Goal: Task Accomplishment & Management: Use online tool/utility

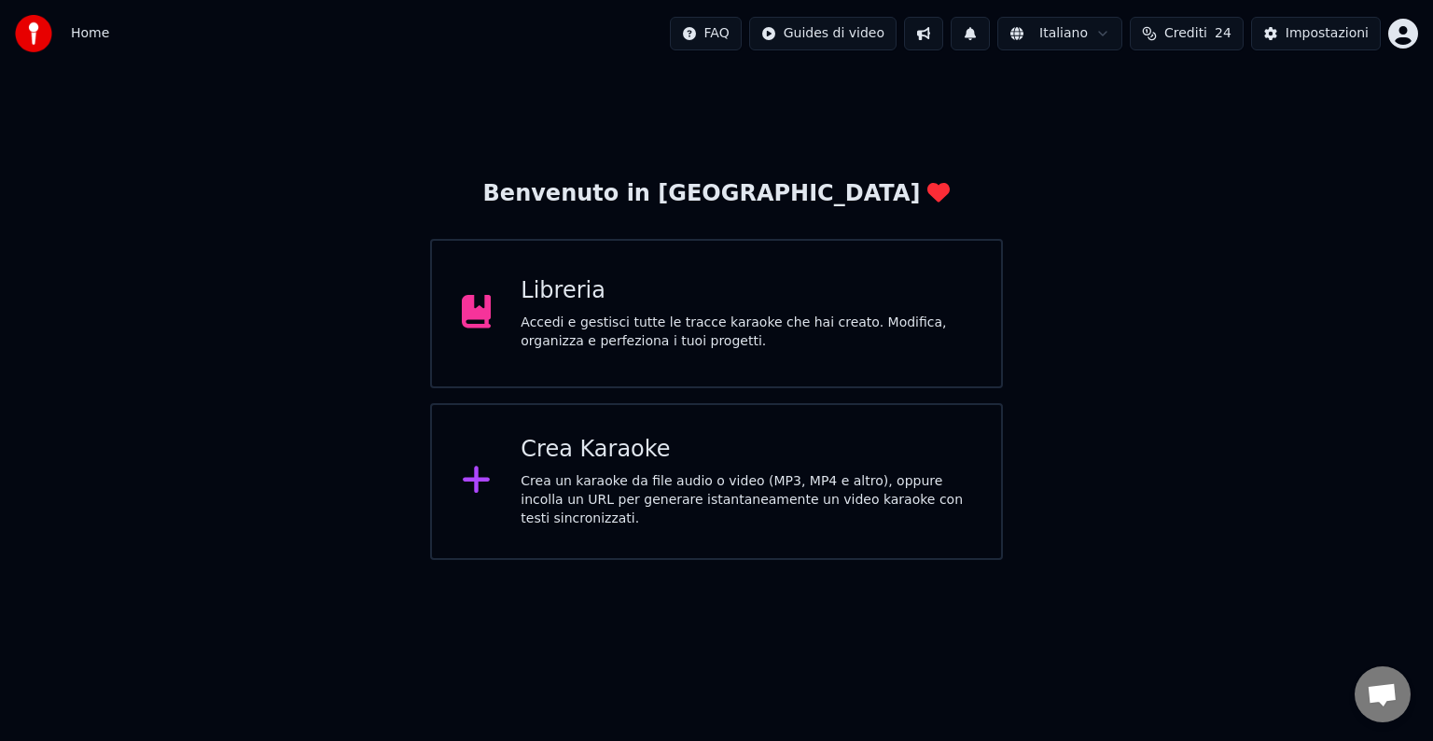
click at [656, 451] on div "Crea Karaoke" at bounding box center [745, 450] width 451 height 30
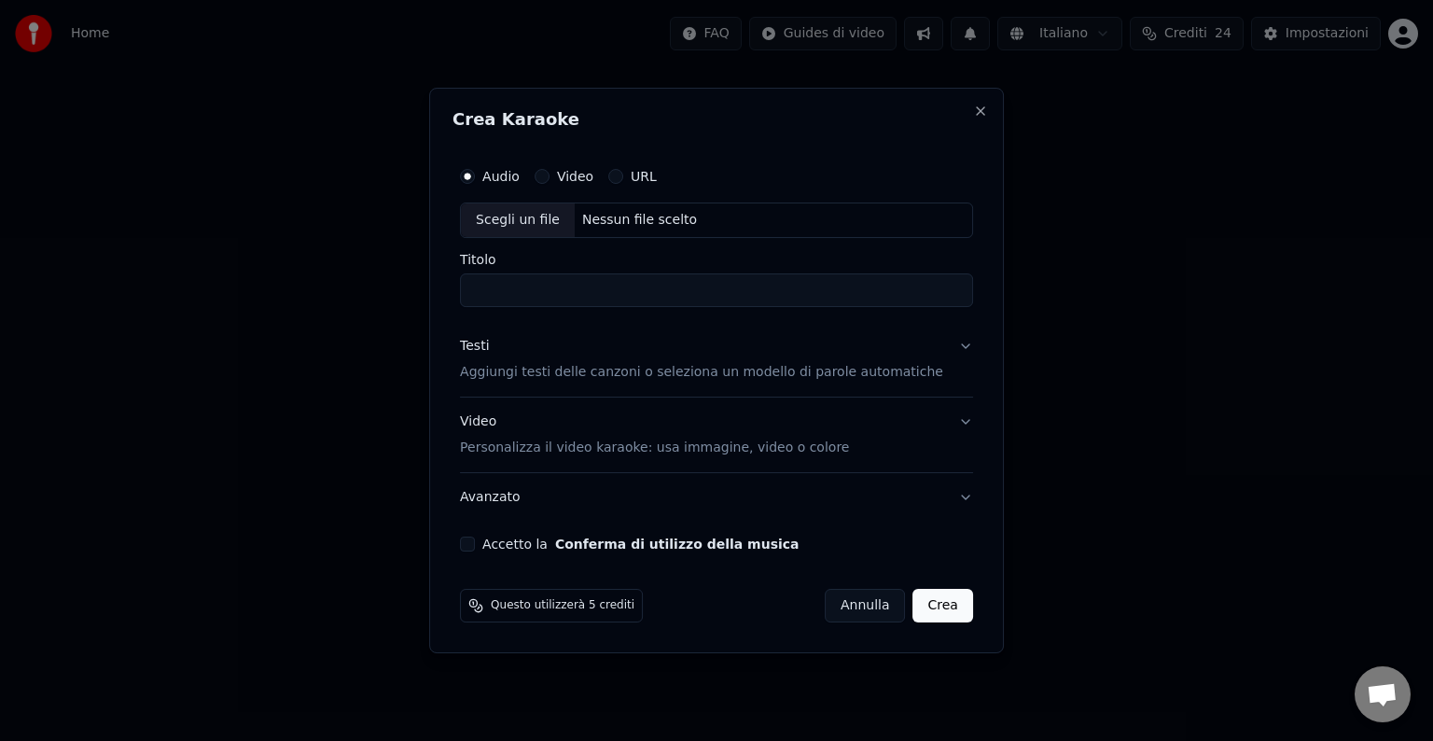
click at [556, 228] on div "Scegli un file" at bounding box center [518, 220] width 114 height 34
type input "**********"
click at [597, 384] on button "Testi Aggiungi testi delle canzoni o seleziona un modello di parole automatiche" at bounding box center [716, 359] width 513 height 75
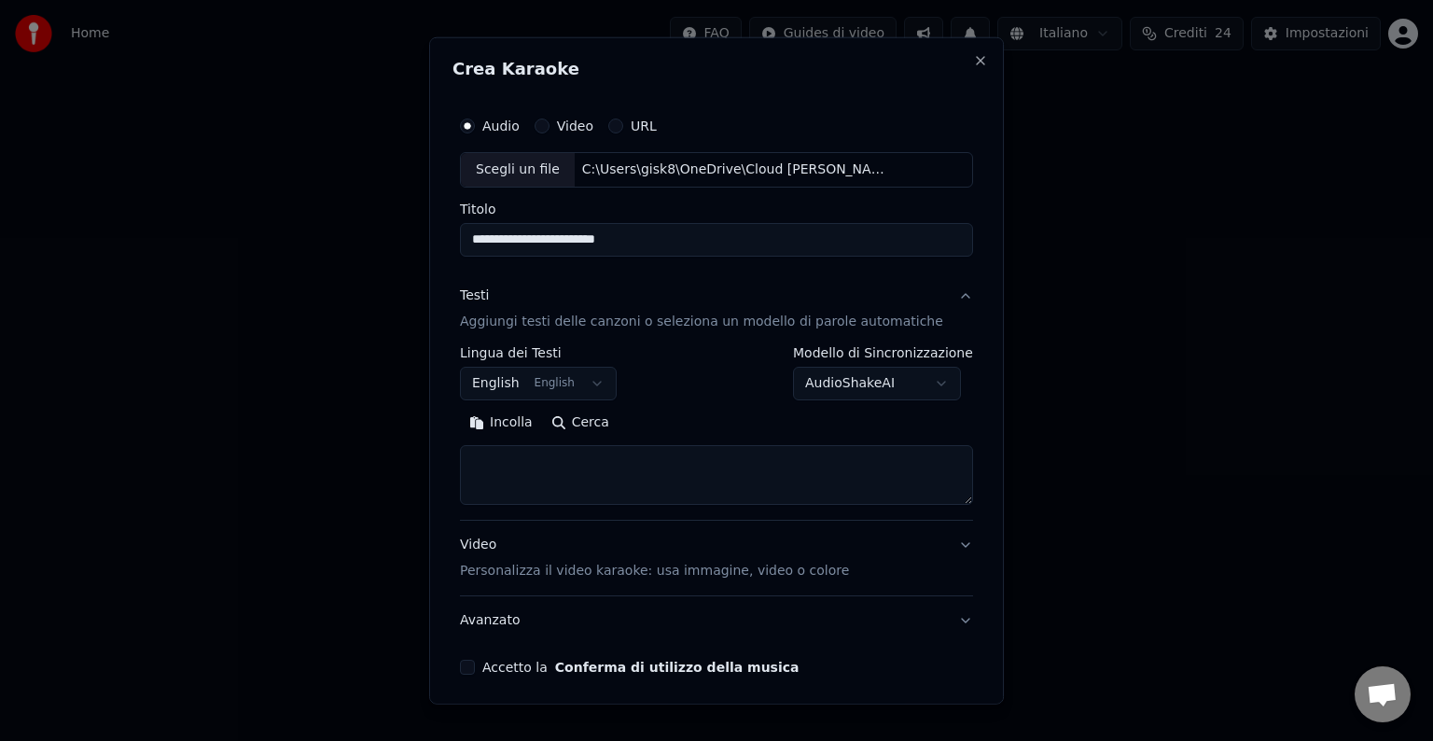
click at [591, 392] on button "English English" at bounding box center [538, 384] width 157 height 34
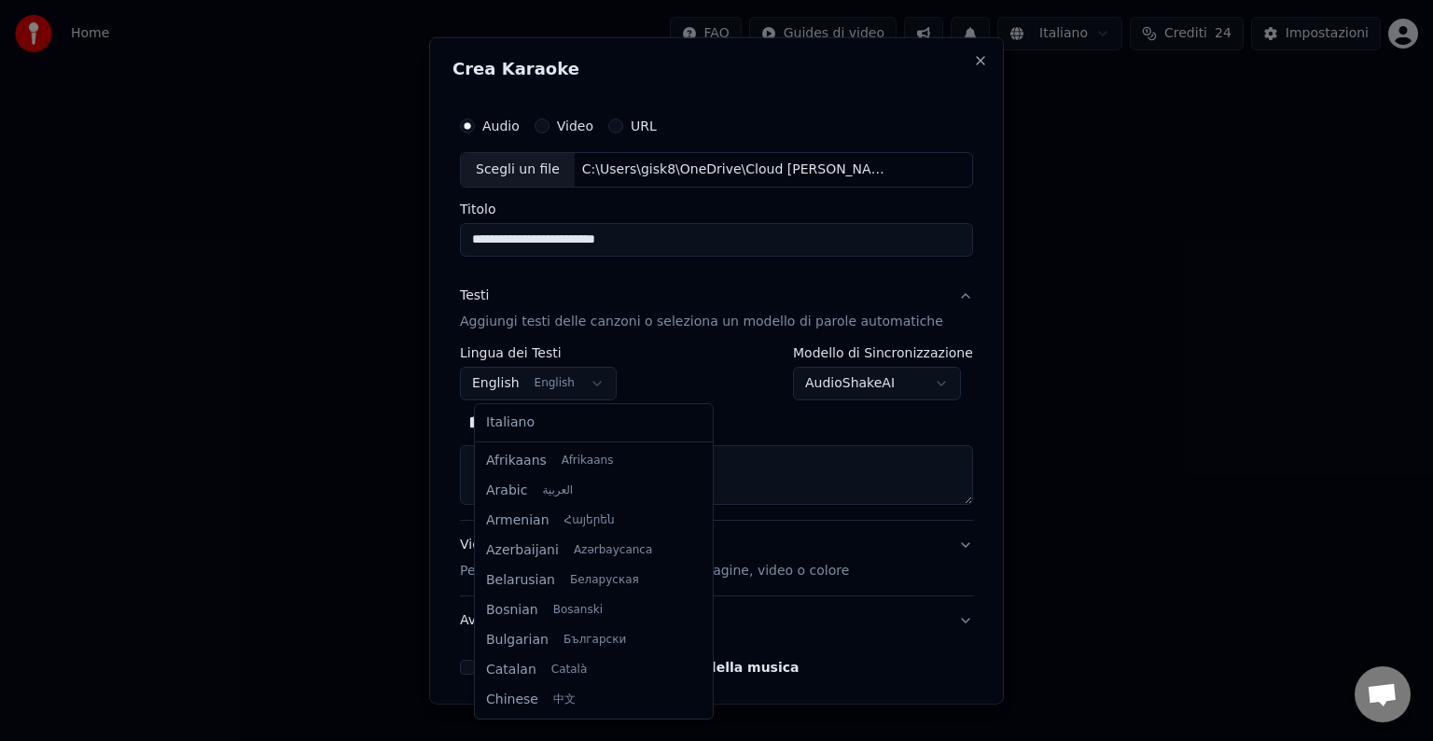
scroll to position [149, 0]
select select "**"
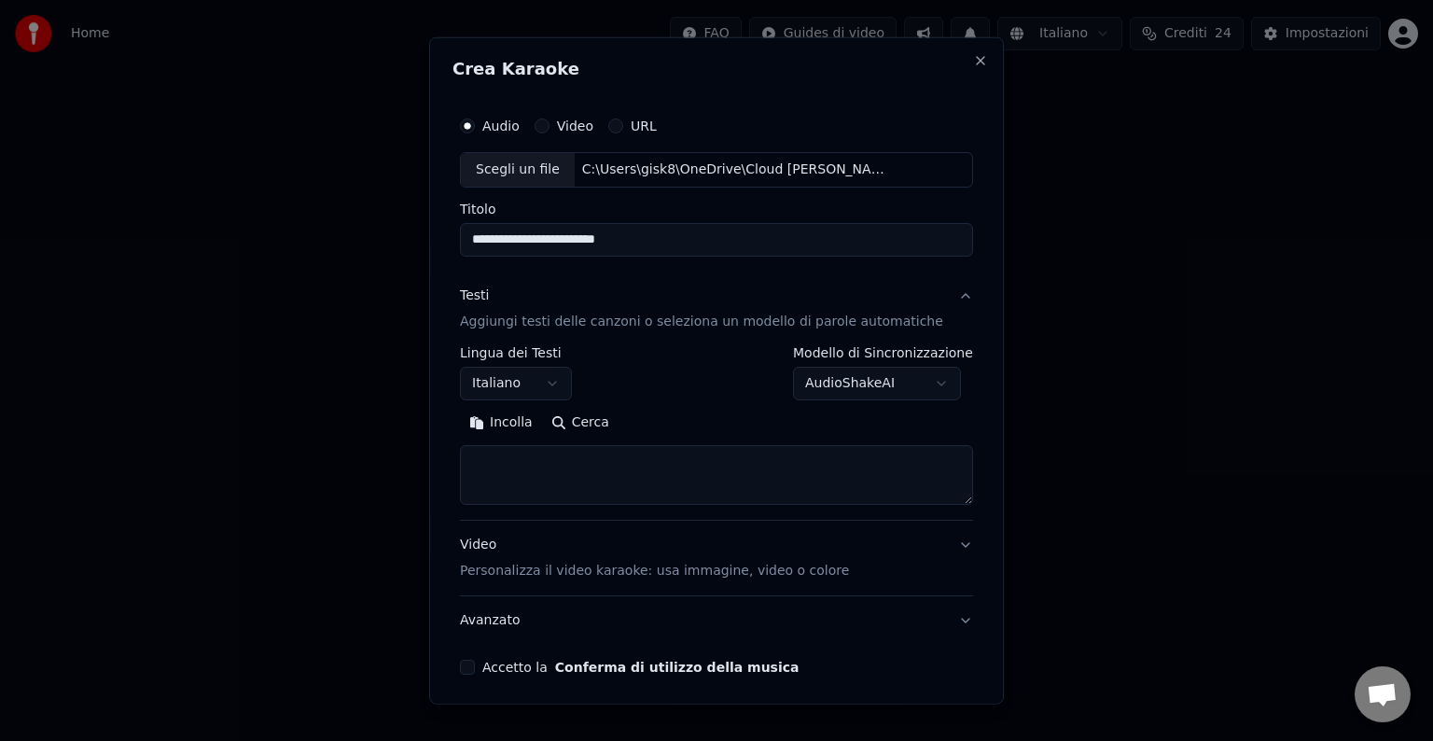
click at [585, 467] on textarea at bounding box center [716, 475] width 513 height 60
paste textarea "**********"
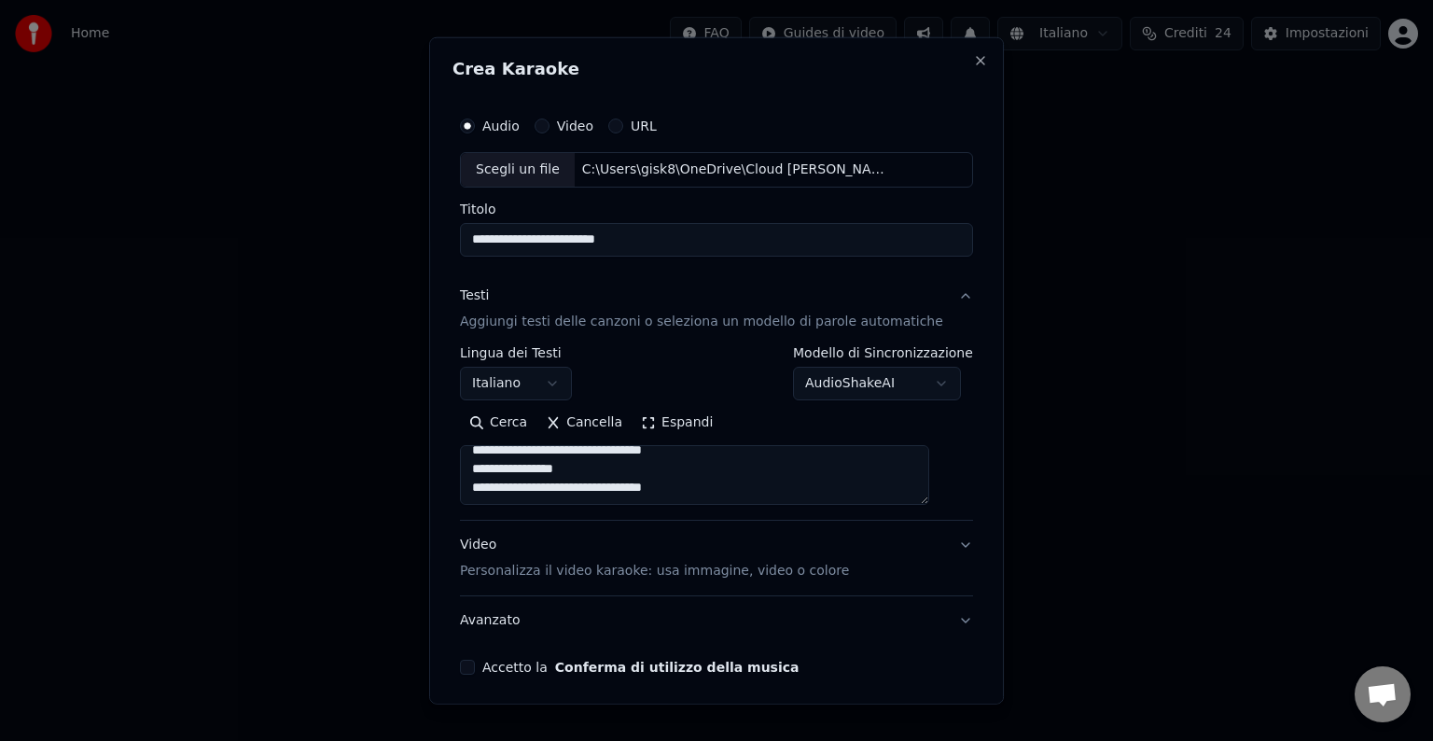
type textarea "**********"
click at [548, 572] on p "Personalizza il video karaoke: usa immagine, video o colore" at bounding box center [654, 570] width 389 height 19
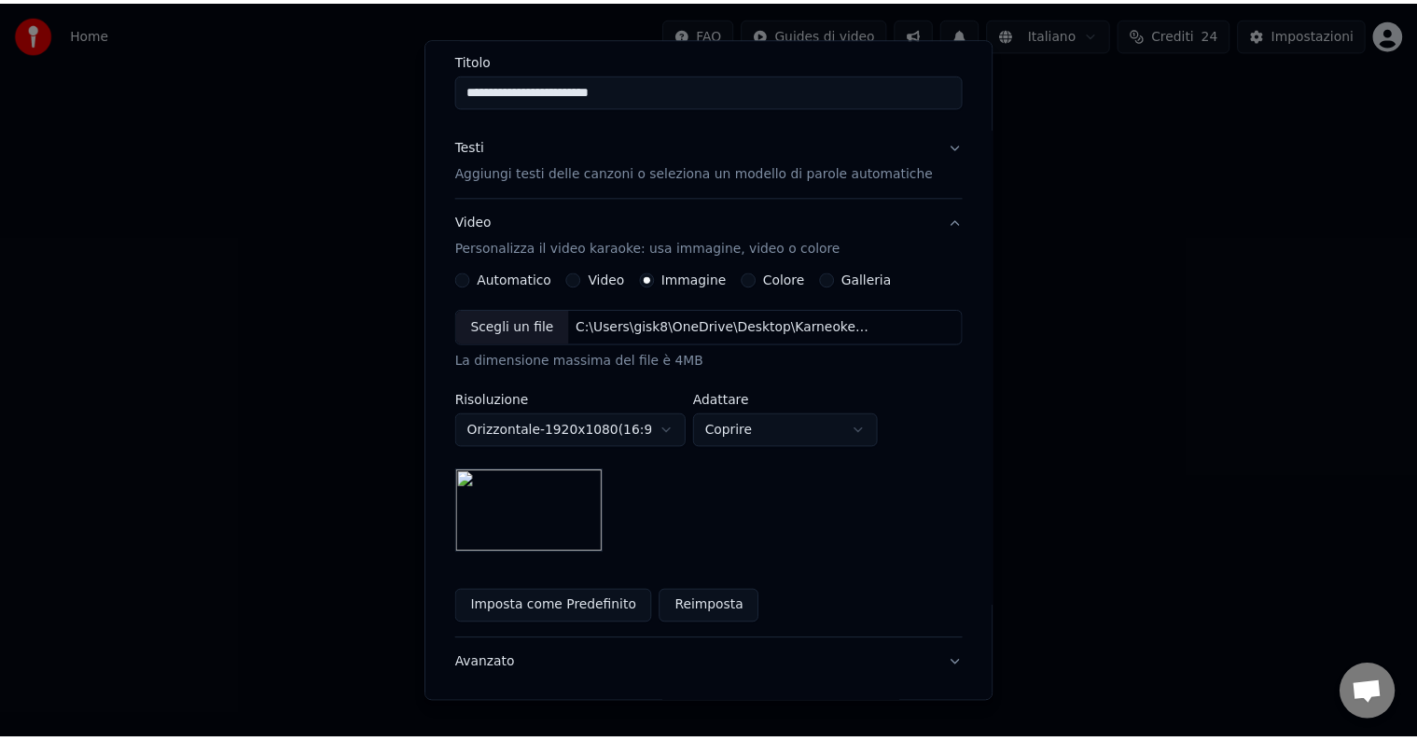
scroll to position [265, 0]
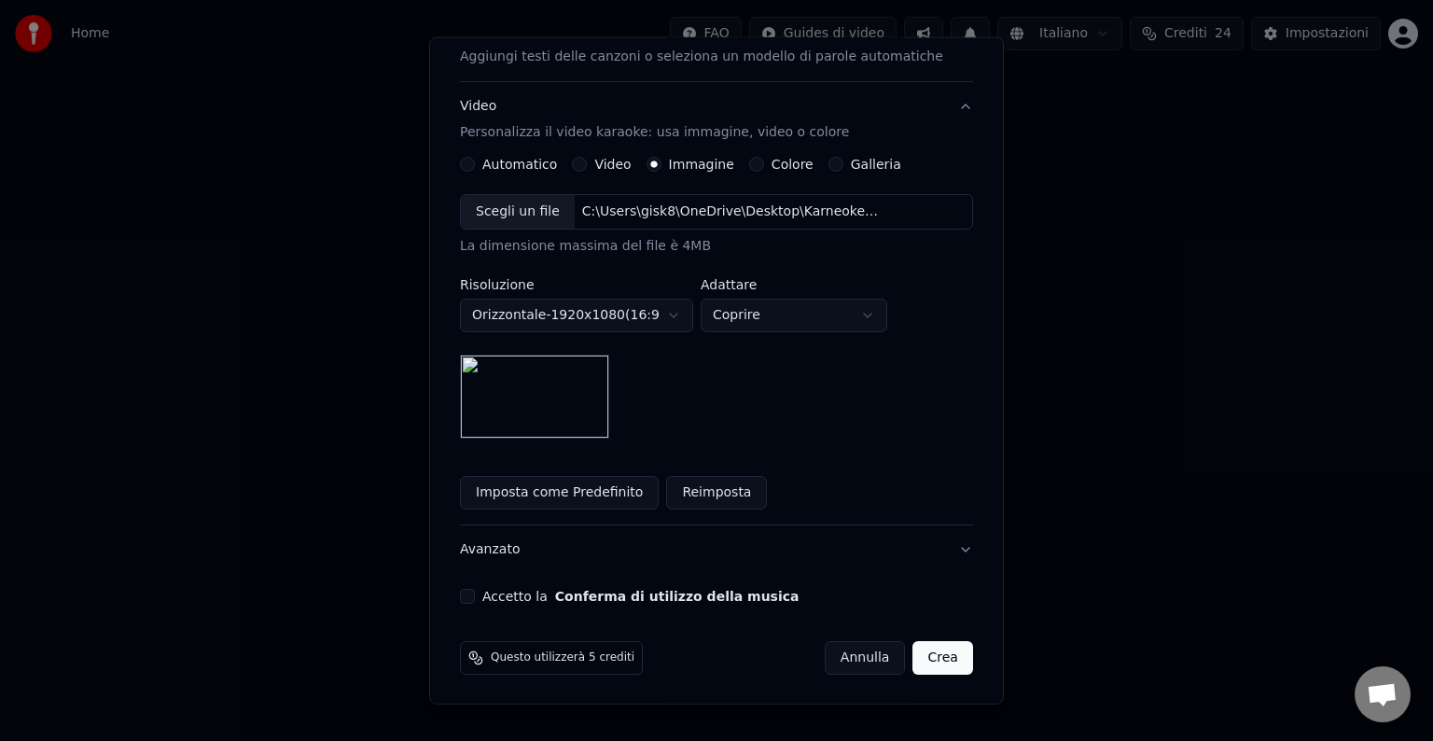
click at [475, 591] on button "Accetto la Conferma di utilizzo della musica" at bounding box center [467, 596] width 15 height 15
click at [920, 660] on button "Crea" at bounding box center [943, 658] width 60 height 34
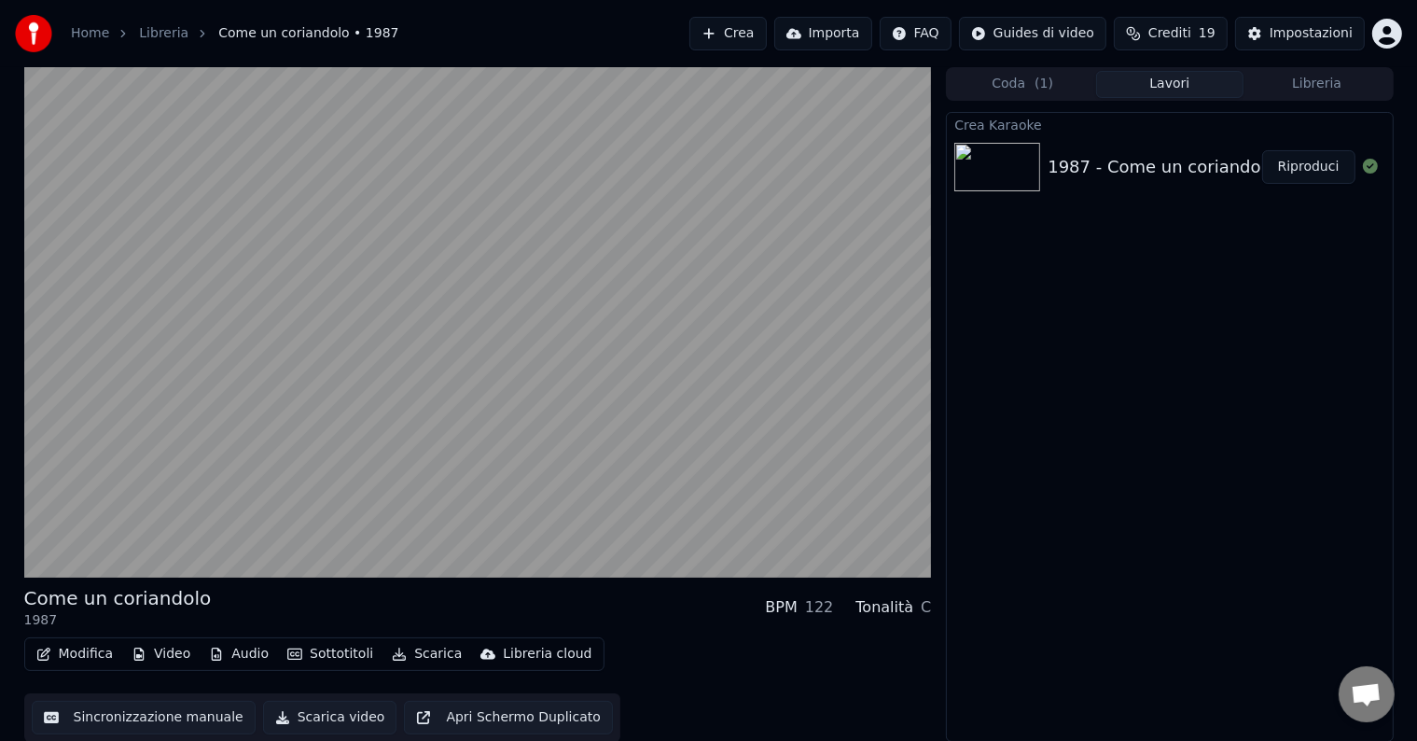
click at [68, 655] on button "Modifica" at bounding box center [75, 654] width 92 height 26
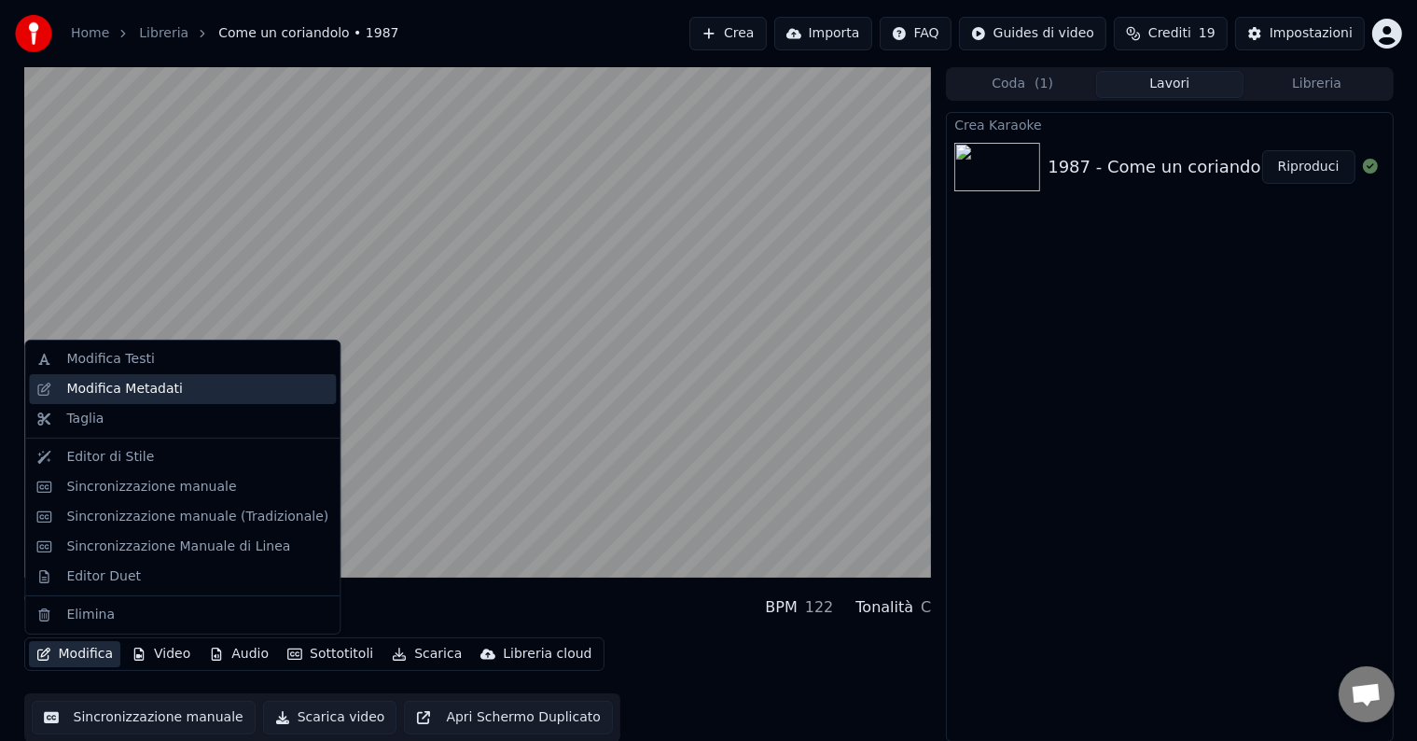
click at [110, 383] on div "Modifica Metadati" at bounding box center [124, 389] width 117 height 19
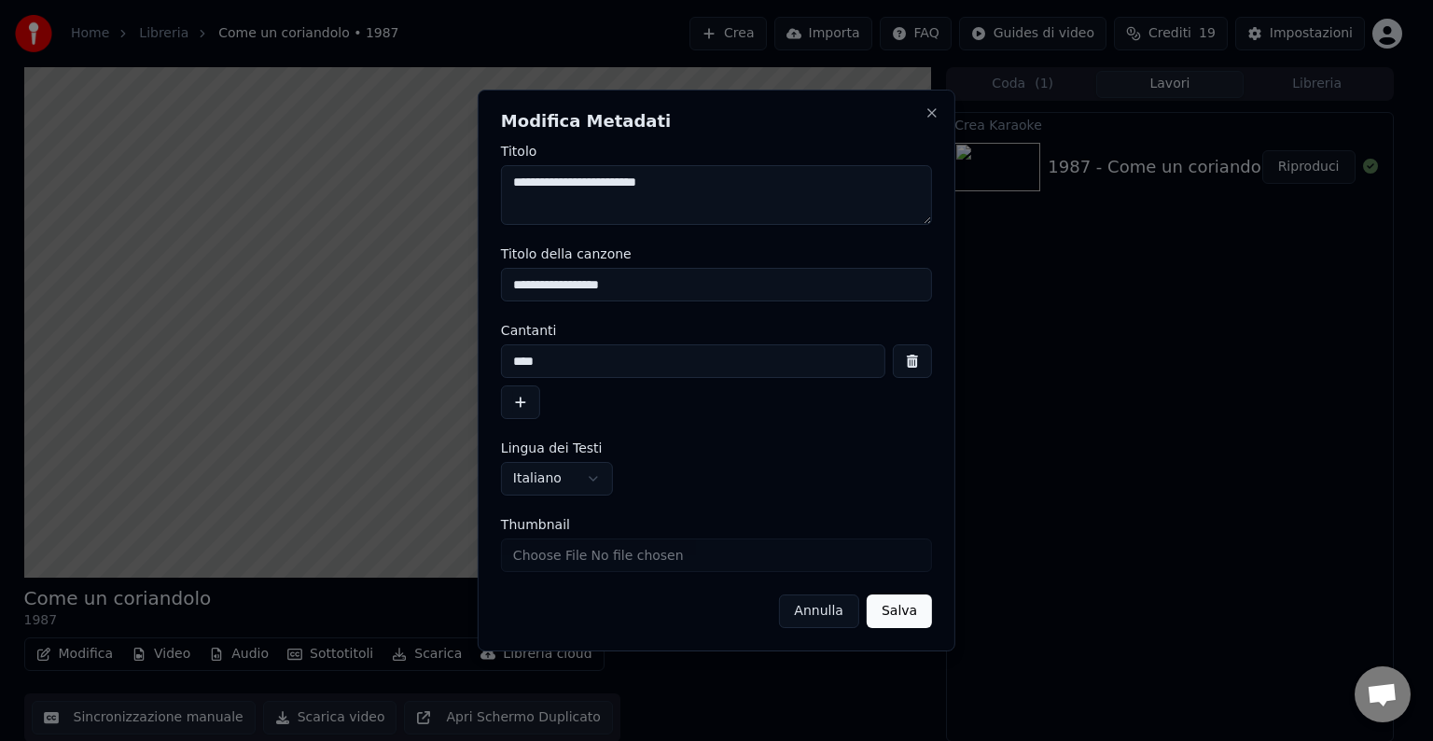
drag, startPoint x: 556, startPoint y: 183, endPoint x: 455, endPoint y: 175, distance: 101.0
click at [455, 175] on body "**********" at bounding box center [708, 370] width 1417 height 741
type textarea "**********"
drag, startPoint x: 597, startPoint y: 366, endPoint x: 164, endPoint y: 301, distance: 437.5
click at [165, 302] on body "**********" at bounding box center [708, 370] width 1417 height 741
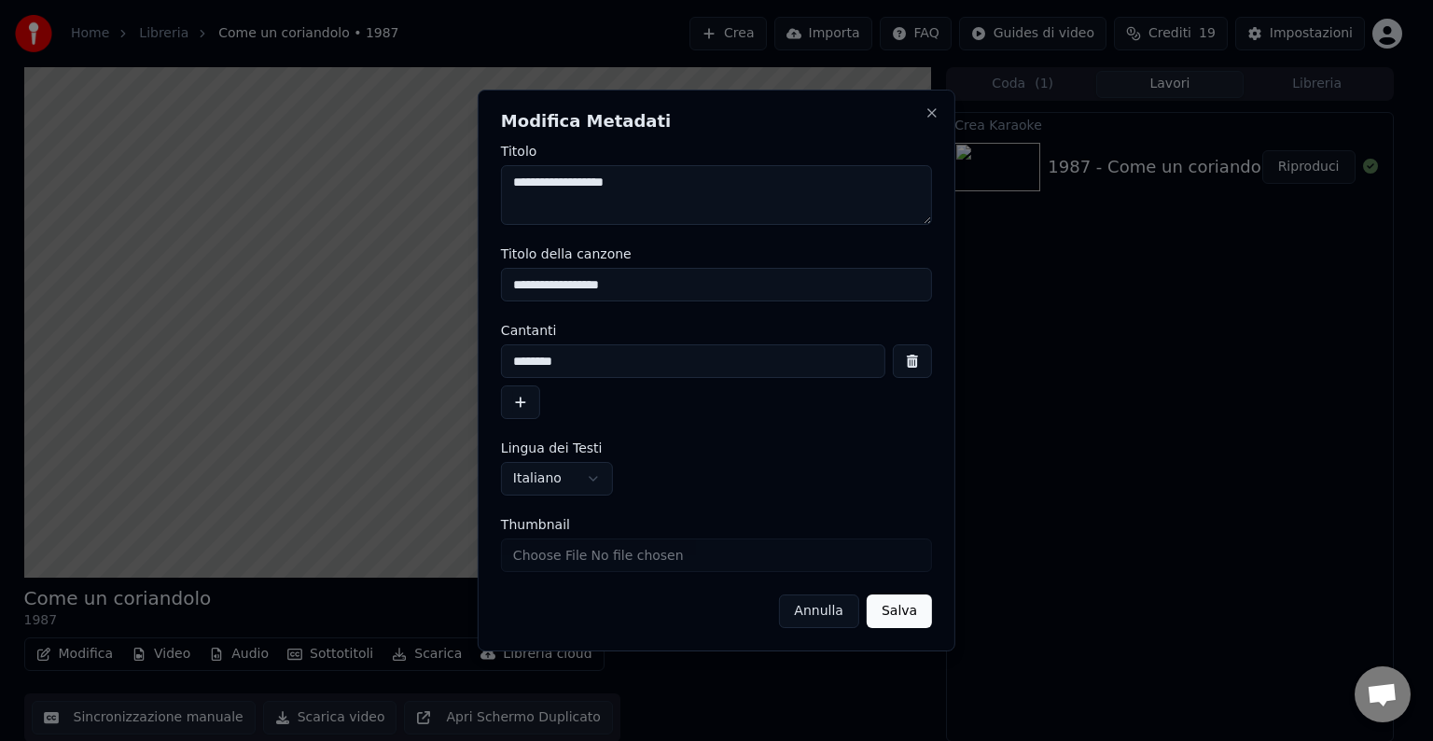
type input "********"
click at [894, 601] on button "Salva" at bounding box center [899, 611] width 65 height 34
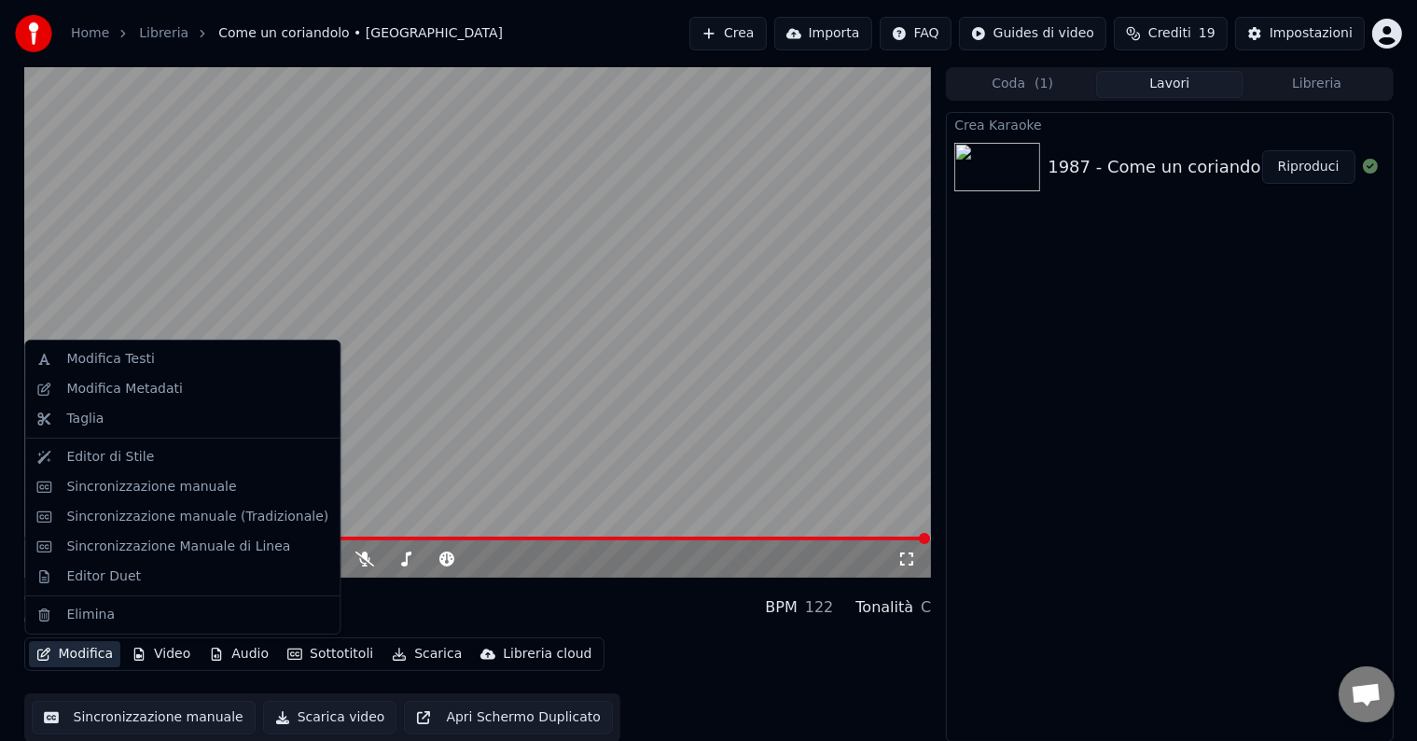
click at [104, 654] on button "Modifica" at bounding box center [75, 654] width 92 height 26
click at [131, 500] on div "Sincronizzazione manuale" at bounding box center [182, 487] width 307 height 30
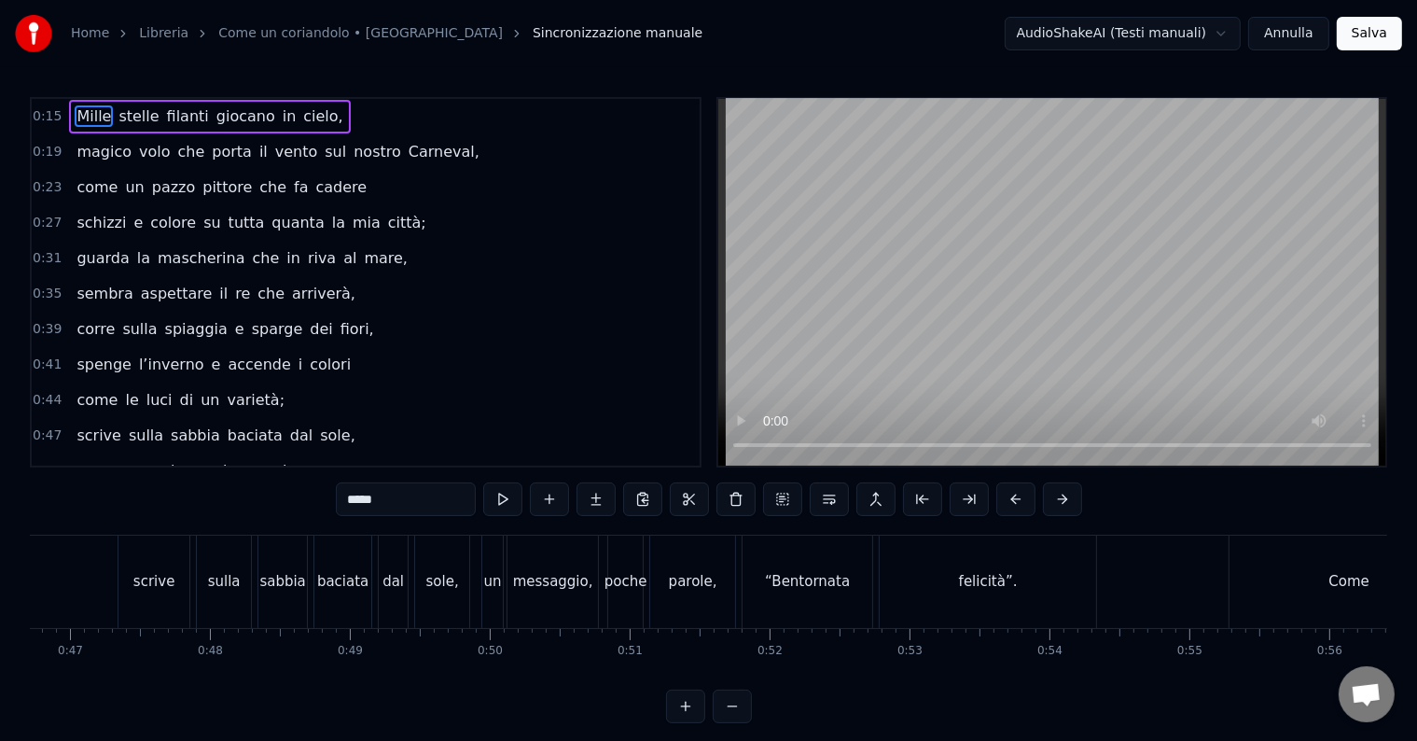
scroll to position [0, 6556]
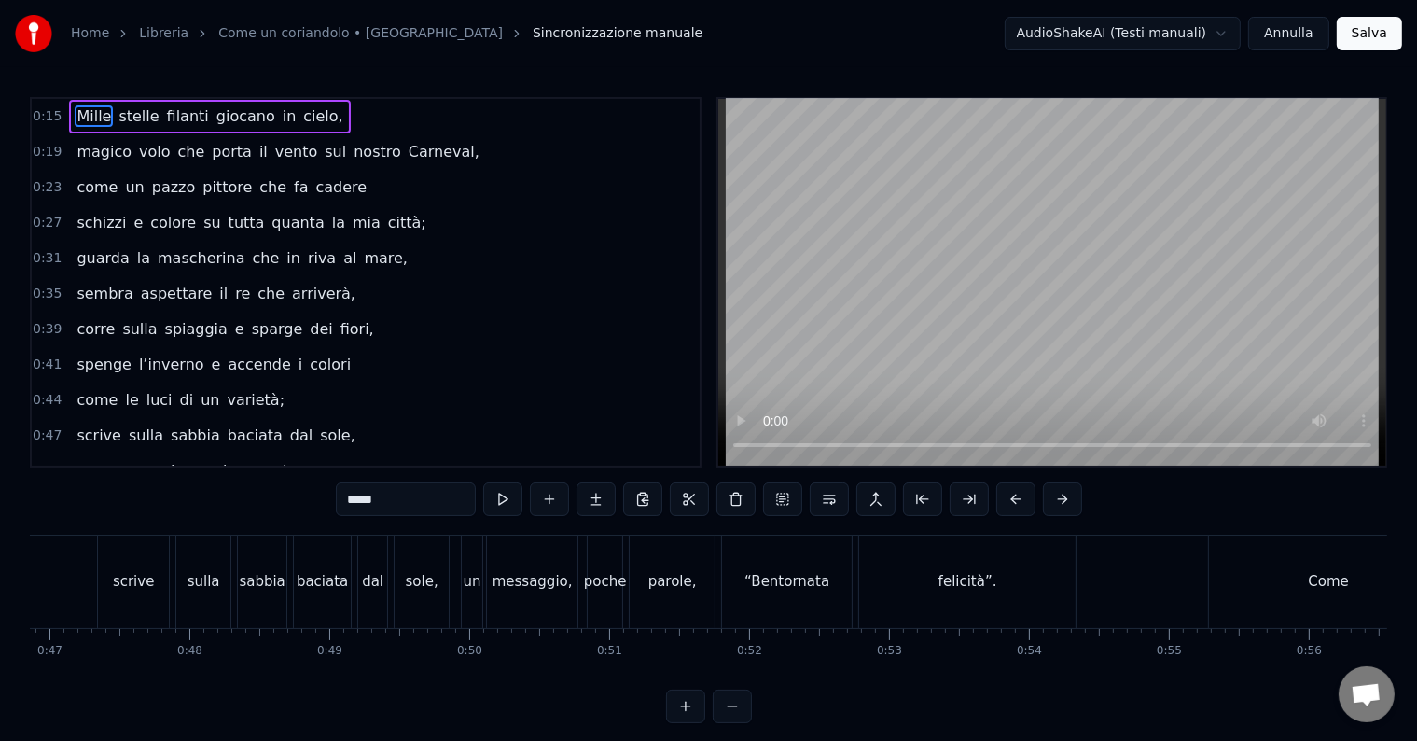
click at [975, 602] on div "felicità”." at bounding box center [967, 581] width 216 height 92
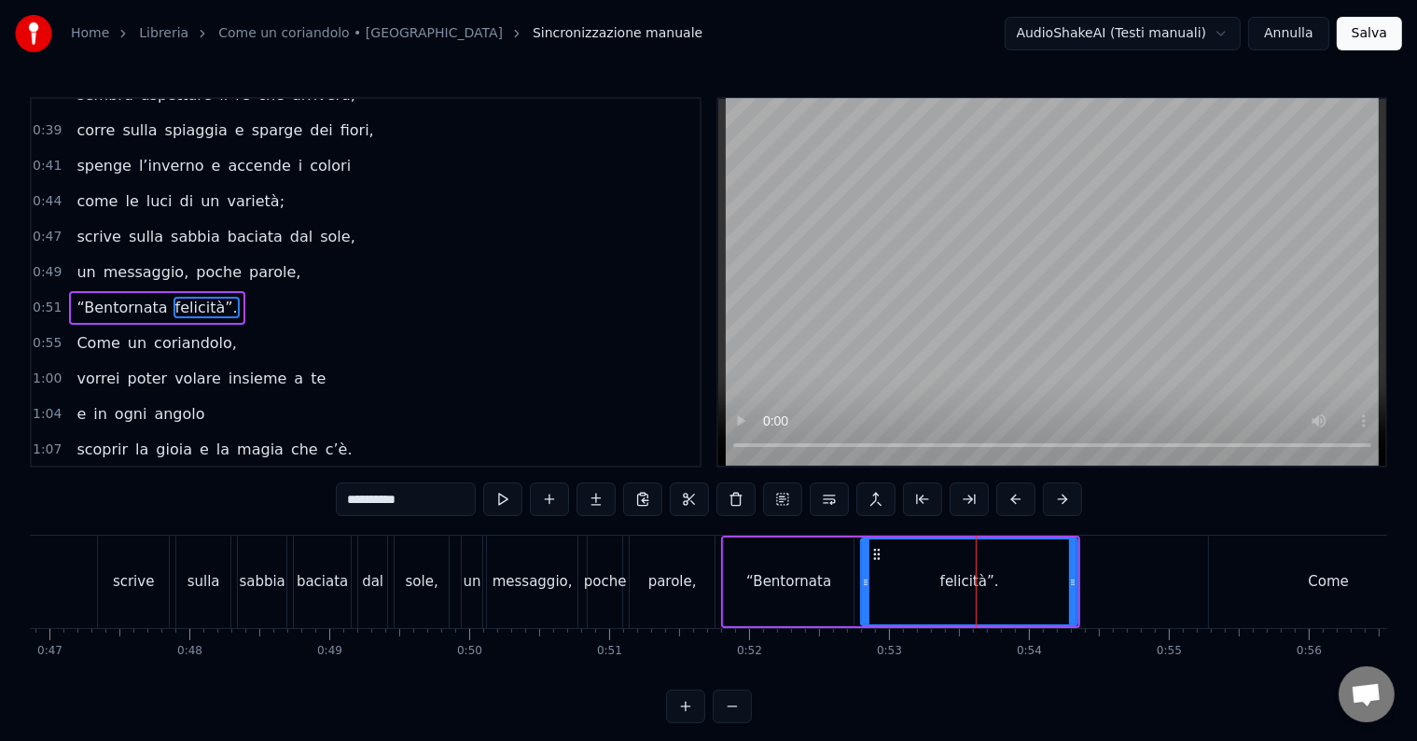
scroll to position [211, 0]
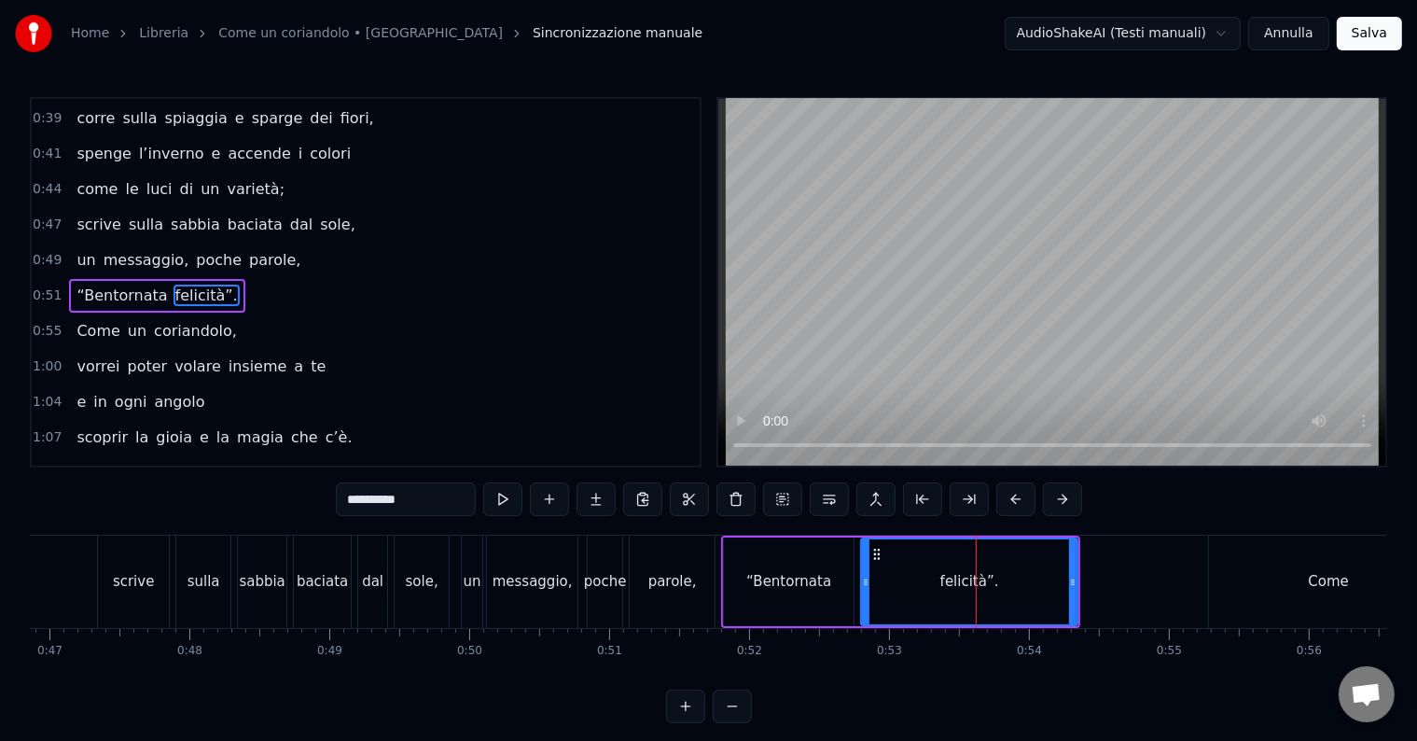
click at [1277, 589] on div "Come" at bounding box center [1328, 581] width 239 height 92
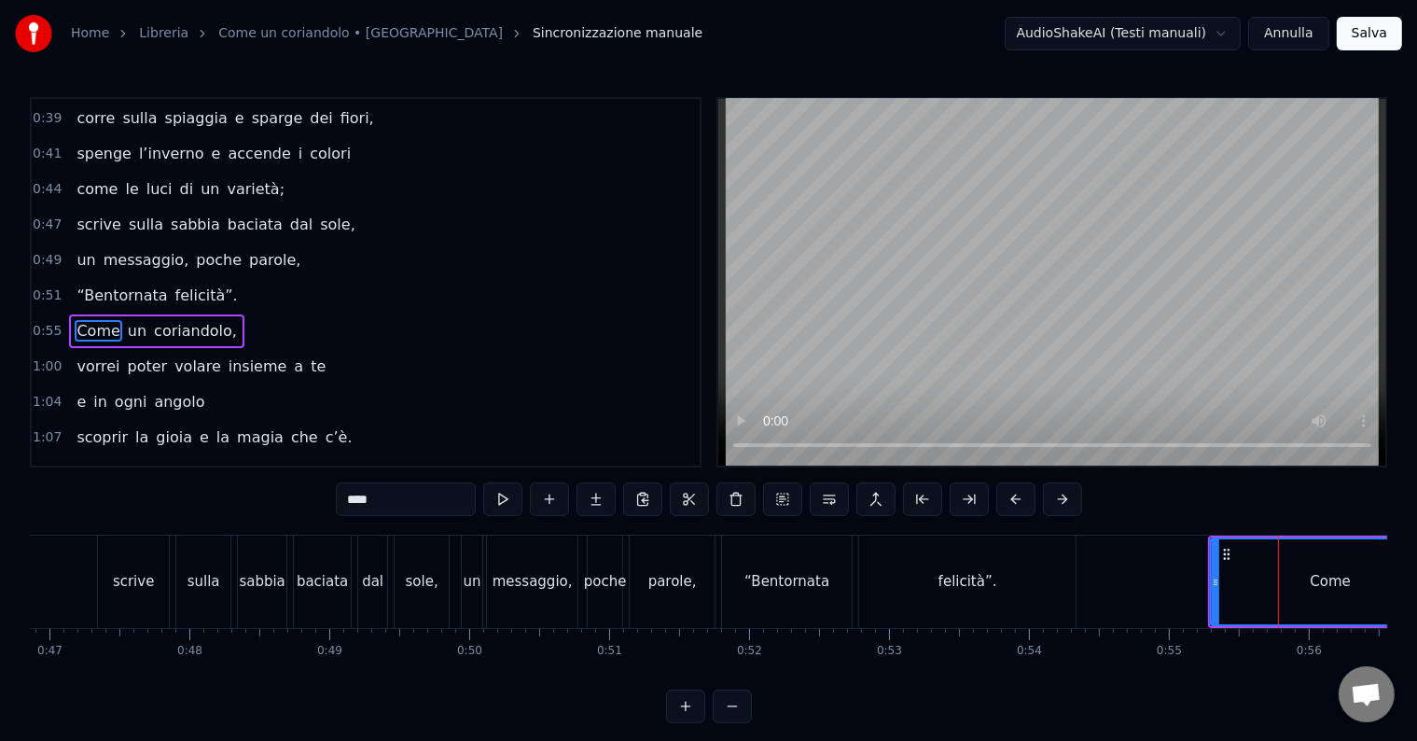
scroll to position [245, 0]
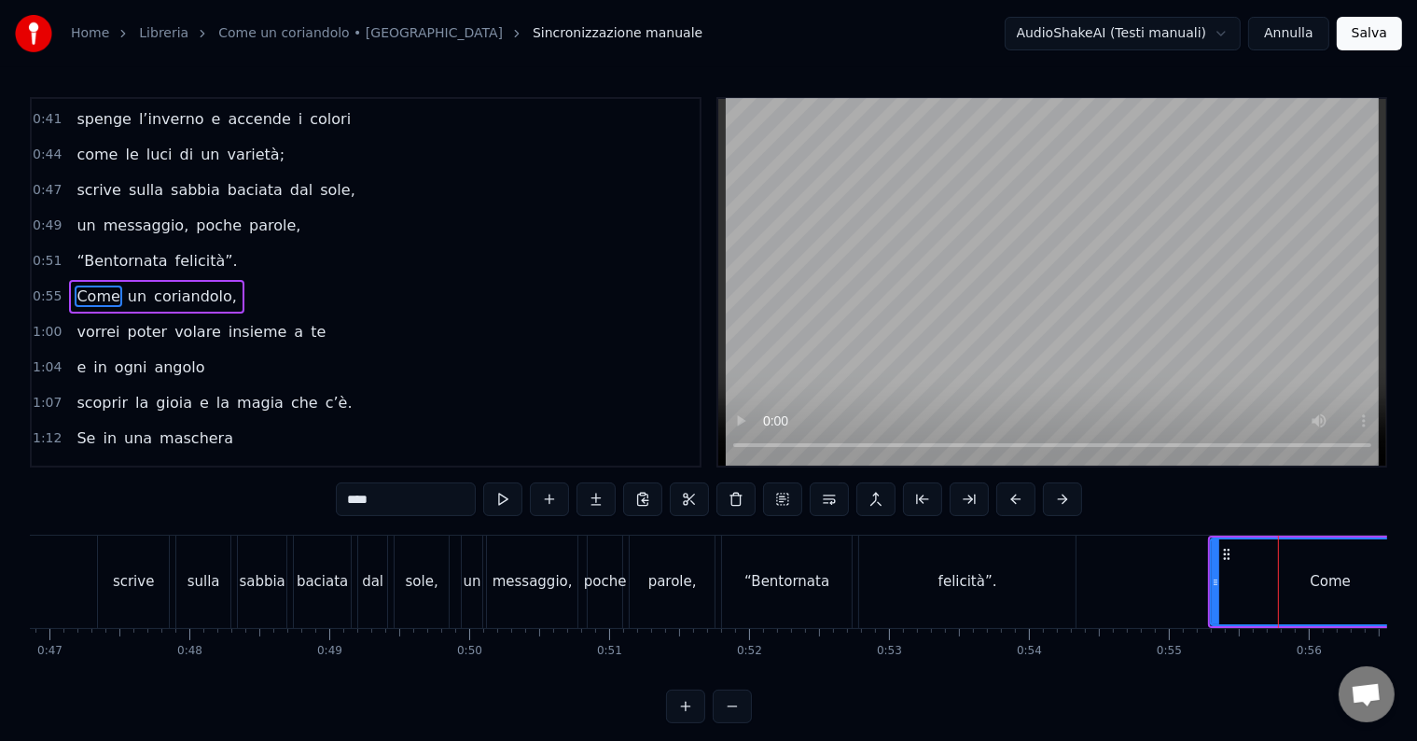
click at [1026, 586] on div "felicità”." at bounding box center [967, 581] width 216 height 92
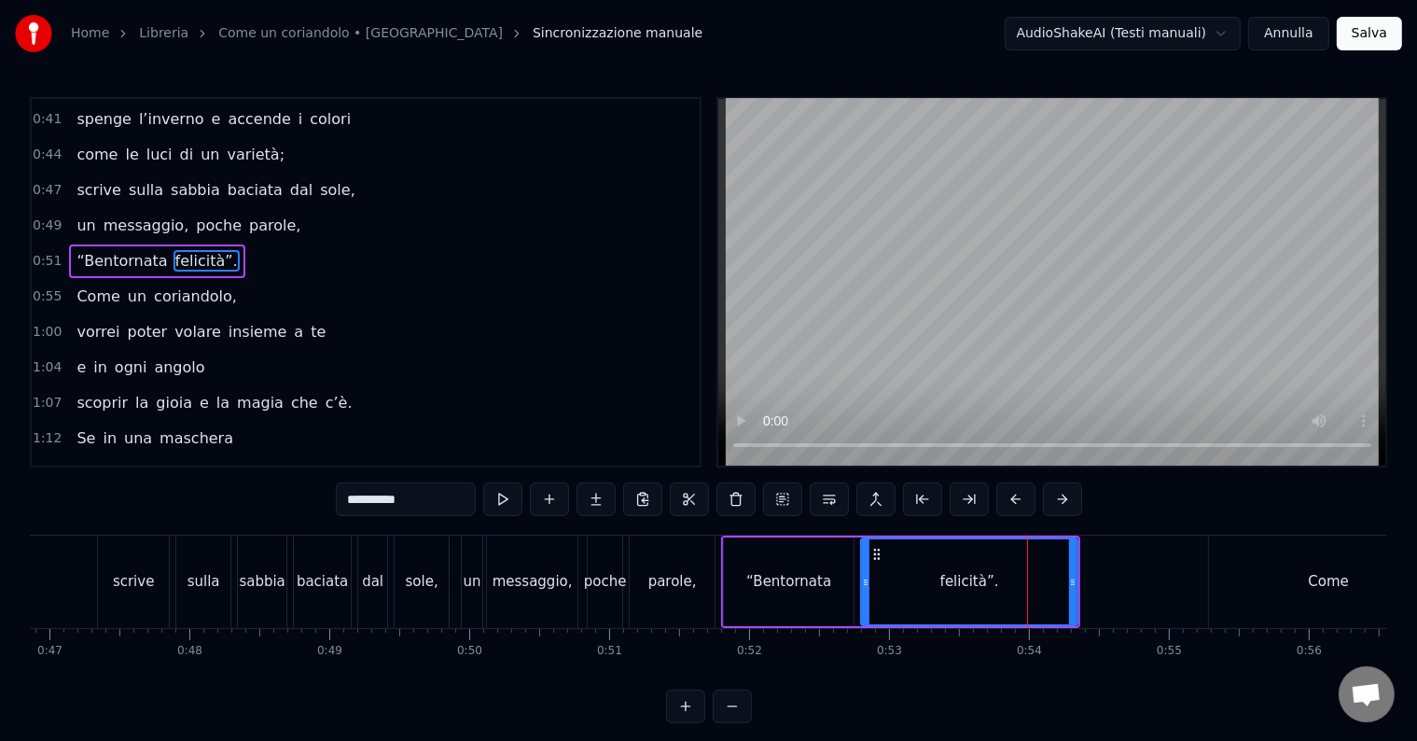
scroll to position [211, 0]
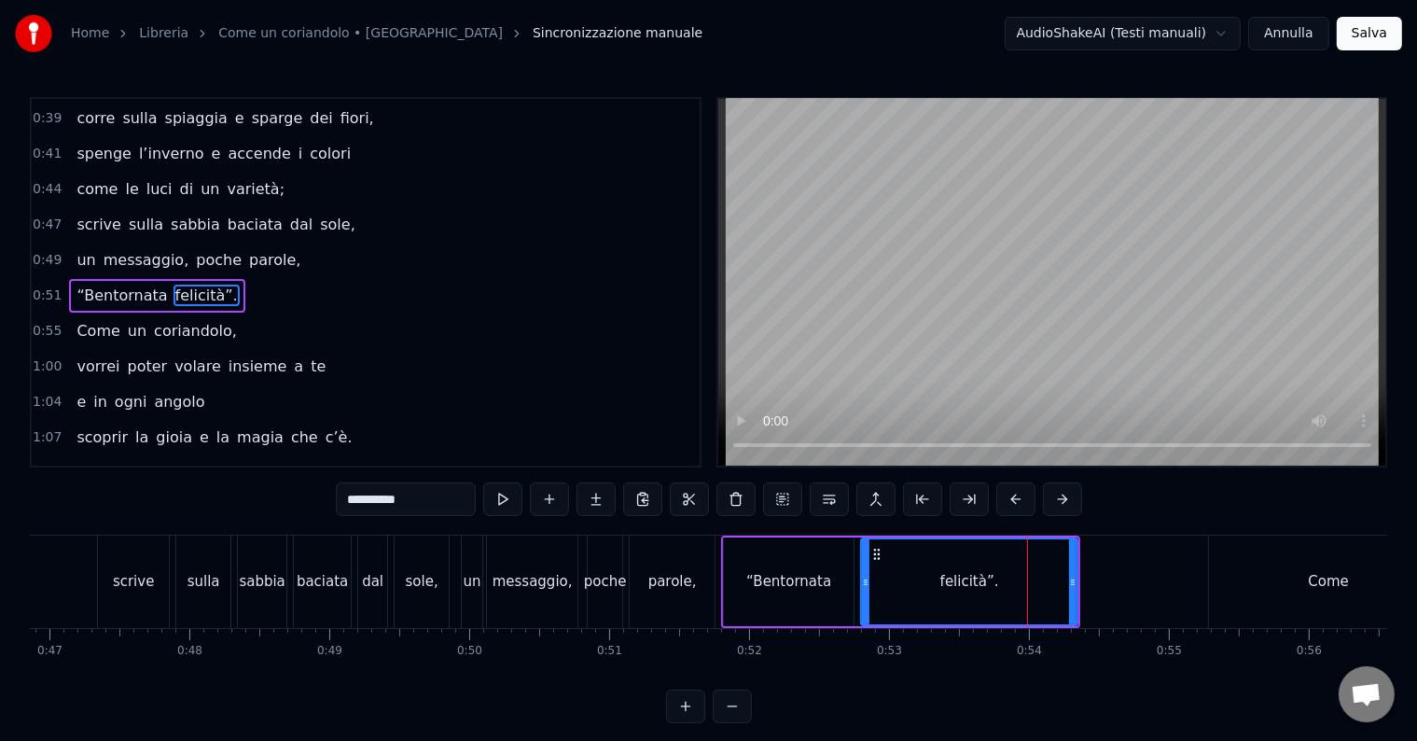
click at [692, 604] on div "parole," at bounding box center [672, 581] width 85 height 92
type input "*******"
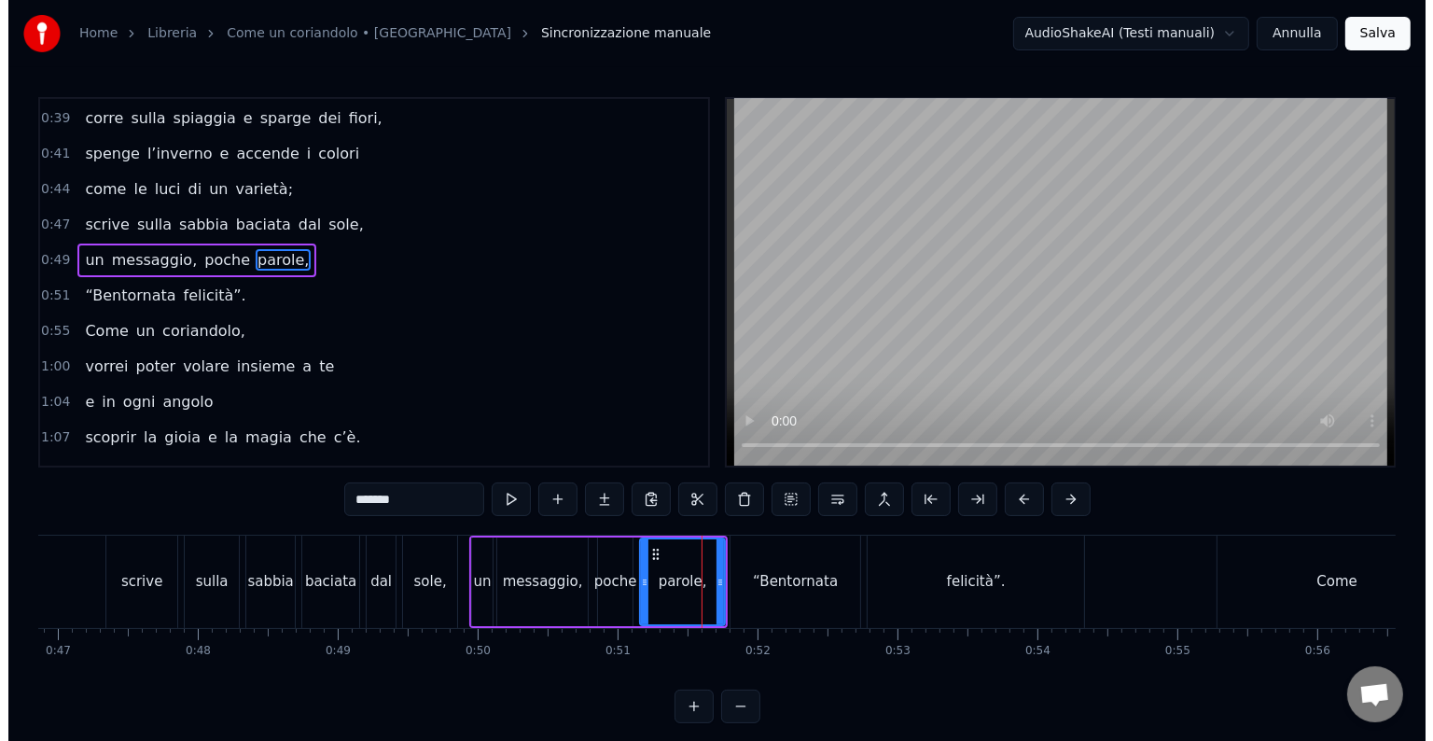
scroll to position [176, 0]
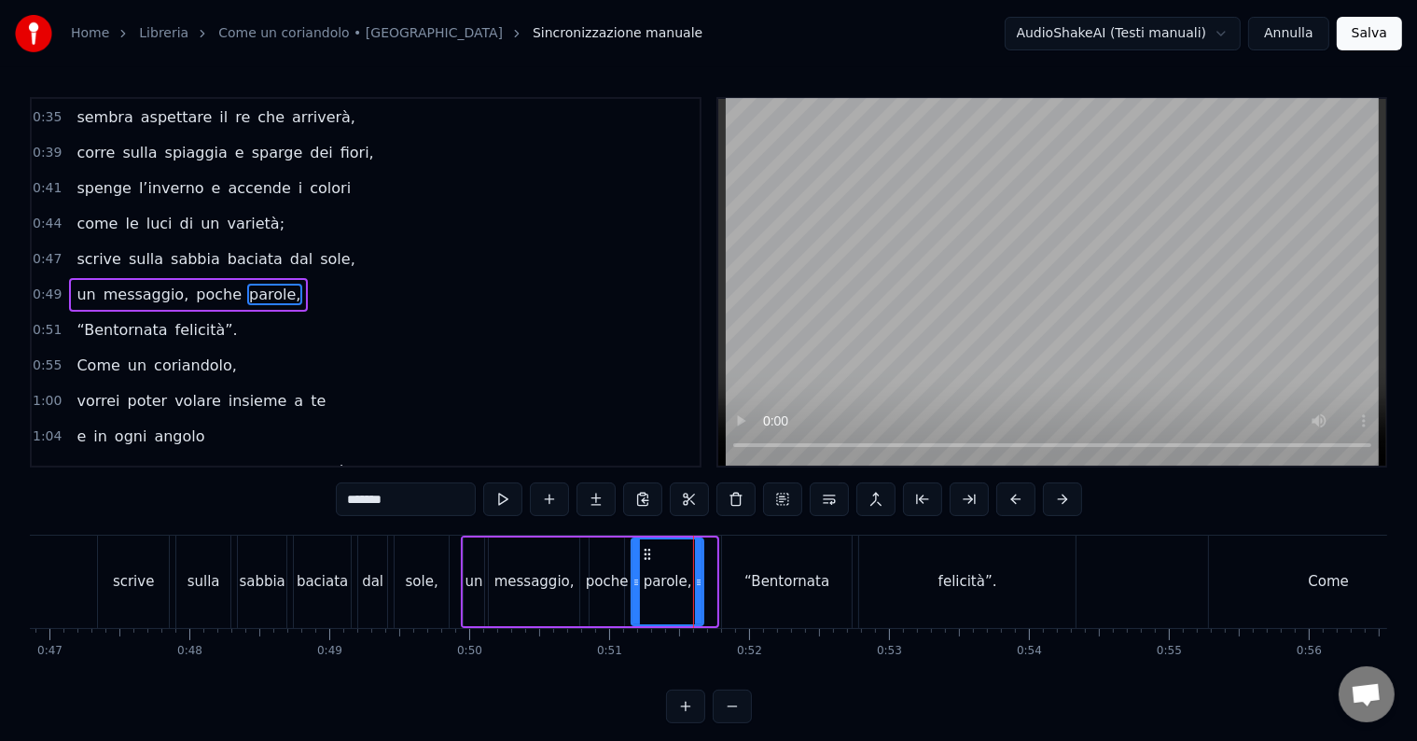
drag, startPoint x: 710, startPoint y: 585, endPoint x: 696, endPoint y: 585, distance: 14.0
click at [696, 585] on icon at bounding box center [698, 582] width 7 height 15
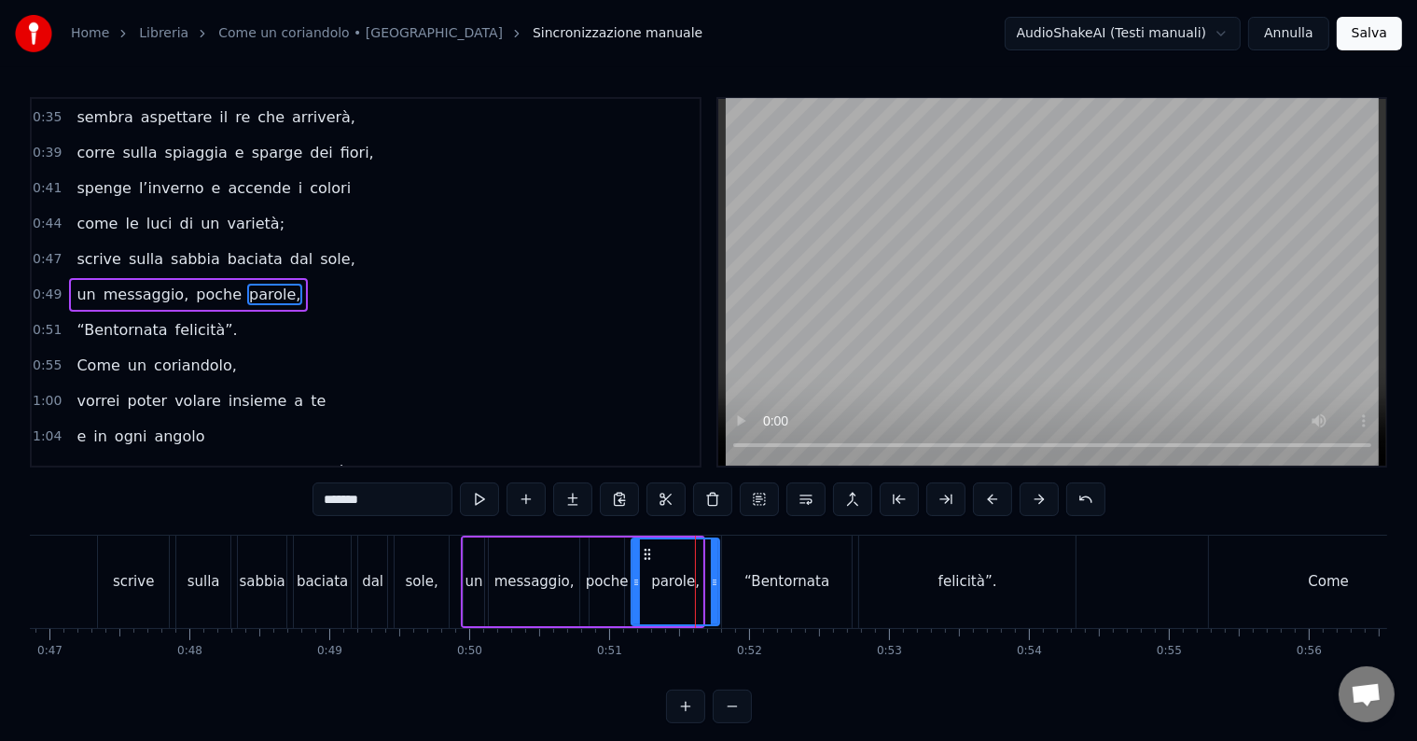
drag, startPoint x: 696, startPoint y: 585, endPoint x: 713, endPoint y: 587, distance: 16.9
click at [713, 587] on icon at bounding box center [714, 582] width 7 height 15
click at [1317, 32] on button "Annulla" at bounding box center [1288, 34] width 81 height 34
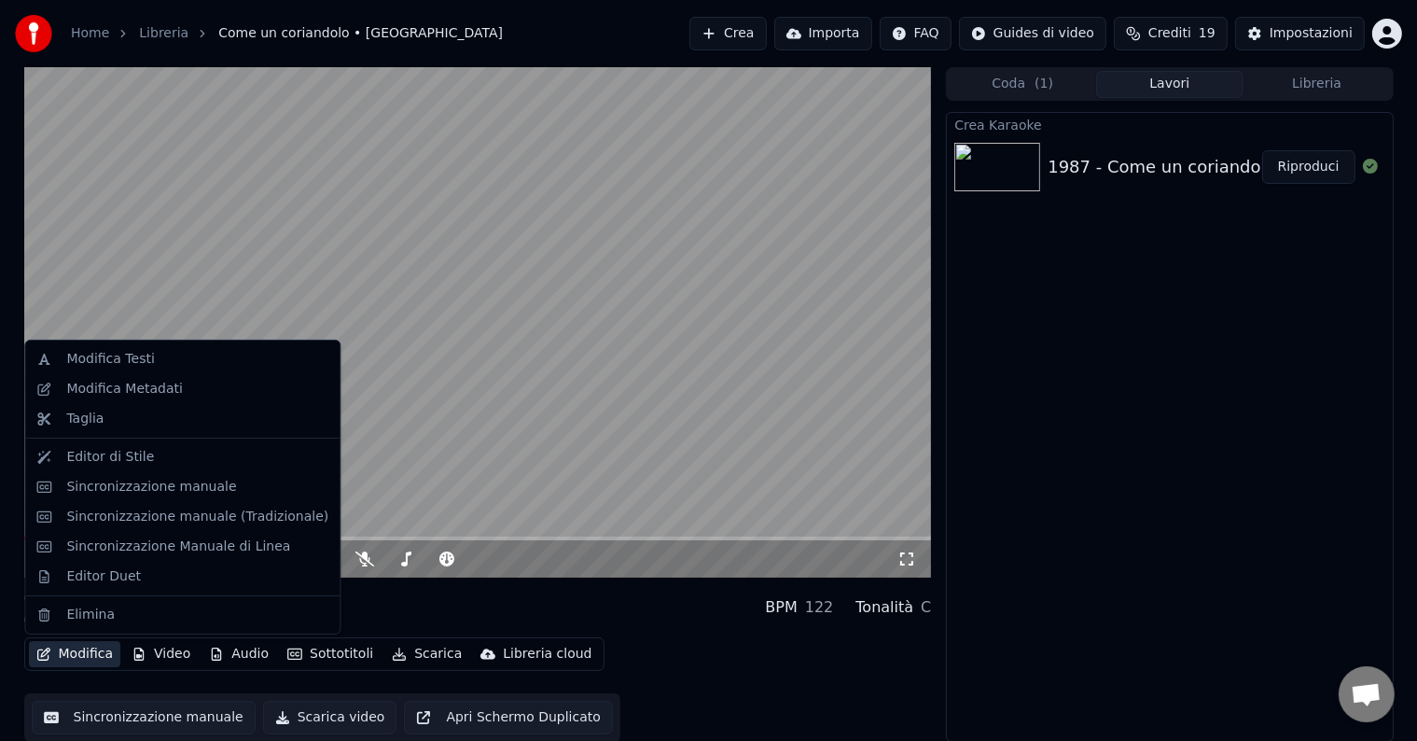
click at [97, 659] on button "Modifica" at bounding box center [75, 654] width 92 height 26
click at [90, 448] on div "Editor di Stile" at bounding box center [110, 457] width 88 height 19
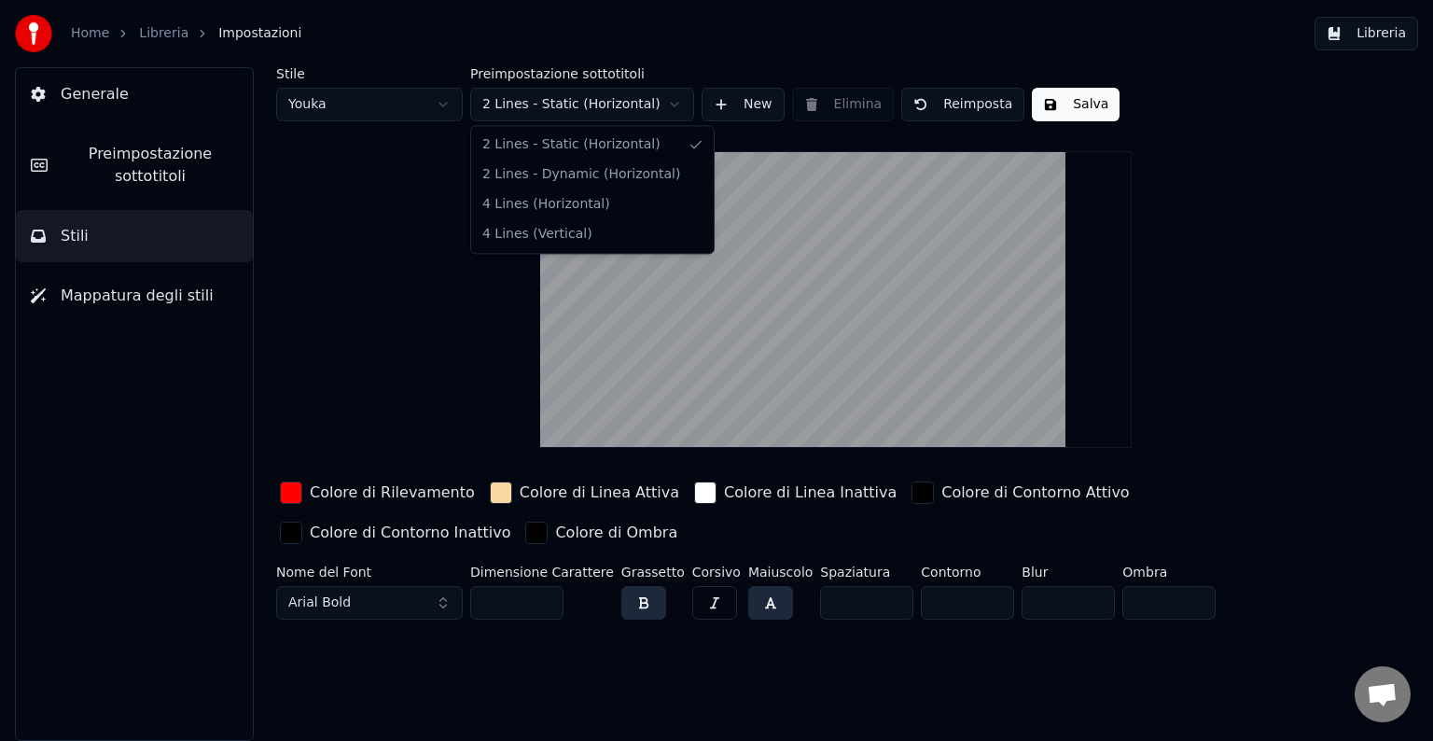
click at [534, 108] on html "Home Libreria Impostazioni Libreria Generale Preimpostazione sottotitoli Stili …" at bounding box center [716, 370] width 1433 height 741
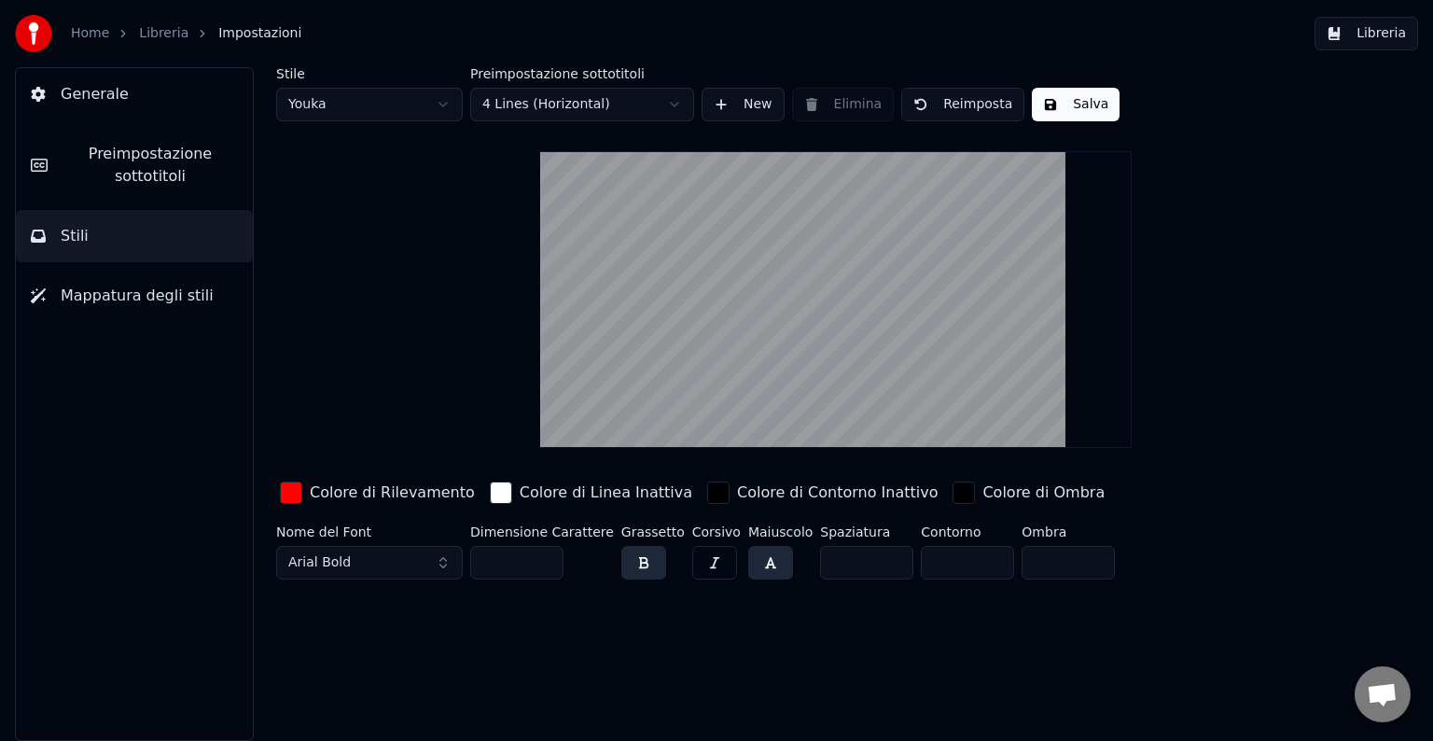
click at [1072, 98] on button "Salva" at bounding box center [1076, 105] width 88 height 34
click at [1373, 34] on button "Libreria" at bounding box center [1366, 34] width 104 height 34
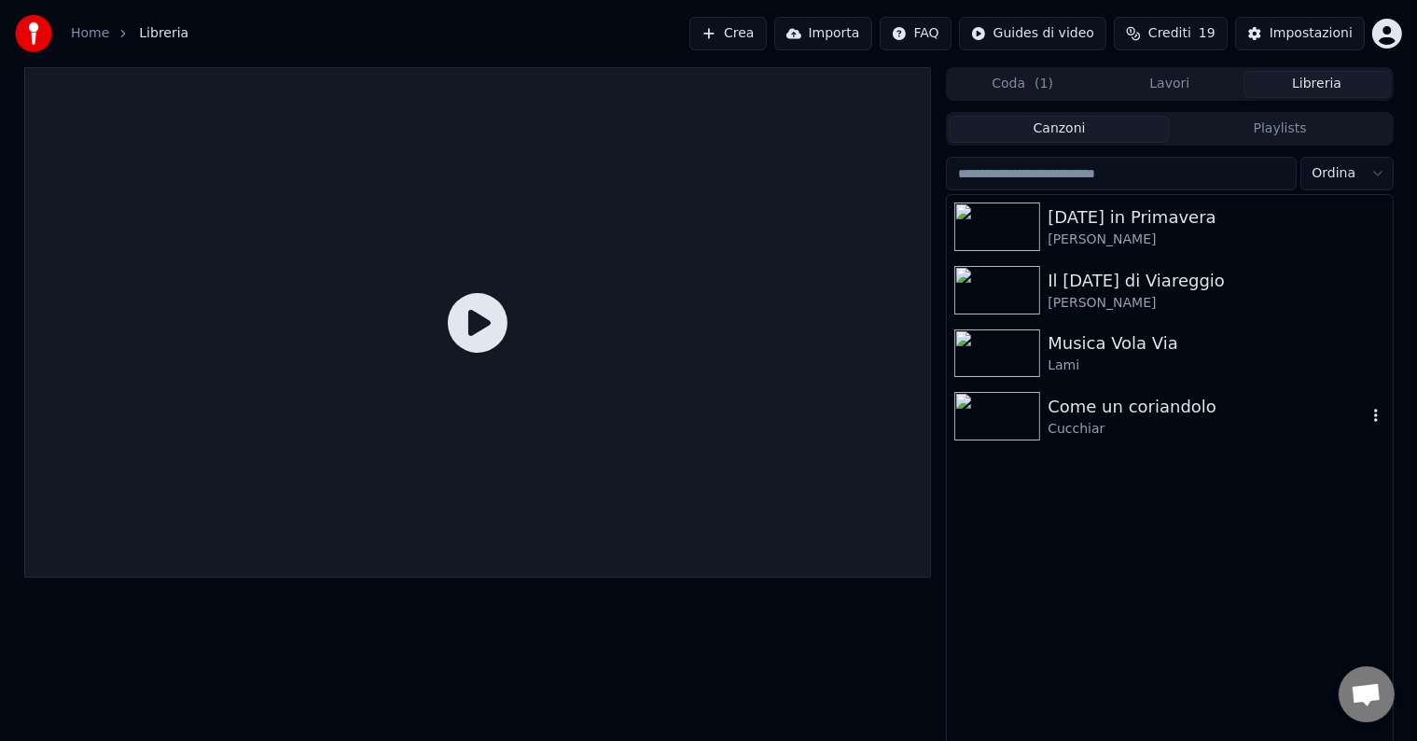
click at [1125, 412] on div "Come un coriandolo" at bounding box center [1206, 407] width 318 height 26
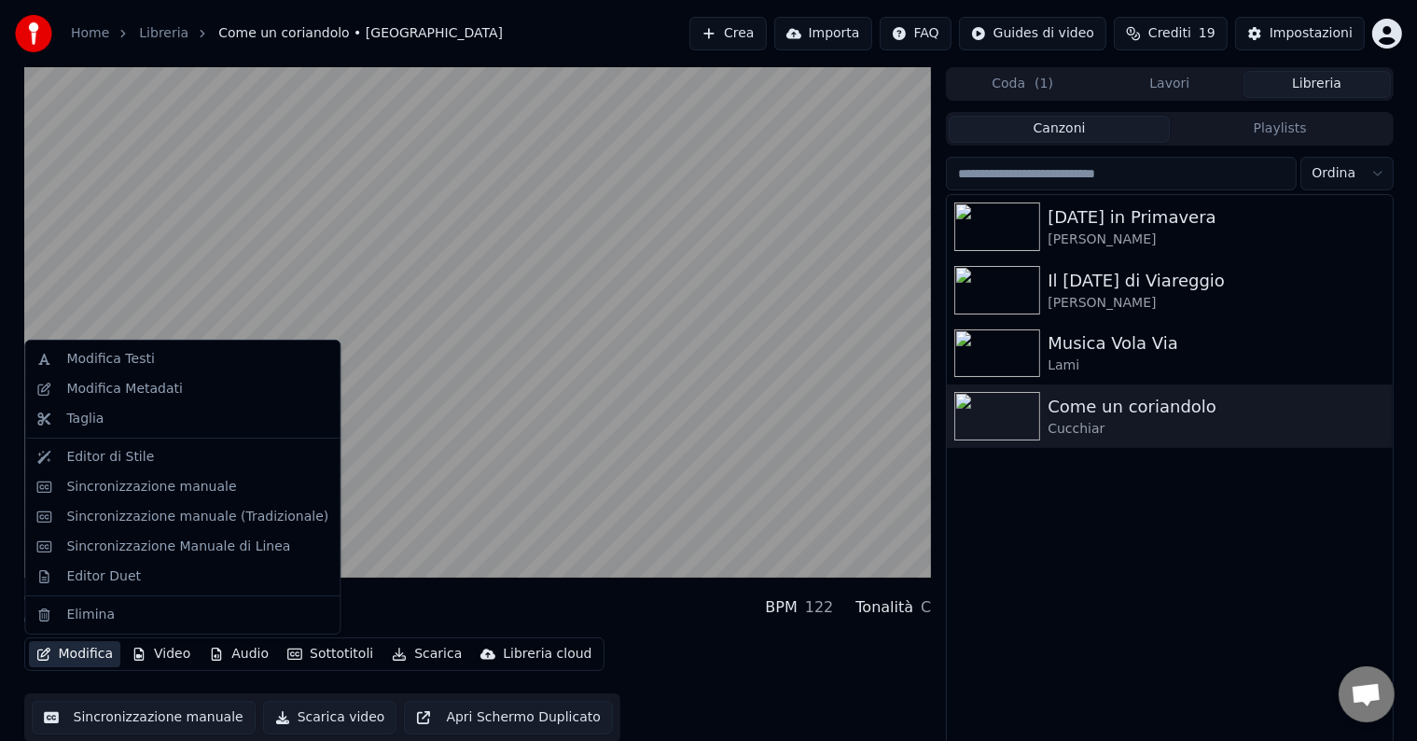
click at [75, 654] on button "Modifica" at bounding box center [75, 654] width 92 height 26
click at [93, 466] on div "Editor di Stile" at bounding box center [182, 457] width 307 height 30
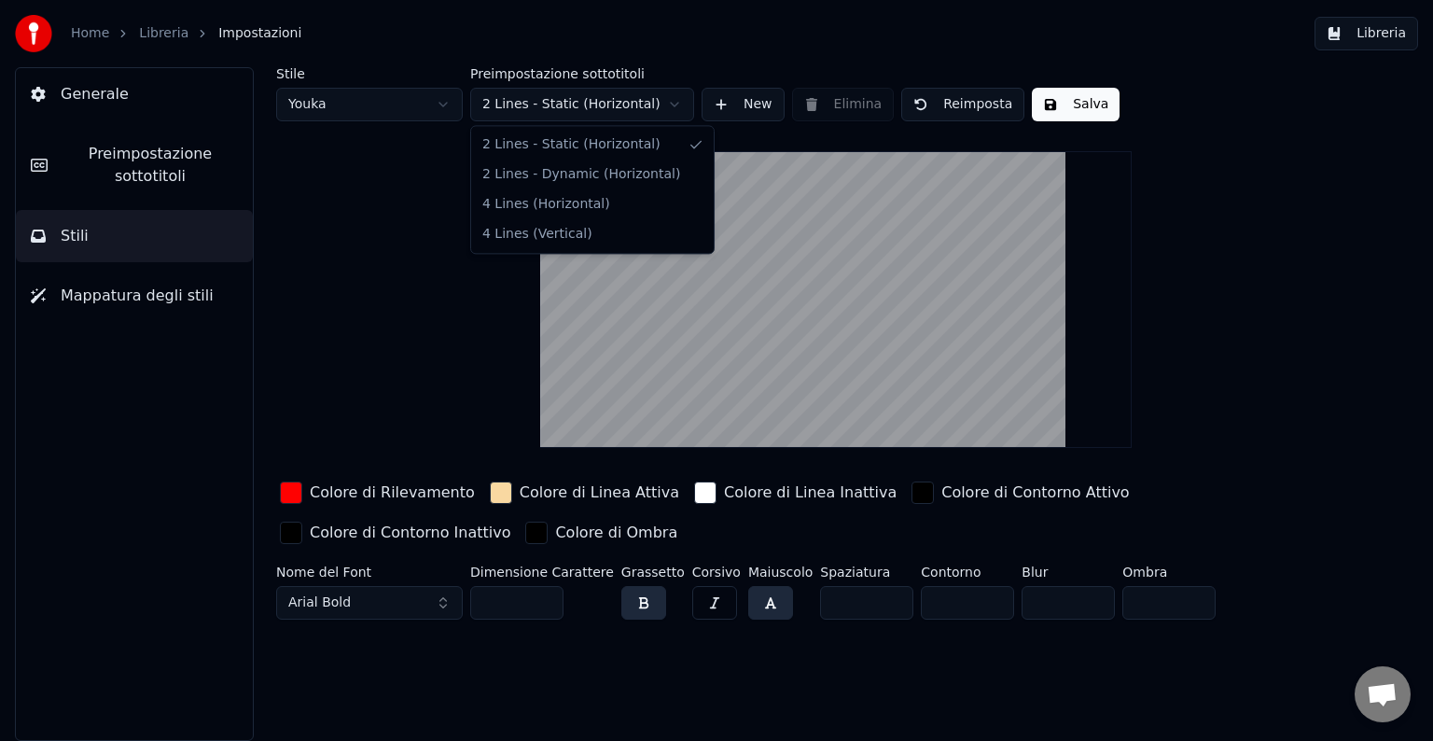
click at [548, 106] on html "Home Libreria Impostazioni Libreria Generale Preimpostazione sottotitoli Stili …" at bounding box center [716, 370] width 1433 height 741
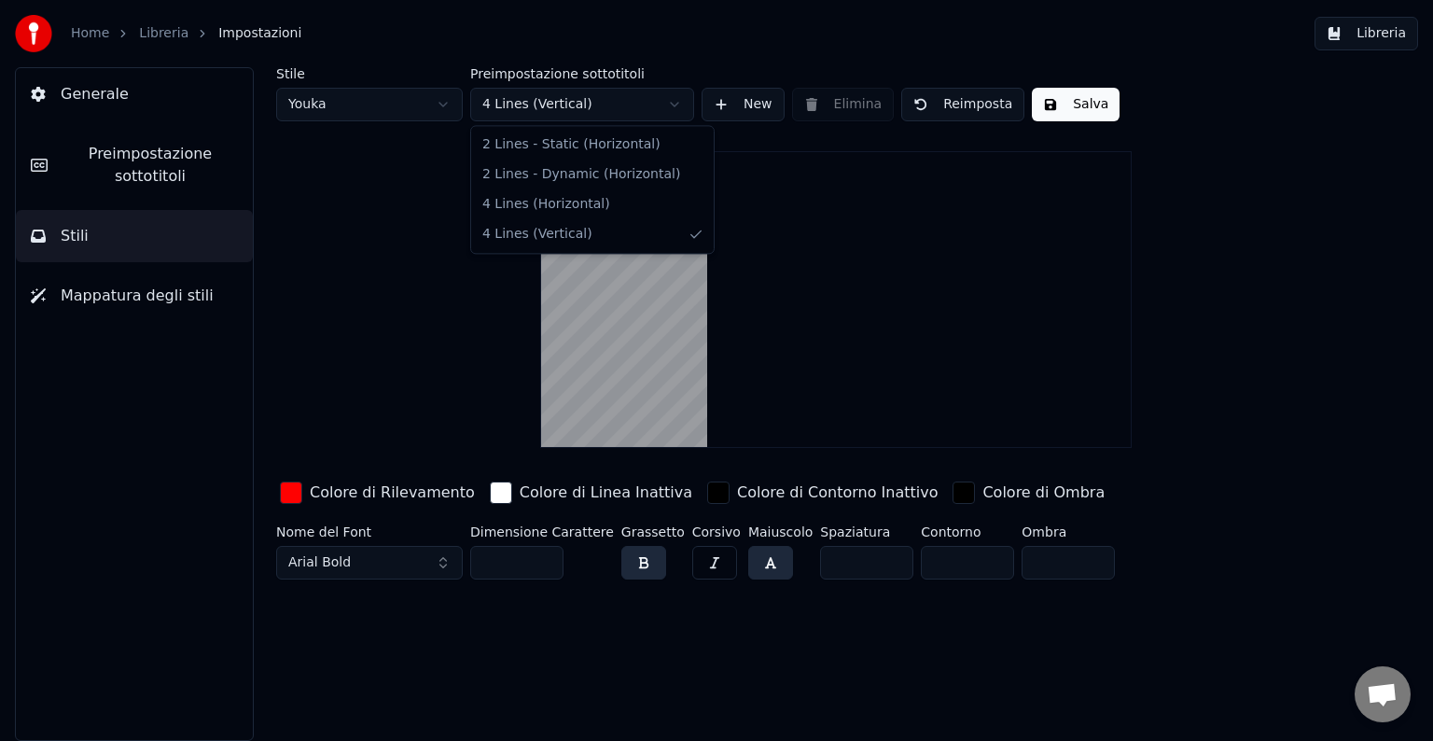
click at [537, 108] on html "Home Libreria Impostazioni Libreria Generale Preimpostazione sottotitoli Stili …" at bounding box center [716, 370] width 1433 height 741
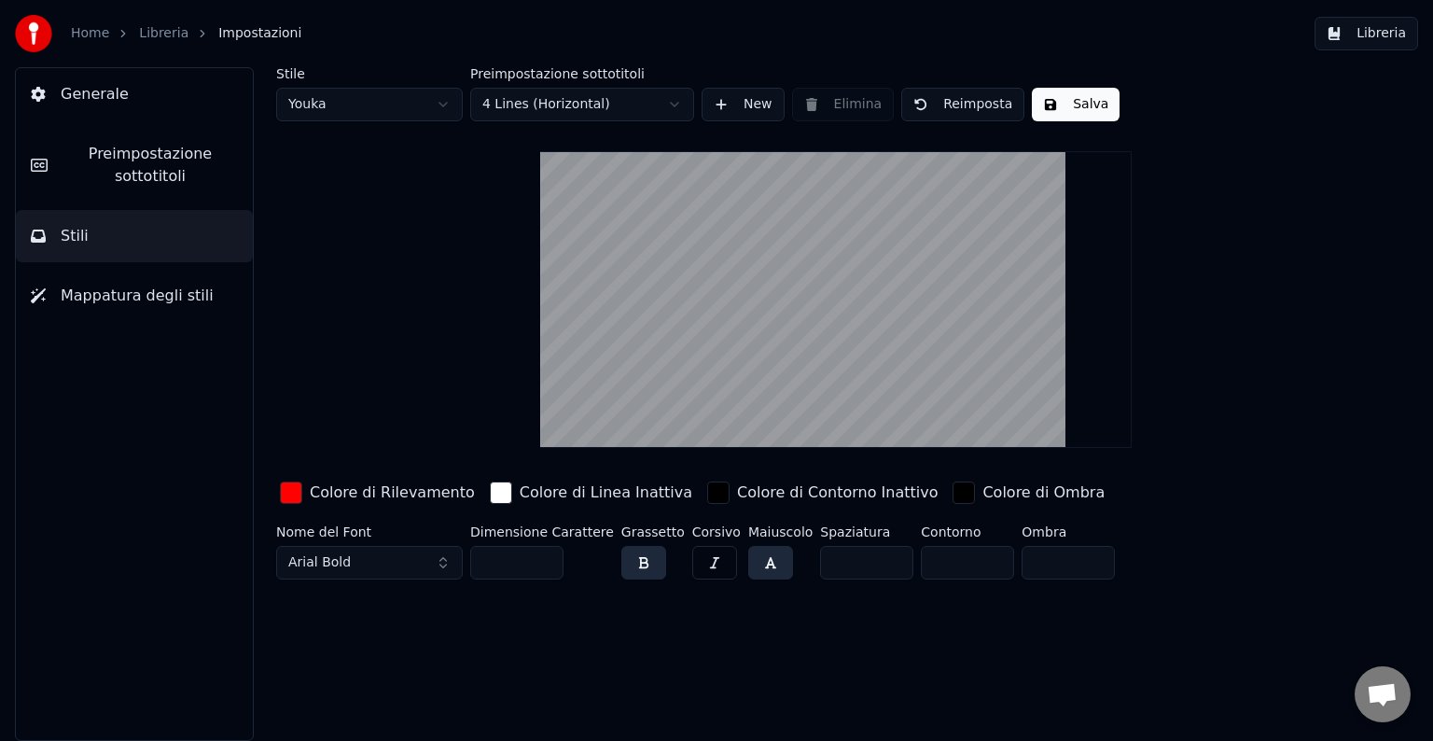
click at [1041, 113] on button "Salva" at bounding box center [1076, 105] width 88 height 34
click at [165, 35] on link "Libreria" at bounding box center [163, 33] width 49 height 19
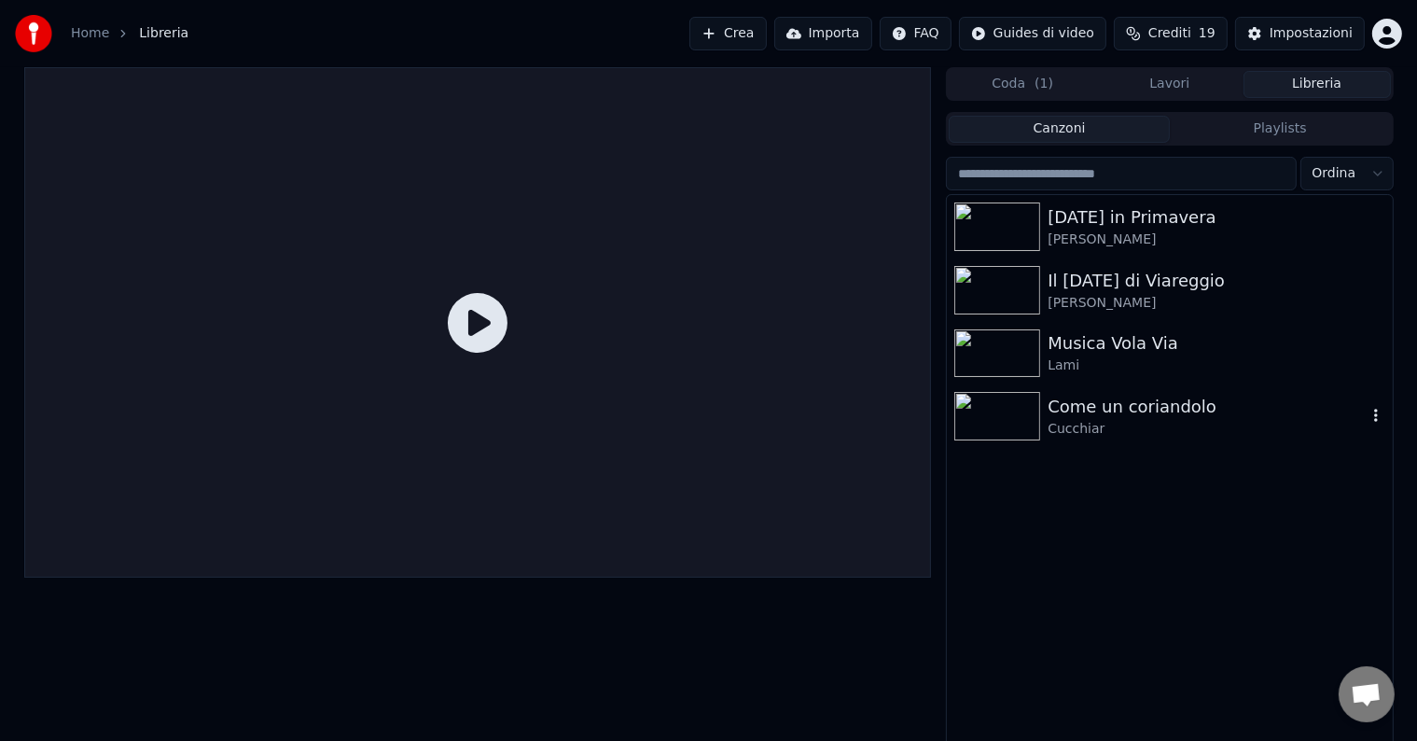
click at [1045, 407] on div at bounding box center [1000, 416] width 93 height 49
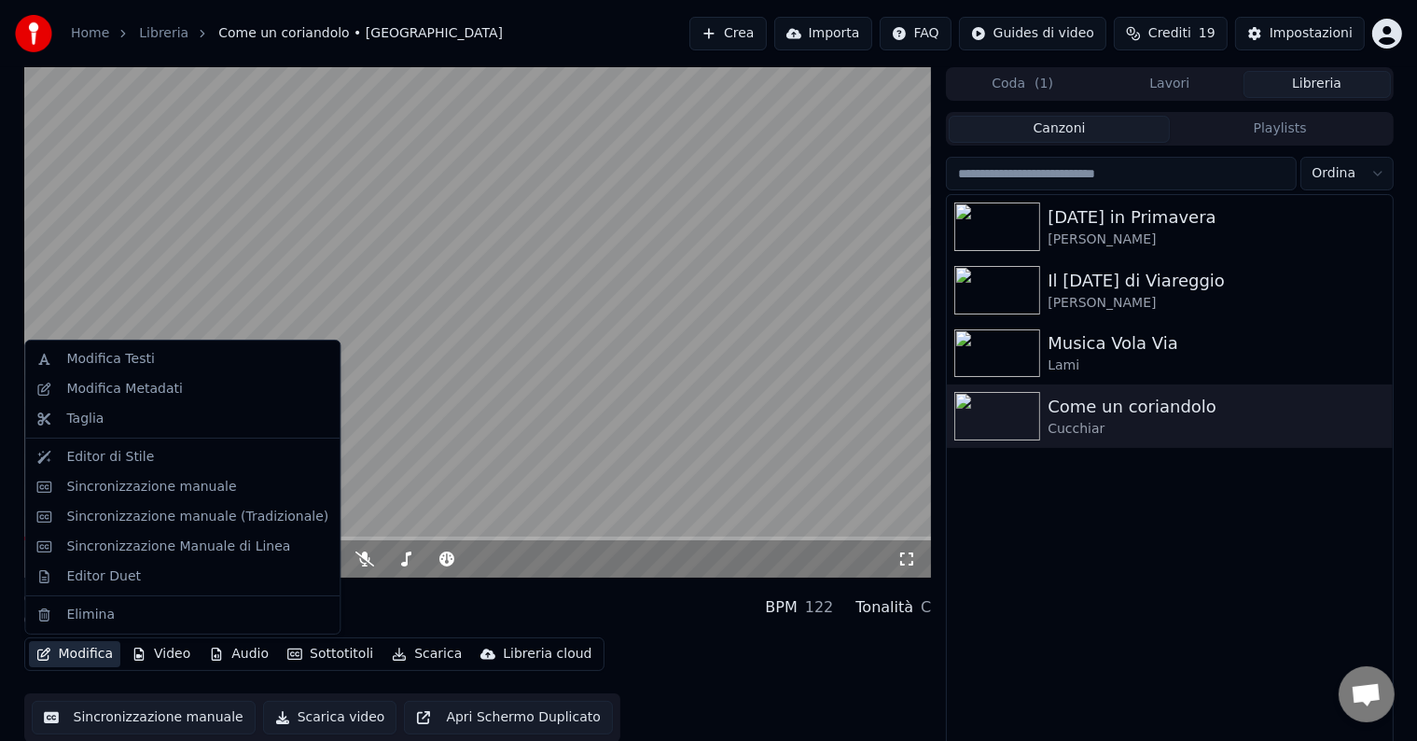
click at [50, 652] on button "Modifica" at bounding box center [75, 654] width 92 height 26
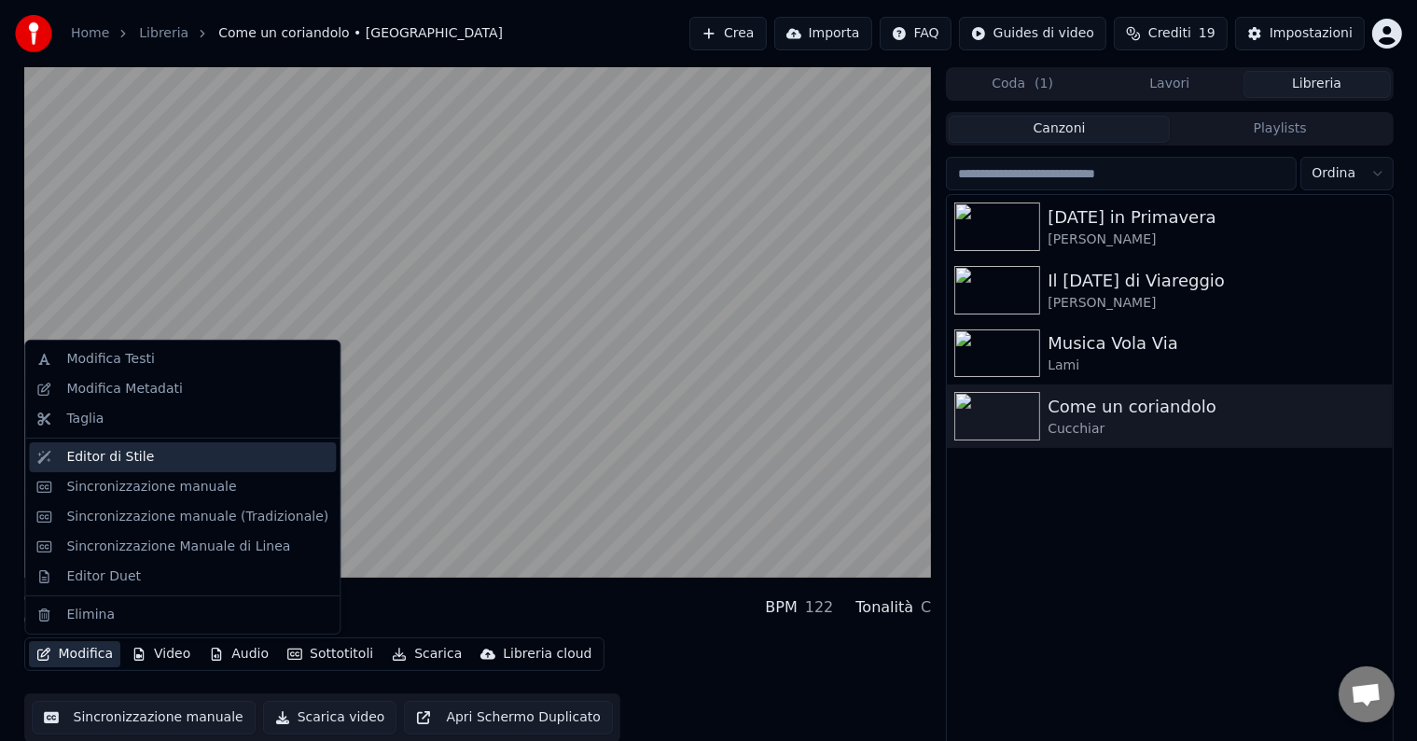
click at [92, 459] on div "Editor di Stile" at bounding box center [110, 457] width 88 height 19
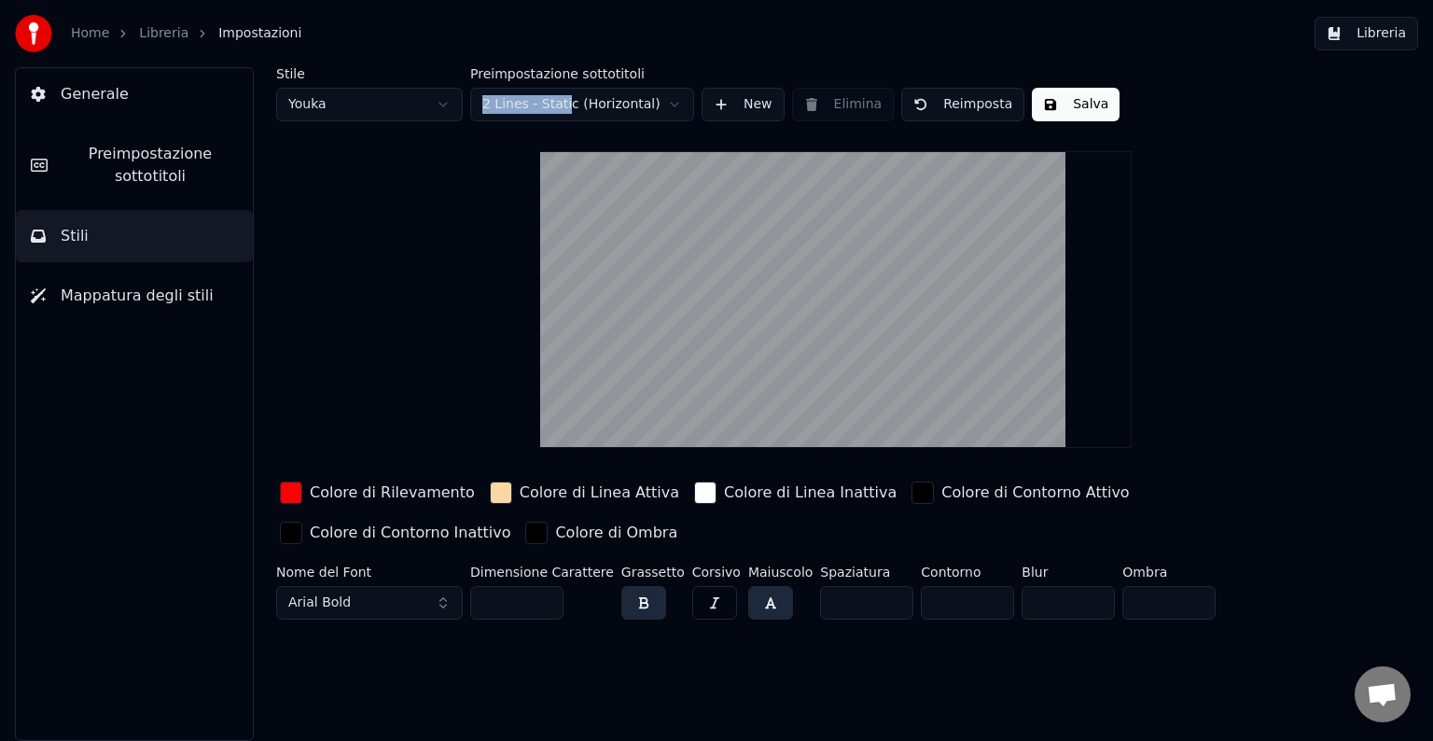
click at [560, 83] on div "Preimpostazione sottotitoli 2 Lines - Static (Horizontal)" at bounding box center [582, 94] width 224 height 54
click at [679, 100] on html "Home Libreria Impostazioni Libreria Generale Preimpostazione sottotitoli Stili …" at bounding box center [716, 370] width 1433 height 741
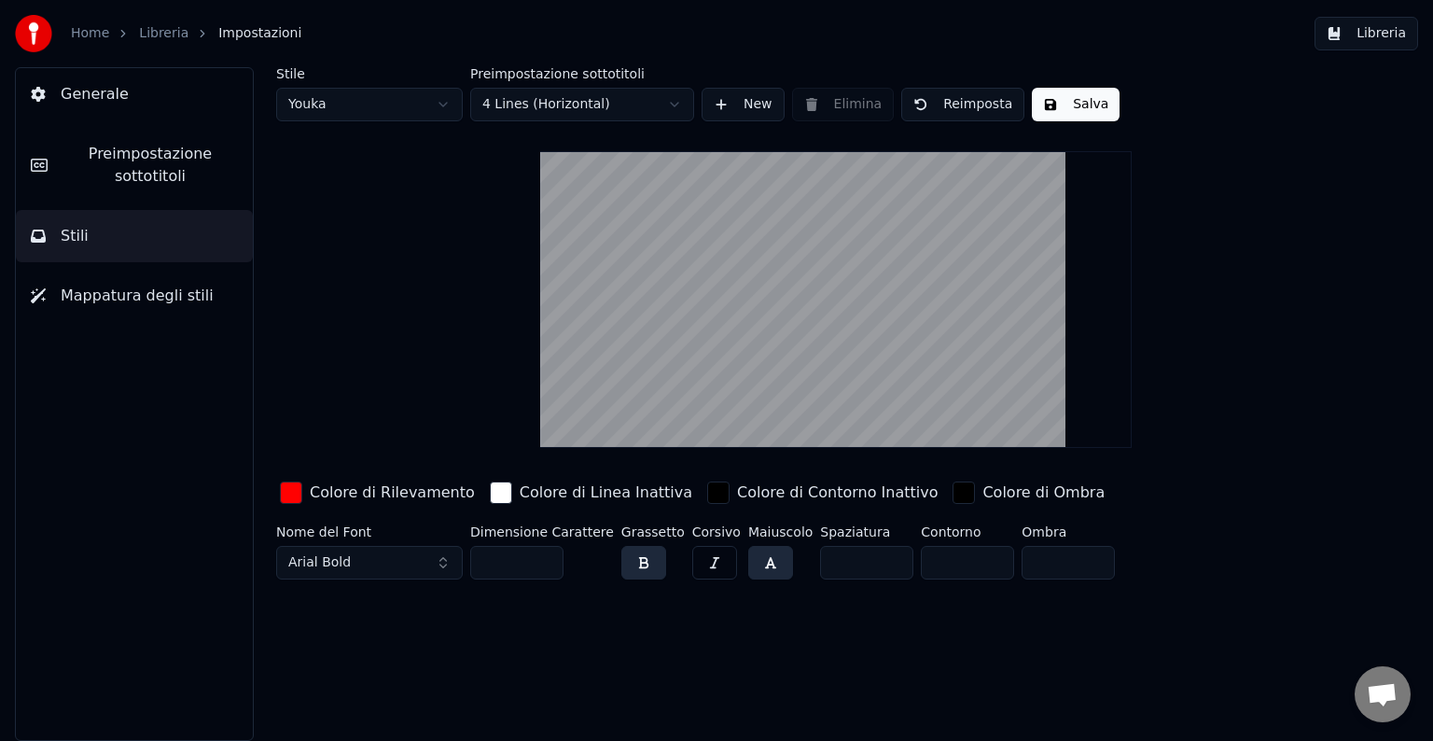
click at [748, 561] on button "button" at bounding box center [770, 563] width 45 height 34
click at [748, 560] on button "button" at bounding box center [770, 563] width 45 height 34
click at [174, 305] on span "Mappatura degli stili" at bounding box center [137, 295] width 153 height 22
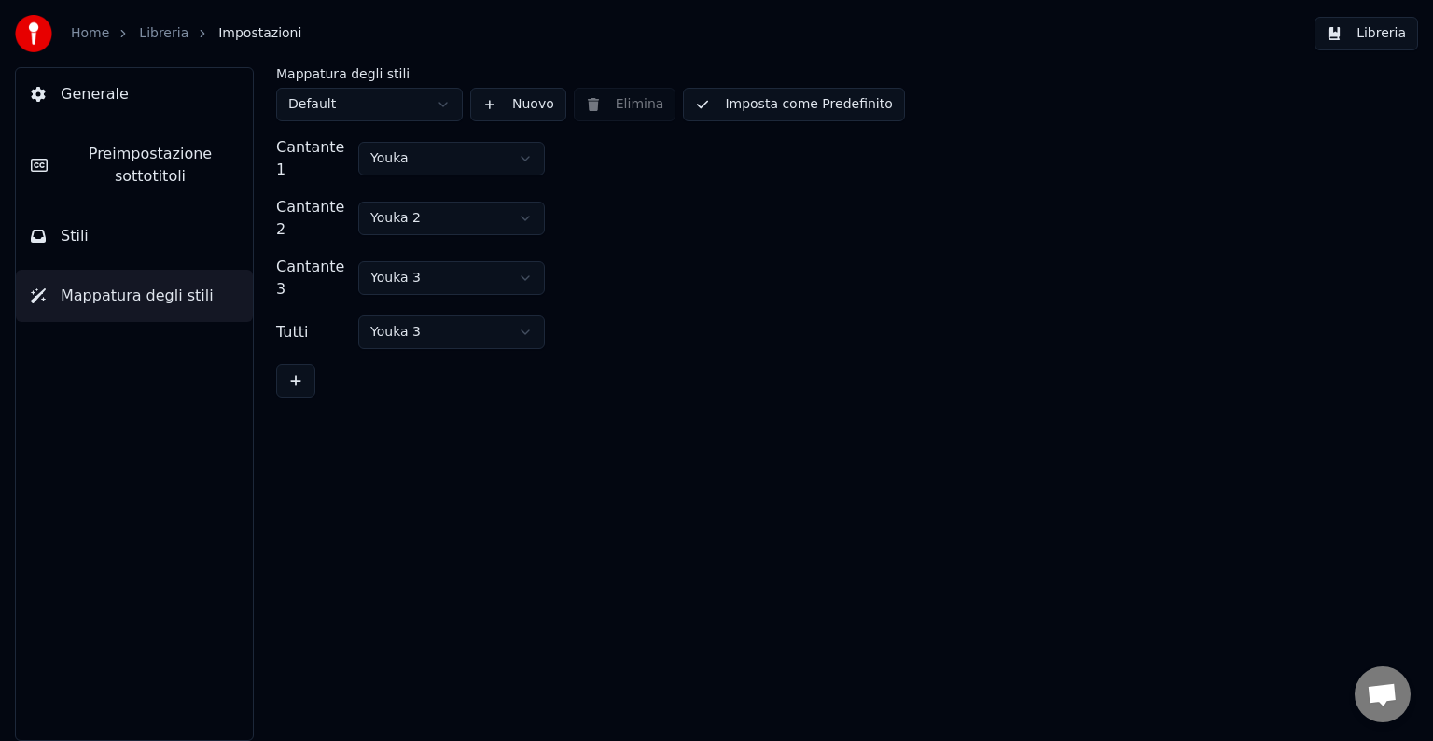
click at [159, 257] on button "Stili" at bounding box center [134, 236] width 237 height 52
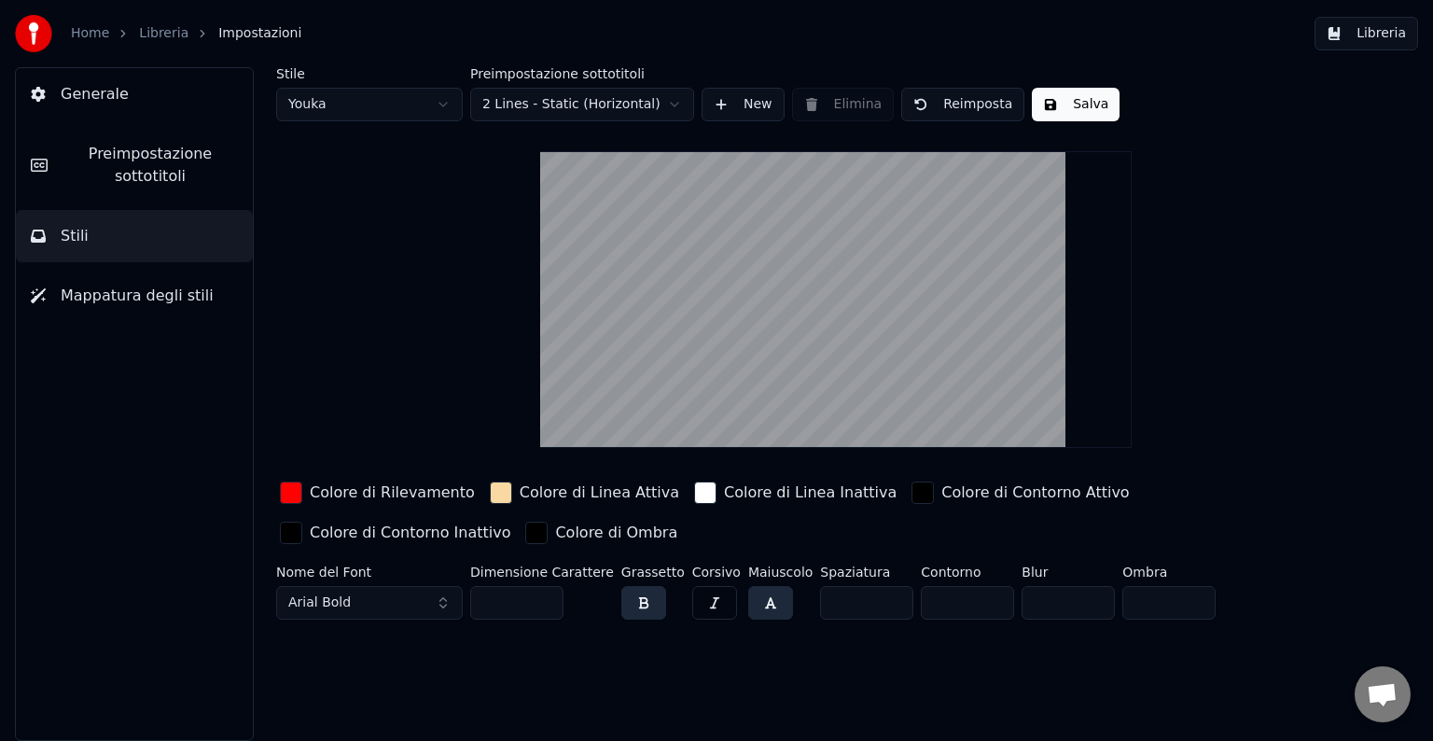
click at [623, 119] on html "Home Libreria Impostazioni Libreria Generale Preimpostazione sottotitoli Stili …" at bounding box center [716, 370] width 1433 height 741
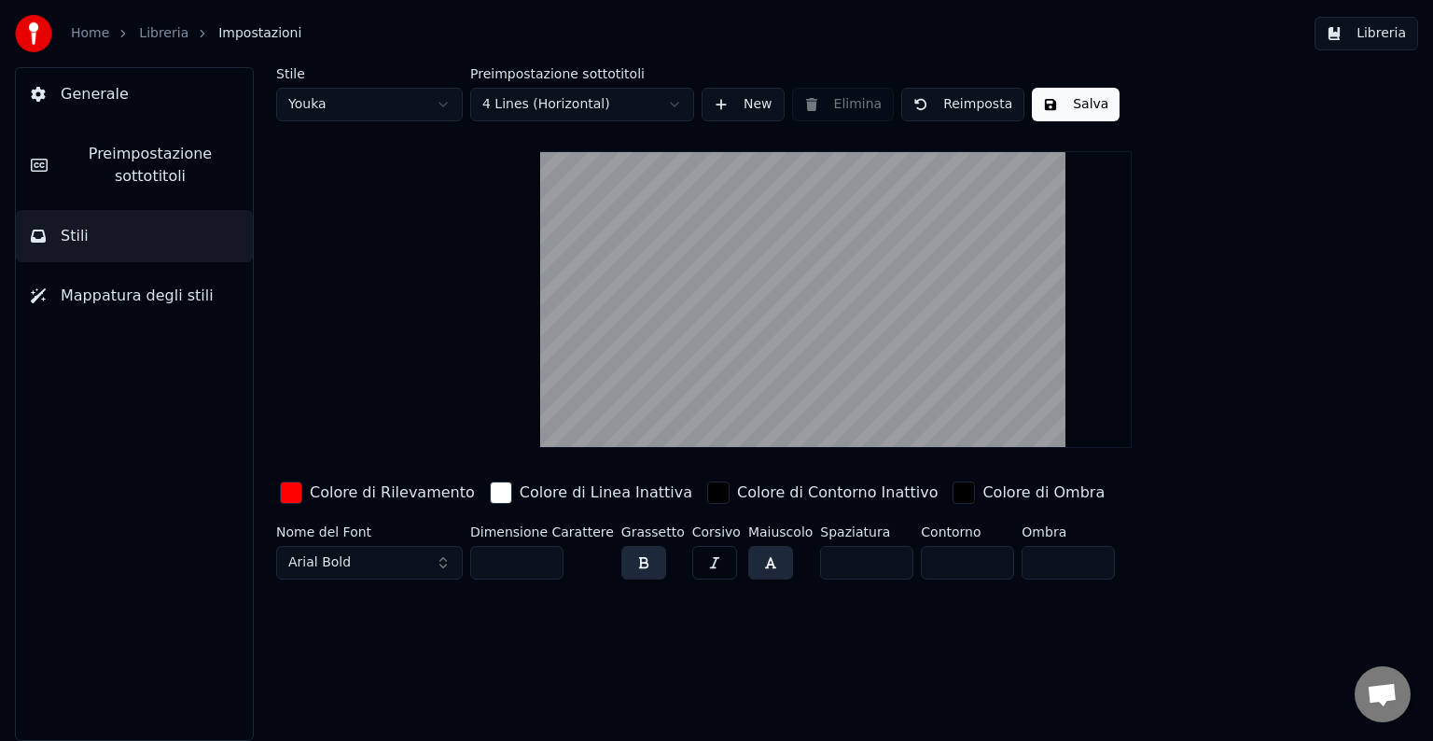
click at [769, 104] on button "New" at bounding box center [742, 105] width 83 height 34
click at [1035, 100] on button "Salva" at bounding box center [1076, 105] width 88 height 34
click at [1061, 108] on button "Salva" at bounding box center [1076, 105] width 88 height 34
click at [154, 38] on link "Libreria" at bounding box center [163, 33] width 49 height 19
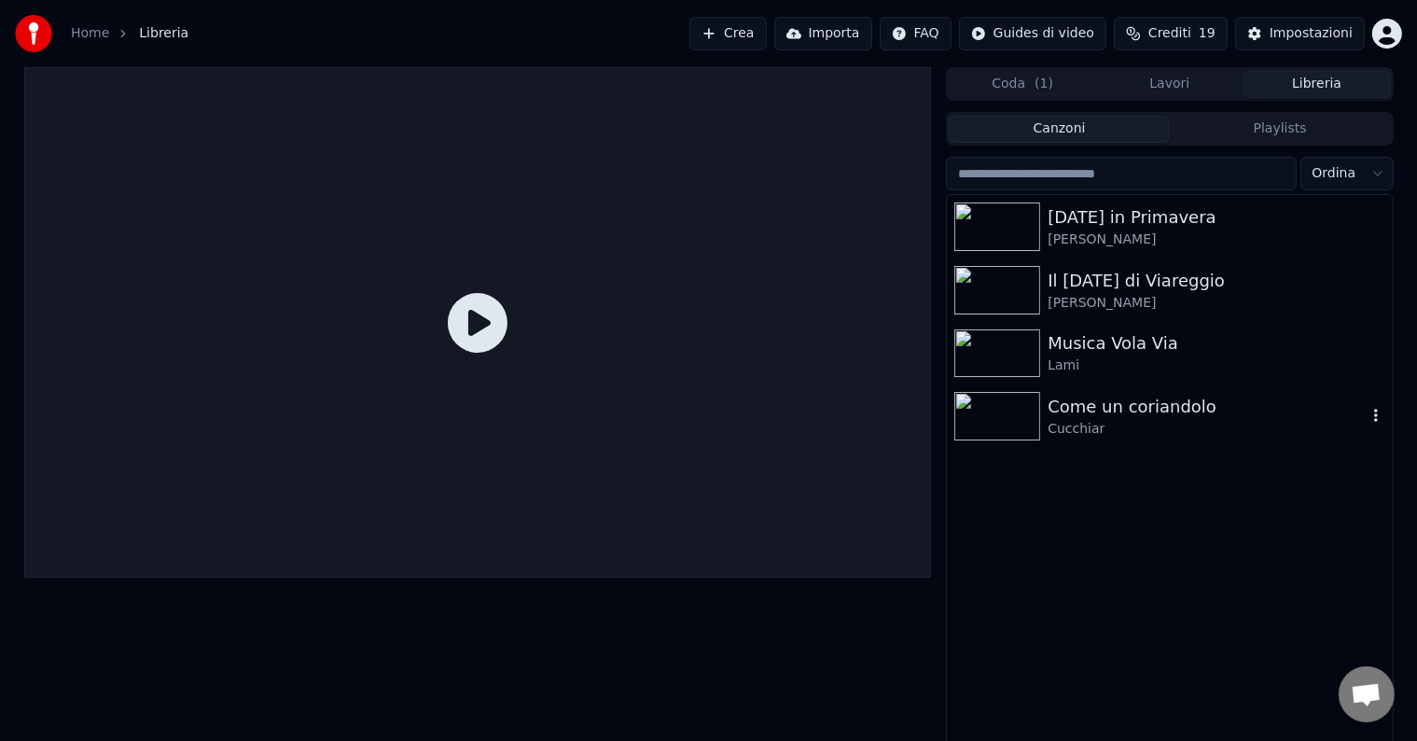
click at [1108, 424] on div "Cucchiar" at bounding box center [1206, 429] width 318 height 19
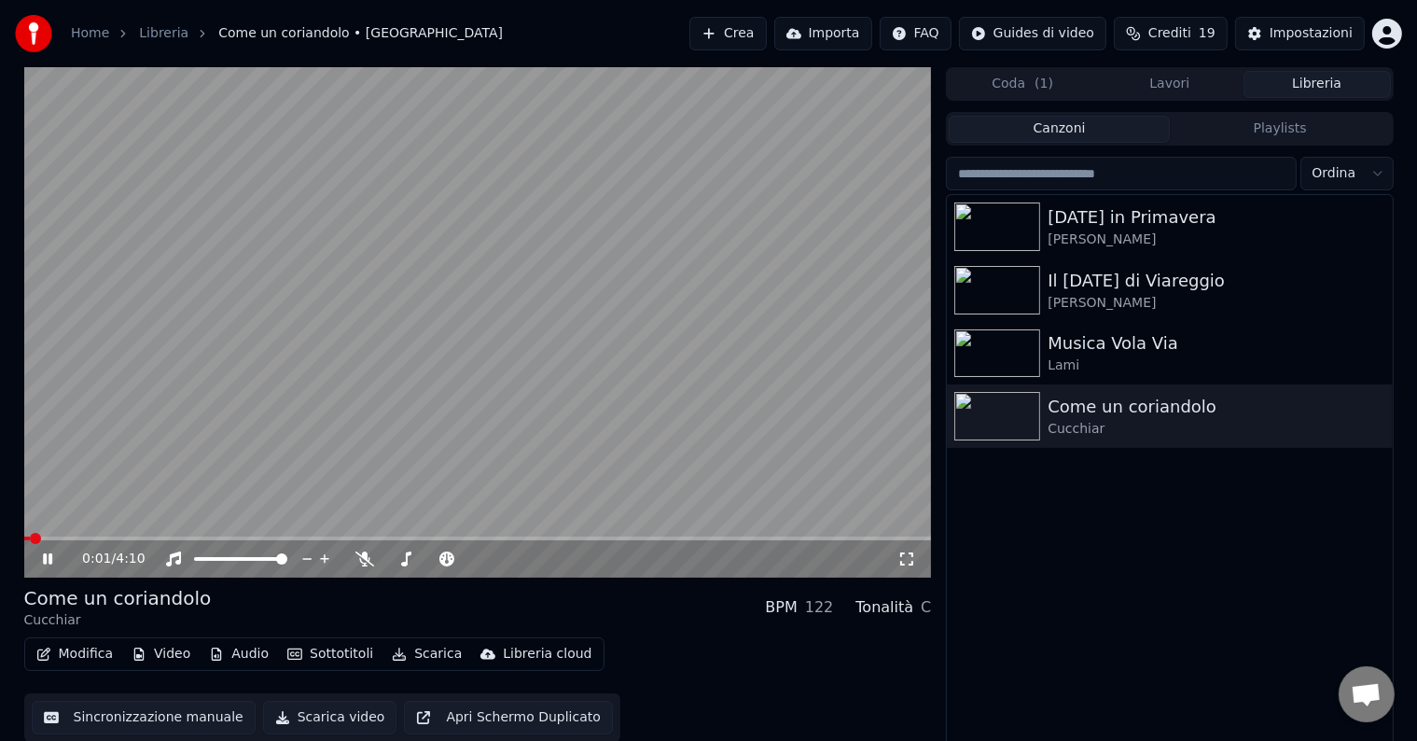
click at [65, 645] on button "Modifica" at bounding box center [75, 654] width 92 height 26
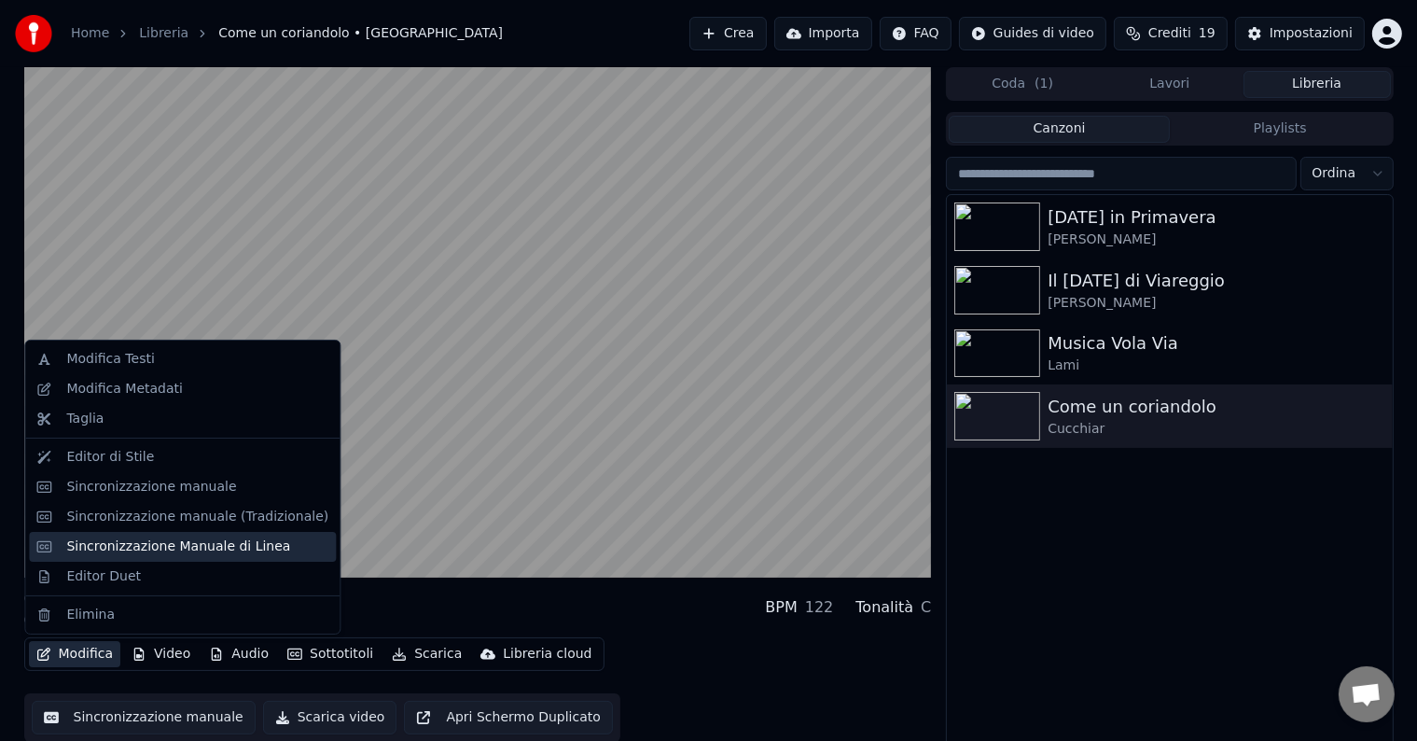
click at [106, 545] on div "Sincronizzazione Manuale di Linea" at bounding box center [178, 546] width 224 height 19
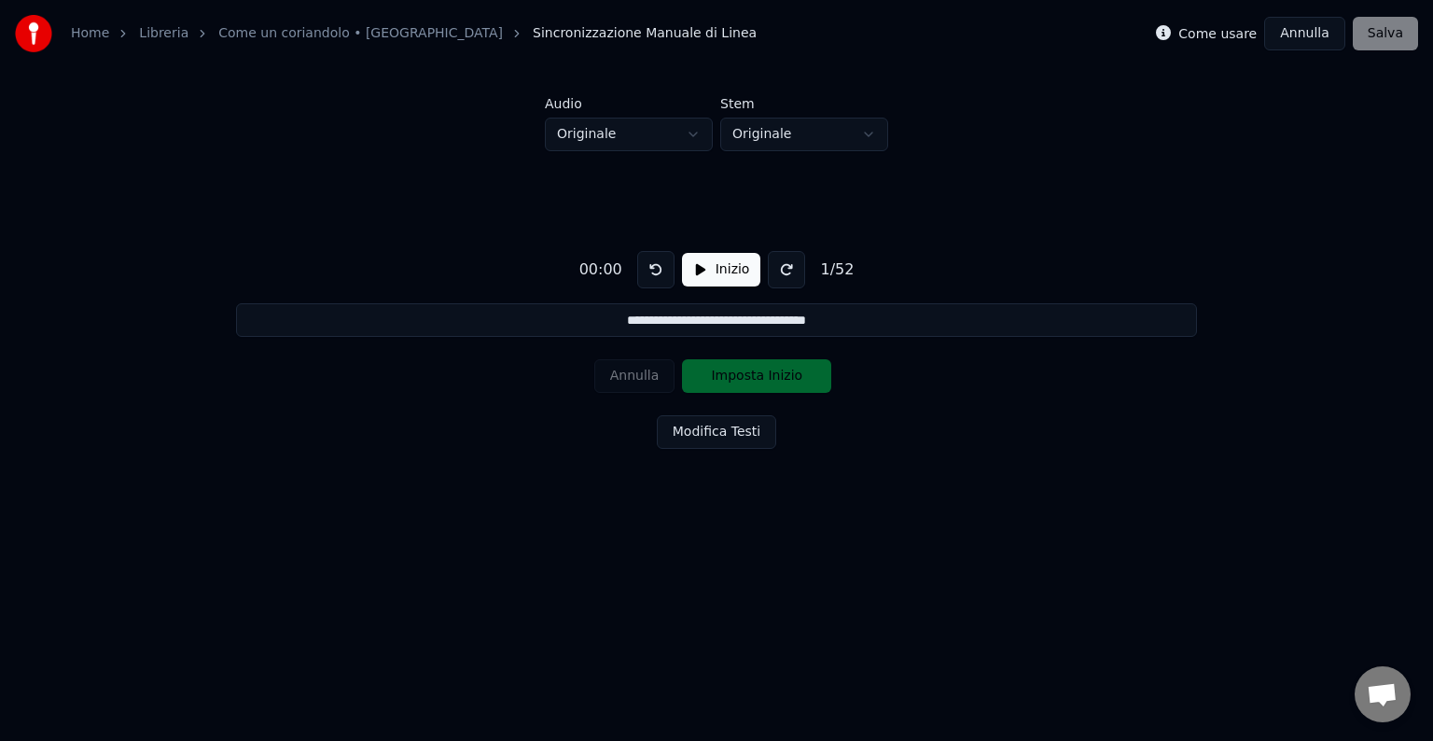
click at [1305, 34] on button "Annulla" at bounding box center [1304, 34] width 81 height 34
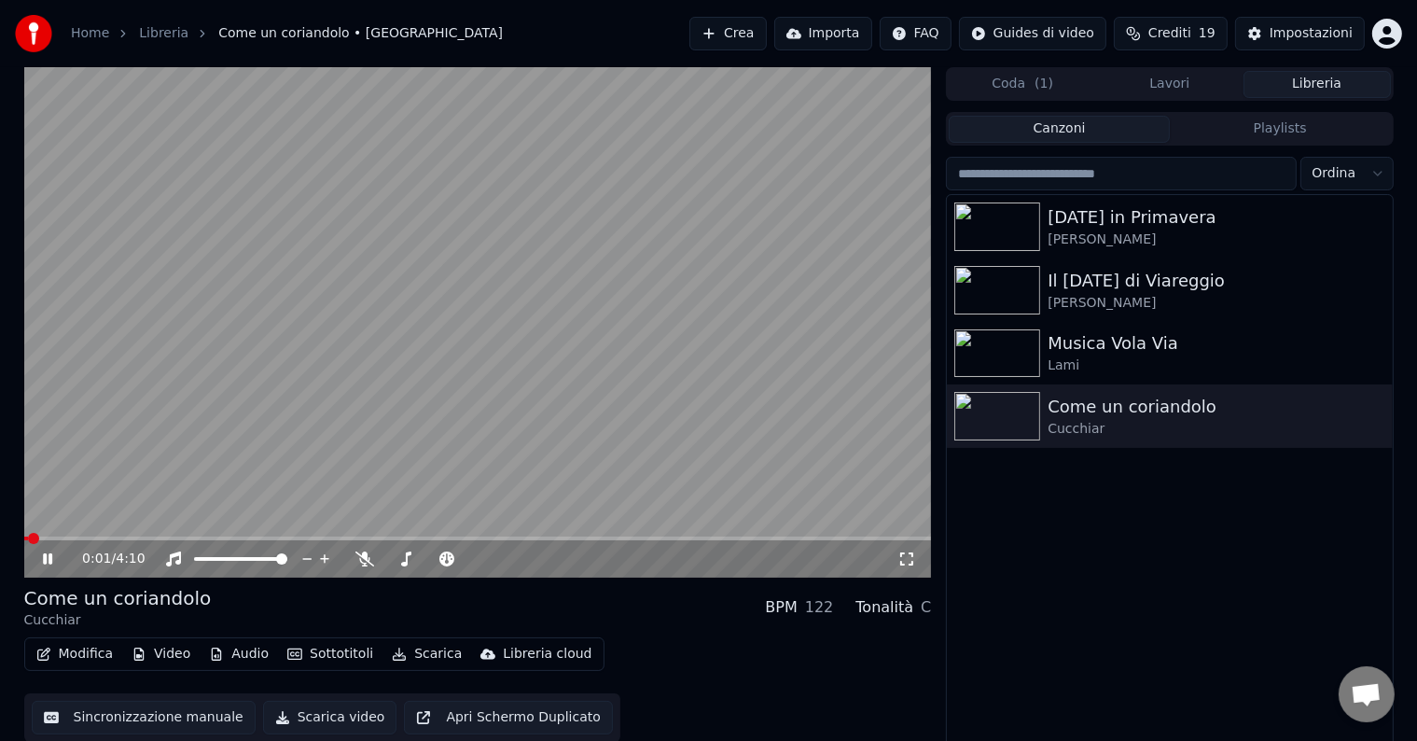
click at [1239, 587] on div "[DATE] in Primavera Boni - Sadun Il [DATE] di Viareggio Sadun - [PERSON_NAME] M…" at bounding box center [1169, 472] width 445 height 554
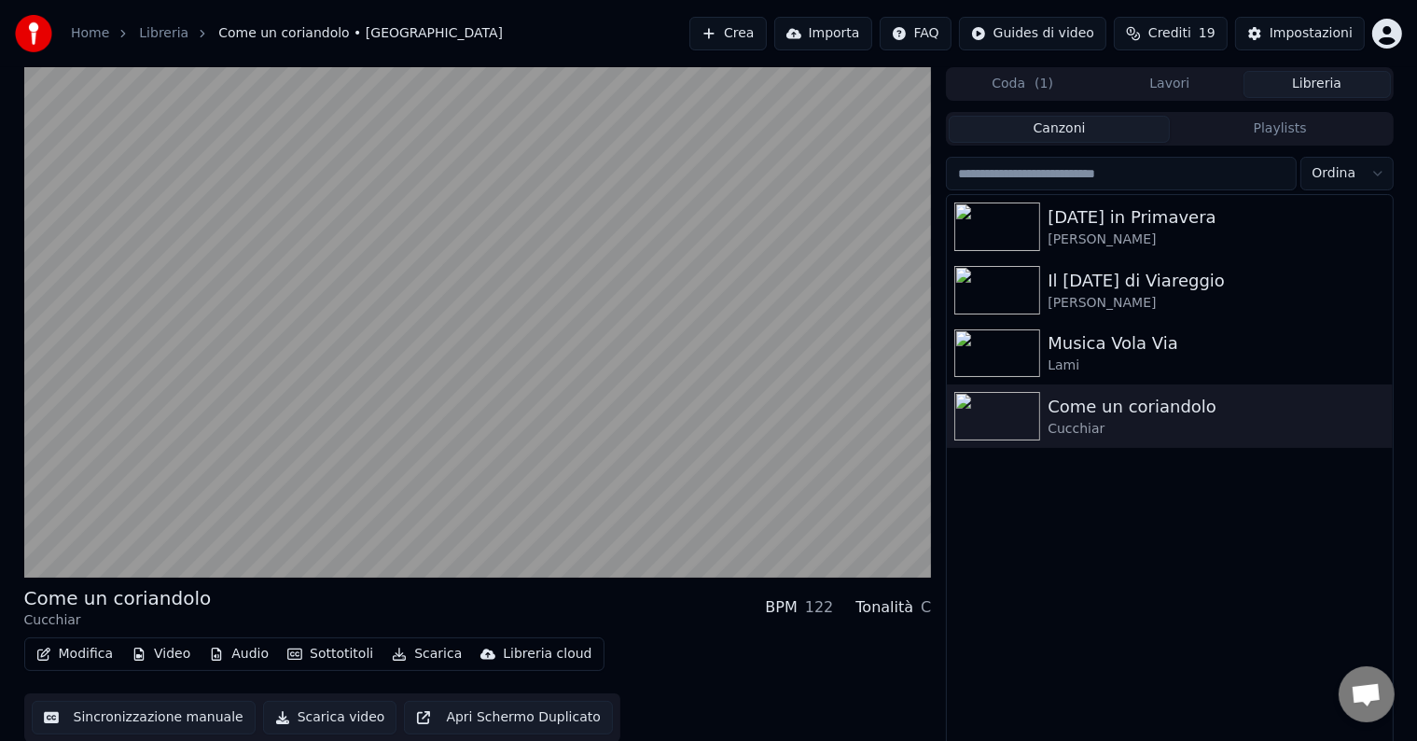
click at [90, 674] on div "Modifica Video Audio Sottotitoli Scarica Libreria cloud Sincronizzazione manual…" at bounding box center [478, 689] width 908 height 104
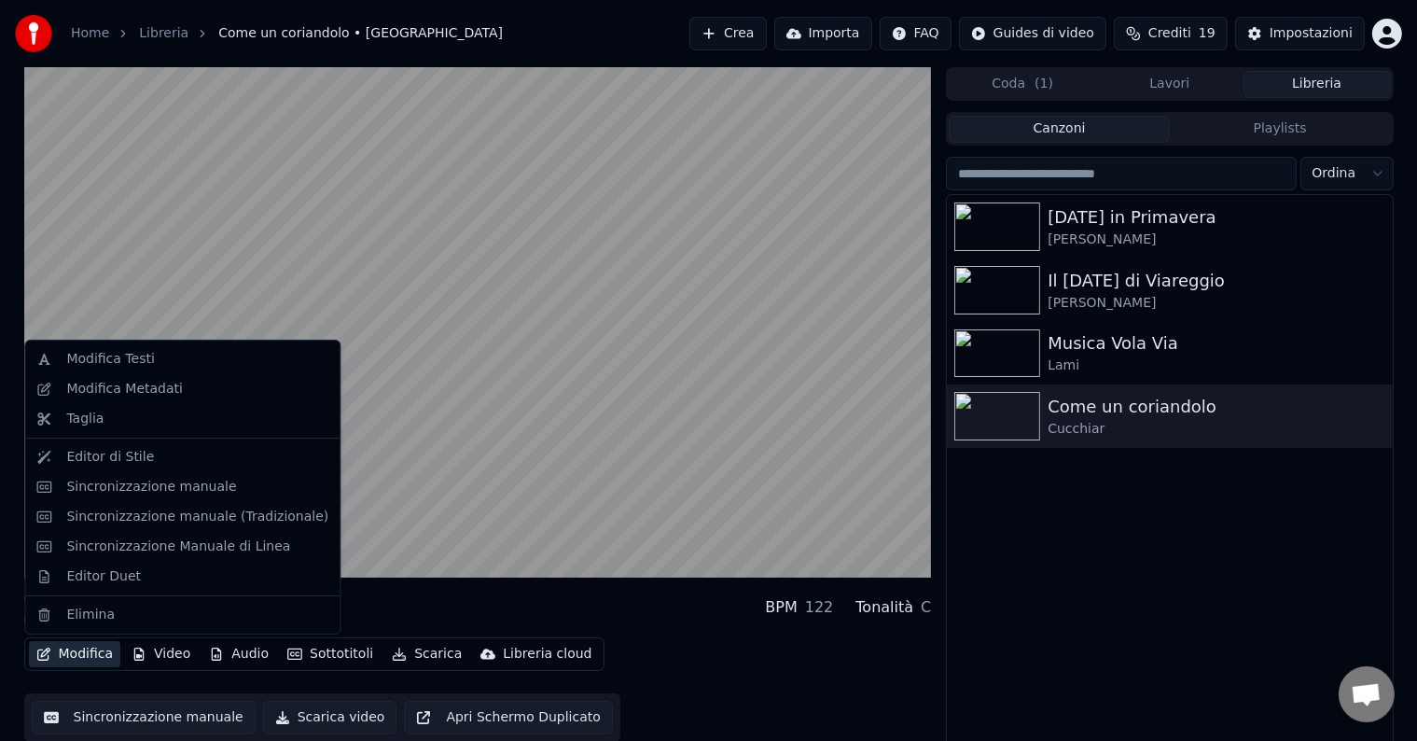
click at [82, 656] on button "Modifica" at bounding box center [75, 654] width 92 height 26
click at [119, 448] on div "Editor di Stile" at bounding box center [110, 457] width 88 height 19
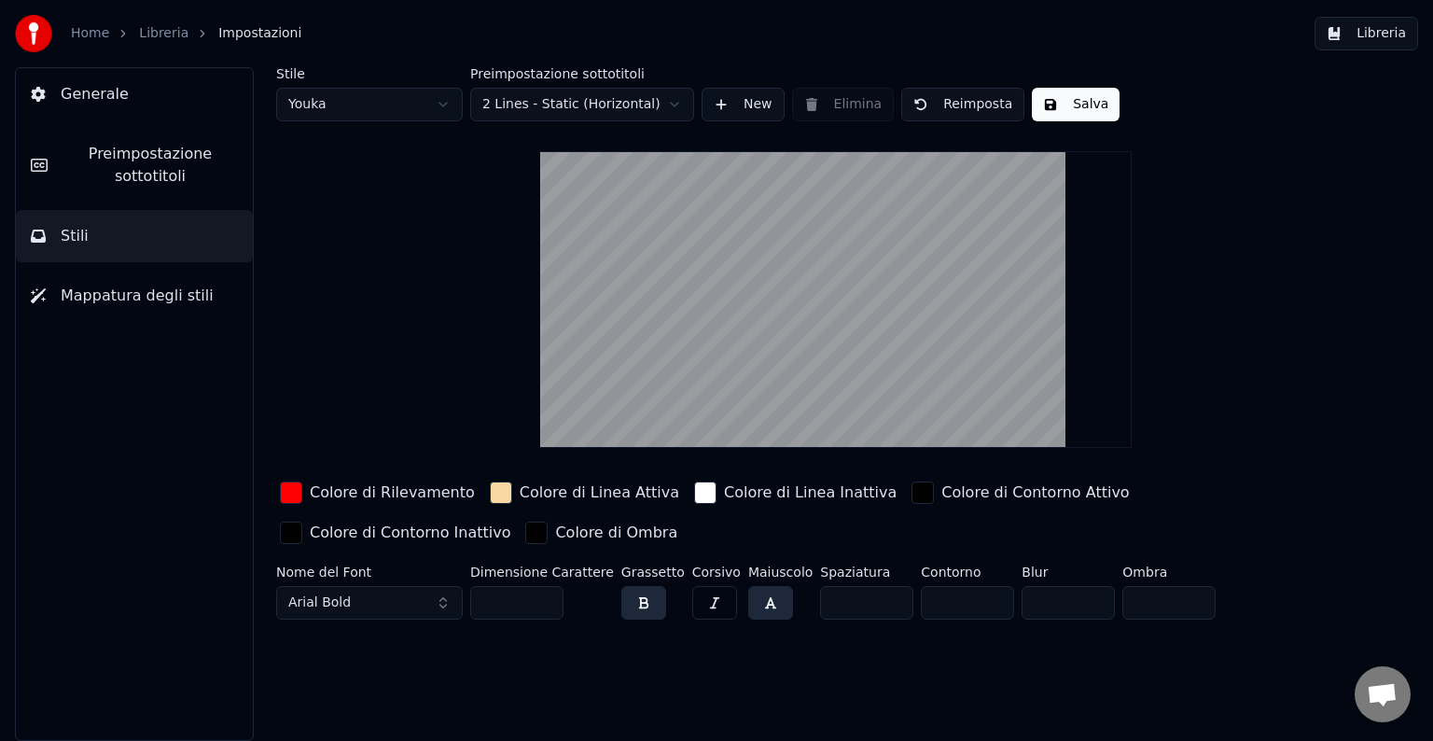
drag, startPoint x: 153, startPoint y: 150, endPoint x: 208, endPoint y: 230, distance: 97.3
click at [153, 149] on span "Preimpostazione sottotitoli" at bounding box center [149, 165] width 175 height 45
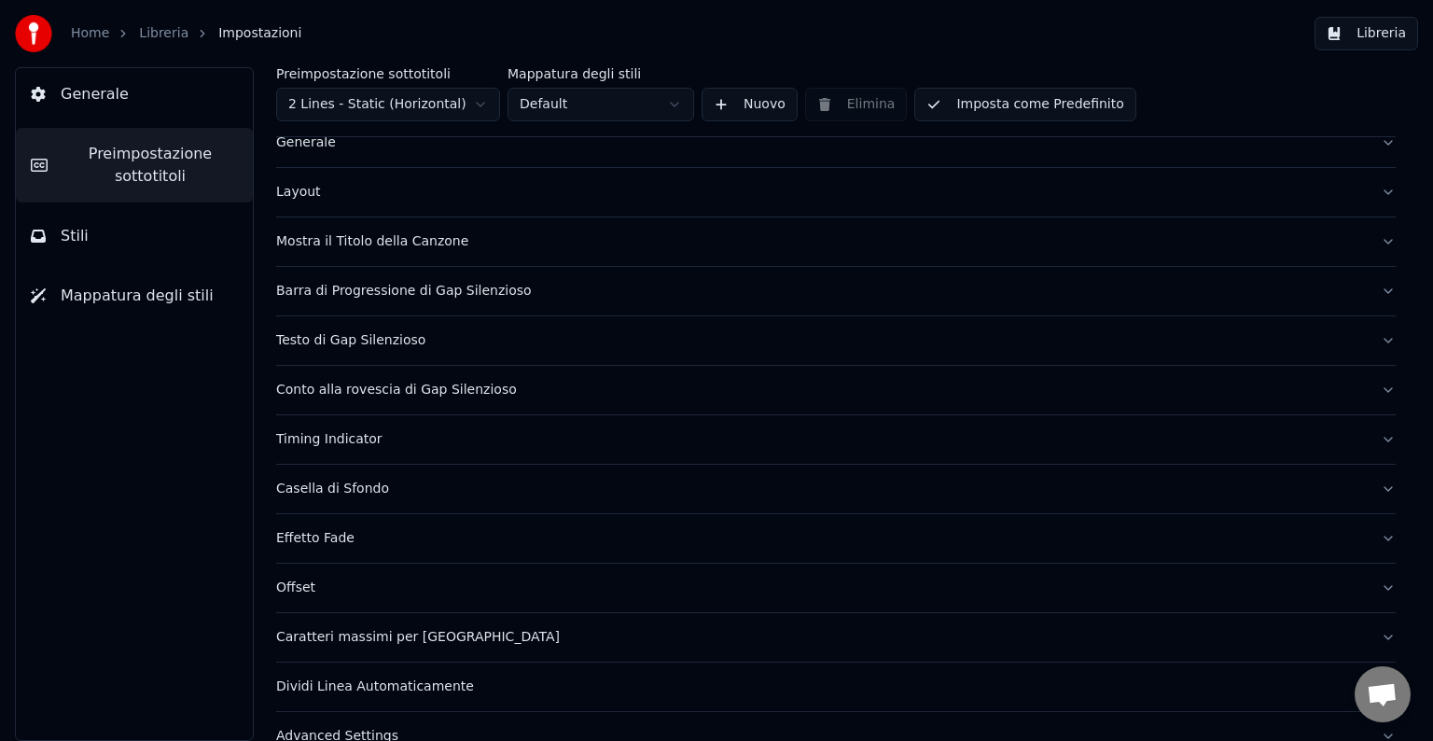
scroll to position [88, 0]
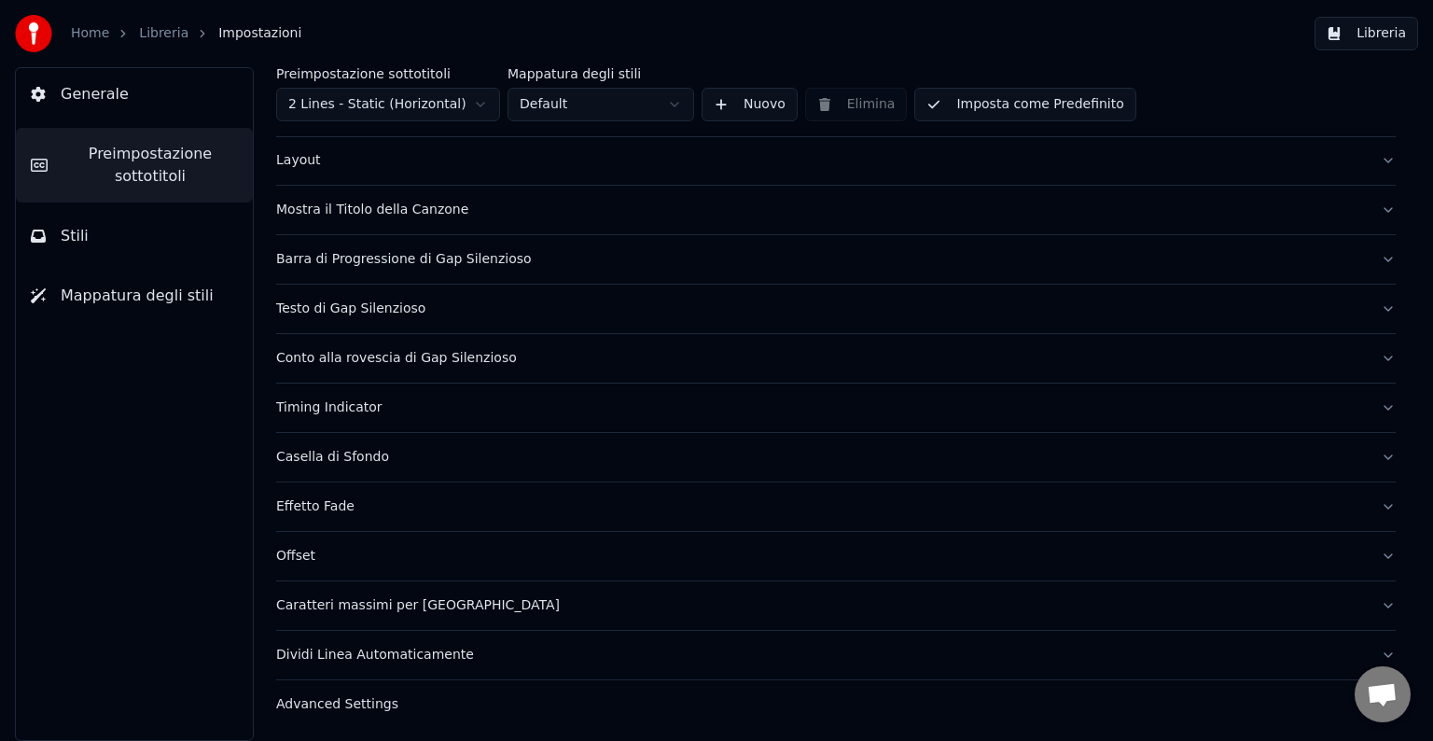
click at [1366, 500] on button "Effetto Fade" at bounding box center [835, 506] width 1119 height 49
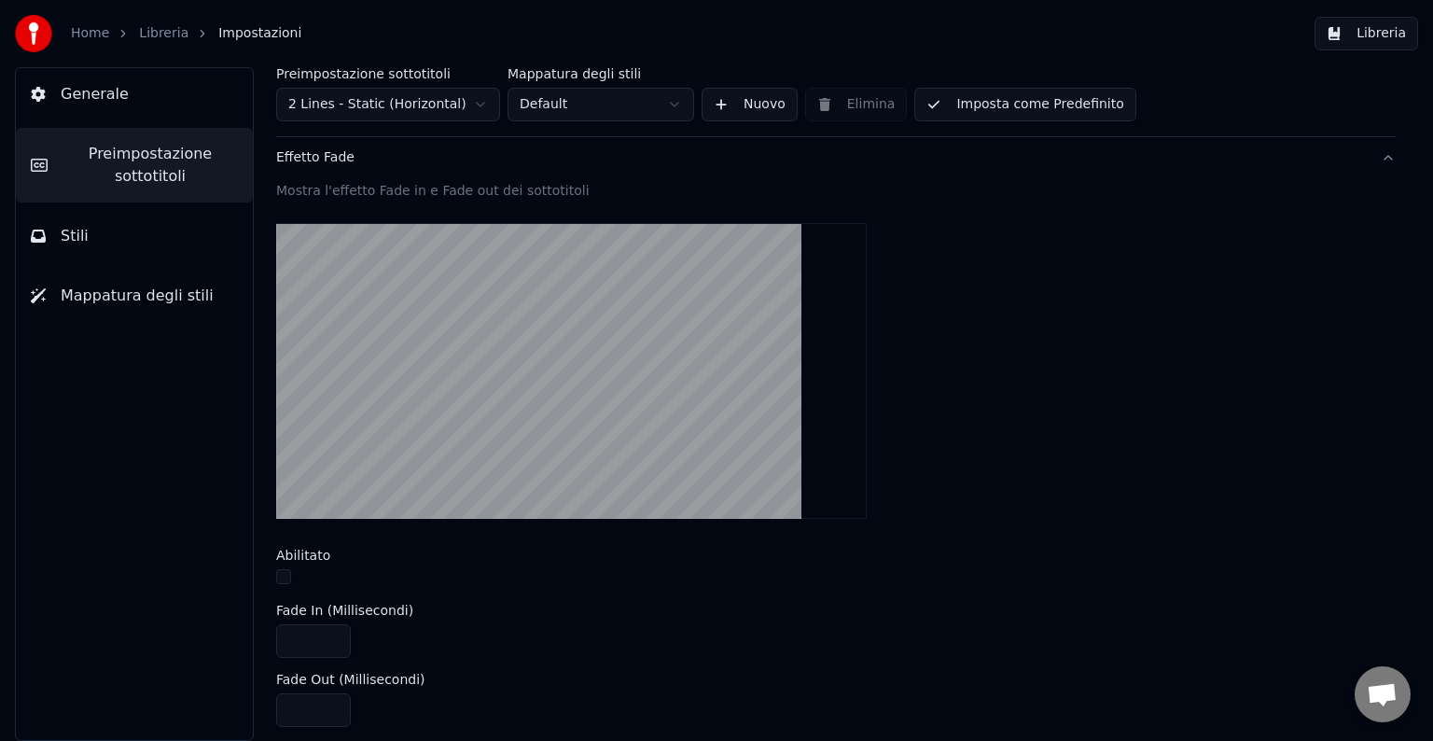
scroll to position [554, 0]
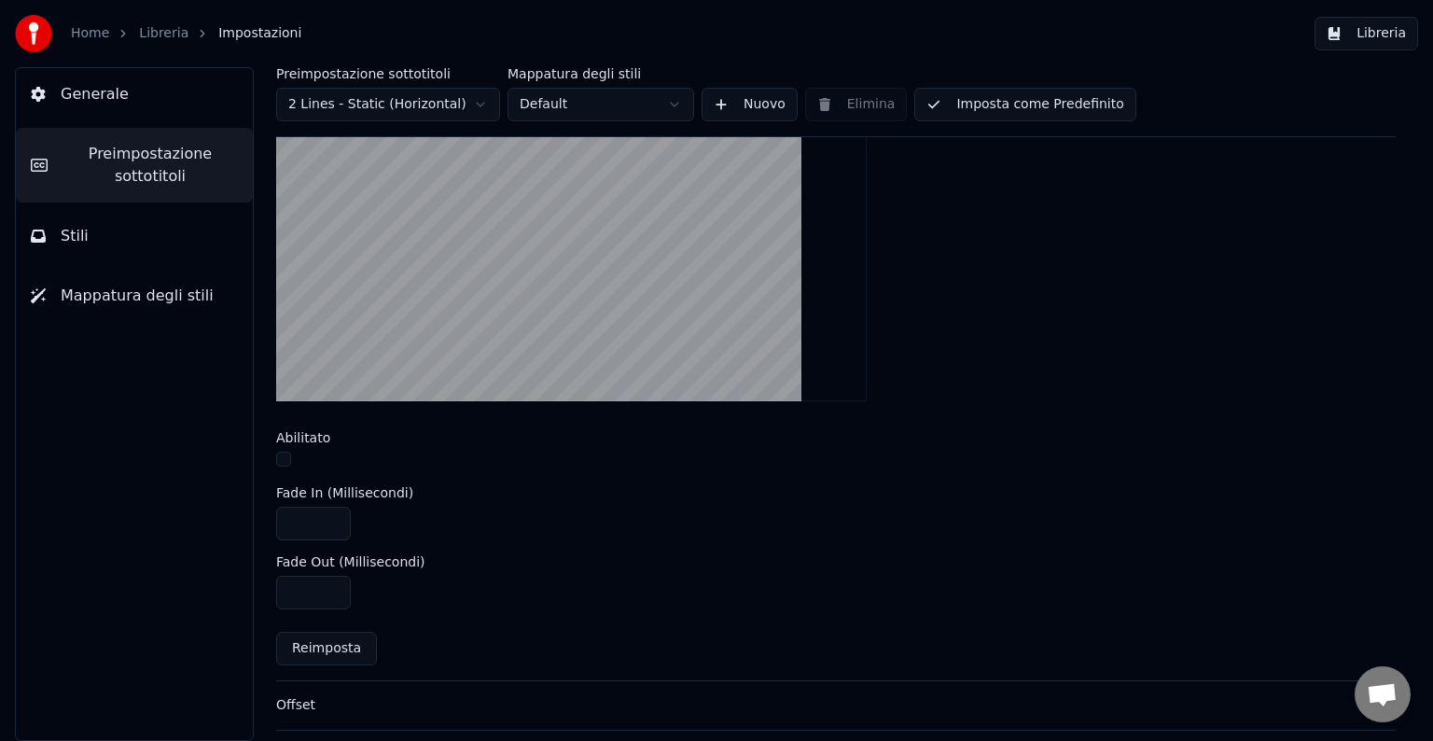
click at [327, 592] on input "***" at bounding box center [313, 592] width 75 height 34
click at [328, 592] on input "***" at bounding box center [313, 592] width 75 height 34
click at [330, 582] on input "***" at bounding box center [313, 592] width 75 height 34
click at [332, 592] on input "***" at bounding box center [313, 592] width 75 height 34
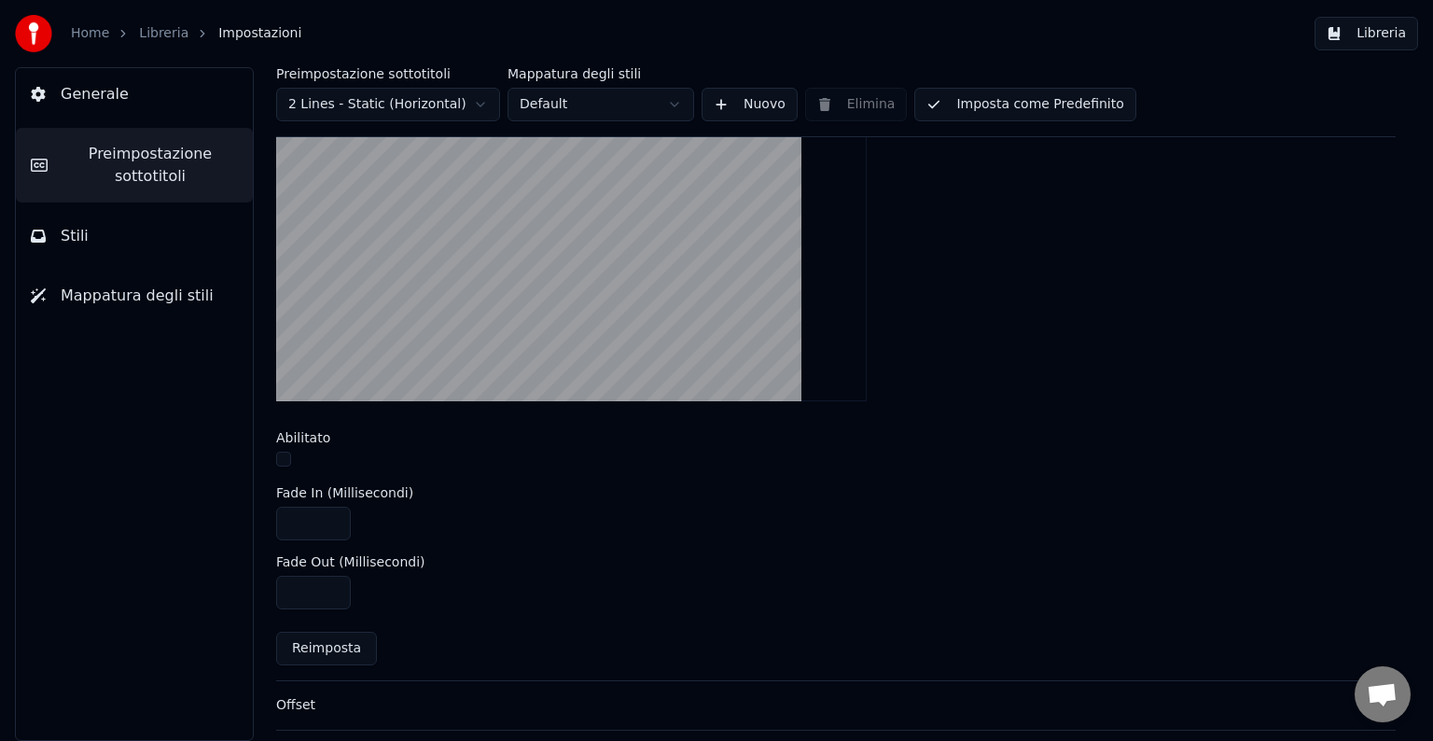
click at [332, 592] on input "***" at bounding box center [313, 592] width 75 height 34
click at [332, 592] on input "*" at bounding box center [313, 592] width 75 height 34
click at [331, 584] on input "***" at bounding box center [313, 592] width 75 height 34
click at [330, 584] on input "***" at bounding box center [313, 592] width 75 height 34
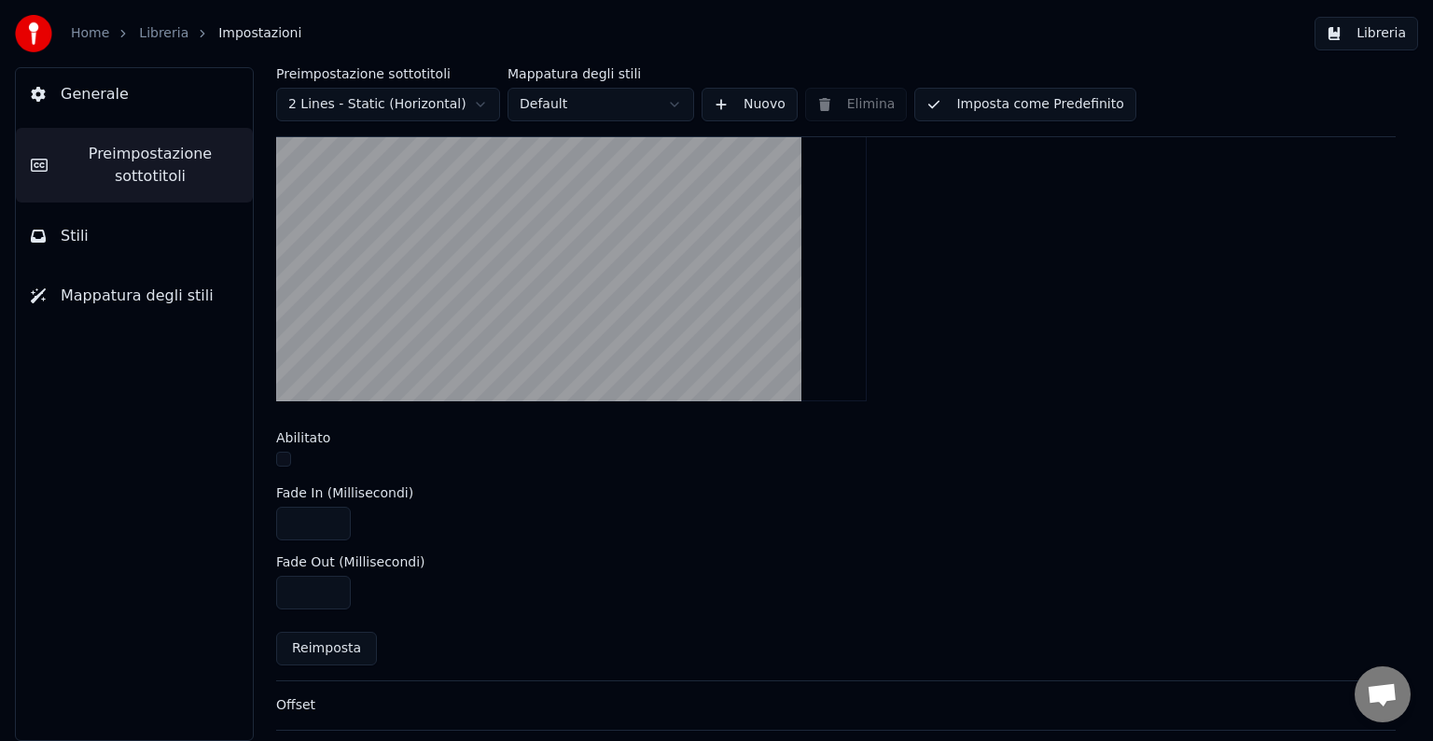
click at [330, 584] on input "***" at bounding box center [313, 592] width 75 height 34
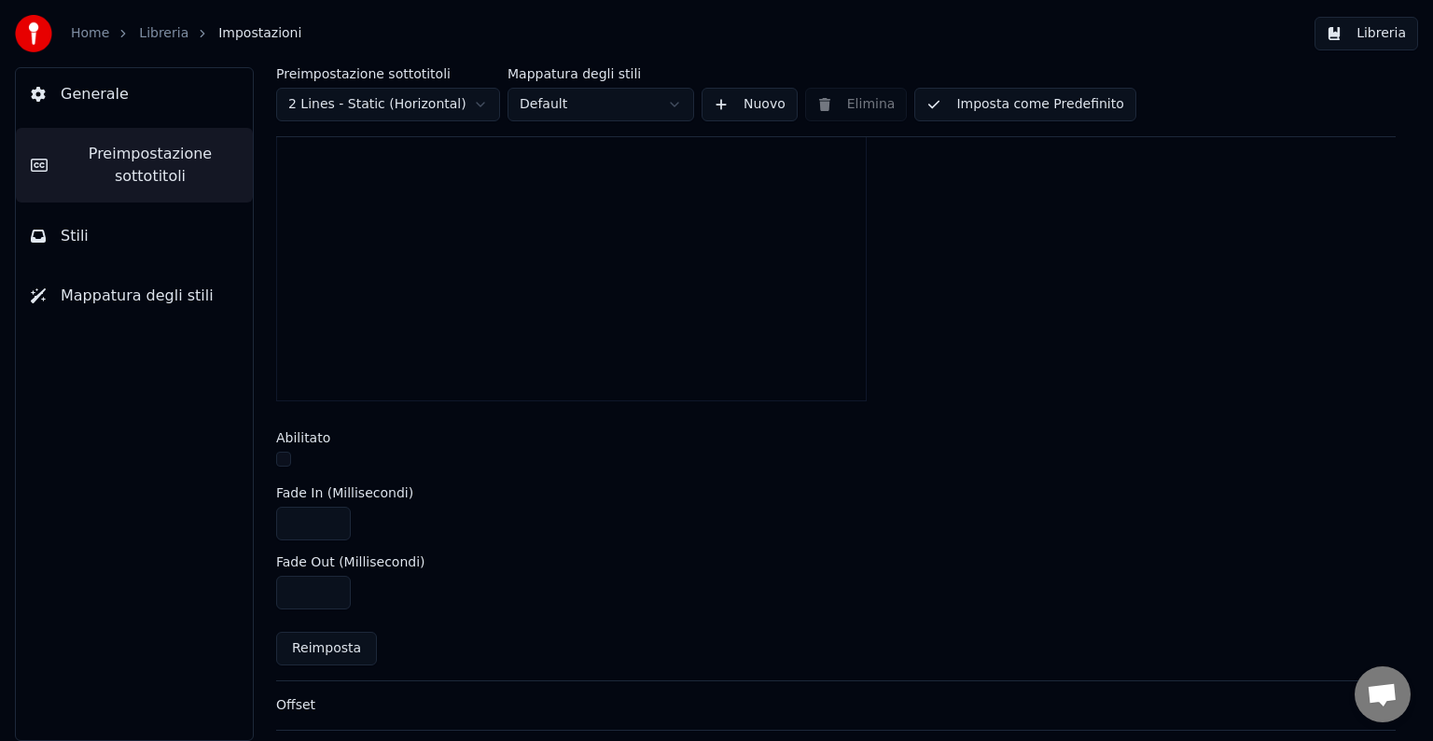
click at [326, 591] on input "***" at bounding box center [313, 592] width 75 height 34
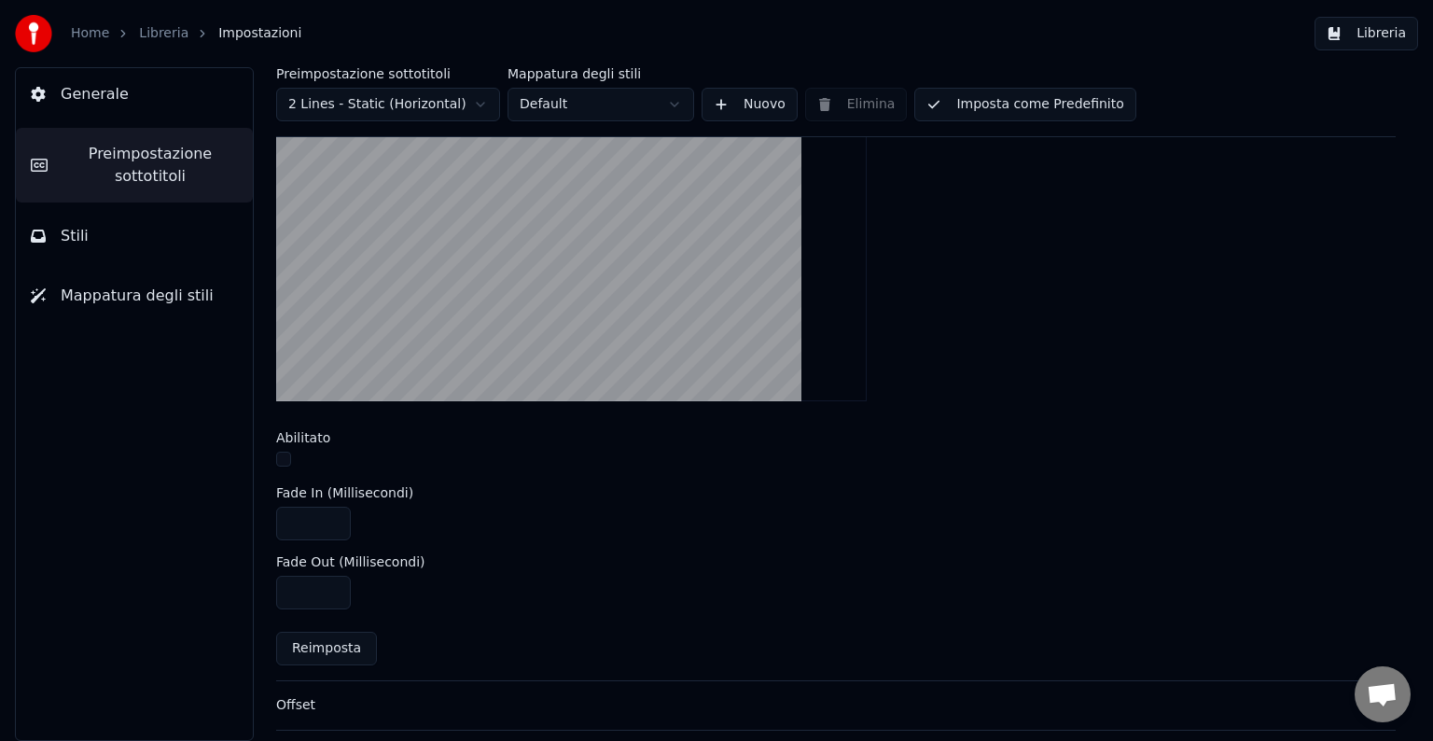
click at [326, 591] on input "***" at bounding box center [313, 592] width 75 height 34
type input "***"
click at [326, 591] on input "***" at bounding box center [313, 592] width 75 height 34
click at [141, 236] on button "Stili" at bounding box center [134, 236] width 237 height 52
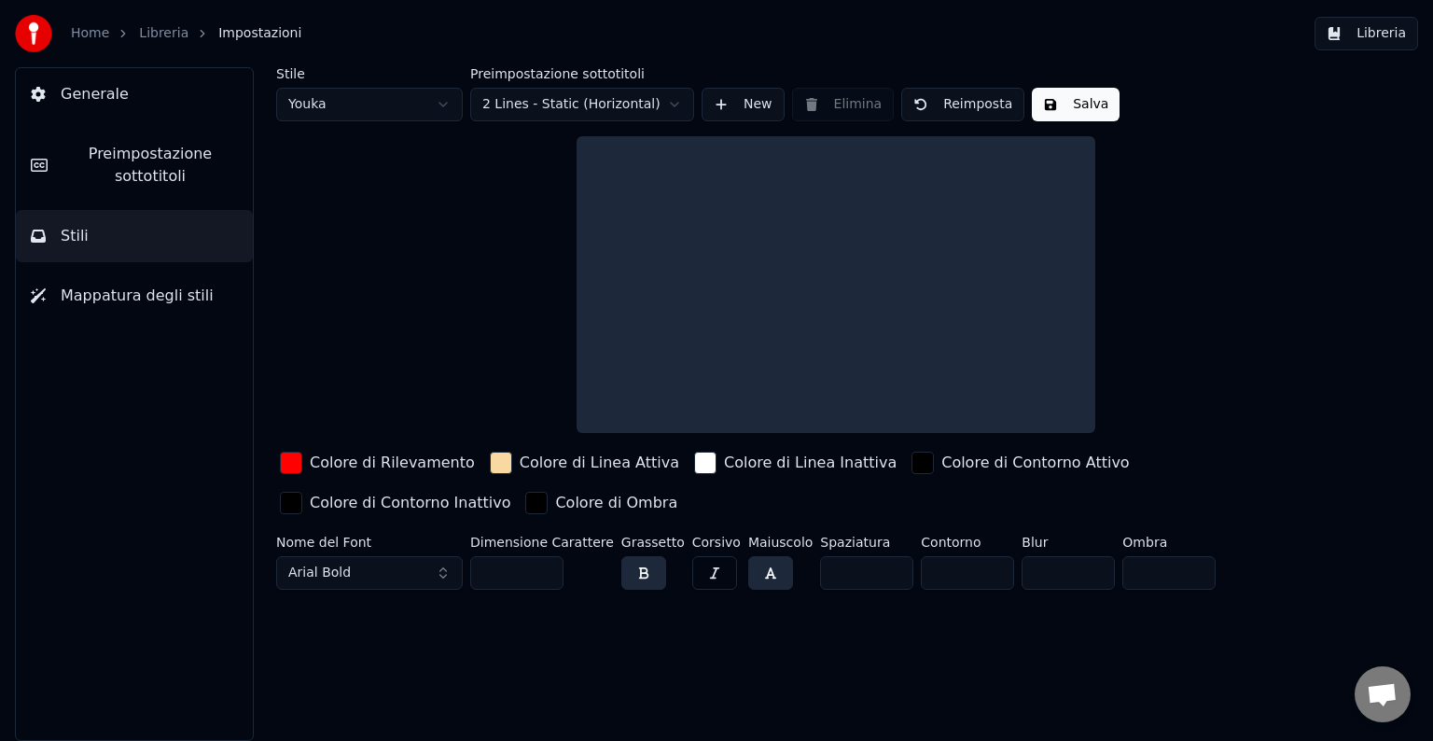
scroll to position [0, 0]
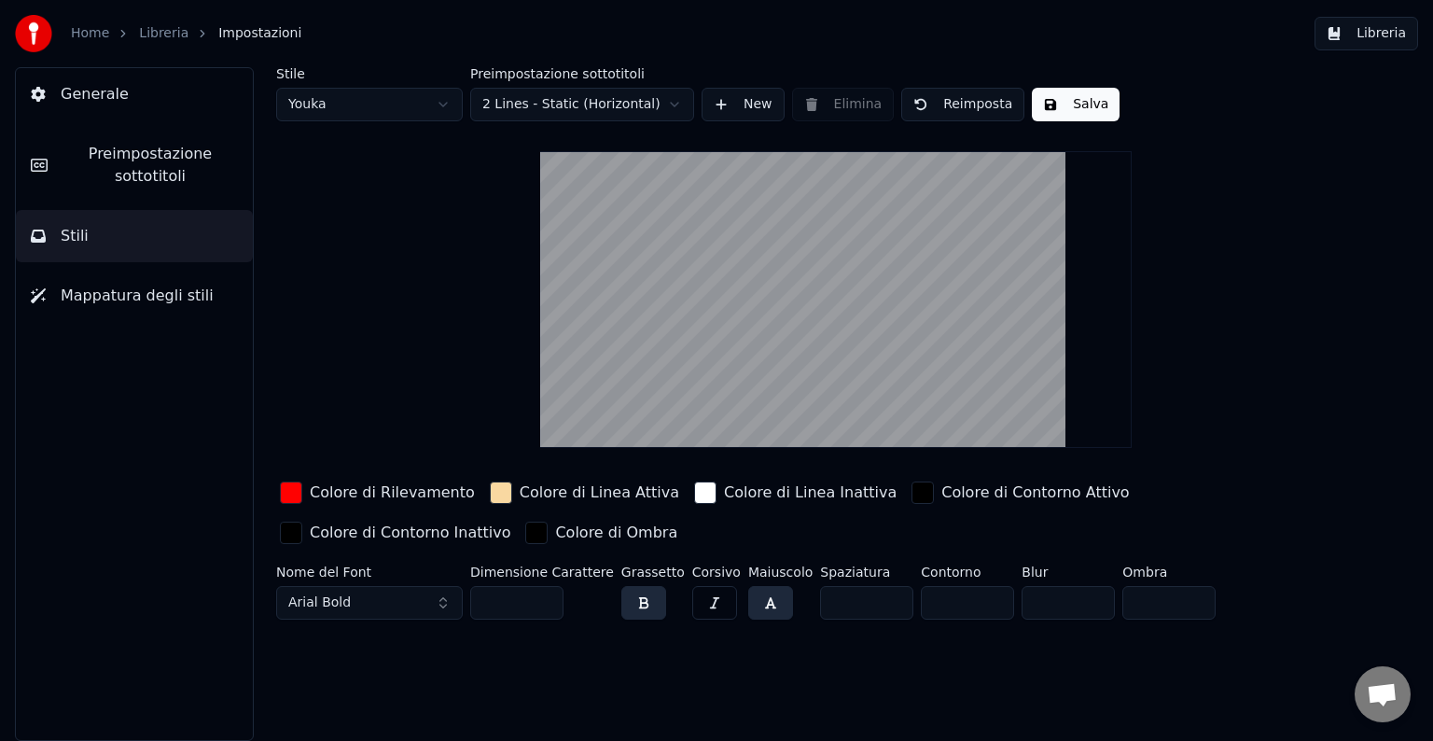
click at [133, 187] on button "Preimpostazione sottotitoli" at bounding box center [134, 165] width 237 height 75
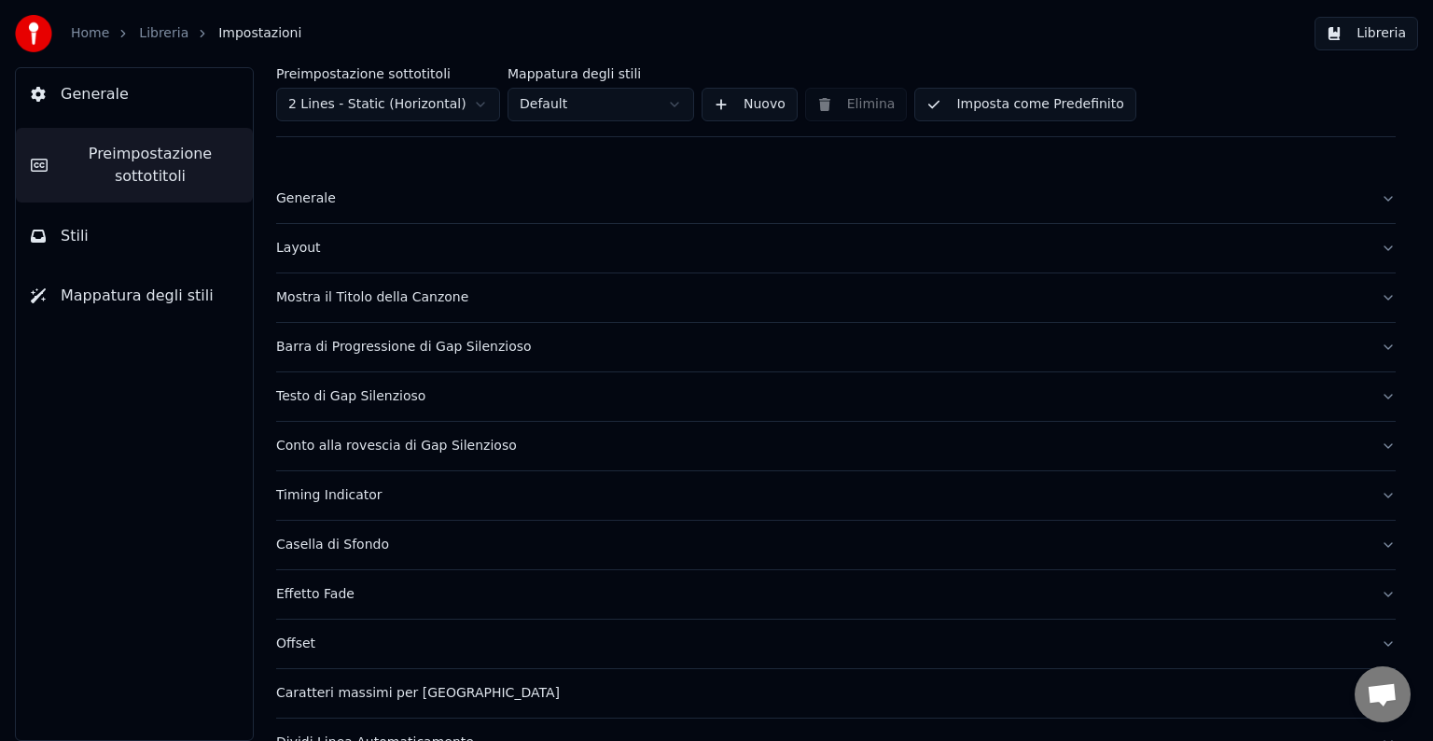
click at [301, 201] on div "Generale" at bounding box center [820, 198] width 1089 height 19
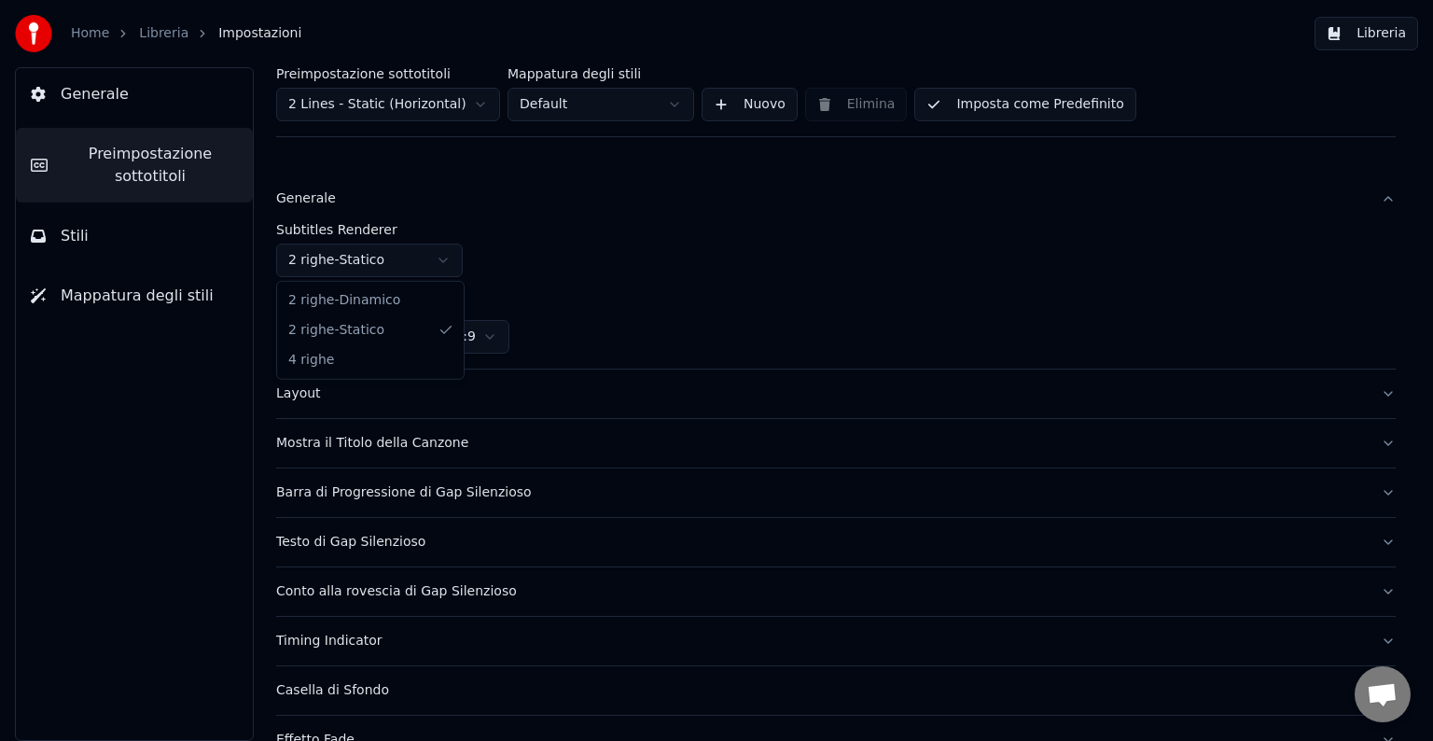
click at [339, 257] on html "Home Libreria Impostazioni Libreria Generale Preimpostazione sottotitoli Stili …" at bounding box center [716, 370] width 1433 height 741
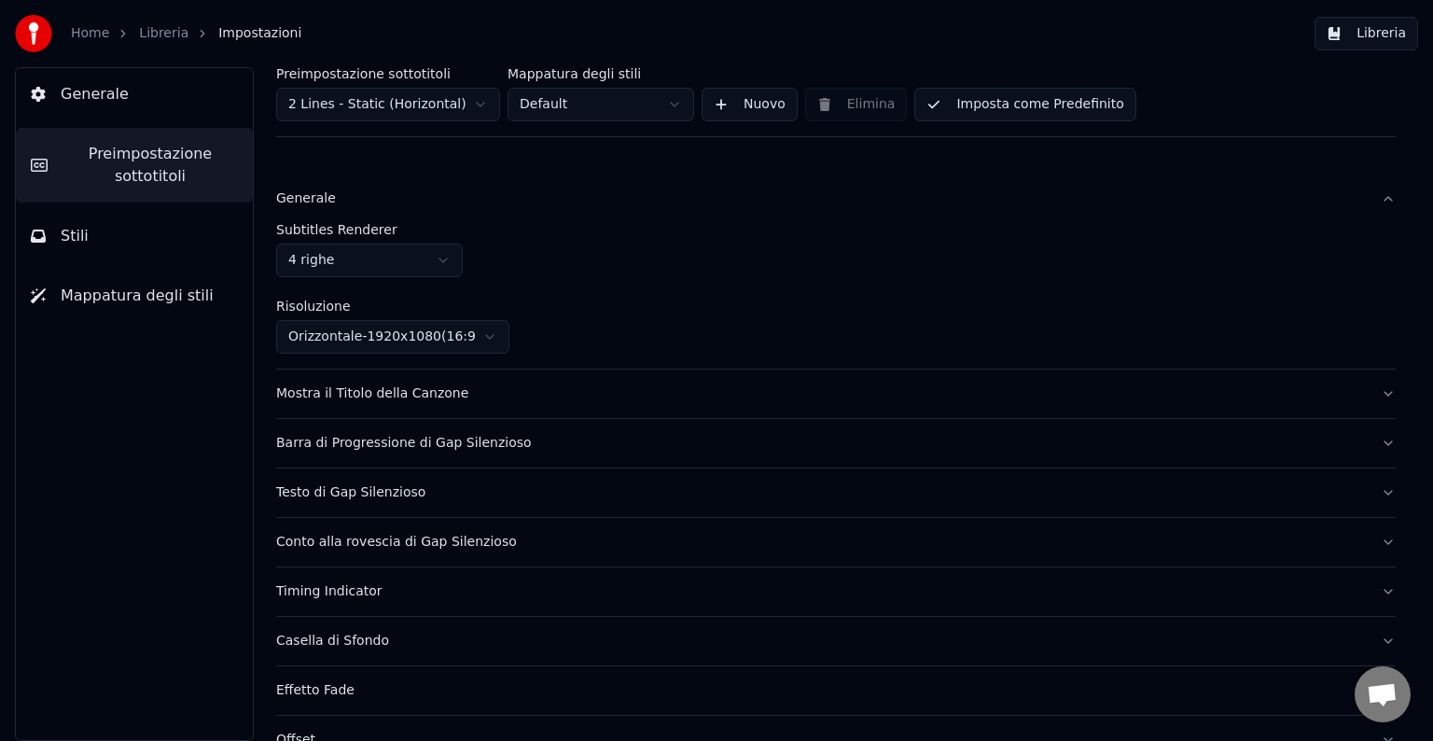
click at [153, 37] on link "Libreria" at bounding box center [163, 33] width 49 height 19
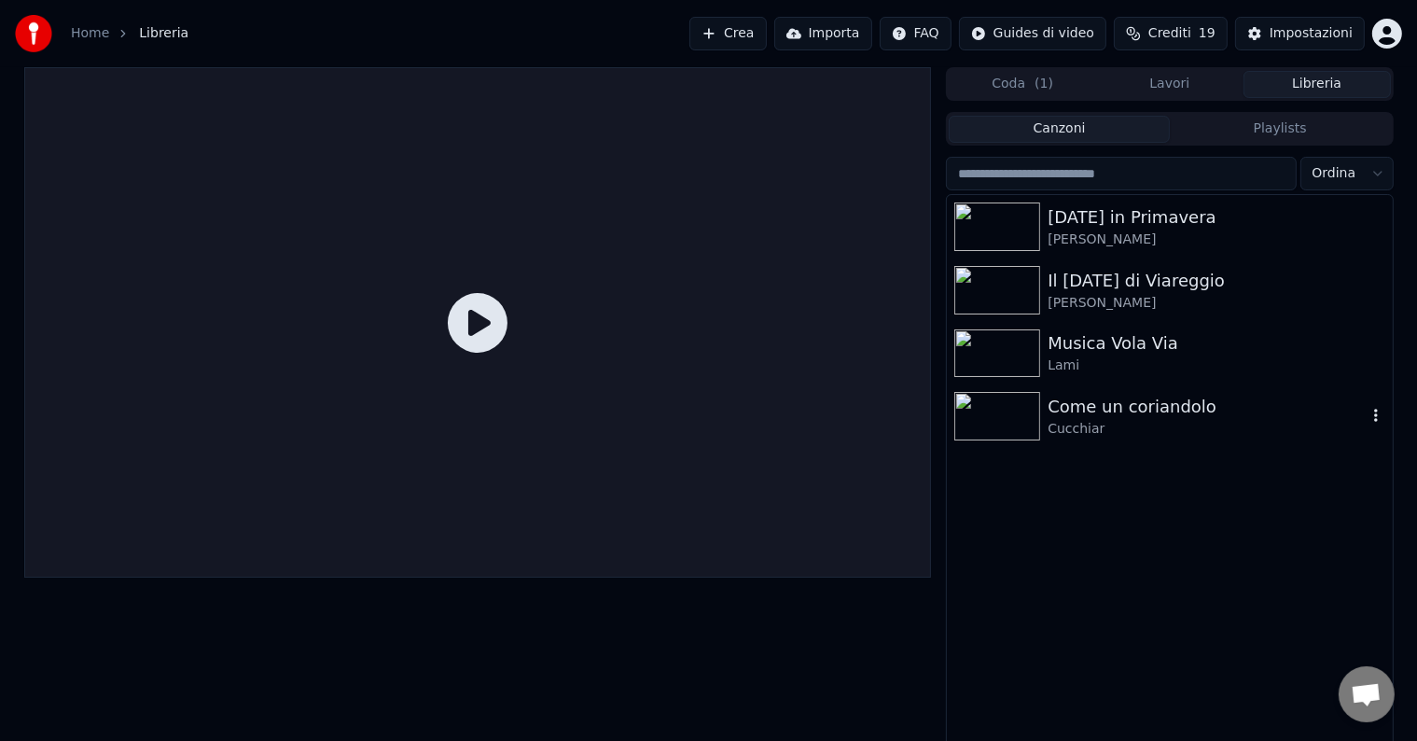
click at [1061, 438] on div "Come un coriandolo Cucchiar" at bounding box center [1169, 415] width 445 height 63
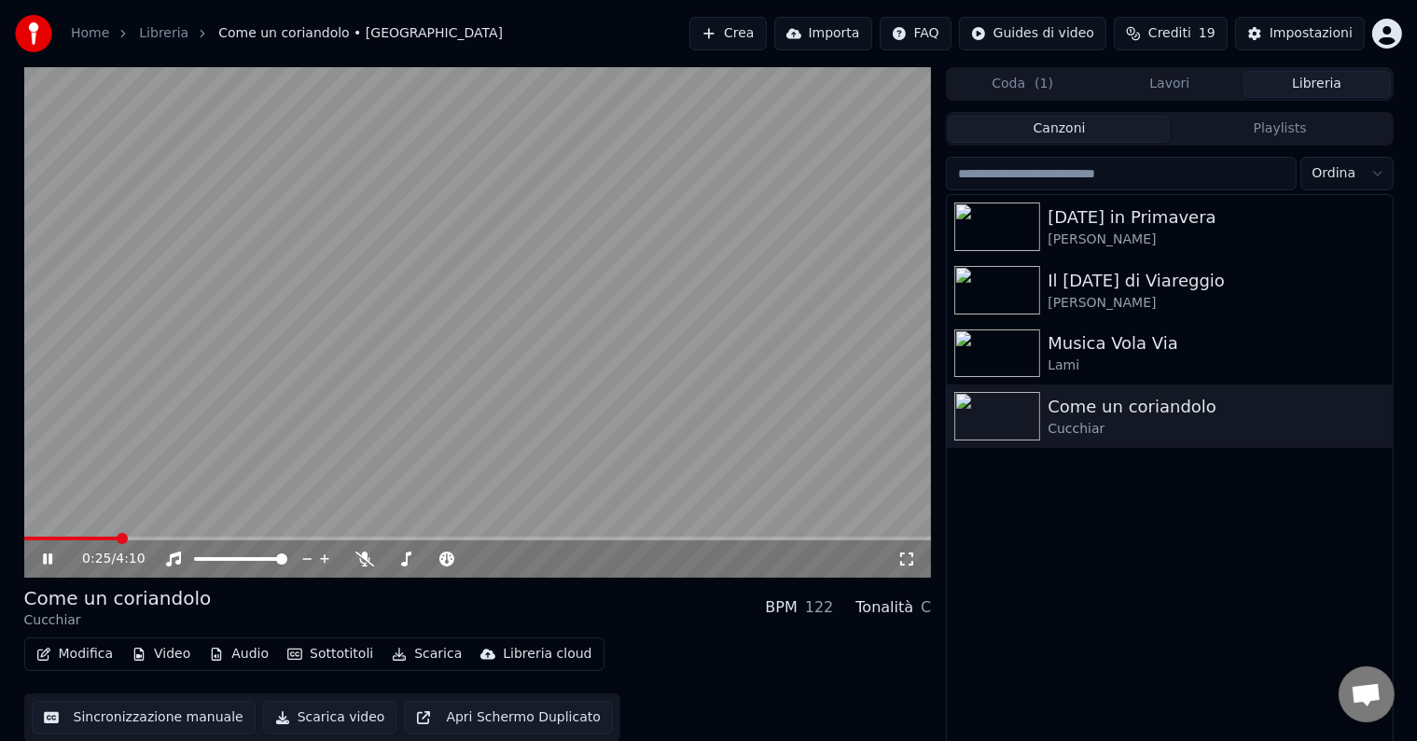
click at [90, 650] on button "Modifica" at bounding box center [75, 654] width 92 height 26
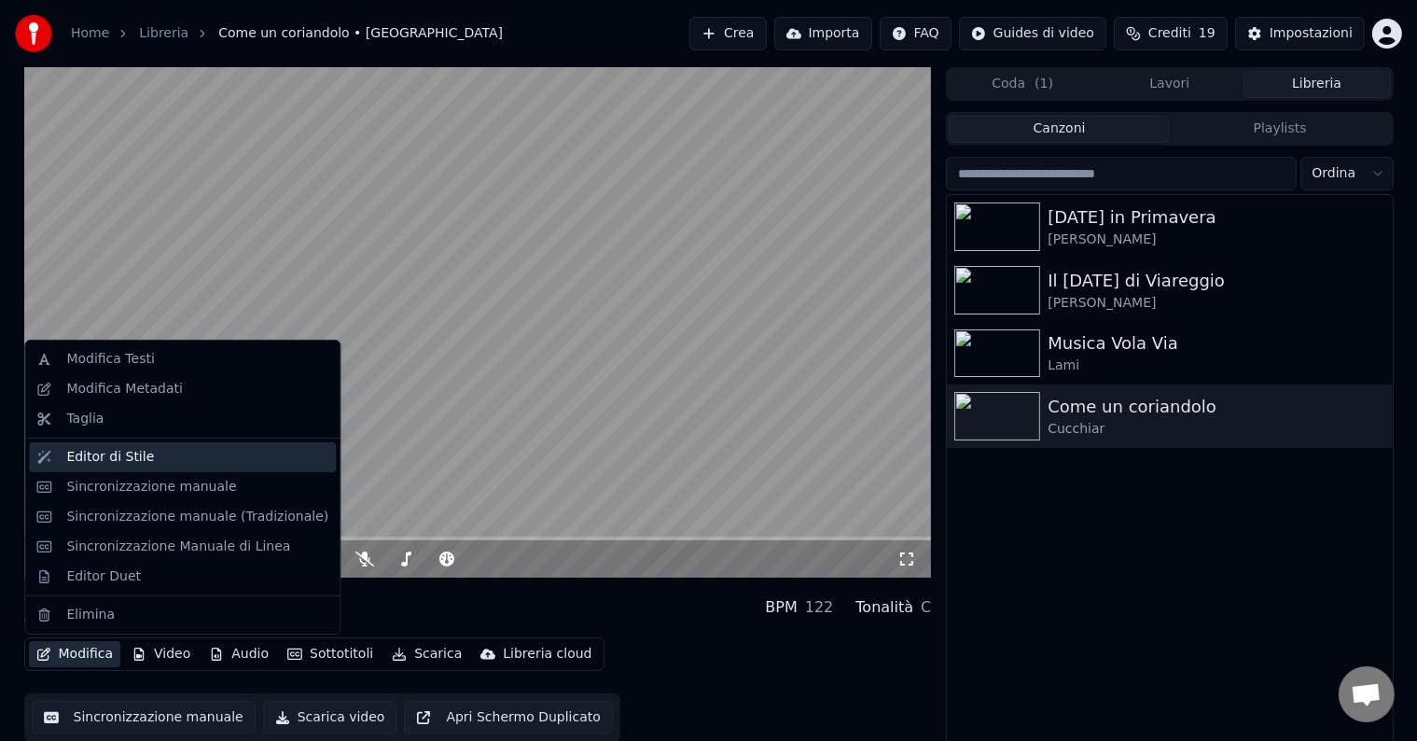
click at [97, 461] on div "Editor di Stile" at bounding box center [110, 457] width 88 height 19
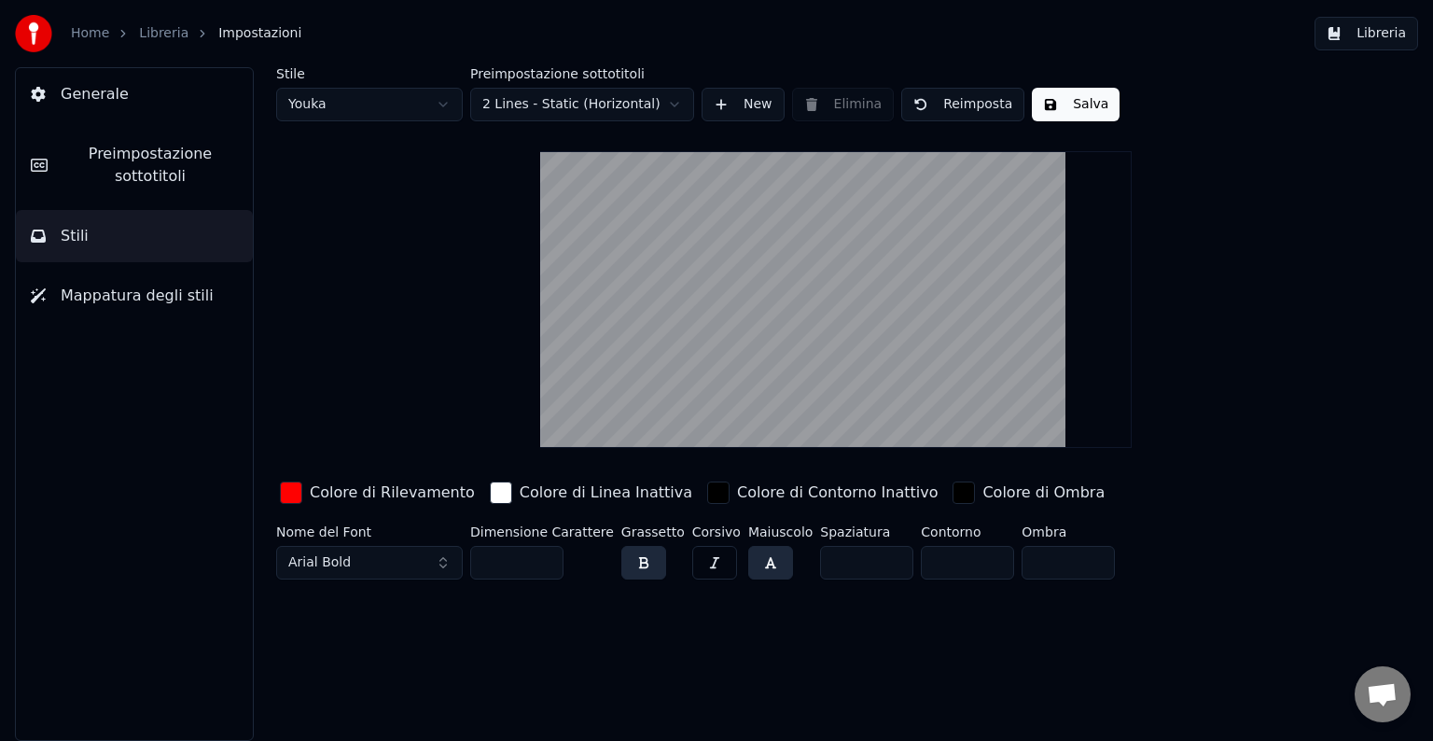
click at [748, 564] on button "button" at bounding box center [770, 563] width 45 height 34
click at [705, 563] on button "button" at bounding box center [714, 563] width 45 height 34
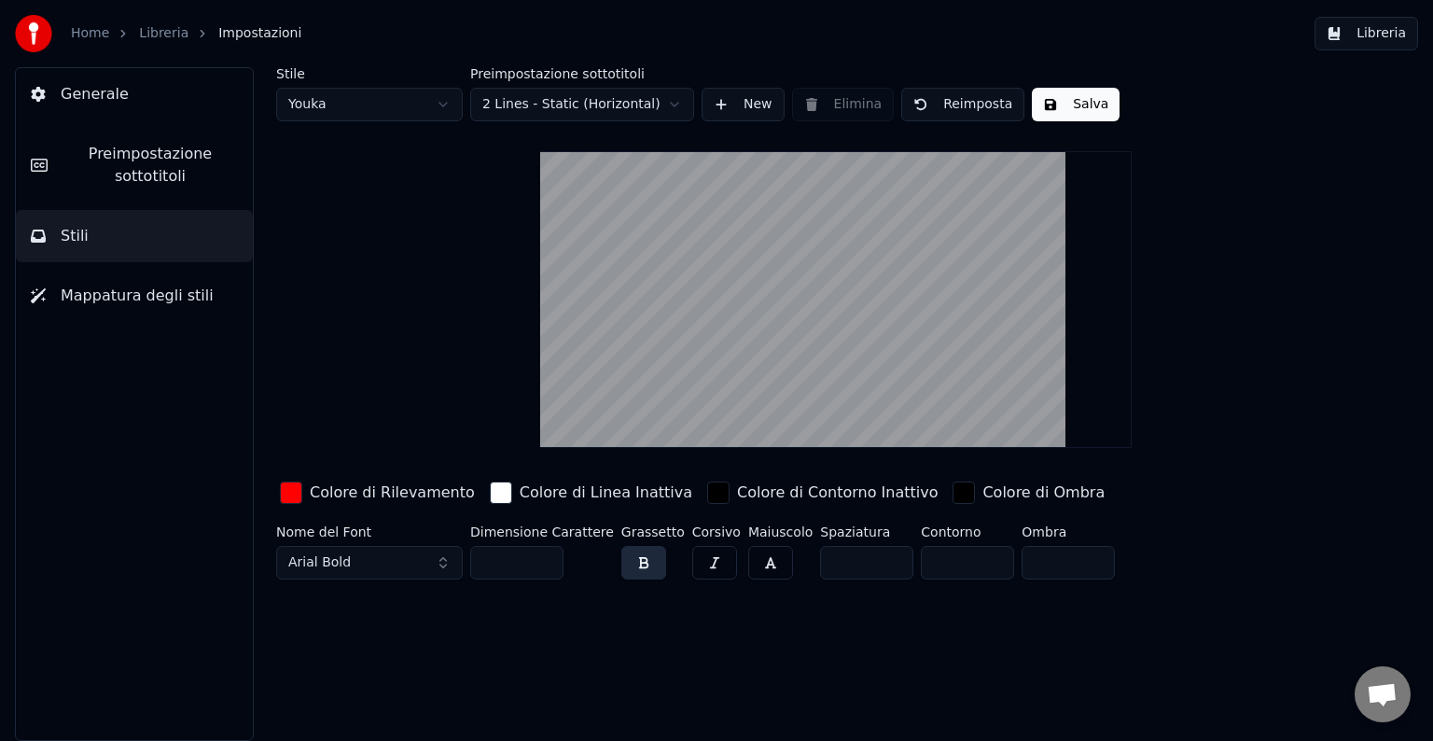
click at [748, 559] on button "button" at bounding box center [770, 563] width 45 height 34
click at [74, 107] on button "Generale" at bounding box center [134, 94] width 237 height 52
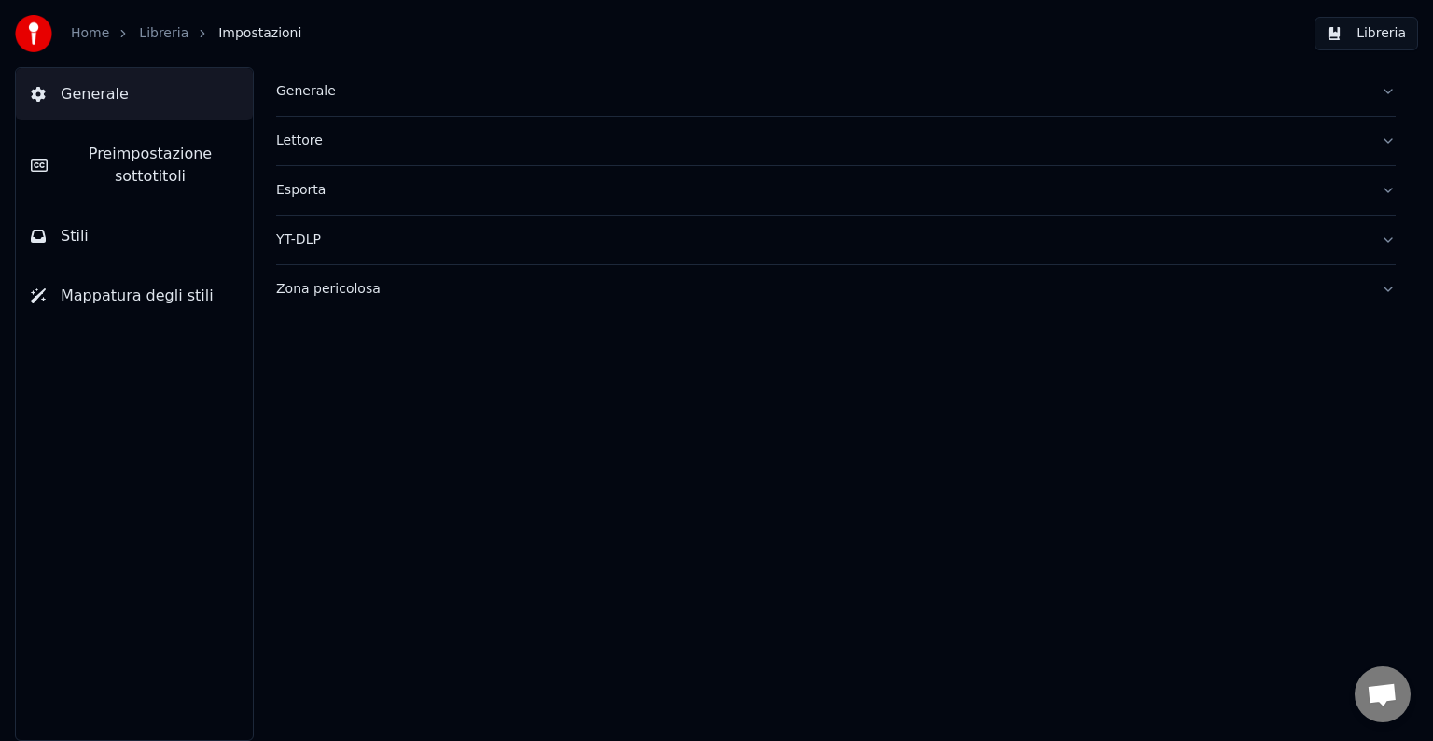
click at [325, 110] on button "Generale" at bounding box center [835, 91] width 1119 height 49
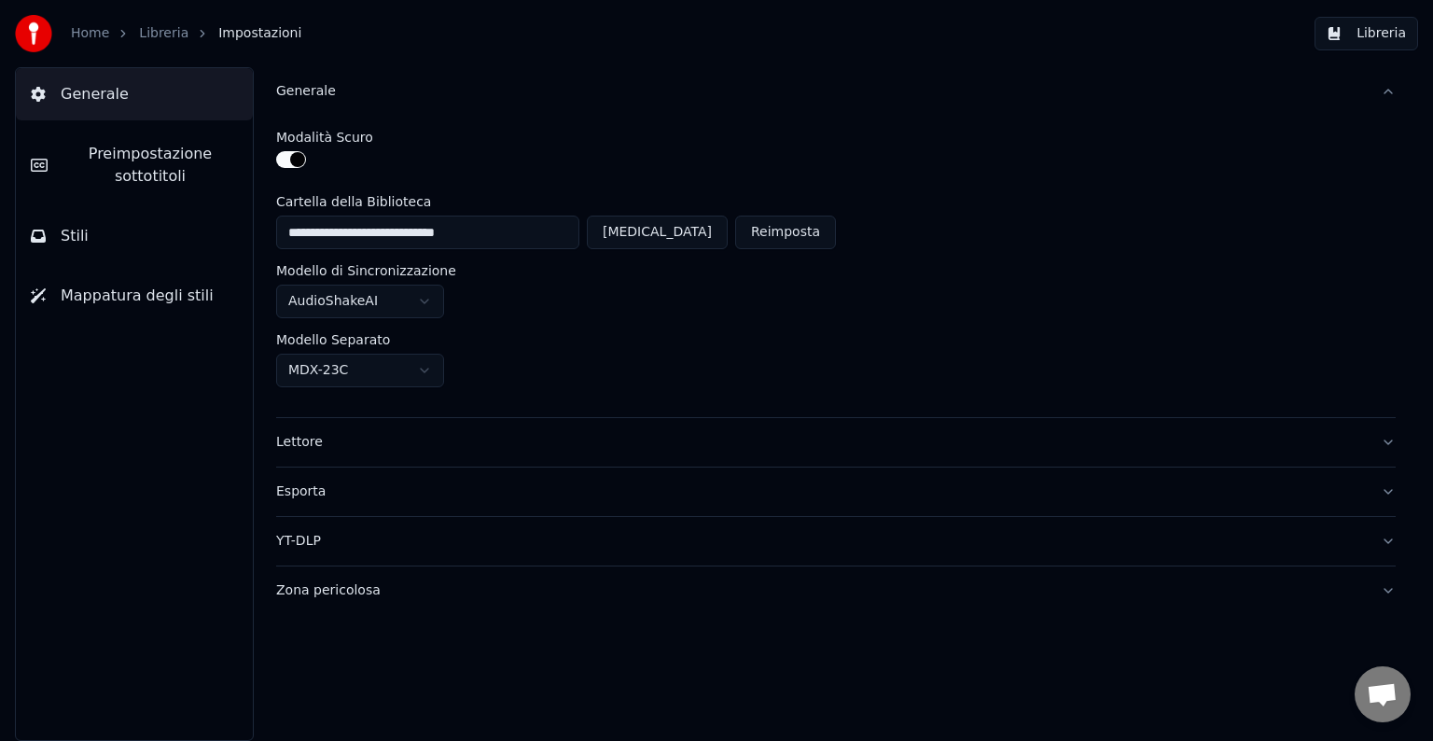
click at [325, 110] on button "Generale" at bounding box center [835, 91] width 1119 height 49
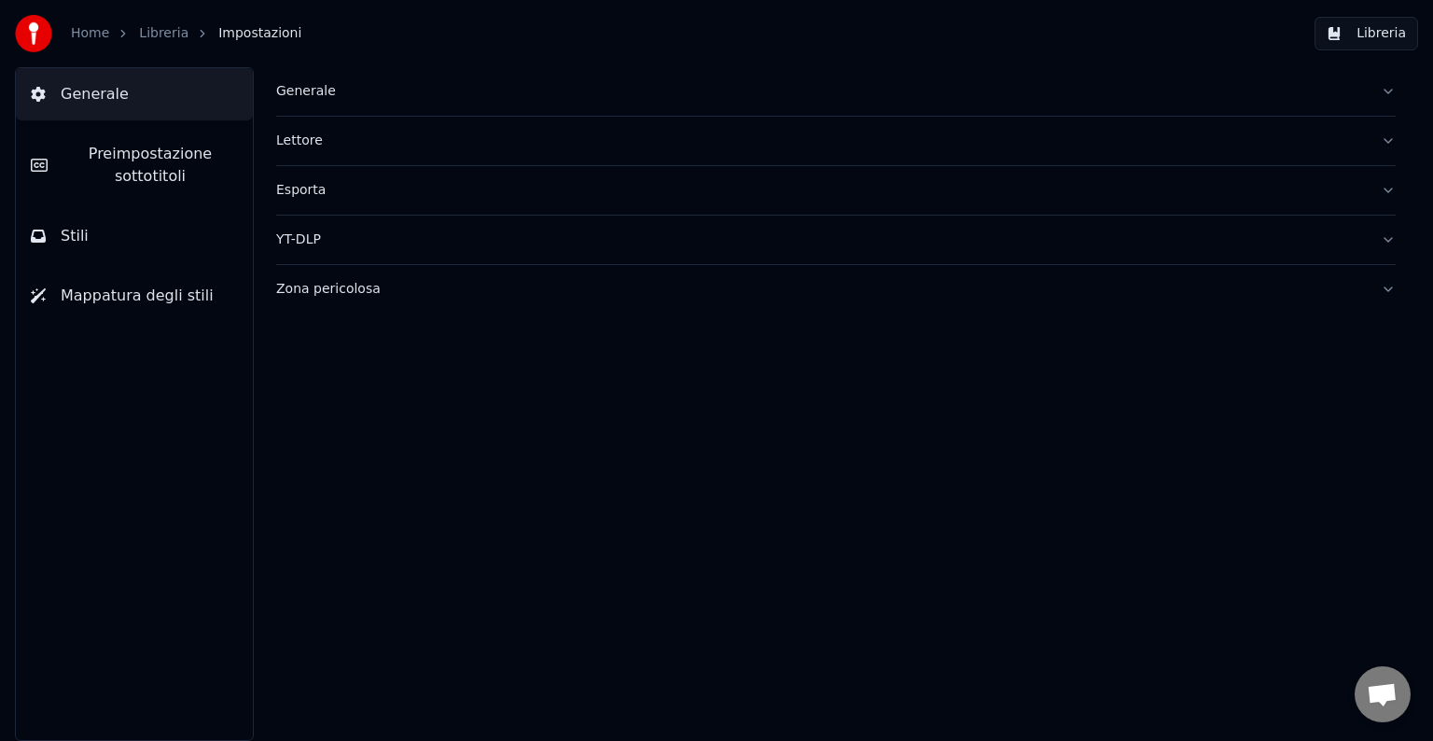
click at [470, 97] on div "Generale" at bounding box center [820, 91] width 1089 height 19
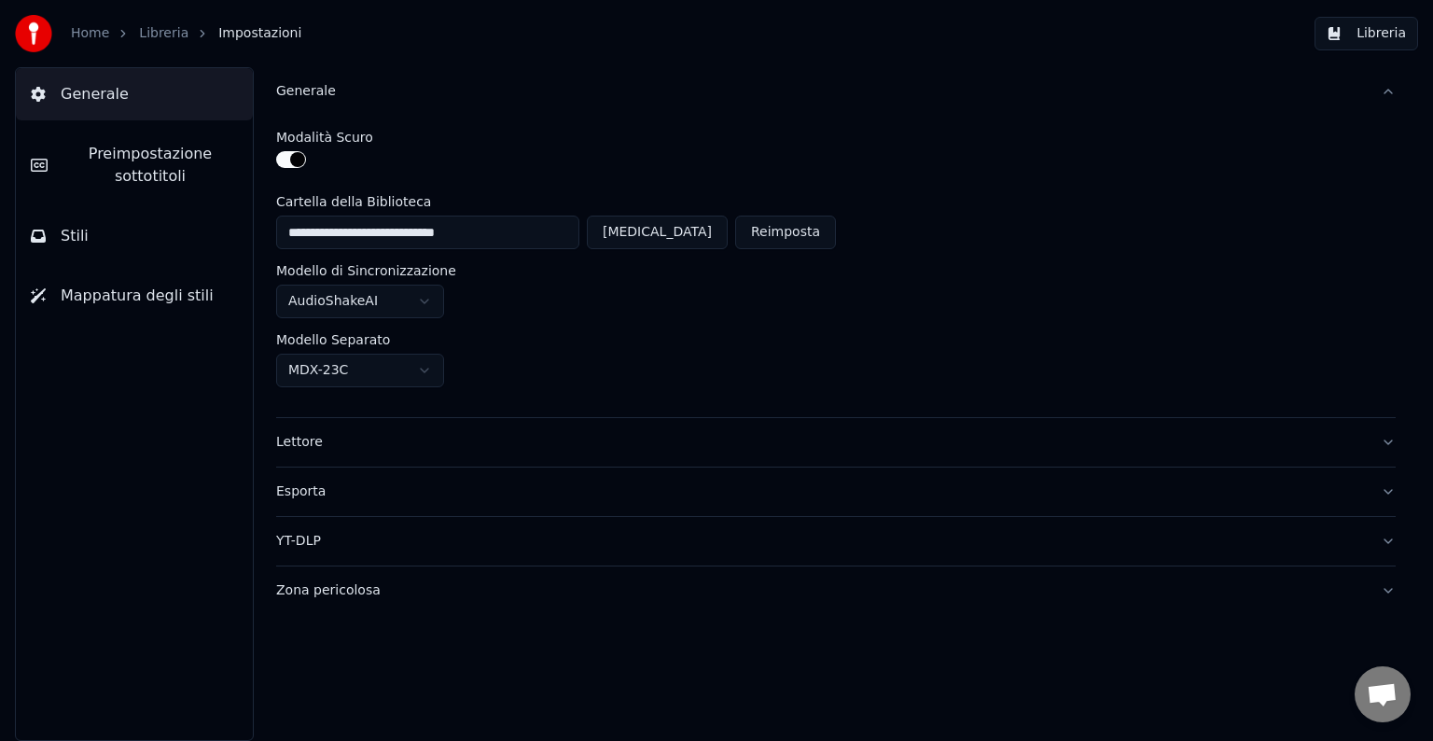
click at [134, 156] on span "Preimpostazione sottotitoli" at bounding box center [149, 165] width 175 height 45
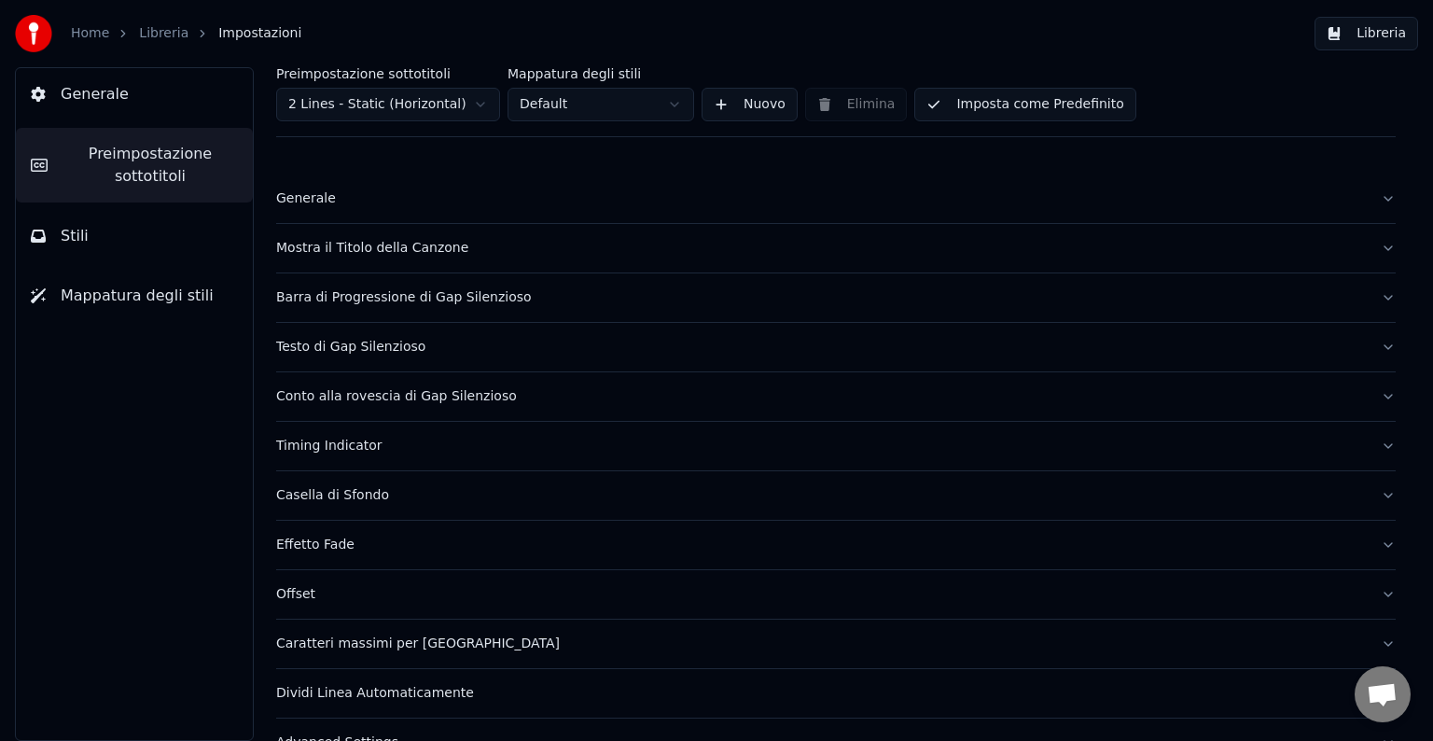
click at [317, 199] on div "Generale" at bounding box center [820, 198] width 1089 height 19
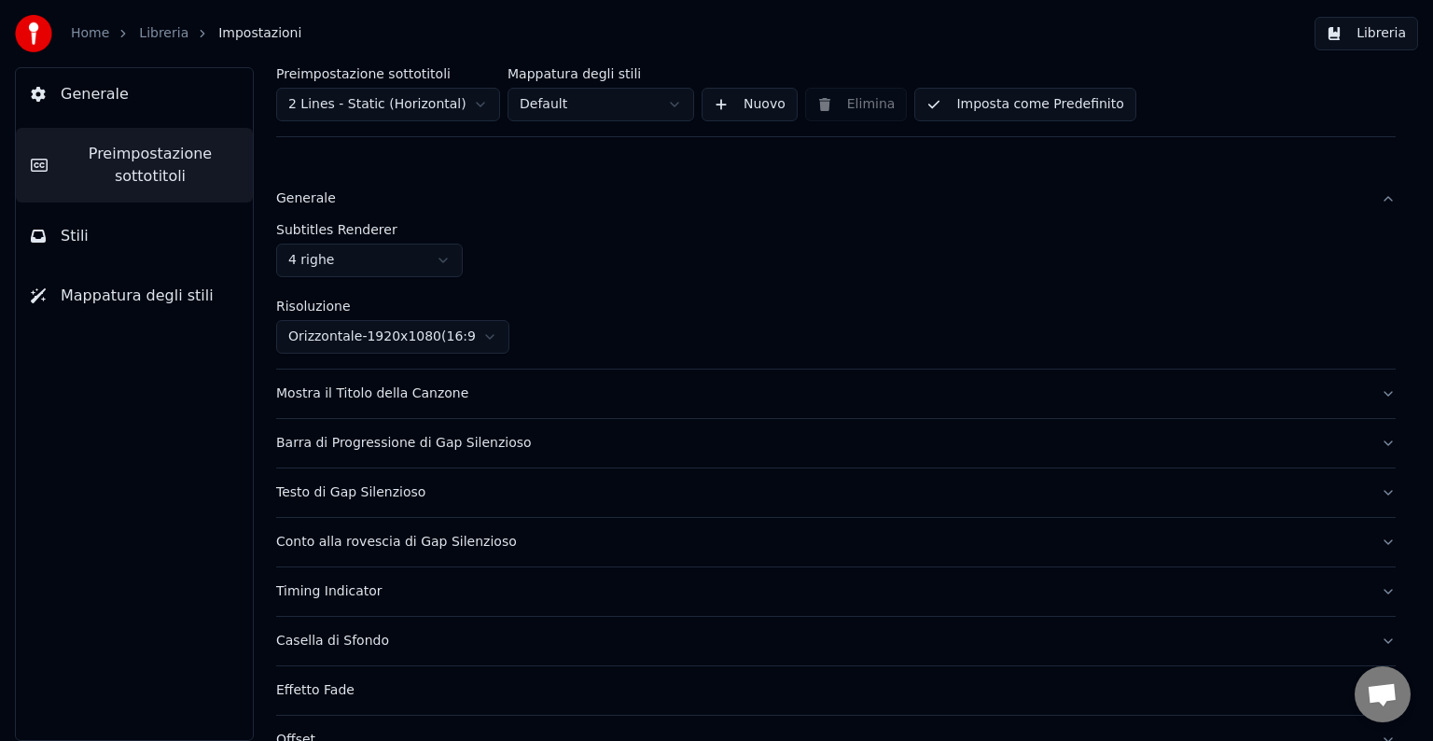
click at [321, 259] on html "Home Libreria Impostazioni Libreria Generale Preimpostazione sottotitoli Stili …" at bounding box center [716, 370] width 1433 height 741
click at [321, 258] on html "Home Libreria Impostazioni Libreria Generale Preimpostazione sottotitoli Stili …" at bounding box center [716, 370] width 1433 height 741
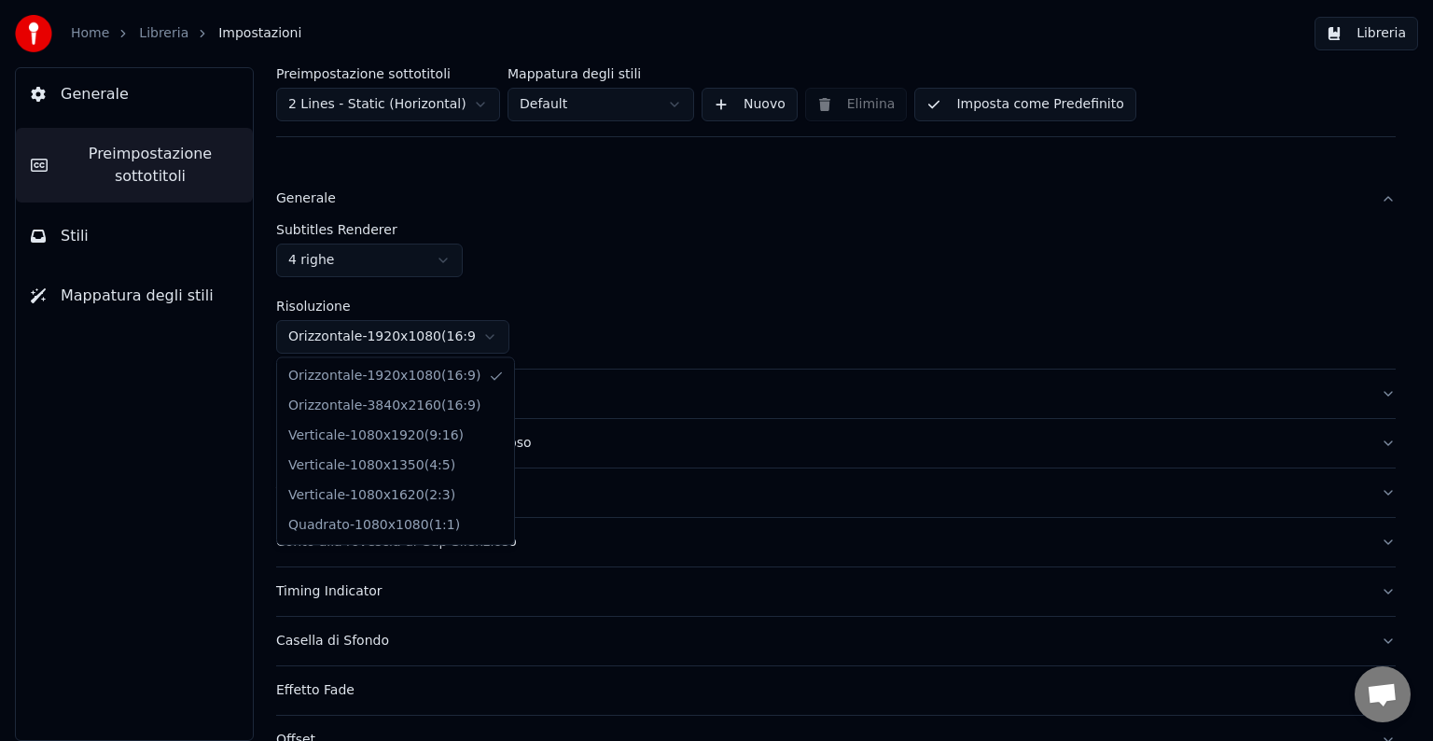
click at [410, 328] on html "Home Libreria Impostazioni Libreria Generale Preimpostazione sottotitoli Stili …" at bounding box center [716, 370] width 1433 height 741
click at [407, 327] on html "Home Libreria Impostazioni Libreria Generale Preimpostazione sottotitoli Stili …" at bounding box center [716, 370] width 1433 height 741
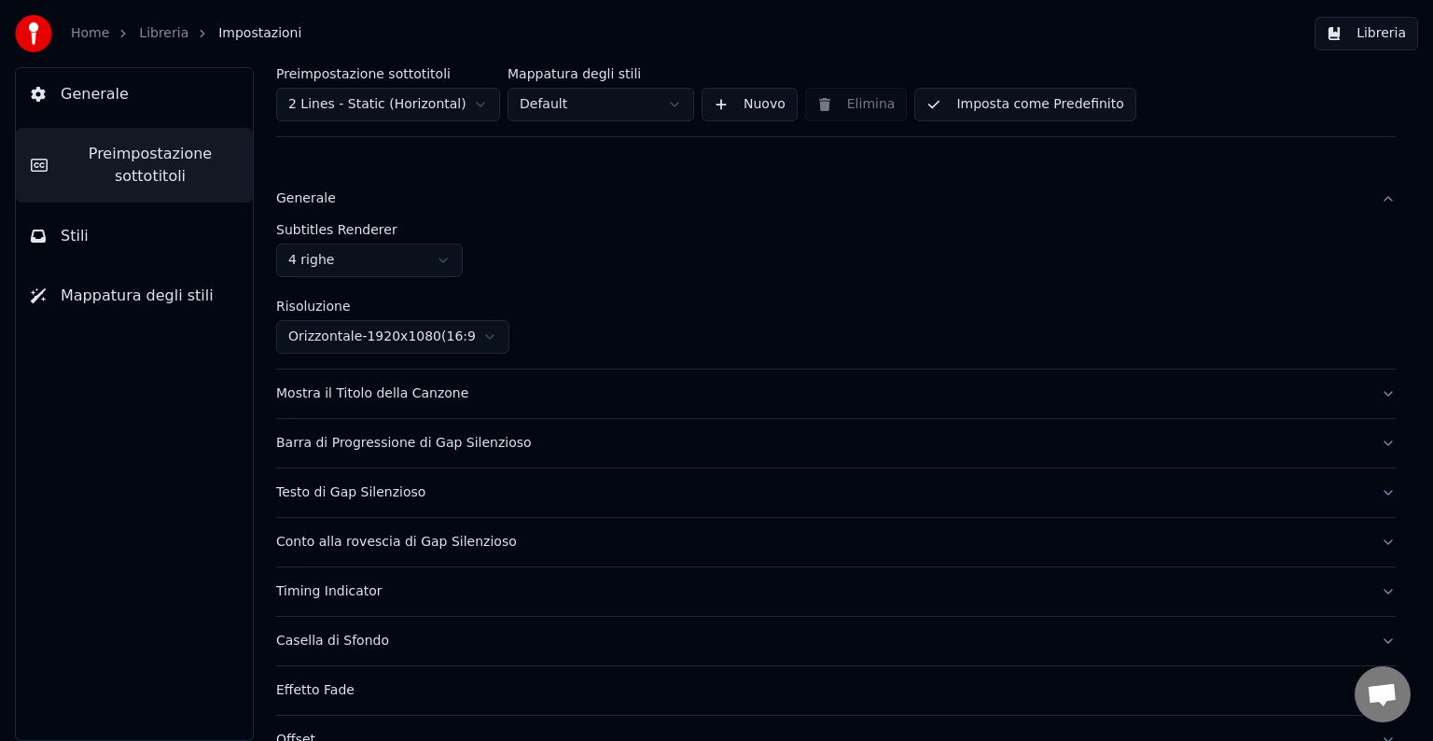
click at [377, 278] on div "Subtitles Renderer 4 righe Risoluzione Orizzontale - 1920 x 1080 ( 16 : 9 )" at bounding box center [835, 288] width 1119 height 131
click at [376, 269] on html "Home Libreria Impostazioni Libreria Generale Preimpostazione sottotitoli Stili …" at bounding box center [716, 370] width 1433 height 741
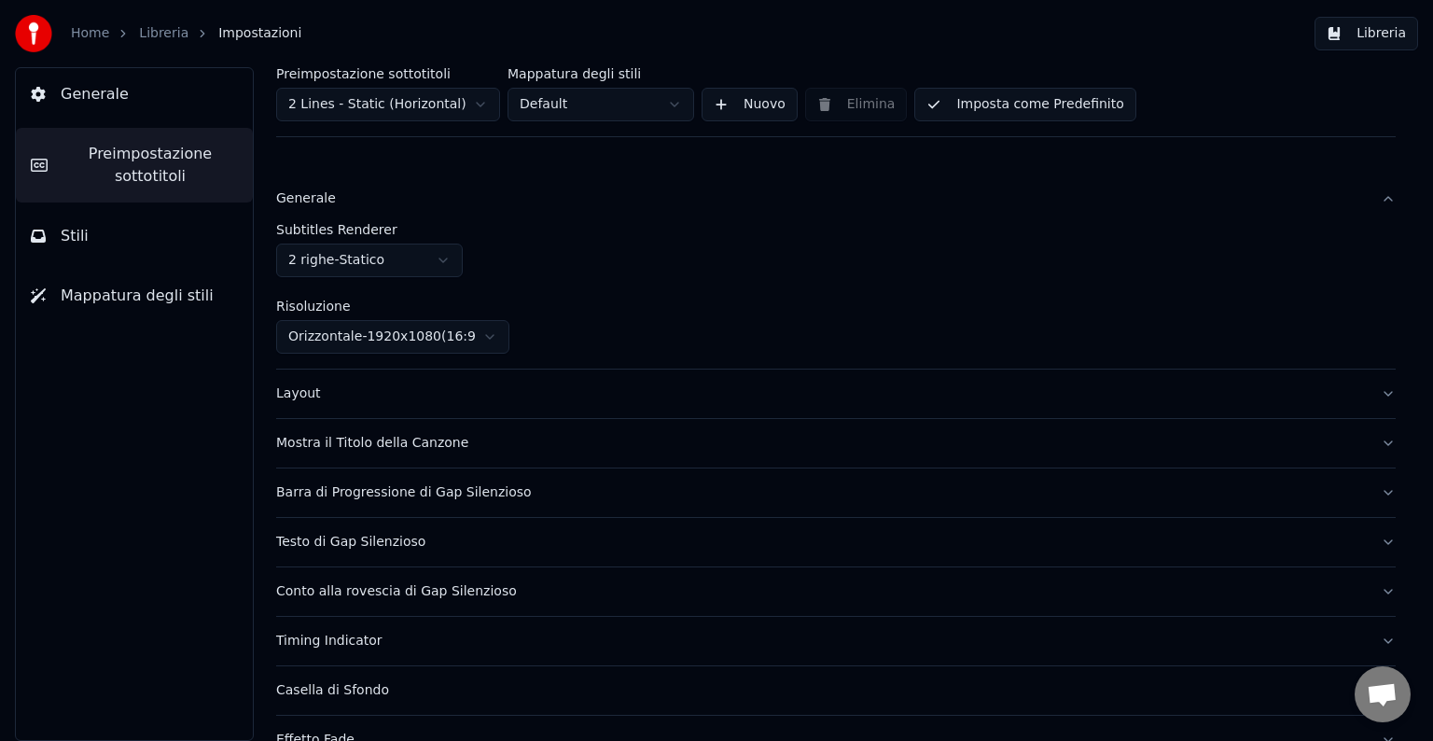
click at [380, 270] on html "Home Libreria Impostazioni Libreria Generale Preimpostazione sottotitoli Stili …" at bounding box center [716, 370] width 1433 height 741
click at [368, 402] on div "Layout" at bounding box center [820, 393] width 1089 height 19
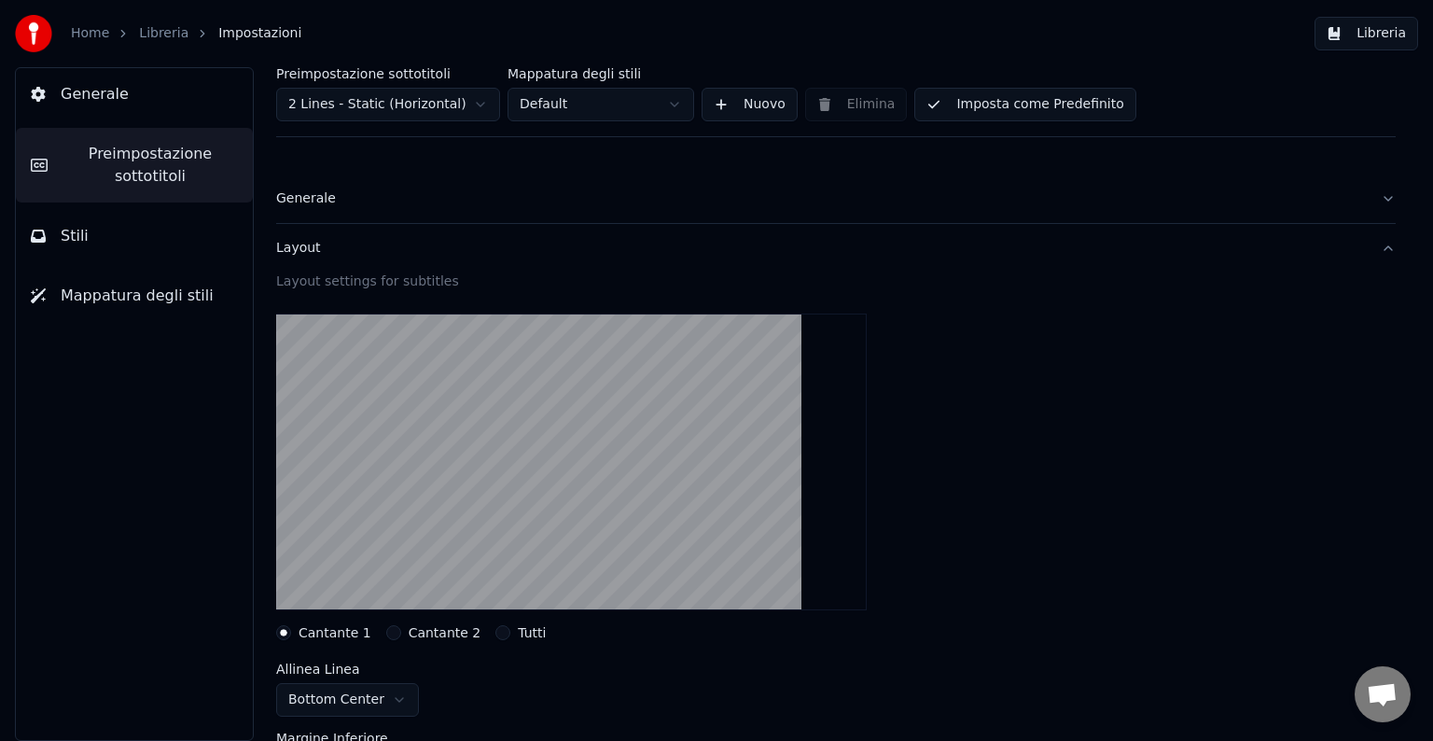
click at [343, 245] on div "Layout" at bounding box center [820, 248] width 1089 height 19
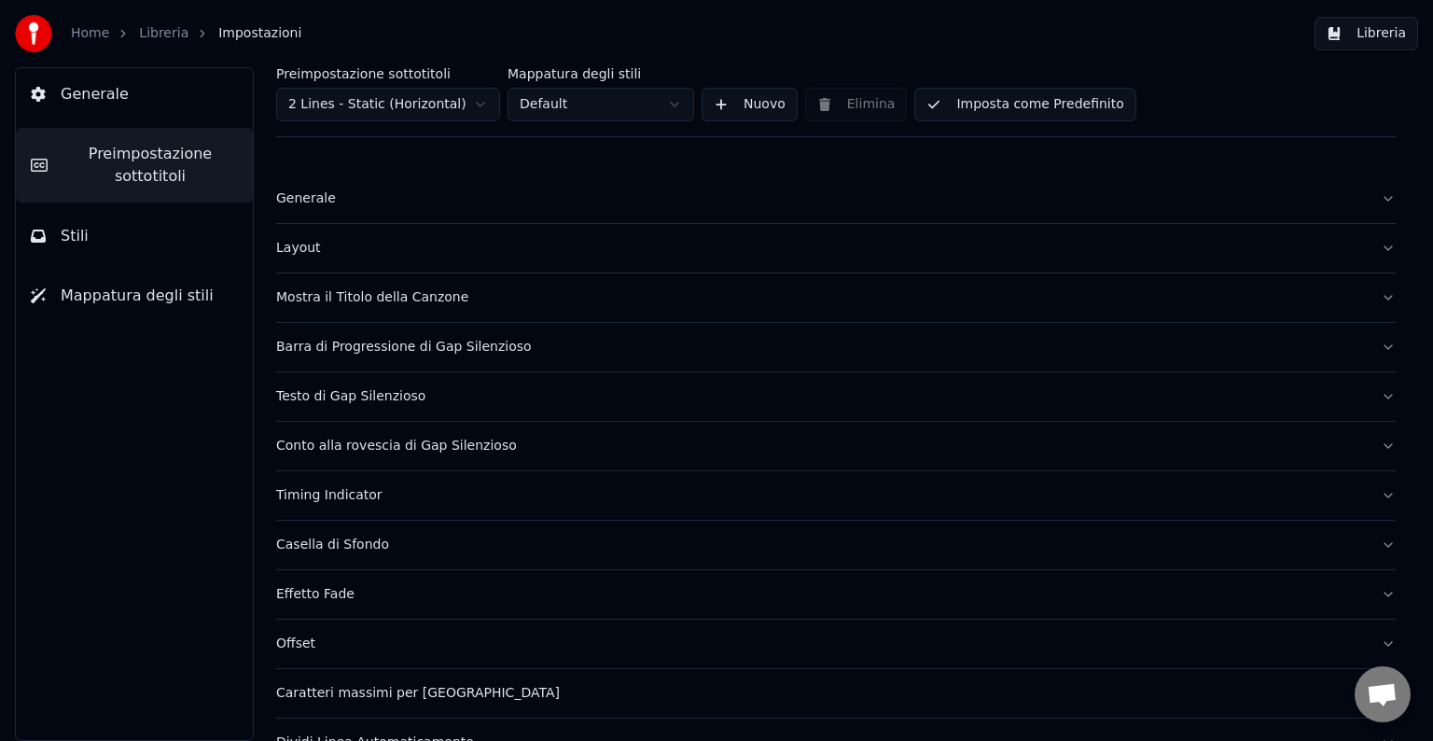
click at [344, 255] on div "Layout" at bounding box center [820, 248] width 1089 height 19
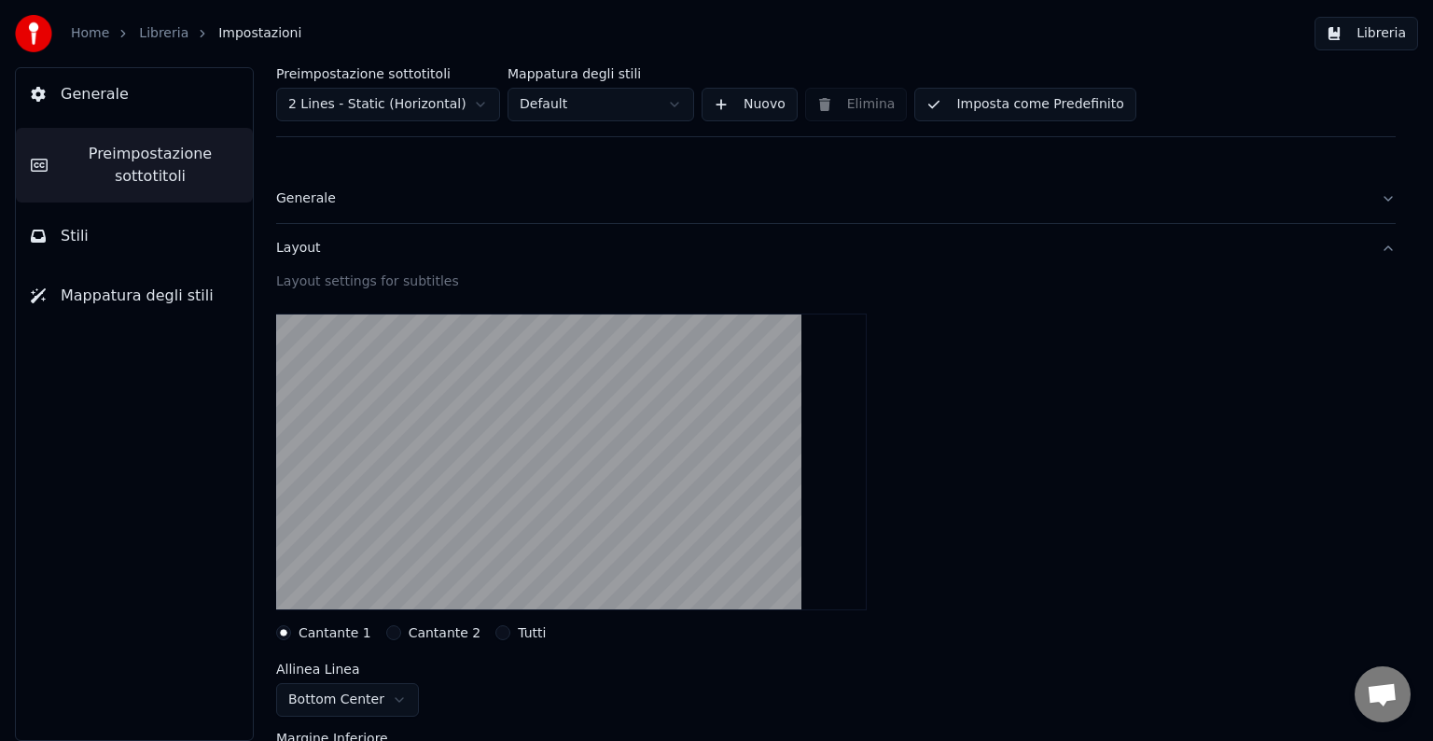
click at [317, 202] on div "Generale" at bounding box center [820, 198] width 1089 height 19
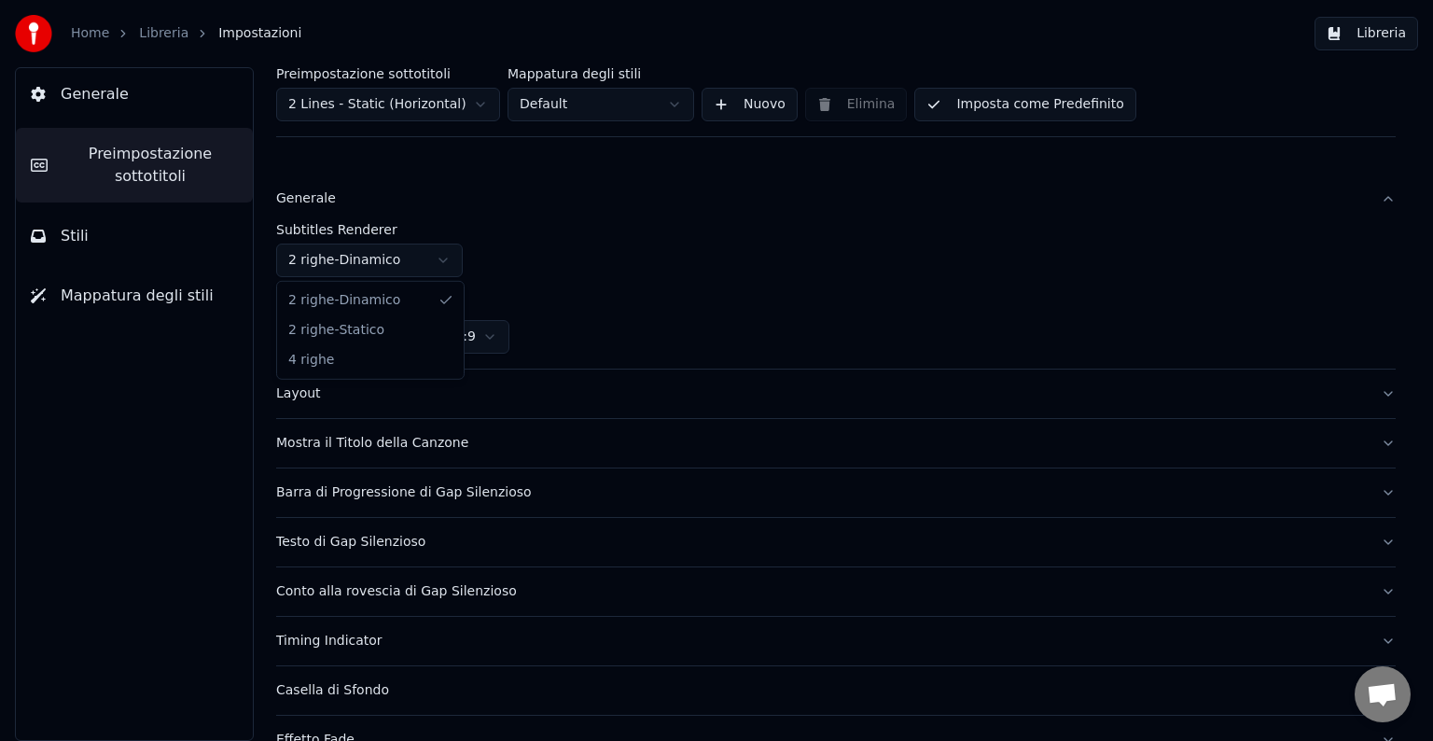
click at [331, 254] on html "Home Libreria Impostazioni Libreria Generale Preimpostazione sottotitoli Stili …" at bounding box center [716, 370] width 1433 height 741
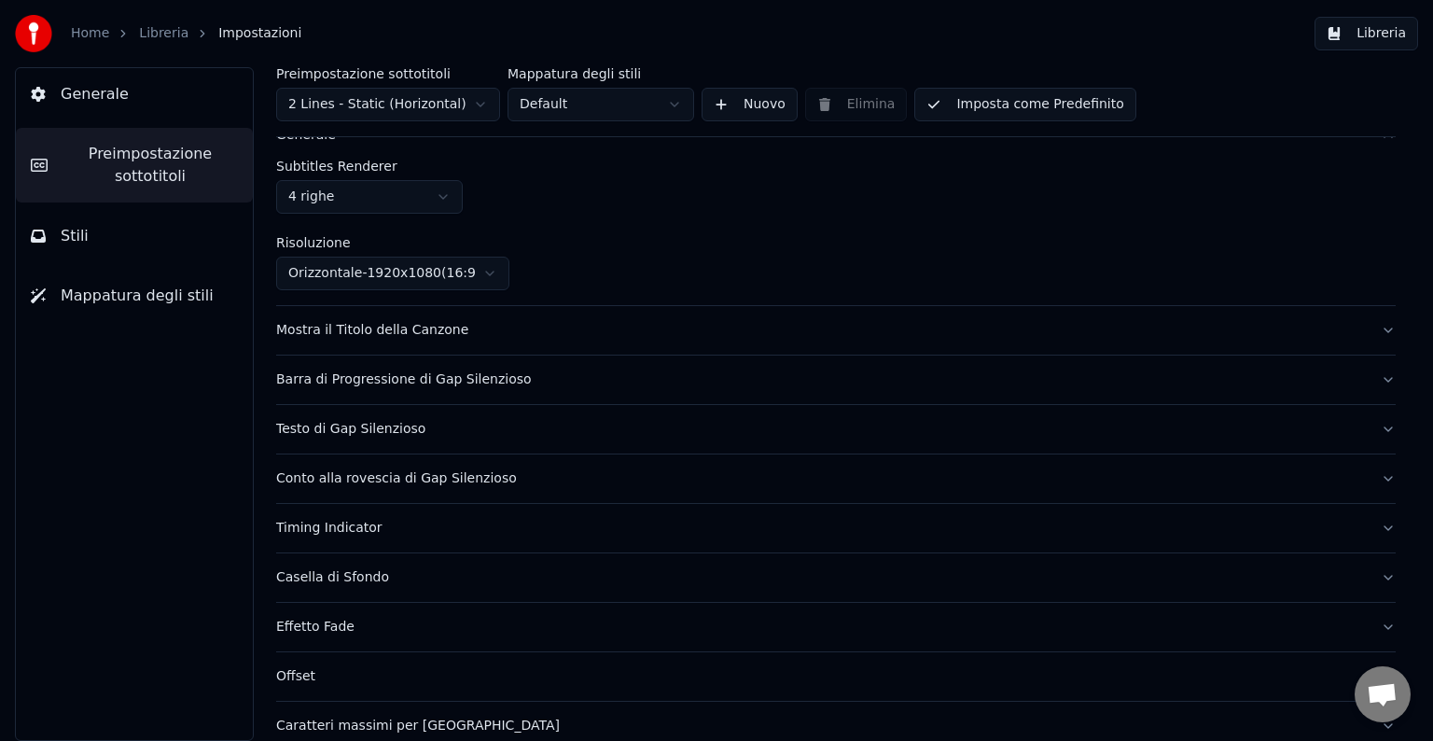
scroll to position [29, 0]
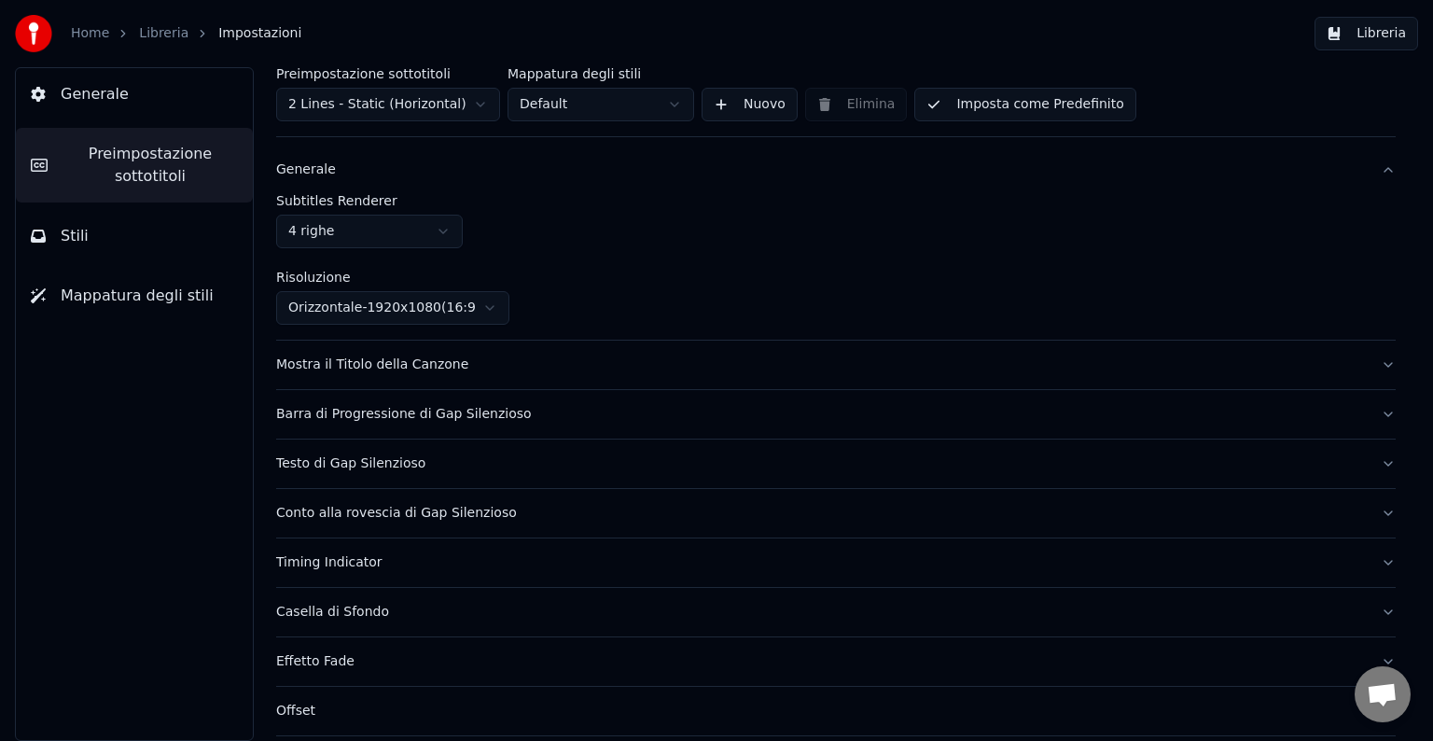
click at [185, 246] on button "Stili" at bounding box center [134, 236] width 237 height 52
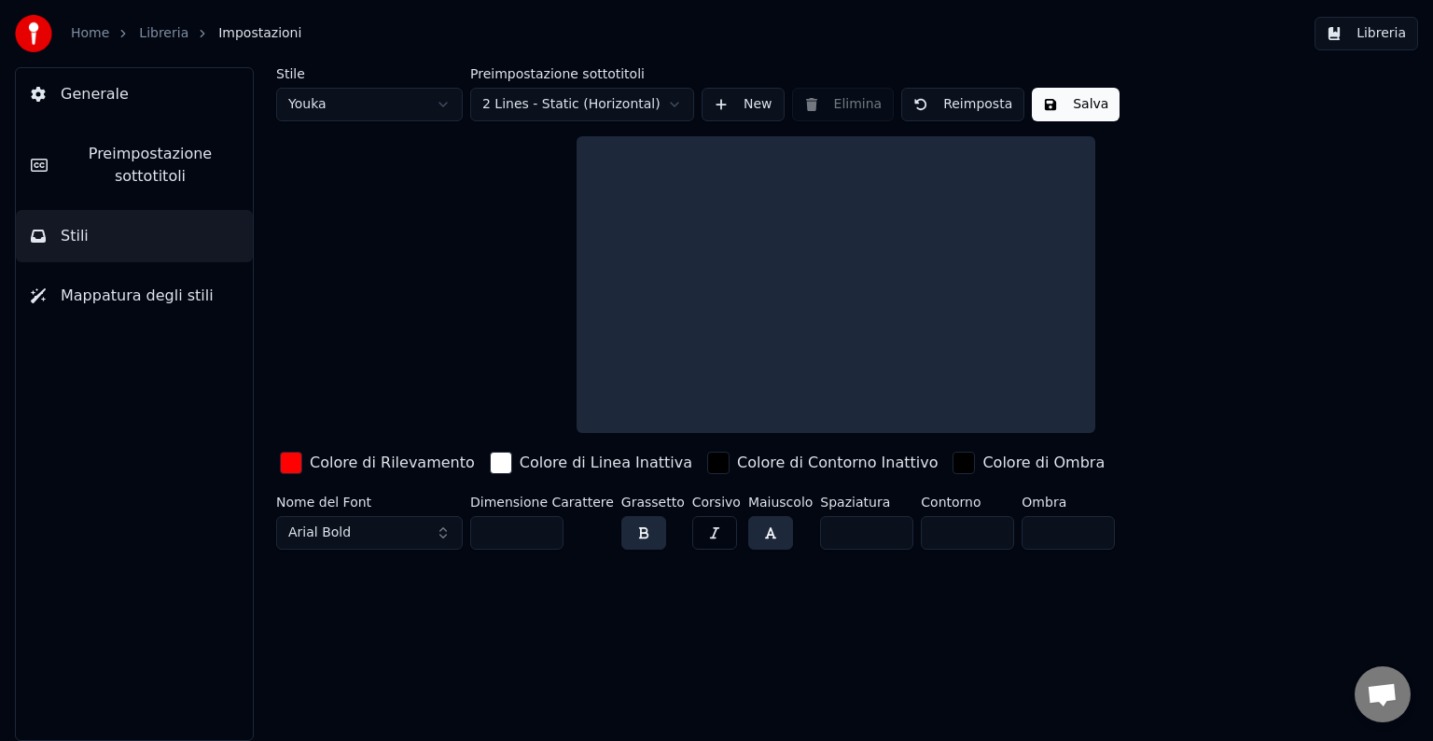
scroll to position [0, 0]
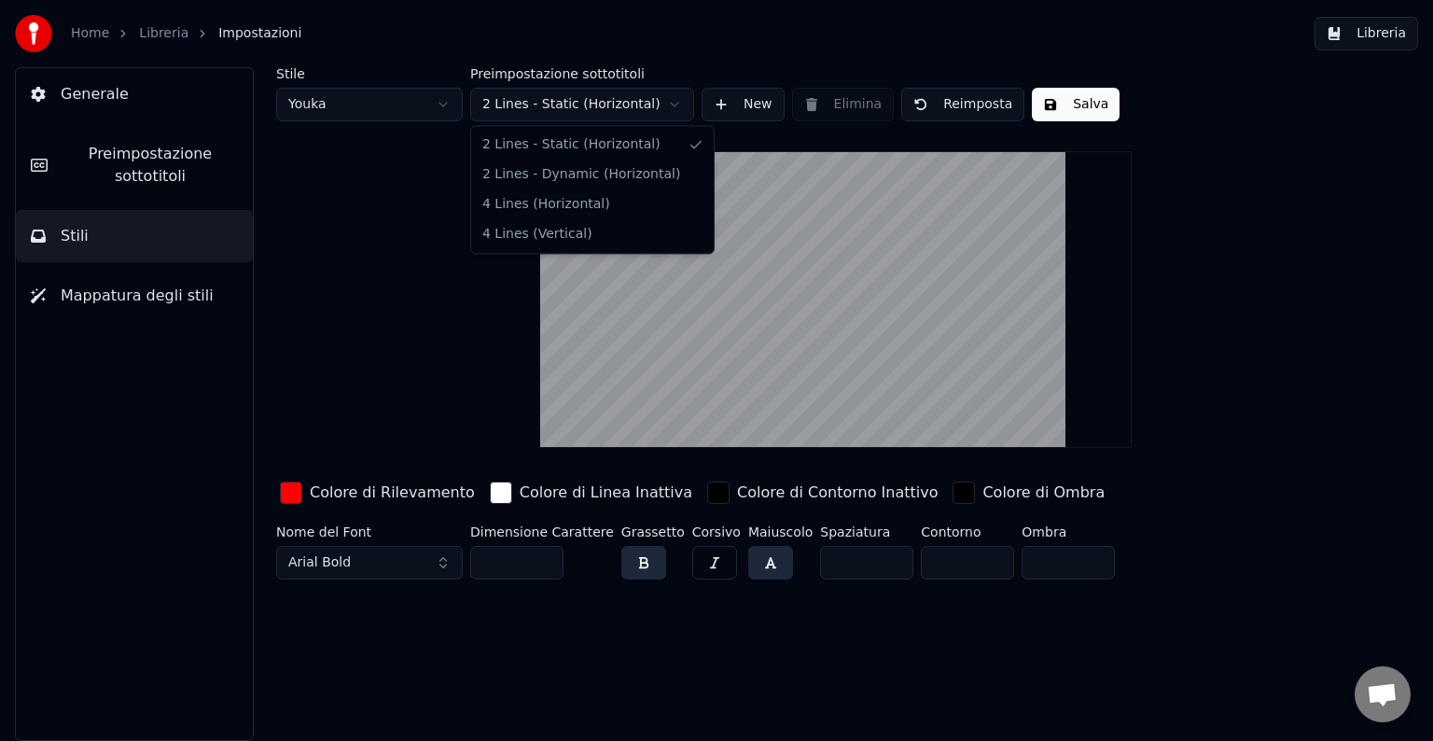
click at [567, 103] on html "Home Libreria Impostazioni Libreria Generale Preimpostazione sottotitoli Stili …" at bounding box center [716, 370] width 1433 height 741
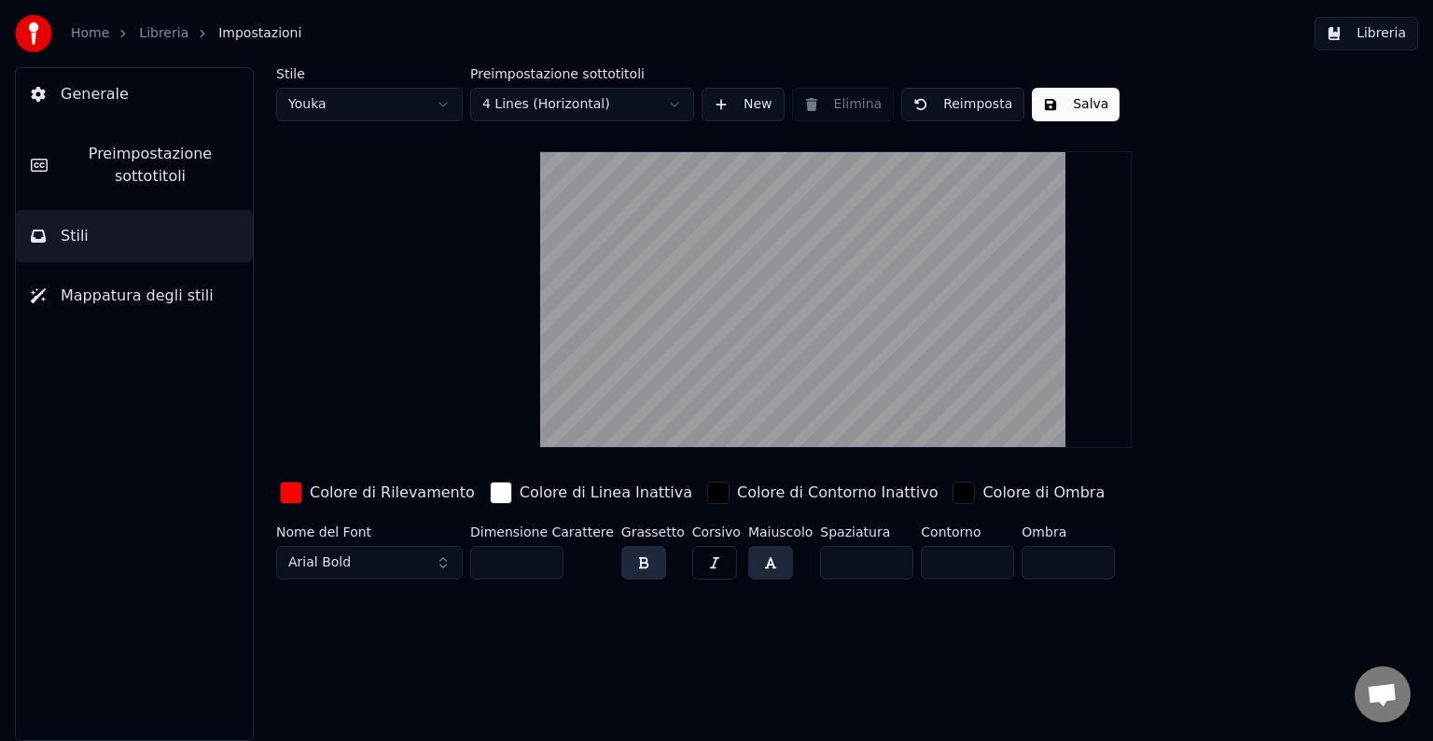
click at [748, 561] on button "button" at bounding box center [770, 563] width 45 height 34
click at [701, 567] on button "button" at bounding box center [714, 563] width 45 height 34
click at [748, 564] on button "button" at bounding box center [770, 563] width 45 height 34
click at [701, 561] on button "button" at bounding box center [714, 563] width 45 height 34
click at [142, 24] on link "Libreria" at bounding box center [163, 33] width 49 height 19
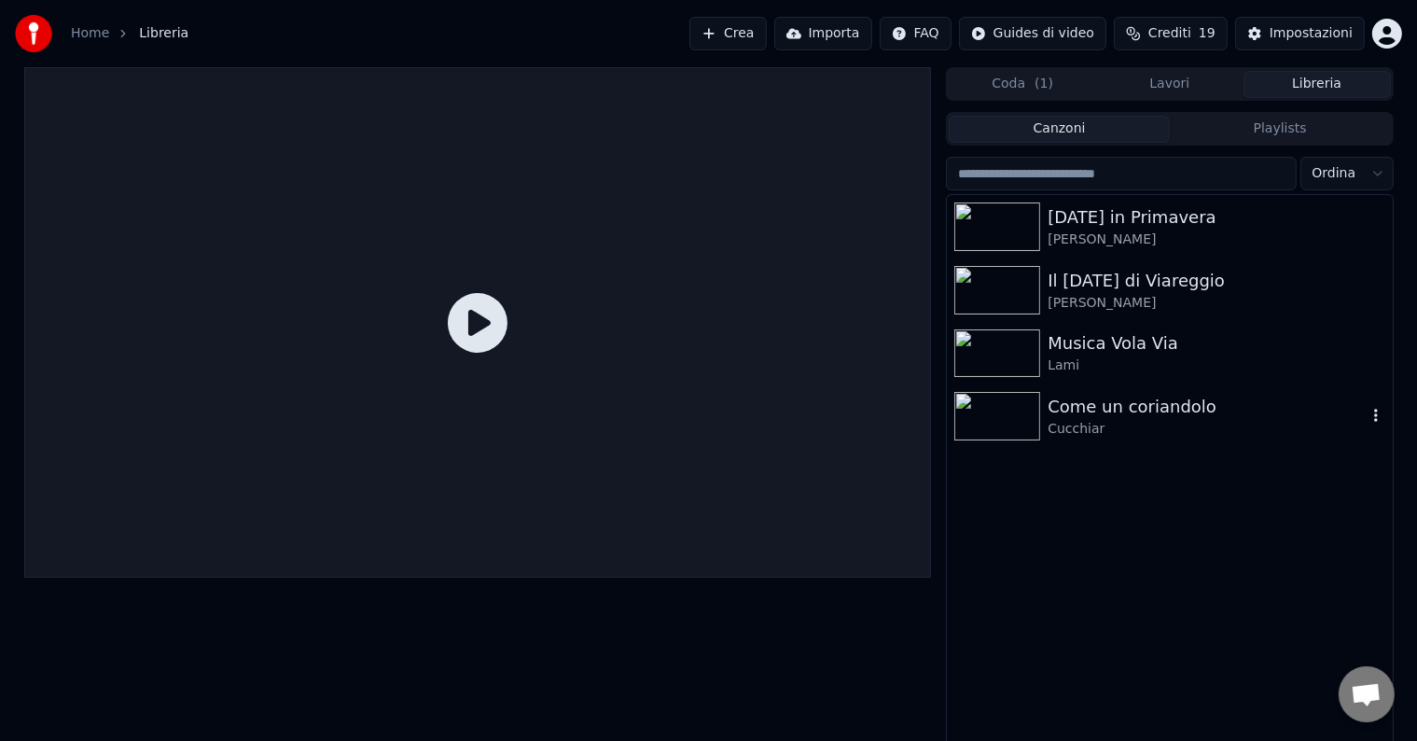
click at [1017, 427] on img at bounding box center [997, 416] width 86 height 49
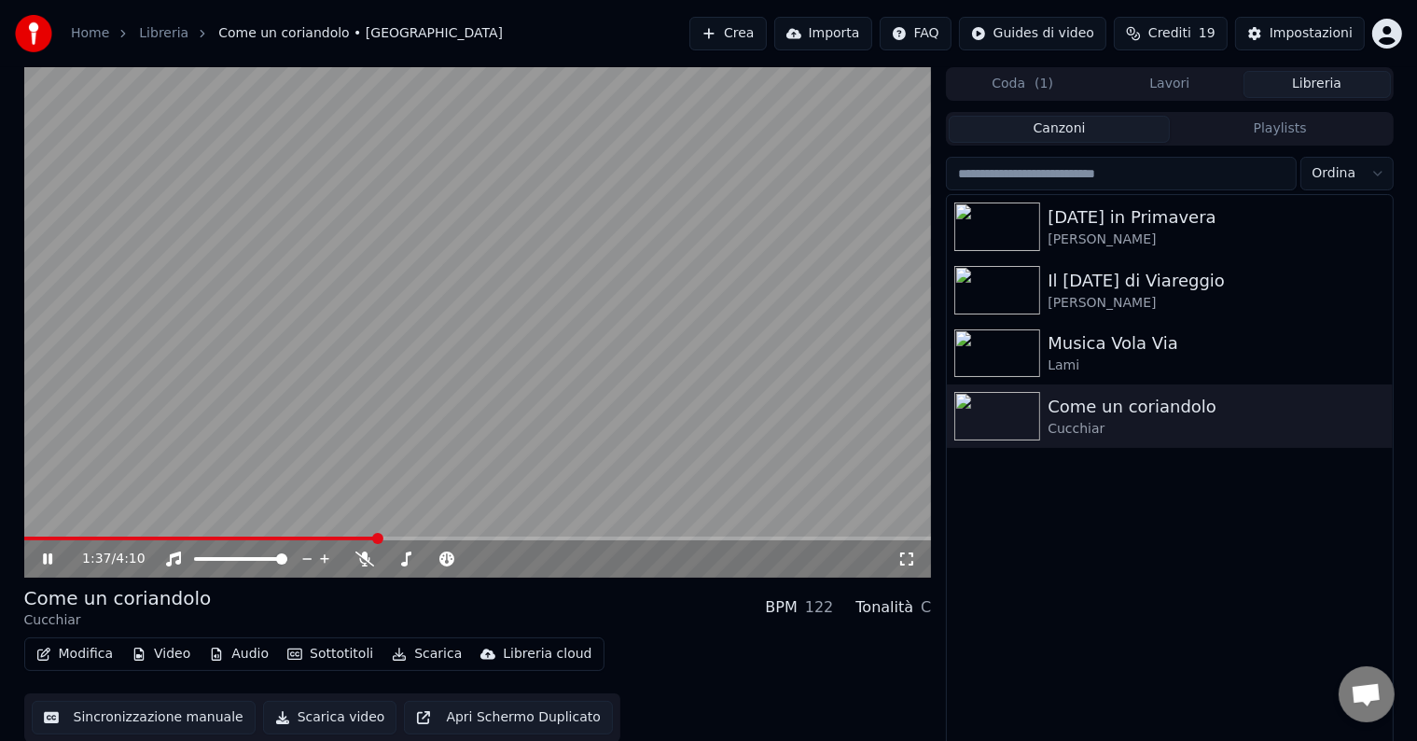
click at [1056, 563] on div "[DATE] in Primavera Boni - Sadun Il [DATE] di Viareggio Sadun - [PERSON_NAME] M…" at bounding box center [1169, 472] width 445 height 554
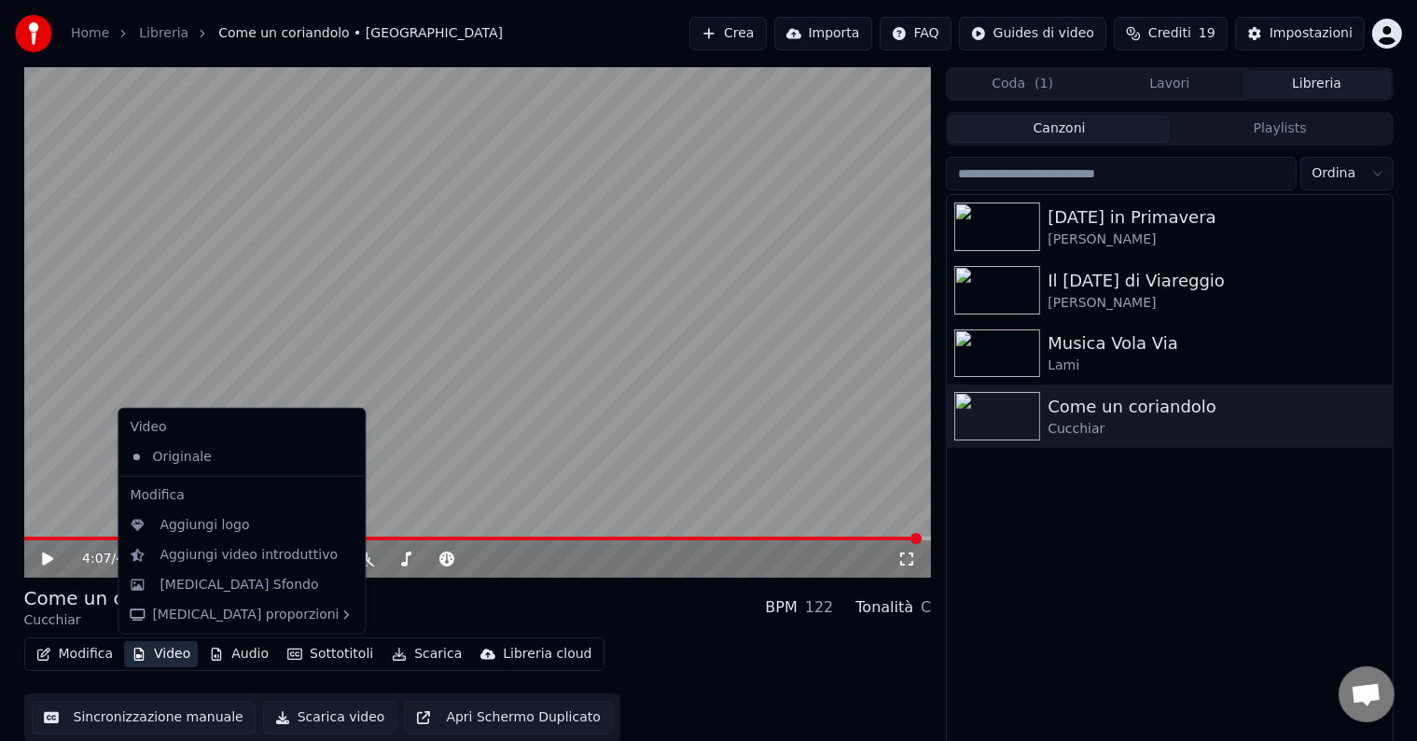
click at [185, 657] on button "Video" at bounding box center [161, 654] width 74 height 26
click at [184, 570] on div "[MEDICAL_DATA] Sfondo" at bounding box center [241, 585] width 239 height 30
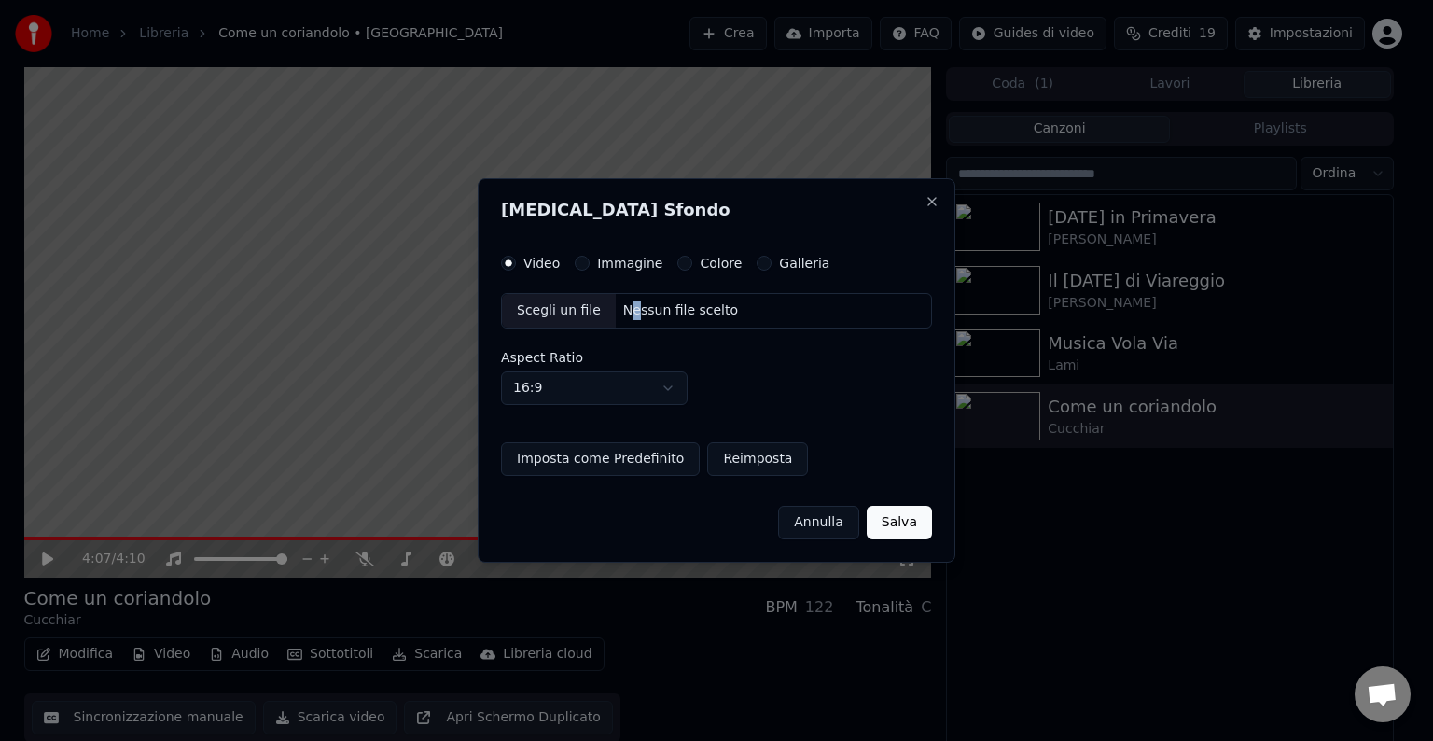
click at [625, 321] on div "Scegli un file Nessun file scelto" at bounding box center [716, 310] width 431 height 35
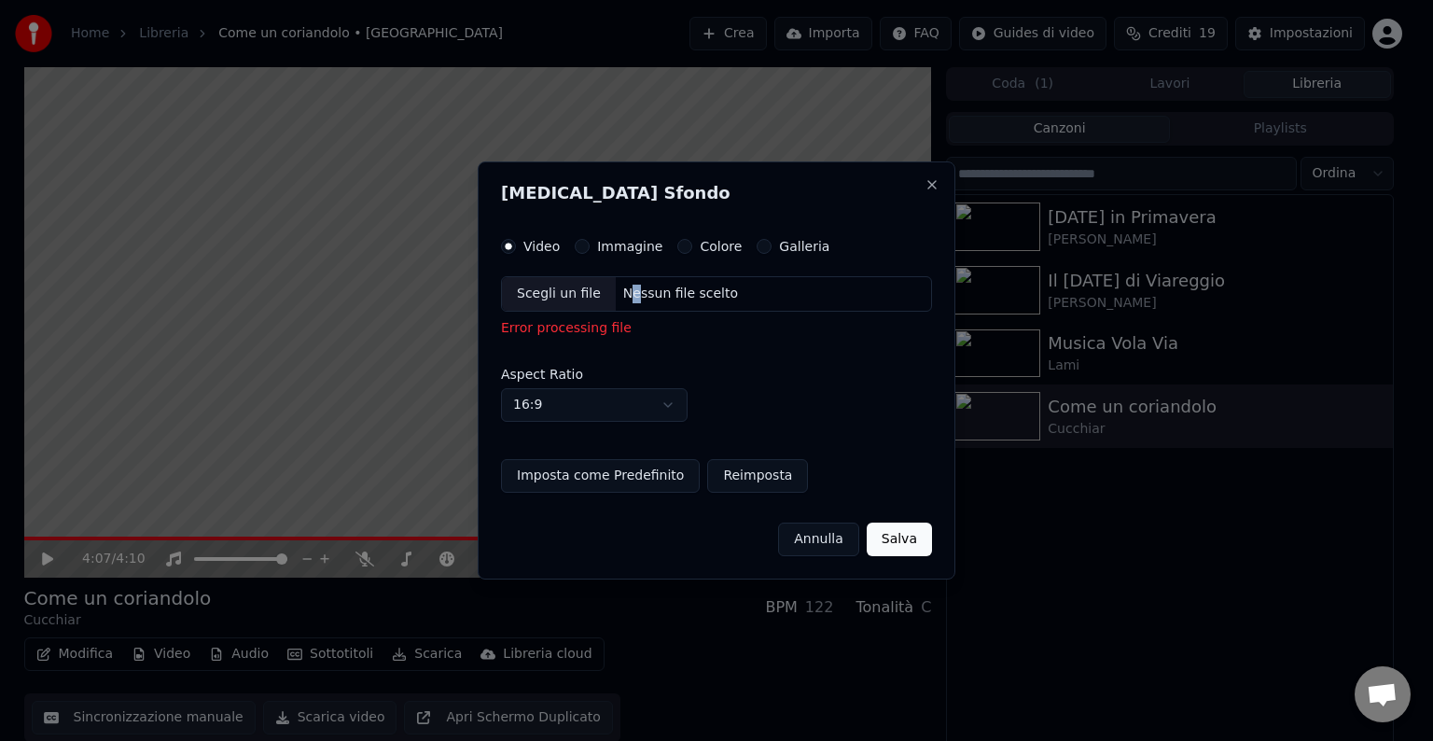
click at [894, 540] on button "Salva" at bounding box center [899, 539] width 65 height 34
click at [579, 288] on div "Scegli un file" at bounding box center [559, 294] width 114 height 34
click at [571, 243] on div "Video Immagine Colore Galleria" at bounding box center [665, 246] width 328 height 15
click at [578, 246] on button "Immagine" at bounding box center [582, 246] width 15 height 15
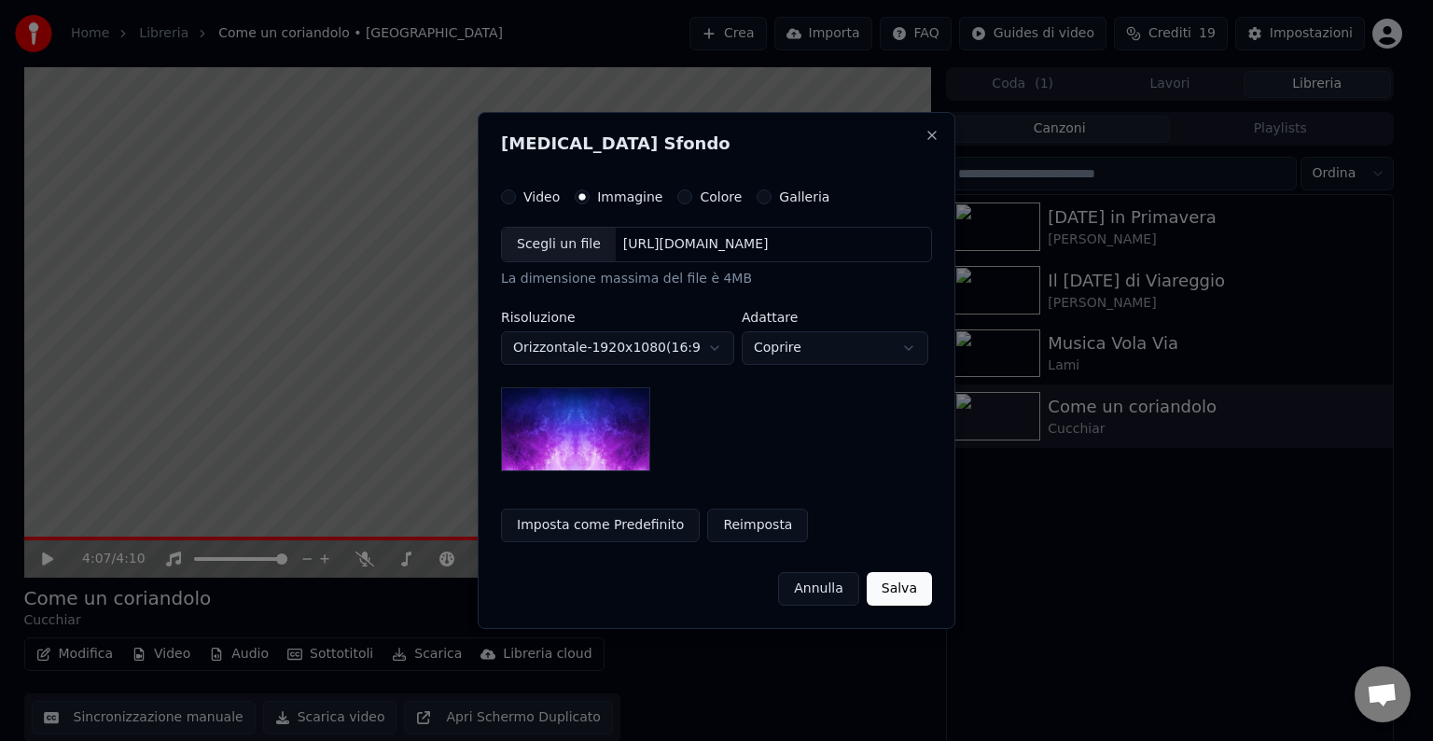
click at [575, 254] on div "Scegli un file" at bounding box center [559, 245] width 114 height 34
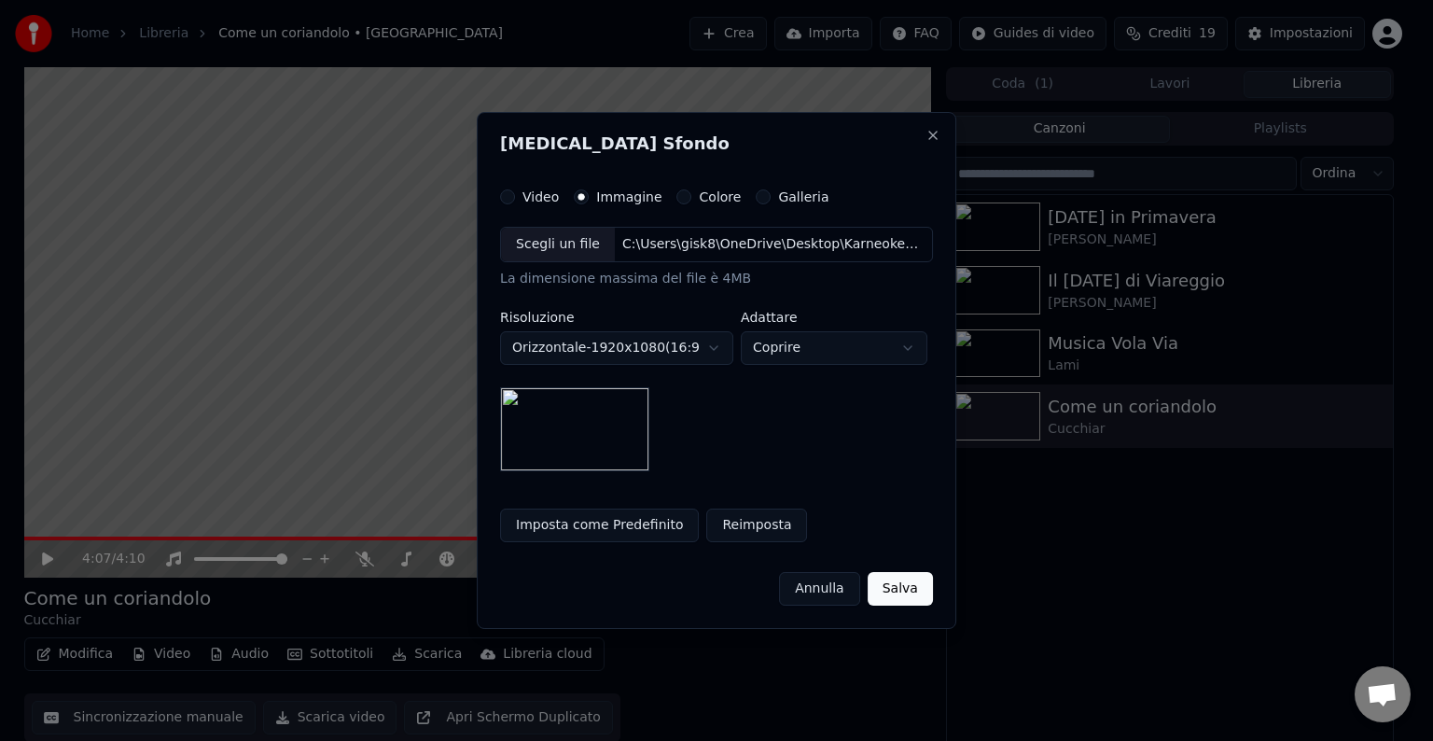
click at [895, 593] on button "Salva" at bounding box center [899, 589] width 65 height 34
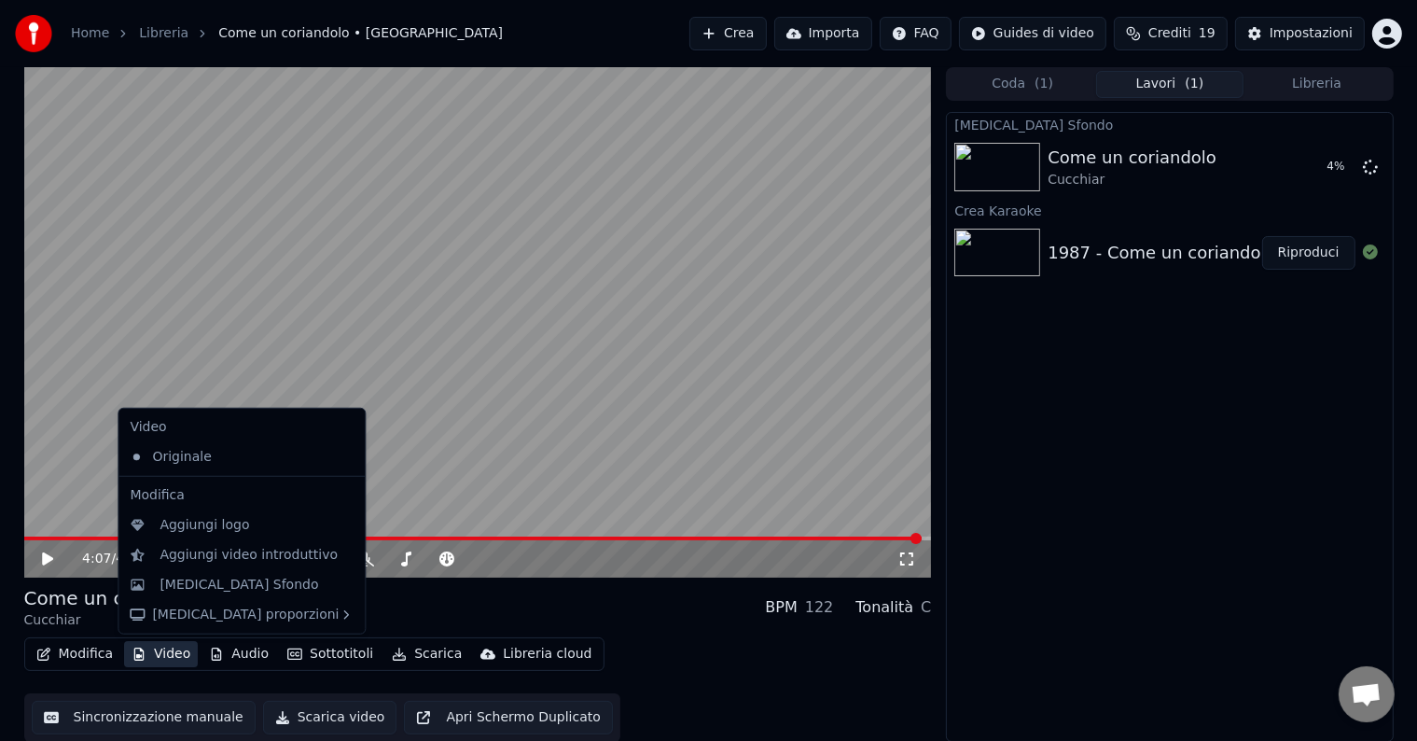
click at [184, 657] on button "Video" at bounding box center [161, 654] width 74 height 26
click at [191, 590] on div "[MEDICAL_DATA] Sfondo" at bounding box center [238, 584] width 159 height 19
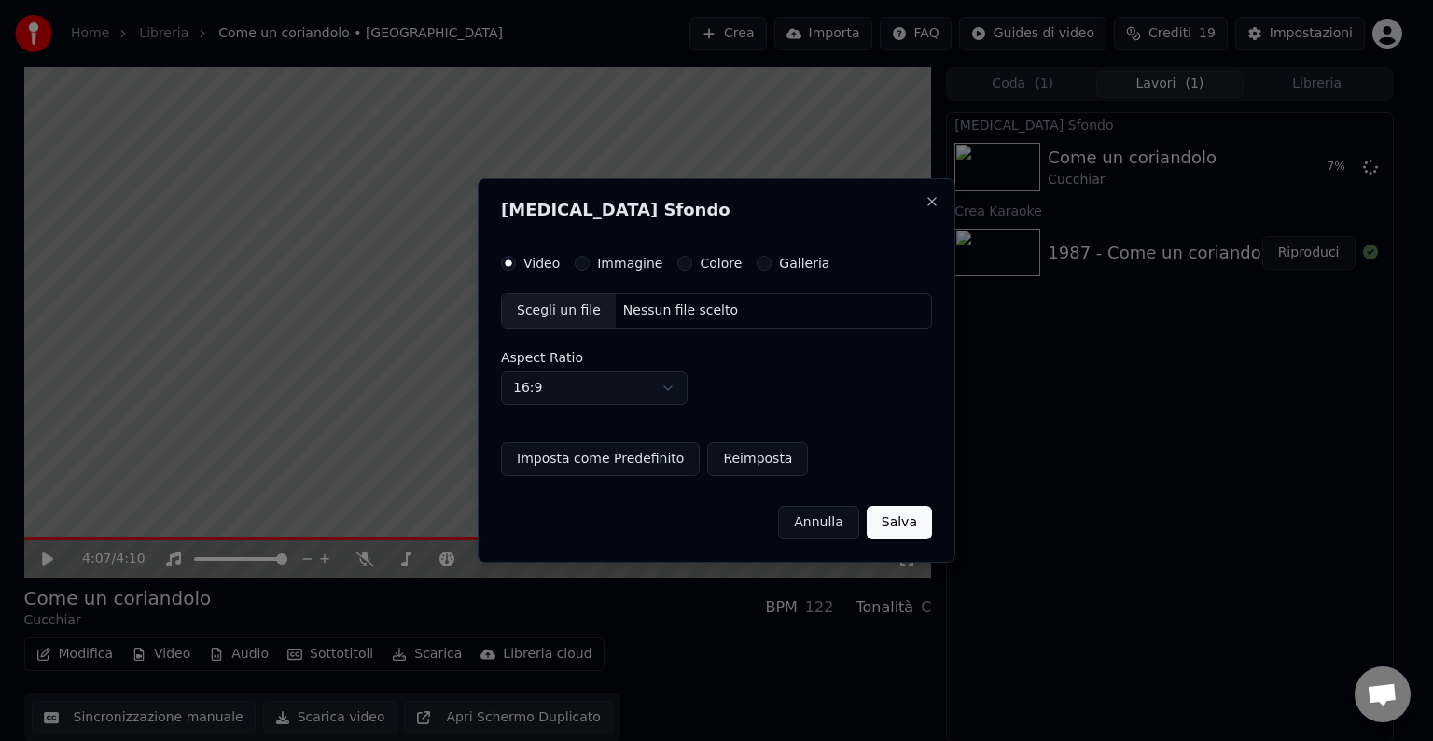
click at [631, 268] on label "Immagine" at bounding box center [629, 262] width 65 height 13
click at [589, 268] on button "Immagine" at bounding box center [582, 263] width 15 height 15
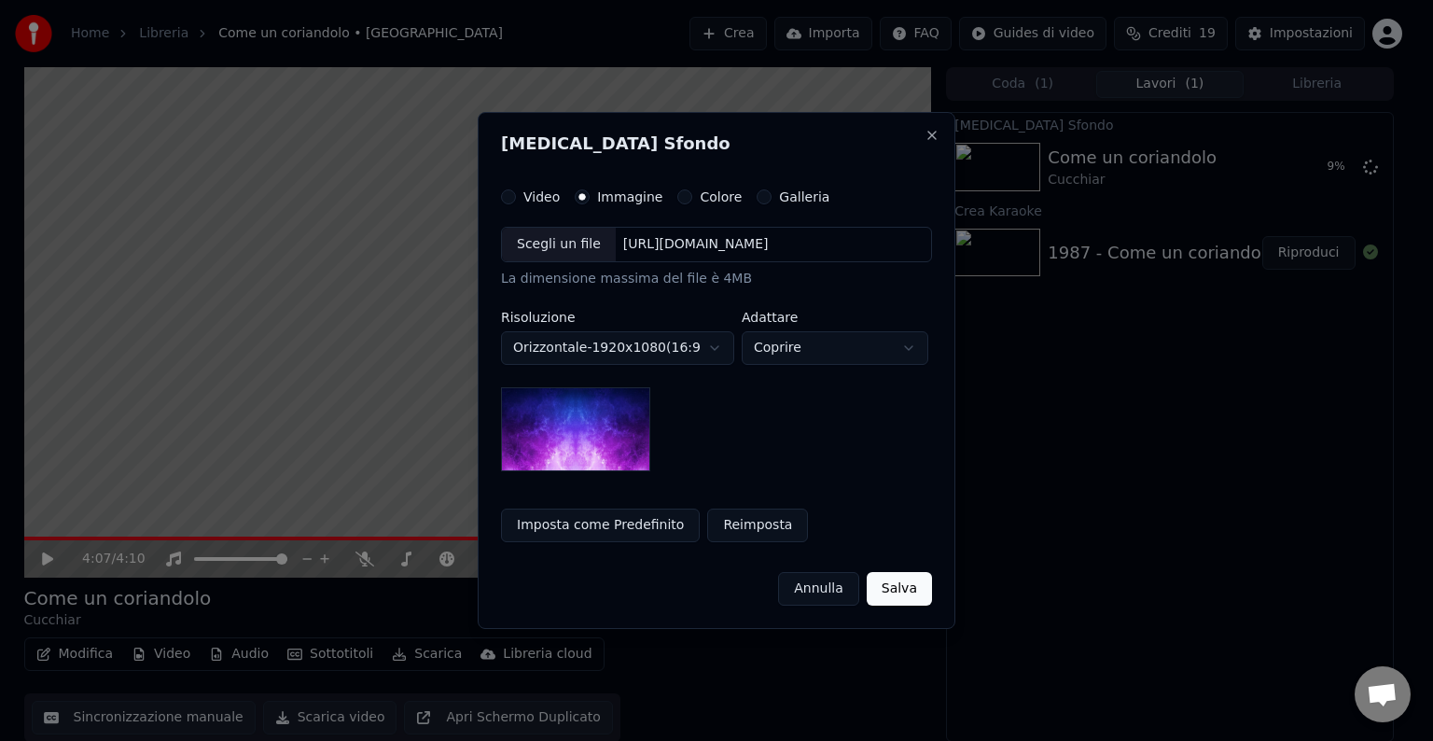
click at [562, 249] on div "Scegli un file" at bounding box center [559, 245] width 114 height 34
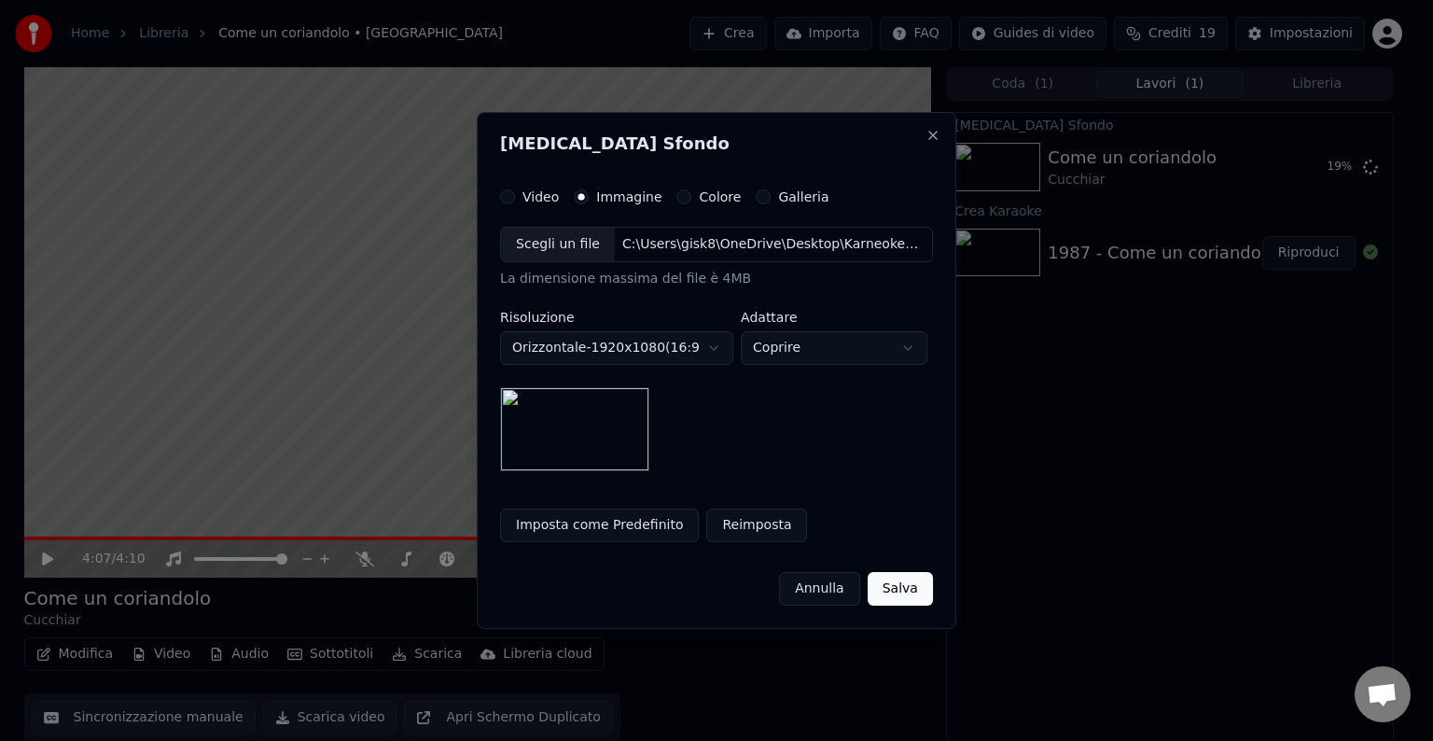
click at [638, 519] on button "Imposta come Predefinito" at bounding box center [599, 525] width 199 height 34
click at [890, 575] on button "Salva" at bounding box center [899, 589] width 65 height 34
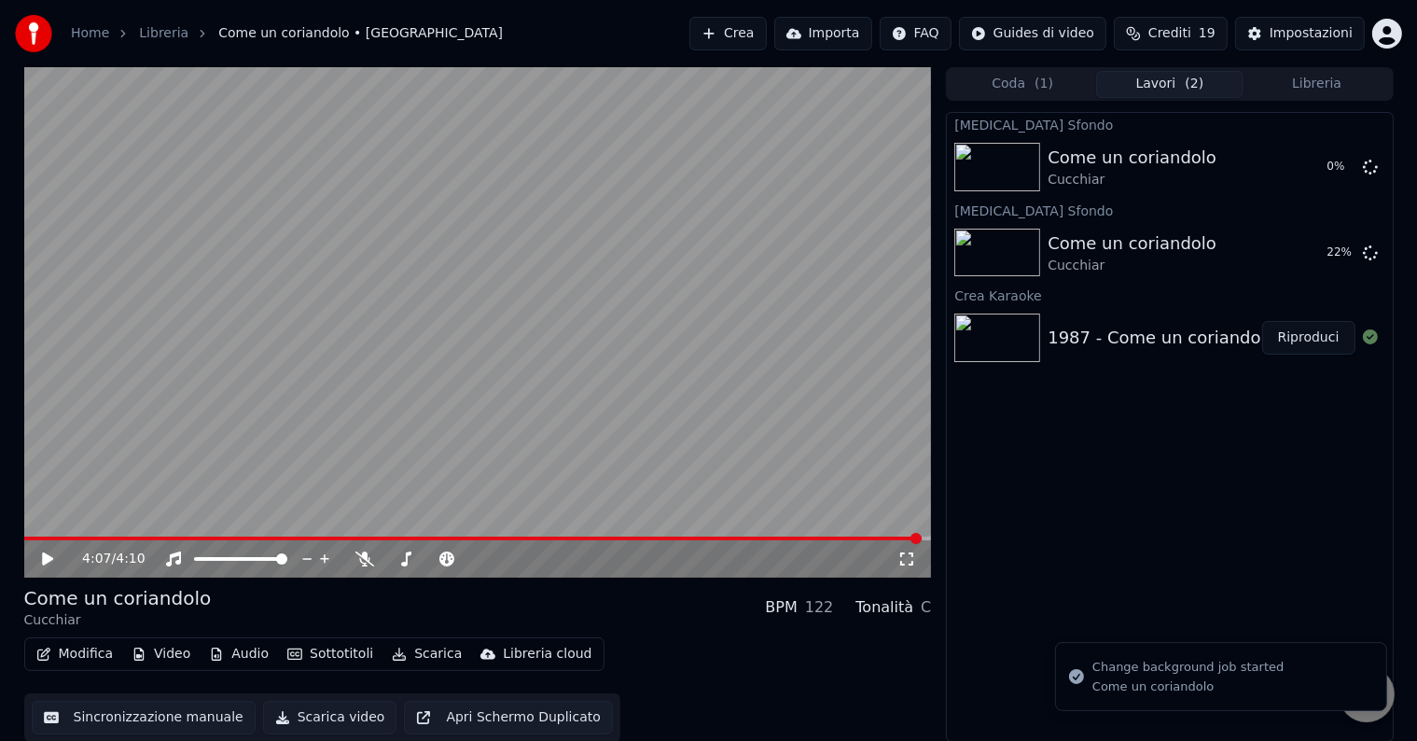
click at [1101, 577] on div "Cambia Sfondo Come un coriandolo Cucchiar 0 % Cambia Sfondo Come un coriandolo …" at bounding box center [1169, 427] width 447 height 630
click at [78, 657] on button "Modifica" at bounding box center [75, 654] width 92 height 26
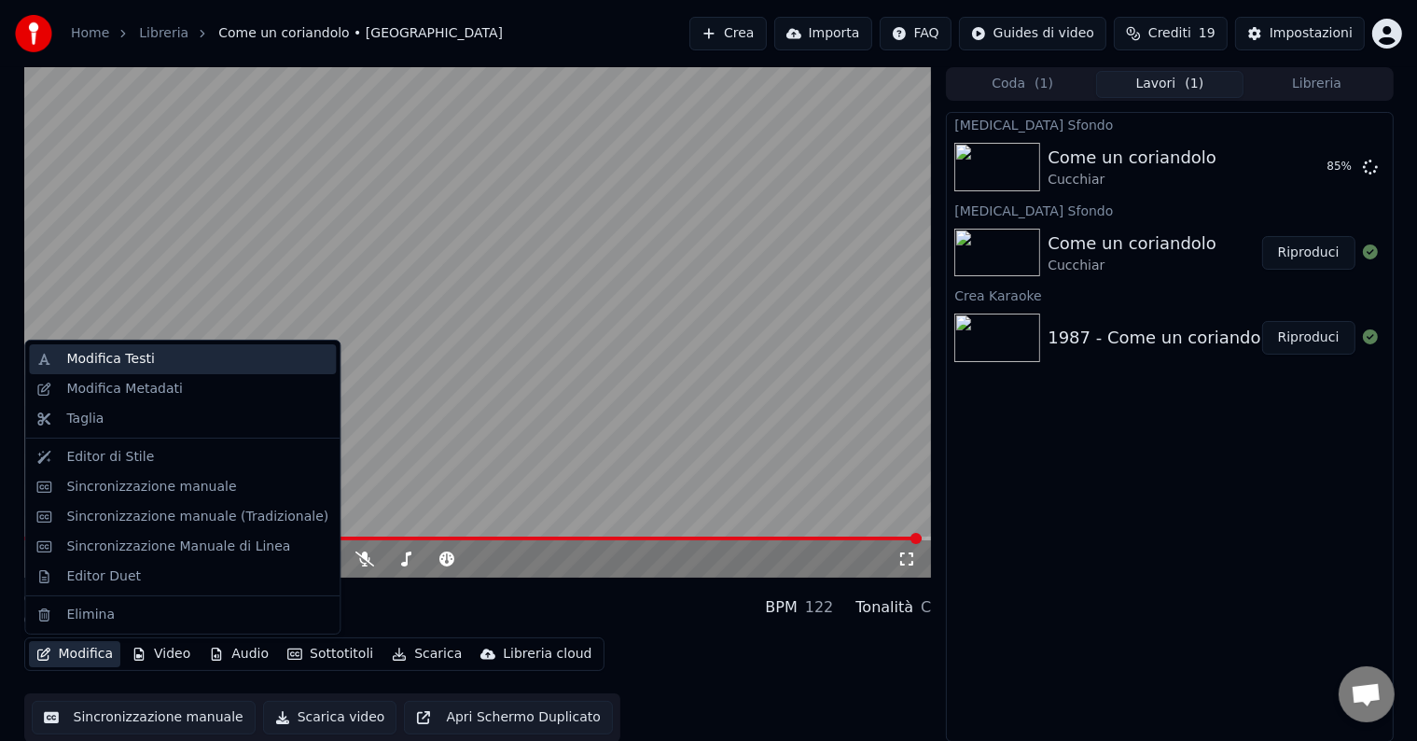
click at [76, 363] on div "Modifica Testi" at bounding box center [110, 359] width 88 height 19
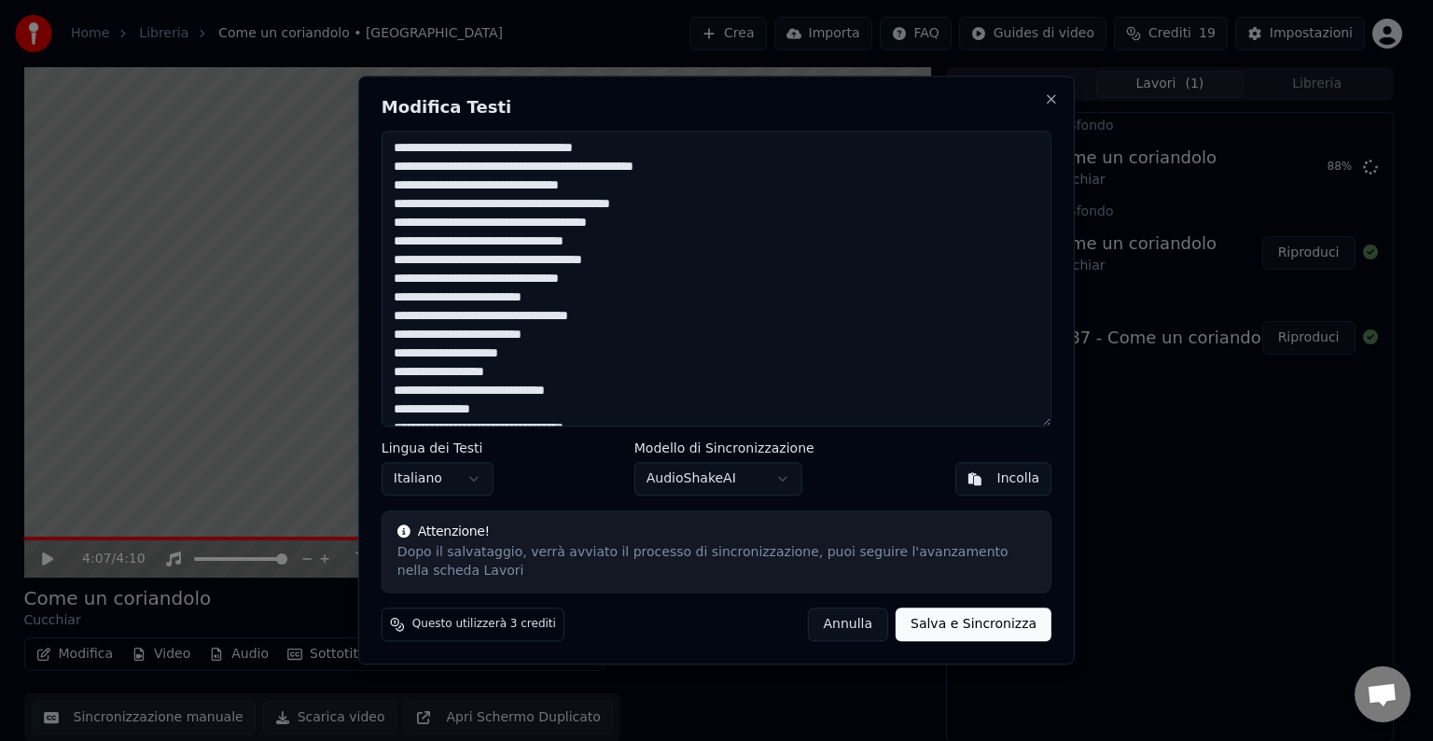
drag, startPoint x: 753, startPoint y: 414, endPoint x: 176, endPoint y: 63, distance: 674.7
click at [176, 63] on body "Home Libreria Come un coriandolo • Cucchiar Crea Importa FAQ Guides di video Cr…" at bounding box center [708, 370] width 1417 height 741
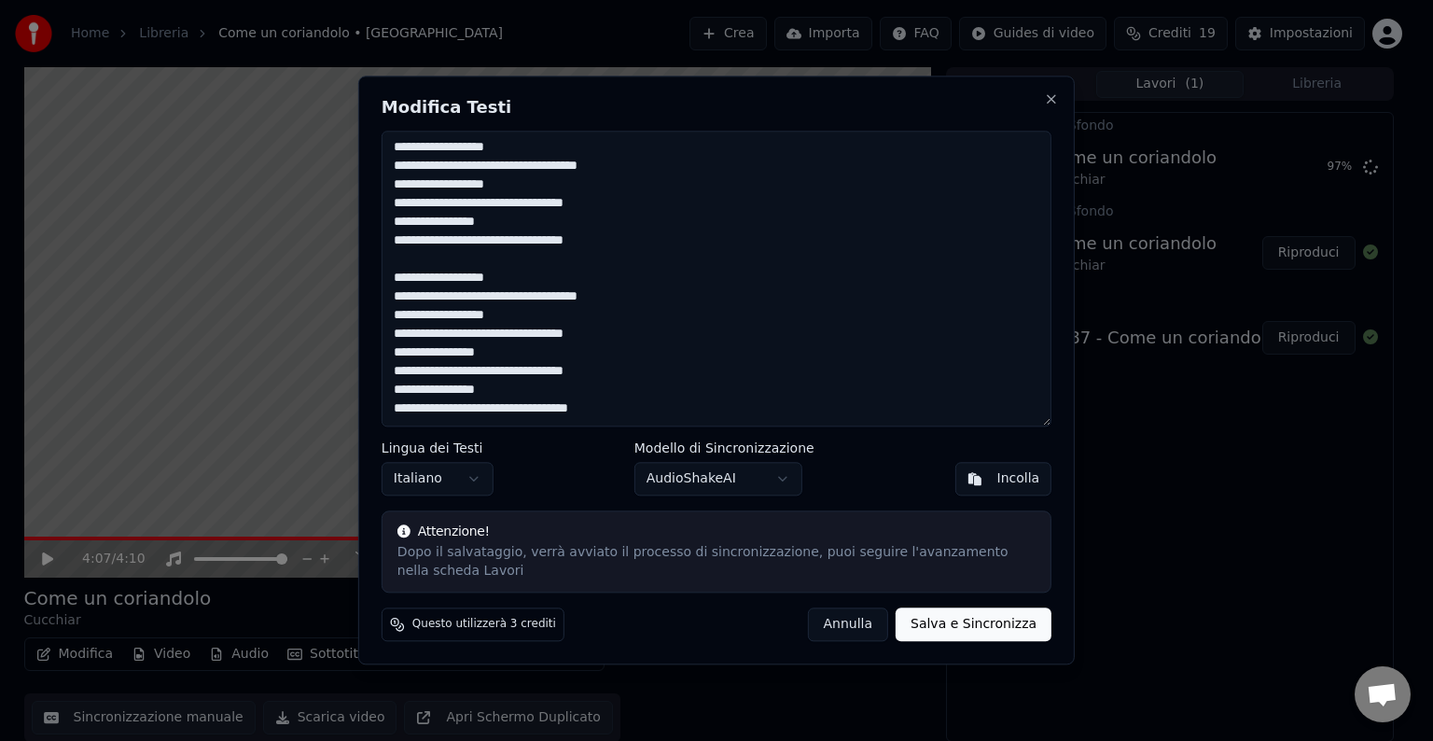
click at [971, 620] on button "Salva e Sincronizza" at bounding box center [973, 625] width 156 height 34
type textarea "**********"
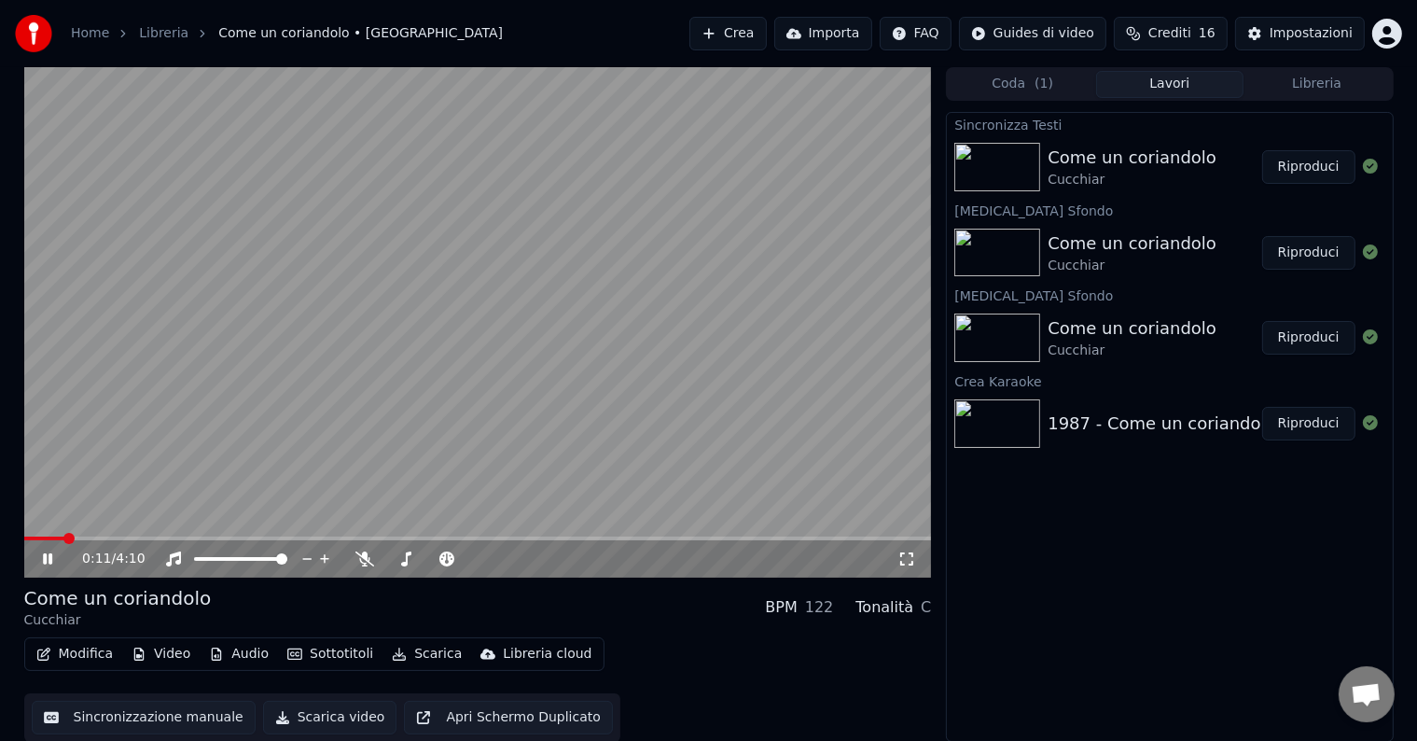
click at [48, 561] on icon at bounding box center [61, 558] width 44 height 15
click at [173, 652] on button "Video" at bounding box center [161, 654] width 74 height 26
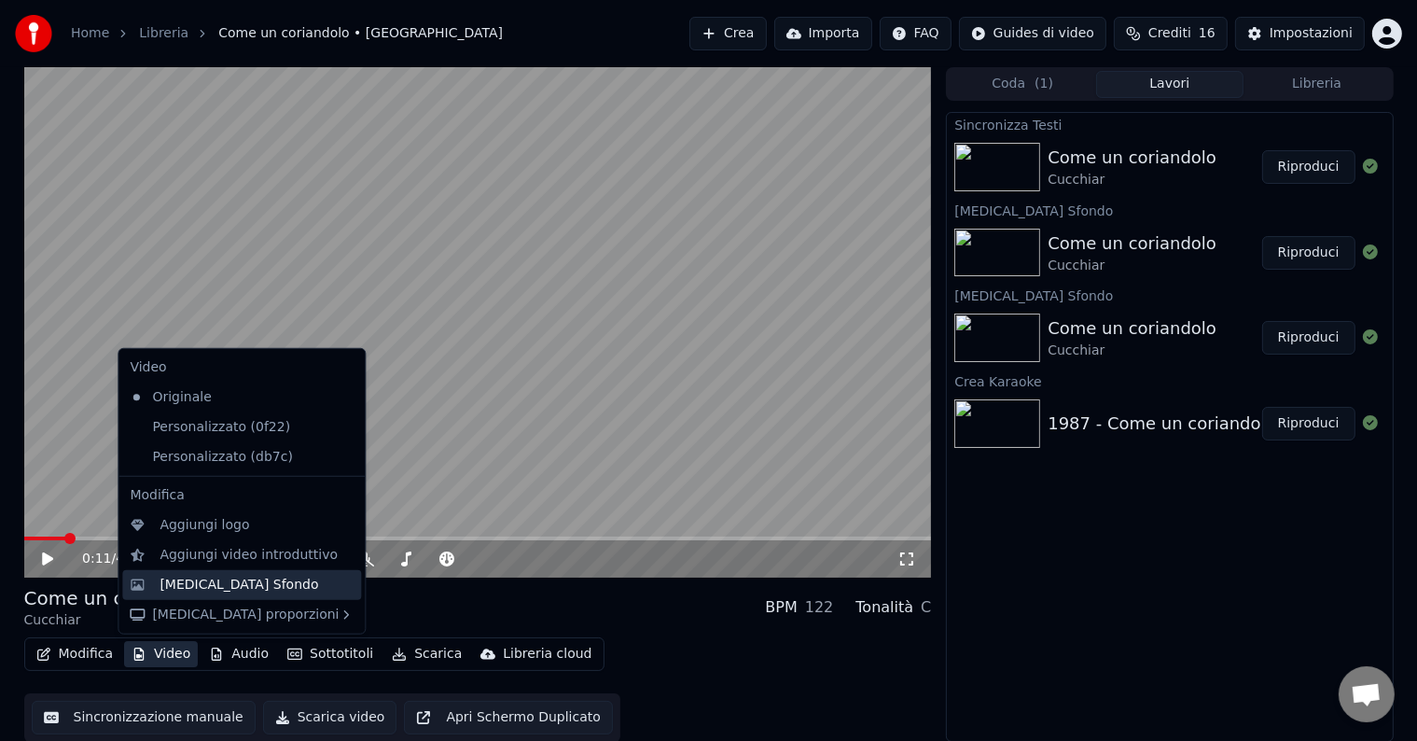
click at [188, 589] on div "[MEDICAL_DATA] Sfondo" at bounding box center [238, 584] width 159 height 19
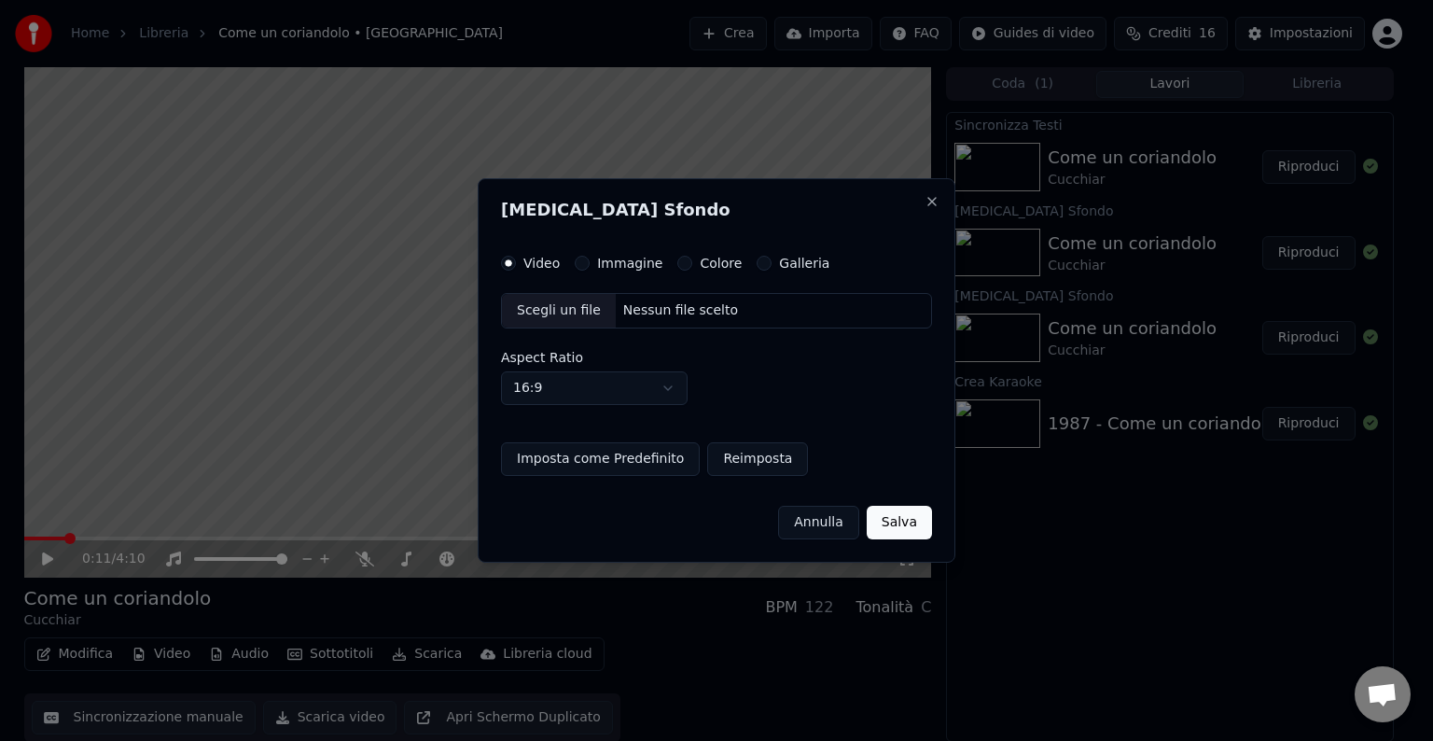
click at [582, 311] on div "Scegli un file" at bounding box center [559, 311] width 114 height 34
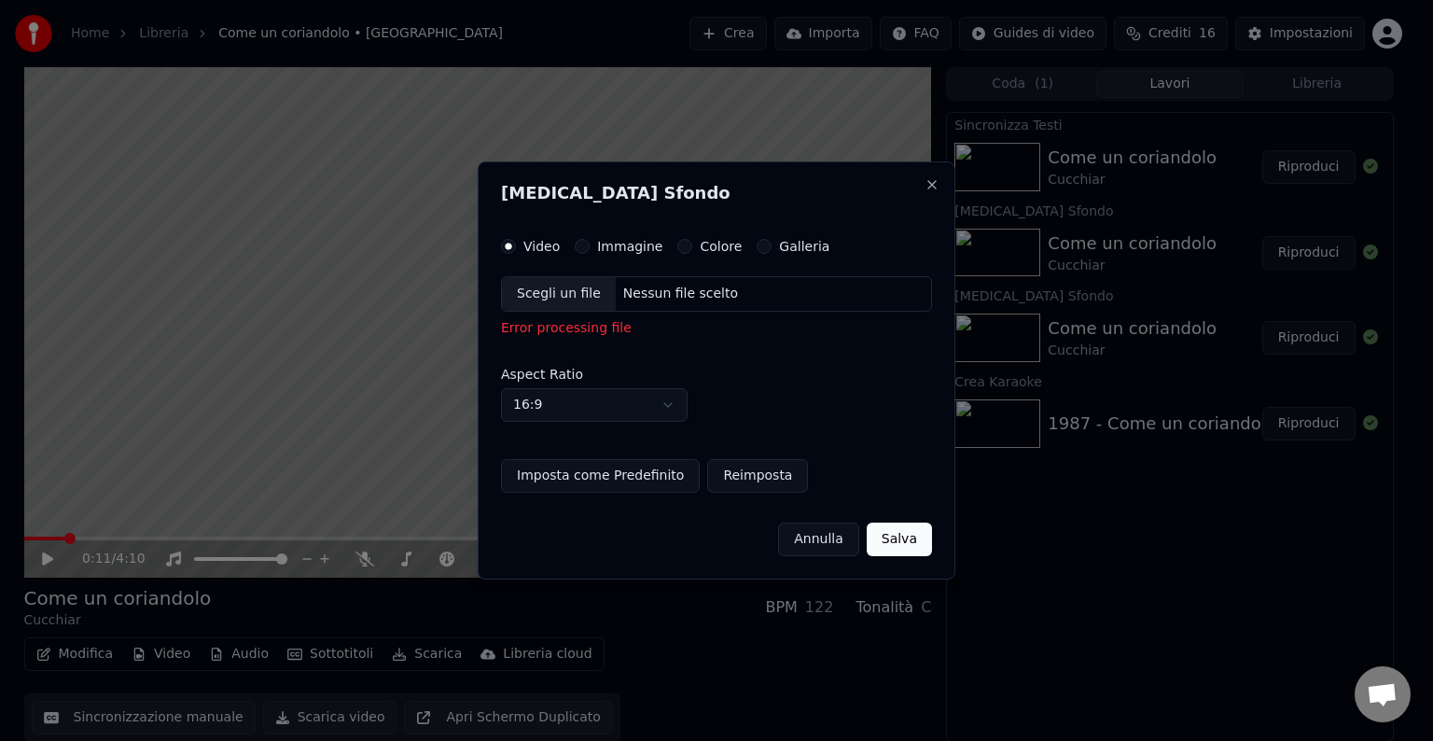
click at [559, 298] on div "Scegli un file" at bounding box center [559, 294] width 114 height 34
click at [629, 246] on label "Immagine" at bounding box center [629, 246] width 65 height 13
click at [589, 246] on button "Immagine" at bounding box center [582, 246] width 15 height 15
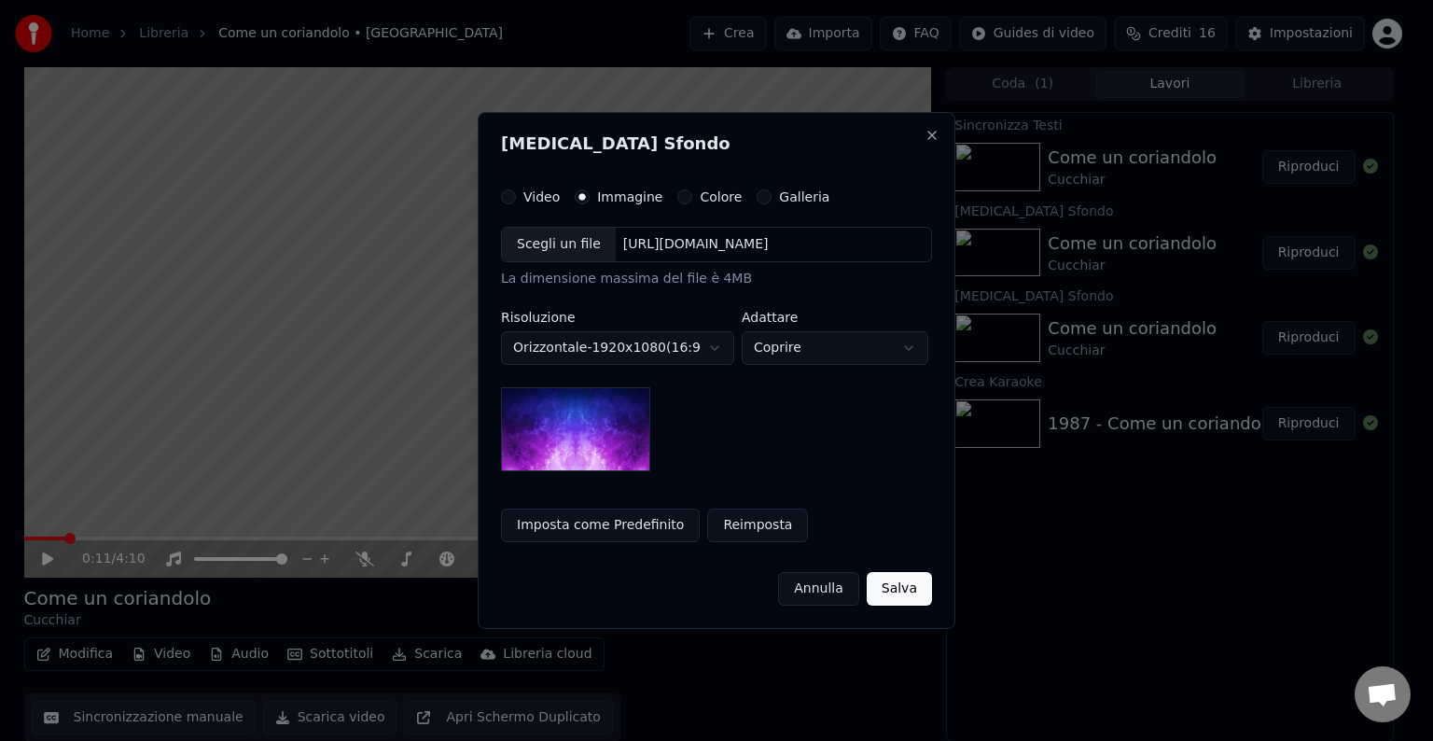
click at [575, 250] on div "Scegli un file" at bounding box center [559, 245] width 114 height 34
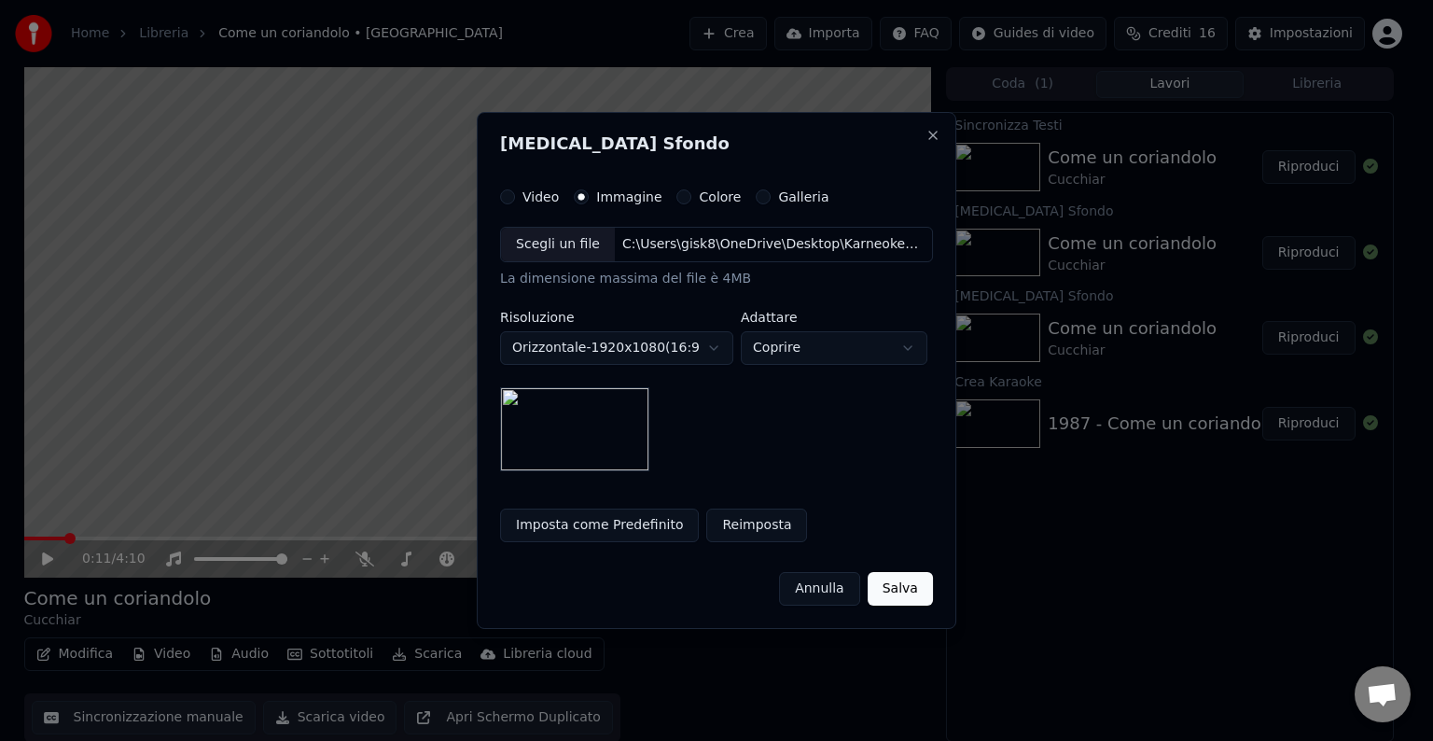
click at [851, 352] on body "**********" at bounding box center [708, 370] width 1417 height 741
click at [820, 355] on body "**********" at bounding box center [708, 370] width 1417 height 741
select select "*****"
click at [597, 525] on button "Imposta come Predefinito" at bounding box center [599, 525] width 199 height 34
click at [821, 595] on button "Annulla" at bounding box center [819, 589] width 81 height 34
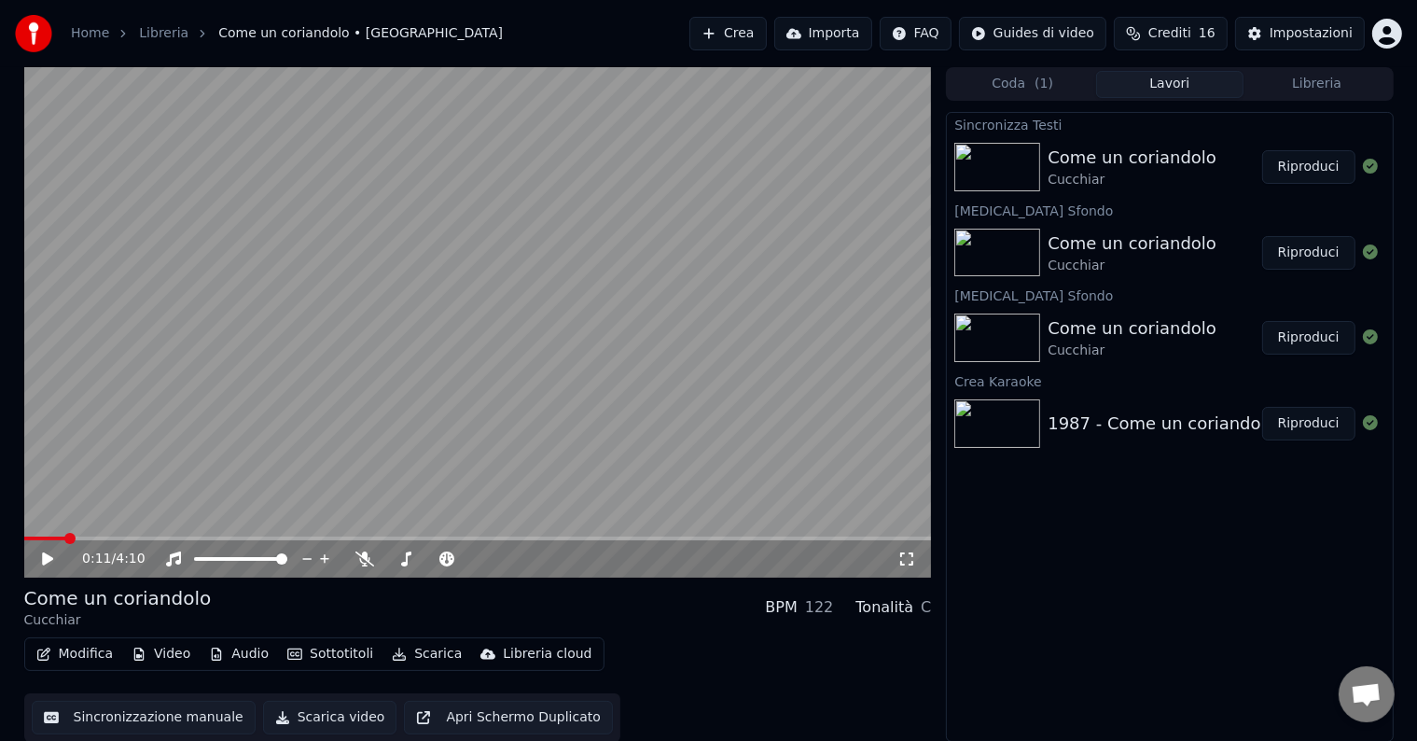
click at [1218, 601] on div "Sincronizza Testi Come un coriandolo Cucchiar Riproduci Cambia Sfondo Come un c…" at bounding box center [1169, 427] width 447 height 630
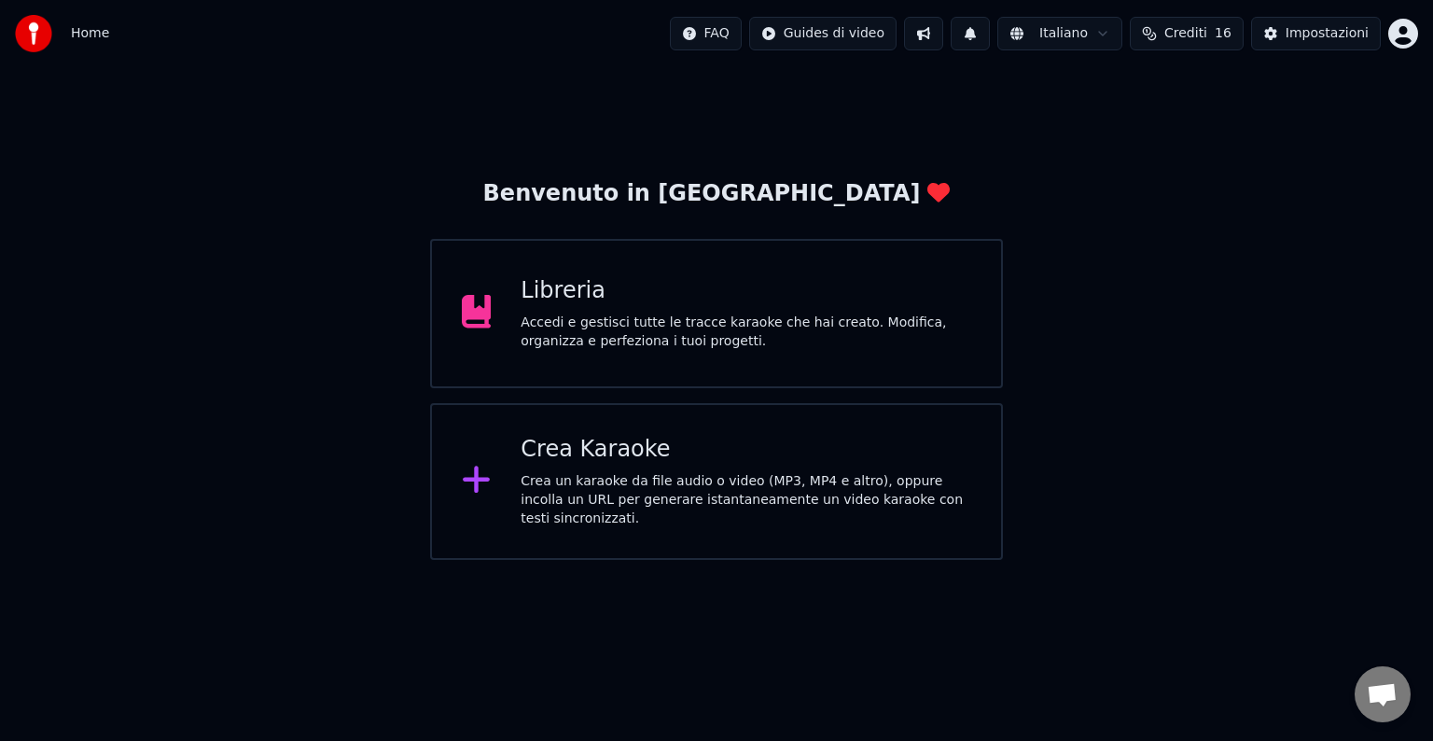
click at [673, 328] on div "Accedi e gestisci tutte le tracce karaoke che hai creato. Modifica, organizza e…" at bounding box center [745, 331] width 451 height 37
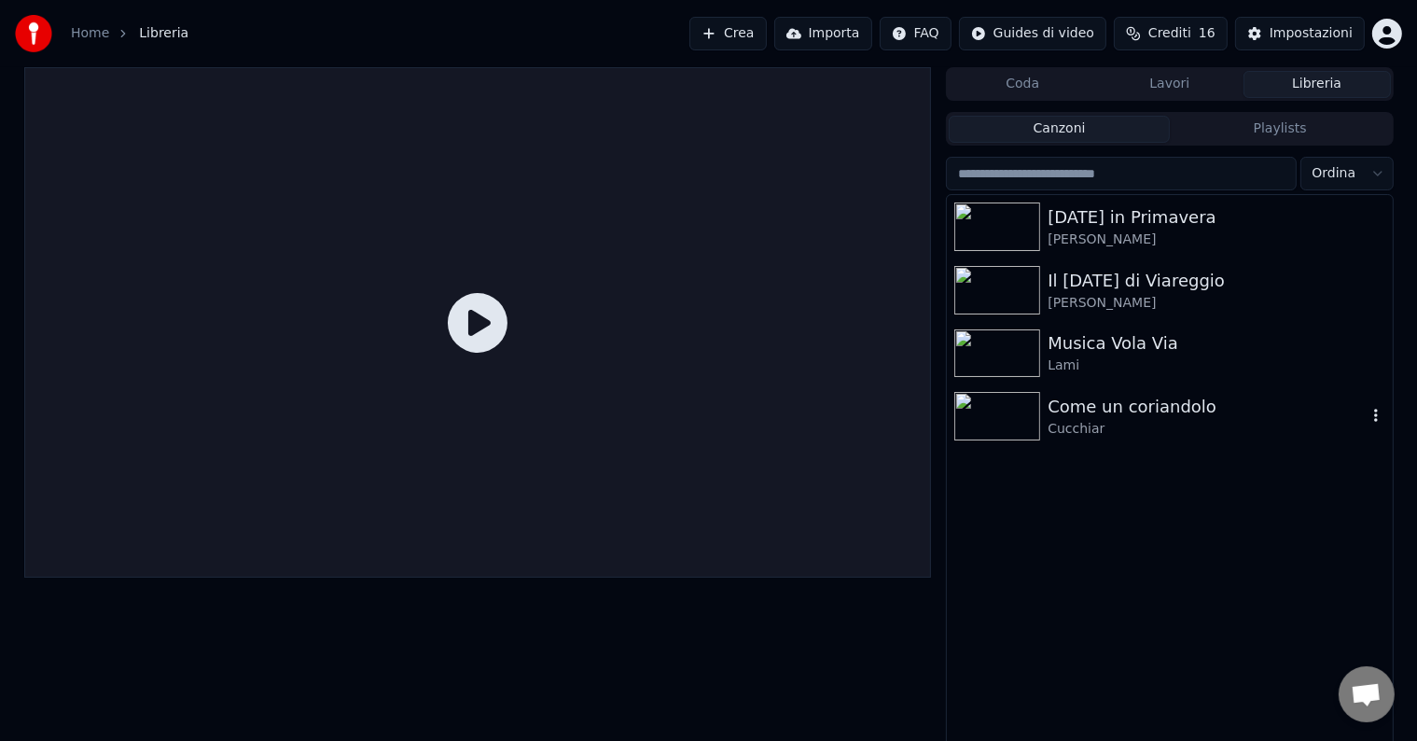
click at [1083, 408] on div "Come un coriandolo" at bounding box center [1206, 407] width 318 height 26
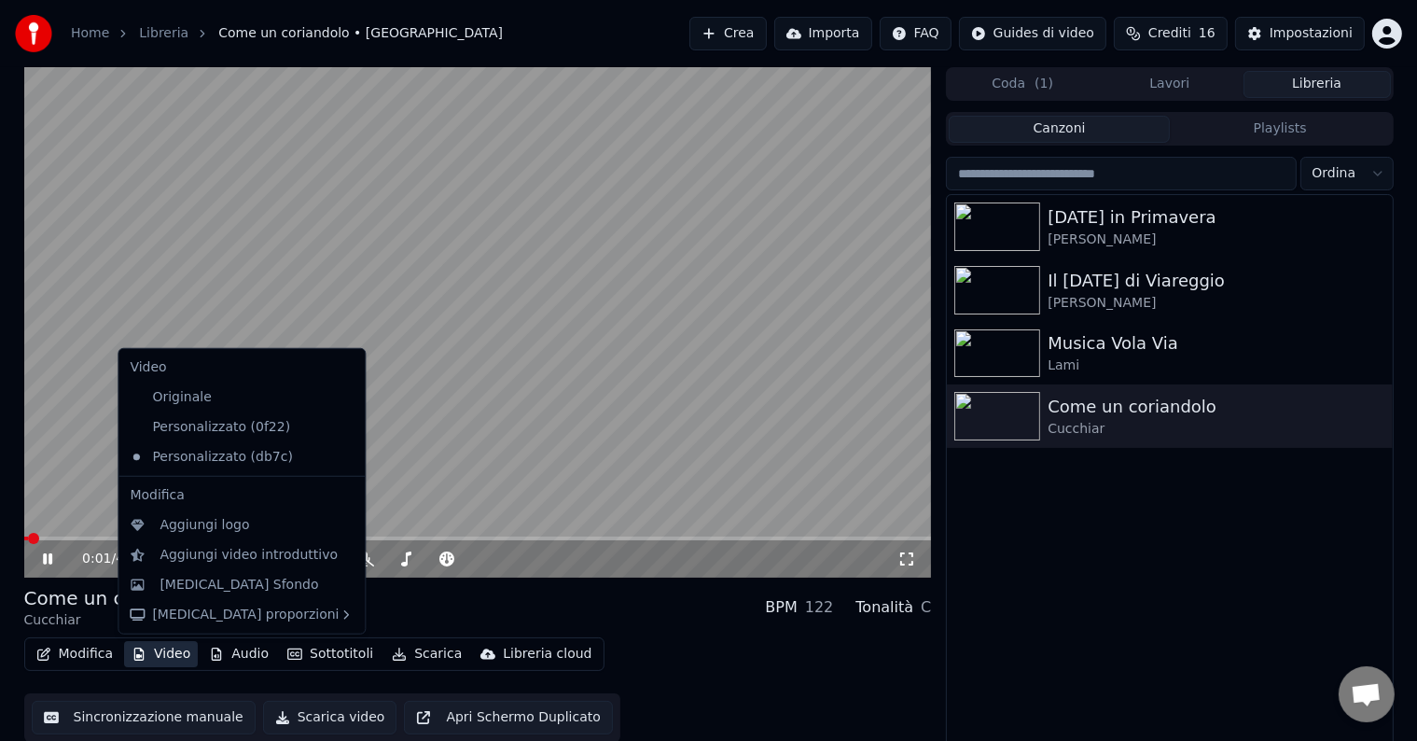
click at [187, 656] on button "Video" at bounding box center [161, 654] width 74 height 26
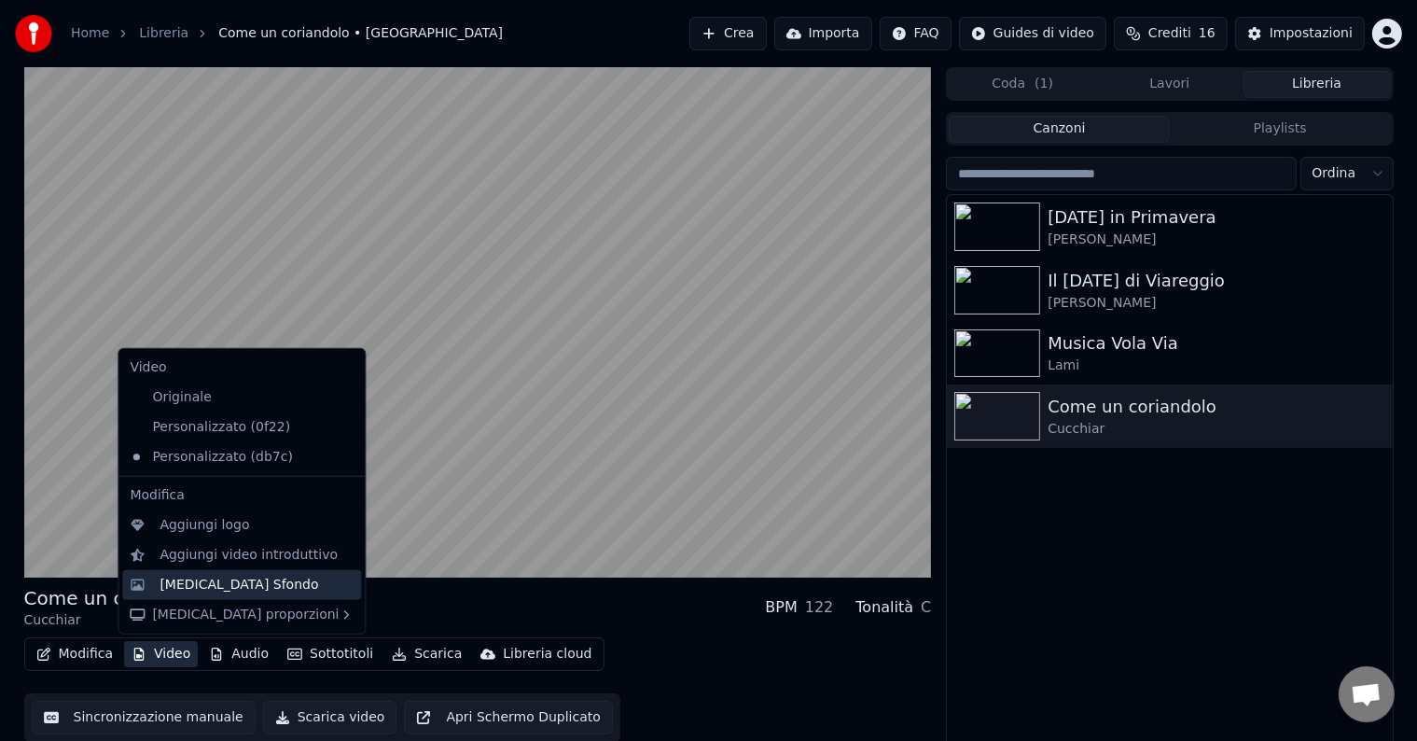
click at [198, 585] on div "[MEDICAL_DATA] Sfondo" at bounding box center [238, 584] width 159 height 19
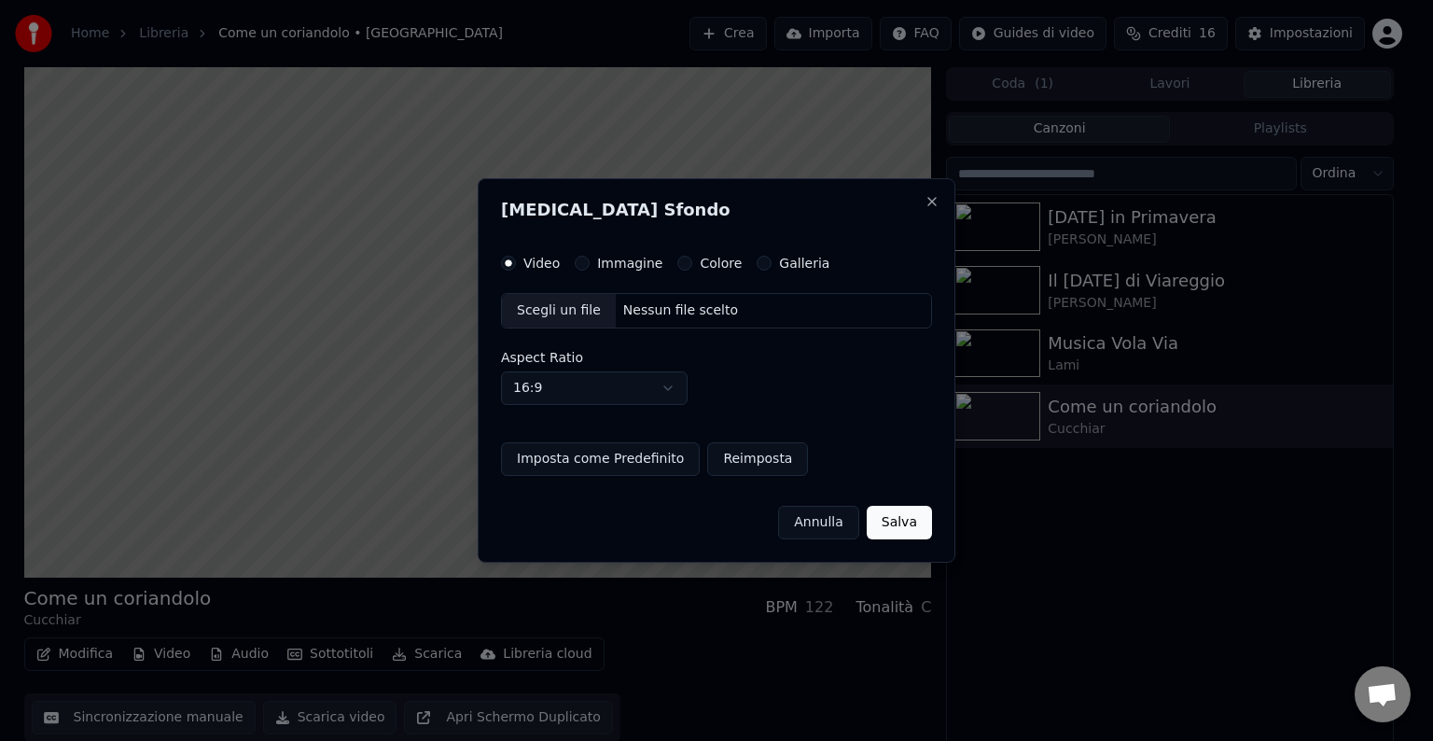
click at [597, 261] on label "Immagine" at bounding box center [629, 262] width 65 height 13
click at [589, 261] on button "Immagine" at bounding box center [582, 263] width 15 height 15
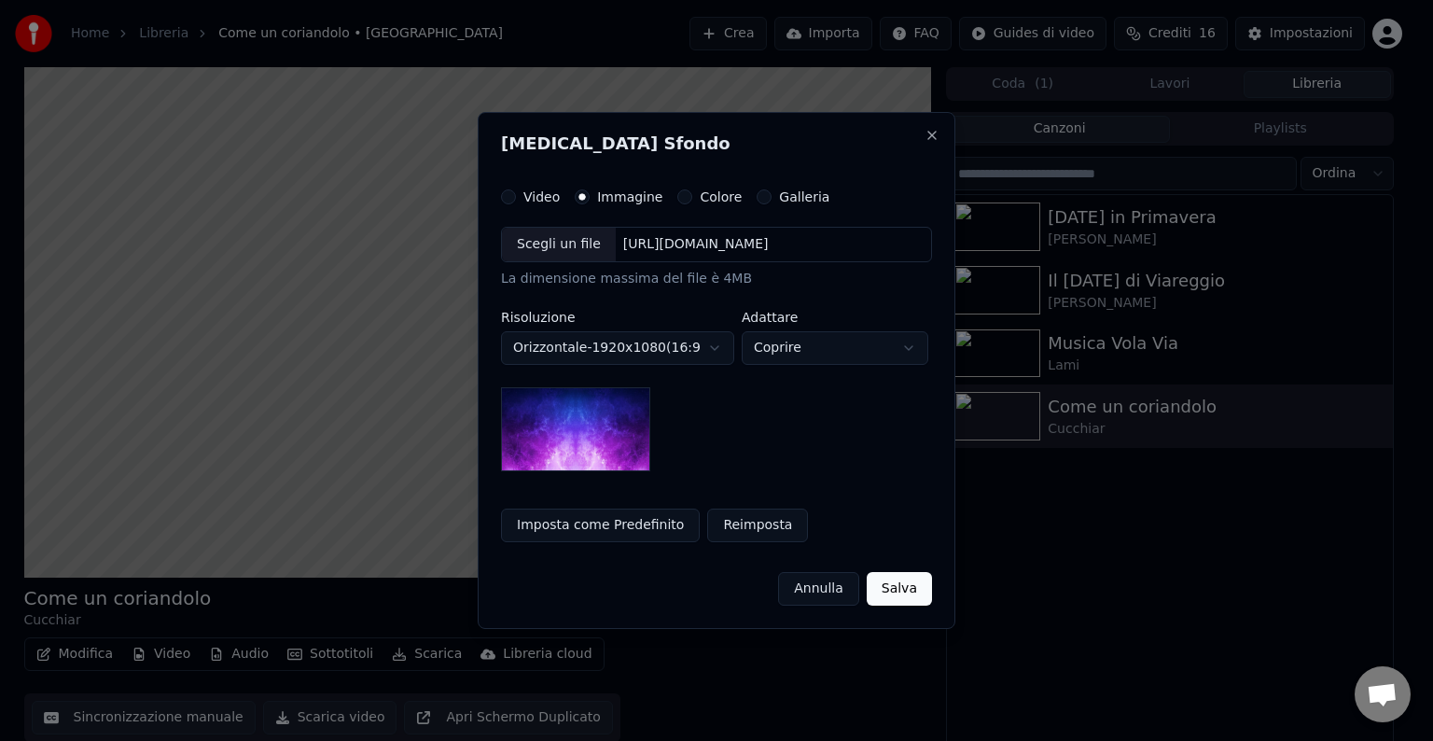
click at [578, 243] on div "Scegli un file" at bounding box center [559, 245] width 114 height 34
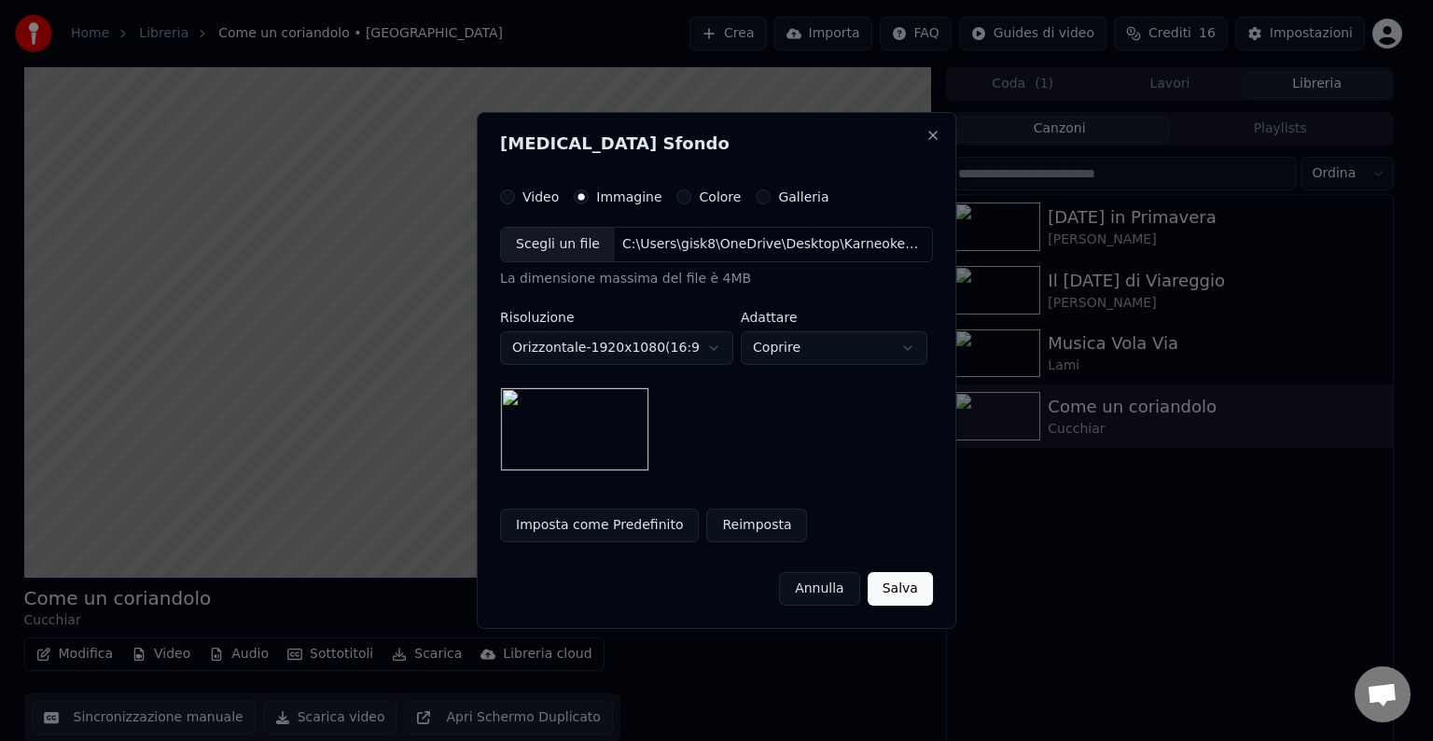
click at [607, 522] on button "Imposta come Predefinito" at bounding box center [599, 525] width 199 height 34
click at [899, 589] on button "Salva" at bounding box center [899, 589] width 65 height 34
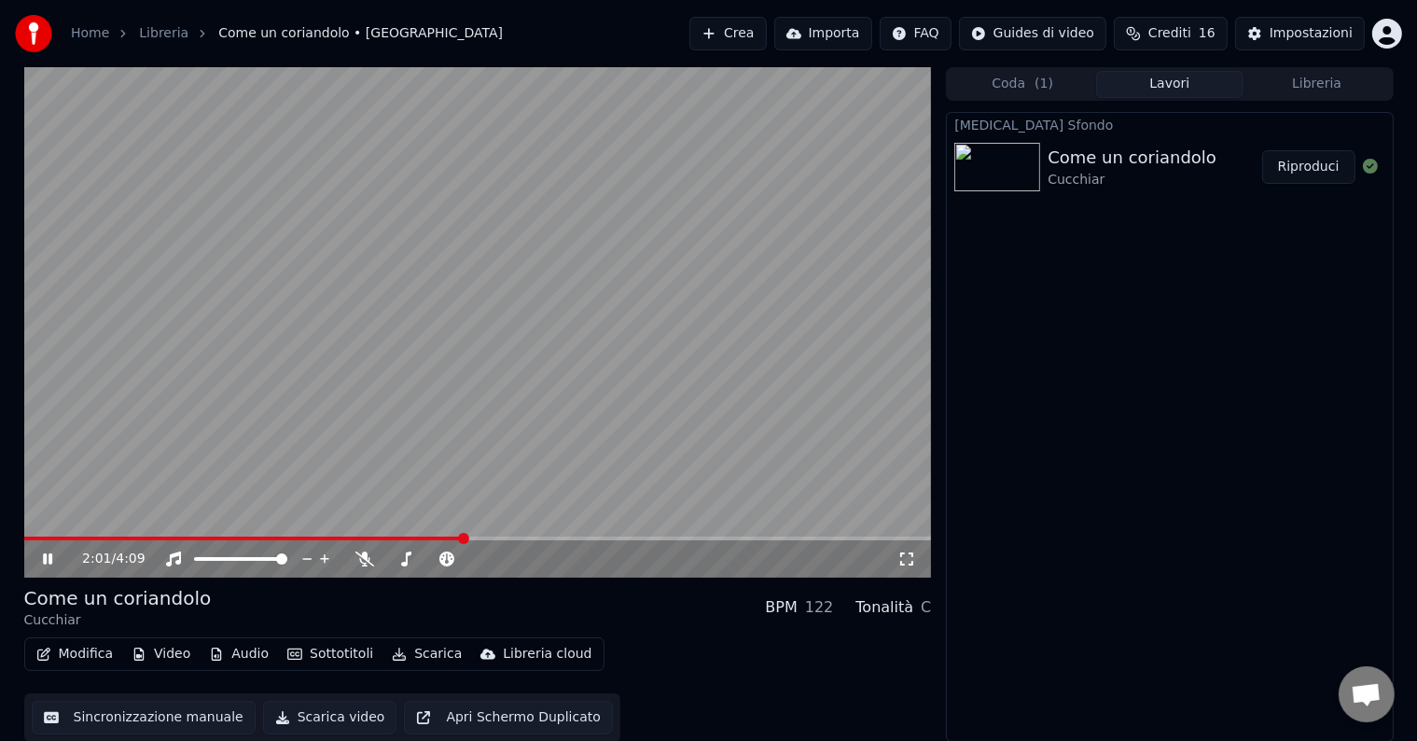
click at [1325, 161] on button "Riproduci" at bounding box center [1308, 167] width 93 height 34
click at [83, 686] on div "Modifica Video Audio Sottotitoli Scarica Libreria cloud Sincronizzazione manual…" at bounding box center [478, 689] width 908 height 104
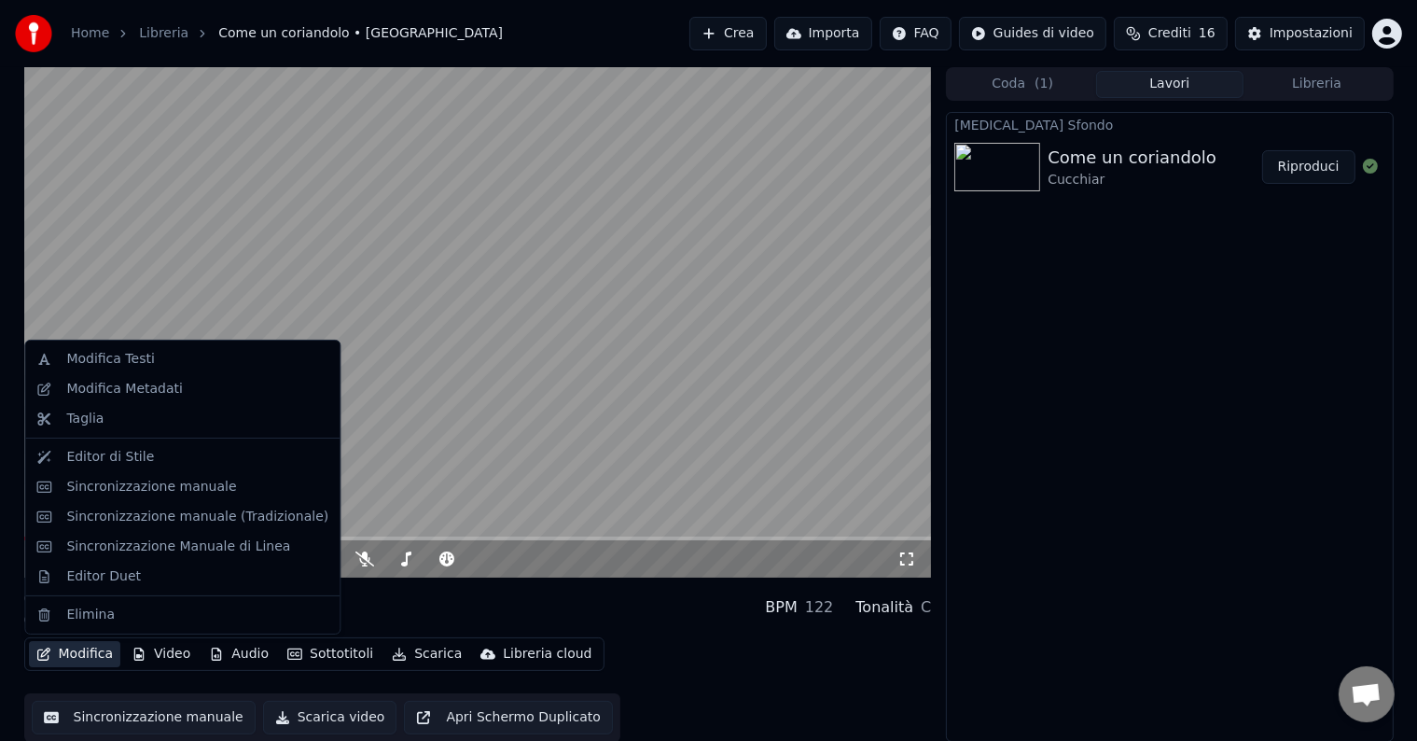
click at [78, 659] on button "Modifica" at bounding box center [75, 654] width 92 height 26
click at [80, 459] on div "Editor di Stile" at bounding box center [110, 457] width 88 height 19
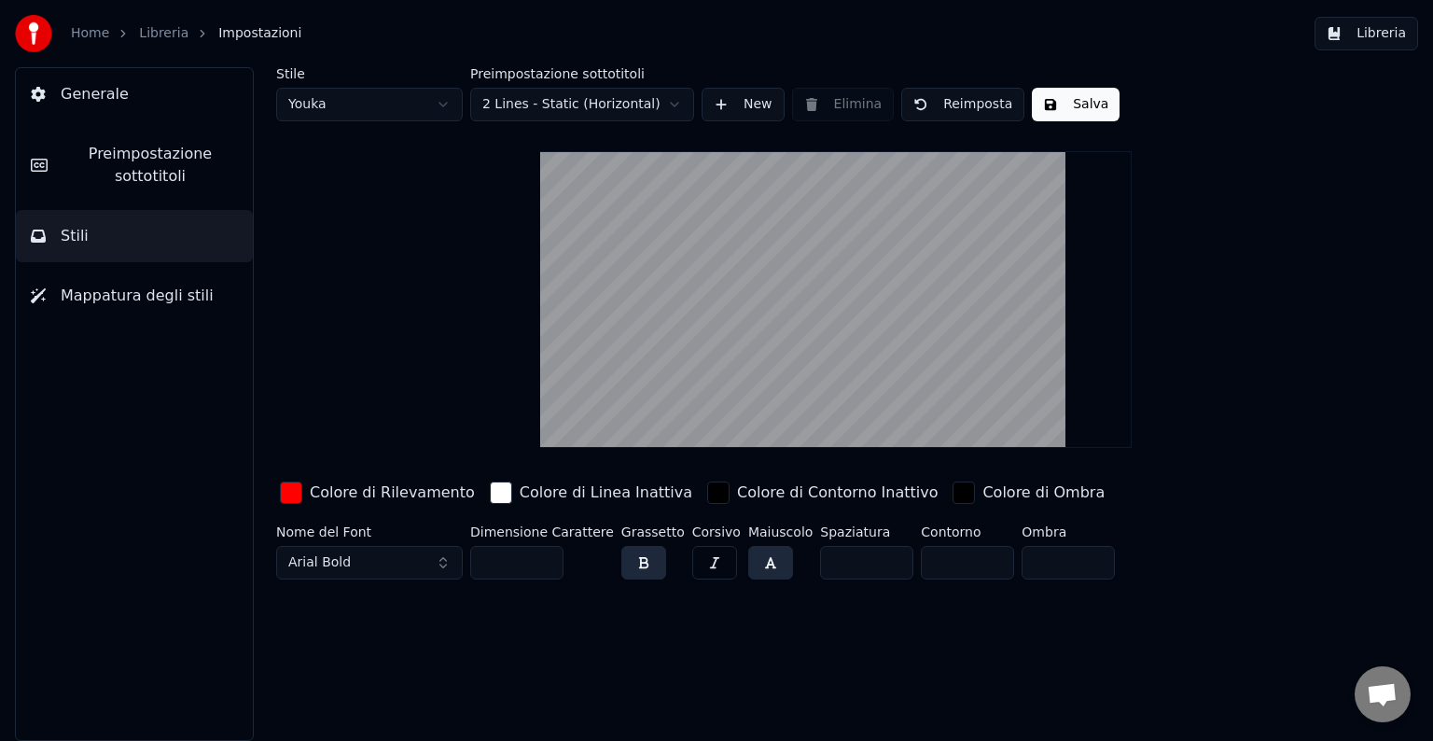
click at [490, 484] on div "button" at bounding box center [501, 492] width 22 height 22
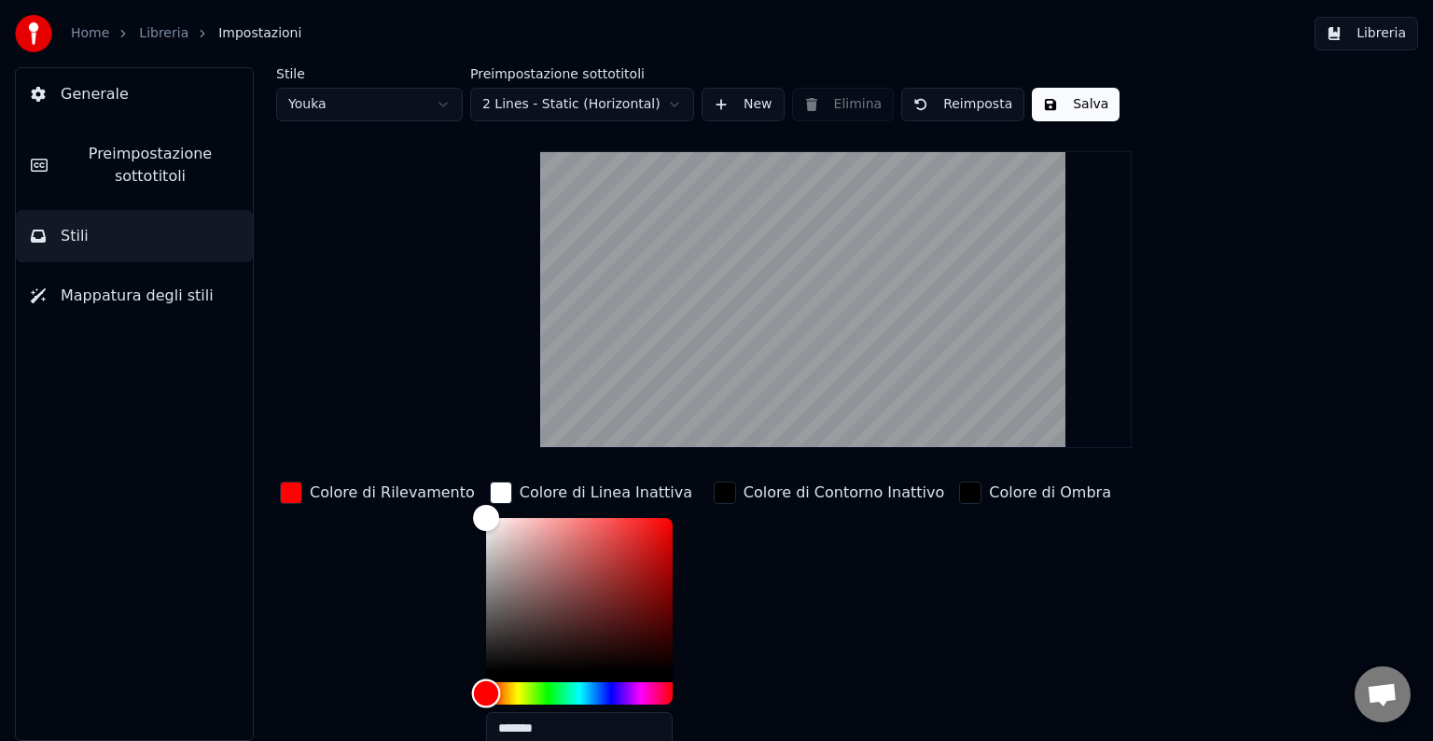
click at [500, 693] on div "Hue" at bounding box center [579, 693] width 187 height 22
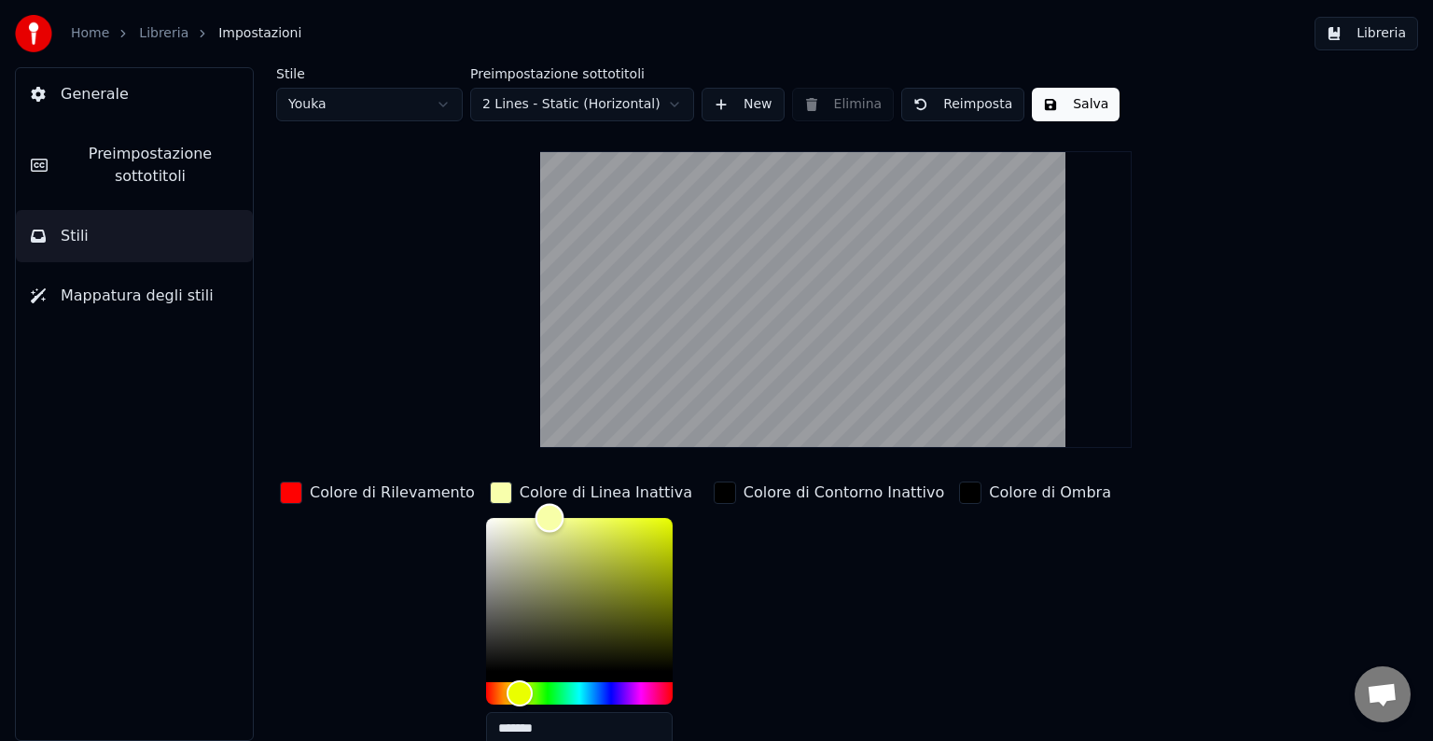
type input "*******"
drag, startPoint x: 505, startPoint y: 545, endPoint x: 530, endPoint y: 514, distance: 39.8
click at [530, 518] on div "Color" at bounding box center [579, 594] width 187 height 153
click at [1056, 101] on button "Salva" at bounding box center [1076, 105] width 88 height 34
click at [520, 109] on html "Home Libreria Impostazioni Libreria Generale Preimpostazione sottotitoli Stili …" at bounding box center [716, 370] width 1433 height 741
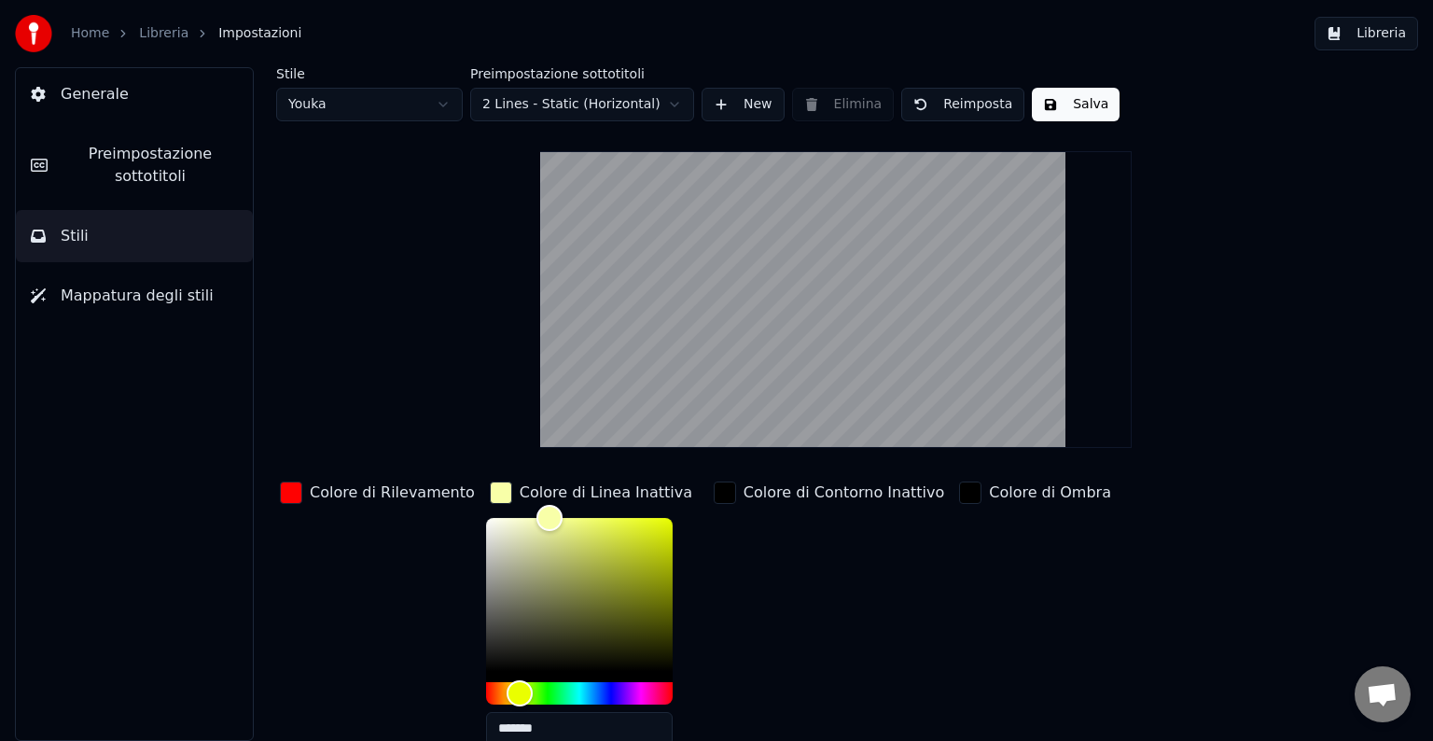
click at [750, 563] on div "Colore di Contorno Inattivo" at bounding box center [829, 619] width 238 height 283
click at [511, 104] on html "Home Libreria Impostazioni Libreria Generale Preimpostazione sottotitoli Stili …" at bounding box center [716, 370] width 1433 height 741
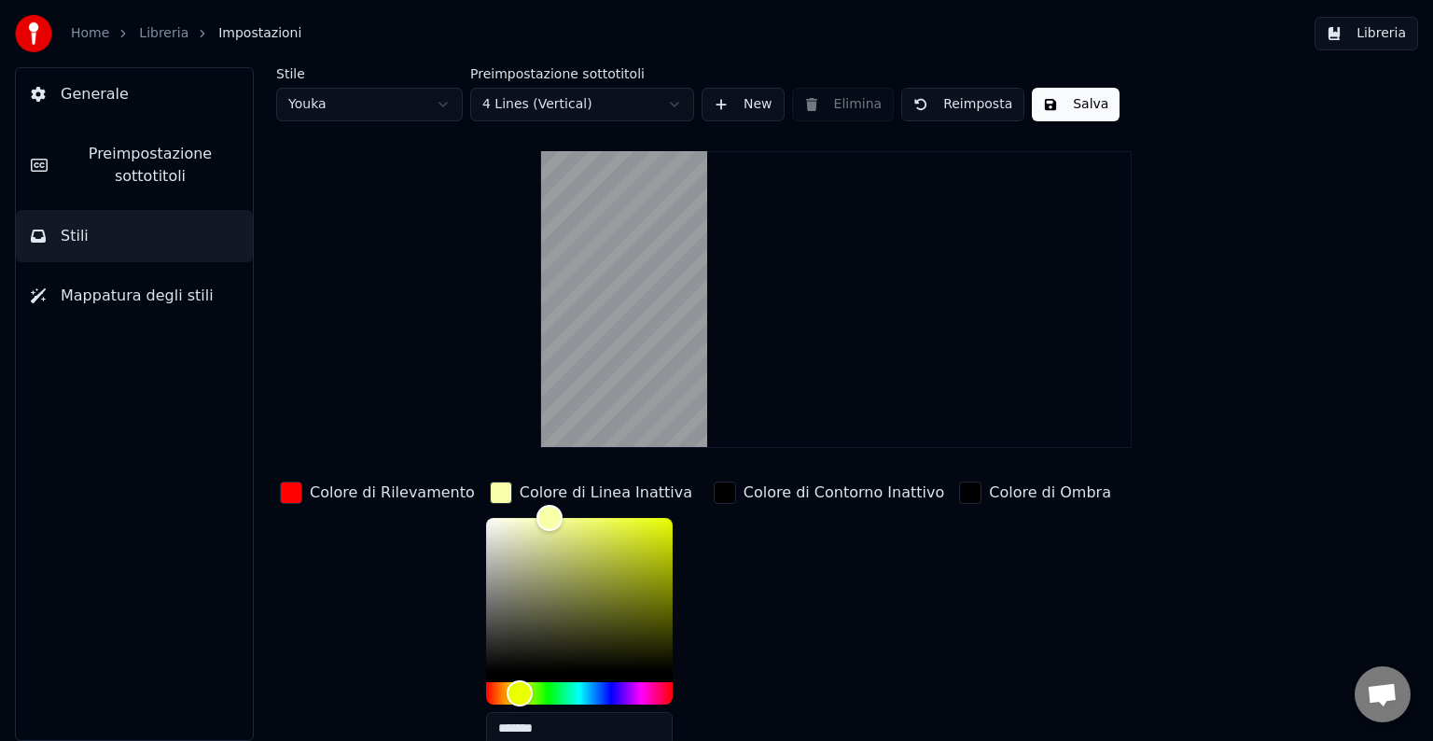
click at [1047, 115] on button "Salva" at bounding box center [1076, 105] width 88 height 34
click at [530, 111] on html "Home Libreria Impostazioni Libreria Generale Preimpostazione sottotitoli Stili …" at bounding box center [716, 370] width 1433 height 741
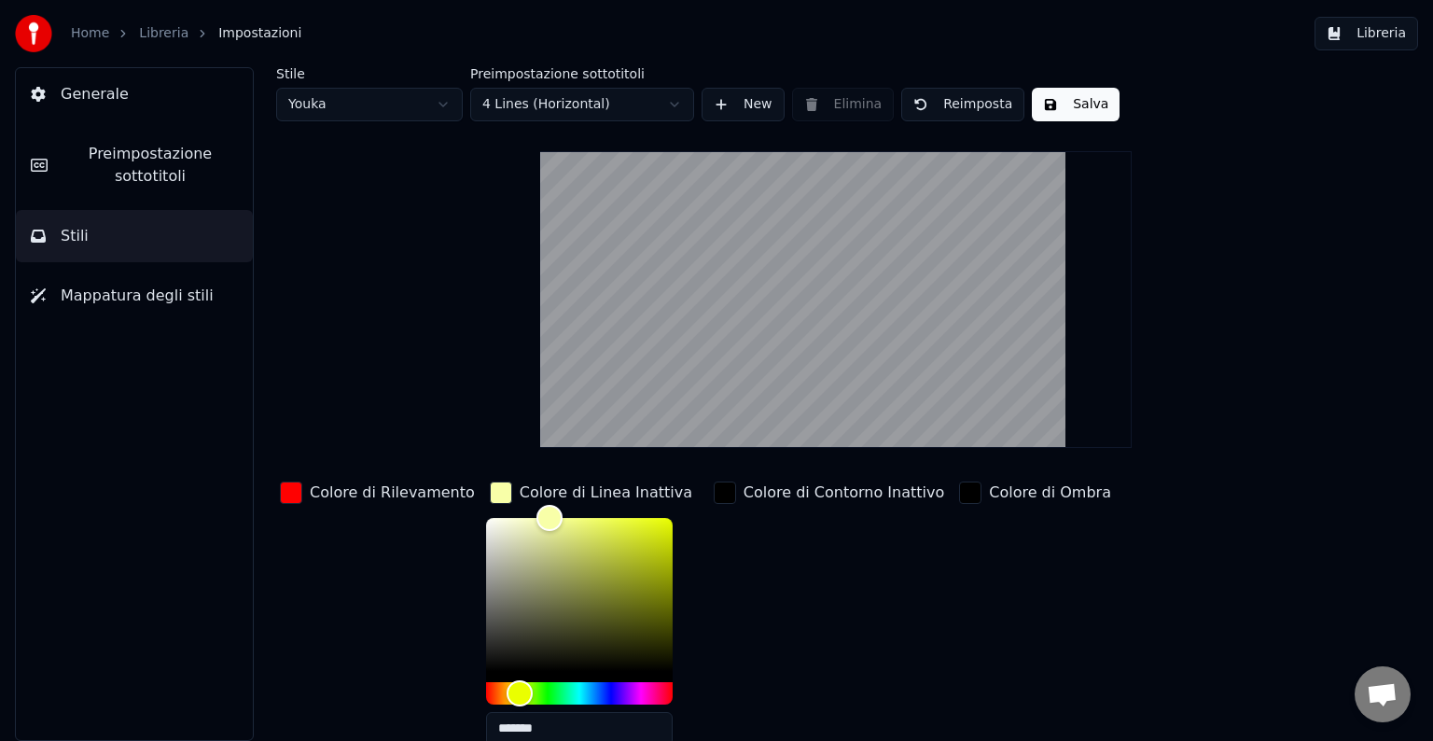
click at [1037, 110] on button "Salva" at bounding box center [1076, 105] width 88 height 34
click at [1362, 37] on button "Libreria" at bounding box center [1366, 34] width 104 height 34
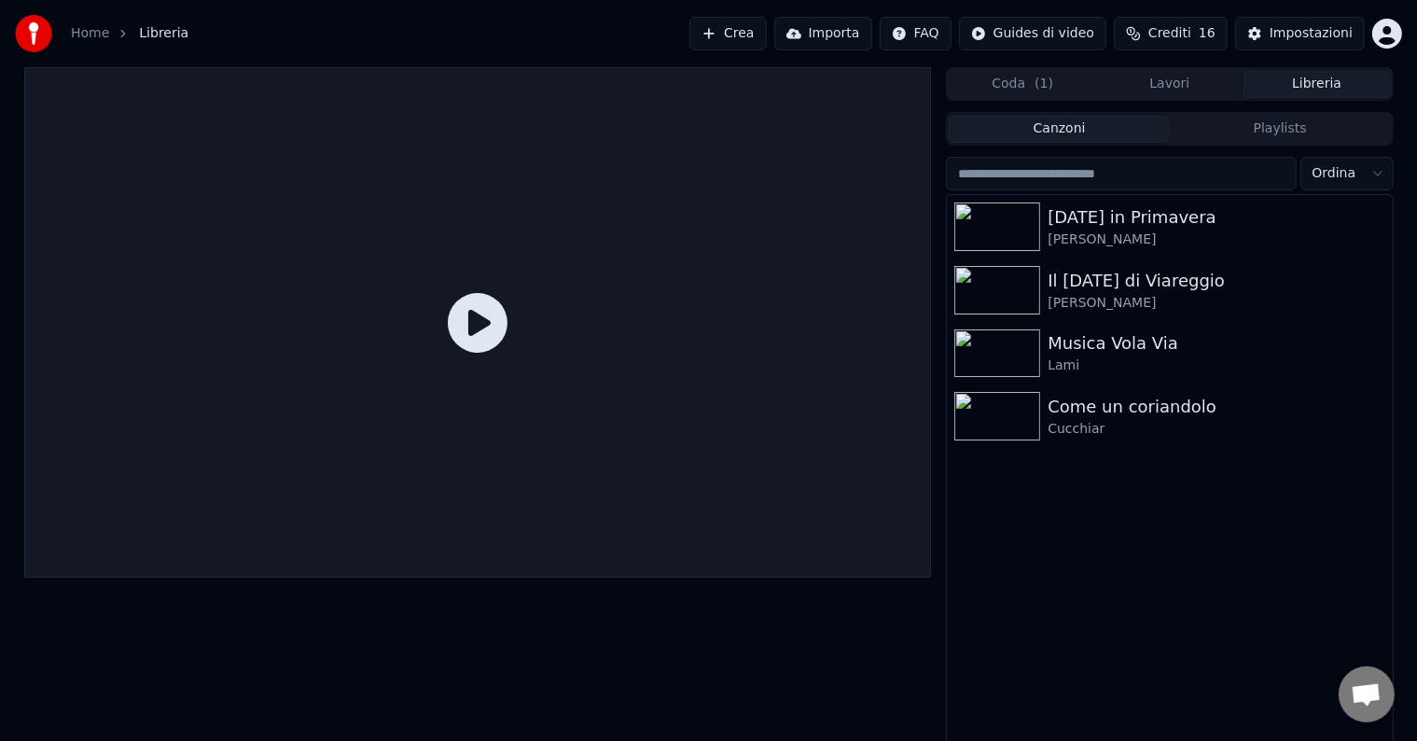
click at [486, 323] on icon at bounding box center [478, 323] width 60 height 60
click at [1004, 424] on img at bounding box center [997, 416] width 86 height 49
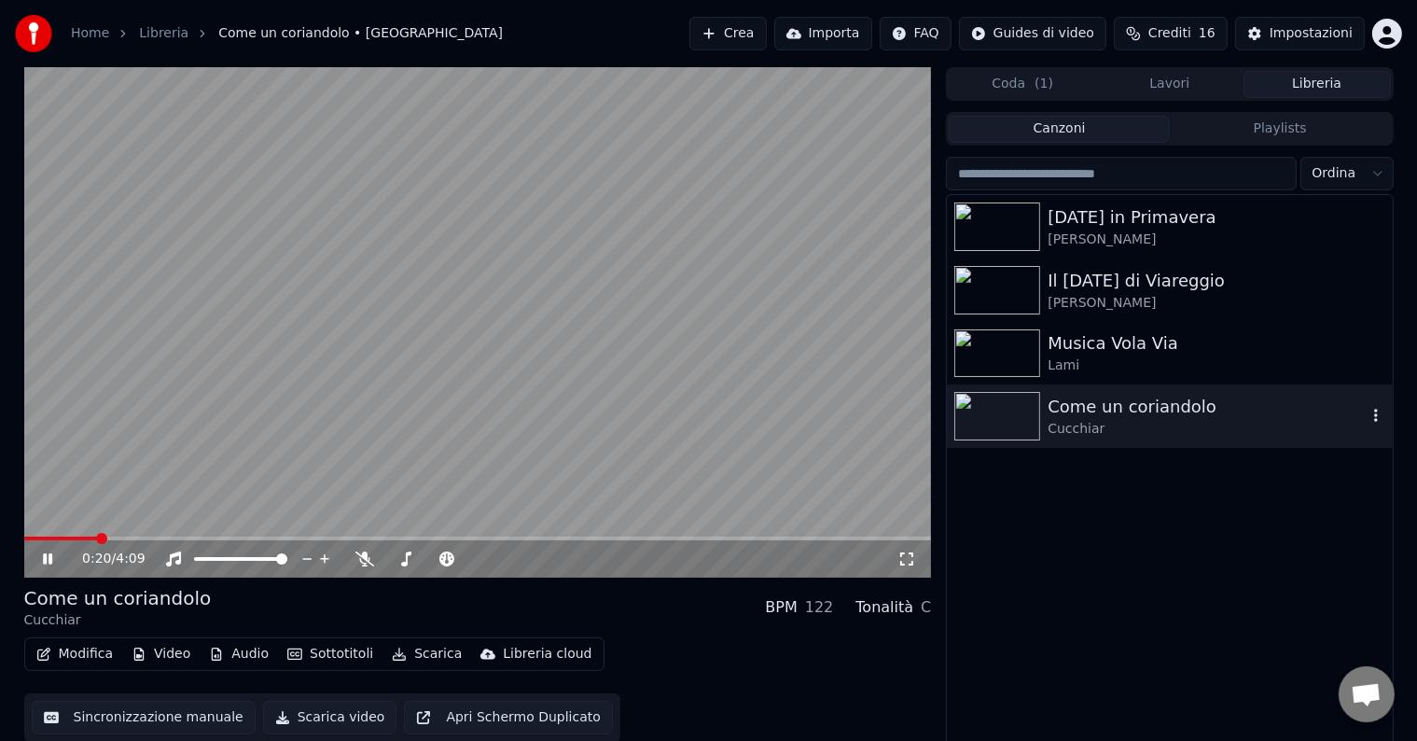
click at [1373, 416] on icon "button" at bounding box center [1375, 415] width 19 height 15
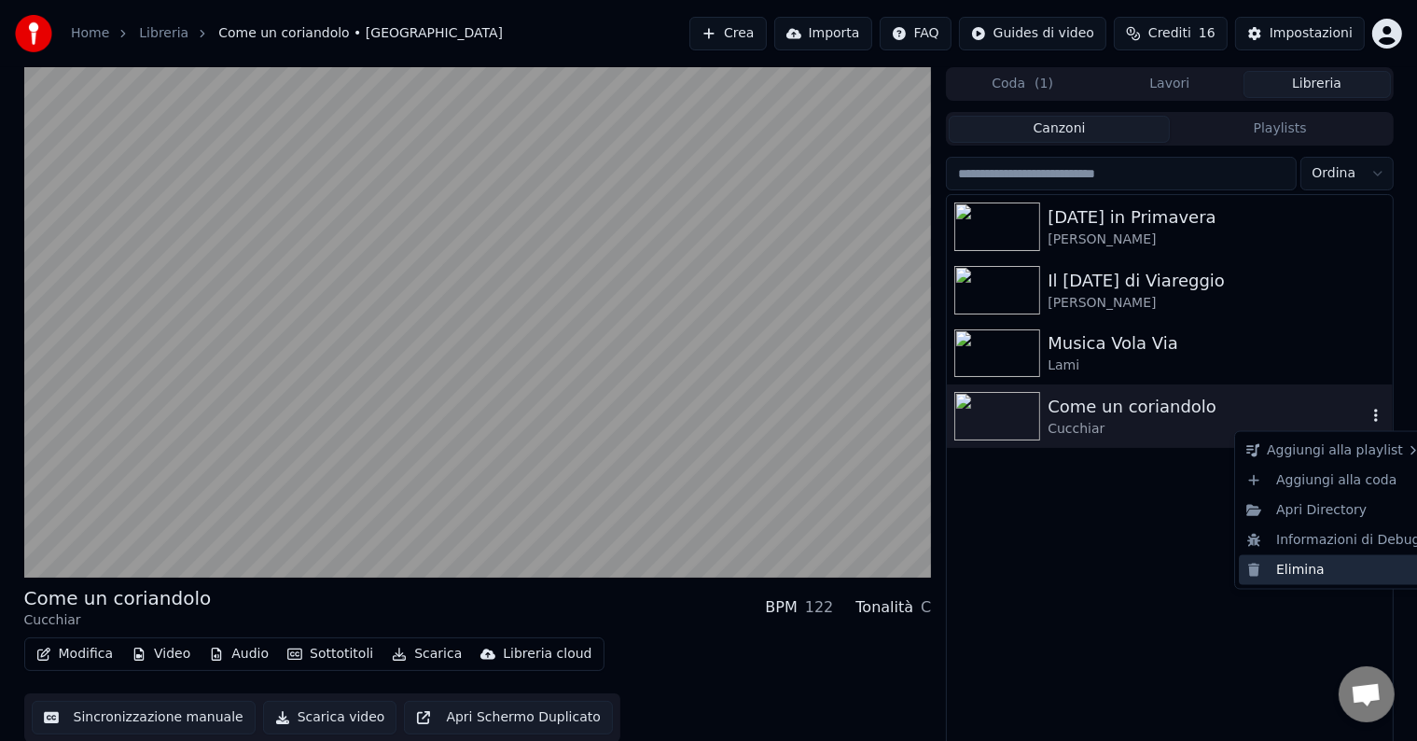
click at [1299, 581] on div "Elimina" at bounding box center [1333, 570] width 189 height 30
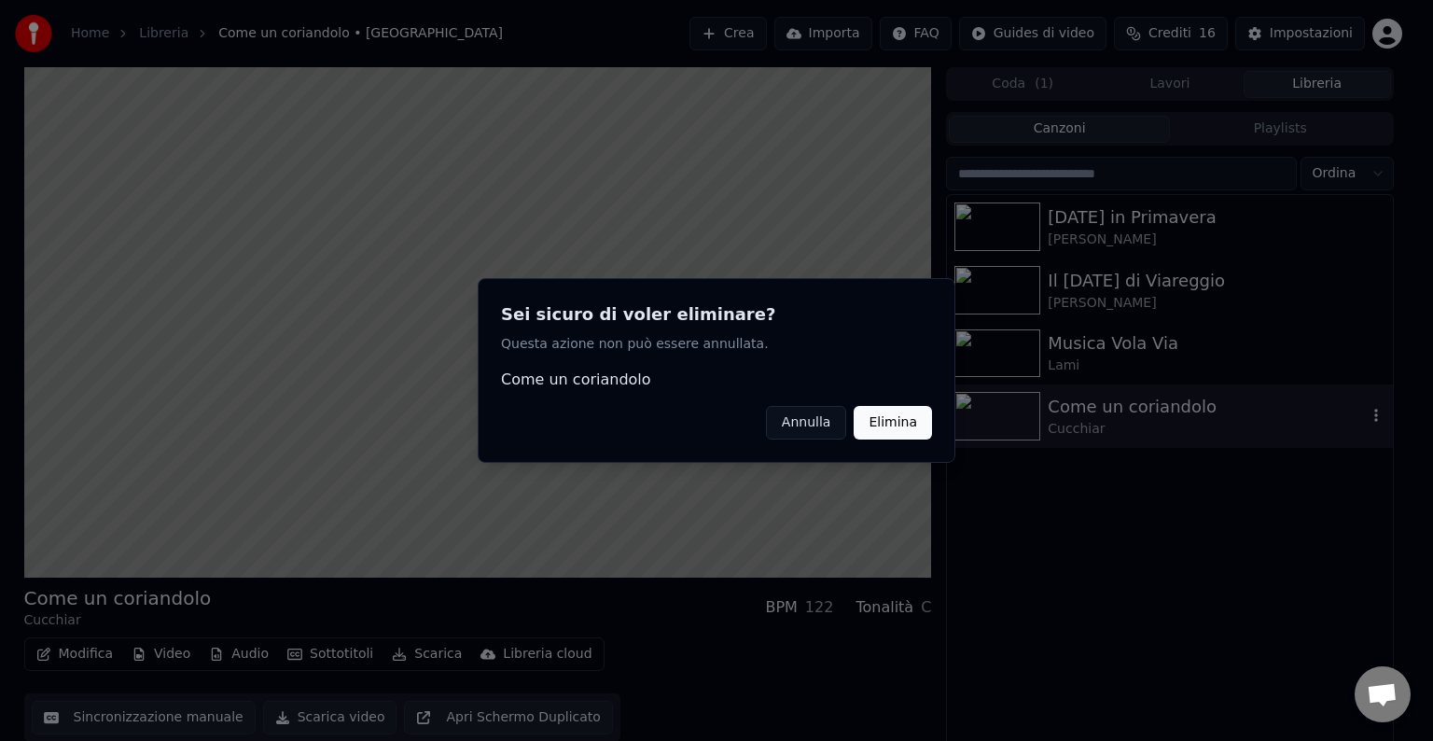
click at [906, 421] on button "Elimina" at bounding box center [892, 423] width 78 height 34
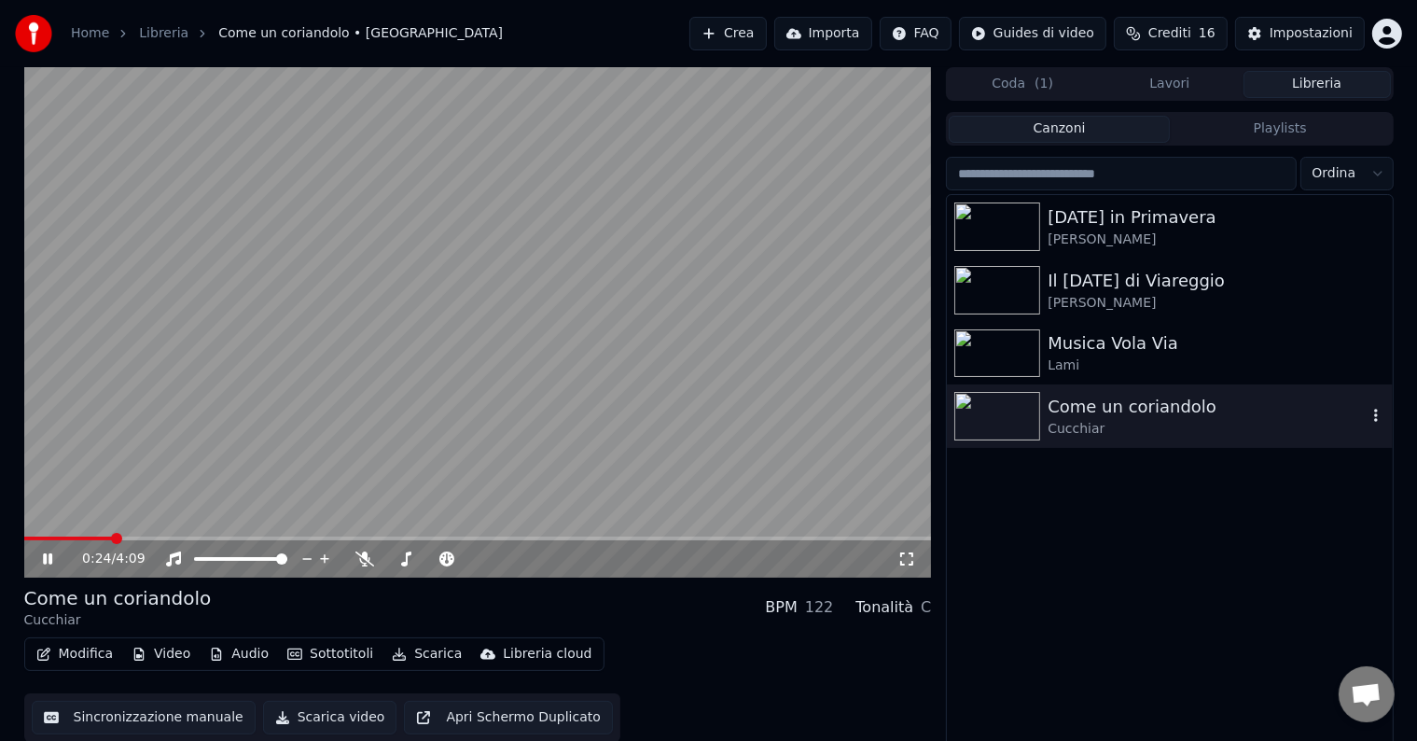
click at [1229, 616] on div "[DATE] in Primavera Boni - Sadun Il [DATE] di Viareggio Sadun - [PERSON_NAME] M…" at bounding box center [1169, 472] width 445 height 554
click at [1130, 343] on div "Musica Vola Via" at bounding box center [1206, 343] width 318 height 26
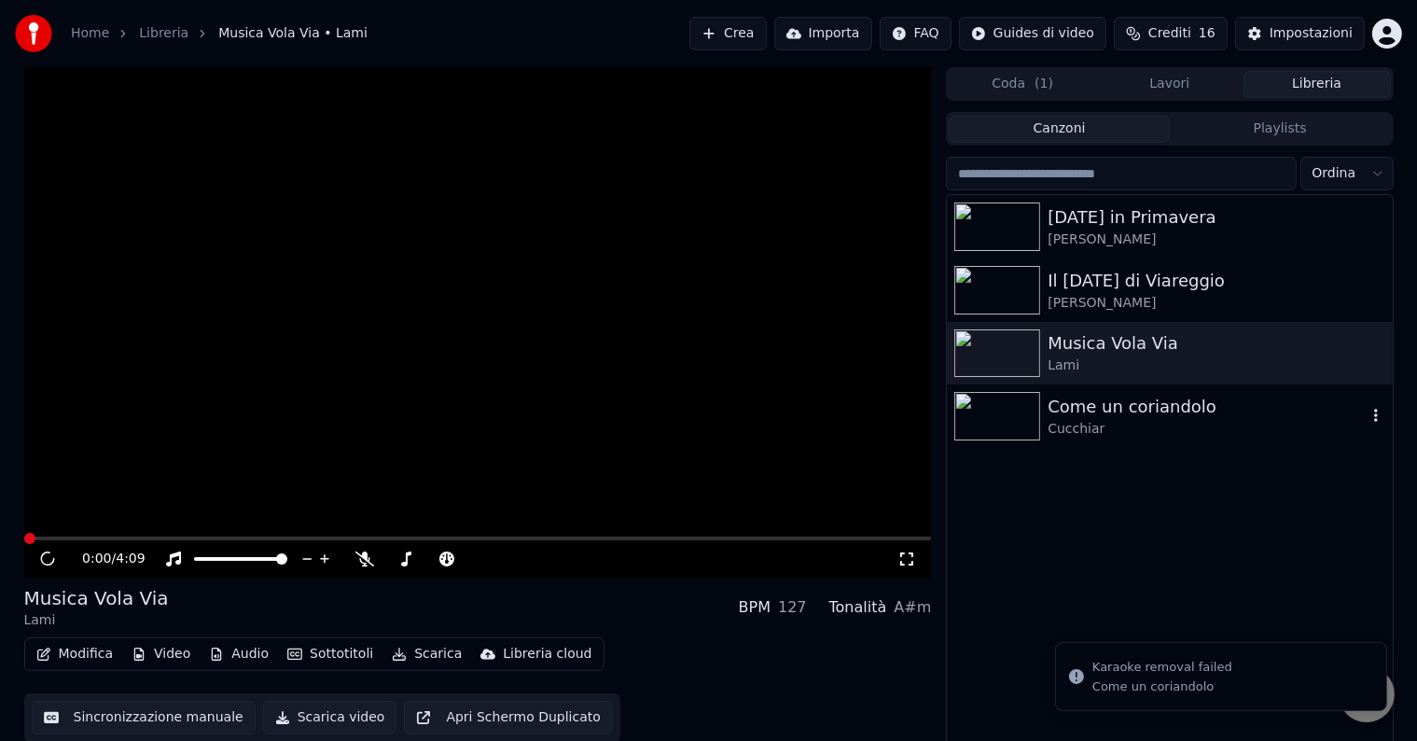
click at [1373, 413] on icon "button" at bounding box center [1375, 415] width 19 height 15
click at [1174, 499] on div "[DATE] in Primavera Boni - Sadun Il [DATE] di Viareggio Sadun - [PERSON_NAME] M…" at bounding box center [1169, 472] width 445 height 554
click at [1379, 418] on icon "button" at bounding box center [1375, 415] width 19 height 15
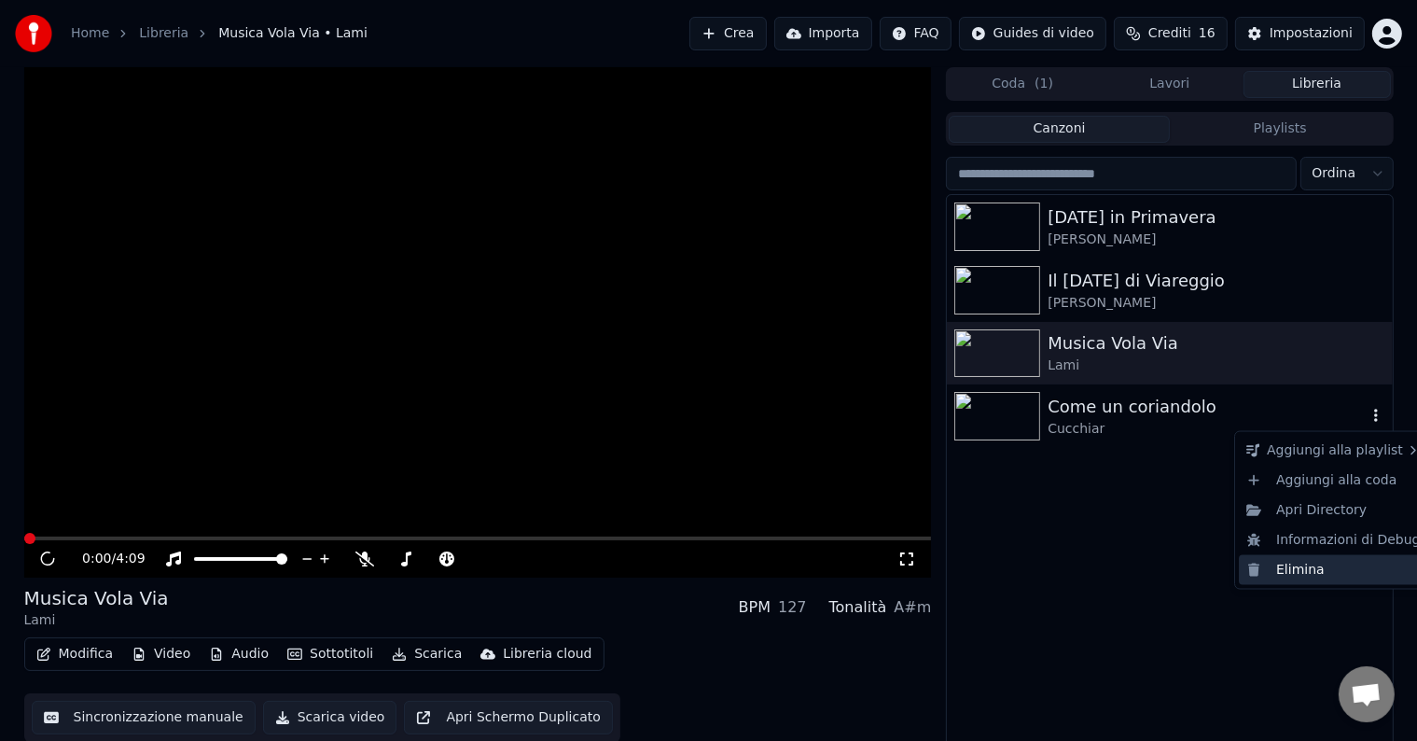
click at [1317, 575] on div "Elimina" at bounding box center [1333, 570] width 189 height 30
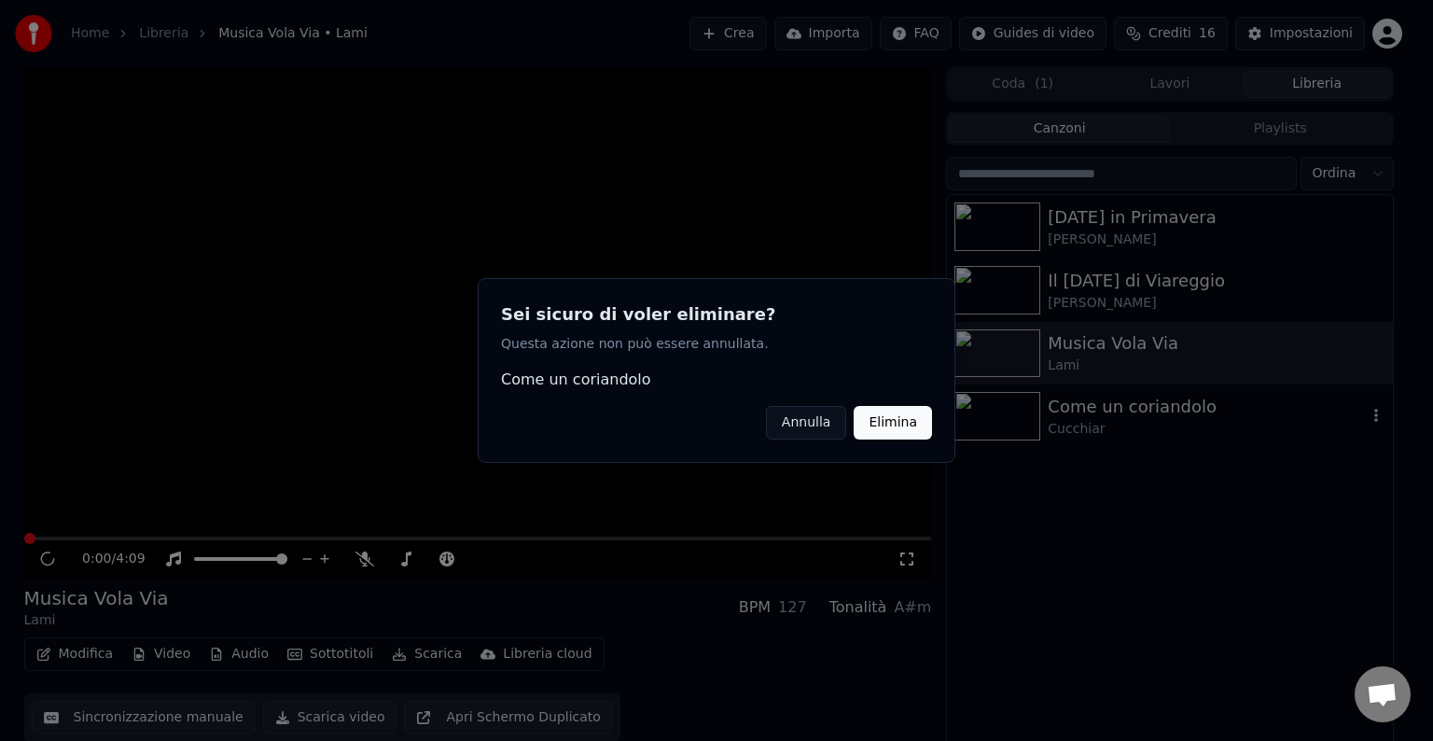
click at [903, 427] on button "Elimina" at bounding box center [892, 423] width 78 height 34
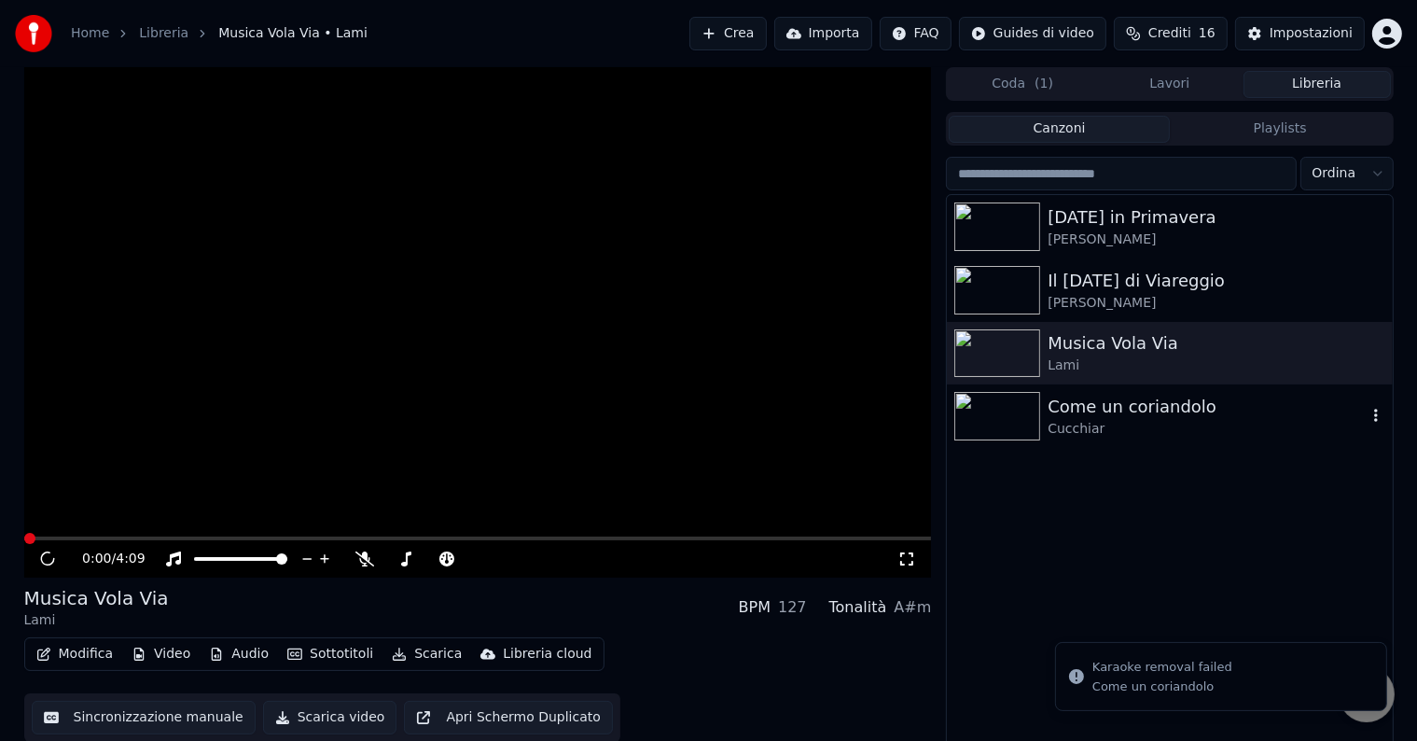
click at [1081, 513] on div "[DATE] in Primavera Boni - Sadun Il [DATE] di Viareggio Sadun - [PERSON_NAME] M…" at bounding box center [1169, 472] width 445 height 554
click at [765, 26] on button "Crea" at bounding box center [727, 34] width 76 height 34
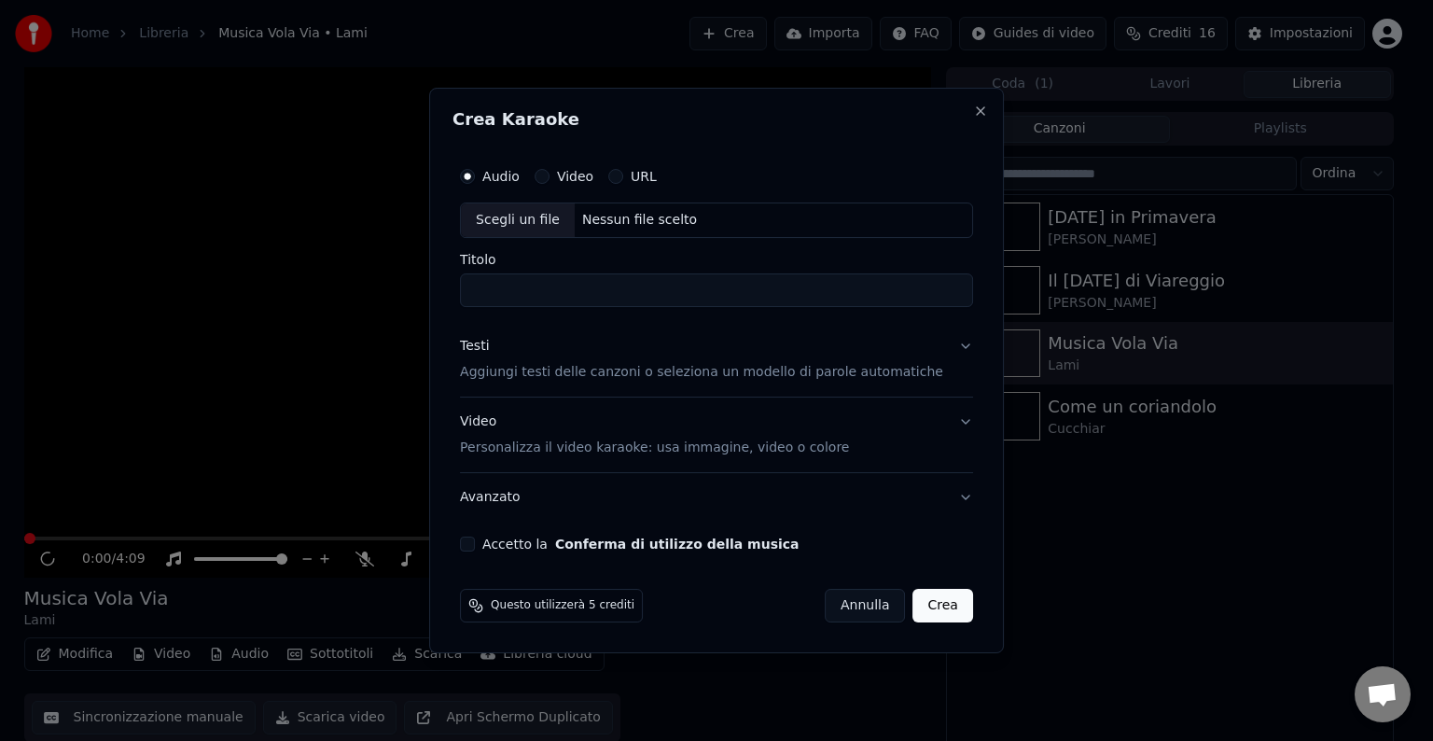
click at [572, 226] on div "Scegli un file" at bounding box center [518, 220] width 114 height 34
type input "**********"
click at [694, 383] on button "Testi Aggiungi testi delle canzoni o seleziona un modello di parole automatiche" at bounding box center [716, 359] width 513 height 75
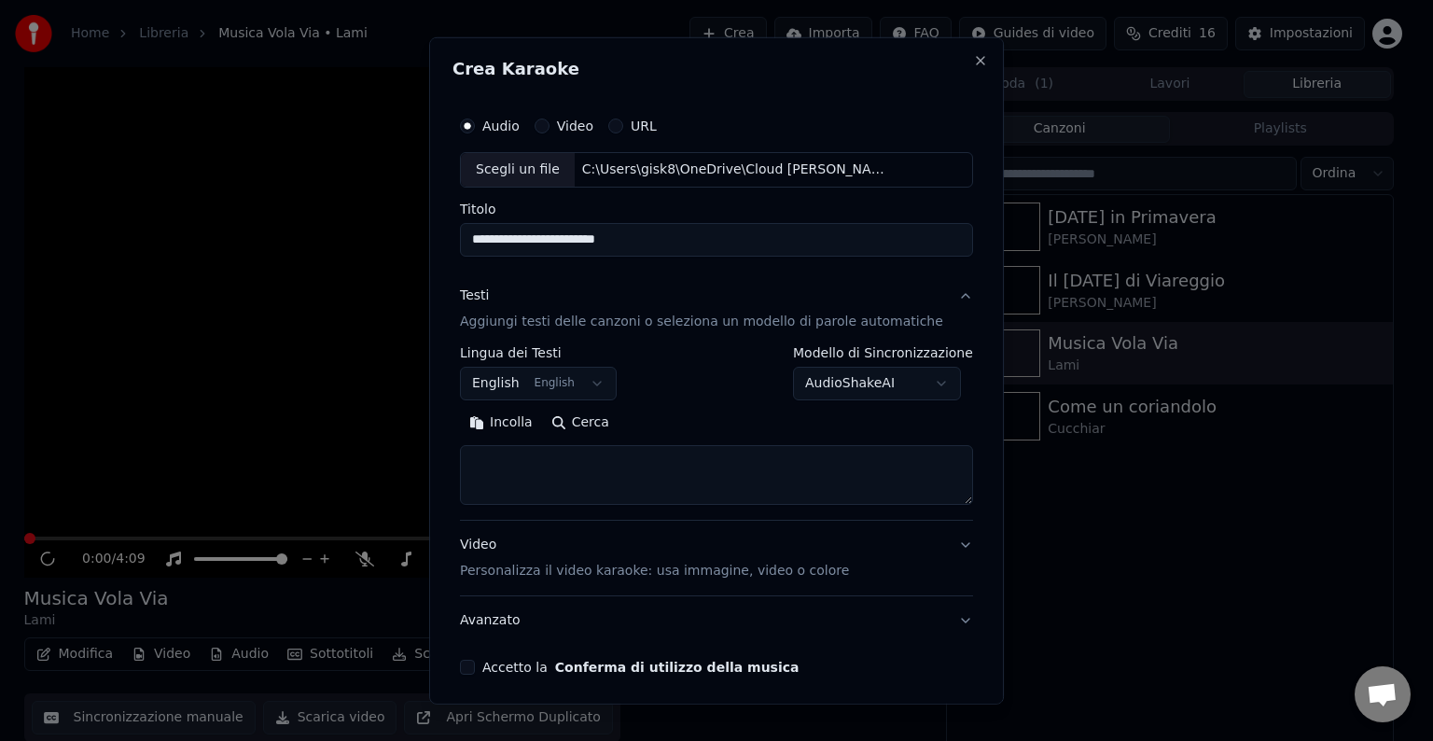
click at [589, 385] on body "**********" at bounding box center [708, 370] width 1417 height 741
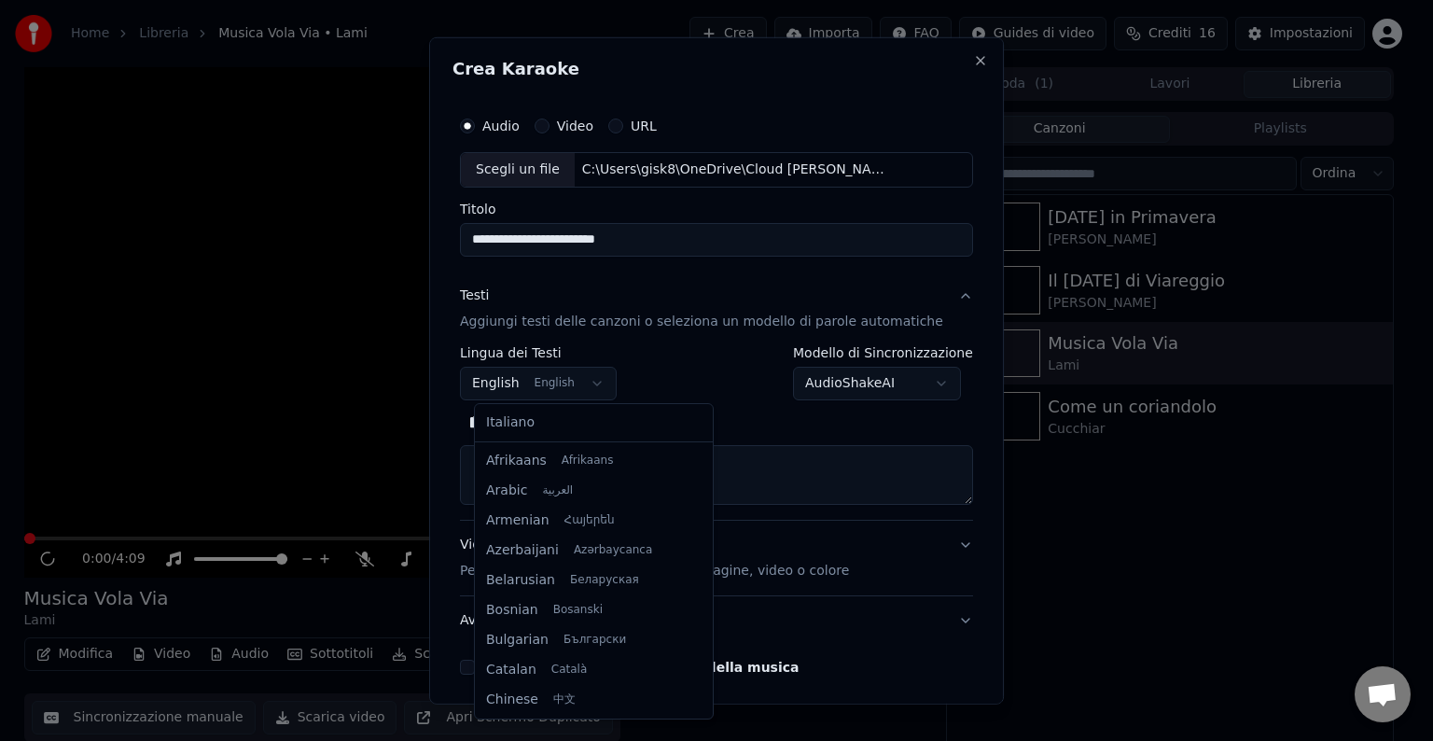
scroll to position [149, 0]
select select "**"
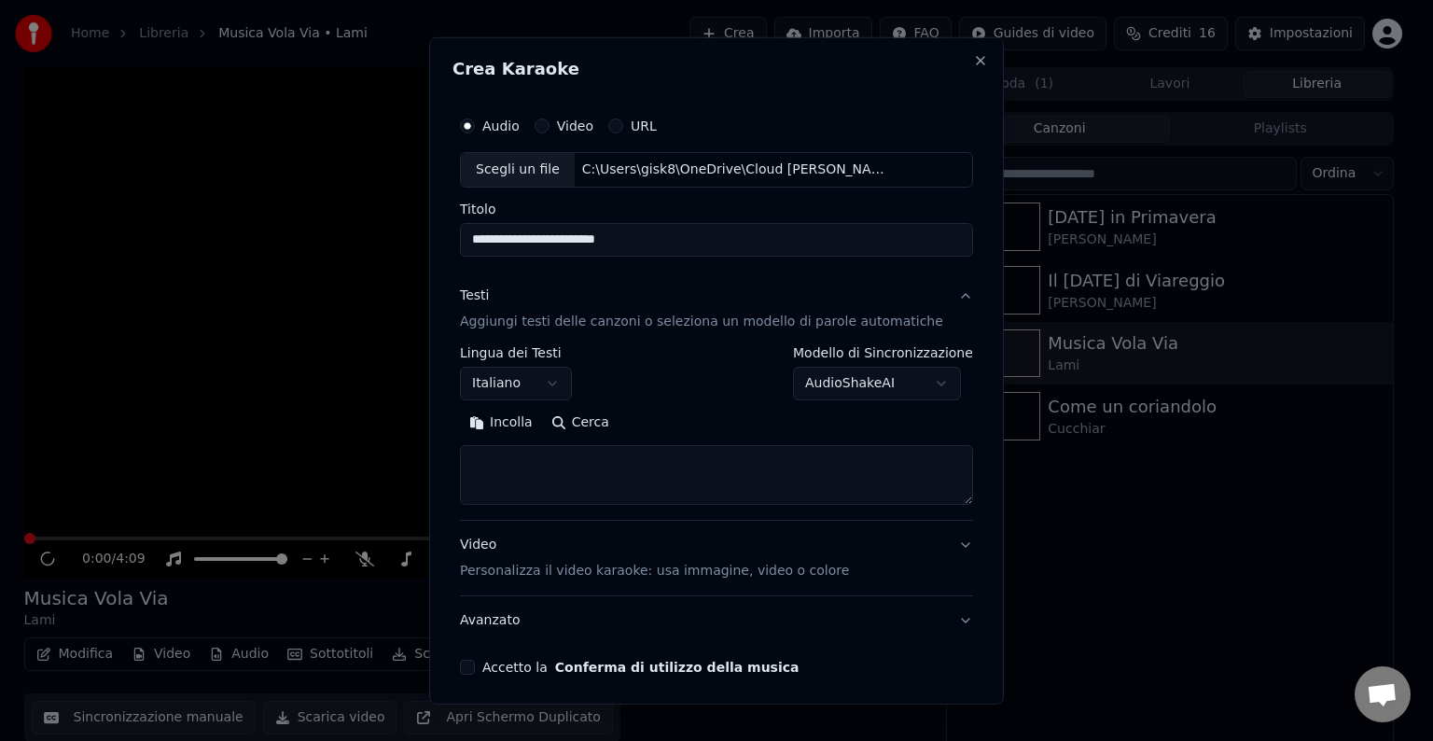
click at [605, 456] on textarea at bounding box center [716, 475] width 513 height 60
paste textarea "**********"
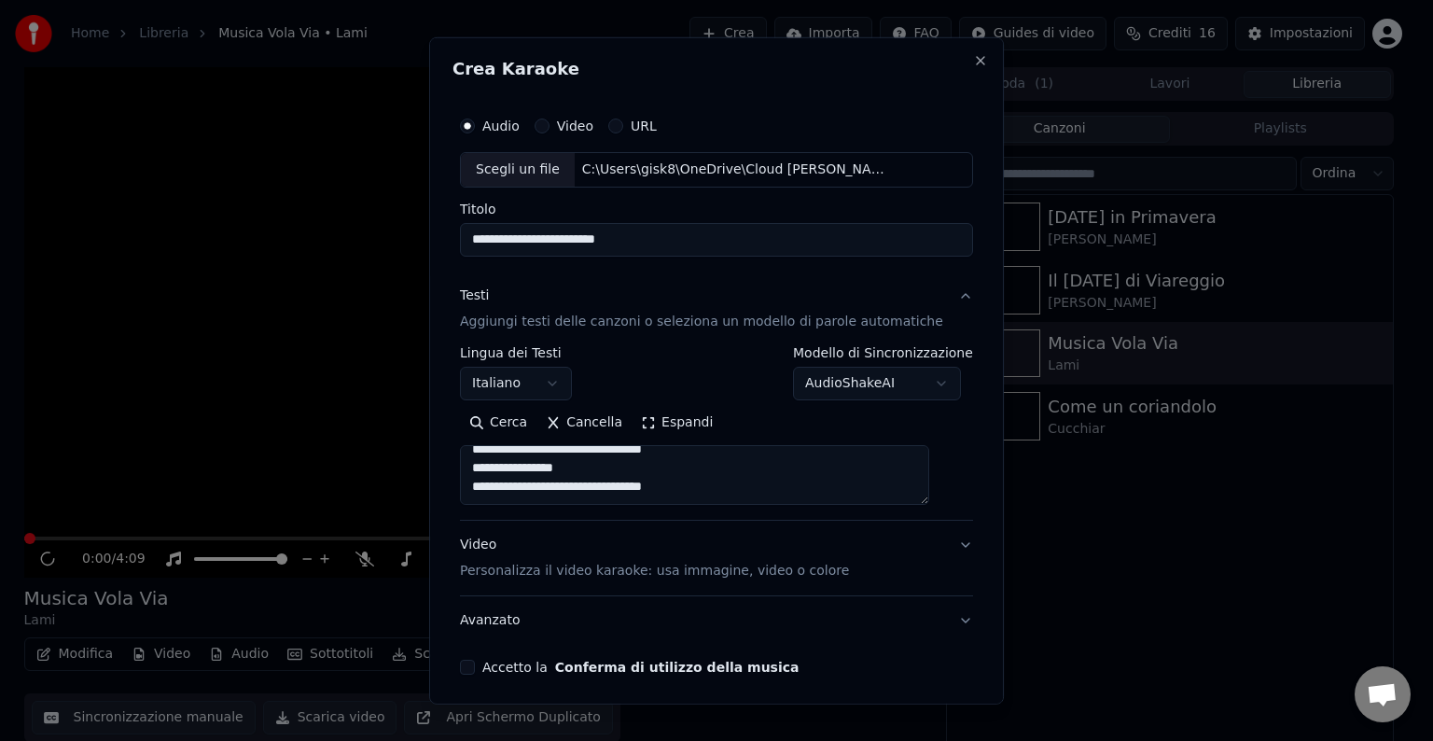
scroll to position [1000, 0]
type textarea "**********"
drag, startPoint x: 510, startPoint y: 566, endPoint x: 529, endPoint y: 575, distance: 20.5
click at [511, 566] on p "Personalizza il video karaoke: usa immagine, video o colore" at bounding box center [654, 570] width 389 height 19
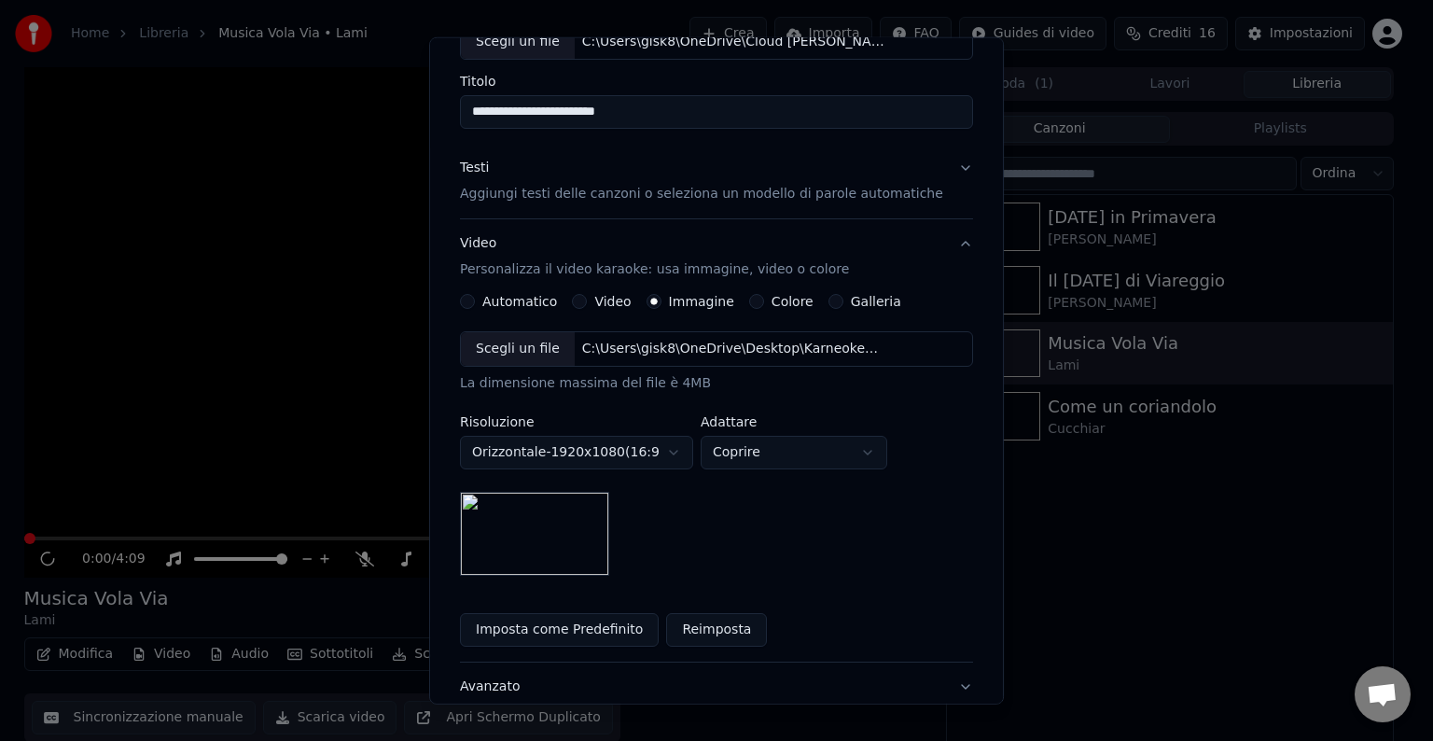
scroll to position [155, 0]
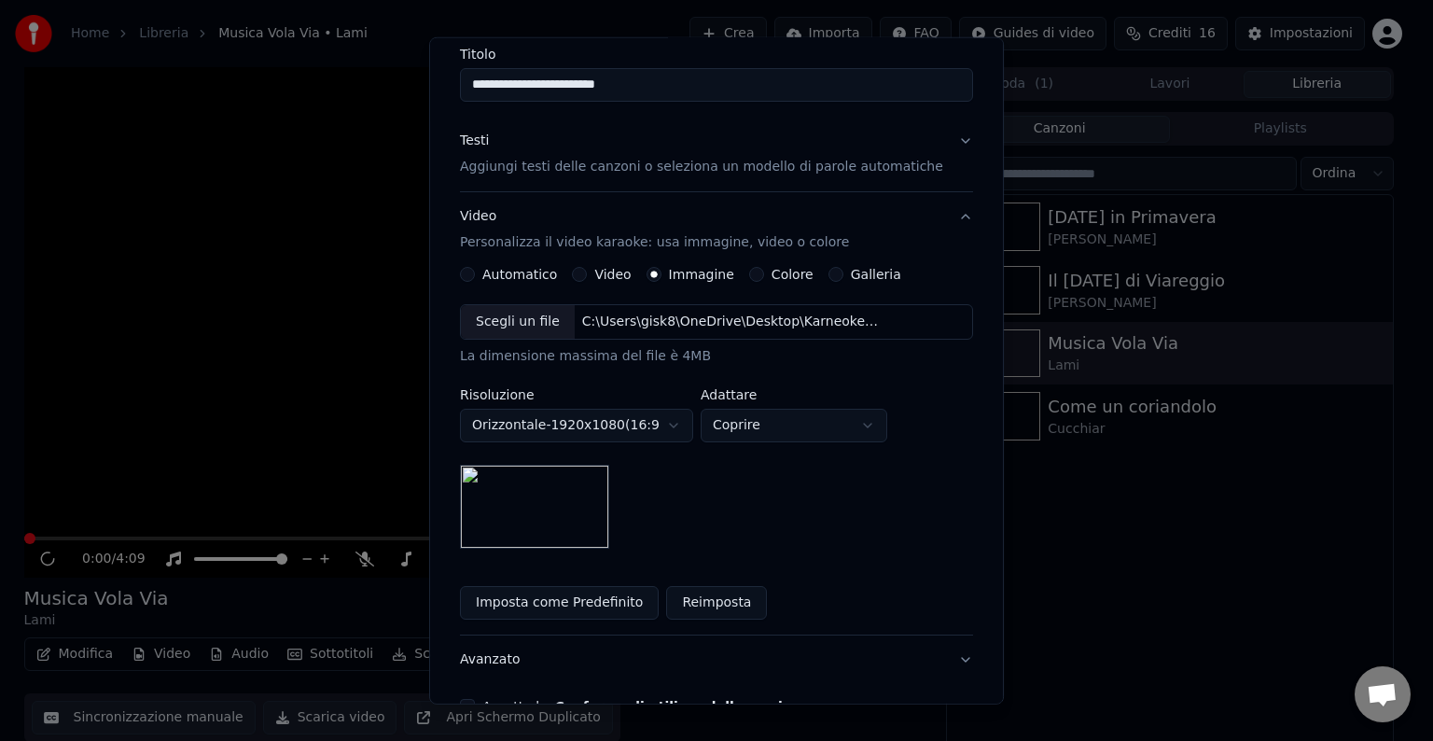
click at [616, 597] on button "Imposta come Predefinito" at bounding box center [559, 603] width 199 height 34
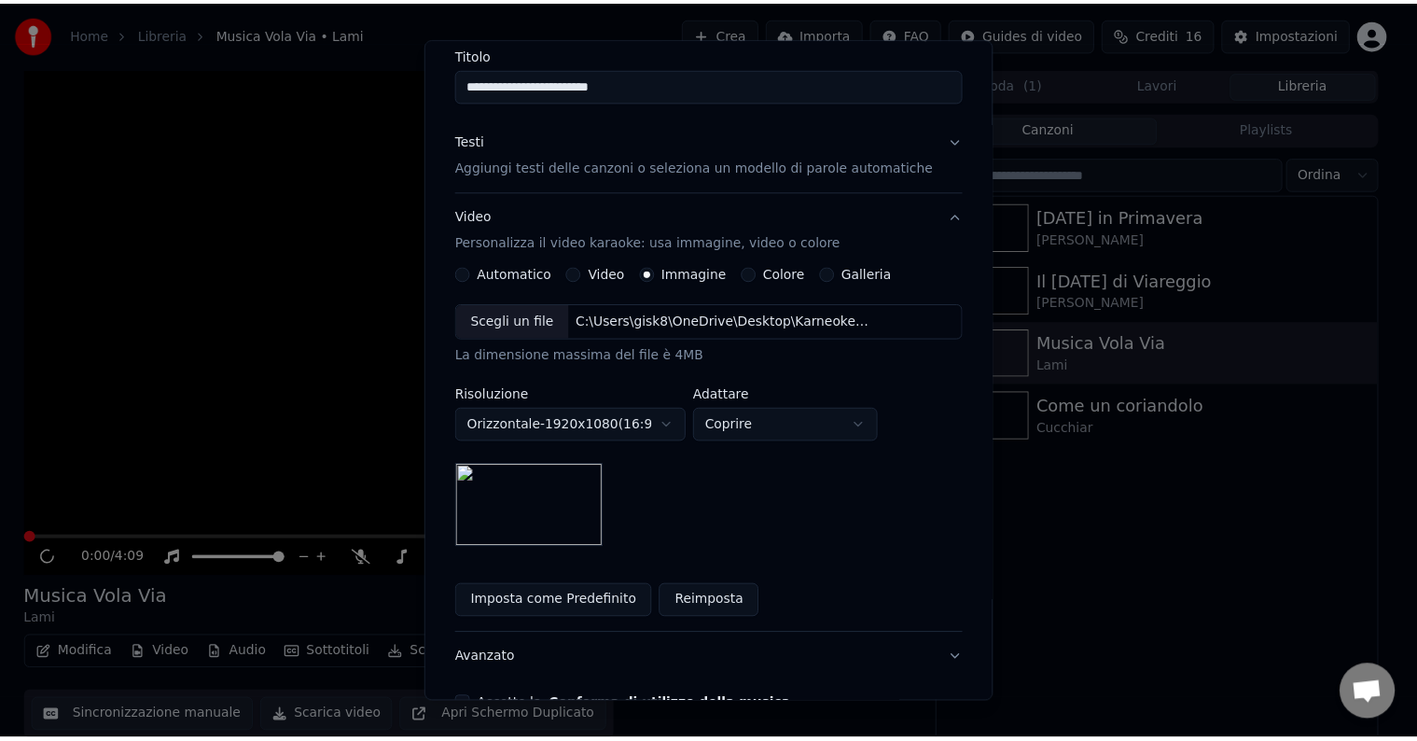
scroll to position [265, 0]
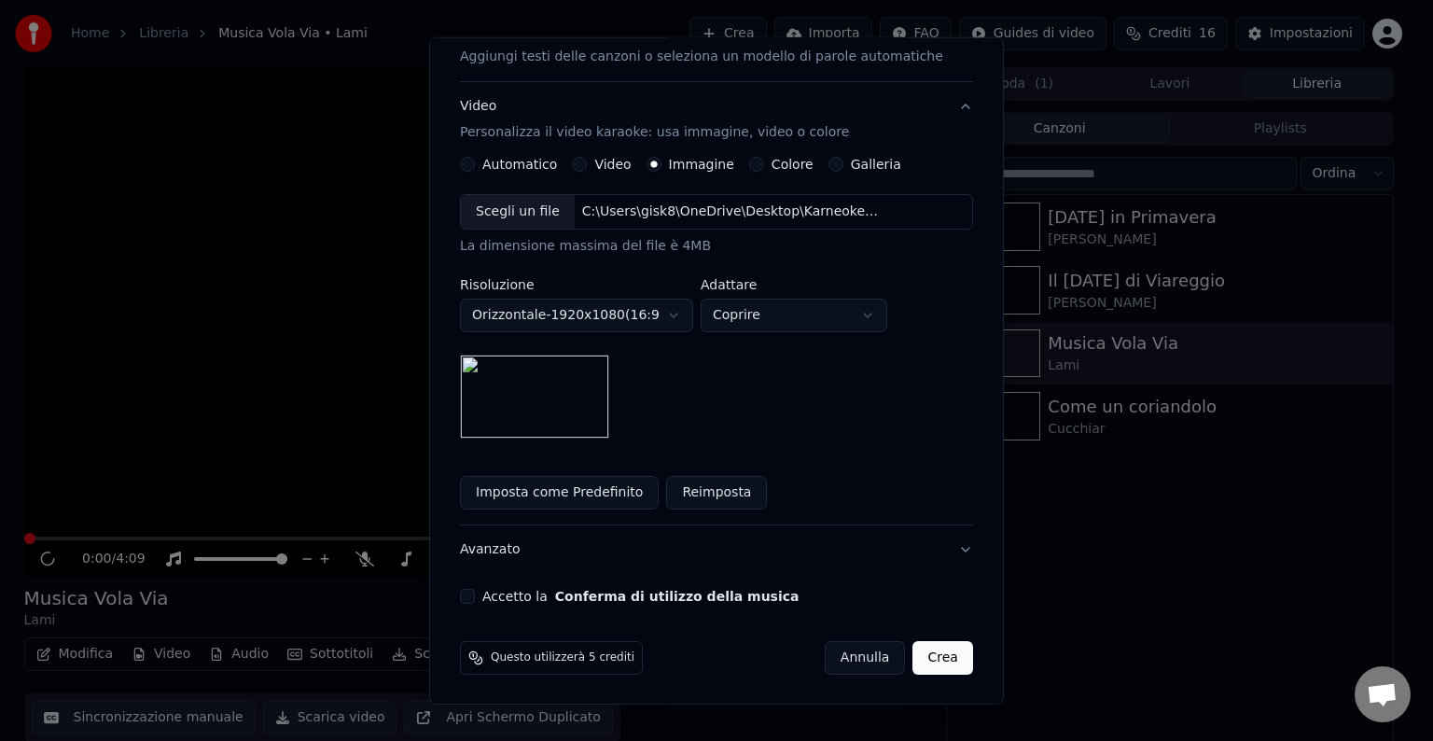
click at [918, 659] on button "Crea" at bounding box center [943, 658] width 60 height 34
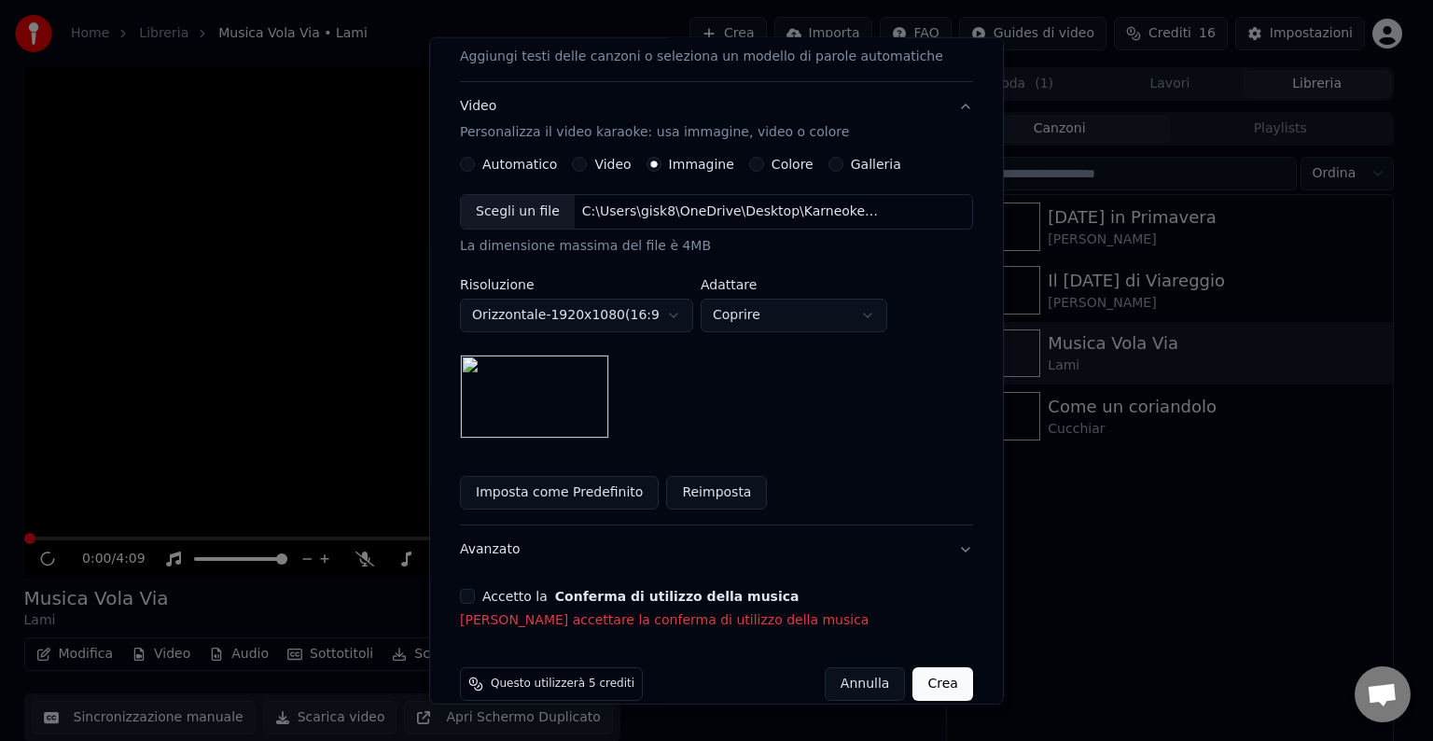
click at [492, 589] on div "Accetto la Conferma di utilizzo della musica" at bounding box center [716, 596] width 513 height 15
click at [475, 596] on button "Accetto la Conferma di utilizzo della musica" at bounding box center [467, 596] width 15 height 15
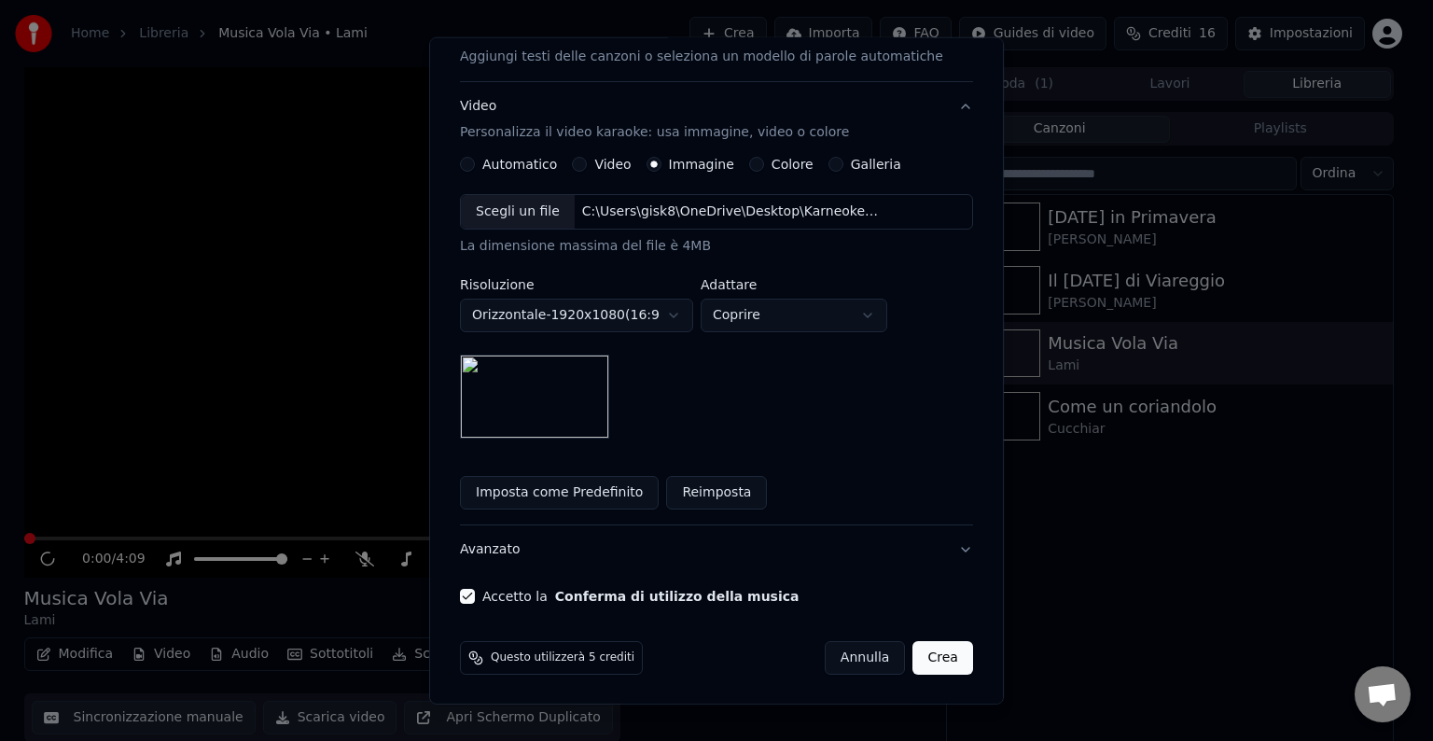
click at [915, 664] on button "Crea" at bounding box center [943, 658] width 60 height 34
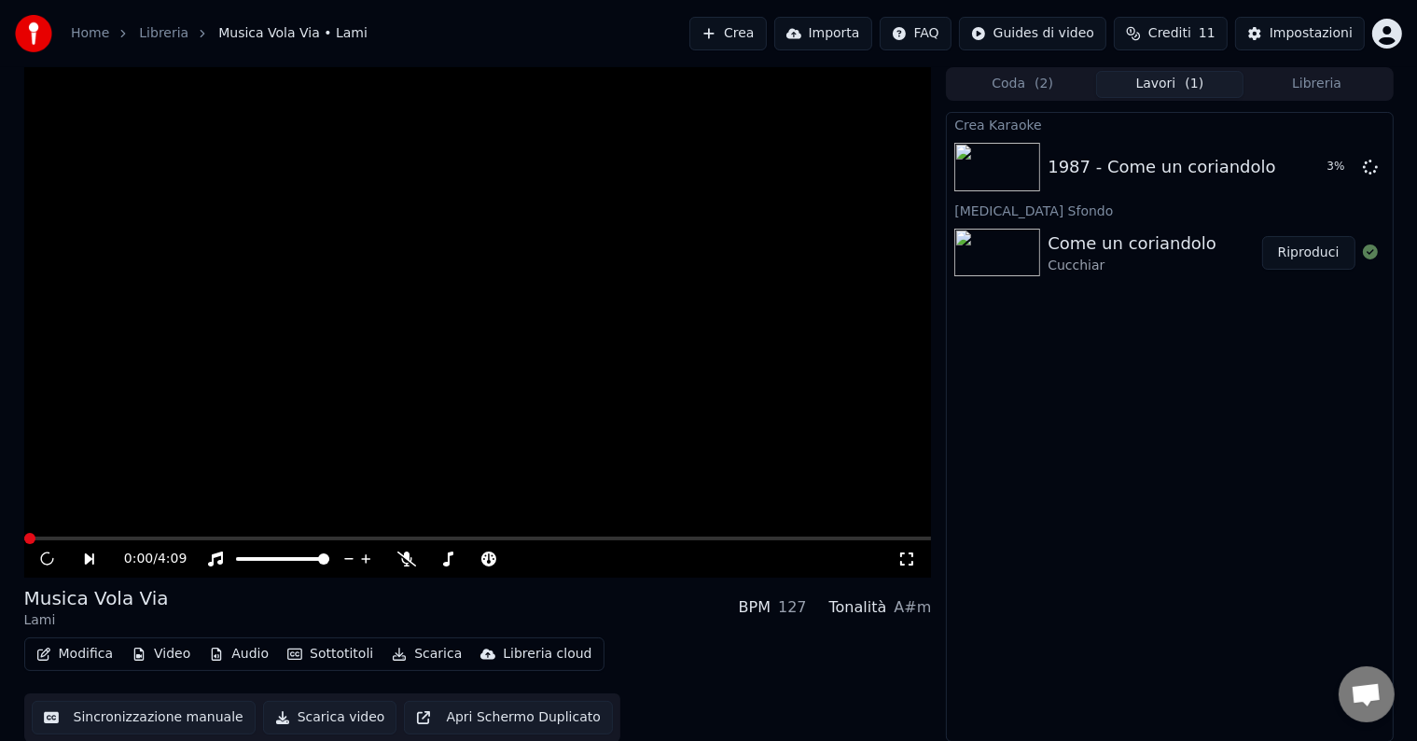
click at [1123, 436] on div "Crea Karaoke 1987 - Come un coriandolo 3 % Cambia Sfondo Come un coriandolo Cuc…" at bounding box center [1169, 427] width 447 height 630
click at [1134, 172] on div "1987 - Come un coriandolo" at bounding box center [1161, 167] width 228 height 26
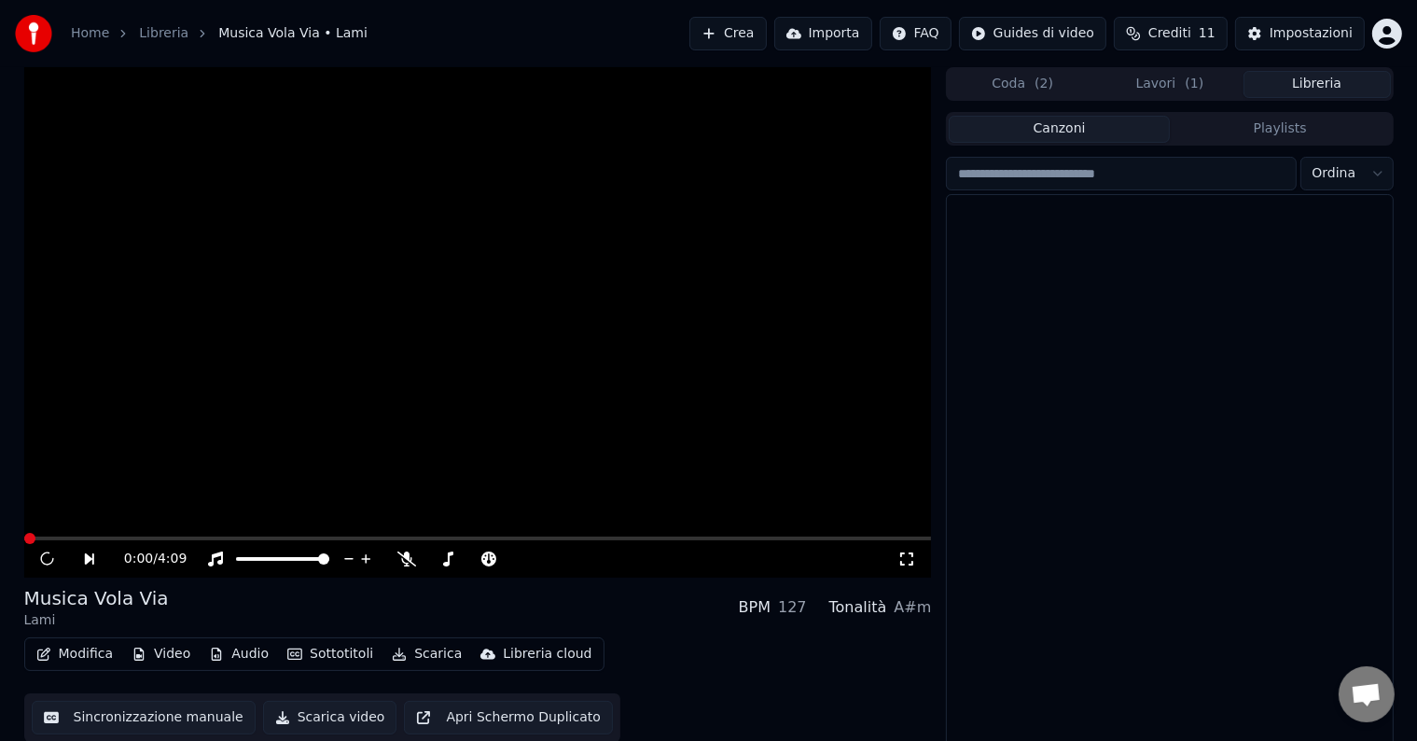
click at [1270, 95] on button "Libreria" at bounding box center [1316, 84] width 147 height 27
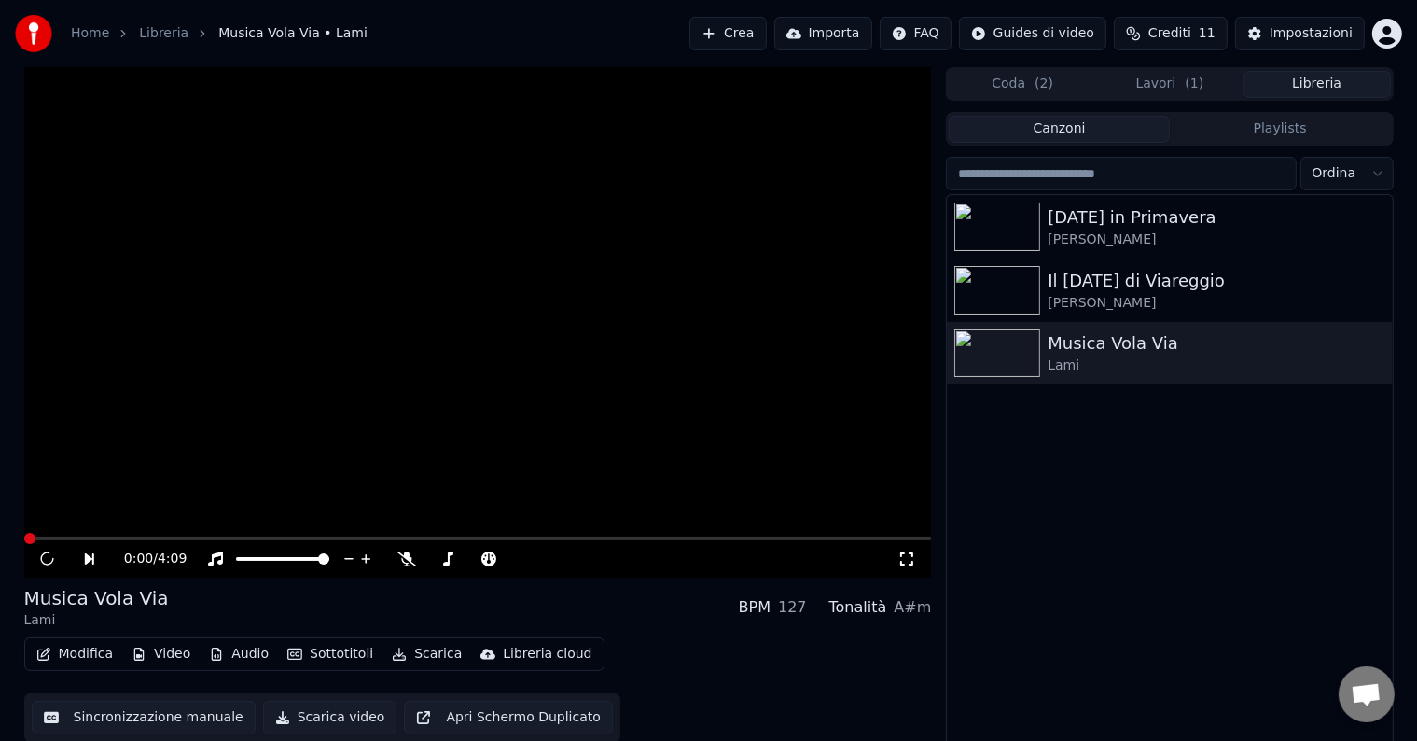
click at [1116, 564] on div "Carnevale in Primavera Boni - Sadun Il carnevale di Viareggio Sadun - Maffei Mu…" at bounding box center [1169, 472] width 445 height 554
click at [1069, 401] on div "Come un coriandolo" at bounding box center [1206, 407] width 318 height 26
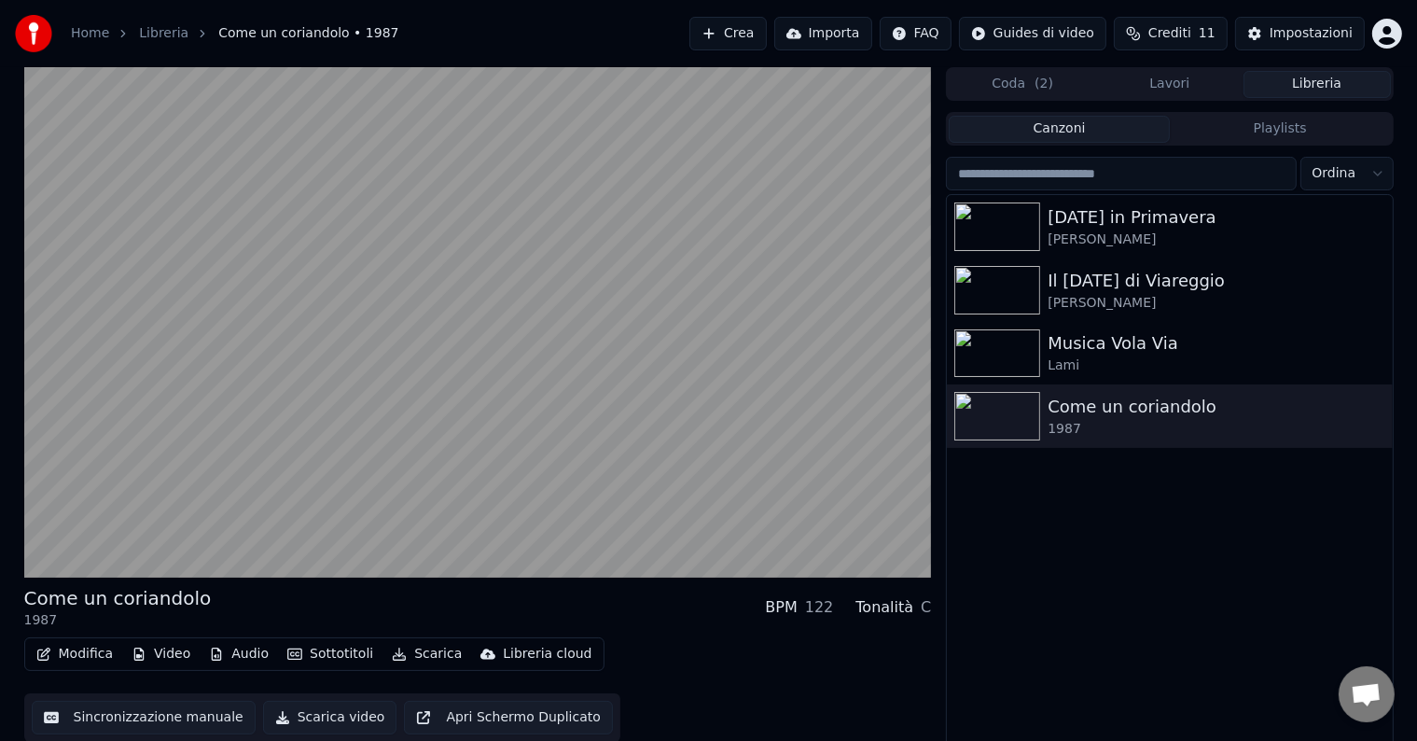
click at [1162, 86] on button "Lavori" at bounding box center [1169, 84] width 147 height 27
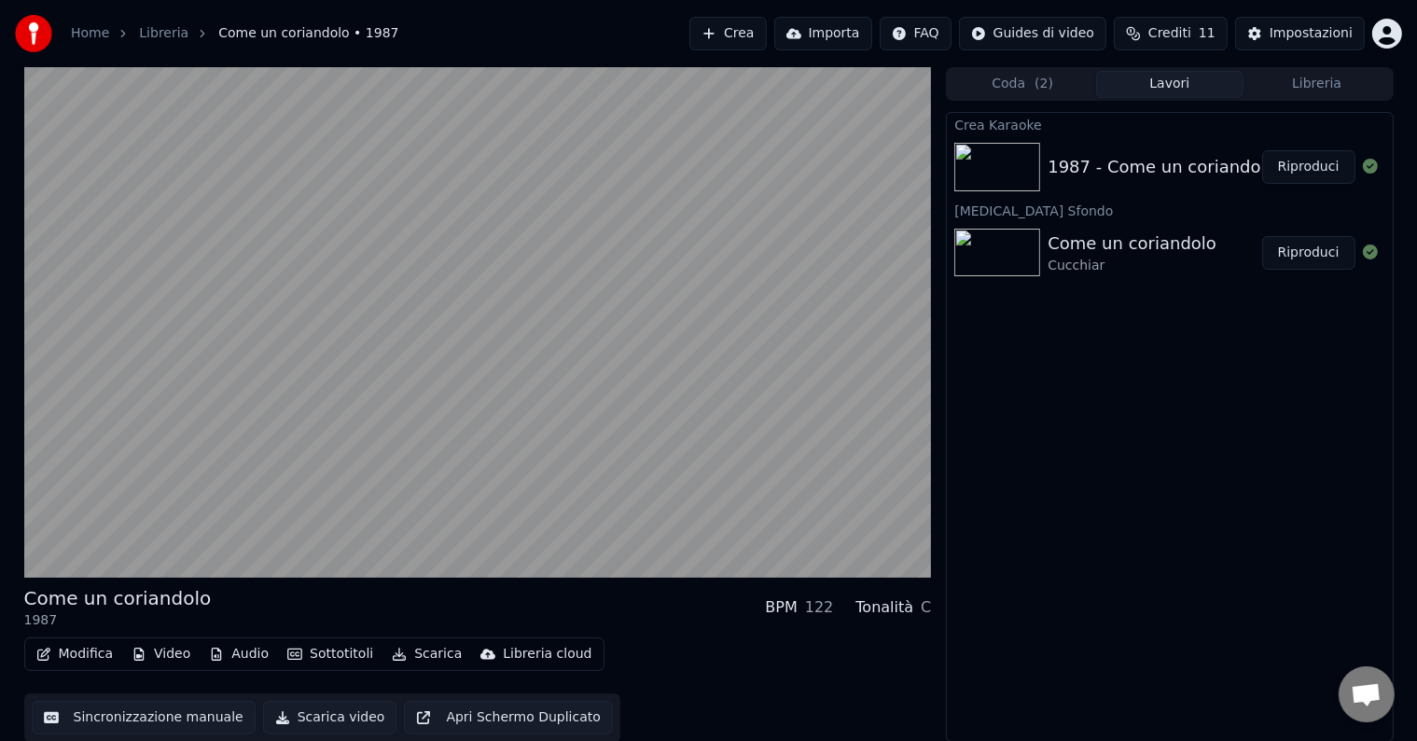
click at [1309, 159] on button "Riproduci" at bounding box center [1308, 167] width 93 height 34
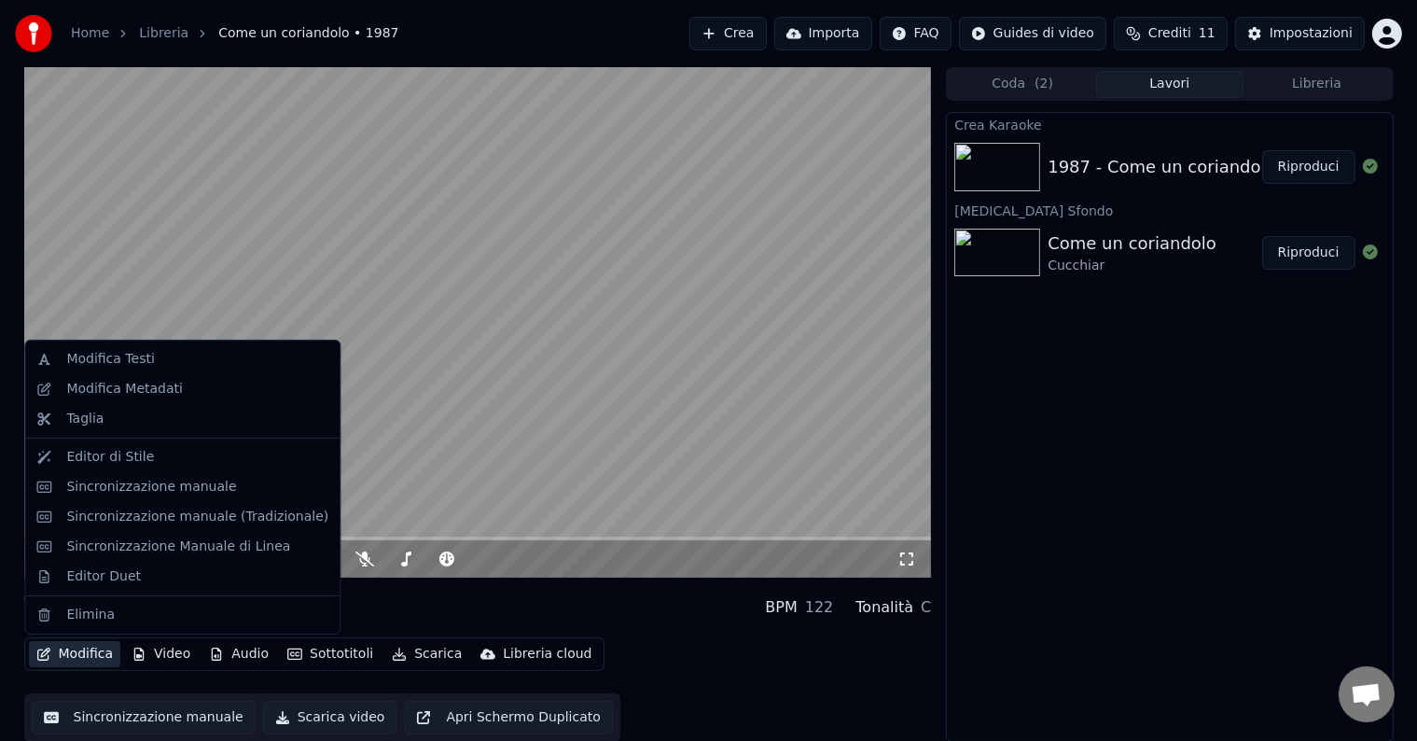
click at [83, 651] on button "Modifica" at bounding box center [75, 654] width 92 height 26
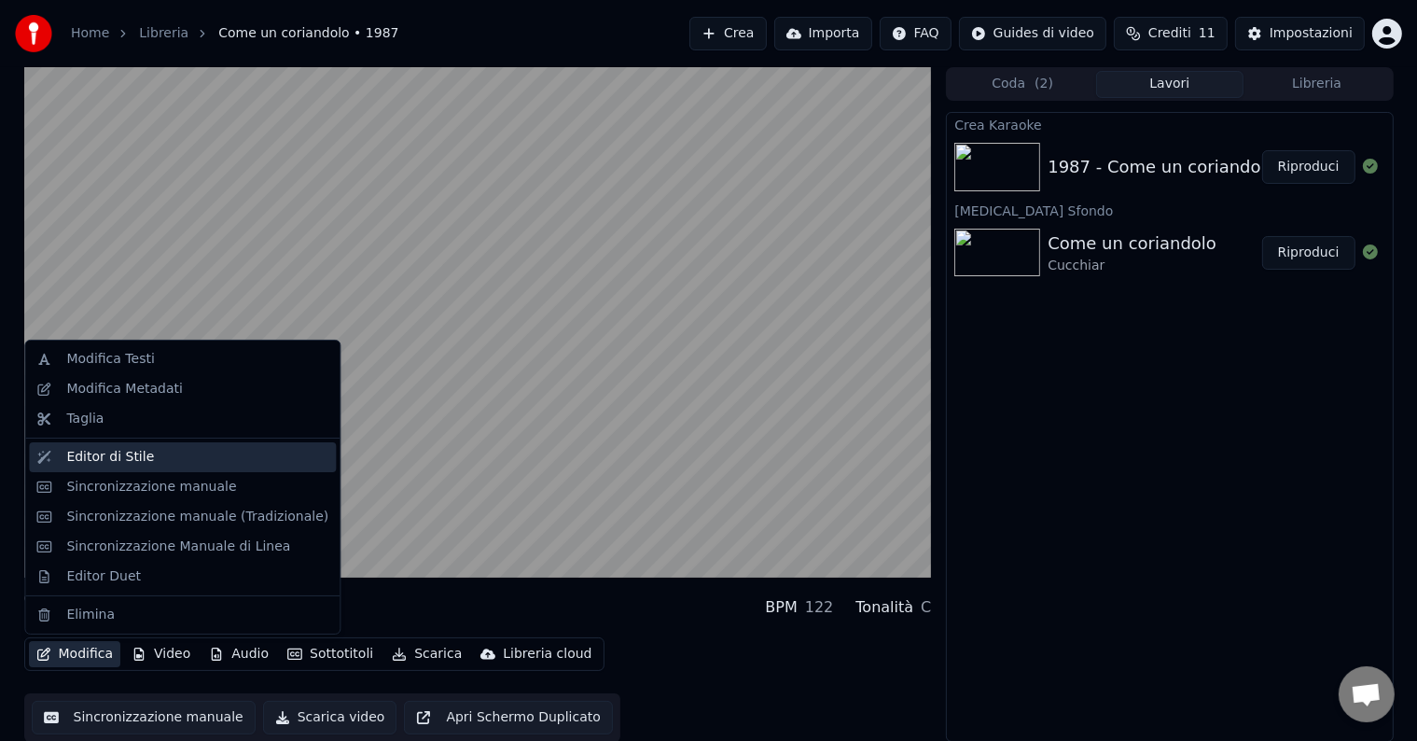
click at [94, 451] on div "Editor di Stile" at bounding box center [110, 457] width 88 height 19
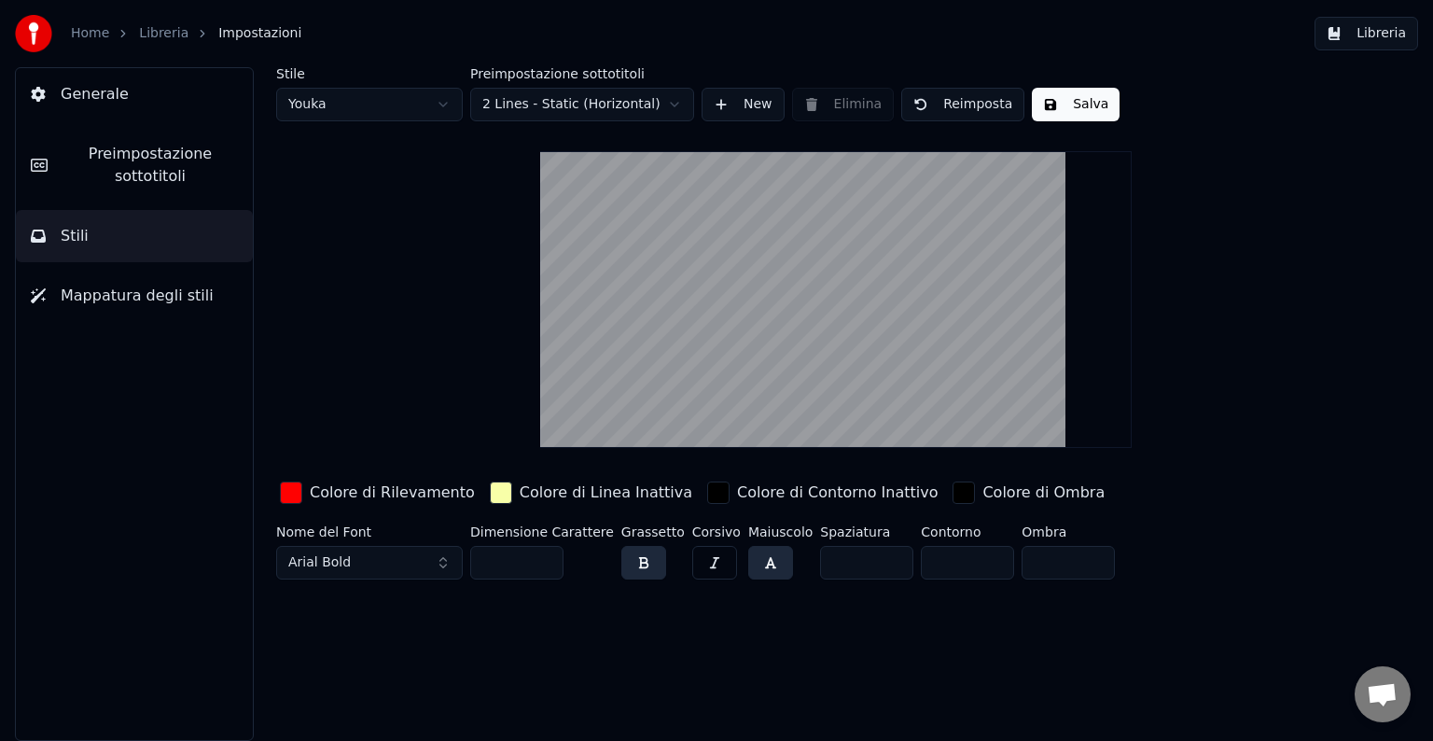
click at [104, 104] on span "Generale" at bounding box center [95, 94] width 68 height 22
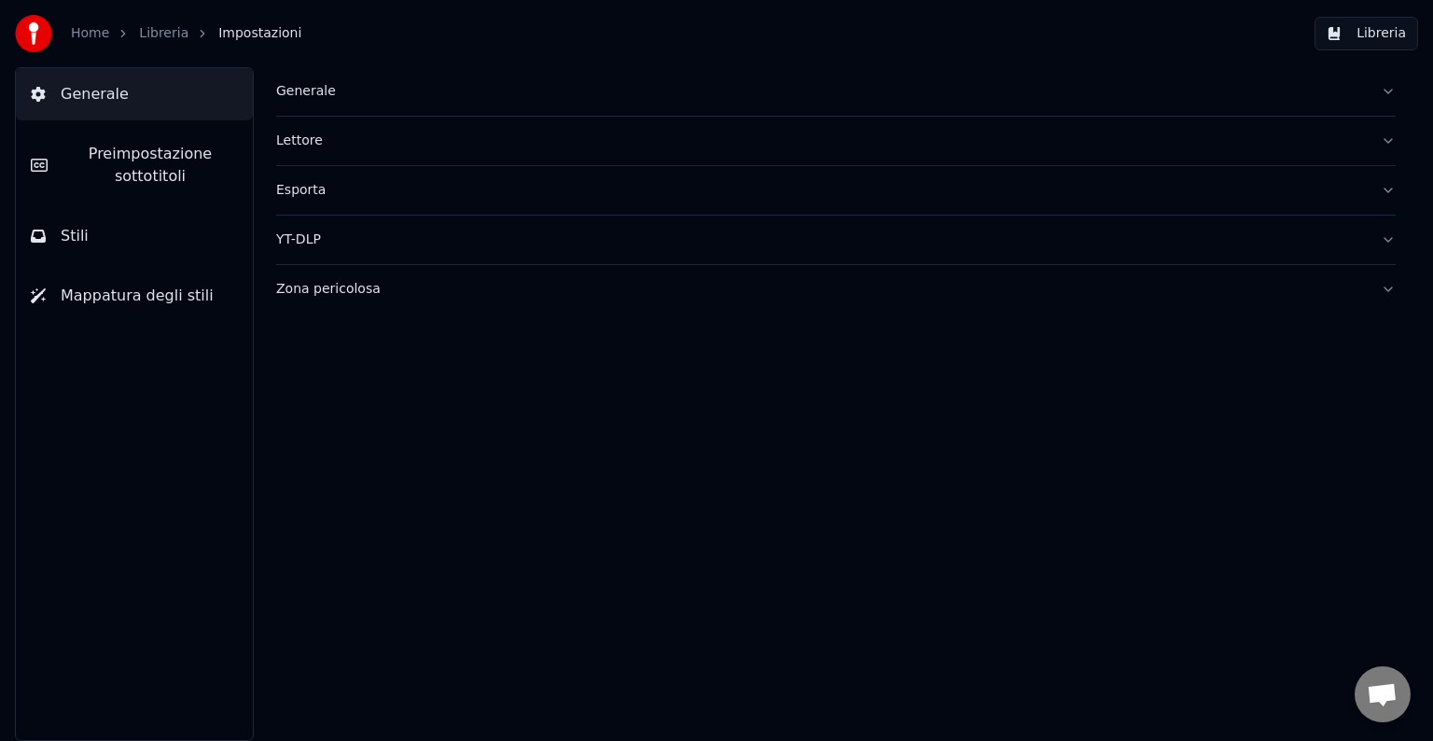
click at [364, 113] on button "Generale" at bounding box center [835, 91] width 1119 height 49
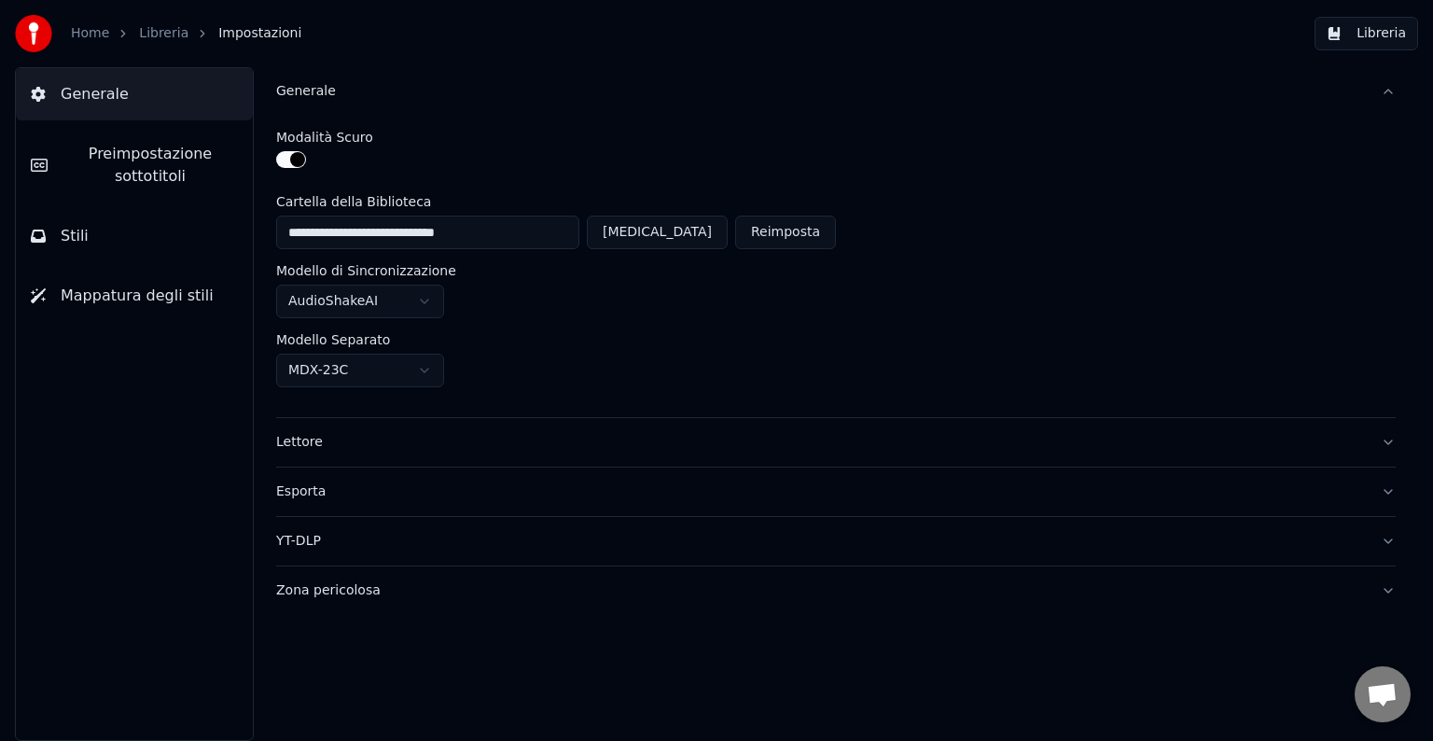
click at [195, 108] on button "Generale" at bounding box center [134, 94] width 237 height 52
click at [183, 154] on span "Preimpostazione sottotitoli" at bounding box center [149, 165] width 175 height 45
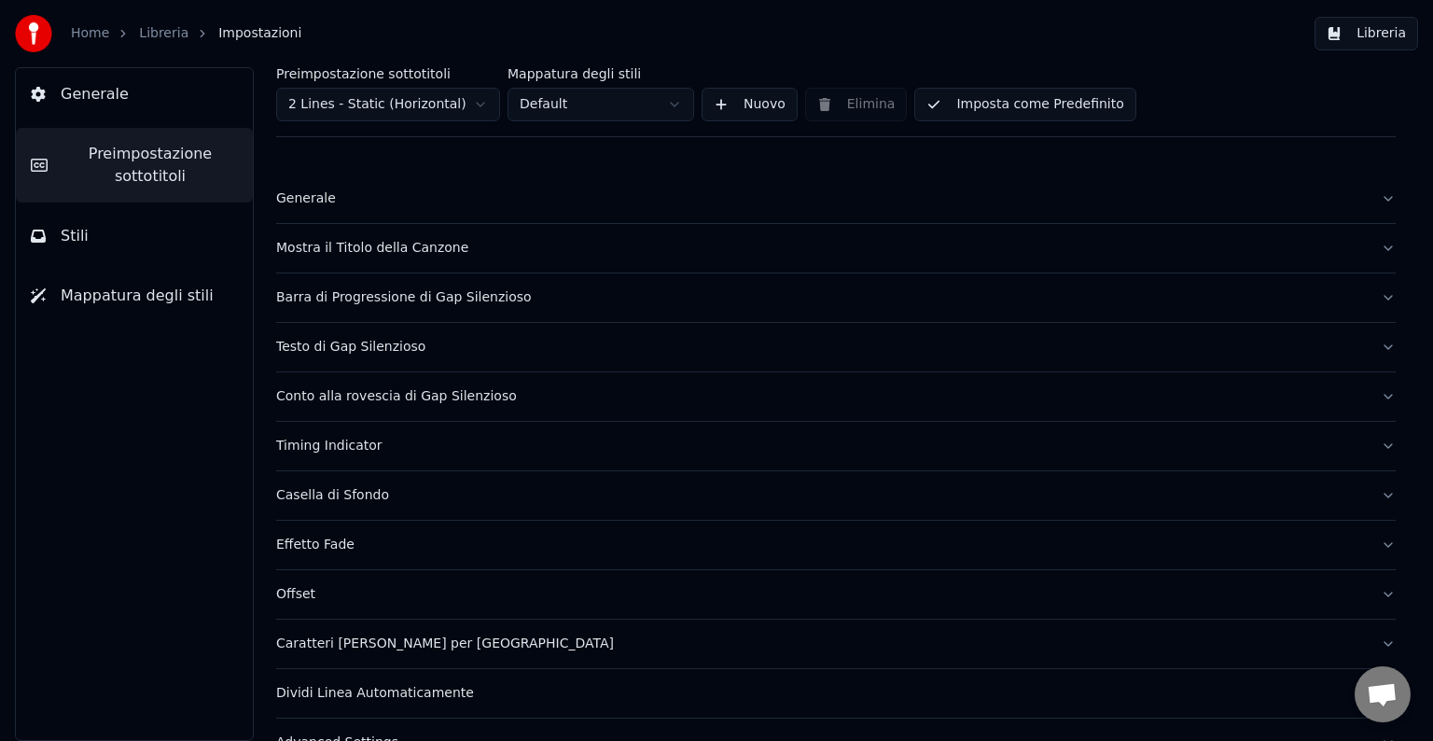
click at [297, 203] on div "Generale" at bounding box center [820, 198] width 1089 height 19
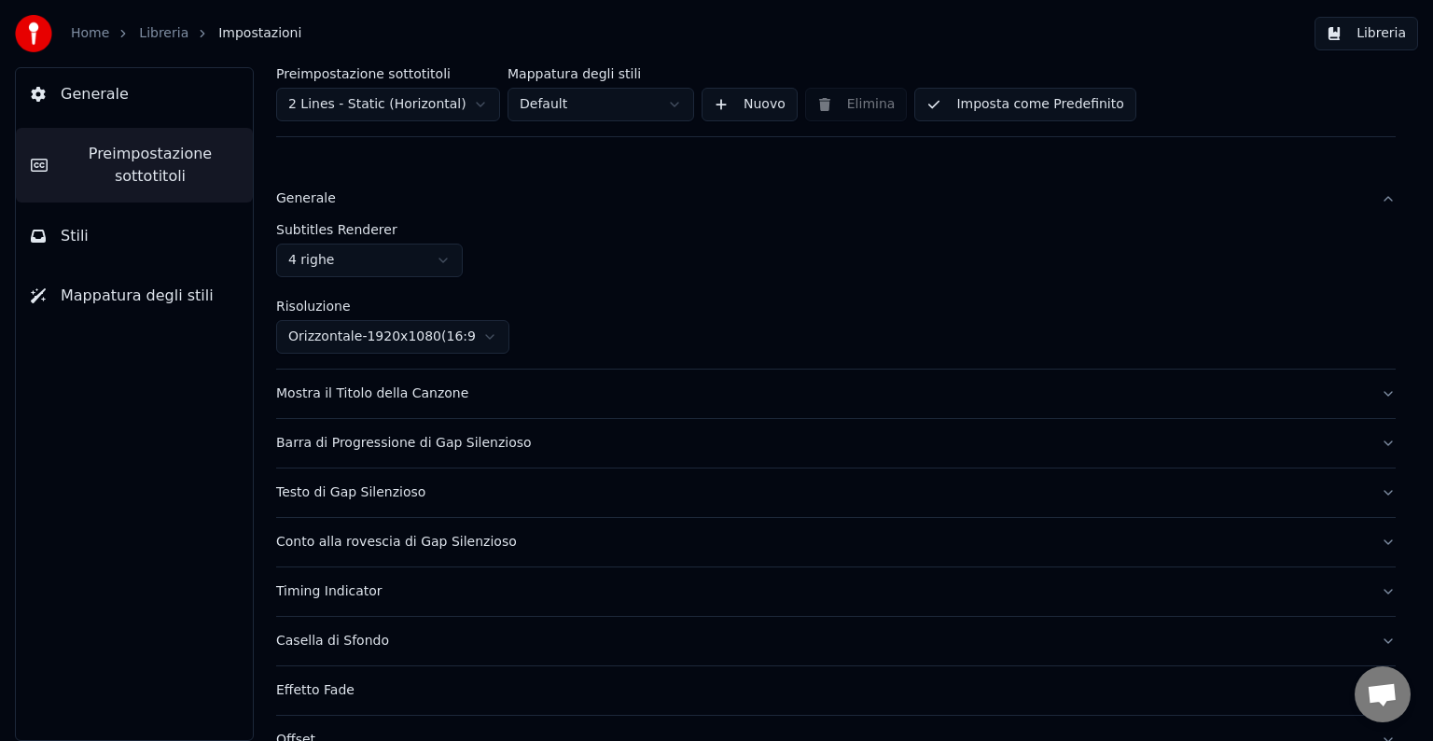
click at [157, 35] on link "Libreria" at bounding box center [163, 33] width 49 height 19
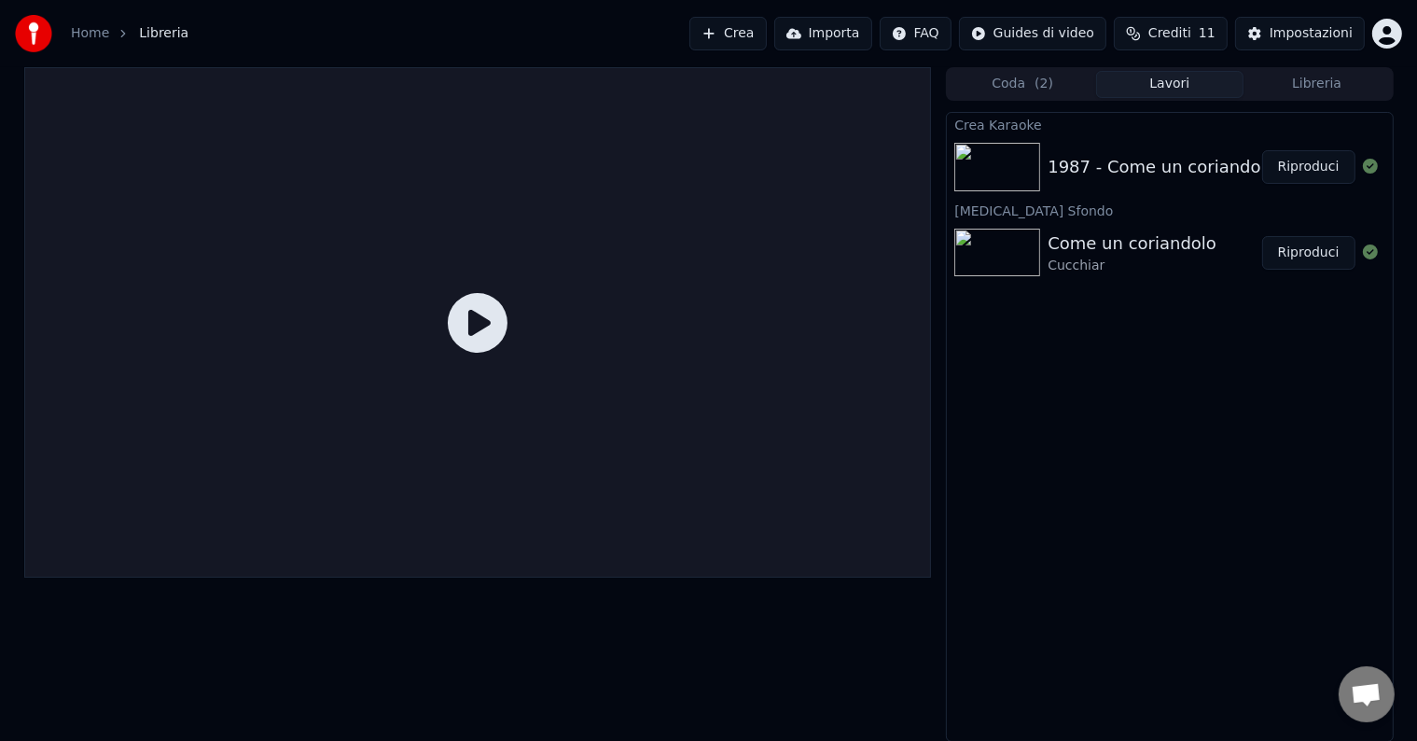
click at [464, 313] on icon at bounding box center [478, 323] width 60 height 60
click at [1095, 190] on div "1987 - Come un coriandolo Riproduci" at bounding box center [1169, 166] width 445 height 63
click at [463, 321] on icon at bounding box center [478, 323] width 60 height 60
click at [1147, 480] on div "Crea Karaoke 1987 - Come un coriandolo Riproduci Cambia Sfondo Come un coriando…" at bounding box center [1169, 427] width 447 height 630
click at [1332, 182] on button "Riproduci" at bounding box center [1308, 167] width 93 height 34
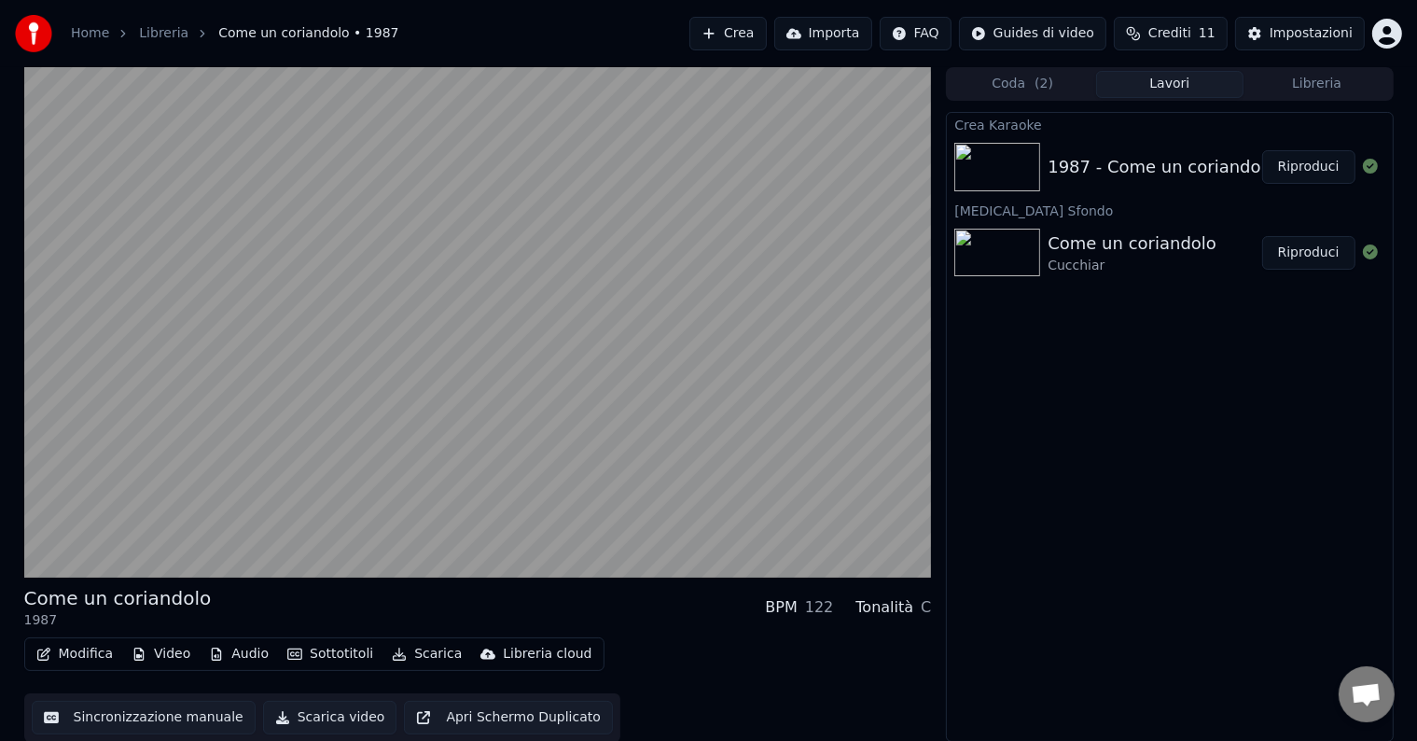
click at [1209, 87] on button "Lavori" at bounding box center [1169, 84] width 147 height 27
click at [1146, 243] on div "Come un coriandolo" at bounding box center [1131, 243] width 169 height 26
click at [1047, 173] on div "1987 - Come un coriandolo" at bounding box center [1161, 167] width 228 height 26
click at [1198, 466] on div "Crea Karaoke 1987 - Come un coriandolo Riproduci Cambia Sfondo Come un coriando…" at bounding box center [1169, 427] width 447 height 630
click at [1313, 236] on button "Riproduci" at bounding box center [1308, 253] width 93 height 34
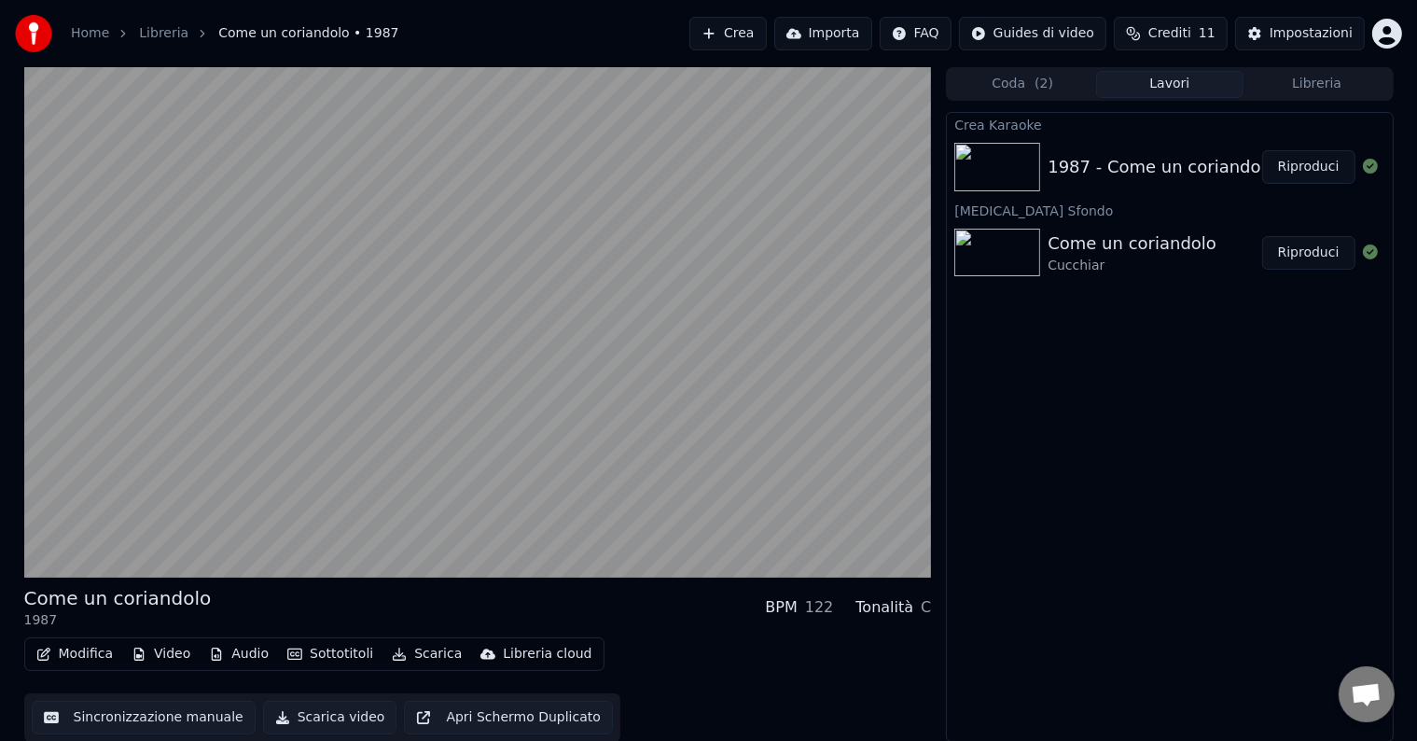
click at [1310, 187] on div "1987 - Come un coriandolo Riproduci" at bounding box center [1169, 166] width 445 height 63
click at [1309, 174] on button "Riproduci" at bounding box center [1308, 167] width 93 height 34
click at [1126, 455] on div "Crea Karaoke 1987 - Come un coriandolo Riproduci Cambia Sfondo Come un coriando…" at bounding box center [1169, 427] width 447 height 630
click at [1104, 164] on div "1987 - Come un coriandolo" at bounding box center [1161, 167] width 228 height 26
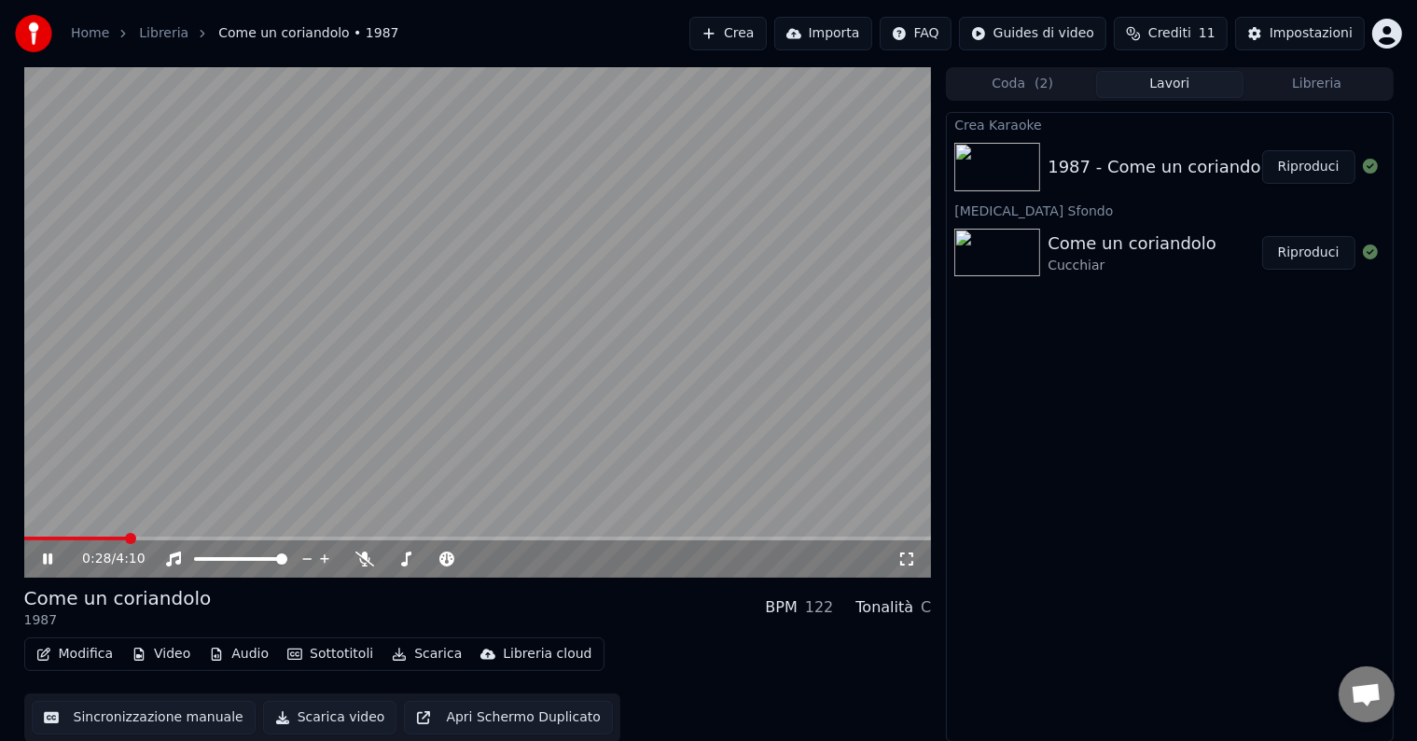
click at [1384, 34] on html "Home Libreria Come un coriandolo • 1987 Crea Importa FAQ Guides di video Credit…" at bounding box center [708, 370] width 1417 height 741
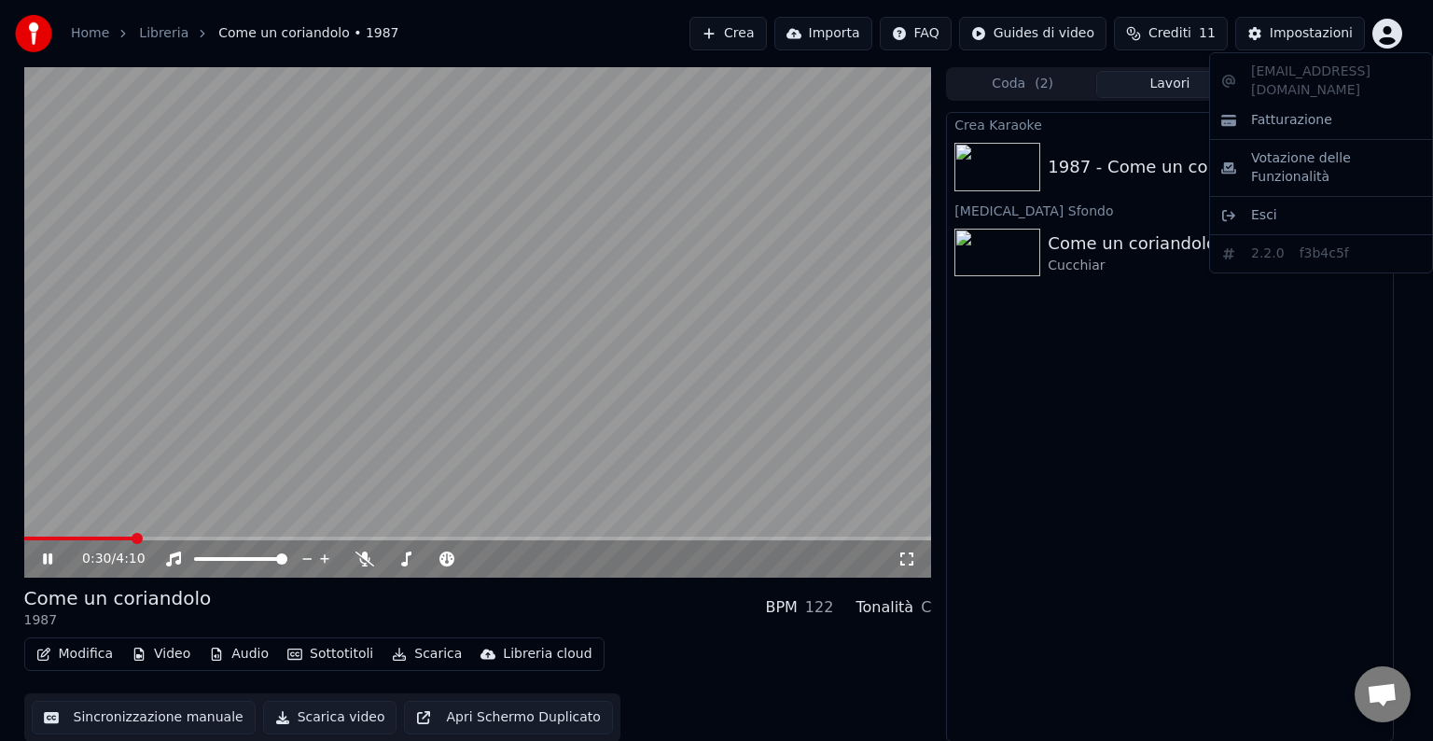
click at [1326, 35] on html "Home Libreria Come un coriandolo • 1987 Crea Importa FAQ Guides di video Credit…" at bounding box center [716, 370] width 1433 height 741
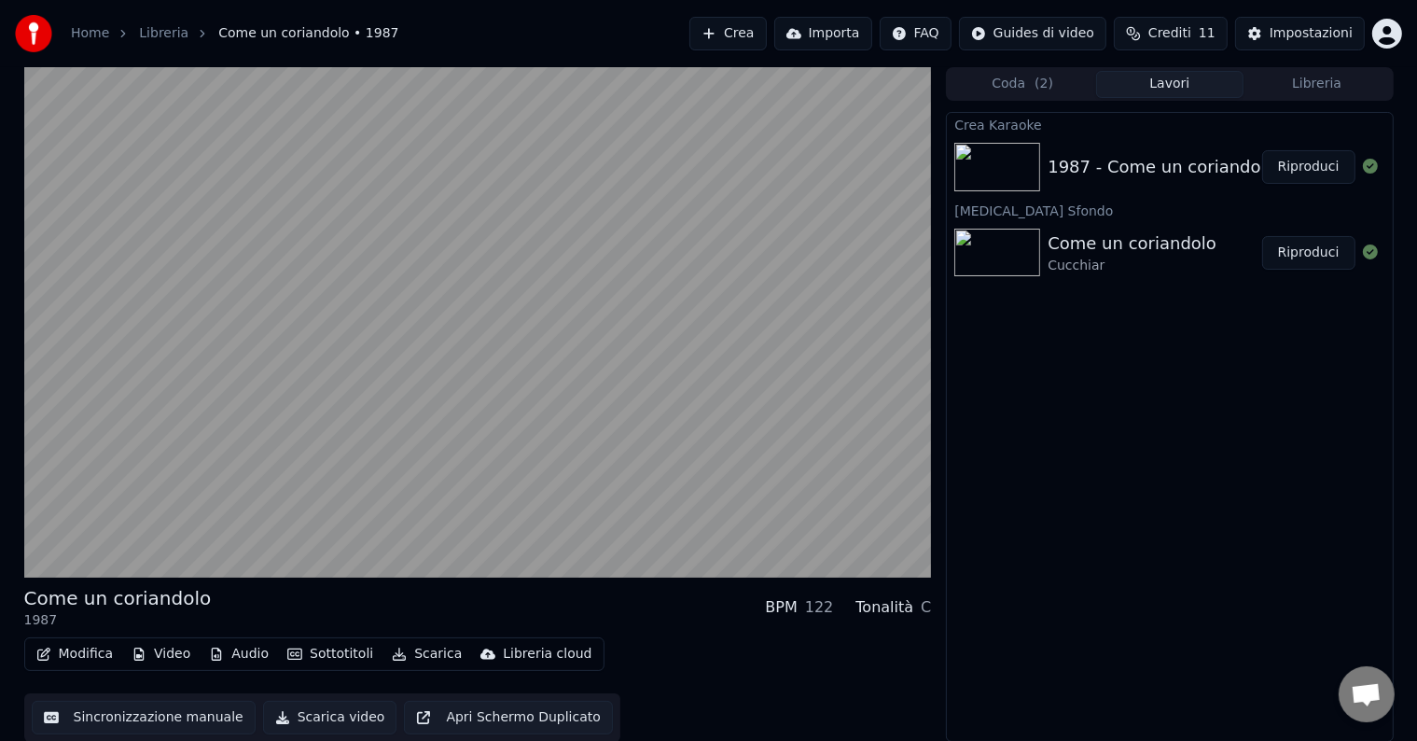
click at [956, 29] on html "Home Libreria Come un coriandolo • 1987 Crea Importa FAQ Guides di video Credit…" at bounding box center [708, 370] width 1417 height 741
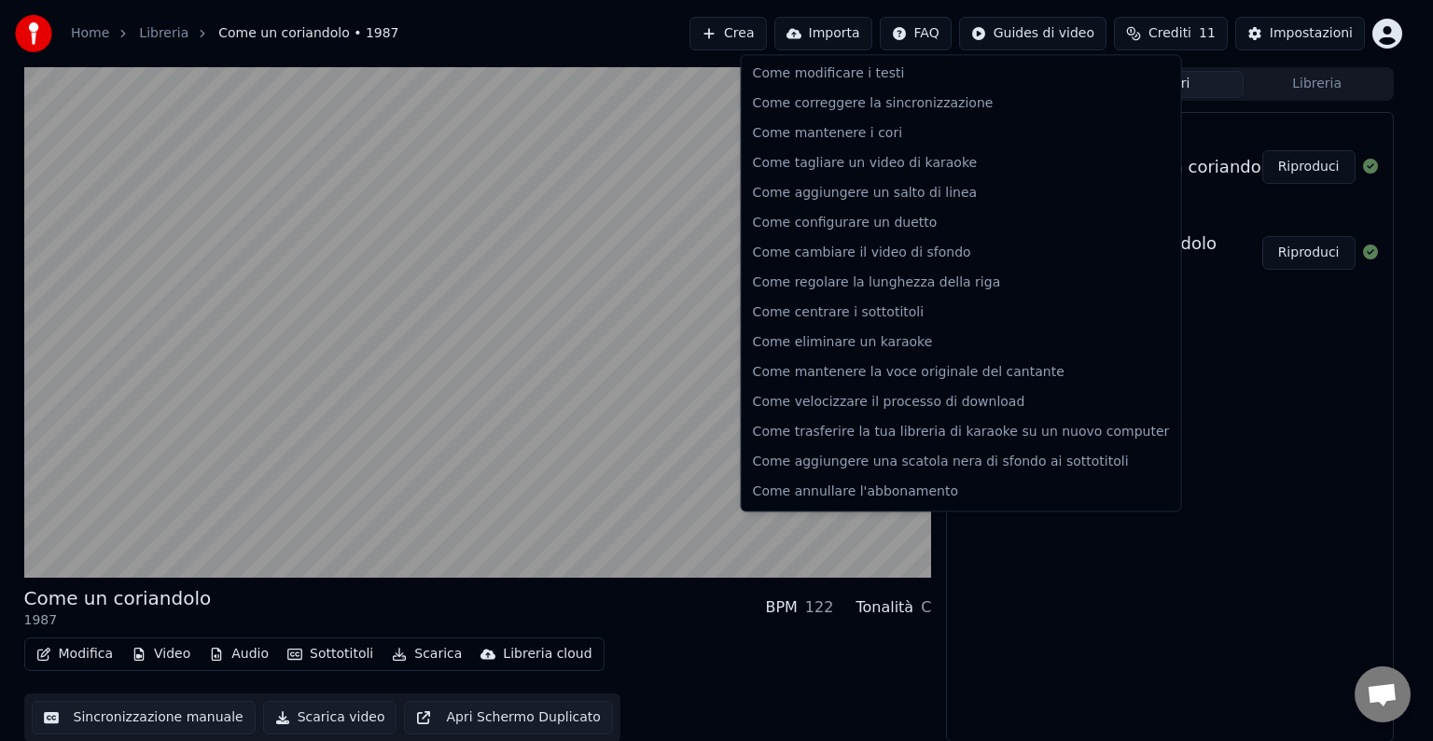
click at [1375, 699] on html "Home Libreria Come un coriandolo • 1987 Crea Importa FAQ Guides di video Credit…" at bounding box center [716, 370] width 1433 height 741
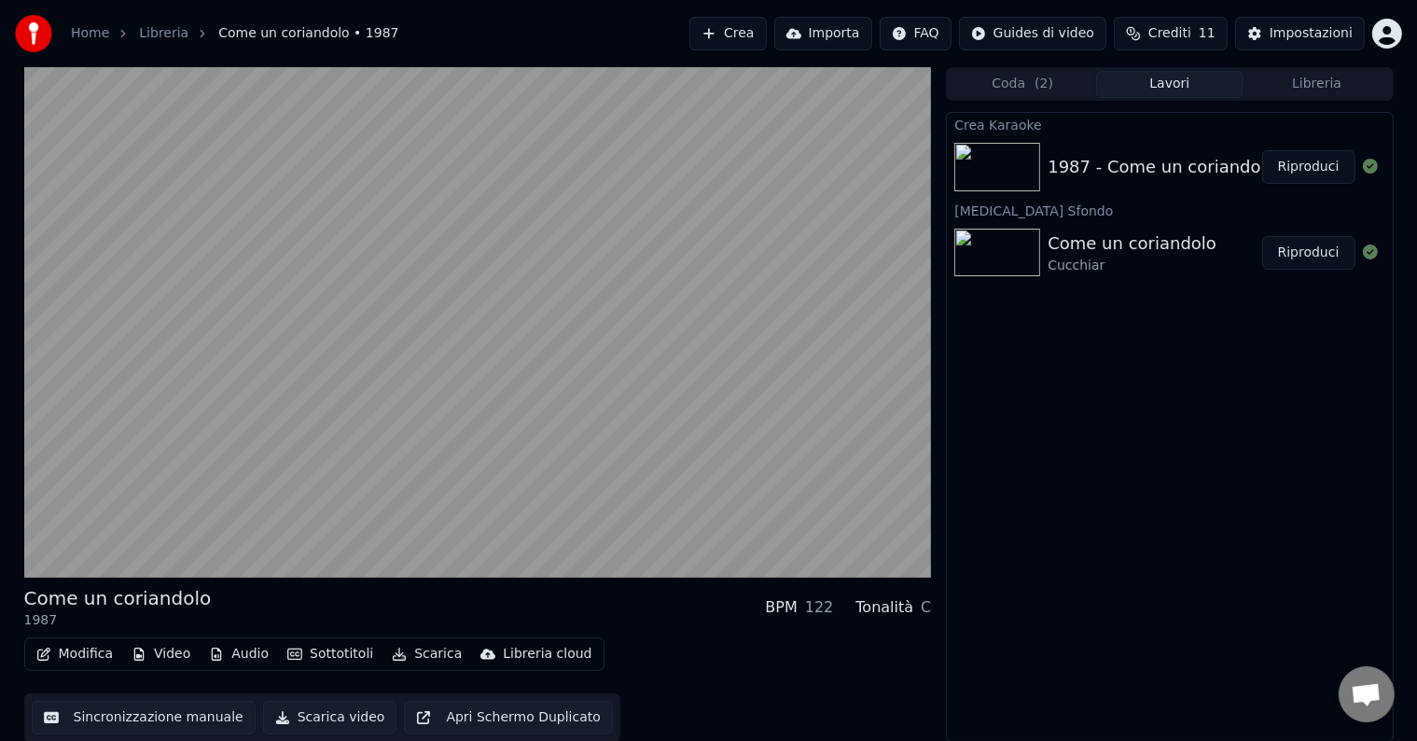
click at [1369, 694] on span "Aprire la chat" at bounding box center [1366, 696] width 31 height 26
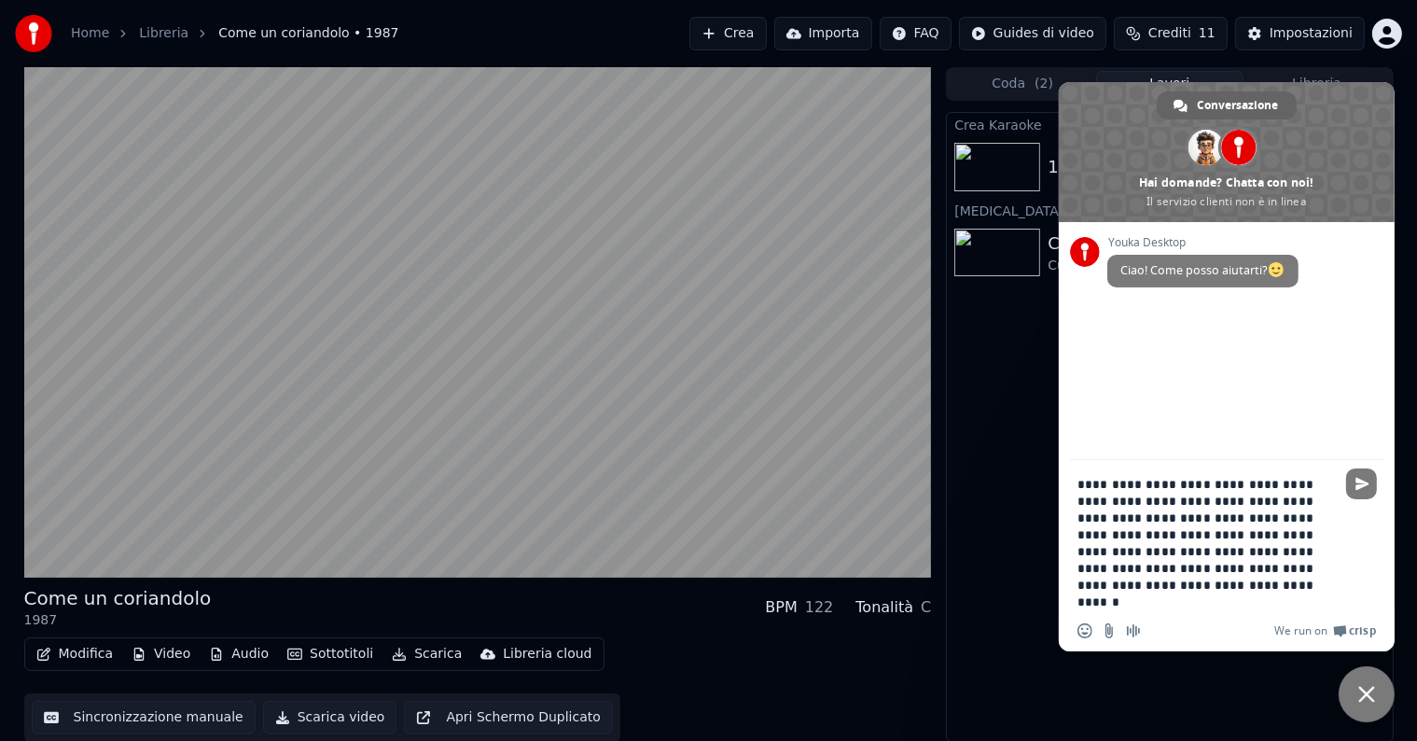
type textarea "**********"
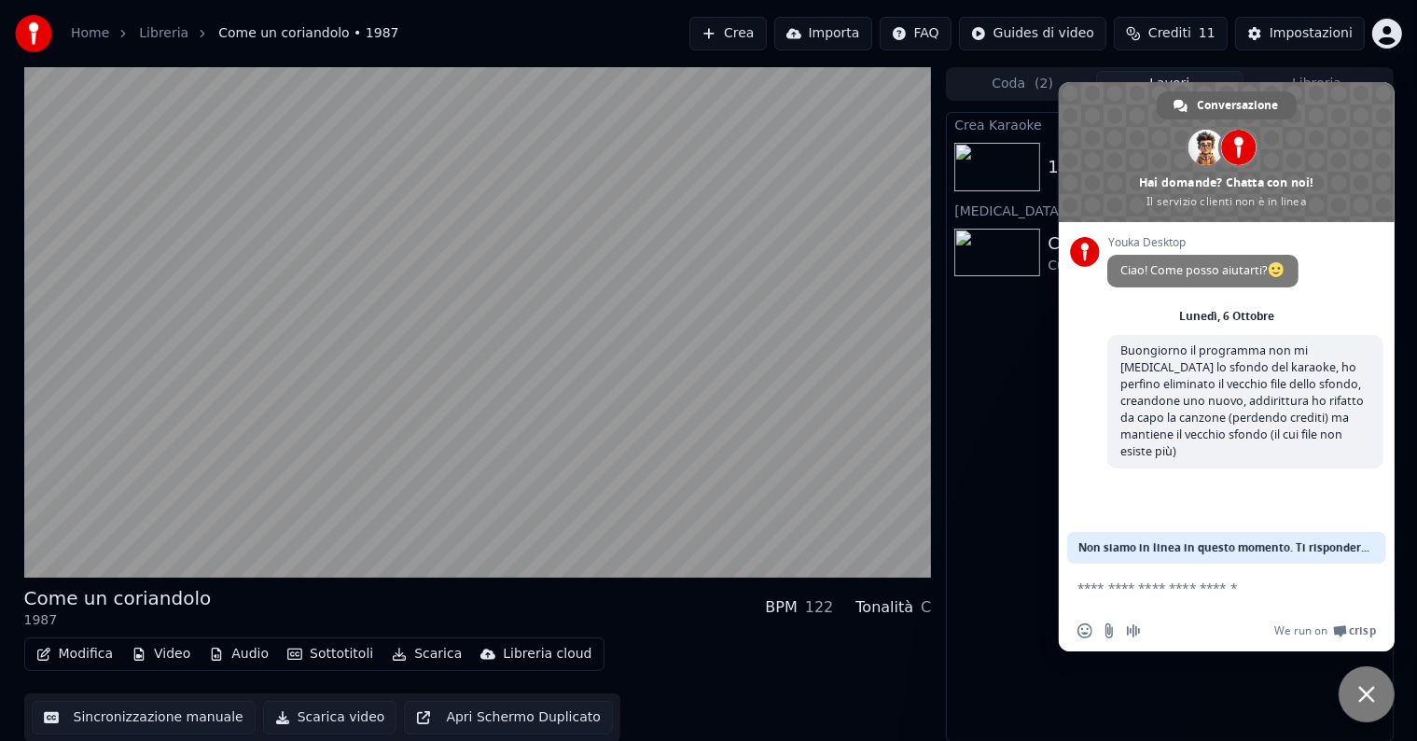
click at [1188, 548] on span "Non siamo in linea in questo momento. Ti risponderemo via email." at bounding box center [1226, 548] width 297 height 32
click at [1307, 536] on span "Non siamo in linea in questo momento. Ti risponderemo via email." at bounding box center [1226, 548] width 297 height 32
click at [1307, 550] on span "Non siamo in linea in questo momento. Ti risponderemo via email." at bounding box center [1226, 548] width 297 height 32
click at [1362, 686] on span "Chiudere la chat" at bounding box center [1366, 694] width 17 height 17
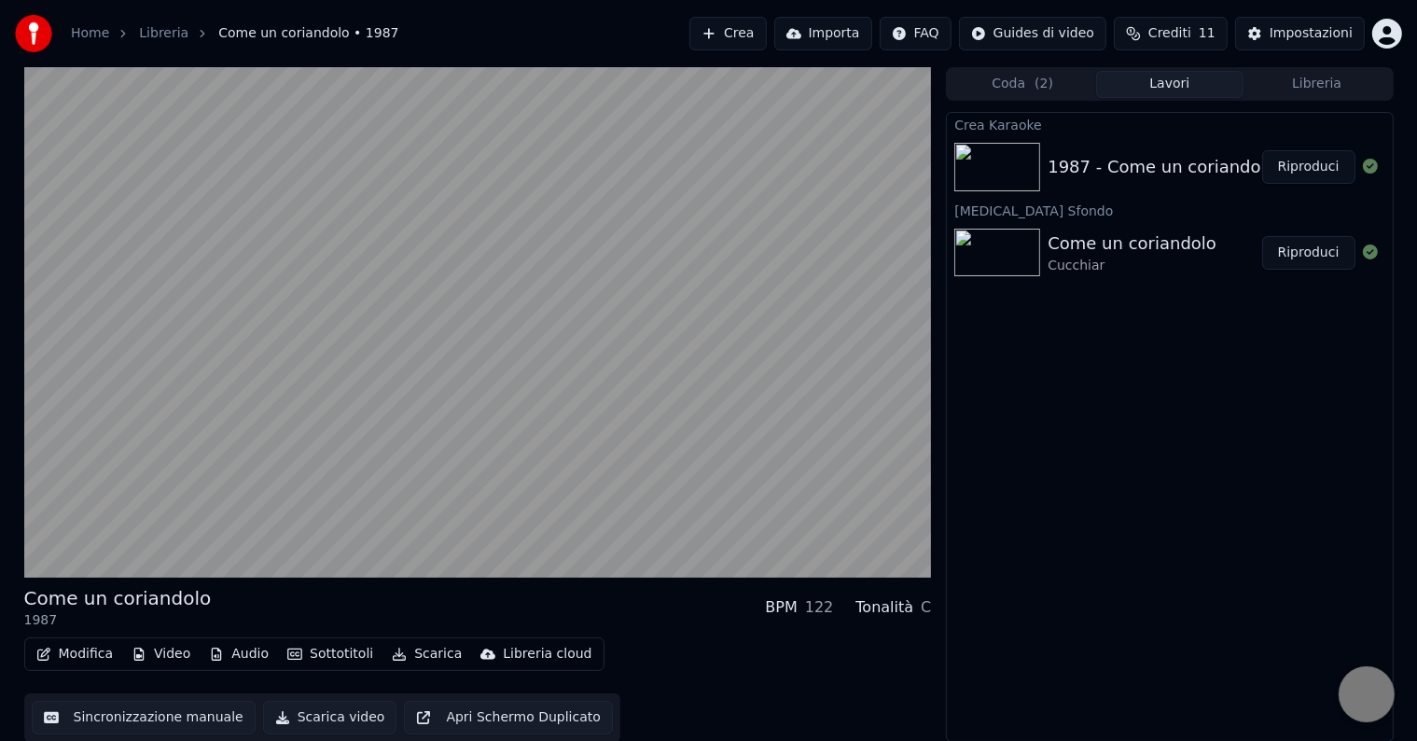
click at [1145, 561] on div "Crea Karaoke 1987 - Come un coriandolo Riproduci Cambia Sfondo Come un coriando…" at bounding box center [1169, 427] width 447 height 630
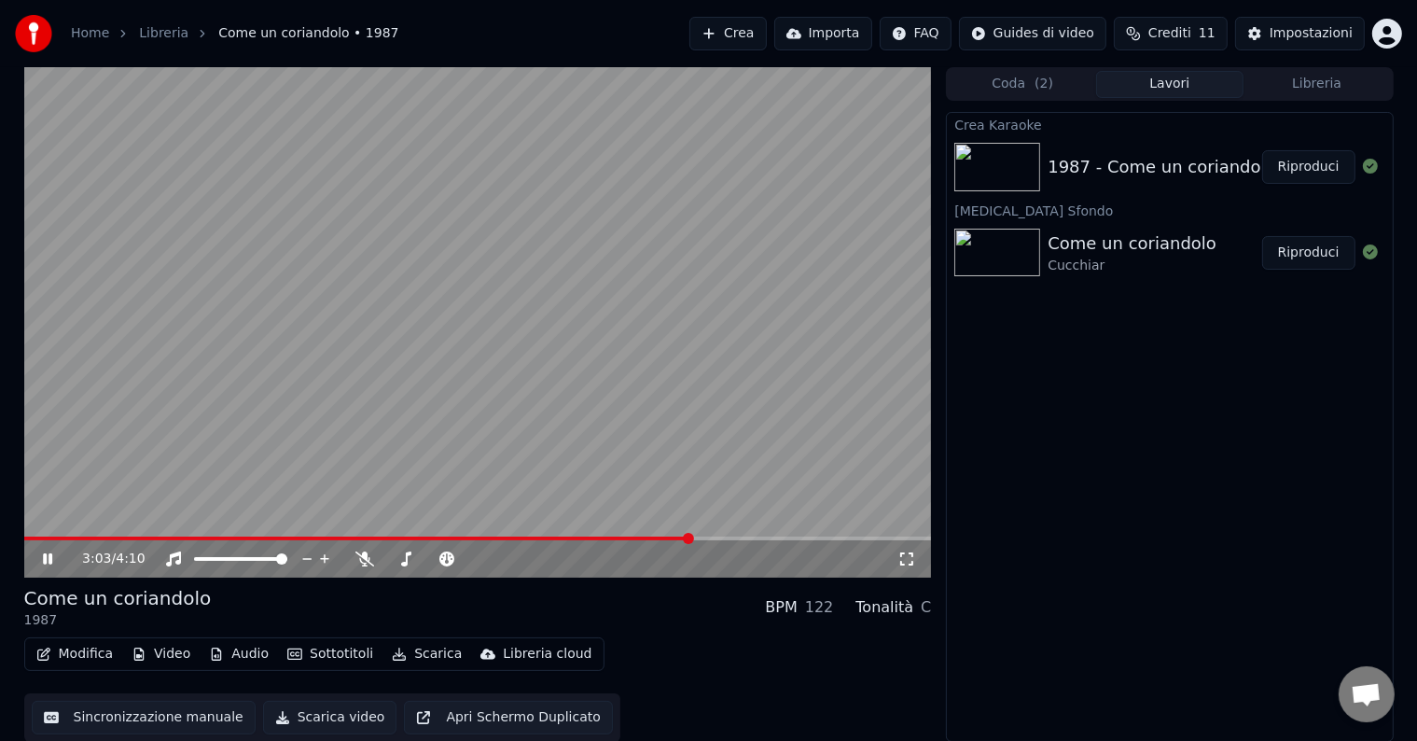
click at [78, 654] on button "Modifica" at bounding box center [75, 654] width 92 height 26
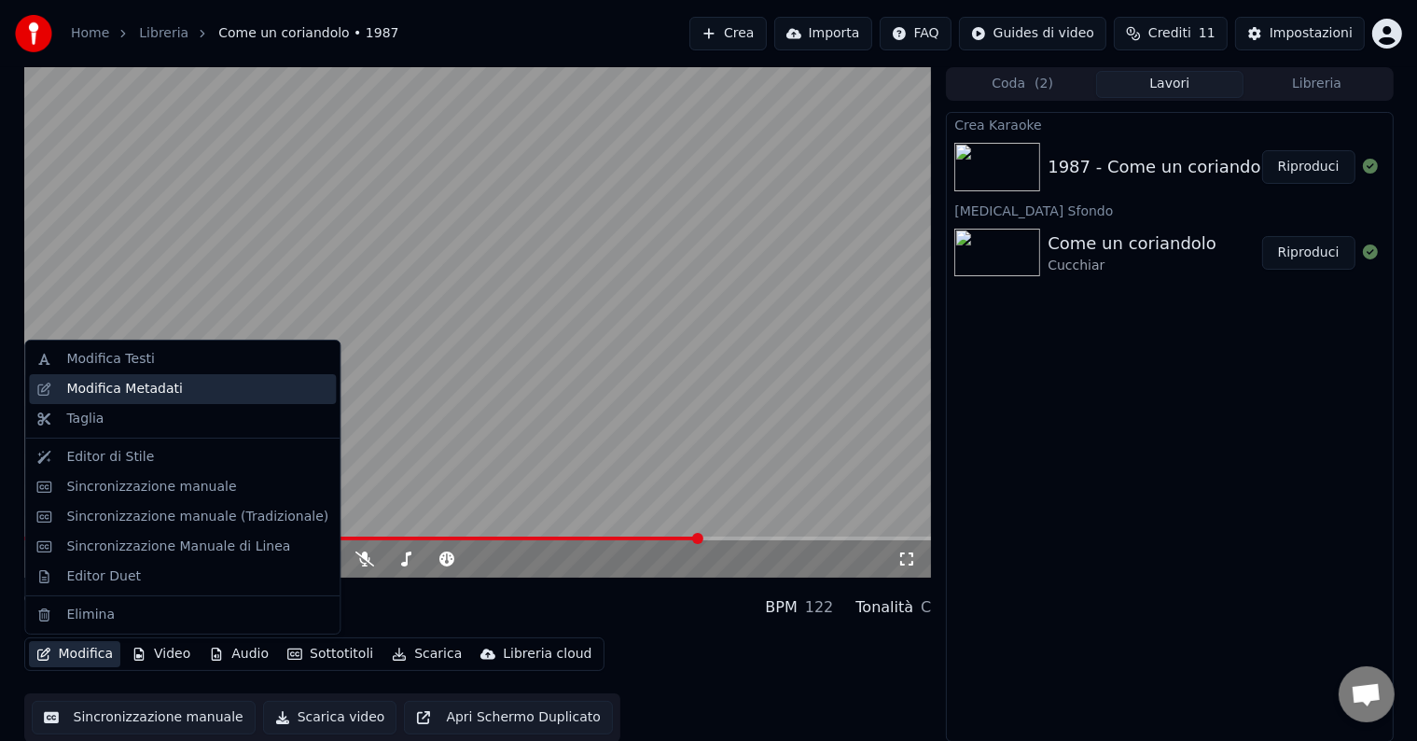
click at [92, 380] on div "Modifica Metadati" at bounding box center [124, 389] width 117 height 19
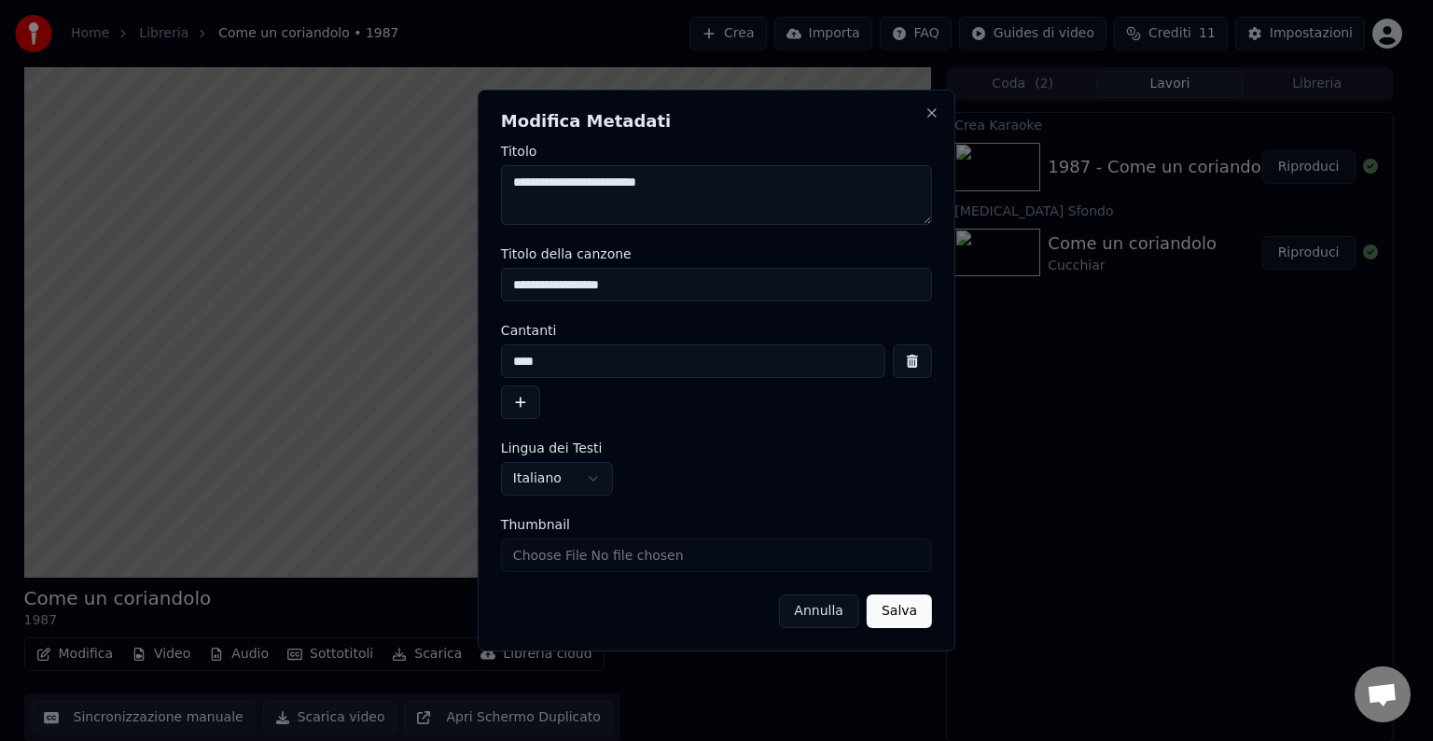
drag, startPoint x: 559, startPoint y: 357, endPoint x: 415, endPoint y: 372, distance: 144.4
click at [415, 373] on body "**********" at bounding box center [708, 370] width 1417 height 741
type input "********"
click at [889, 612] on button "Salva" at bounding box center [899, 611] width 65 height 34
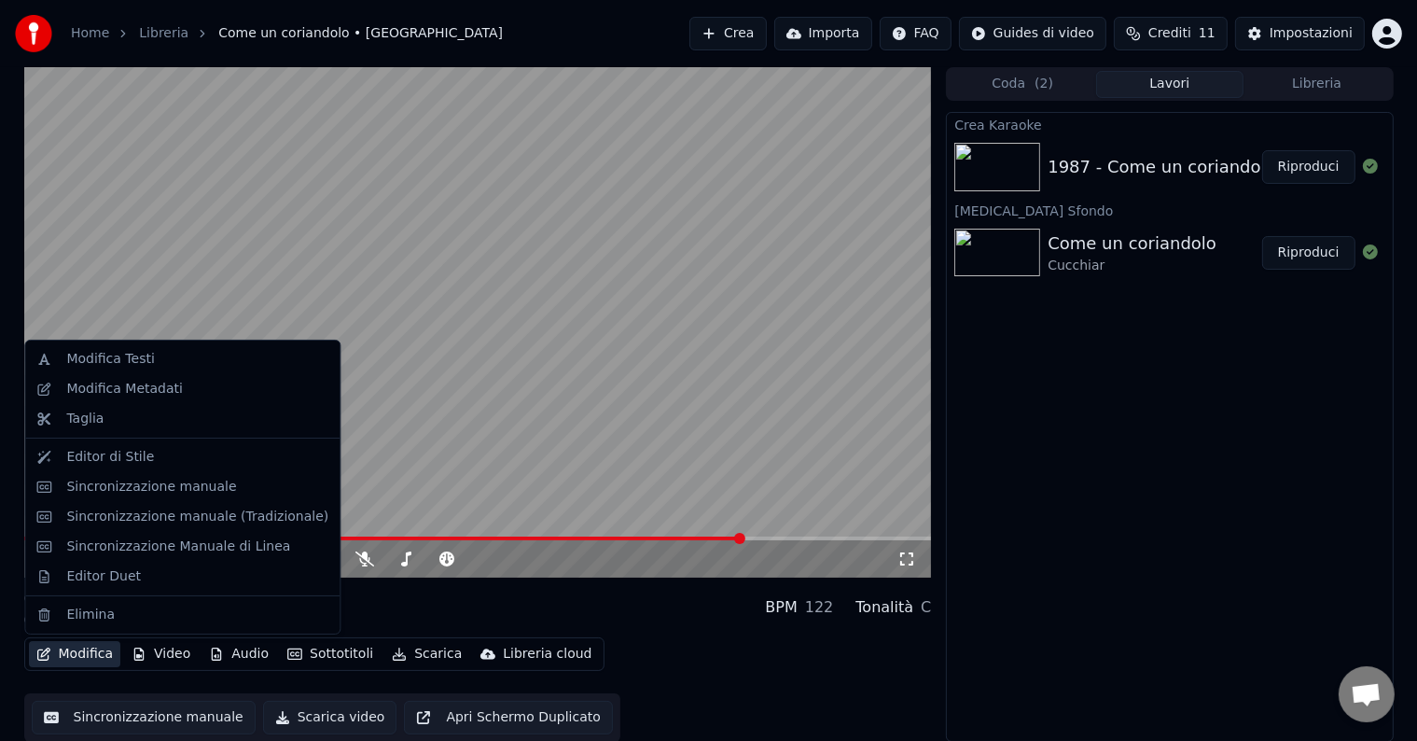
click at [107, 648] on button "Modifica" at bounding box center [75, 654] width 92 height 26
click at [113, 391] on div "Modifica Metadati" at bounding box center [124, 389] width 117 height 19
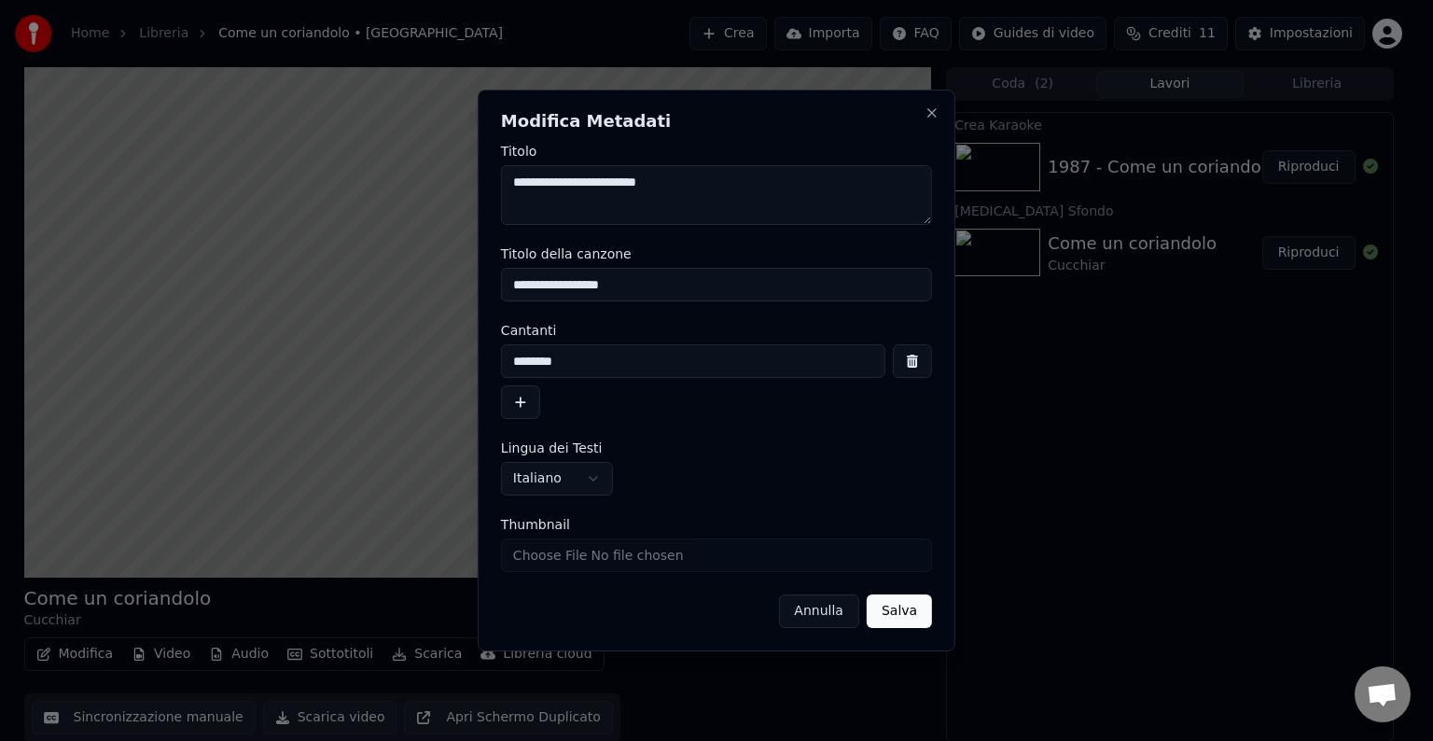
drag, startPoint x: 556, startPoint y: 183, endPoint x: 242, endPoint y: 175, distance: 314.4
click at [243, 175] on body "**********" at bounding box center [708, 370] width 1417 height 741
type textarea "**********"
click at [902, 616] on button "Salva" at bounding box center [899, 611] width 65 height 34
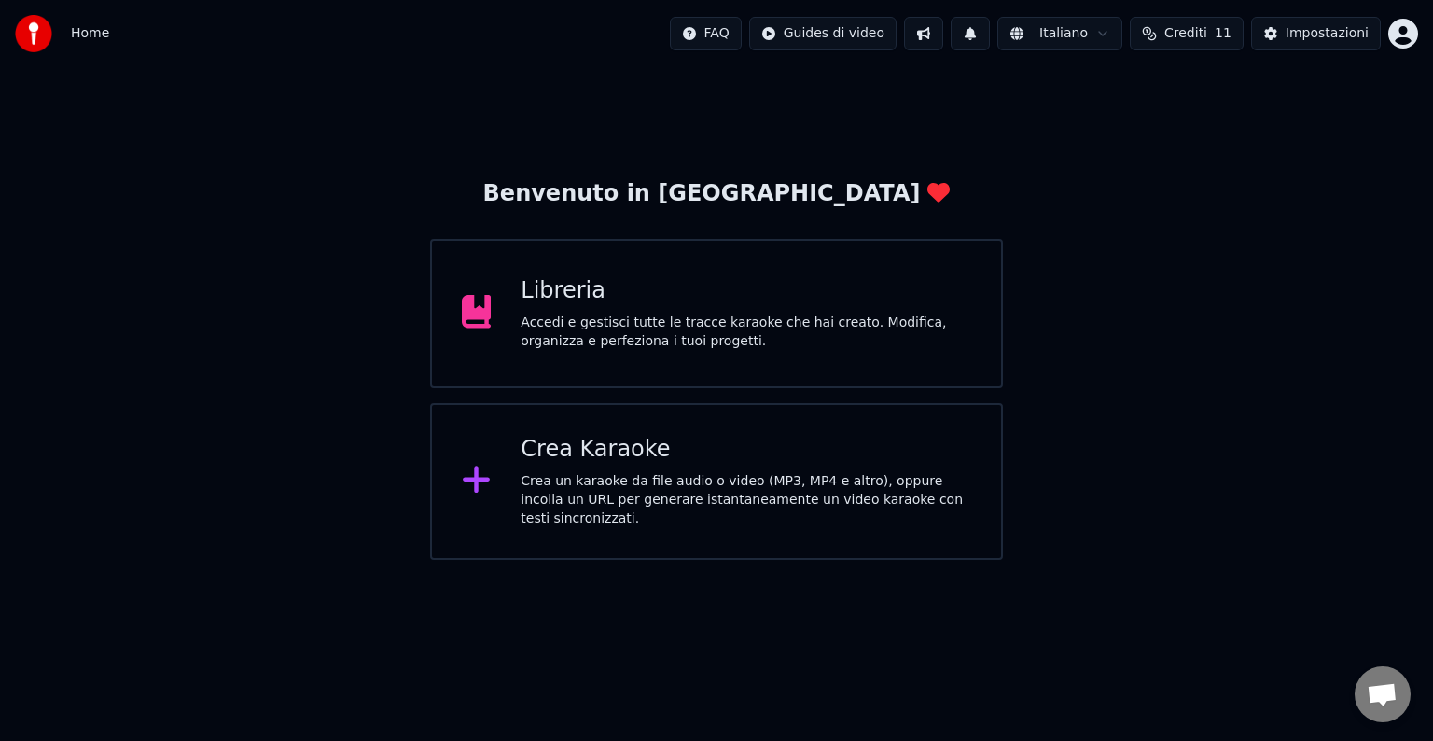
click at [846, 370] on div "Libreria Accedi e gestisci tutte le tracce karaoke che hai creato. Modifica, or…" at bounding box center [716, 313] width 573 height 149
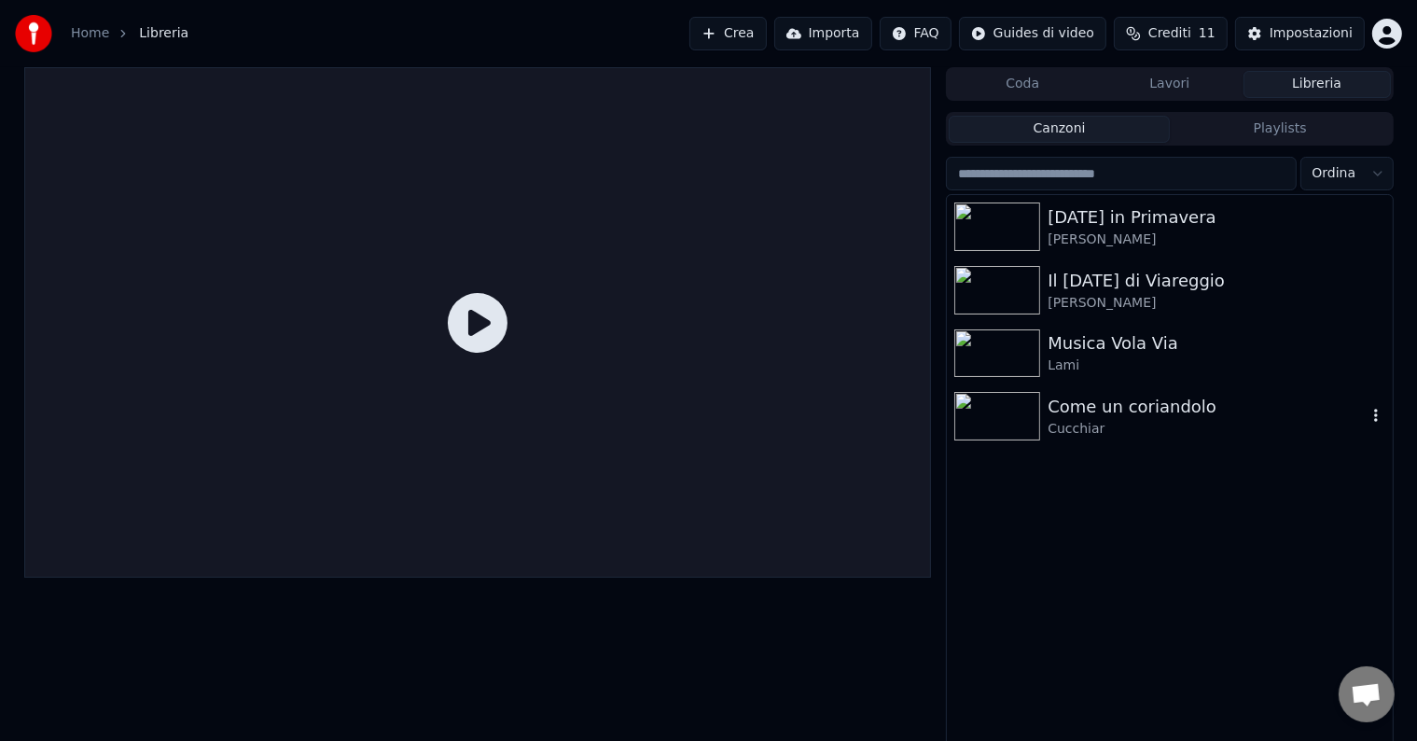
click at [1007, 420] on img at bounding box center [997, 416] width 86 height 49
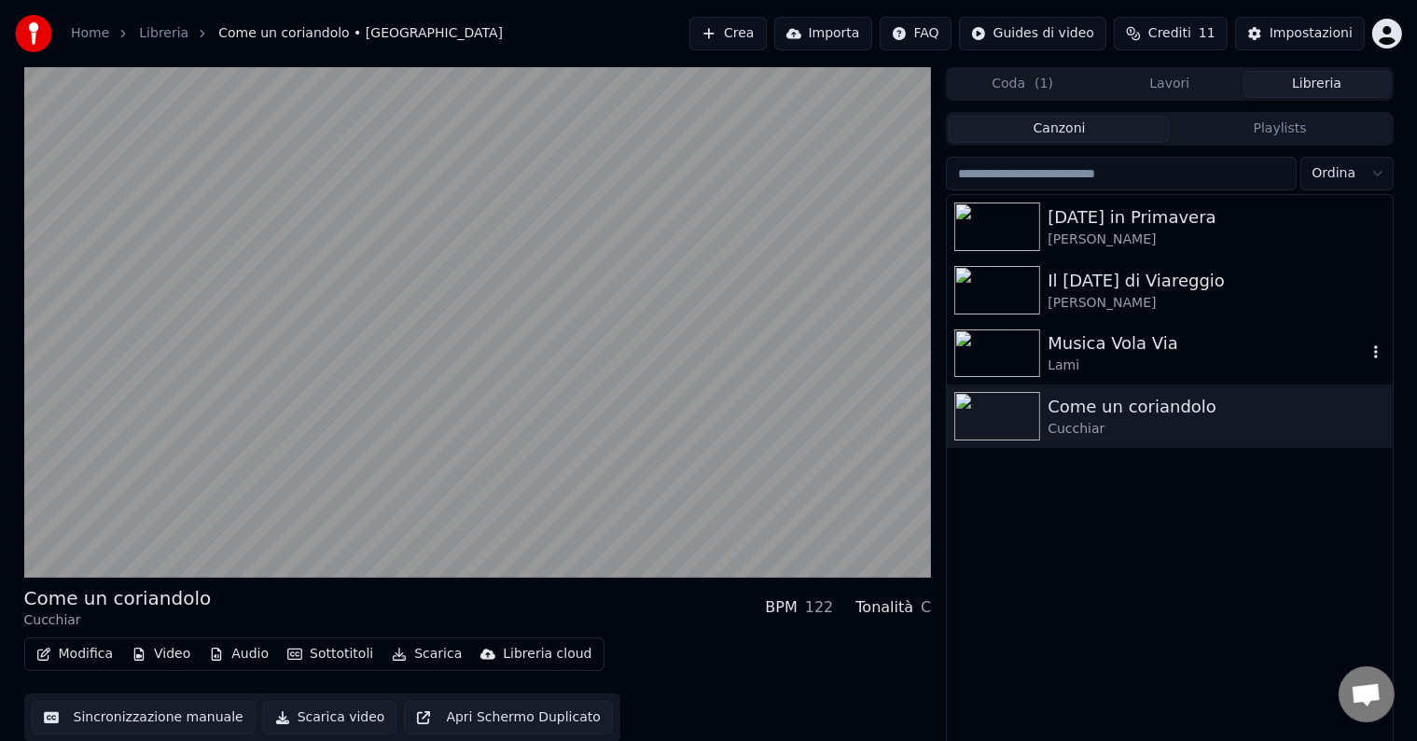
click at [1015, 363] on img at bounding box center [997, 353] width 86 height 49
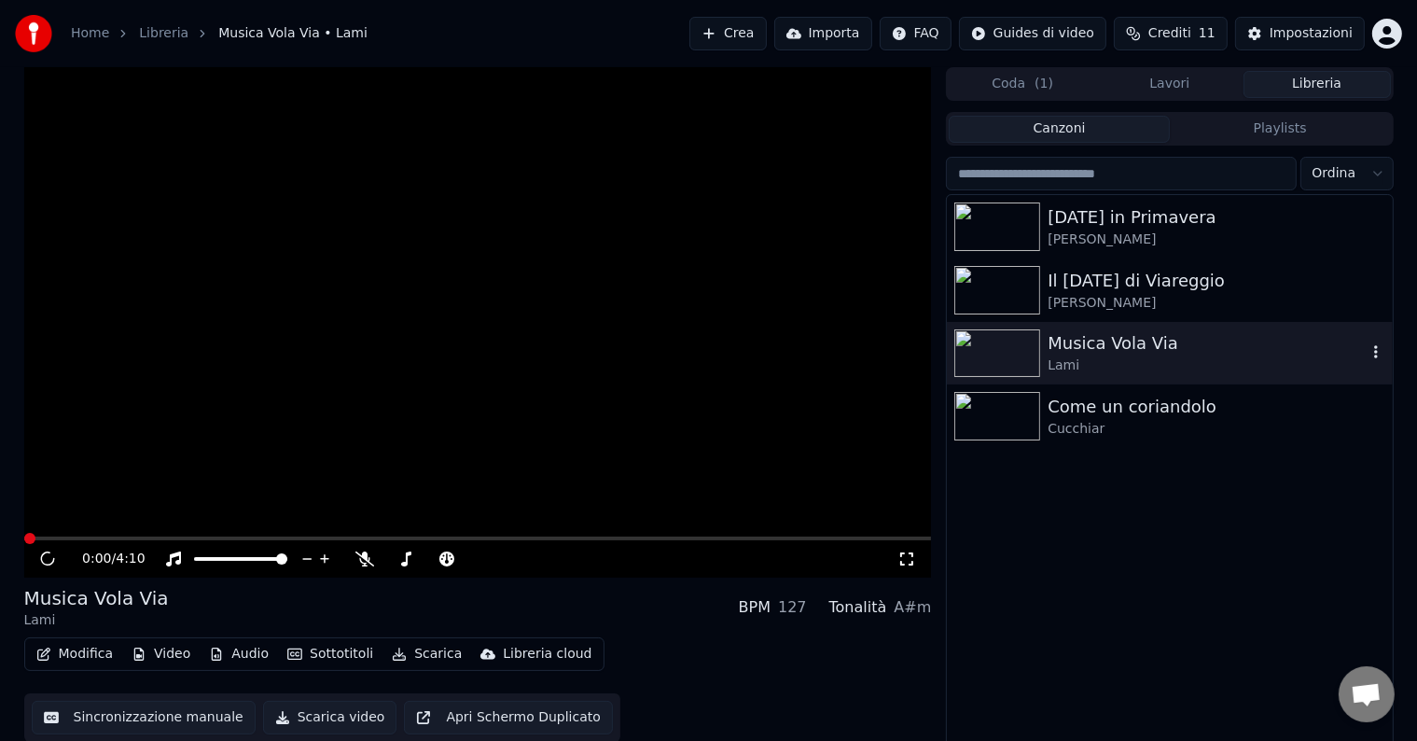
click at [1015, 363] on img at bounding box center [997, 353] width 86 height 49
click at [1374, 686] on span "Aprire la chat" at bounding box center [1366, 696] width 31 height 26
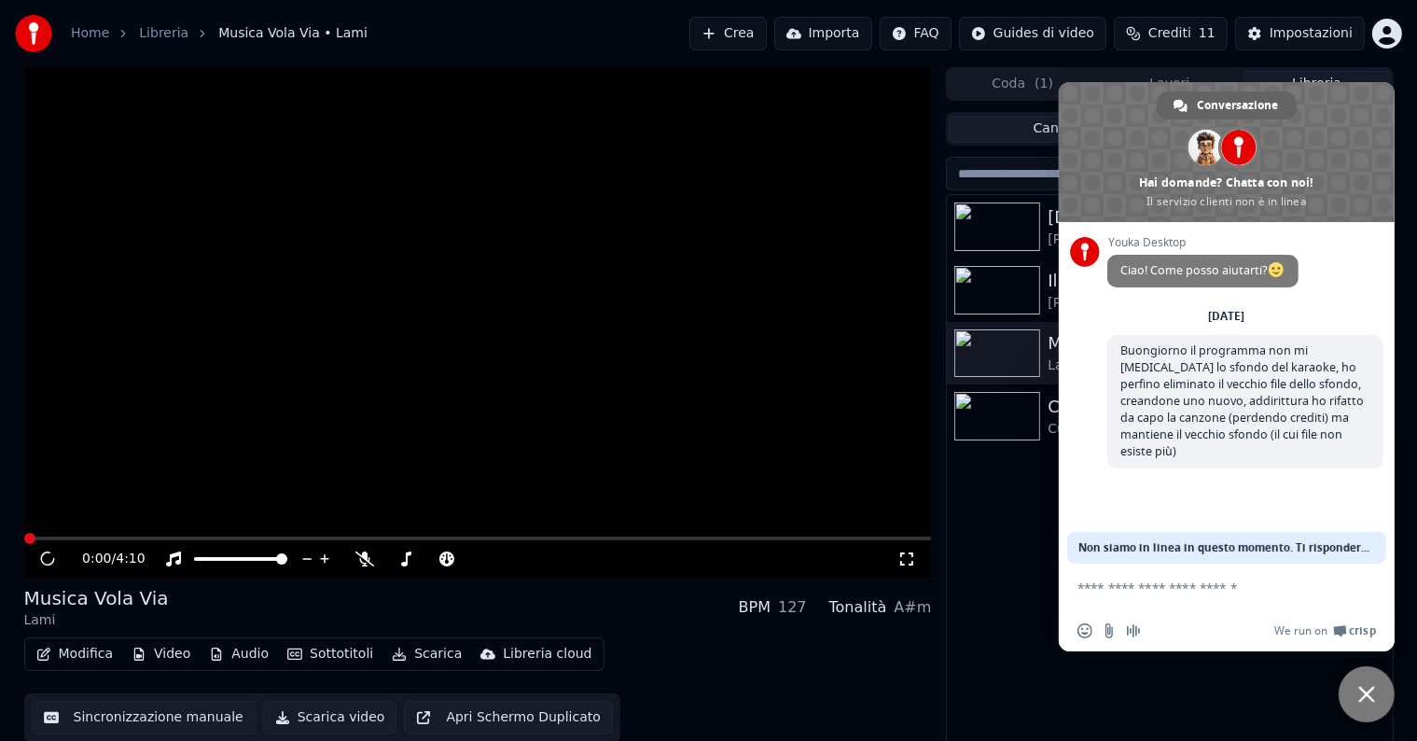
click at [1155, 586] on textarea "Scrivi il tuo messaggio..." at bounding box center [1205, 587] width 257 height 17
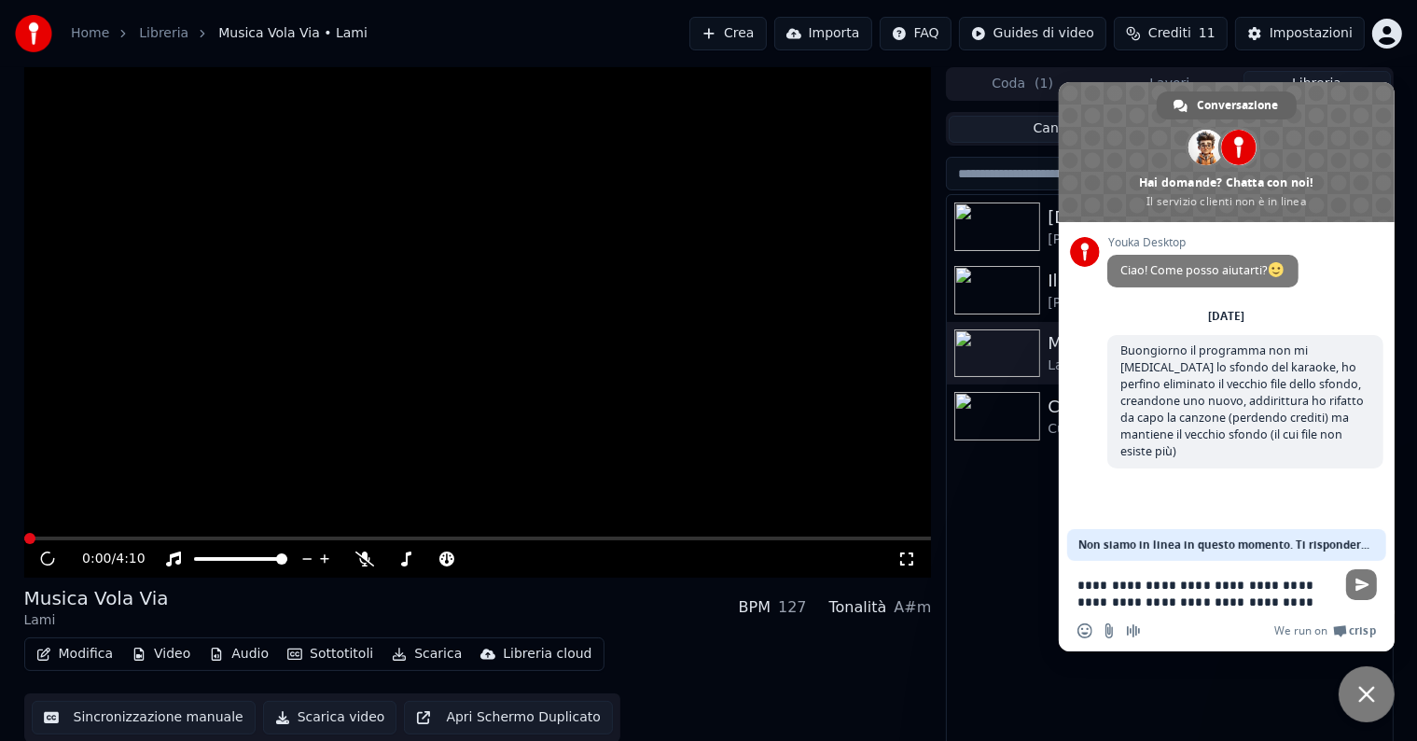
type textarea "**********"
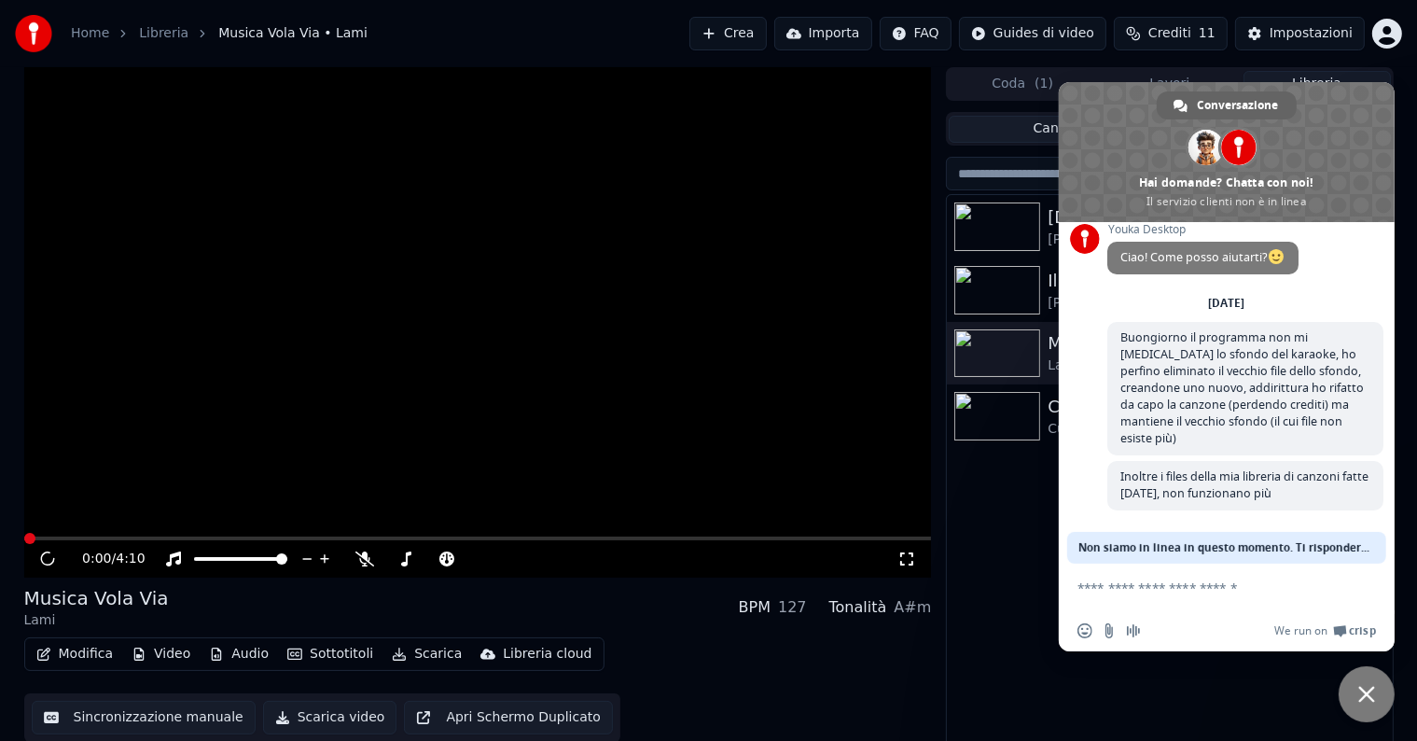
scroll to position [20, 0]
click at [896, 585] on div "Musica Vola Via Lami BPM 127 Tonalità A#m" at bounding box center [478, 607] width 908 height 45
click at [996, 552] on div "[DATE] in Primavera Boni - Sadun Il [DATE] di Viareggio Sadun - [PERSON_NAME] M…" at bounding box center [1169, 472] width 445 height 554
click at [1357, 697] on span "Chiudere la chat" at bounding box center [1366, 694] width 56 height 56
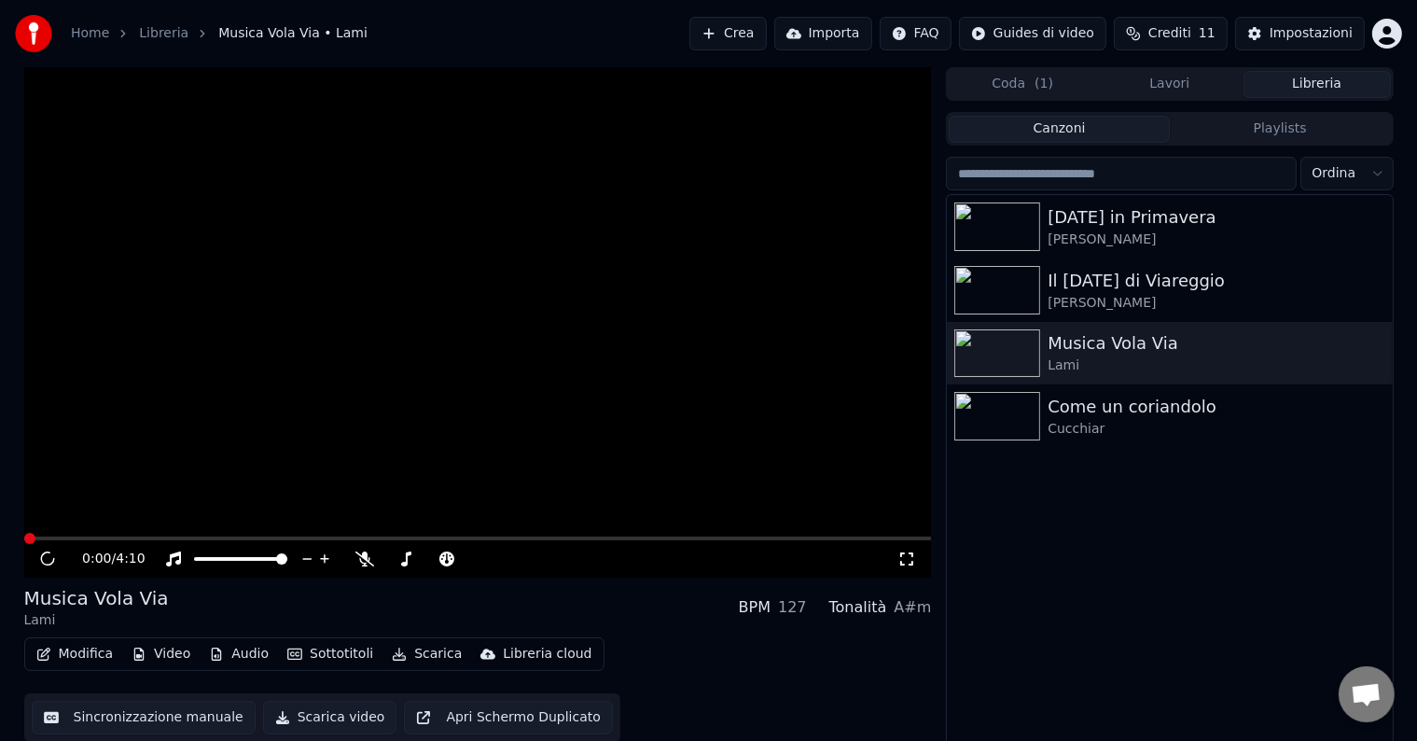
click at [1207, 657] on div "[DATE] in Primavera Boni - Sadun Il [DATE] di Viareggio Sadun - [PERSON_NAME] M…" at bounding box center [1169, 472] width 445 height 554
click at [1101, 394] on div "Come un coriandolo" at bounding box center [1206, 407] width 318 height 26
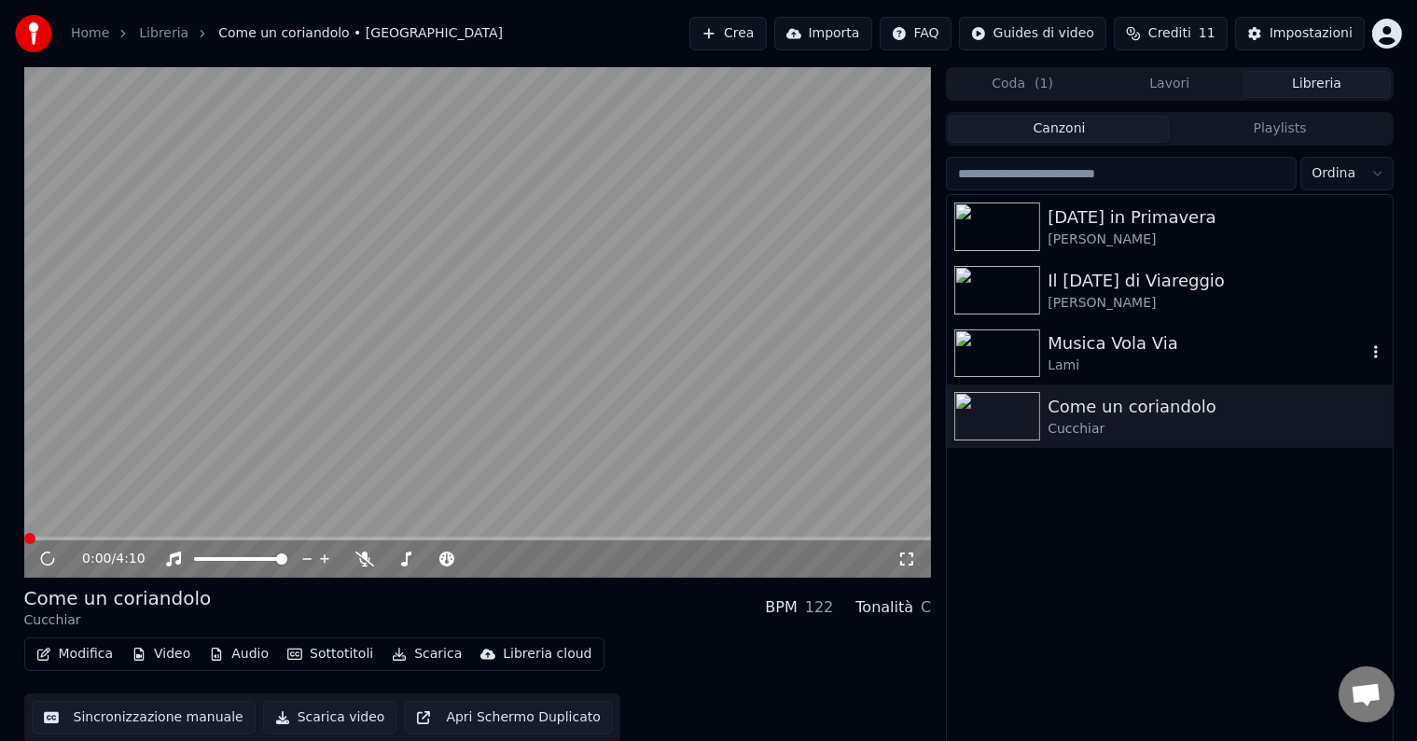
click at [1103, 361] on div "Lami" at bounding box center [1206, 365] width 318 height 19
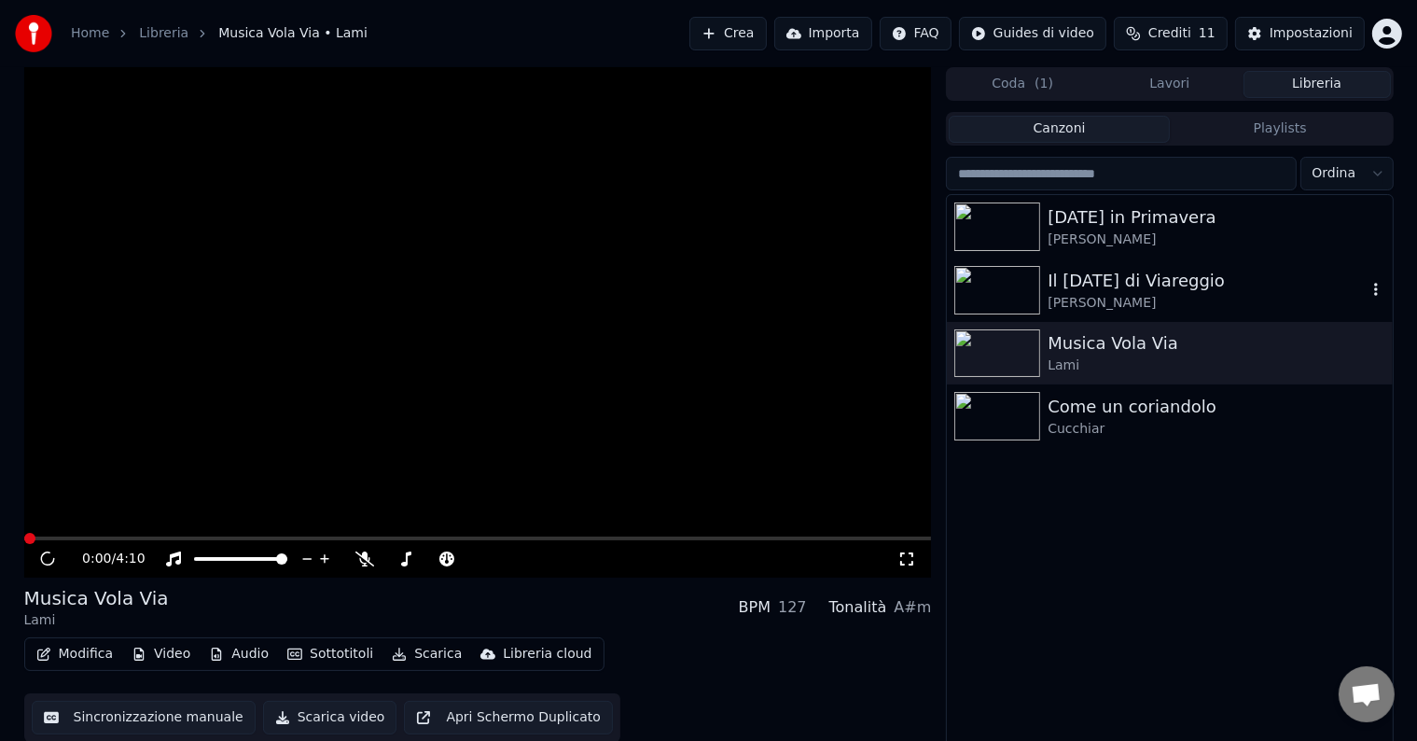
click at [1116, 284] on div "Il [DATE] di Viareggio" at bounding box center [1206, 281] width 318 height 26
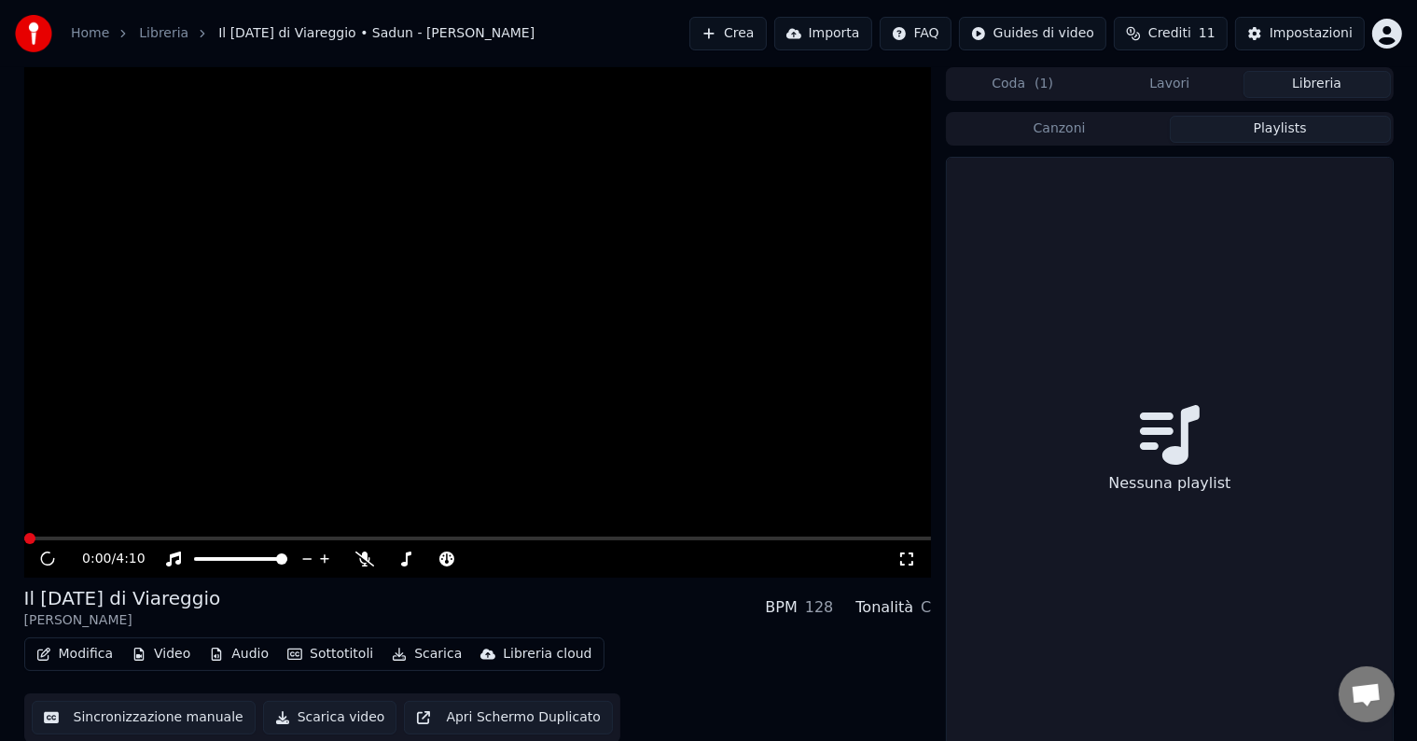
click at [1221, 134] on button "Playlists" at bounding box center [1280, 129] width 221 height 27
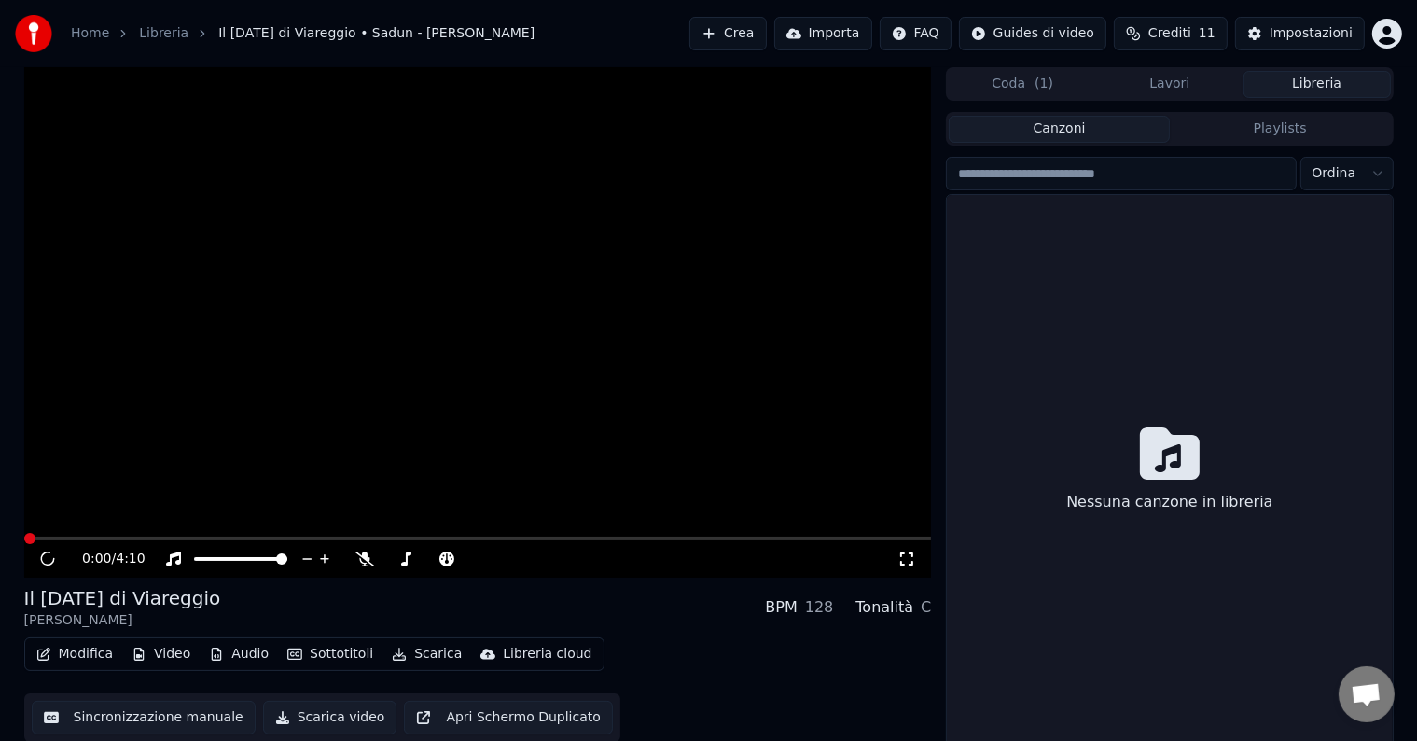
click at [1102, 134] on button "Canzoni" at bounding box center [1059, 129] width 221 height 27
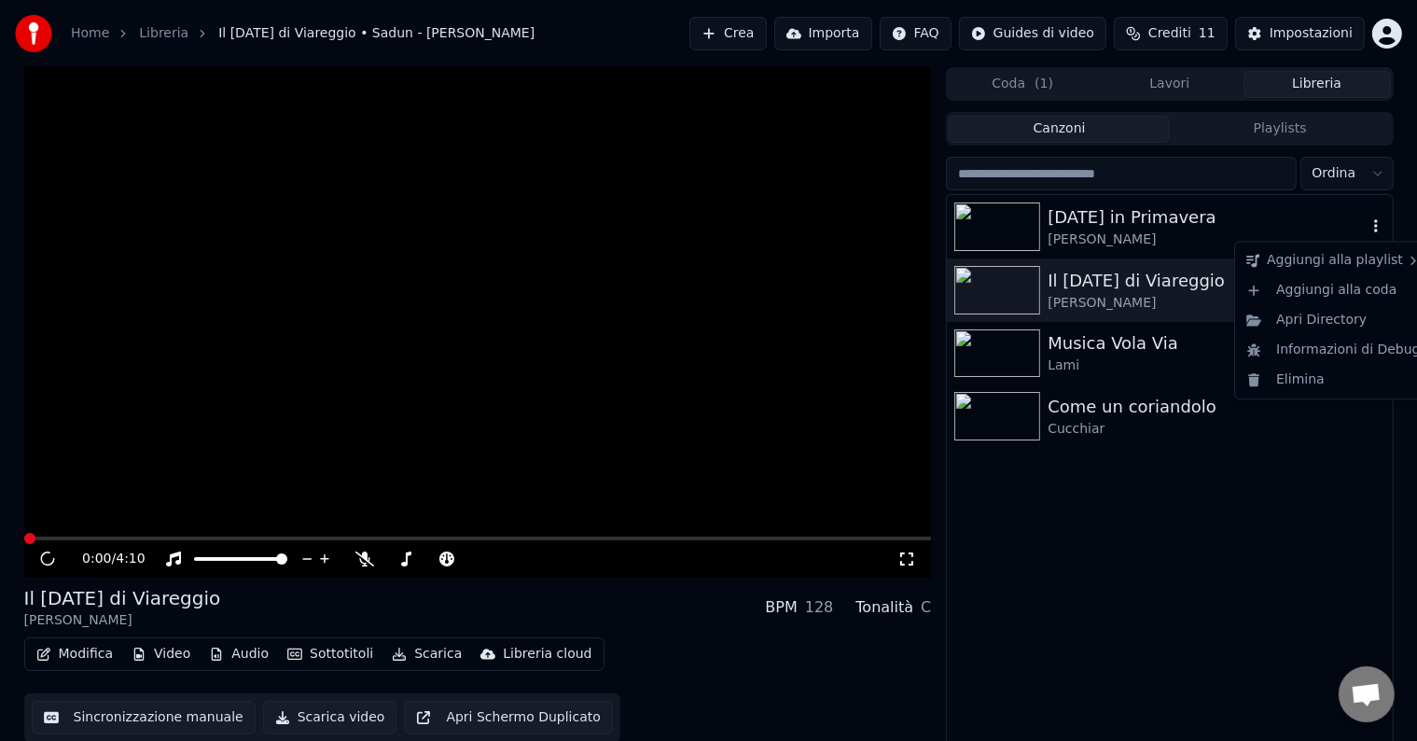
click at [1375, 218] on icon "button" at bounding box center [1375, 225] width 19 height 15
click at [1352, 261] on div "Aggiungi alla playlist" at bounding box center [1333, 260] width 189 height 30
click at [1324, 132] on button "Playlists" at bounding box center [1280, 129] width 221 height 27
click at [981, 133] on button "Canzoni" at bounding box center [1059, 129] width 221 height 27
click at [1185, 409] on div "Come un coriandolo" at bounding box center [1206, 407] width 318 height 26
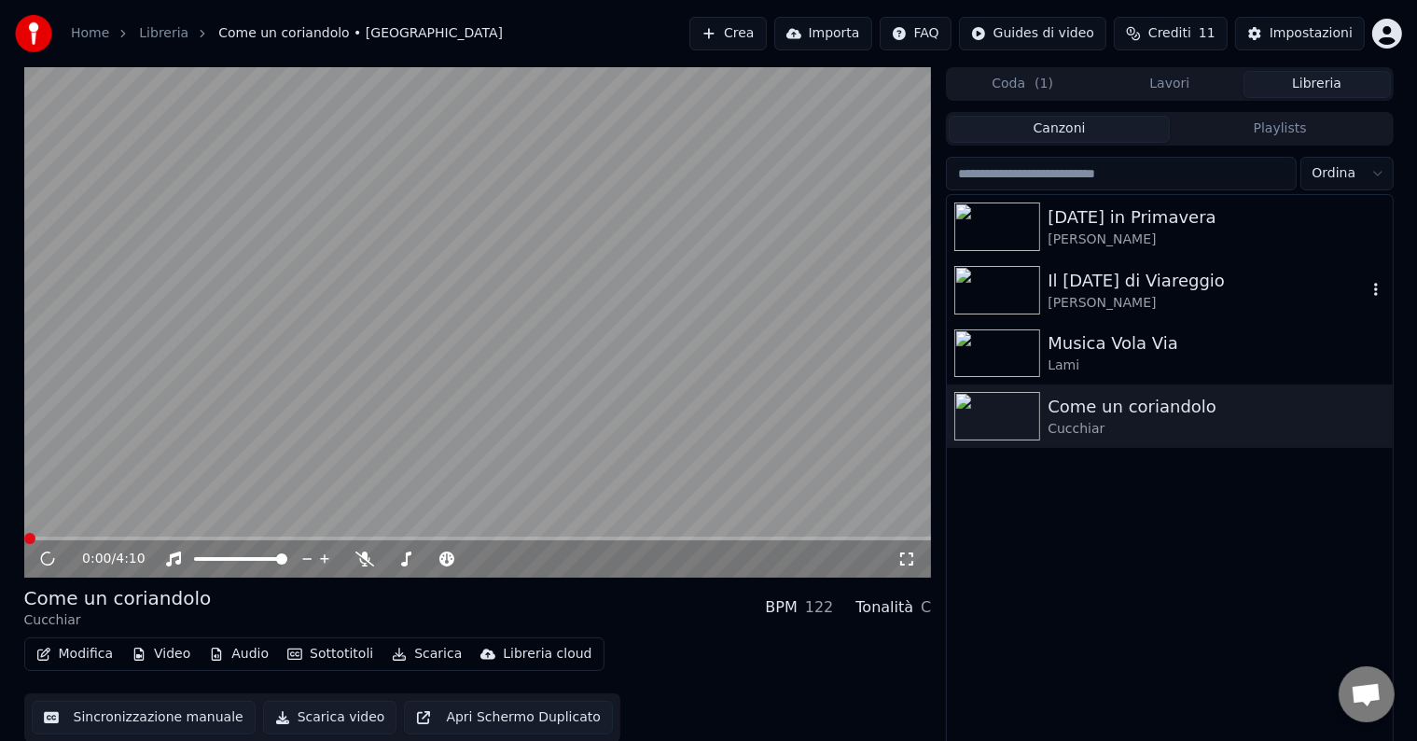
click at [1005, 308] on img at bounding box center [997, 290] width 86 height 49
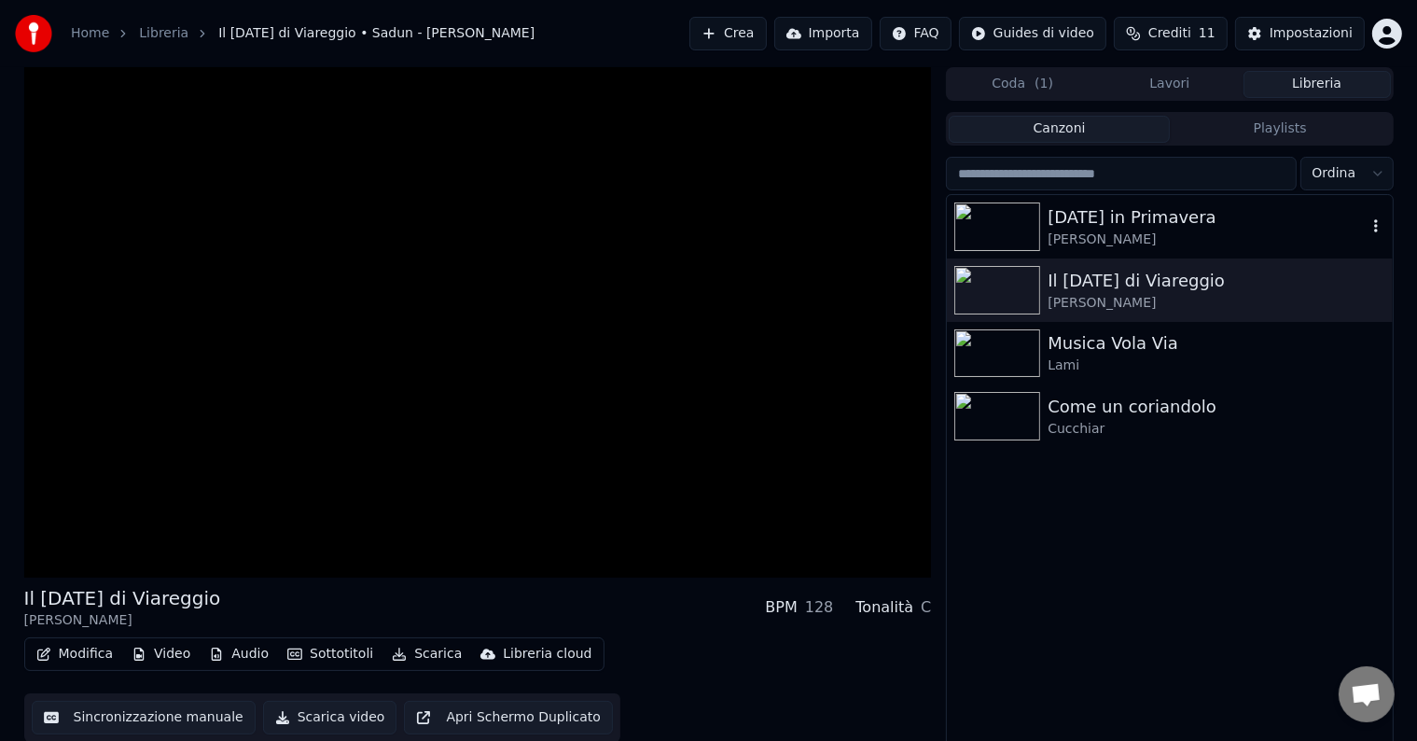
click at [1019, 224] on img at bounding box center [997, 226] width 86 height 49
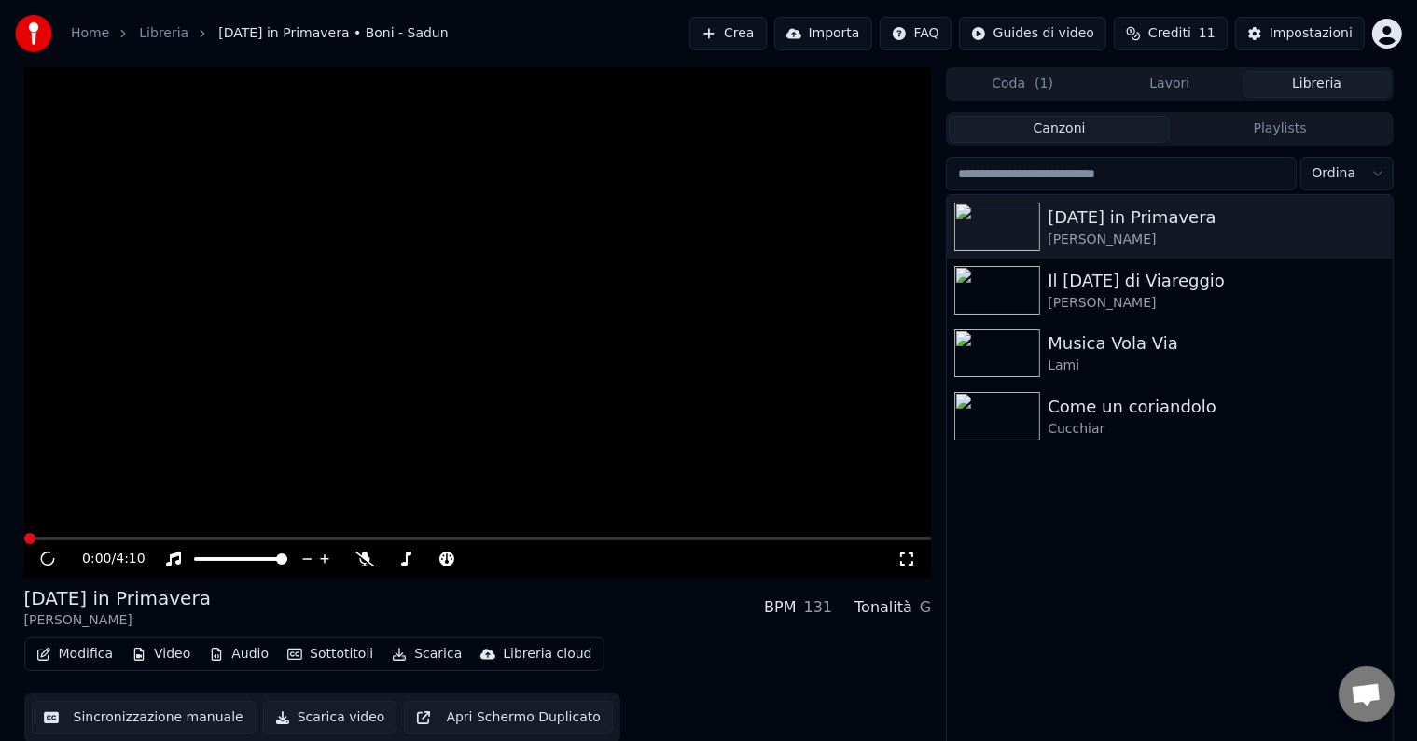
click at [709, 399] on video at bounding box center [478, 322] width 908 height 510
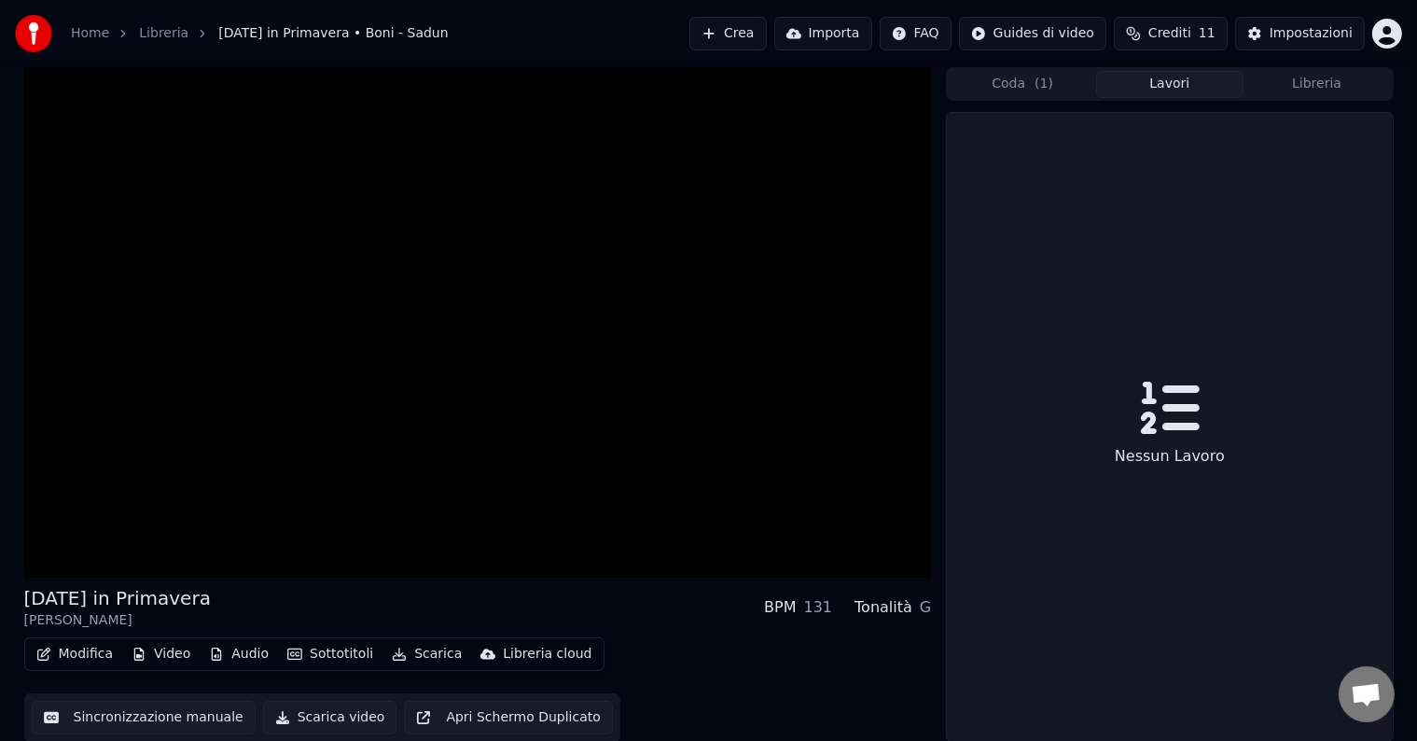
click at [1161, 93] on button "Lavori" at bounding box center [1169, 84] width 147 height 27
click at [1332, 77] on button "Libreria" at bounding box center [1316, 84] width 147 height 27
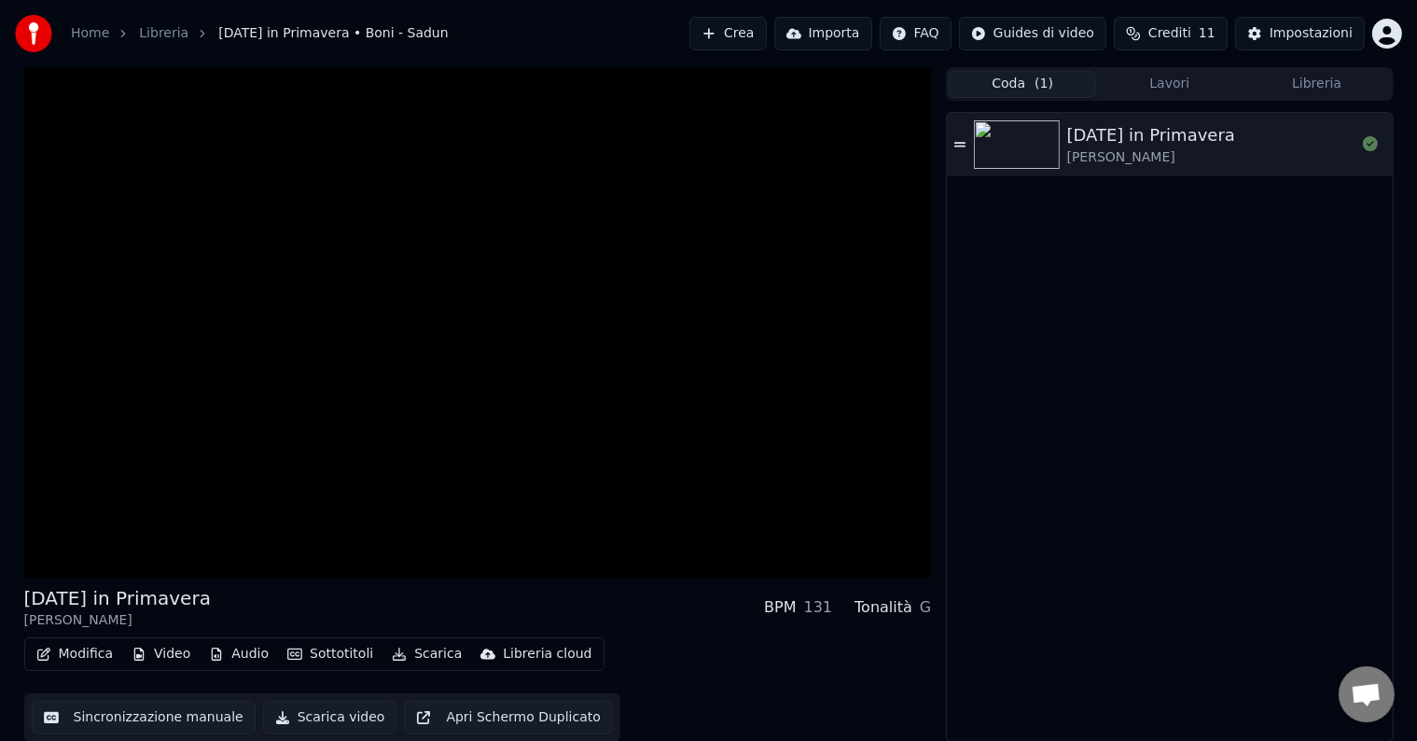
click at [1010, 93] on button "Coda ( 1 )" at bounding box center [1022, 84] width 147 height 27
click at [1045, 134] on img at bounding box center [1017, 144] width 86 height 49
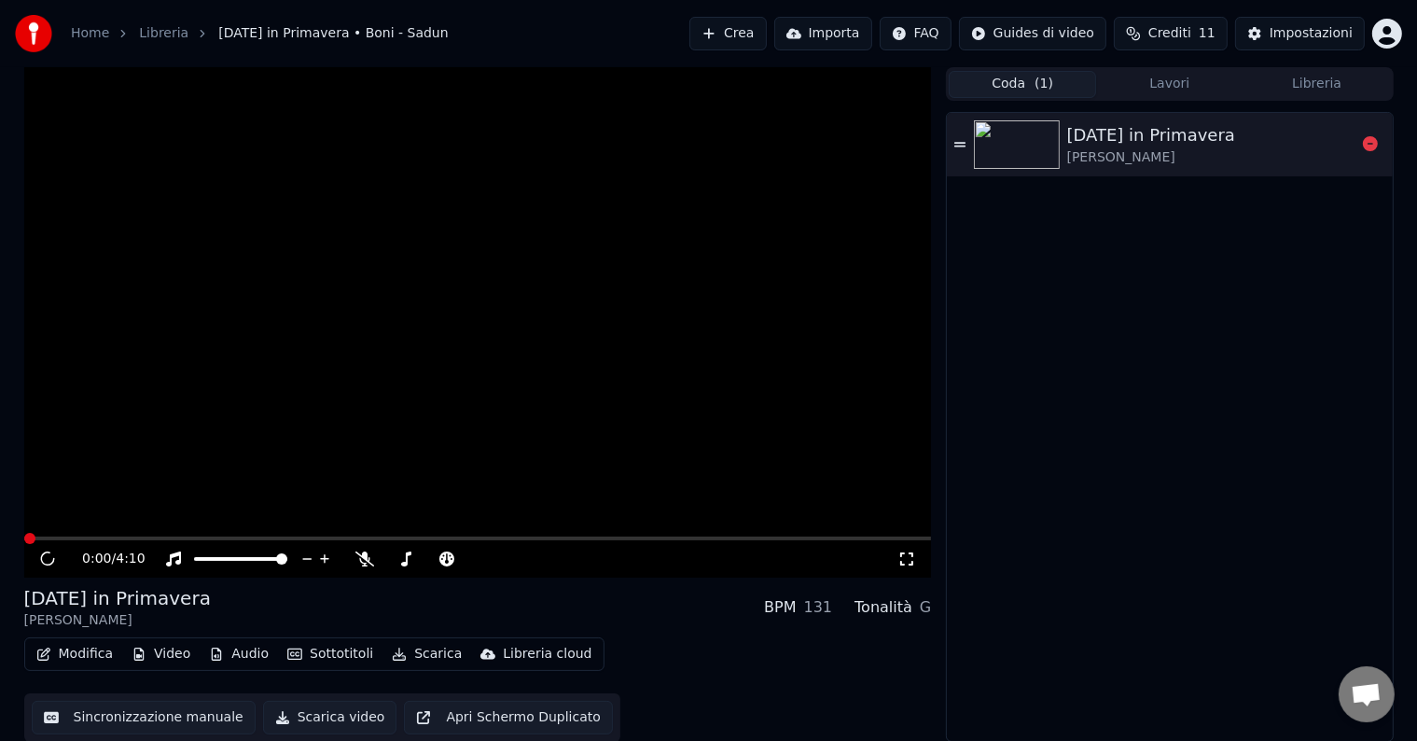
click at [1045, 134] on img at bounding box center [1017, 144] width 86 height 49
click at [1302, 298] on div "Carnevale in Primavera Boni - Sadun" at bounding box center [1169, 427] width 445 height 628
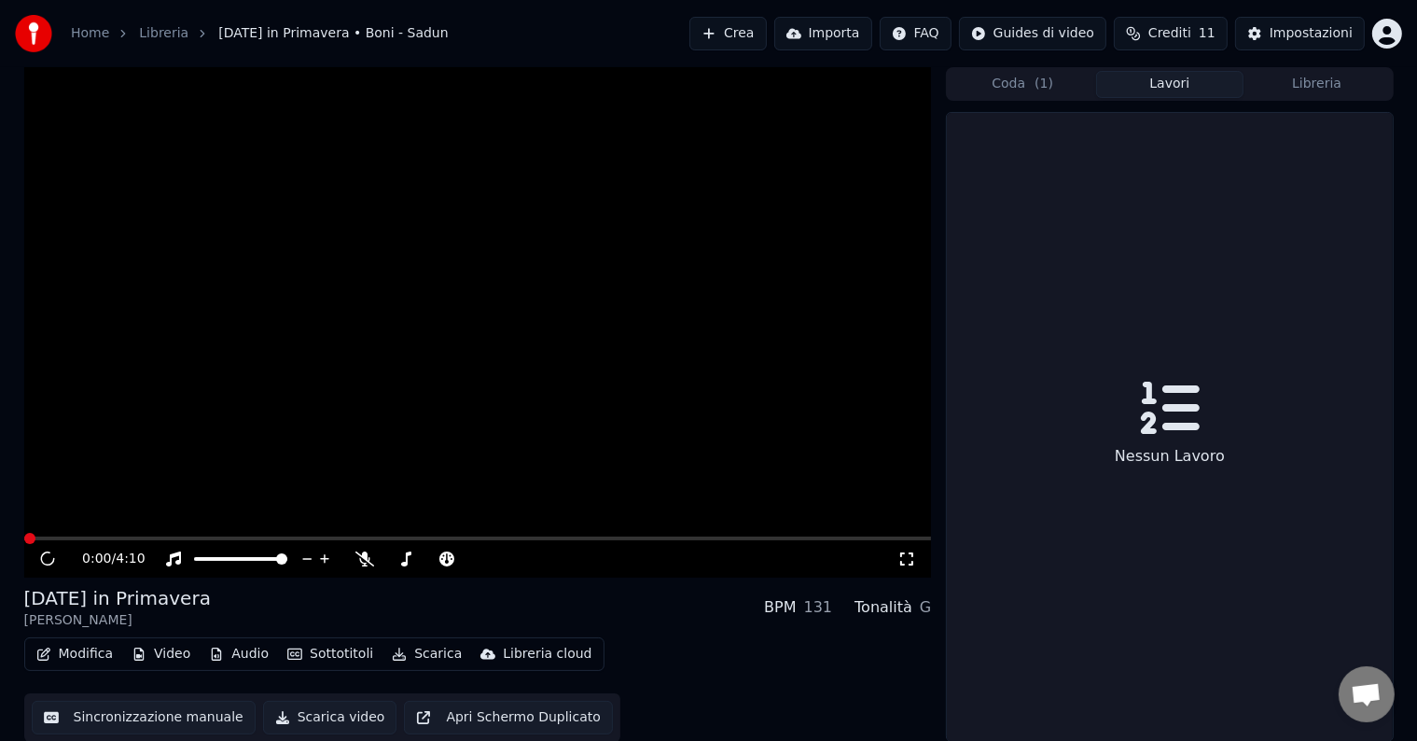
click at [1181, 82] on button "Lavori" at bounding box center [1169, 84] width 147 height 27
click at [1289, 82] on button "Libreria" at bounding box center [1316, 84] width 147 height 27
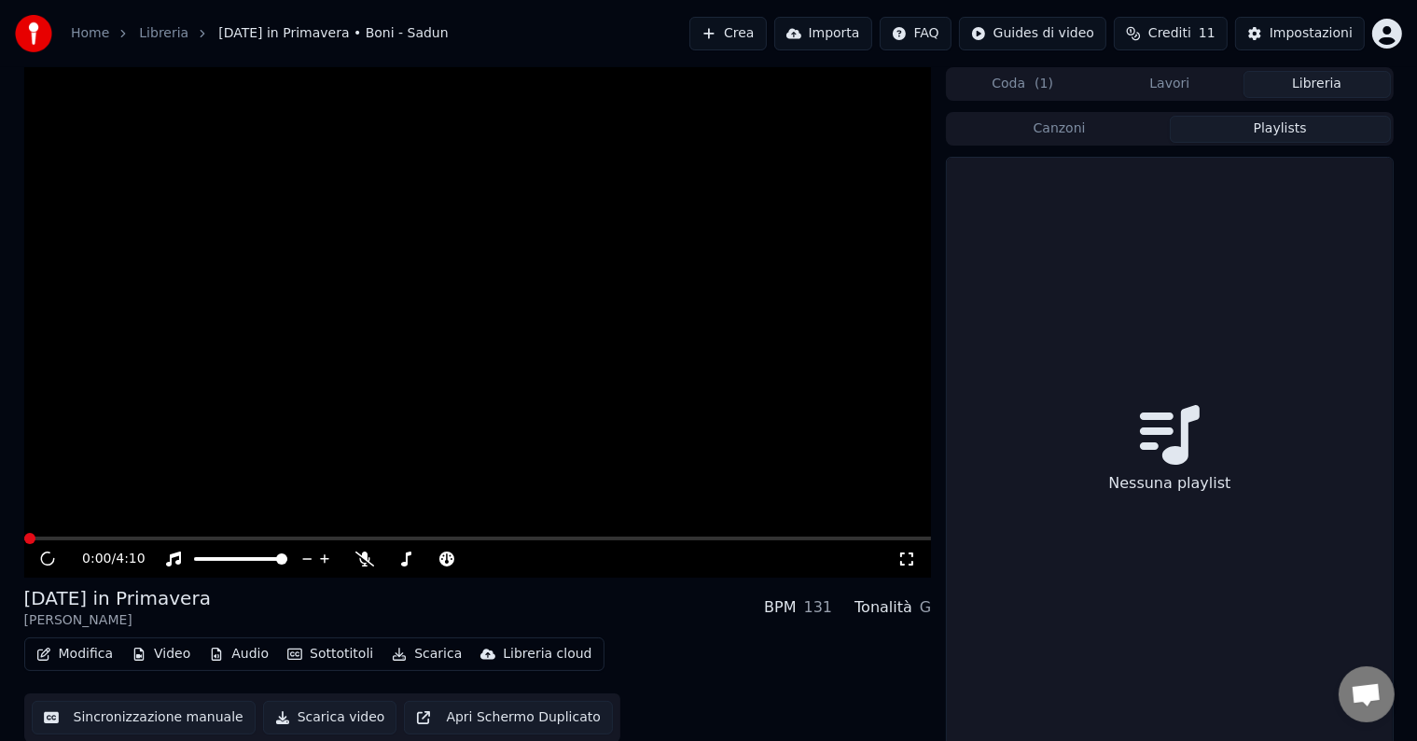
click at [1183, 142] on button "Playlists" at bounding box center [1280, 129] width 221 height 27
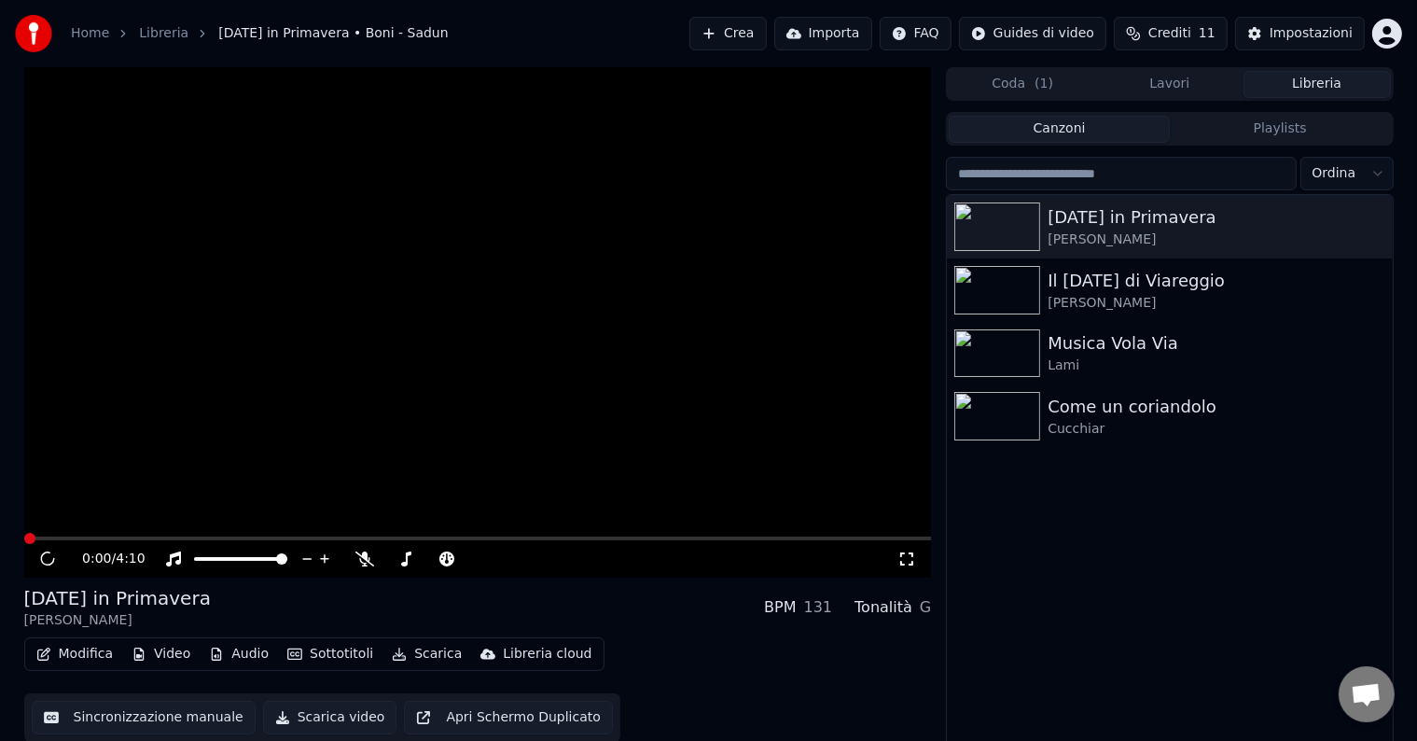
click at [1056, 142] on button "Canzoni" at bounding box center [1059, 129] width 221 height 27
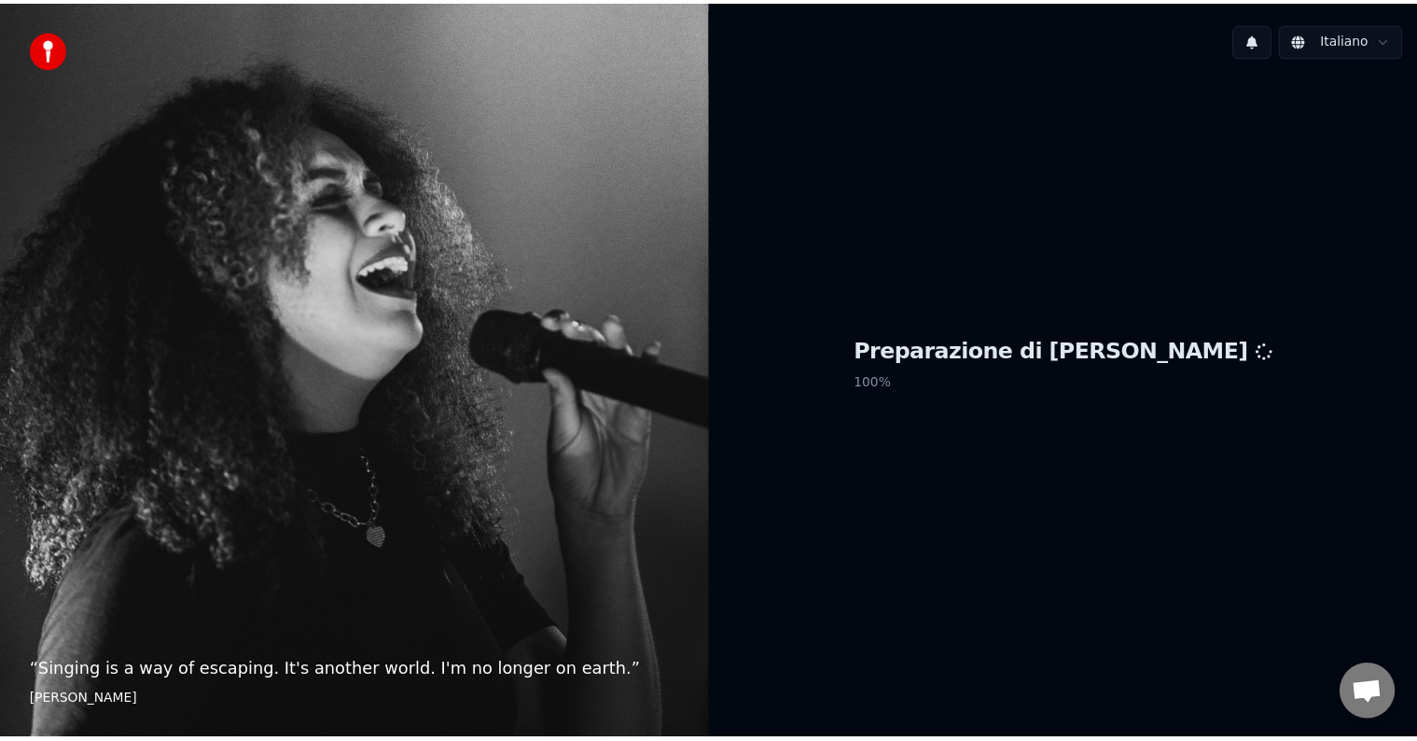
scroll to position [20, 0]
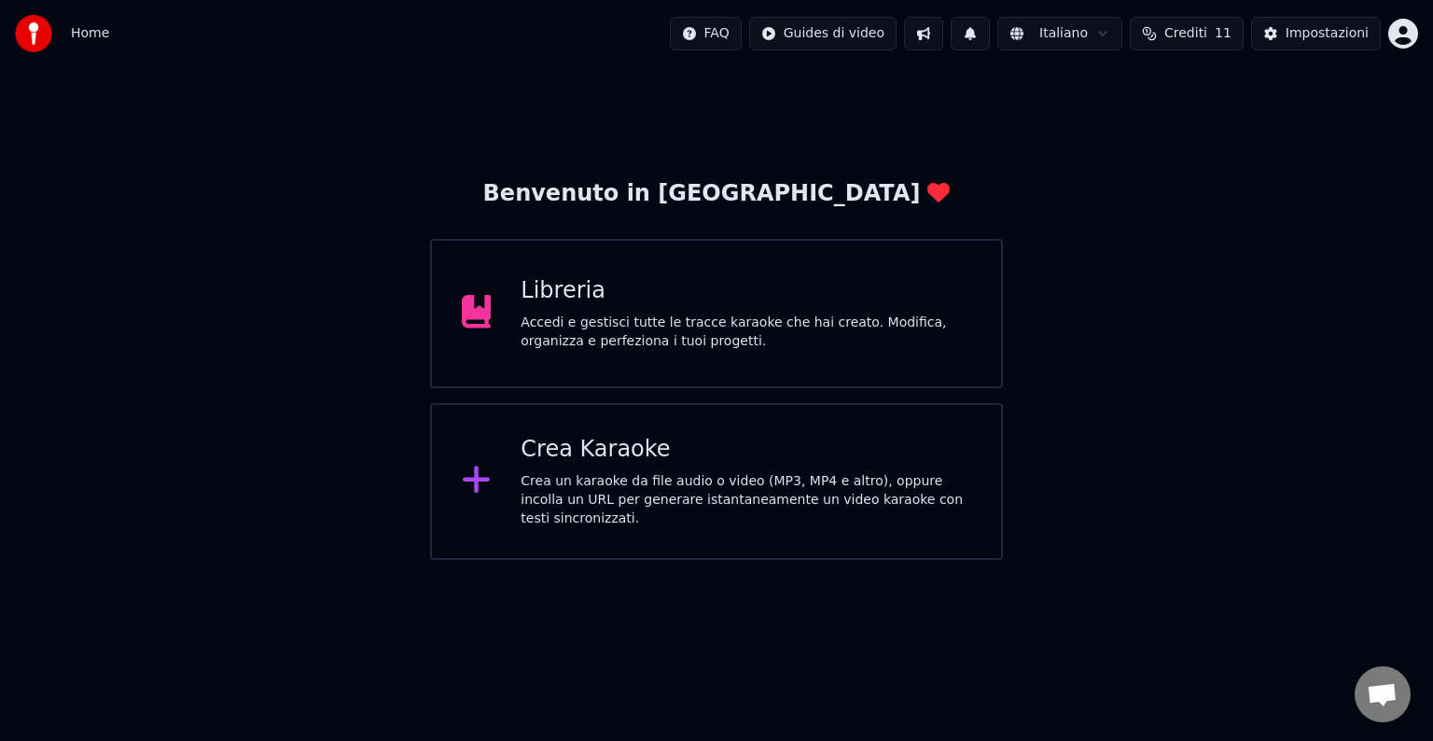
click at [521, 307] on div "Libreria Accedi e gestisci tutte le tracce karaoke che hai creato. Modifica, or…" at bounding box center [745, 313] width 451 height 75
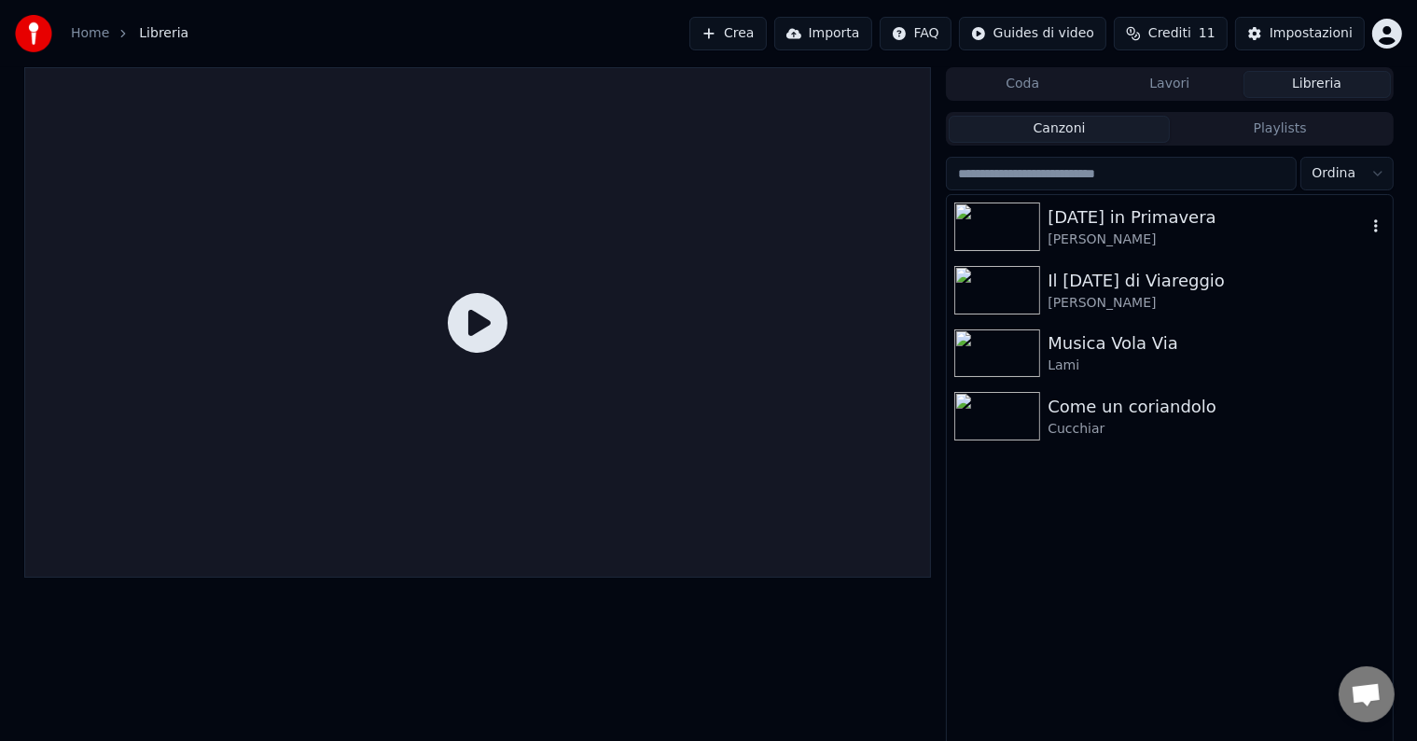
click at [1116, 209] on div "[DATE] in Primavera" at bounding box center [1206, 217] width 318 height 26
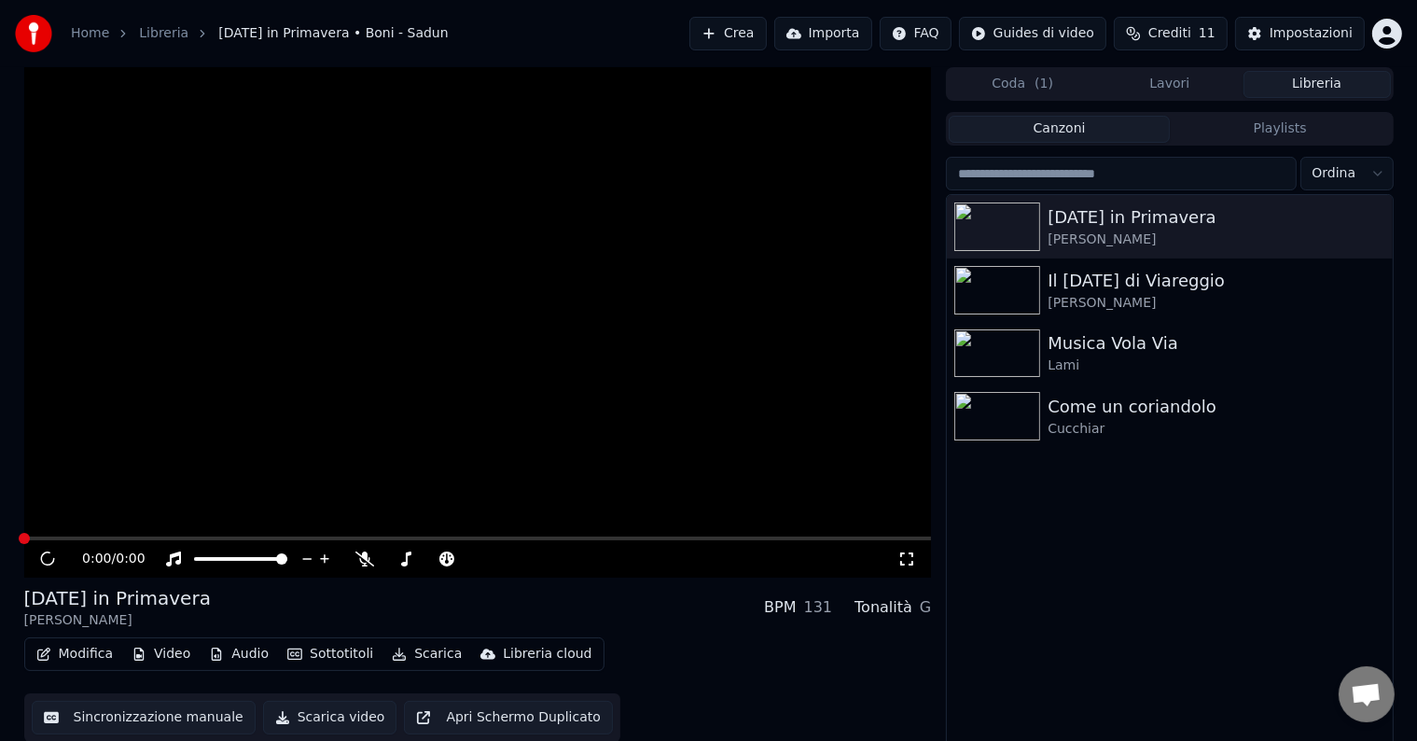
click at [1361, 698] on span "Aprire la chat" at bounding box center [1366, 696] width 31 height 26
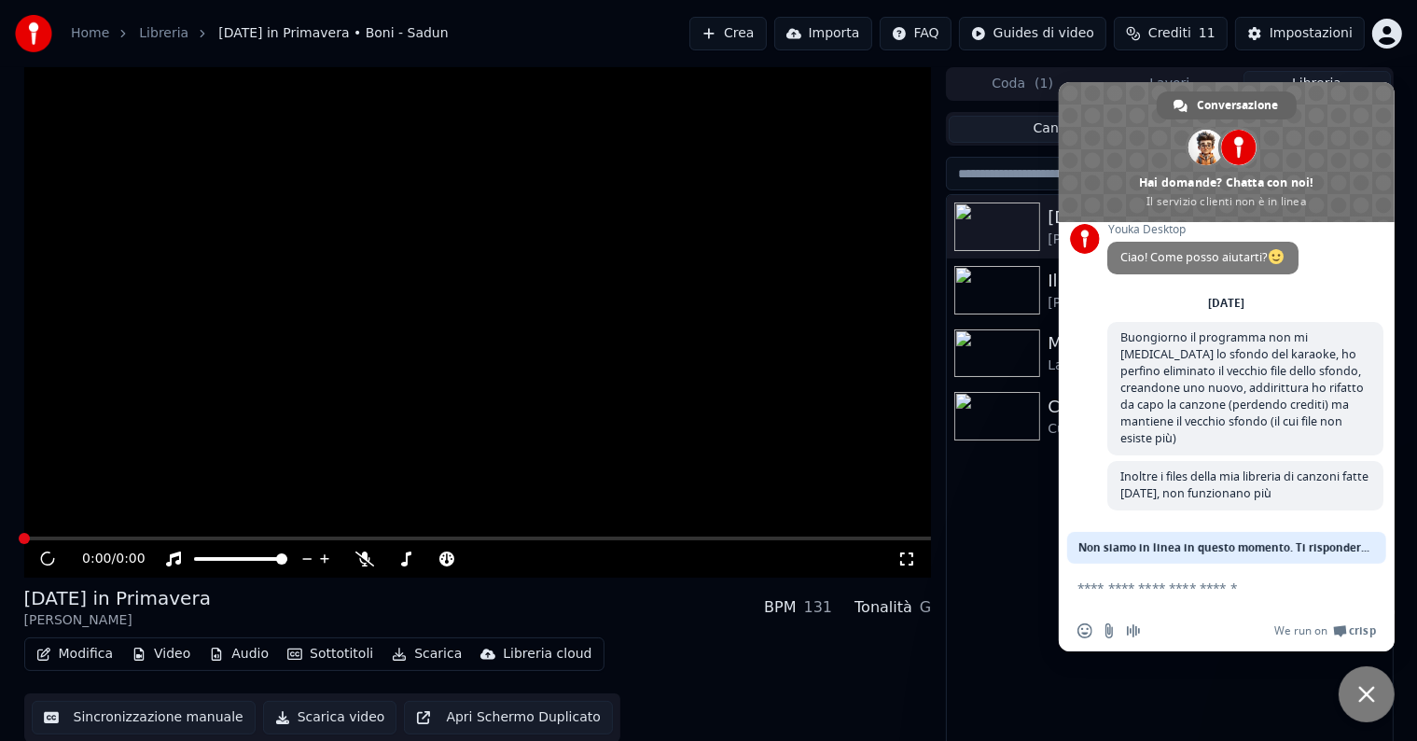
click at [784, 507] on video at bounding box center [478, 322] width 908 height 510
click at [1022, 626] on div "[DATE] in Primavera Boni - Sadun Il [DATE] di Viareggio Sadun - [PERSON_NAME] M…" at bounding box center [1169, 472] width 445 height 554
click at [1372, 690] on span "Chiudere la chat" at bounding box center [1366, 694] width 17 height 17
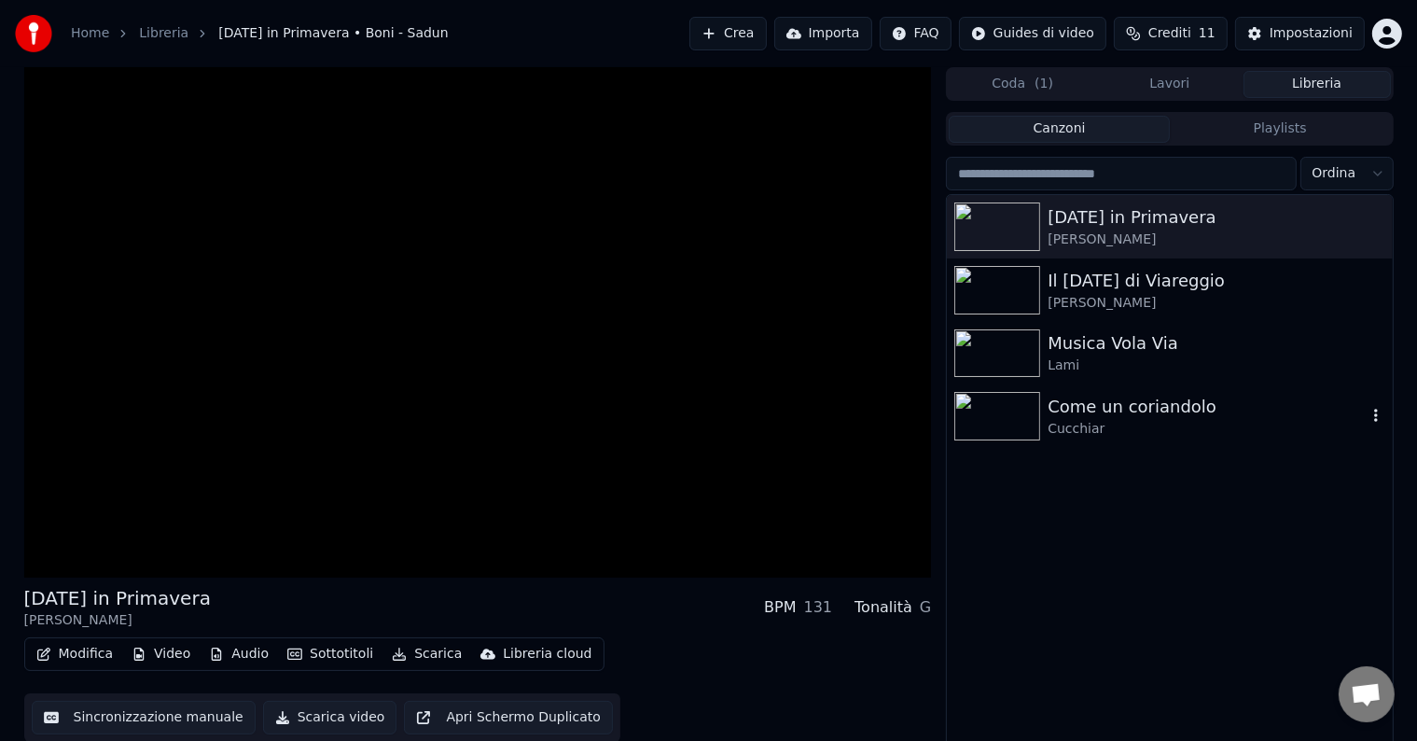
click at [1081, 414] on div "Come un coriandolo" at bounding box center [1206, 407] width 318 height 26
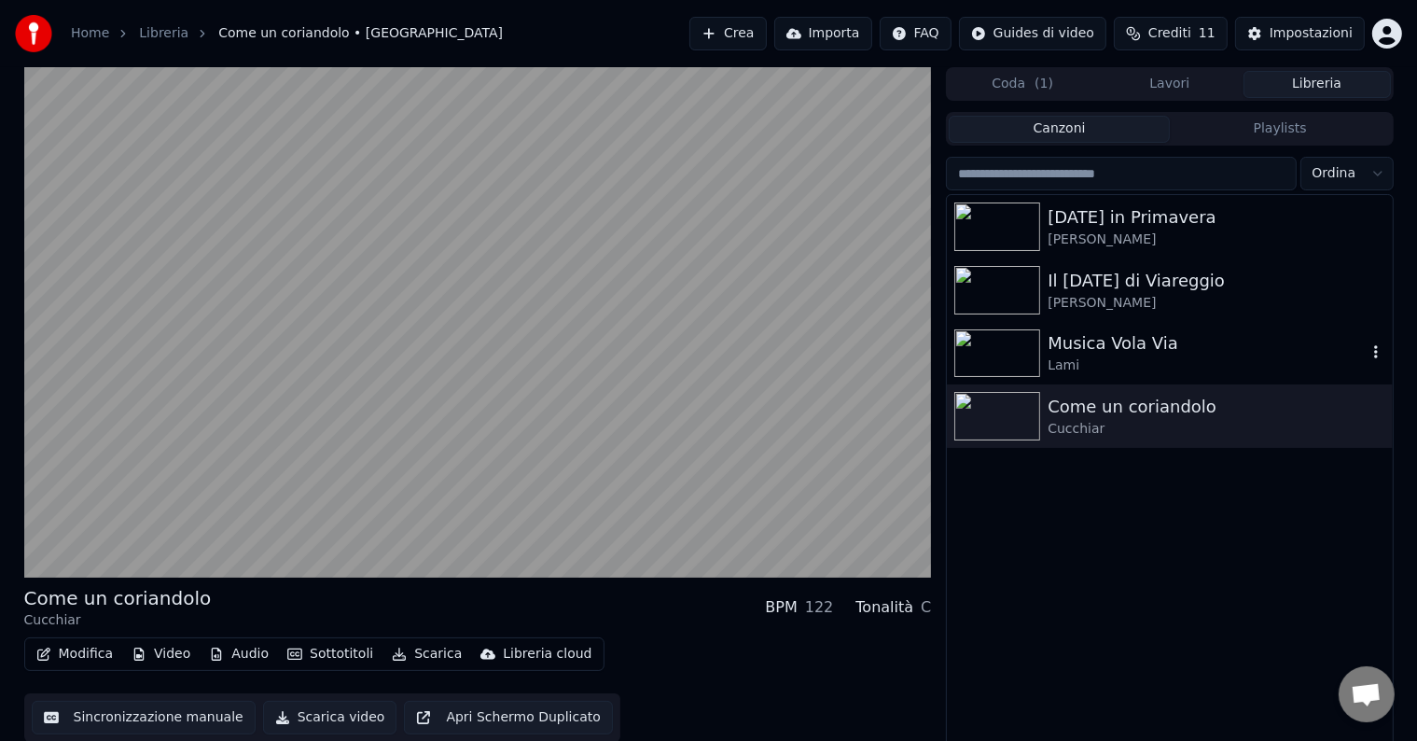
click at [1078, 351] on div "Musica Vola Via" at bounding box center [1206, 343] width 318 height 26
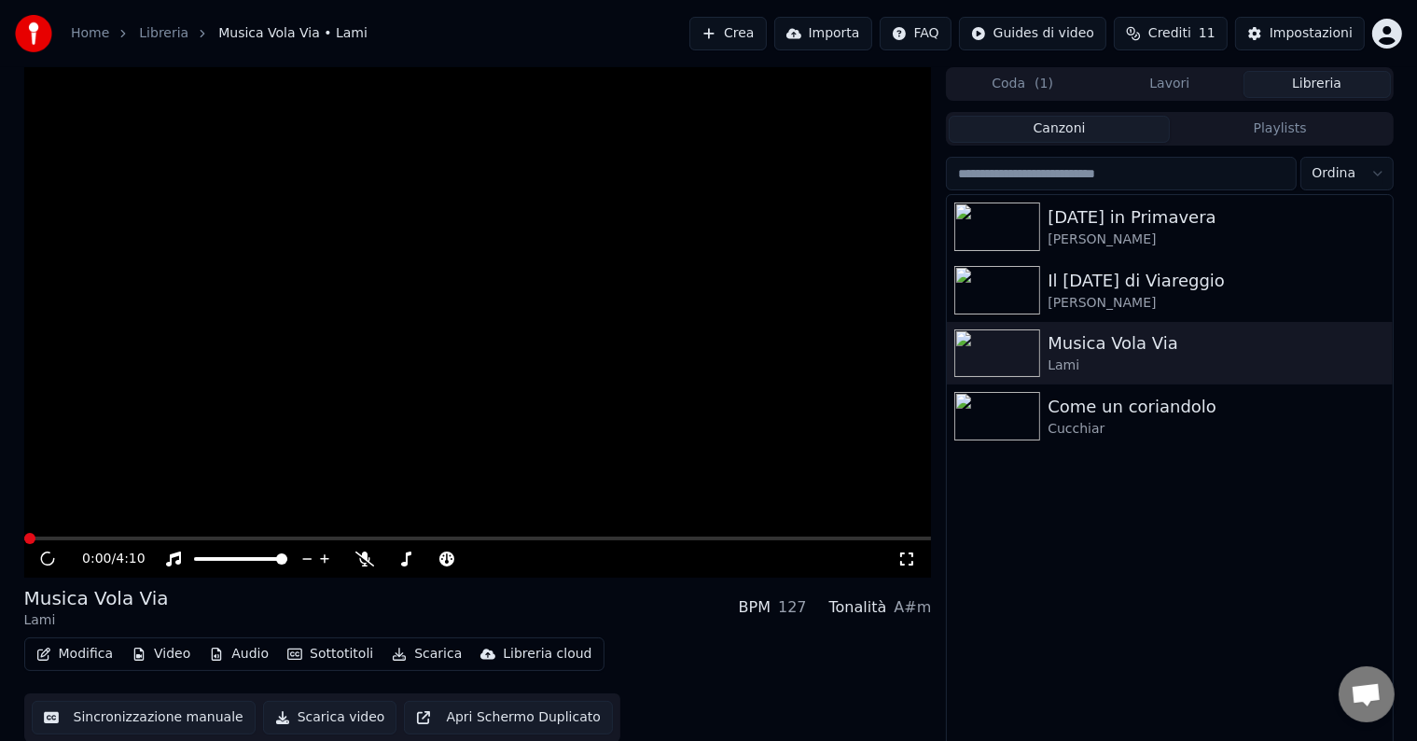
click at [1359, 697] on span "Aprire la chat" at bounding box center [1366, 696] width 31 height 26
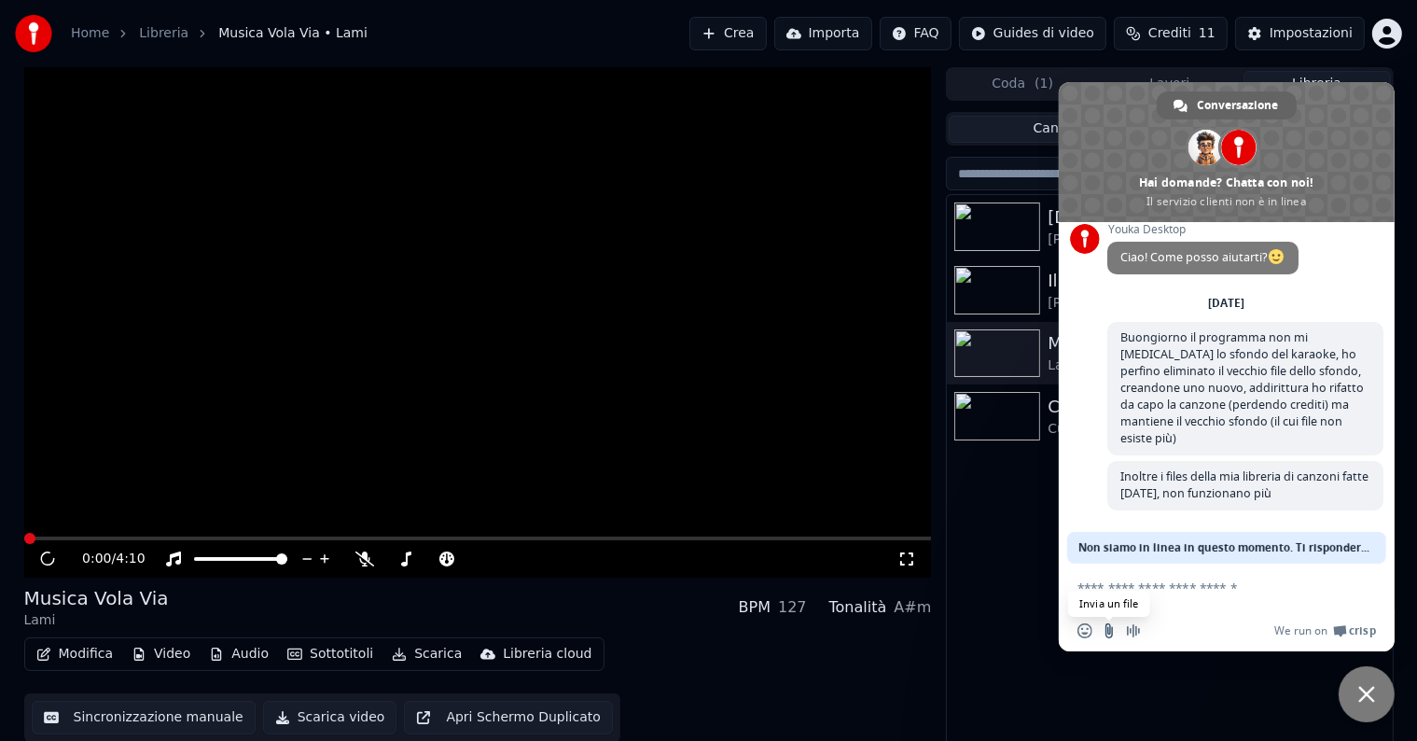
click at [1106, 631] on input "Invia un file" at bounding box center [1109, 630] width 15 height 15
click at [1128, 686] on div "[DATE] in Primavera Boni - Sadun Il [DATE] di Viareggio Sadun - [PERSON_NAME] M…" at bounding box center [1169, 472] width 445 height 554
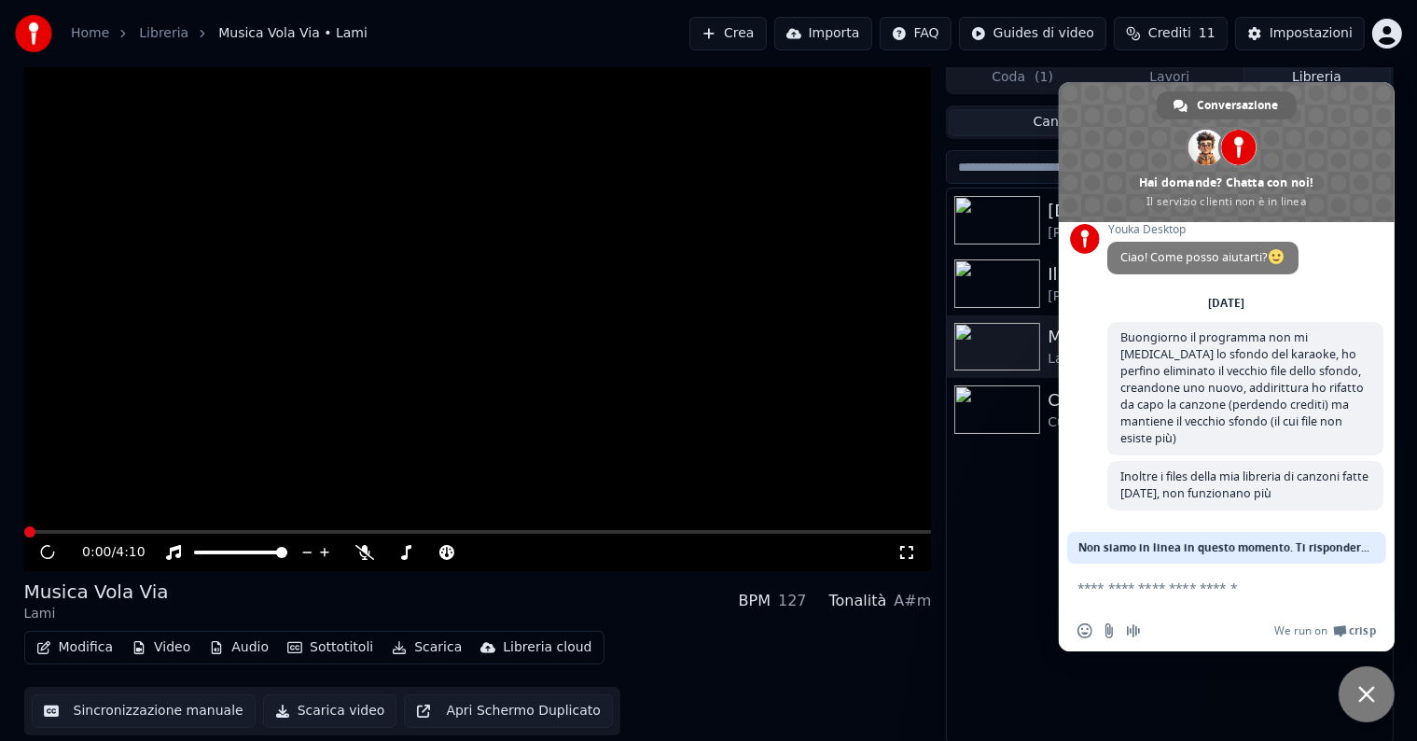
scroll to position [8, 0]
click at [992, 627] on div "[DATE] in Primavera Boni - Sadun Il [DATE] di Viareggio Sadun - [PERSON_NAME] M…" at bounding box center [1169, 464] width 445 height 554
click at [999, 423] on img at bounding box center [997, 407] width 86 height 49
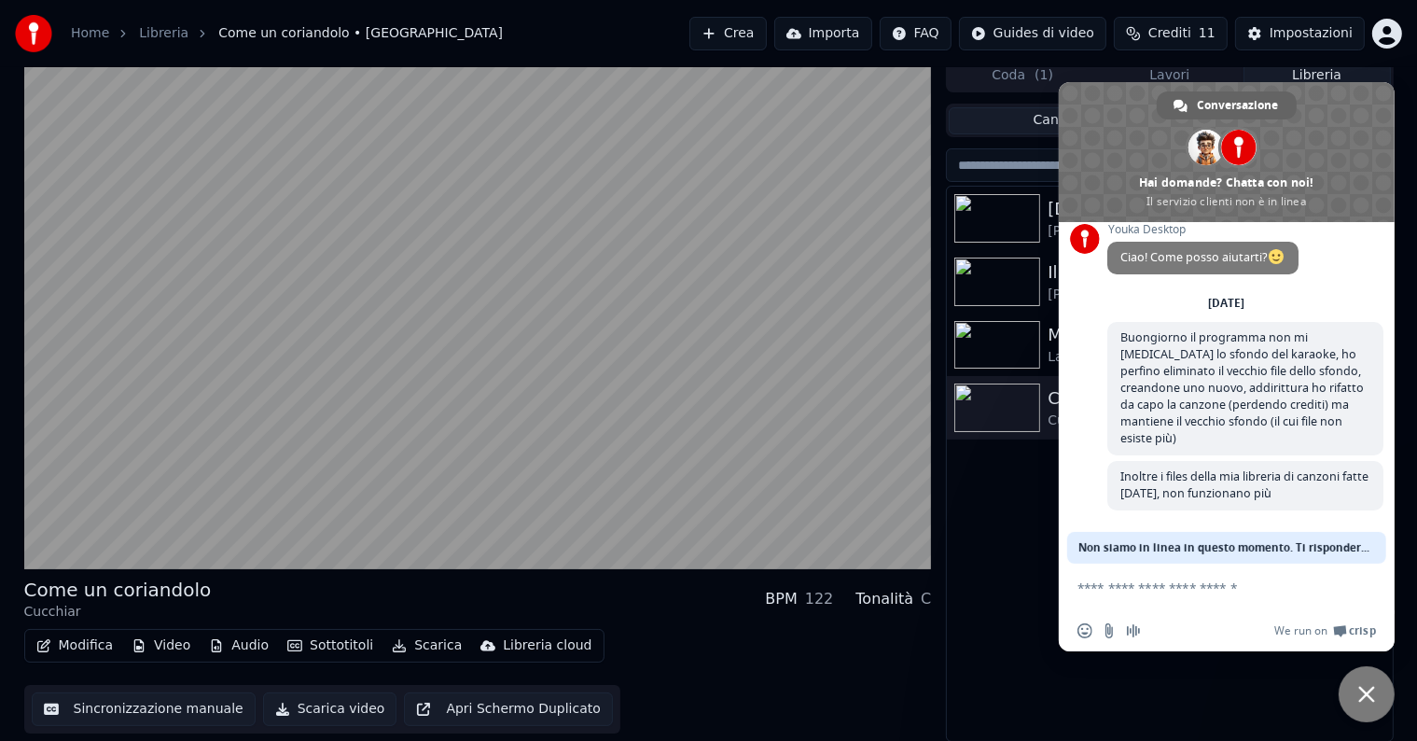
click at [1355, 683] on span "Chiudere la chat" at bounding box center [1366, 694] width 56 height 56
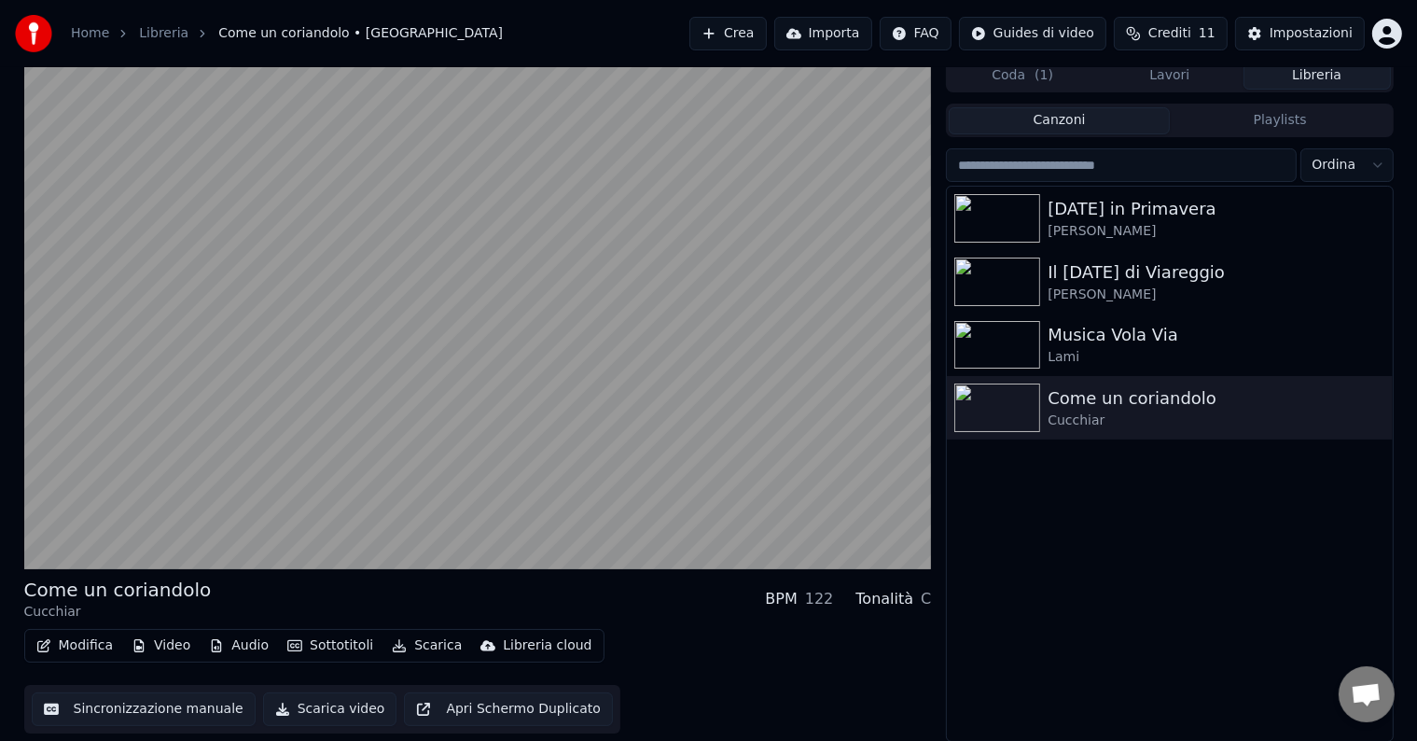
click at [329, 706] on button "Scarica video" at bounding box center [330, 709] width 134 height 34
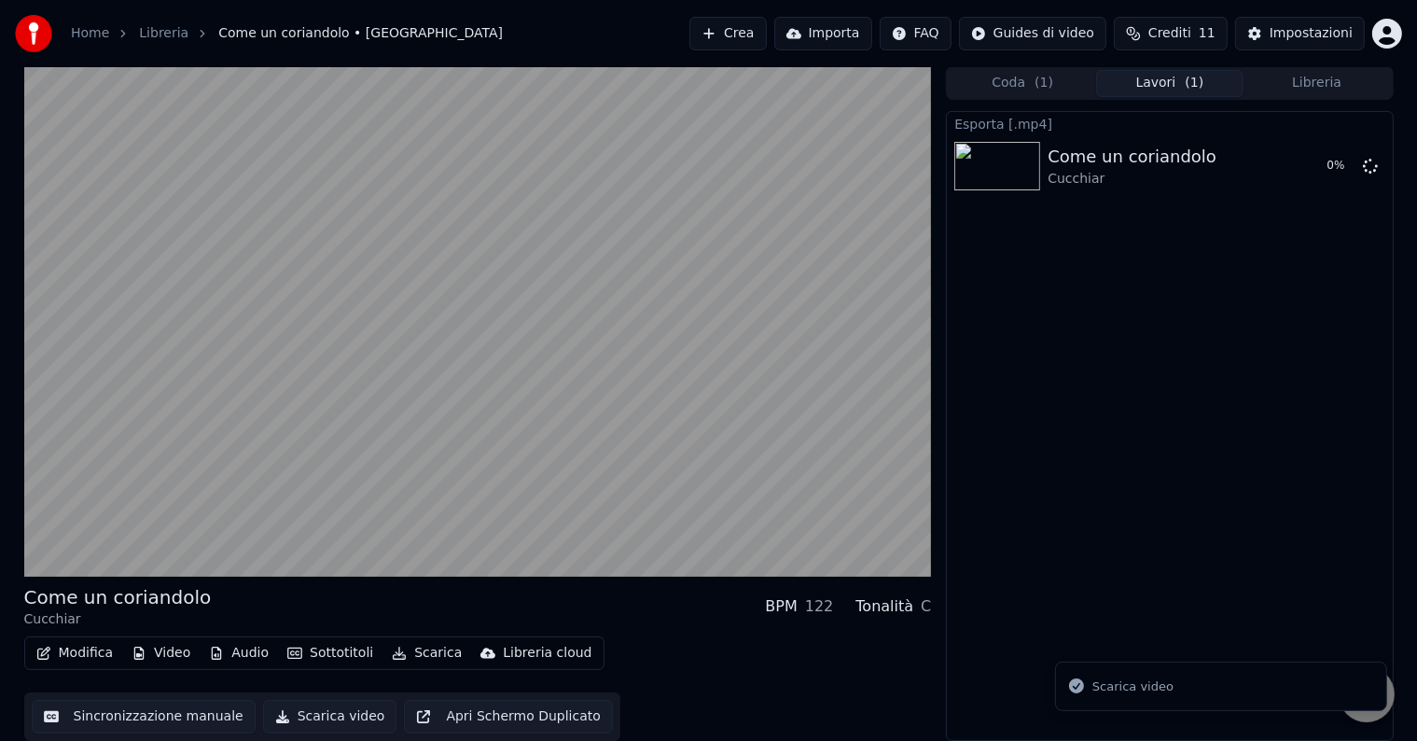
scroll to position [1, 0]
click at [392, 655] on icon "button" at bounding box center [399, 652] width 15 height 13
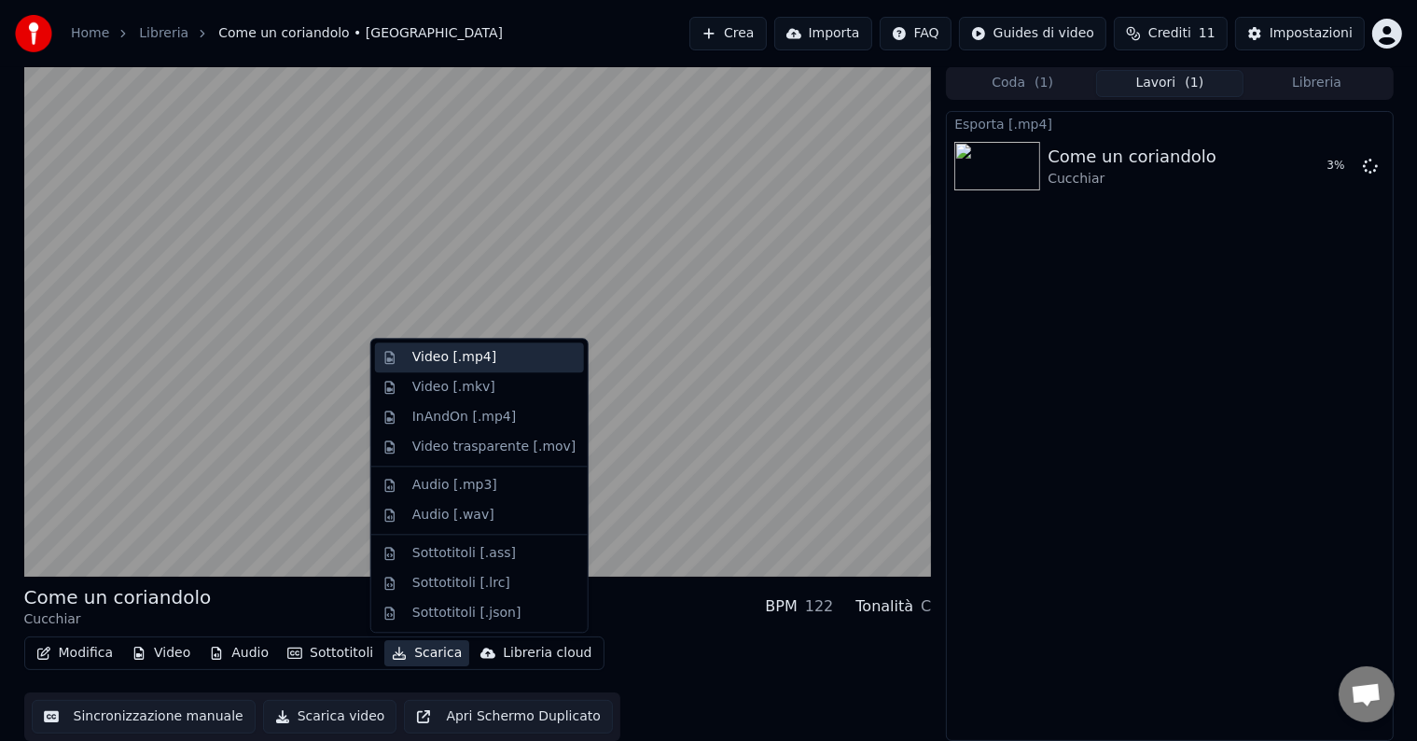
click at [455, 355] on div "Video [.mp4]" at bounding box center [454, 357] width 84 height 19
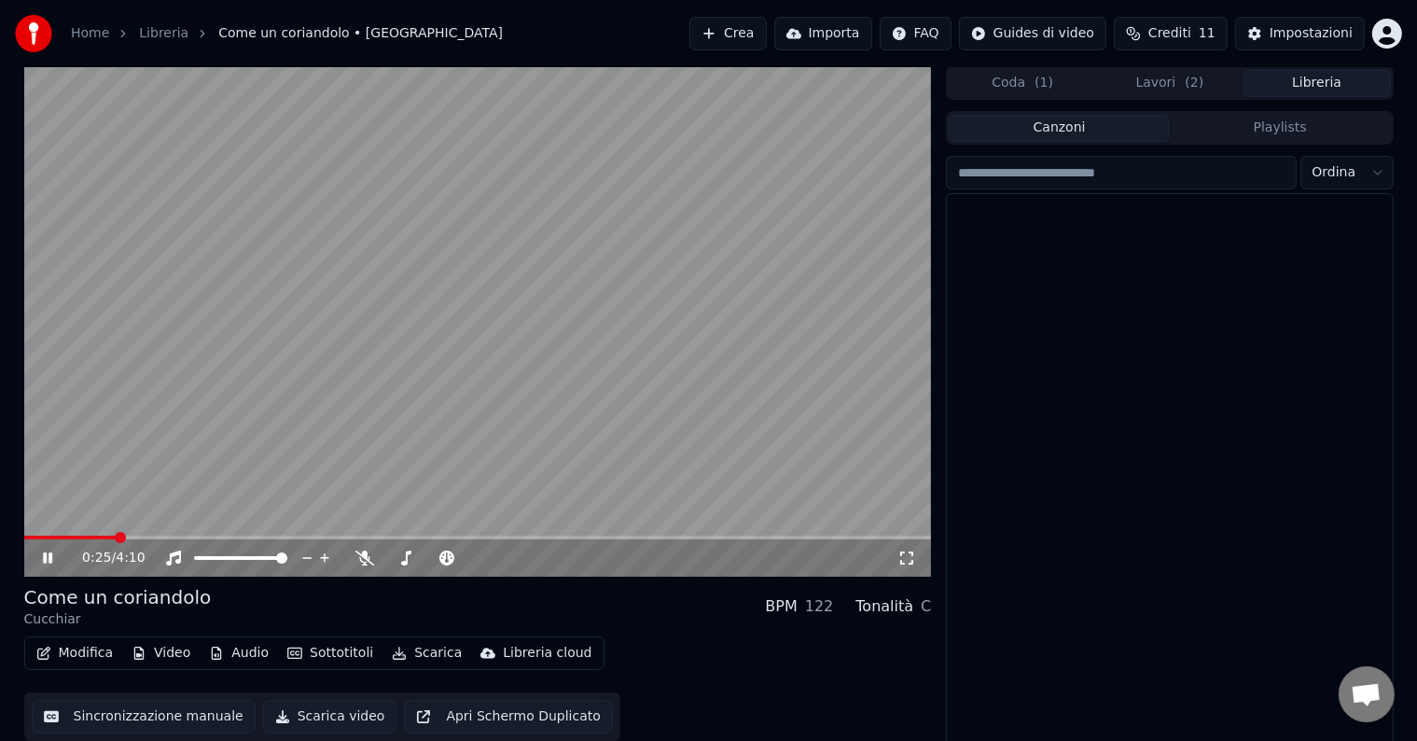
click at [1343, 82] on button "Libreria" at bounding box center [1316, 83] width 147 height 27
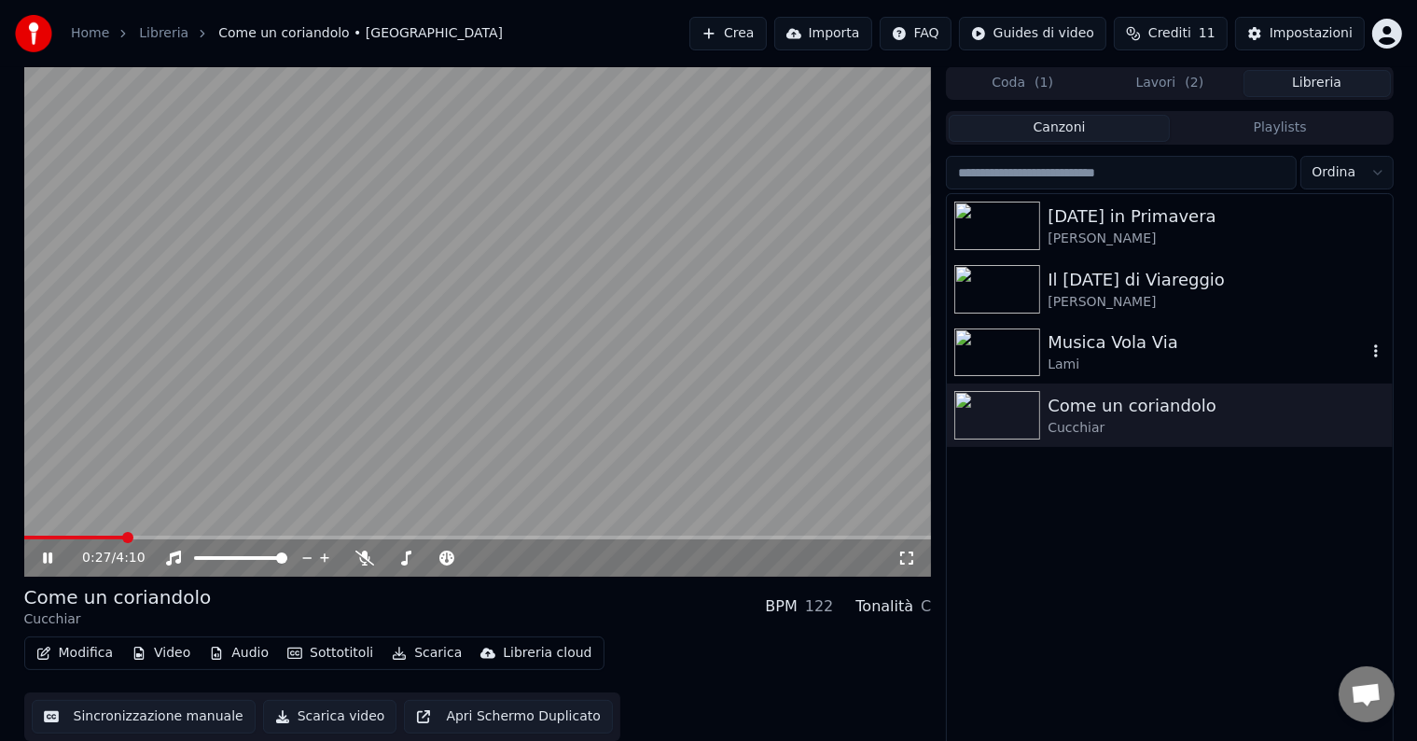
click at [1130, 340] on div "Musica Vola Via" at bounding box center [1206, 342] width 318 height 26
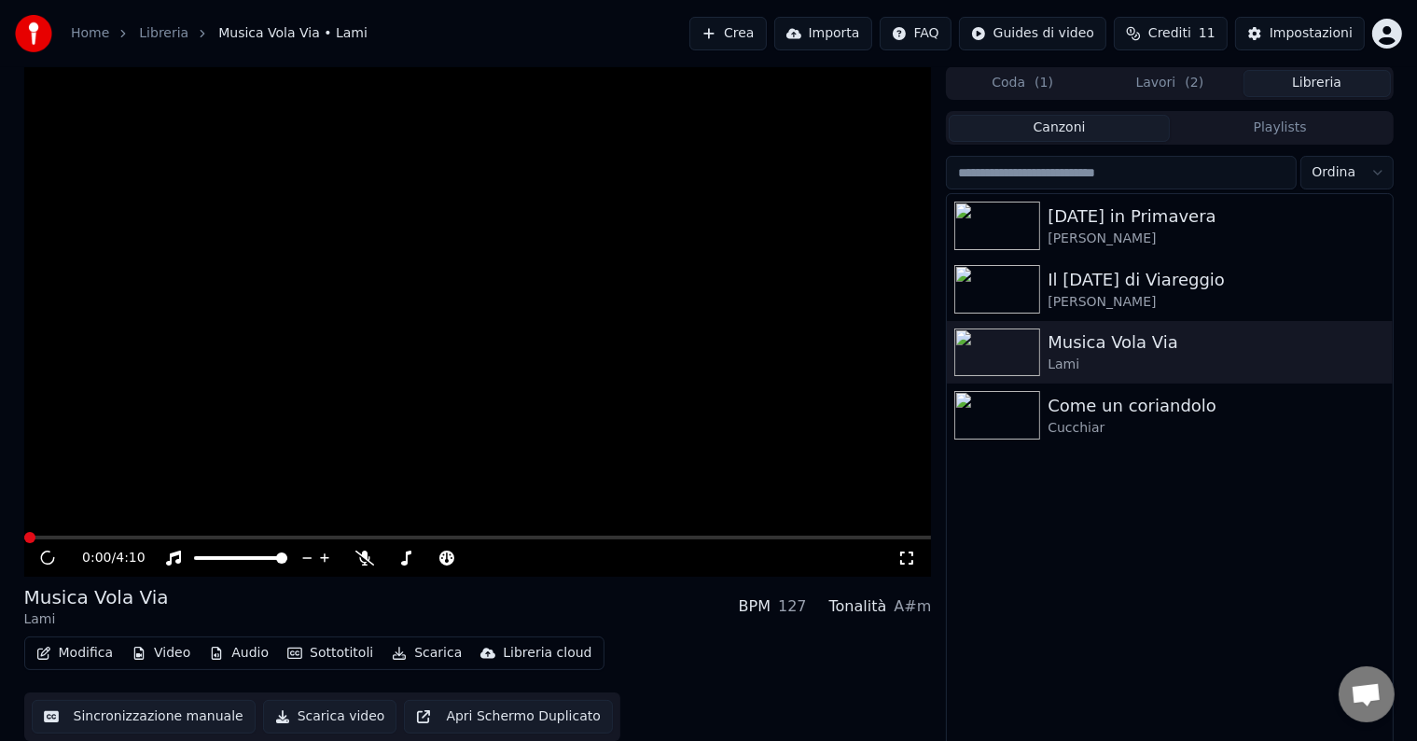
click at [52, 638] on div "Modifica Video Audio Sottotitoli Scarica Libreria cloud" at bounding box center [314, 653] width 580 height 34
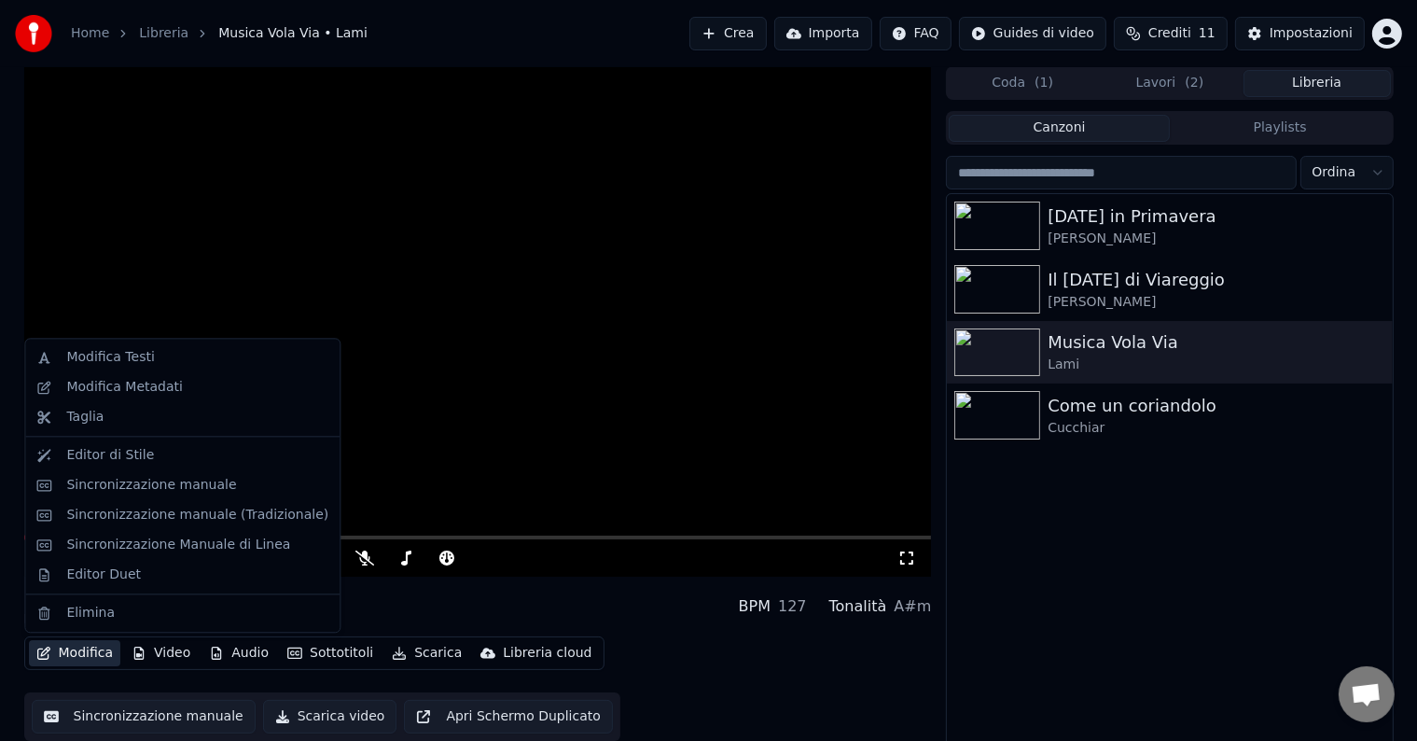
click at [56, 651] on button "Modifica" at bounding box center [75, 653] width 92 height 26
click at [86, 353] on div "Modifica Testi" at bounding box center [110, 357] width 88 height 19
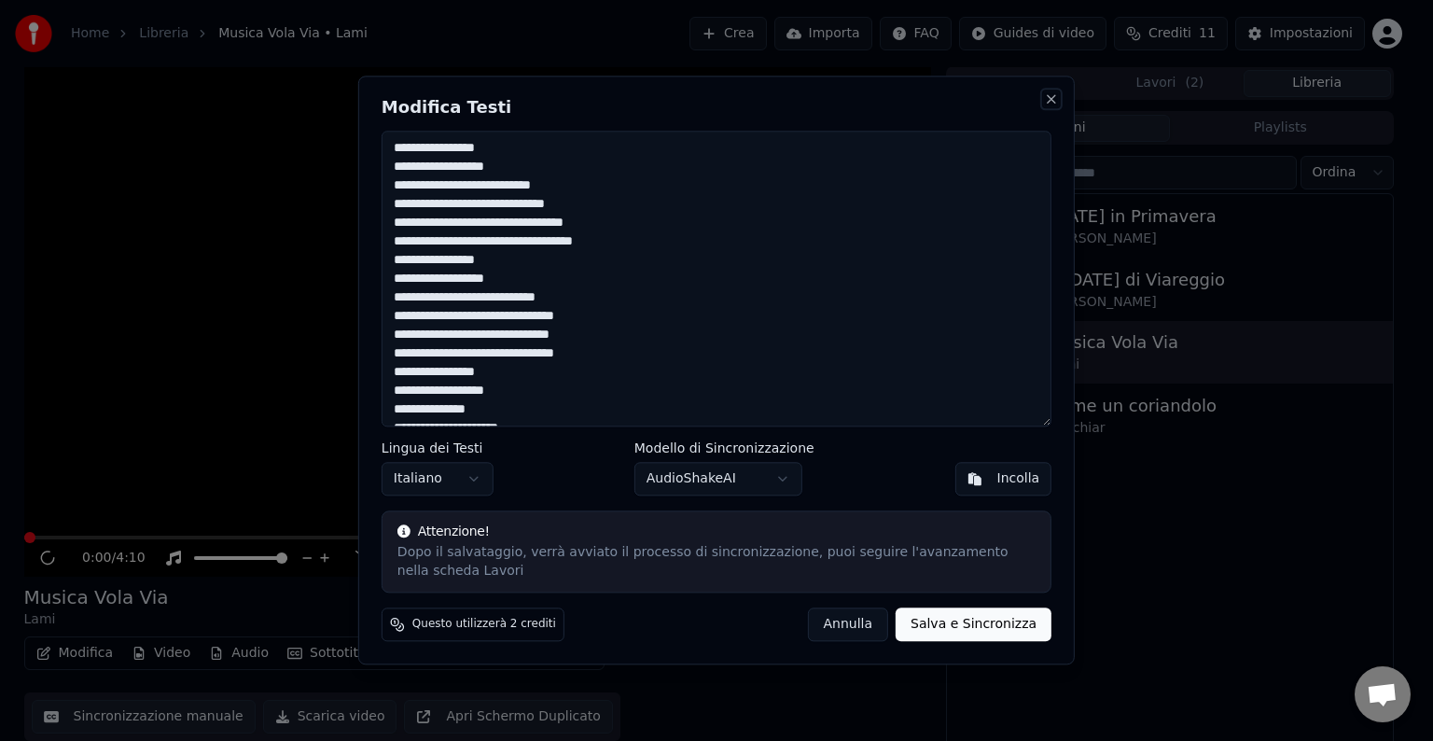
click at [1056, 94] on button "Close" at bounding box center [1051, 98] width 15 height 15
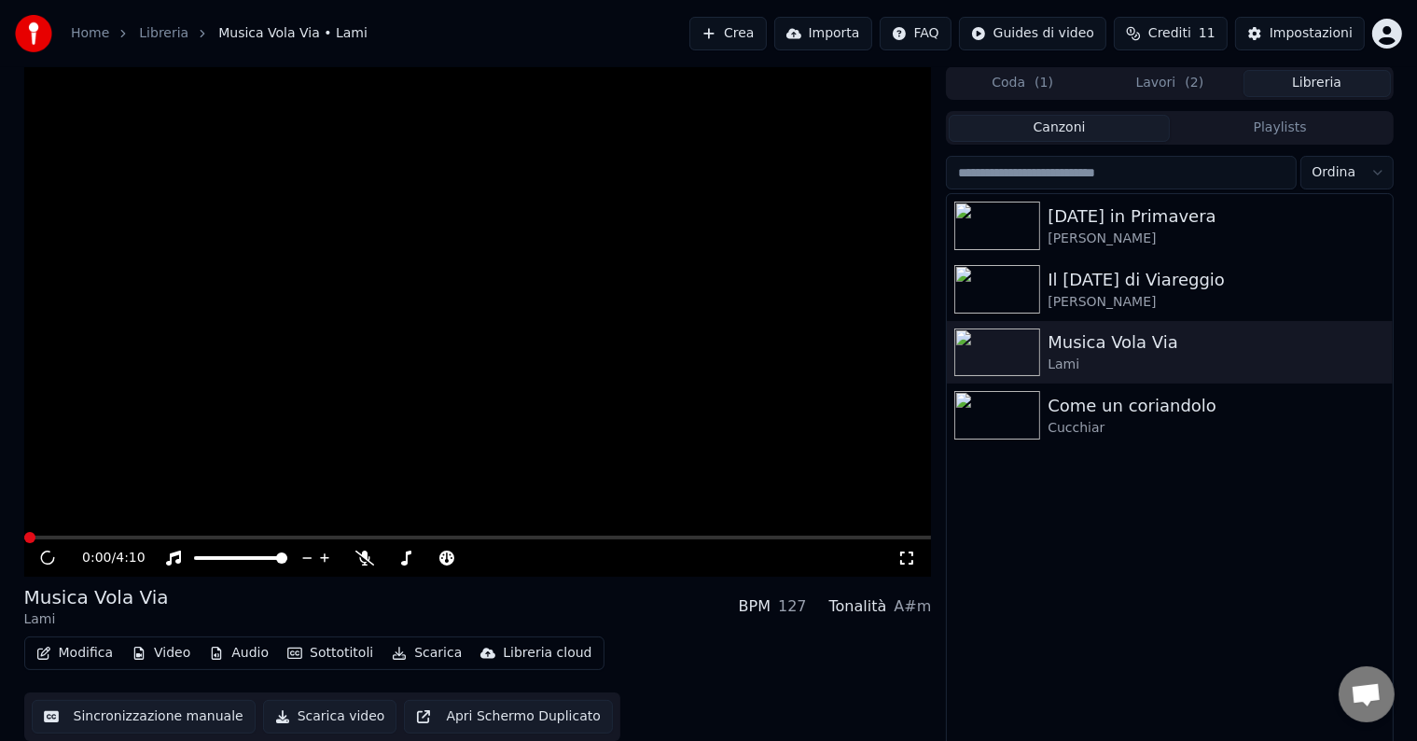
click at [55, 649] on button "Modifica" at bounding box center [75, 653] width 92 height 26
click at [225, 659] on button "Audio" at bounding box center [238, 653] width 75 height 26
click at [192, 655] on button "Video" at bounding box center [161, 653] width 74 height 26
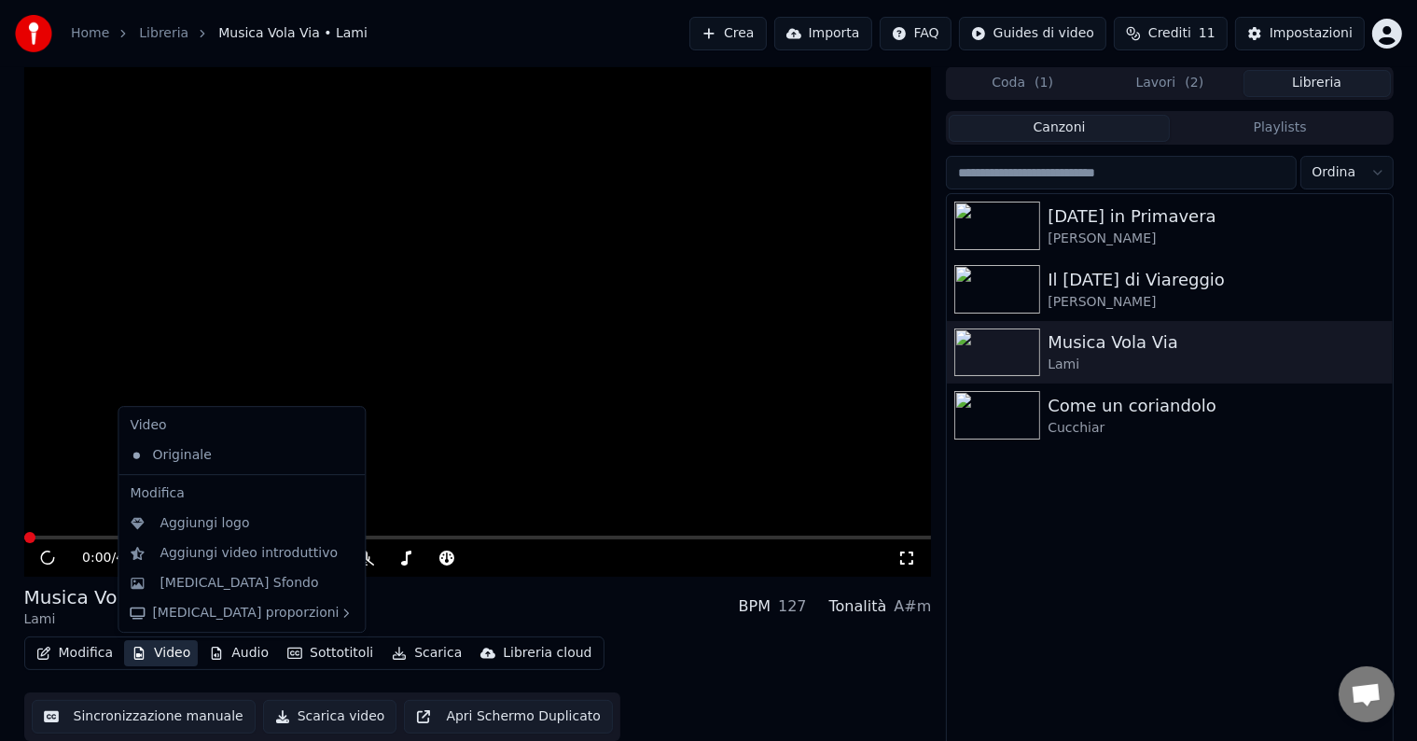
click at [186, 655] on button "Video" at bounding box center [161, 653] width 74 height 26
click at [187, 580] on div "[MEDICAL_DATA] Sfondo" at bounding box center [238, 583] width 159 height 19
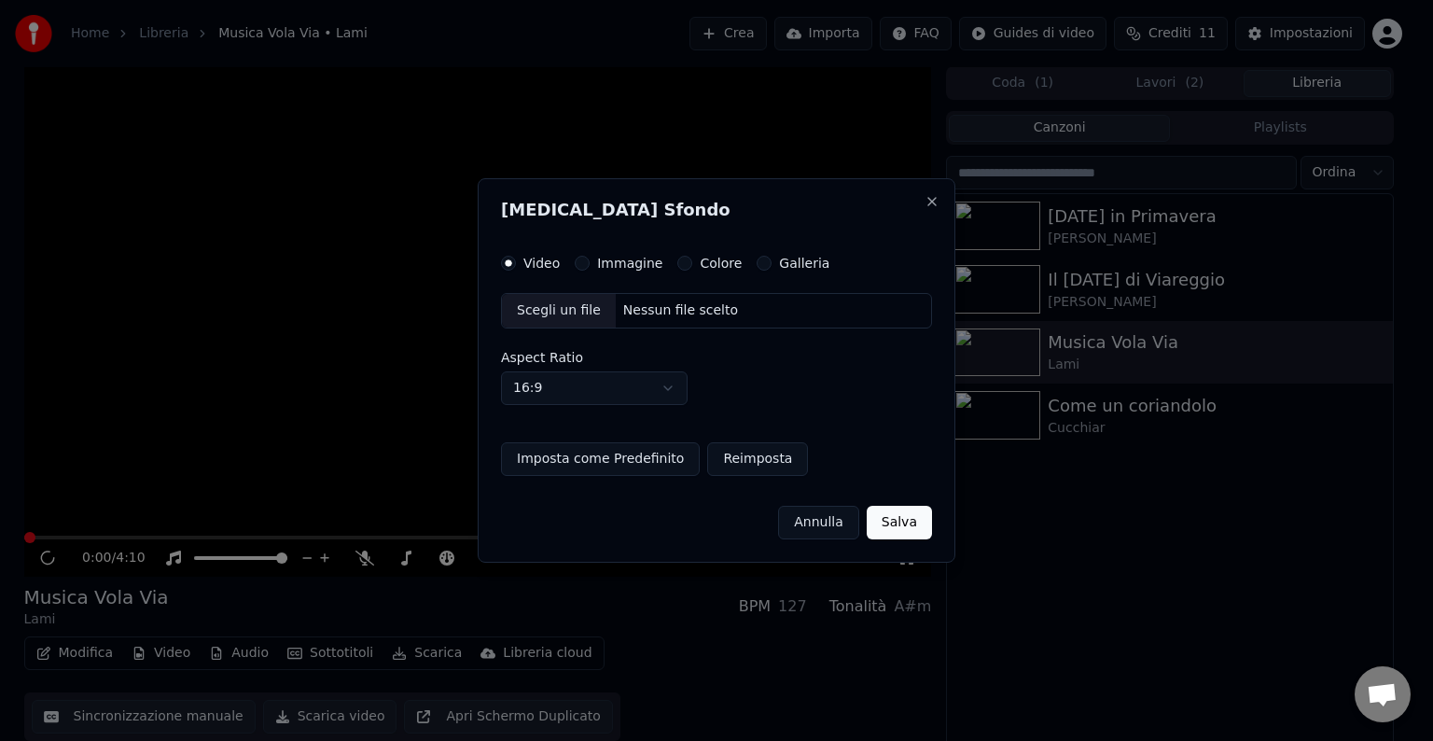
click at [587, 257] on div "Immagine" at bounding box center [619, 263] width 88 height 15
click at [581, 263] on button "Immagine" at bounding box center [582, 263] width 15 height 15
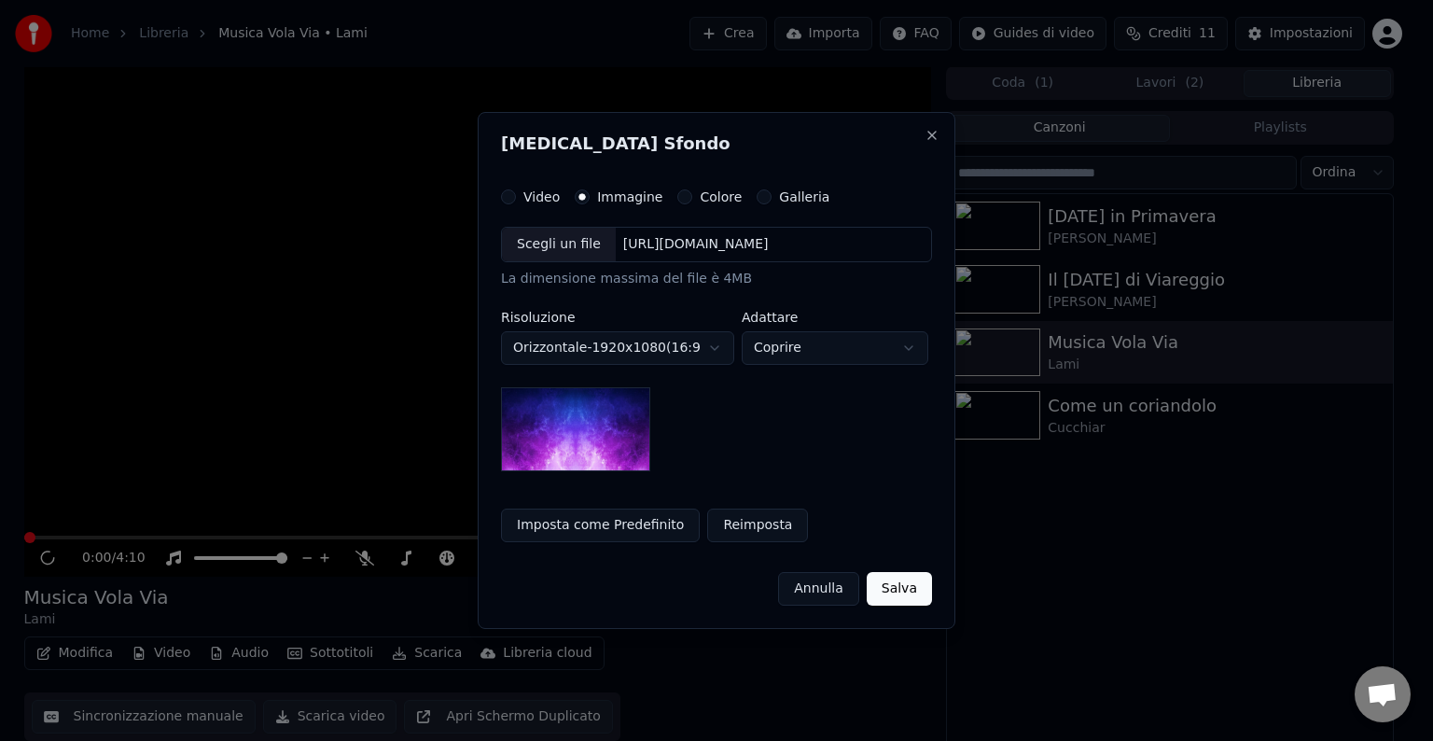
click at [576, 252] on div "Scegli un file" at bounding box center [559, 245] width 114 height 34
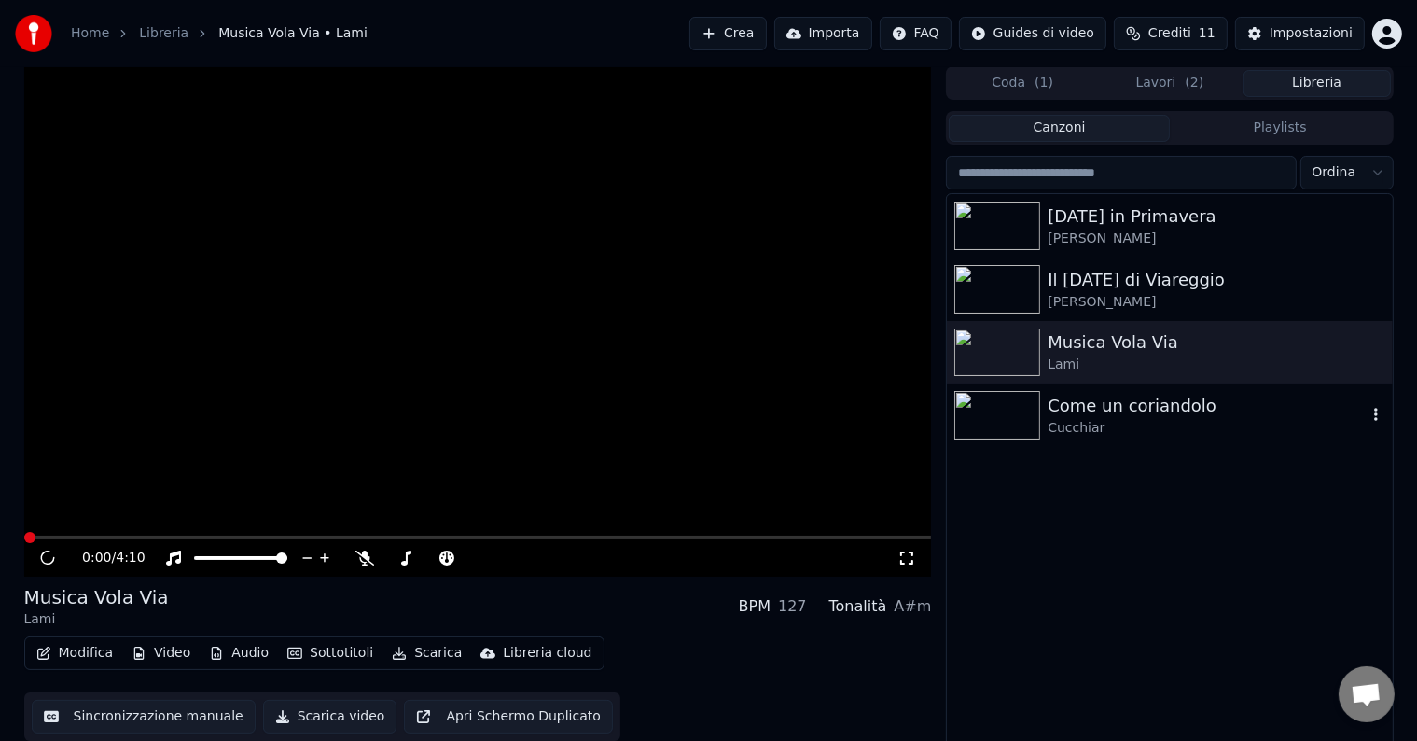
click at [1070, 429] on div "Cucchiar" at bounding box center [1206, 428] width 318 height 19
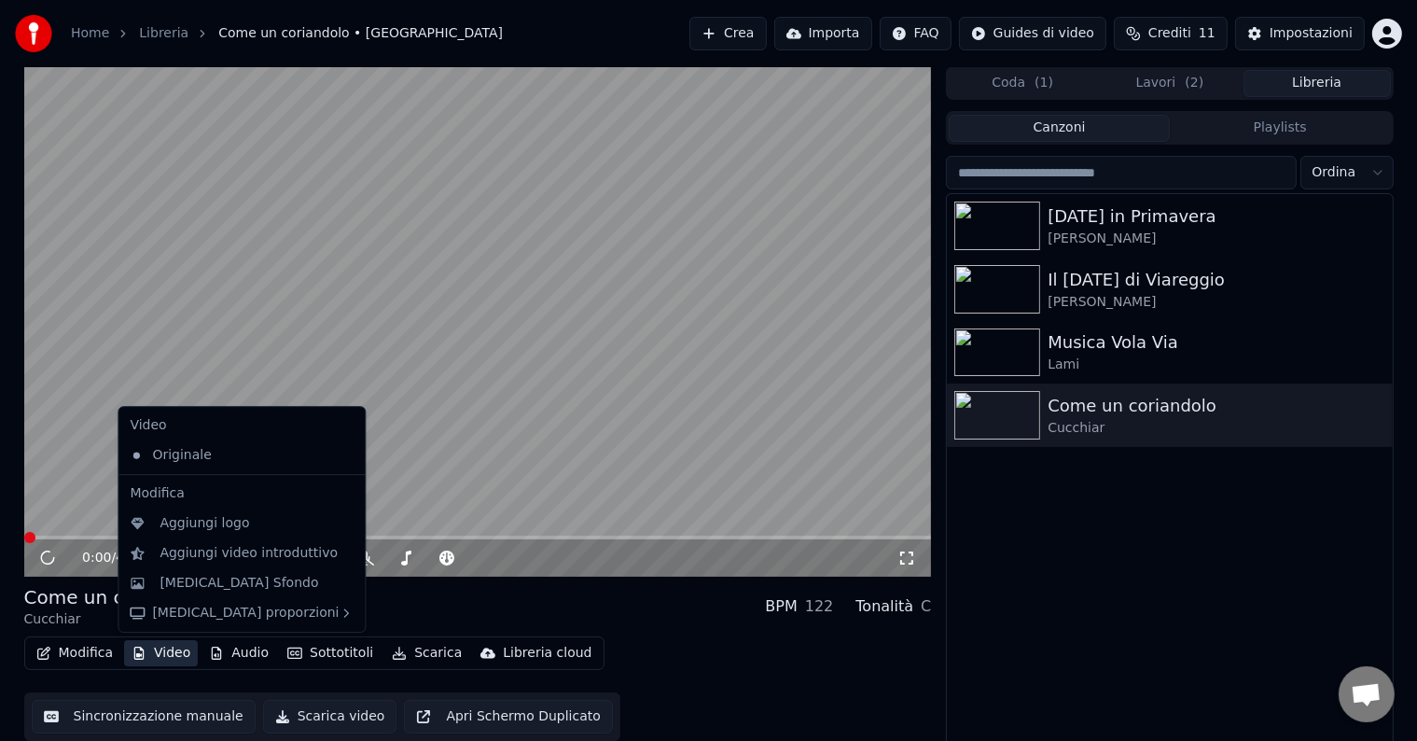
click at [166, 645] on button "Video" at bounding box center [161, 653] width 74 height 26
click at [168, 586] on div "[MEDICAL_DATA] Sfondo" at bounding box center [238, 583] width 159 height 19
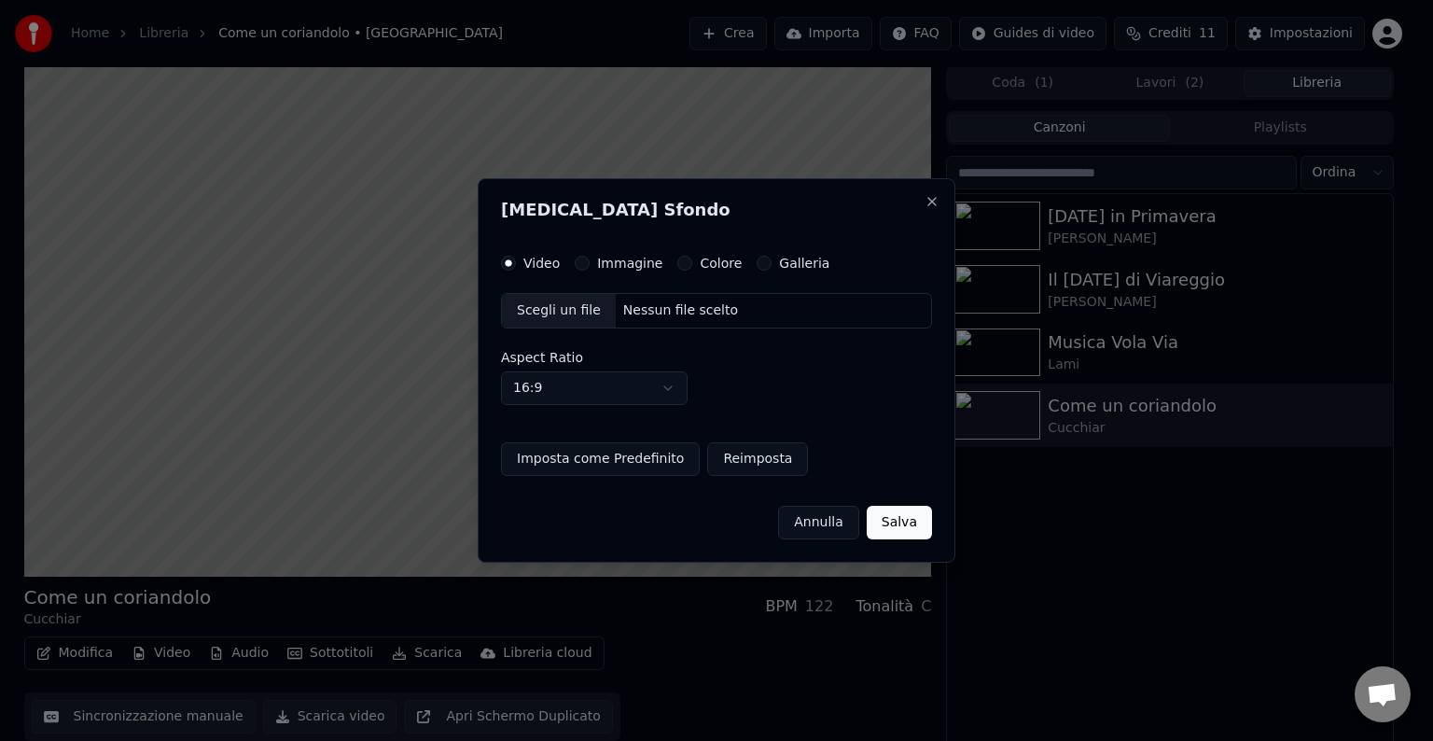
click at [620, 256] on label "Immagine" at bounding box center [629, 262] width 65 height 13
click at [589, 256] on button "Immagine" at bounding box center [582, 263] width 15 height 15
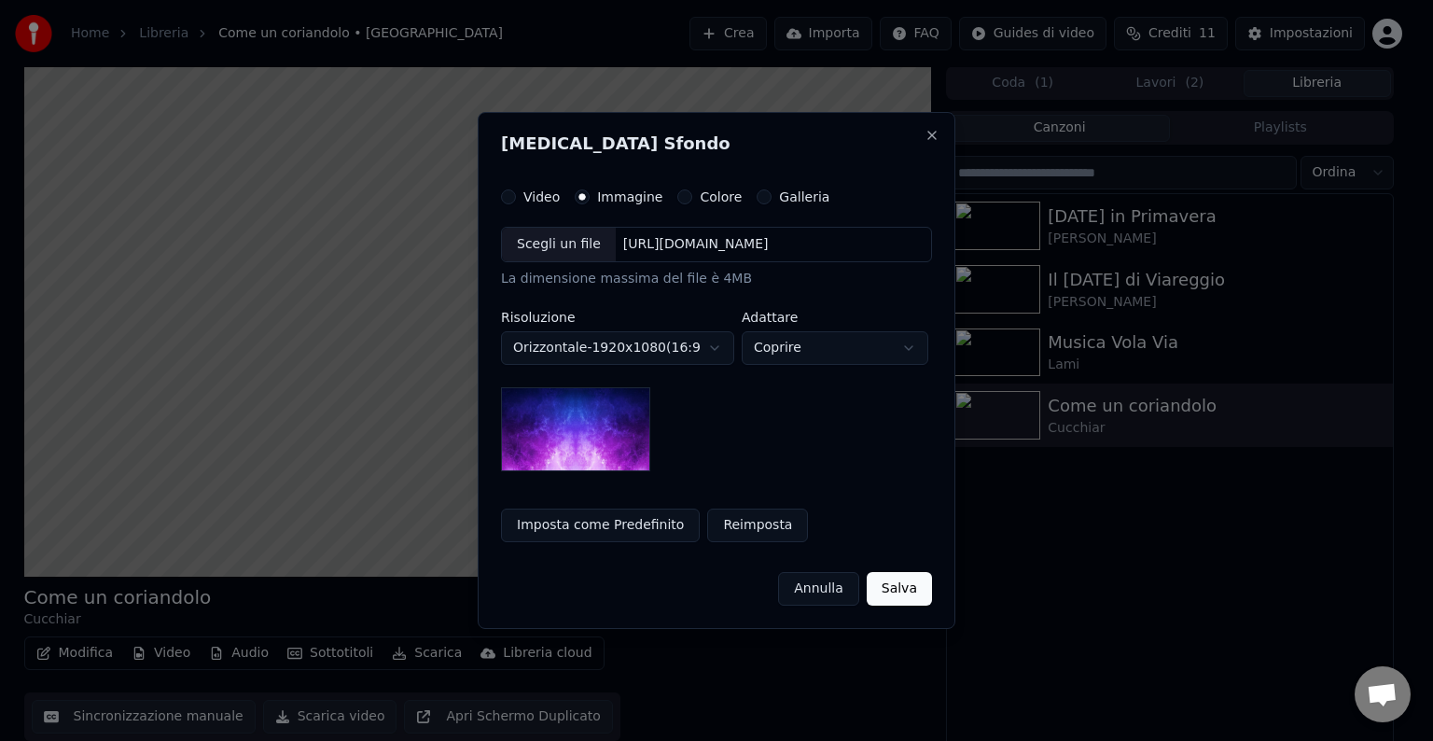
click at [584, 237] on div "Scegli un file" at bounding box center [559, 245] width 114 height 34
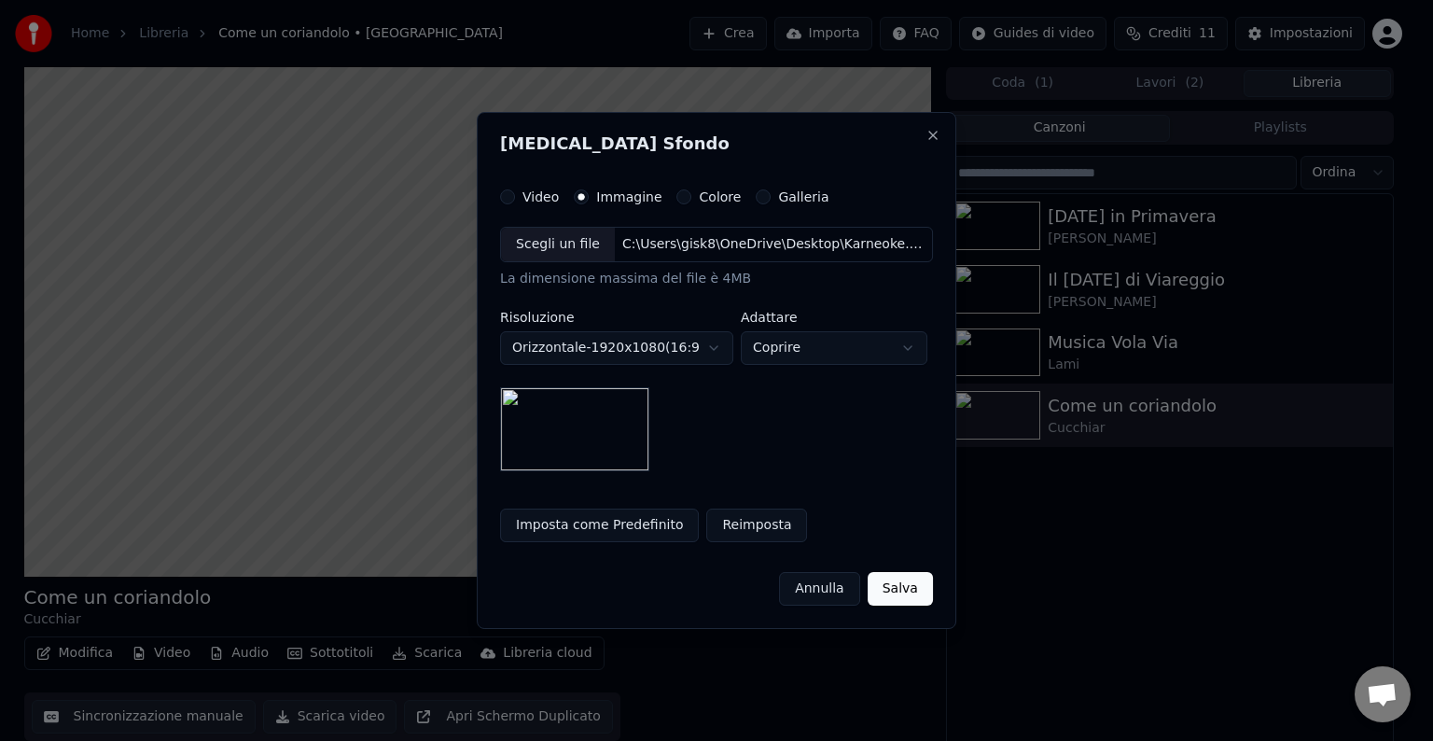
click at [589, 529] on button "Imposta come Predefinito" at bounding box center [599, 525] width 199 height 34
click at [922, 593] on button "Salva" at bounding box center [899, 589] width 65 height 34
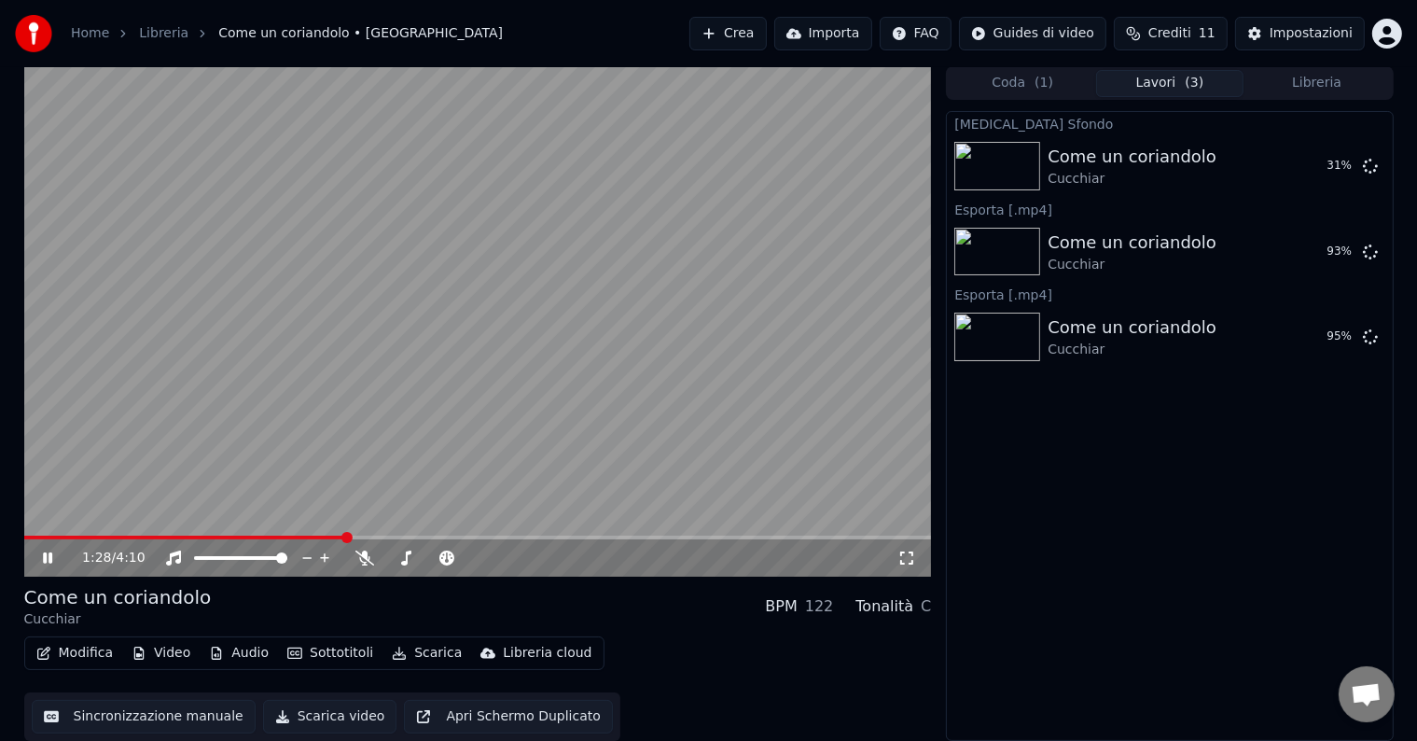
click at [49, 552] on icon at bounding box center [47, 557] width 9 height 11
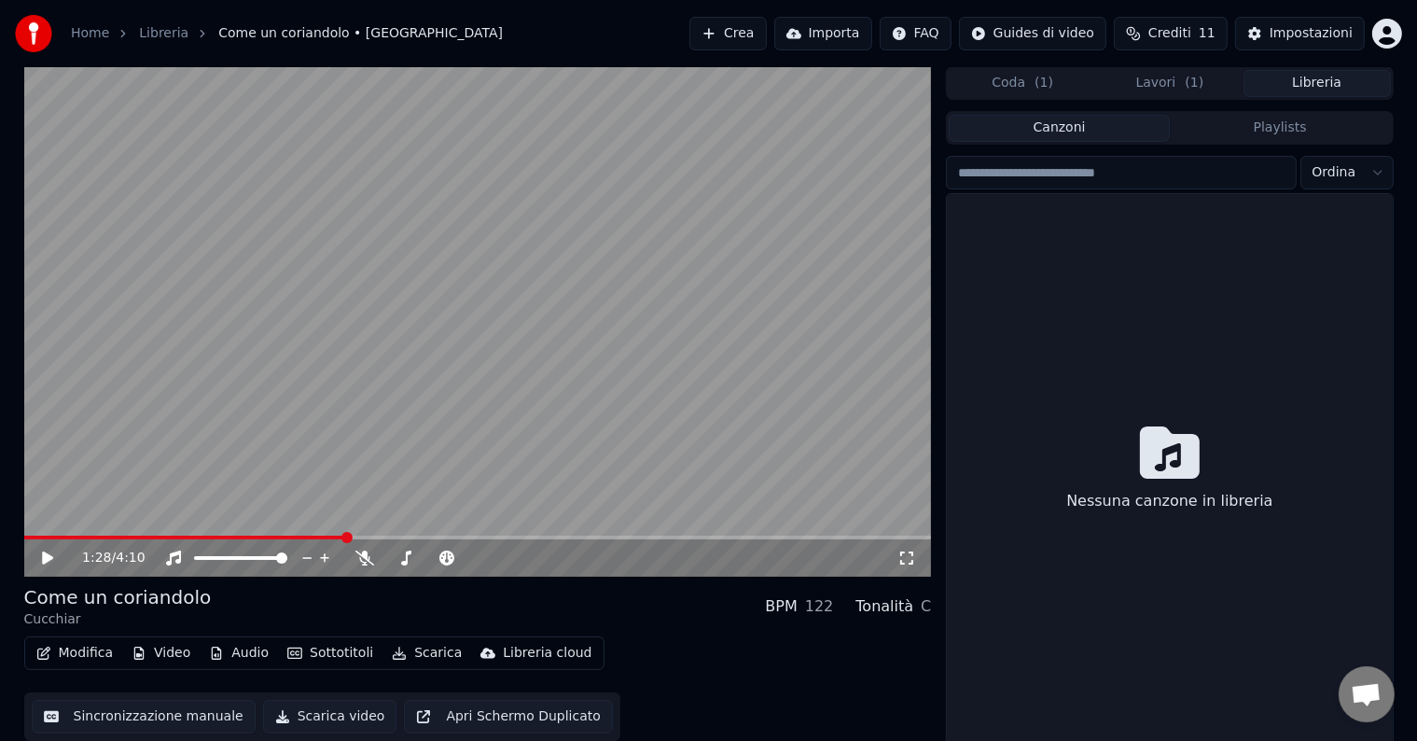
click at [1315, 71] on button "Libreria" at bounding box center [1316, 83] width 147 height 27
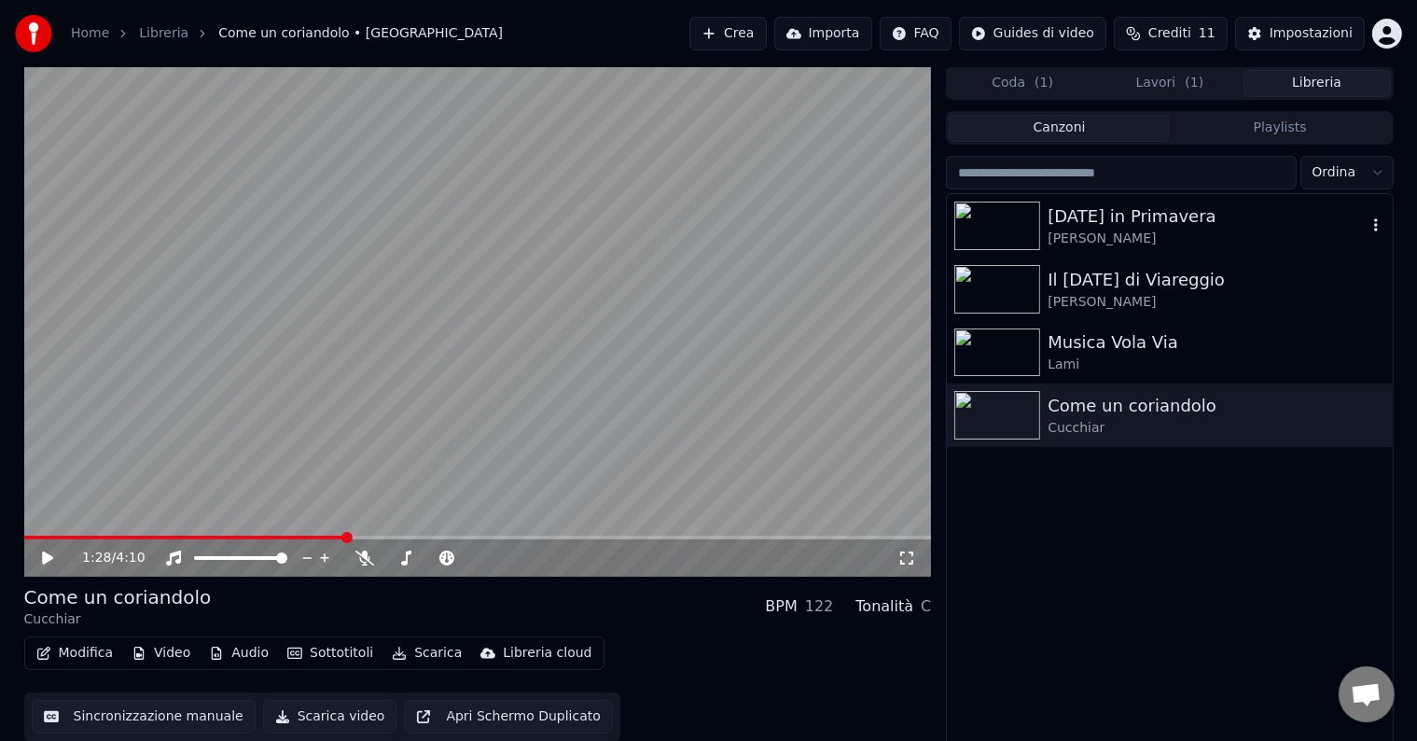
click at [1014, 246] on img at bounding box center [997, 225] width 86 height 49
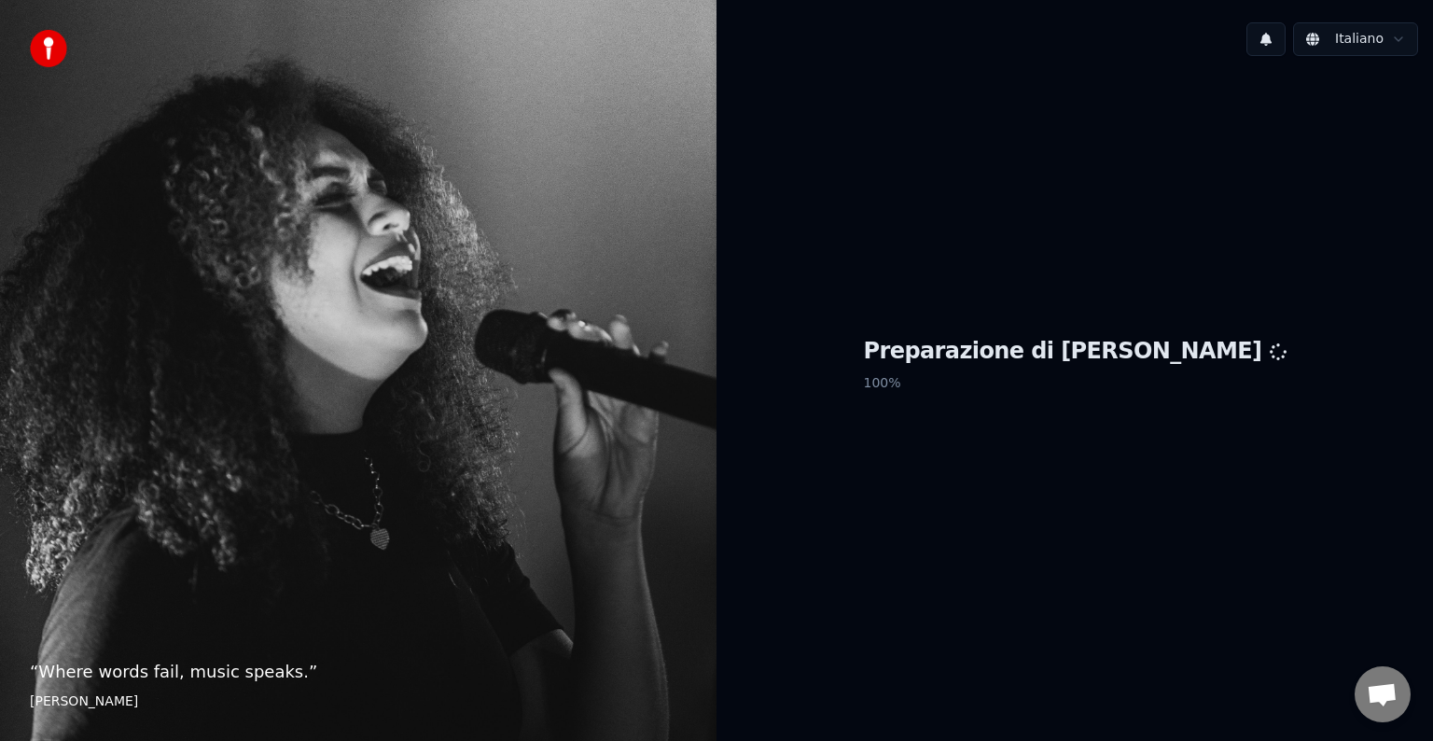
scroll to position [20, 0]
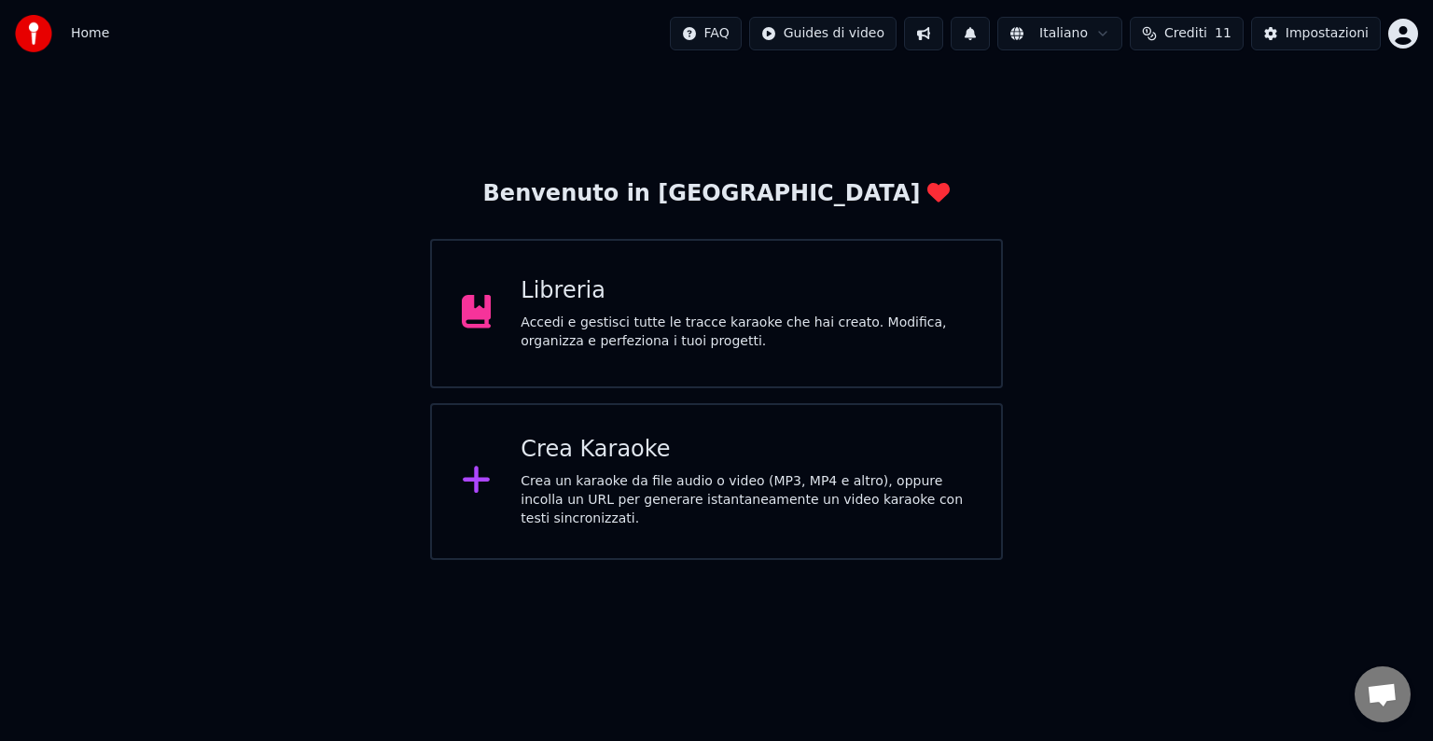
click at [889, 380] on div "Libreria Accedi e gestisci tutte le tracce karaoke che hai creato. Modifica, or…" at bounding box center [716, 313] width 573 height 149
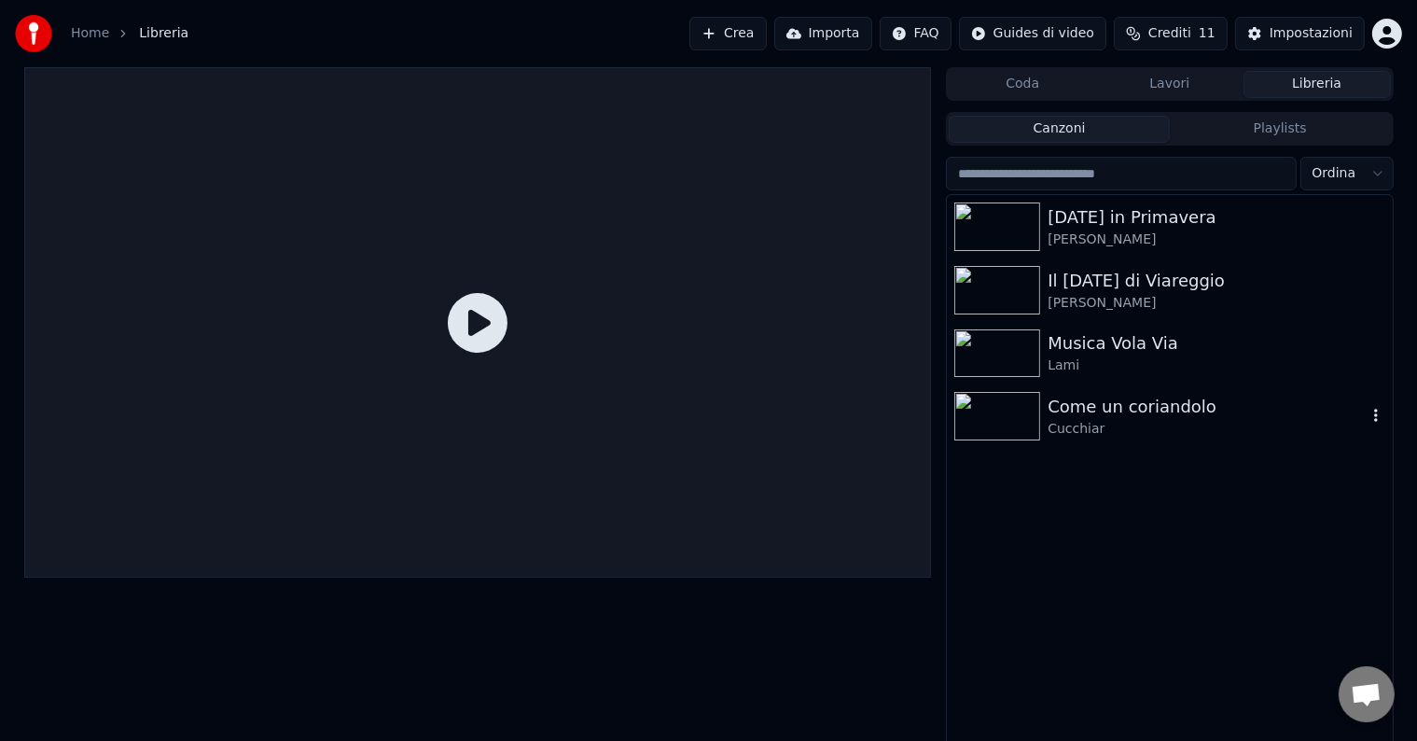
click at [1110, 427] on div "Cucchiar" at bounding box center [1206, 429] width 318 height 19
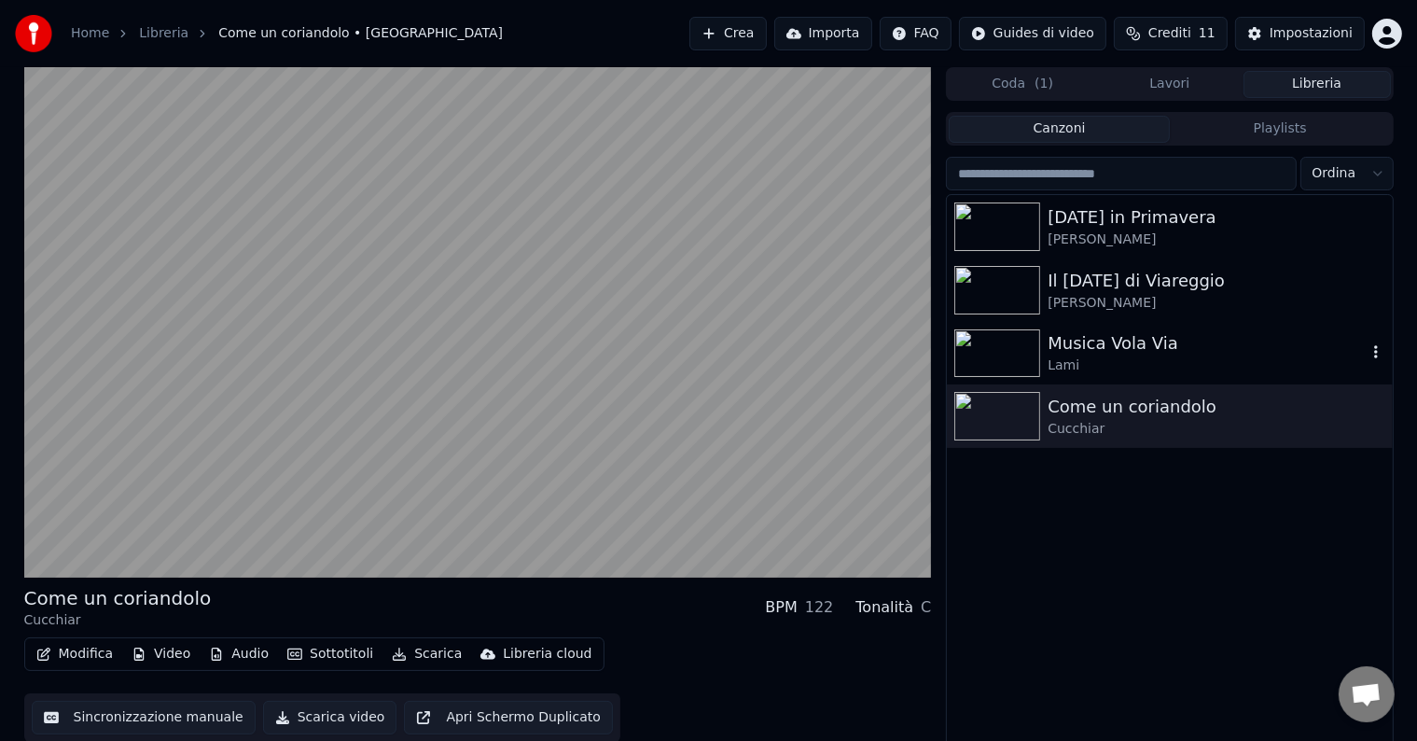
click at [1128, 341] on div "Musica Vola Via" at bounding box center [1206, 343] width 318 height 26
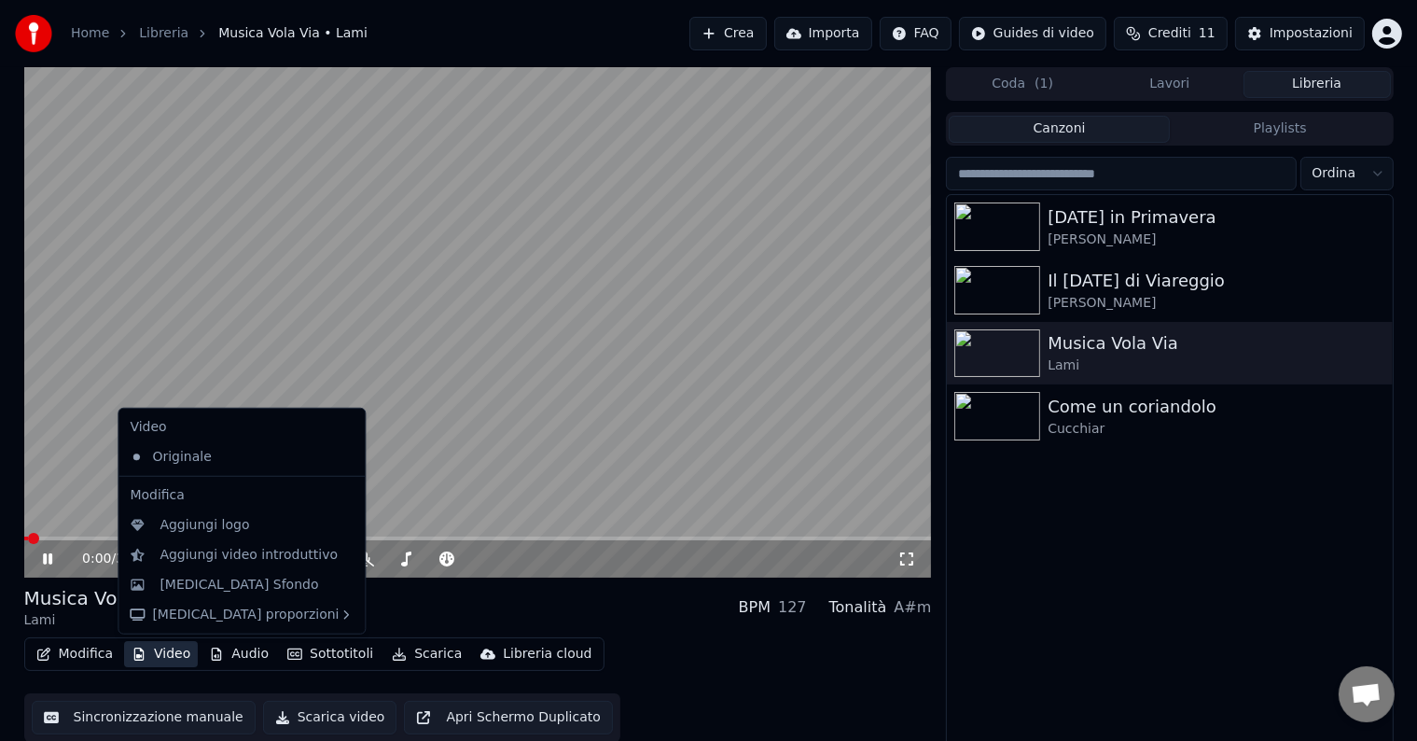
click at [172, 651] on button "Video" at bounding box center [161, 654] width 74 height 26
click at [186, 578] on div "[MEDICAL_DATA] Sfondo" at bounding box center [238, 584] width 159 height 19
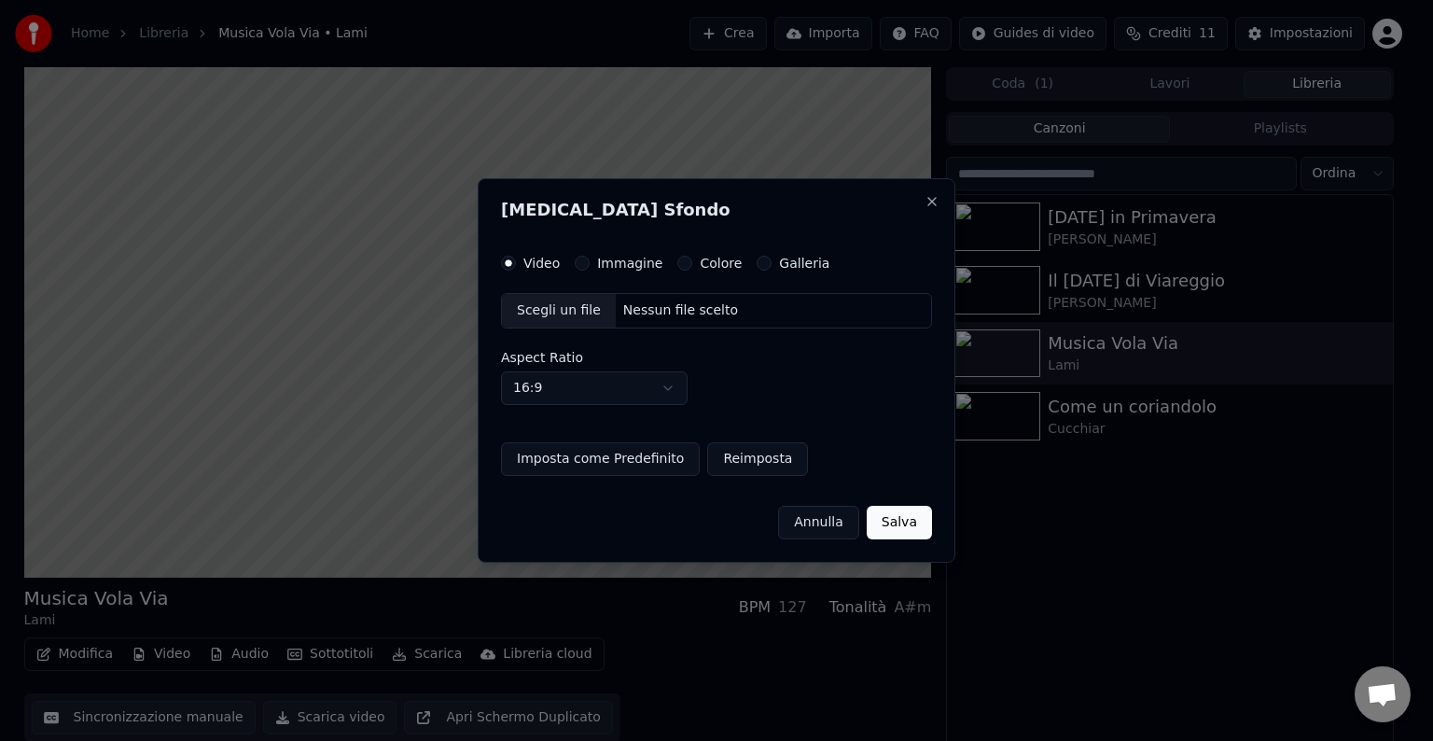
click at [575, 261] on button "Immagine" at bounding box center [582, 263] width 15 height 15
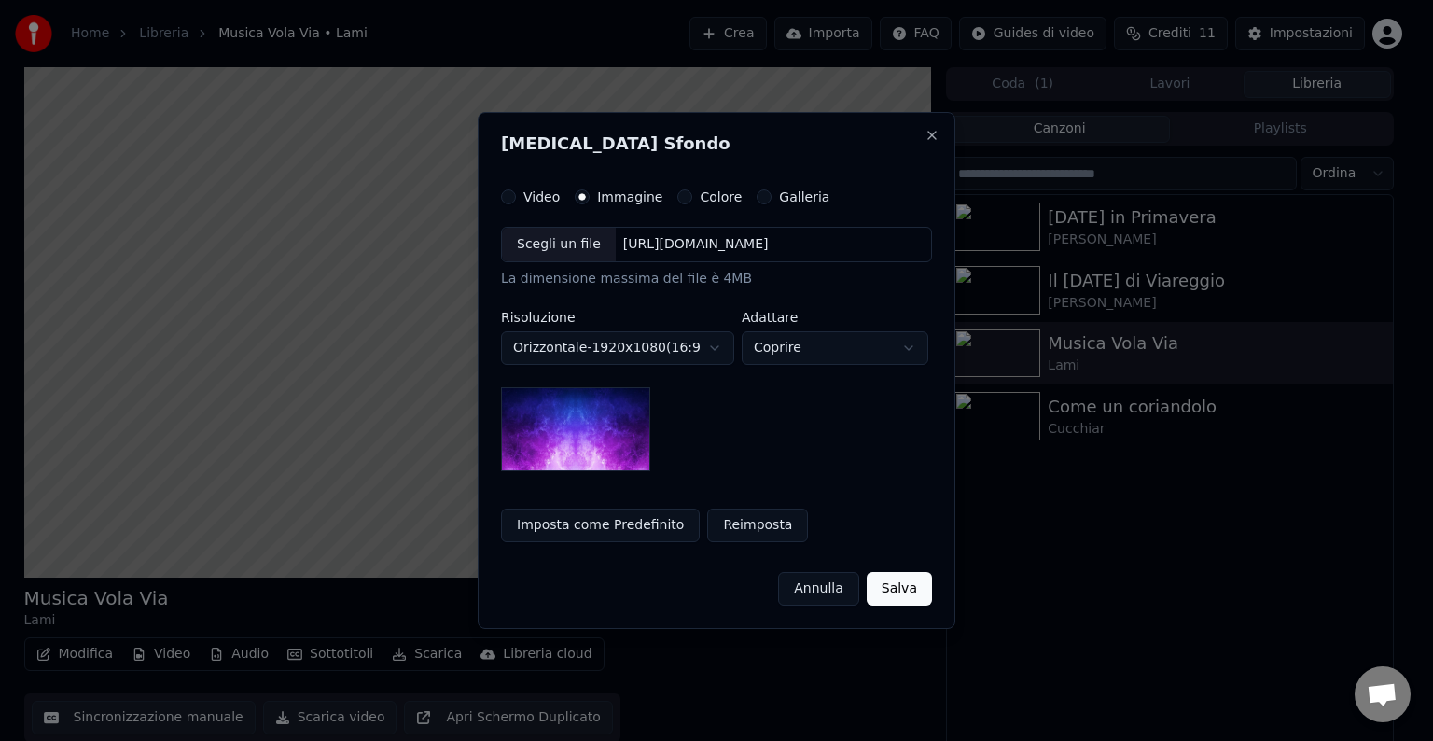
click at [576, 253] on div "Scegli un file" at bounding box center [559, 245] width 114 height 34
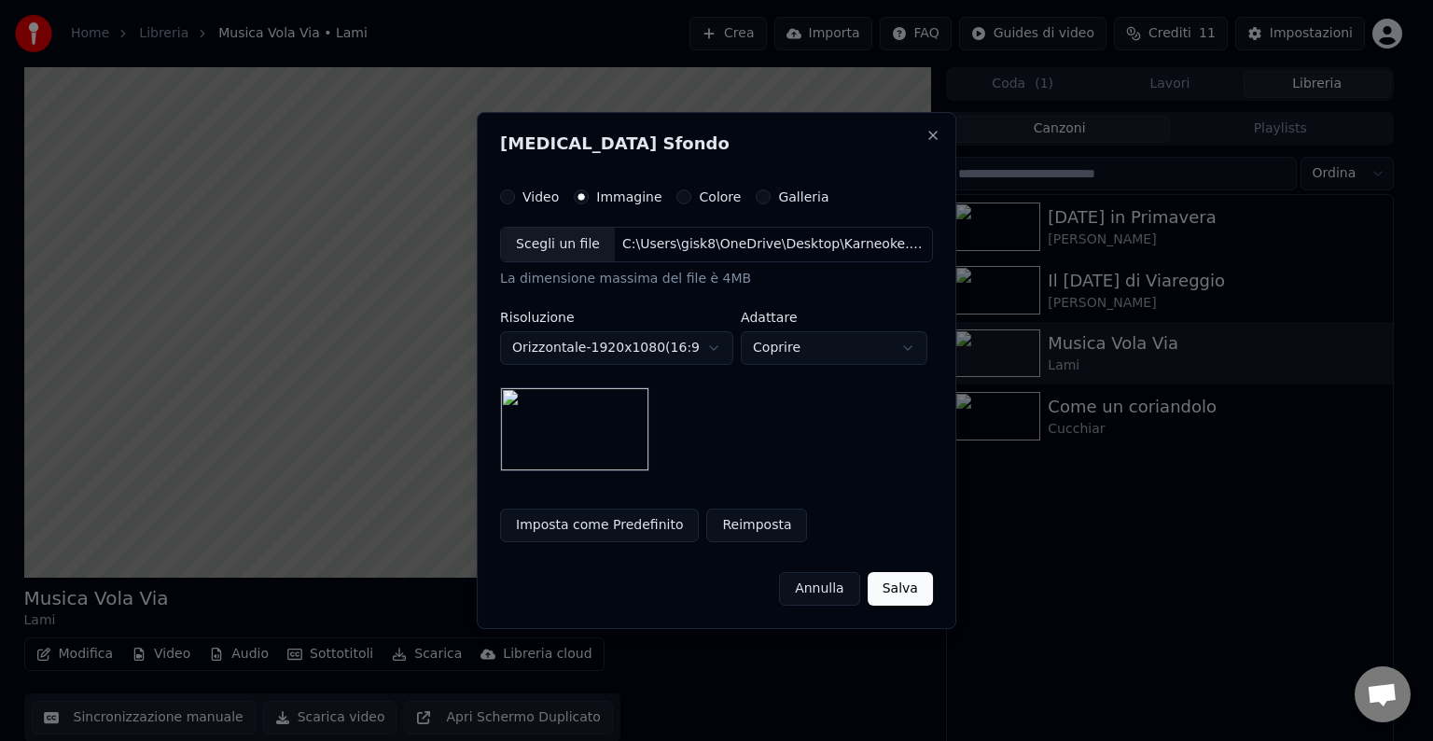
click at [606, 530] on button "Imposta come Predefinito" at bounding box center [599, 525] width 199 height 34
click at [888, 586] on button "Salva" at bounding box center [899, 589] width 65 height 34
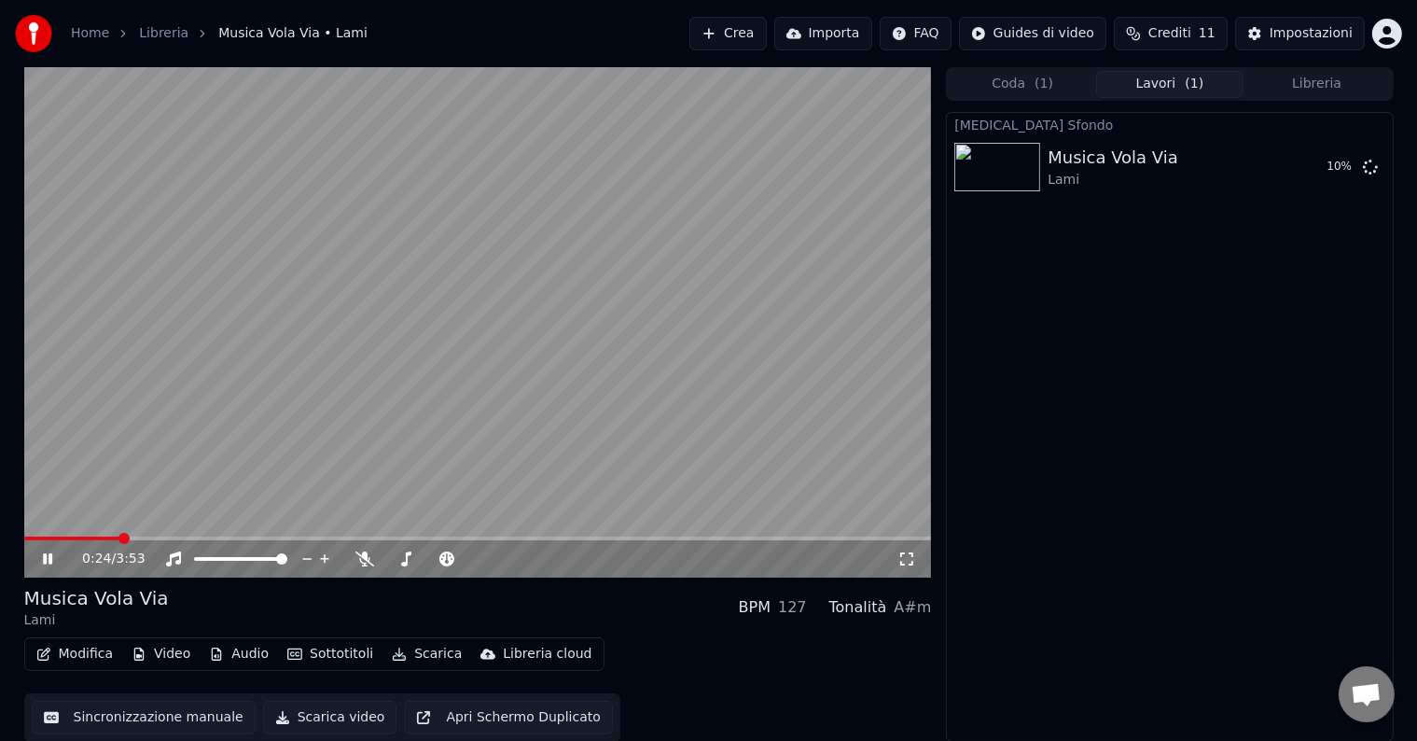
click at [58, 651] on button "Modifica" at bounding box center [75, 654] width 92 height 26
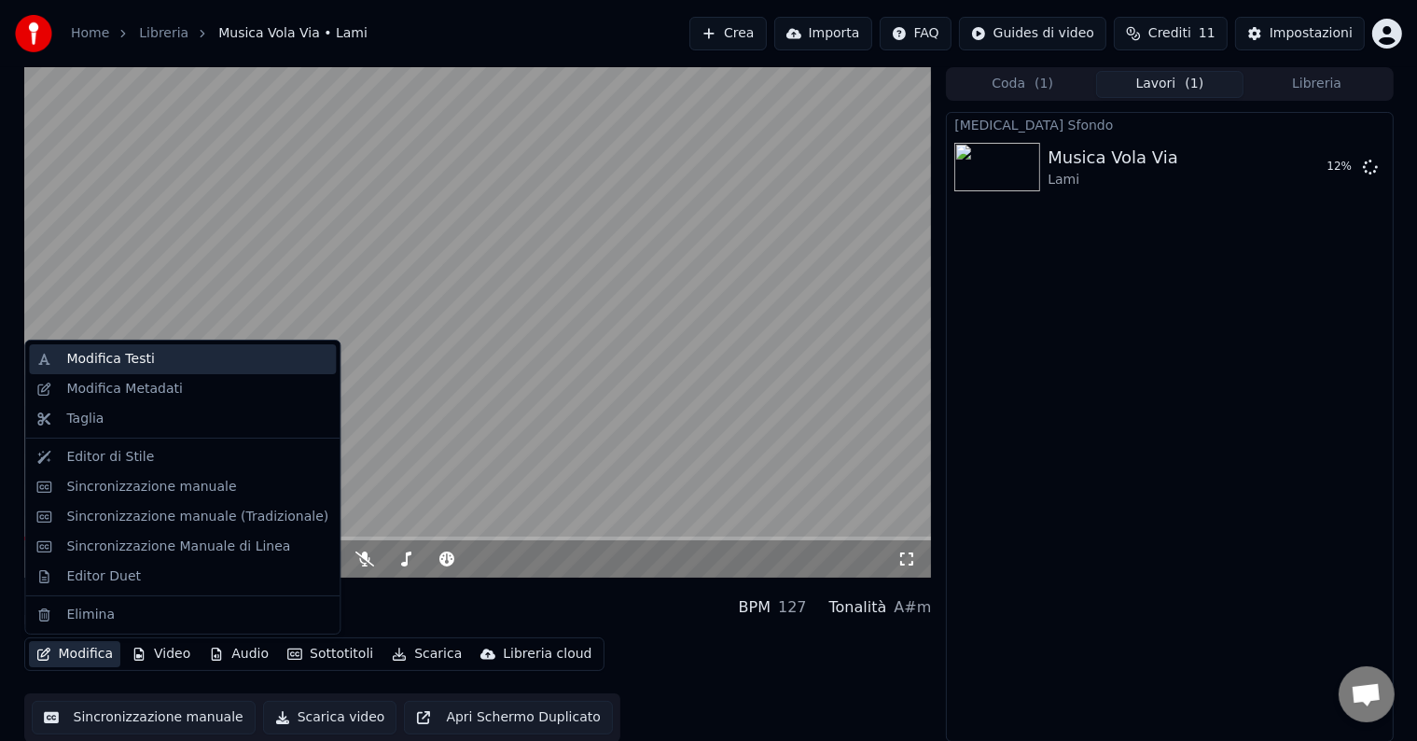
click at [112, 364] on div "Modifica Testi" at bounding box center [110, 359] width 88 height 19
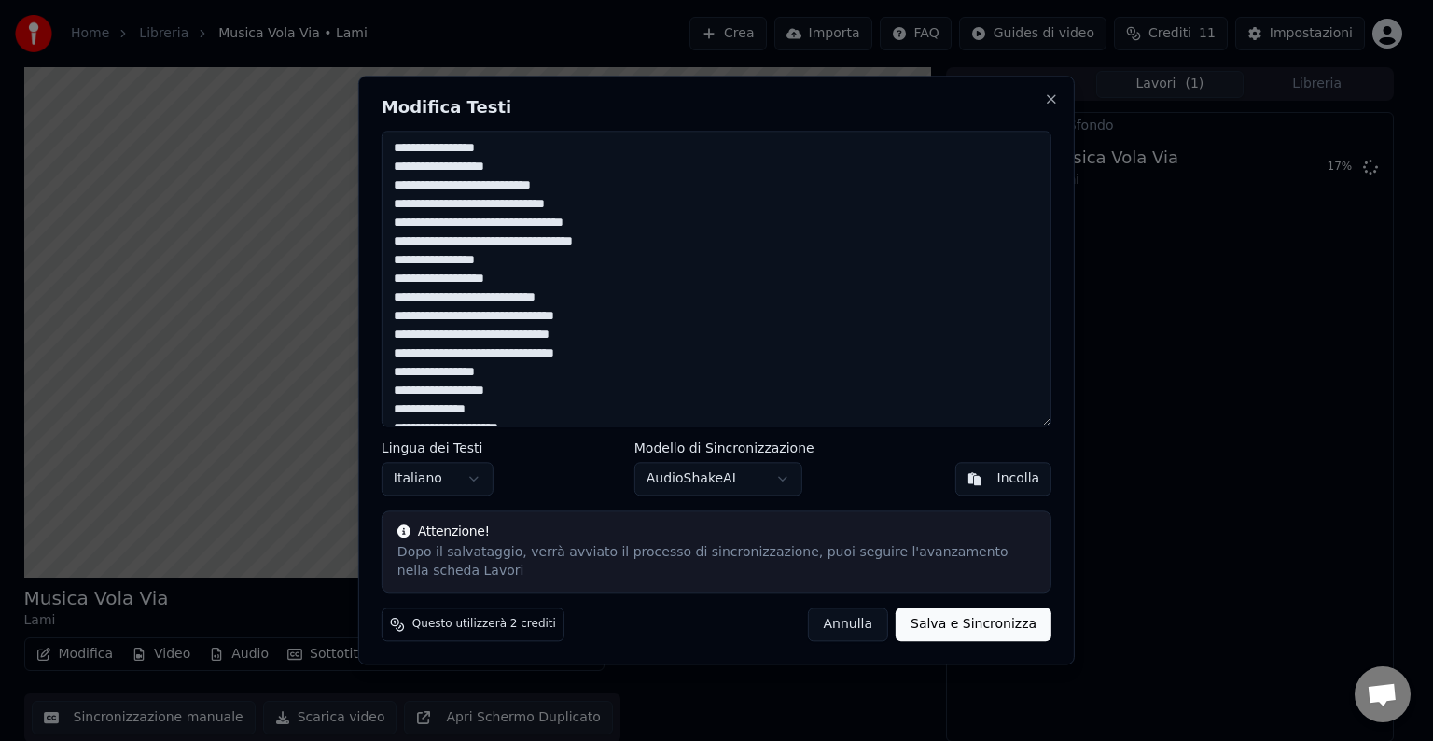
click at [659, 415] on textarea at bounding box center [716, 279] width 670 height 296
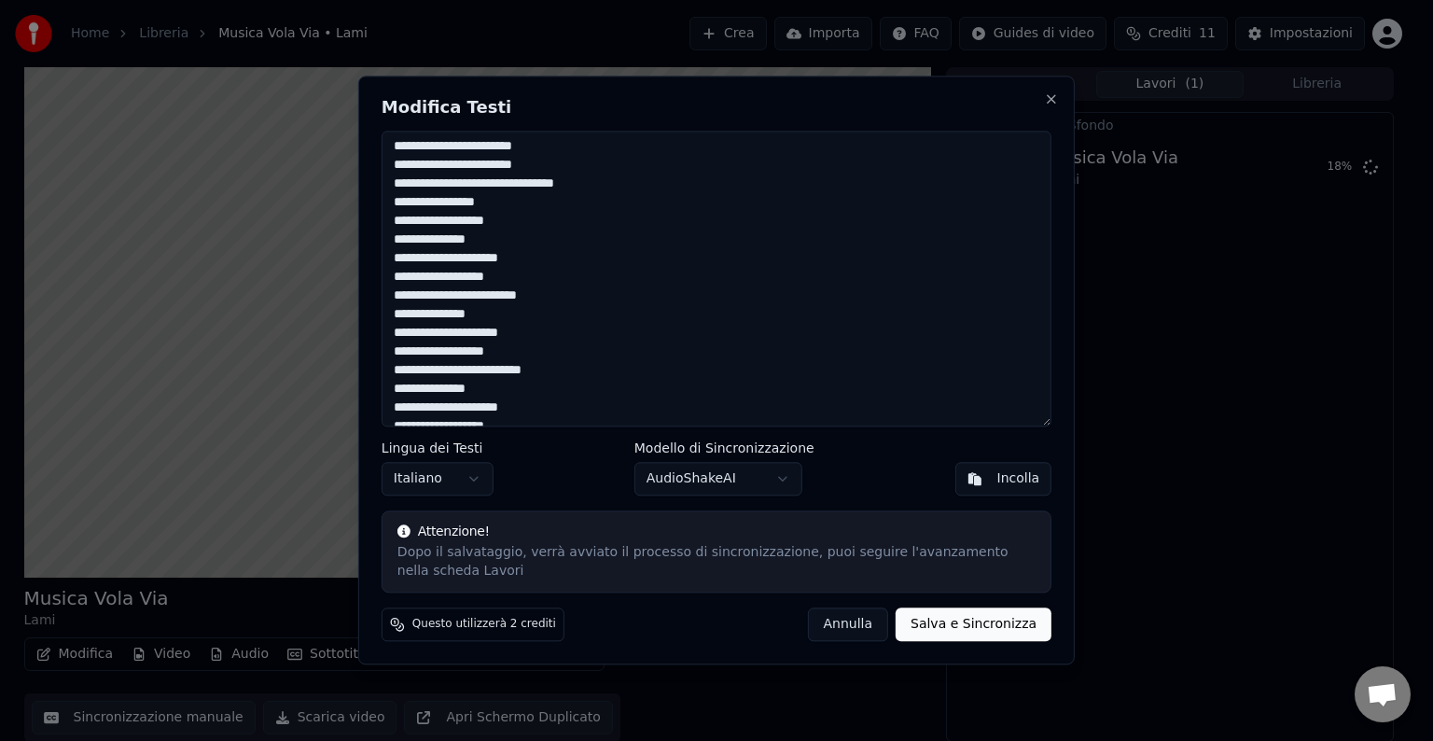
scroll to position [1361, 0]
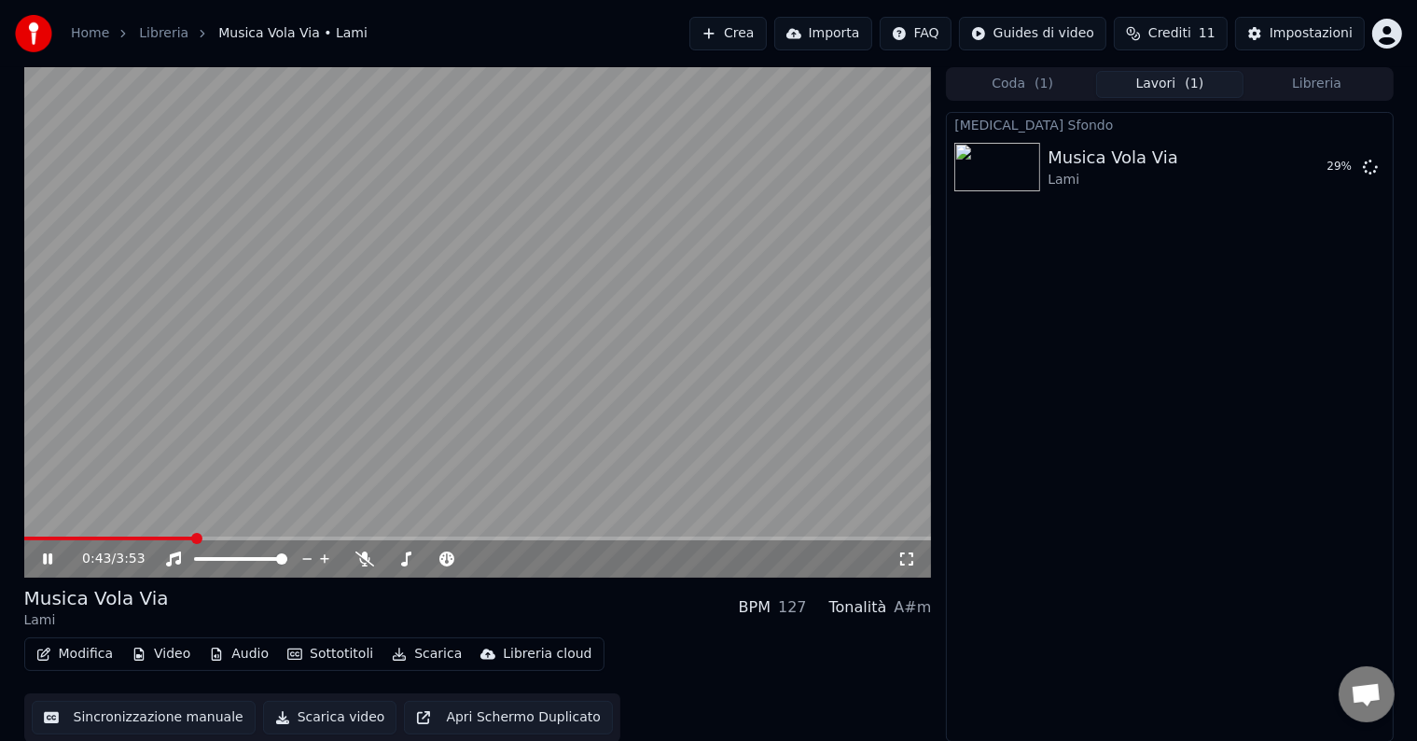
click at [64, 639] on div "Modifica Video Audio Sottotitoli Scarica Libreria cloud" at bounding box center [314, 654] width 580 height 34
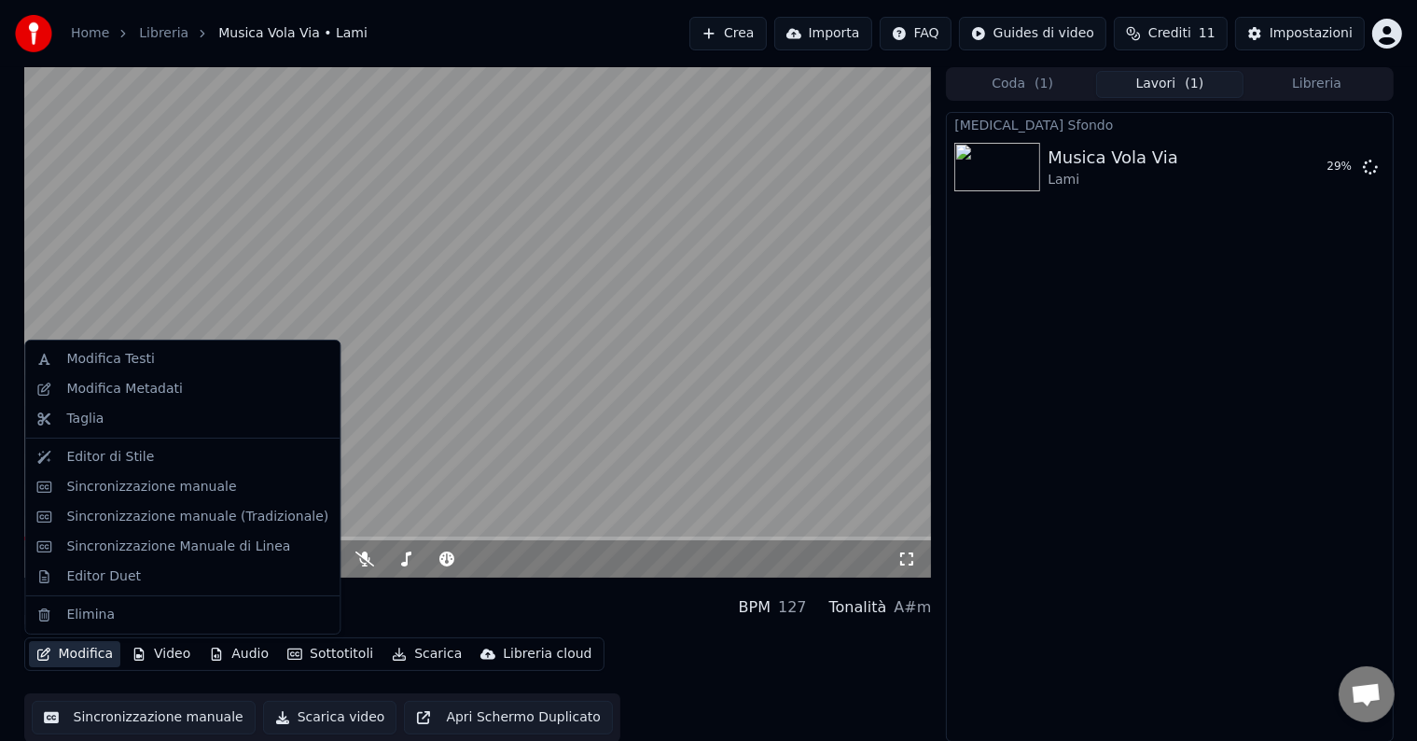
click at [65, 656] on button "Modifica" at bounding box center [75, 654] width 92 height 26
click at [106, 464] on div "Editor di Stile" at bounding box center [110, 457] width 88 height 19
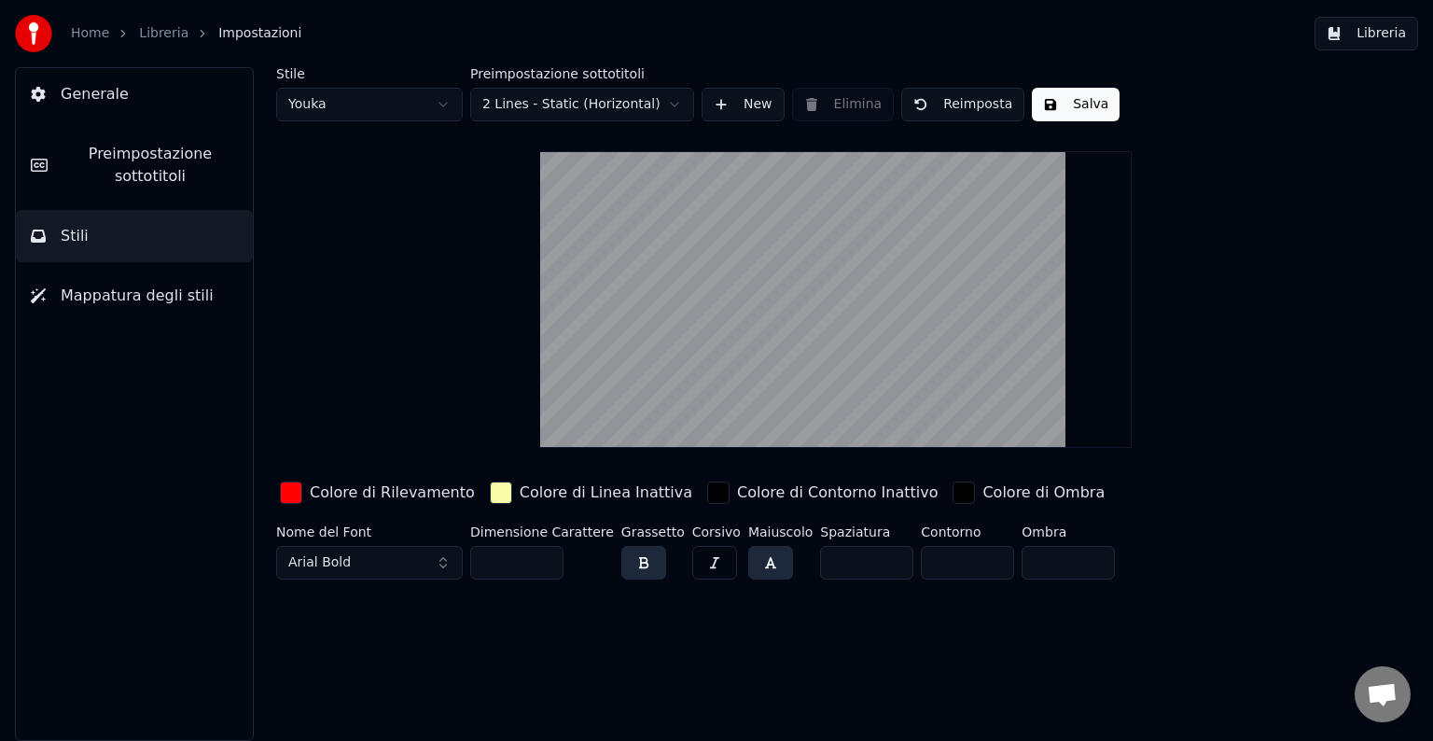
click at [748, 564] on button "button" at bounding box center [770, 563] width 45 height 34
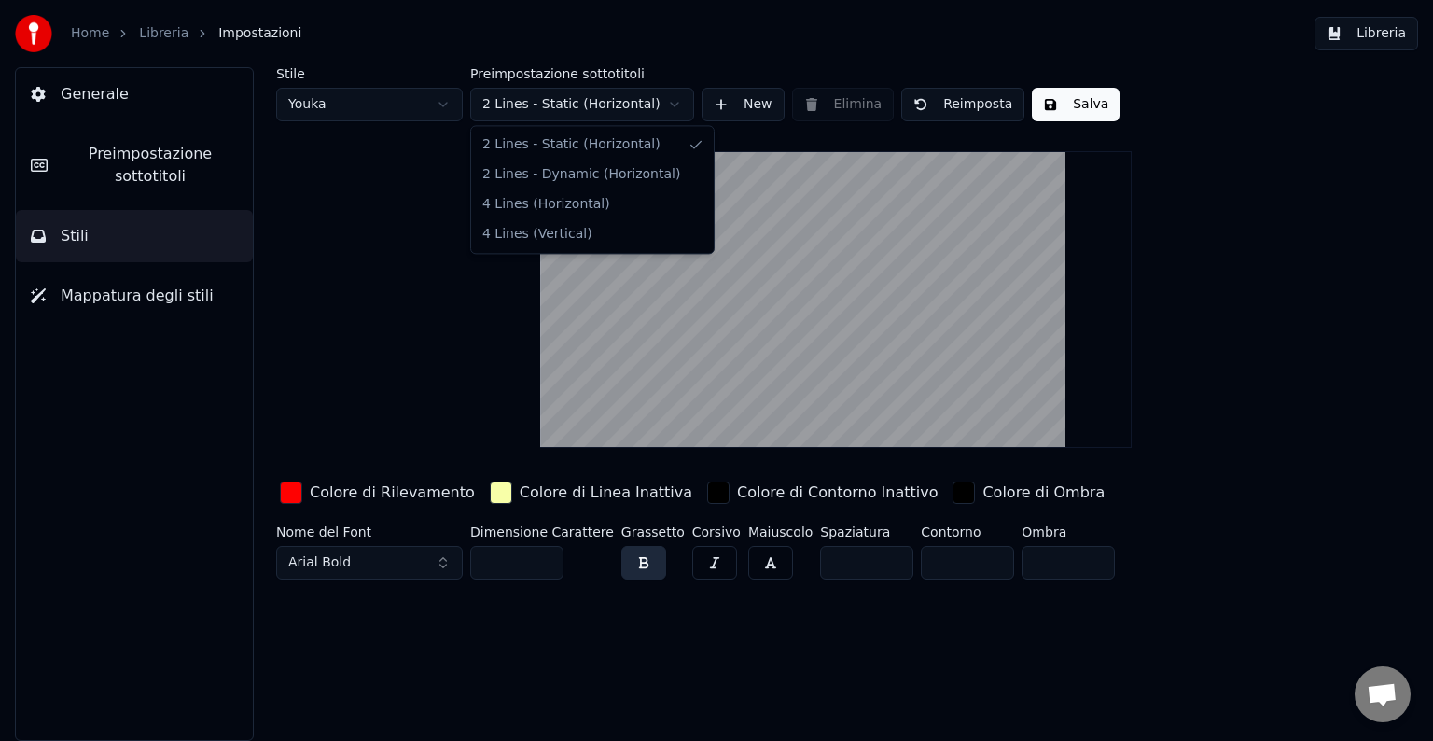
click at [558, 112] on html "Home Libreria Impostazioni Libreria Generale Preimpostazione sottotitoli Stili …" at bounding box center [716, 370] width 1433 height 741
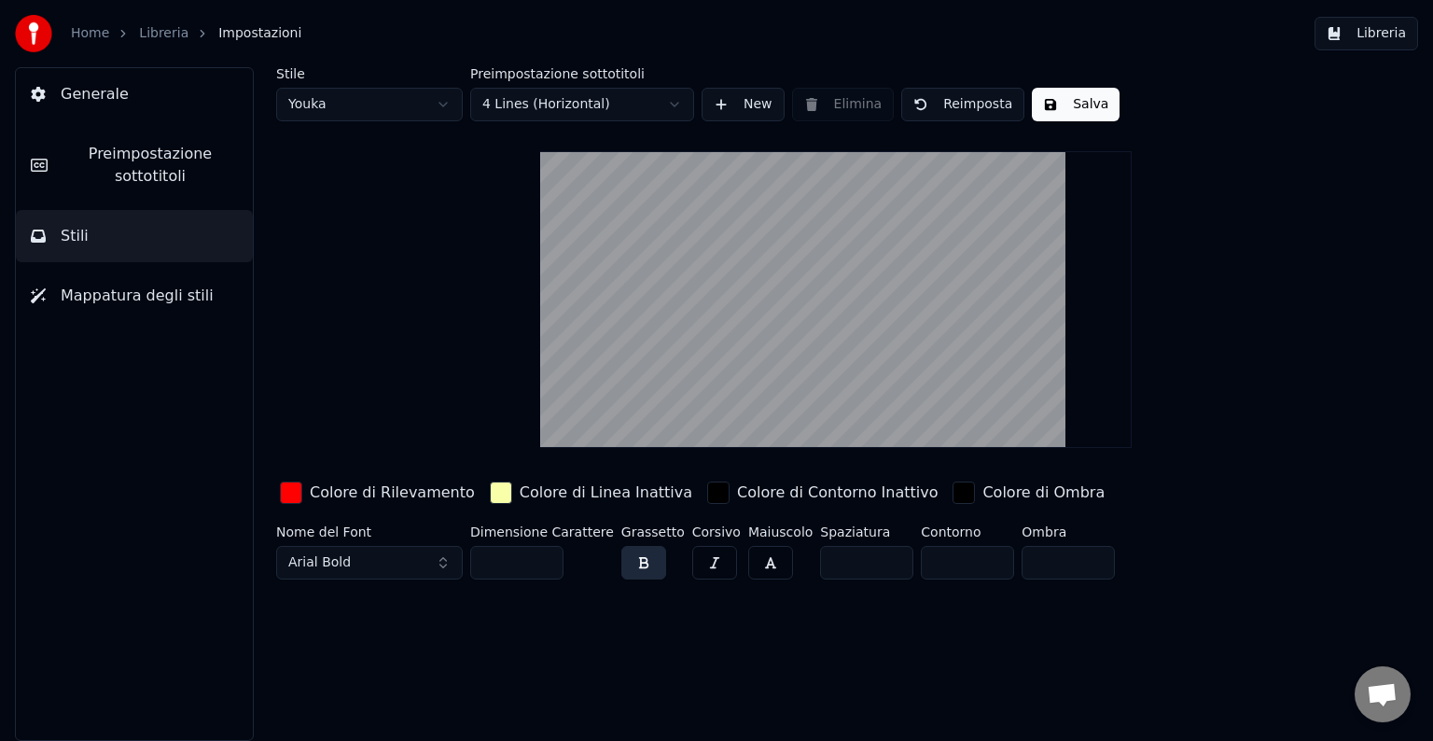
click at [748, 552] on button "button" at bounding box center [770, 563] width 45 height 34
click at [532, 102] on html "Home Libreria Impostazioni Libreria Generale Preimpostazione sottotitoli Stili …" at bounding box center [716, 370] width 1433 height 741
click at [757, 578] on div "Maiuscolo" at bounding box center [780, 556] width 64 height 62
click at [751, 573] on button "button" at bounding box center [770, 563] width 45 height 34
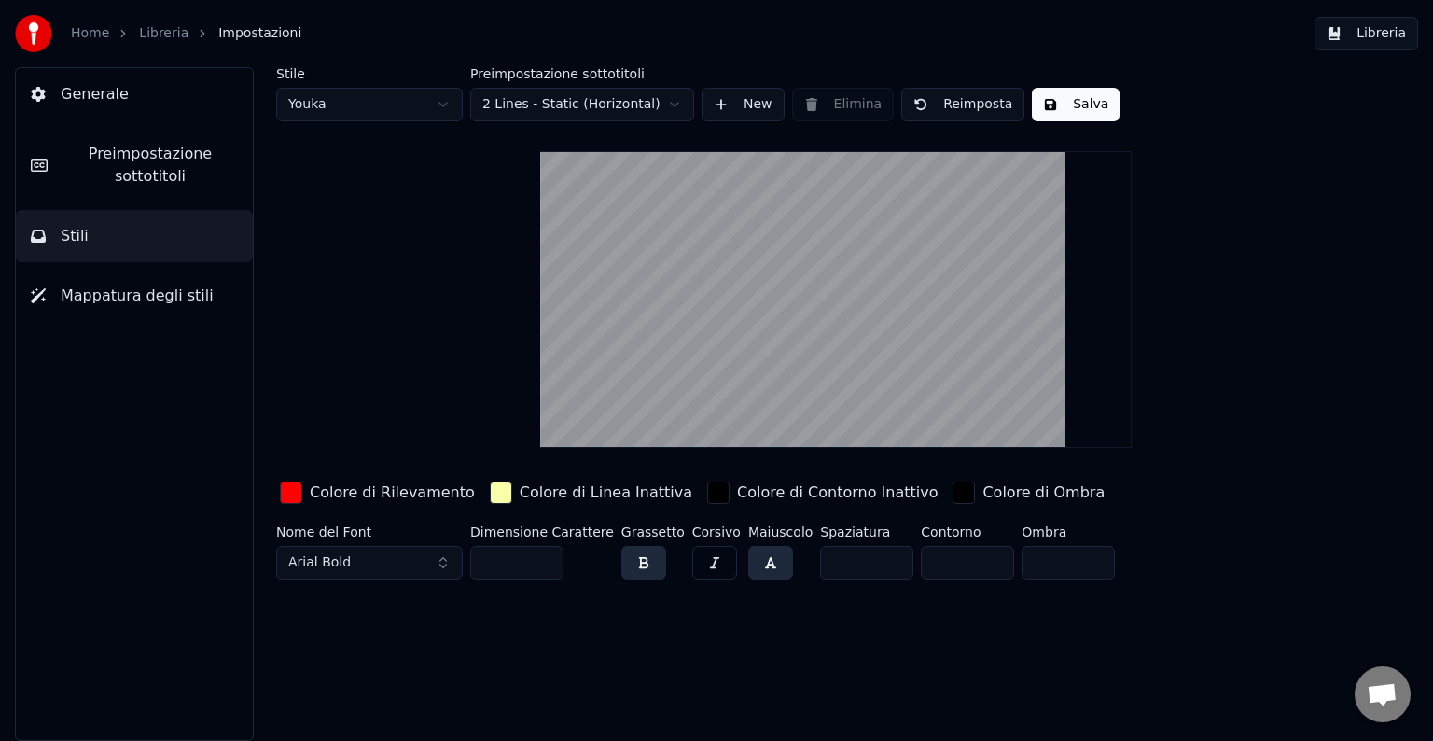
click at [569, 97] on html "Home Libreria Impostazioni Libreria Generale Preimpostazione sottotitoli Stili …" at bounding box center [716, 370] width 1433 height 741
click at [748, 560] on button "button" at bounding box center [770, 563] width 45 height 34
click at [112, 118] on button "Generale" at bounding box center [134, 94] width 237 height 52
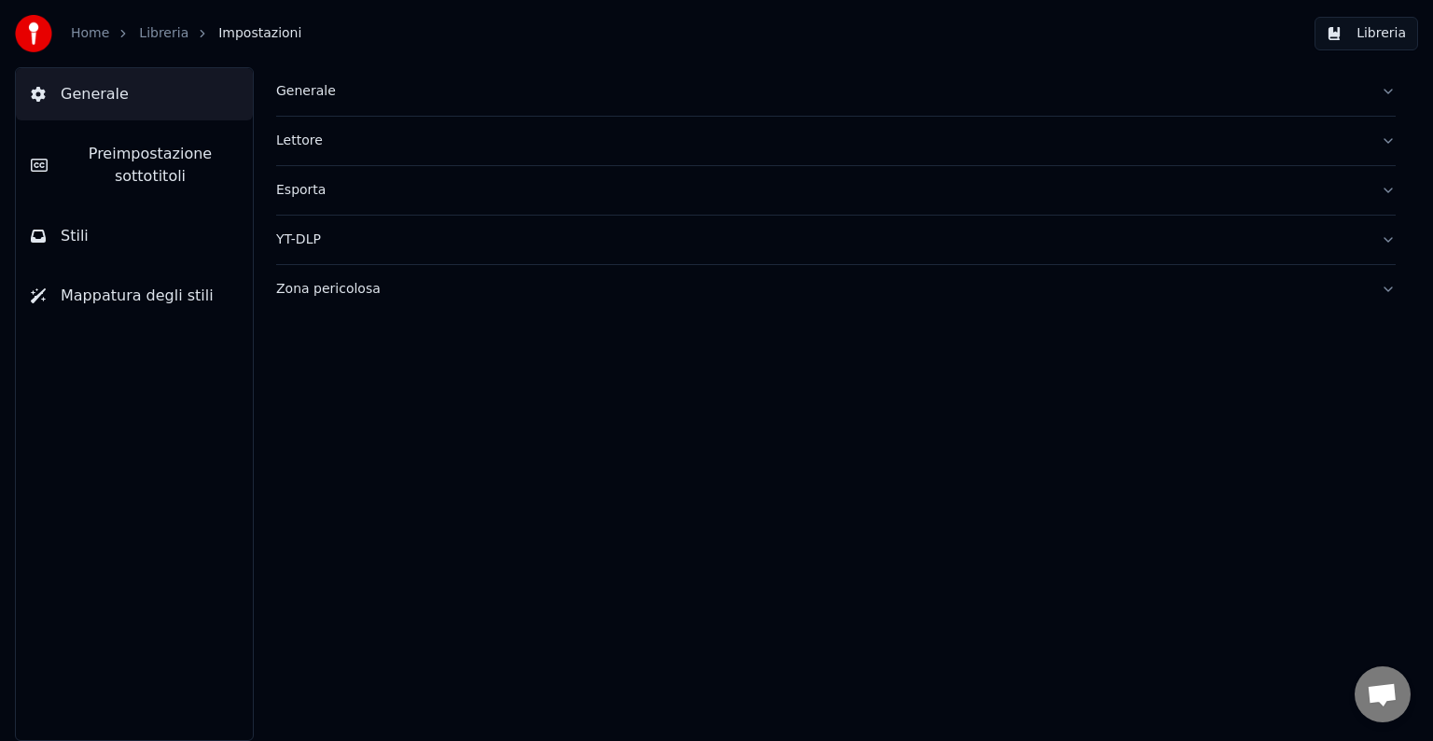
click at [301, 104] on button "Generale" at bounding box center [835, 91] width 1119 height 49
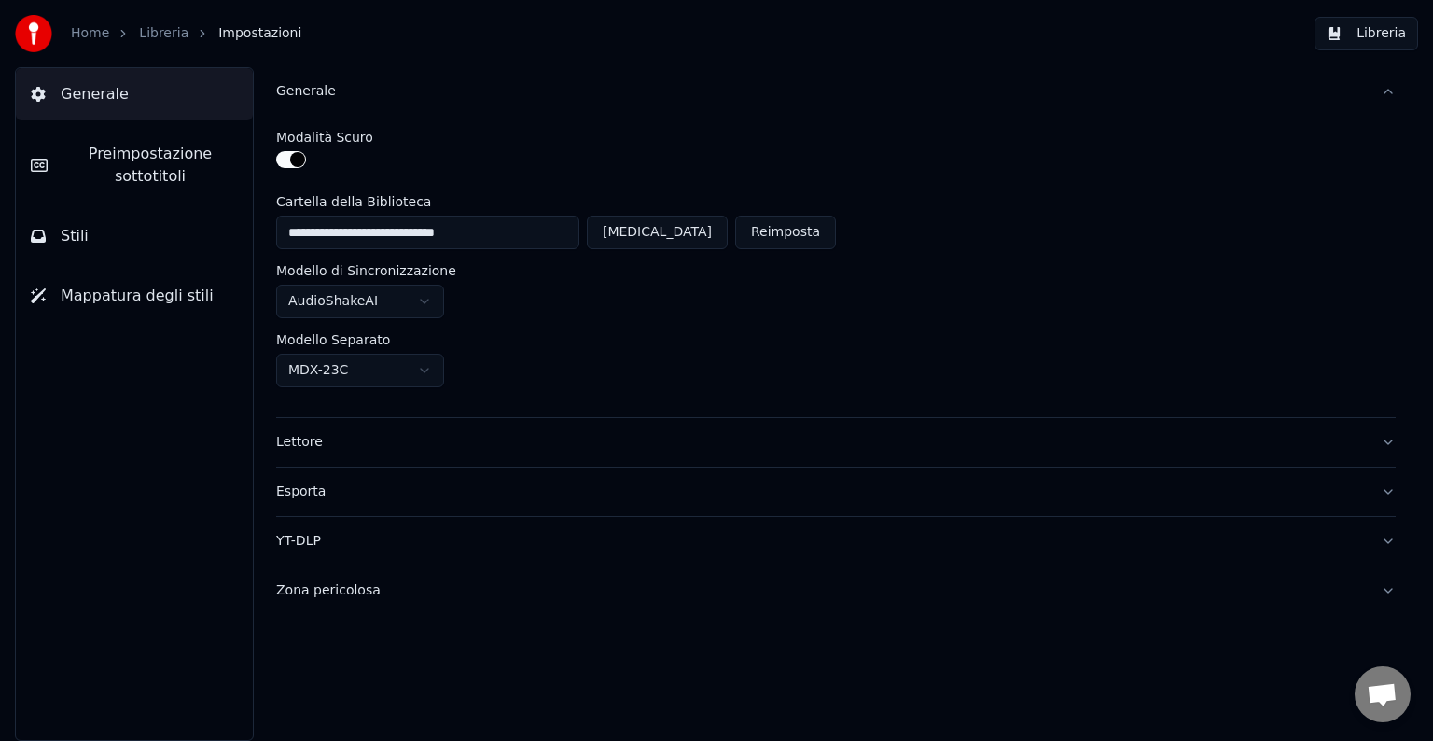
click at [141, 151] on span "Preimpostazione sottotitoli" at bounding box center [149, 165] width 175 height 45
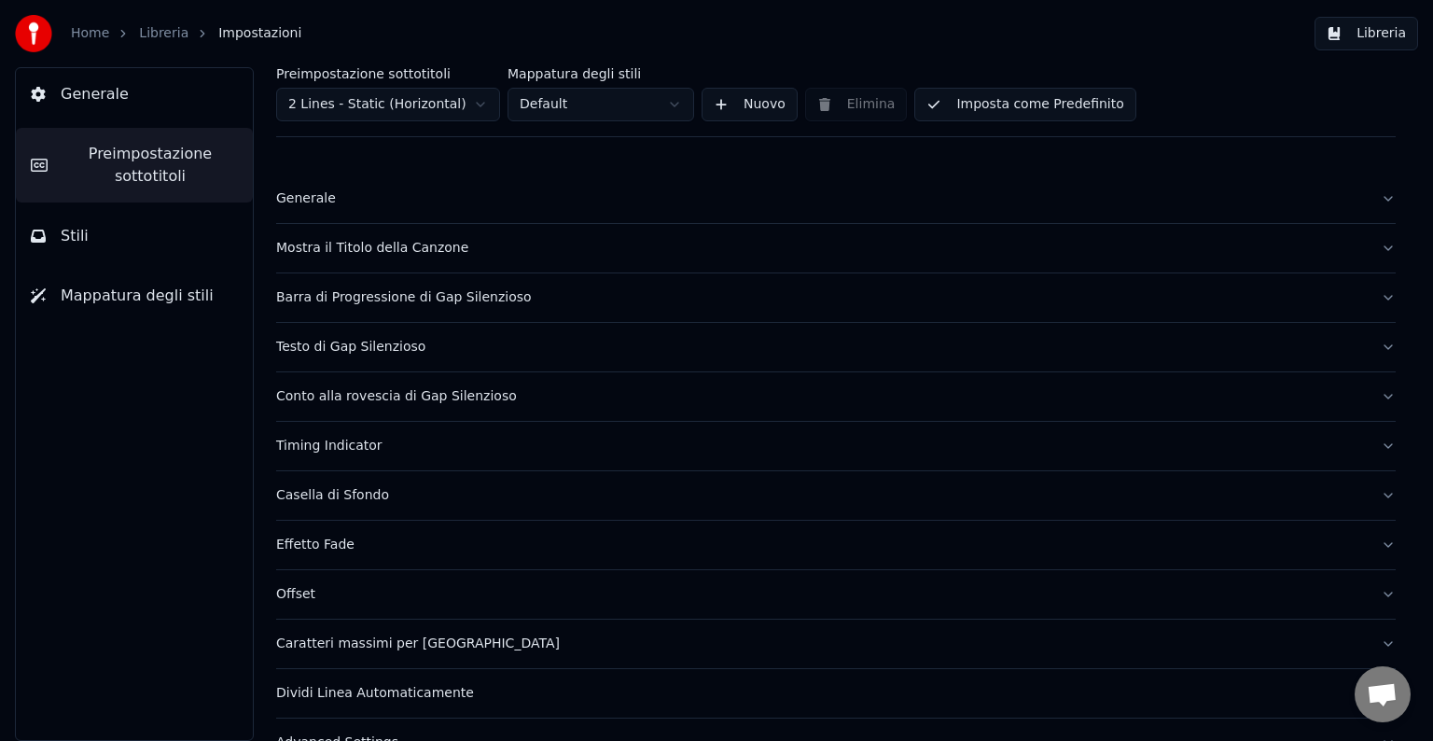
click at [377, 193] on div "Generale" at bounding box center [820, 198] width 1089 height 19
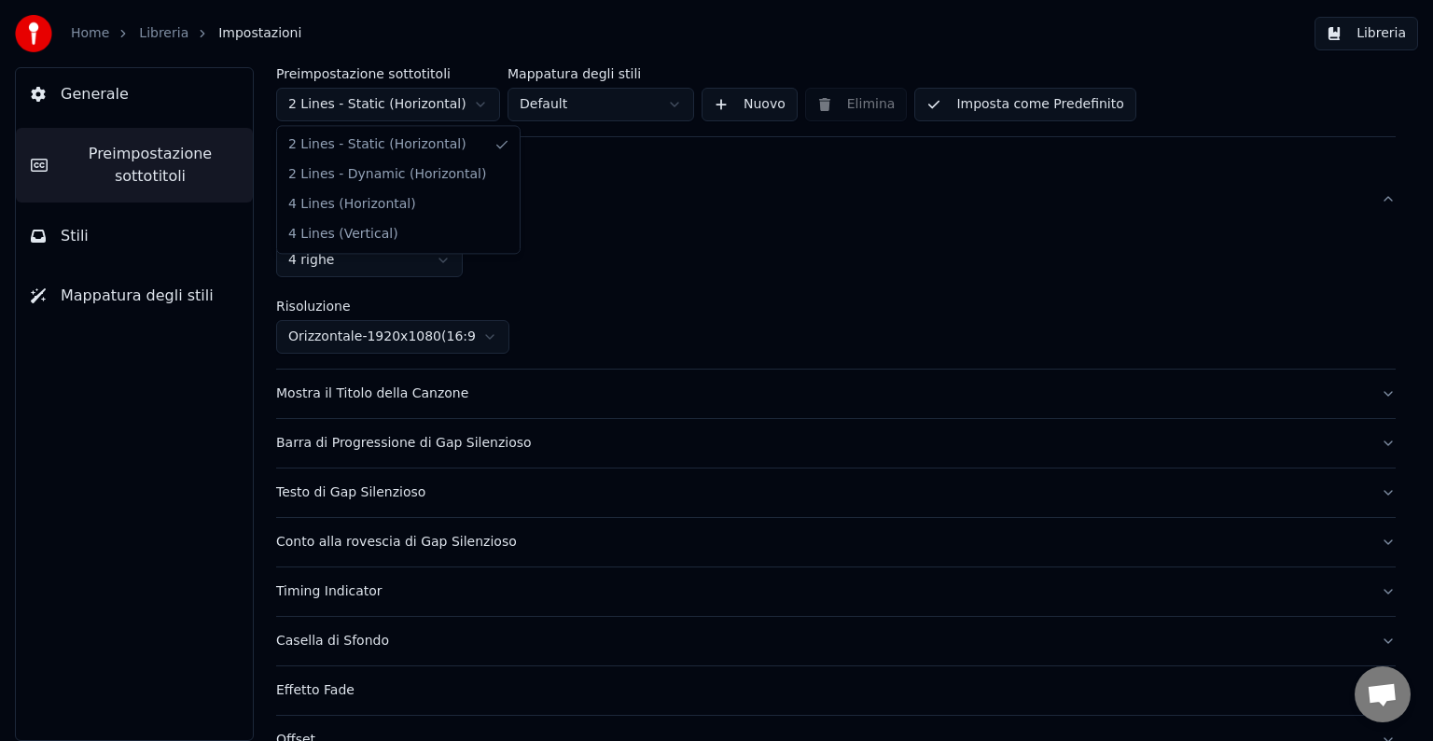
click at [412, 116] on html "Home Libreria Impostazioni Libreria Generale Preimpostazione sottotitoli Stili …" at bounding box center [716, 370] width 1433 height 741
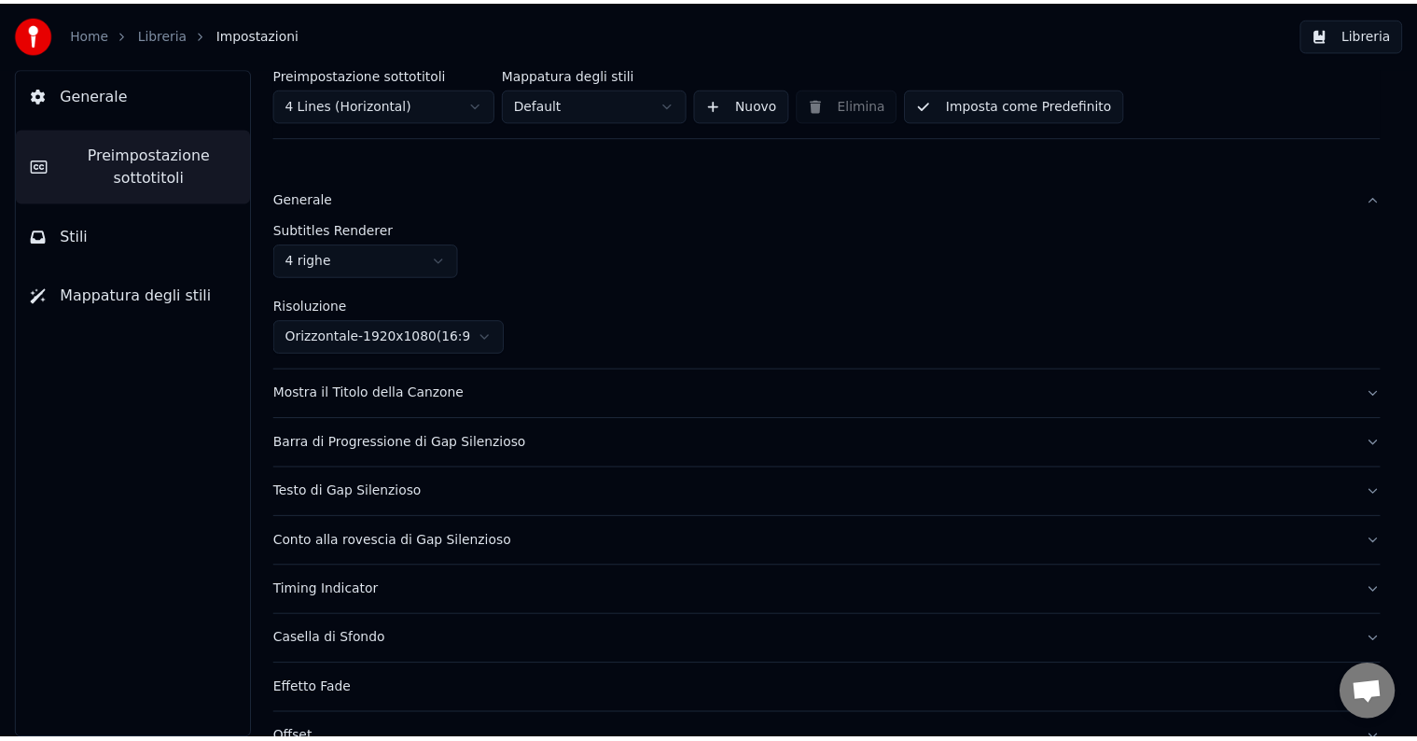
scroll to position [155, 0]
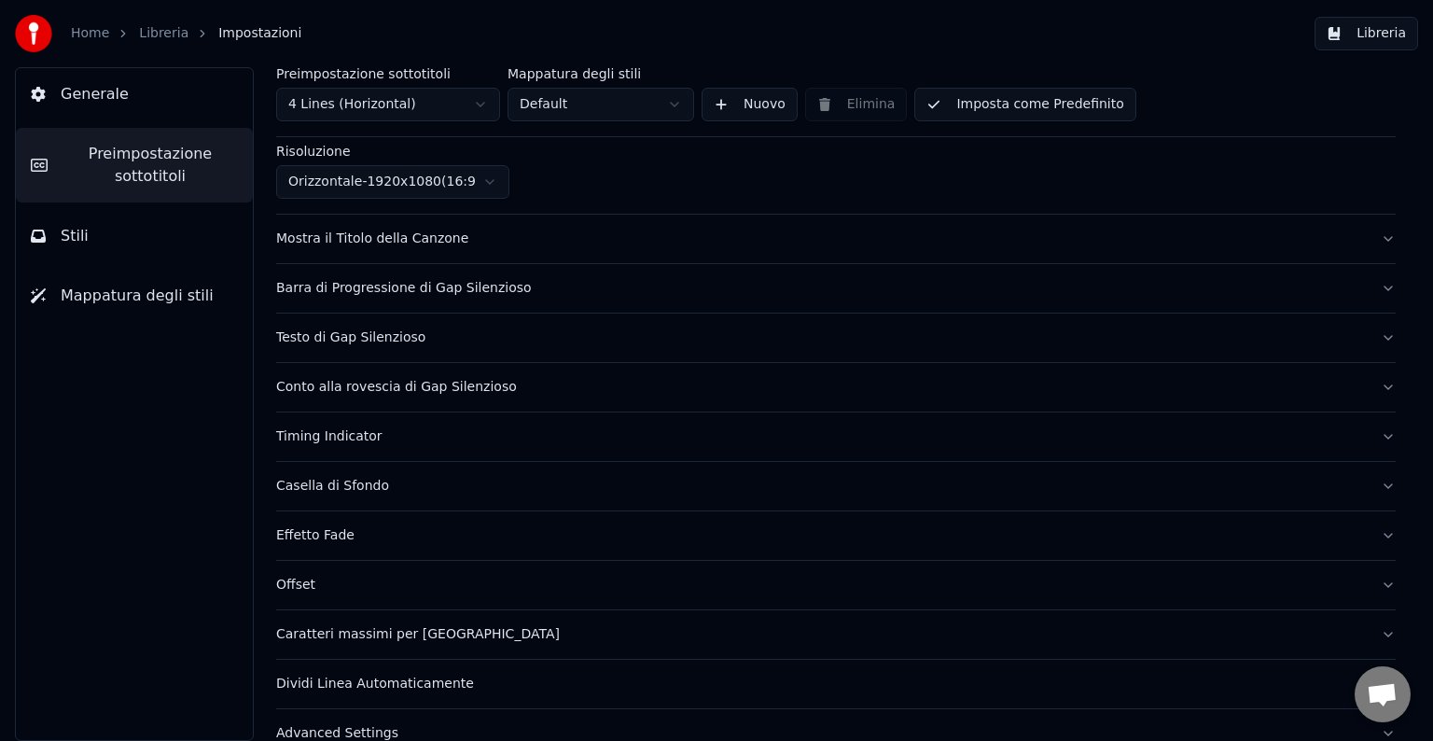
click at [153, 35] on link "Libreria" at bounding box center [163, 33] width 49 height 19
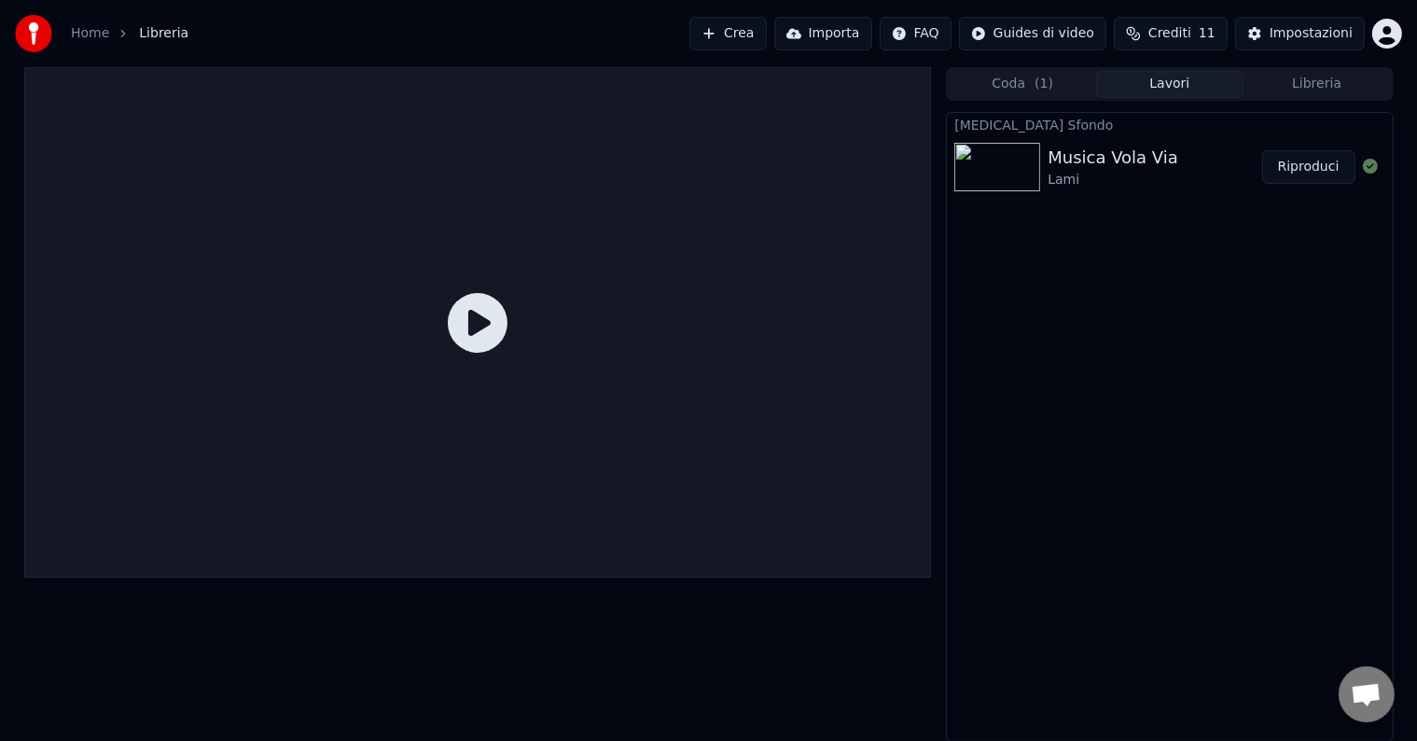
click at [1326, 80] on button "Libreria" at bounding box center [1316, 84] width 147 height 27
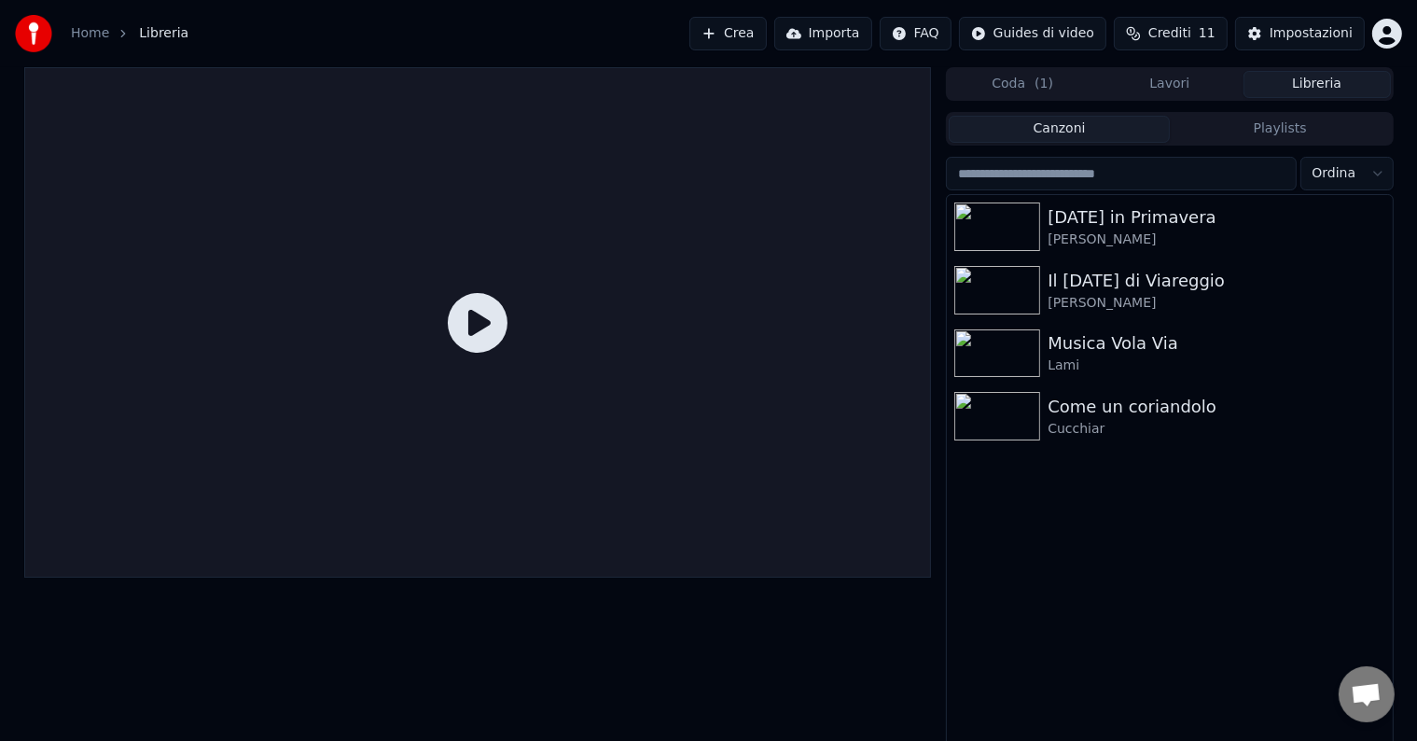
click at [1123, 602] on div "[DATE] in Primavera Boni - Sadun Il [DATE] di Viareggio Sadun - [PERSON_NAME] M…" at bounding box center [1169, 472] width 445 height 554
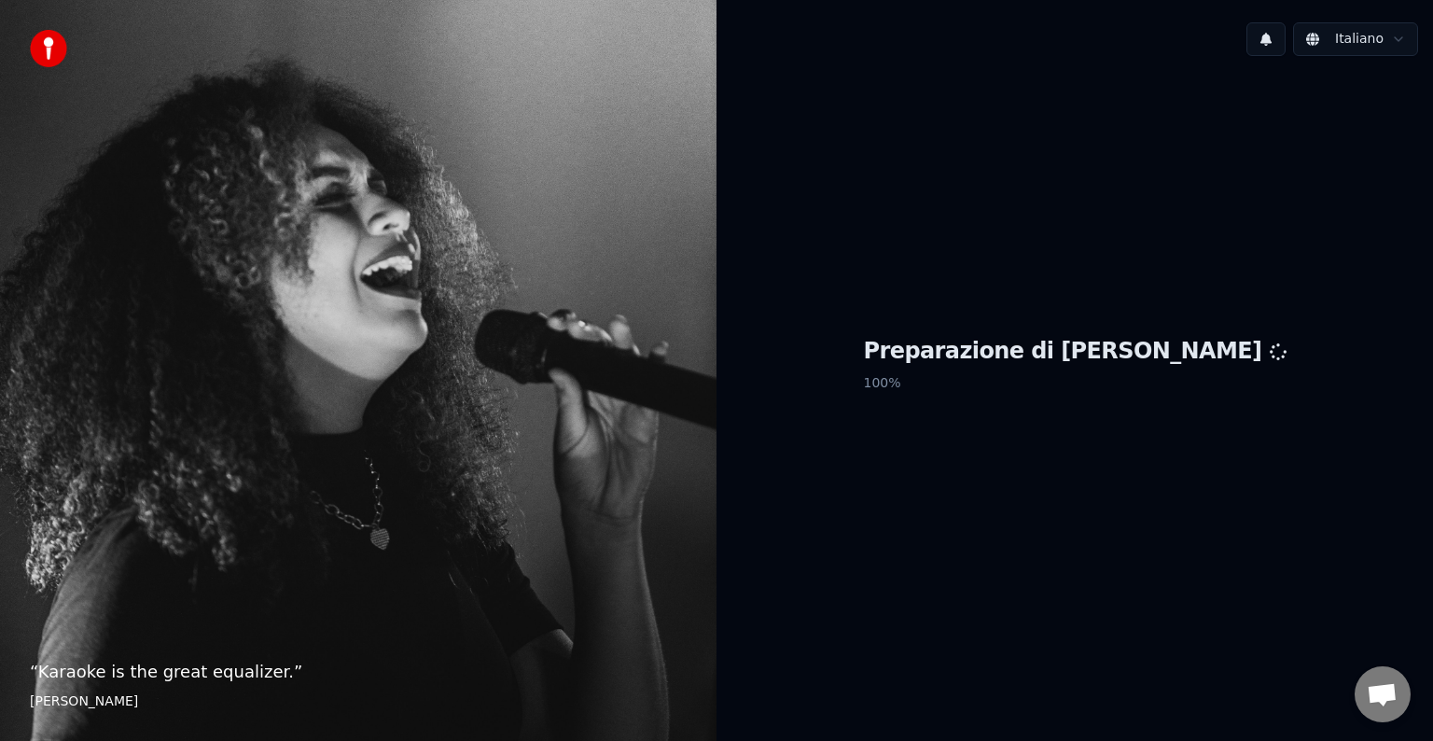
scroll to position [20, 0]
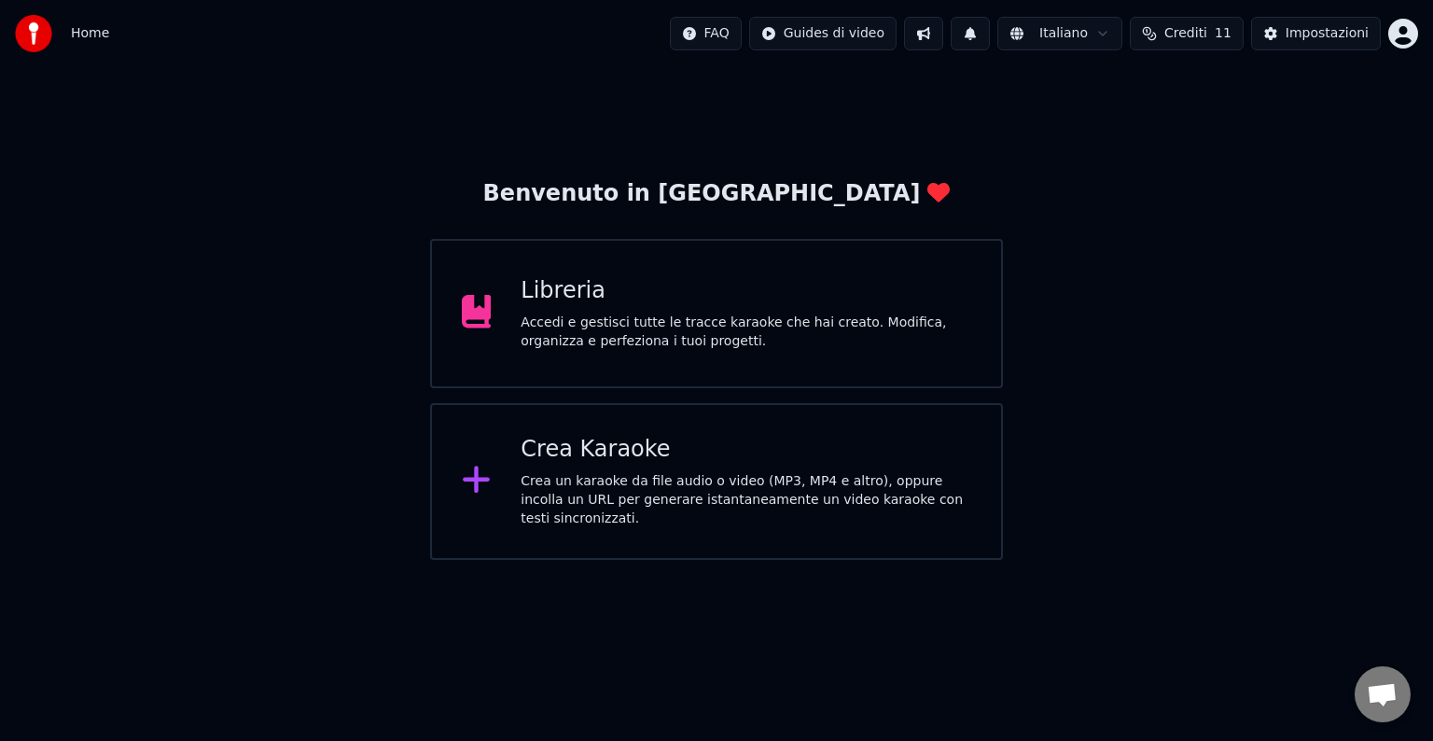
click at [542, 291] on div "Libreria" at bounding box center [745, 291] width 451 height 30
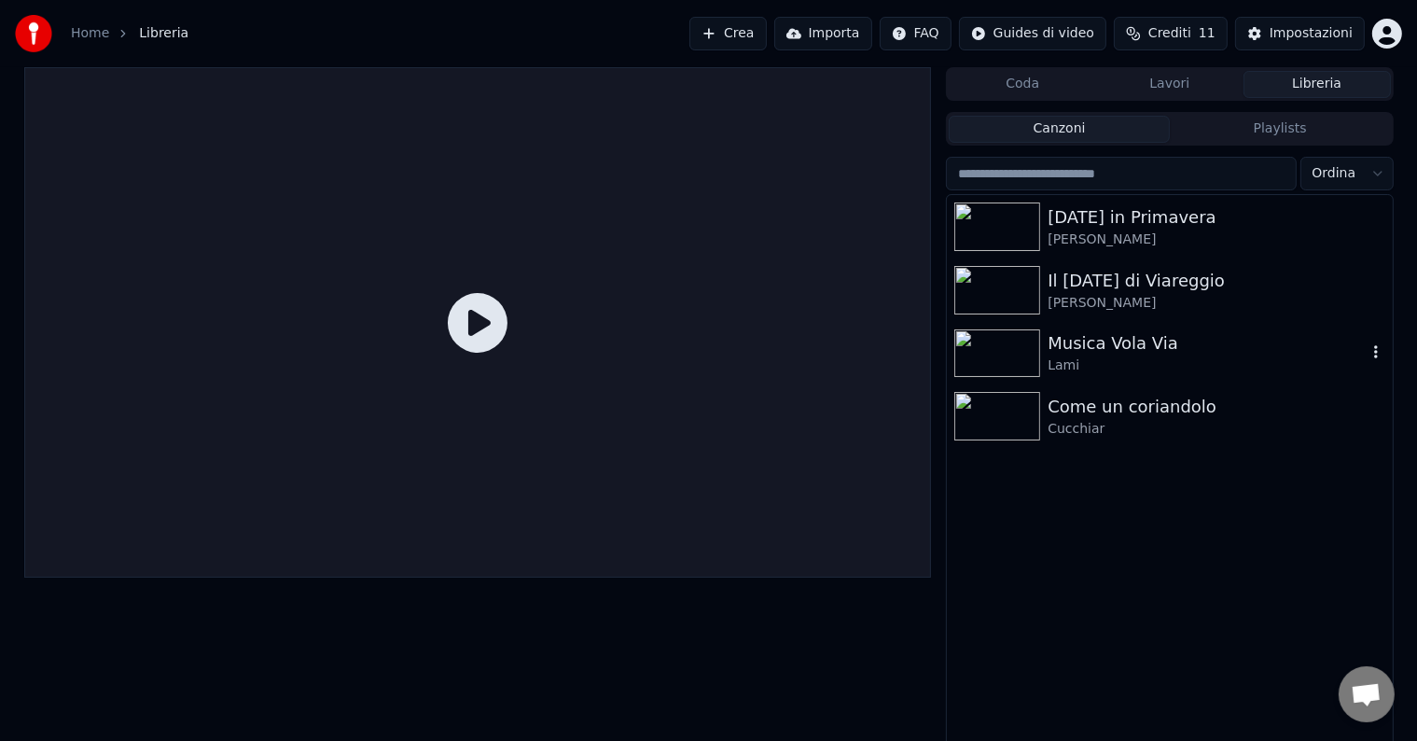
click at [1186, 348] on div "Musica Vola Via" at bounding box center [1206, 343] width 318 height 26
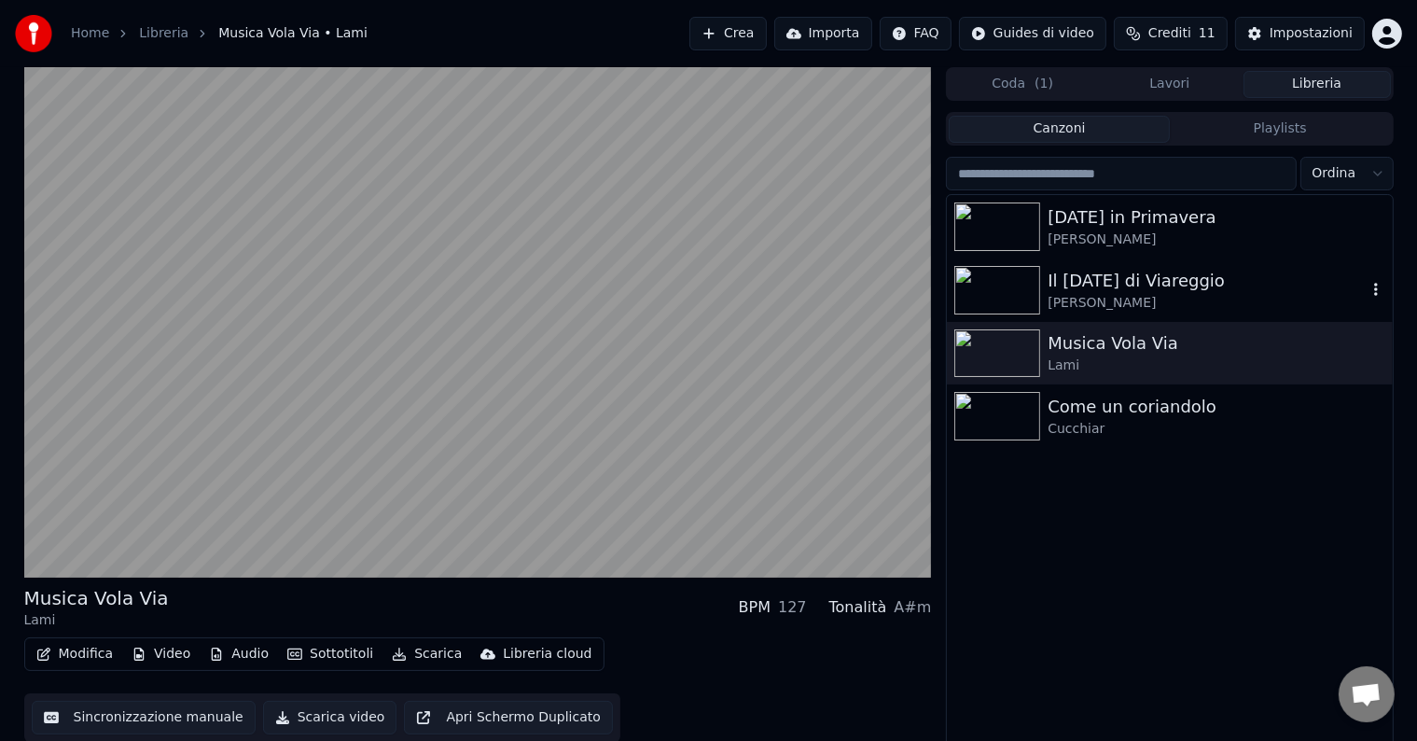
click at [1150, 294] on div "[PERSON_NAME]" at bounding box center [1206, 303] width 318 height 19
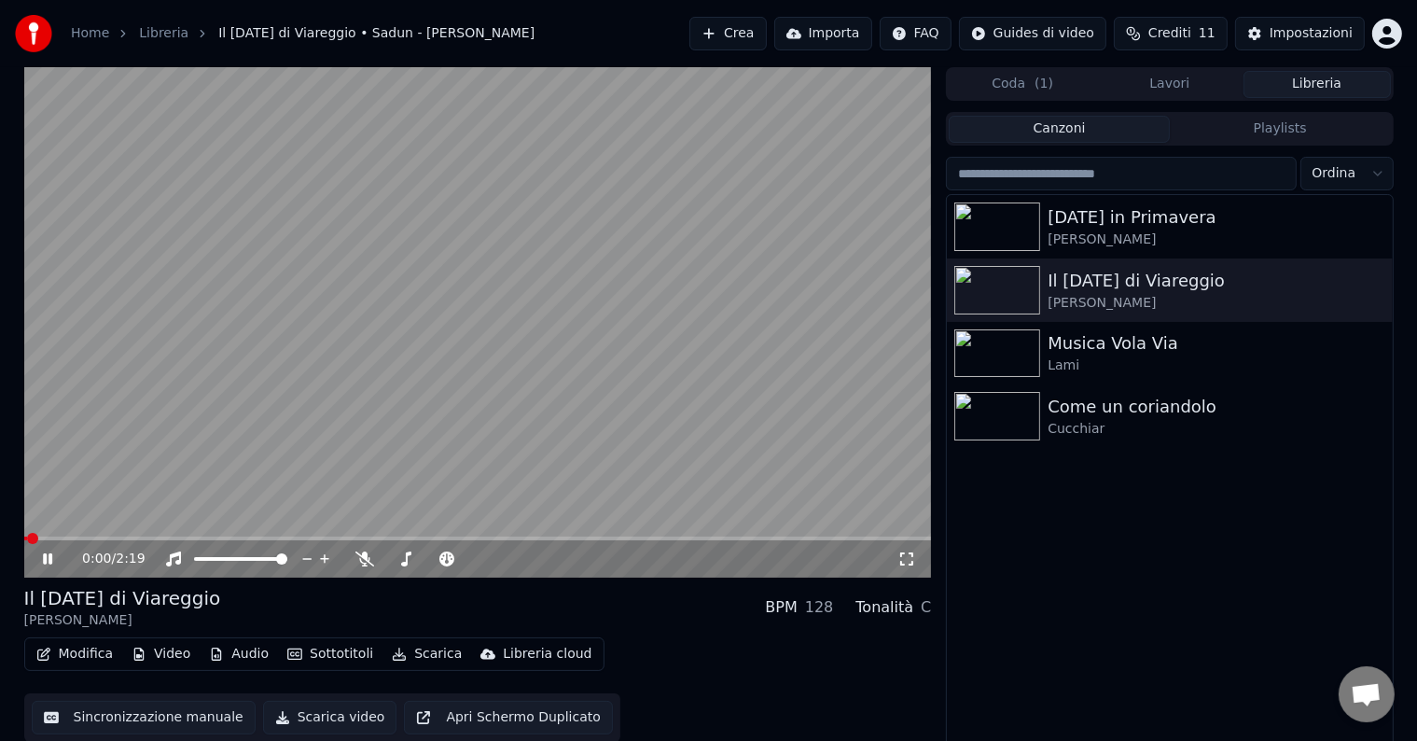
click at [149, 649] on button "Video" at bounding box center [161, 654] width 74 height 26
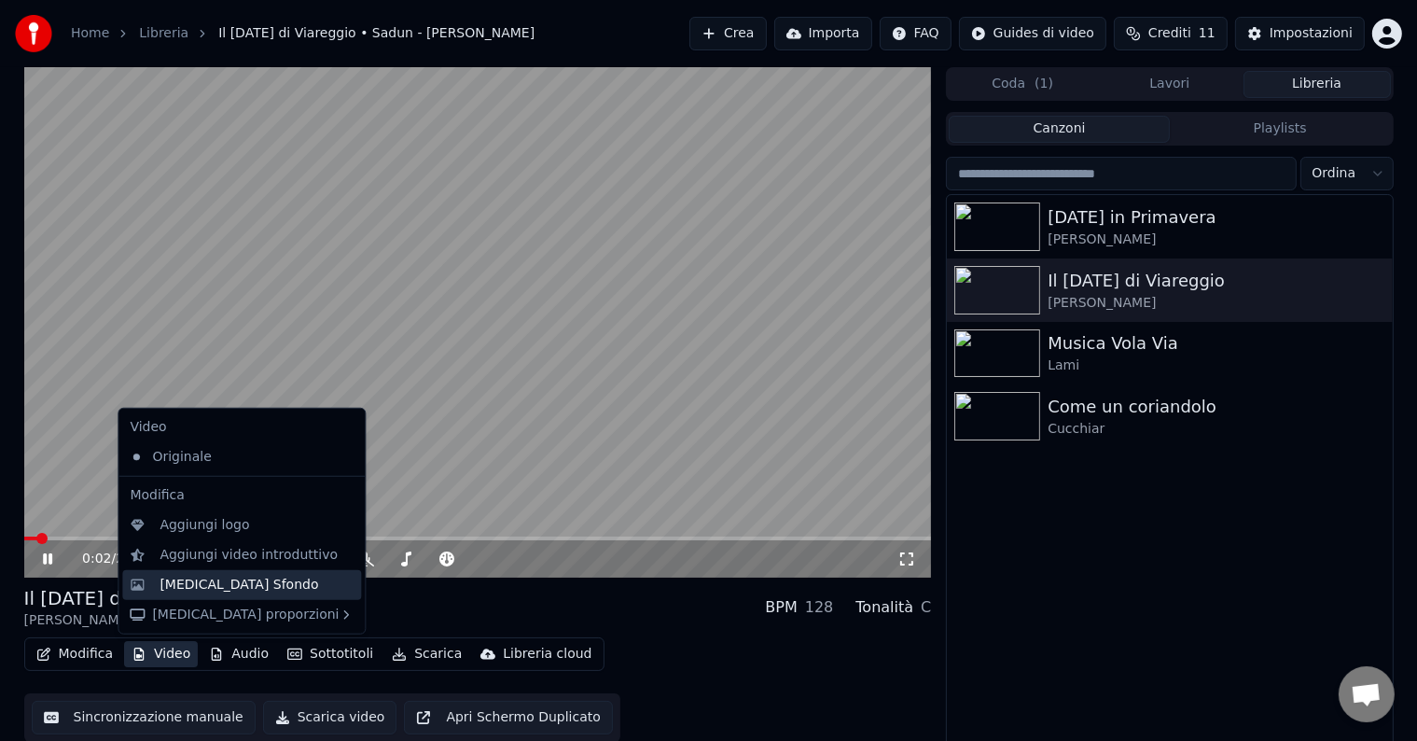
click at [169, 574] on div "[MEDICAL_DATA] Sfondo" at bounding box center [241, 585] width 239 height 30
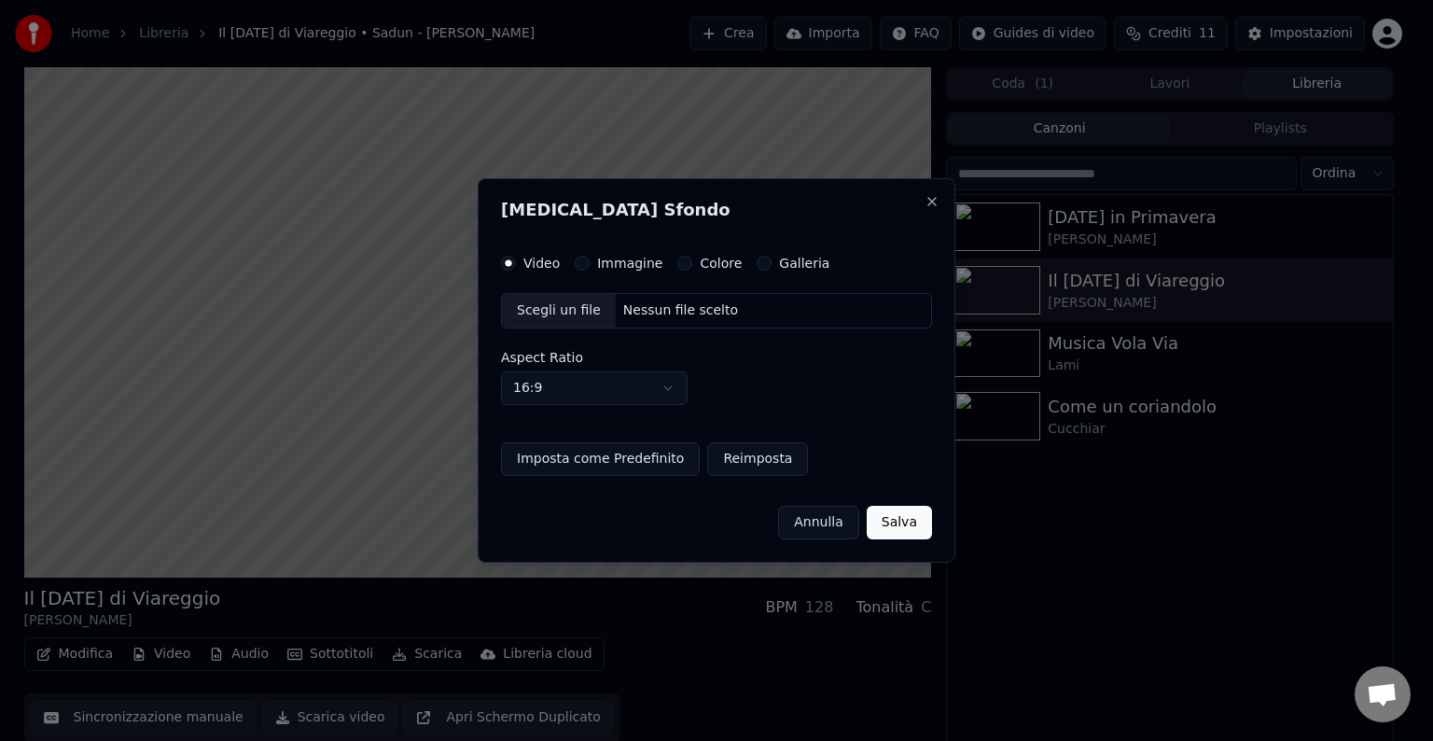
click at [560, 309] on div "Scegli un file" at bounding box center [559, 311] width 114 height 34
click at [639, 253] on div "[MEDICAL_DATA] Sfondo Video Immagine Colore Galleria Scegli un file Nessun file…" at bounding box center [717, 370] width 478 height 384
click at [604, 265] on label "Immagine" at bounding box center [629, 262] width 65 height 13
click at [589, 265] on button "Immagine" at bounding box center [582, 263] width 15 height 15
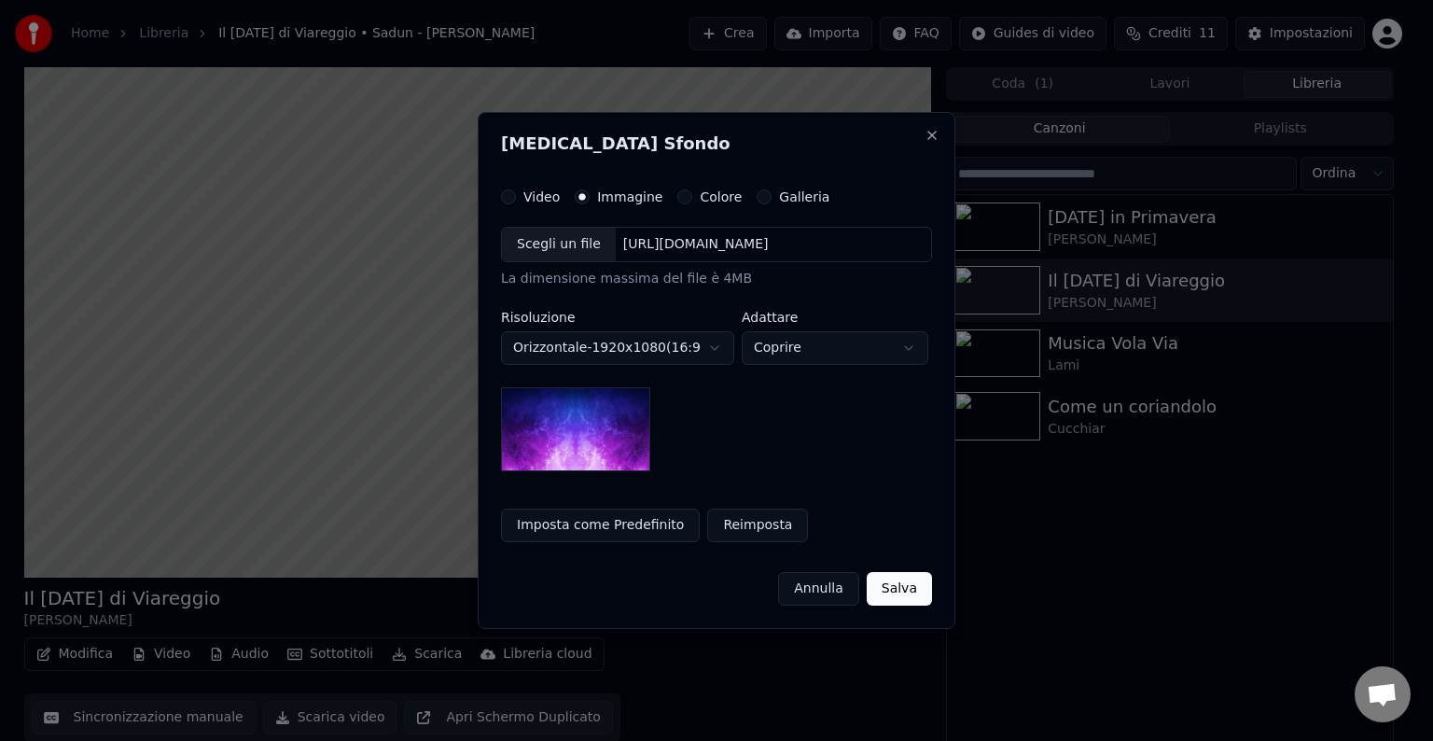
click at [587, 256] on div "Scegli un file" at bounding box center [559, 245] width 114 height 34
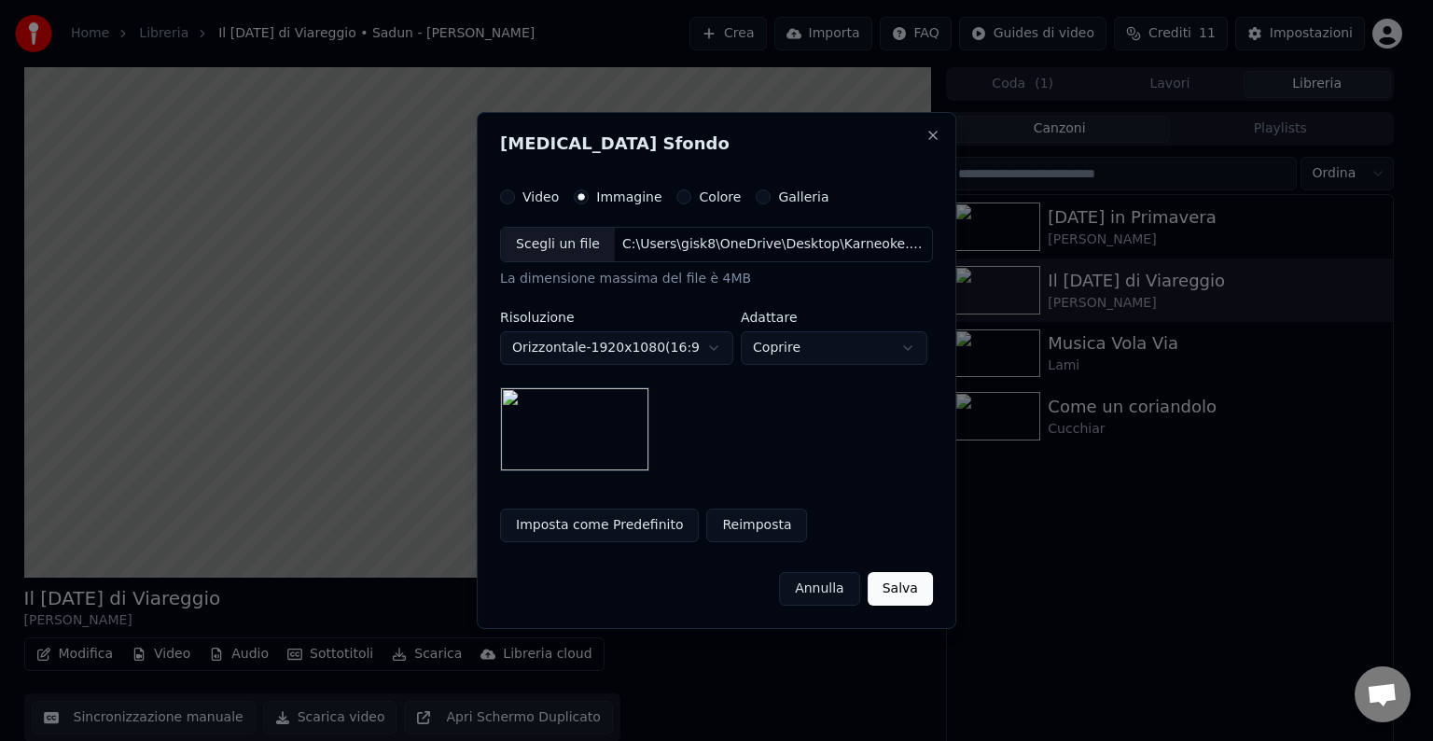
click at [918, 597] on button "Salva" at bounding box center [899, 589] width 65 height 34
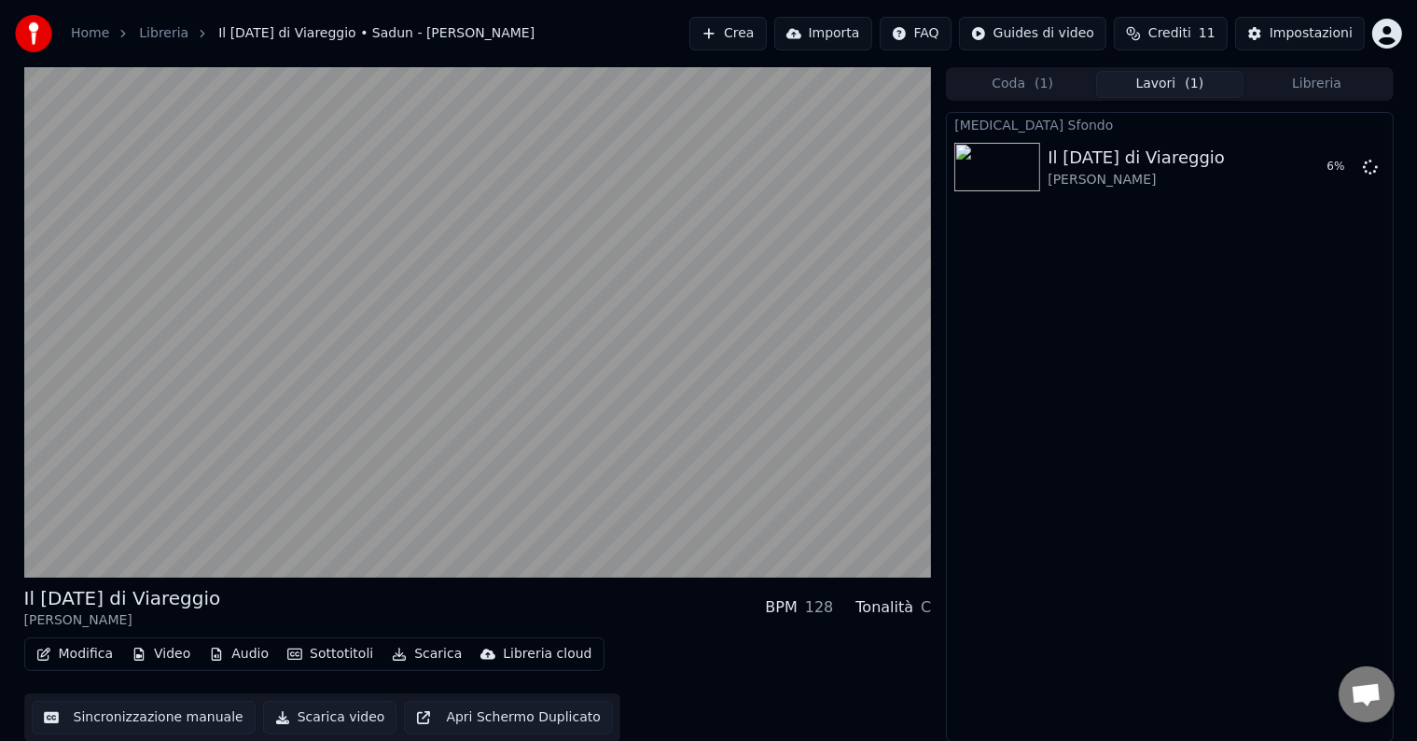
click at [1355, 97] on div "Coda ( 1 ) Lavori ( 1 ) Libreria" at bounding box center [1169, 84] width 447 height 34
click at [1328, 85] on button "Libreria" at bounding box center [1316, 84] width 147 height 27
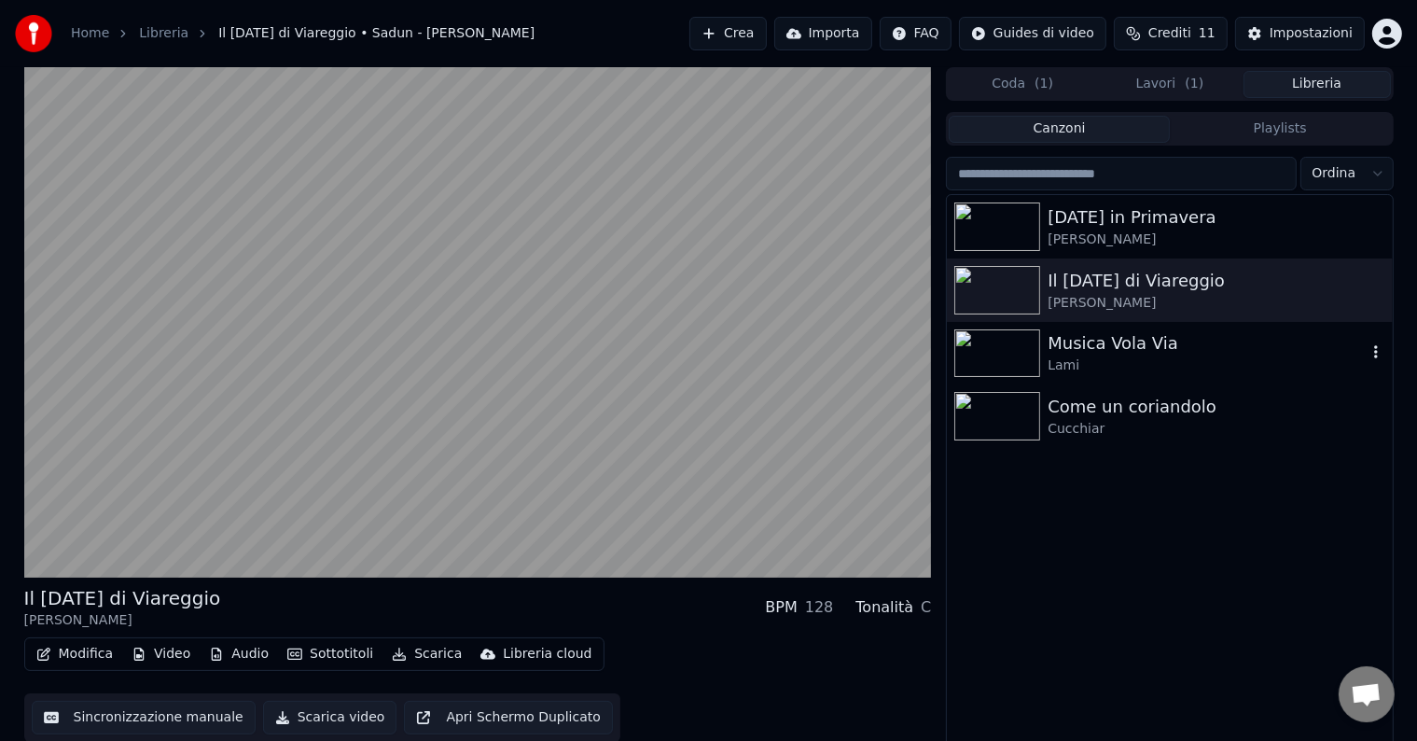
click at [1071, 356] on div "Lami" at bounding box center [1206, 365] width 318 height 19
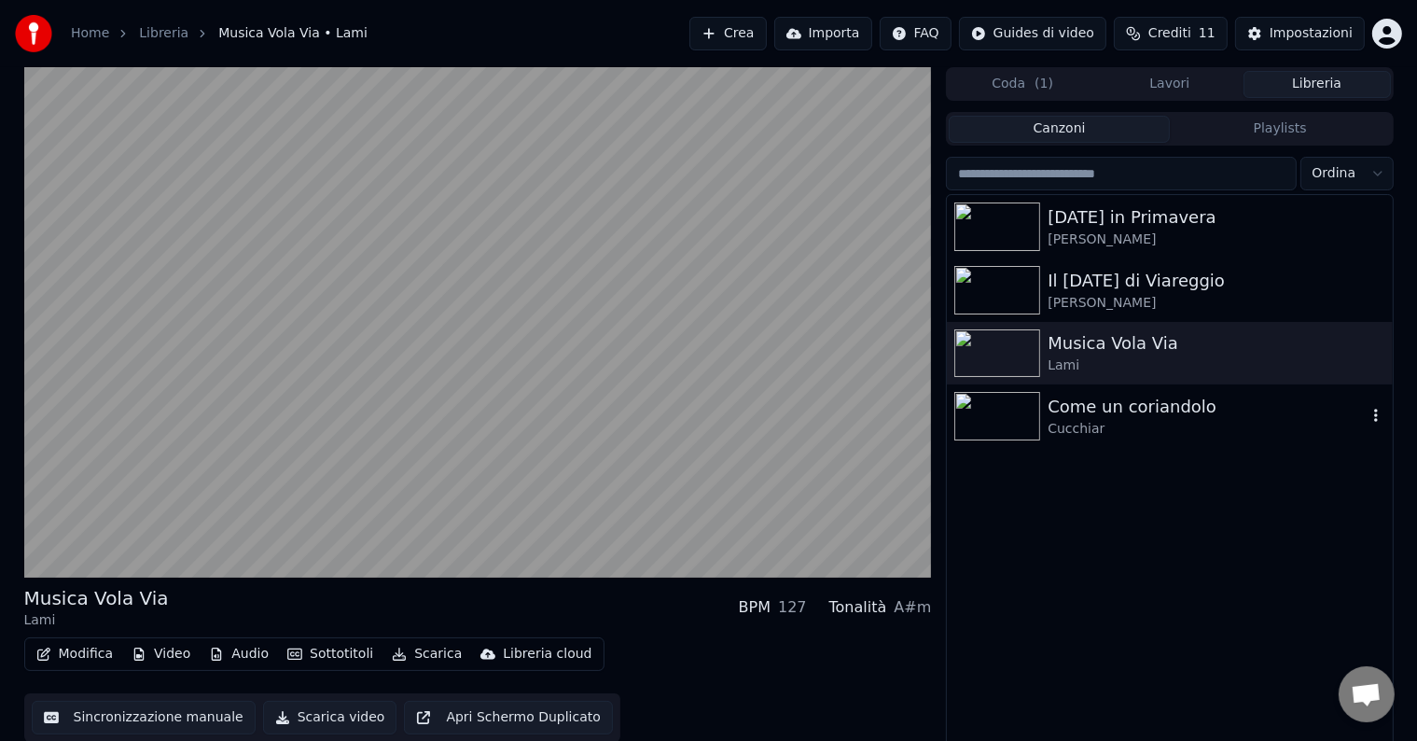
click at [1126, 421] on div "Cucchiar" at bounding box center [1206, 429] width 318 height 19
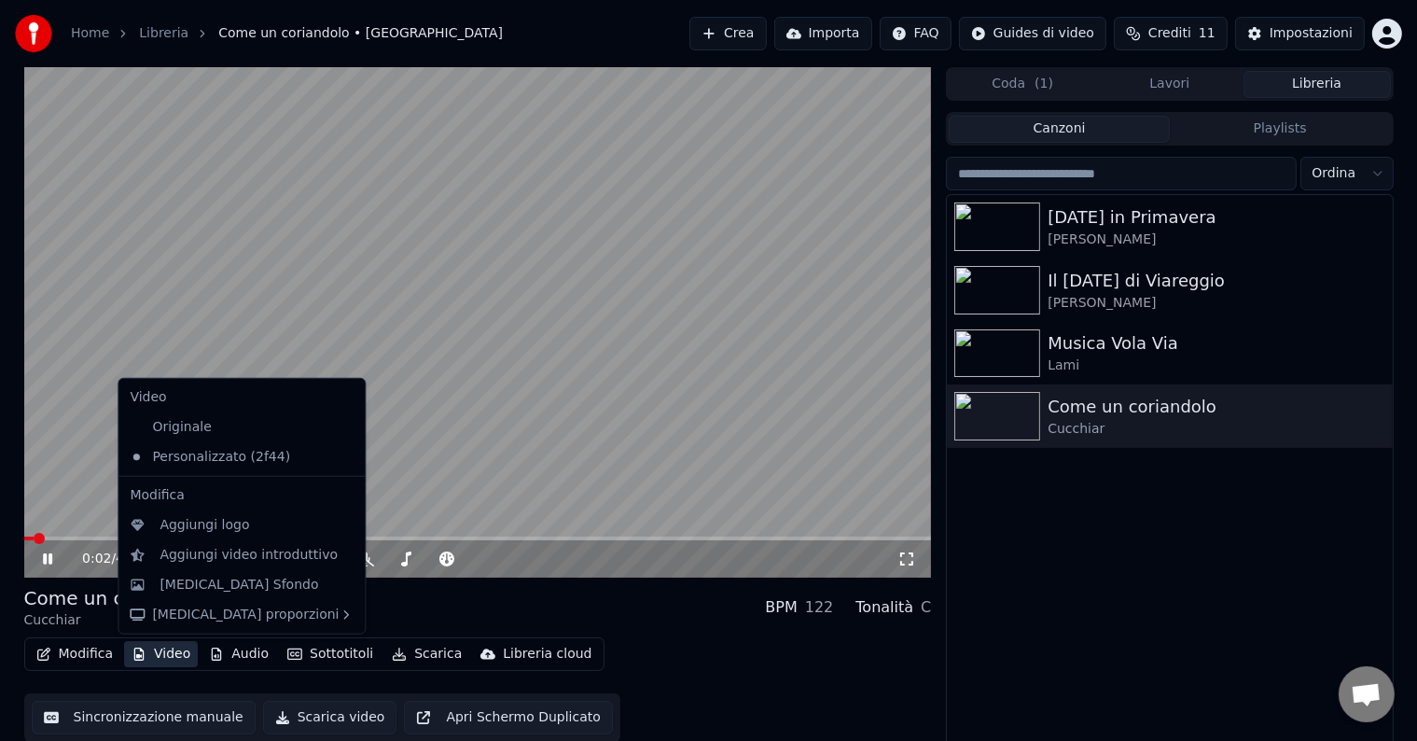
click at [176, 653] on button "Video" at bounding box center [161, 654] width 74 height 26
click at [195, 575] on div "[MEDICAL_DATA] Sfondo" at bounding box center [238, 584] width 159 height 19
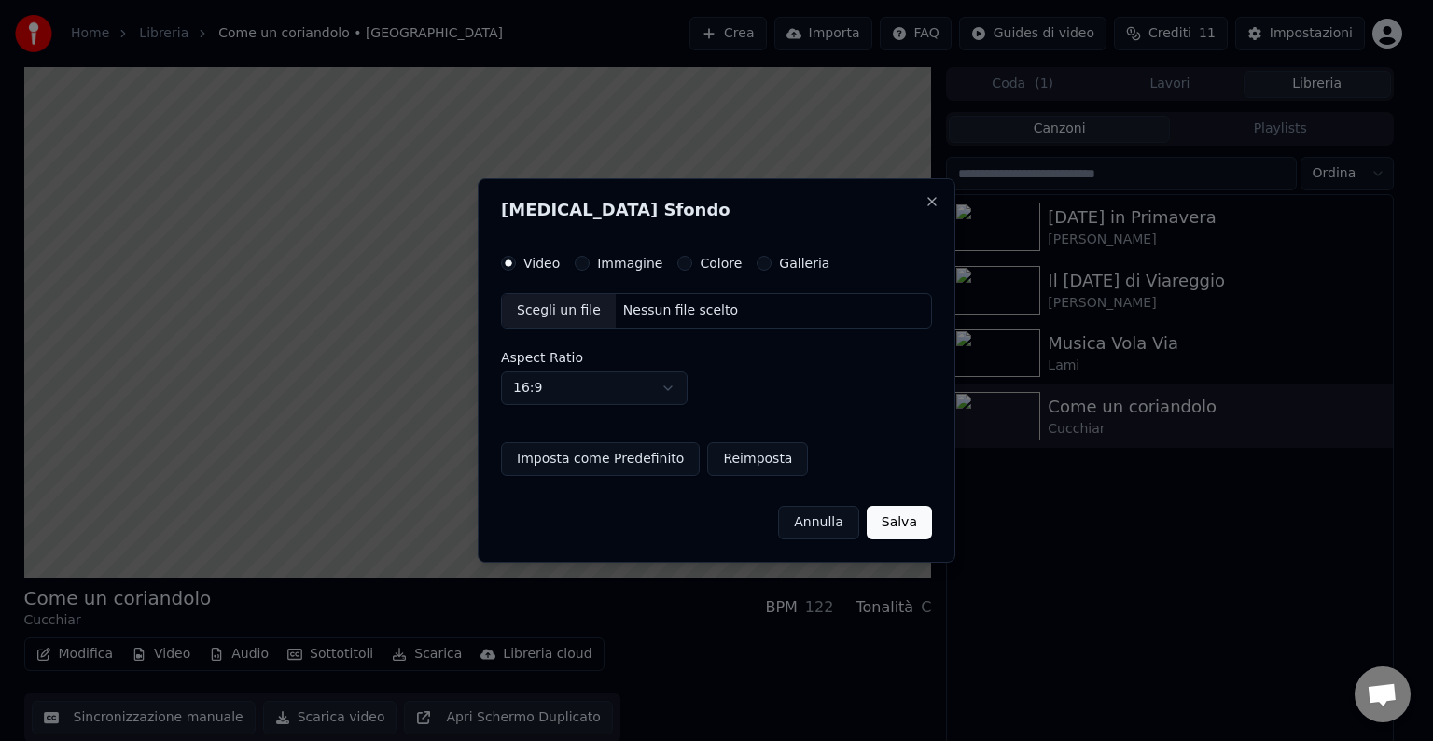
click at [610, 254] on div "Cambia Sfondo Video Immagine Colore Galleria Scegli un file Nessun file scelto …" at bounding box center [717, 370] width 478 height 384
click at [597, 265] on label "Immagine" at bounding box center [629, 262] width 65 height 13
click at [589, 265] on button "Immagine" at bounding box center [582, 263] width 15 height 15
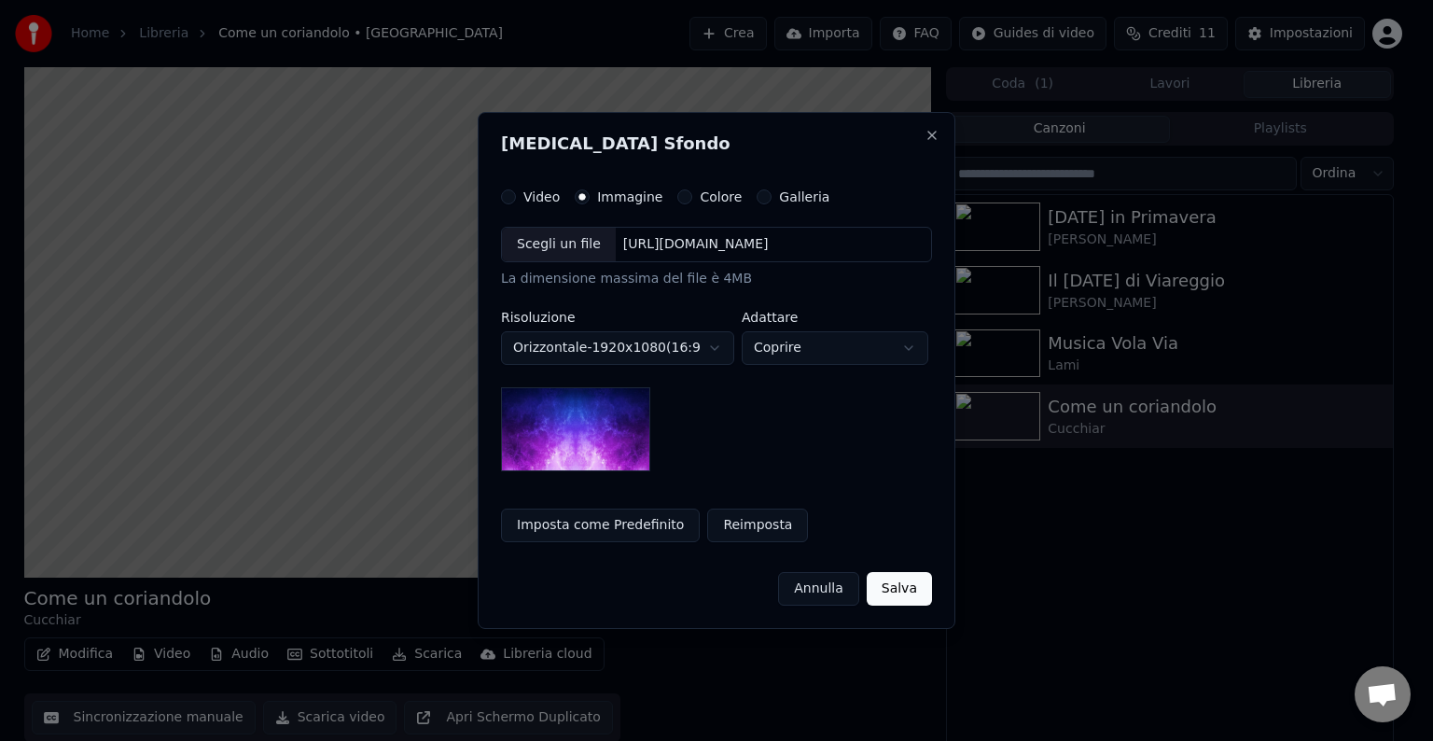
click at [530, 237] on div "Scegli un file" at bounding box center [559, 245] width 114 height 34
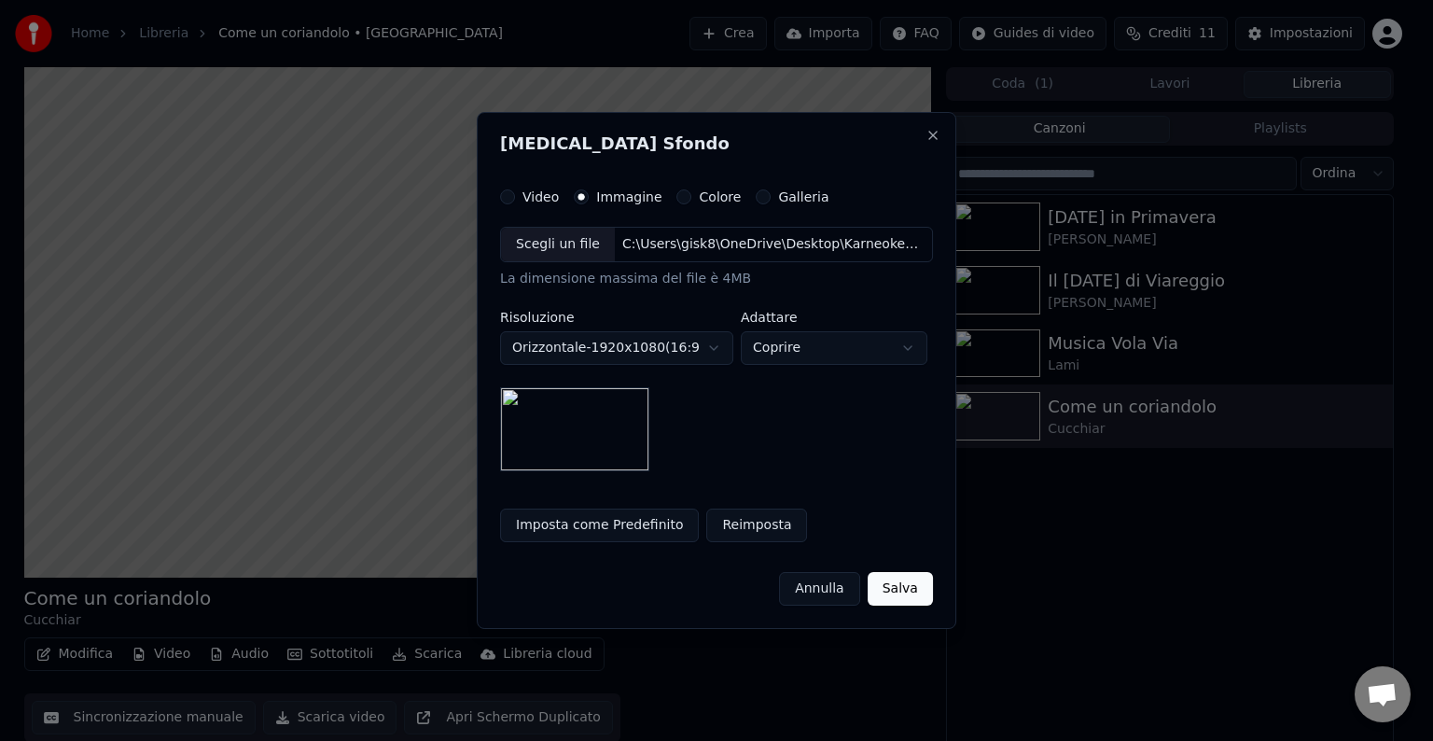
click at [912, 593] on button "Salva" at bounding box center [899, 589] width 65 height 34
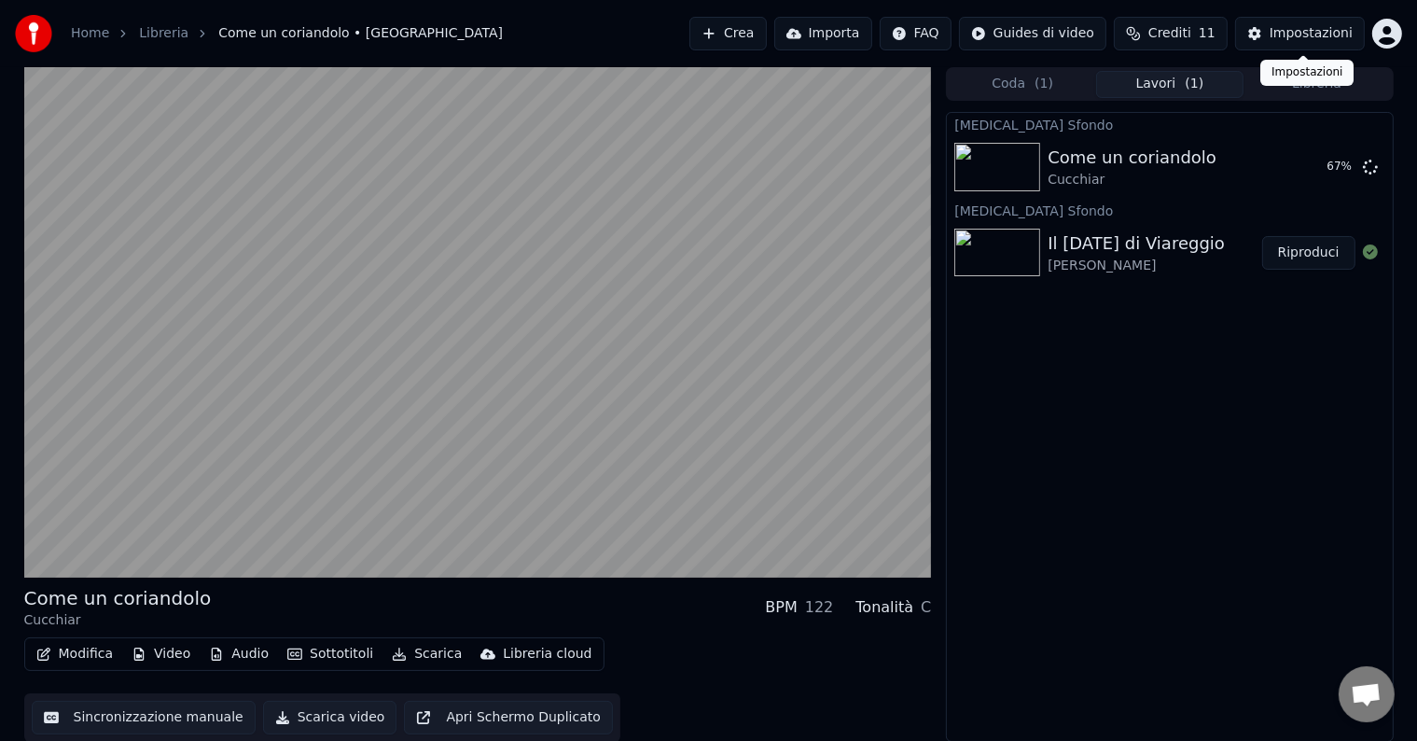
click at [1274, 37] on button "Impostazioni" at bounding box center [1300, 34] width 130 height 34
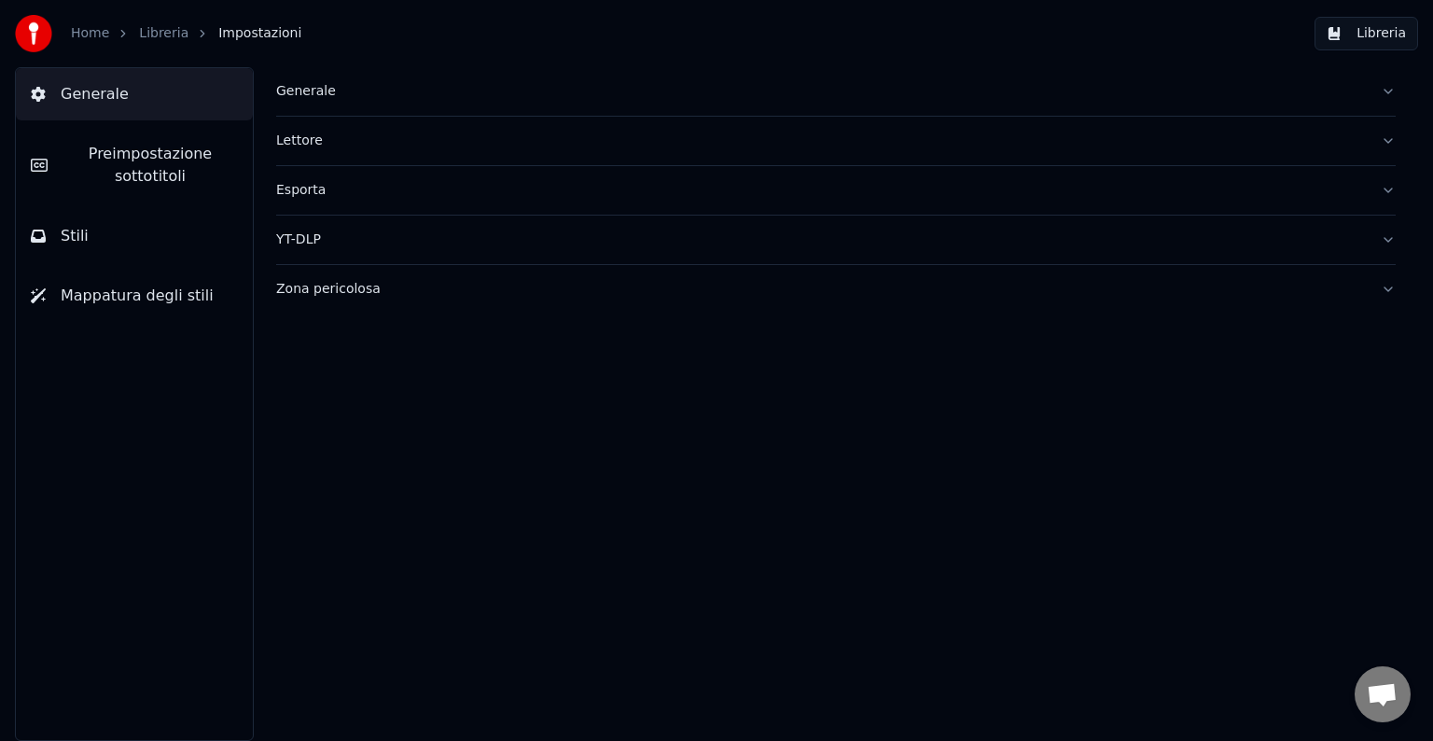
click at [308, 90] on div "Generale" at bounding box center [820, 91] width 1089 height 19
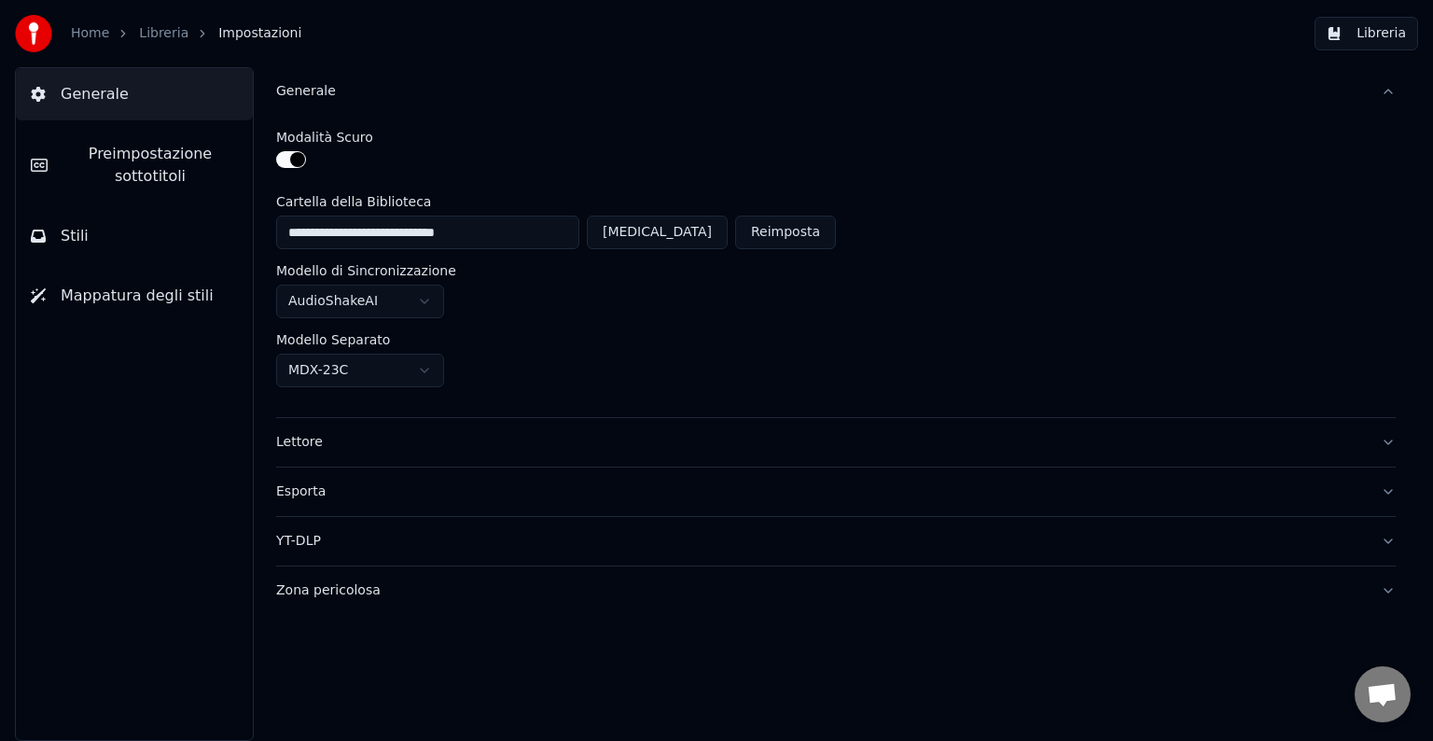
click at [705, 235] on button "Cambia" at bounding box center [657, 232] width 141 height 34
type input "**********"
click at [99, 37] on link "Home" at bounding box center [90, 33] width 38 height 19
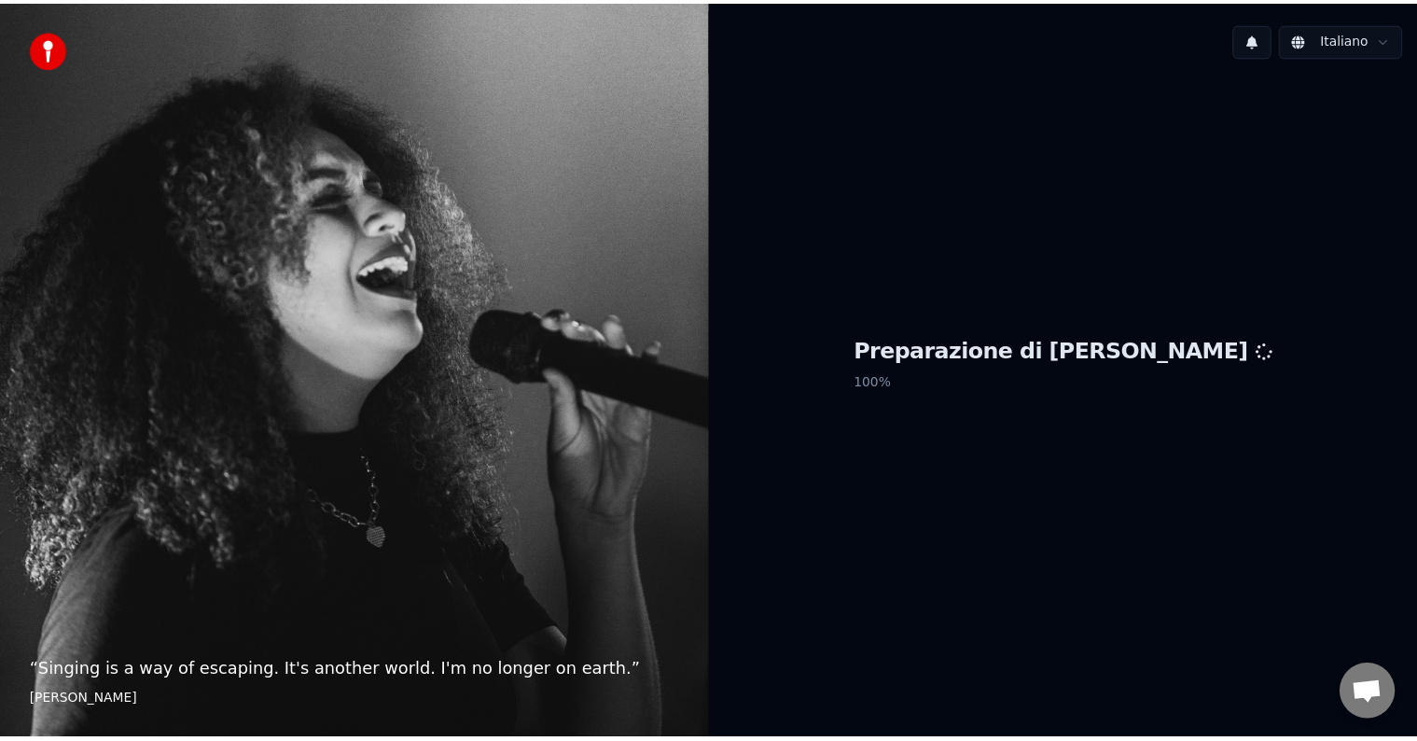
scroll to position [20, 0]
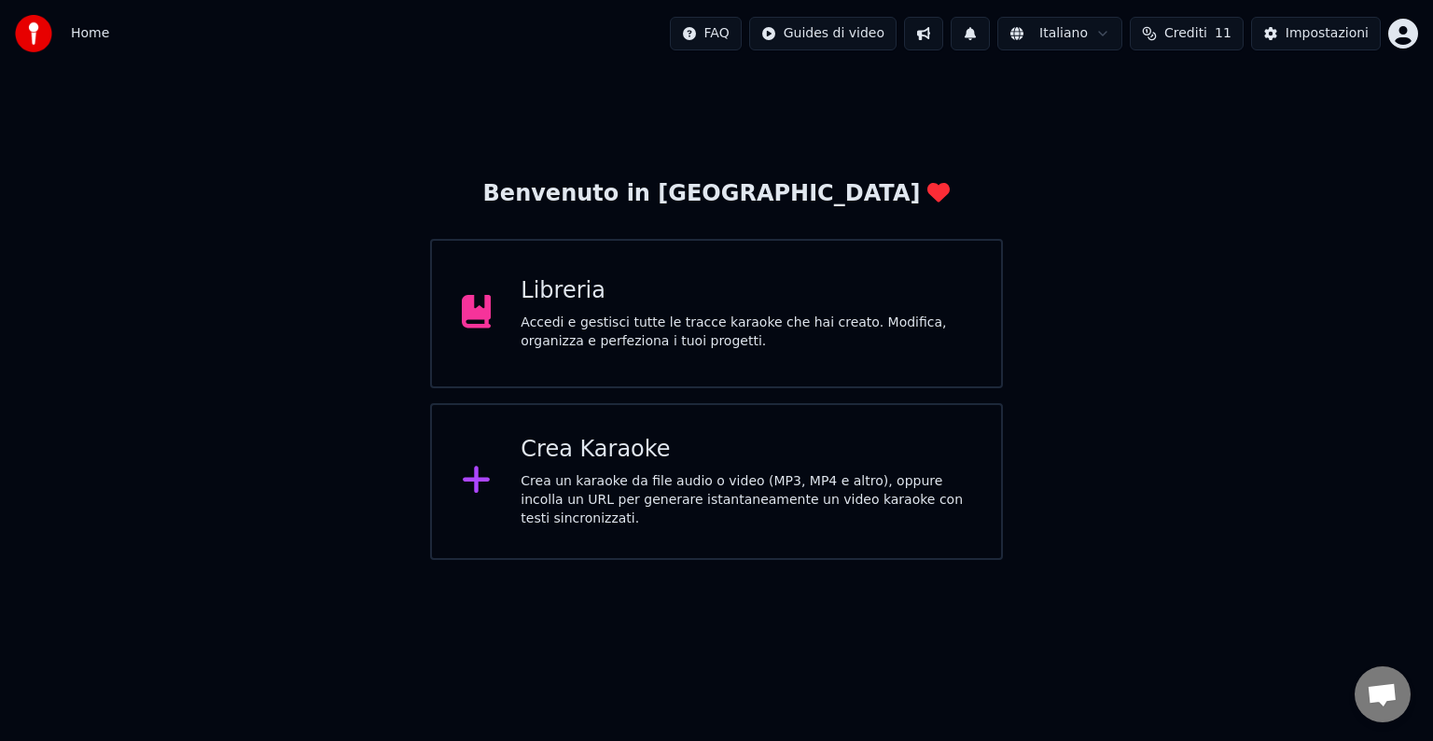
click at [755, 300] on div "Libreria" at bounding box center [745, 291] width 451 height 30
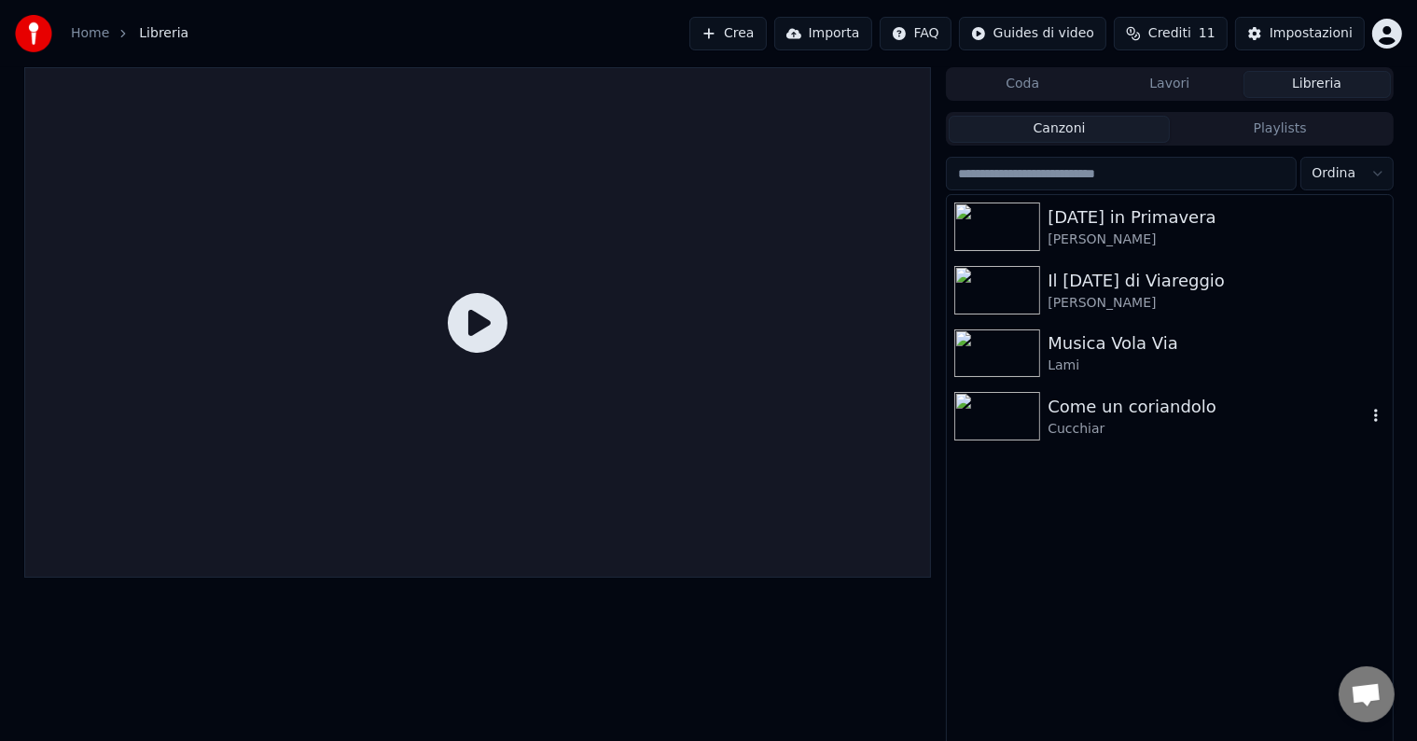
click at [1030, 409] on img at bounding box center [997, 416] width 86 height 49
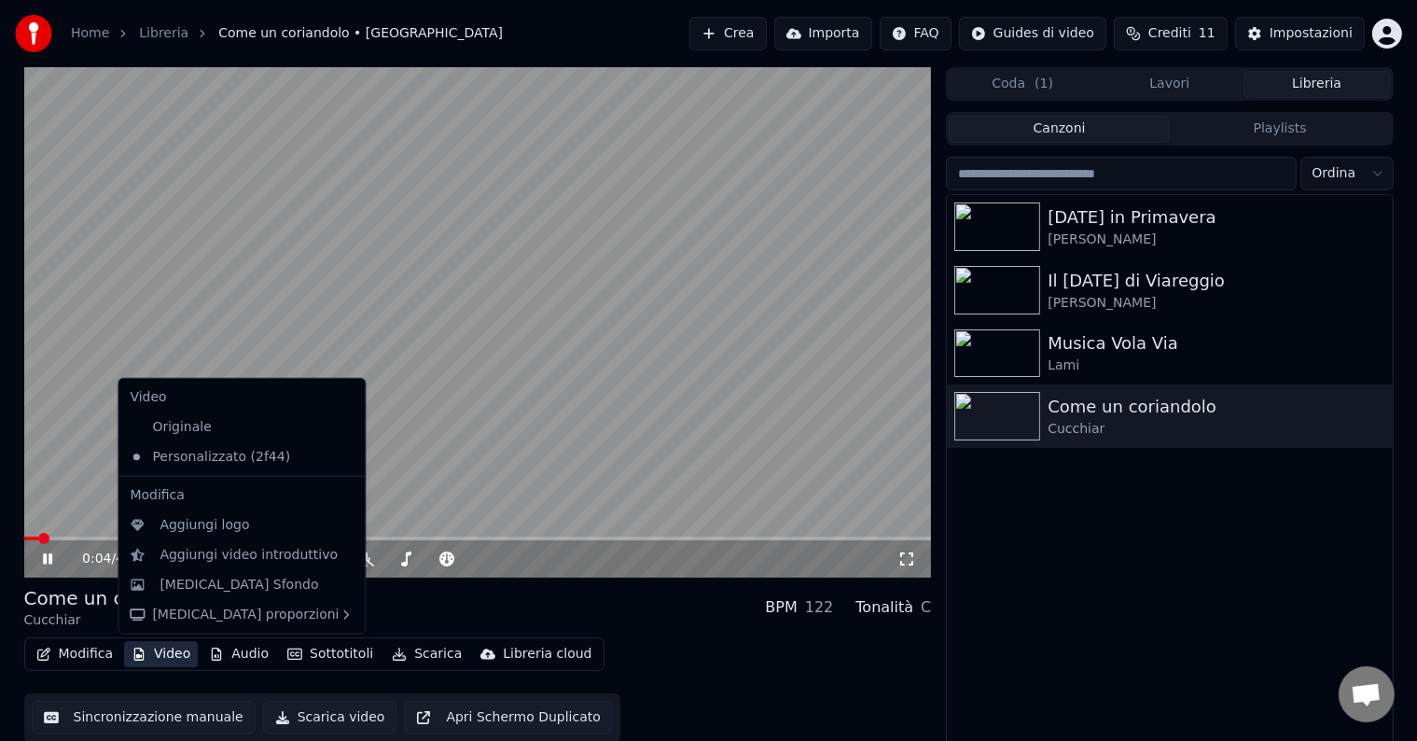
click at [161, 652] on button "Video" at bounding box center [161, 654] width 74 height 26
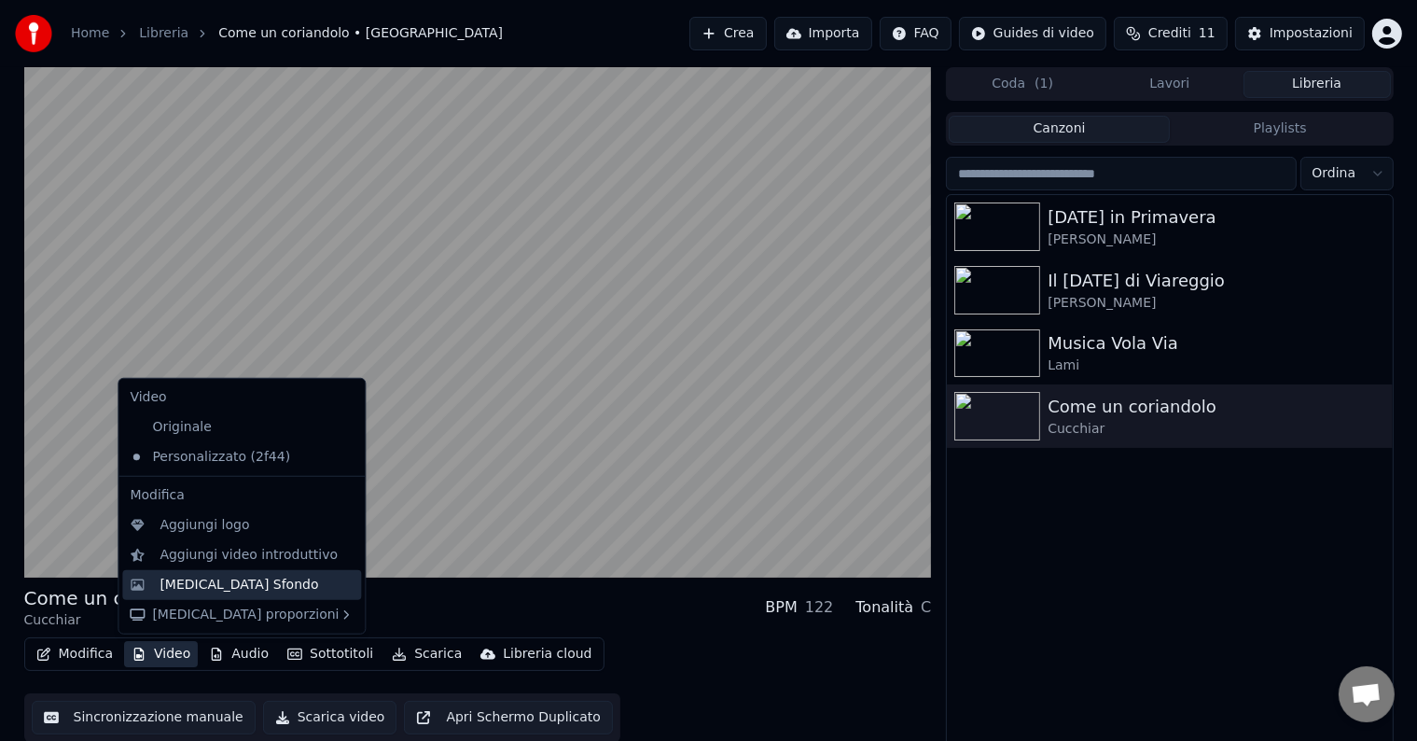
click at [187, 589] on div "[MEDICAL_DATA] Sfondo" at bounding box center [238, 584] width 159 height 19
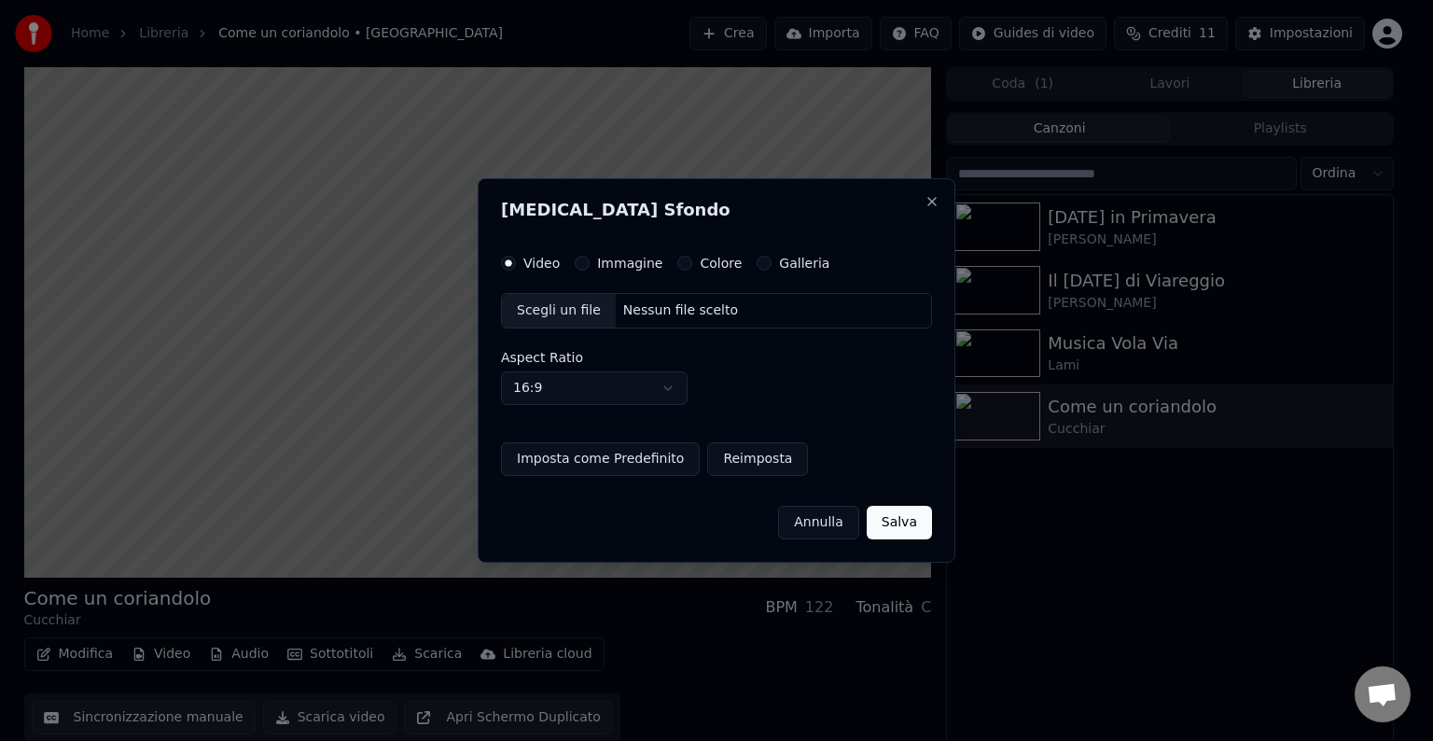
click at [585, 258] on button "Immagine" at bounding box center [582, 263] width 15 height 15
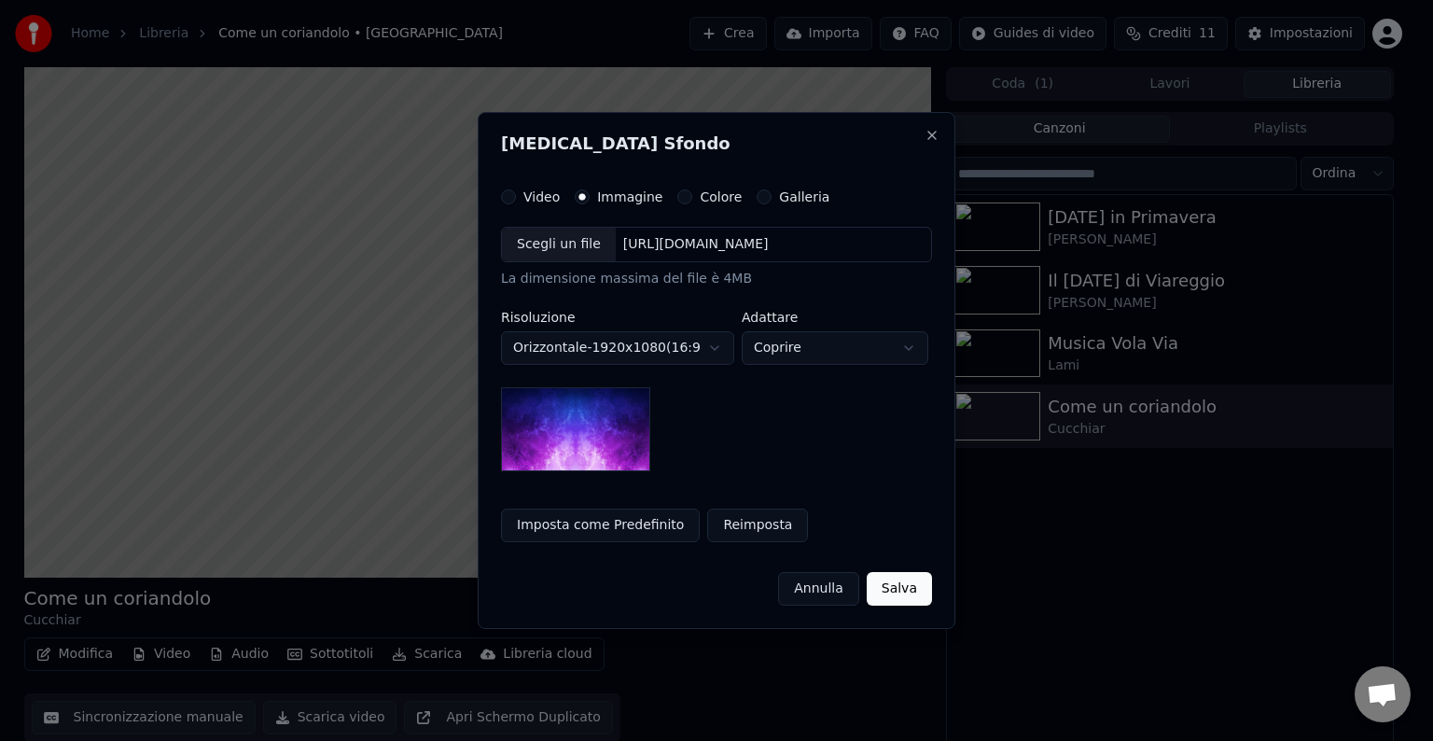
click at [585, 247] on div "Scegli un file" at bounding box center [559, 245] width 114 height 34
click at [589, 246] on div "Scegli un file" at bounding box center [559, 245] width 114 height 34
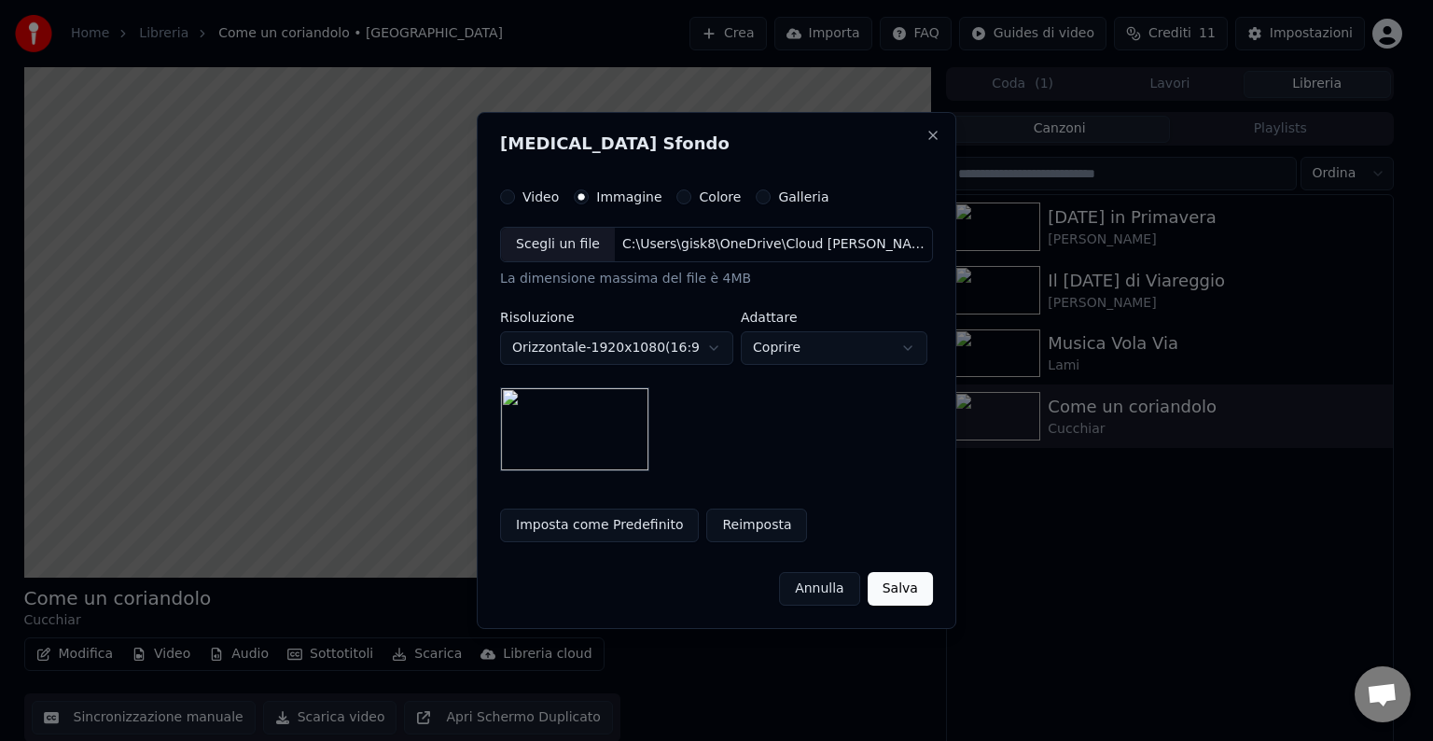
click at [586, 524] on button "Imposta come Predefinito" at bounding box center [599, 525] width 199 height 34
click at [894, 589] on button "Salva" at bounding box center [899, 589] width 65 height 34
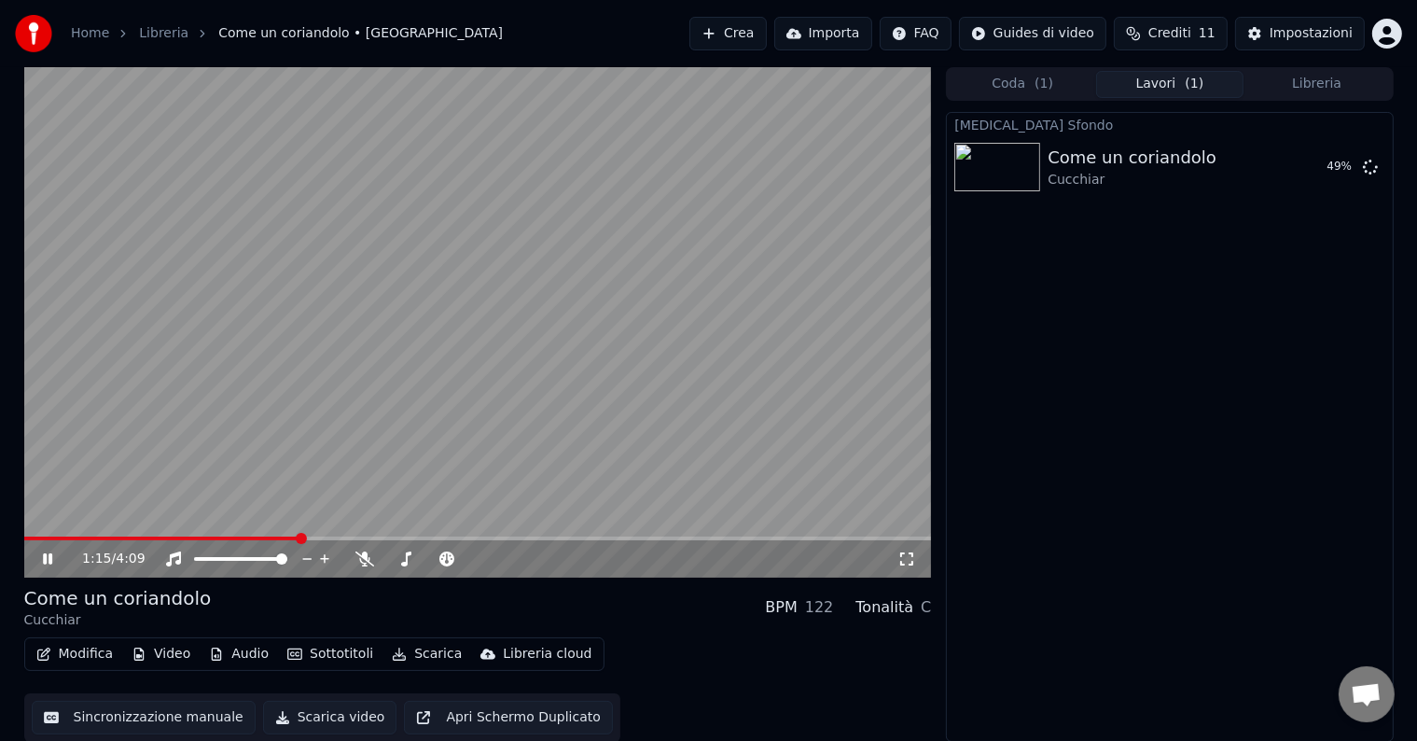
click at [903, 439] on video at bounding box center [478, 322] width 908 height 510
click at [53, 554] on icon at bounding box center [61, 558] width 44 height 15
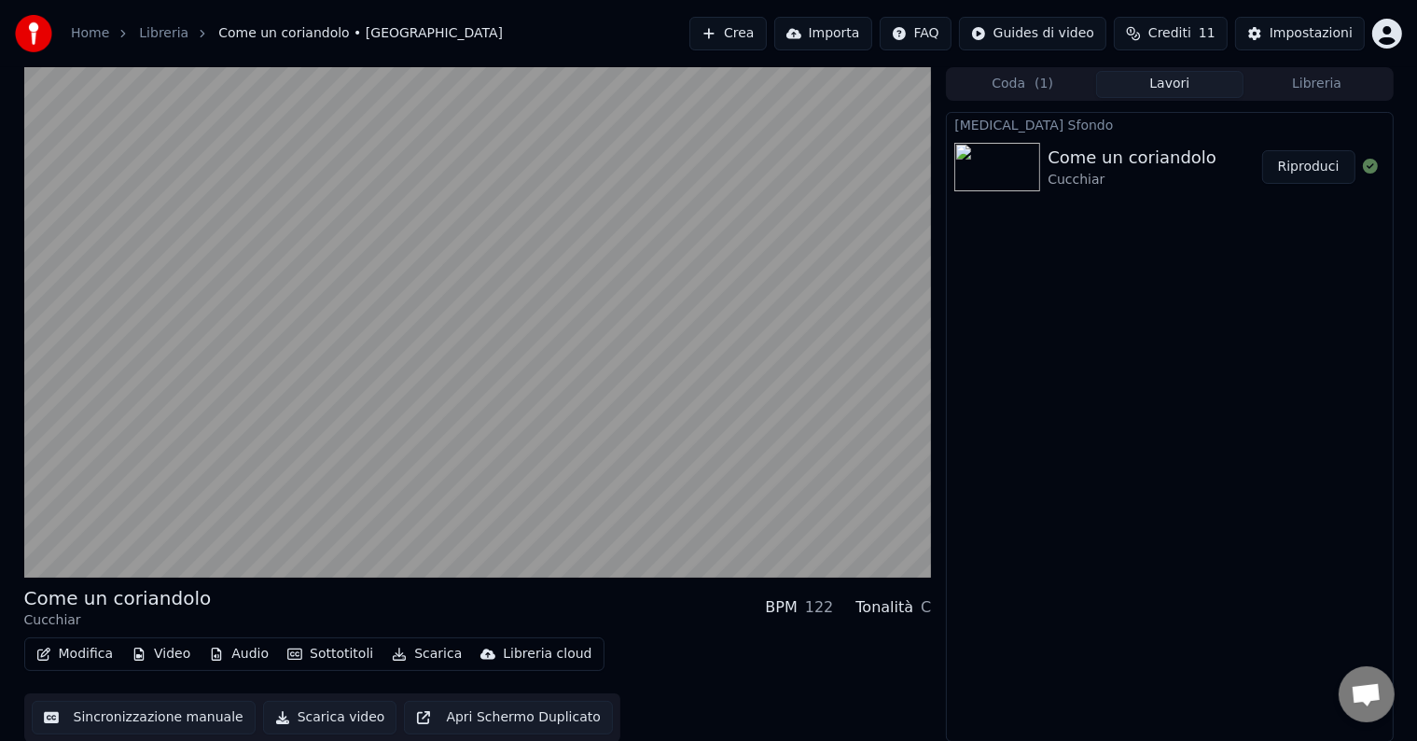
click at [1318, 168] on button "Riproduci" at bounding box center [1308, 167] width 93 height 34
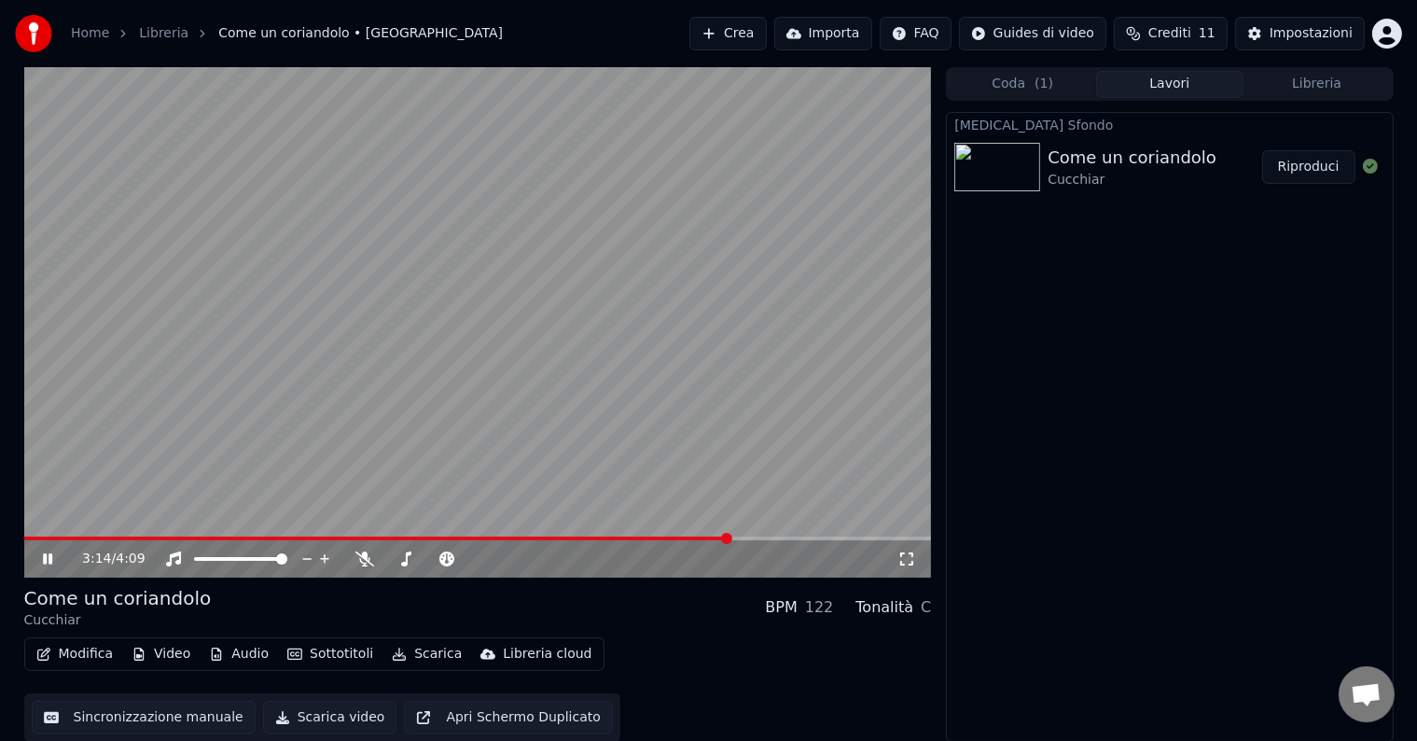
click at [1194, 522] on div "Cambia Sfondo Come un coriandolo Cucchiar Riproduci" at bounding box center [1169, 427] width 447 height 630
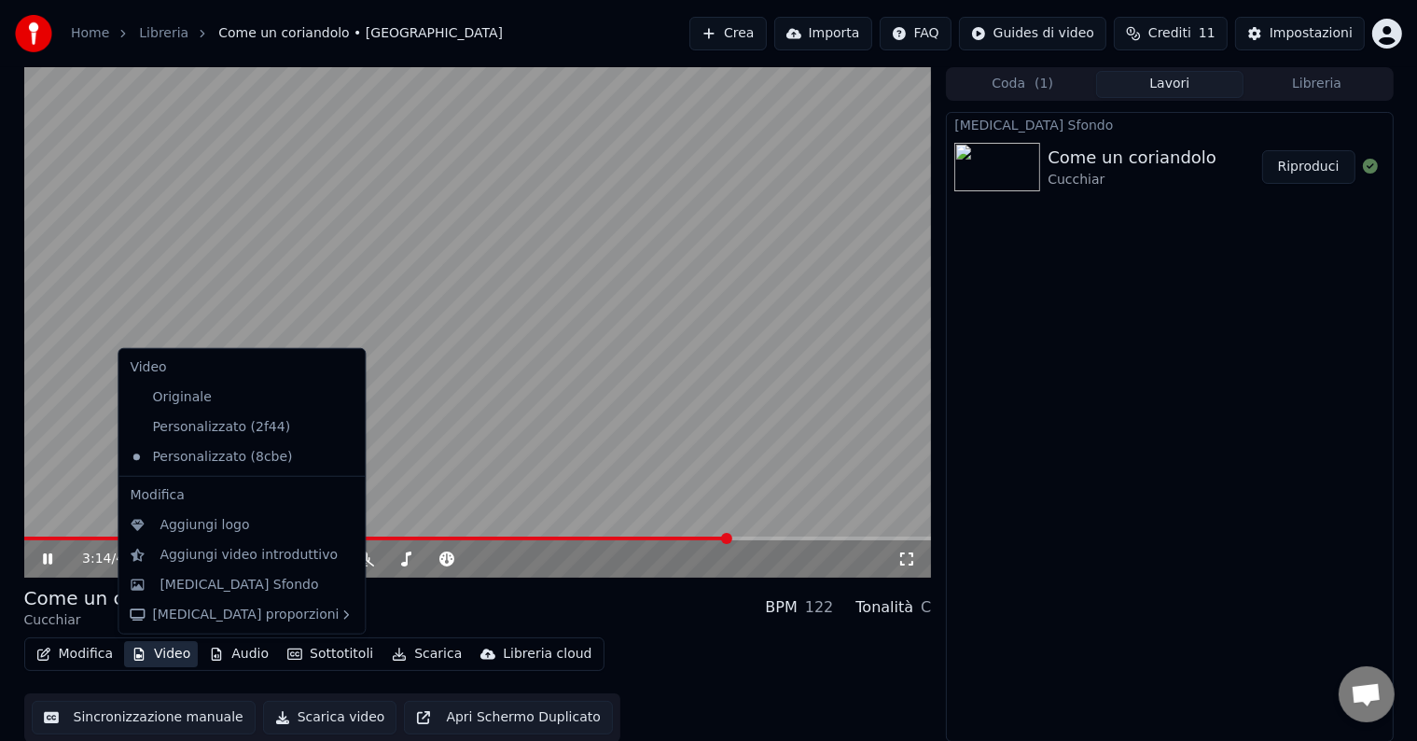
click at [150, 646] on button "Video" at bounding box center [161, 654] width 74 height 26
click at [168, 582] on div "[MEDICAL_DATA] Sfondo" at bounding box center [238, 584] width 159 height 19
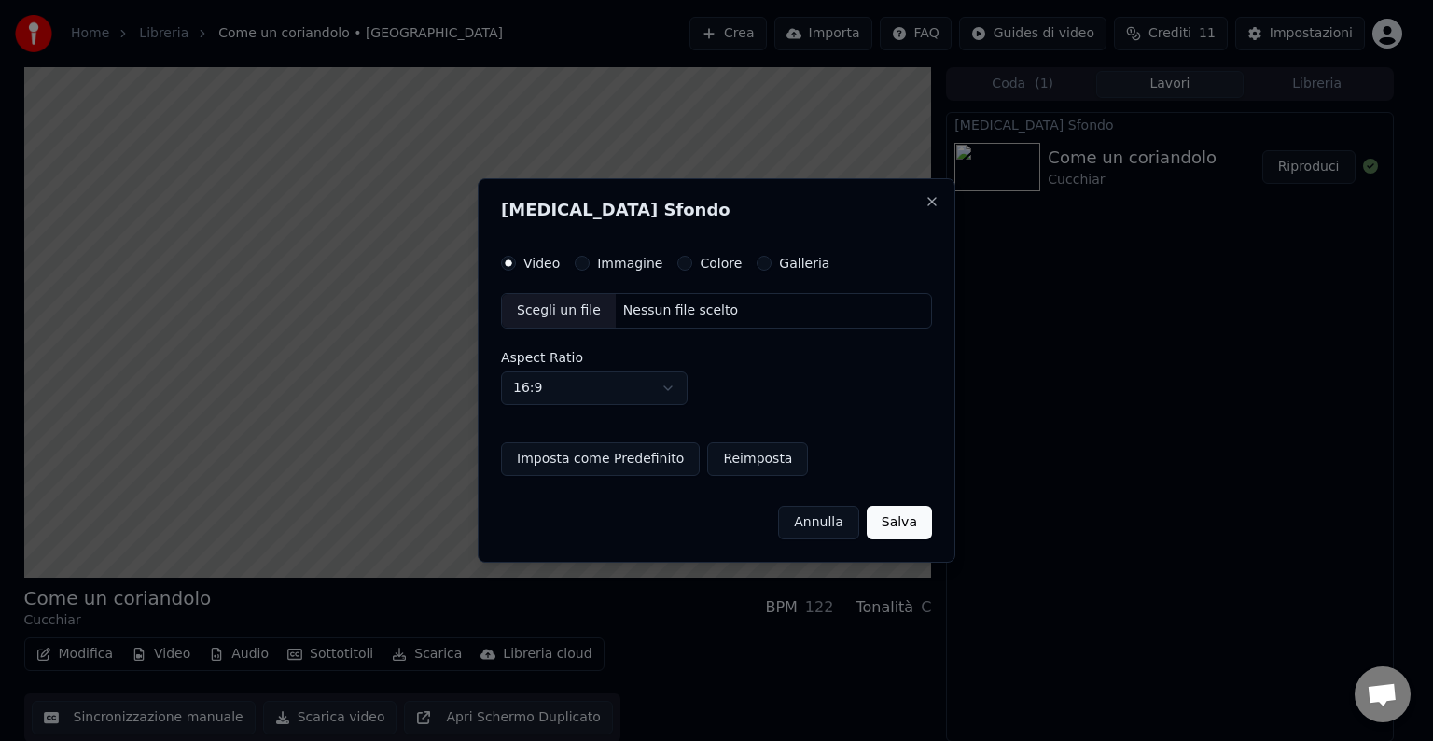
click at [604, 263] on label "Immagine" at bounding box center [629, 262] width 65 height 13
click at [589, 263] on button "Immagine" at bounding box center [582, 263] width 15 height 15
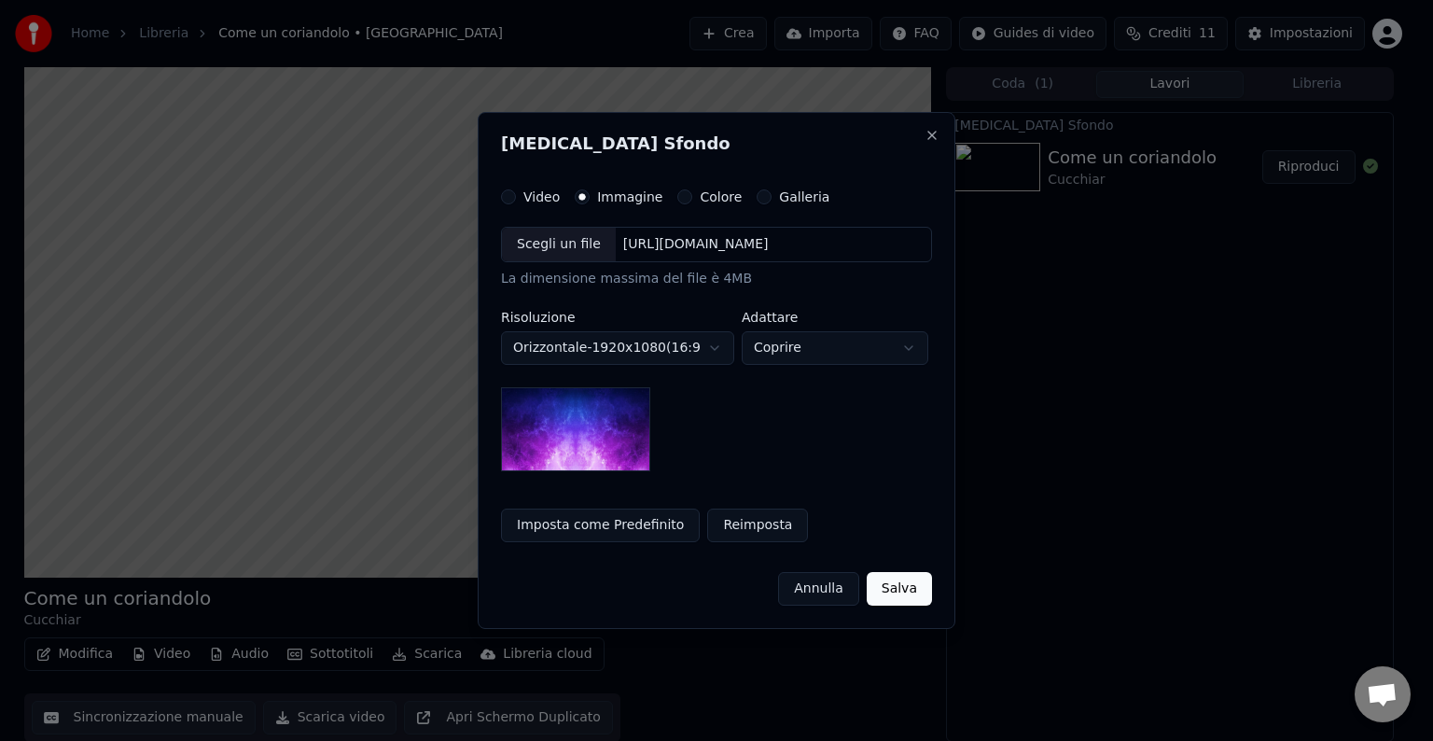
click at [575, 254] on div "Scegli un file" at bounding box center [559, 245] width 114 height 34
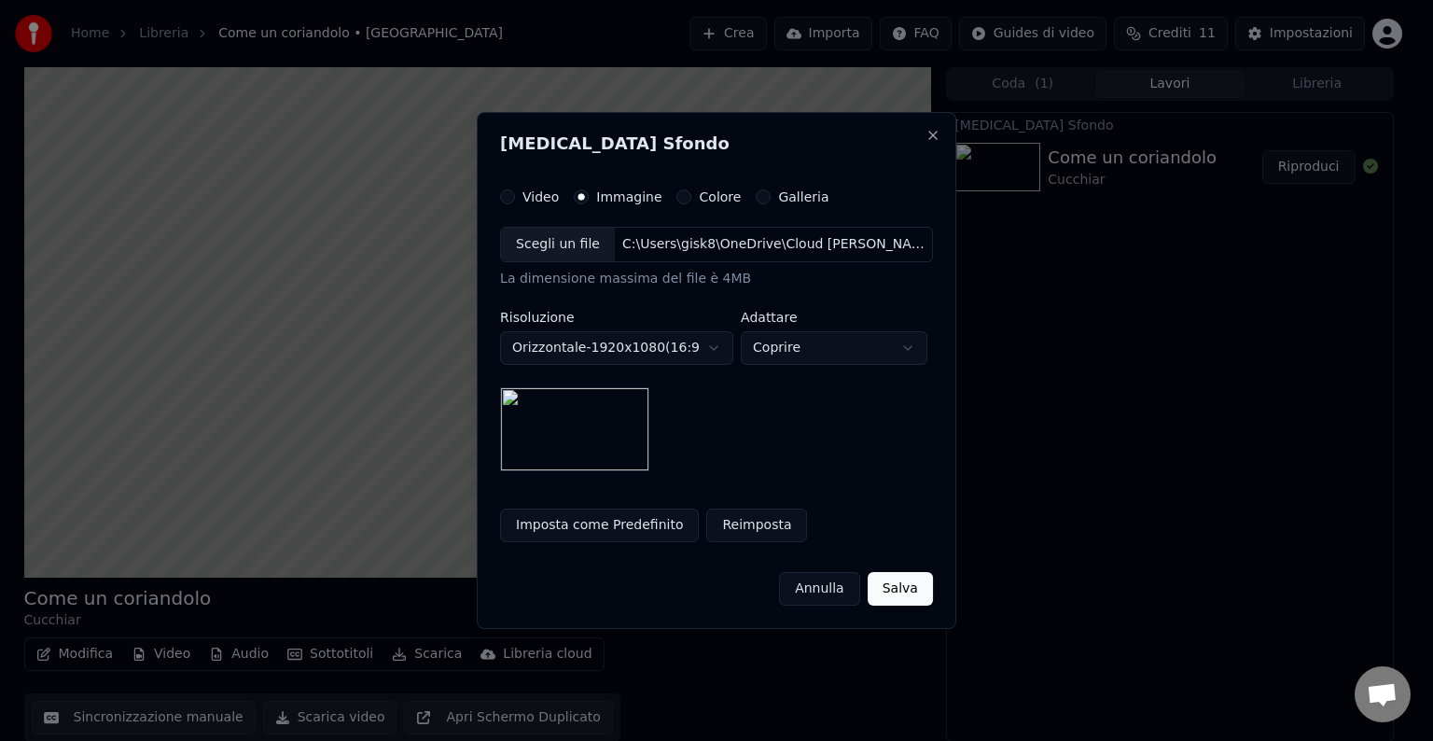
click at [893, 574] on button "Salva" at bounding box center [899, 589] width 65 height 34
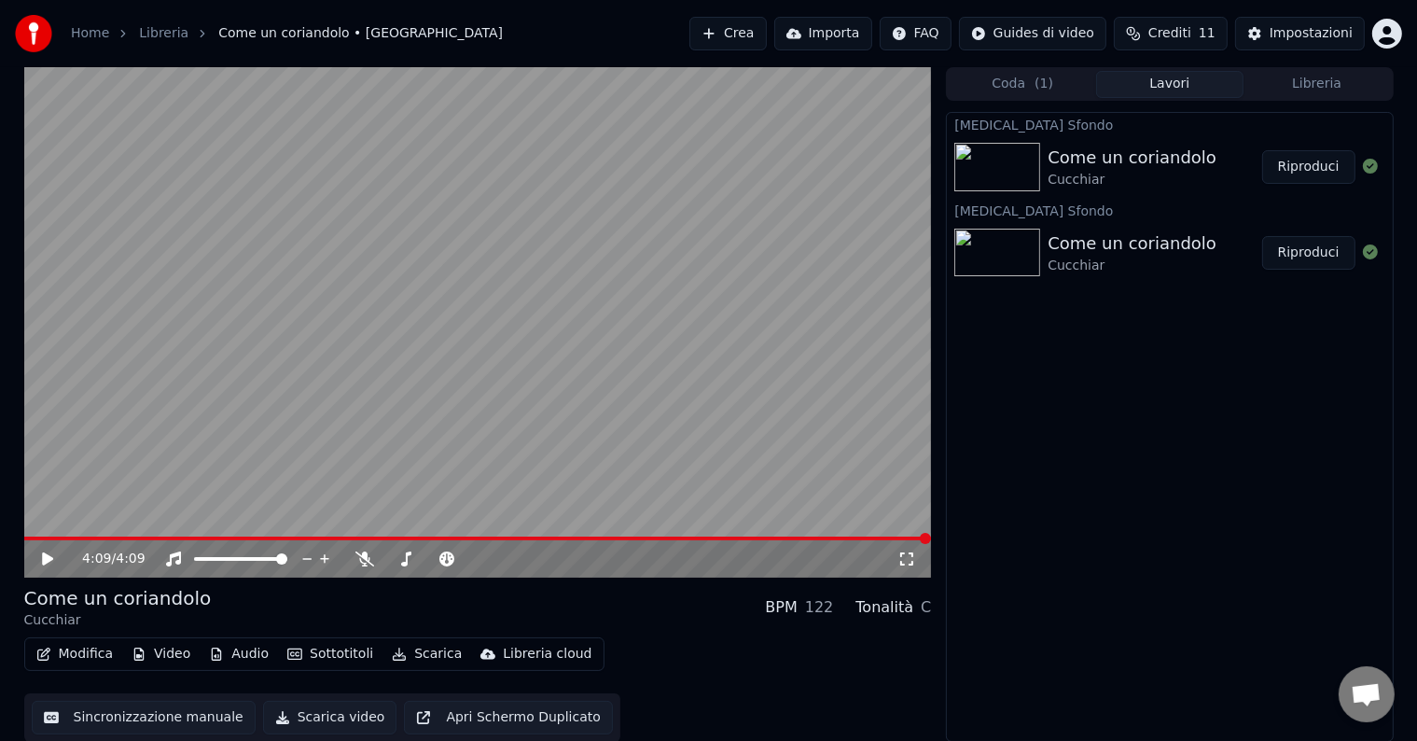
click at [999, 552] on div "Cambia Sfondo Come un coriandolo Cucchiar Riproduci Cambia Sfondo Come un coria…" at bounding box center [1169, 427] width 447 height 630
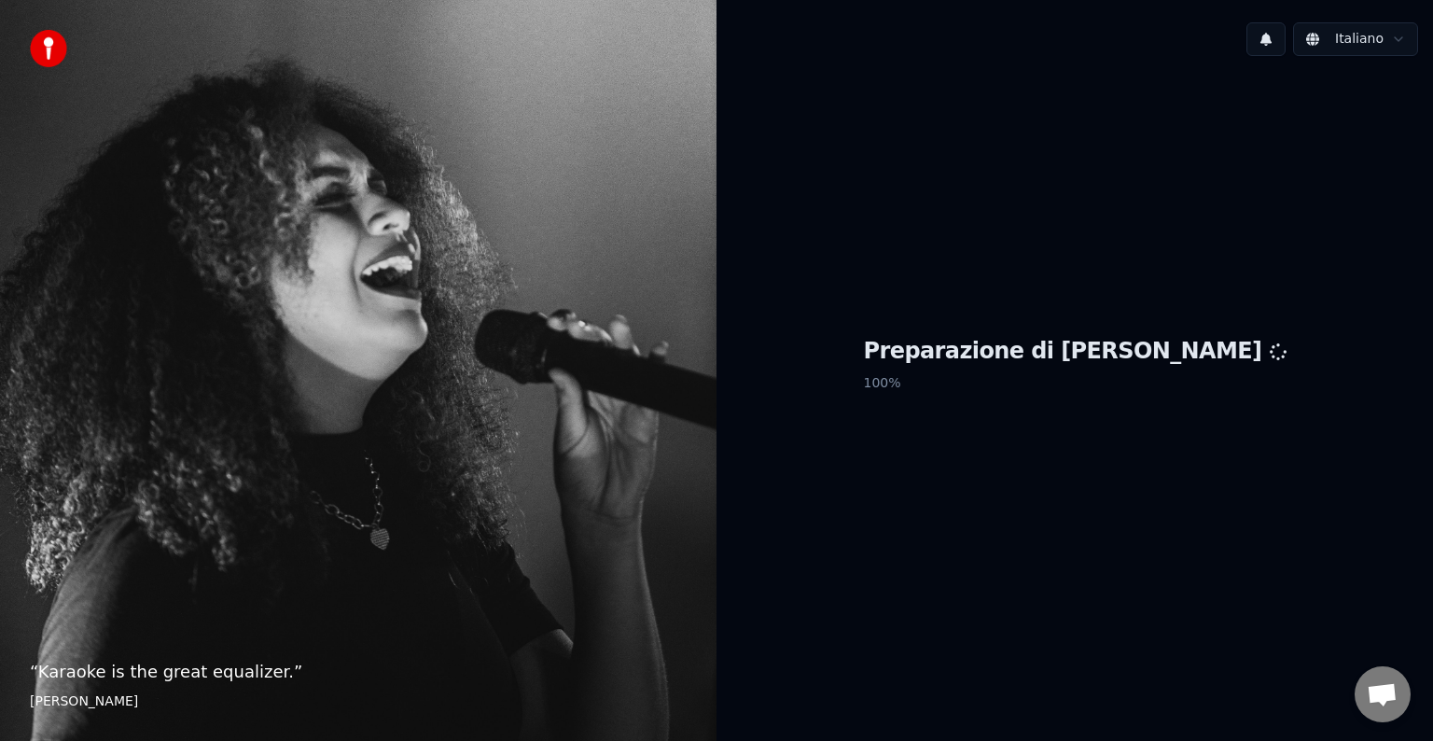
scroll to position [20, 0]
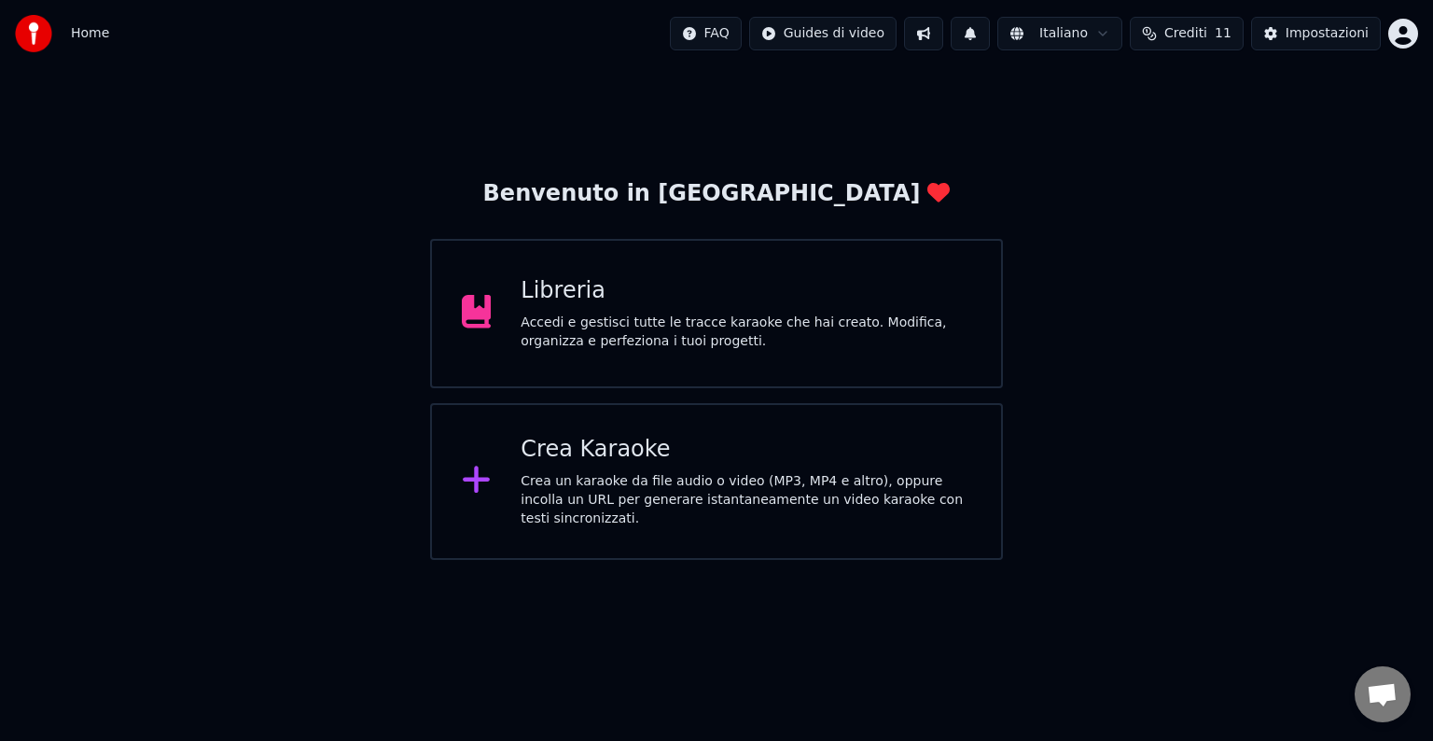
click at [620, 310] on div "Libreria Accedi e gestisci tutte le tracce karaoke che hai creato. Modifica, or…" at bounding box center [745, 313] width 451 height 75
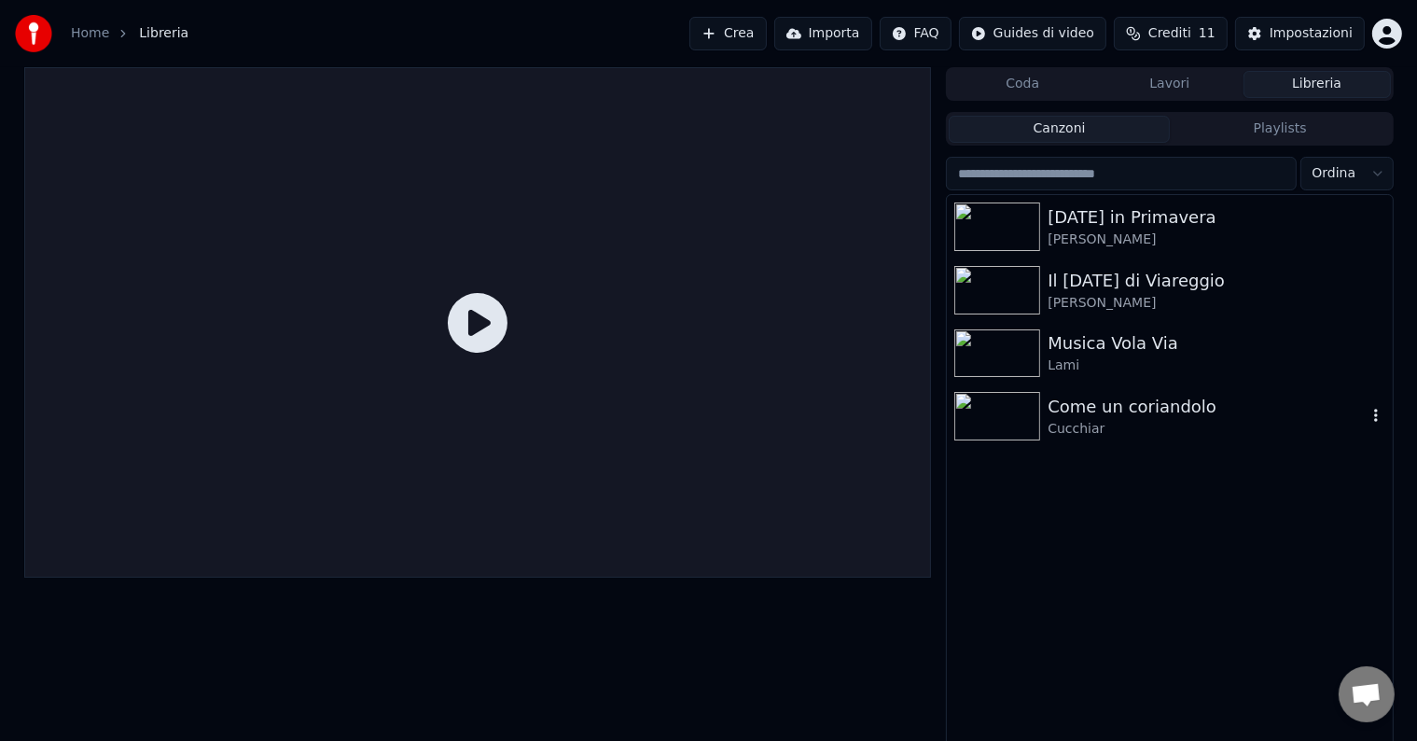
click at [1103, 442] on div "Come un coriandolo Cucchiar" at bounding box center [1169, 415] width 445 height 63
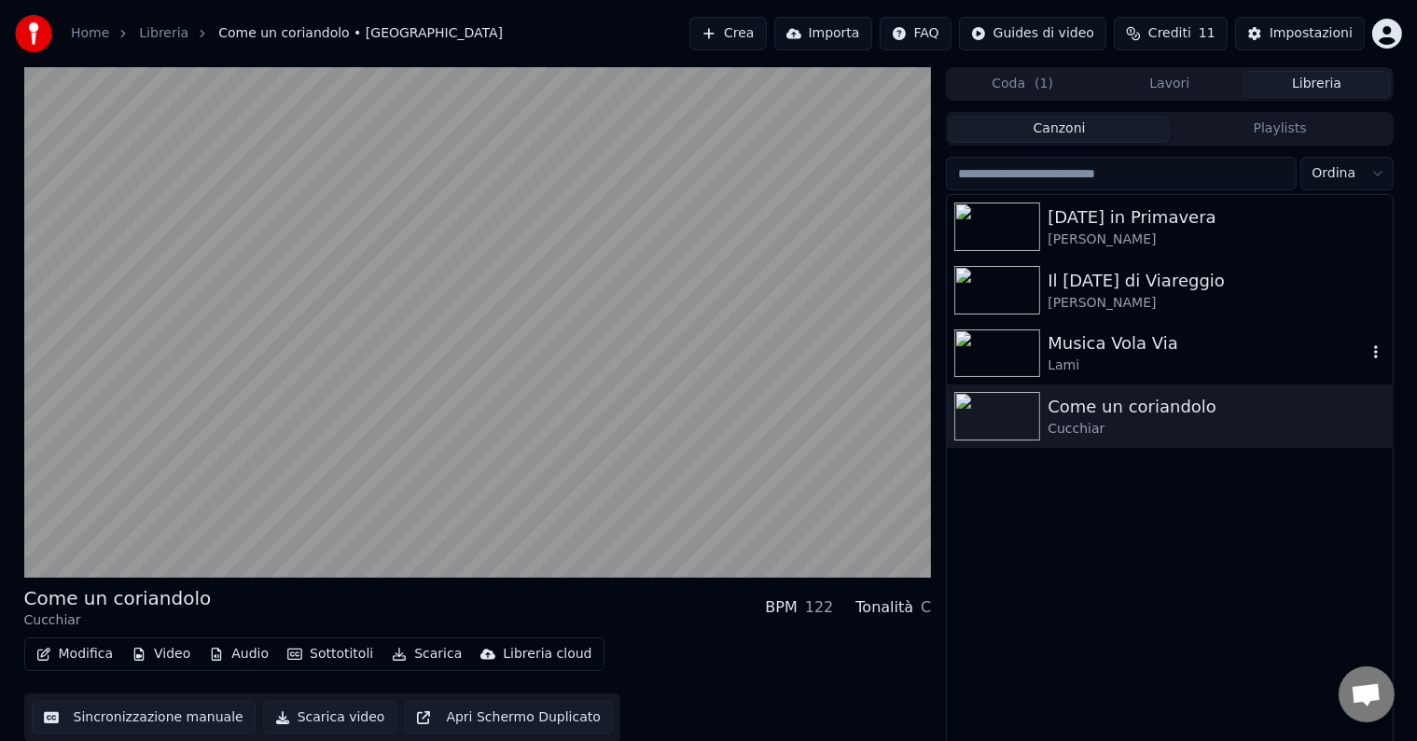
click at [1108, 357] on div "Lami" at bounding box center [1206, 365] width 318 height 19
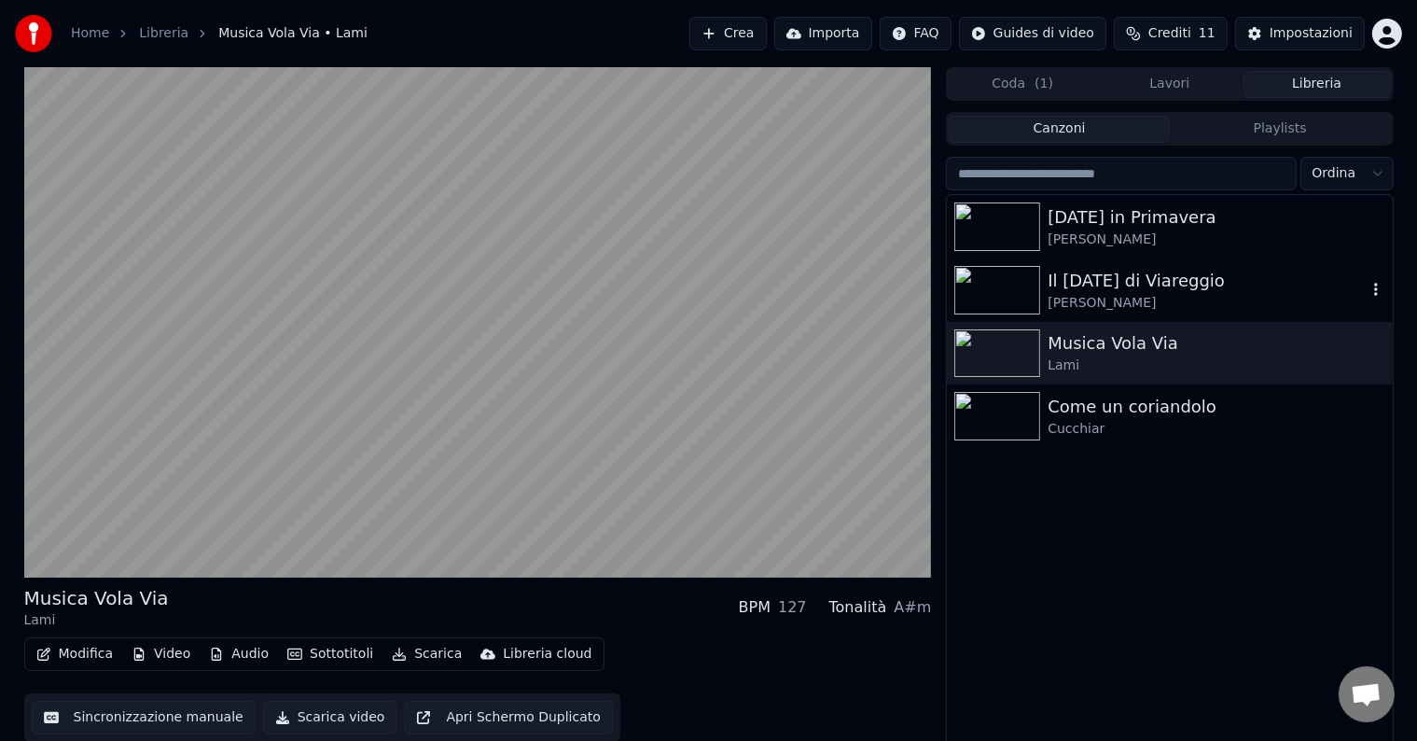
click at [1104, 296] on div "[PERSON_NAME]" at bounding box center [1206, 303] width 318 height 19
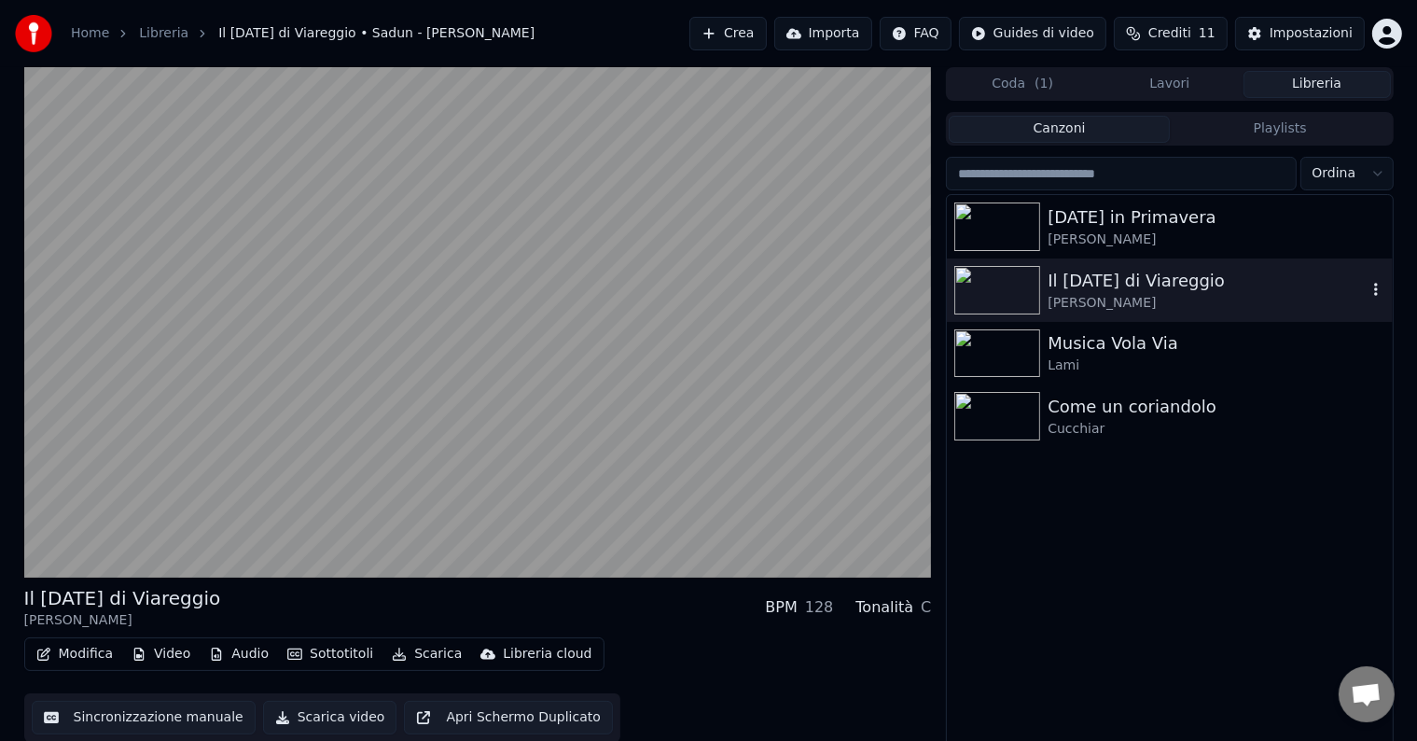
click at [1101, 348] on div "Musica Vola Via" at bounding box center [1215, 343] width 337 height 26
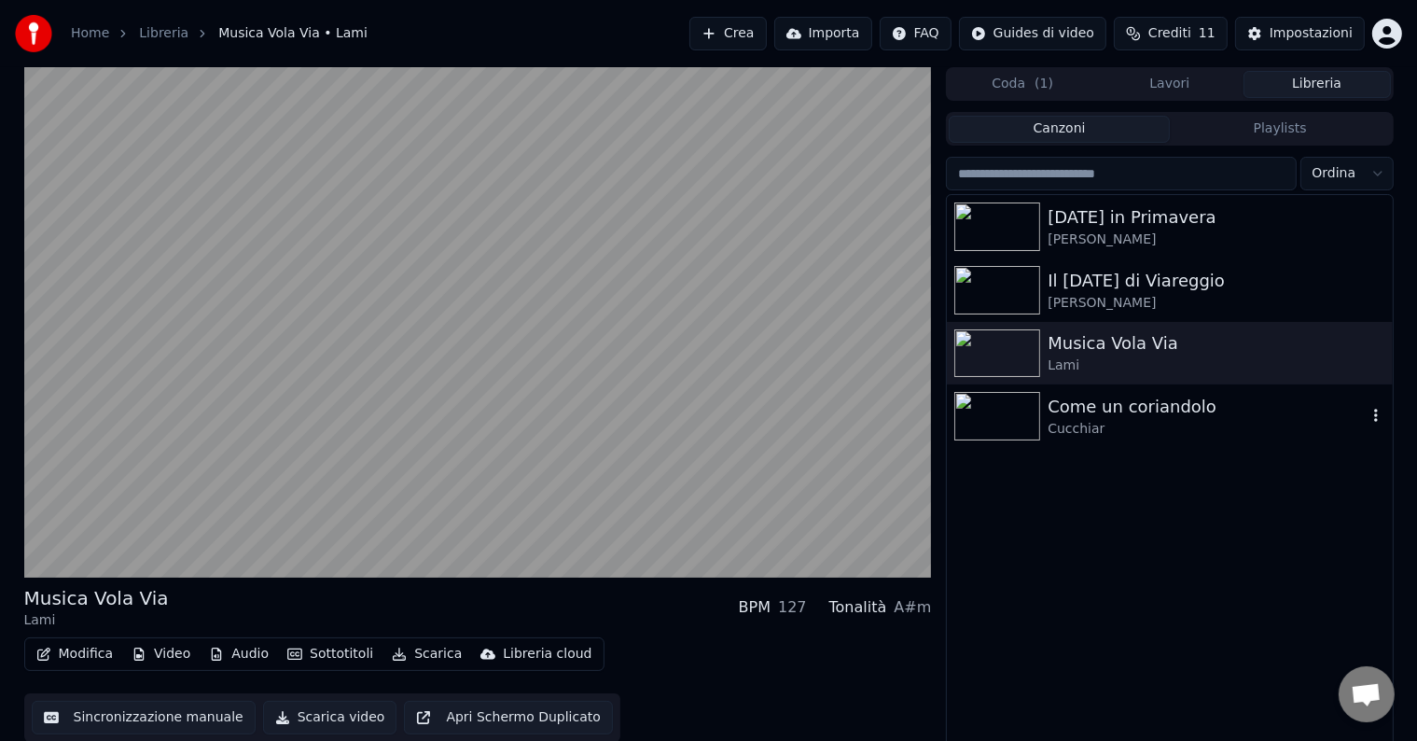
click at [1100, 396] on div "Come un coriandolo" at bounding box center [1206, 407] width 318 height 26
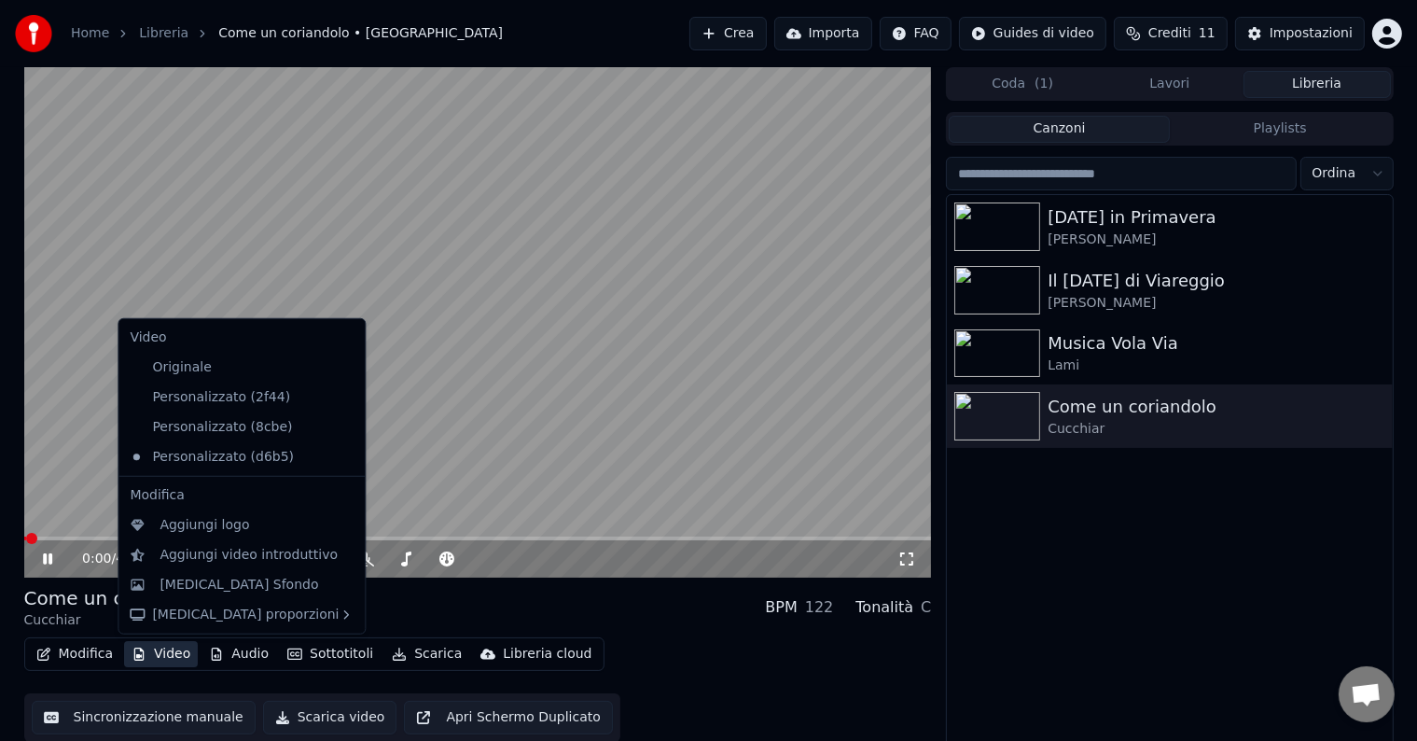
click at [157, 660] on button "Video" at bounding box center [161, 654] width 74 height 26
click at [199, 579] on div "[MEDICAL_DATA] Sfondo" at bounding box center [238, 584] width 159 height 19
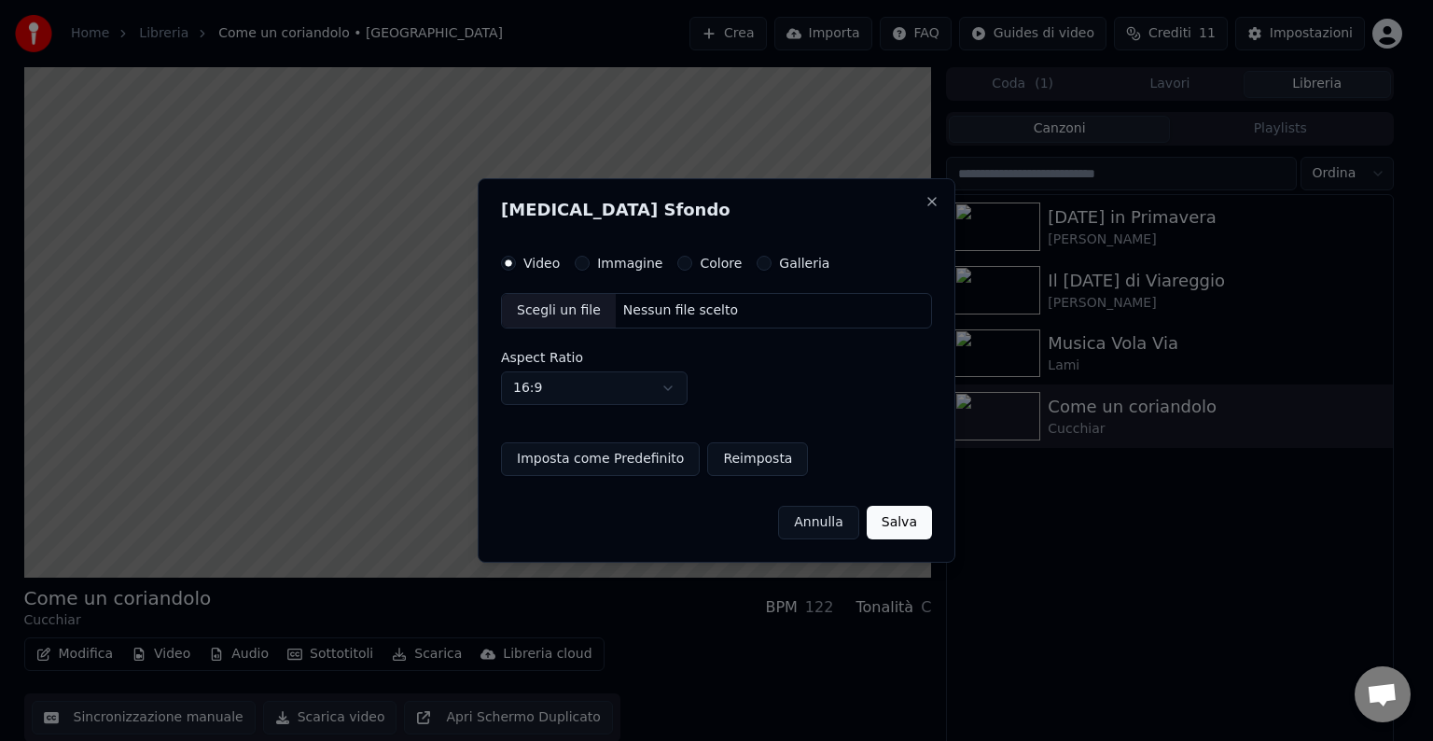
click at [646, 268] on label "Immagine" at bounding box center [629, 262] width 65 height 13
click at [589, 268] on button "Immagine" at bounding box center [582, 263] width 15 height 15
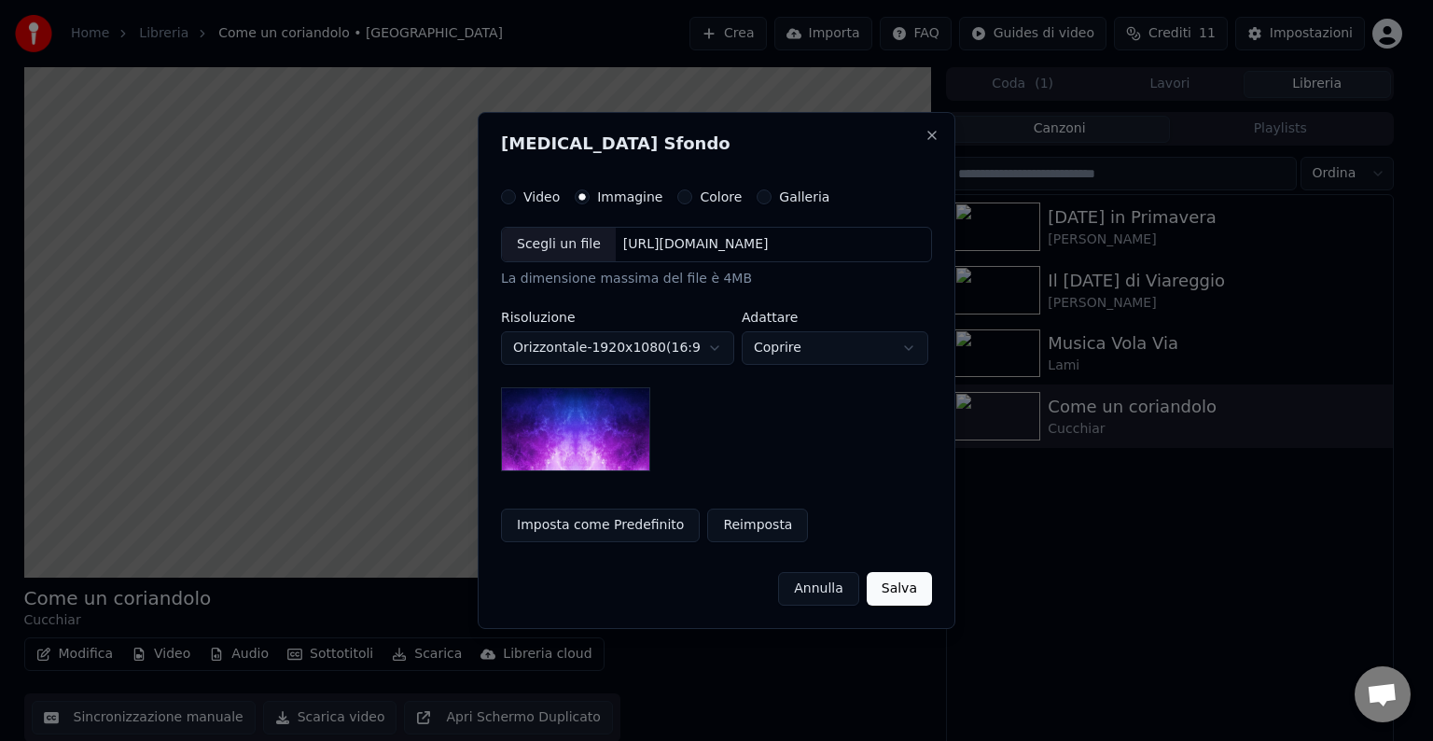
click at [575, 245] on div "Scegli un file" at bounding box center [559, 245] width 114 height 34
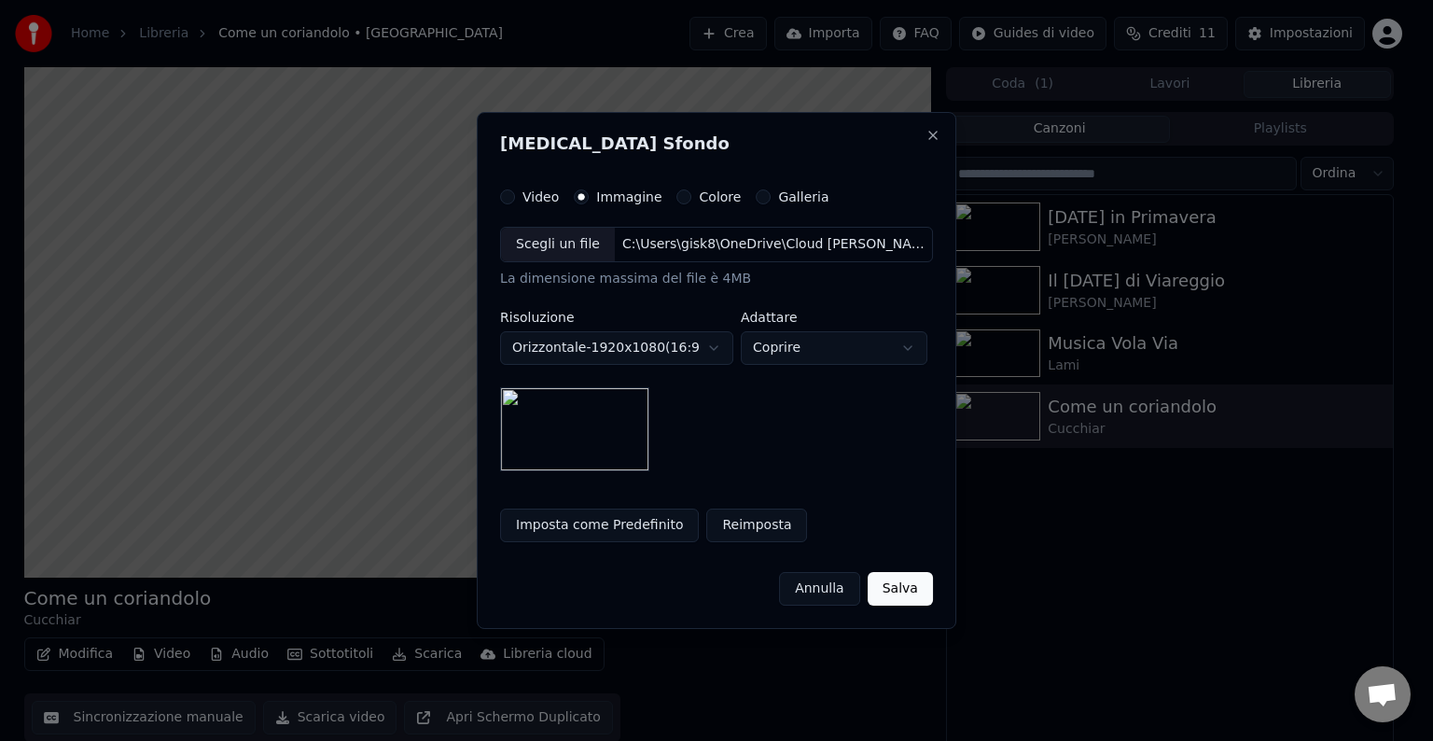
click at [892, 586] on button "Salva" at bounding box center [899, 589] width 65 height 34
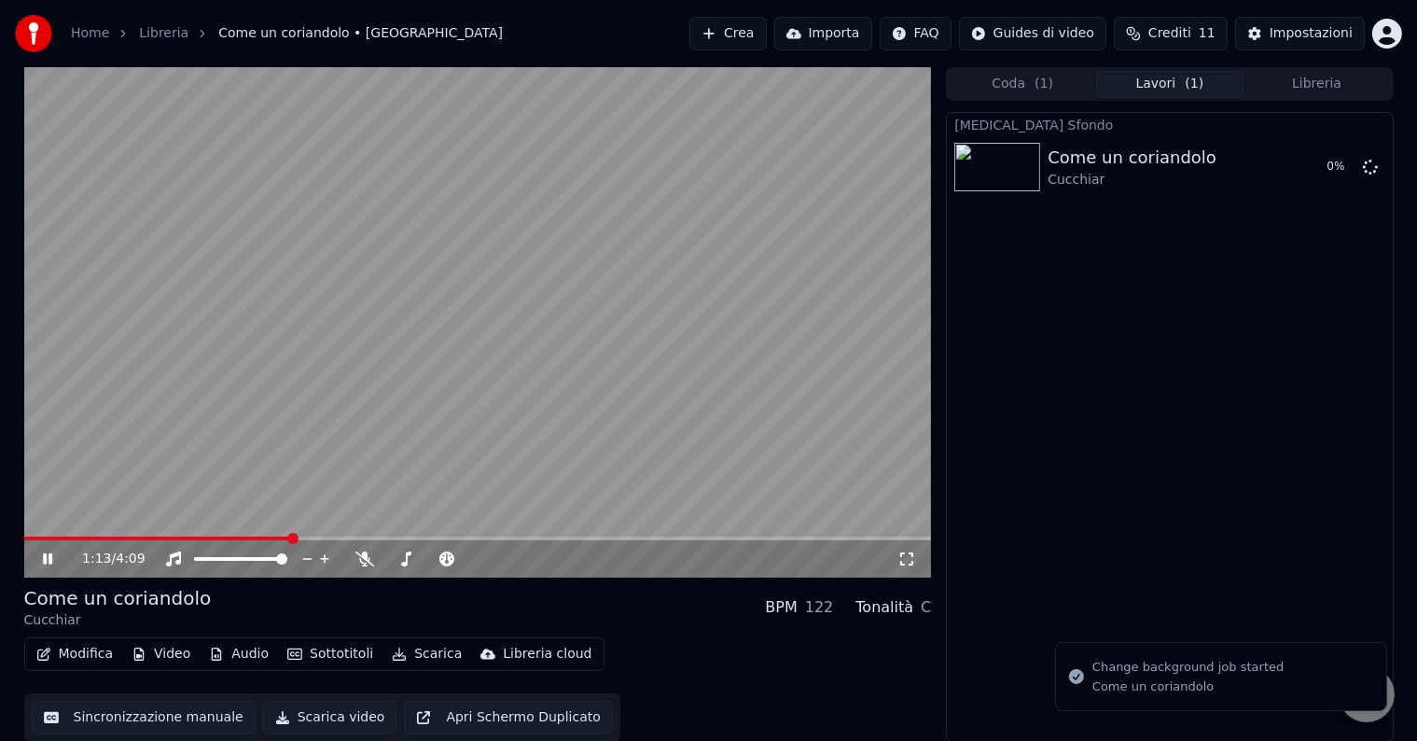
click at [1300, 86] on button "Libreria" at bounding box center [1316, 84] width 147 height 27
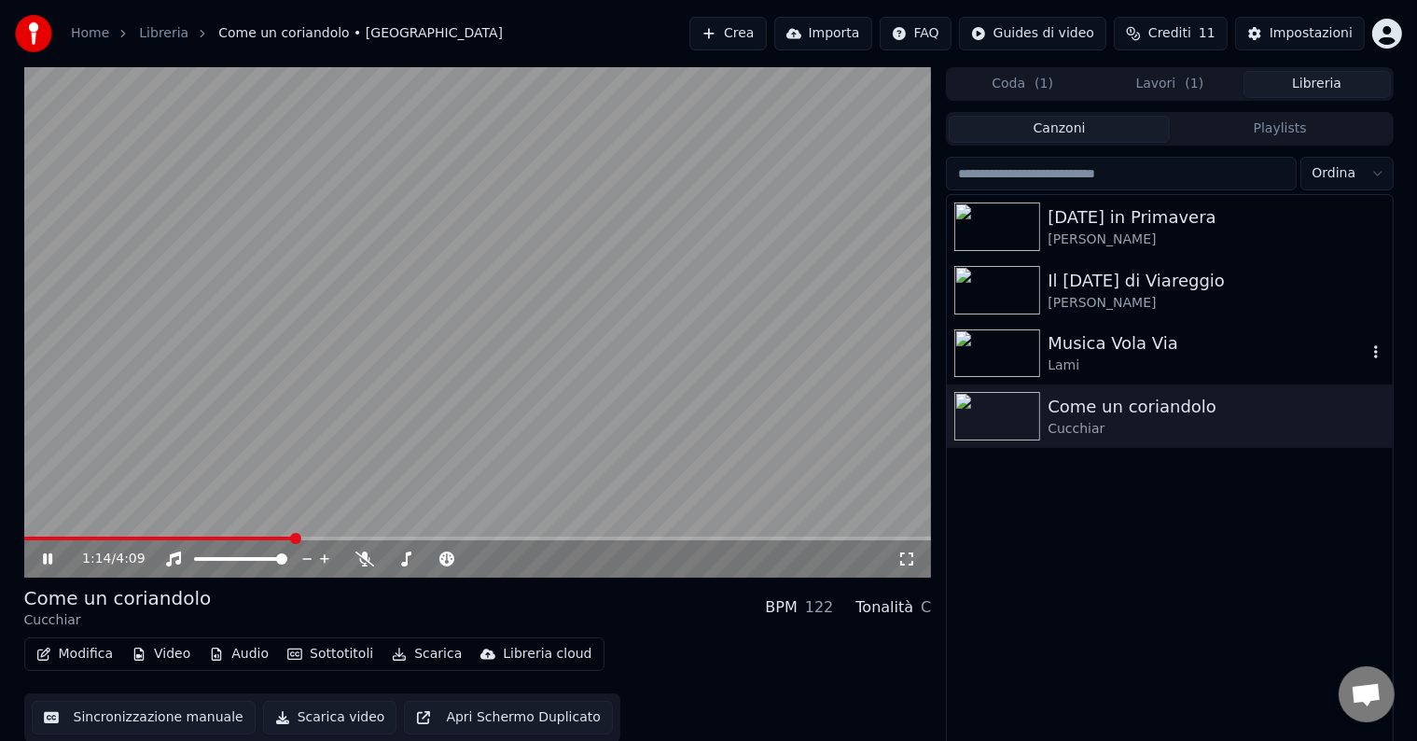
click at [1148, 332] on div "Musica Vola Via" at bounding box center [1206, 343] width 318 height 26
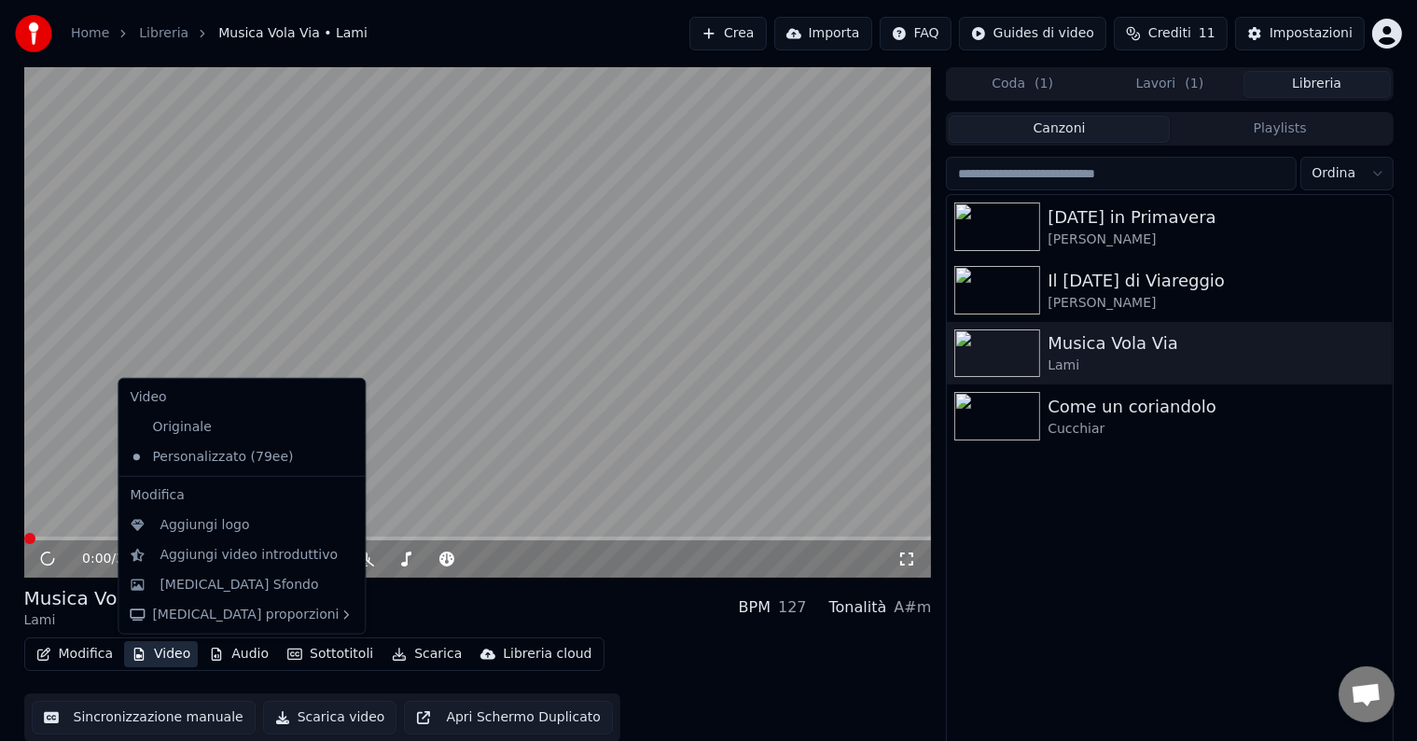
click at [179, 650] on button "Video" at bounding box center [161, 654] width 74 height 26
click at [176, 580] on div "[MEDICAL_DATA] Sfondo" at bounding box center [238, 584] width 159 height 19
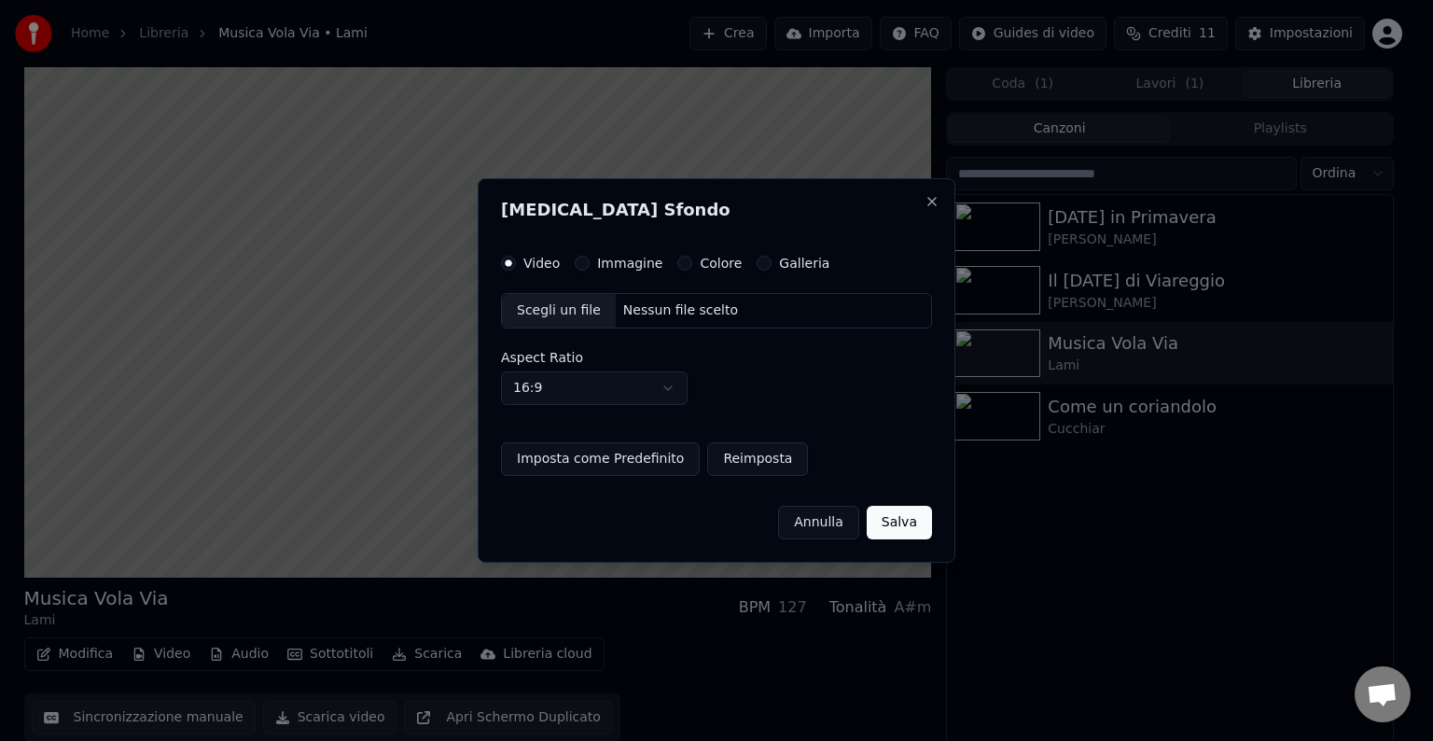
click at [612, 263] on label "Immagine" at bounding box center [629, 262] width 65 height 13
click at [589, 263] on button "Immagine" at bounding box center [582, 263] width 15 height 15
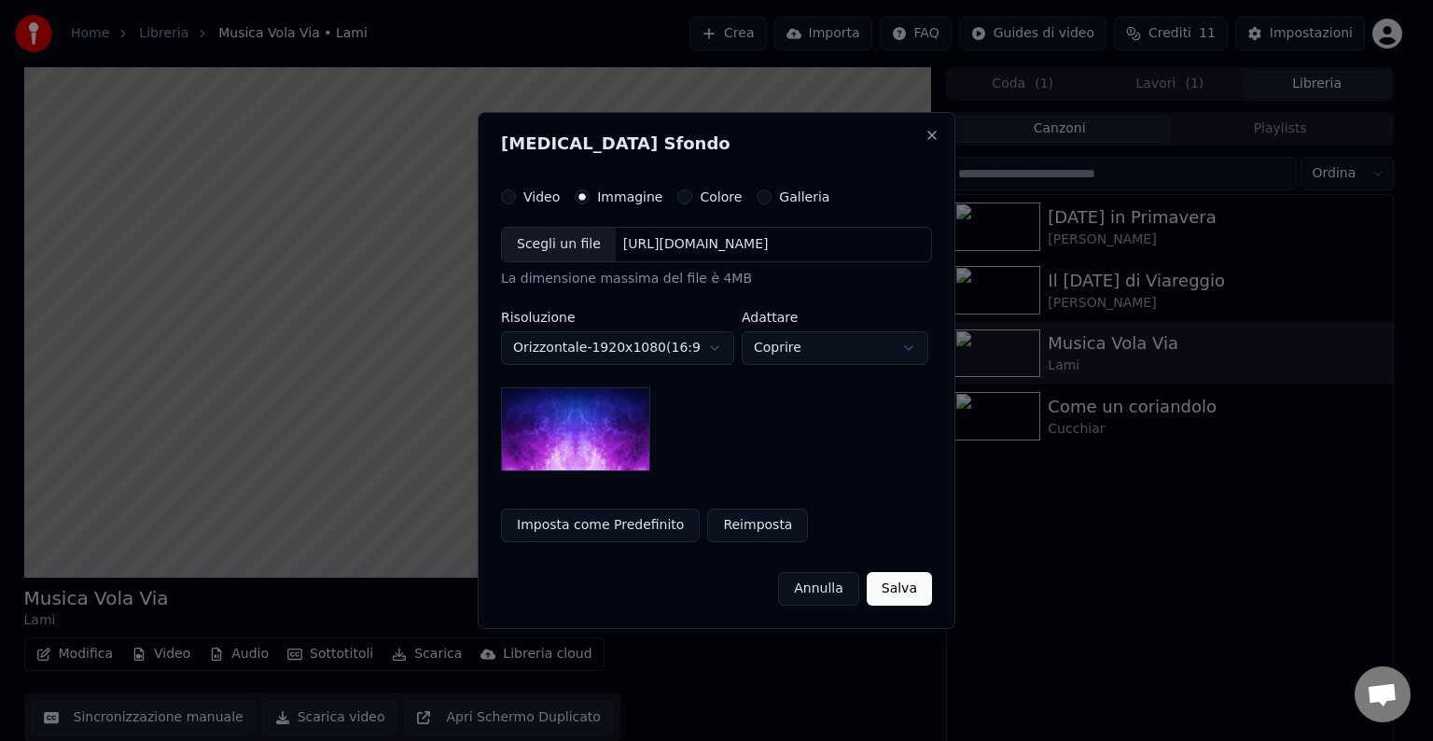
click at [587, 243] on div "Scegli un file" at bounding box center [559, 245] width 114 height 34
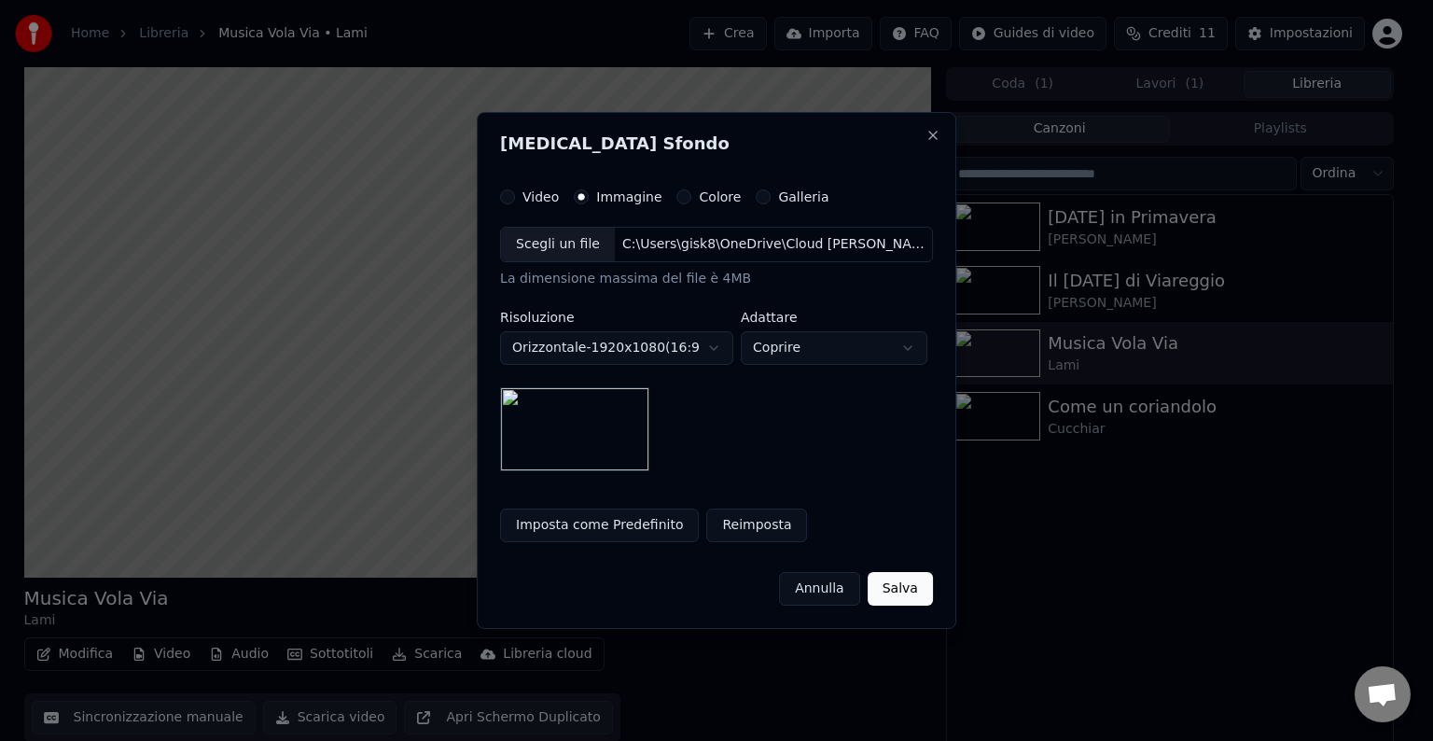
click at [603, 526] on button "Imposta come Predefinito" at bounding box center [599, 525] width 199 height 34
click at [922, 584] on button "Salva" at bounding box center [899, 589] width 65 height 34
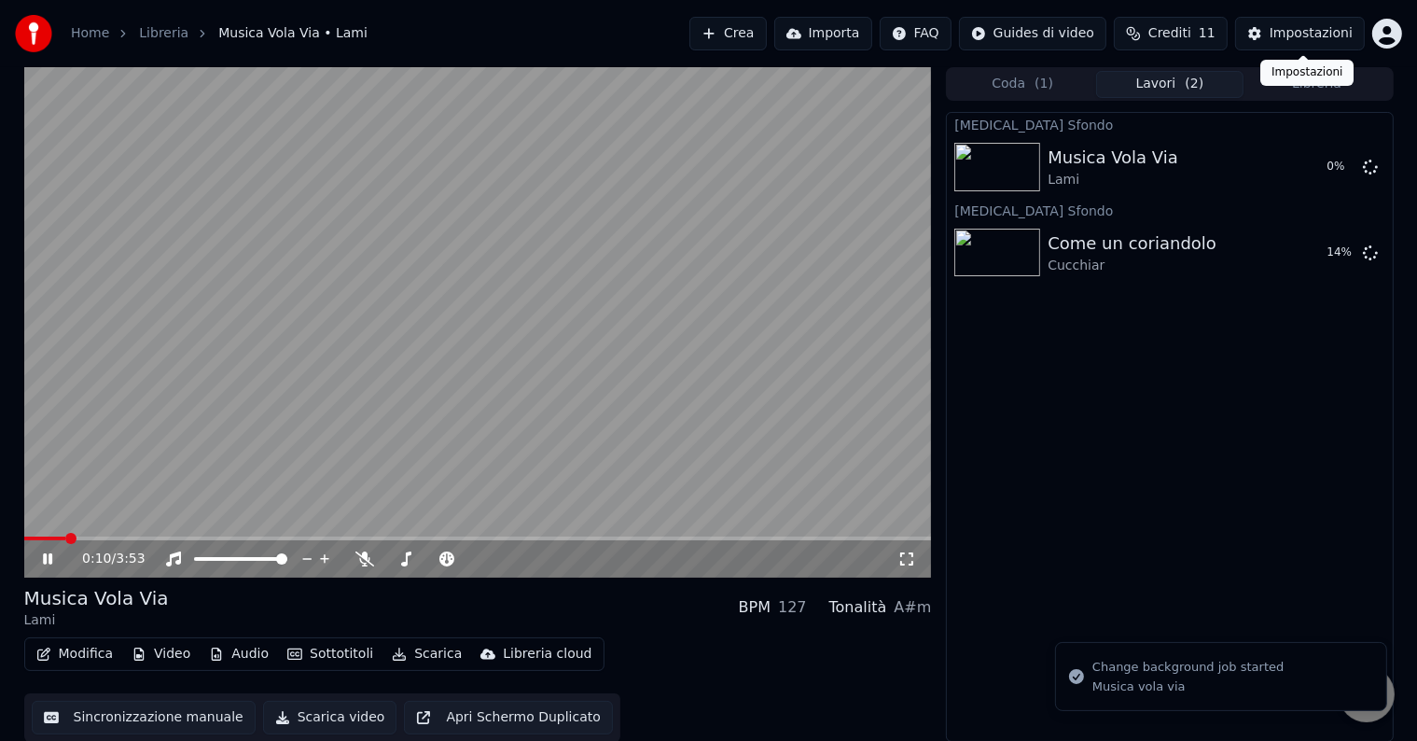
click at [1347, 90] on button "Libreria" at bounding box center [1316, 84] width 147 height 27
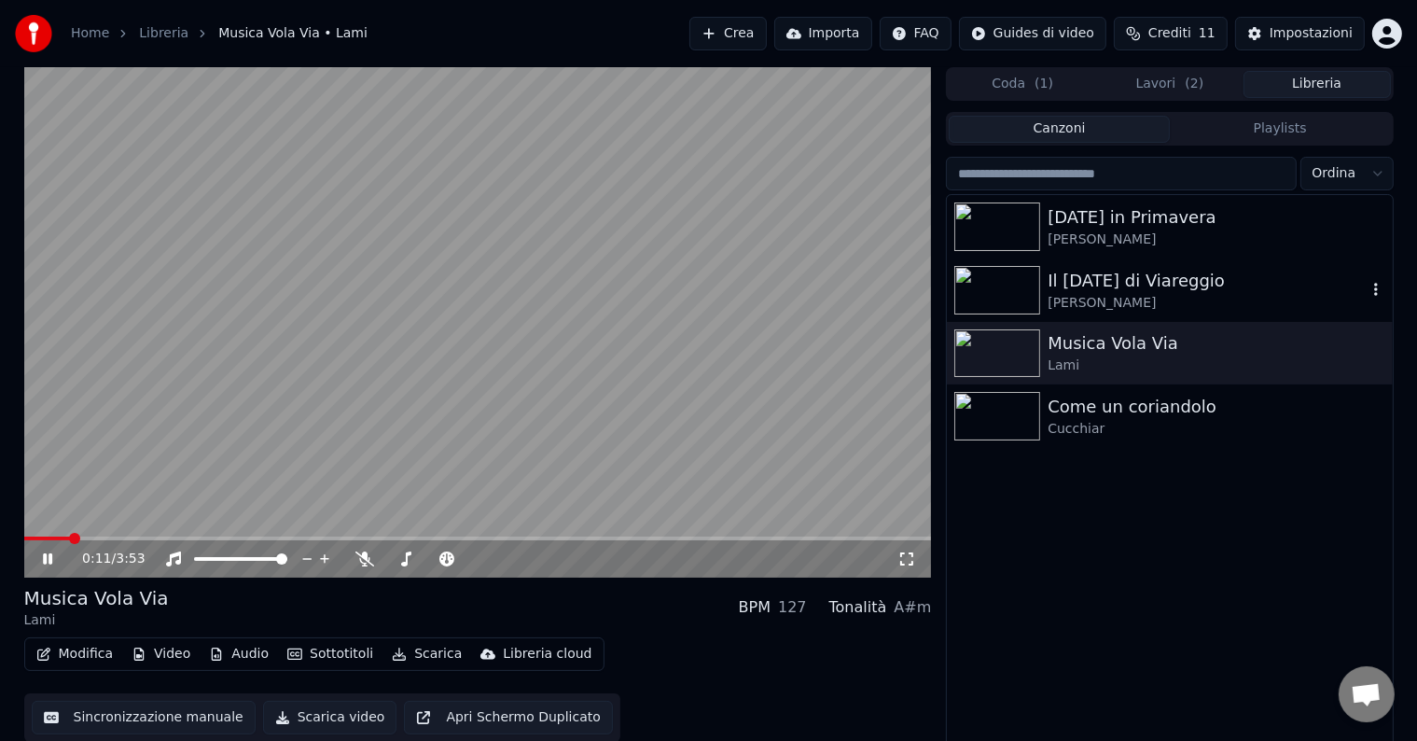
click at [1195, 272] on div "Il [DATE] di Viareggio" at bounding box center [1206, 281] width 318 height 26
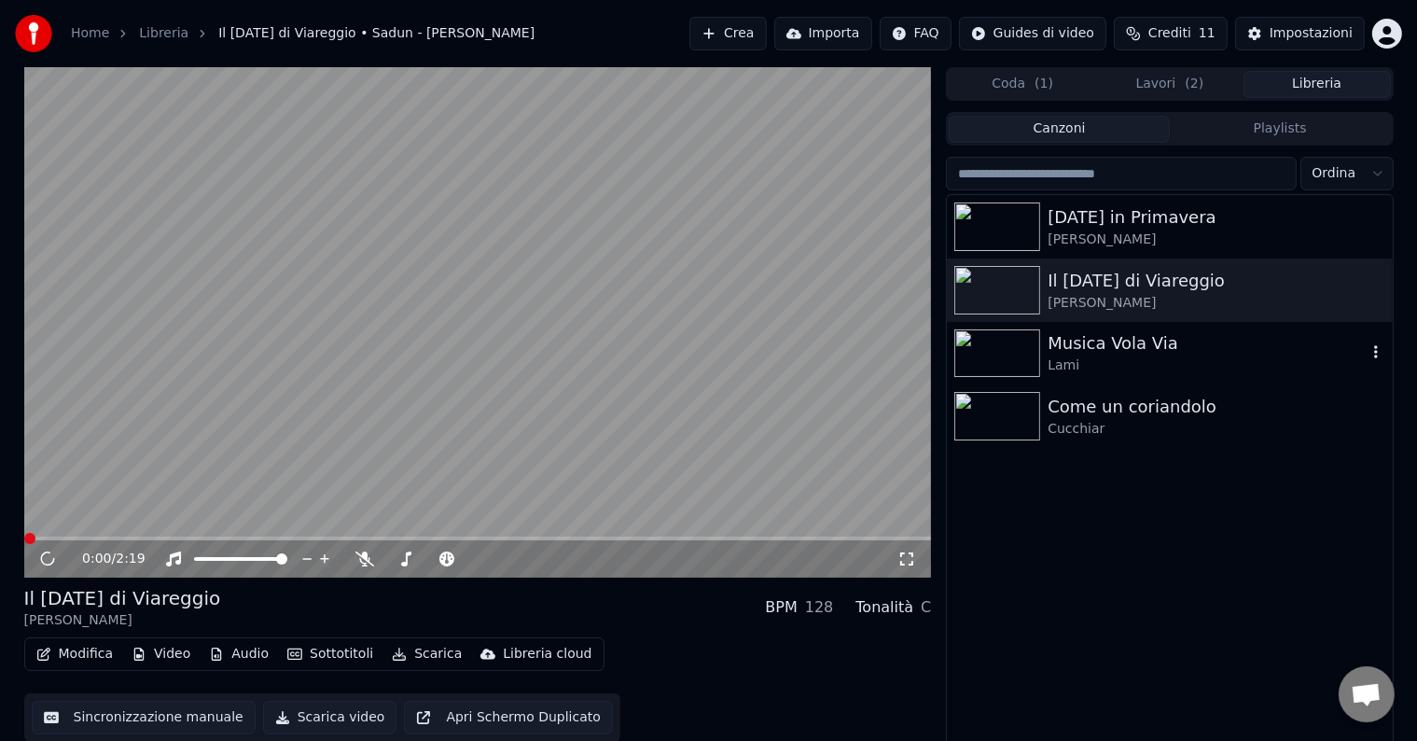
click at [1141, 332] on div "Musica Vola Via" at bounding box center [1206, 343] width 318 height 26
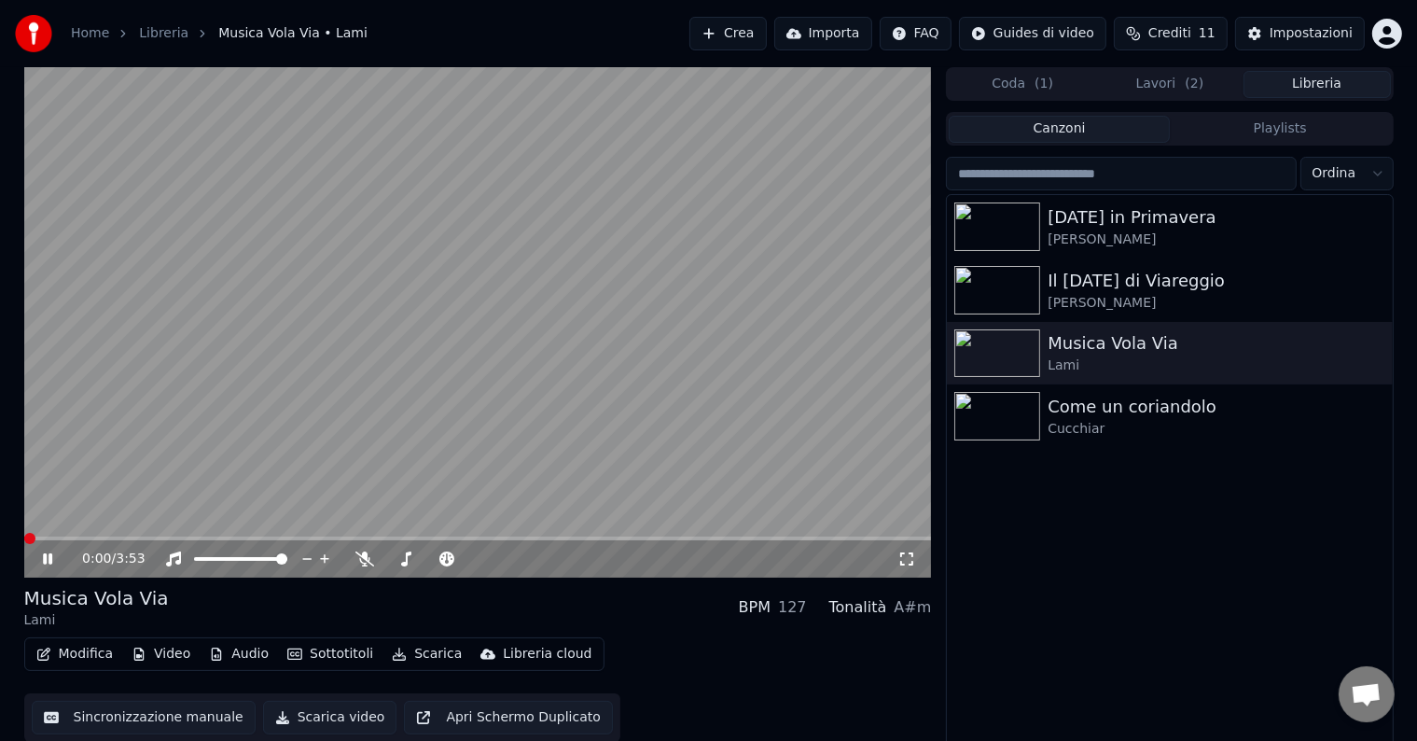
click at [81, 654] on button "Modifica" at bounding box center [75, 654] width 92 height 26
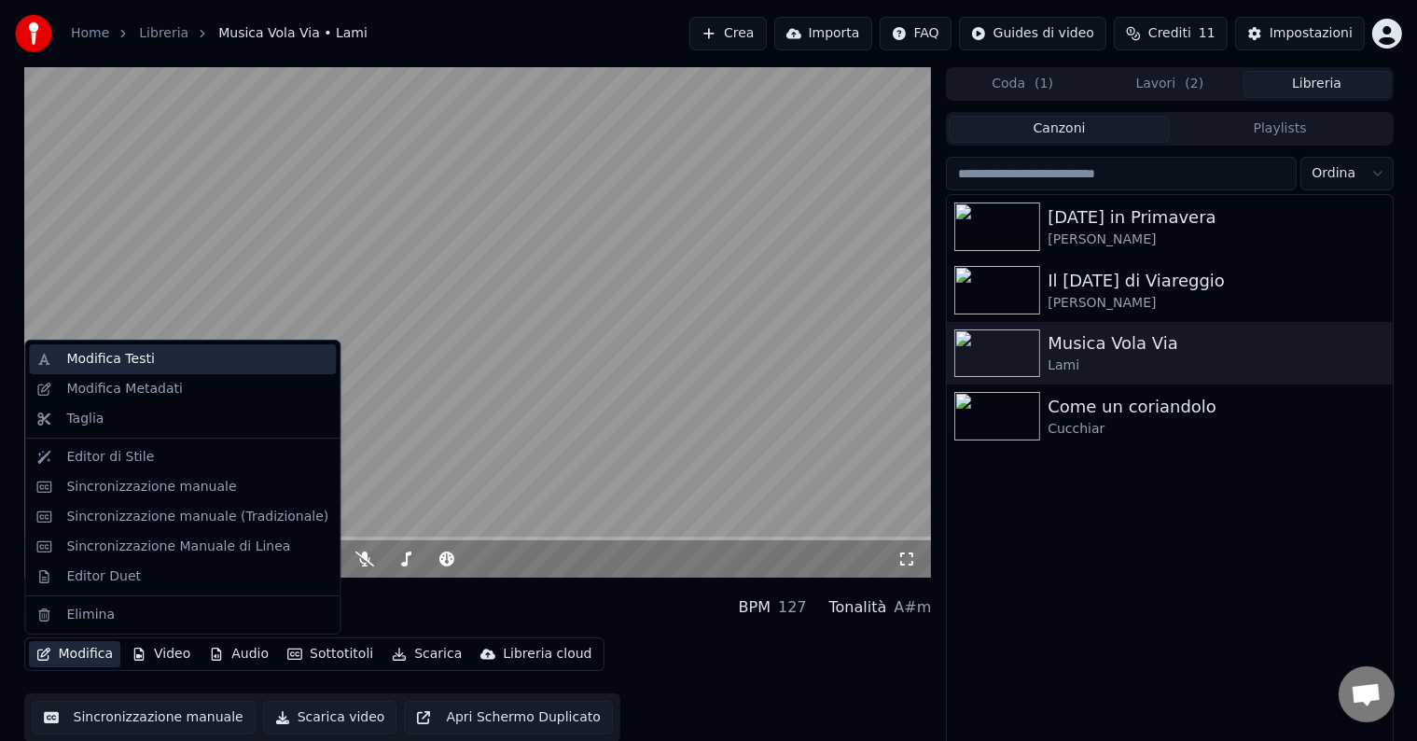
click at [127, 368] on div "Modifica Testi" at bounding box center [182, 359] width 307 height 30
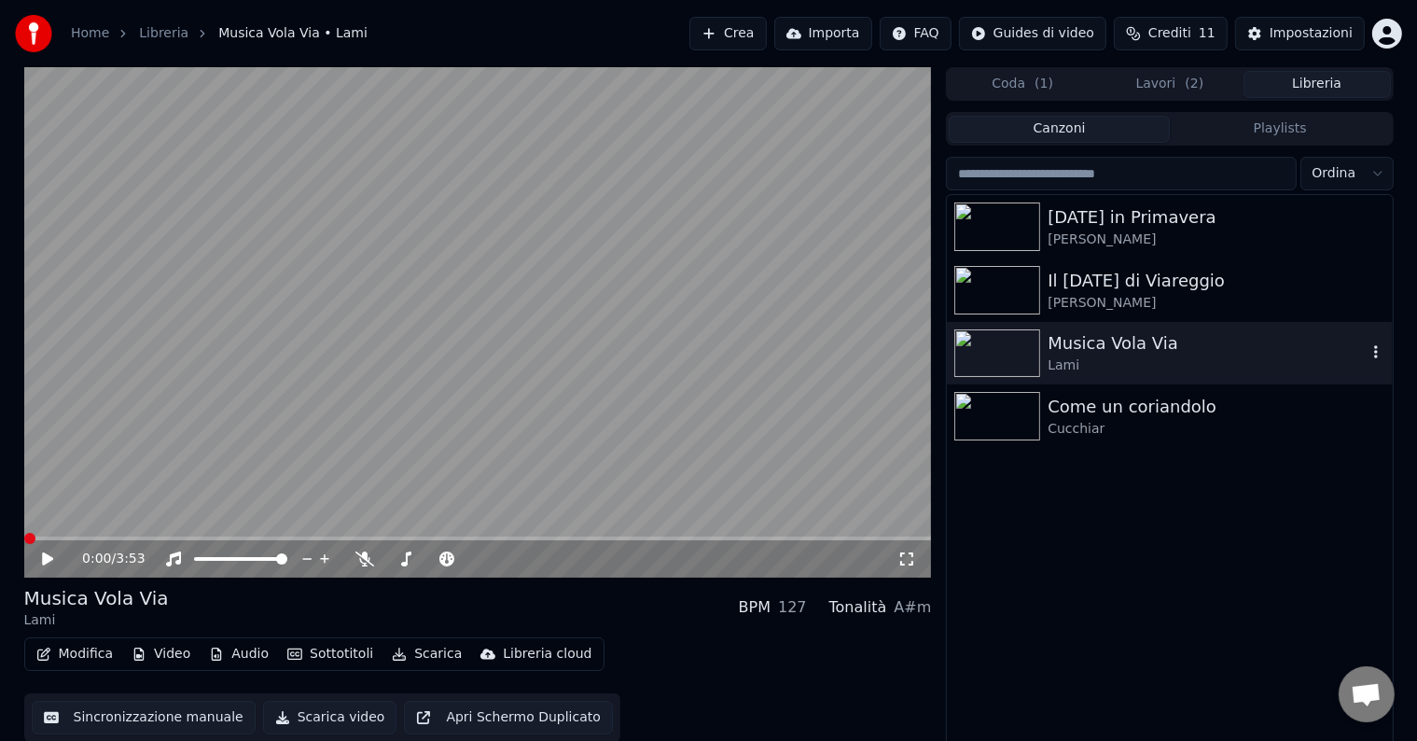
click at [1153, 340] on div "Musica Vola Via" at bounding box center [1206, 343] width 318 height 26
click at [57, 657] on button "Modifica" at bounding box center [75, 654] width 92 height 26
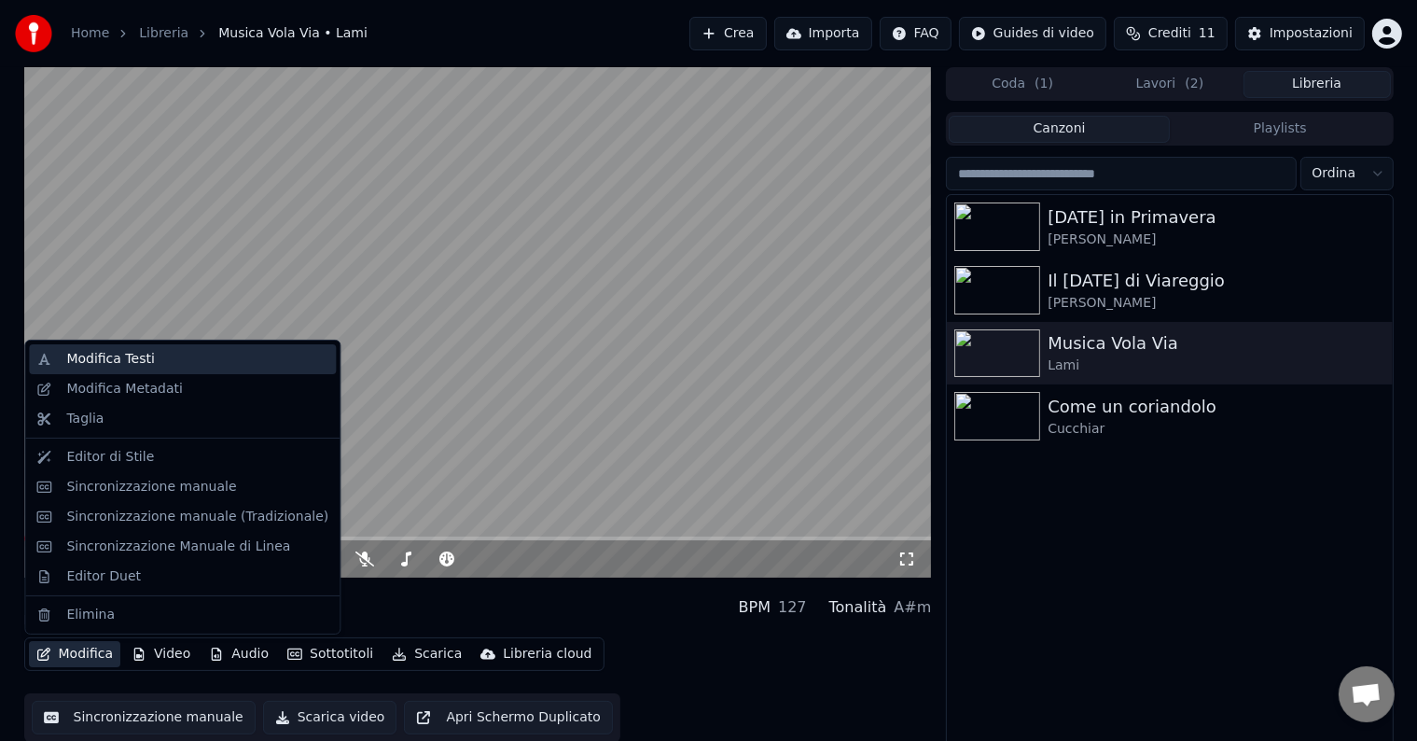
click at [118, 362] on div "Modifica Testi" at bounding box center [110, 359] width 88 height 19
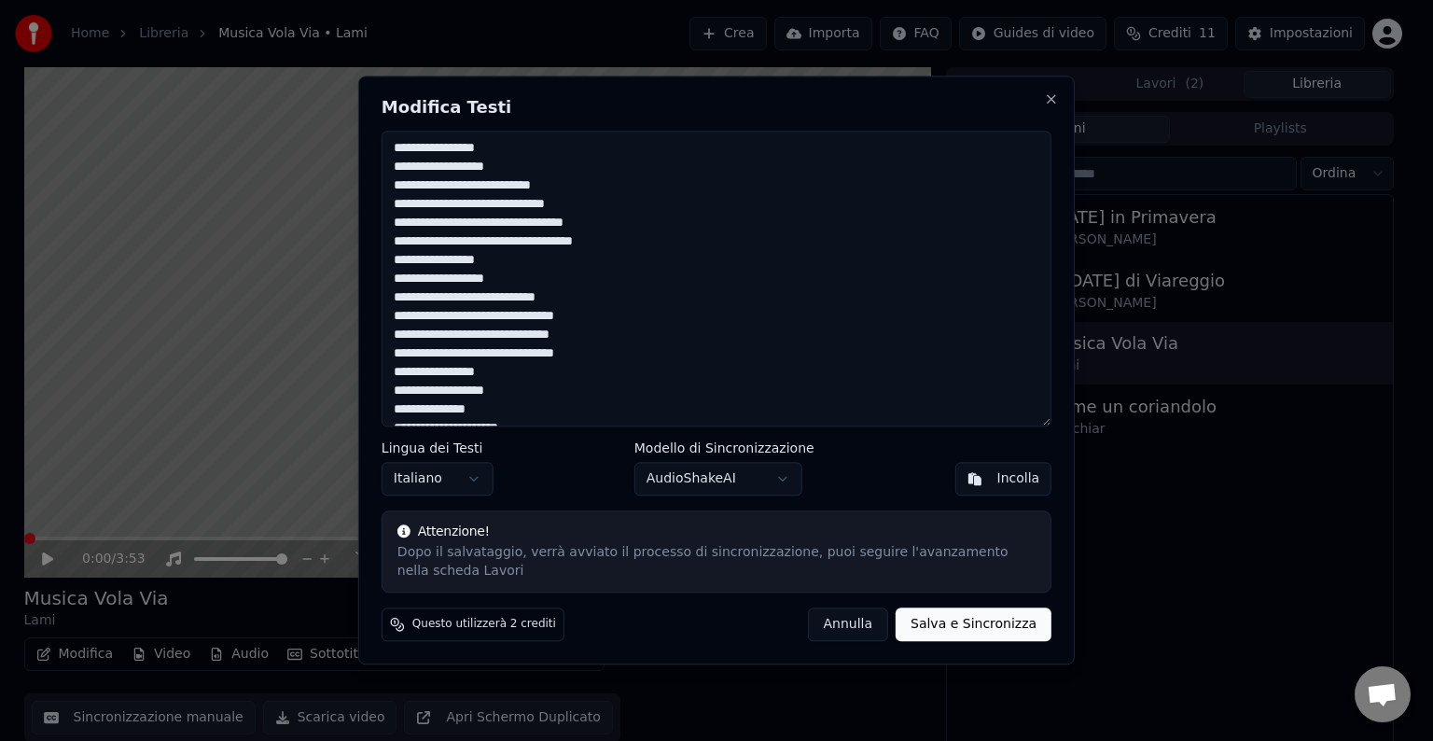
scroll to position [1370, 0]
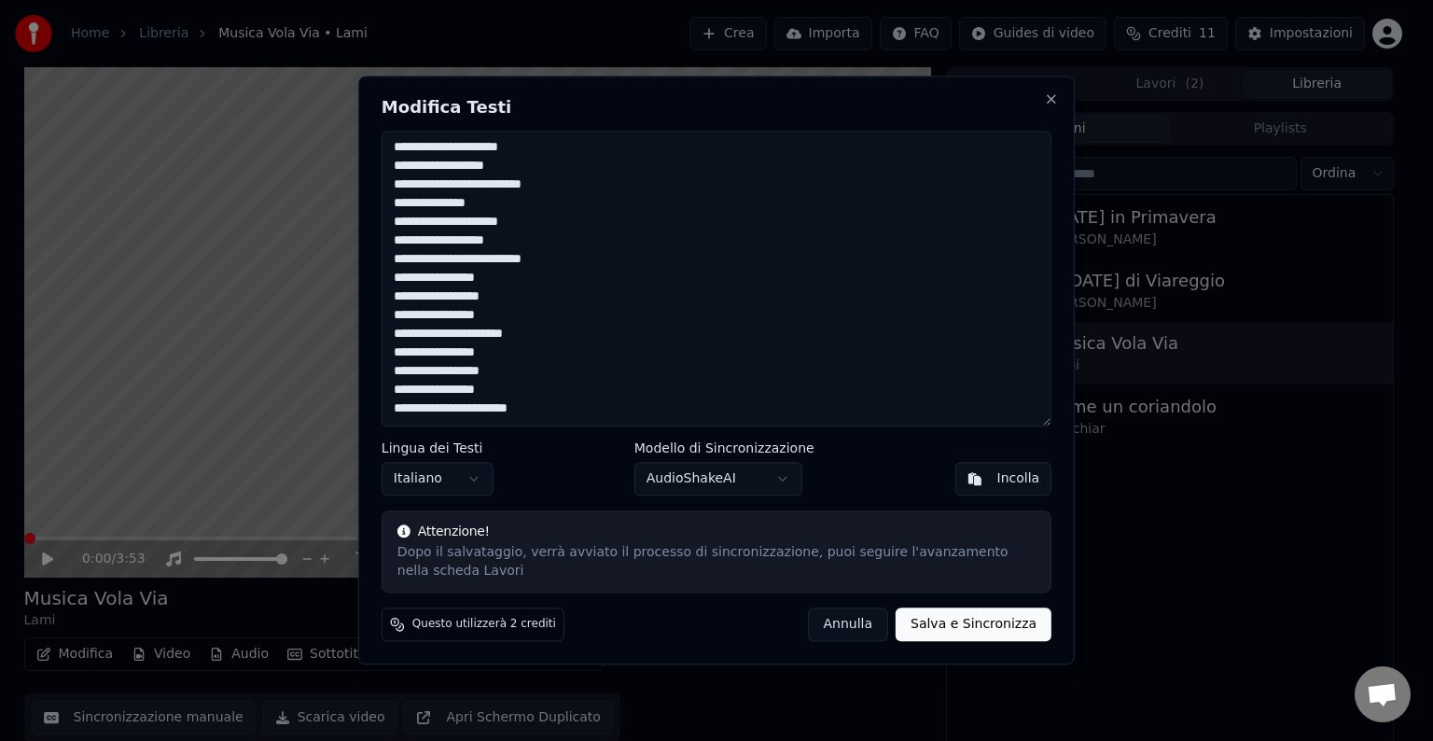
click at [1011, 620] on button "Salva e Sincronizza" at bounding box center [973, 625] width 156 height 34
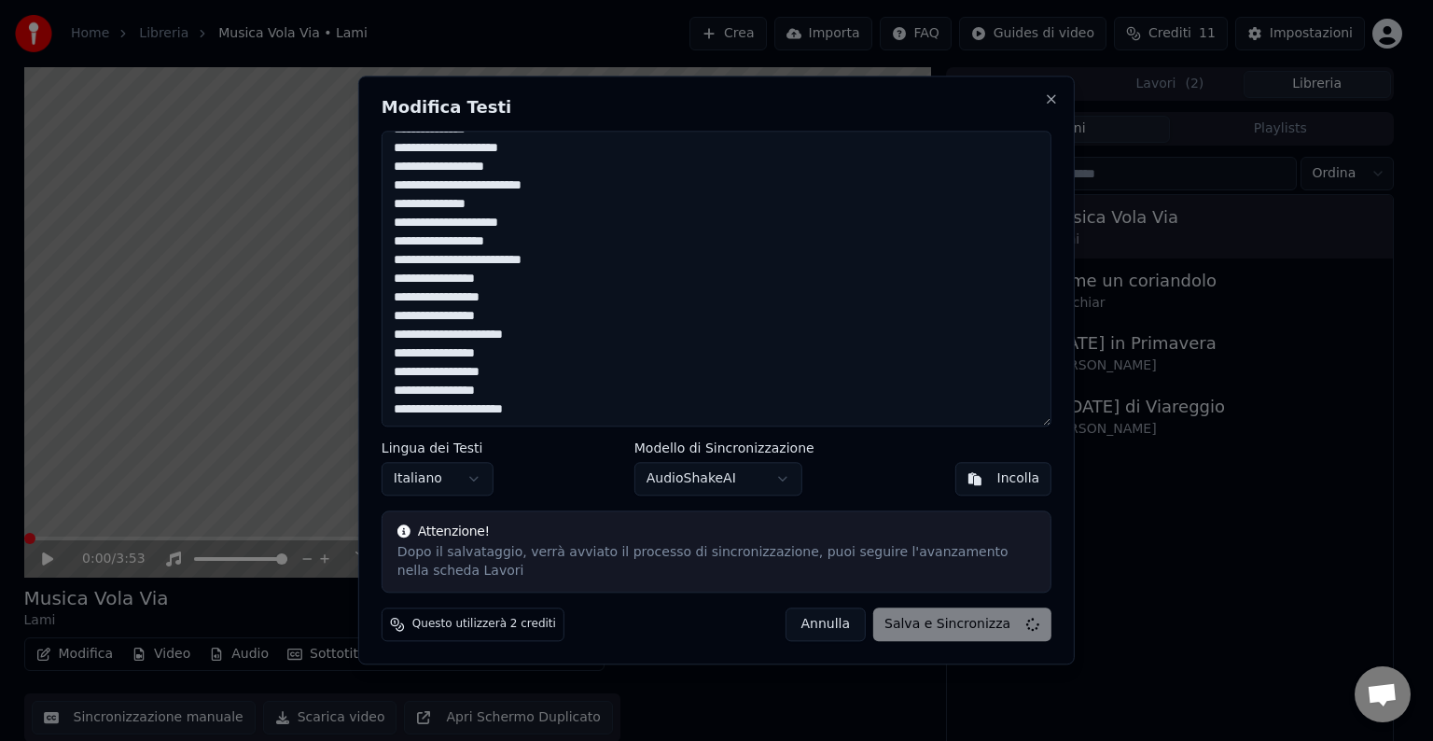
type textarea "**********"
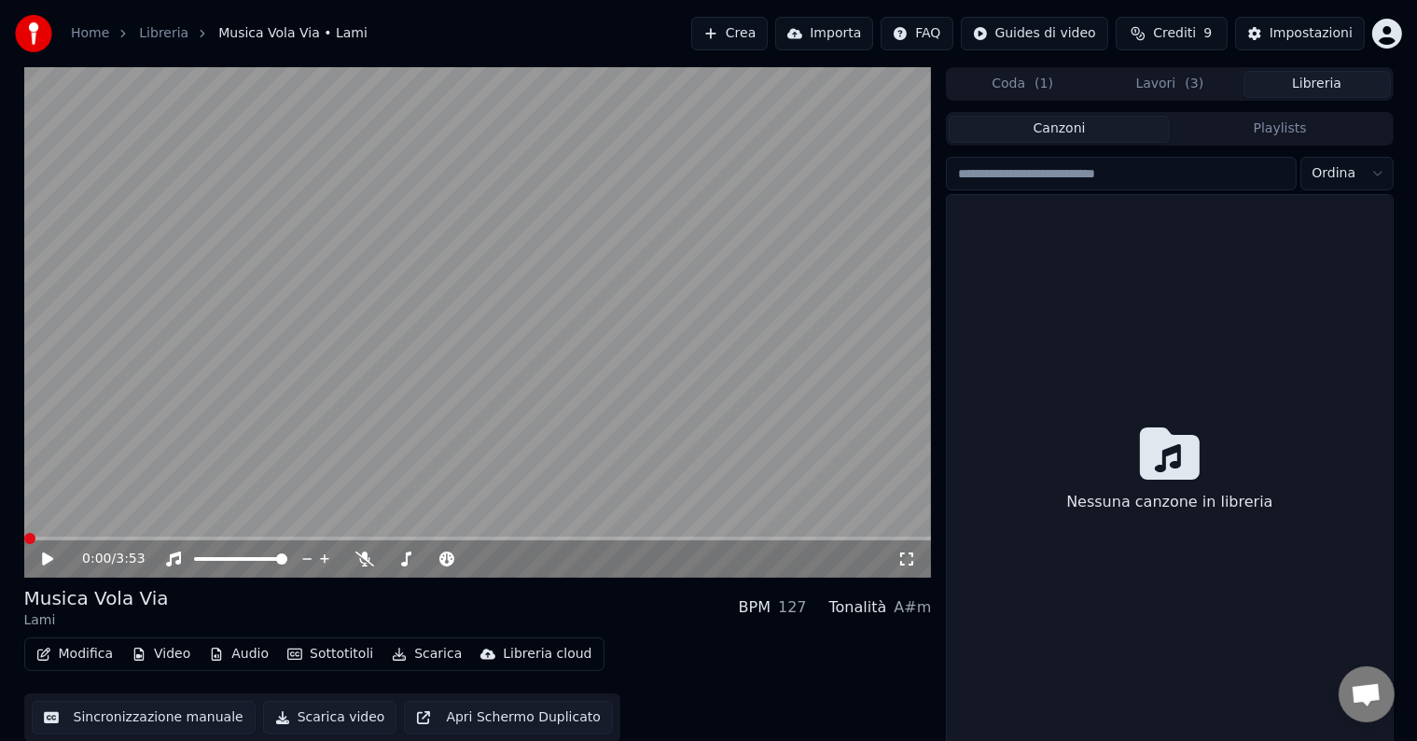
click at [1268, 90] on button "Libreria" at bounding box center [1316, 84] width 147 height 27
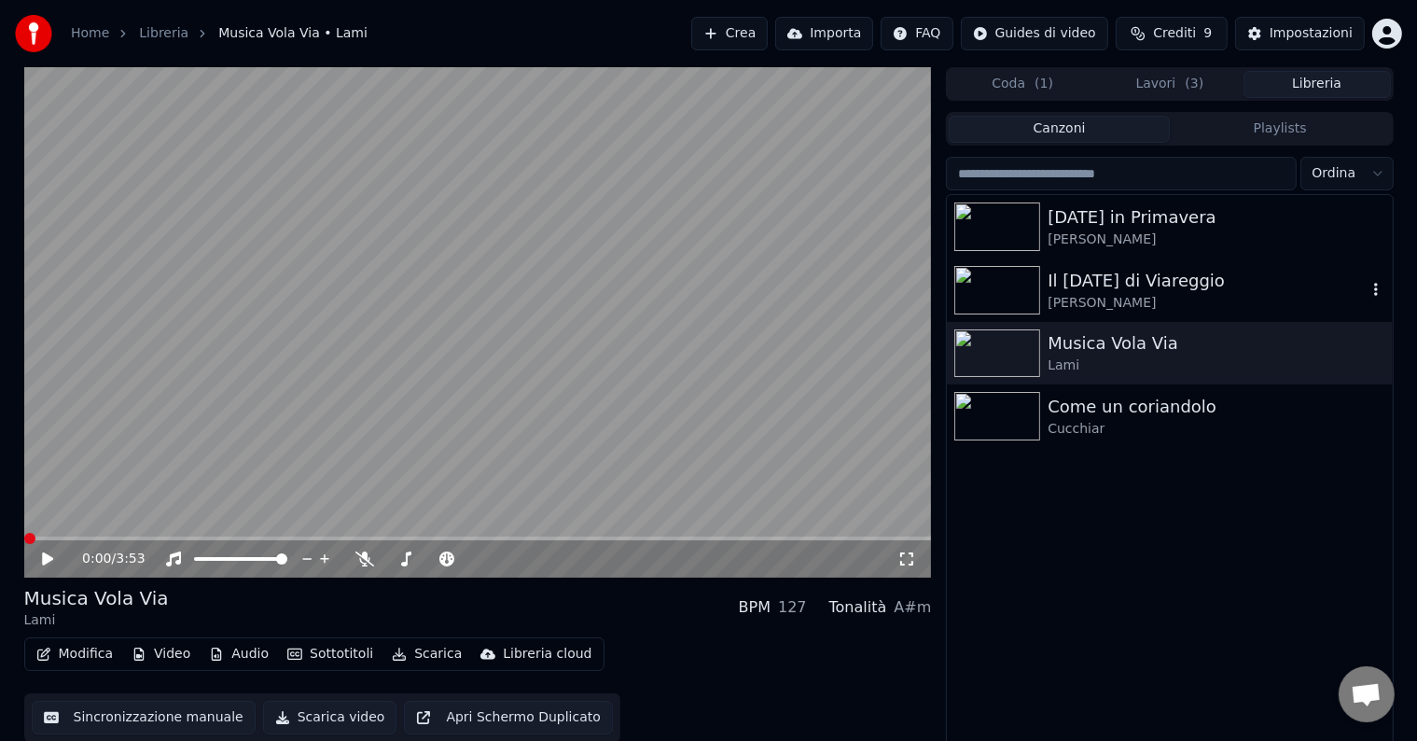
click at [1136, 302] on div "[PERSON_NAME]" at bounding box center [1206, 303] width 318 height 19
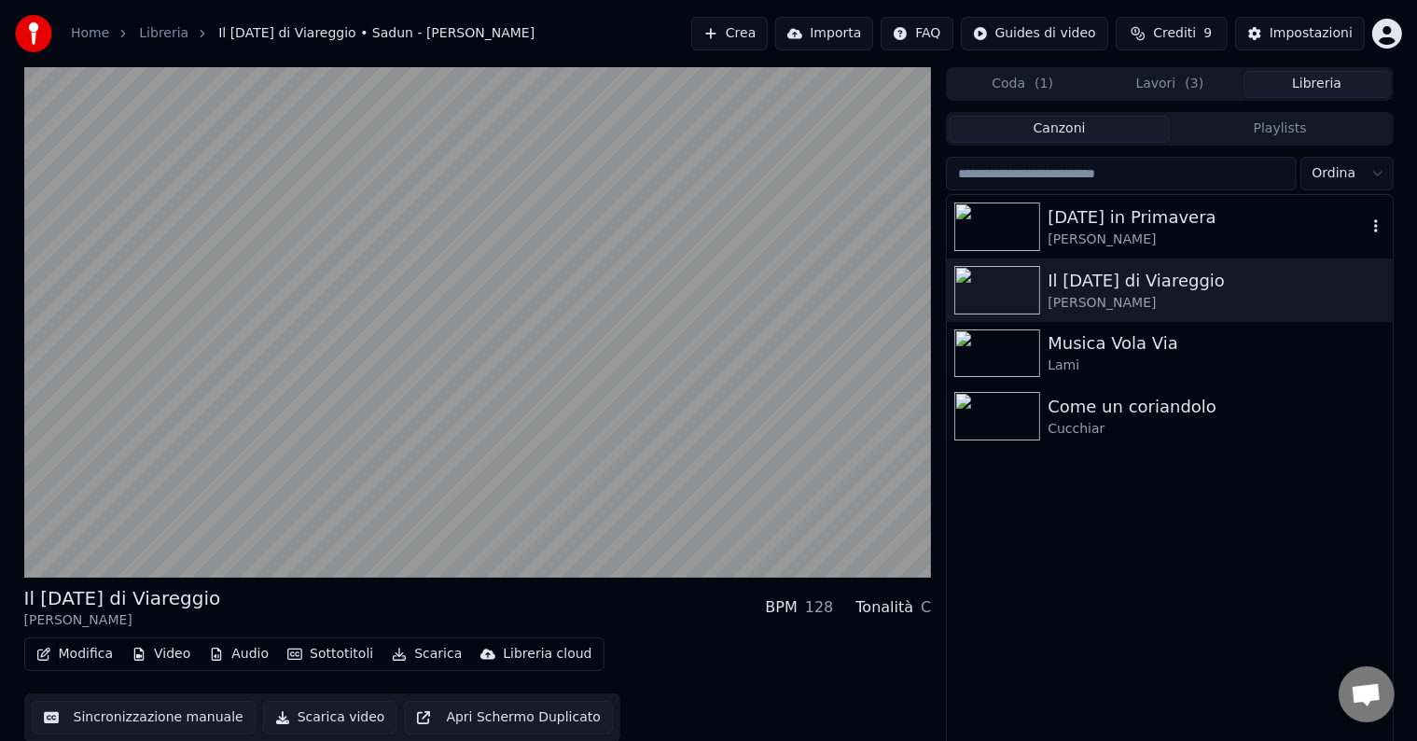
click at [1126, 236] on div "[PERSON_NAME]" at bounding box center [1206, 239] width 318 height 19
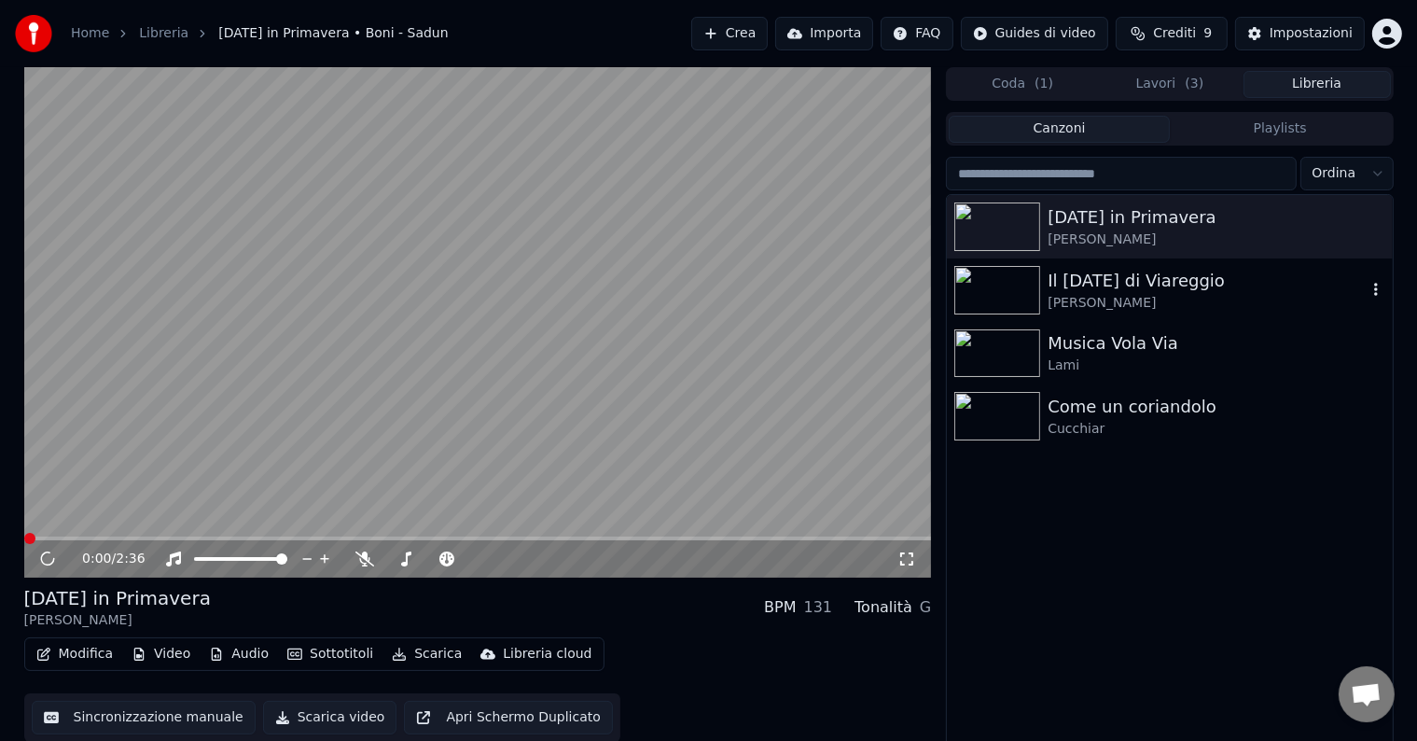
click at [1074, 280] on div "Il [DATE] di Viareggio" at bounding box center [1206, 281] width 318 height 26
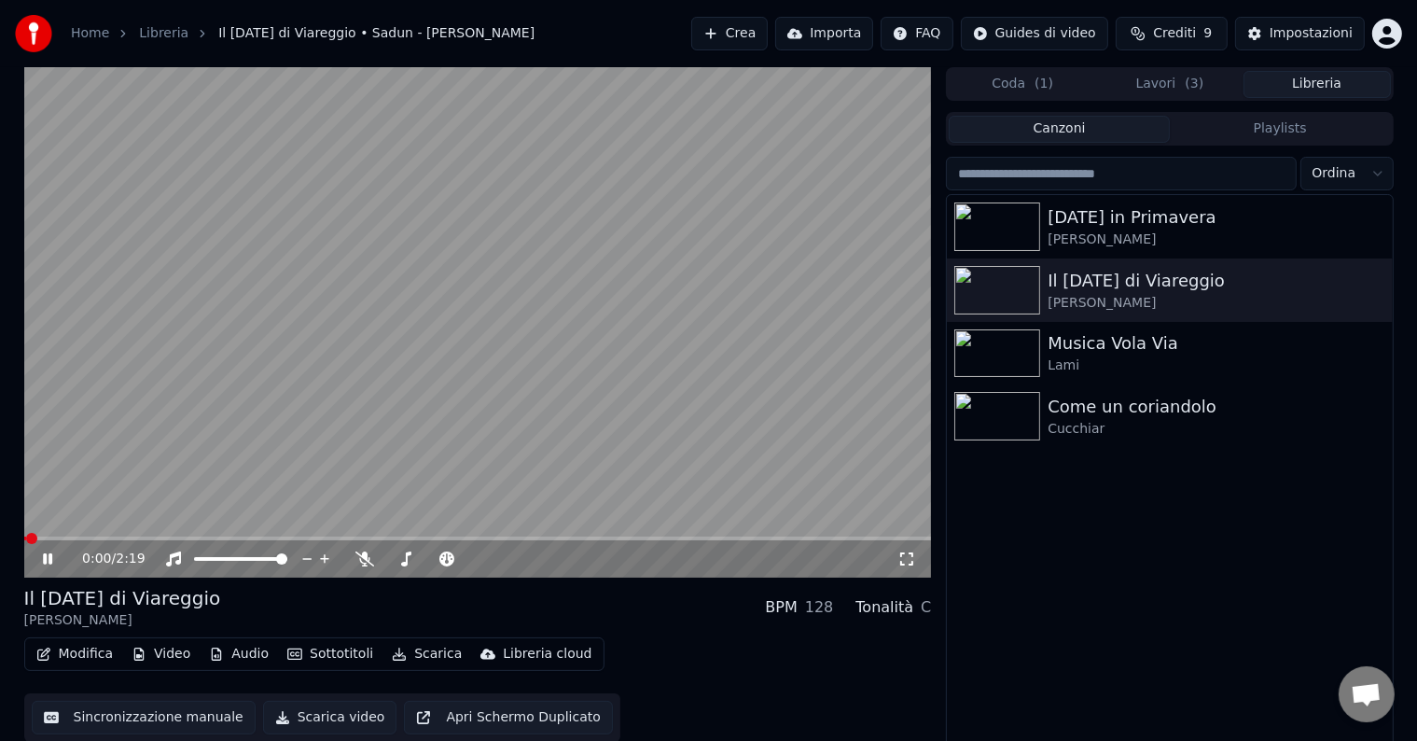
click at [132, 653] on icon "button" at bounding box center [139, 653] width 15 height 13
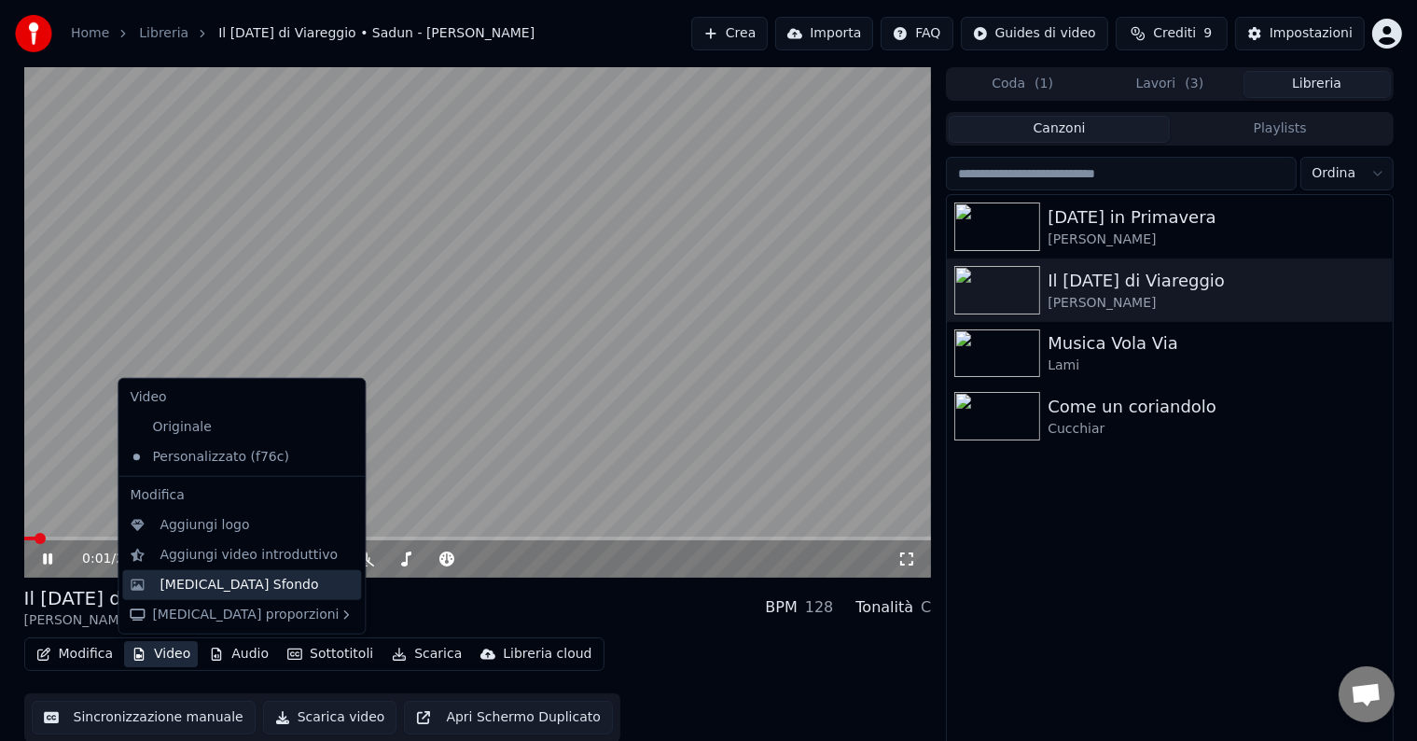
click at [167, 586] on div "[MEDICAL_DATA] Sfondo" at bounding box center [238, 584] width 159 height 19
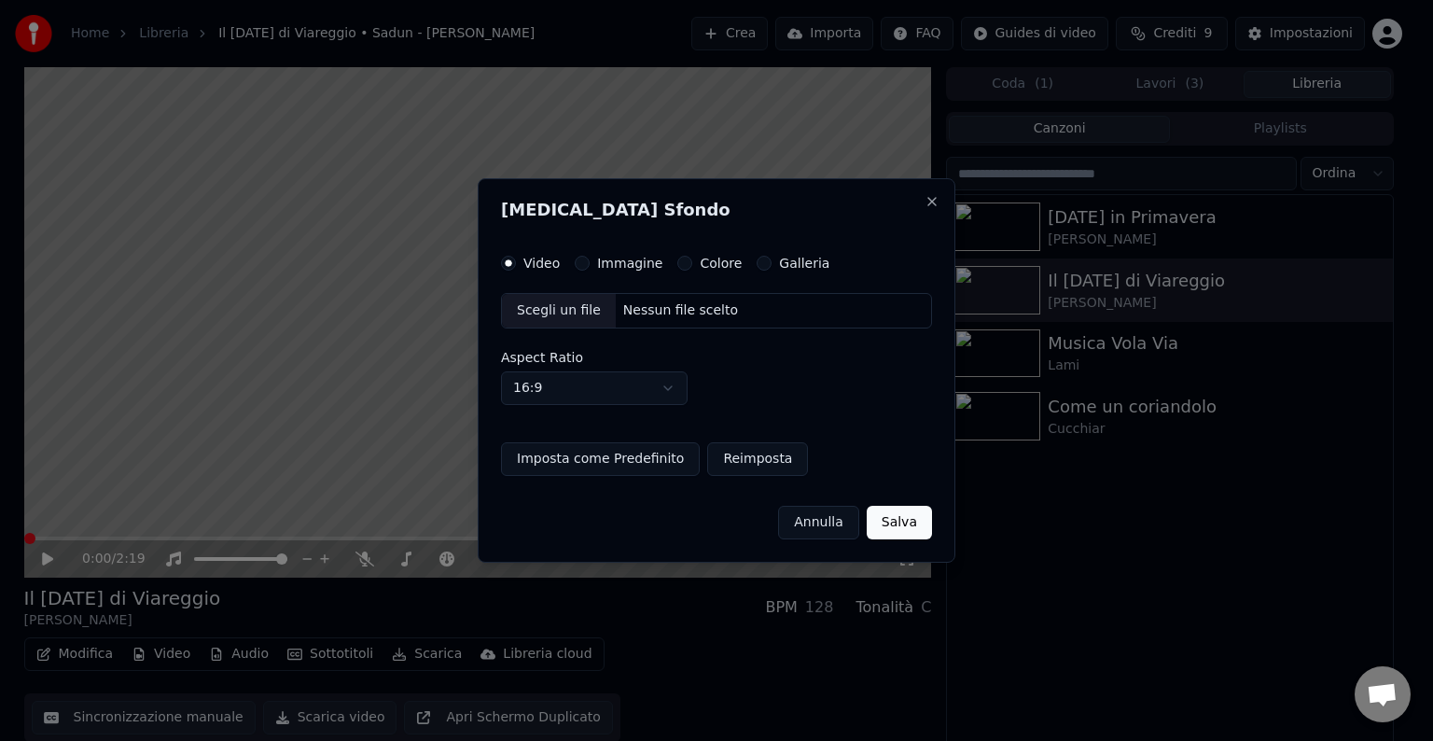
click at [612, 269] on label "Immagine" at bounding box center [629, 262] width 65 height 13
click at [589, 269] on button "Immagine" at bounding box center [582, 263] width 15 height 15
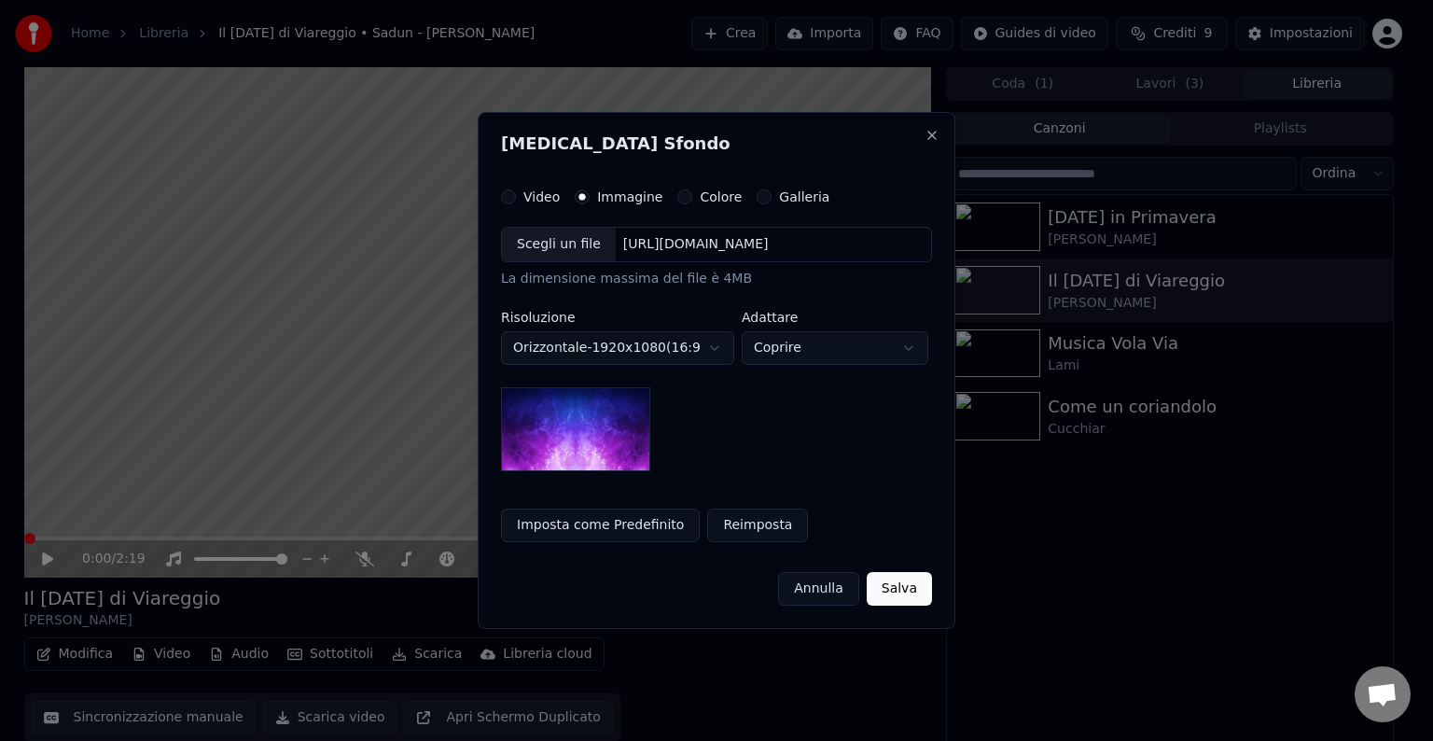
click at [573, 254] on div "Scegli un file" at bounding box center [559, 245] width 114 height 34
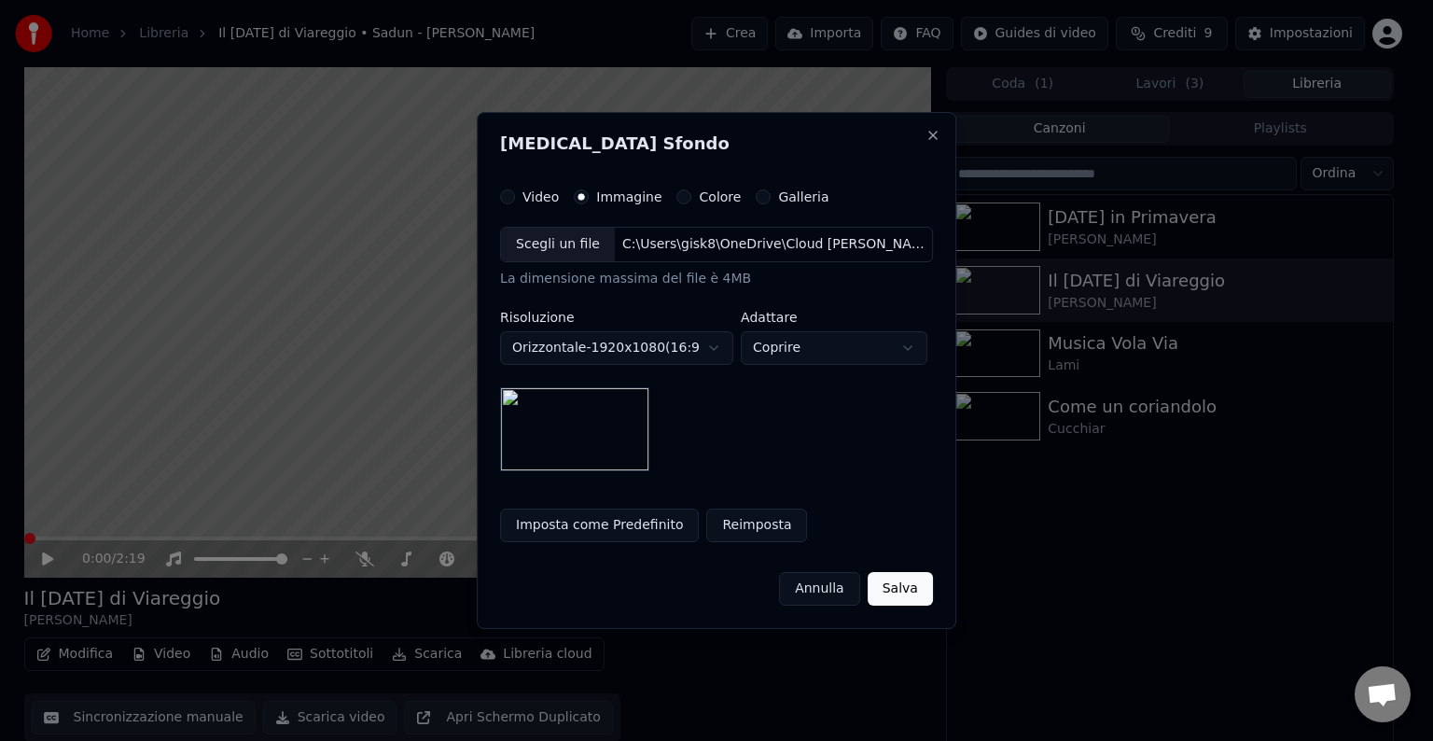
click at [573, 531] on button "Imposta come Predefinito" at bounding box center [599, 525] width 199 height 34
click at [899, 583] on button "Salva" at bounding box center [899, 589] width 65 height 34
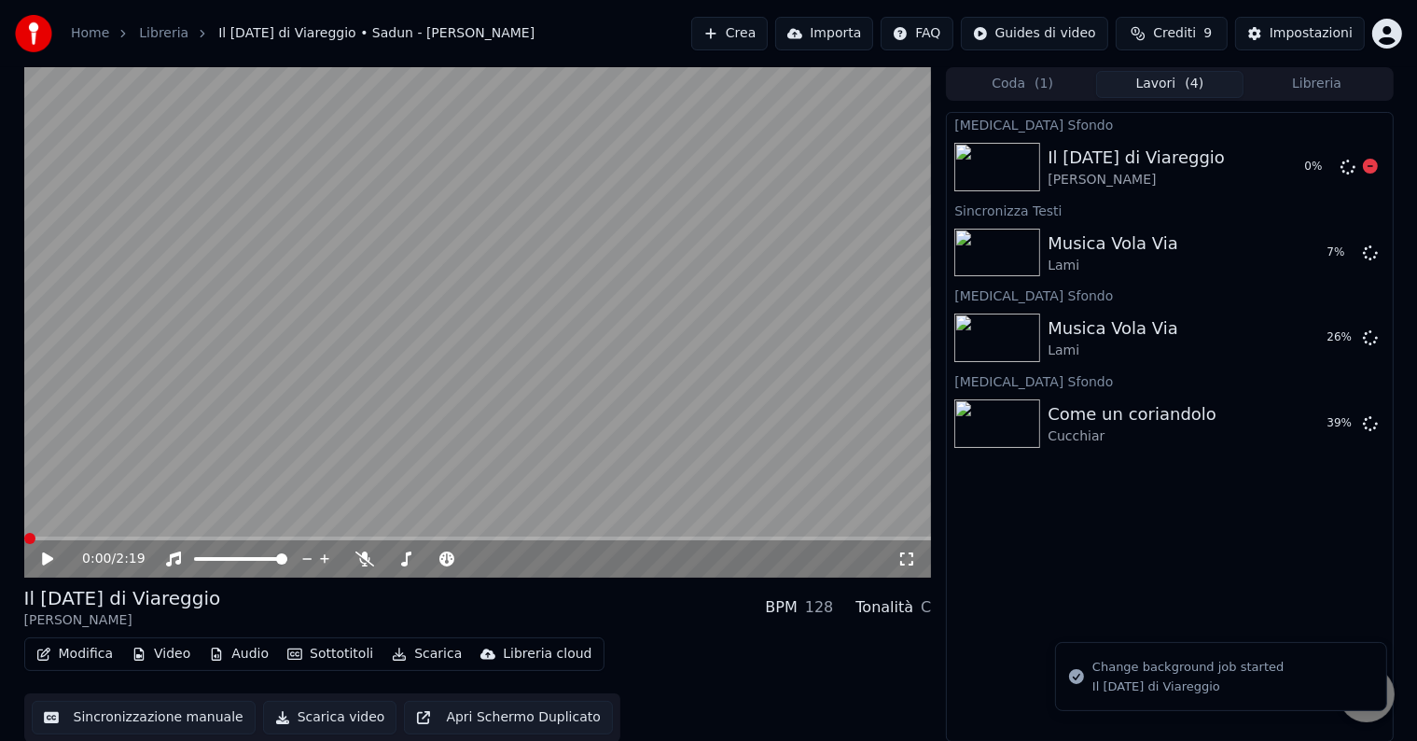
click at [1081, 169] on div "Il [DATE] di Viareggio" at bounding box center [1135, 158] width 177 height 26
click at [1077, 189] on div "Il carnevale di Viareggio Sadun - Maffei 0 %" at bounding box center [1169, 166] width 445 height 63
click at [1330, 86] on button "Libreria" at bounding box center [1316, 84] width 147 height 27
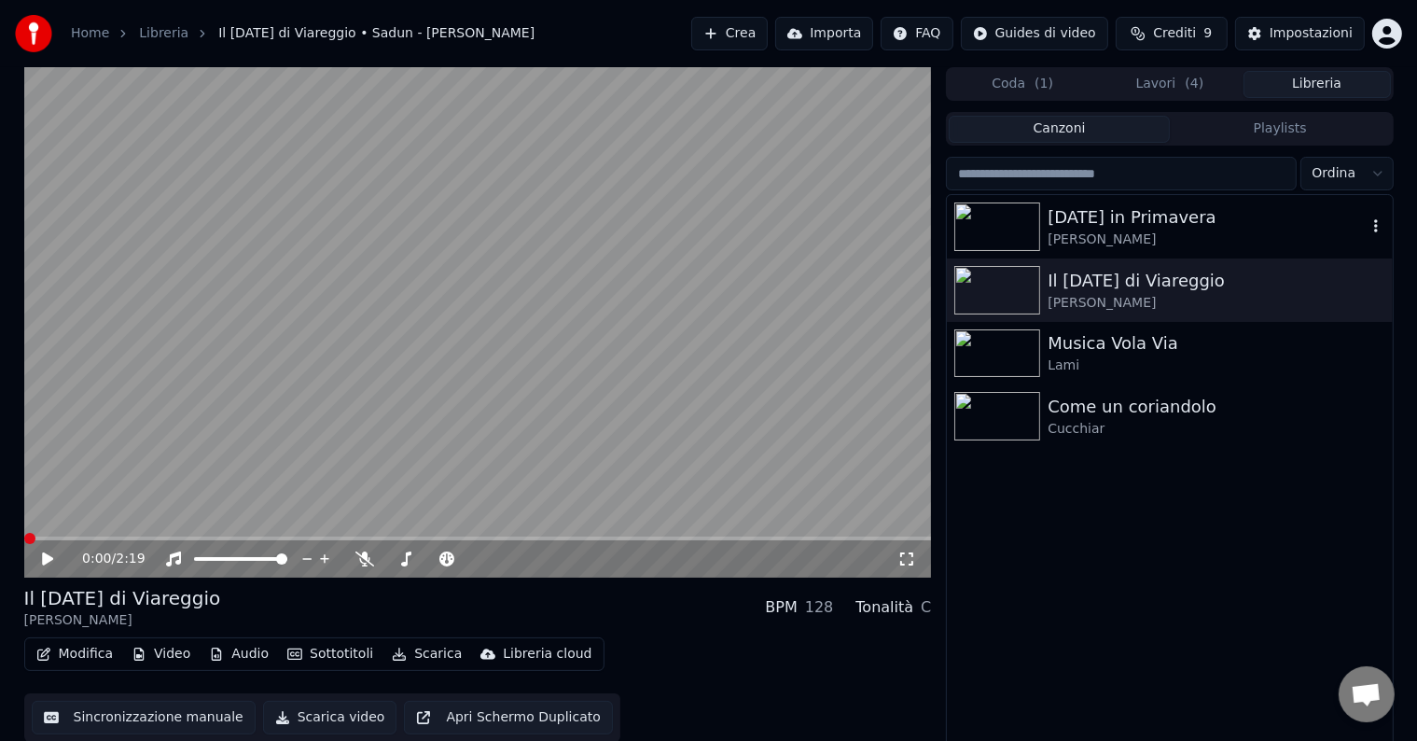
click at [1074, 205] on div "[DATE] in Primavera" at bounding box center [1206, 217] width 318 height 26
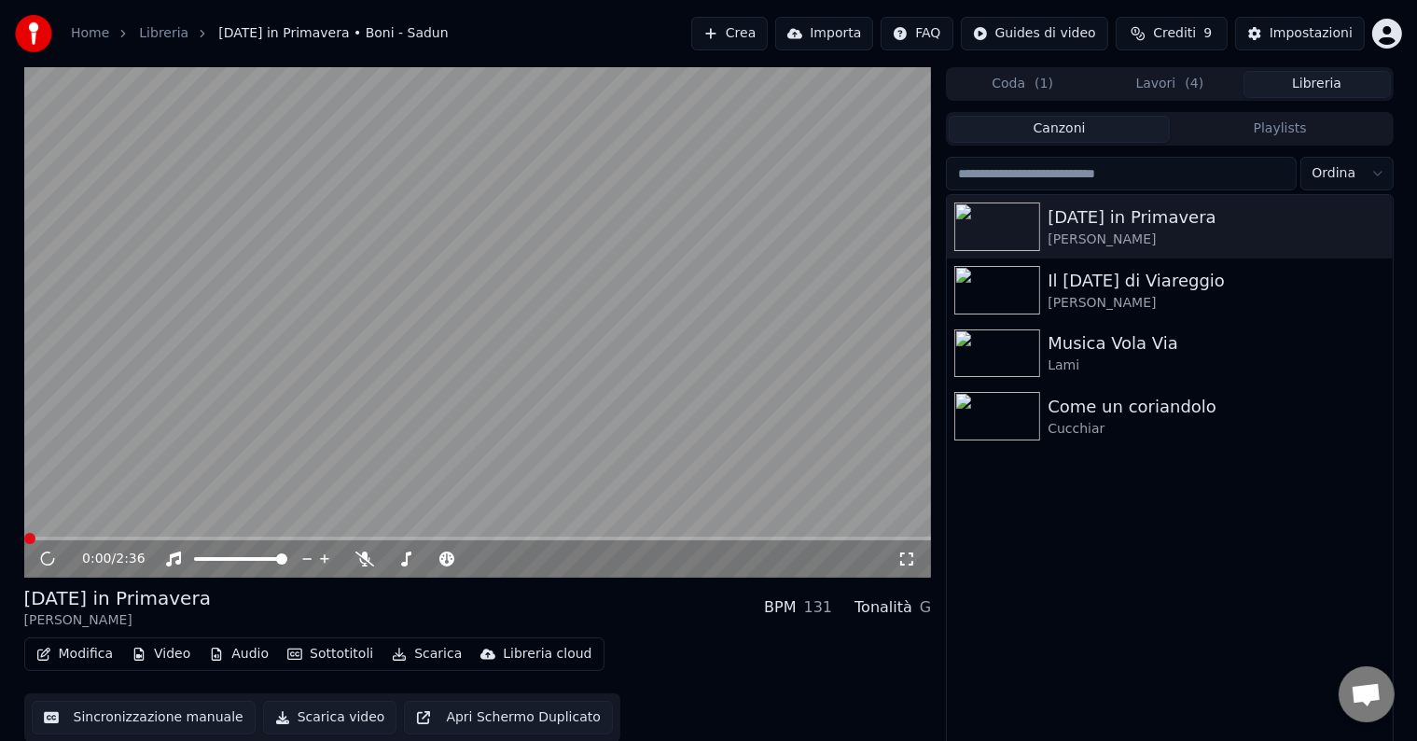
click at [153, 661] on button "Video" at bounding box center [161, 654] width 74 height 26
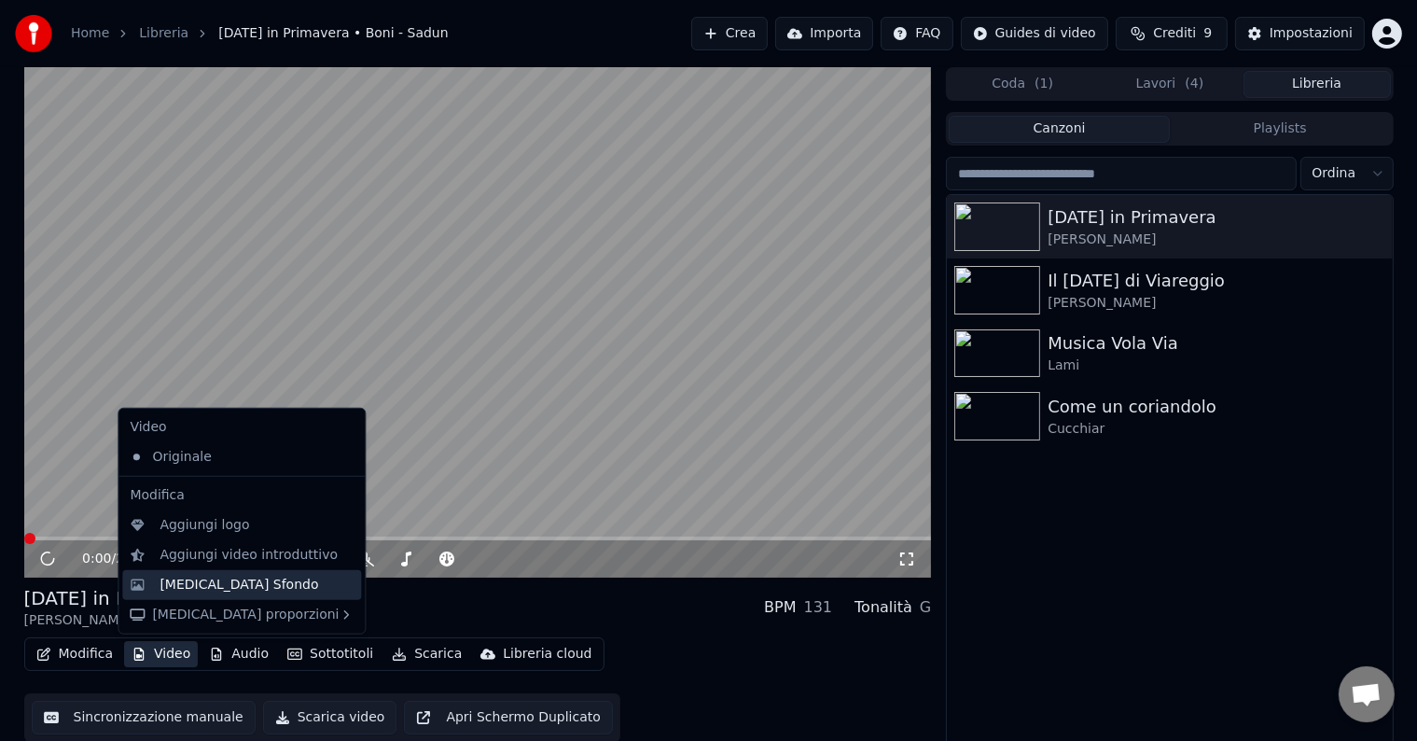
click at [190, 582] on div "[MEDICAL_DATA] Sfondo" at bounding box center [238, 584] width 159 height 19
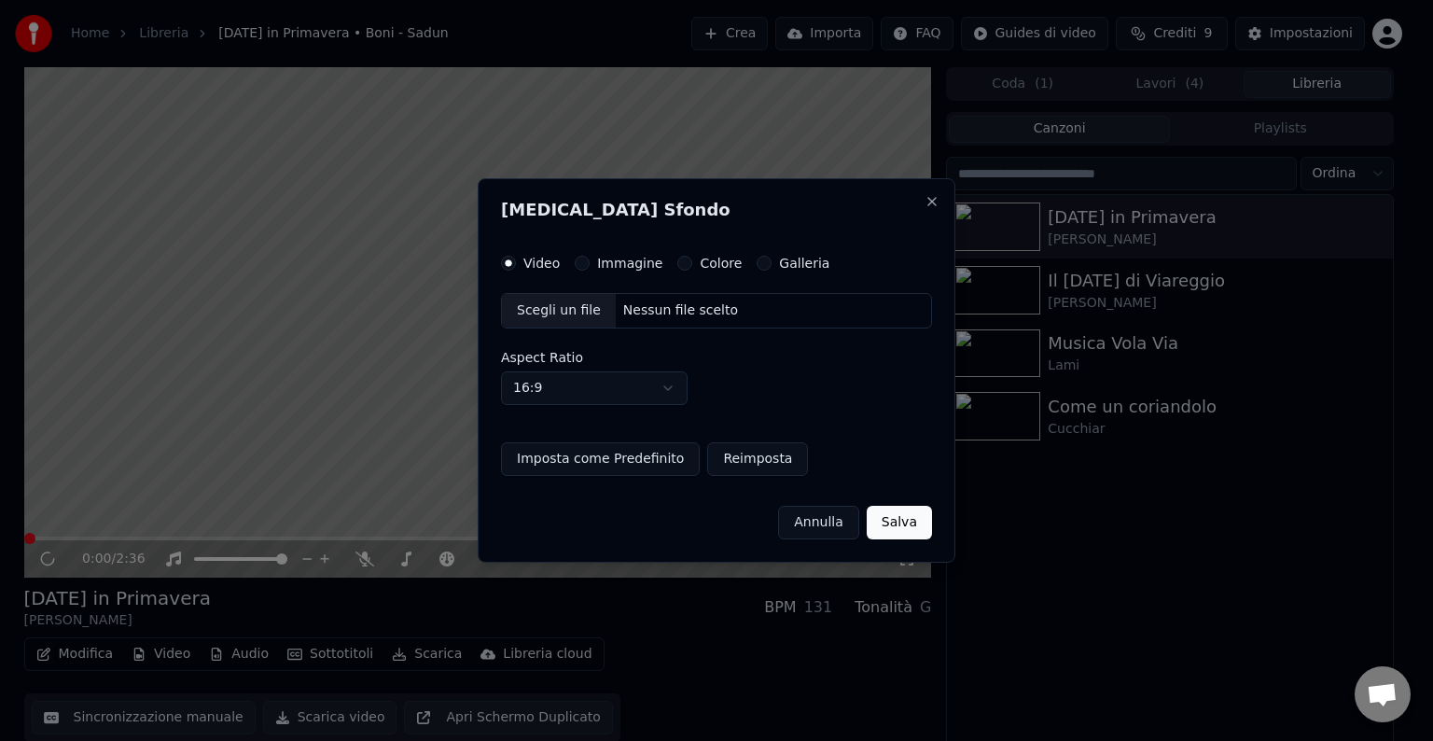
click at [622, 270] on label "Immagine" at bounding box center [629, 262] width 65 height 13
click at [589, 270] on button "Immagine" at bounding box center [582, 263] width 15 height 15
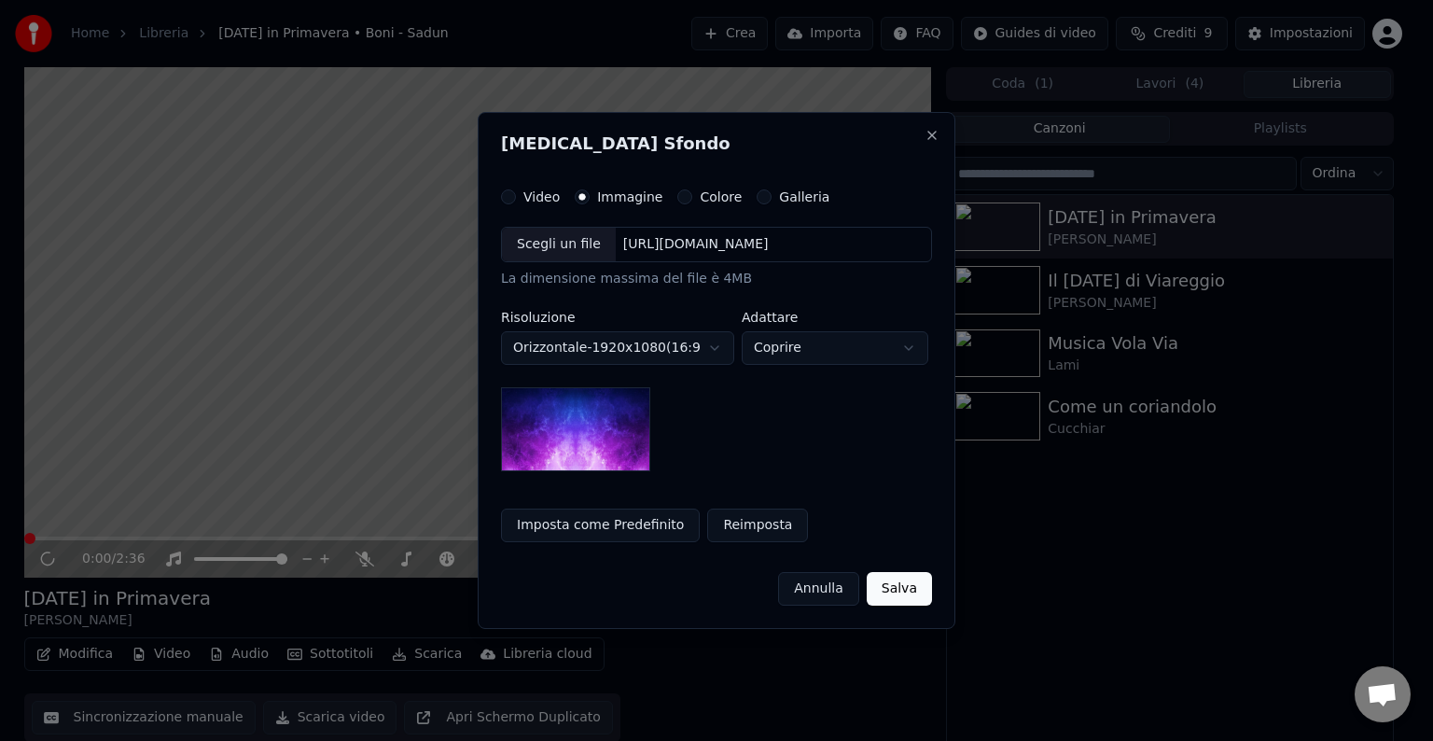
click at [567, 257] on div "Scegli un file" at bounding box center [559, 245] width 114 height 34
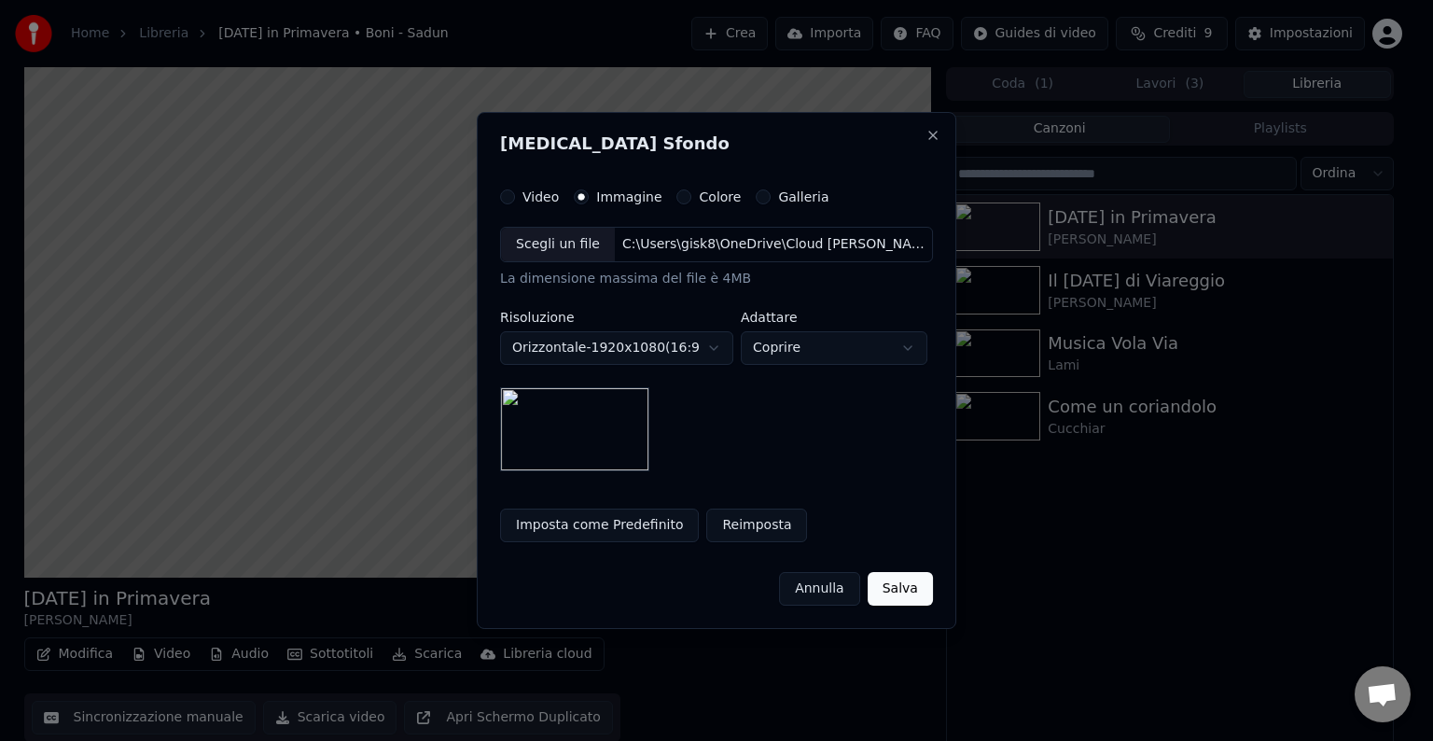
click at [616, 525] on button "Imposta come Predefinito" at bounding box center [599, 525] width 199 height 34
click at [925, 588] on button "Salva" at bounding box center [899, 589] width 65 height 34
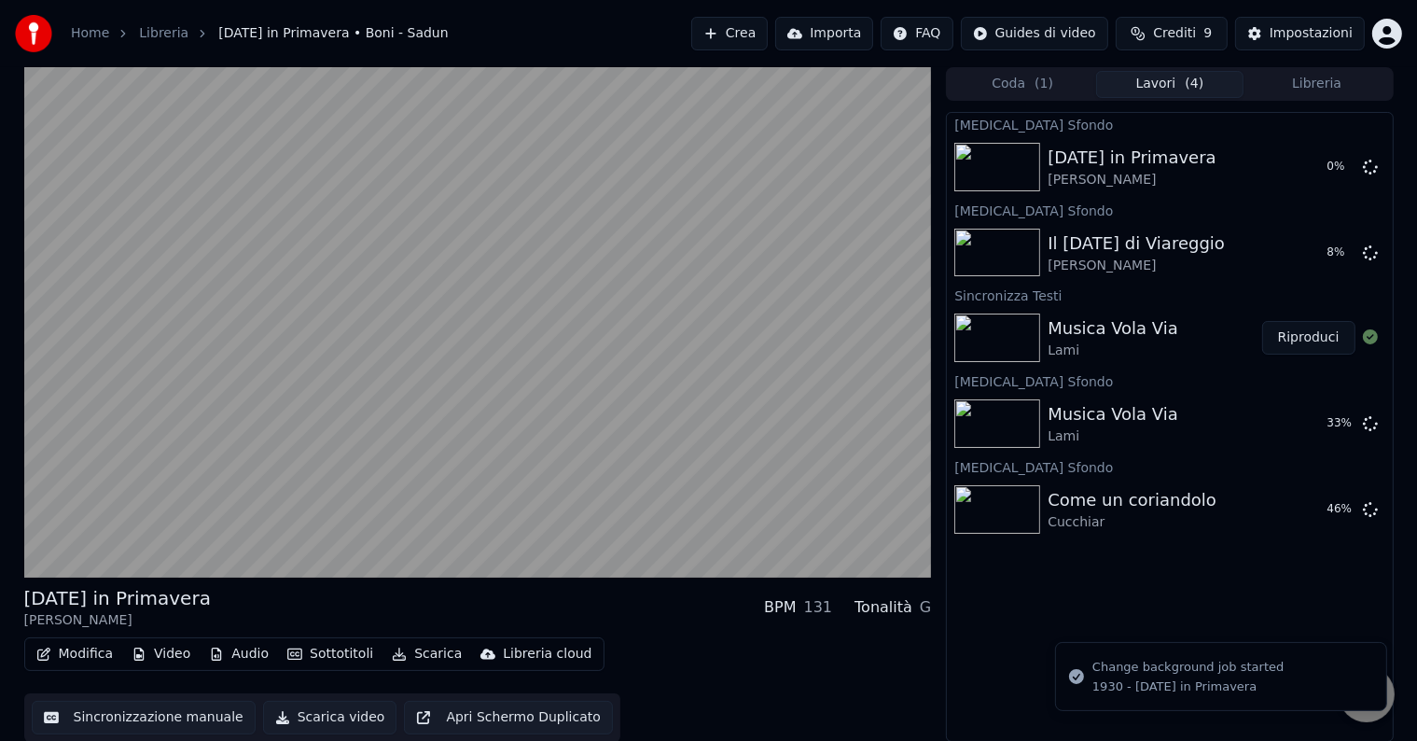
click at [1116, 564] on div "Cambia Sfondo Carnevale in Primavera Boni - Sadun 0 % Cambia Sfondo Il carneval…" at bounding box center [1169, 427] width 447 height 630
click at [1078, 328] on div "Musica Vola Via" at bounding box center [1112, 328] width 131 height 26
click at [1335, 343] on button "Riproduci" at bounding box center [1308, 338] width 93 height 34
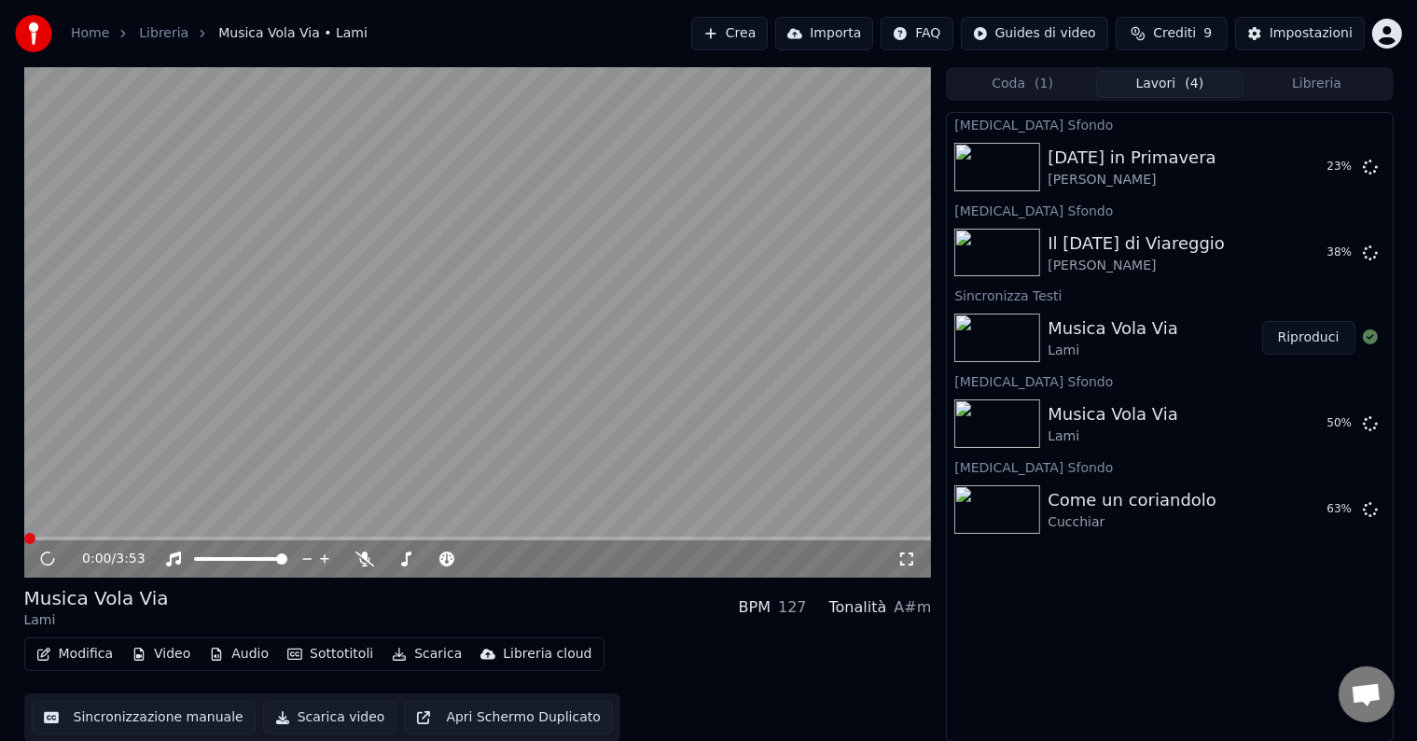
click at [1149, 636] on div "Cambia Sfondo Carnevale in Primavera Boni - Sadun 23 % Cambia Sfondo Il carneva…" at bounding box center [1169, 427] width 447 height 630
click at [1324, 328] on button "Riproduci" at bounding box center [1308, 338] width 93 height 34
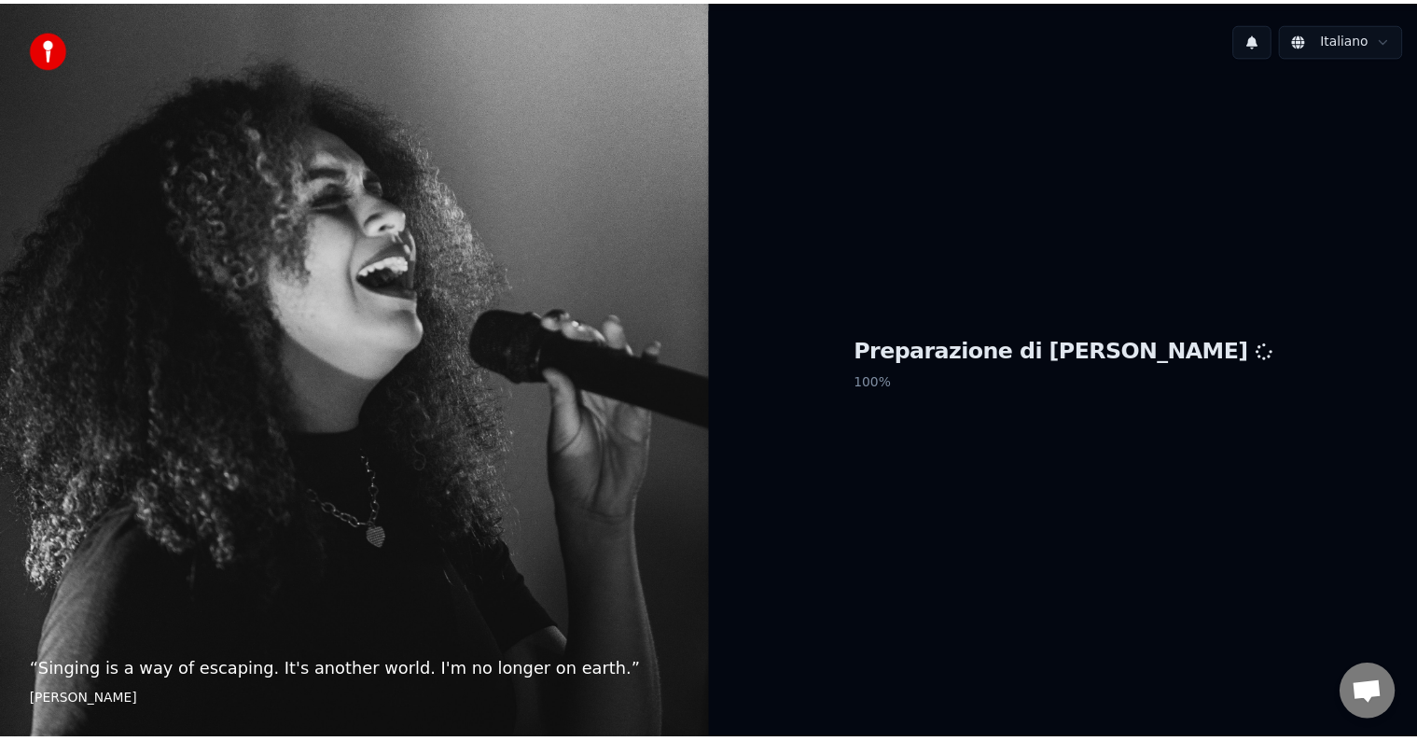
scroll to position [20, 0]
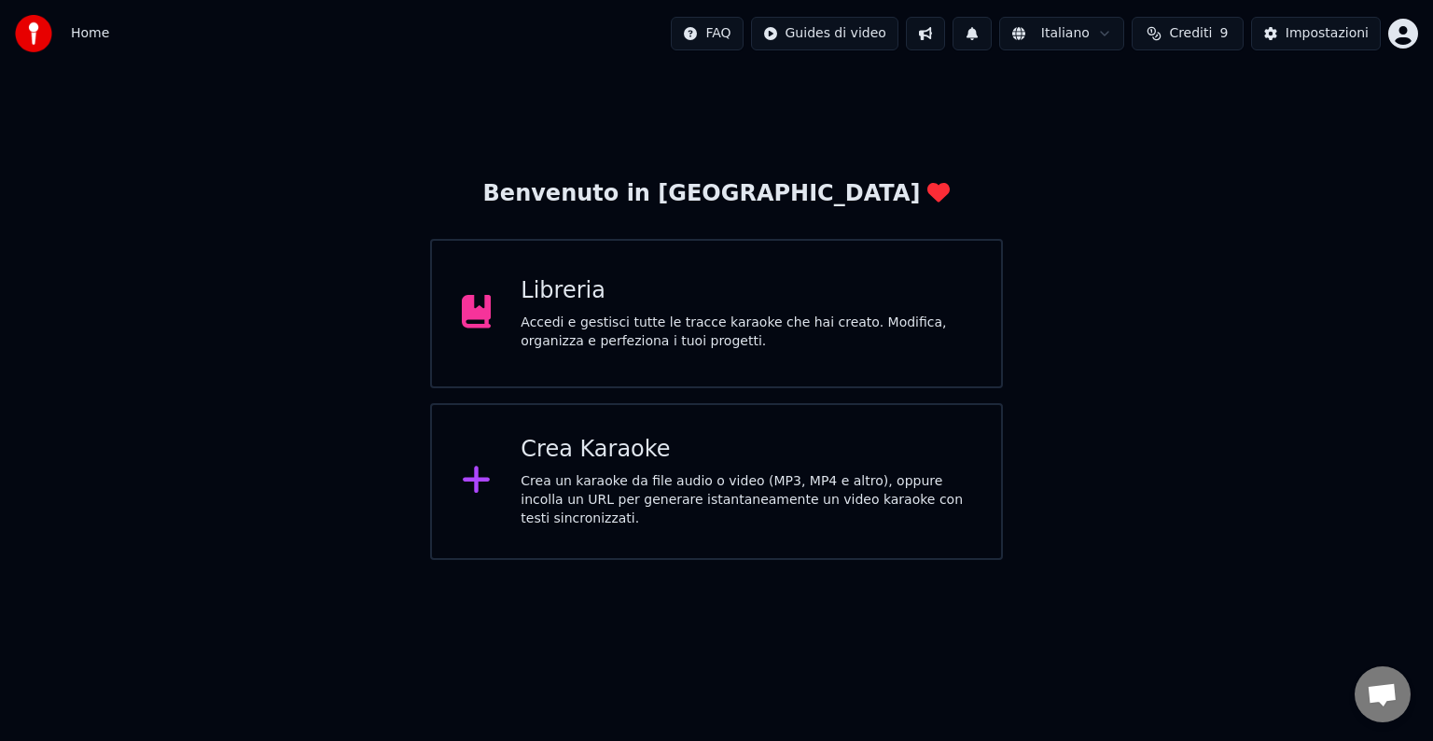
click at [566, 277] on div "Libreria" at bounding box center [745, 291] width 451 height 30
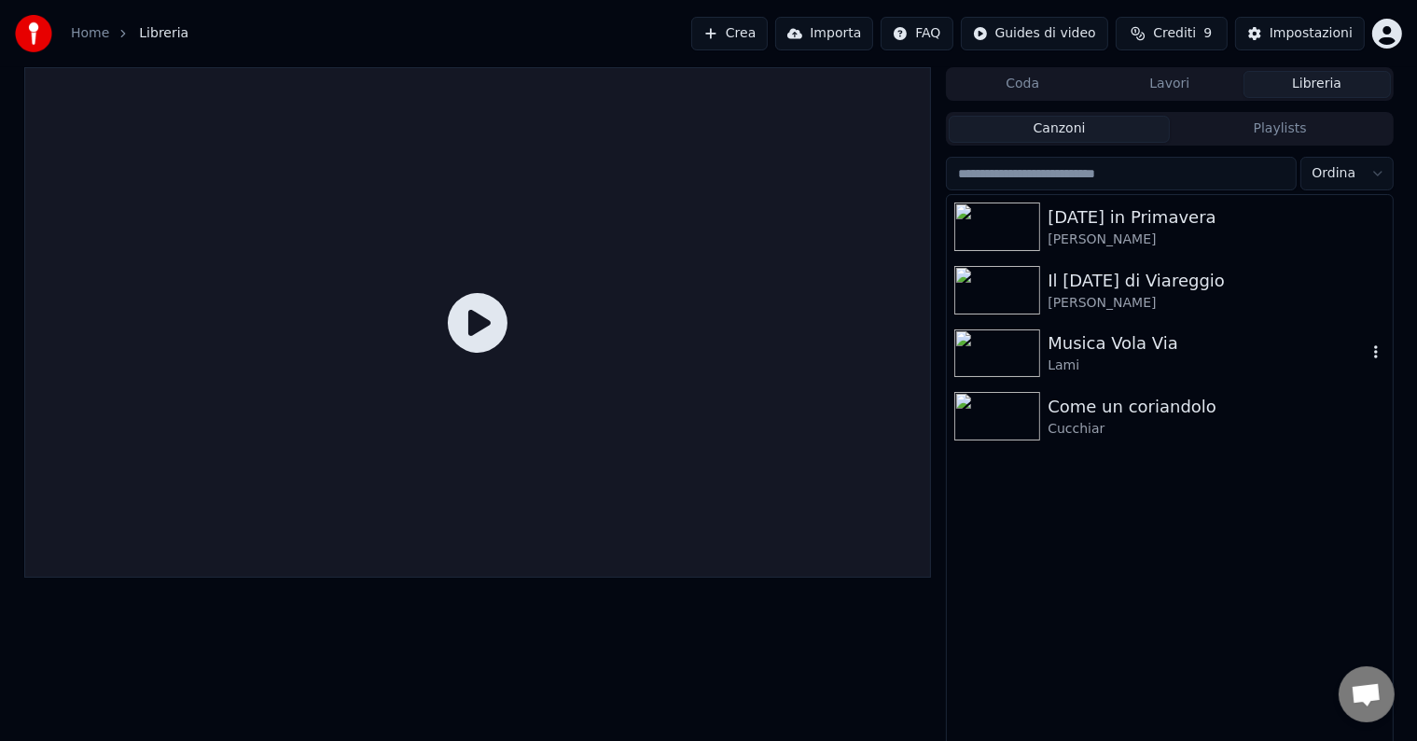
click at [1091, 371] on div "Lami" at bounding box center [1206, 365] width 318 height 19
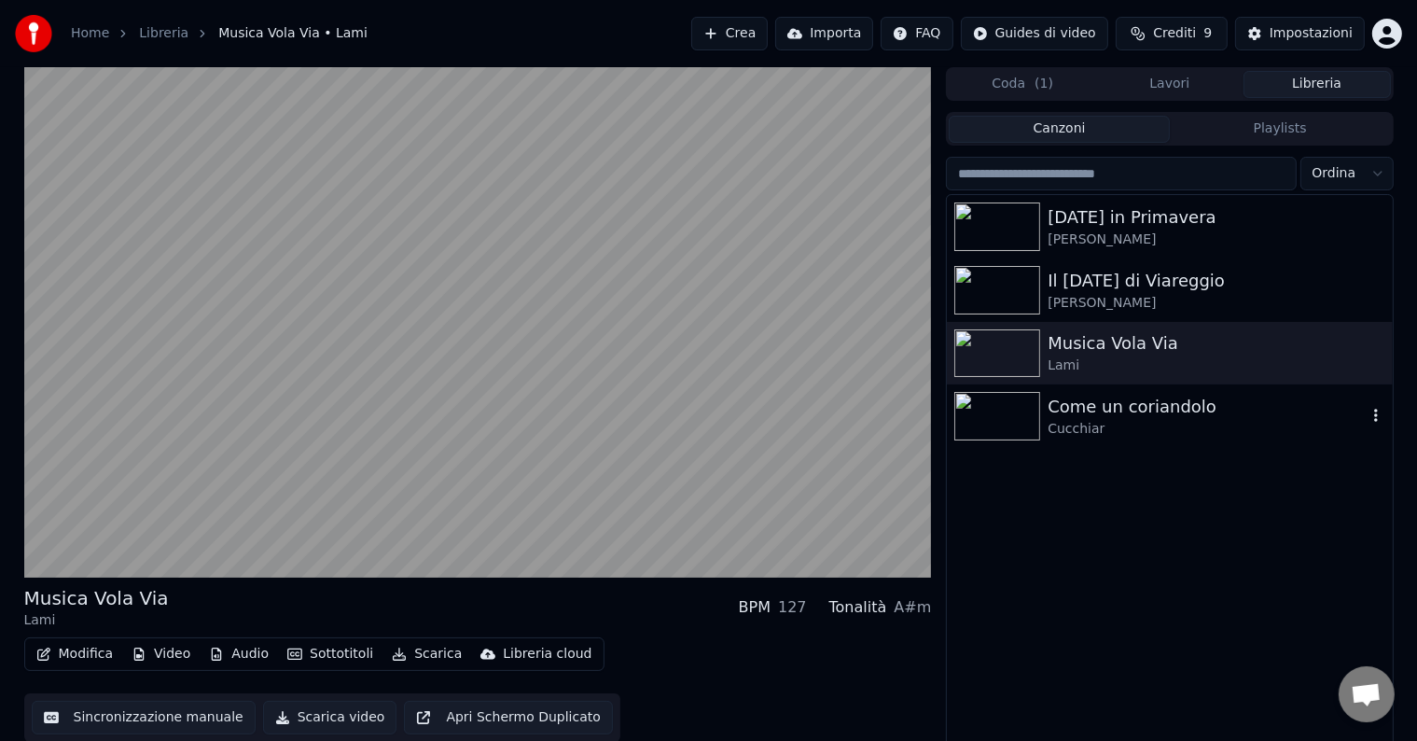
click at [1088, 423] on div "Cucchiar" at bounding box center [1206, 429] width 318 height 19
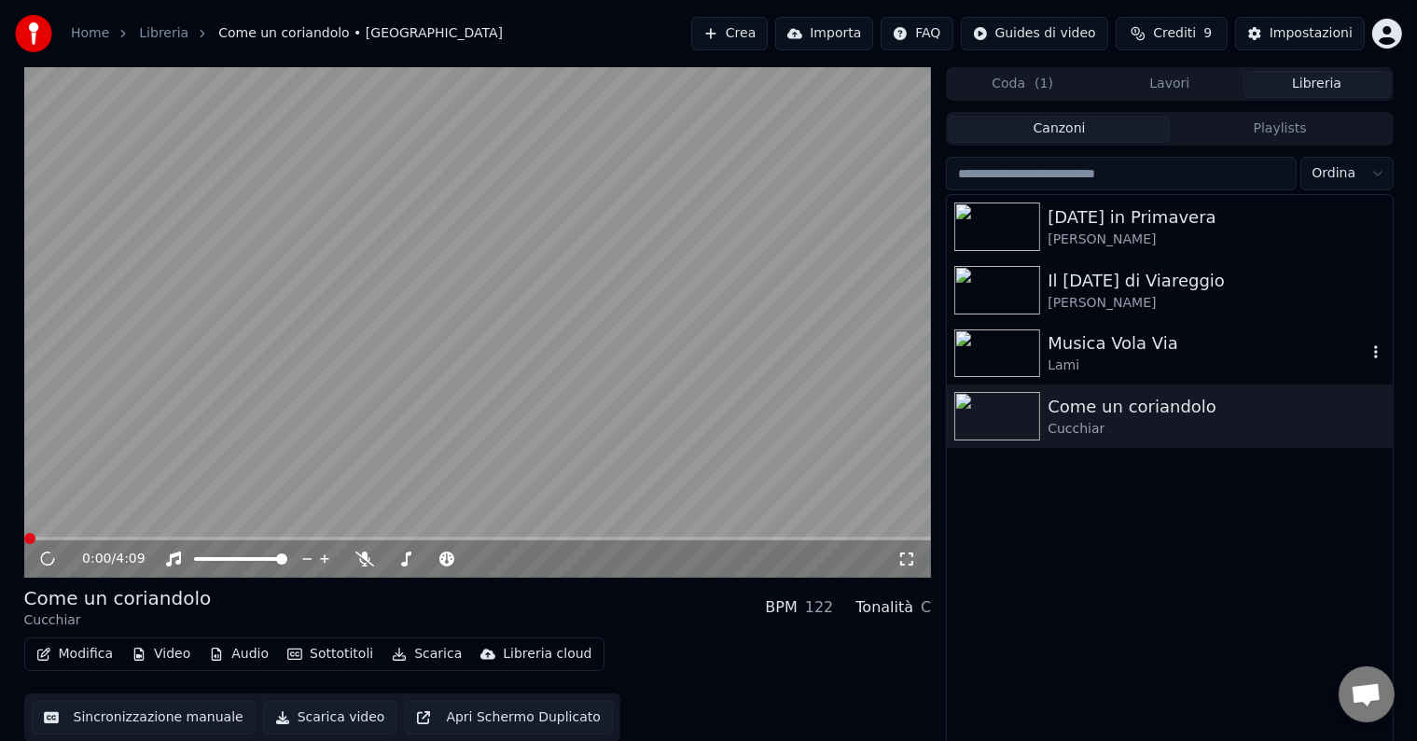
click at [1128, 357] on div "Lami" at bounding box center [1206, 365] width 318 height 19
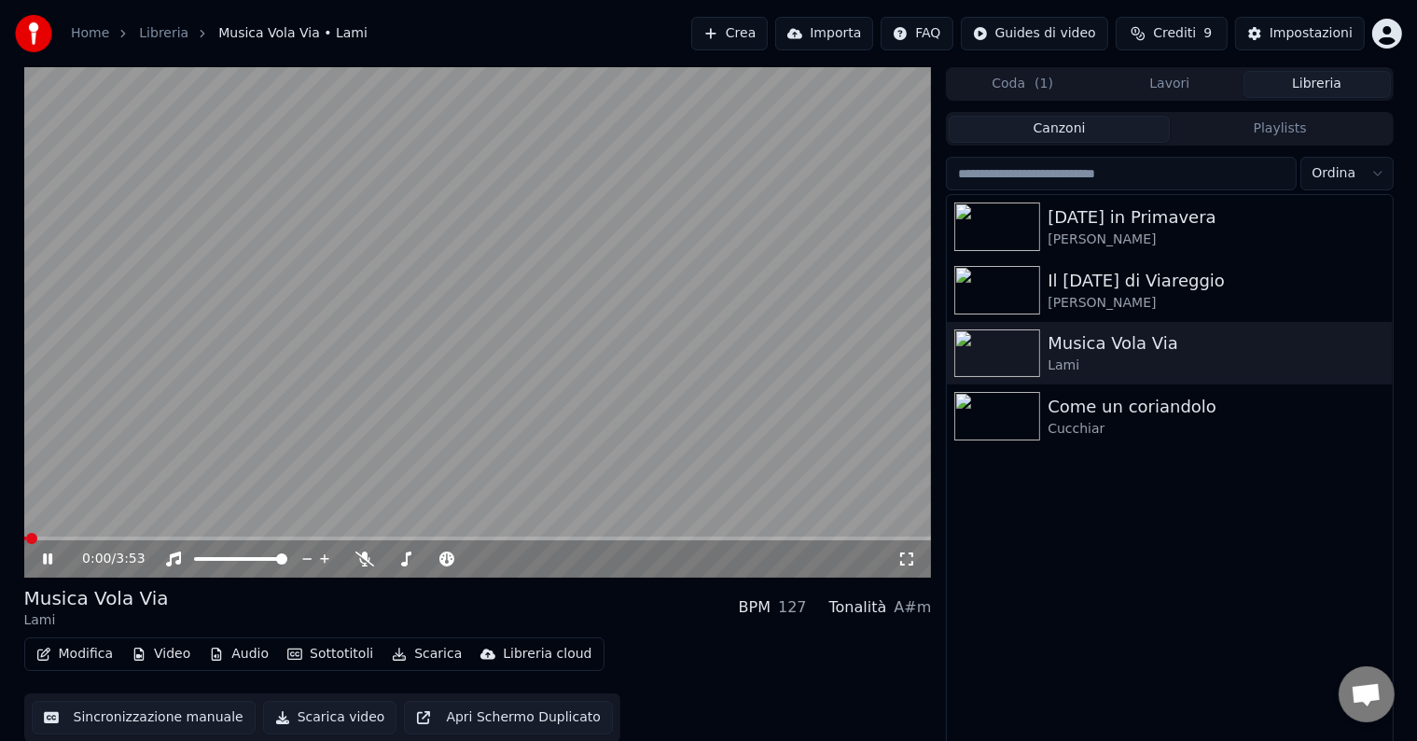
click at [178, 653] on button "Video" at bounding box center [161, 654] width 74 height 26
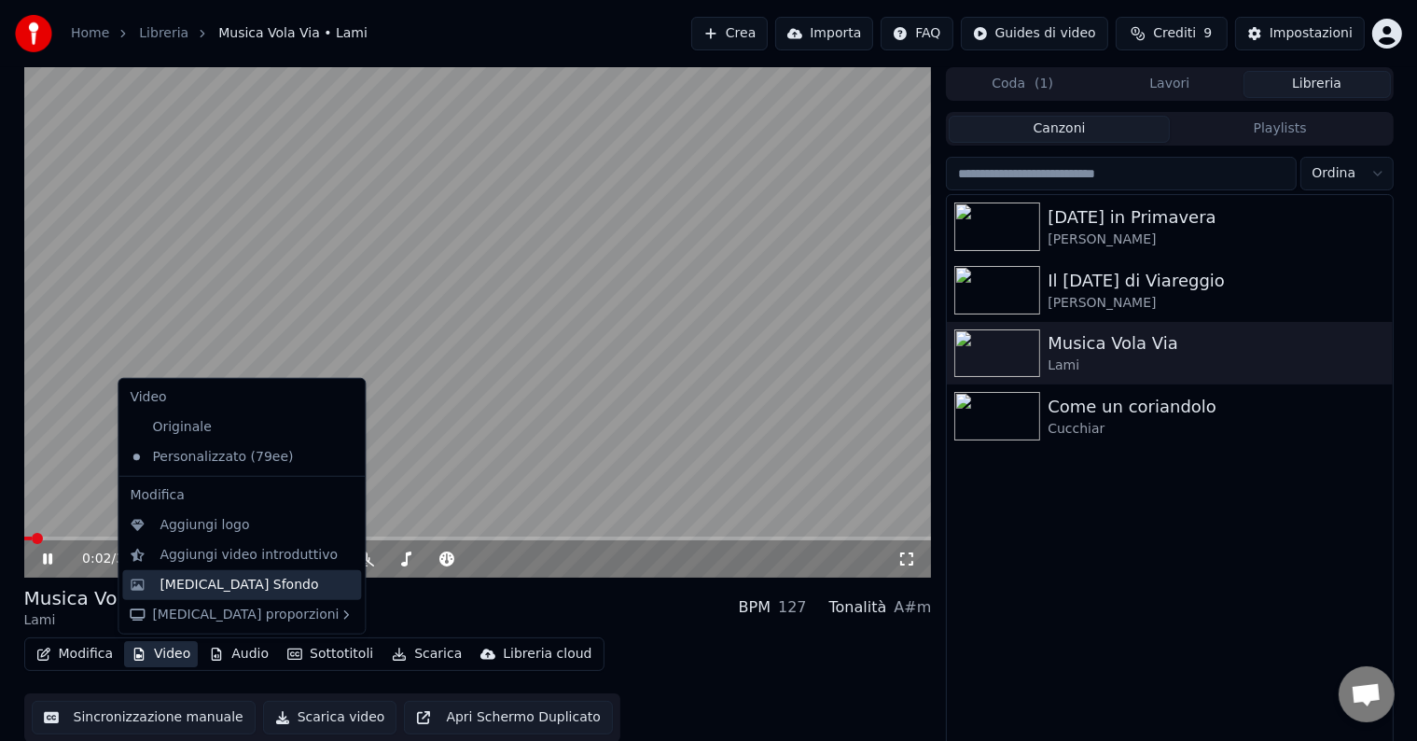
click at [177, 586] on div "[MEDICAL_DATA] Sfondo" at bounding box center [238, 584] width 159 height 19
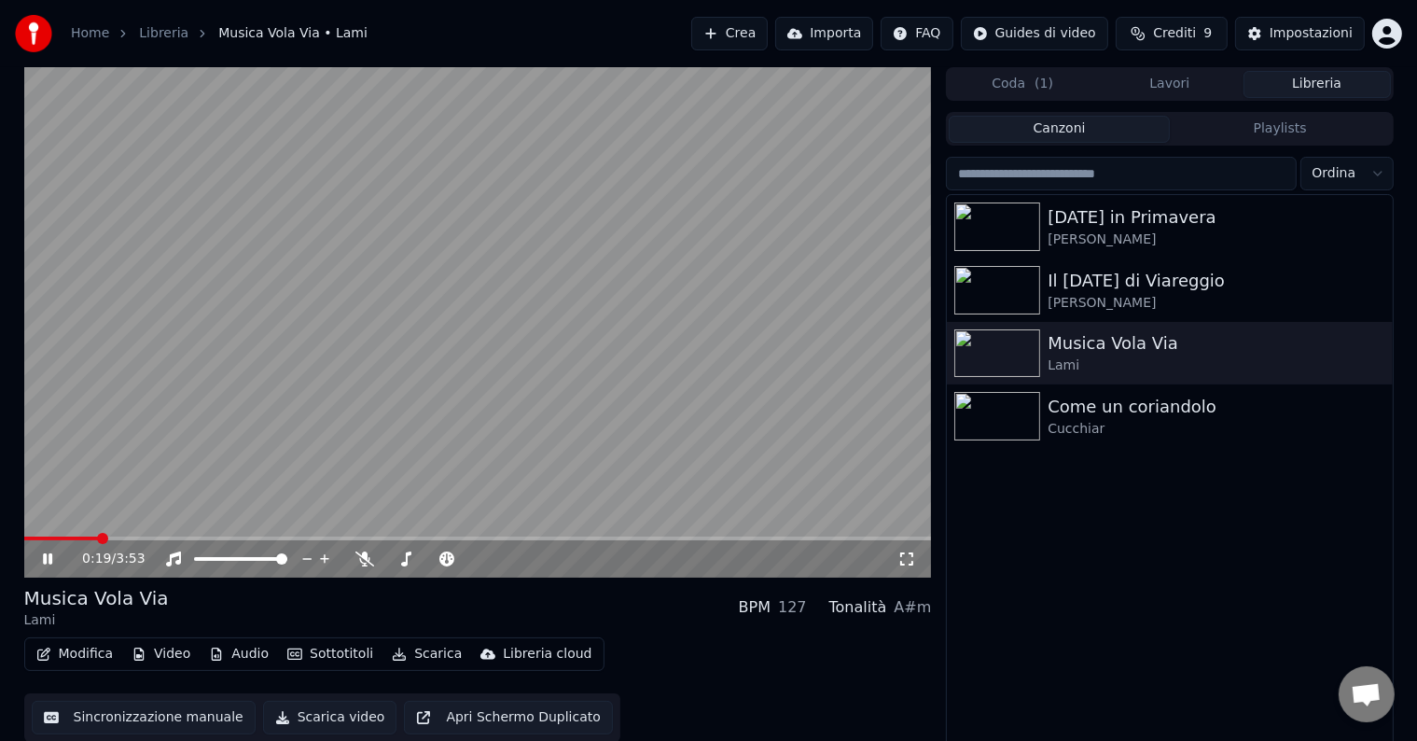
click at [98, 539] on span at bounding box center [478, 538] width 908 height 4
click at [155, 653] on button "Video" at bounding box center [161, 654] width 74 height 26
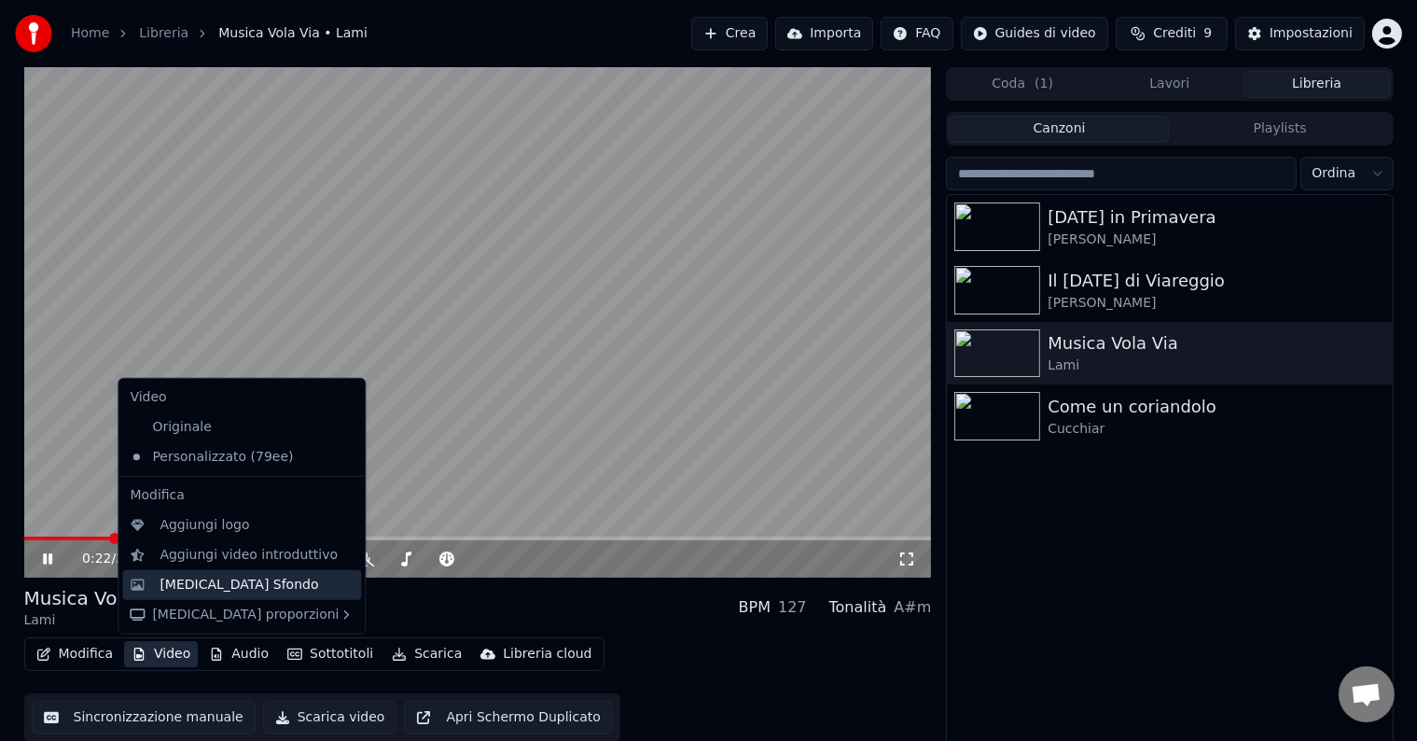
click at [187, 581] on div "[MEDICAL_DATA] Sfondo" at bounding box center [238, 584] width 159 height 19
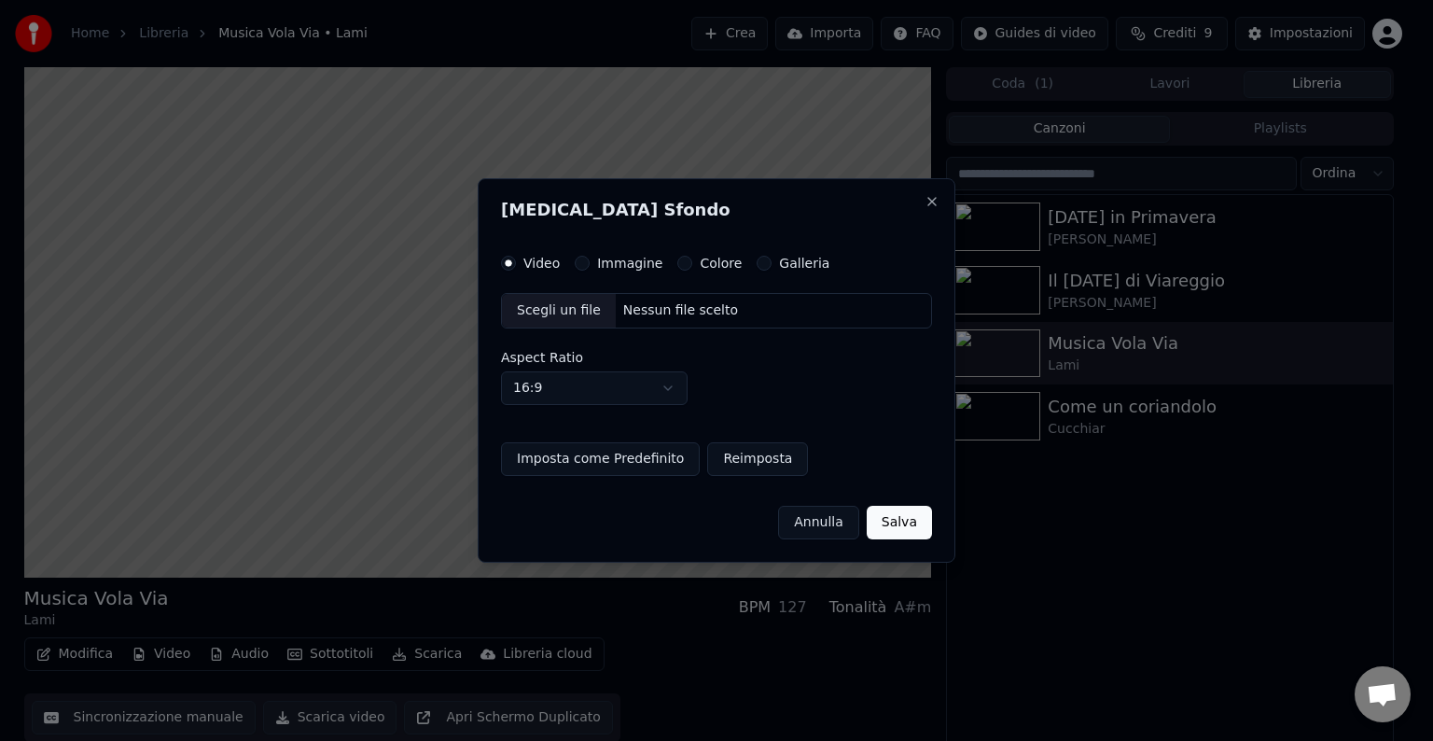
click at [607, 269] on label "Immagine" at bounding box center [629, 262] width 65 height 13
click at [589, 269] on button "Immagine" at bounding box center [582, 263] width 15 height 15
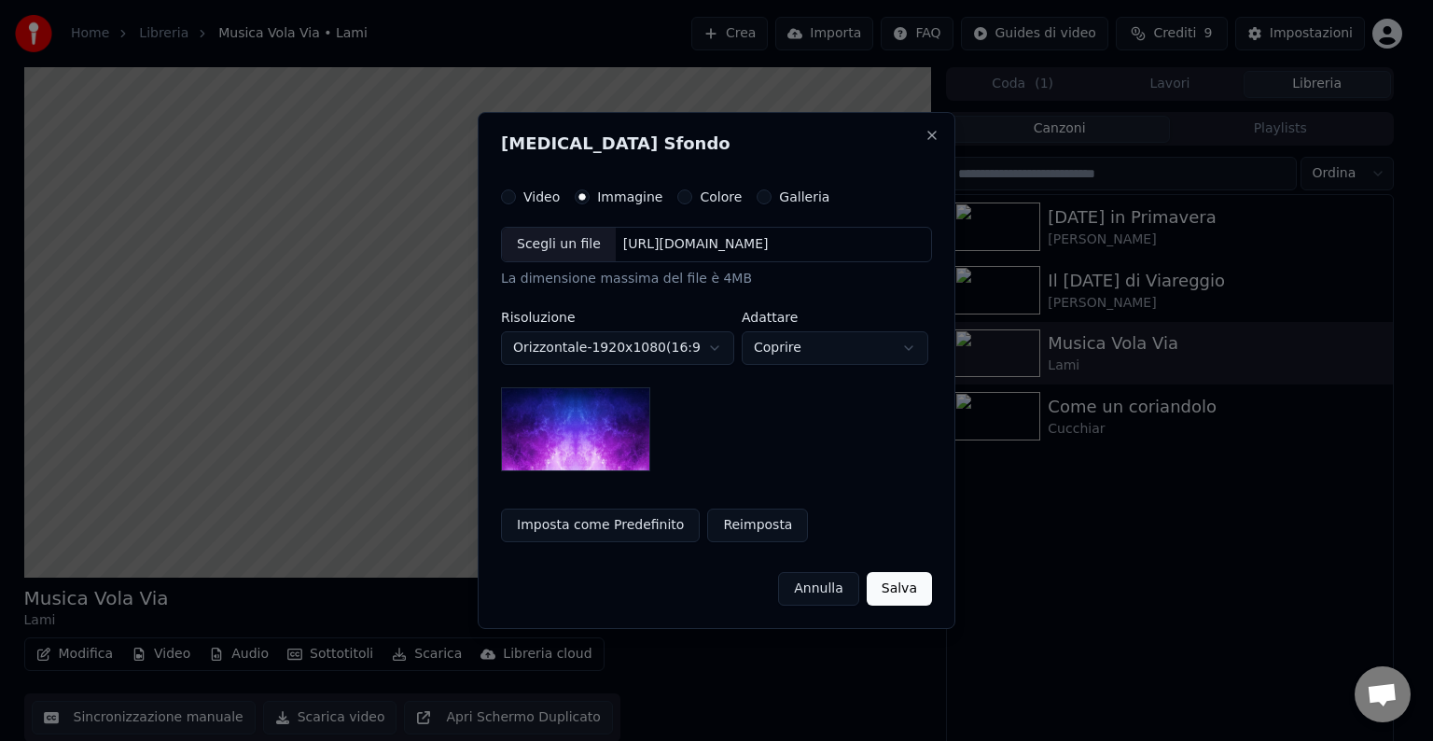
click at [578, 254] on div "Scegli un file" at bounding box center [559, 245] width 114 height 34
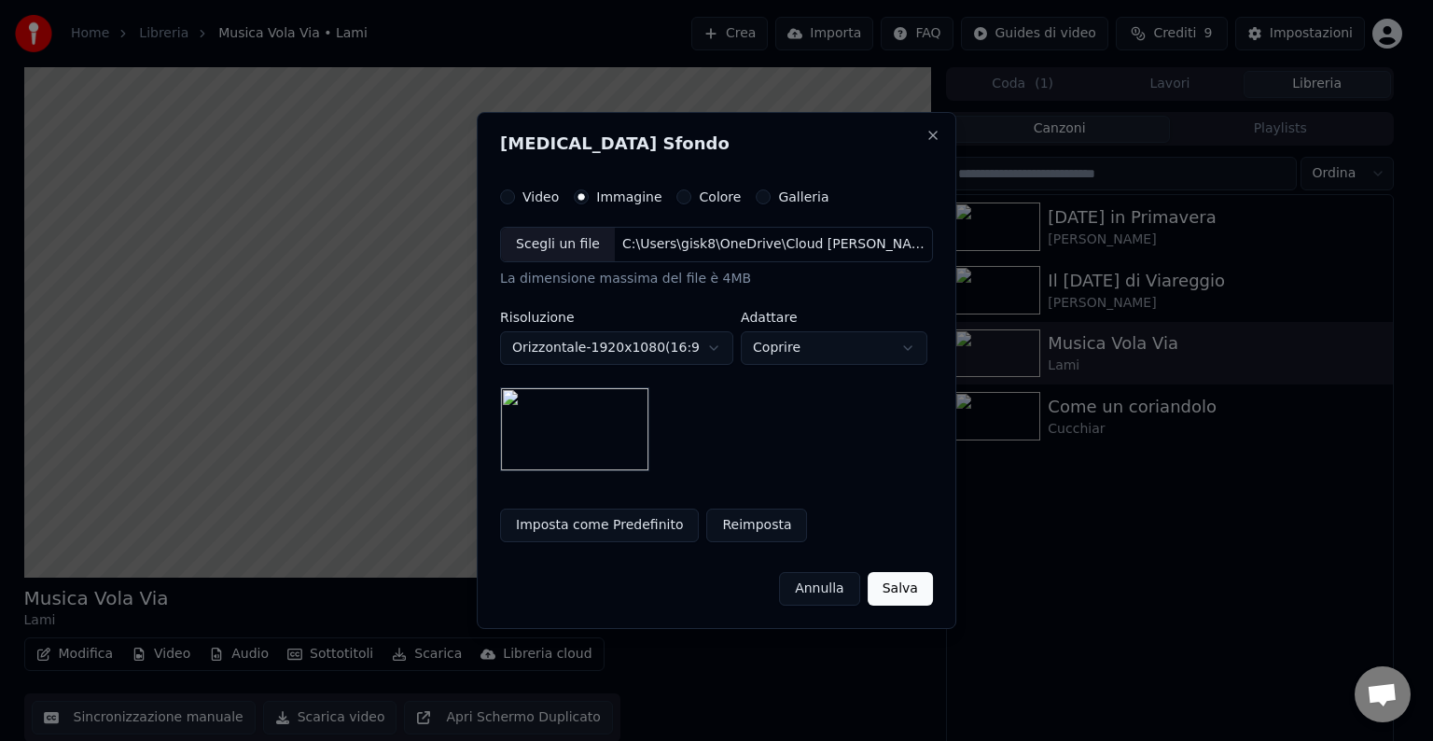
click at [571, 523] on button "Imposta come Predefinito" at bounding box center [599, 525] width 199 height 34
click at [913, 590] on button "Salva" at bounding box center [899, 589] width 65 height 34
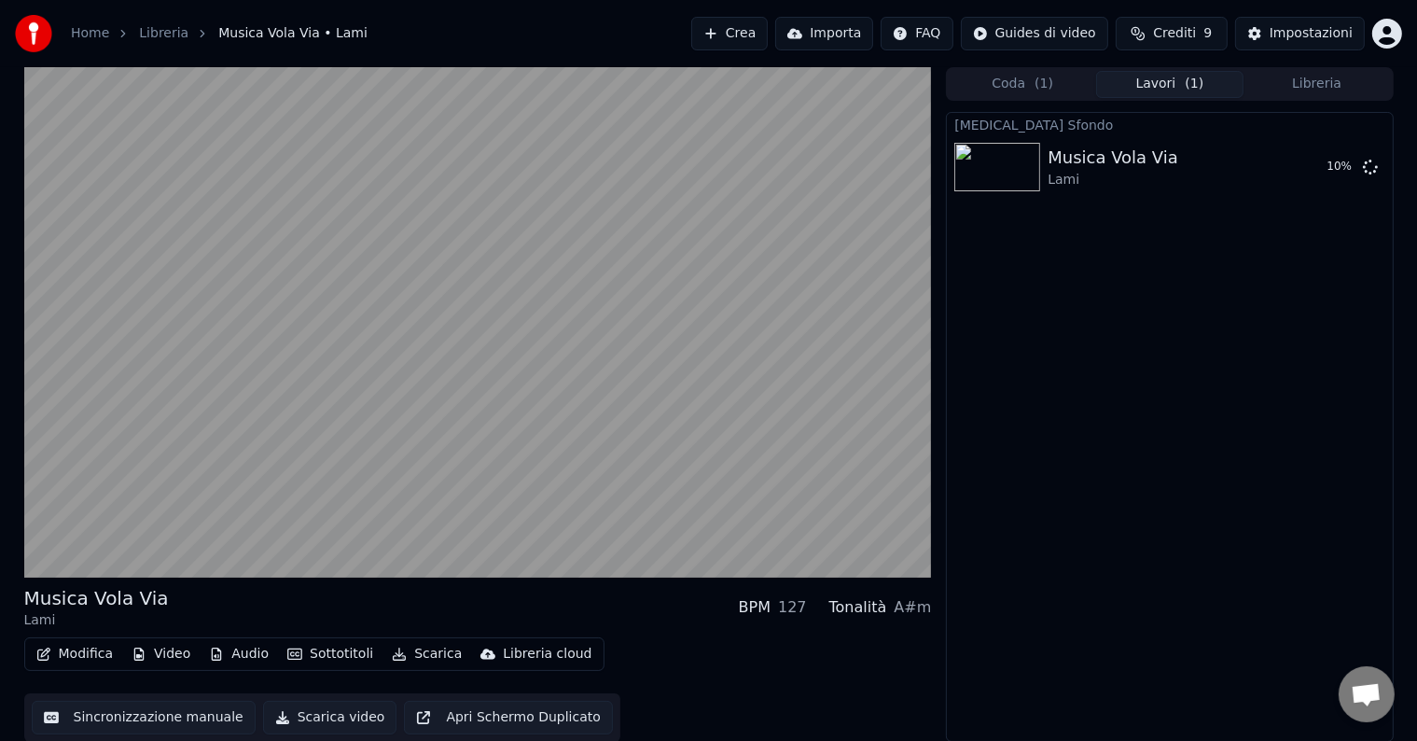
click at [1322, 78] on button "Libreria" at bounding box center [1316, 84] width 147 height 27
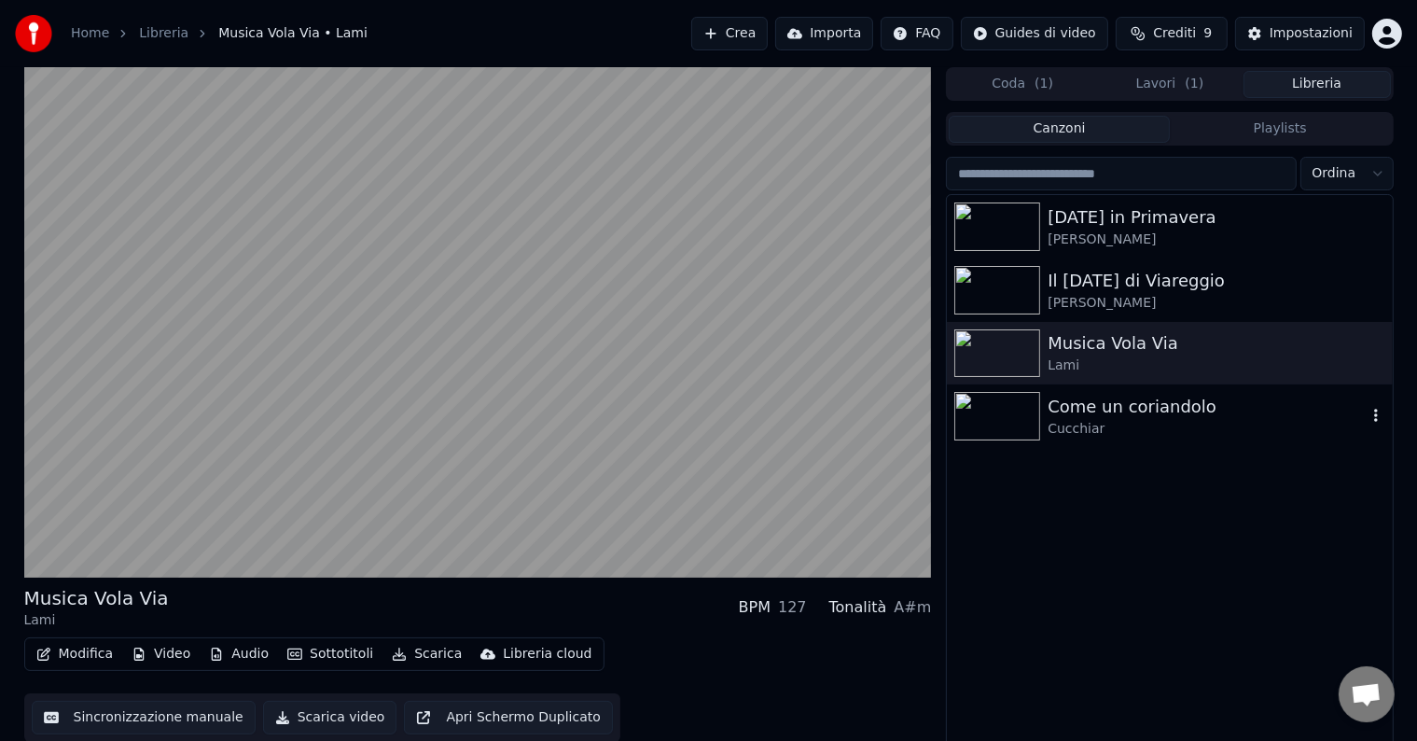
click at [1089, 429] on div "Cucchiar" at bounding box center [1206, 429] width 318 height 19
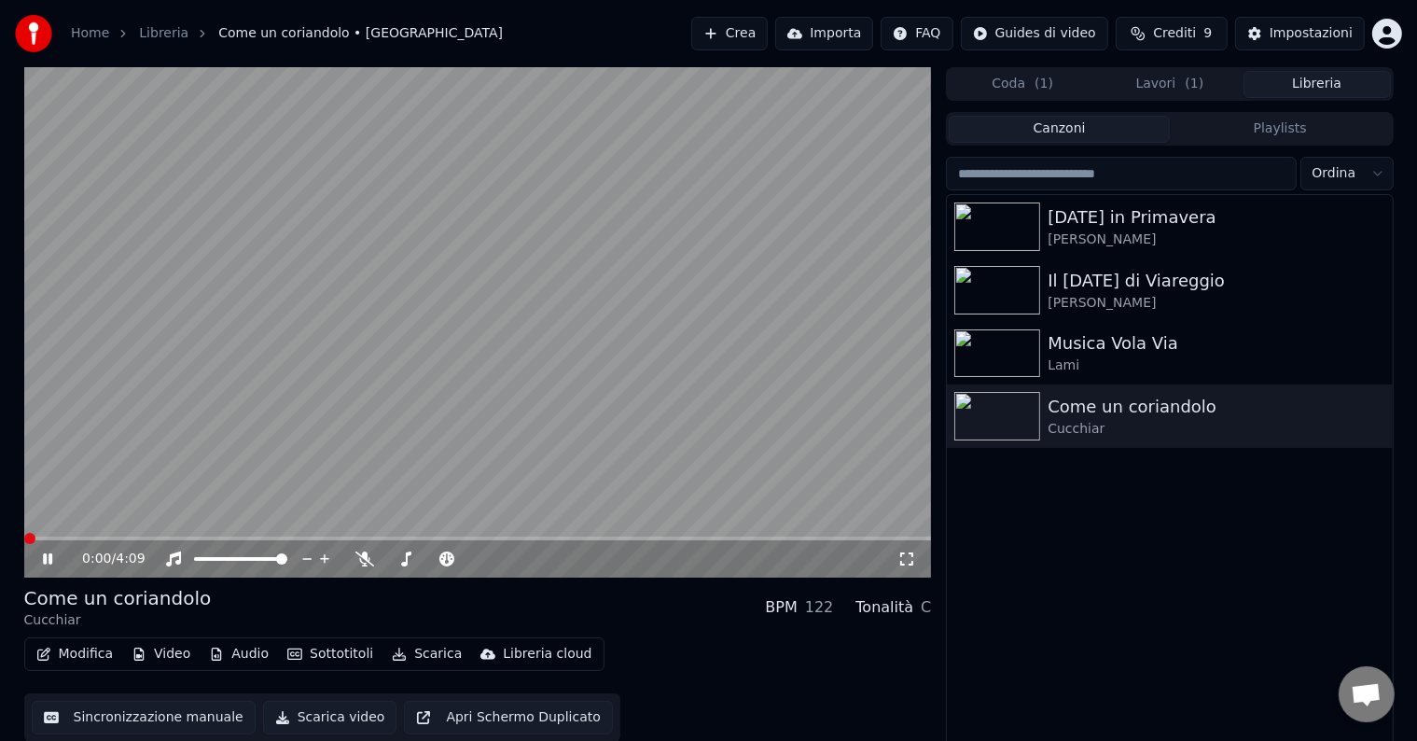
click at [1159, 630] on div "[DATE] in Primavera Boni - Sadun Il [DATE] di Viareggio Sadun - [PERSON_NAME] M…" at bounding box center [1169, 472] width 445 height 554
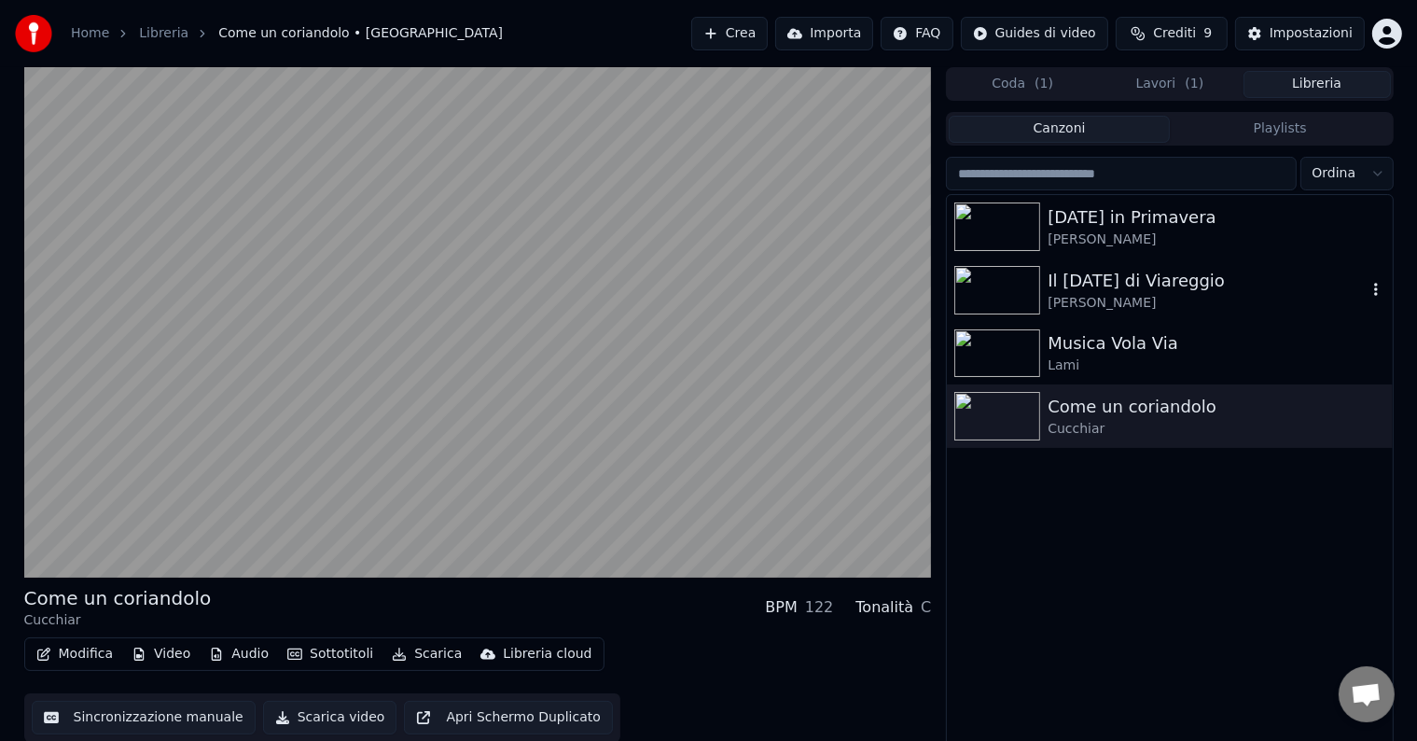
click at [1130, 291] on div "Il [DATE] di Viareggio" at bounding box center [1206, 281] width 318 height 26
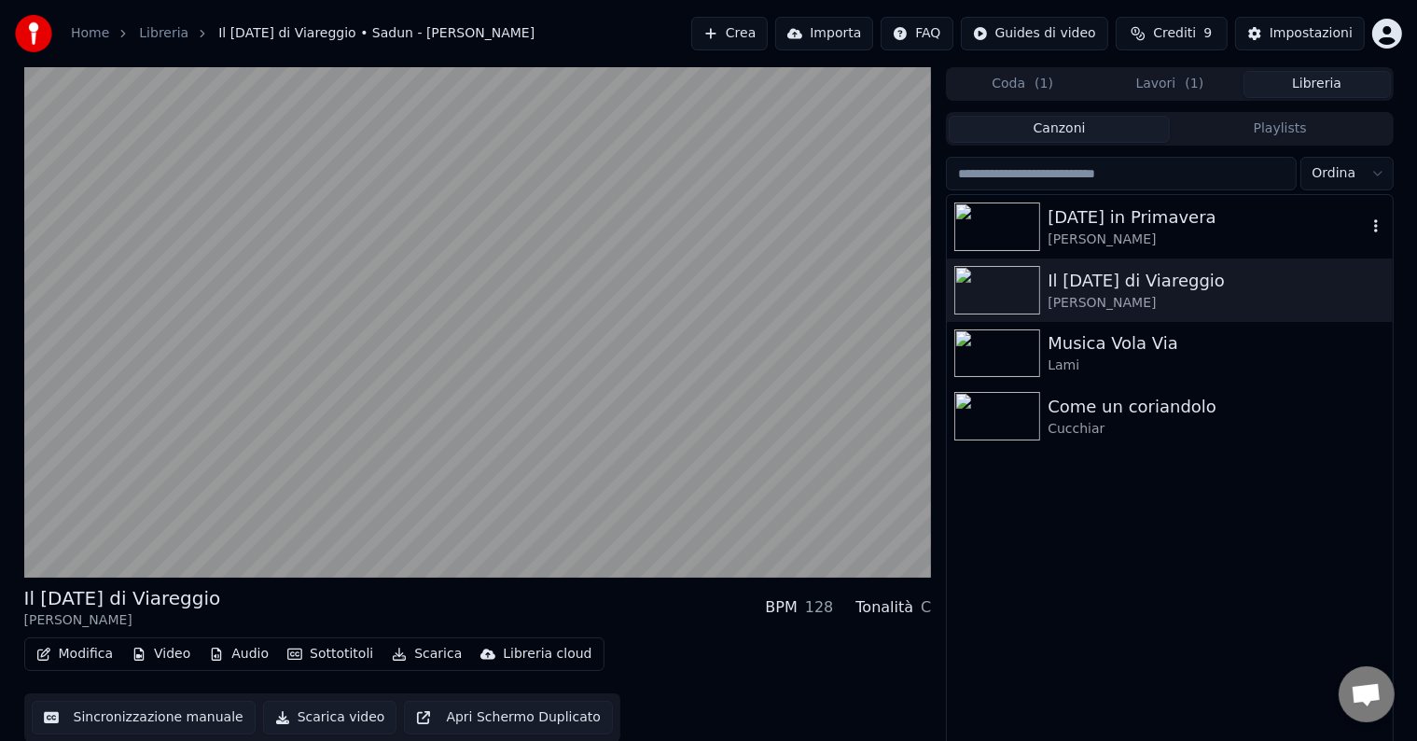
click at [1122, 217] on div "[DATE] in Primavera" at bounding box center [1206, 217] width 318 height 26
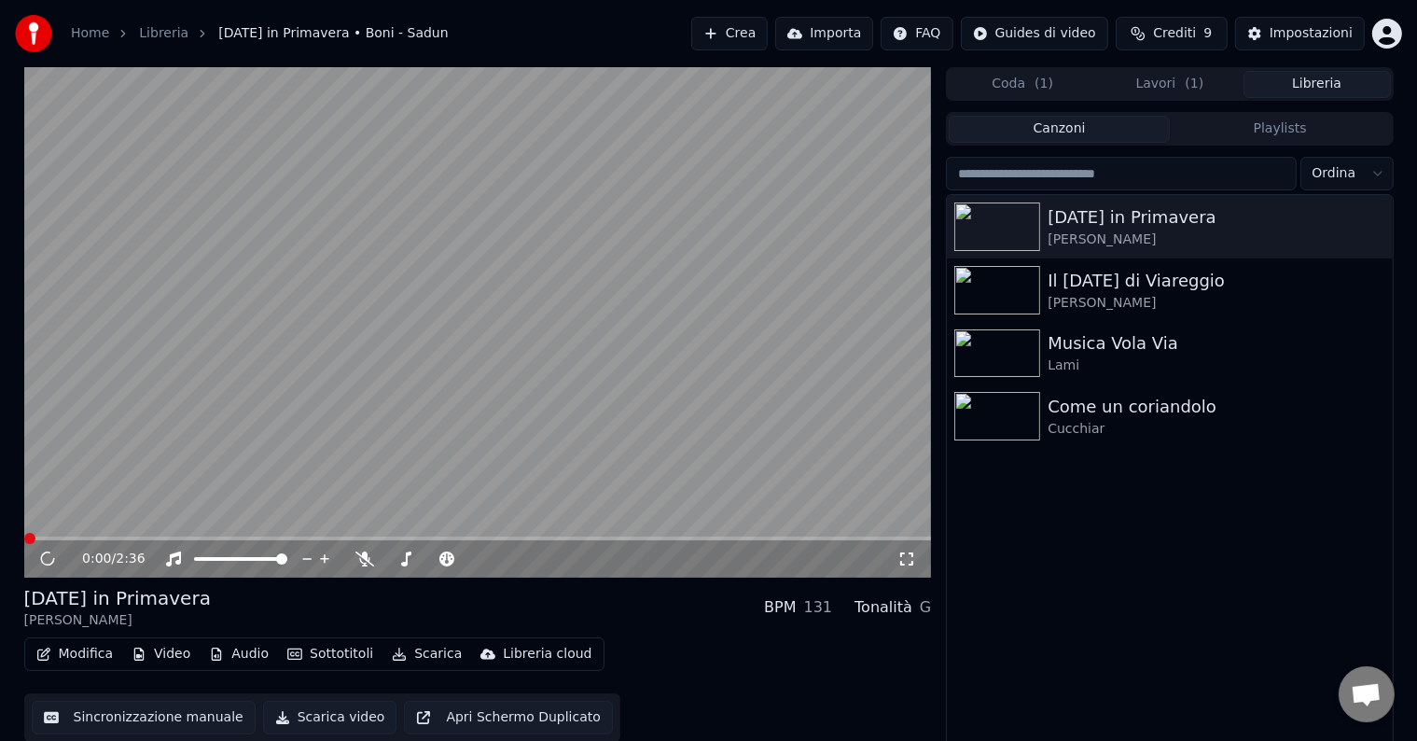
click at [172, 660] on button "Video" at bounding box center [161, 654] width 74 height 26
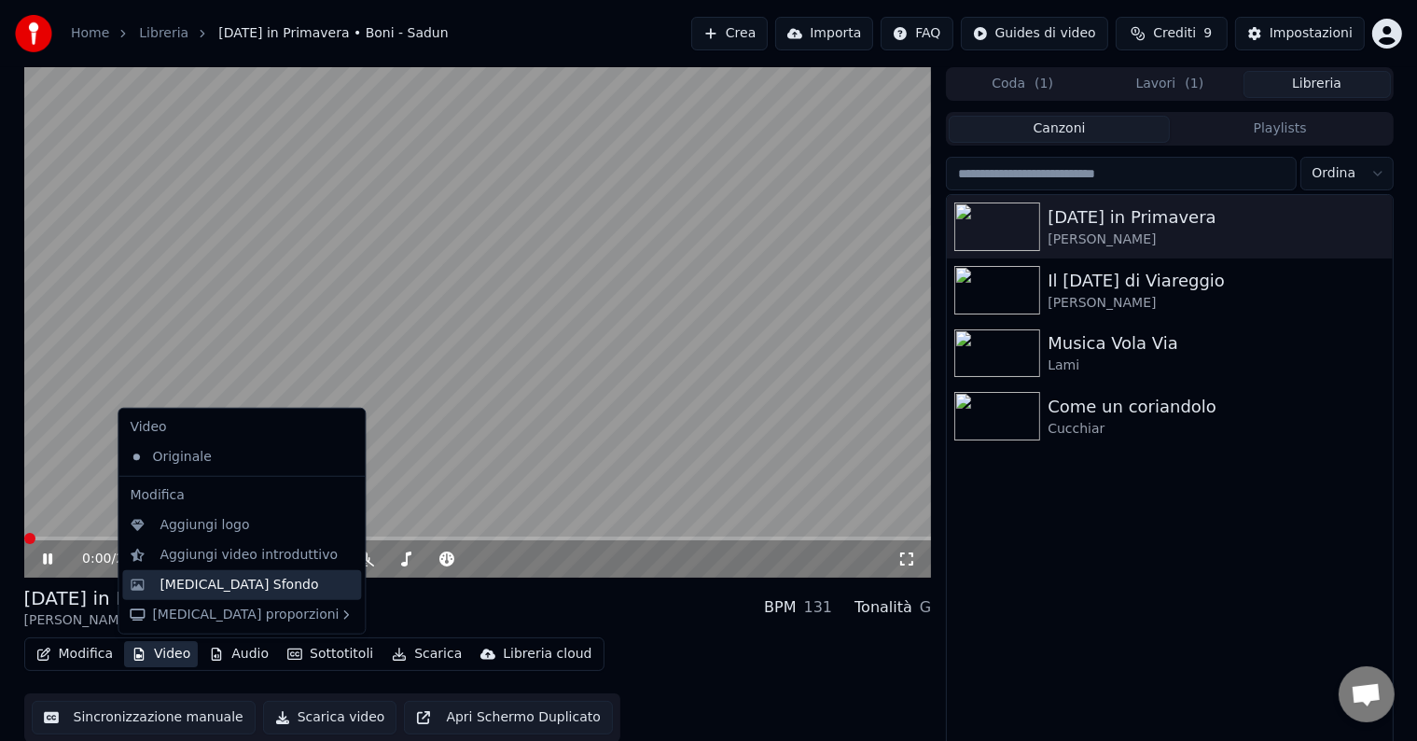
click at [181, 582] on div "[MEDICAL_DATA] Sfondo" at bounding box center [238, 584] width 159 height 19
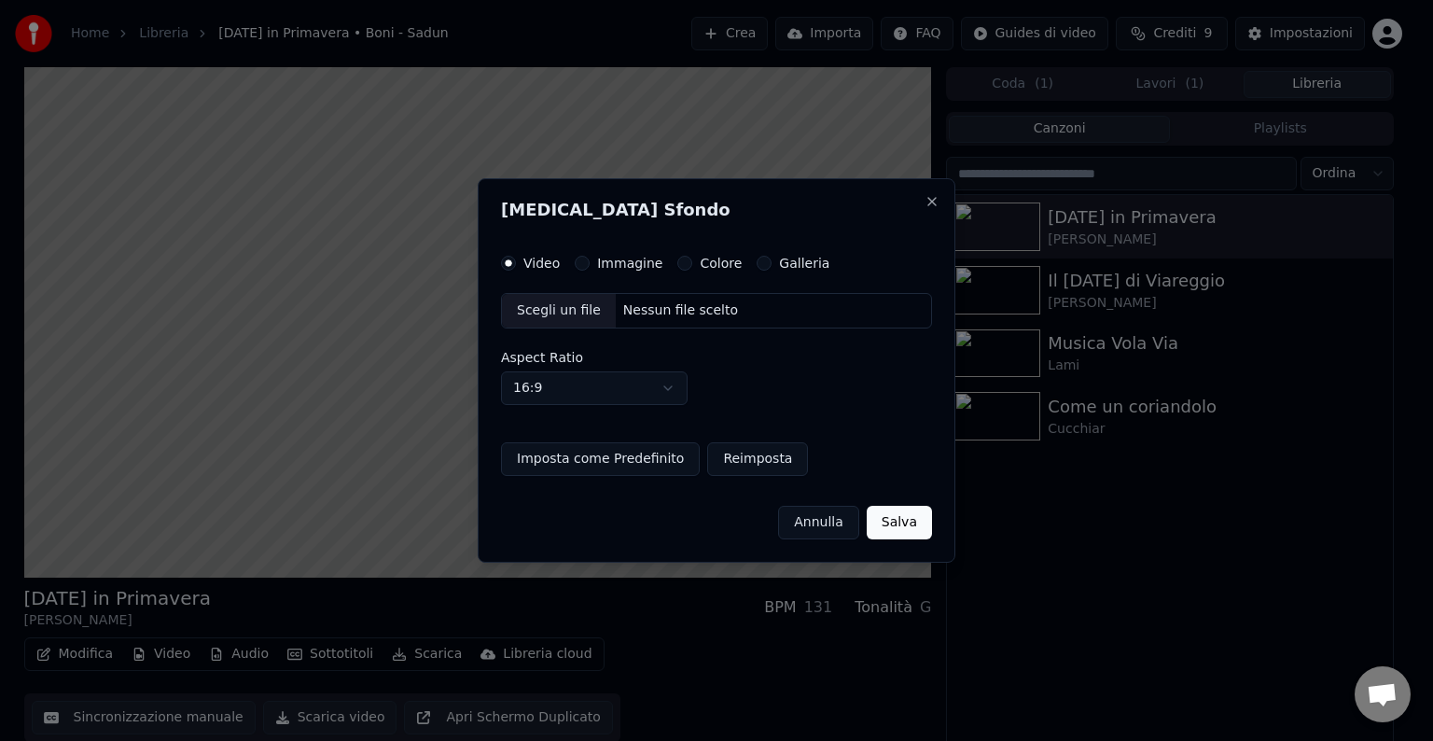
click at [556, 311] on div "Scegli un file" at bounding box center [559, 311] width 114 height 34
click at [597, 263] on label "Immagine" at bounding box center [629, 262] width 65 height 13
click at [589, 263] on button "Immagine" at bounding box center [582, 263] width 15 height 15
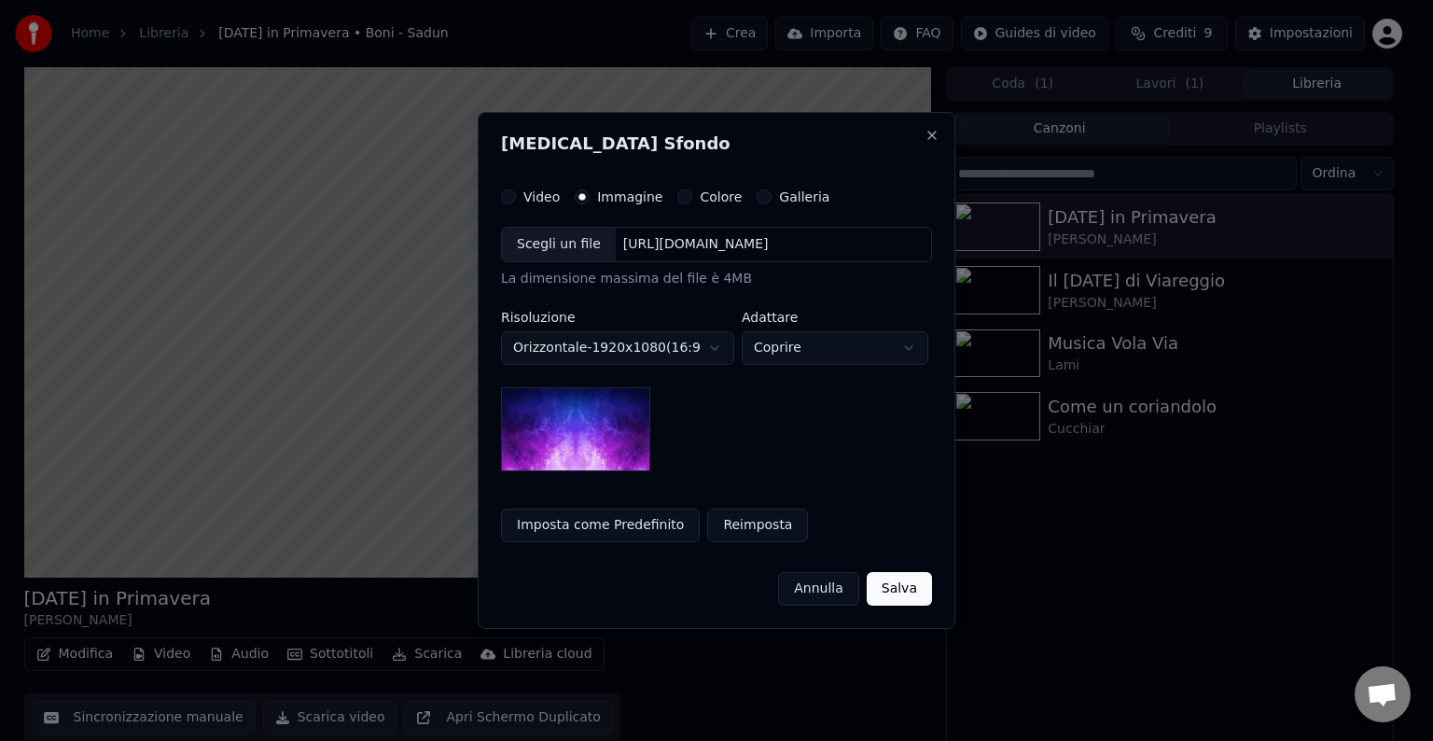
click at [582, 245] on div "Scegli un file" at bounding box center [559, 245] width 114 height 34
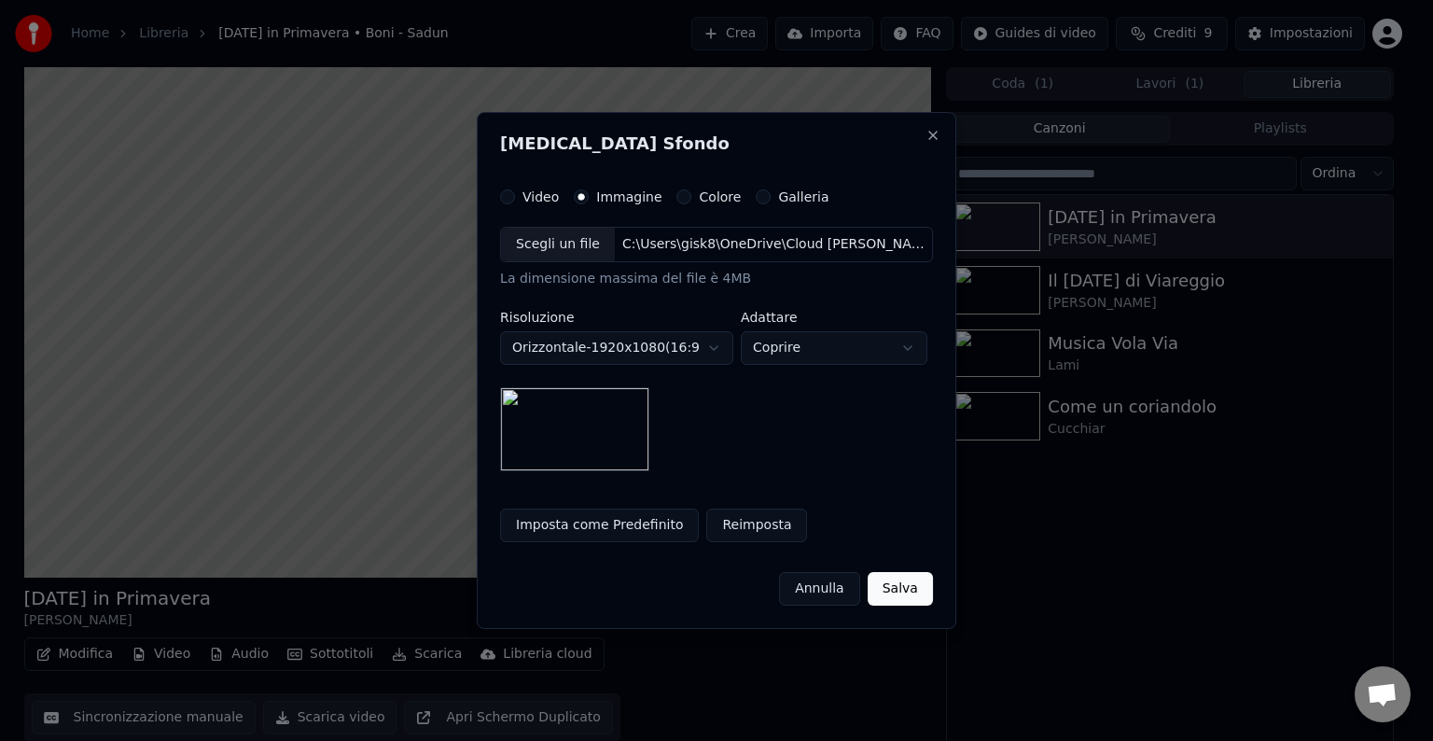
click at [526, 524] on button "Imposta come Predefinito" at bounding box center [599, 525] width 199 height 34
click at [888, 586] on button "Salva" at bounding box center [899, 589] width 65 height 34
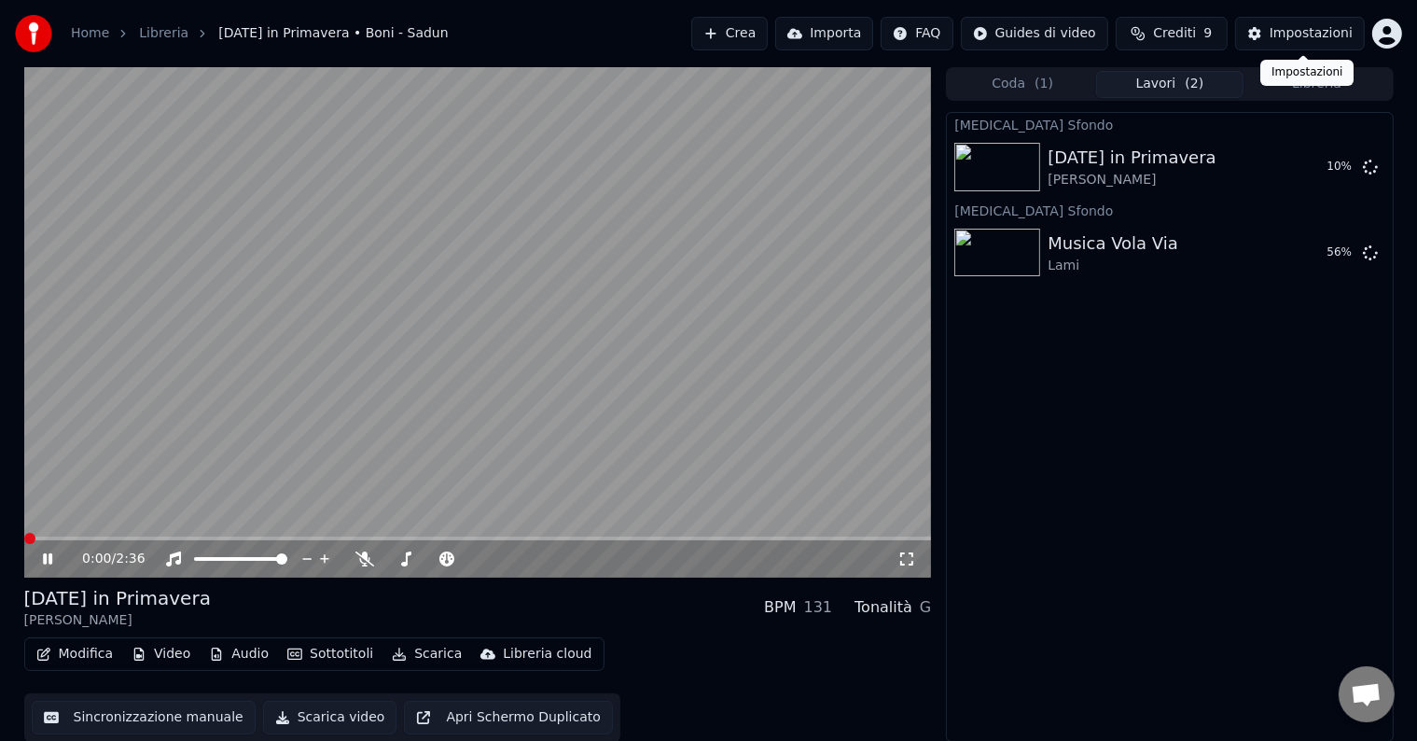
click at [1389, 34] on html "Home Libreria [DATE] in Primavera • Boni - Sadun Crea Importa FAQ Guides di vid…" at bounding box center [708, 370] width 1417 height 741
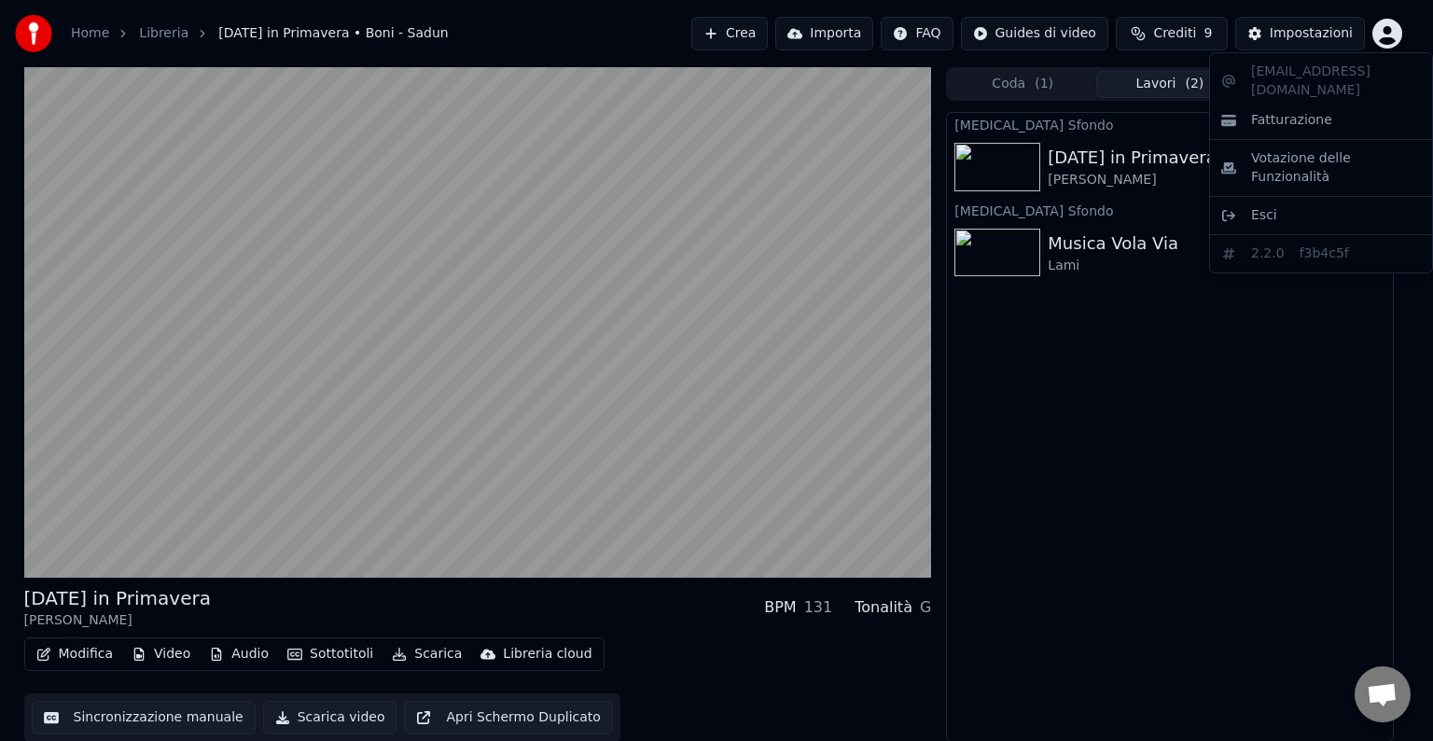
click at [1296, 71] on div "[EMAIL_ADDRESS][DOMAIN_NAME] Fatturazione Votazione delle Funzionalità Esci 2.2…" at bounding box center [1321, 162] width 224 height 221
click at [1298, 111] on span "Fatturazione" at bounding box center [1291, 120] width 81 height 19
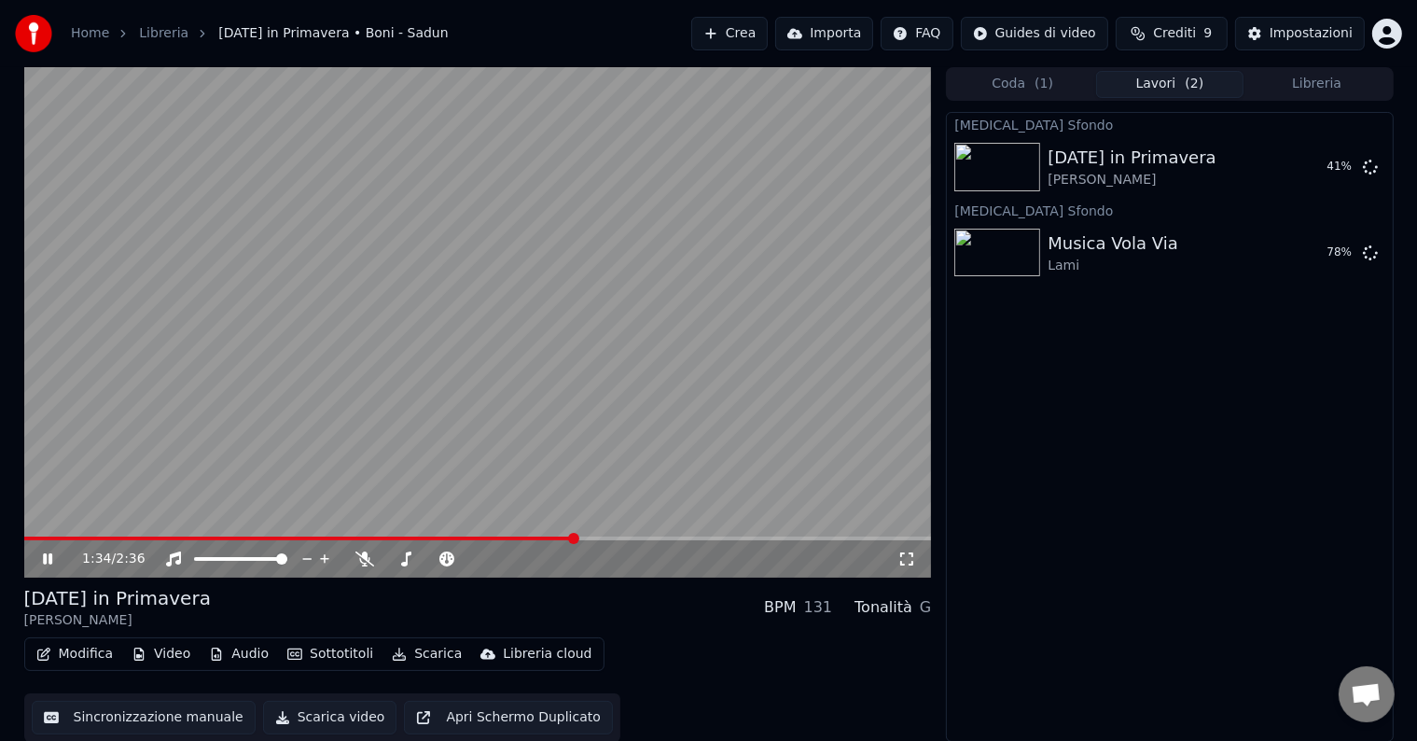
click at [1164, 35] on span "Crediti" at bounding box center [1174, 33] width 43 height 19
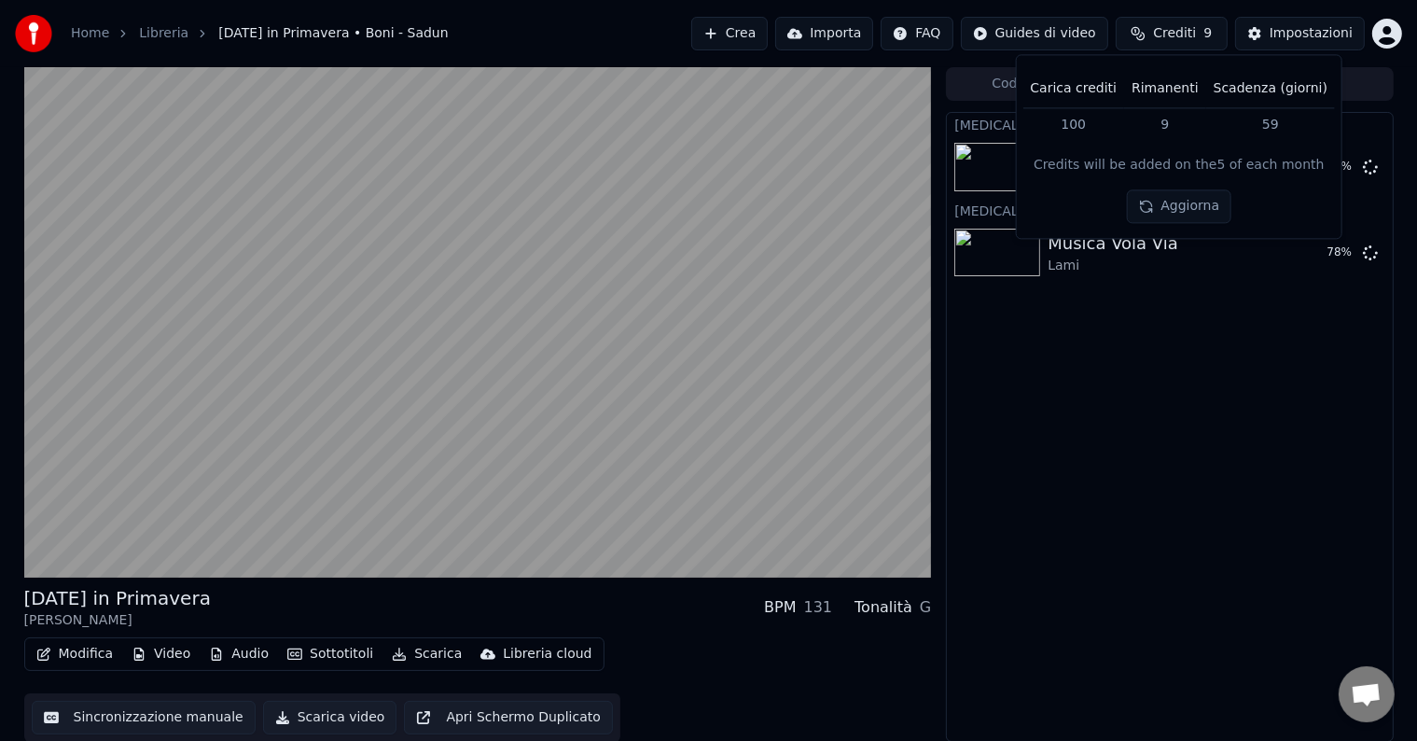
click at [1172, 202] on button "Aggiorna" at bounding box center [1178, 207] width 105 height 34
click at [1146, 161] on div "Credits will be added on the 5 of each month" at bounding box center [1178, 166] width 291 height 19
click at [1377, 35] on html "Home Libreria [DATE] in Primavera • Boni - Sadun Crea Importa FAQ Guides di vid…" at bounding box center [708, 370] width 1417 height 741
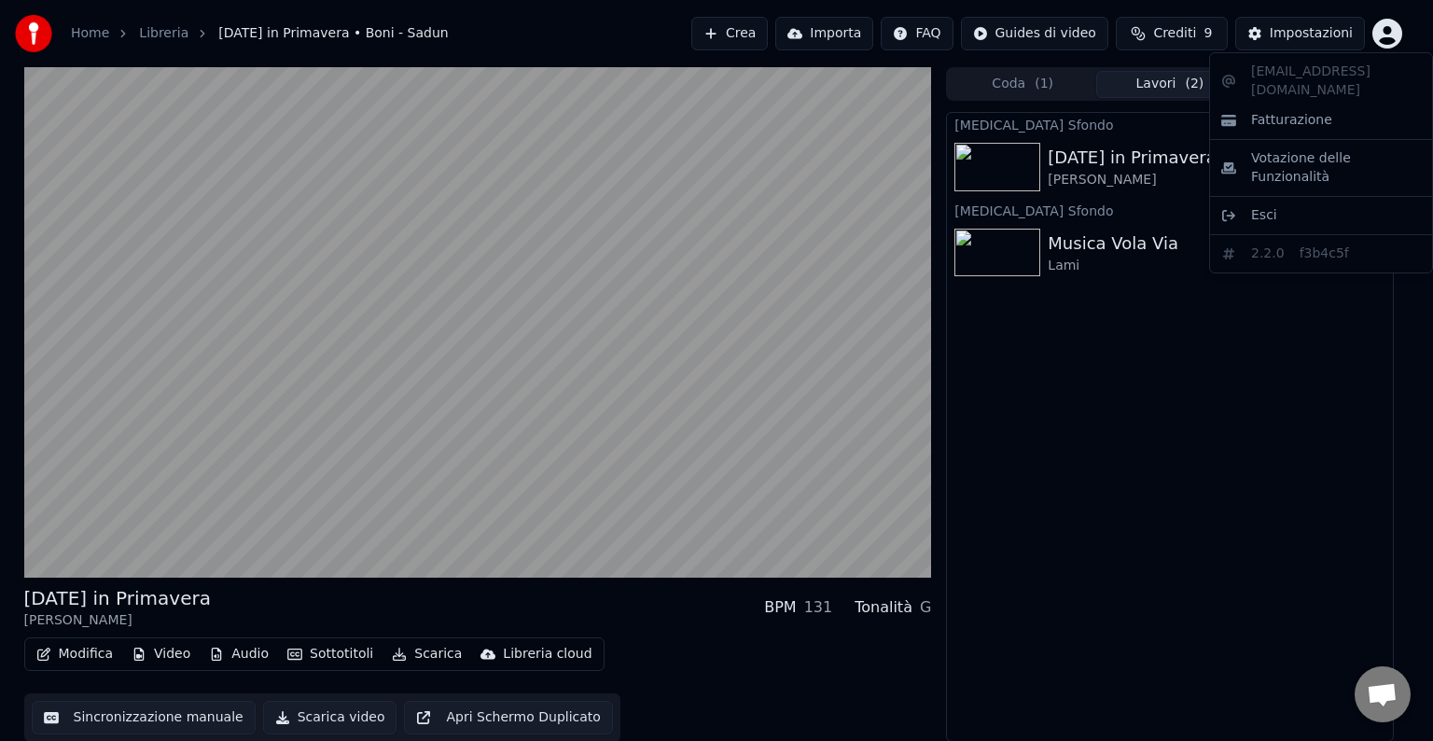
click at [1377, 35] on html "Home Libreria [DATE] in Primavera • Boni - Sadun Crea Importa FAQ Guides di vid…" at bounding box center [716, 370] width 1433 height 741
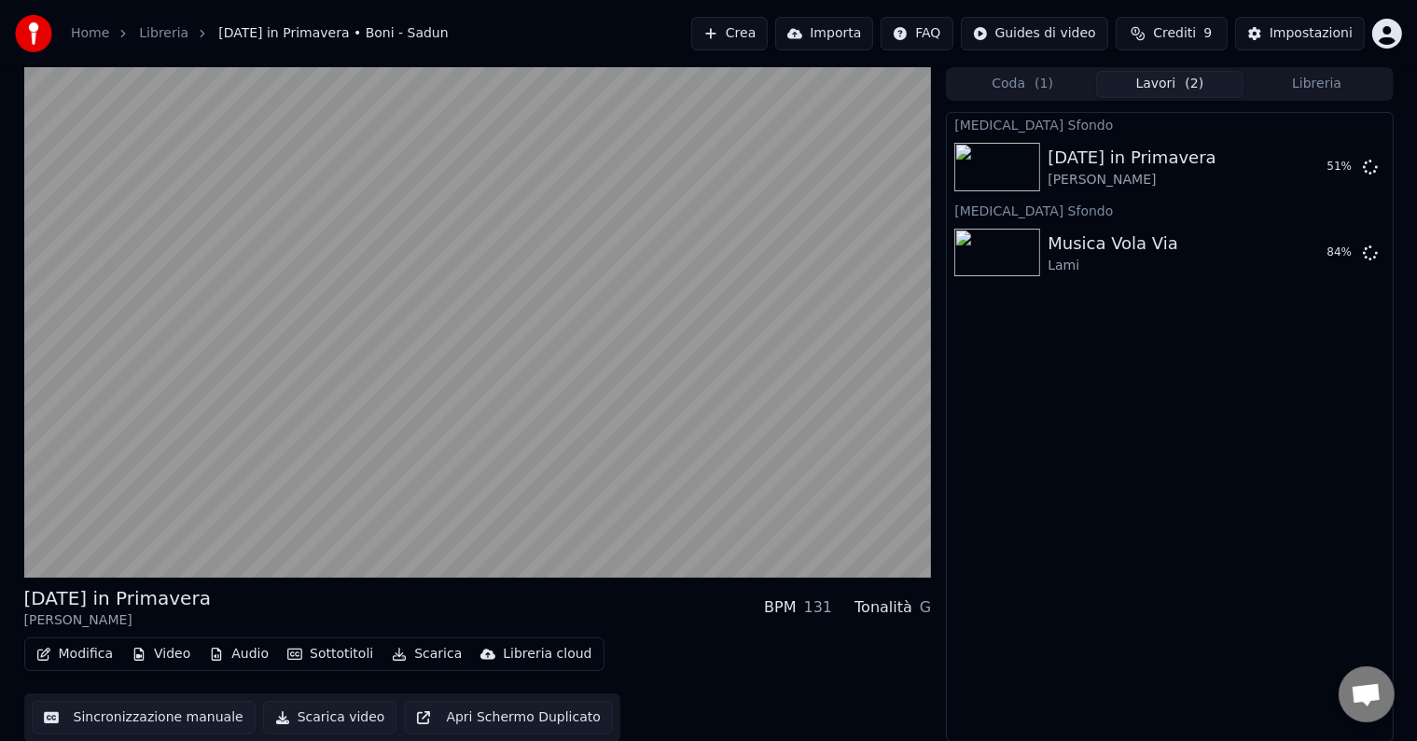
click at [1214, 544] on div "[MEDICAL_DATA] Sfondo [DATE] in Primavera Boni - Sadun 51 % [MEDICAL_DATA] Sfon…" at bounding box center [1169, 427] width 447 height 630
click at [1282, 246] on button "Riproduci" at bounding box center [1308, 253] width 93 height 34
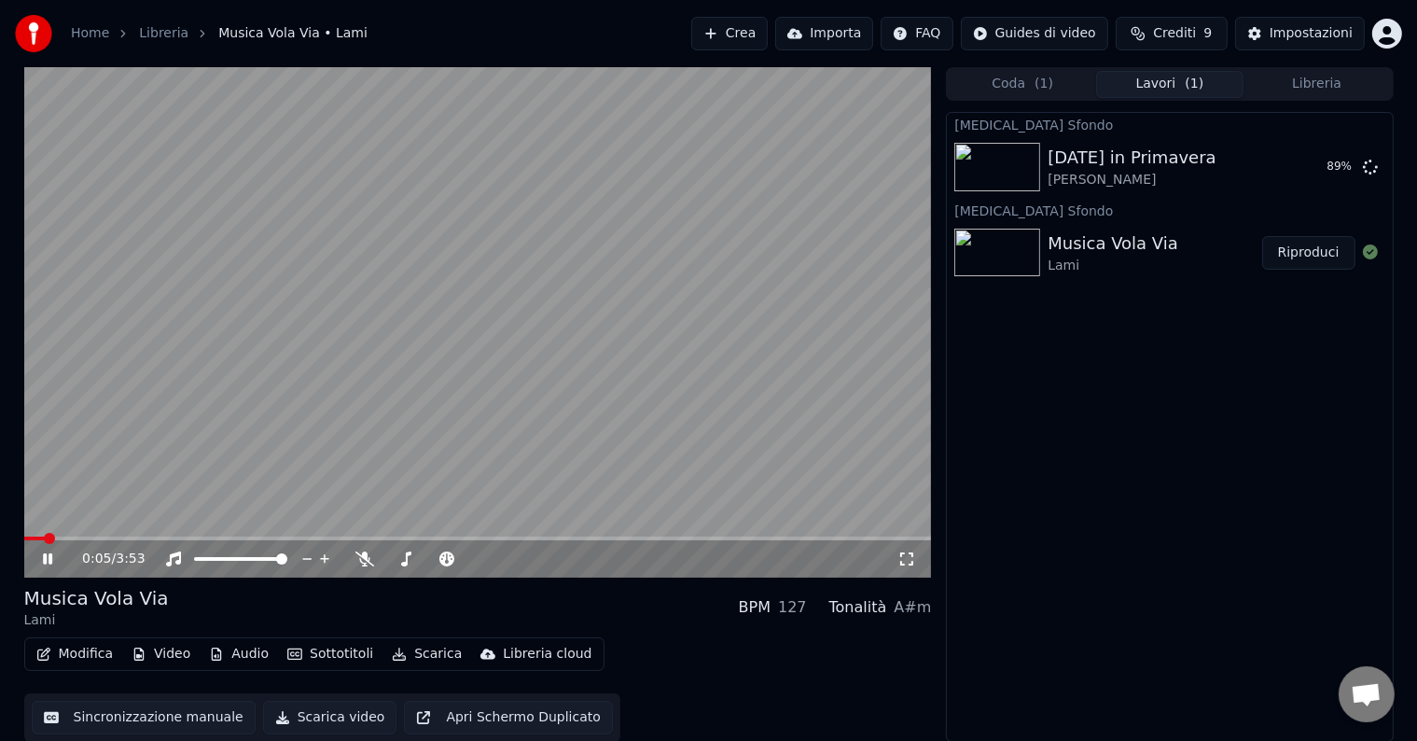
click at [427, 653] on button "Scarica" at bounding box center [426, 654] width 85 height 26
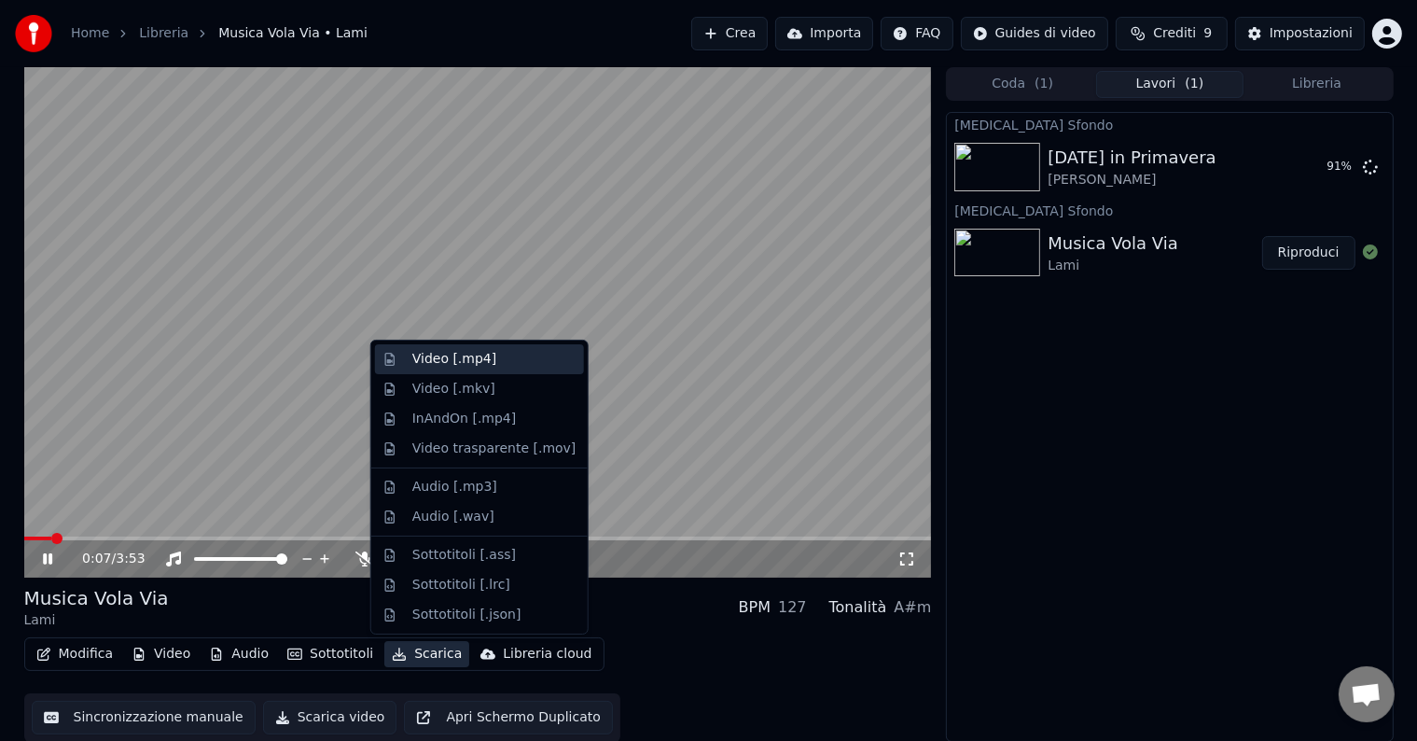
click at [450, 362] on div "Video [.mp4]" at bounding box center [454, 359] width 84 height 19
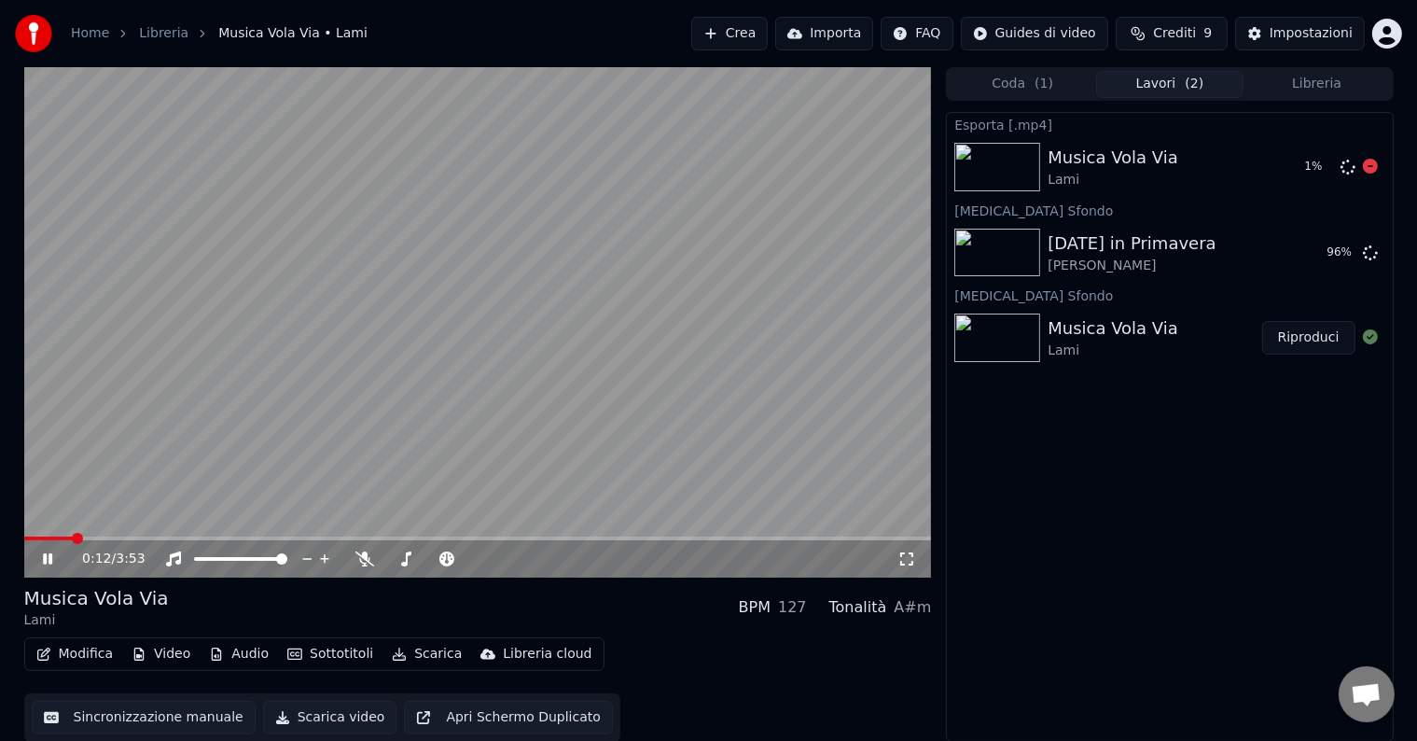
click at [1342, 61] on div "Home Libreria Musica Vola Via • Lami Crea Importa FAQ Guides di video Crediti 9…" at bounding box center [708, 33] width 1417 height 67
click at [1323, 86] on button "Libreria" at bounding box center [1316, 84] width 147 height 27
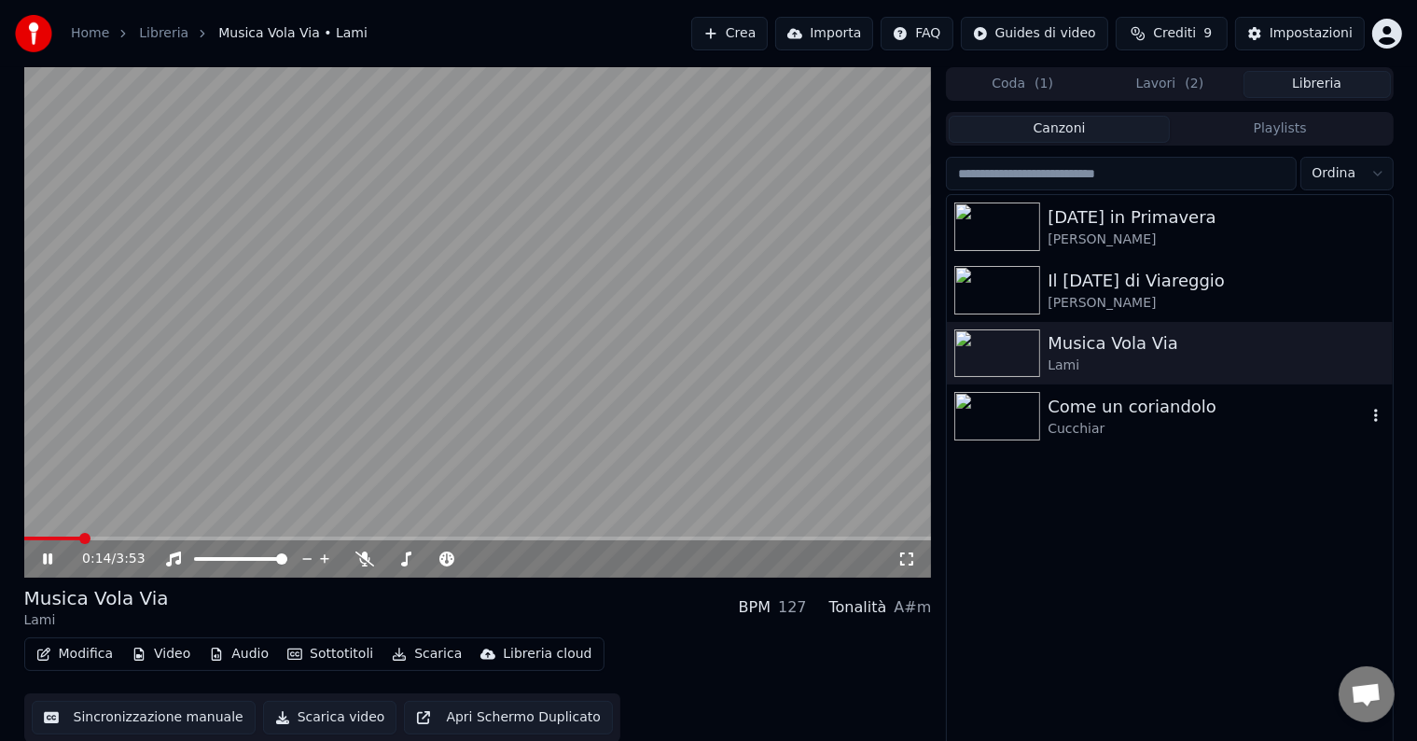
click at [1074, 403] on div "Come un coriandolo" at bounding box center [1206, 407] width 318 height 26
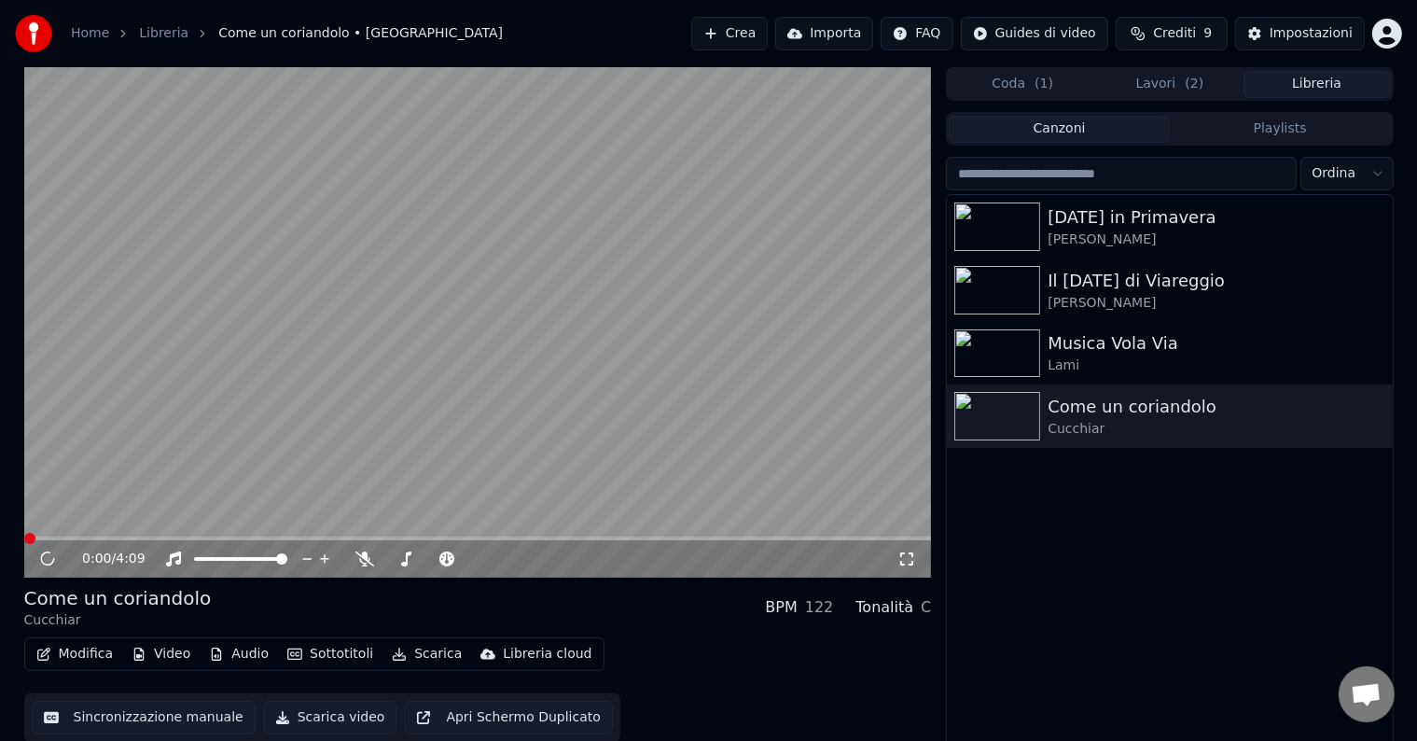
click at [414, 657] on button "Scarica" at bounding box center [426, 654] width 85 height 26
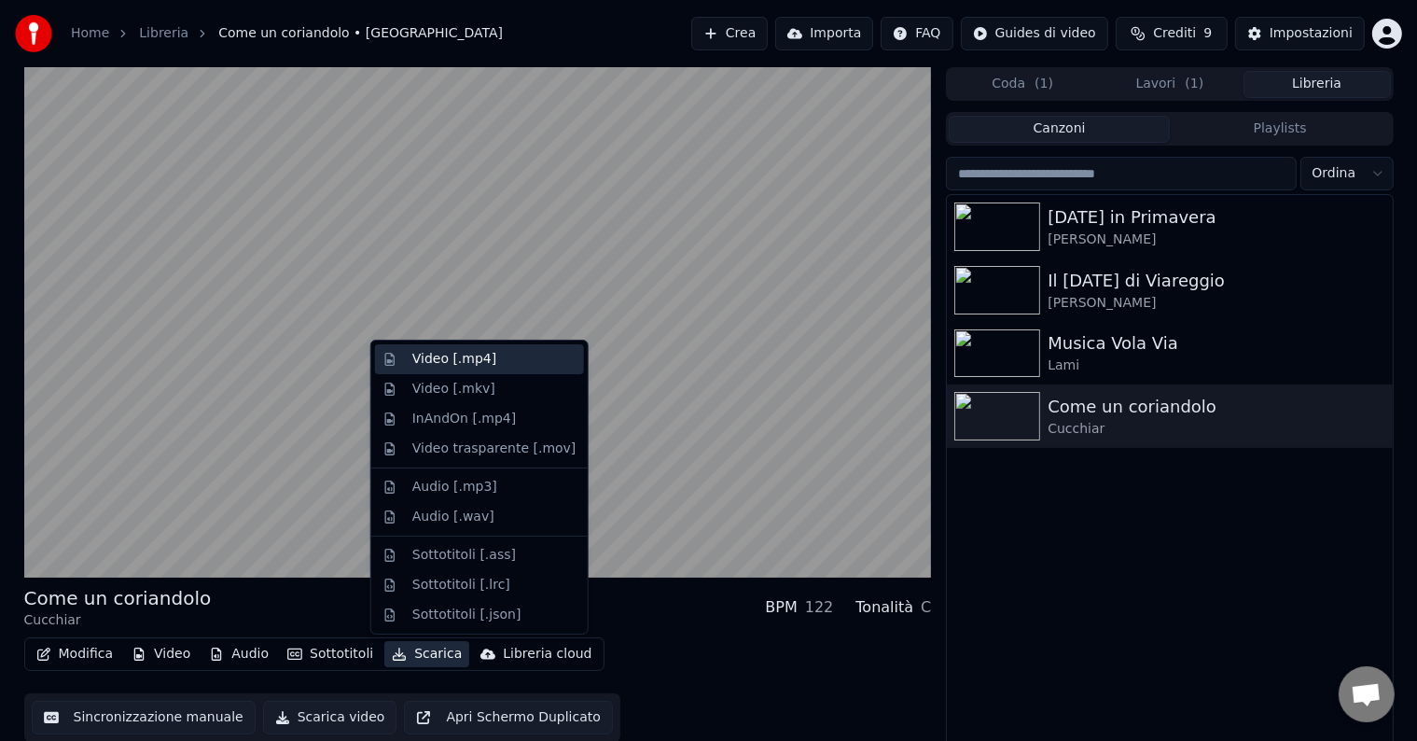
click at [451, 360] on div "Video [.mp4]" at bounding box center [454, 359] width 84 height 19
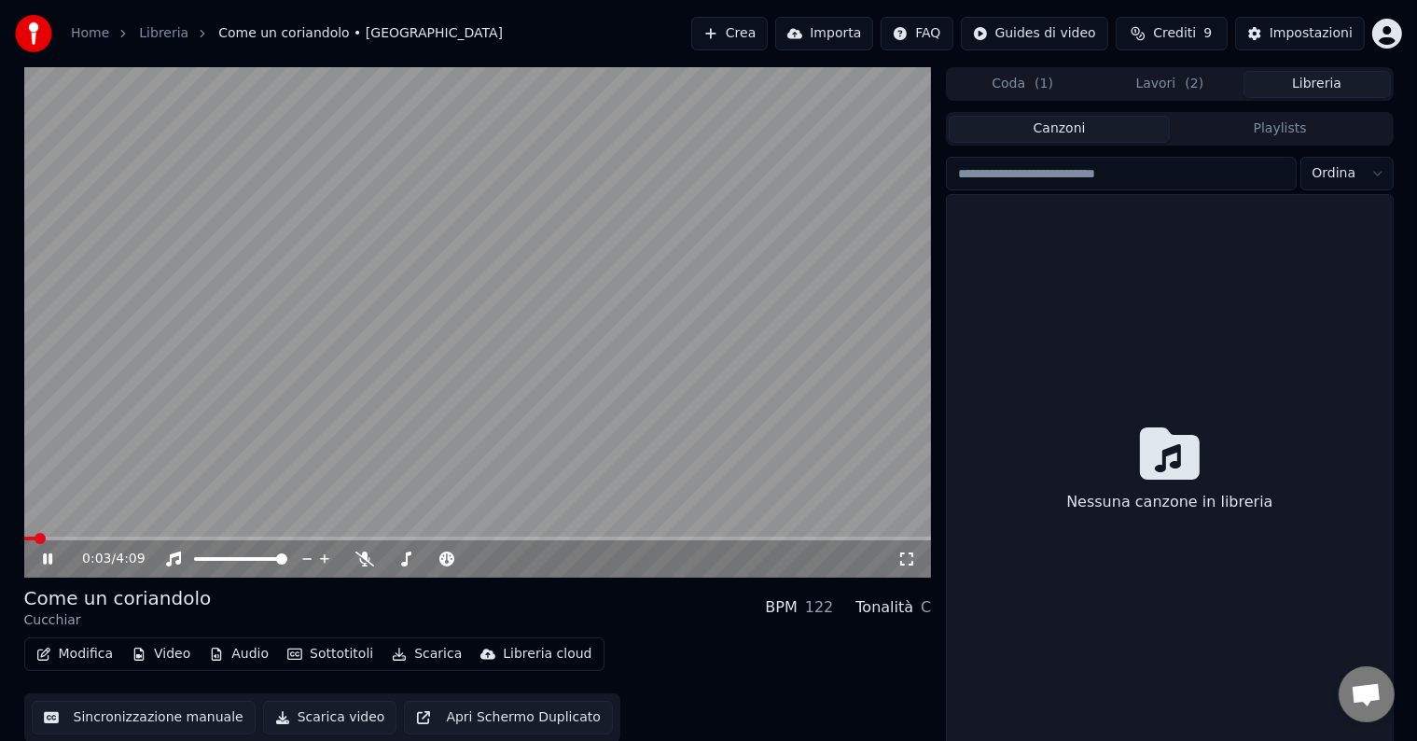
click at [1302, 73] on button "Libreria" at bounding box center [1316, 84] width 147 height 27
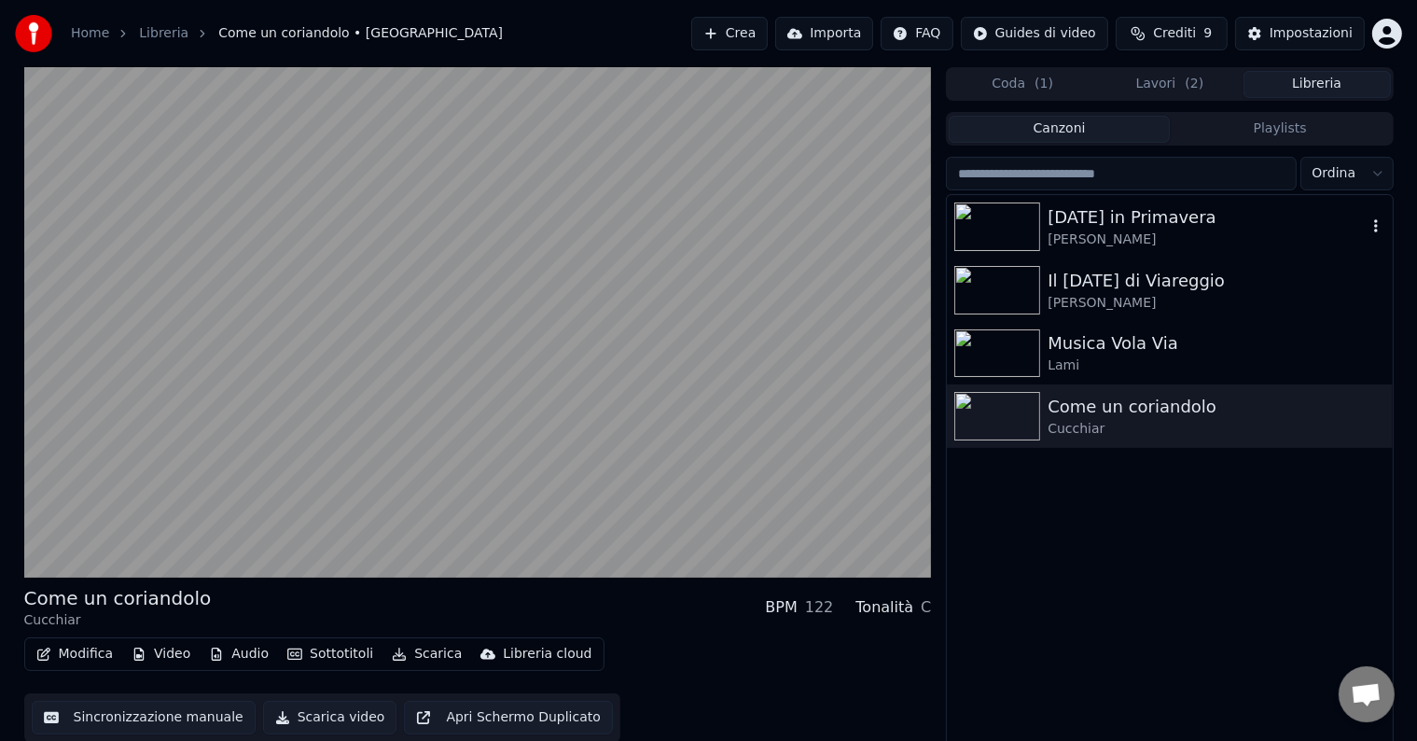
click at [1136, 216] on div "[DATE] in Primavera" at bounding box center [1206, 217] width 318 height 26
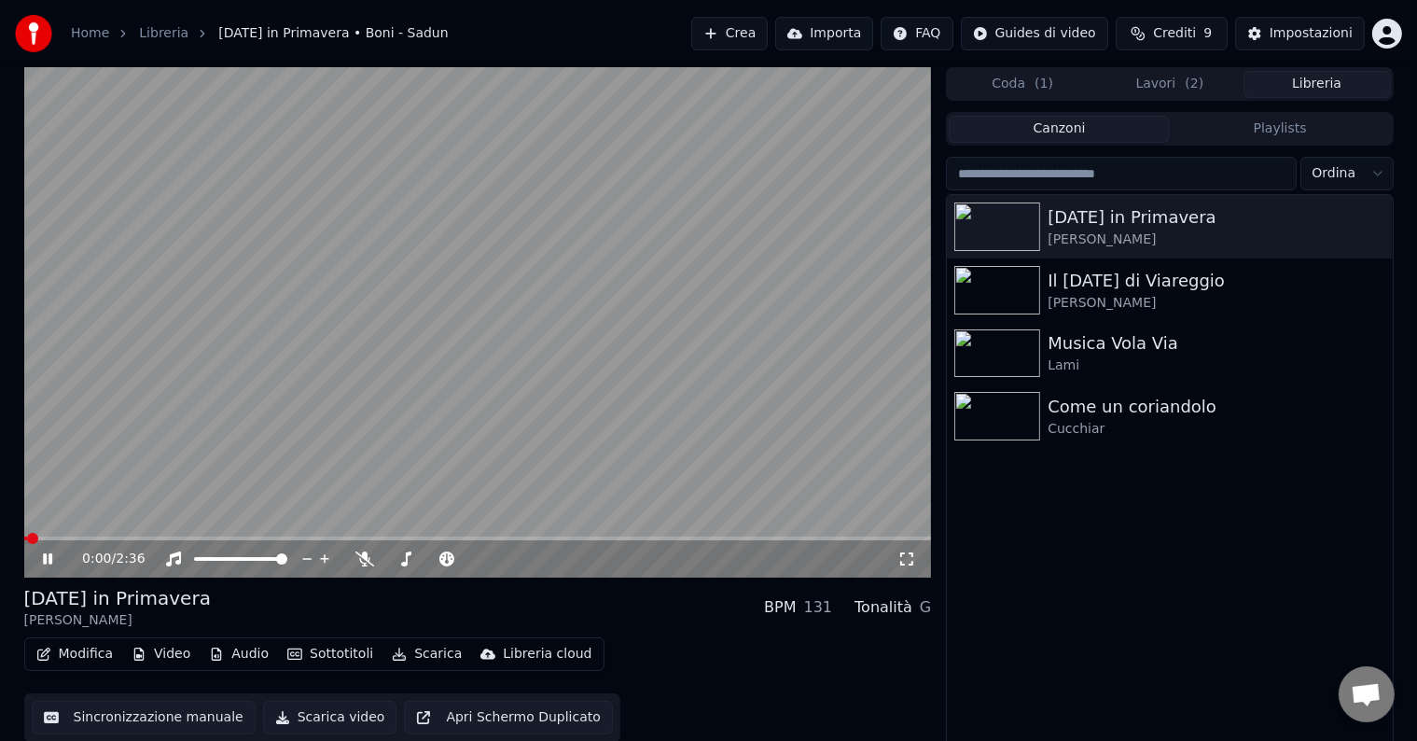
click at [404, 656] on button "Scarica" at bounding box center [426, 654] width 85 height 26
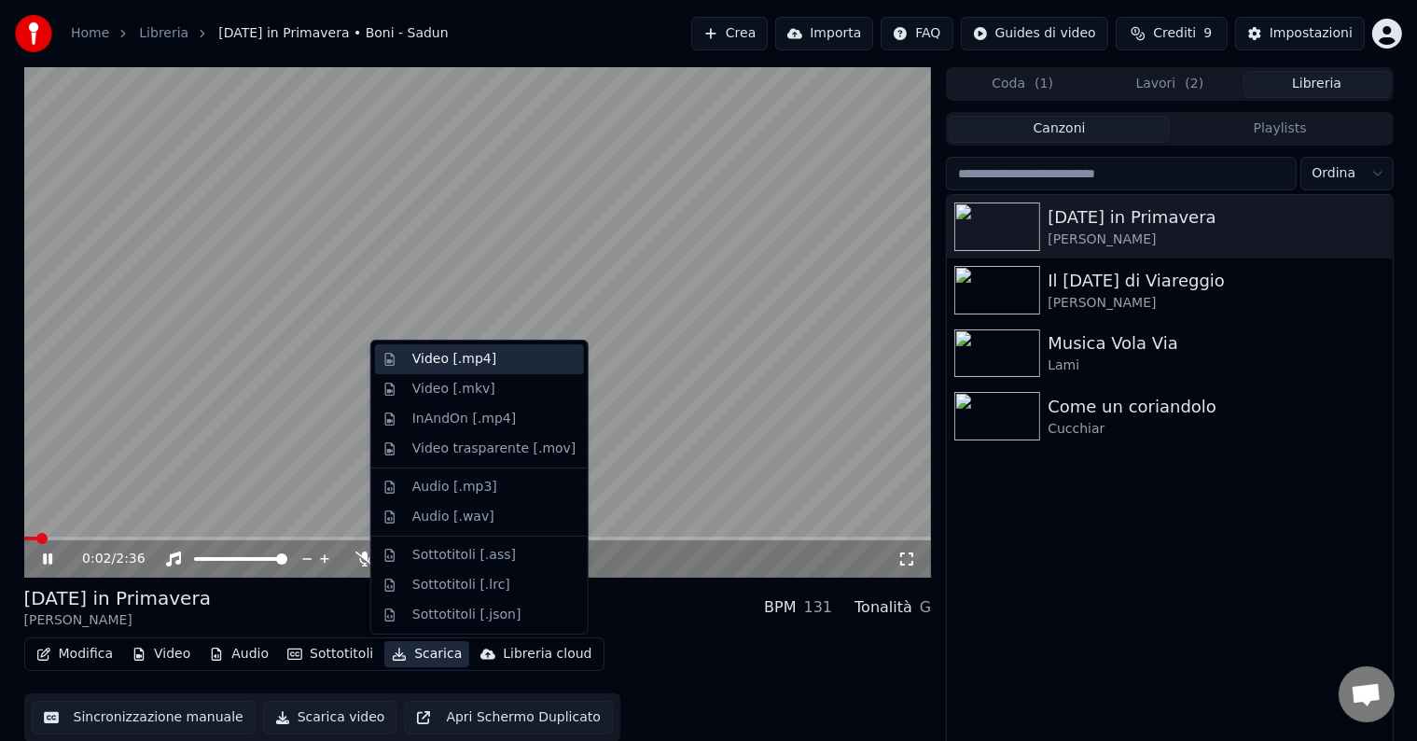
click at [451, 364] on div "Video [.mp4]" at bounding box center [454, 359] width 84 height 19
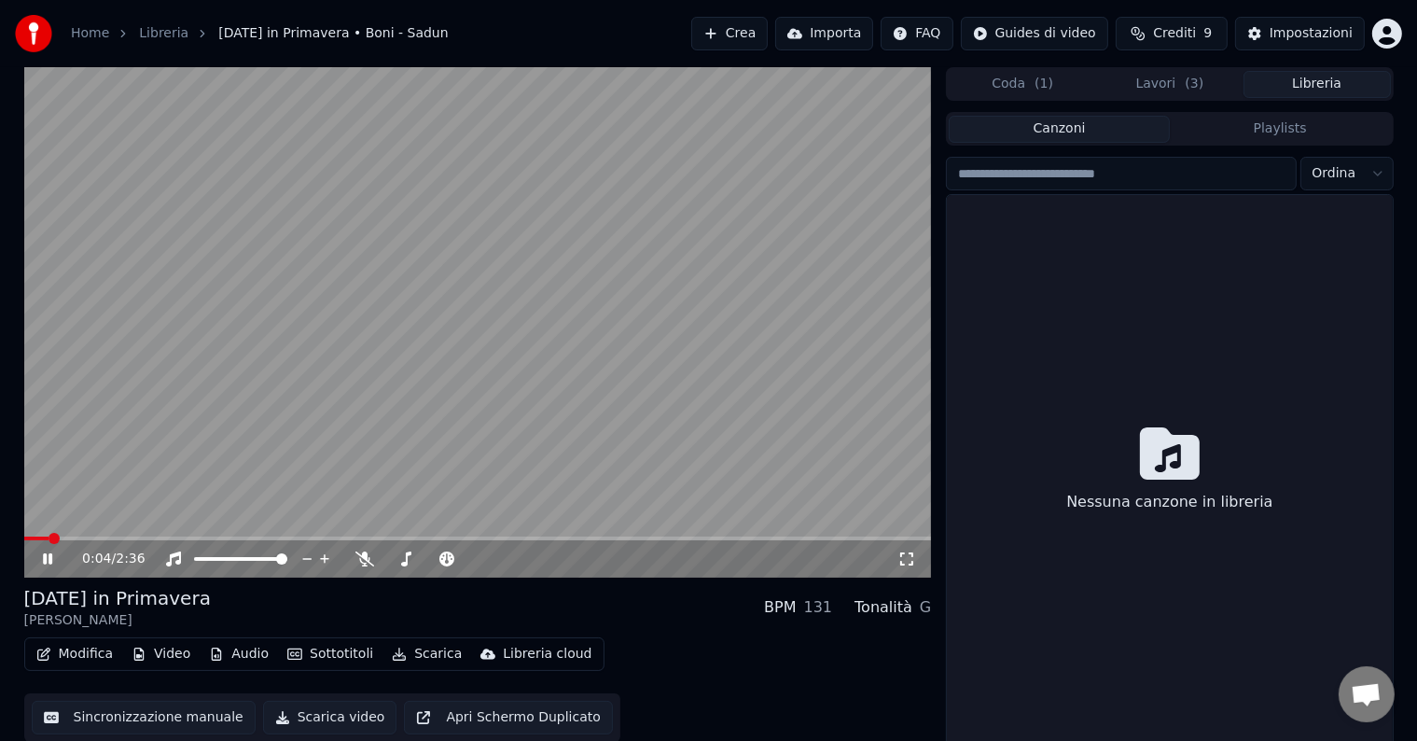
click at [1265, 82] on button "Libreria" at bounding box center [1316, 84] width 147 height 27
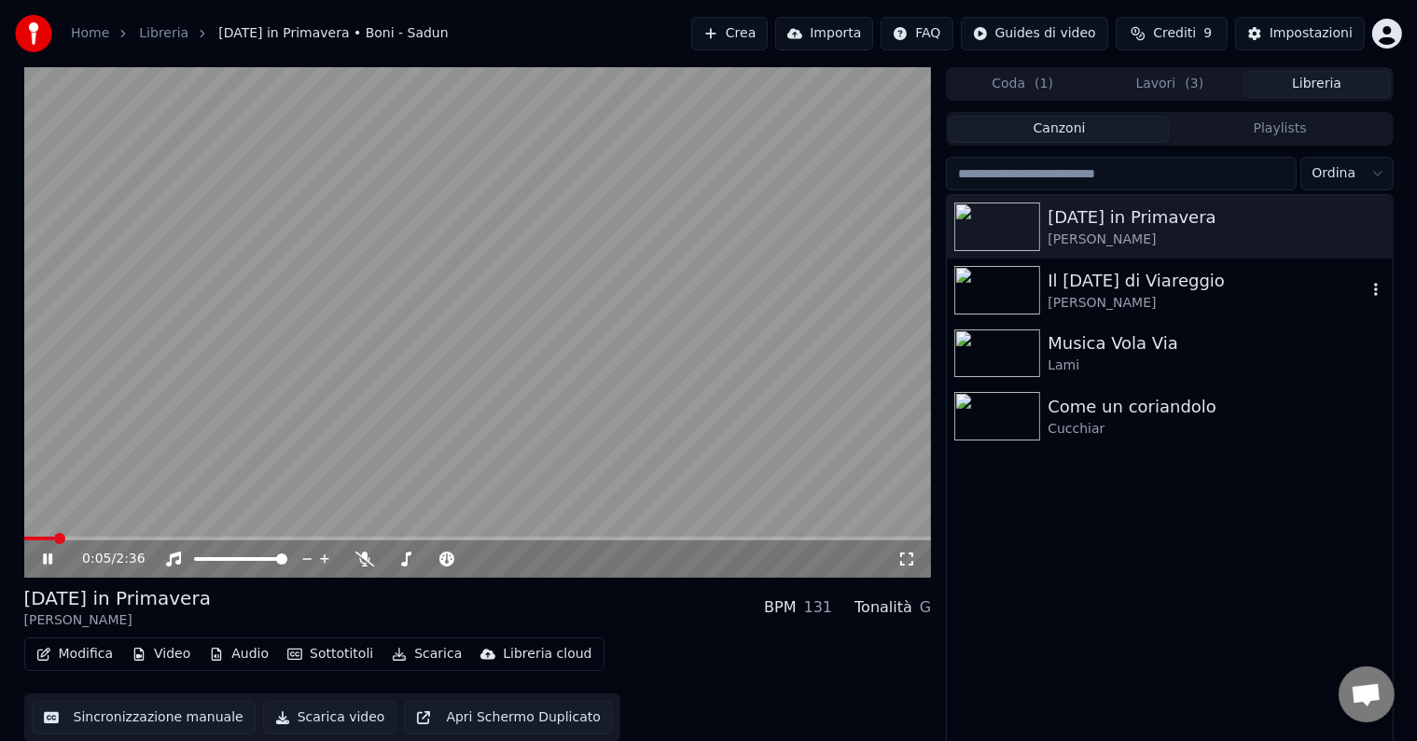
click at [1071, 295] on div "[PERSON_NAME]" at bounding box center [1206, 303] width 318 height 19
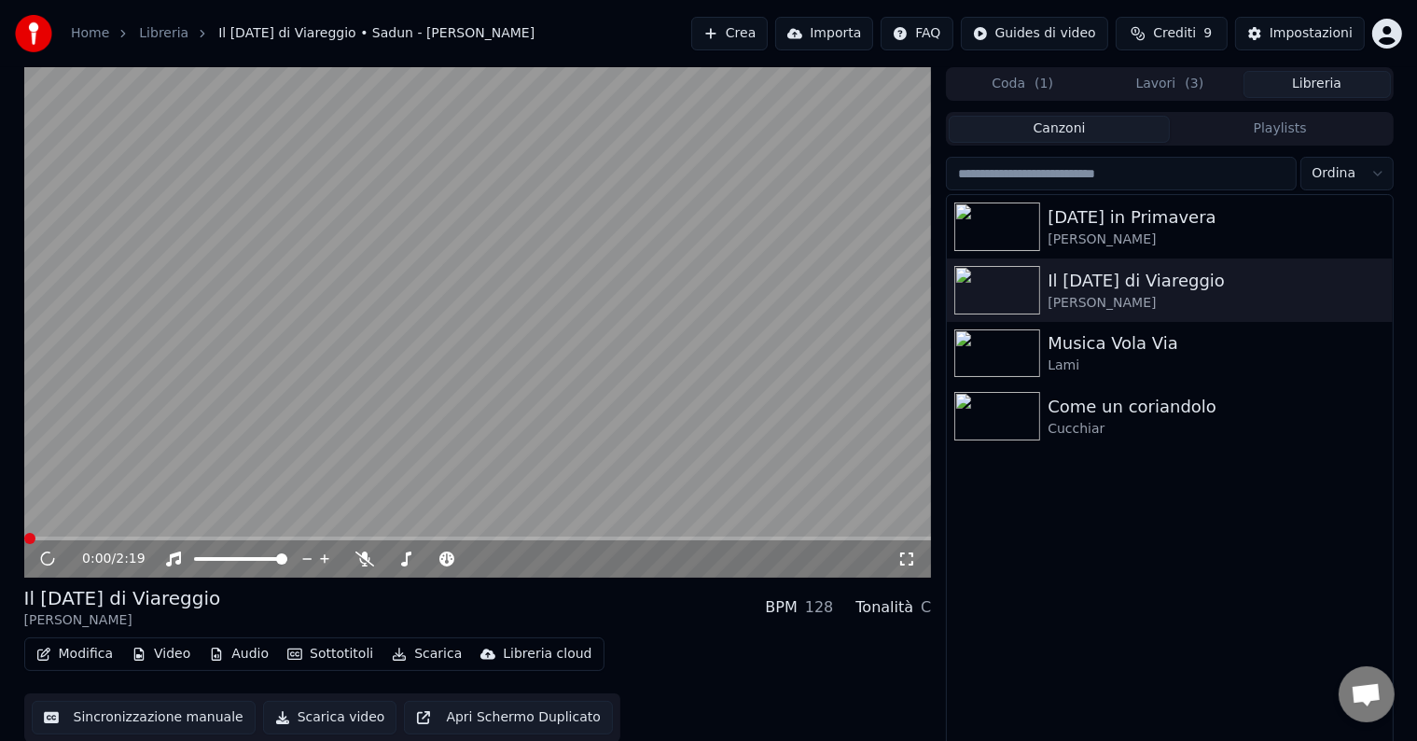
click at [175, 654] on button "Video" at bounding box center [161, 654] width 74 height 26
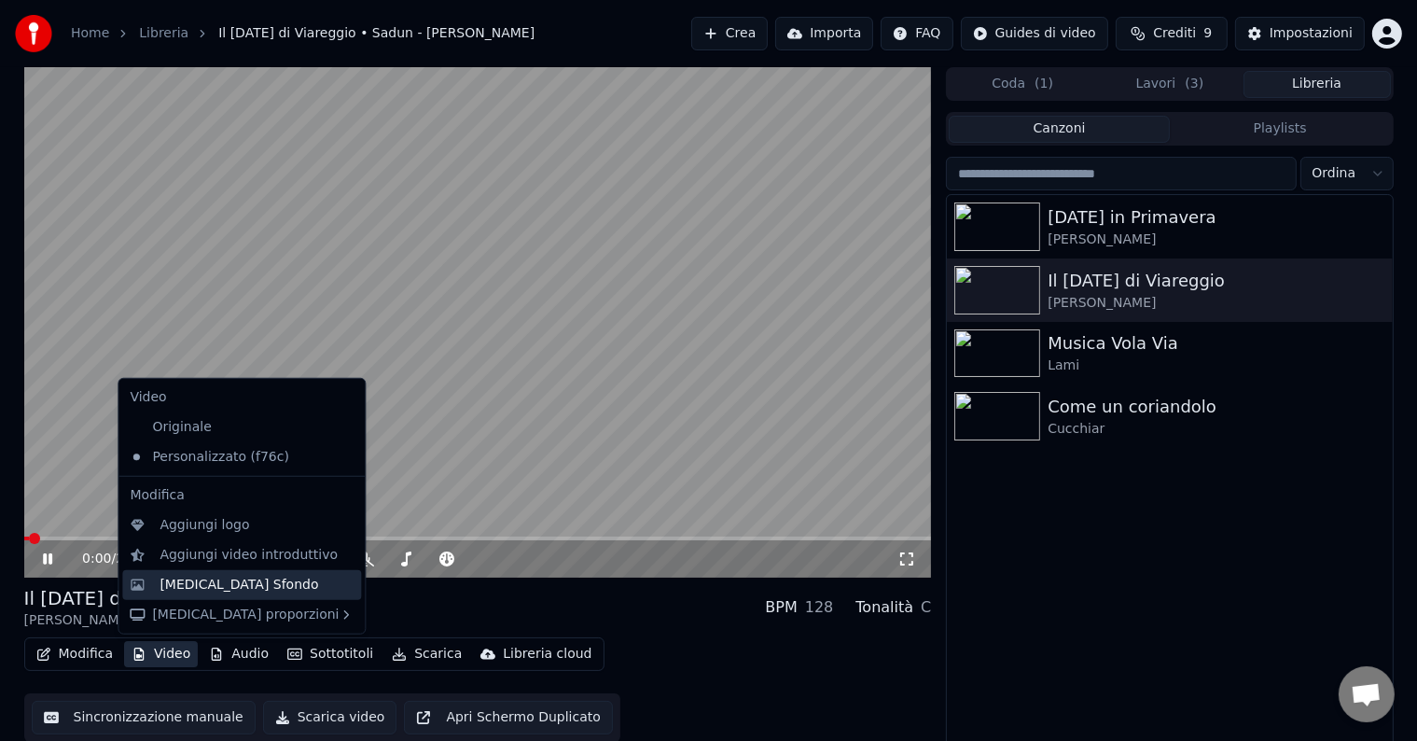
click at [186, 578] on div "[MEDICAL_DATA] Sfondo" at bounding box center [238, 584] width 159 height 19
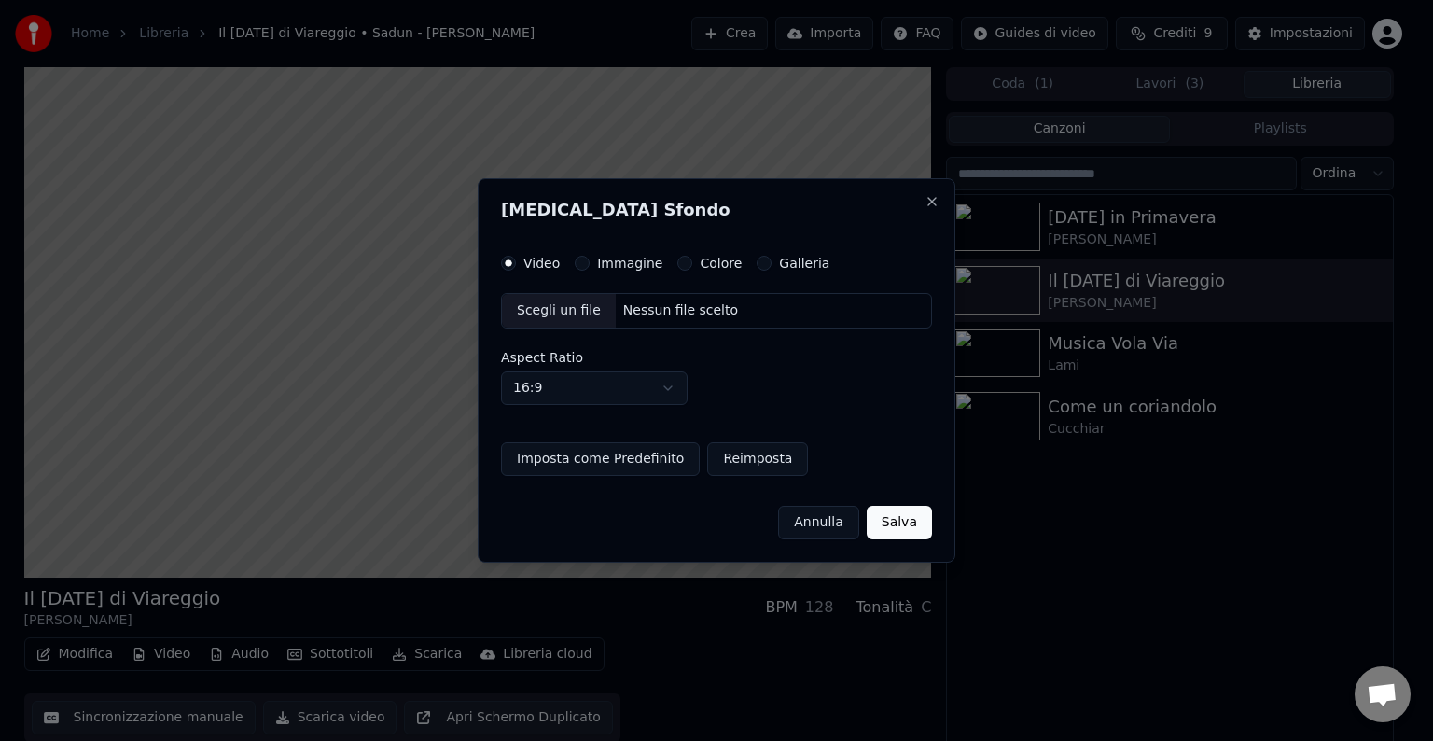
click at [627, 266] on label "Immagine" at bounding box center [629, 262] width 65 height 13
click at [589, 266] on button "Immagine" at bounding box center [582, 263] width 15 height 15
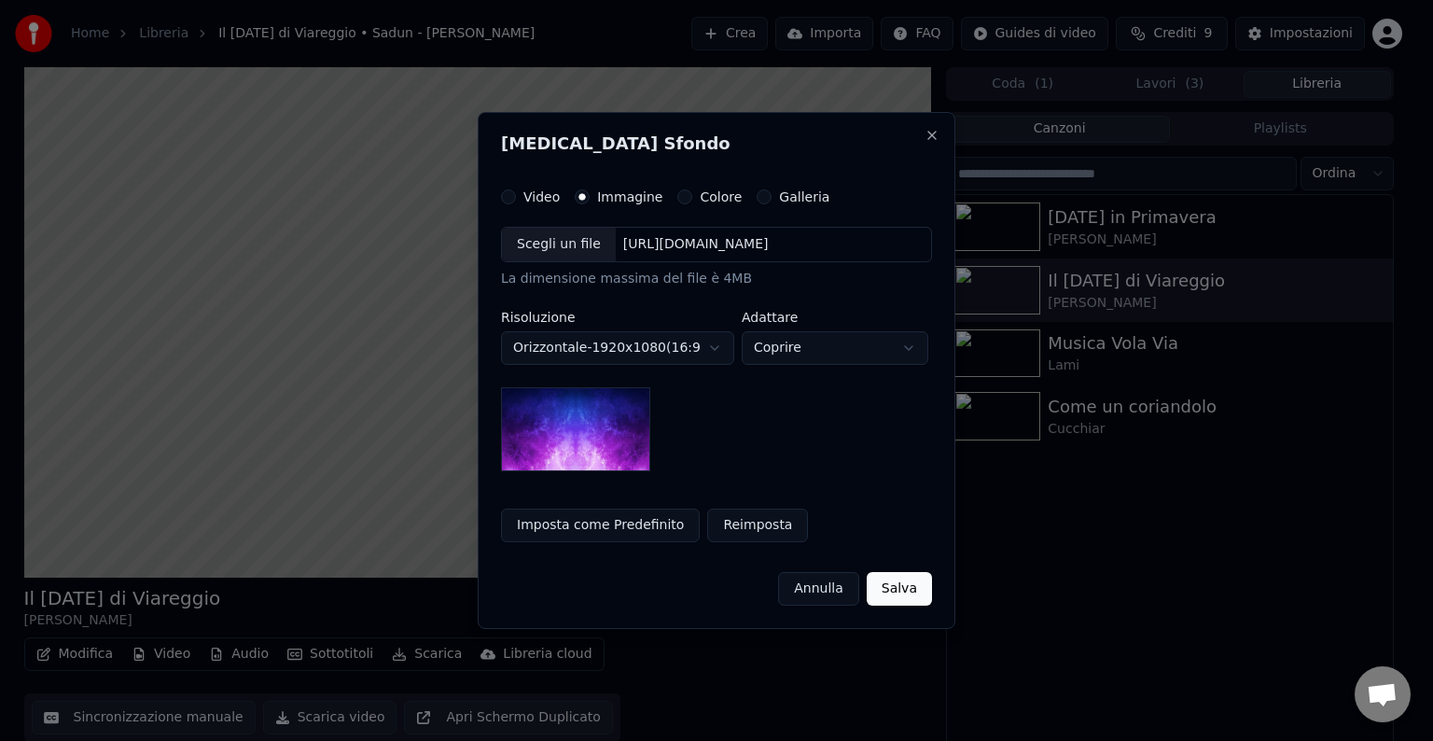
click at [582, 257] on div "Scegli un file" at bounding box center [559, 245] width 114 height 34
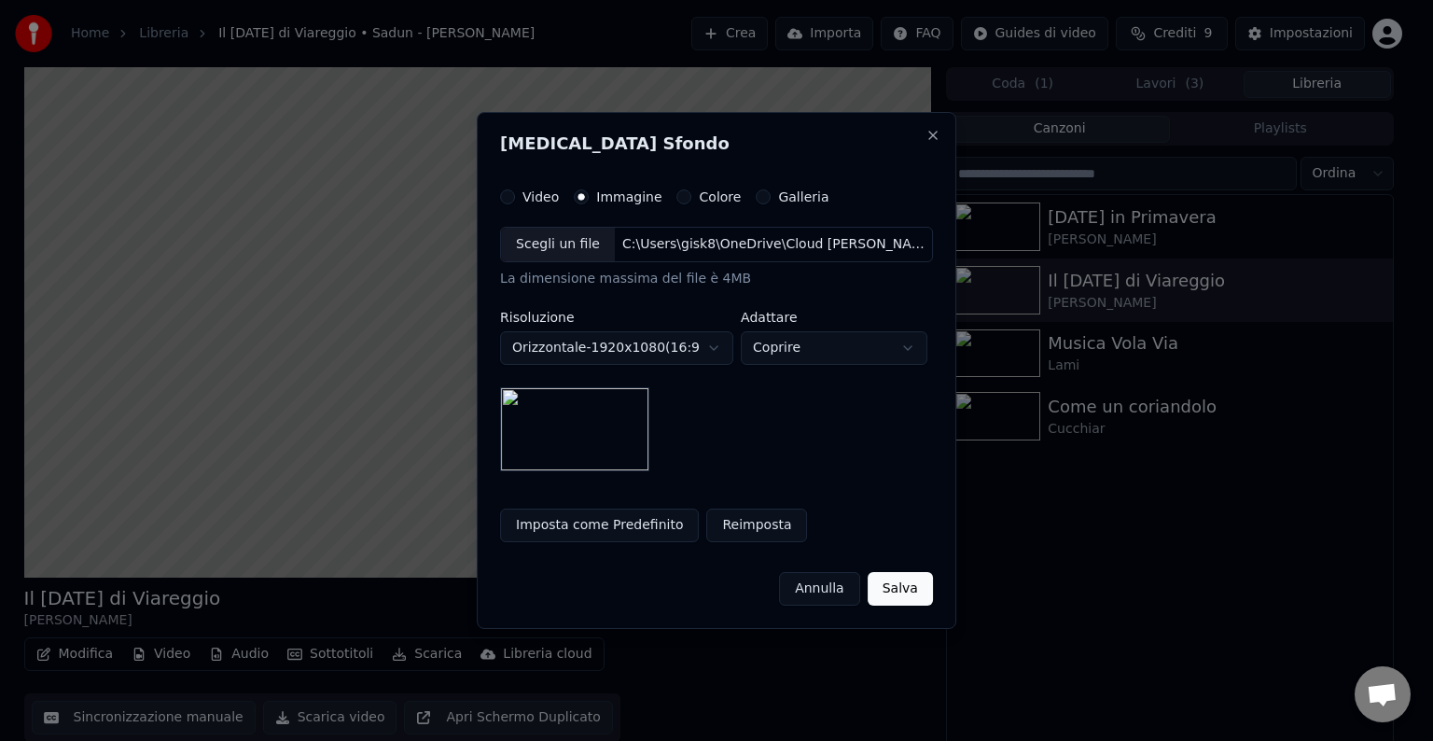
click at [611, 529] on button "Imposta come Predefinito" at bounding box center [599, 525] width 199 height 34
click at [905, 575] on button "Salva" at bounding box center [899, 589] width 65 height 34
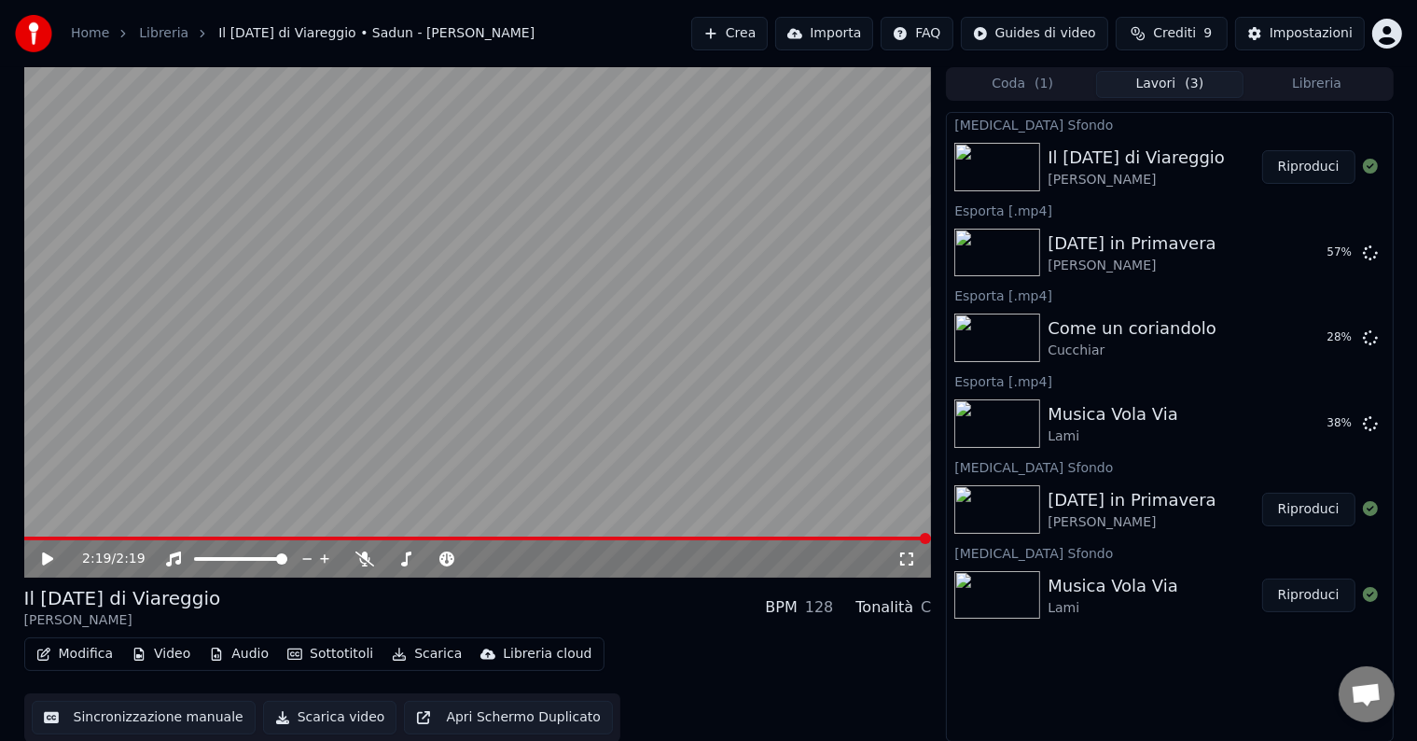
click at [1288, 163] on button "Riproduci" at bounding box center [1308, 167] width 93 height 34
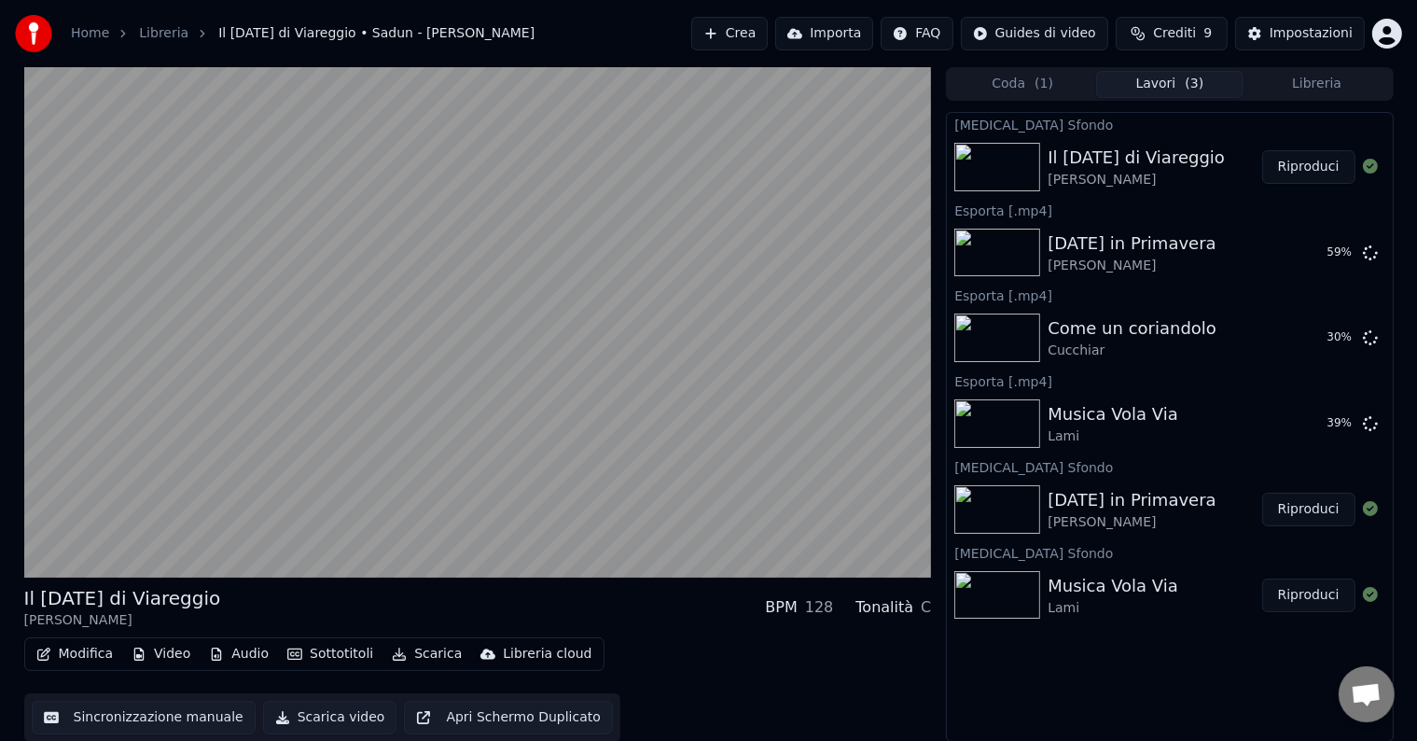
click at [1294, 82] on button "Libreria" at bounding box center [1316, 84] width 147 height 27
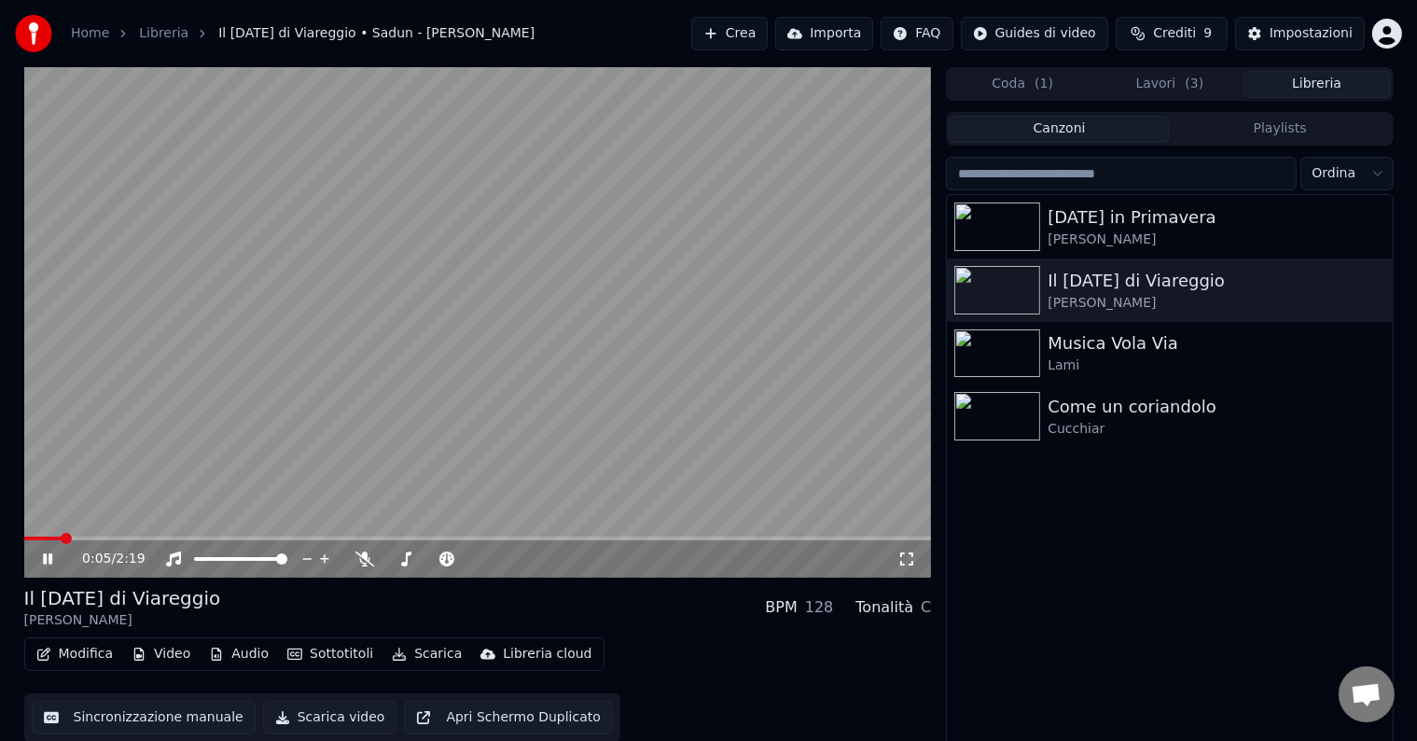
click at [403, 653] on button "Scarica" at bounding box center [426, 654] width 85 height 26
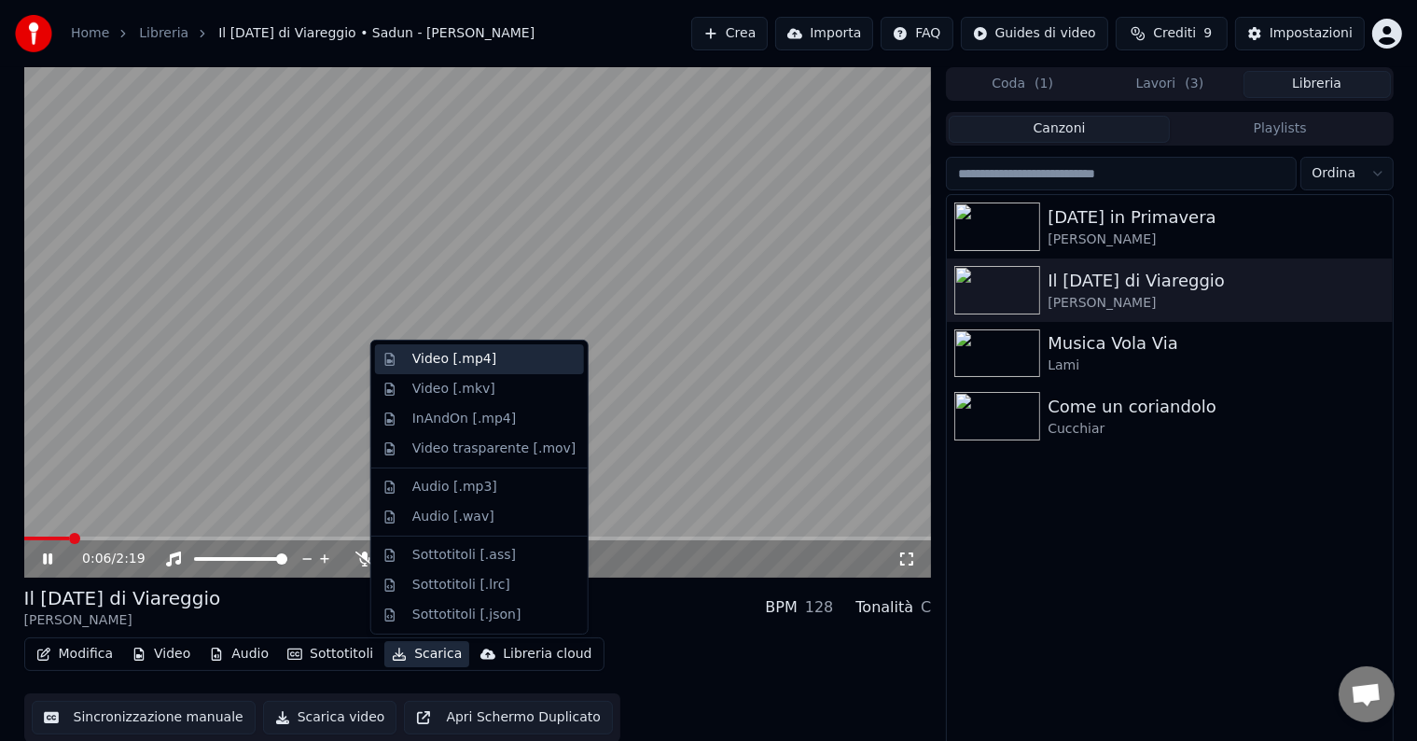
click at [478, 362] on div "Video [.mp4]" at bounding box center [454, 359] width 84 height 19
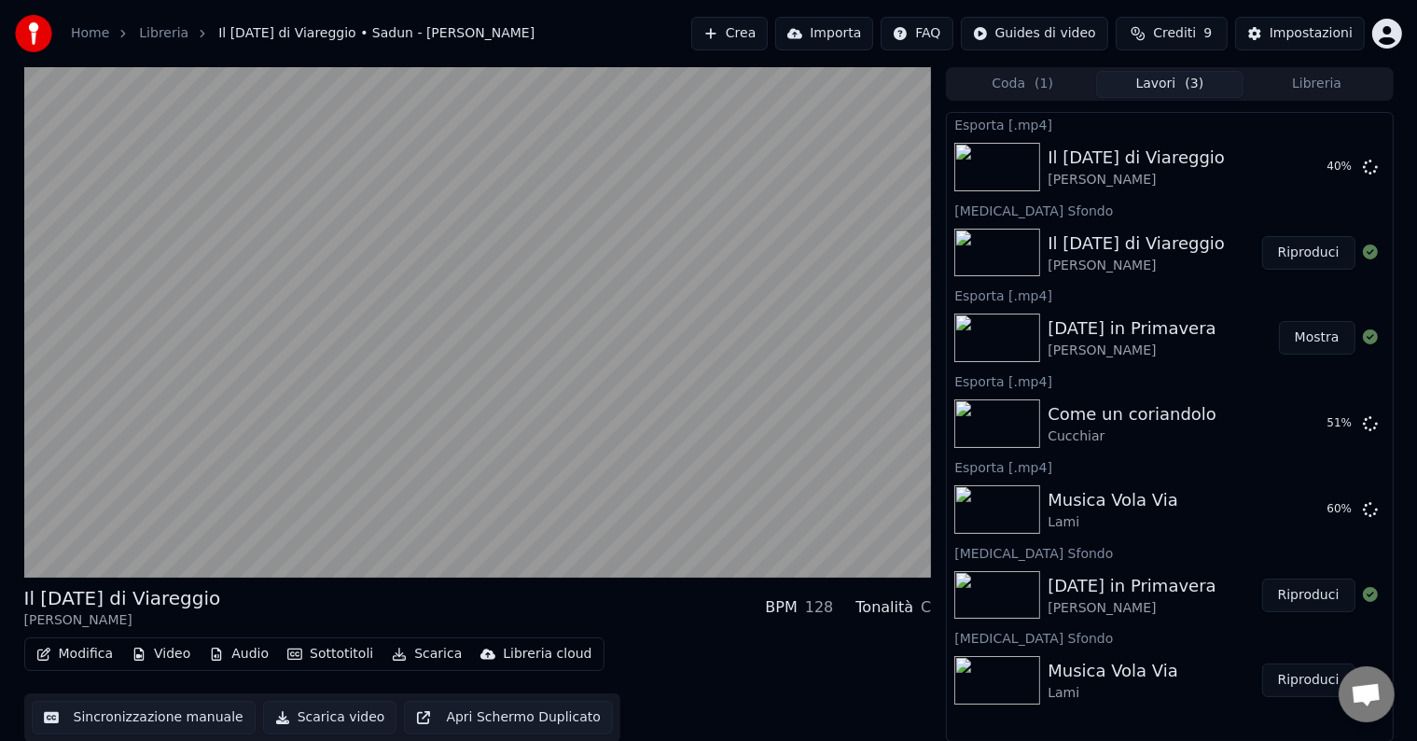
click at [1296, 332] on button "Mostra" at bounding box center [1317, 338] width 76 height 34
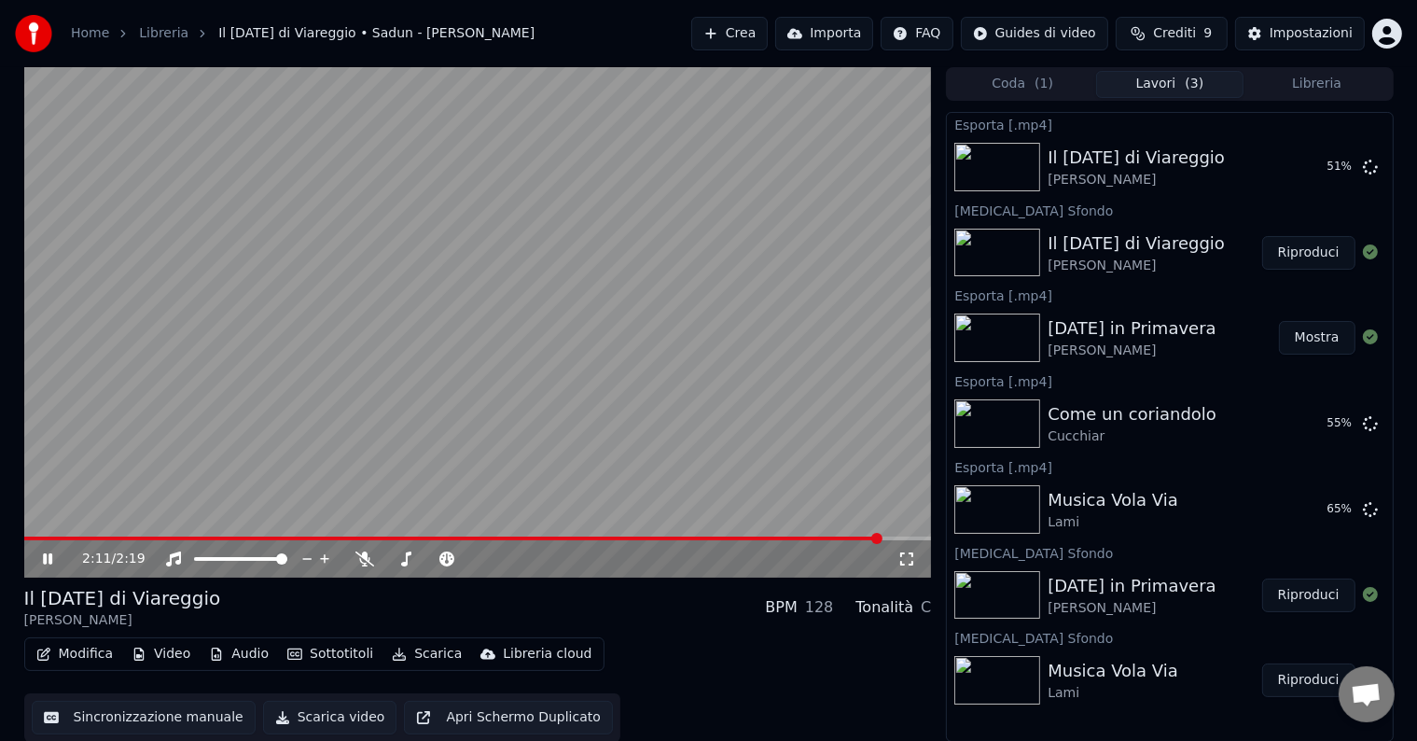
click at [46, 553] on icon at bounding box center [61, 558] width 44 height 15
click at [1154, 27] on button "Crediti 9" at bounding box center [1172, 34] width 112 height 34
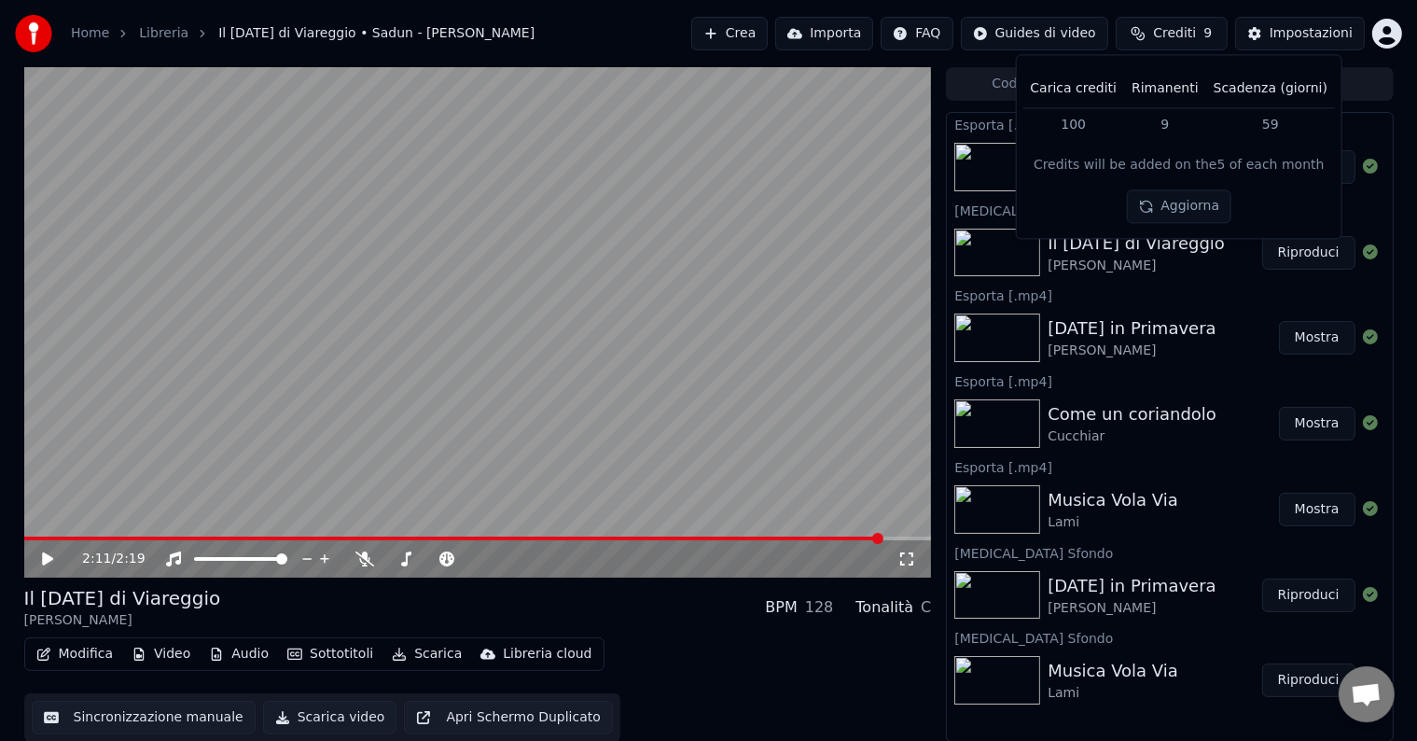
click at [1157, 198] on button "Aggiorna" at bounding box center [1178, 207] width 105 height 34
click at [1160, 209] on button "Aggiorna" at bounding box center [1178, 226] width 105 height 34
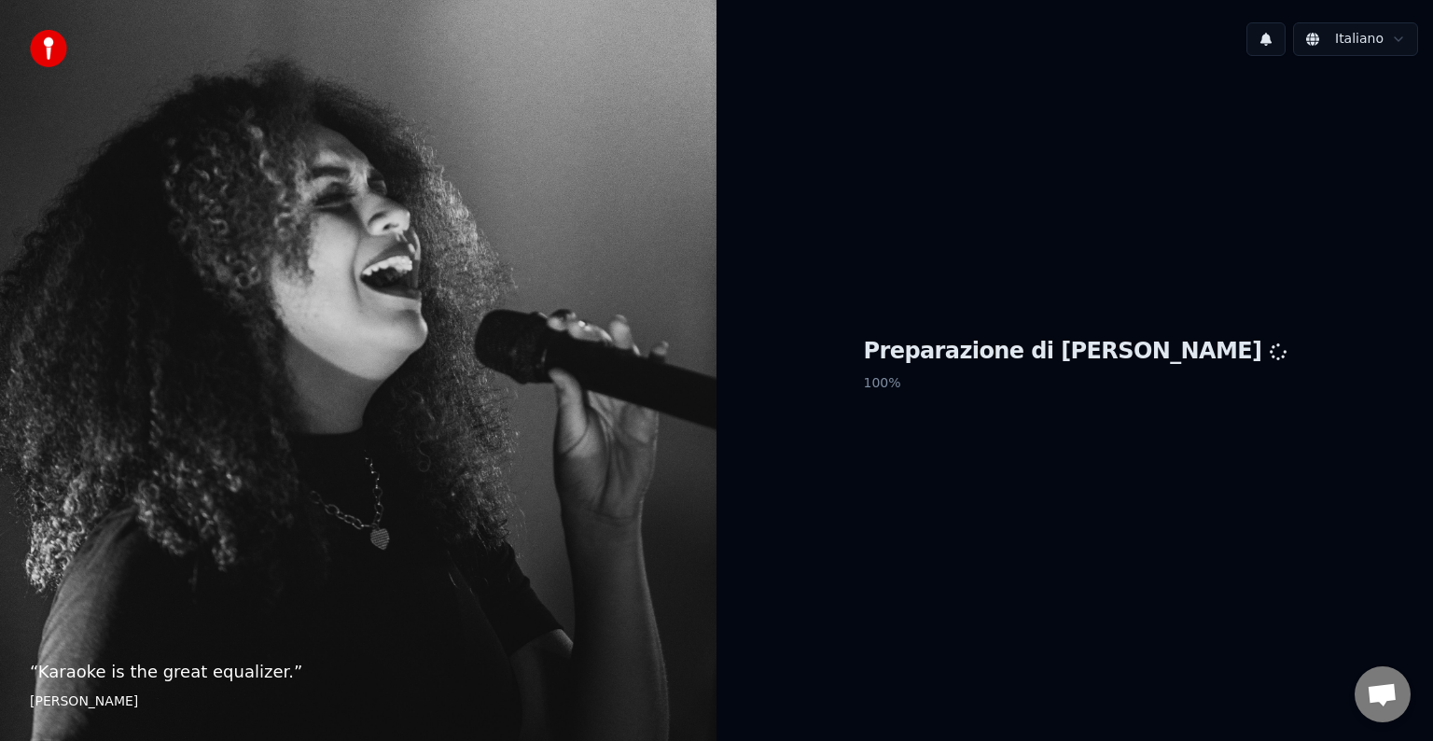
scroll to position [20, 0]
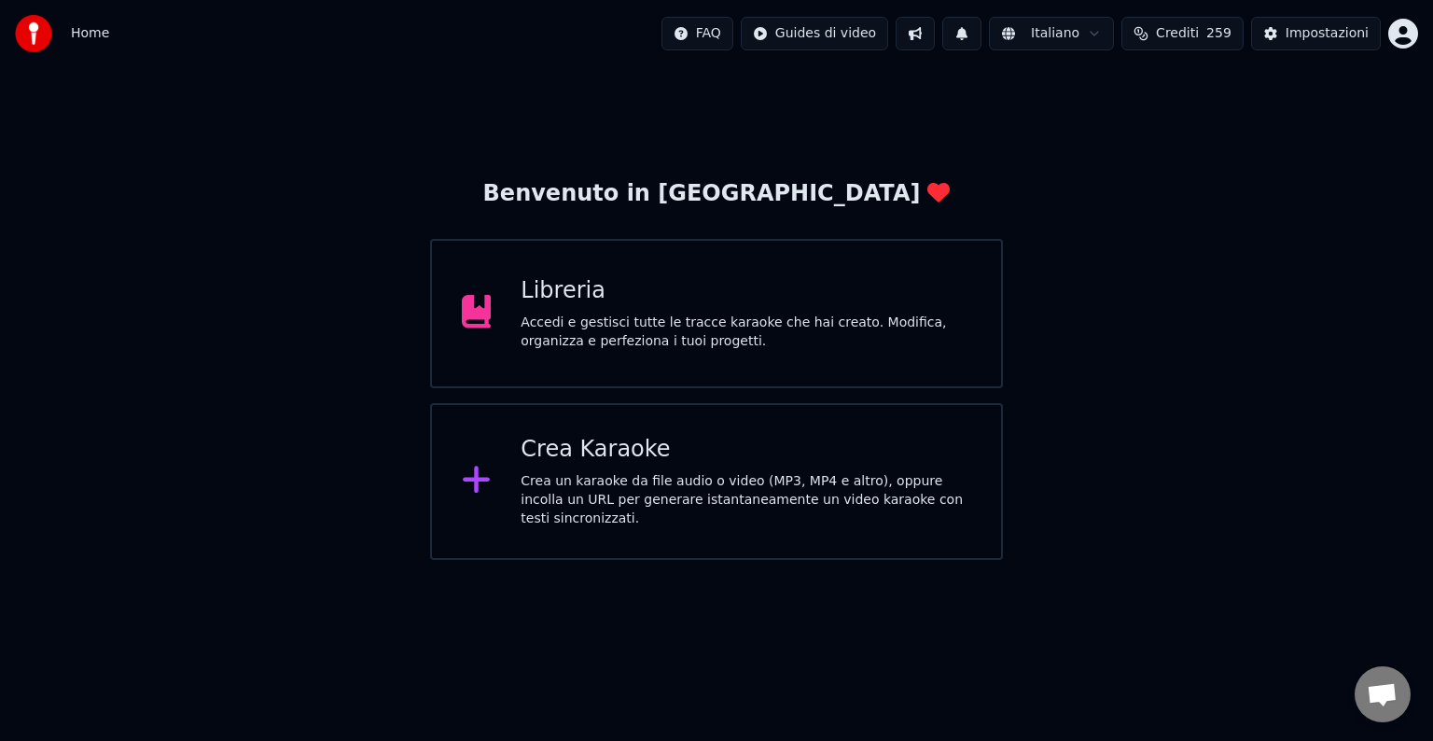
click at [697, 334] on div "Accedi e gestisci tutte le tracce karaoke che hai creato. Modifica, organizza e…" at bounding box center [745, 331] width 451 height 37
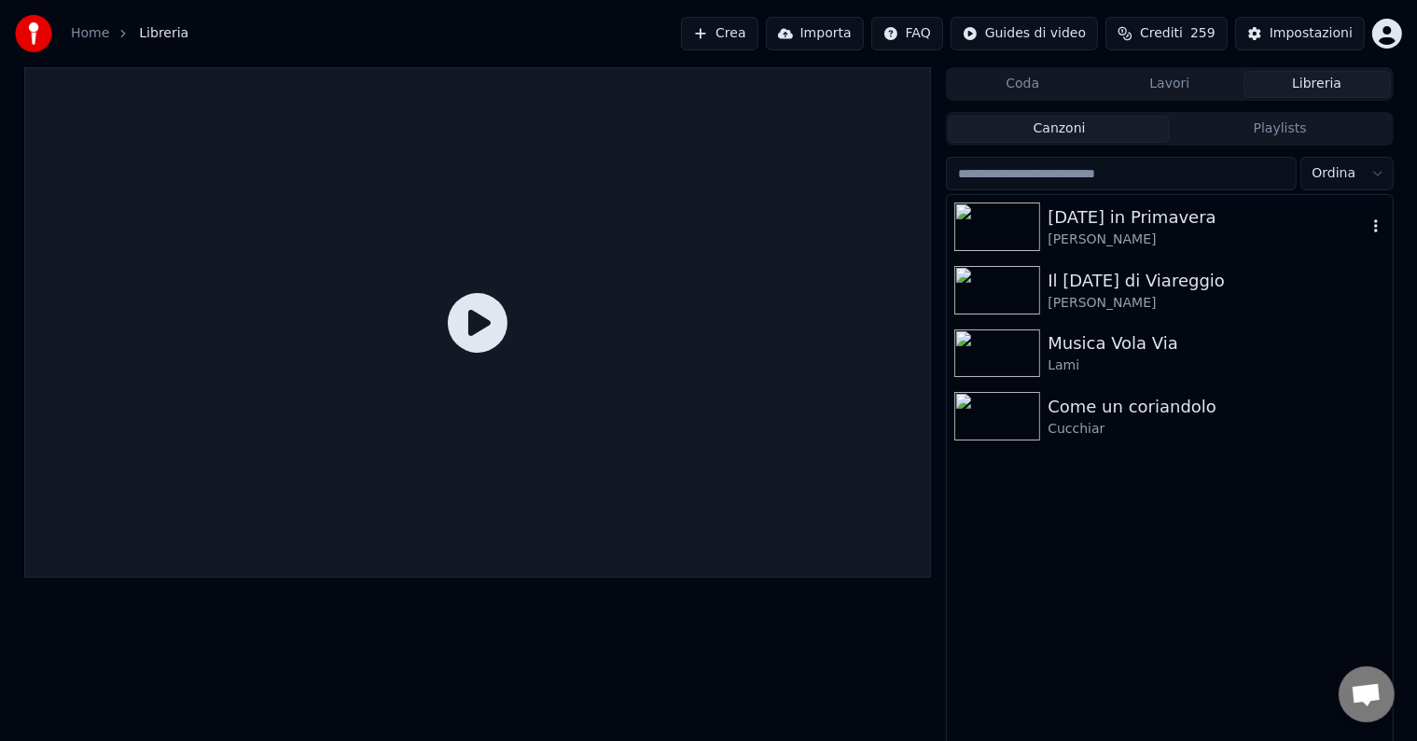
click at [1088, 232] on div "[PERSON_NAME]" at bounding box center [1206, 239] width 318 height 19
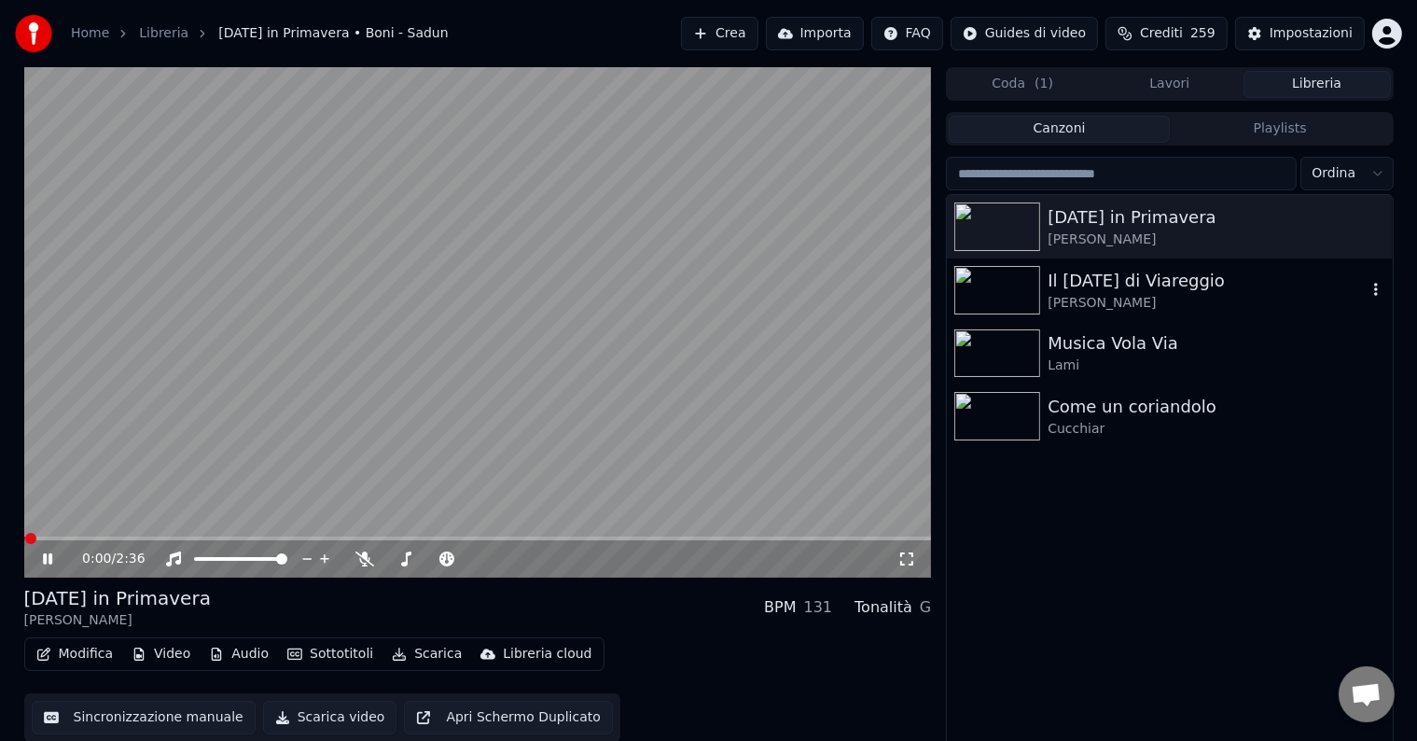
click at [1110, 289] on div "Il [DATE] di Viareggio" at bounding box center [1206, 281] width 318 height 26
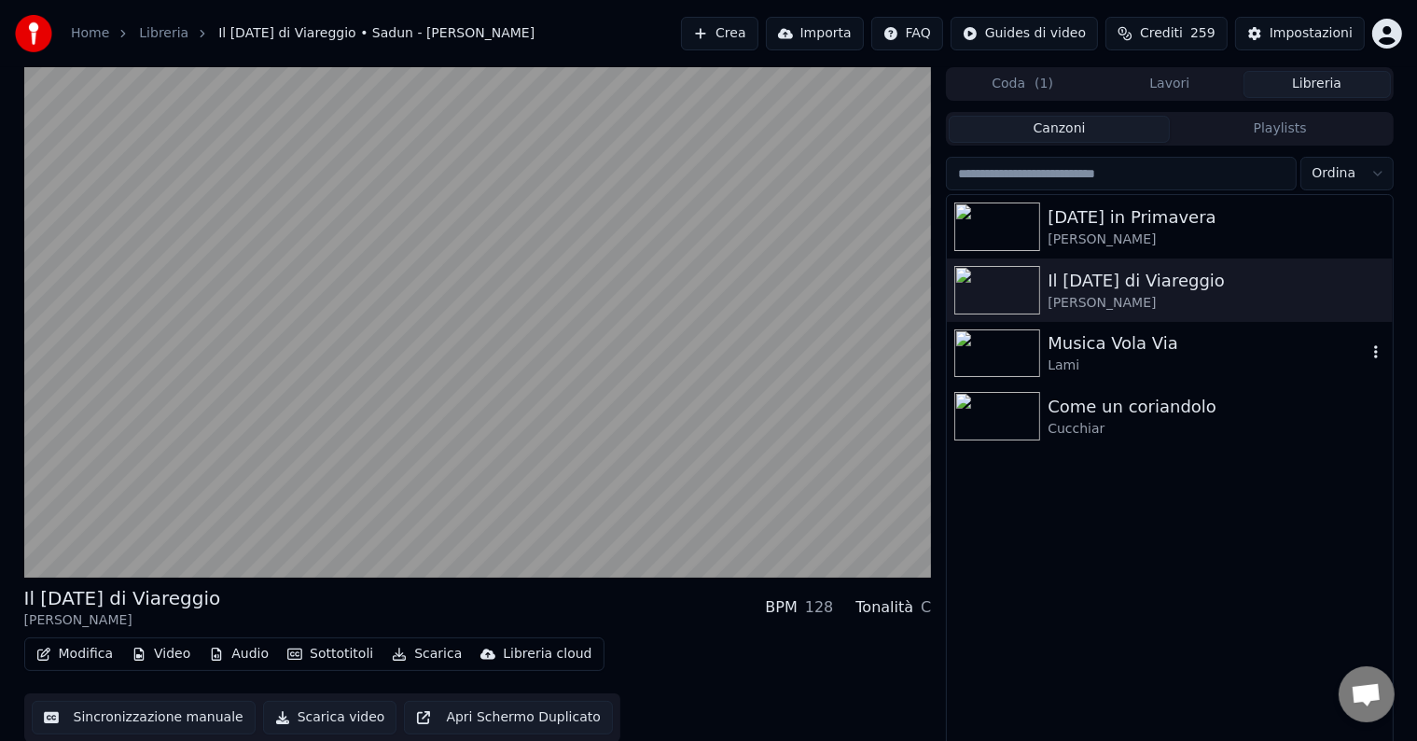
click at [1115, 353] on div "Musica Vola Via" at bounding box center [1206, 343] width 318 height 26
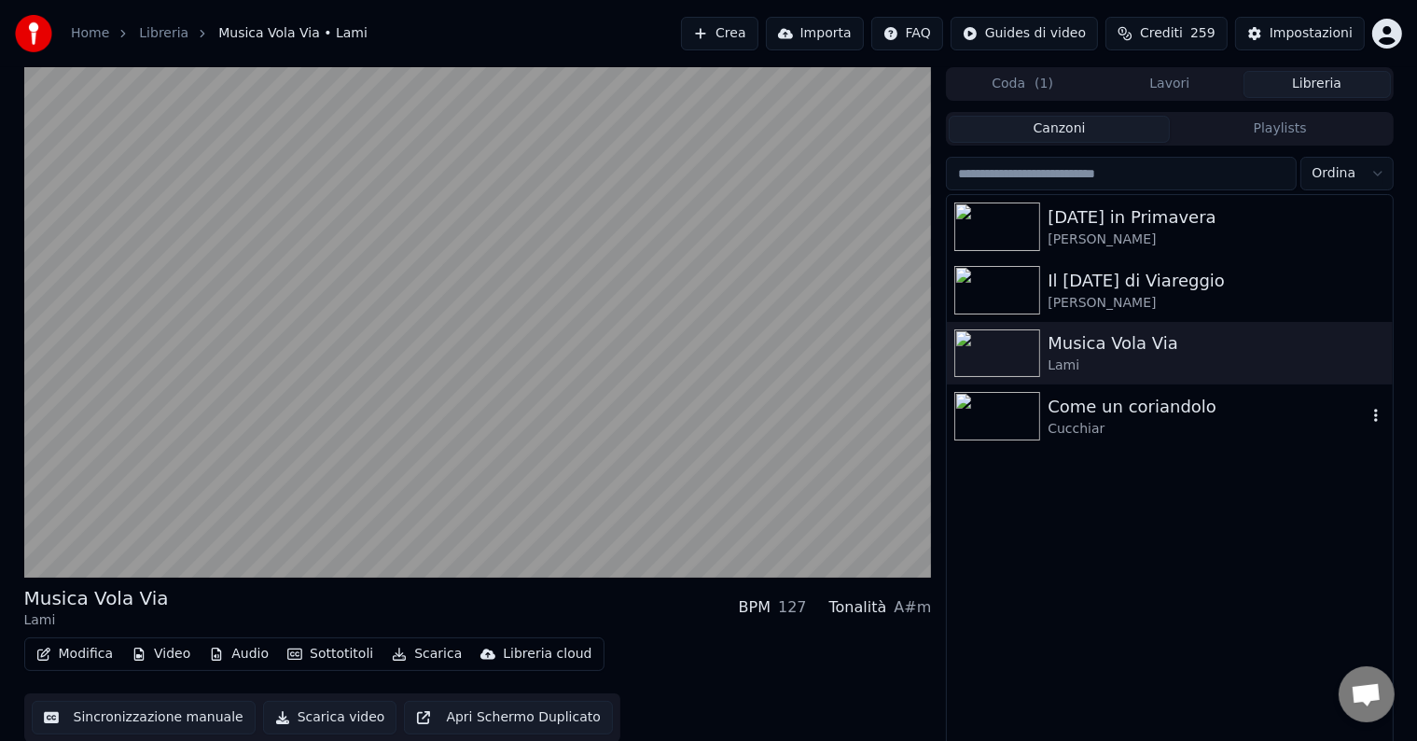
click at [1144, 418] on div "Come un coriandolo" at bounding box center [1206, 407] width 318 height 26
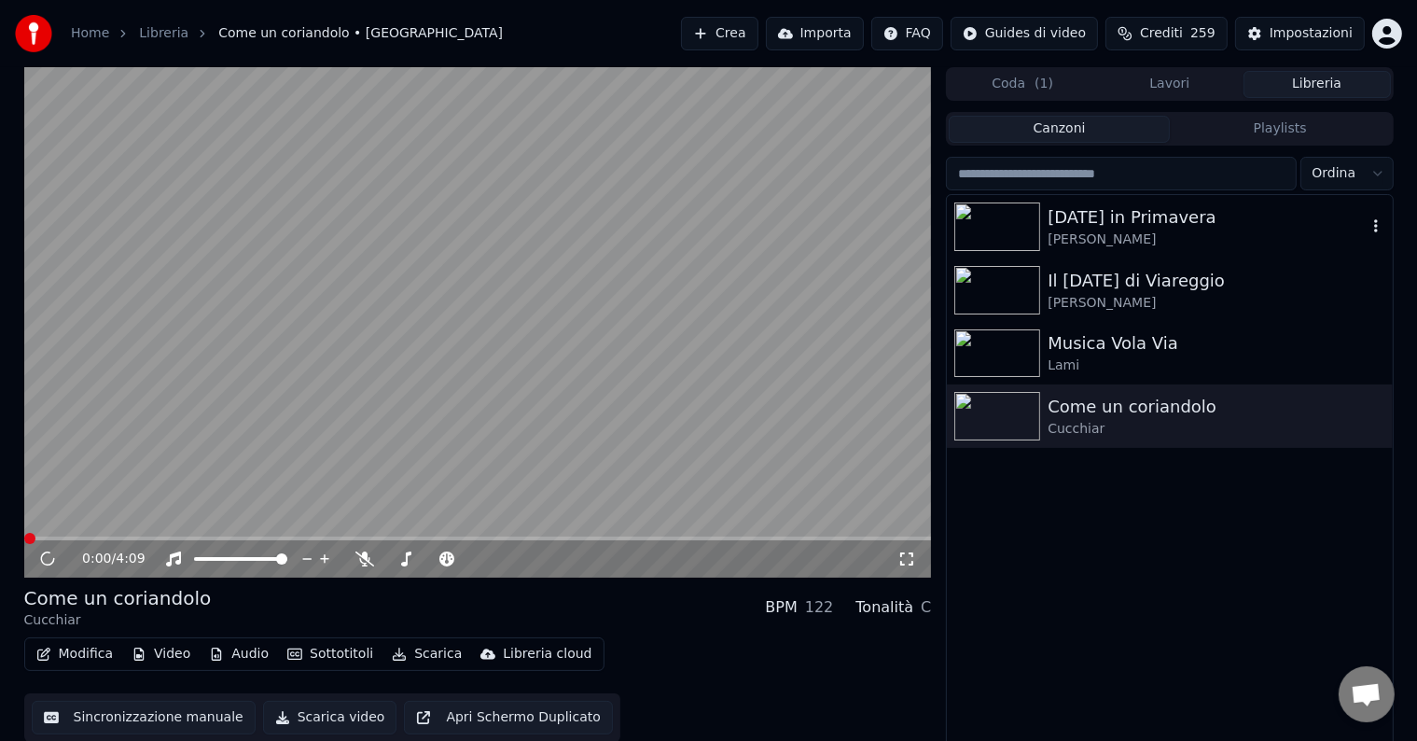
click at [1141, 209] on div "[DATE] in Primavera" at bounding box center [1206, 217] width 318 height 26
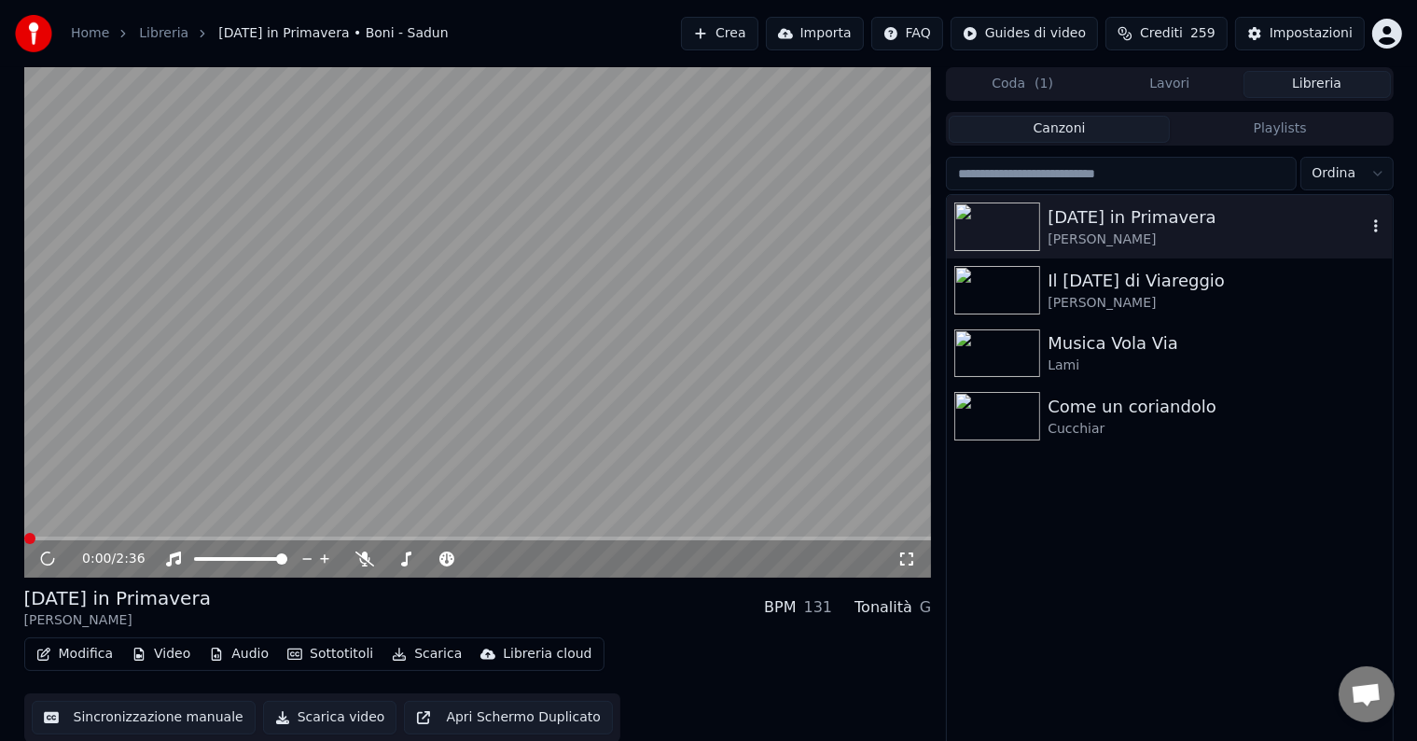
click at [1130, 244] on div "[PERSON_NAME]" at bounding box center [1206, 239] width 318 height 19
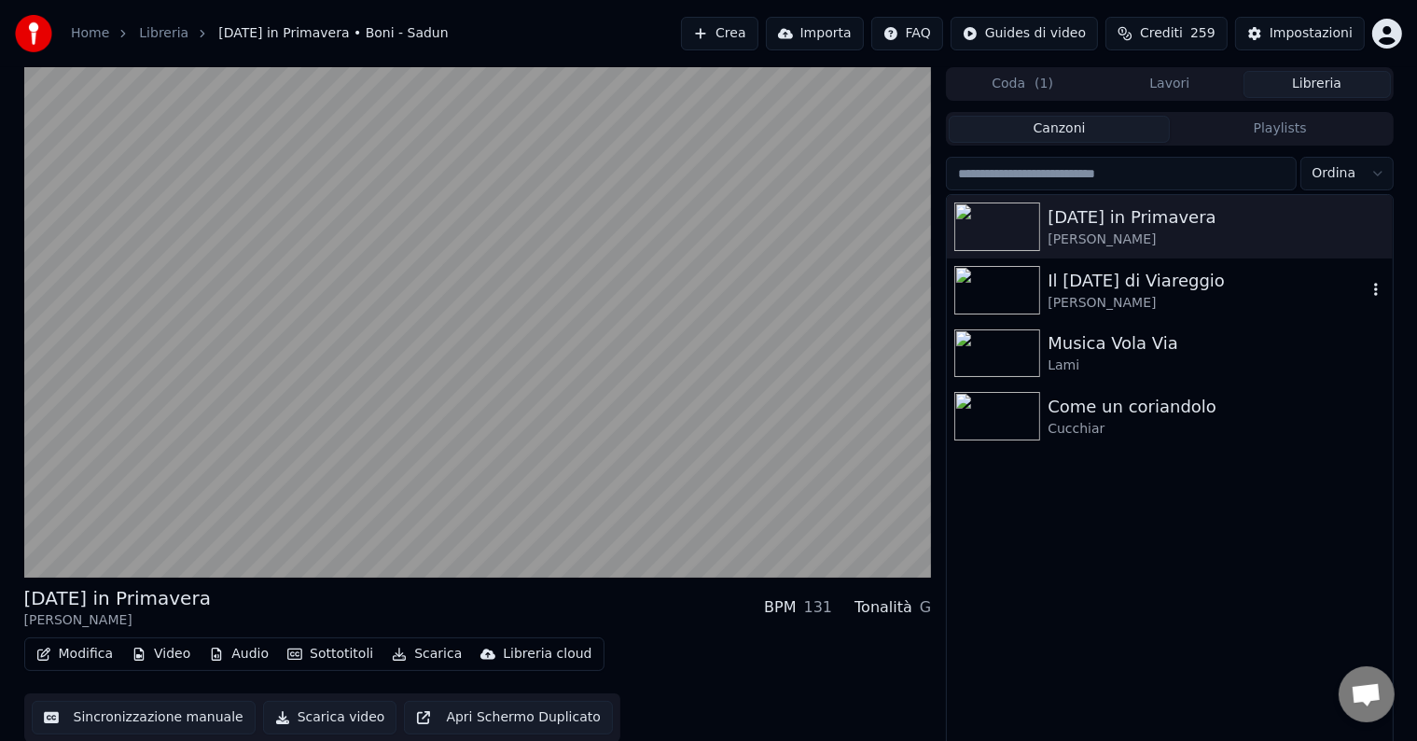
click at [1124, 272] on div "Il [DATE] di Viareggio" at bounding box center [1206, 281] width 318 height 26
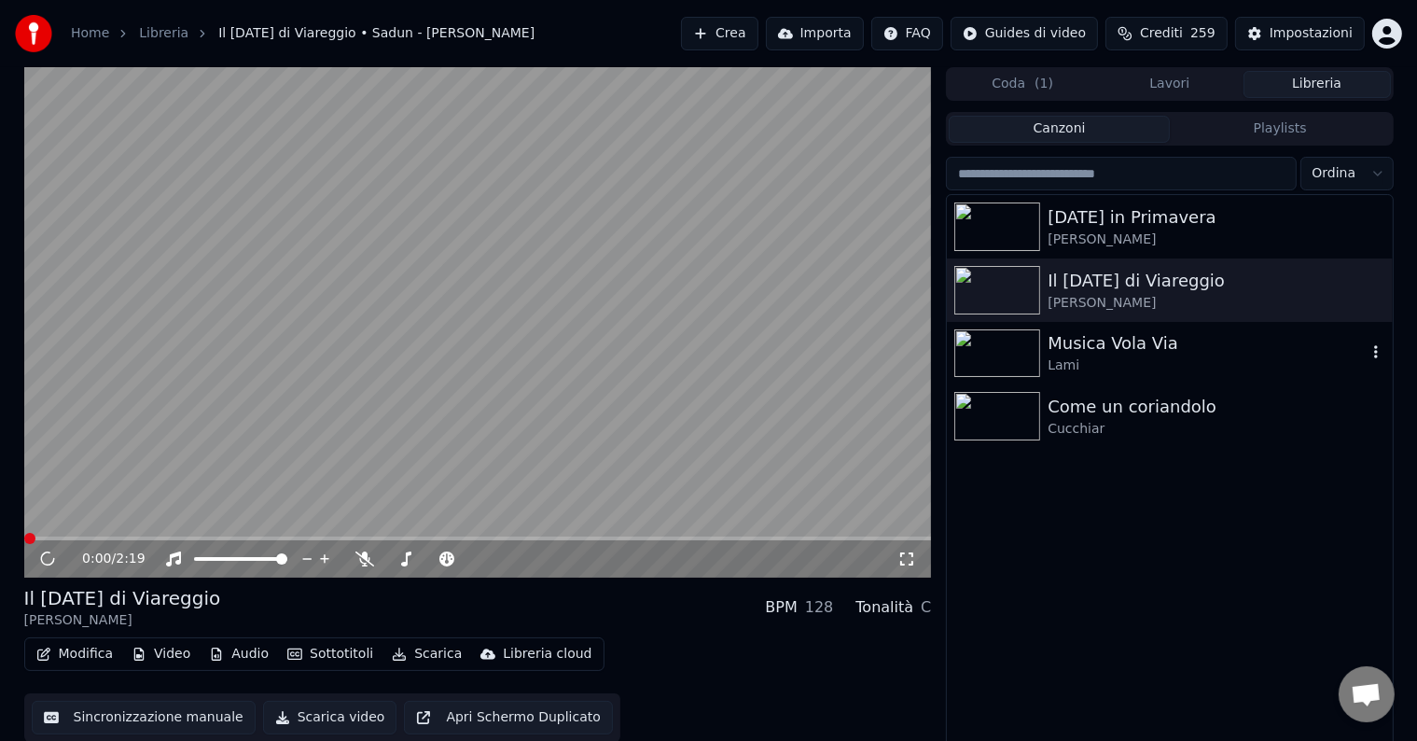
click at [1116, 328] on div "Musica Vola Via Lami" at bounding box center [1169, 353] width 445 height 63
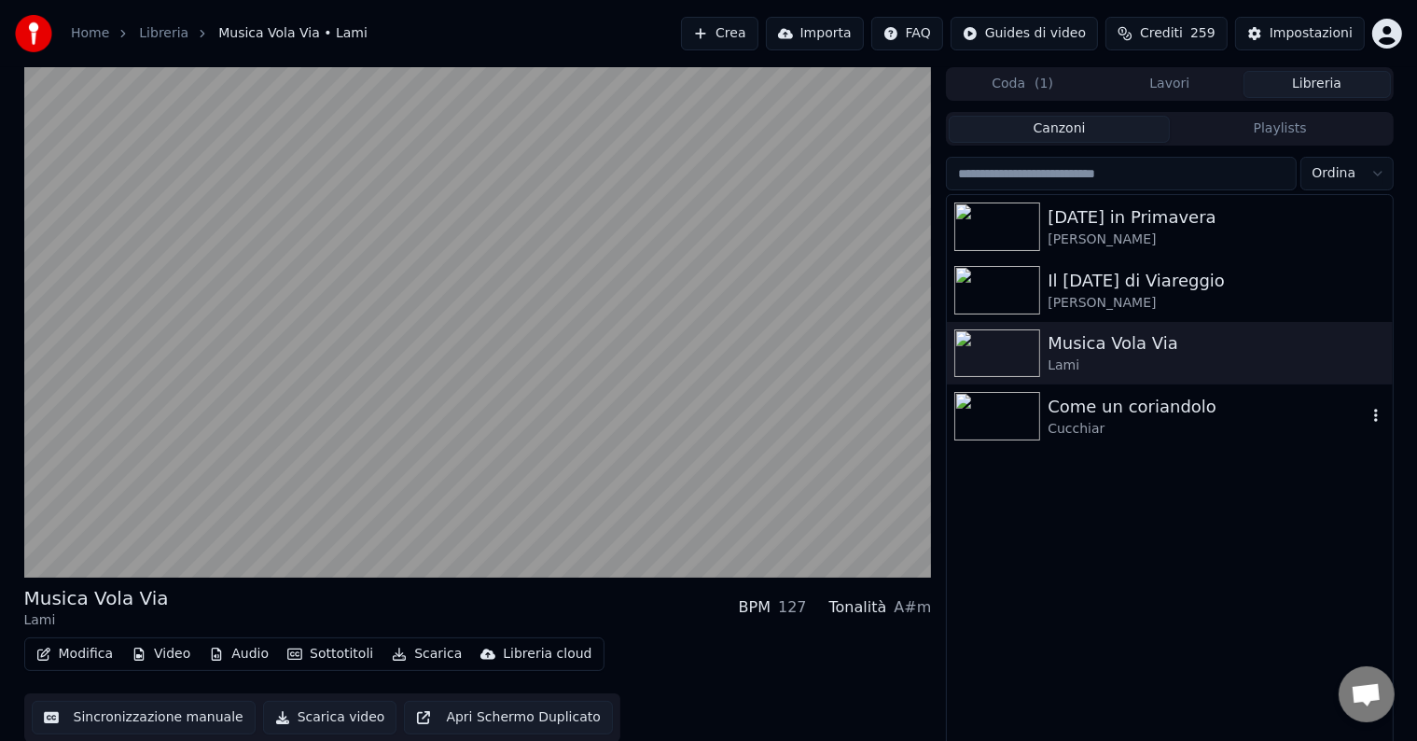
click at [1116, 384] on div "Come un coriandolo Cucchiar" at bounding box center [1169, 415] width 445 height 63
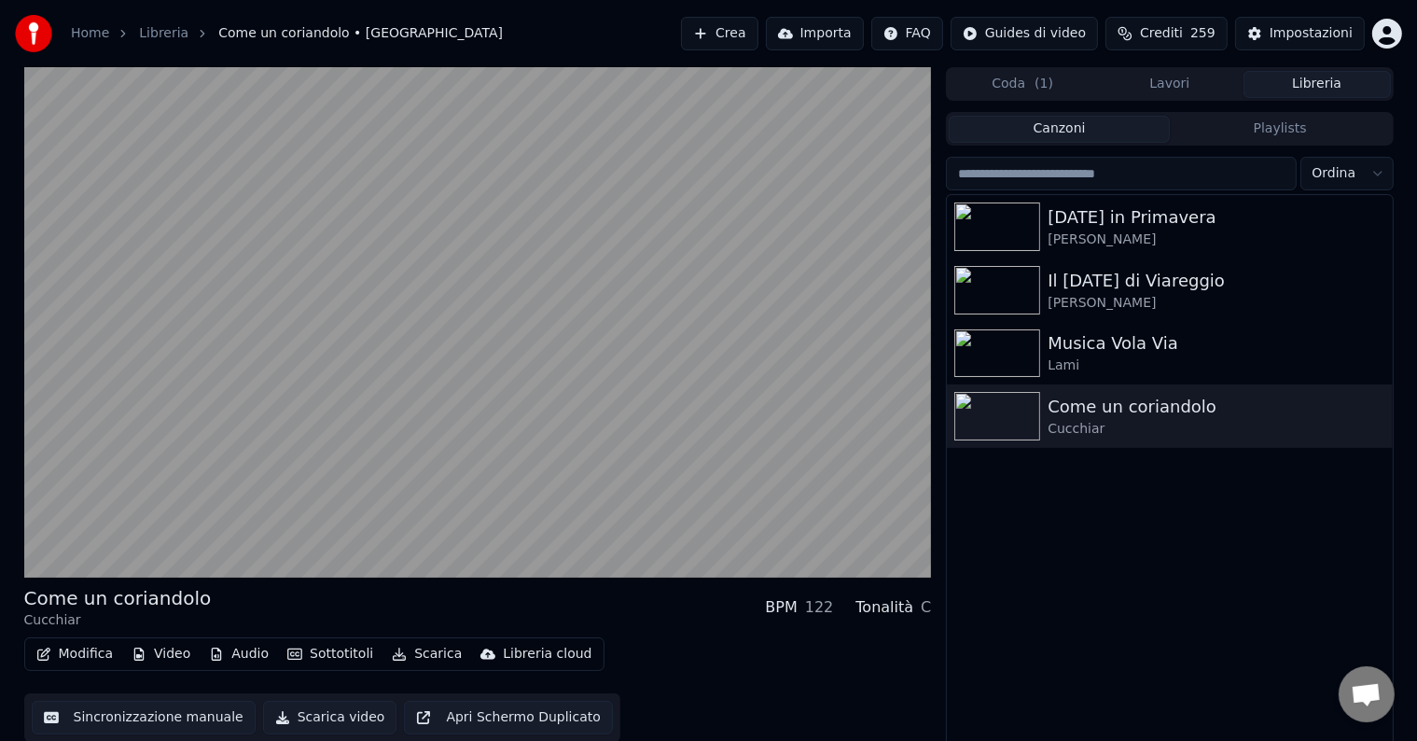
click at [1145, 490] on div "[DATE] in Primavera Boni - Sadun Il [DATE] di Viareggio Sadun - [PERSON_NAME] M…" at bounding box center [1169, 472] width 445 height 554
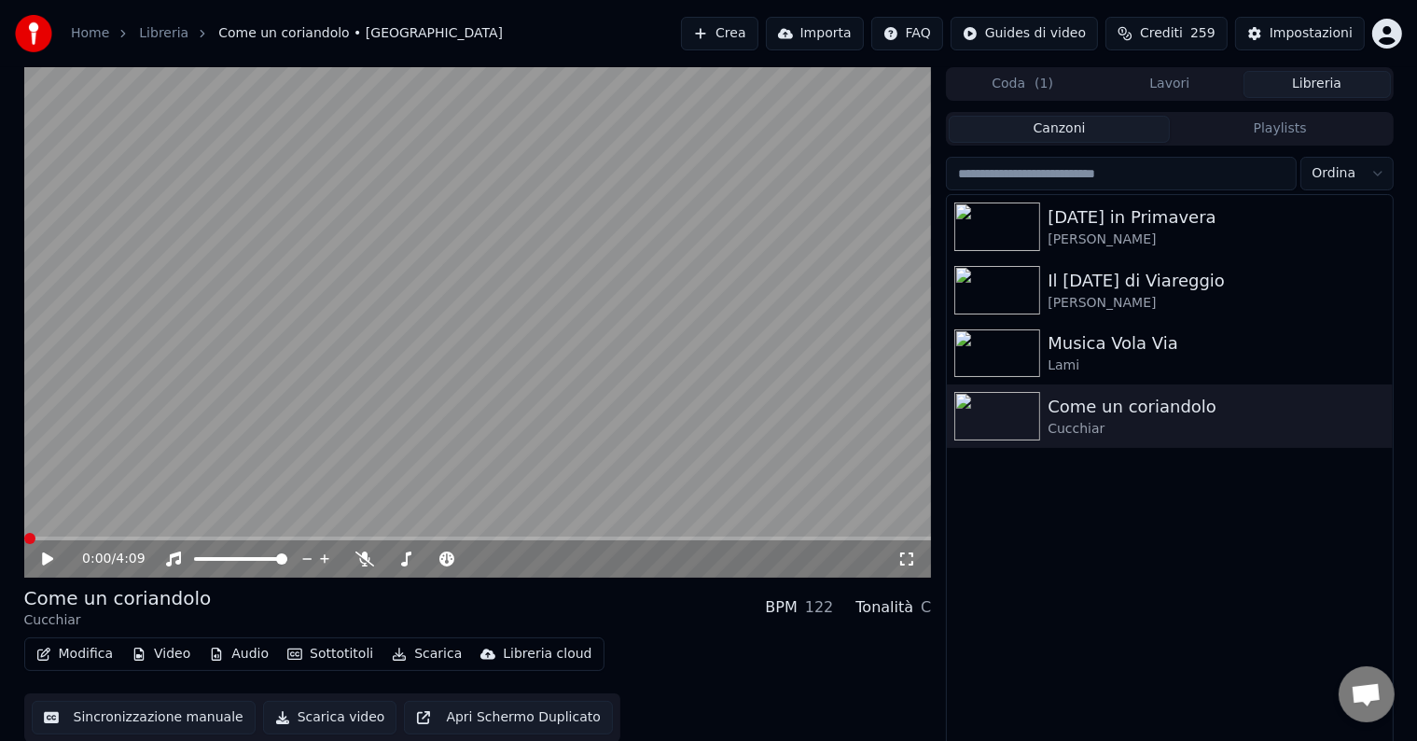
click at [762, 53] on div "Home Libreria Come un coriandolo • Cucchiar Crea Importa FAQ Guides di video Cr…" at bounding box center [708, 33] width 1417 height 67
click at [751, 37] on button "Crea" at bounding box center [719, 34] width 76 height 34
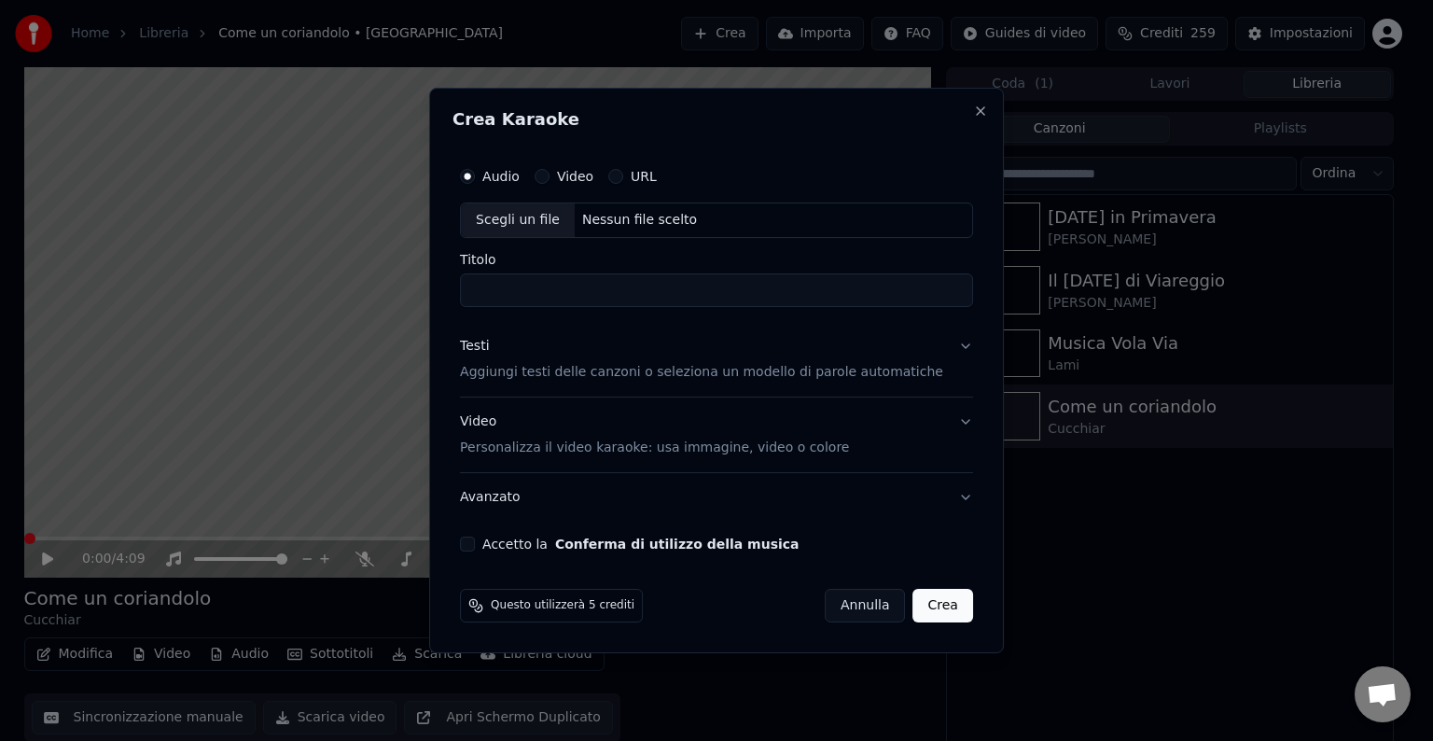
click at [561, 219] on div "Scegli un file" at bounding box center [518, 220] width 114 height 34
click at [539, 298] on input "**********" at bounding box center [716, 290] width 513 height 34
drag, startPoint x: 534, startPoint y: 292, endPoint x: 389, endPoint y: 270, distance: 146.2
click at [389, 270] on body "Home Libreria Come un coriandolo • Cucchiar Crea Importa FAQ Guides di video Cr…" at bounding box center [708, 370] width 1417 height 741
click at [815, 307] on div "**********" at bounding box center [716, 354] width 528 height 409
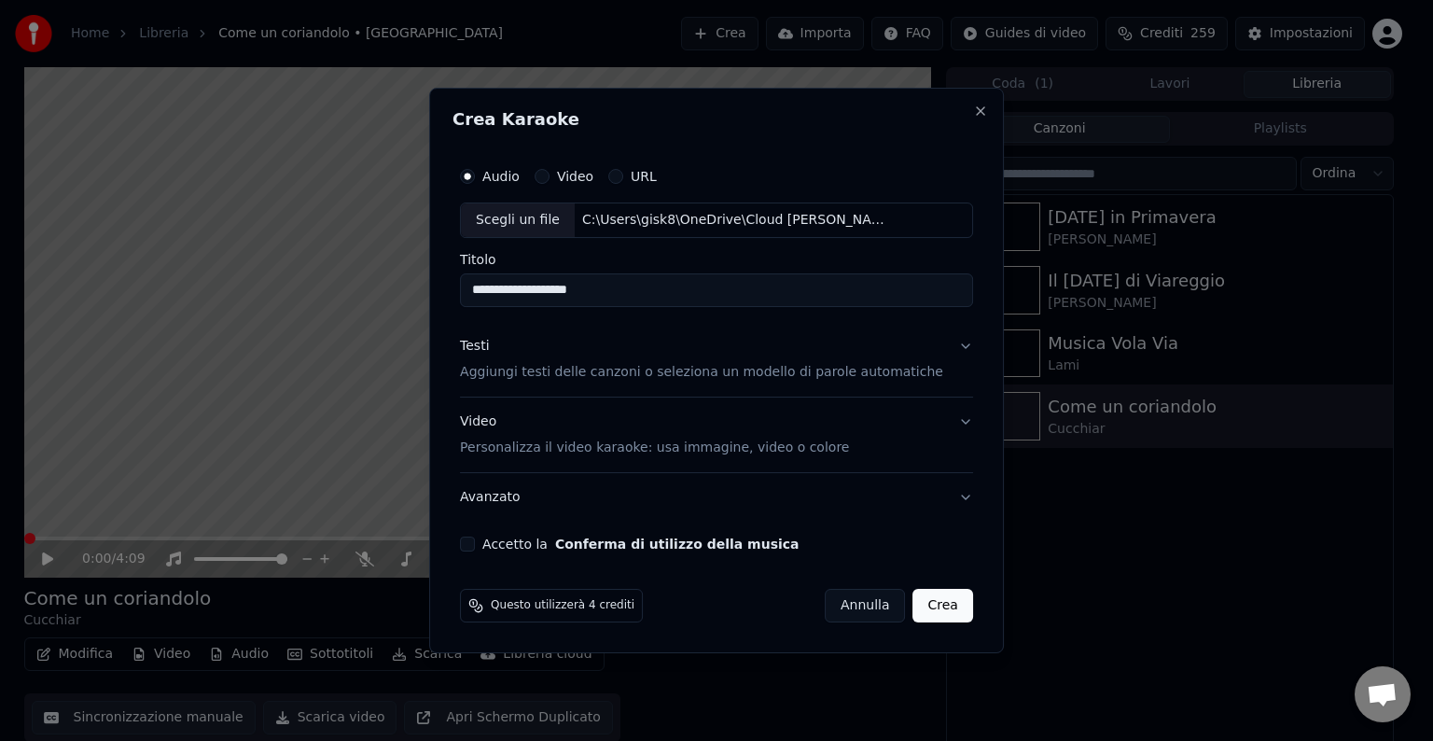
type input "**********"
click at [552, 380] on p "Aggiungi testi delle canzoni o seleziona un modello di parole automatiche" at bounding box center [701, 372] width 483 height 19
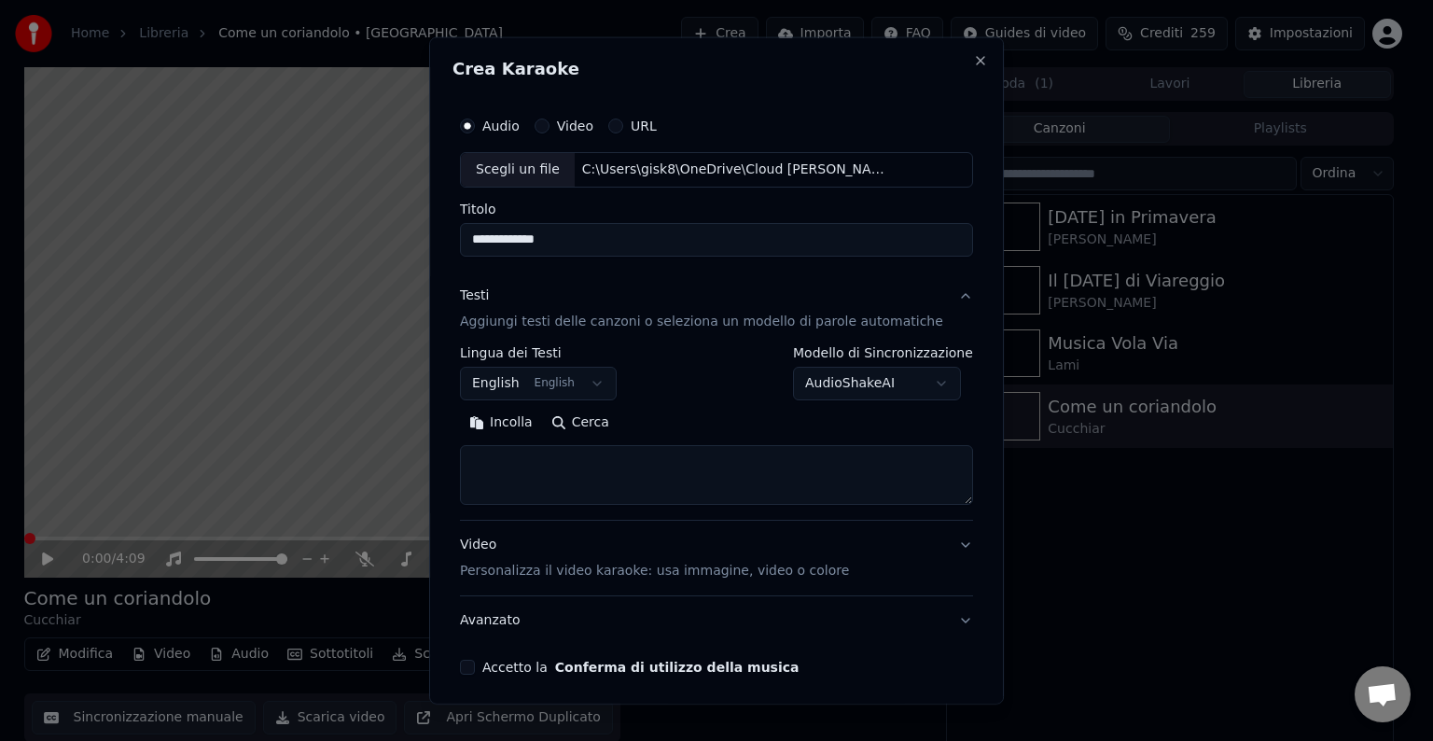
click at [573, 386] on button "English English" at bounding box center [538, 384] width 157 height 34
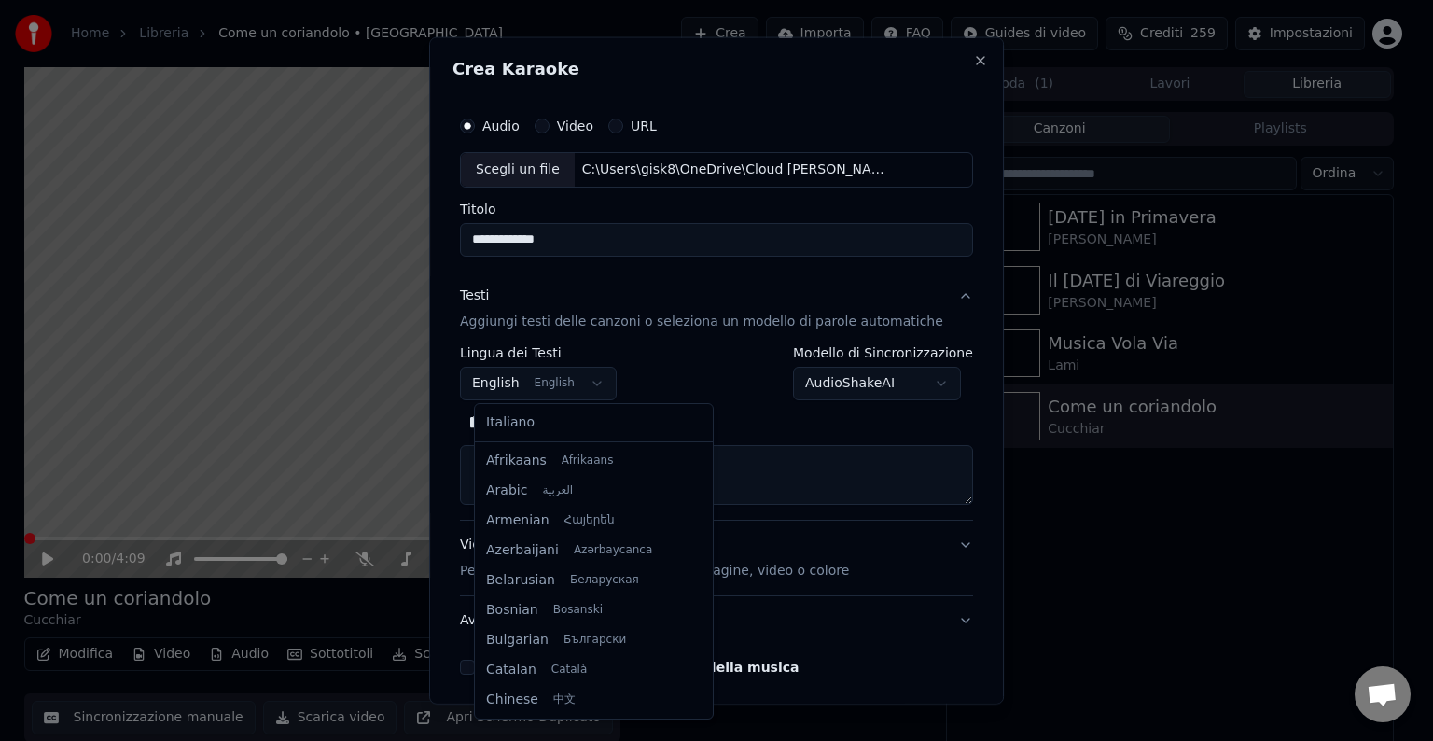
scroll to position [149, 0]
select select "**"
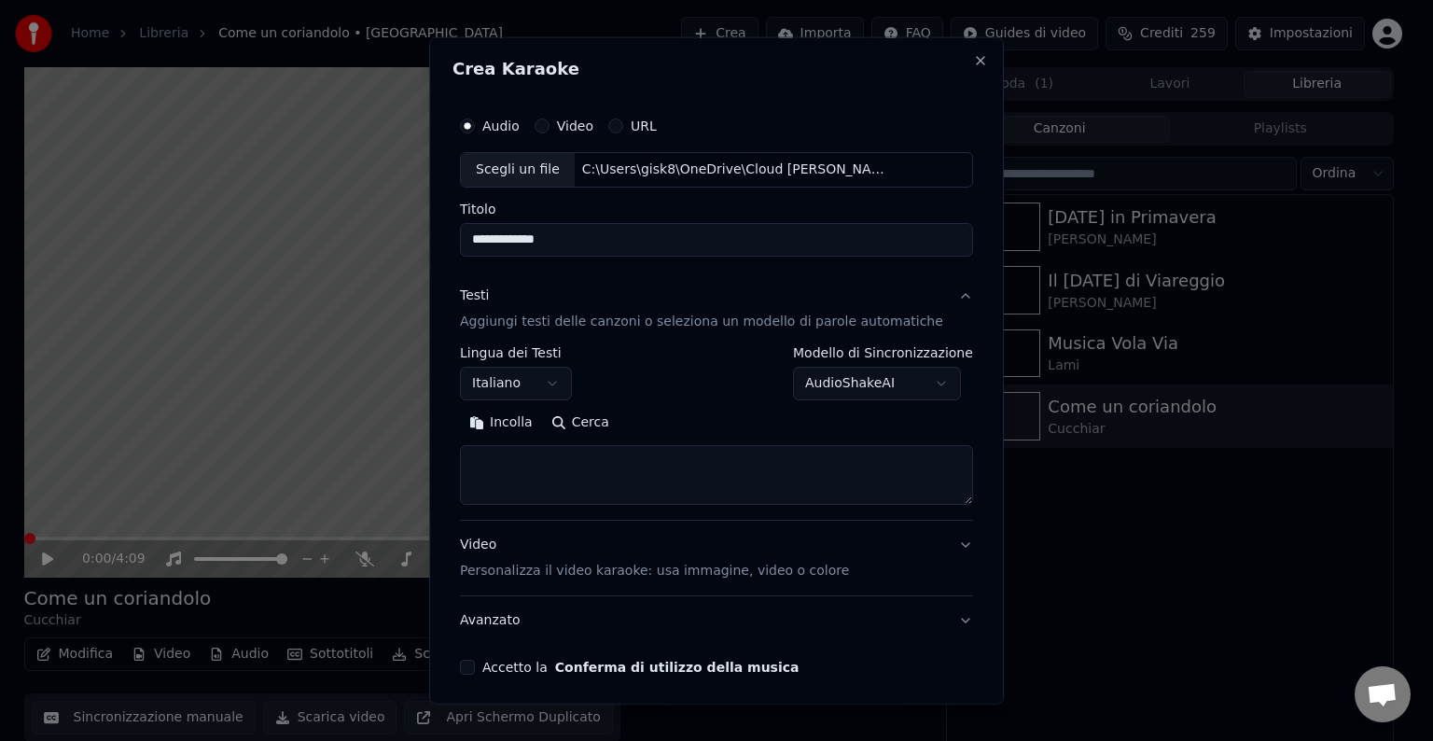
click at [597, 485] on textarea at bounding box center [716, 475] width 513 height 60
paste textarea "**********"
type textarea "**********"
click at [622, 571] on p "Personalizza il video karaoke: usa immagine, video o colore" at bounding box center [654, 570] width 389 height 19
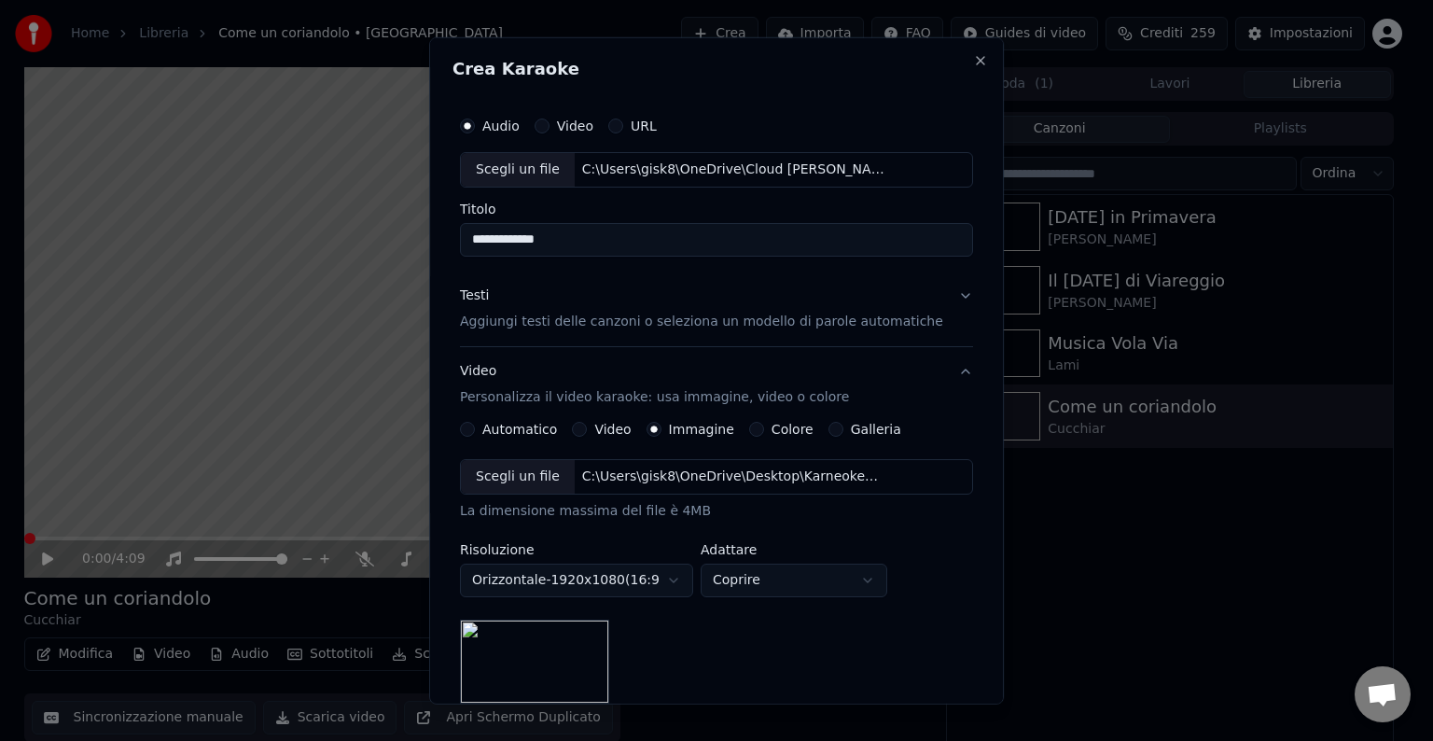
click at [537, 481] on div "Scegli un file" at bounding box center [518, 477] width 114 height 34
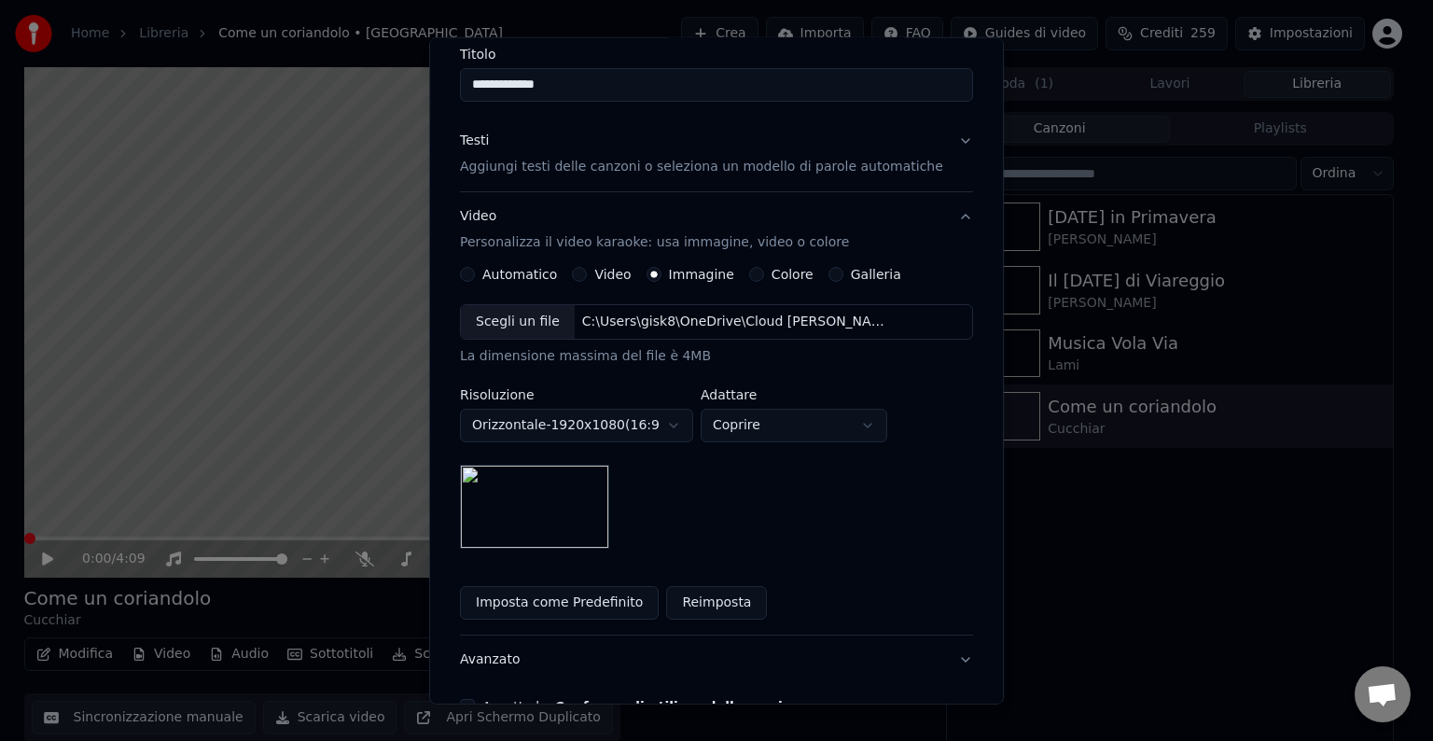
click at [565, 605] on button "Imposta come Predefinito" at bounding box center [559, 603] width 199 height 34
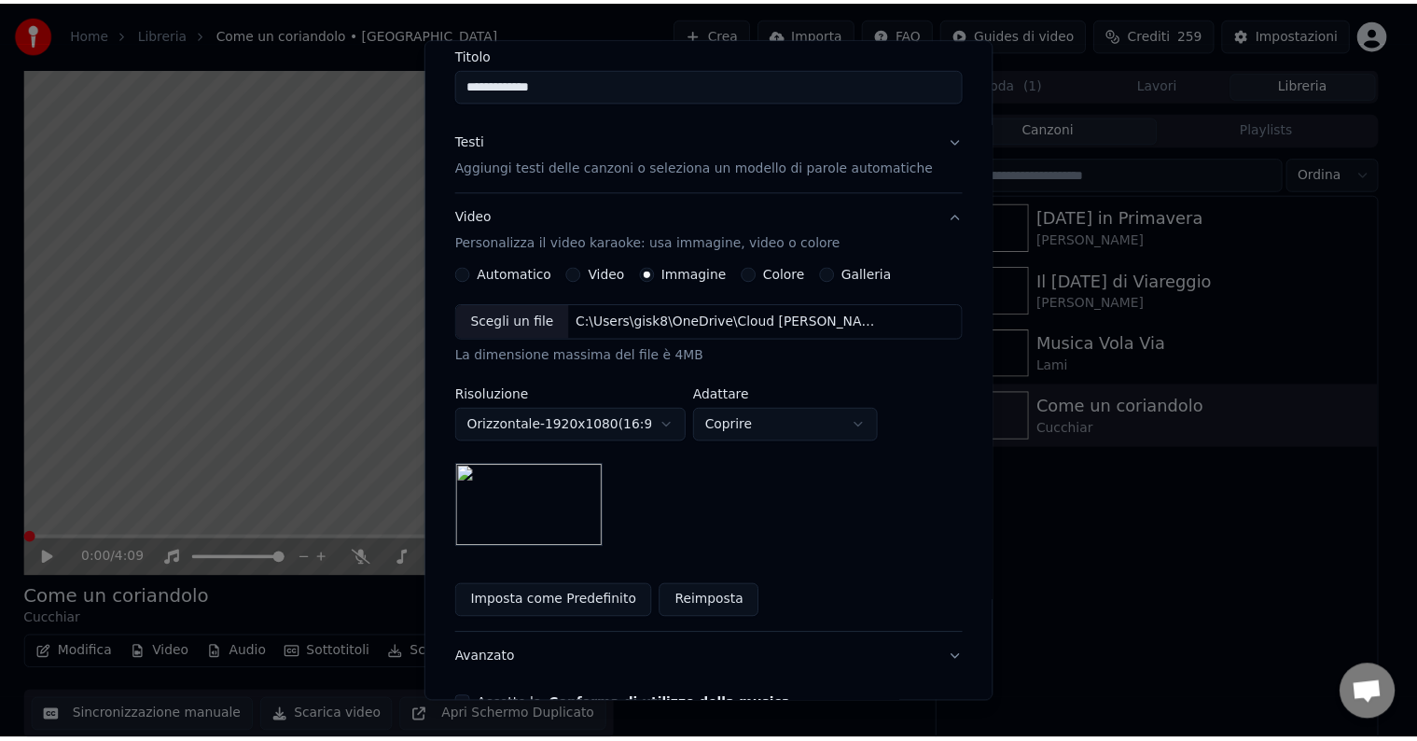
scroll to position [265, 0]
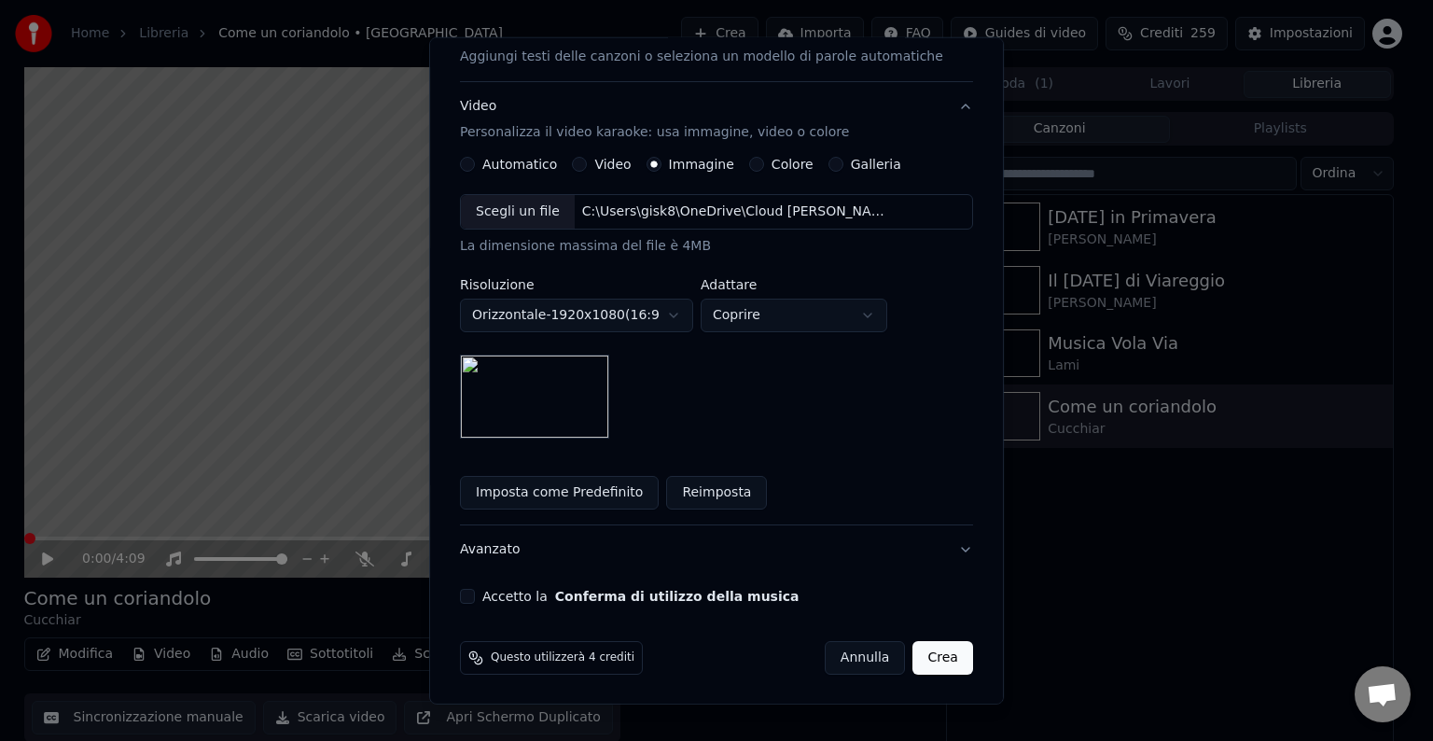
click at [913, 652] on button "Crea" at bounding box center [943, 658] width 60 height 34
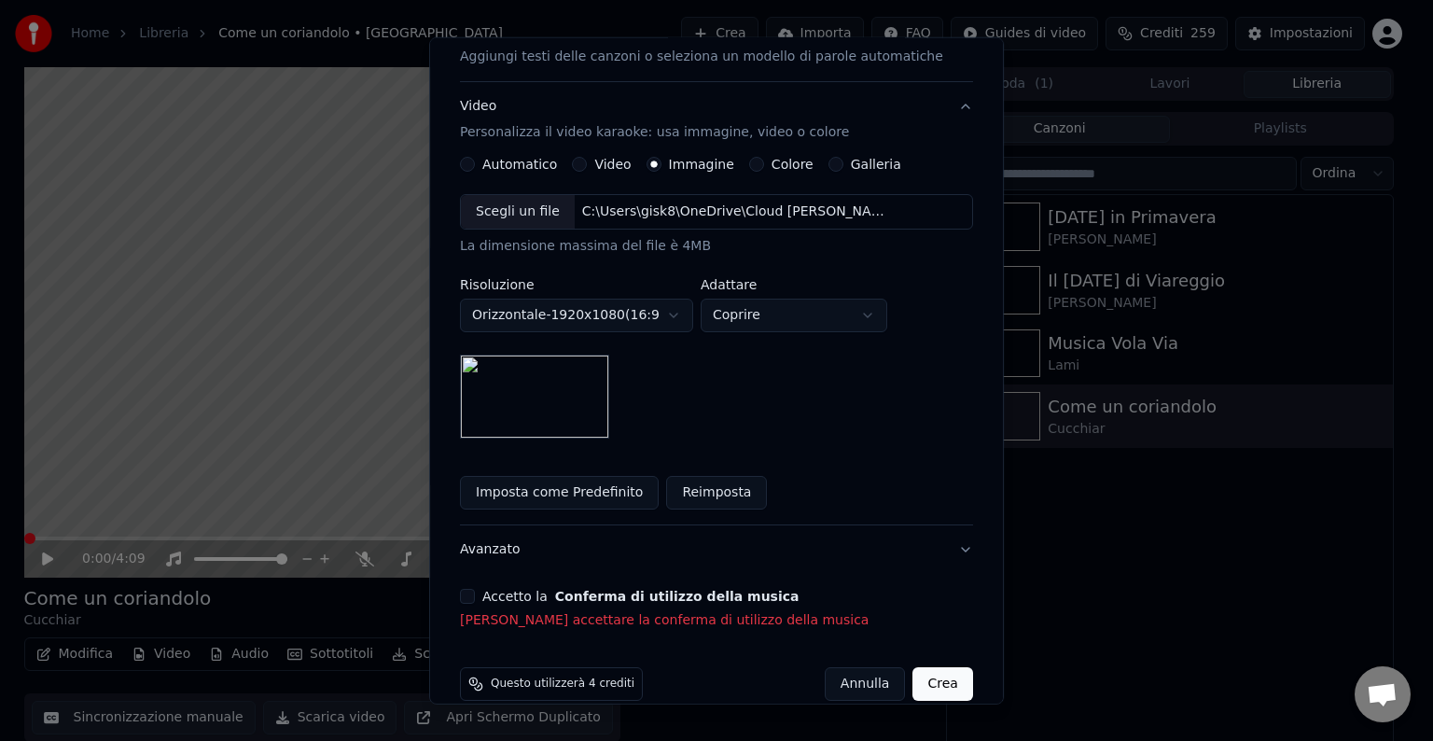
click at [482, 584] on div "**********" at bounding box center [716, 236] width 528 height 802
click at [481, 589] on div "**********" at bounding box center [716, 236] width 528 height 802
click at [475, 590] on button "Accetto la Conferma di utilizzo della musica" at bounding box center [467, 596] width 15 height 15
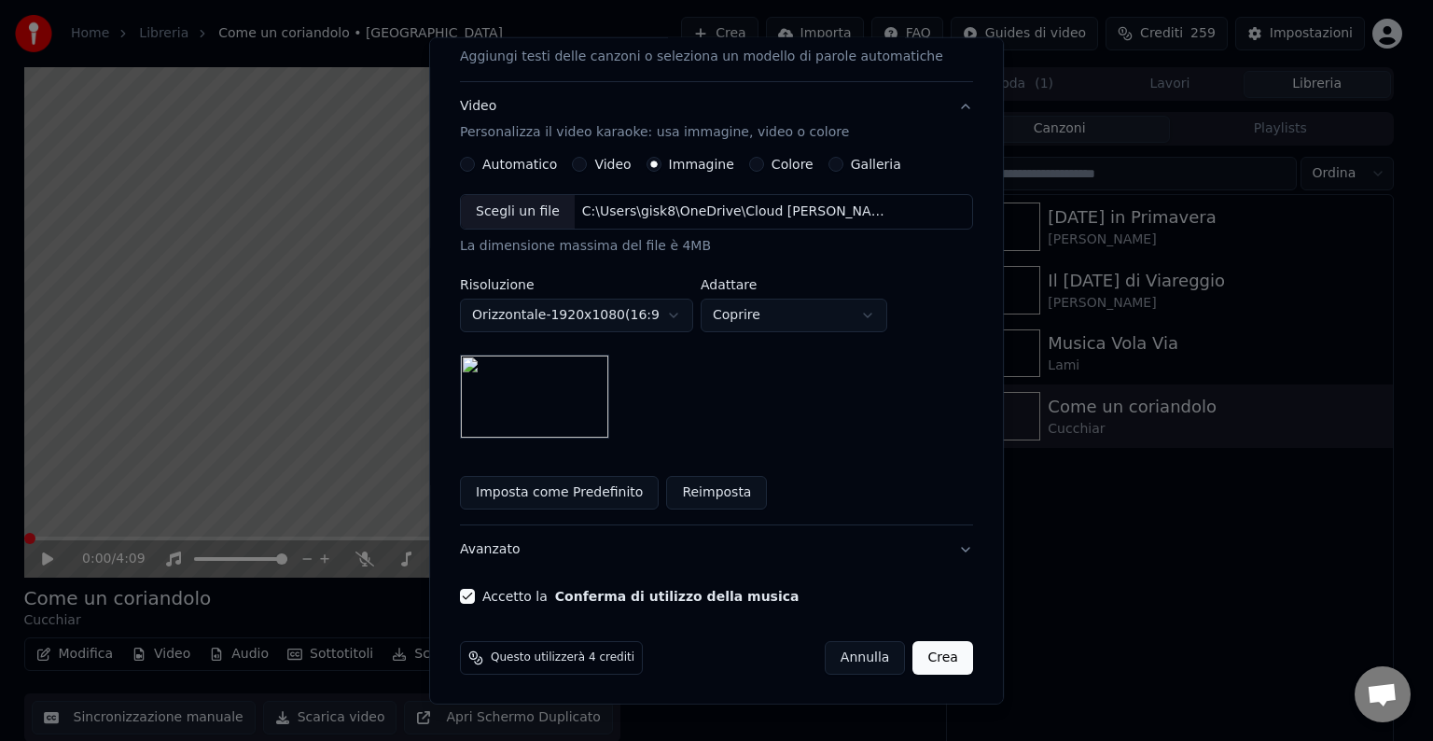
click at [918, 668] on button "Crea" at bounding box center [943, 658] width 60 height 34
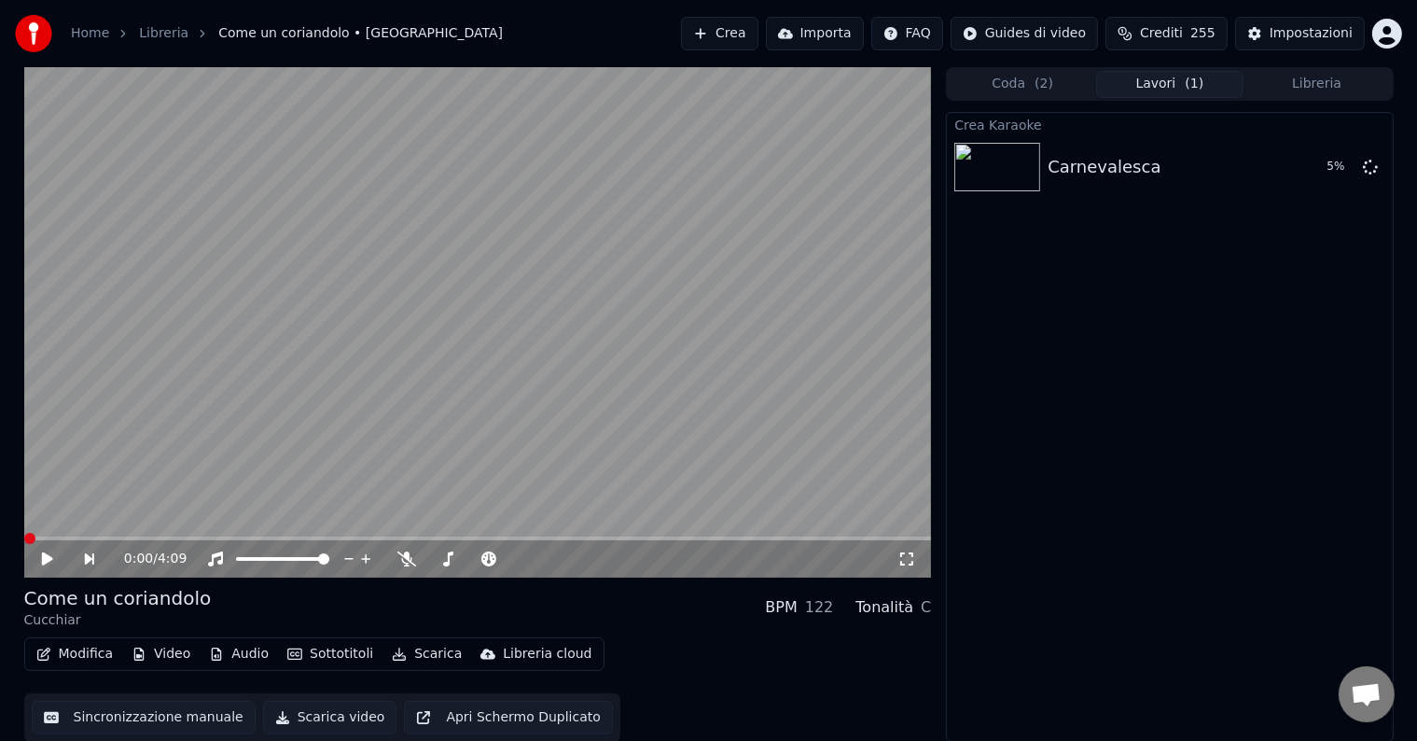
click at [49, 569] on div "0:00 / 4:09" at bounding box center [478, 558] width 908 height 37
click at [47, 560] on icon at bounding box center [46, 558] width 11 height 13
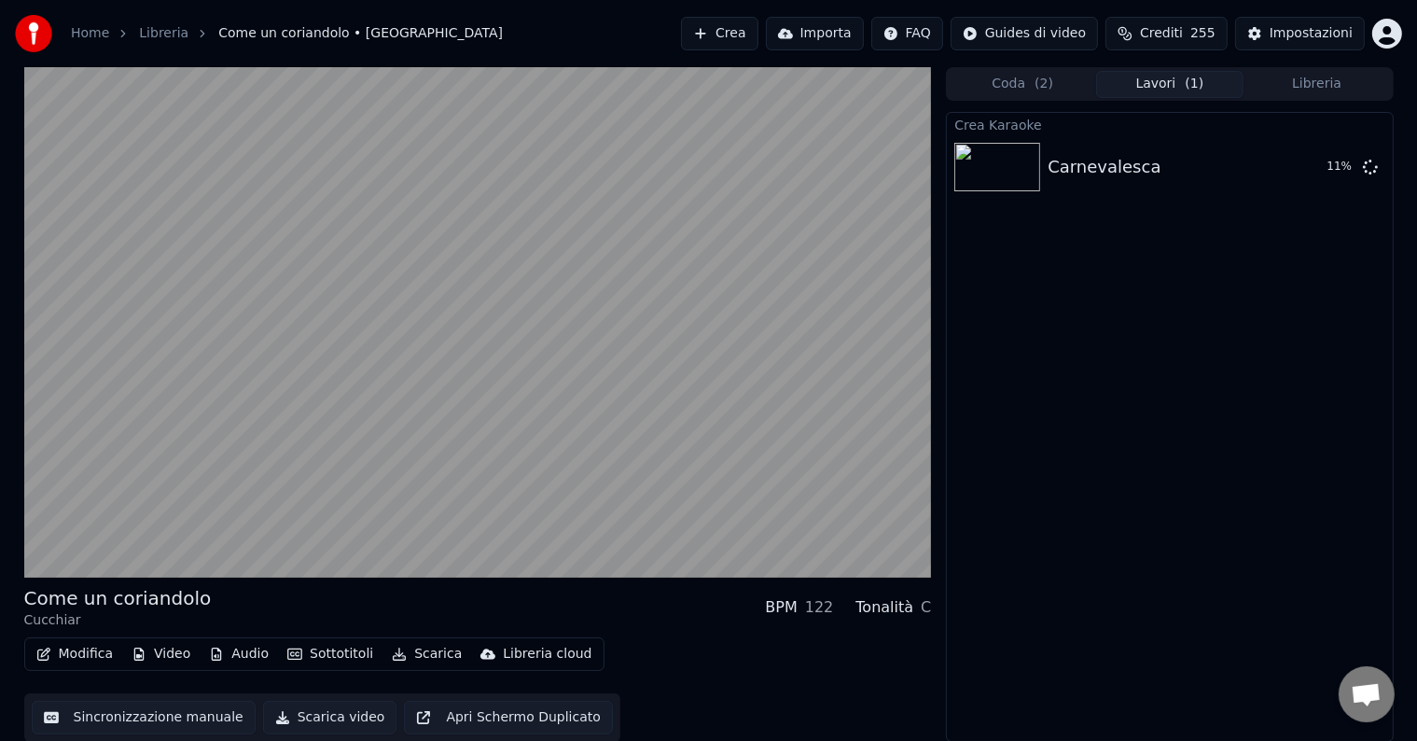
click at [1366, 691] on span "Aprire la chat" at bounding box center [1366, 696] width 31 height 26
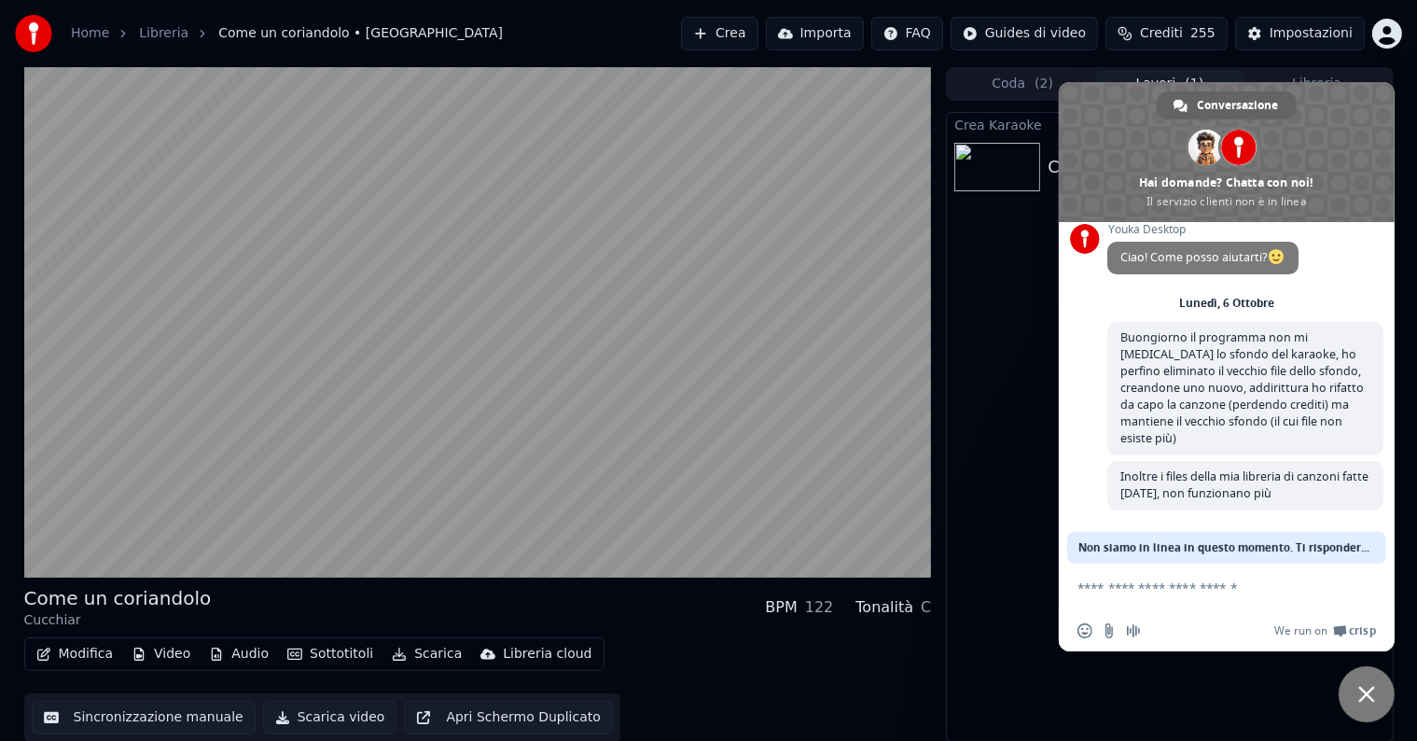
click at [1233, 586] on textarea "Scrivi il tuo messaggio..." at bounding box center [1205, 587] width 257 height 17
type textarea "**********"
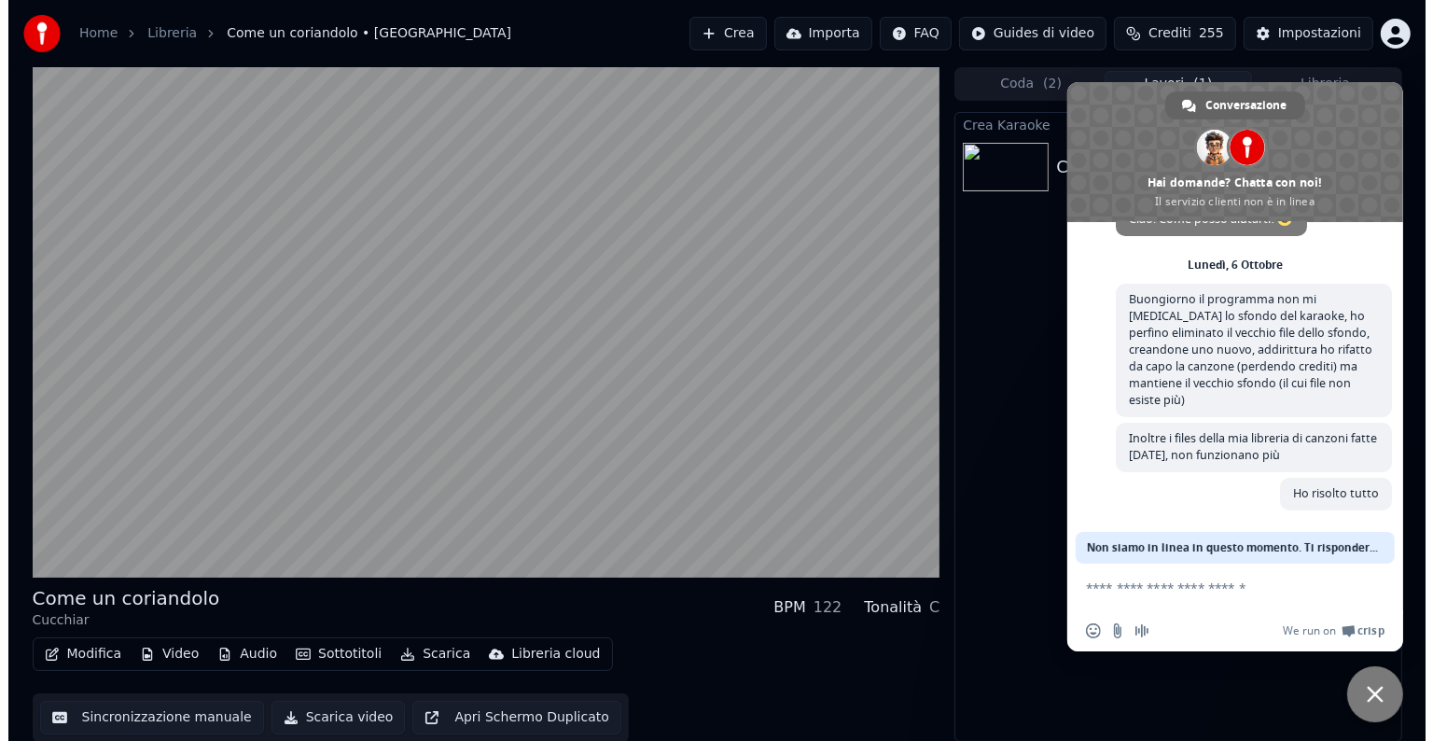
scroll to position [59, 0]
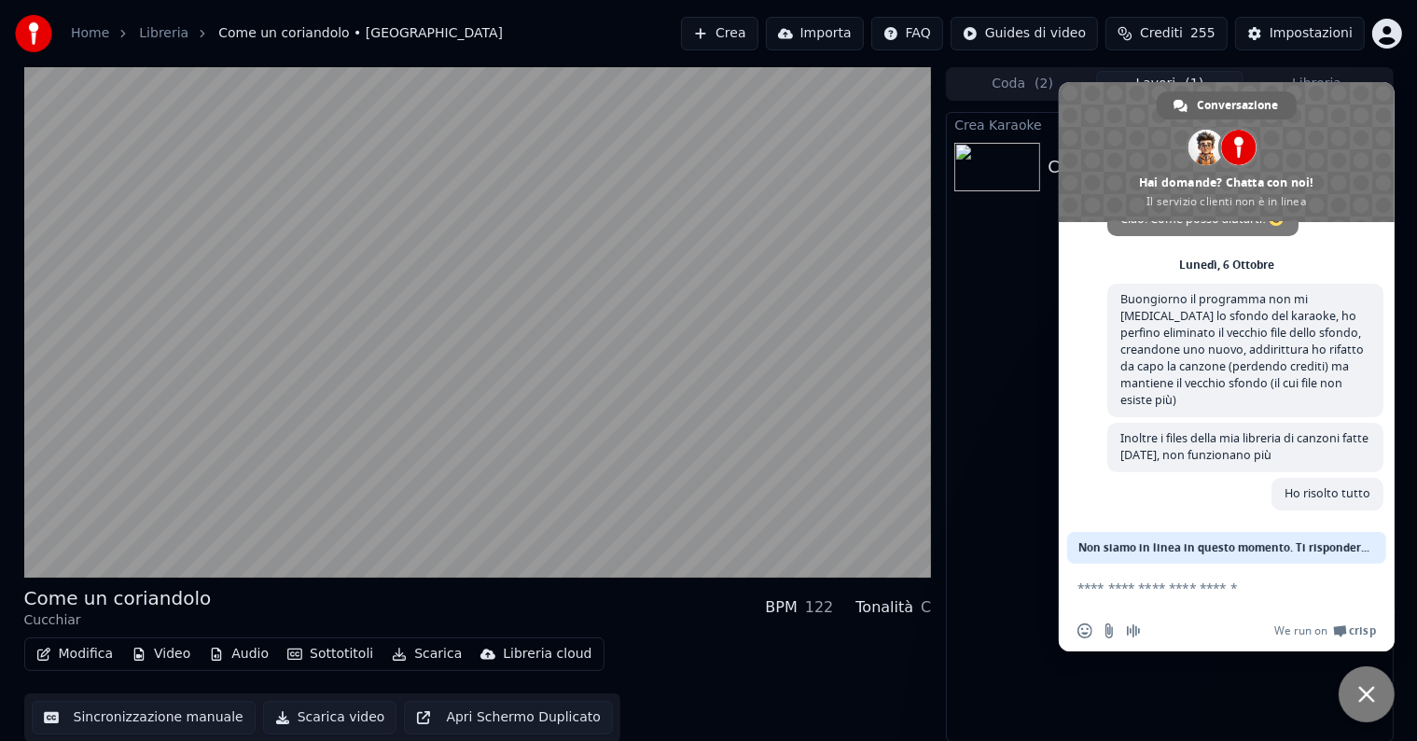
click at [1006, 423] on div "Crea Karaoke Carnevalesca 13 %" at bounding box center [1169, 427] width 447 height 630
click at [1364, 678] on span "Chiudere la chat" at bounding box center [1366, 694] width 56 height 56
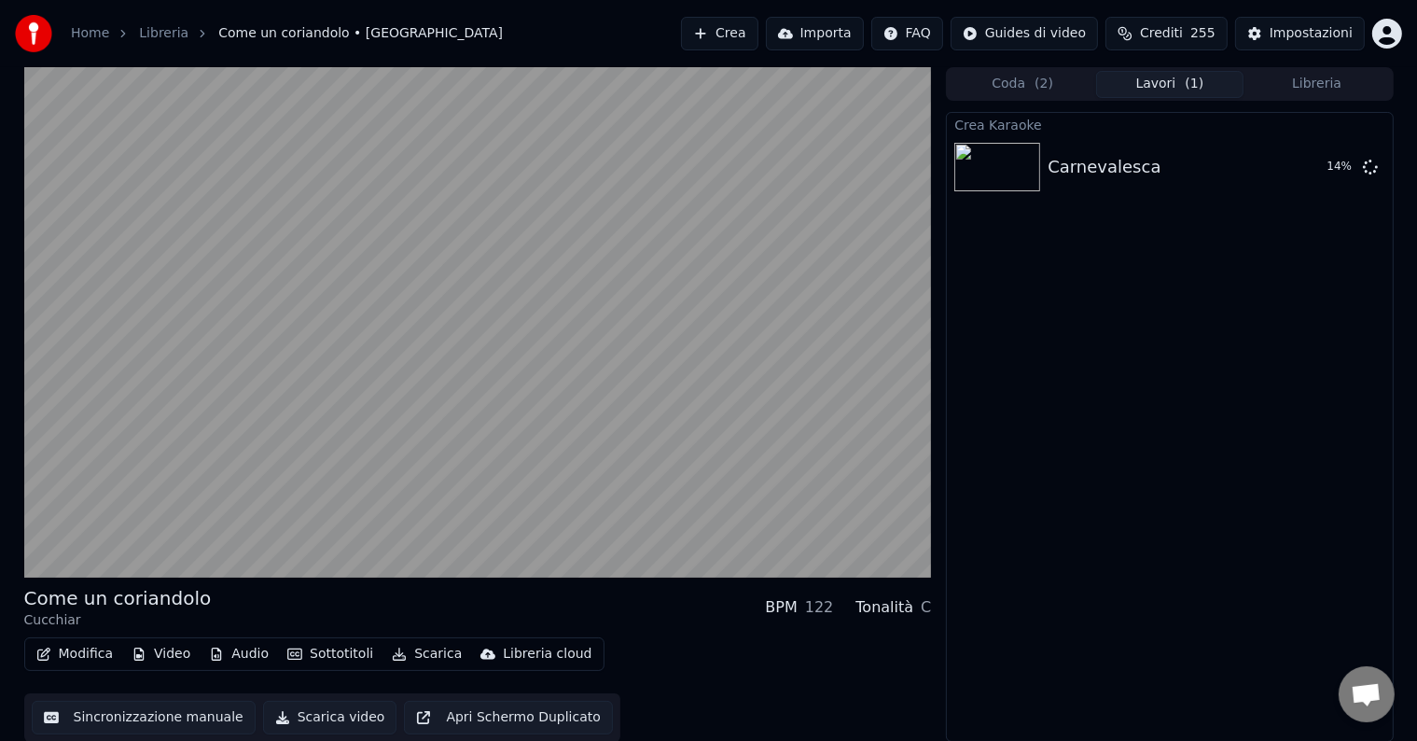
click at [1070, 483] on div "Crea Karaoke Carnevalesca 14 %" at bounding box center [1169, 427] width 447 height 630
click at [1295, 173] on button "Riproduci" at bounding box center [1308, 167] width 93 height 34
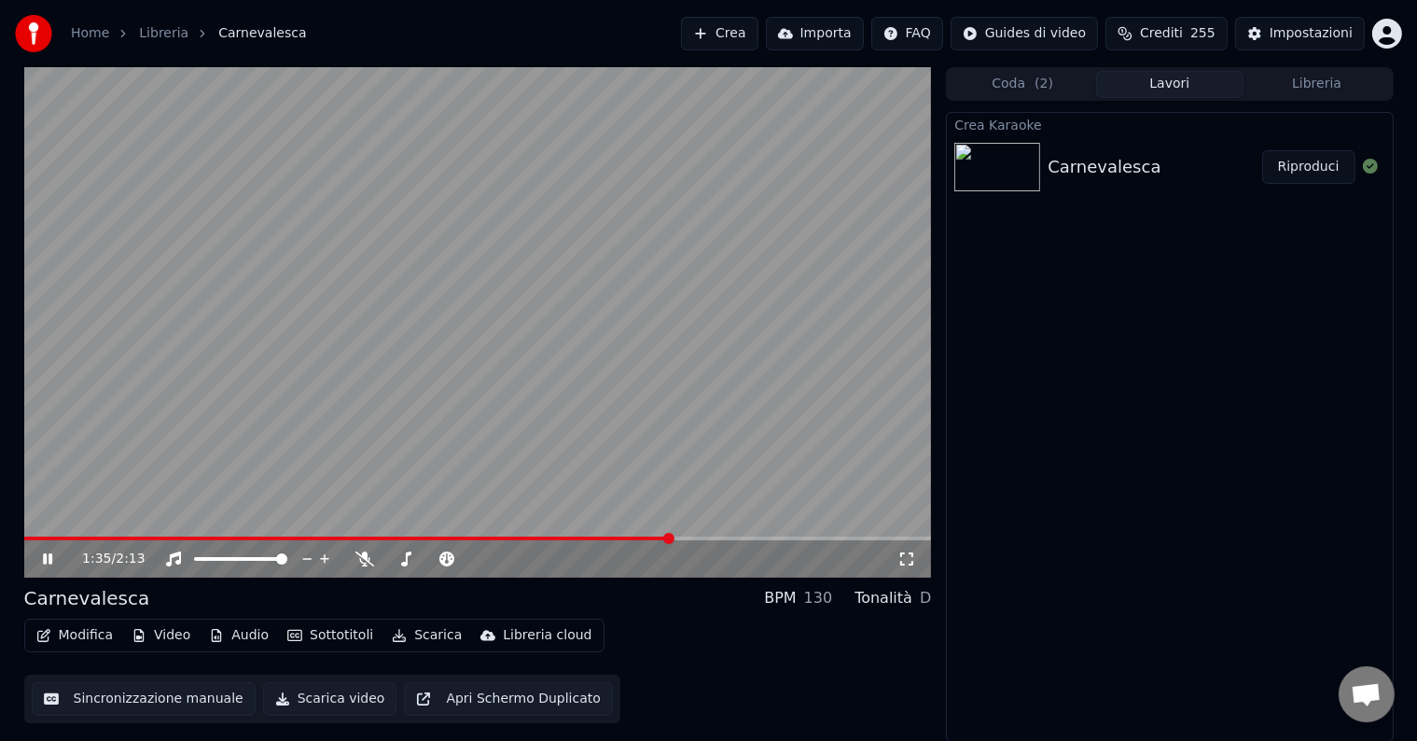
click at [86, 638] on button "Modifica" at bounding box center [75, 635] width 92 height 26
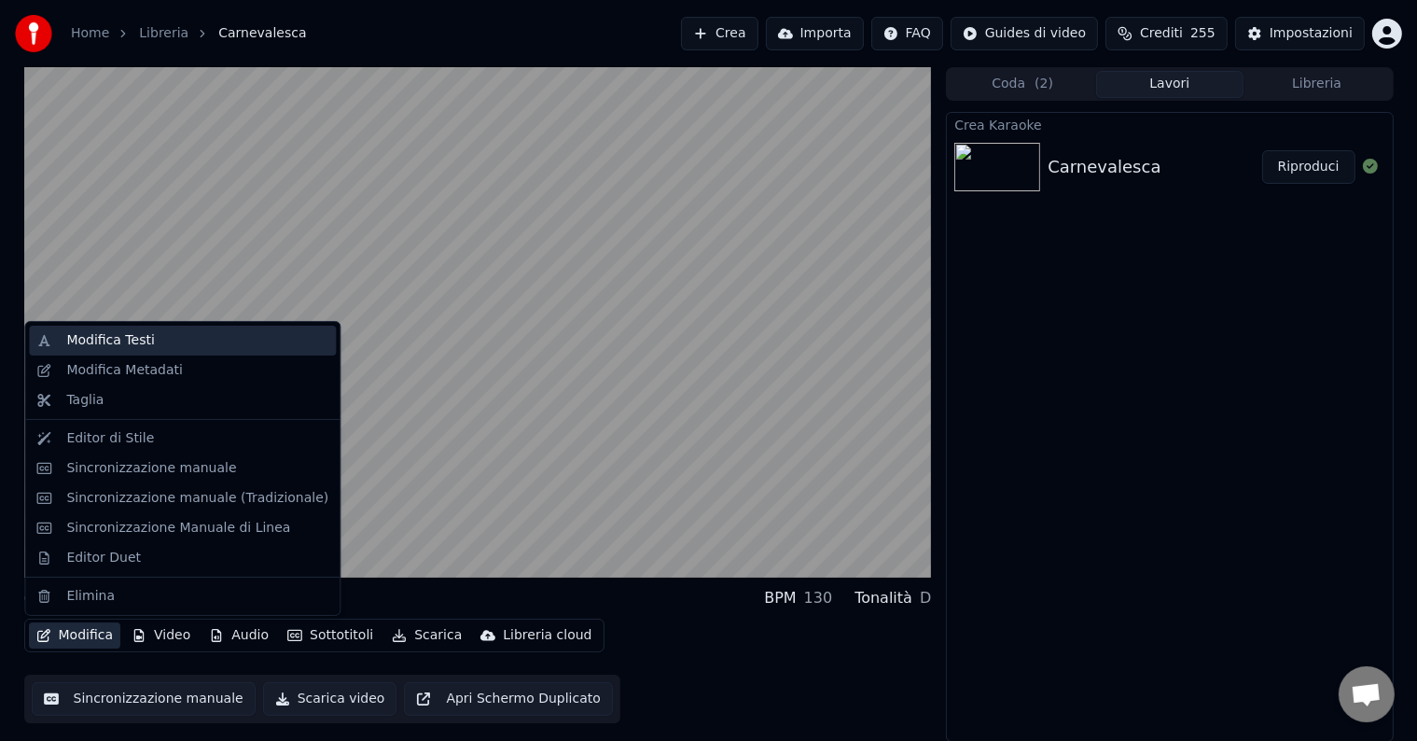
click at [132, 341] on div "Modifica Testi" at bounding box center [110, 340] width 88 height 19
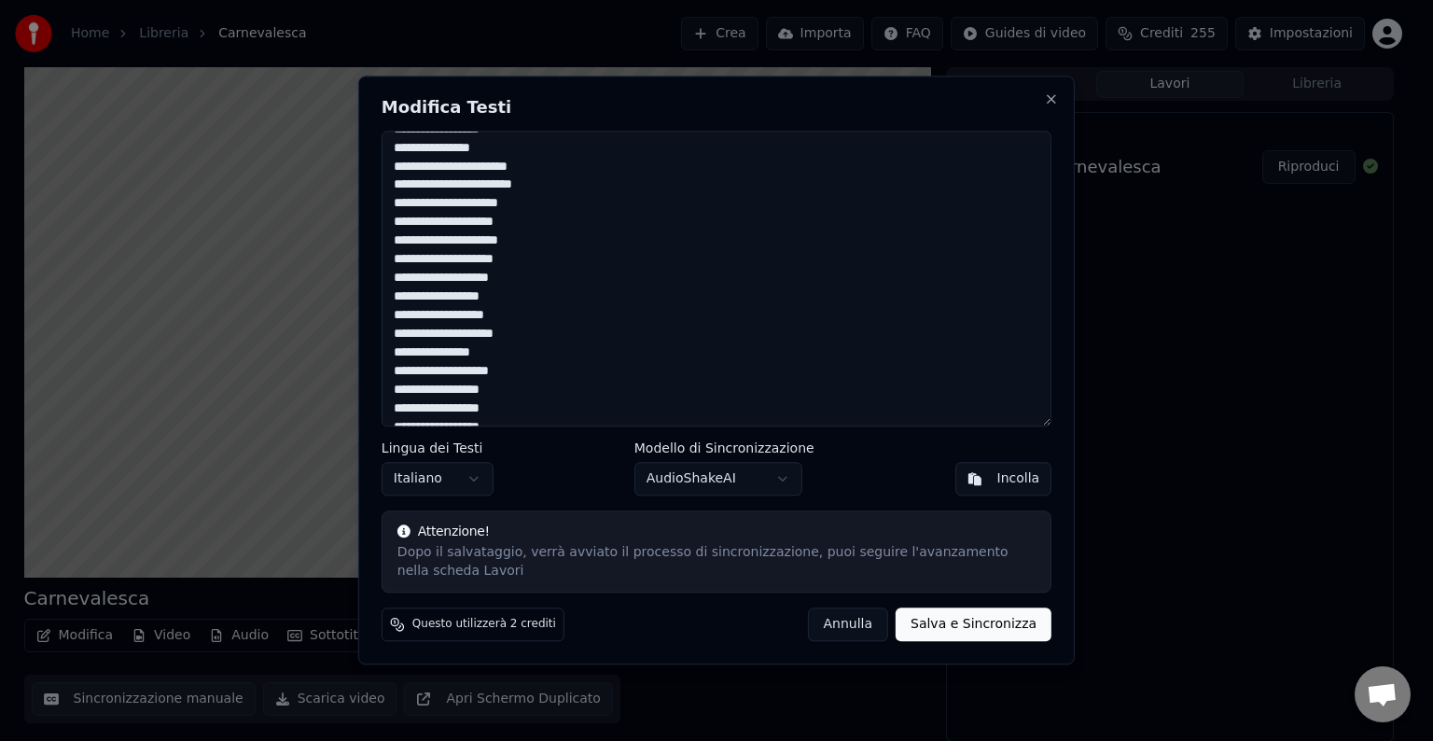
scroll to position [612, 0]
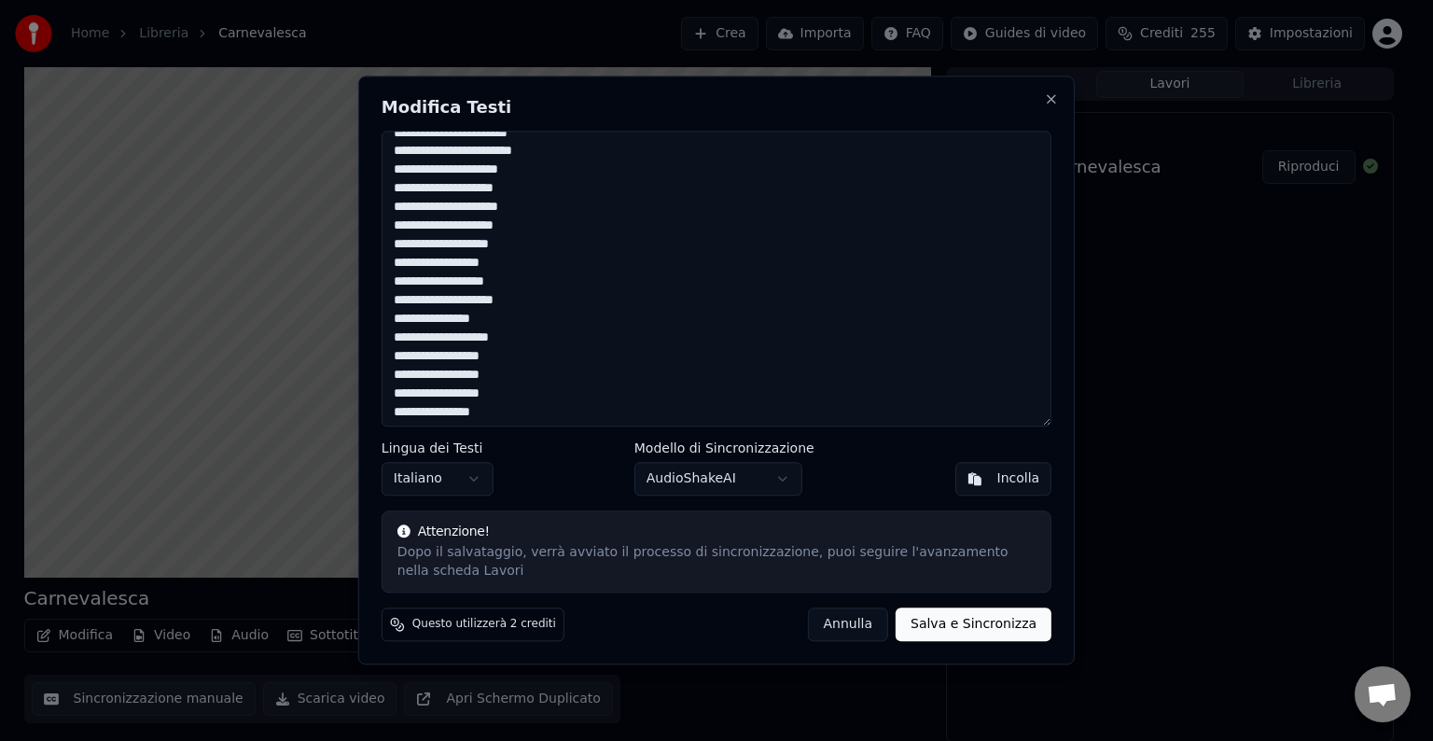
drag, startPoint x: 392, startPoint y: 298, endPoint x: 534, endPoint y: 257, distance: 147.6
click at [534, 257] on textarea at bounding box center [716, 279] width 670 height 296
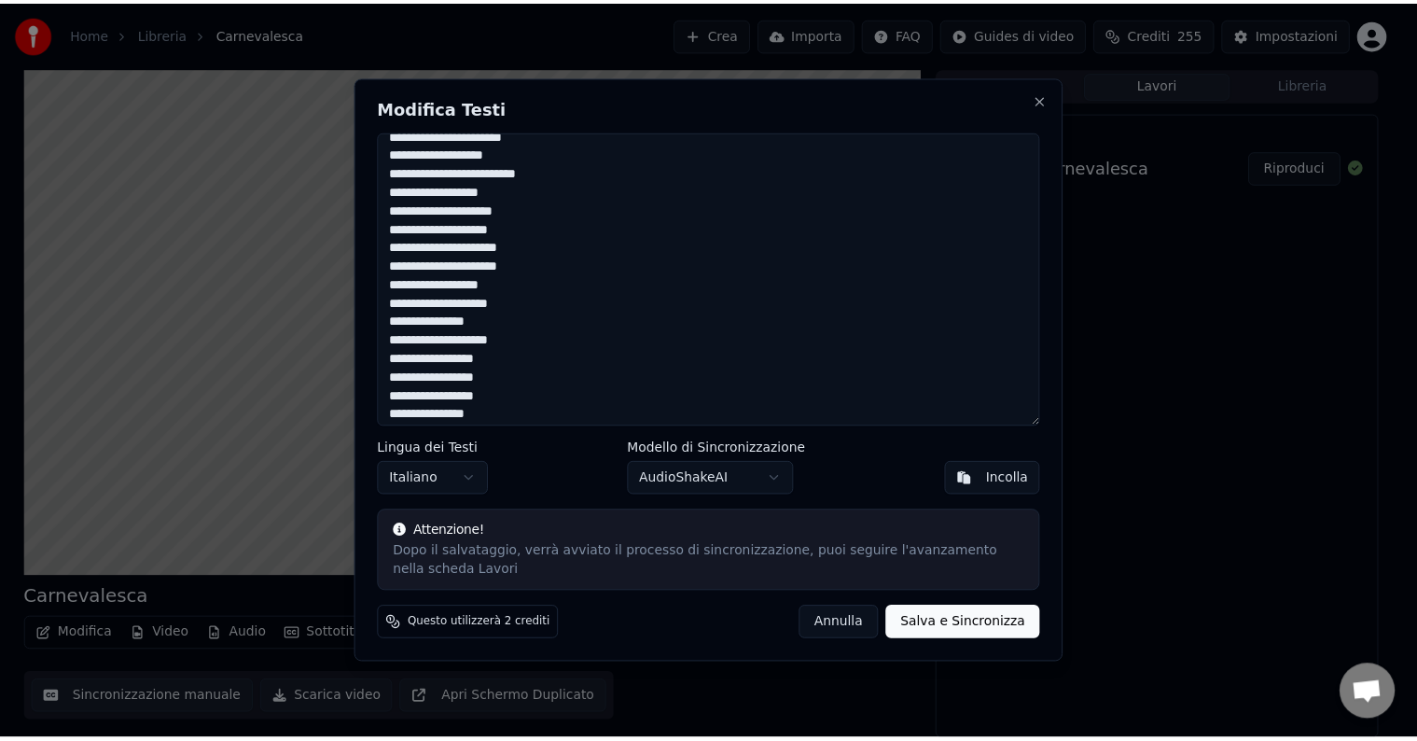
scroll to position [448, 0]
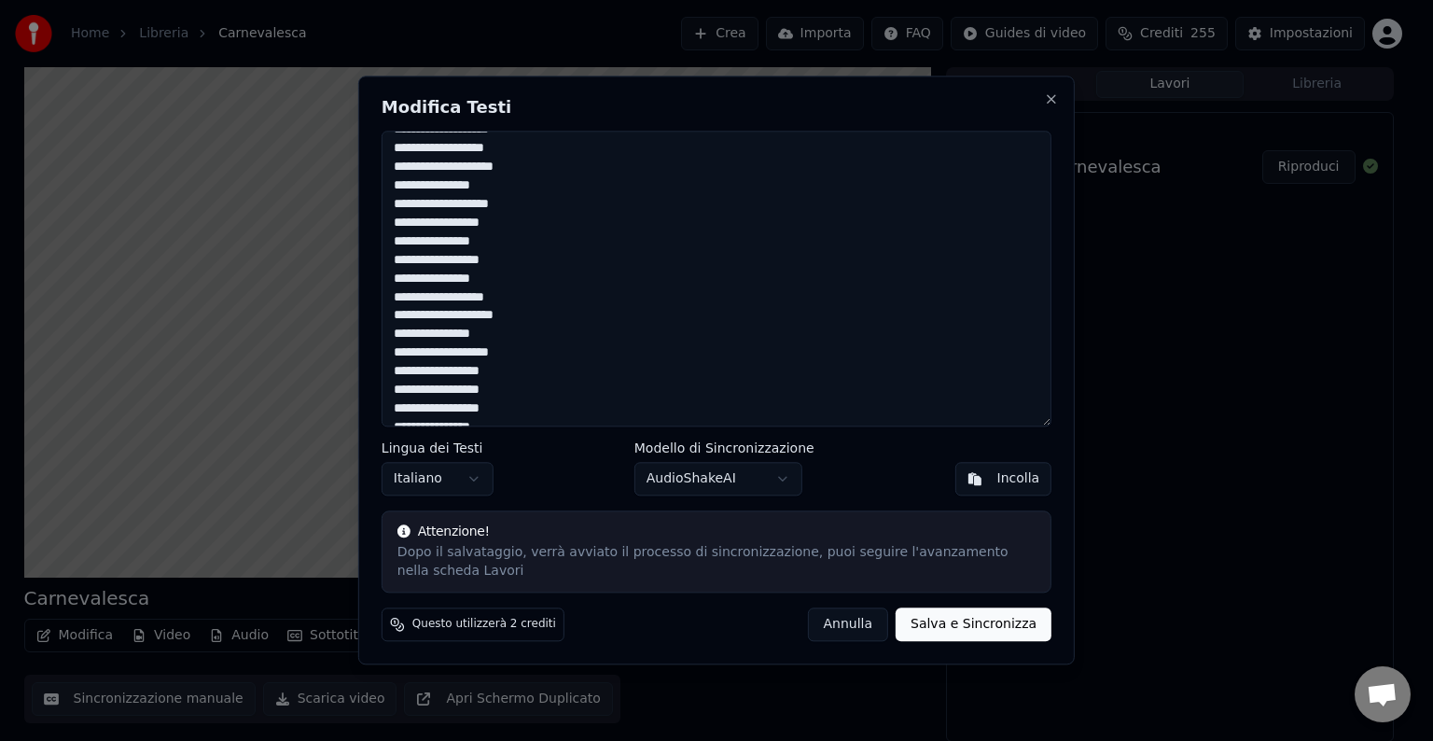
type textarea "**********"
click at [951, 619] on button "Salva e Sincronizza" at bounding box center [973, 625] width 156 height 34
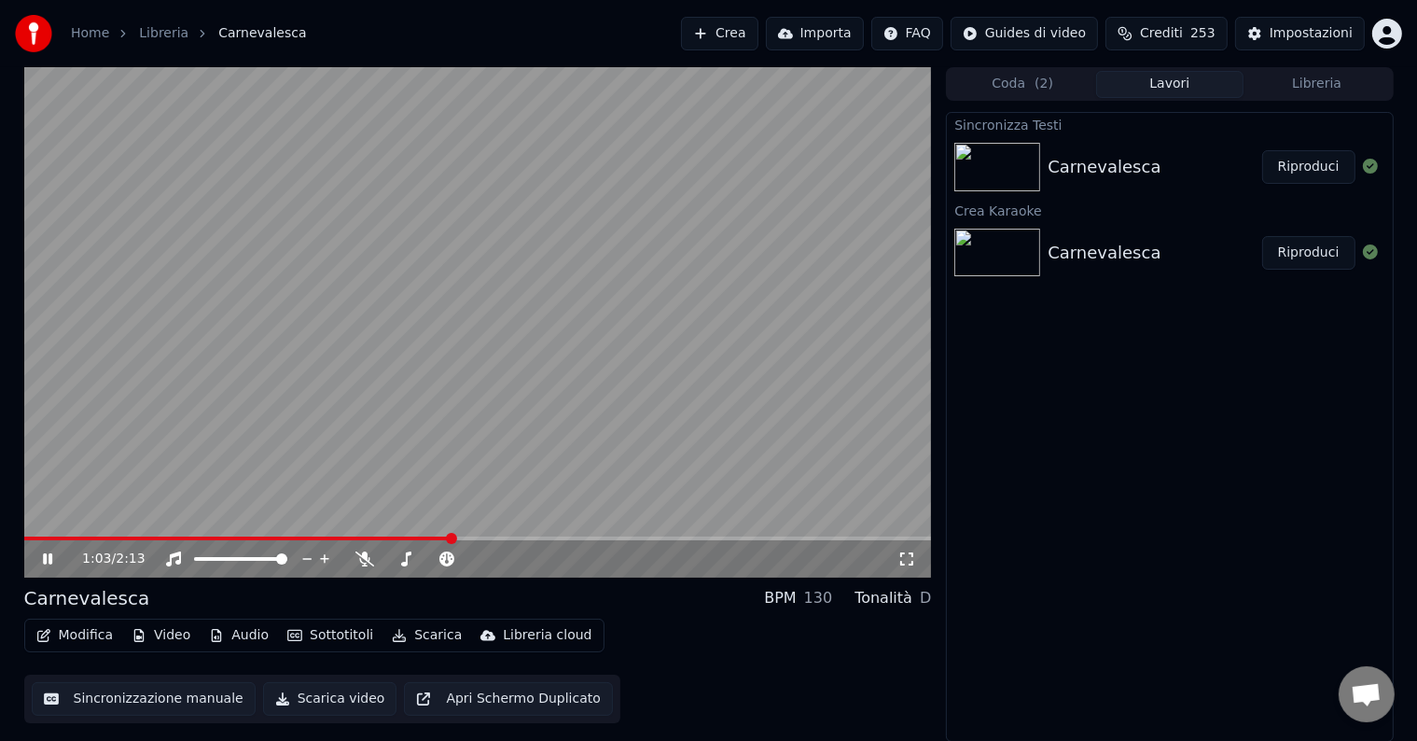
click at [451, 539] on span at bounding box center [478, 538] width 908 height 4
click at [494, 537] on span at bounding box center [478, 538] width 908 height 4
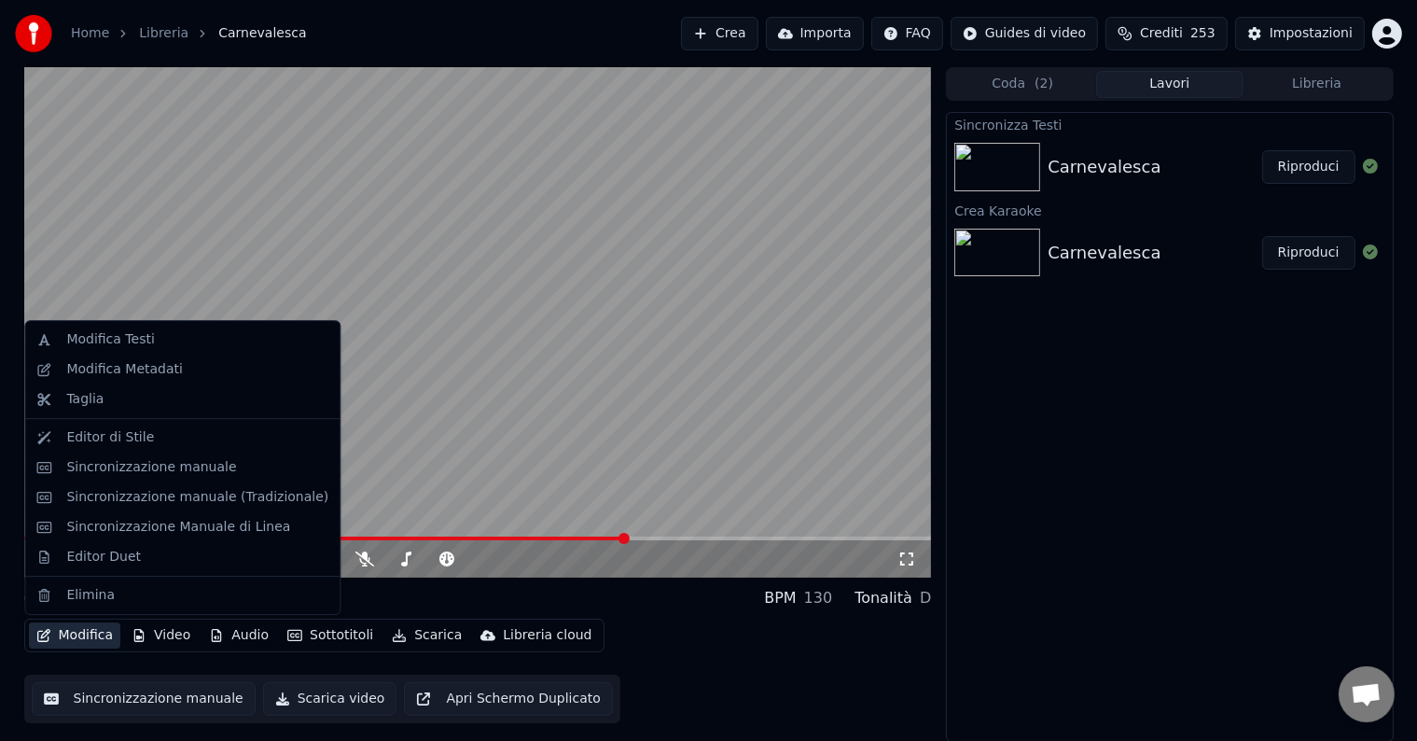
click at [70, 634] on button "Modifica" at bounding box center [75, 635] width 92 height 26
click at [145, 474] on div "Sincronizzazione manuale" at bounding box center [151, 467] width 170 height 19
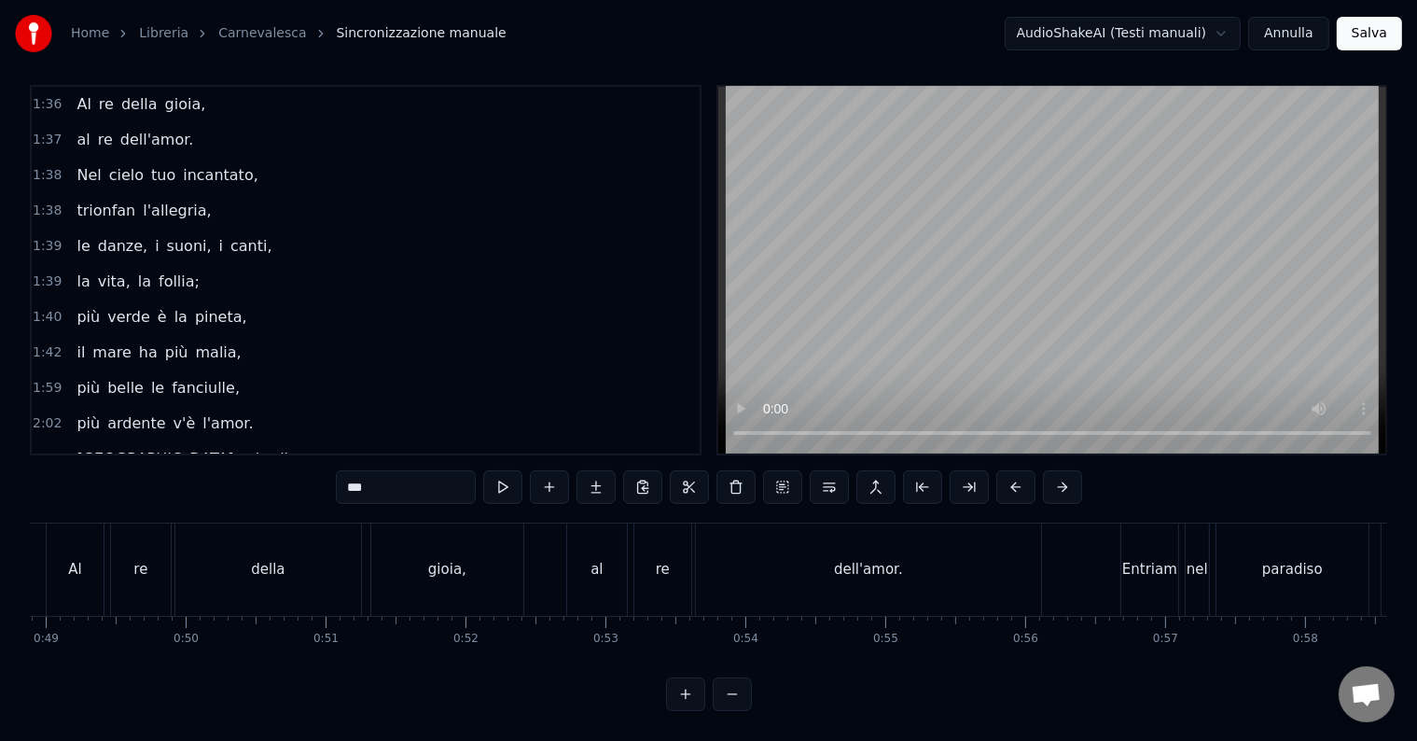
scroll to position [1243, 0]
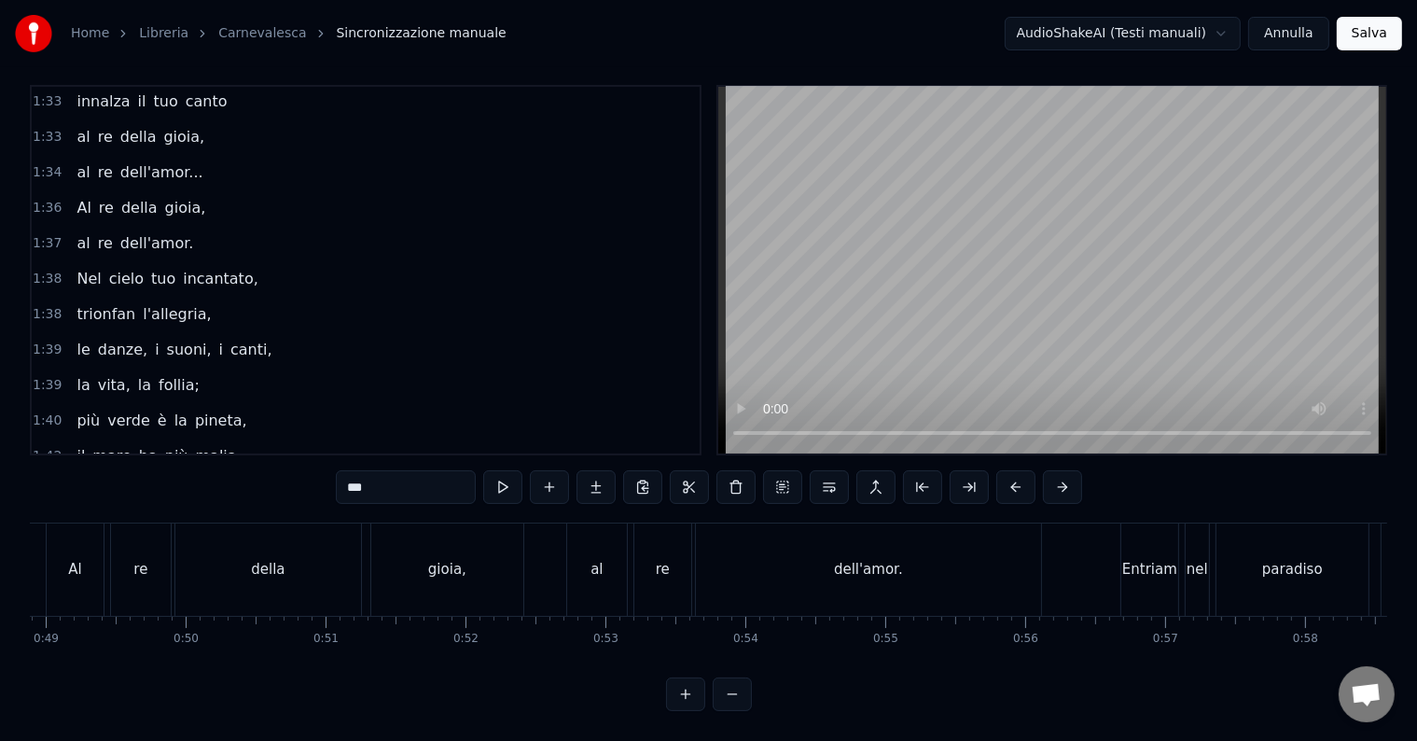
click at [1310, 37] on button "Annulla" at bounding box center [1288, 34] width 81 height 34
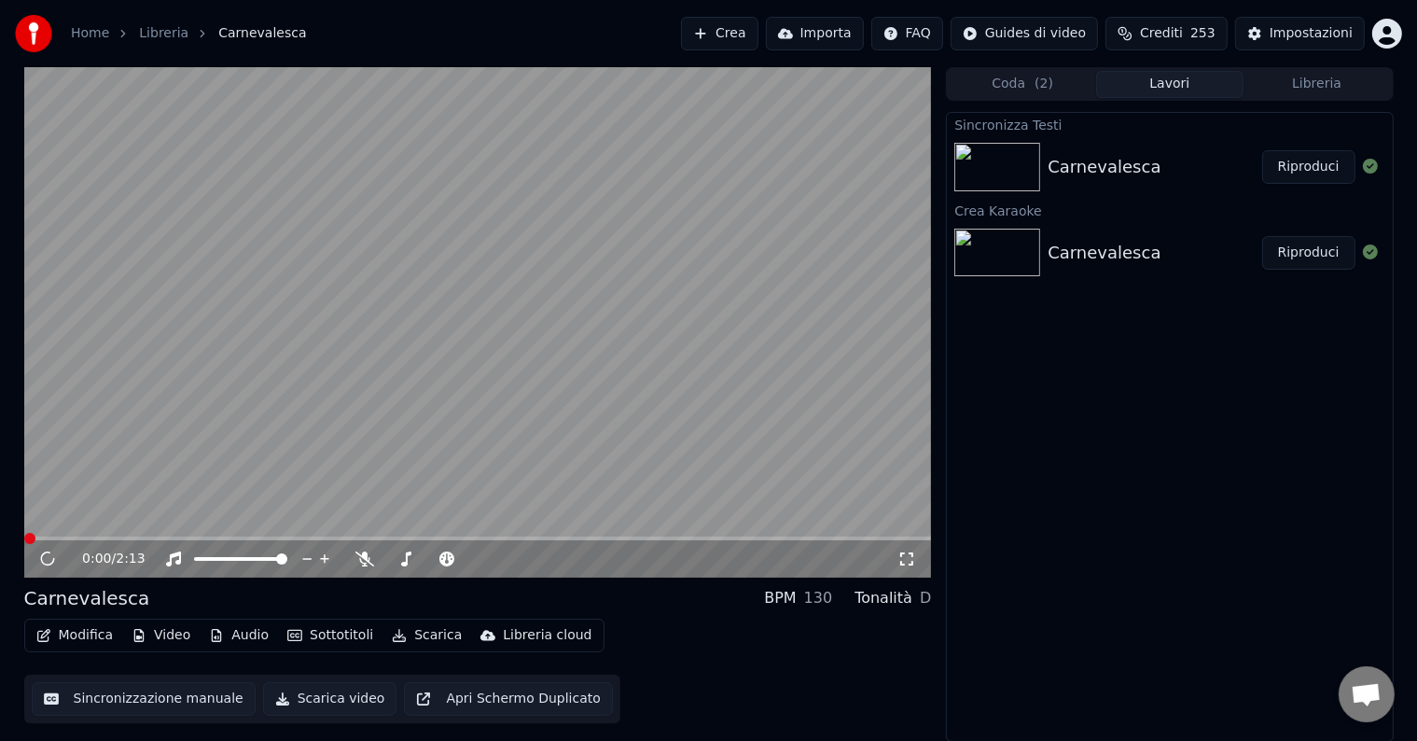
click at [90, 635] on button "Modifica" at bounding box center [75, 635] width 92 height 26
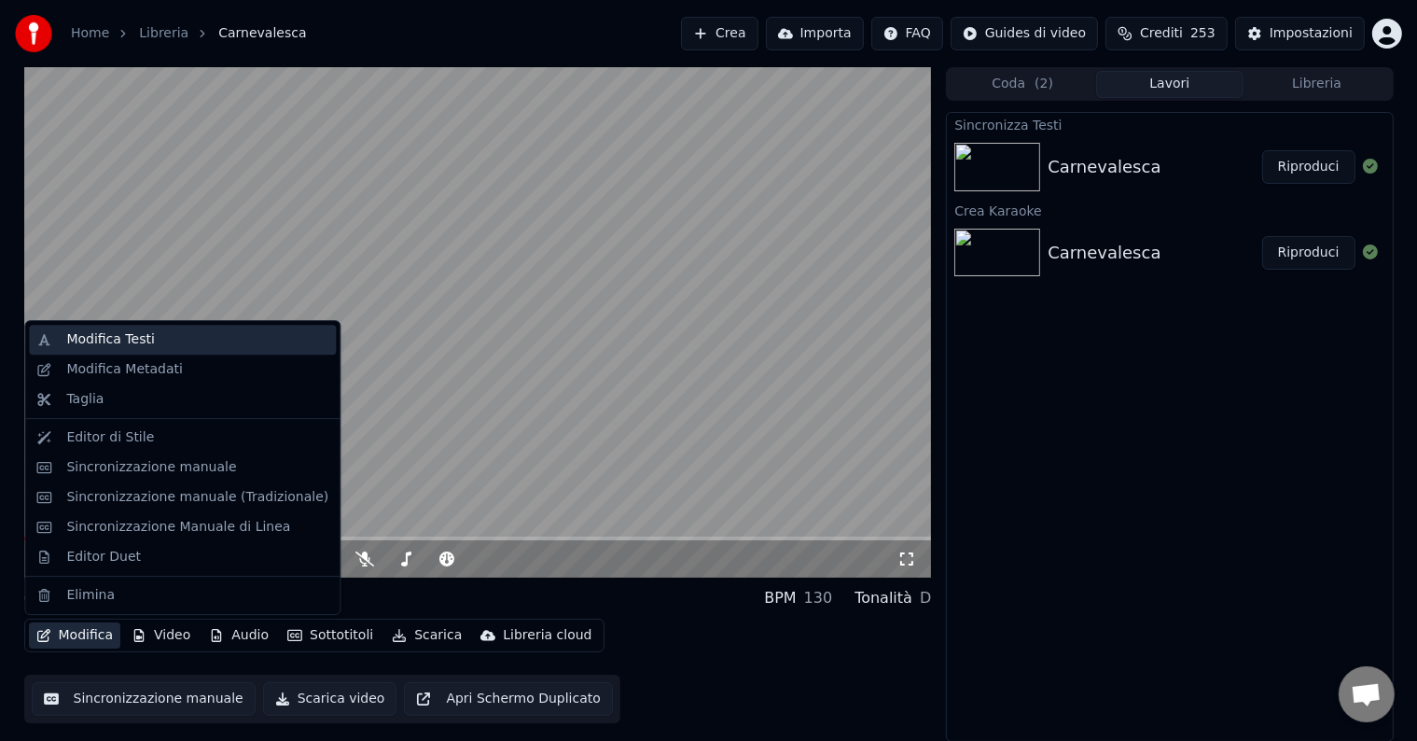
click at [114, 330] on div "Modifica Testi" at bounding box center [110, 339] width 88 height 19
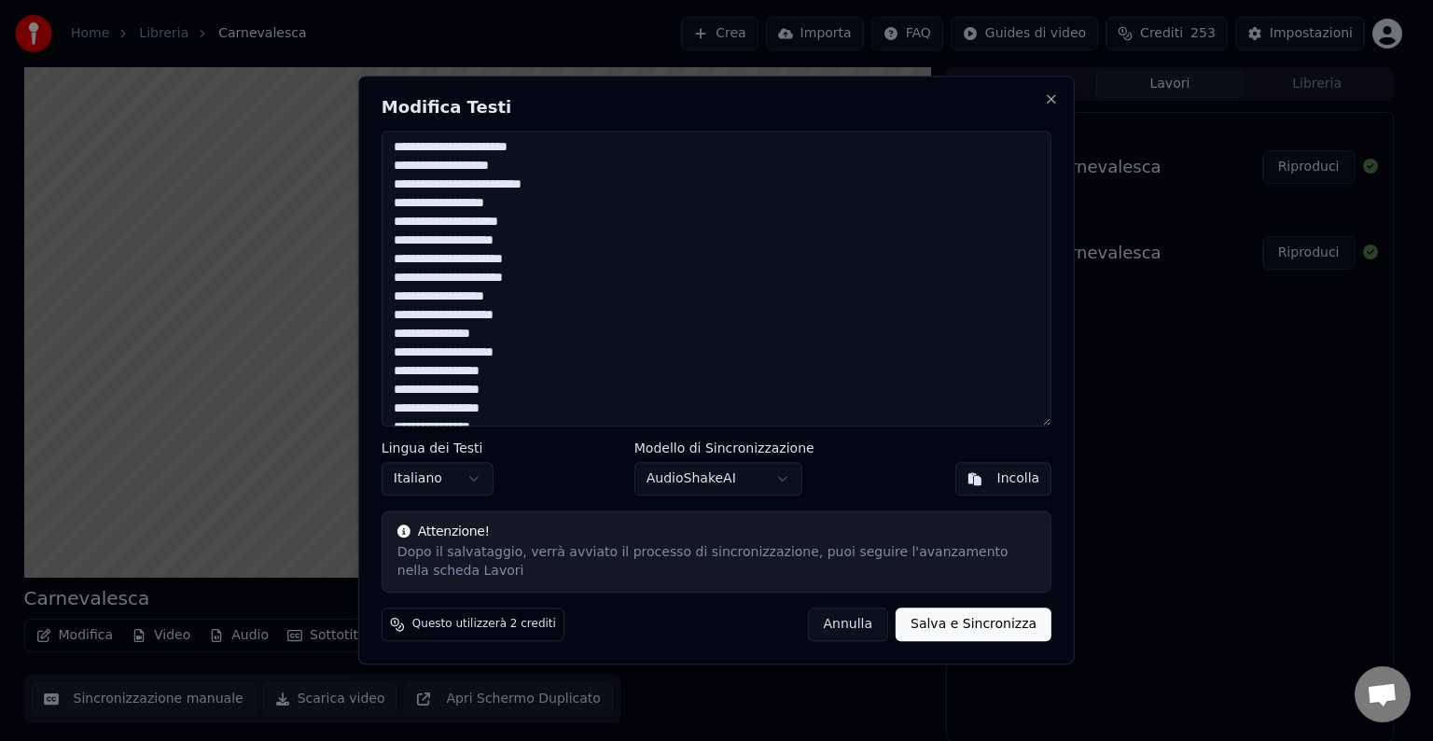
scroll to position [764, 0]
drag, startPoint x: 394, startPoint y: 284, endPoint x: 649, endPoint y: 332, distance: 260.0
click at [649, 332] on textarea at bounding box center [716, 279] width 670 height 296
type textarea "**********"
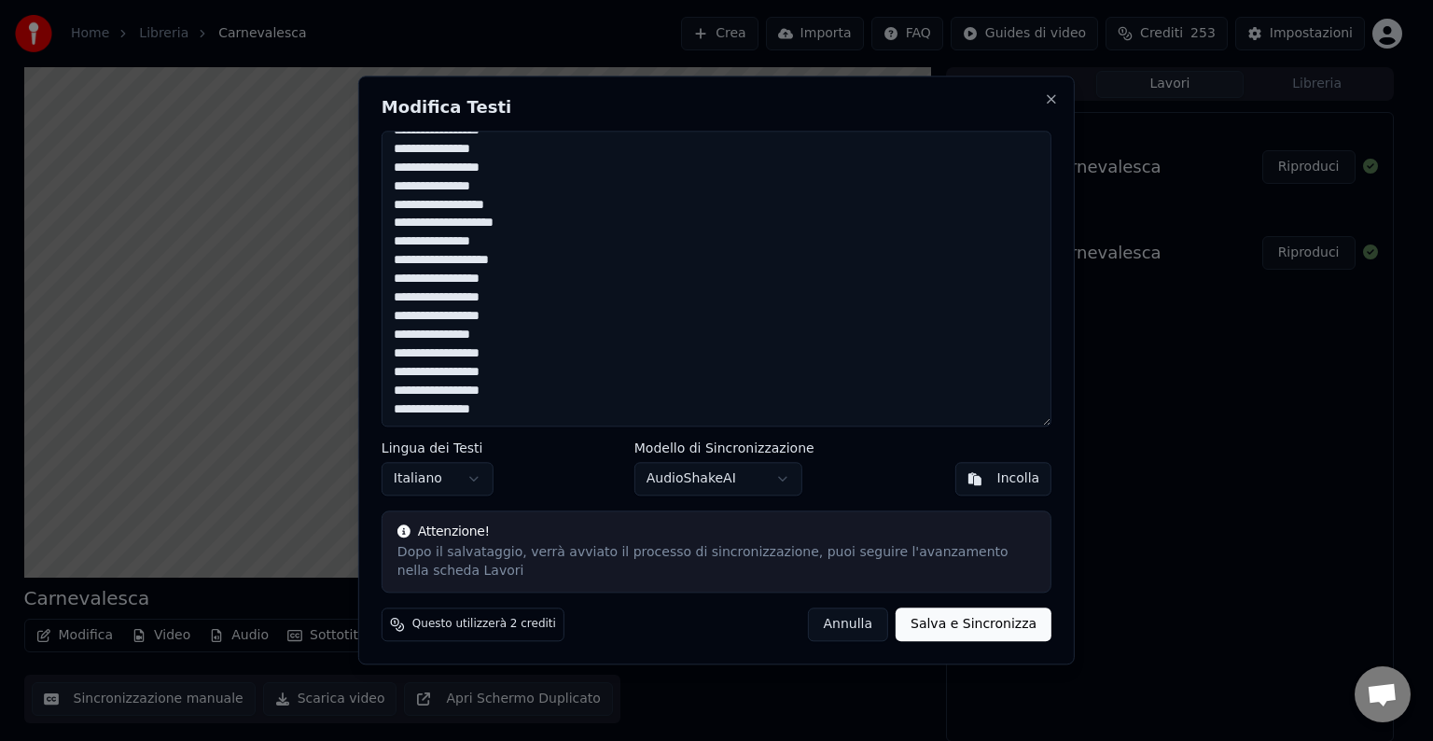
click at [965, 645] on div "**********" at bounding box center [716, 370] width 716 height 589
click at [965, 631] on button "Salva e Sincronizza" at bounding box center [973, 625] width 156 height 34
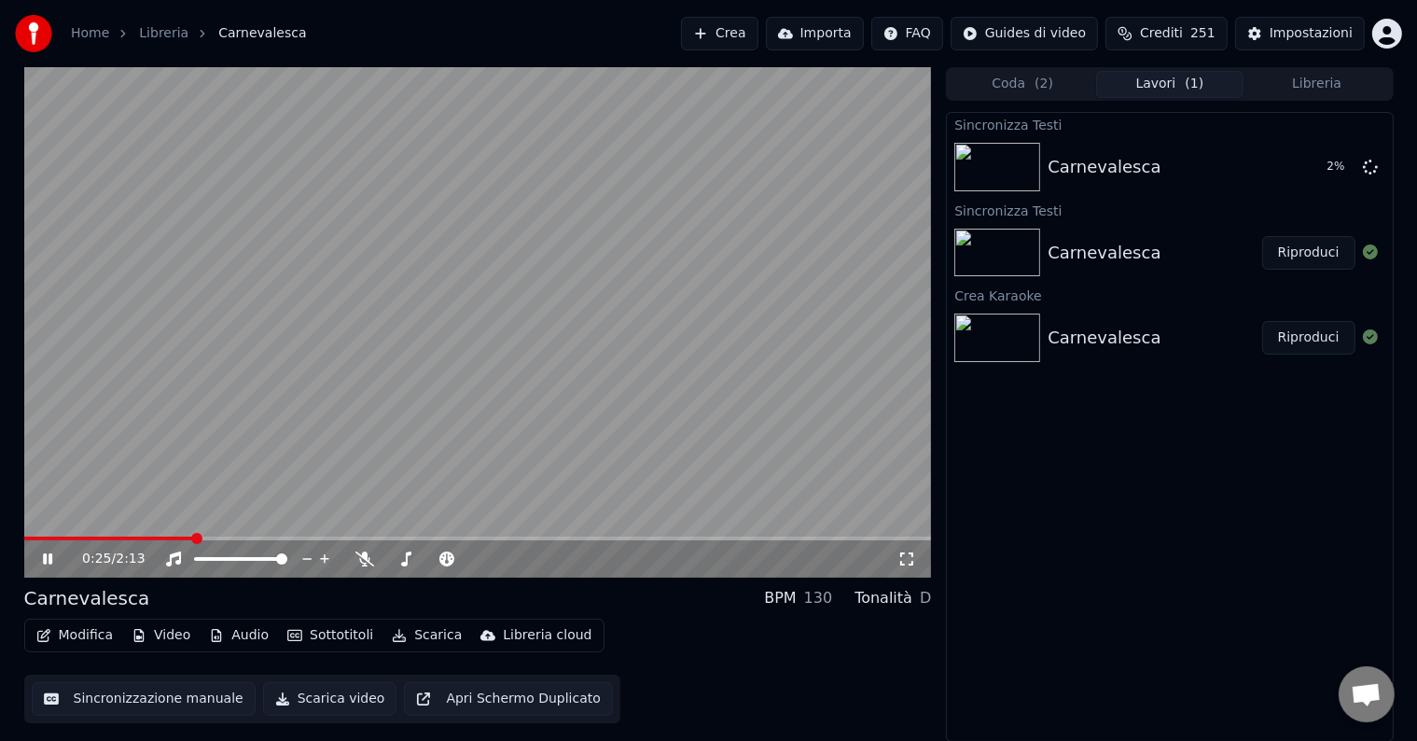
click at [43, 565] on icon at bounding box center [61, 558] width 44 height 15
click at [548, 537] on span at bounding box center [478, 538] width 908 height 4
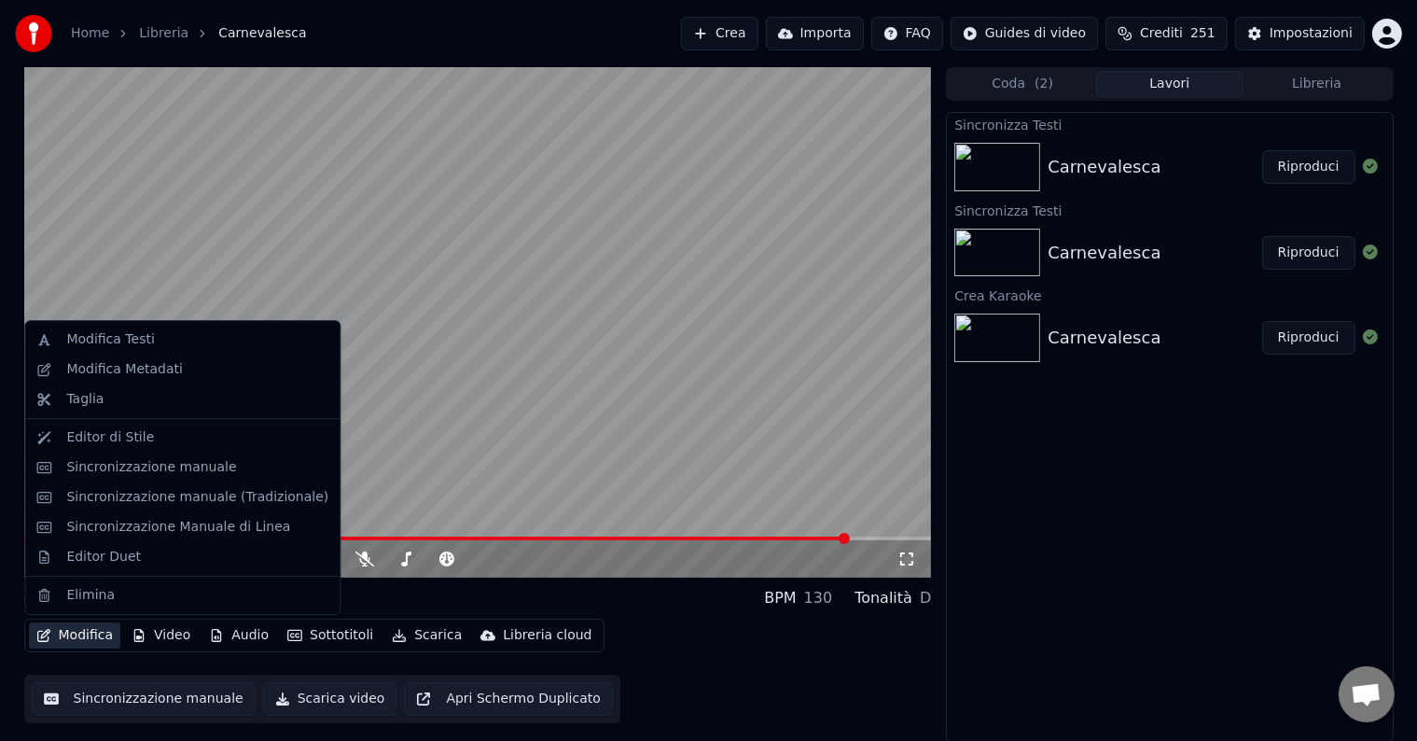
click at [81, 638] on button "Modifica" at bounding box center [75, 635] width 92 height 26
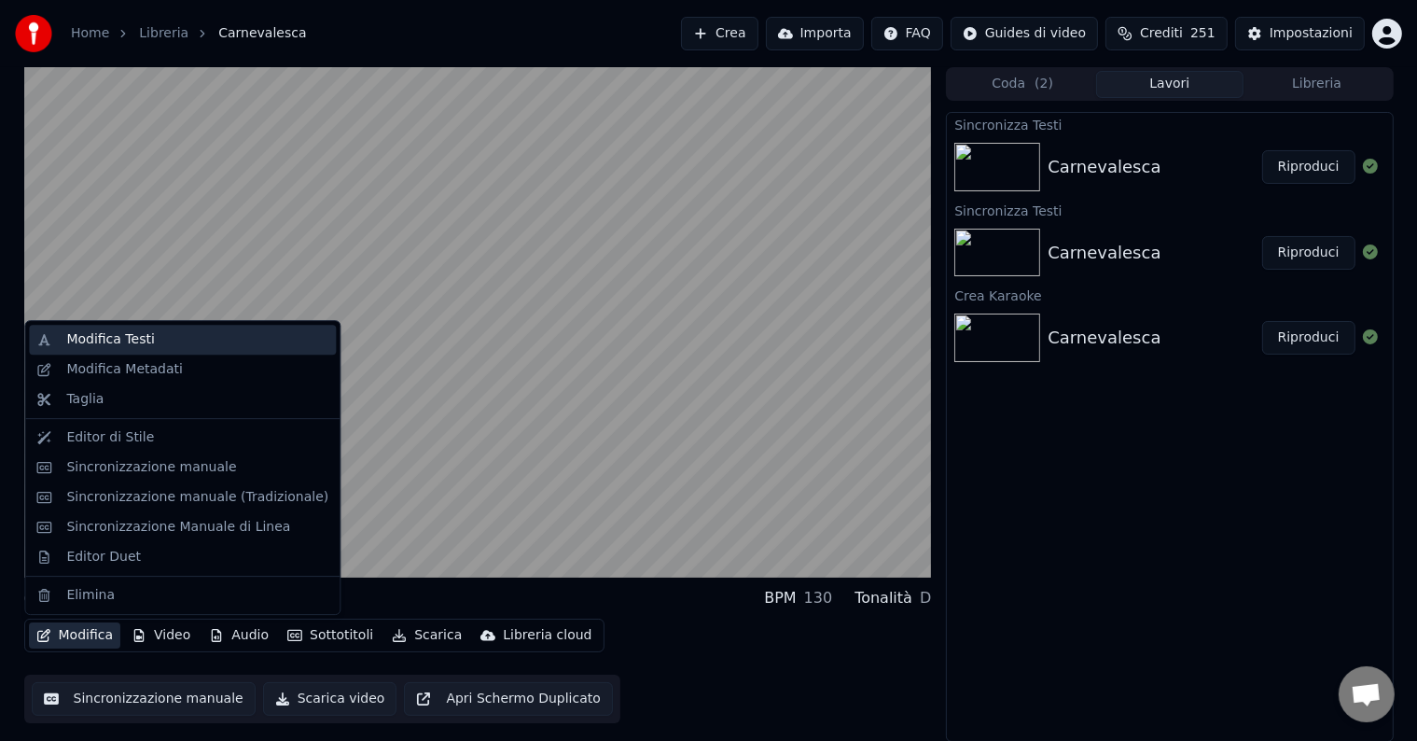
click at [108, 340] on div "Modifica Testi" at bounding box center [110, 339] width 88 height 19
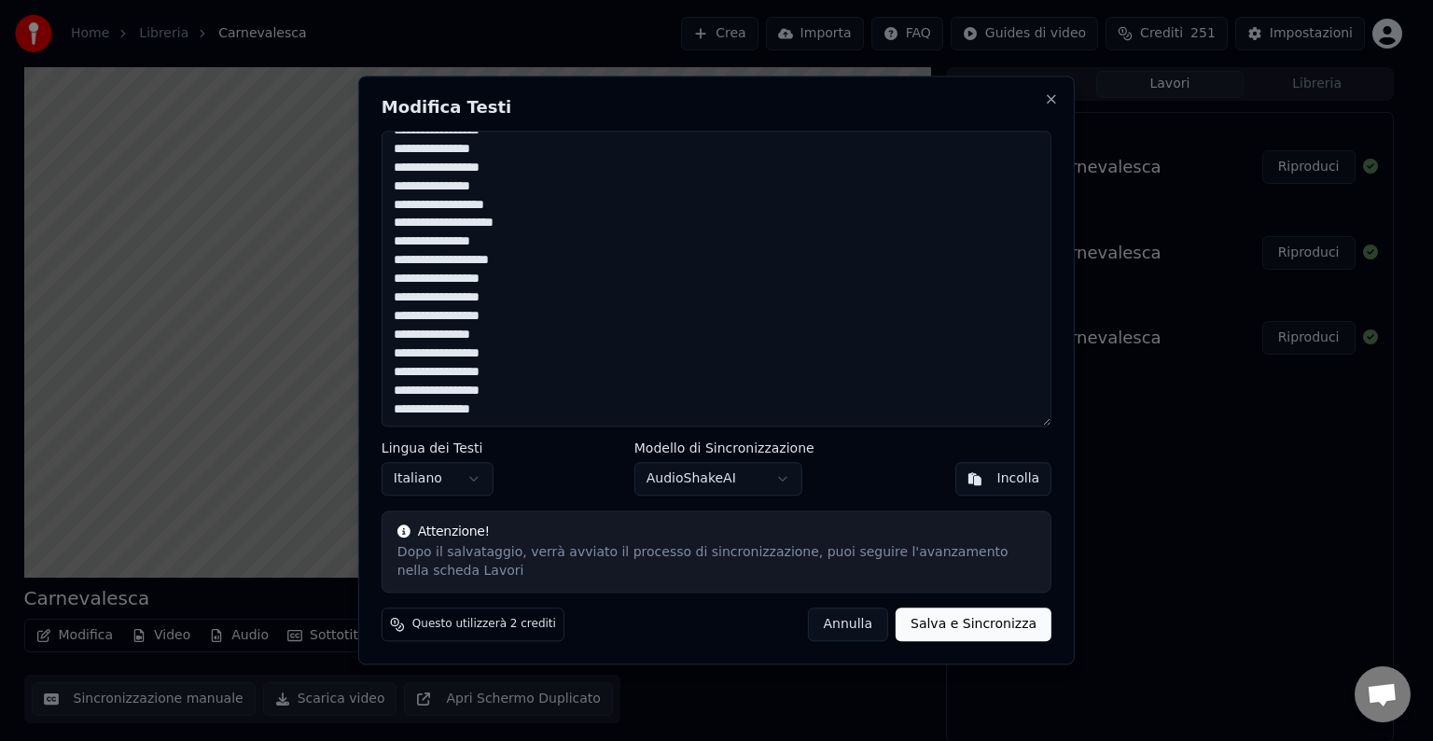
drag, startPoint x: 502, startPoint y: 264, endPoint x: 451, endPoint y: 249, distance: 52.5
click at [451, 249] on textarea "**********" at bounding box center [716, 279] width 670 height 296
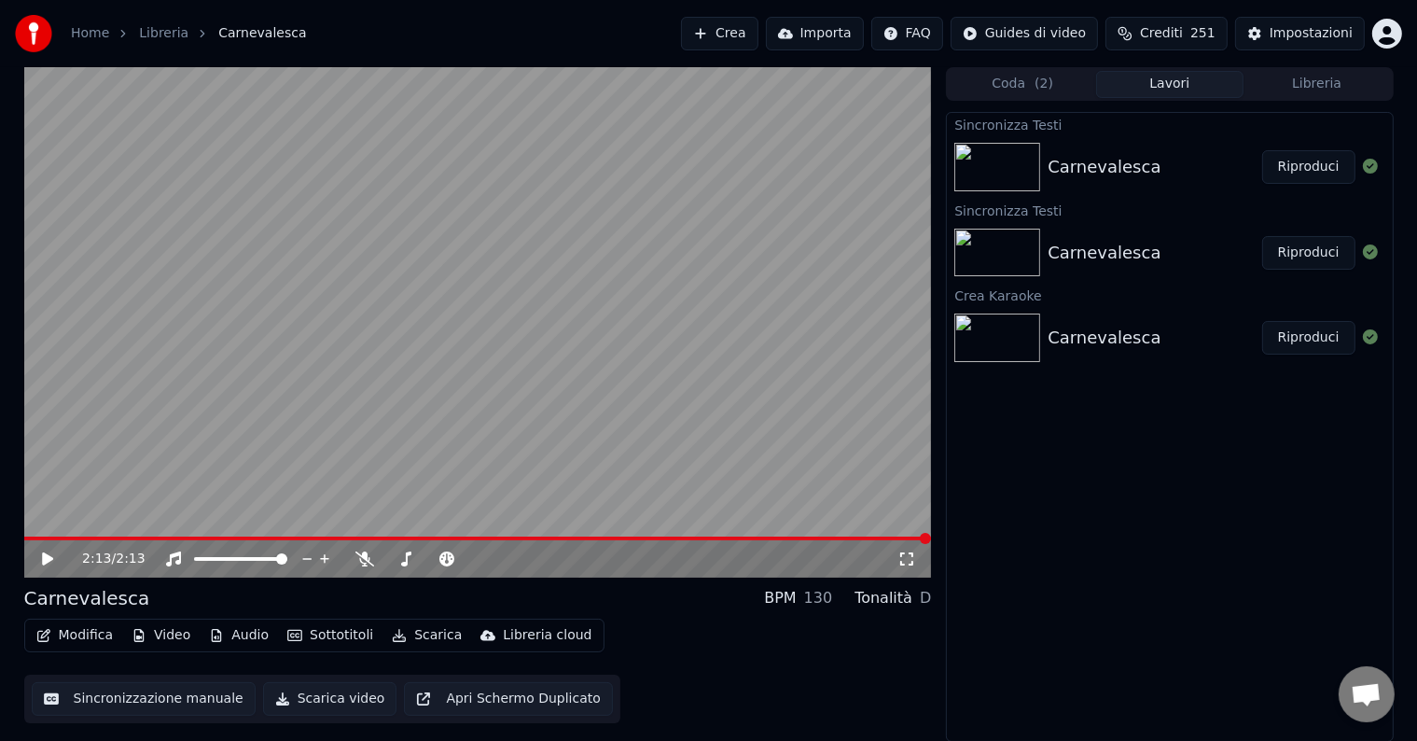
click at [675, 537] on span at bounding box center [478, 538] width 908 height 4
click at [751, 537] on span at bounding box center [478, 538] width 908 height 4
click at [686, 536] on span at bounding box center [356, 538] width 664 height 4
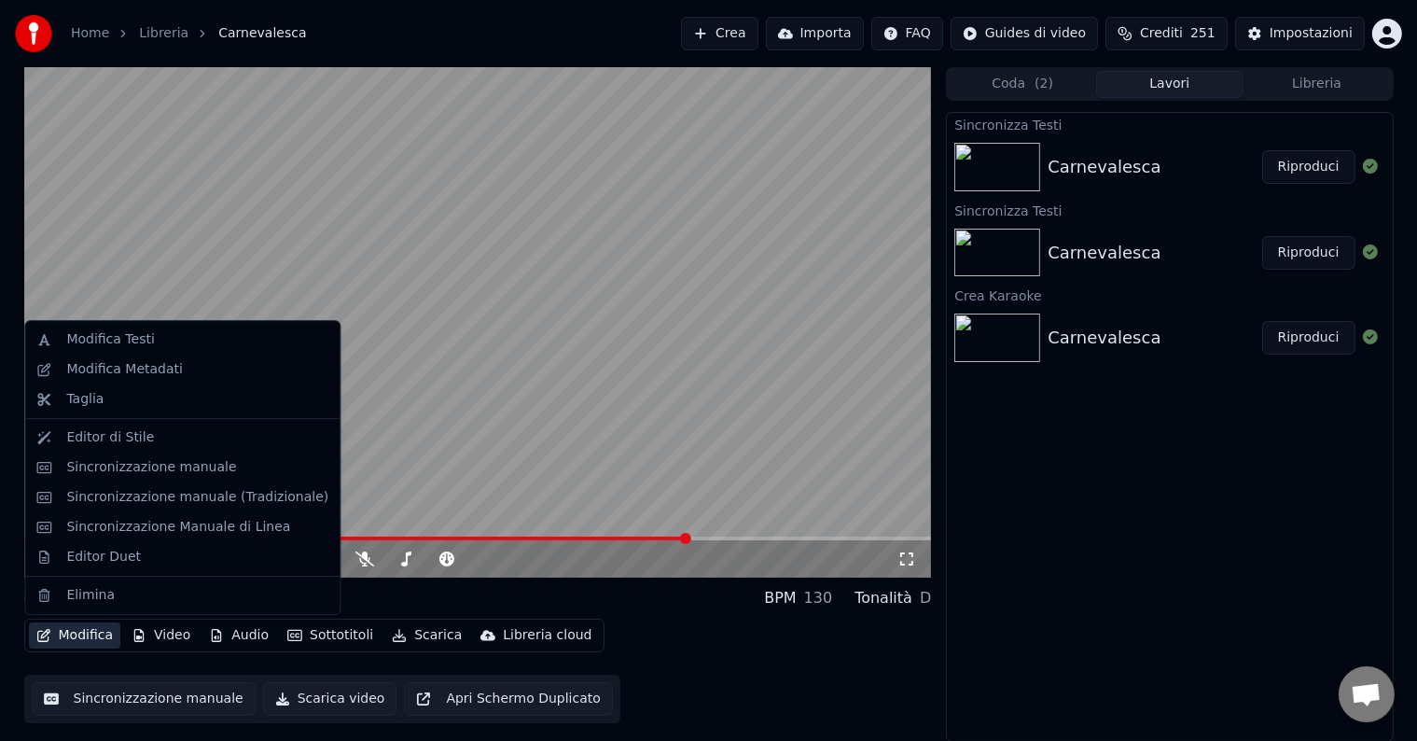
click at [49, 635] on icon "button" at bounding box center [43, 635] width 15 height 13
click at [133, 471] on div "Sincronizzazione manuale" at bounding box center [151, 467] width 170 height 19
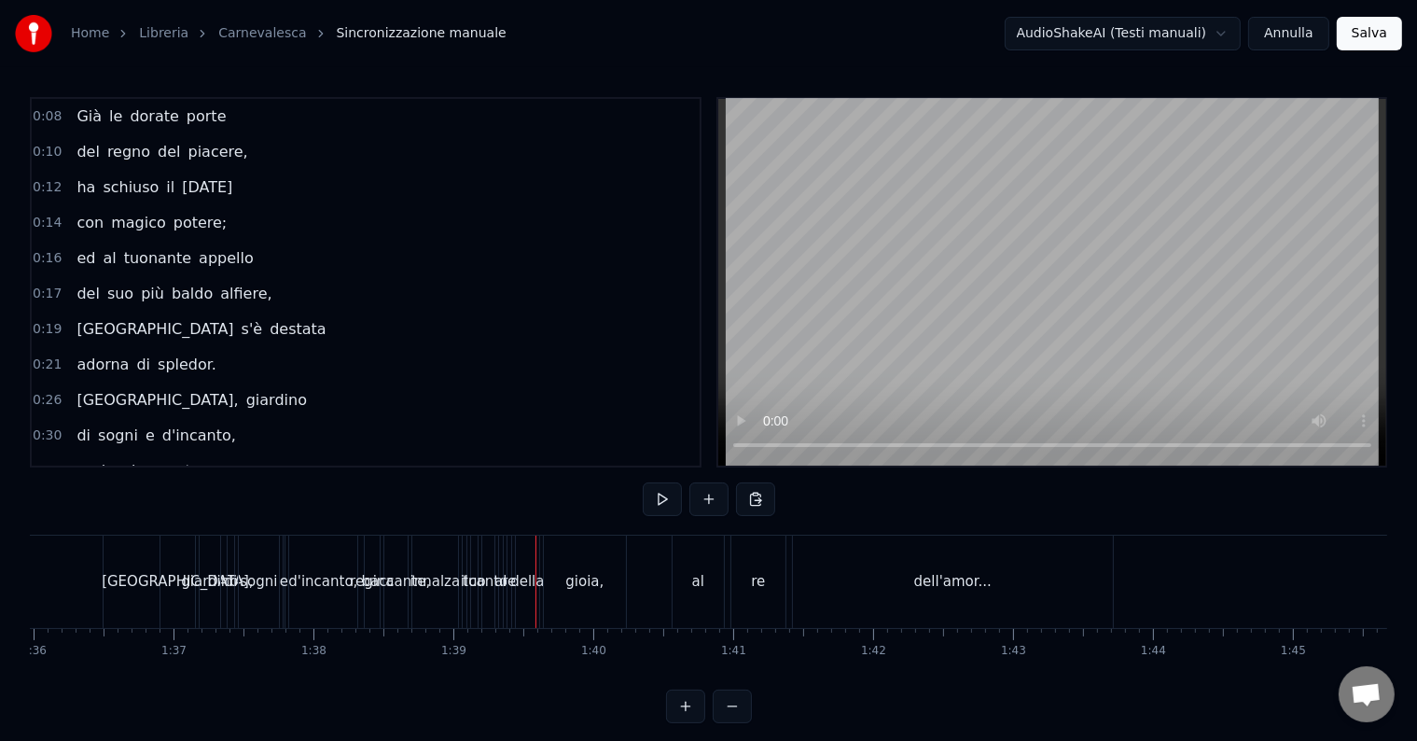
scroll to position [0, 13396]
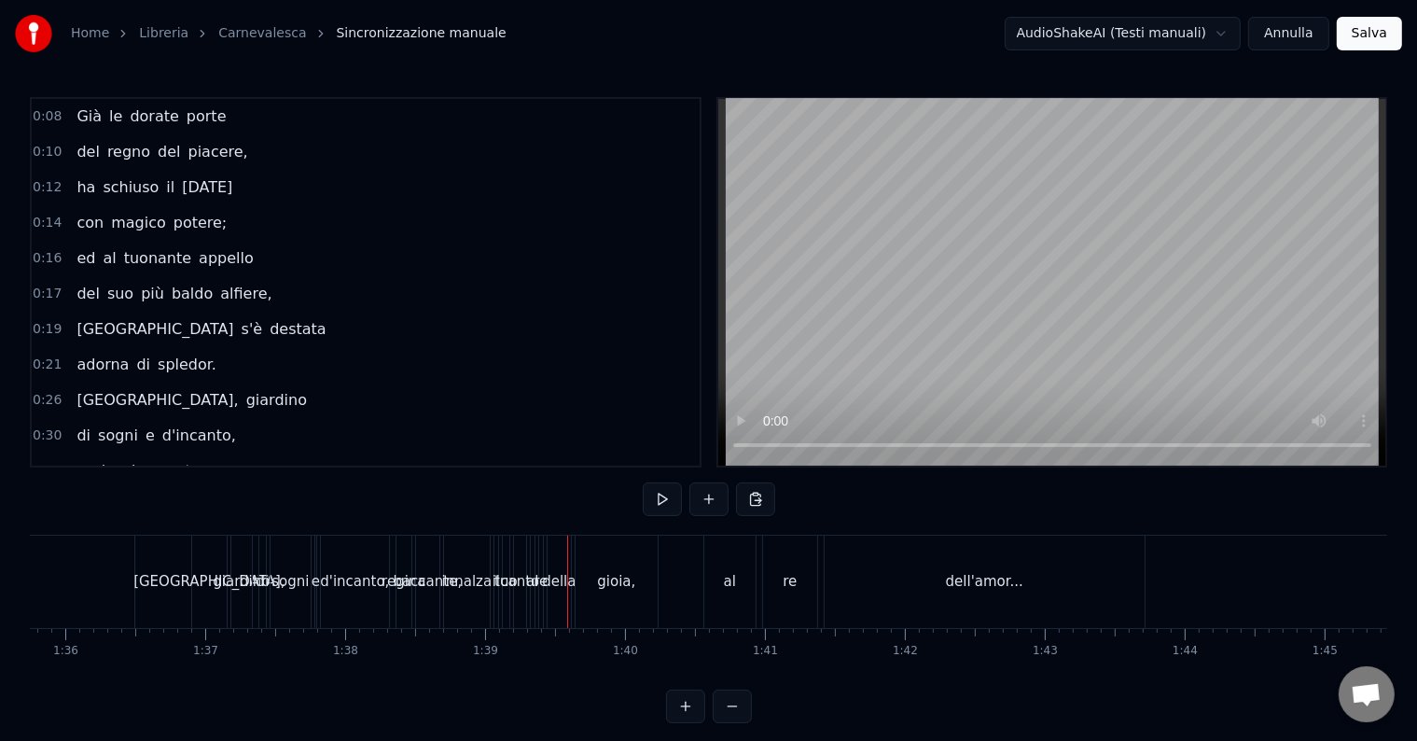
click at [194, 575] on div "Viareggio," at bounding box center [208, 581] width 151 height 21
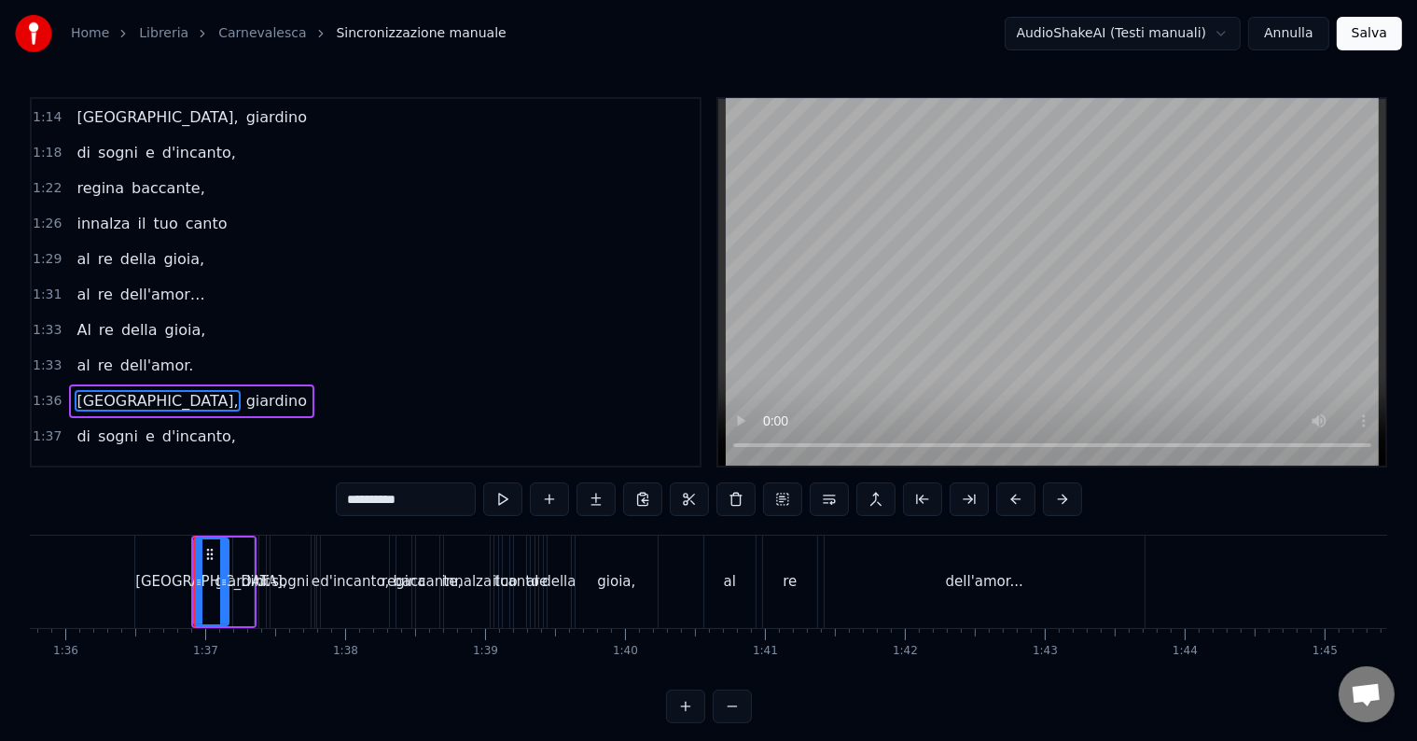
scroll to position [932, 0]
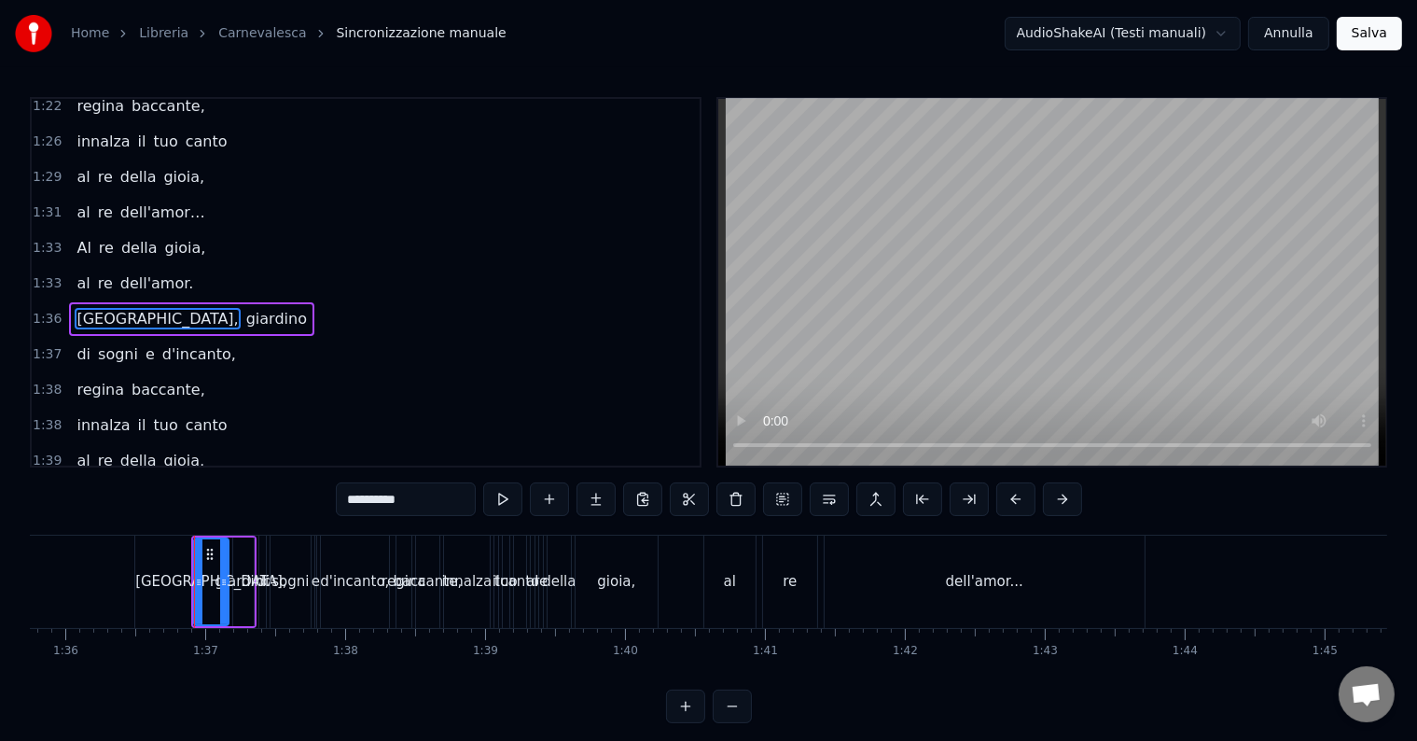
click at [49, 310] on span "1:36" at bounding box center [47, 319] width 29 height 19
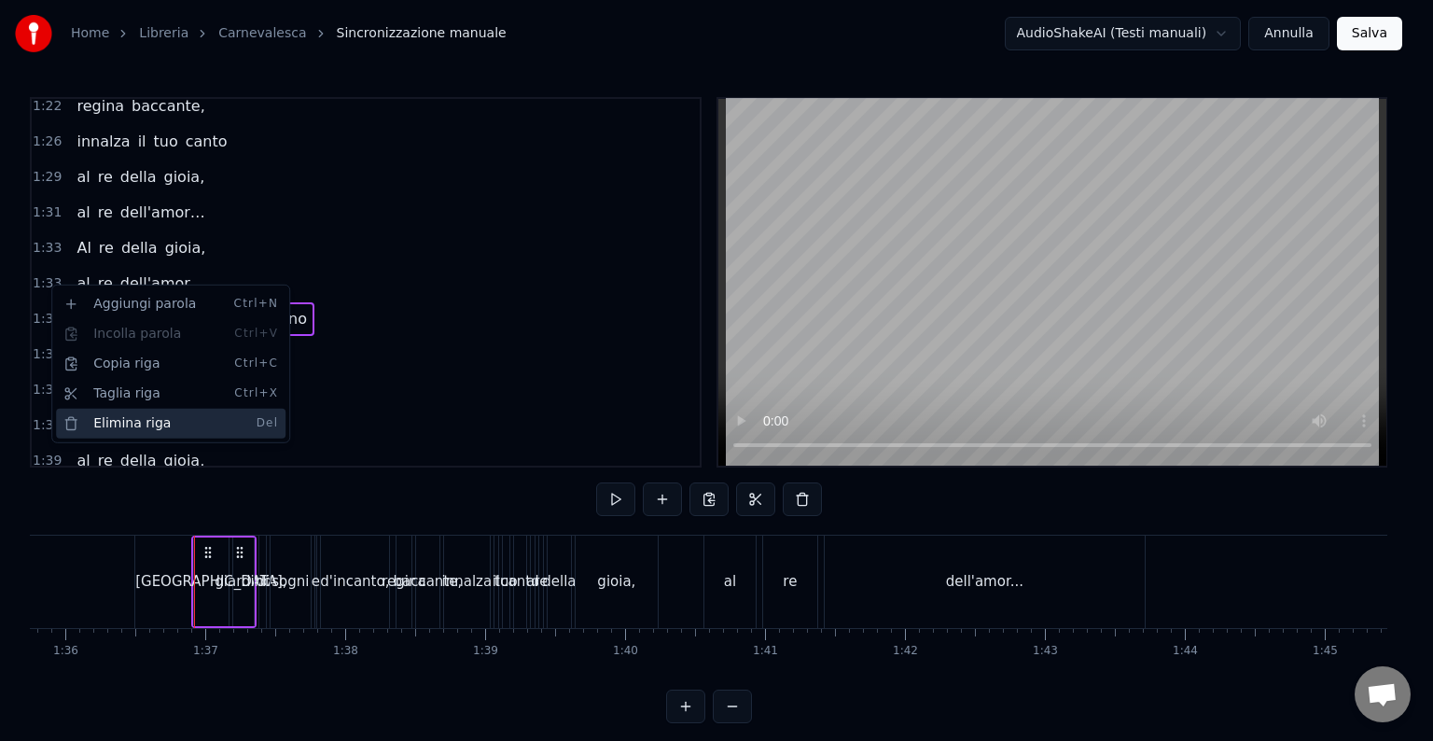
click at [84, 425] on div "Elimina riga Del" at bounding box center [170, 424] width 229 height 30
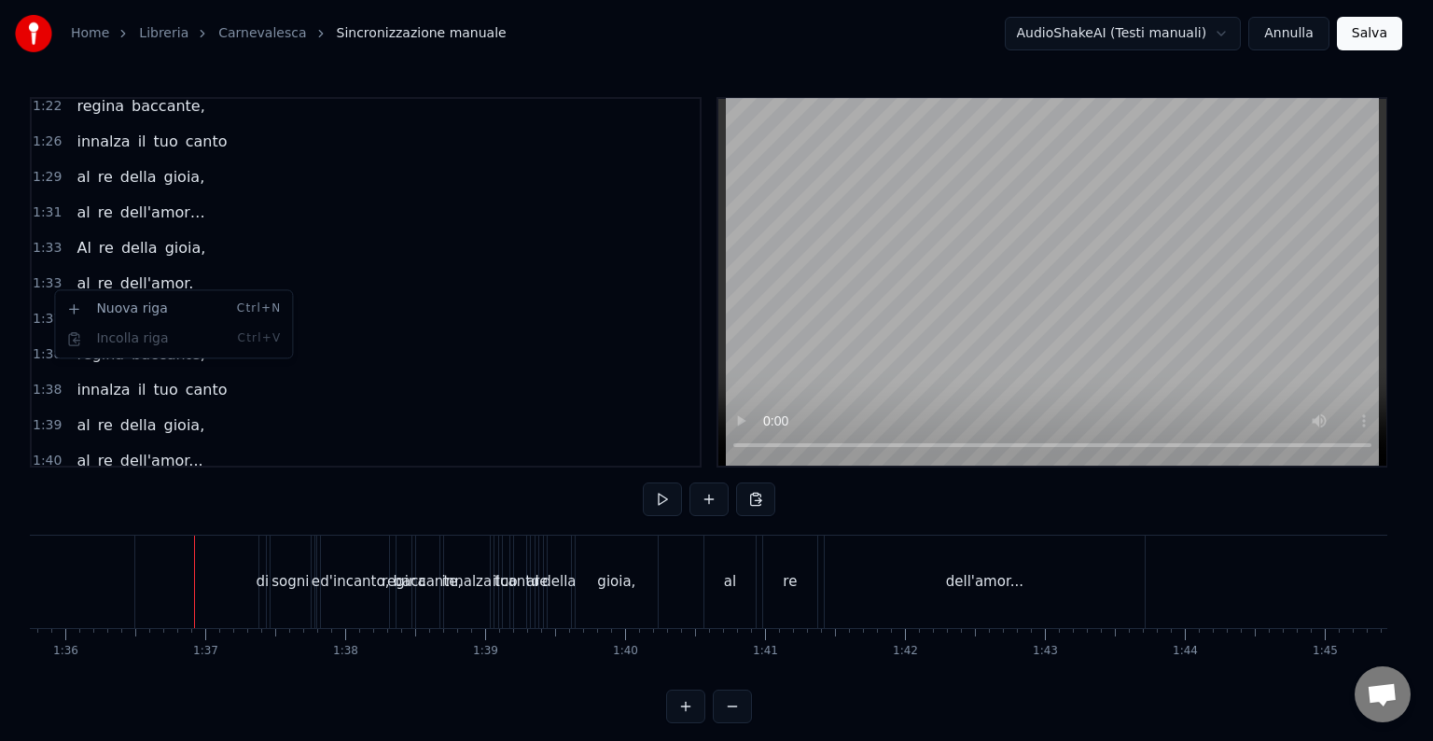
click at [142, 302] on div "di sogni e d'incanto," at bounding box center [155, 319] width 173 height 34
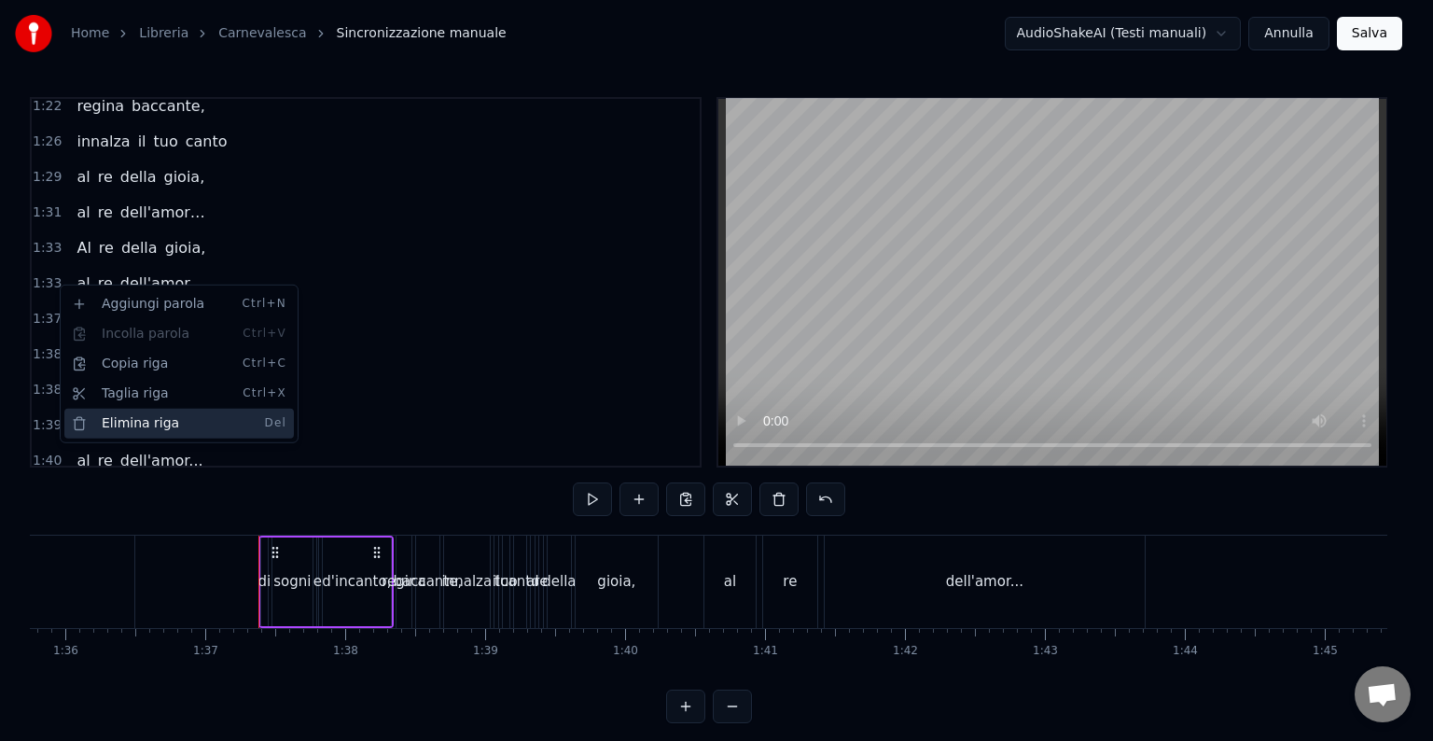
click at [97, 412] on div "Elimina riga Del" at bounding box center [178, 424] width 229 height 30
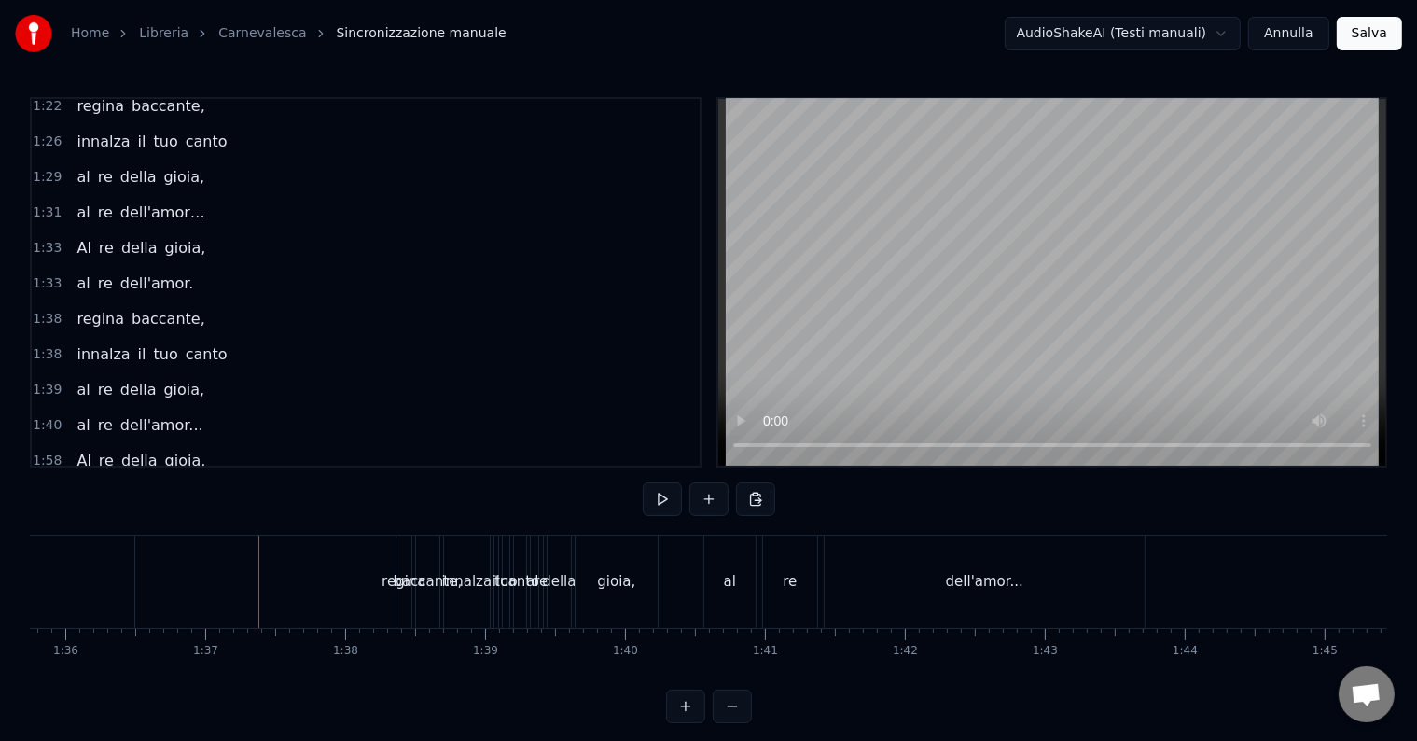
click at [51, 310] on span "1:38" at bounding box center [47, 319] width 29 height 19
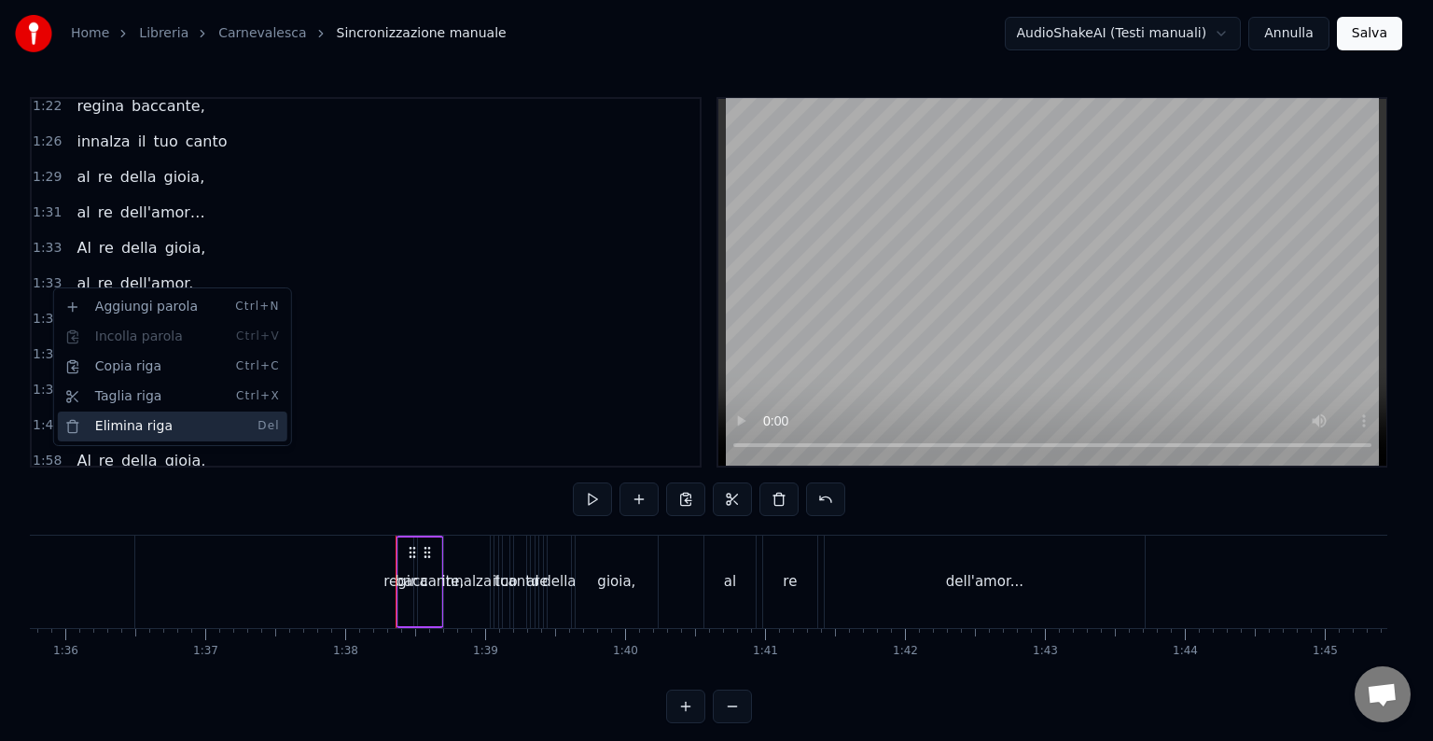
click at [99, 416] on div "Elimina riga Del" at bounding box center [172, 426] width 229 height 30
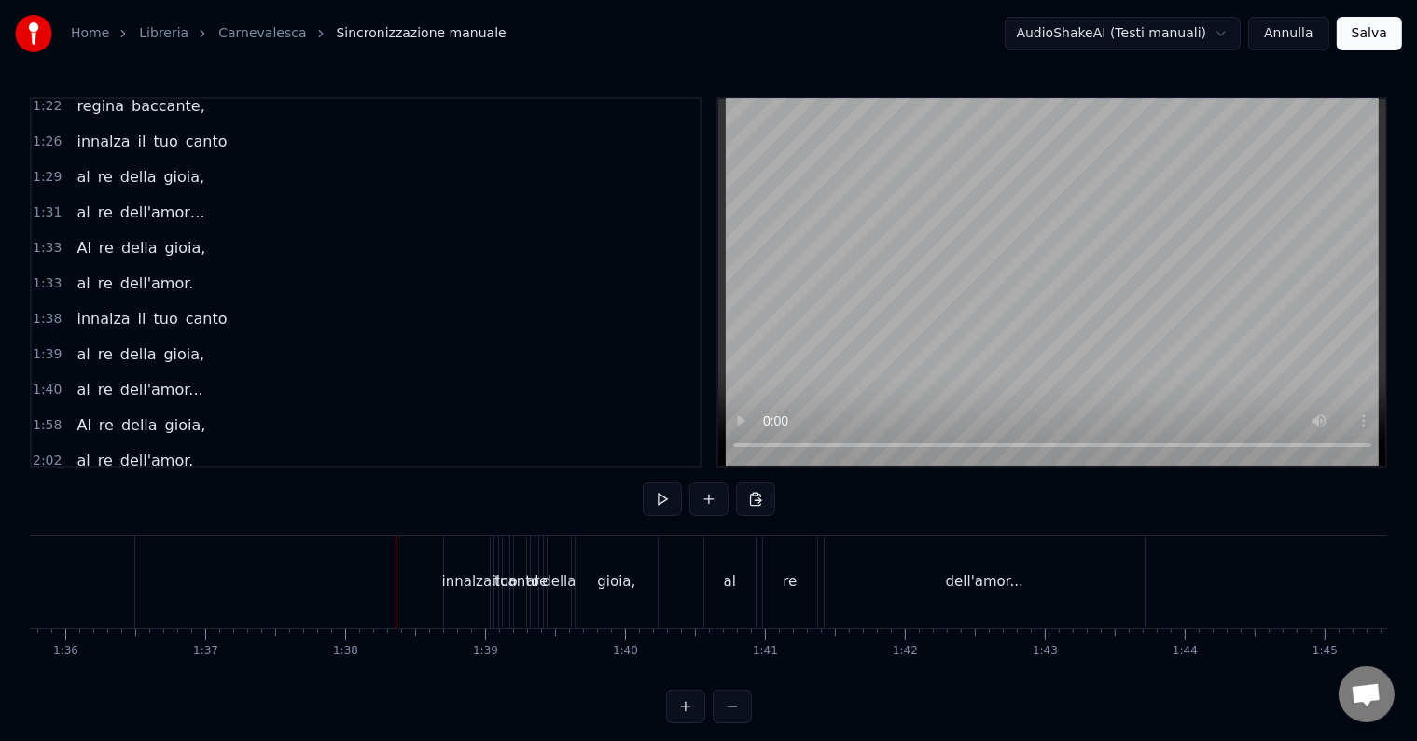
click at [49, 310] on span "1:38" at bounding box center [47, 319] width 29 height 19
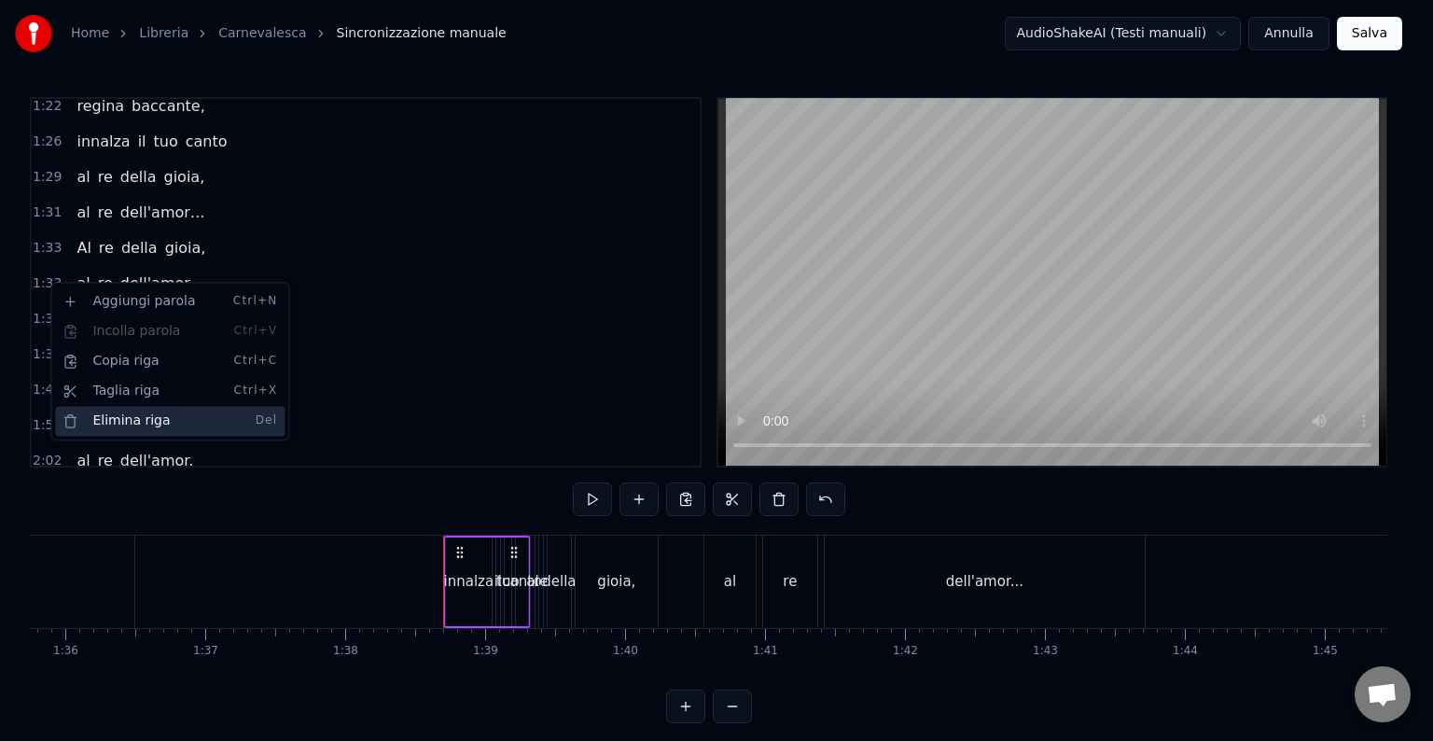
click at [112, 411] on div "Elimina riga Del" at bounding box center [169, 421] width 229 height 30
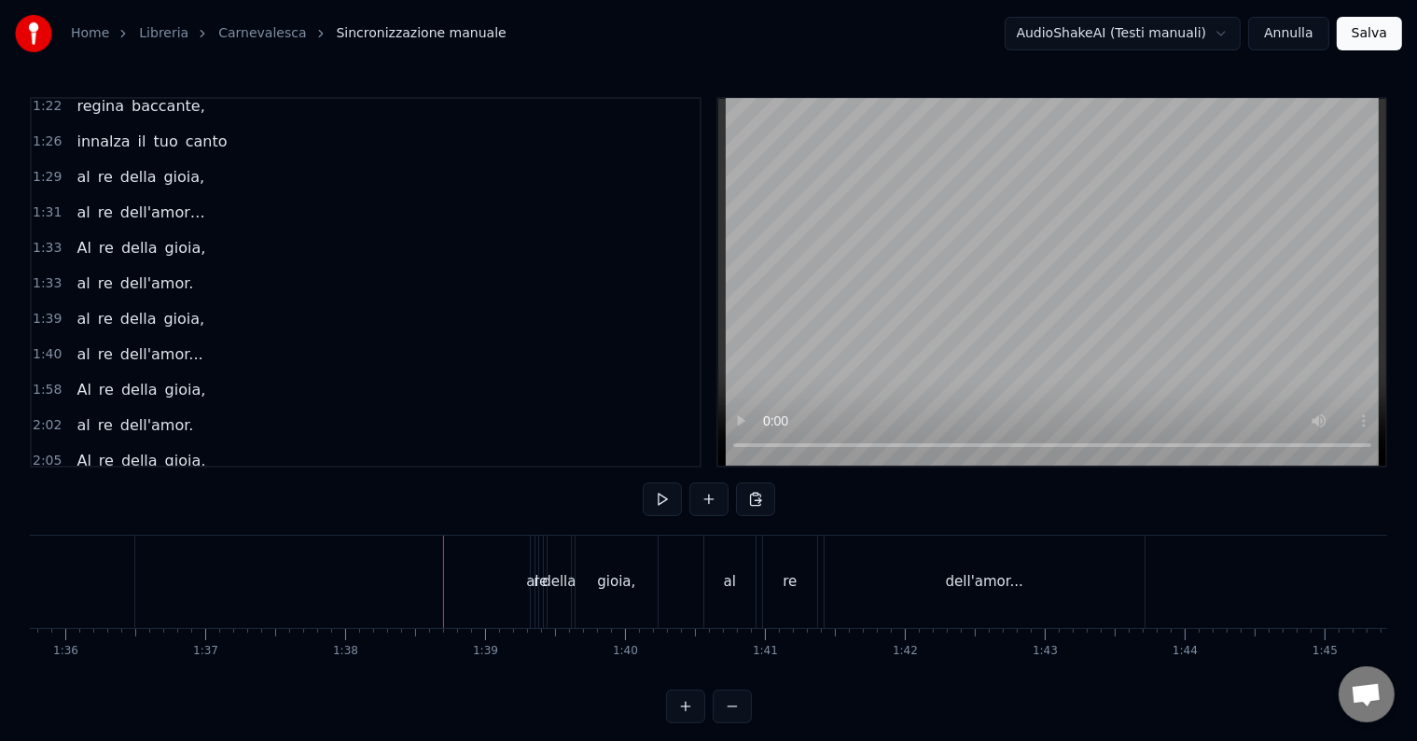
click at [527, 585] on div "al" at bounding box center [532, 581] width 12 height 21
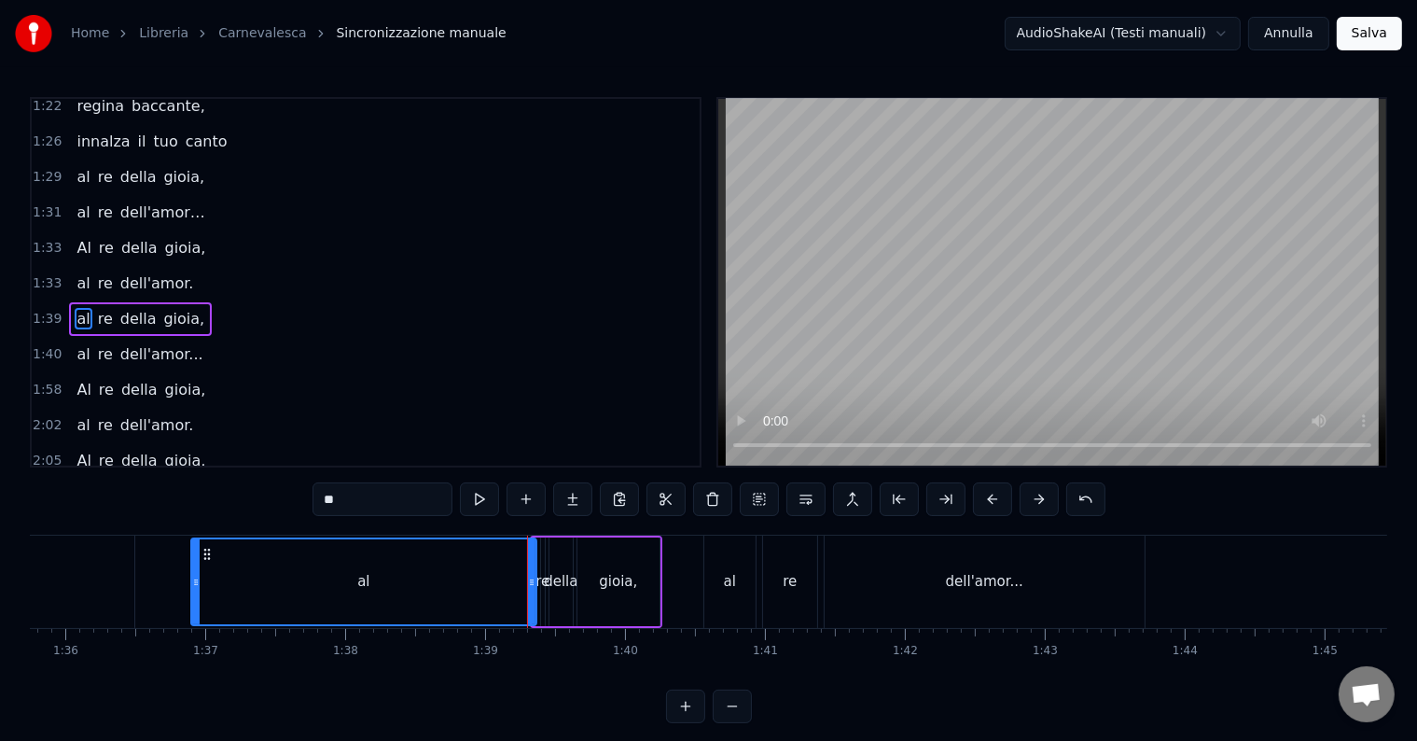
drag, startPoint x: 535, startPoint y: 552, endPoint x: 194, endPoint y: 517, distance: 343.2
click at [194, 517] on div "0:08 Già le dorate porte 0:10 del regno del piacere, 0:12 ha schiuso il Carneva…" at bounding box center [708, 410] width 1357 height 626
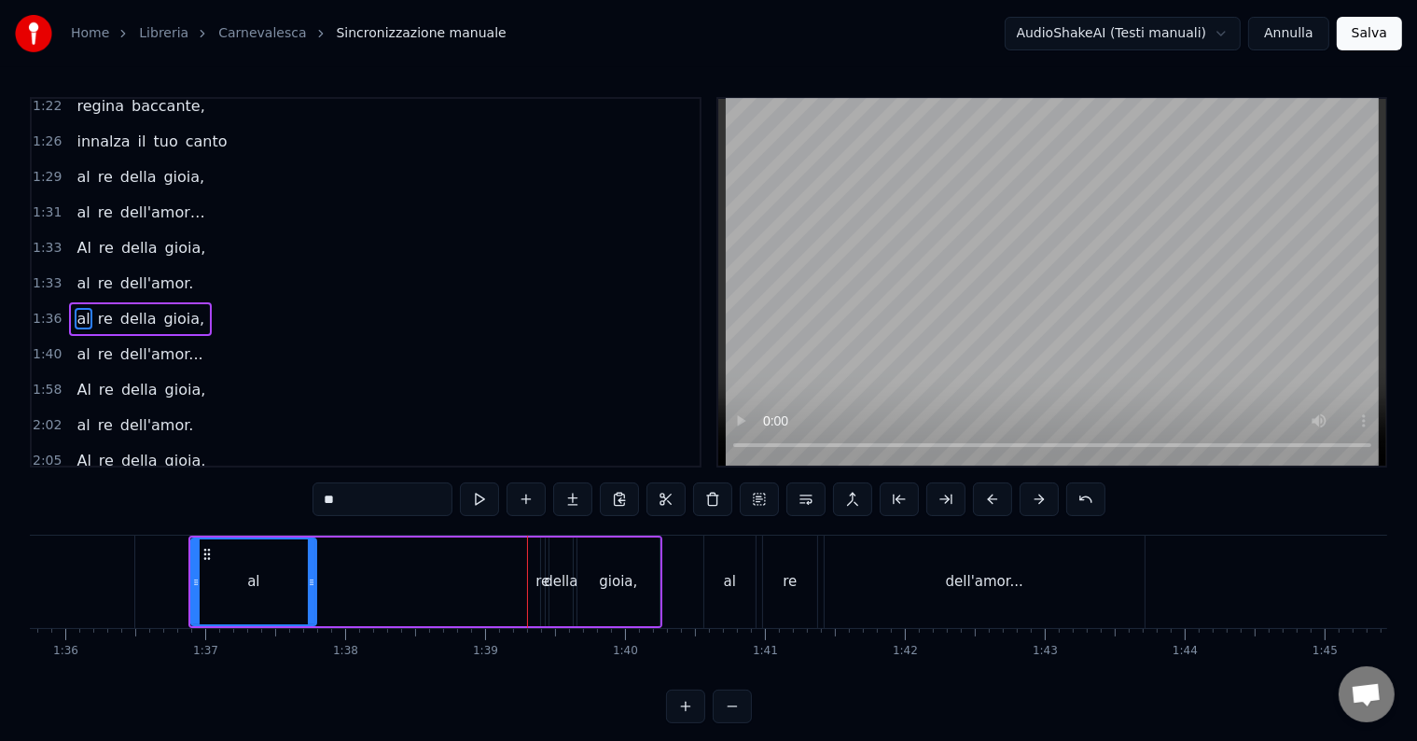
drag, startPoint x: 529, startPoint y: 579, endPoint x: 309, endPoint y: 570, distance: 220.3
click at [309, 570] on div at bounding box center [311, 581] width 7 height 85
click at [561, 567] on div "della" at bounding box center [560, 581] width 23 height 89
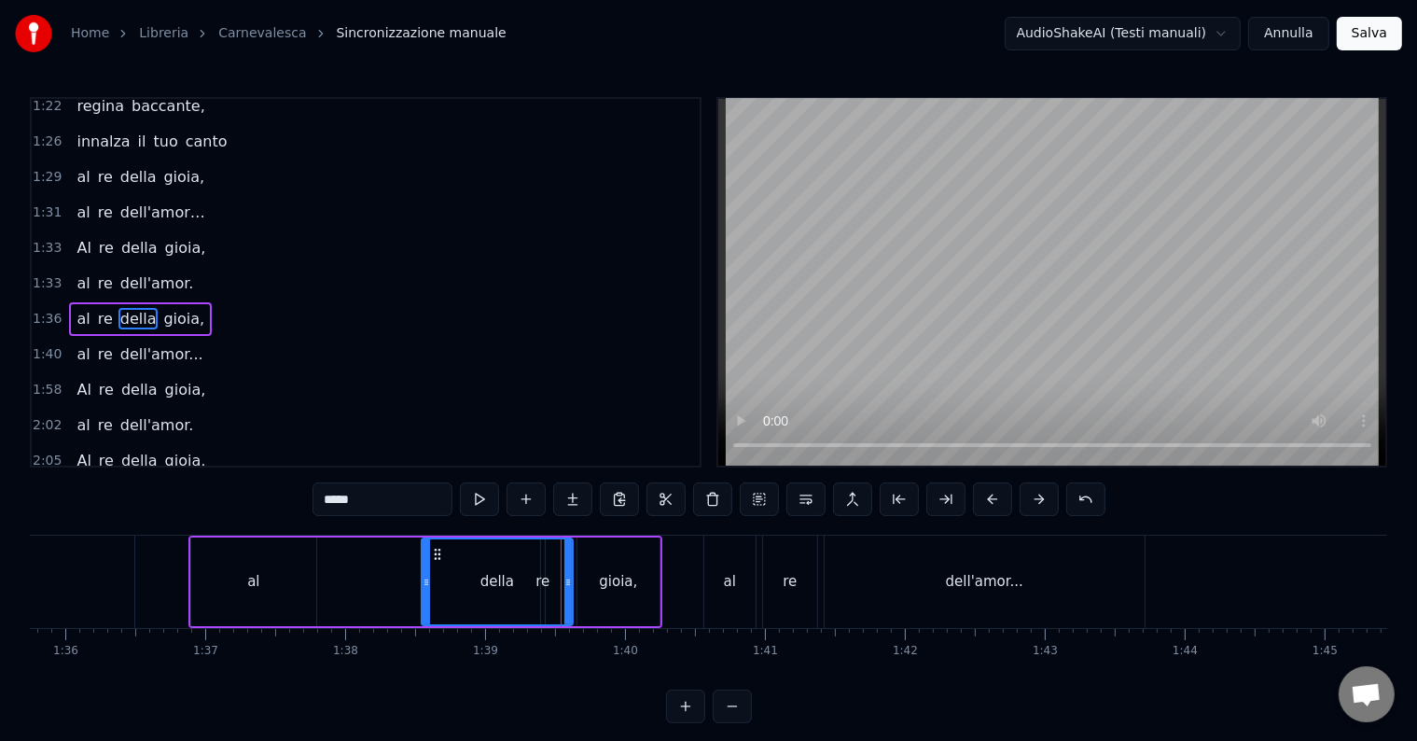
drag, startPoint x: 554, startPoint y: 562, endPoint x: 426, endPoint y: 571, distance: 128.1
click at [426, 571] on div at bounding box center [426, 581] width 7 height 85
drag, startPoint x: 482, startPoint y: 568, endPoint x: 451, endPoint y: 568, distance: 30.8
click at [451, 568] on div "della" at bounding box center [497, 581] width 149 height 85
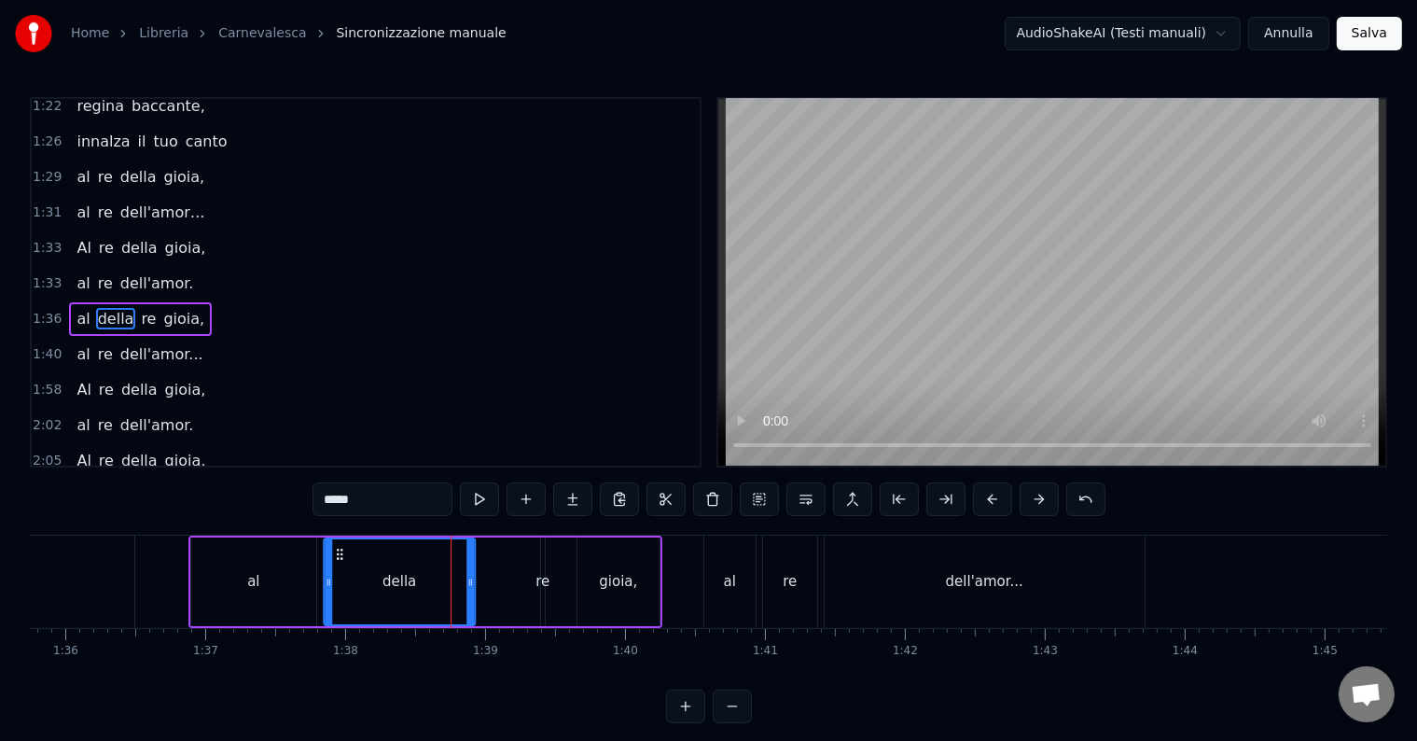
drag, startPoint x: 435, startPoint y: 547, endPoint x: 334, endPoint y: 546, distance: 100.7
click at [334, 547] on icon at bounding box center [339, 554] width 15 height 15
click at [537, 581] on div "re" at bounding box center [542, 581] width 14 height 21
type input "**"
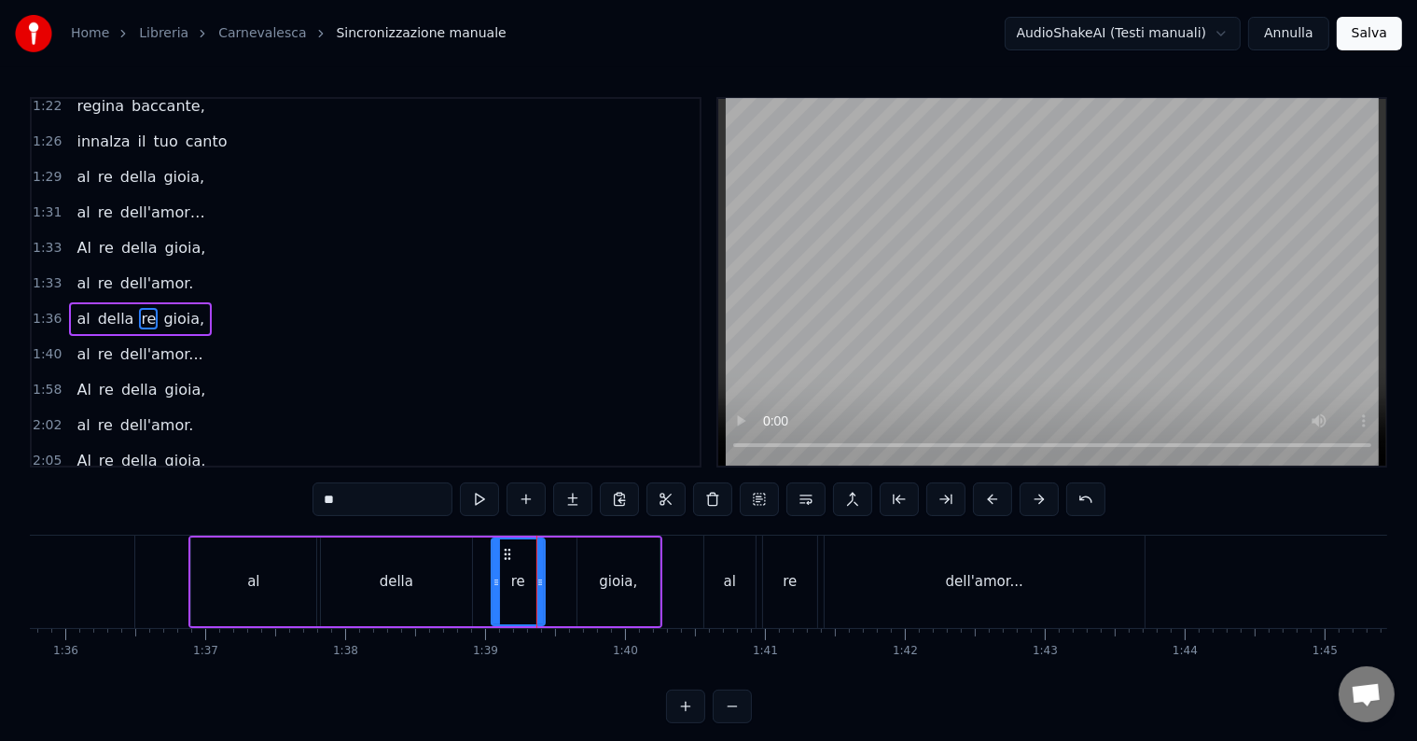
drag, startPoint x: 546, startPoint y: 580, endPoint x: 497, endPoint y: 589, distance: 49.2
click at [497, 589] on div at bounding box center [495, 581] width 7 height 85
drag, startPoint x: 504, startPoint y: 553, endPoint x: 440, endPoint y: 550, distance: 63.5
click at [440, 550] on icon at bounding box center [445, 554] width 15 height 15
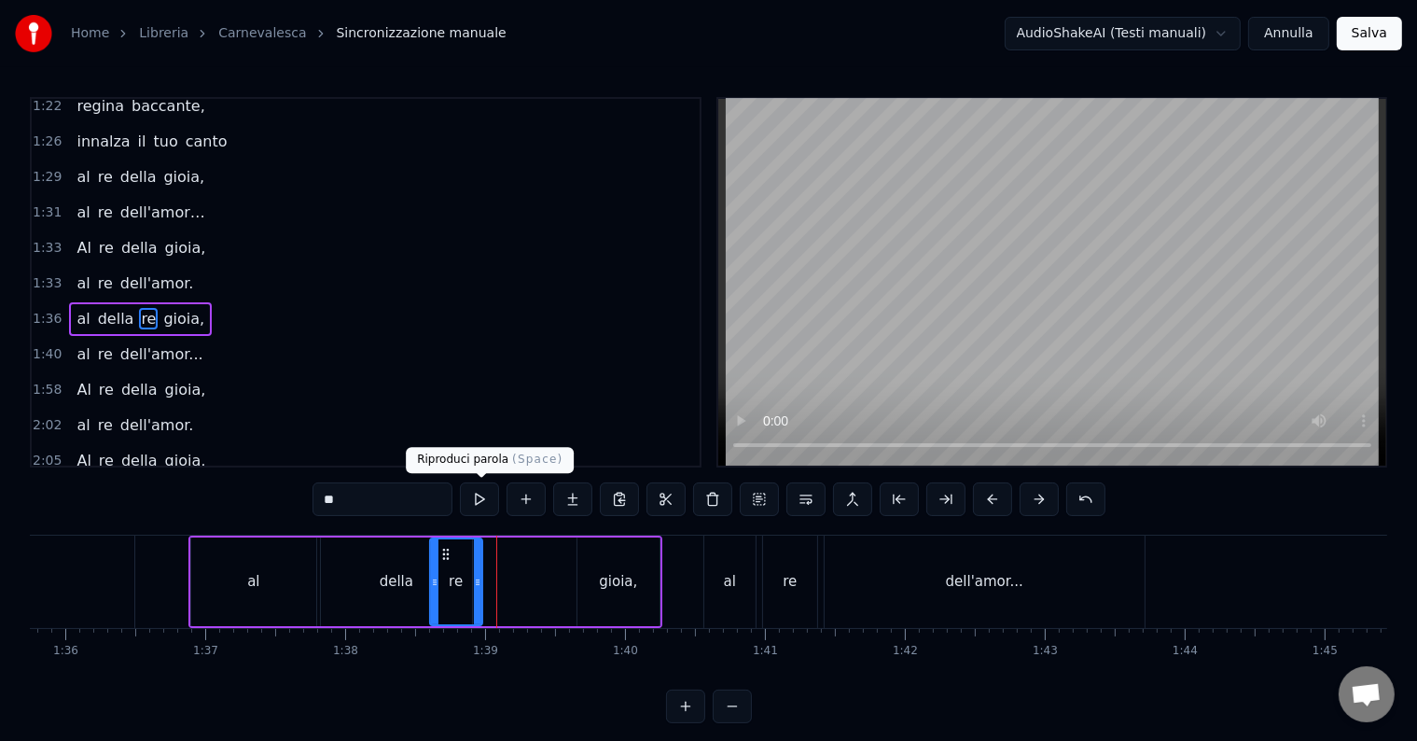
click at [481, 507] on button at bounding box center [479, 499] width 39 height 34
click at [49, 310] on span "1:36" at bounding box center [47, 319] width 29 height 19
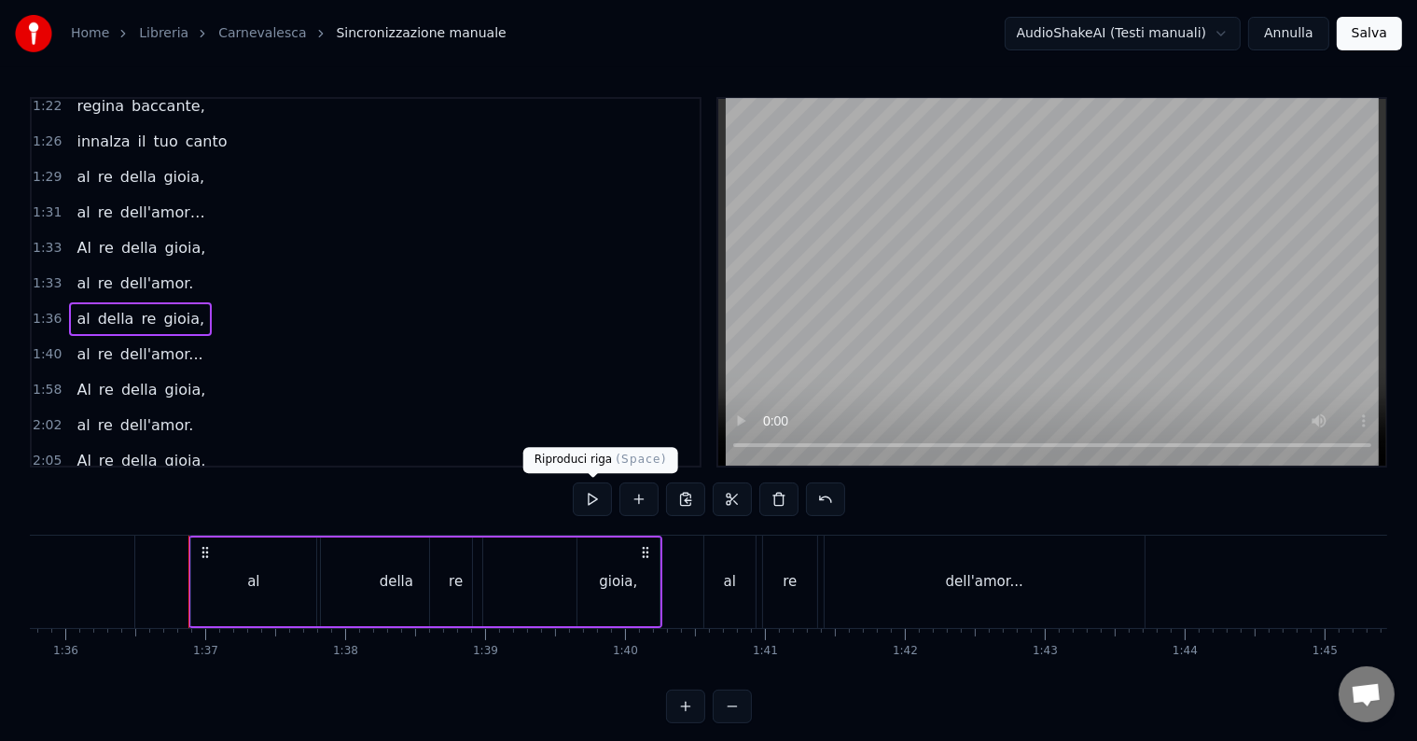
click at [591, 489] on button at bounding box center [592, 499] width 39 height 34
click at [591, 487] on button at bounding box center [592, 499] width 39 height 34
click at [443, 578] on div "re" at bounding box center [456, 581] width 52 height 89
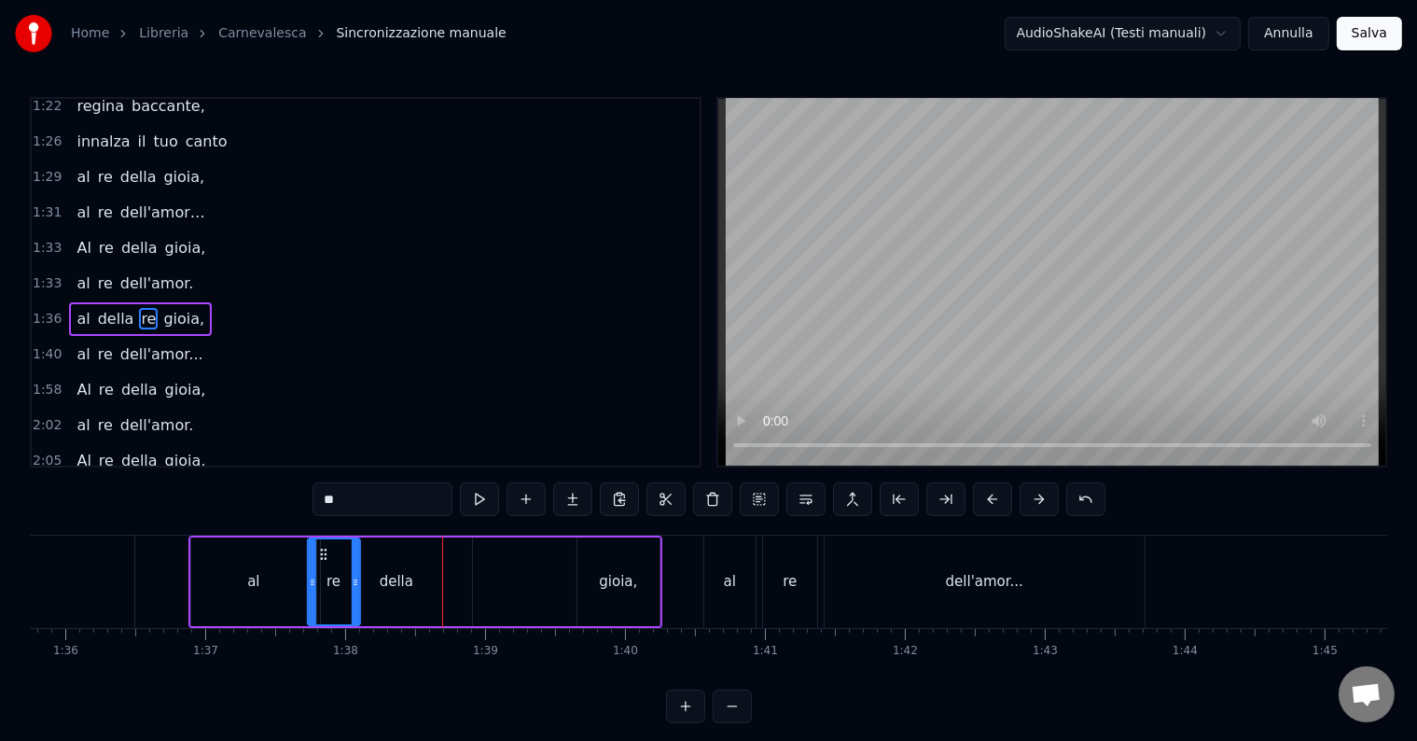
drag, startPoint x: 444, startPoint y: 548, endPoint x: 321, endPoint y: 534, distance: 123.9
click at [321, 535] on div "al della re gioia," at bounding box center [425, 581] width 474 height 92
drag, startPoint x: 396, startPoint y: 575, endPoint x: 437, endPoint y: 580, distance: 40.5
click at [437, 580] on div "della" at bounding box center [396, 581] width 151 height 89
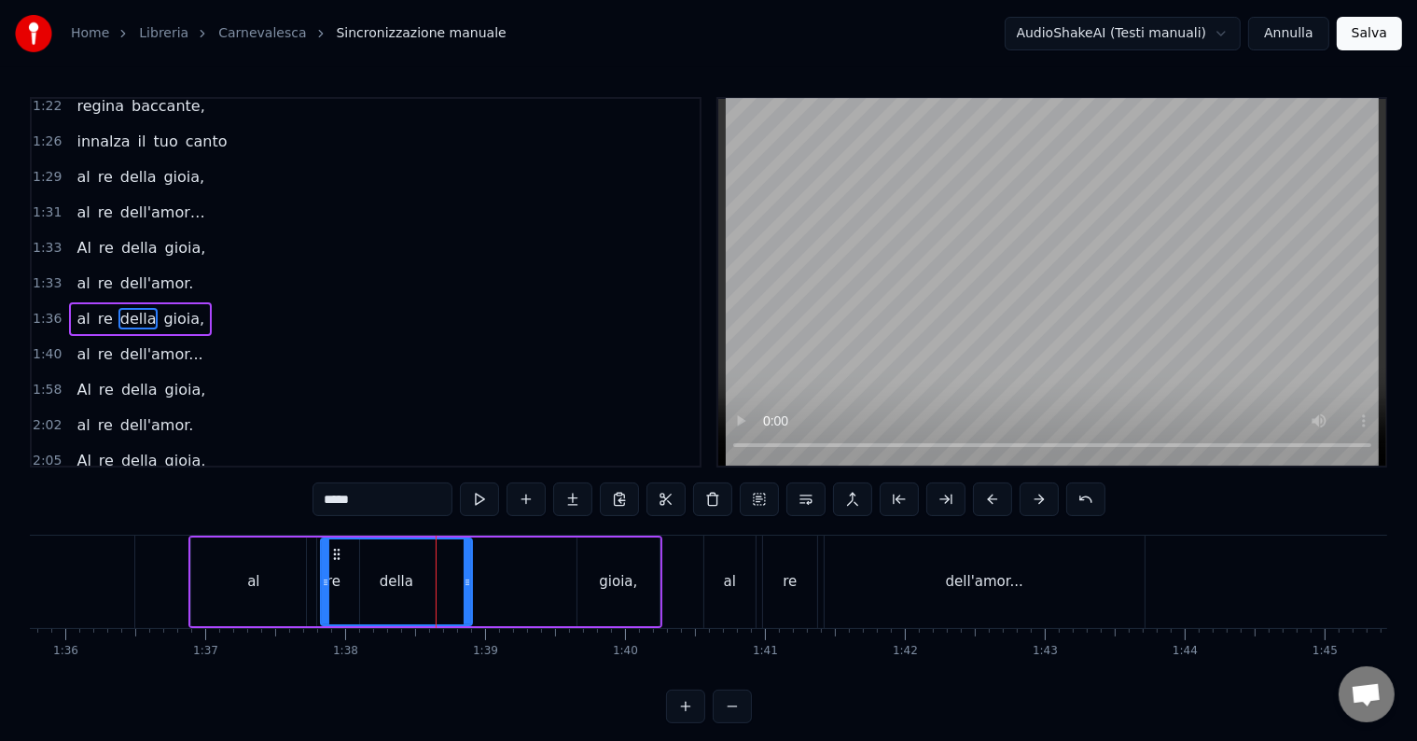
click at [266, 548] on div "al" at bounding box center [253, 581] width 125 height 89
type input "**"
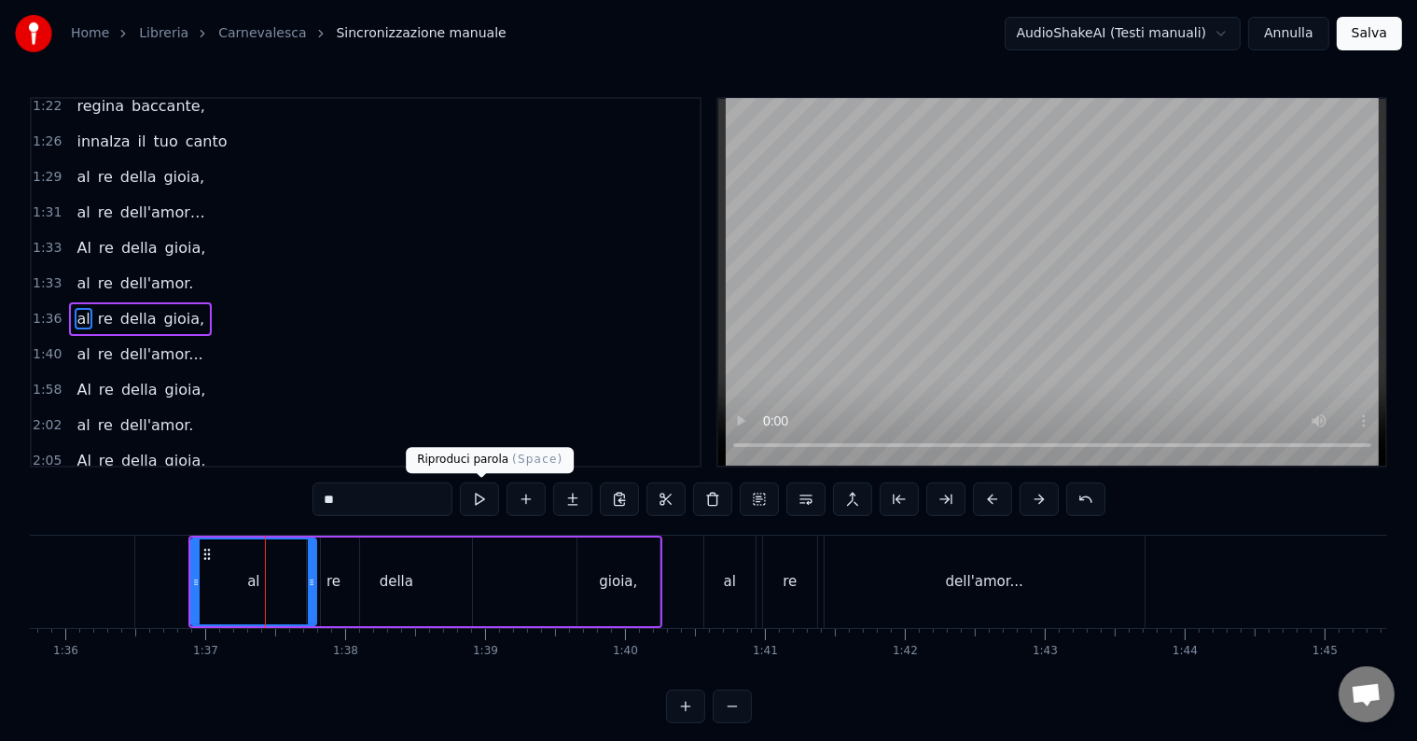
click at [489, 494] on button at bounding box center [479, 499] width 39 height 34
click at [42, 310] on span "1:36" at bounding box center [47, 319] width 29 height 19
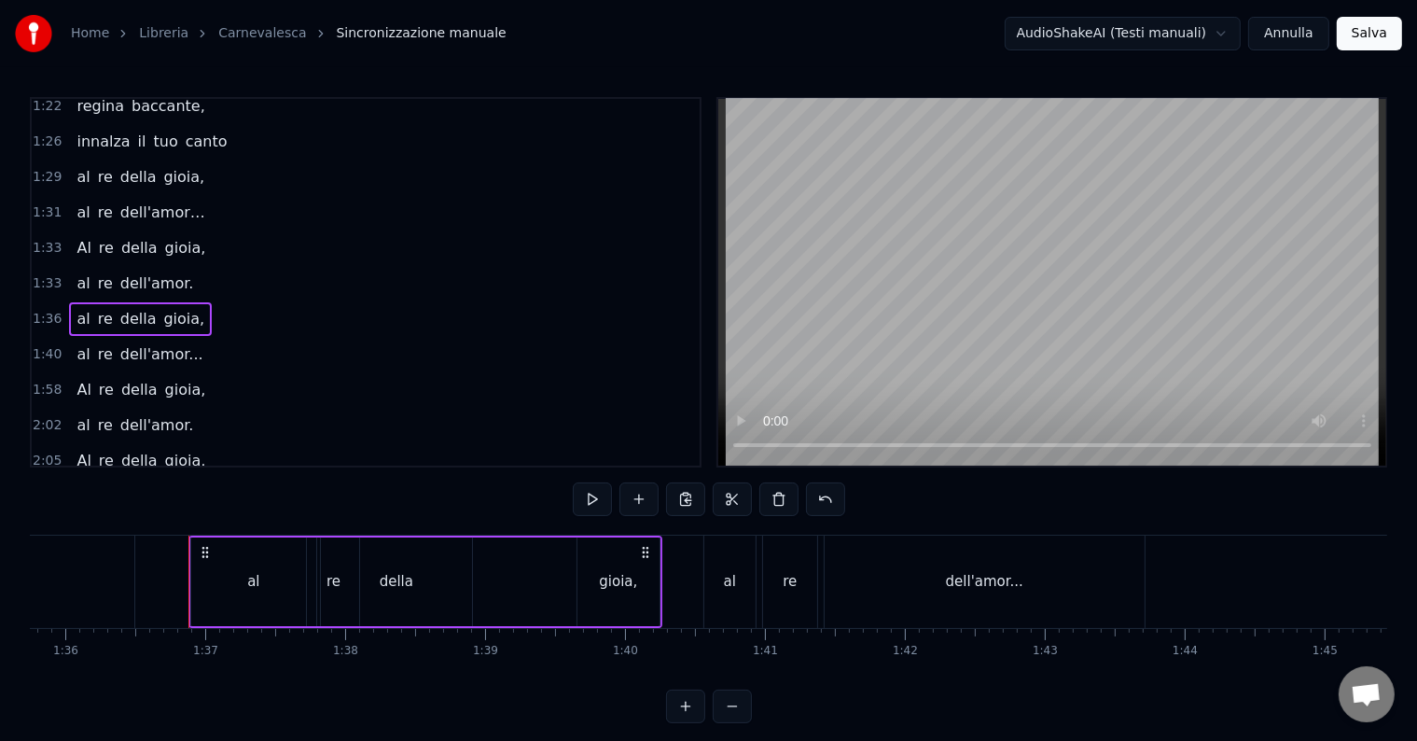
scroll to position [776, 0]
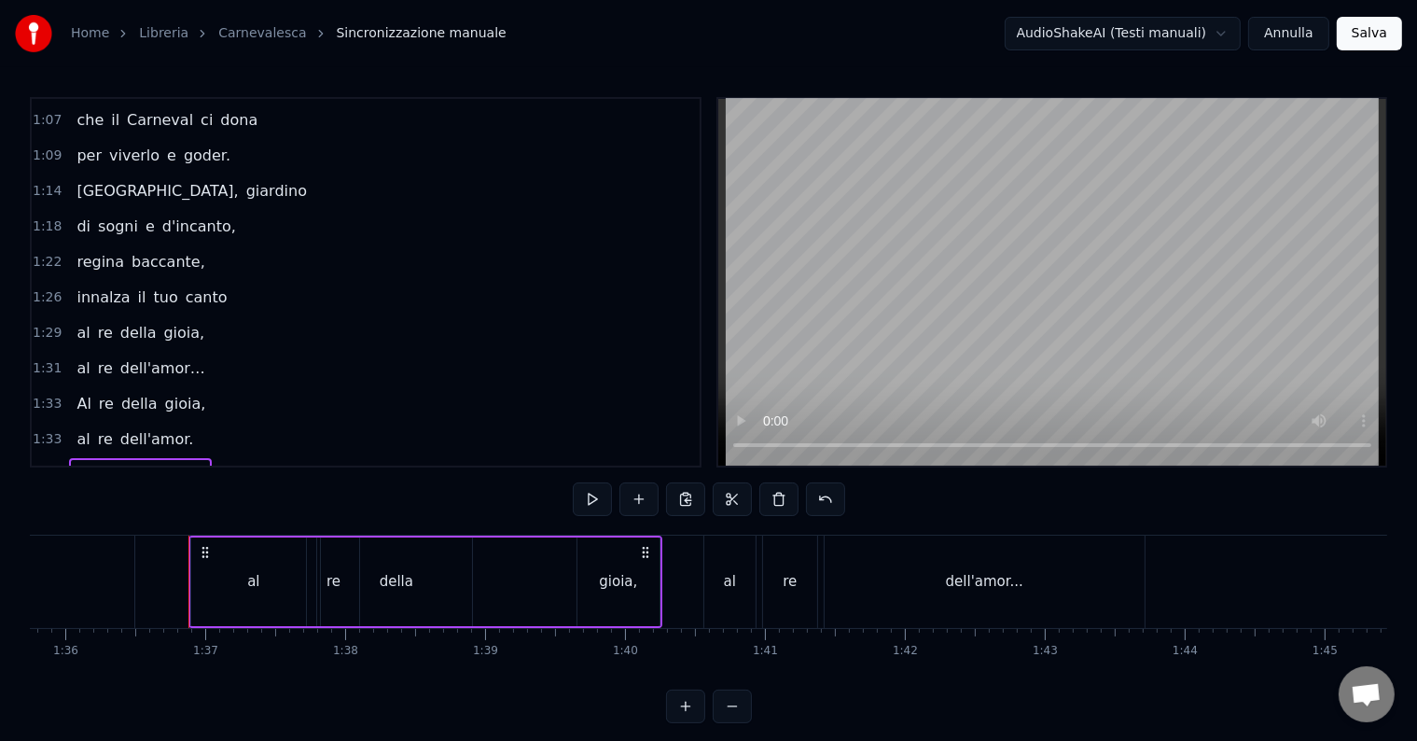
click at [42, 288] on span "1:26" at bounding box center [47, 297] width 29 height 19
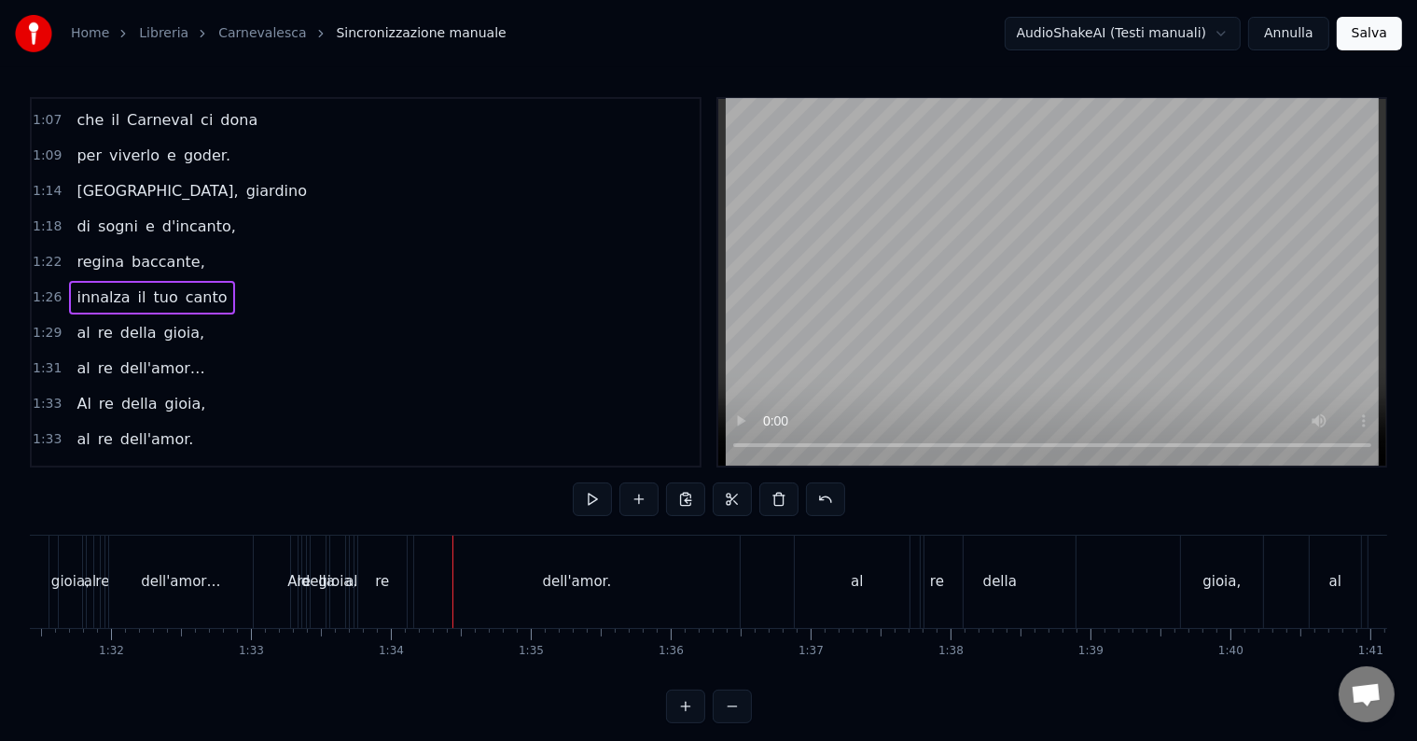
scroll to position [0, 12783]
click at [616, 572] on div "dell'amor." at bounding box center [585, 581] width 326 height 92
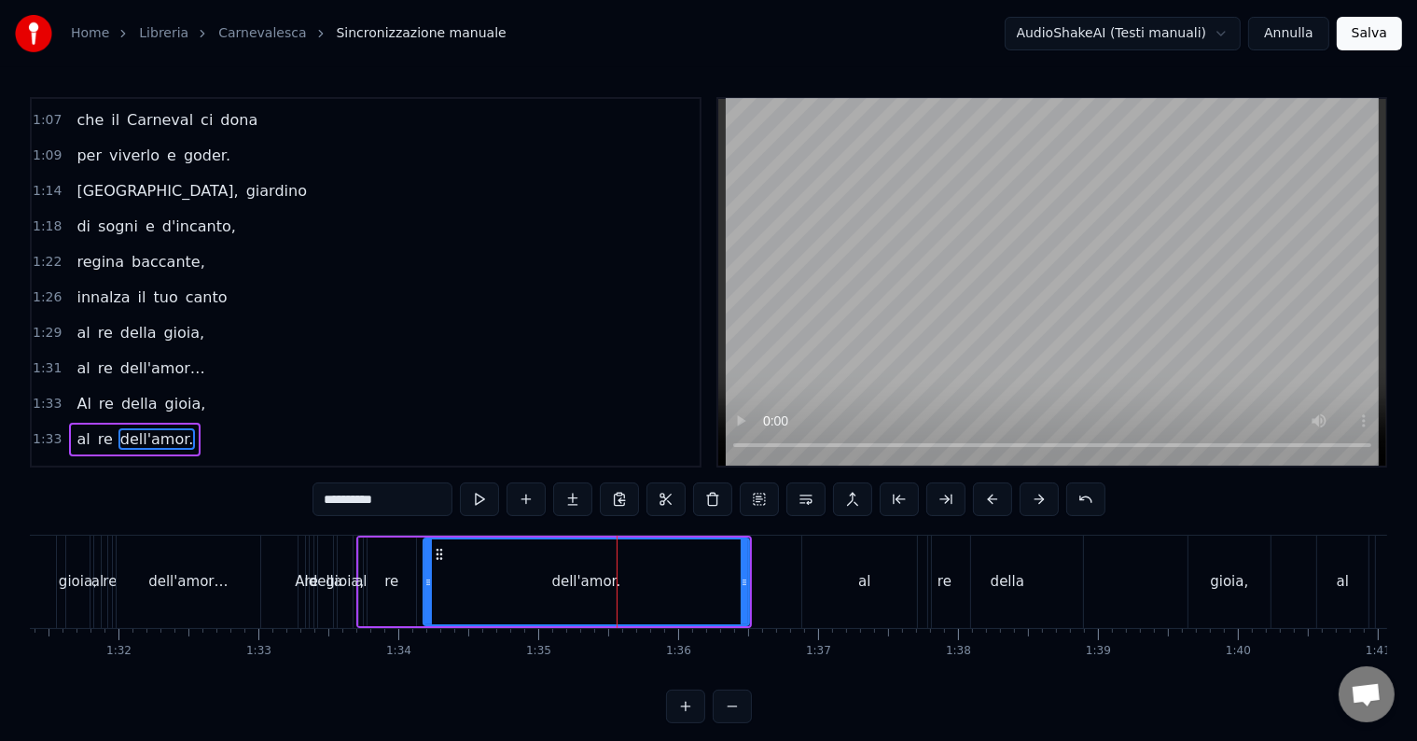
scroll to position [897, 0]
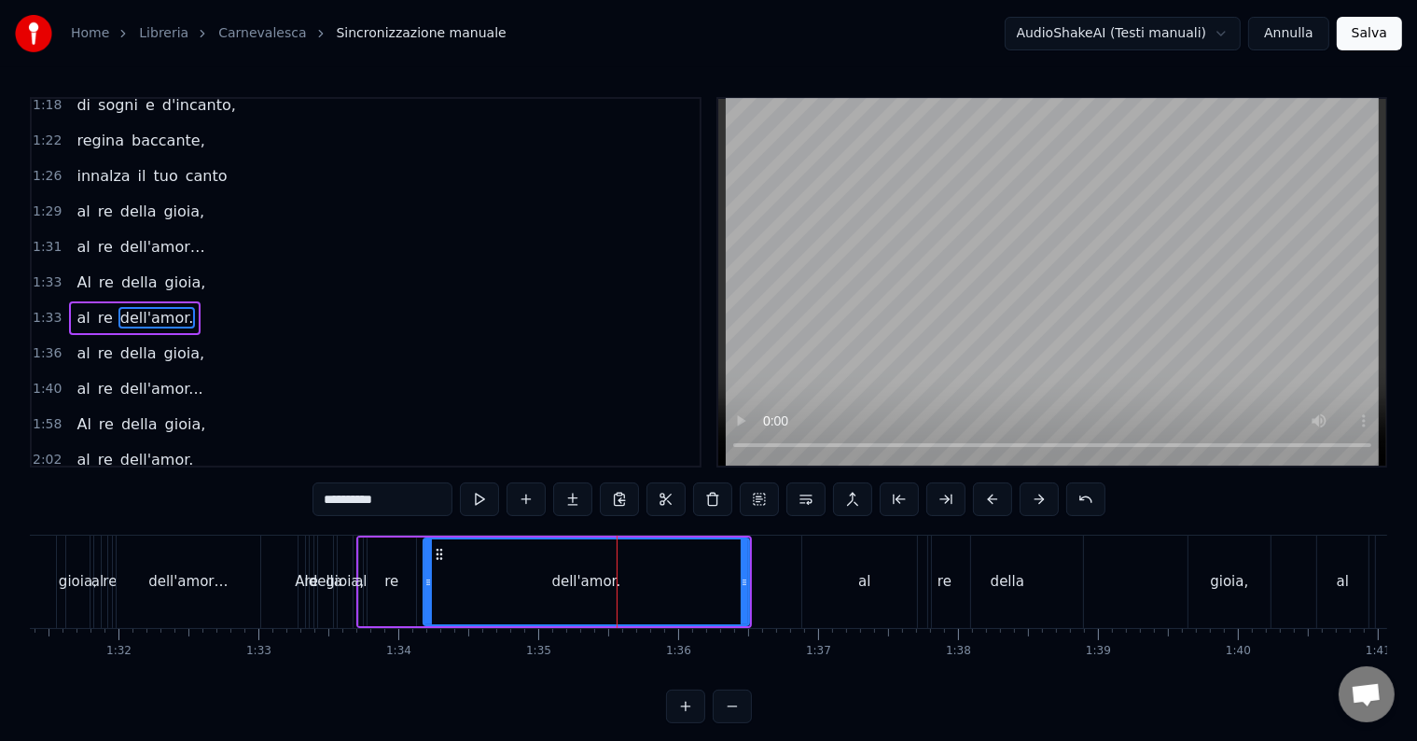
click at [40, 309] on span "1:33" at bounding box center [47, 318] width 29 height 19
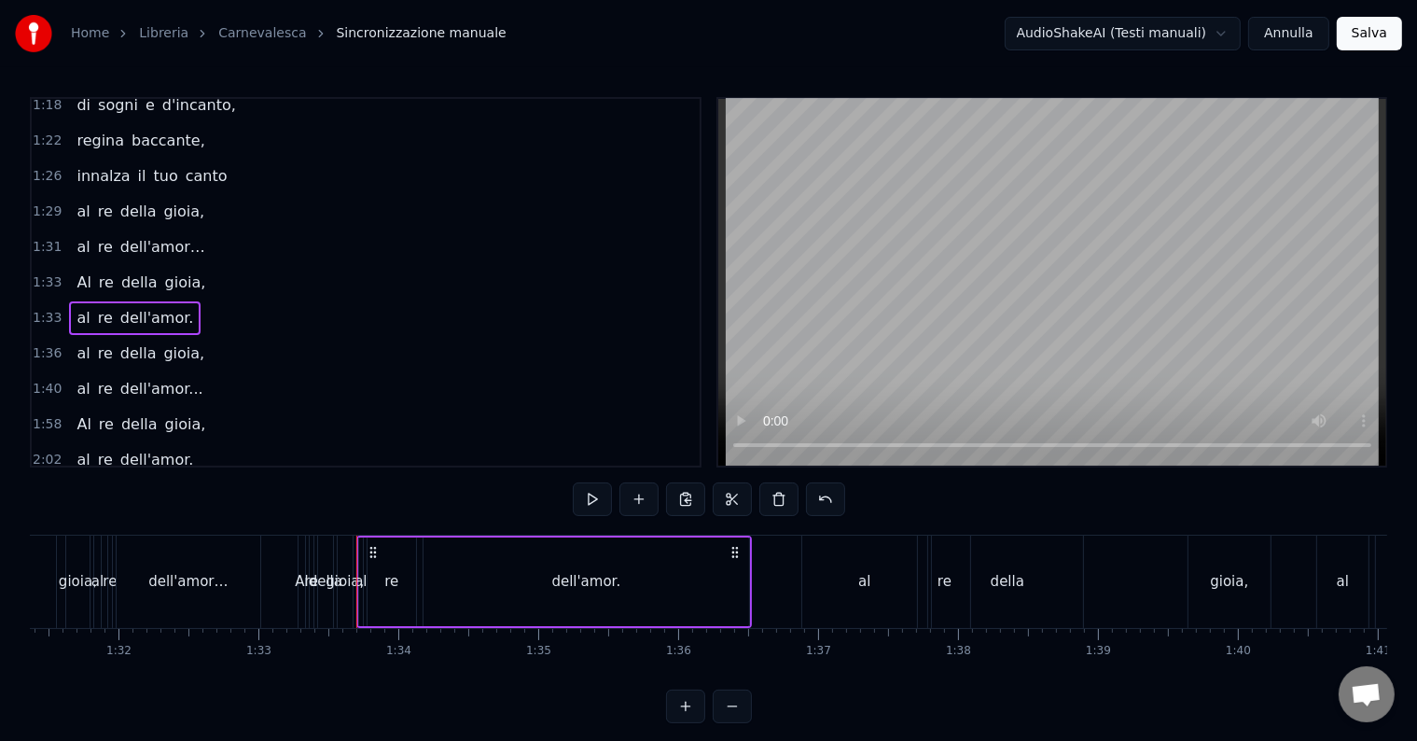
drag, startPoint x: 366, startPoint y: 539, endPoint x: 392, endPoint y: 537, distance: 26.2
click at [392, 537] on div "re" at bounding box center [392, 581] width 50 height 89
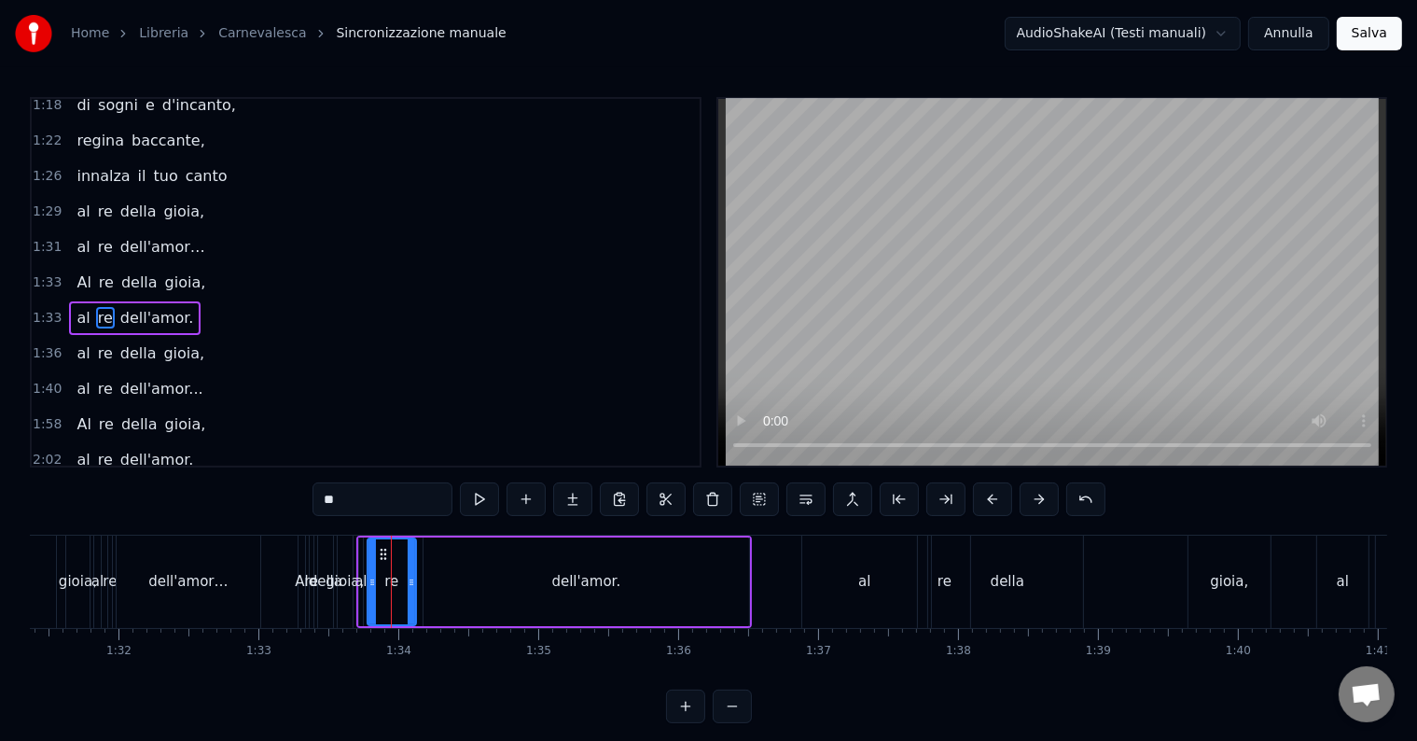
click at [50, 309] on span "1:33" at bounding box center [47, 318] width 29 height 19
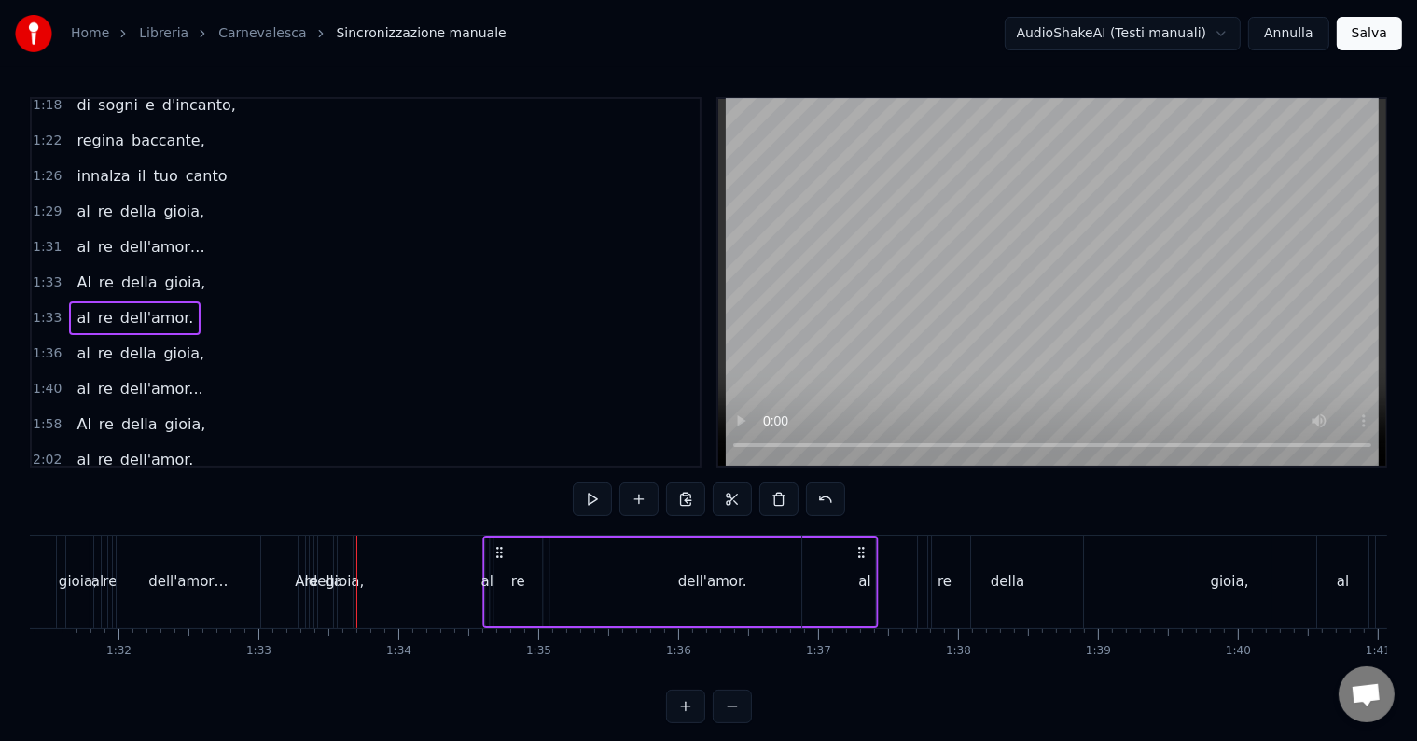
drag, startPoint x: 370, startPoint y: 548, endPoint x: 496, endPoint y: 566, distance: 127.2
click at [496, 566] on div "al re dell'amor." at bounding box center [679, 581] width 395 height 92
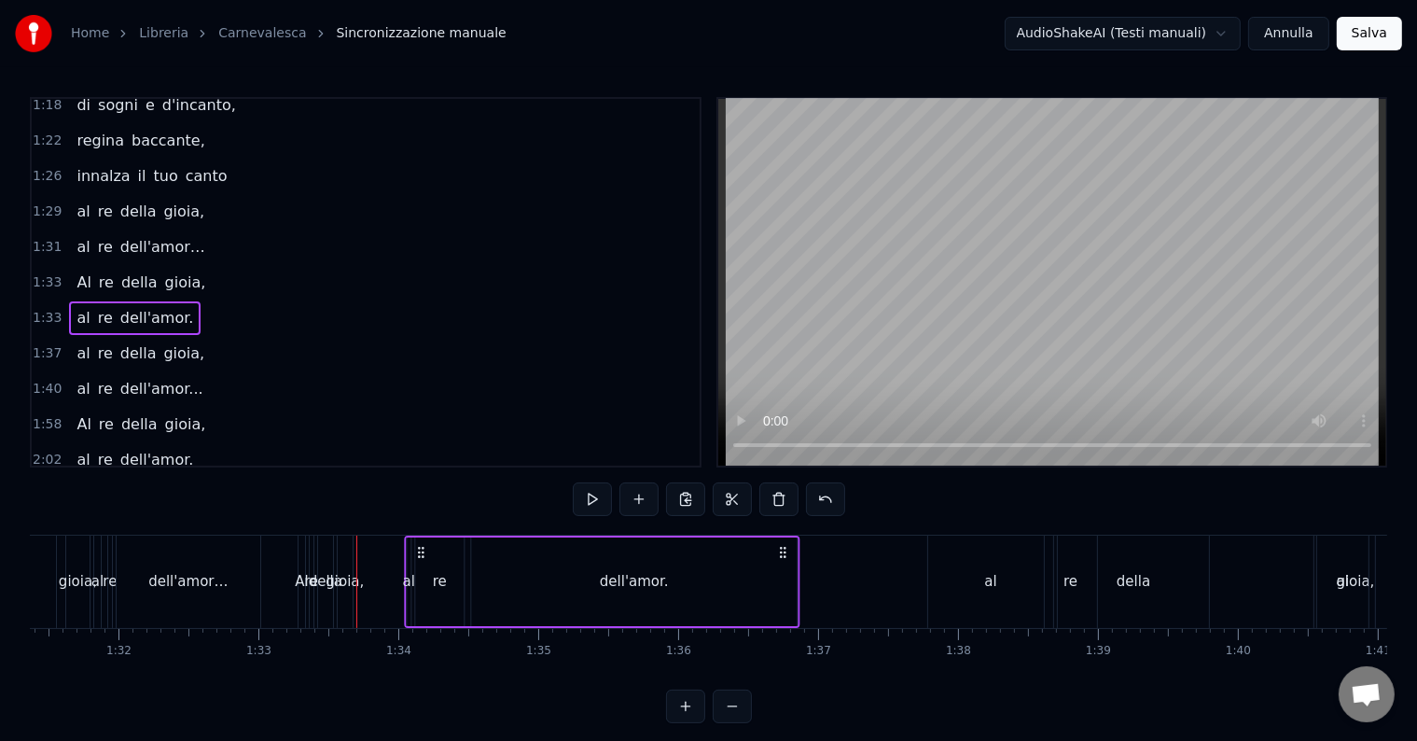
drag, startPoint x: 370, startPoint y: 549, endPoint x: 426, endPoint y: 555, distance: 56.2
click at [423, 556] on icon at bounding box center [420, 552] width 15 height 15
drag, startPoint x: 424, startPoint y: 552, endPoint x: 472, endPoint y: 561, distance: 48.3
click at [472, 561] on div "al re dell'amor." at bounding box center [653, 581] width 395 height 92
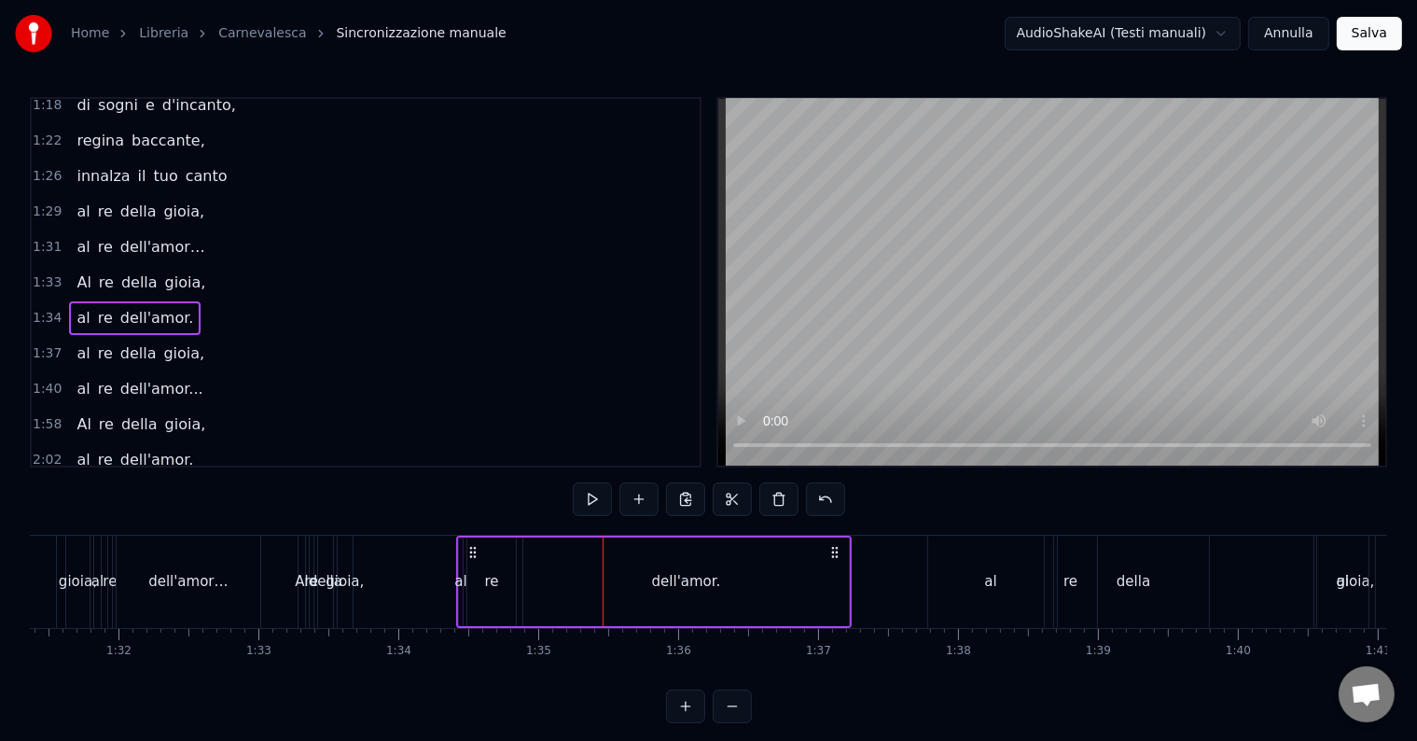
click at [464, 543] on div "al re dell'amor." at bounding box center [653, 581] width 395 height 92
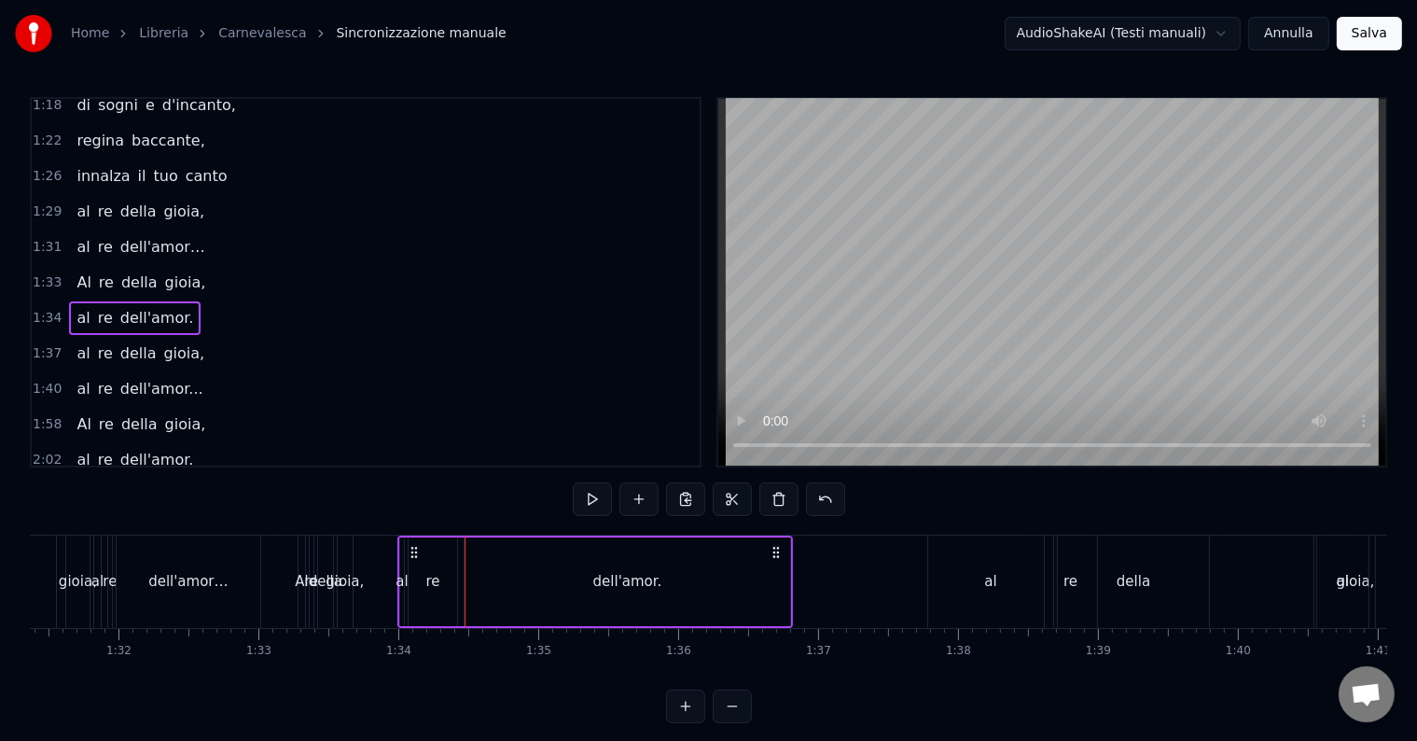
drag, startPoint x: 475, startPoint y: 552, endPoint x: 416, endPoint y: 552, distance: 58.8
click at [416, 552] on icon at bounding box center [414, 552] width 15 height 15
click at [347, 584] on div "gioia," at bounding box center [345, 581] width 38 height 21
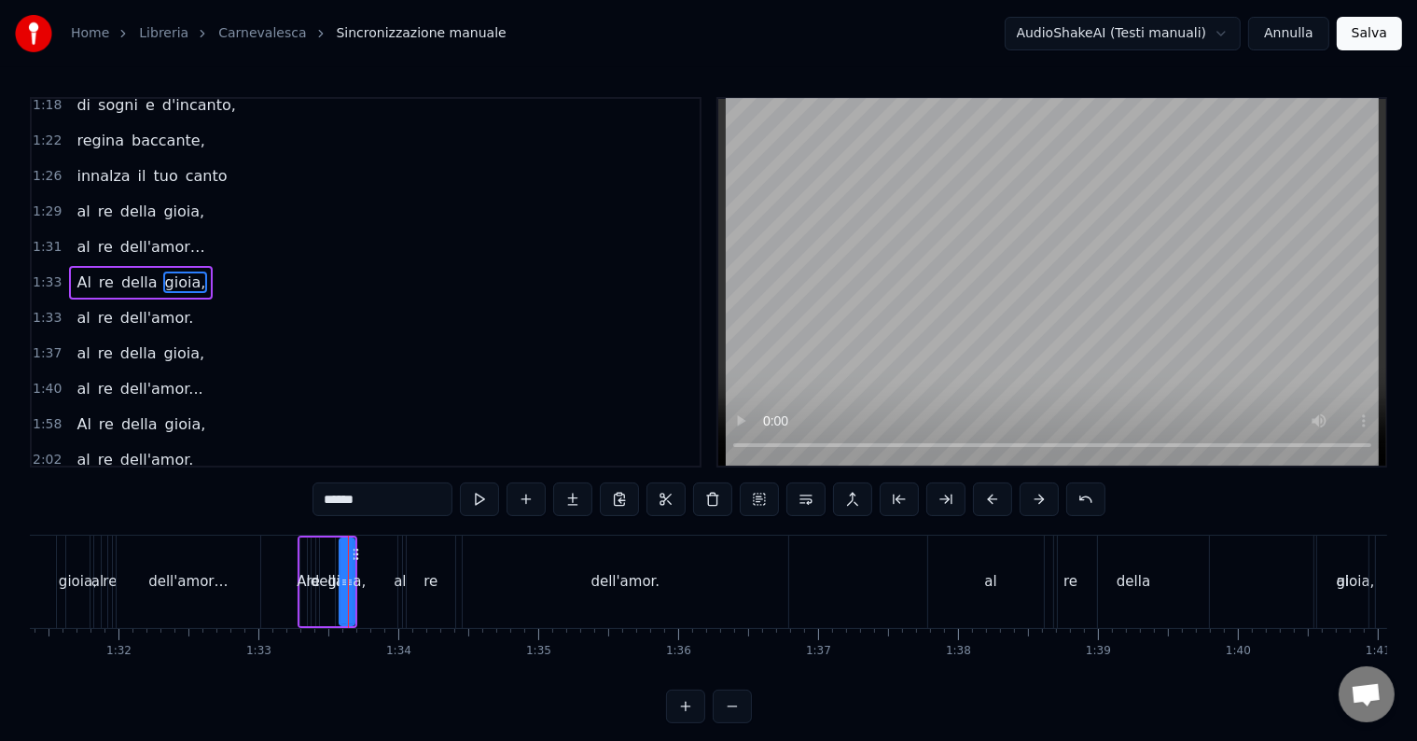
scroll to position [863, 0]
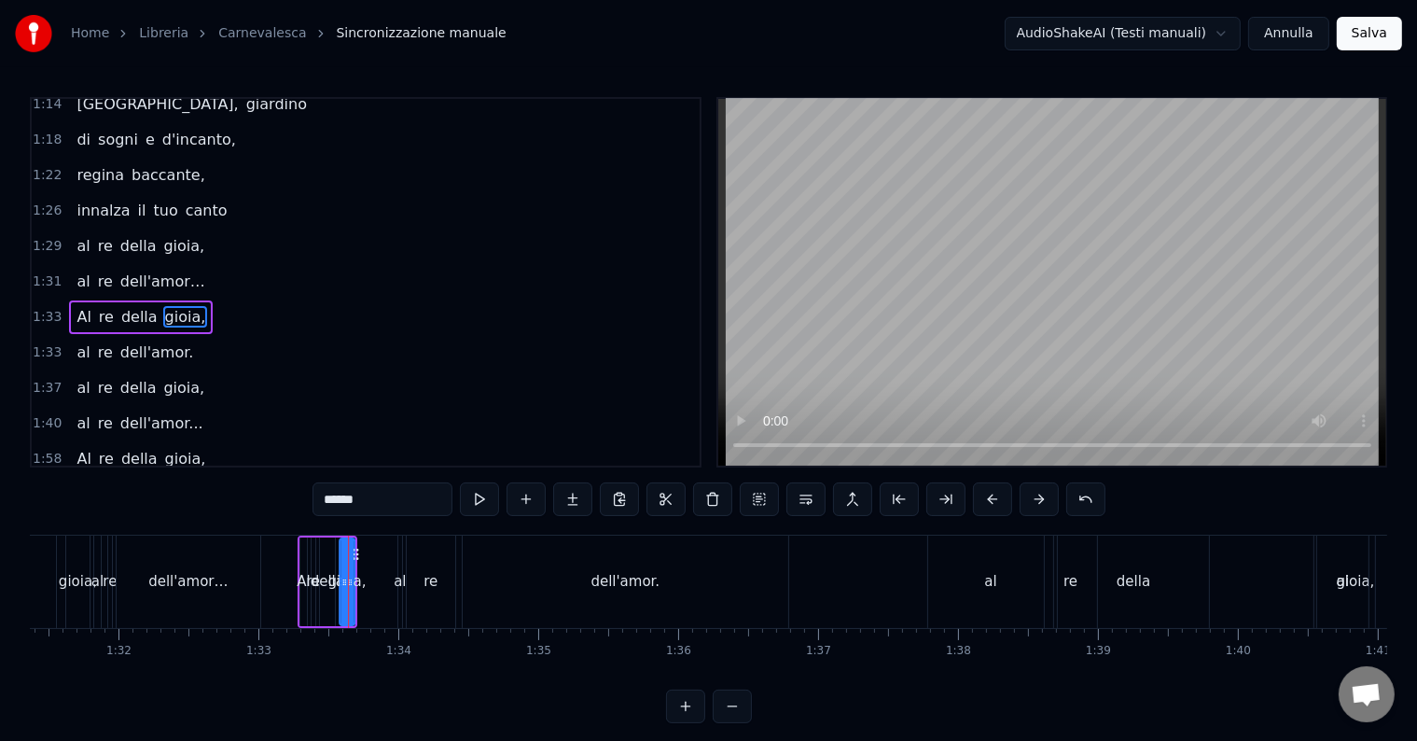
click at [356, 553] on circle at bounding box center [356, 553] width 1 height 1
drag, startPoint x: 350, startPoint y: 550, endPoint x: 407, endPoint y: 560, distance: 57.7
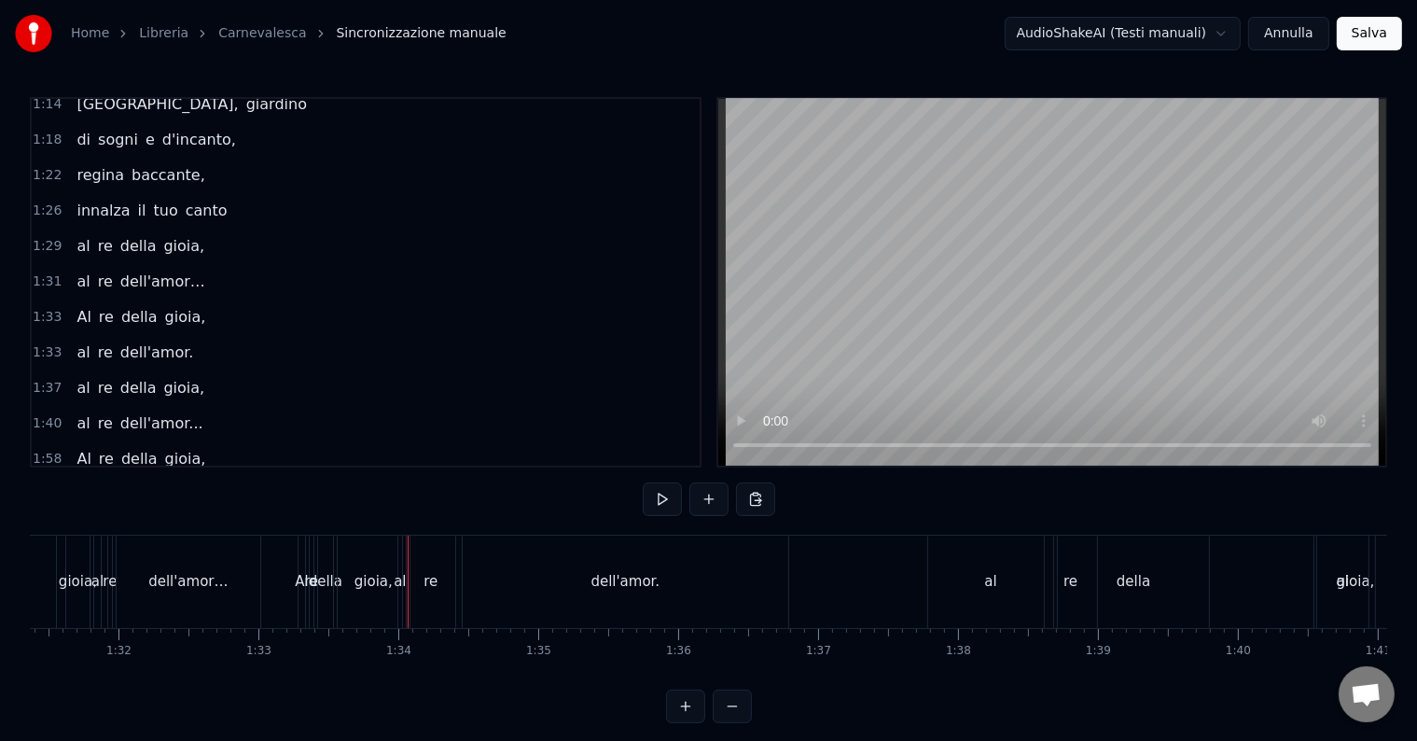
click at [69, 194] on div "innalza il tuo canto" at bounding box center [151, 211] width 165 height 34
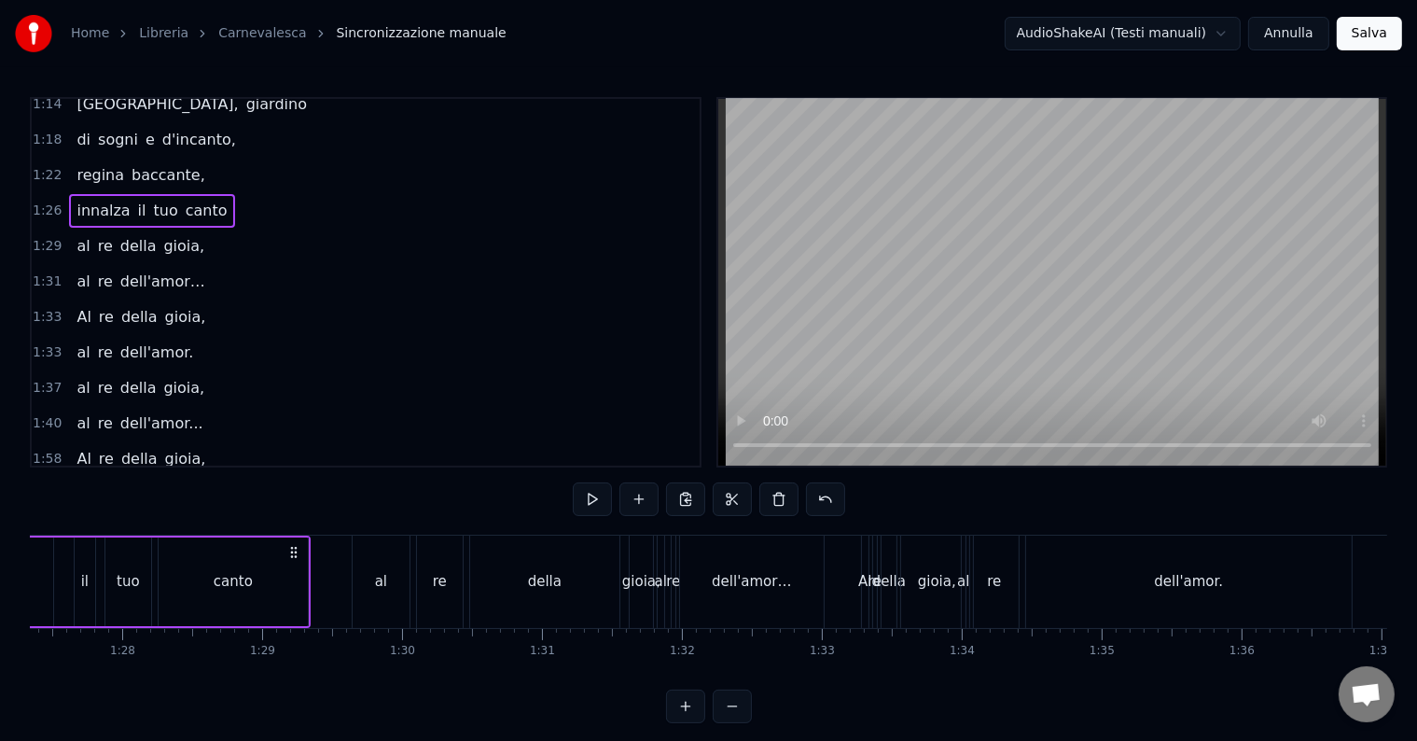
scroll to position [0, 11941]
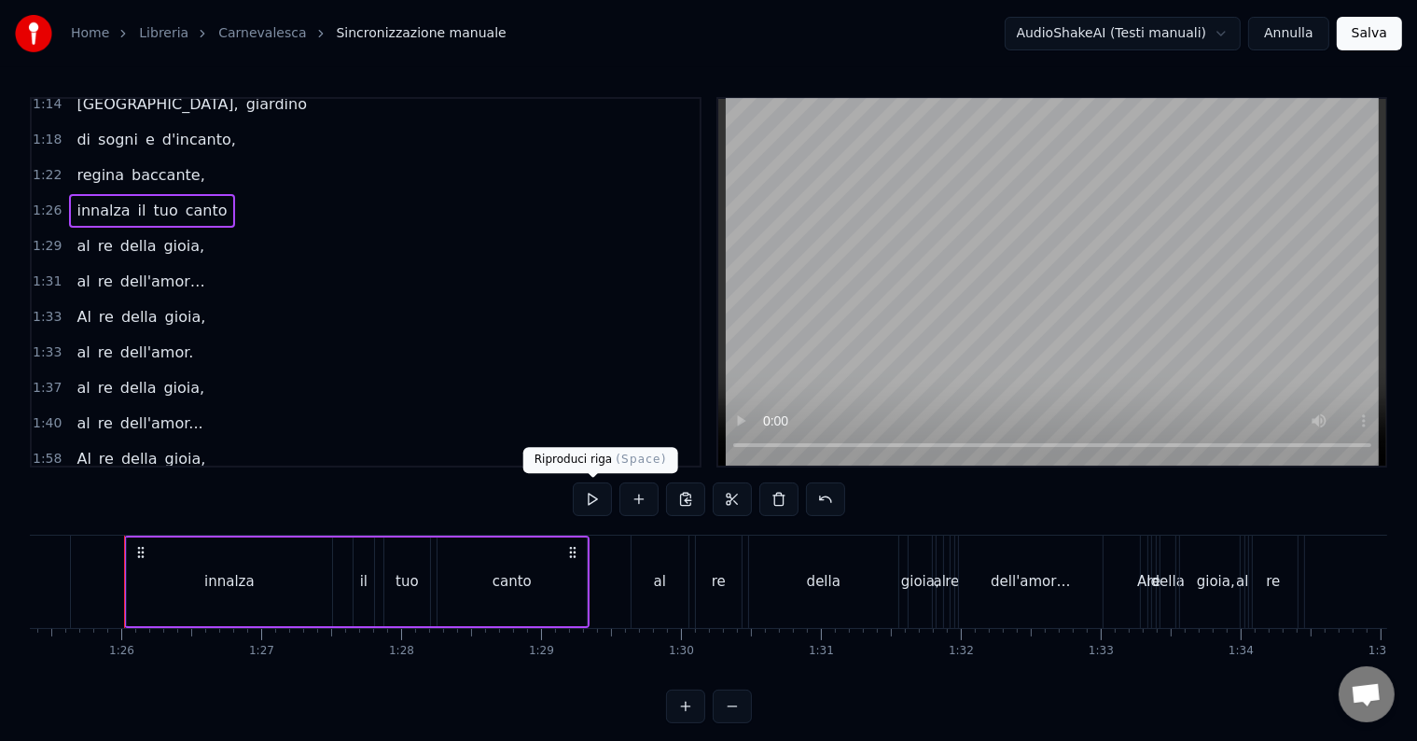
click at [601, 492] on button at bounding box center [592, 499] width 39 height 34
click at [649, 531] on div "0:08 Già le dorate porte 0:10 del regno del piacere, 0:12 ha schiuso il Carneva…" at bounding box center [708, 410] width 1357 height 626
click at [58, 229] on div "1:29 al re della gioia," at bounding box center [366, 246] width 668 height 35
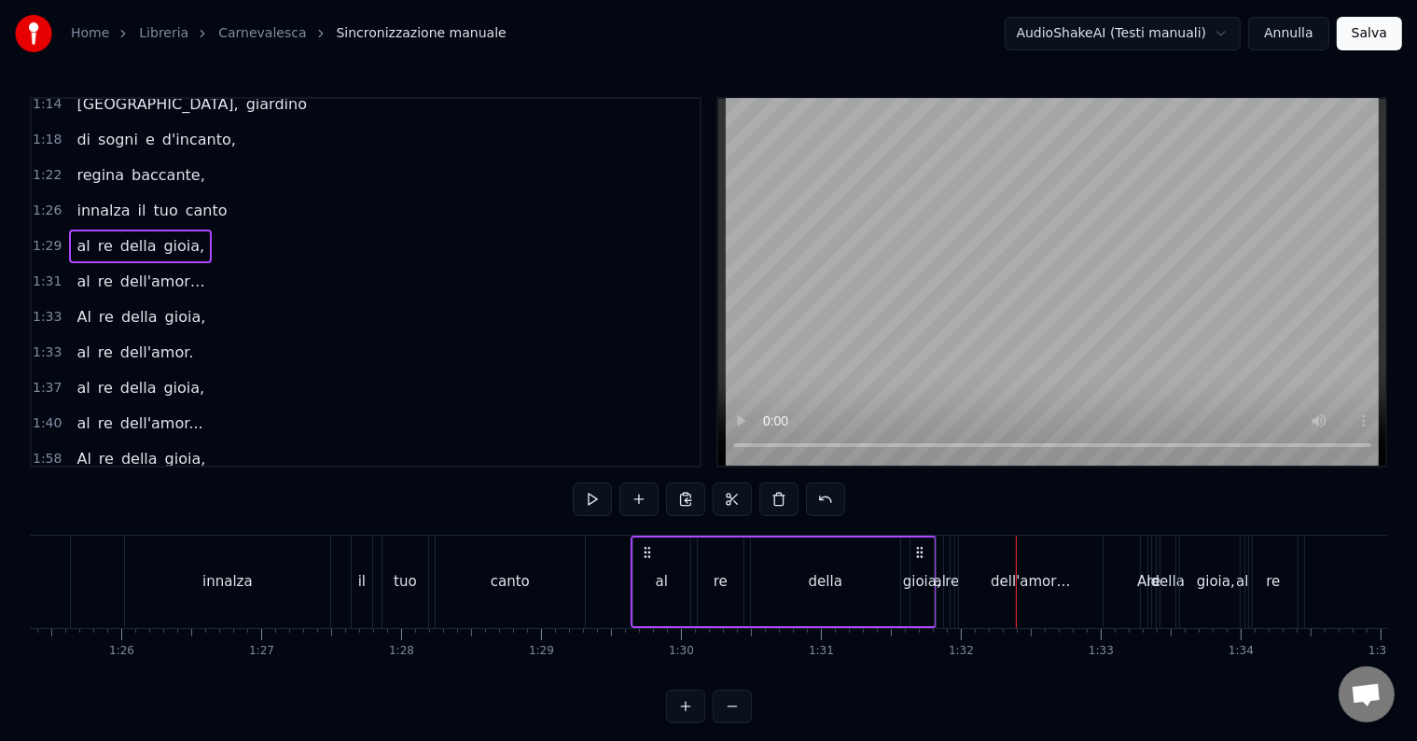
click at [948, 549] on div "al re dell'amor…" at bounding box center [1022, 581] width 172 height 92
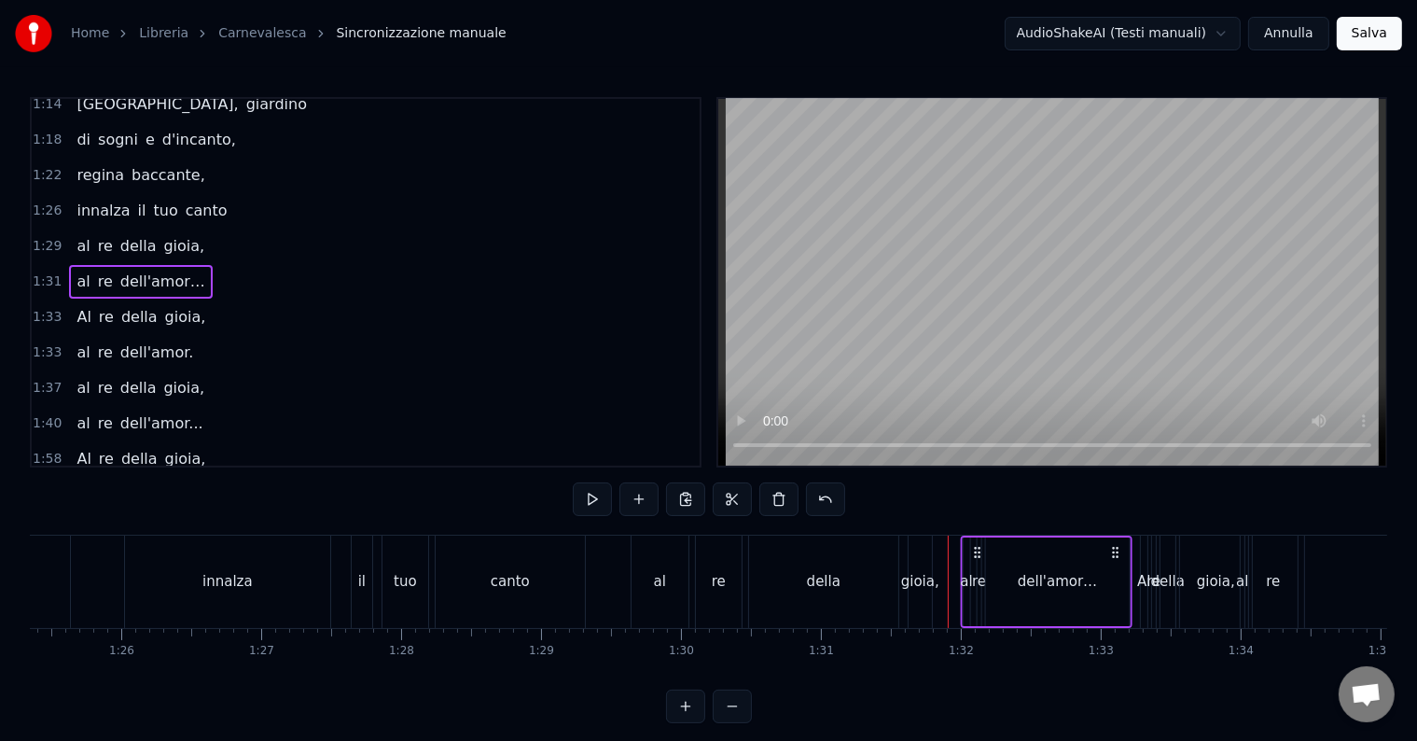
drag, startPoint x: 950, startPoint y: 549, endPoint x: 974, endPoint y: 555, distance: 24.9
click at [974, 555] on icon at bounding box center [976, 552] width 15 height 15
click at [1165, 591] on div "della" at bounding box center [1168, 581] width 34 height 21
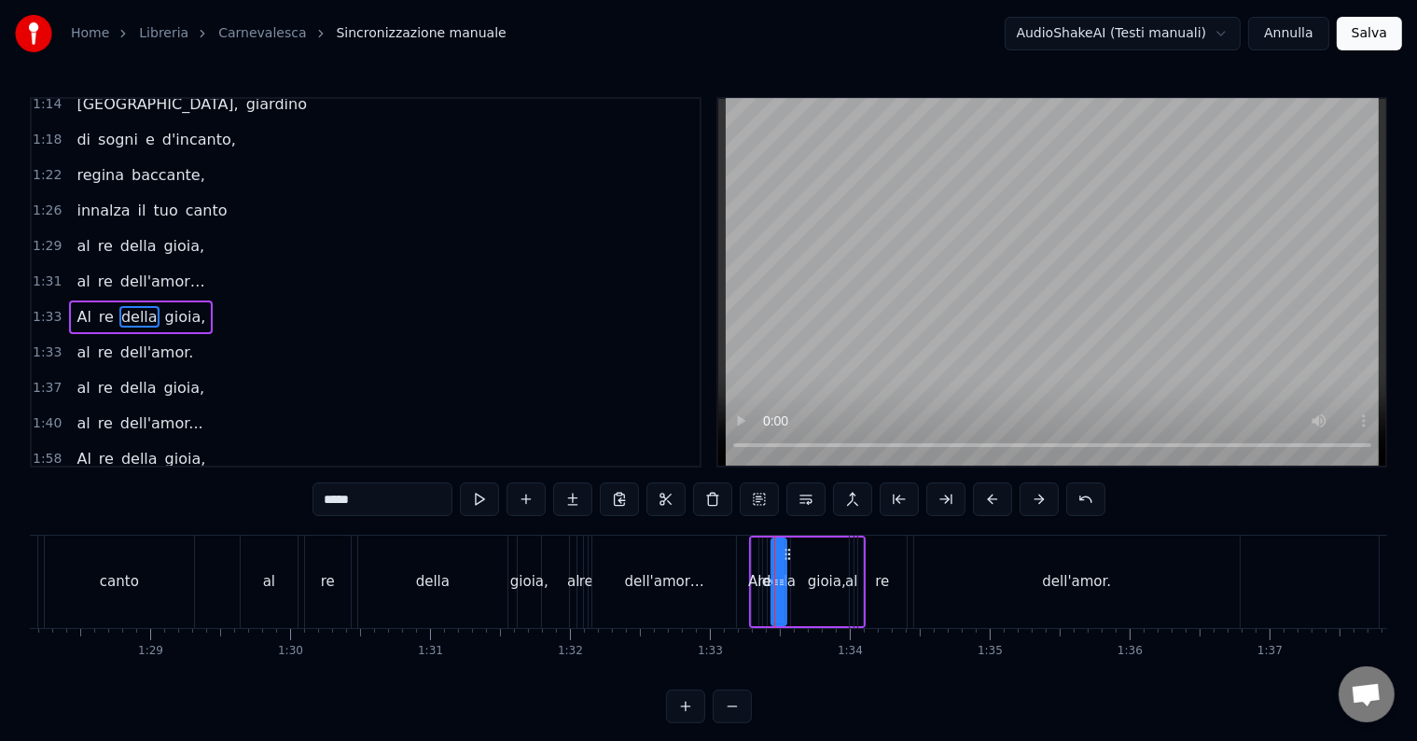
scroll to position [0, 12479]
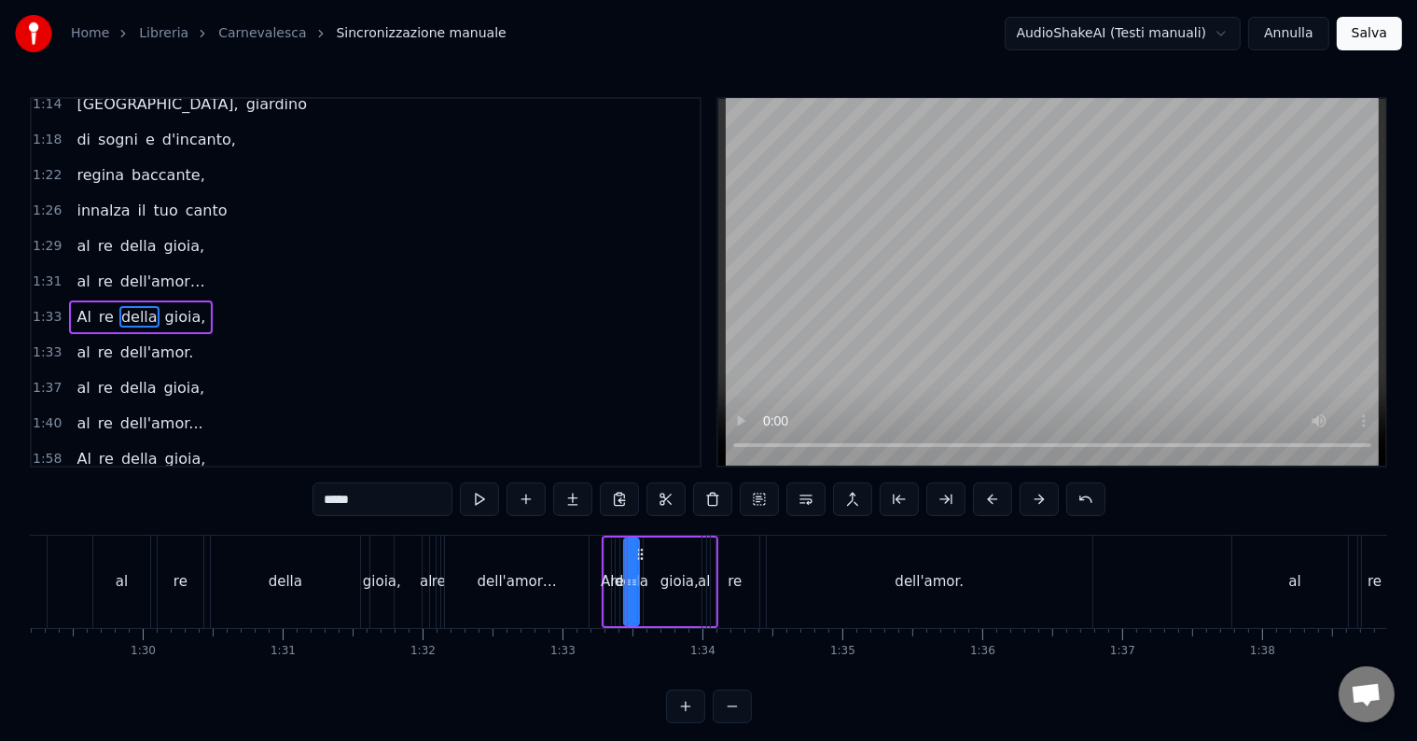
click at [758, 545] on div "re" at bounding box center [735, 581] width 50 height 92
type input "**"
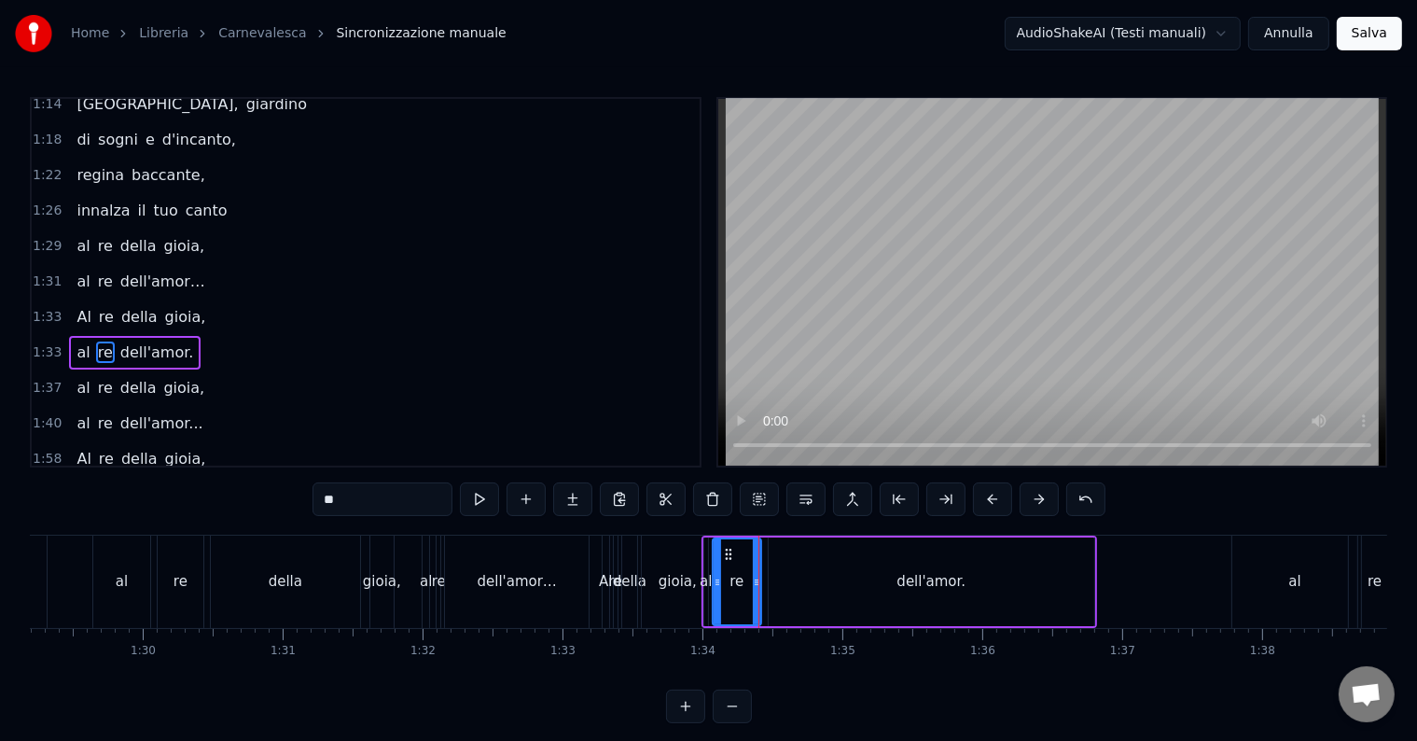
scroll to position [897, 0]
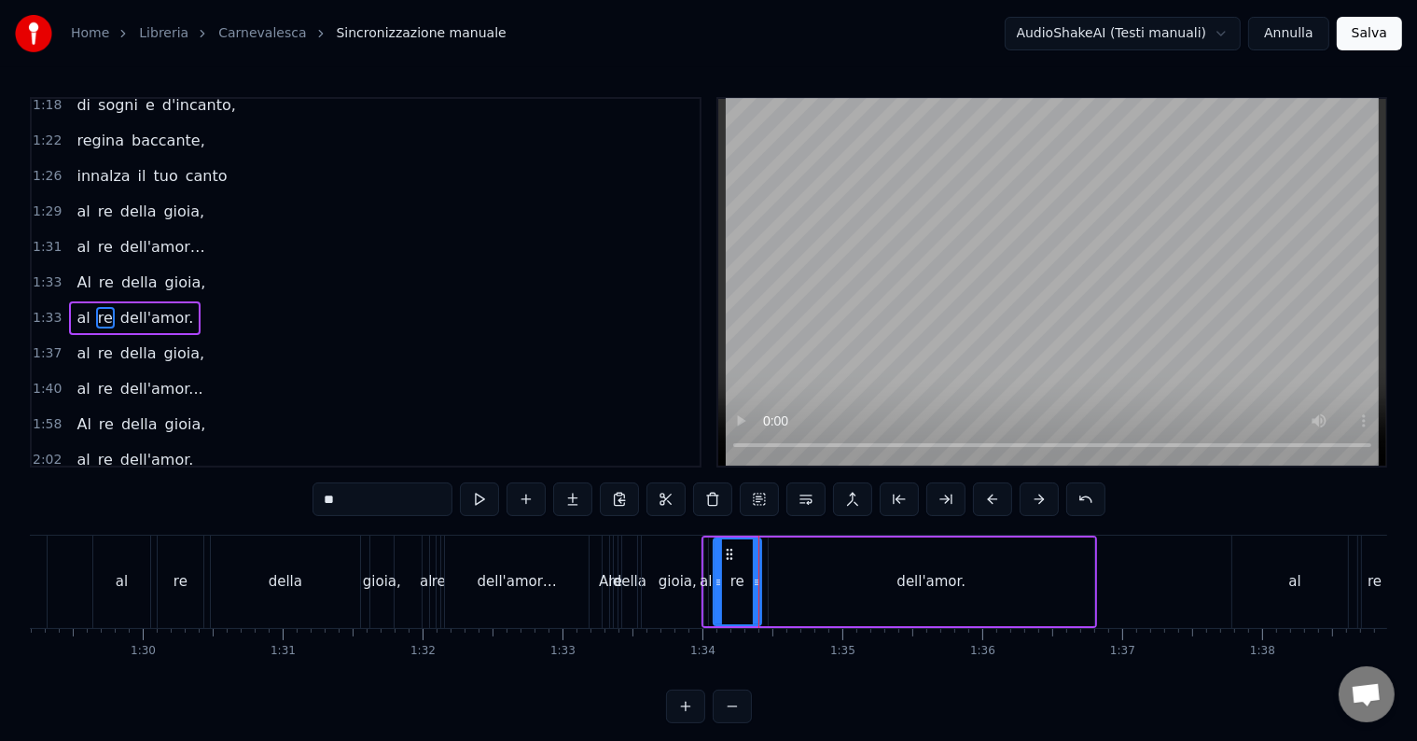
click at [717, 548] on div at bounding box center [717, 581] width 7 height 85
drag, startPoint x: 724, startPoint y: 552, endPoint x: 811, endPoint y: 568, distance: 89.1
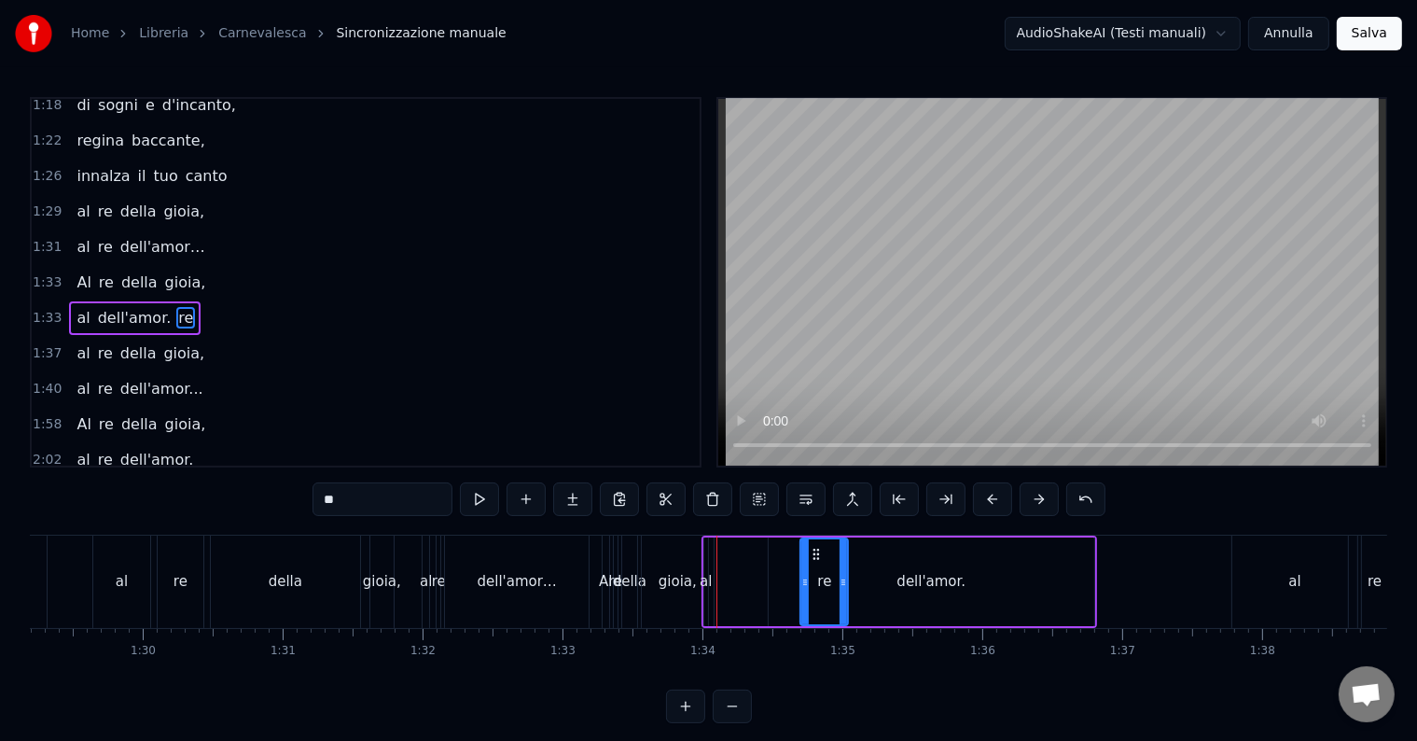
click at [712, 548] on div "al dell'amor. re" at bounding box center [898, 581] width 395 height 92
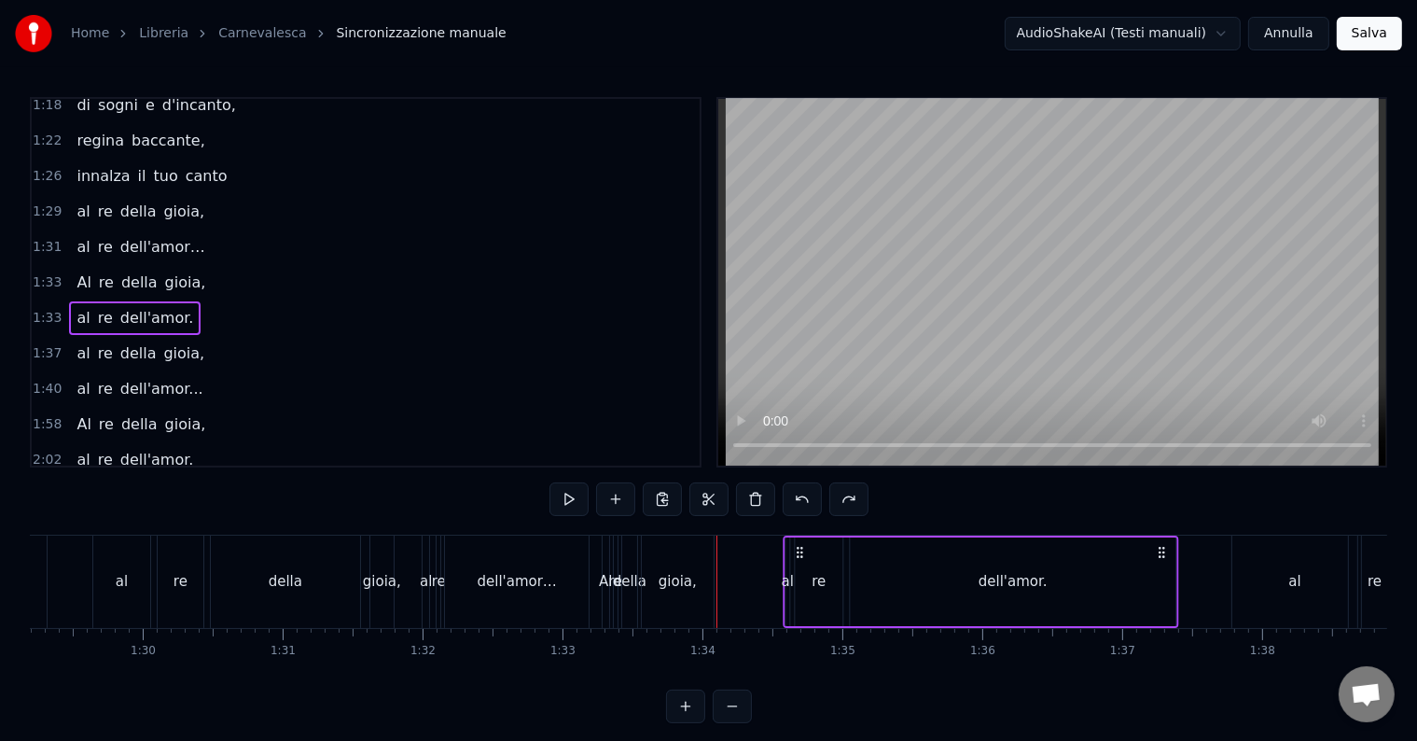
drag, startPoint x: 717, startPoint y: 548, endPoint x: 799, endPoint y: 571, distance: 85.1
click at [799, 571] on div "al re dell'amor." at bounding box center [980, 581] width 395 height 92
click at [609, 552] on div "Al" at bounding box center [606, 581] width 8 height 92
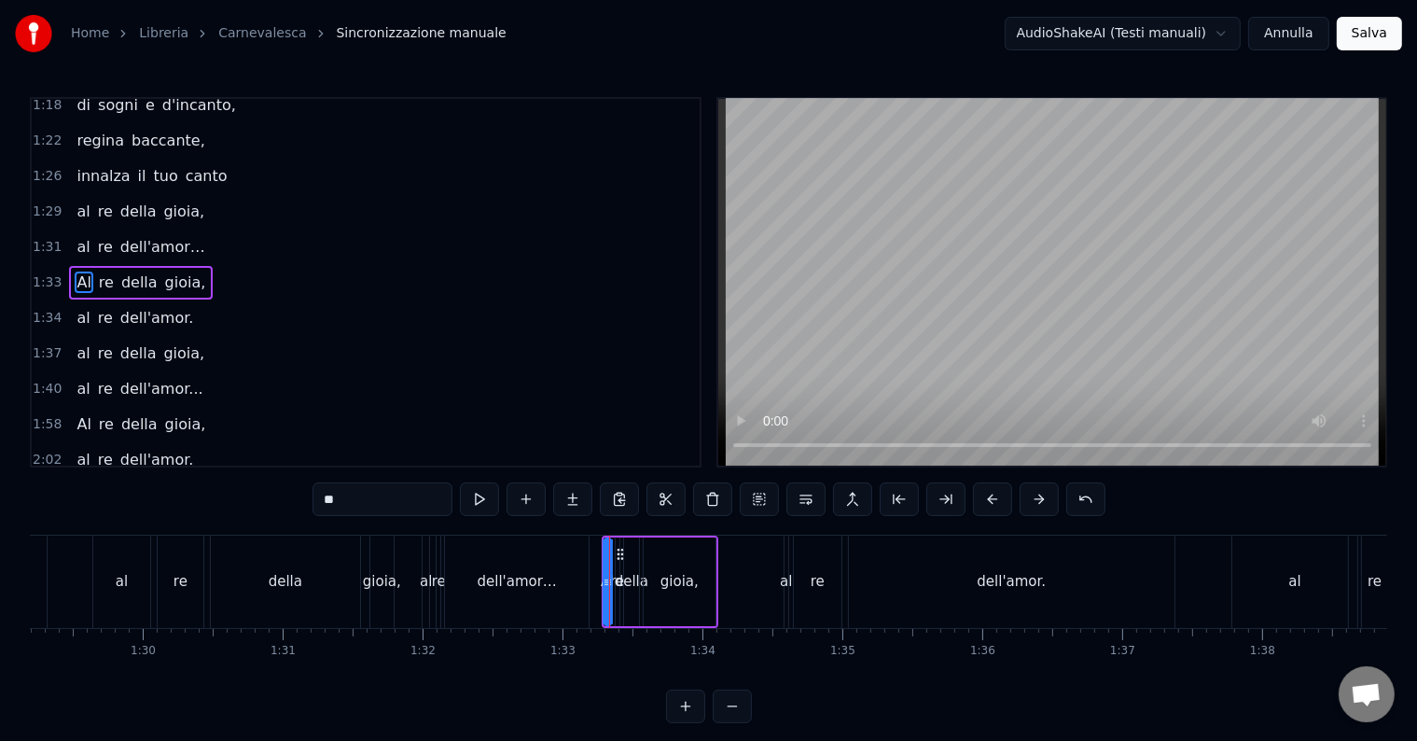
scroll to position [863, 0]
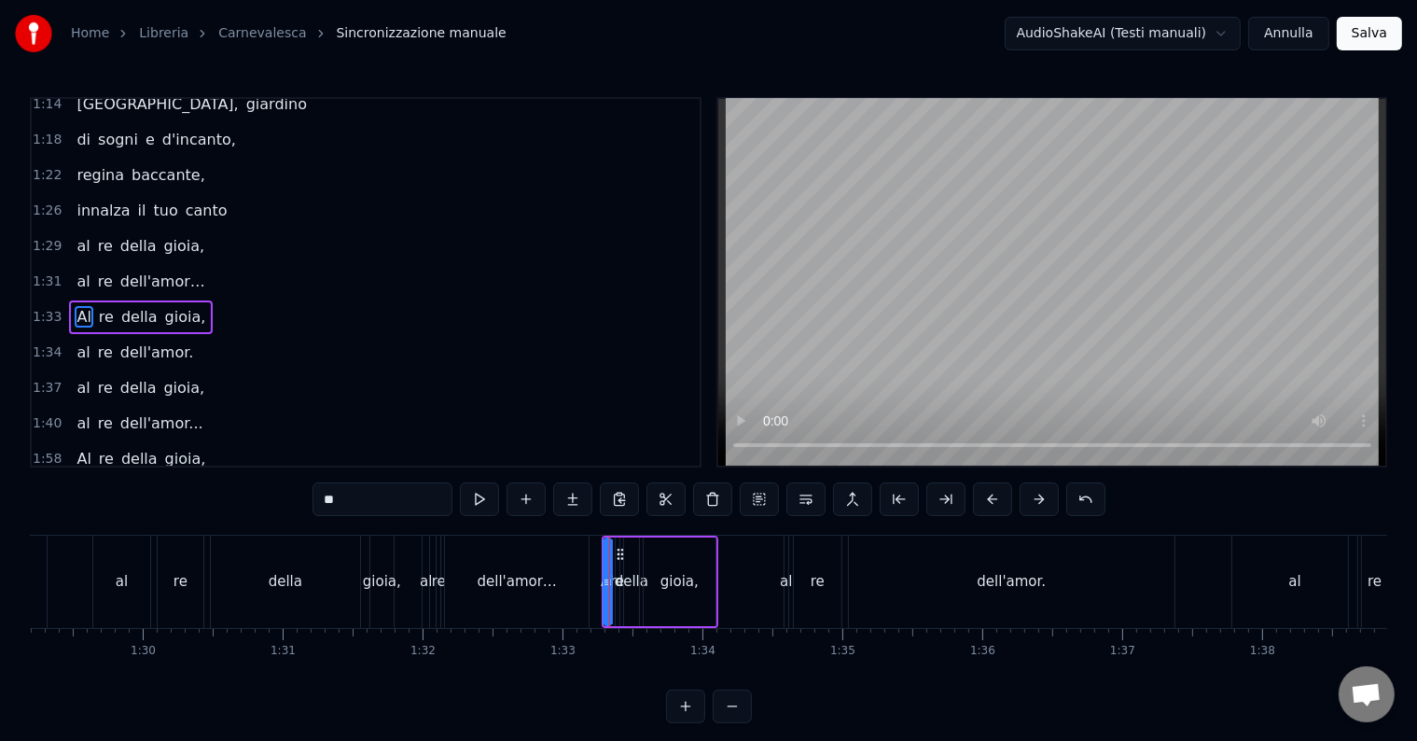
click at [622, 548] on icon at bounding box center [620, 554] width 15 height 15
click at [664, 576] on div "gioia," at bounding box center [679, 581] width 38 height 21
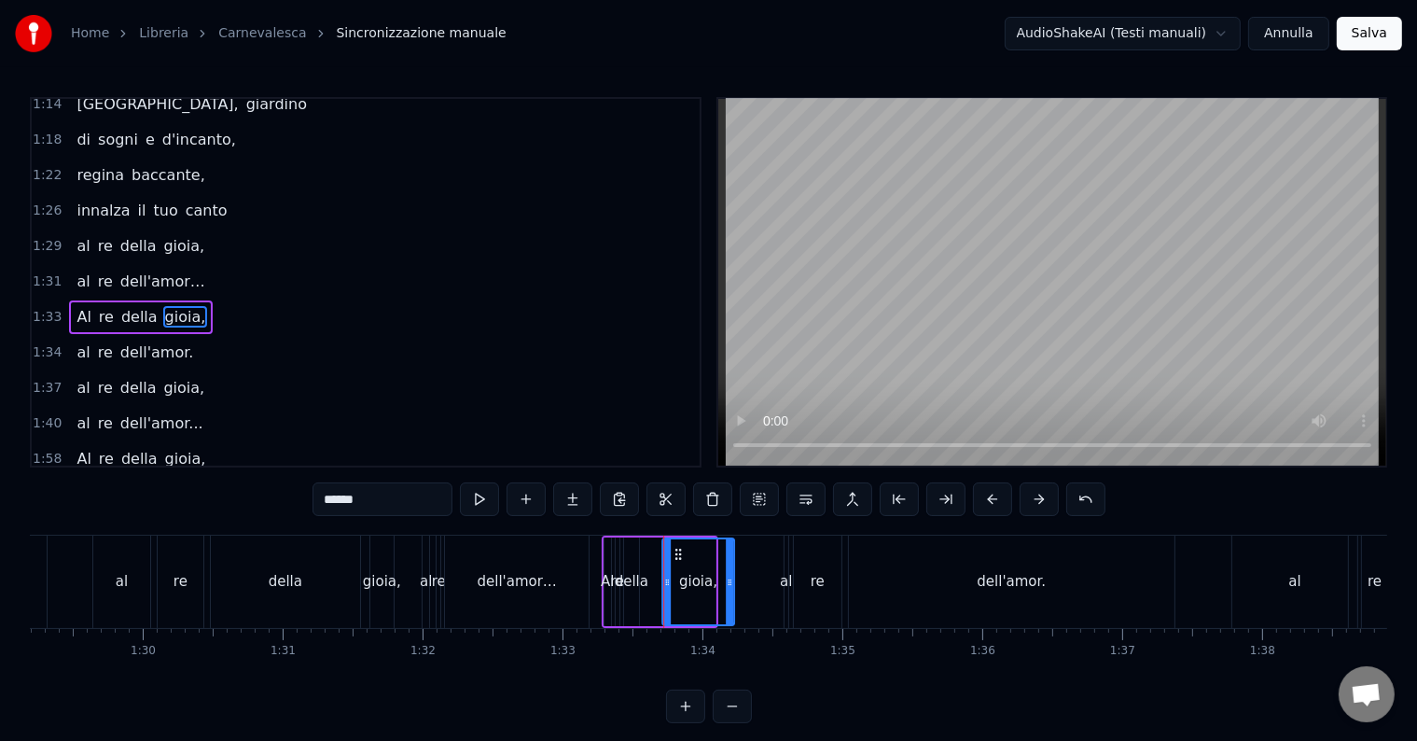
drag, startPoint x: 660, startPoint y: 552, endPoint x: 679, endPoint y: 560, distance: 20.1
click at [679, 560] on div "gioia," at bounding box center [698, 581] width 70 height 85
click at [633, 585] on div "della" at bounding box center [632, 581] width 34 height 21
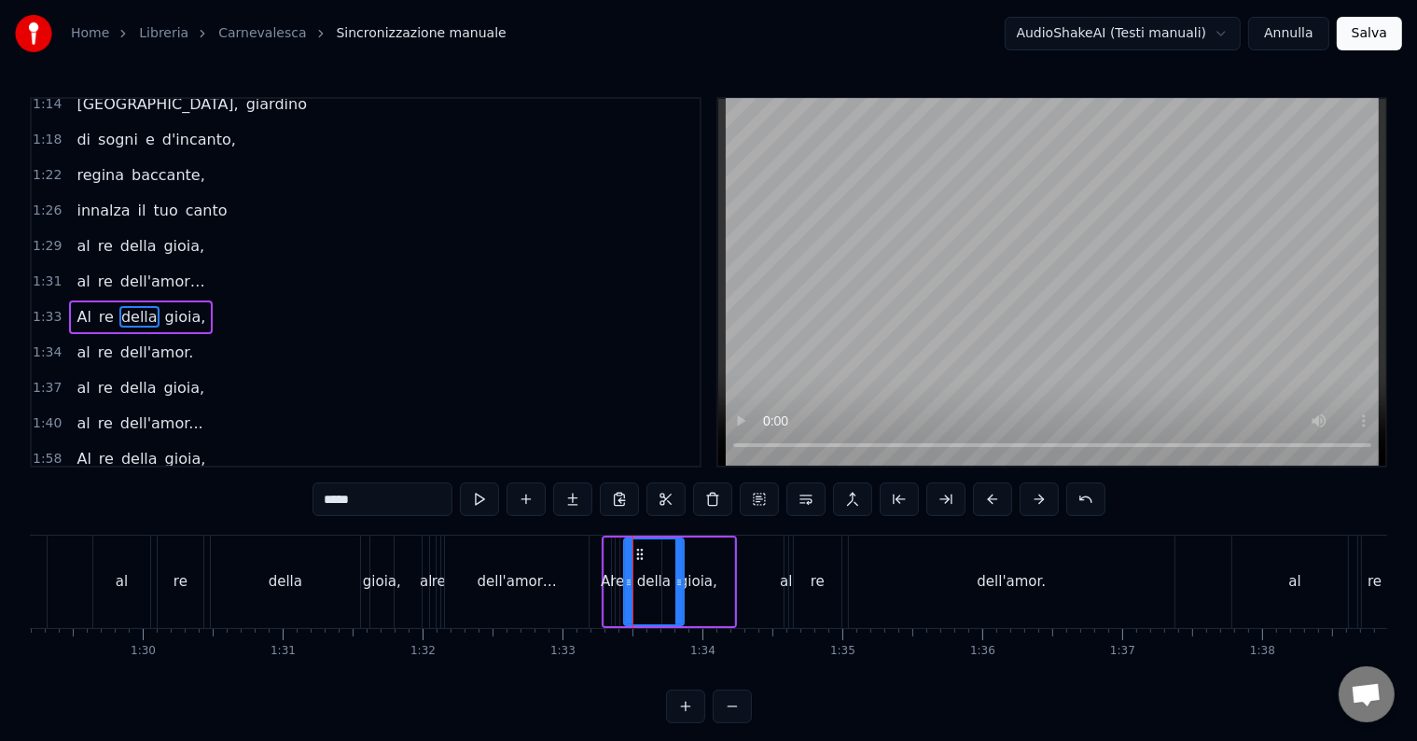
drag, startPoint x: 635, startPoint y: 554, endPoint x: 680, endPoint y: 559, distance: 45.0
click at [680, 559] on div at bounding box center [678, 581] width 7 height 85
click at [617, 573] on div "re" at bounding box center [617, 581] width 14 height 21
type input "**"
click at [641, 551] on icon at bounding box center [638, 554] width 15 height 15
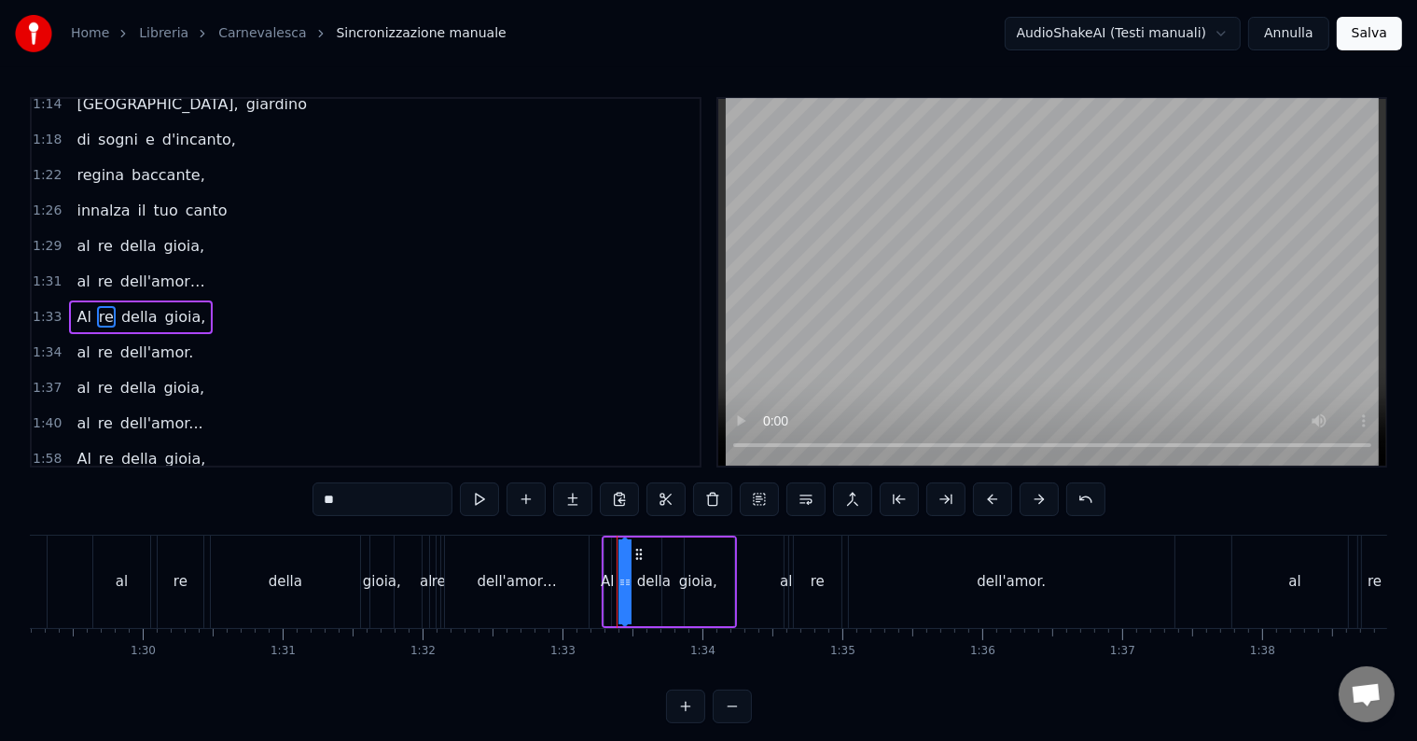
click at [47, 237] on span "1:29" at bounding box center [47, 246] width 29 height 19
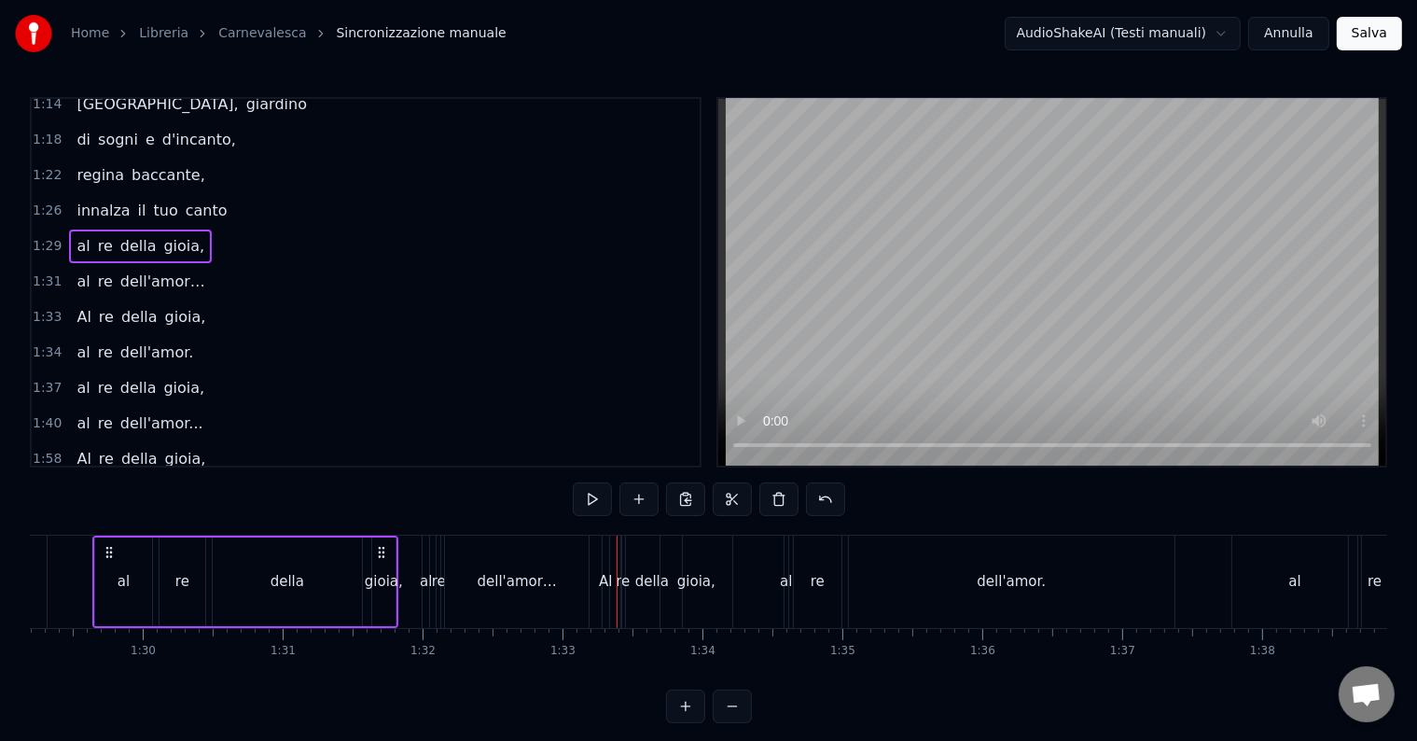
scroll to position [0, 12447]
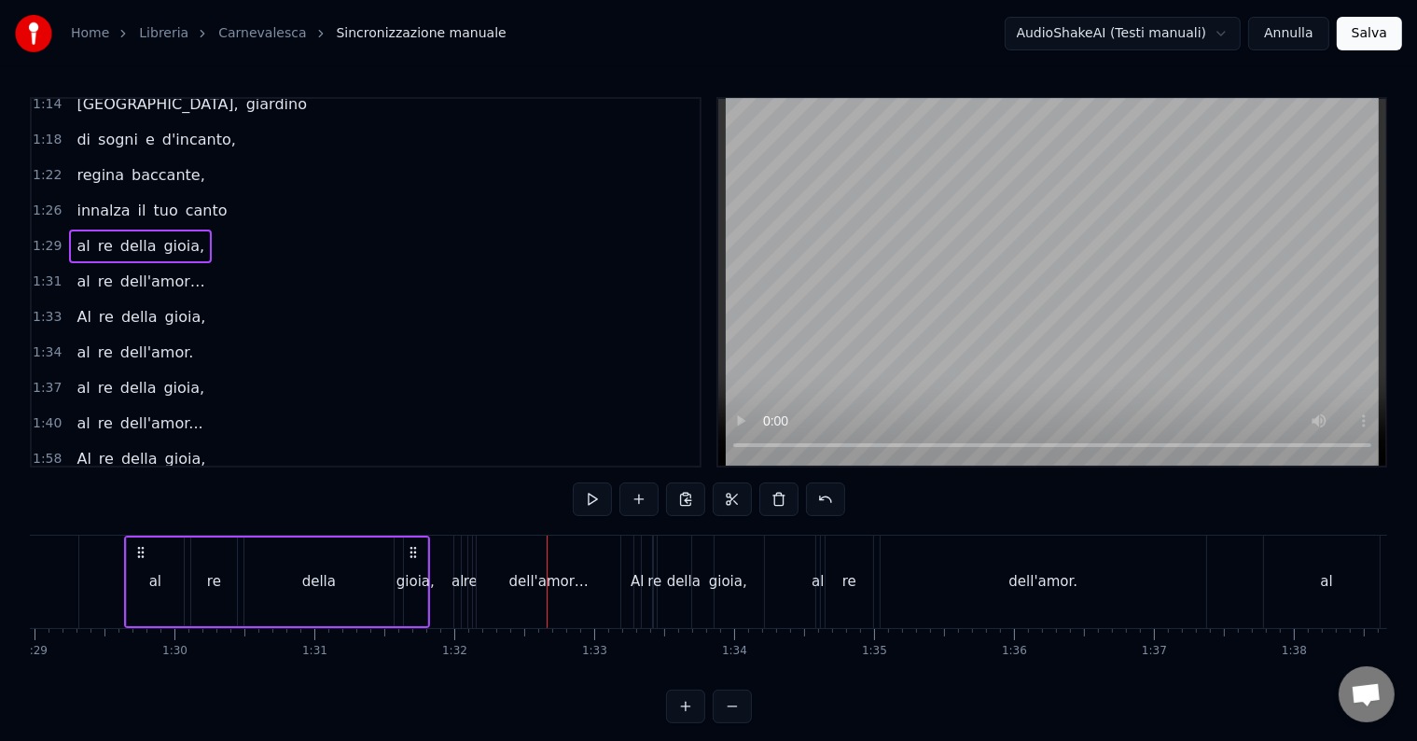
click at [336, 563] on div "della" at bounding box center [318, 581] width 149 height 89
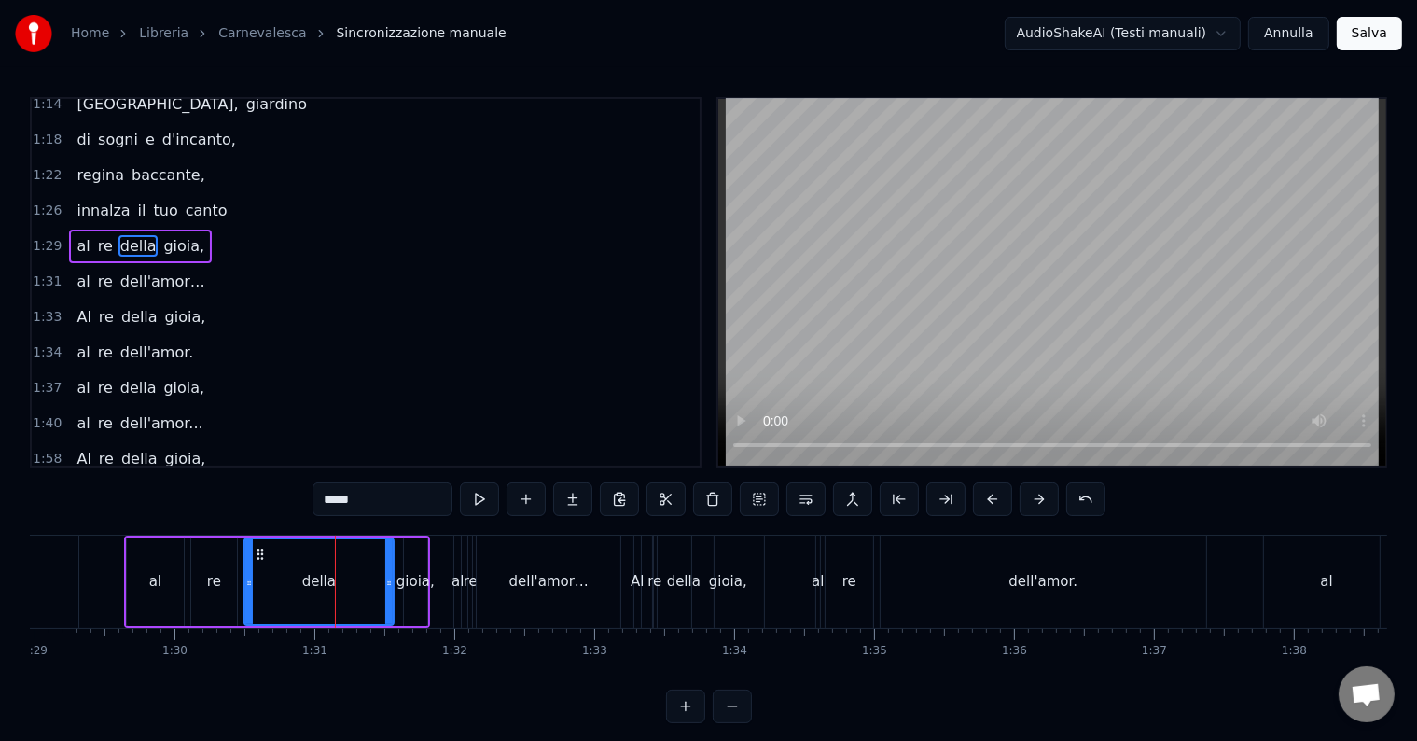
scroll to position [795, 0]
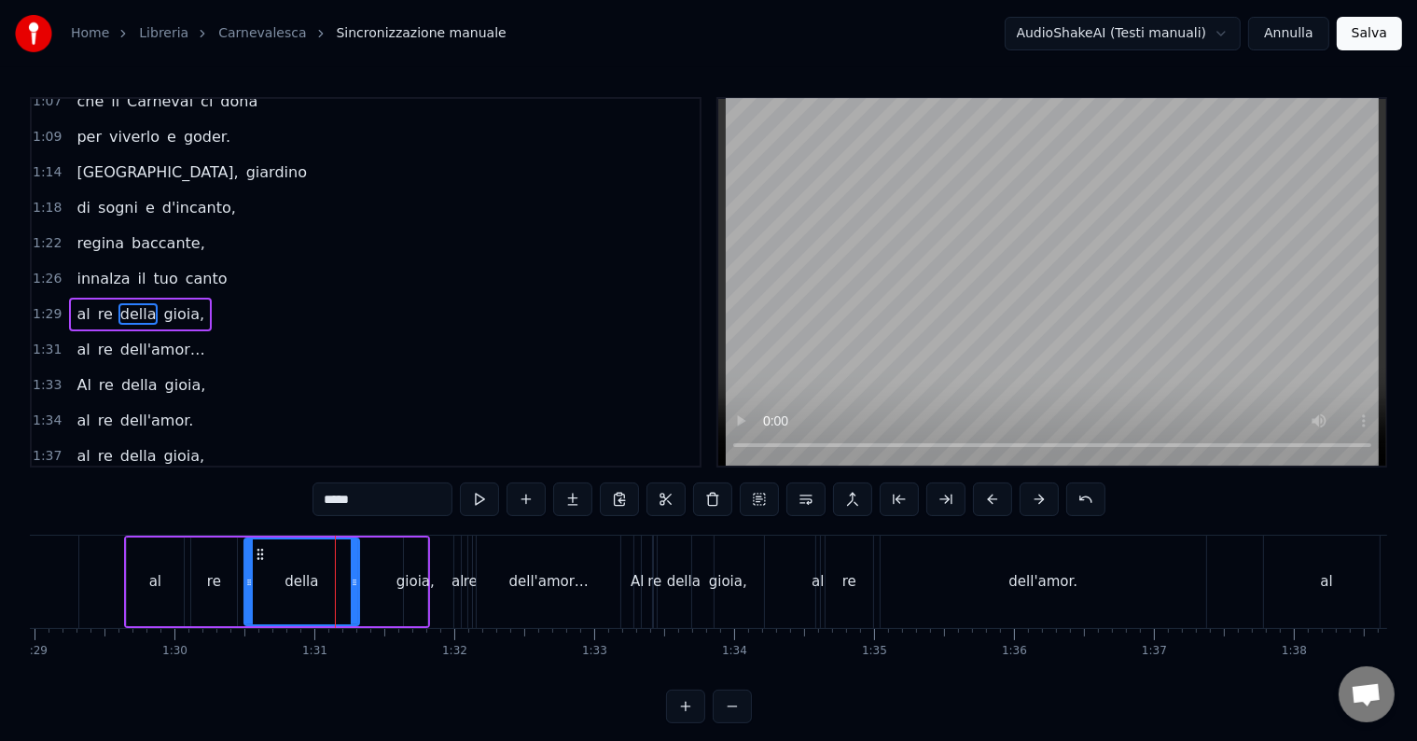
drag, startPoint x: 389, startPoint y: 581, endPoint x: 354, endPoint y: 570, distance: 36.3
click at [354, 570] on div at bounding box center [354, 581] width 7 height 85
click at [398, 589] on div "gioia," at bounding box center [415, 581] width 38 height 21
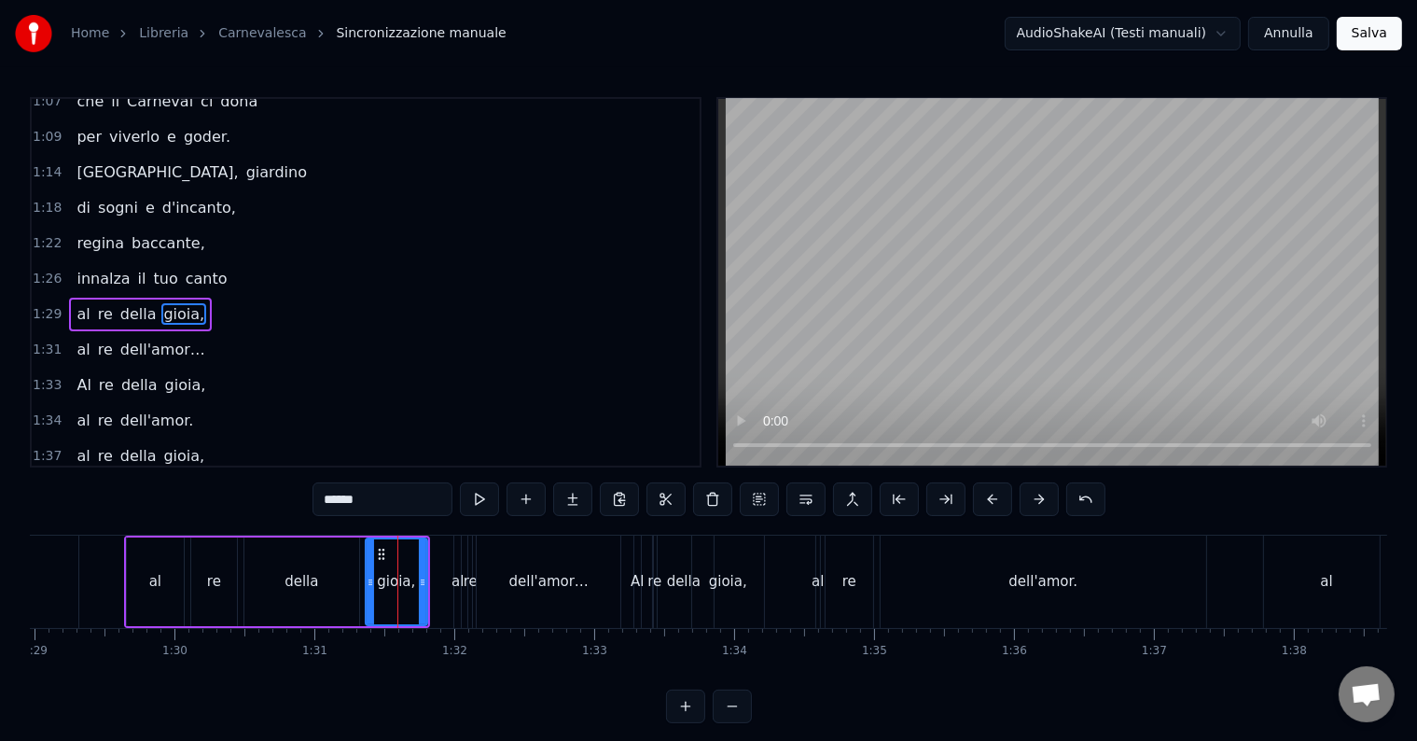
drag, startPoint x: 407, startPoint y: 579, endPoint x: 368, endPoint y: 578, distance: 38.3
click at [368, 578] on icon at bounding box center [370, 582] width 7 height 15
click at [458, 587] on div "al" at bounding box center [457, 581] width 12 height 21
type input "**"
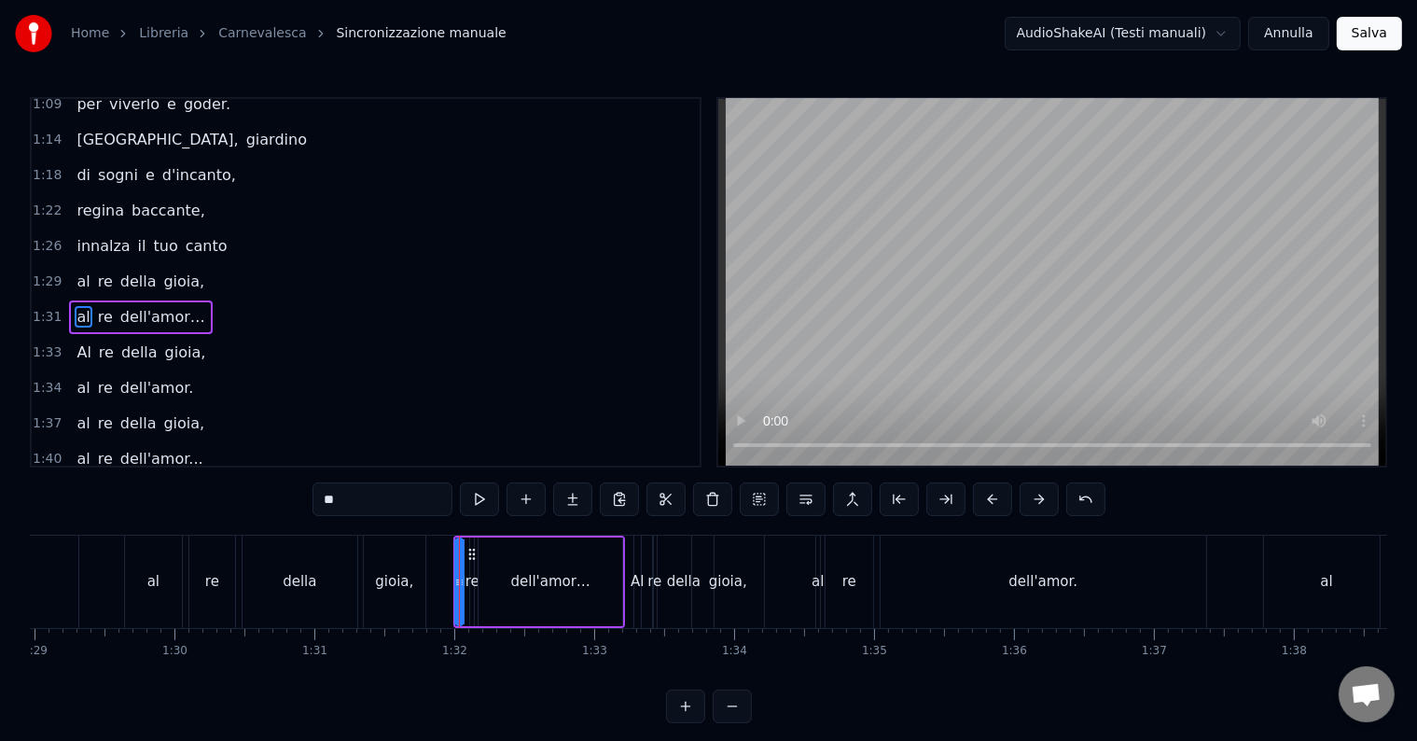
scroll to position [828, 0]
drag, startPoint x: 454, startPoint y: 578, endPoint x: 428, endPoint y: 578, distance: 26.1
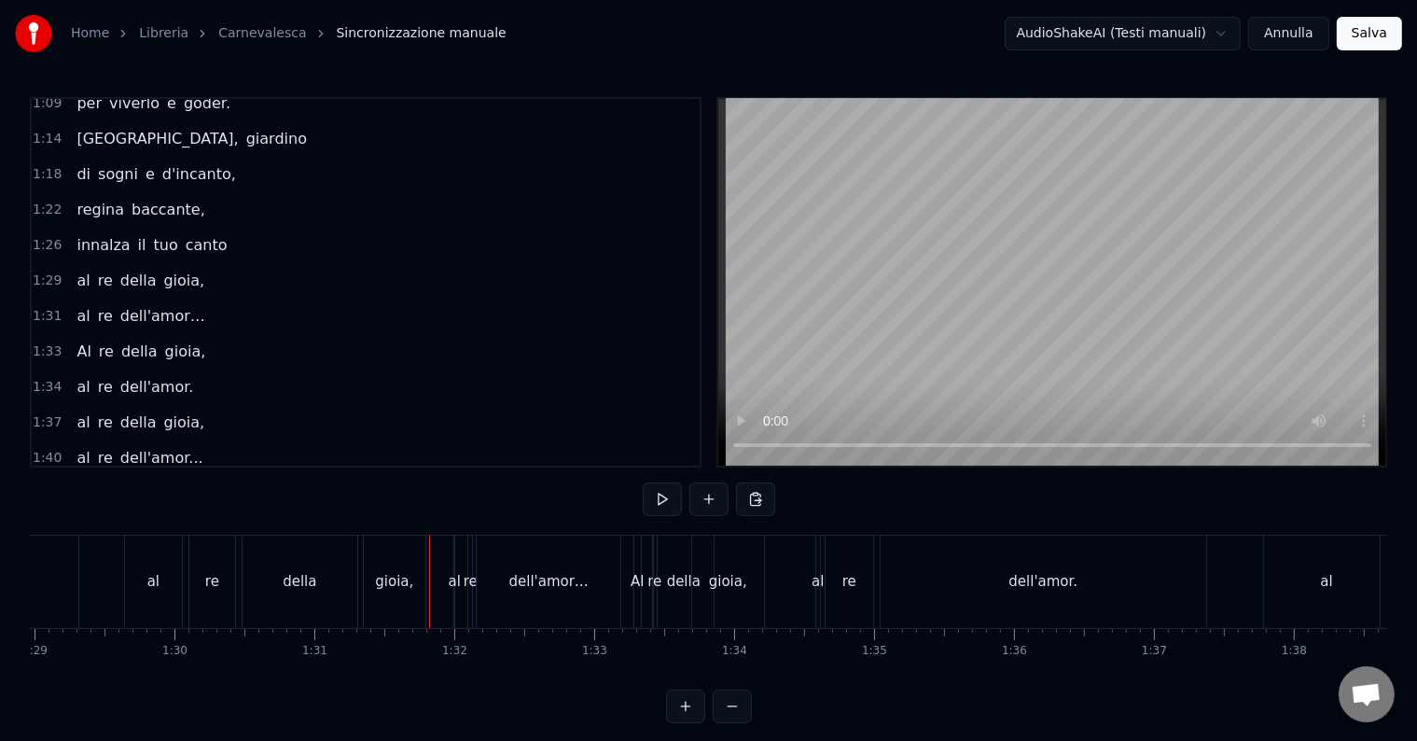
click at [452, 584] on div "al" at bounding box center [455, 581] width 12 height 21
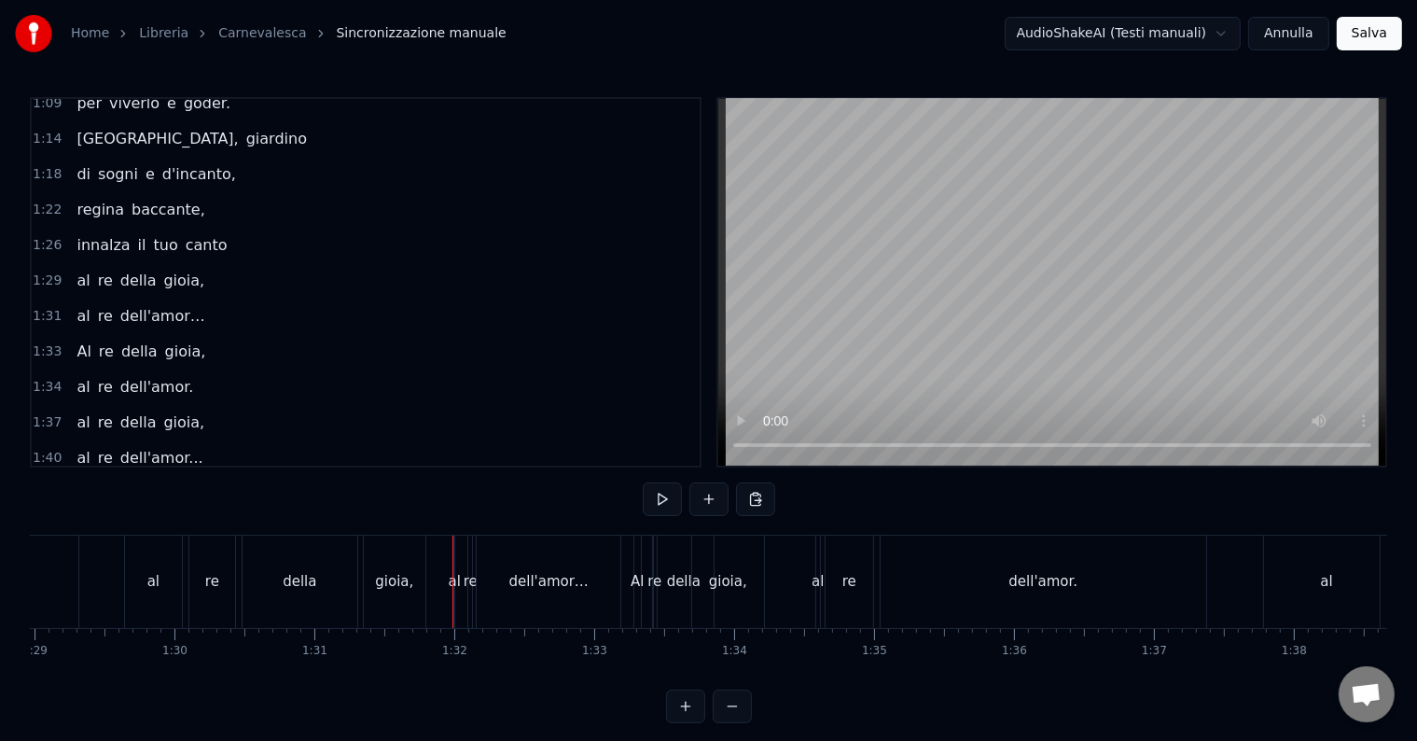
click at [460, 581] on div "al re dell'amor…" at bounding box center [539, 581] width 172 height 92
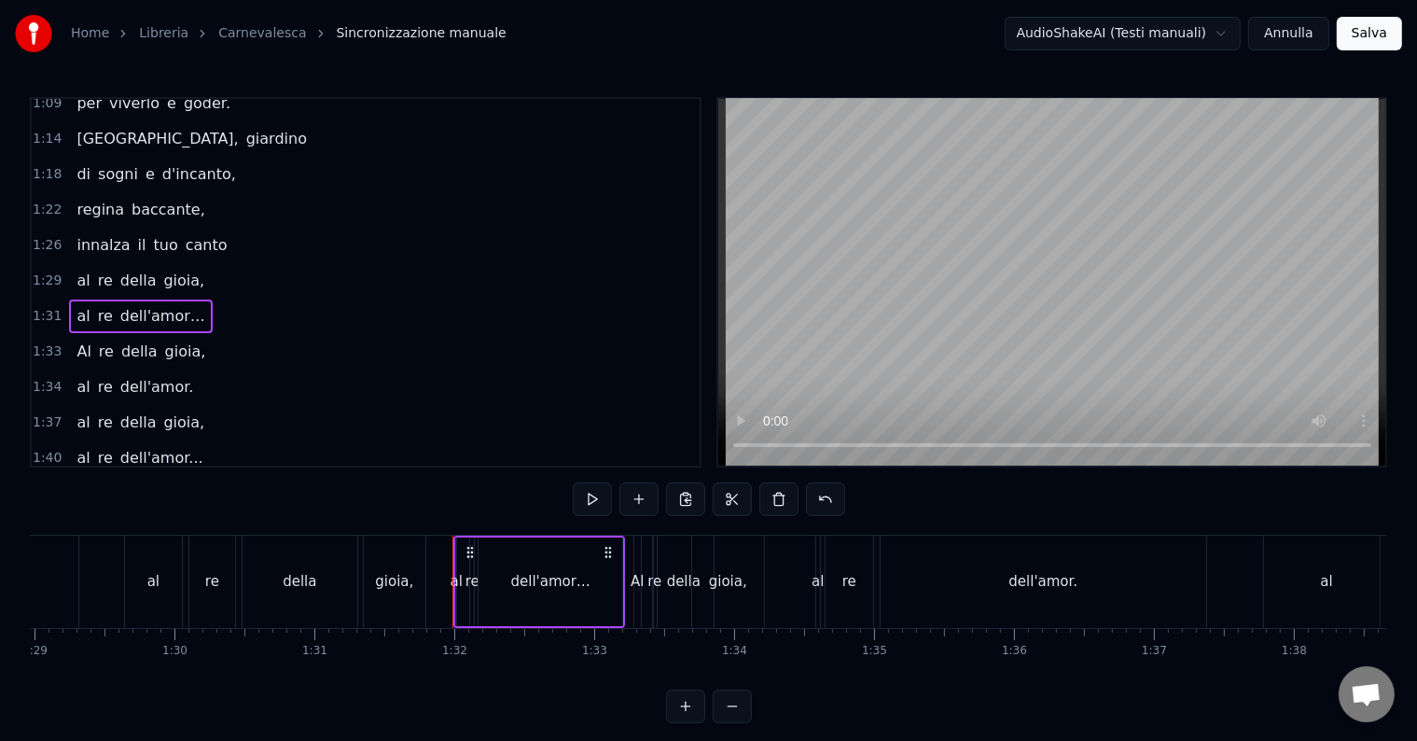
click at [469, 579] on div "re" at bounding box center [472, 581] width 14 height 21
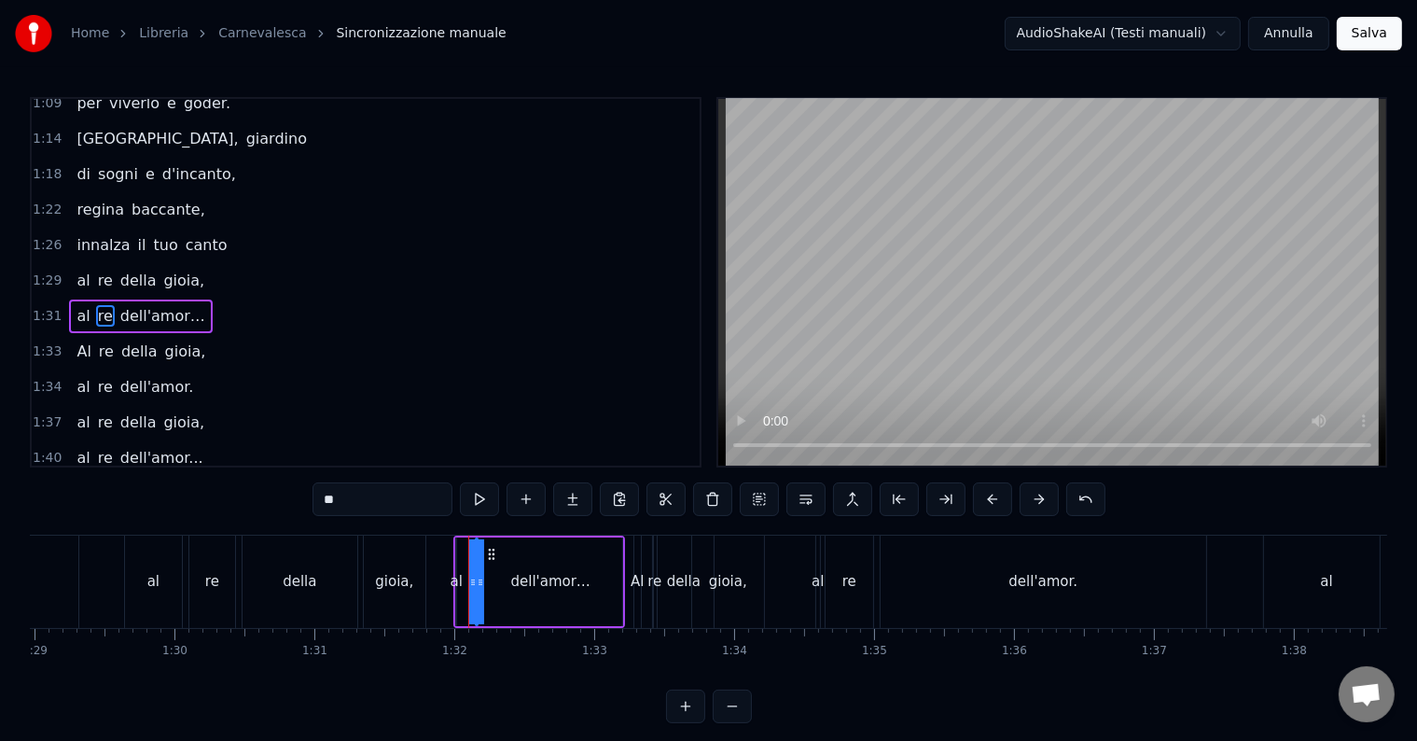
drag, startPoint x: 474, startPoint y: 581, endPoint x: 496, endPoint y: 584, distance: 22.6
click at [496, 584] on div "al re dell'amor…" at bounding box center [539, 581] width 172 height 92
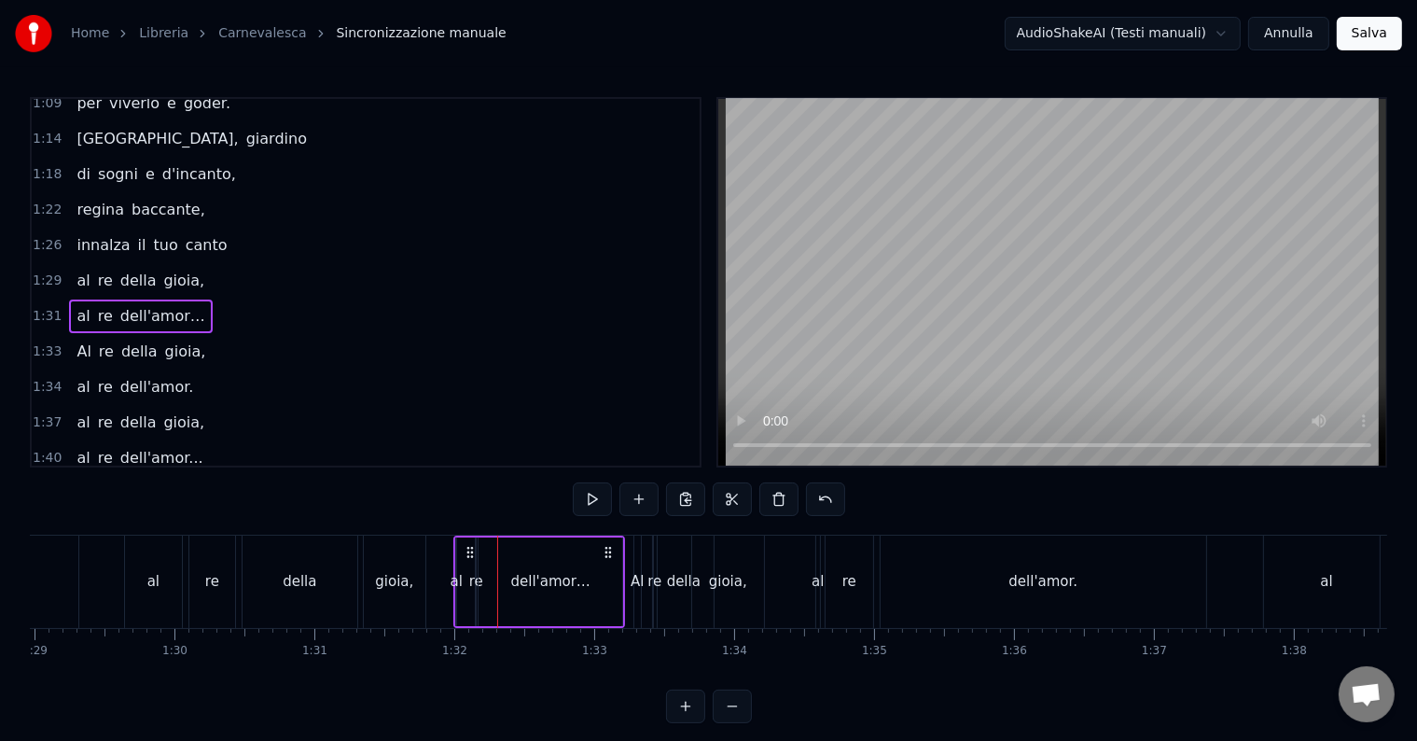
click at [453, 582] on div "al" at bounding box center [457, 581] width 12 height 21
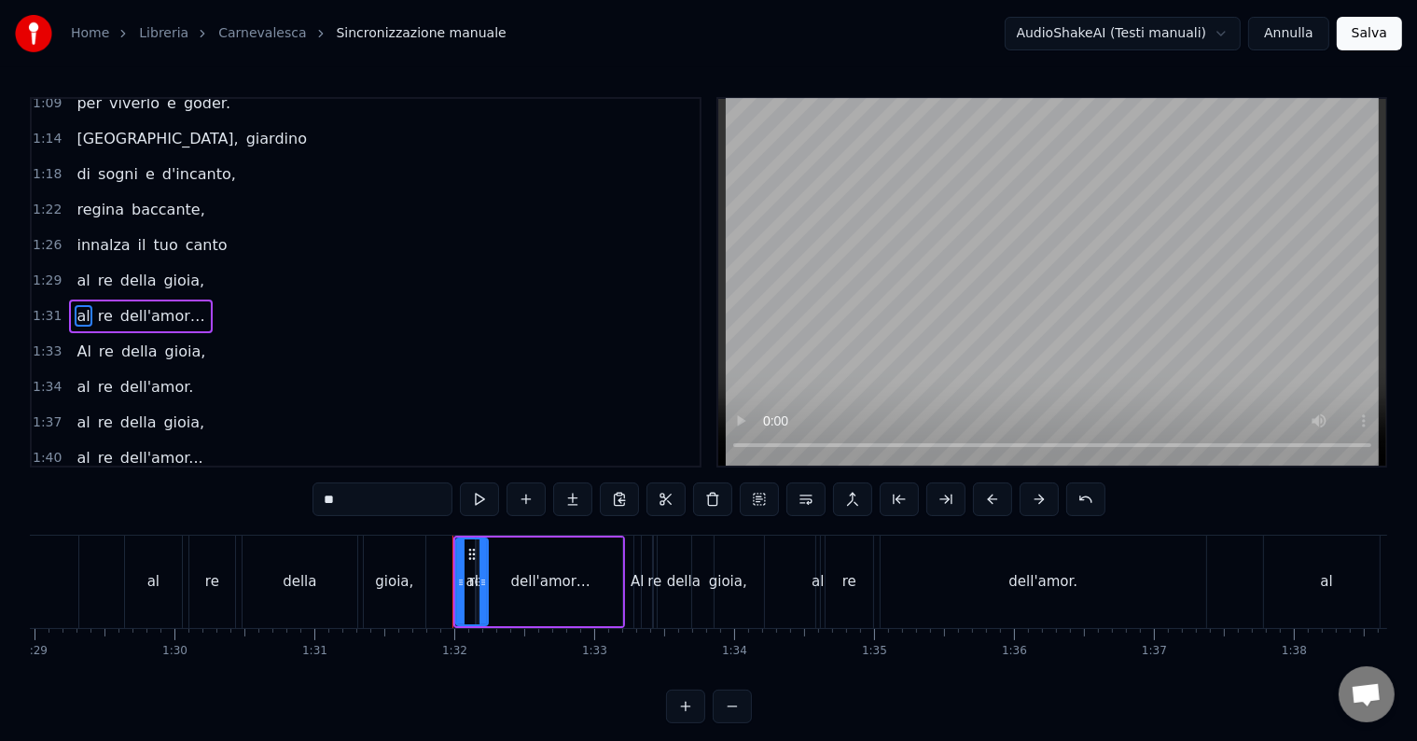
drag, startPoint x: 455, startPoint y: 581, endPoint x: 489, endPoint y: 582, distance: 33.6
click at [489, 582] on div "al re dell'amor…" at bounding box center [539, 581] width 172 height 92
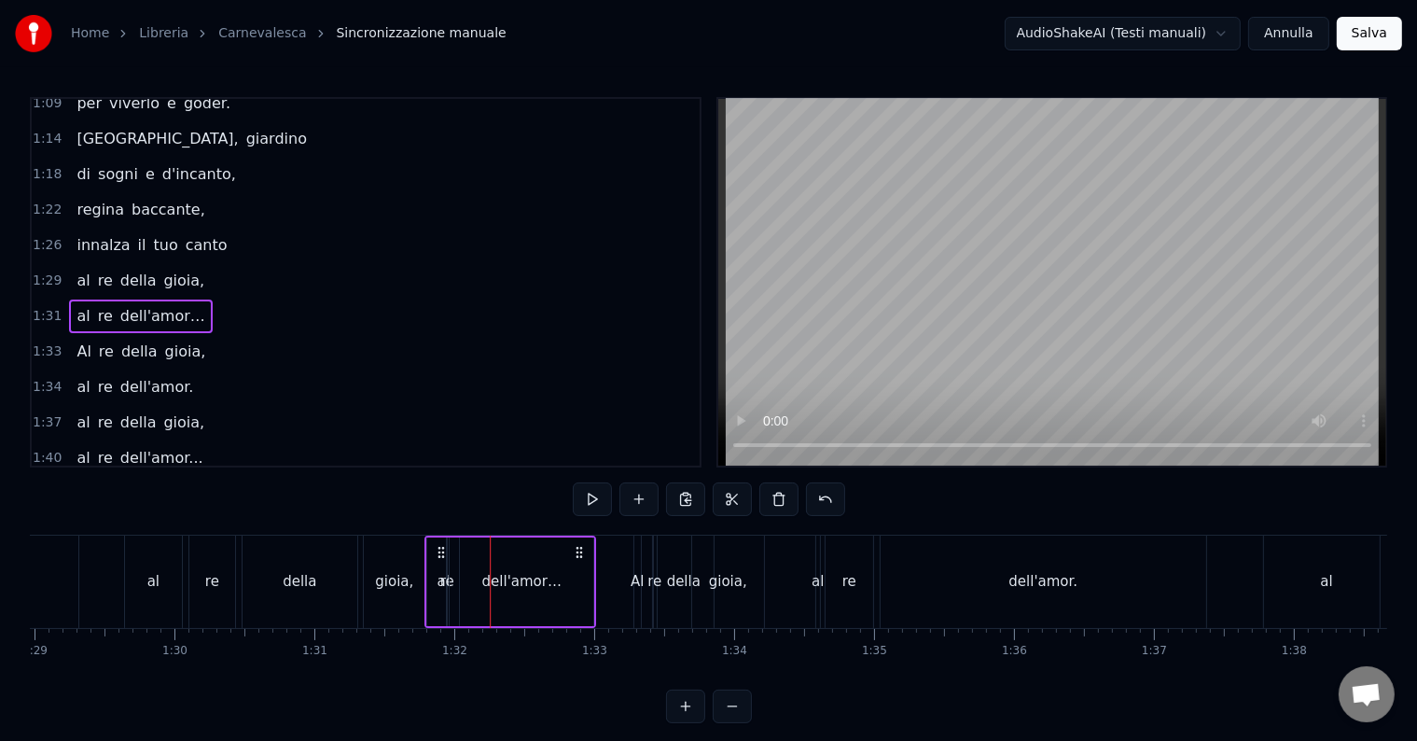
drag, startPoint x: 467, startPoint y: 554, endPoint x: 438, endPoint y: 560, distance: 29.5
click at [438, 560] on div "al re dell'amor…" at bounding box center [510, 581] width 172 height 92
click at [449, 578] on div "dell'amor…" at bounding box center [522, 581] width 146 height 89
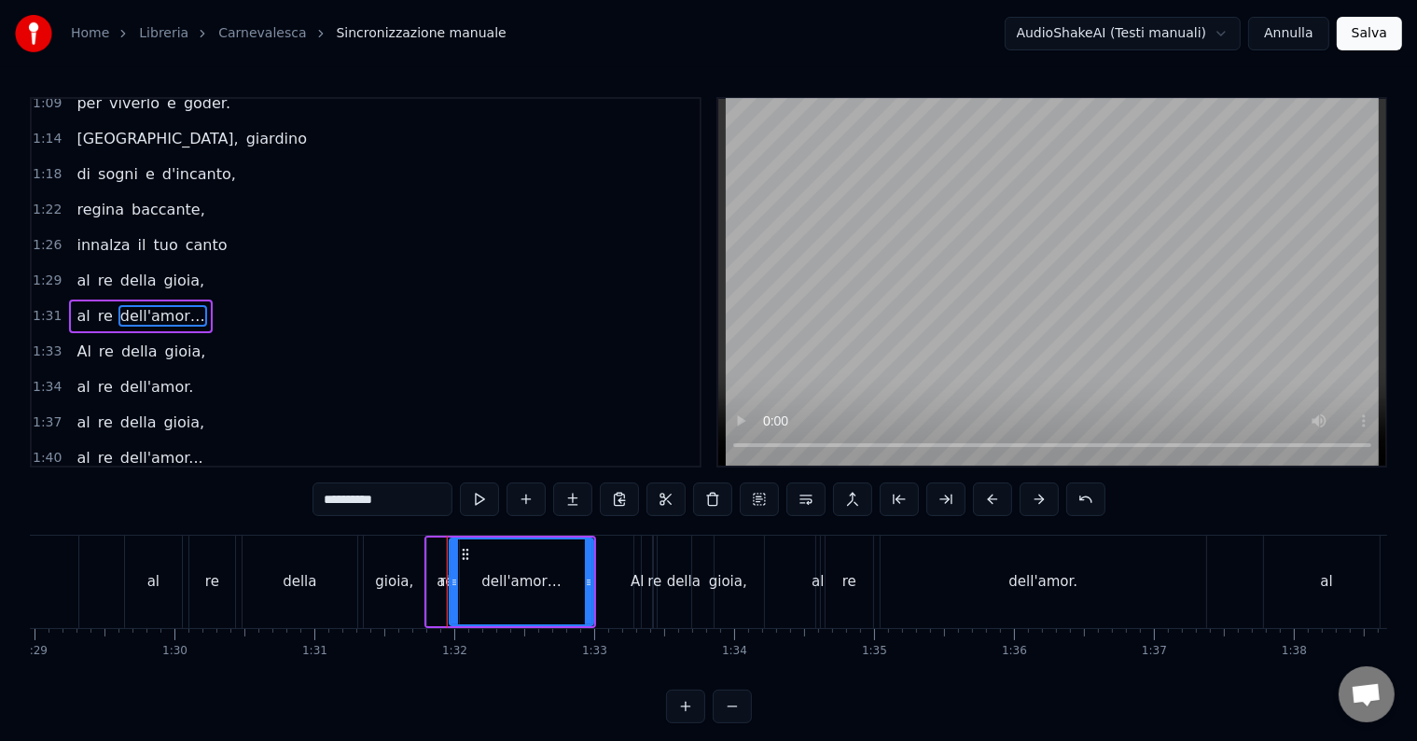
click at [96, 305] on span "re" at bounding box center [105, 315] width 19 height 21
type input "**"
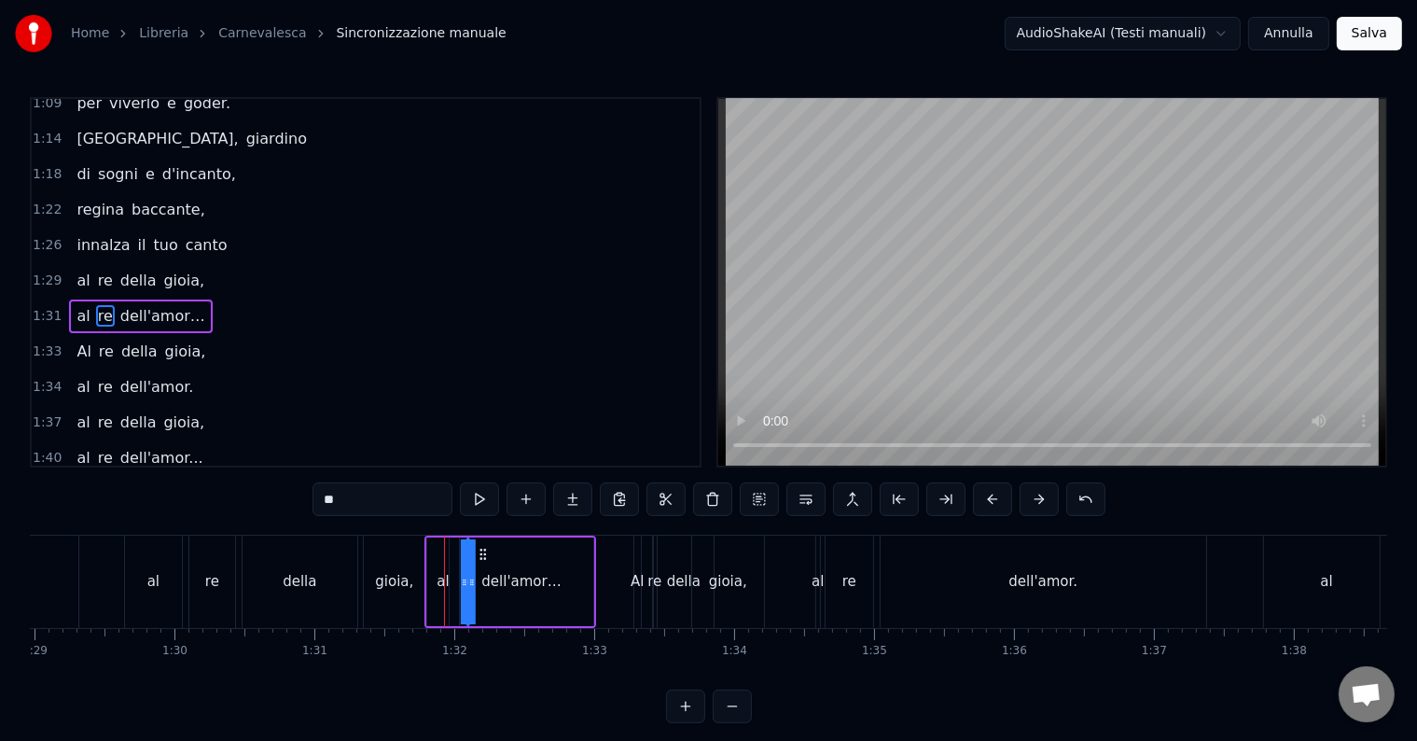
drag, startPoint x: 460, startPoint y: 552, endPoint x: 480, endPoint y: 552, distance: 20.5
drag, startPoint x: 463, startPoint y: 583, endPoint x: 450, endPoint y: 583, distance: 13.1
click at [450, 583] on div "al dell'amor… re" at bounding box center [510, 581] width 172 height 92
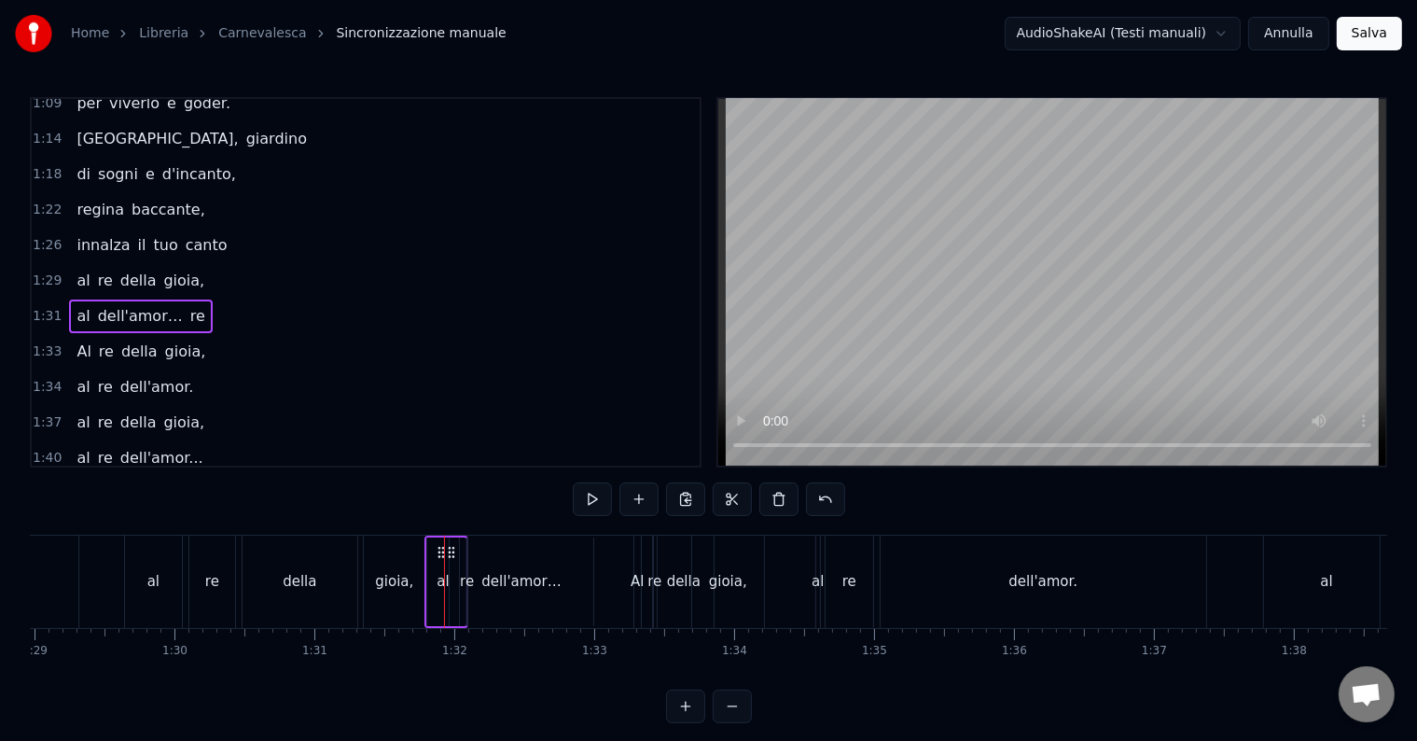
click at [174, 591] on div "al" at bounding box center [153, 581] width 57 height 92
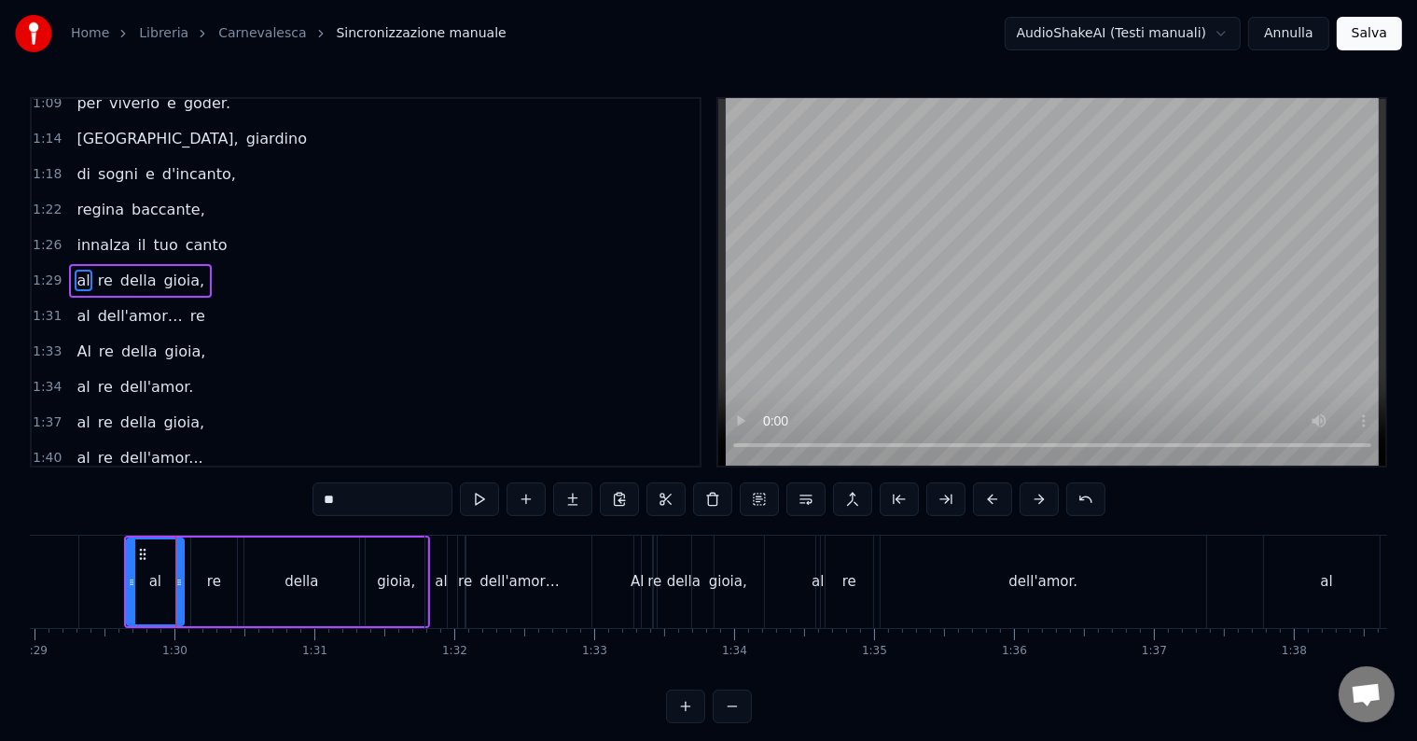
scroll to position [795, 0]
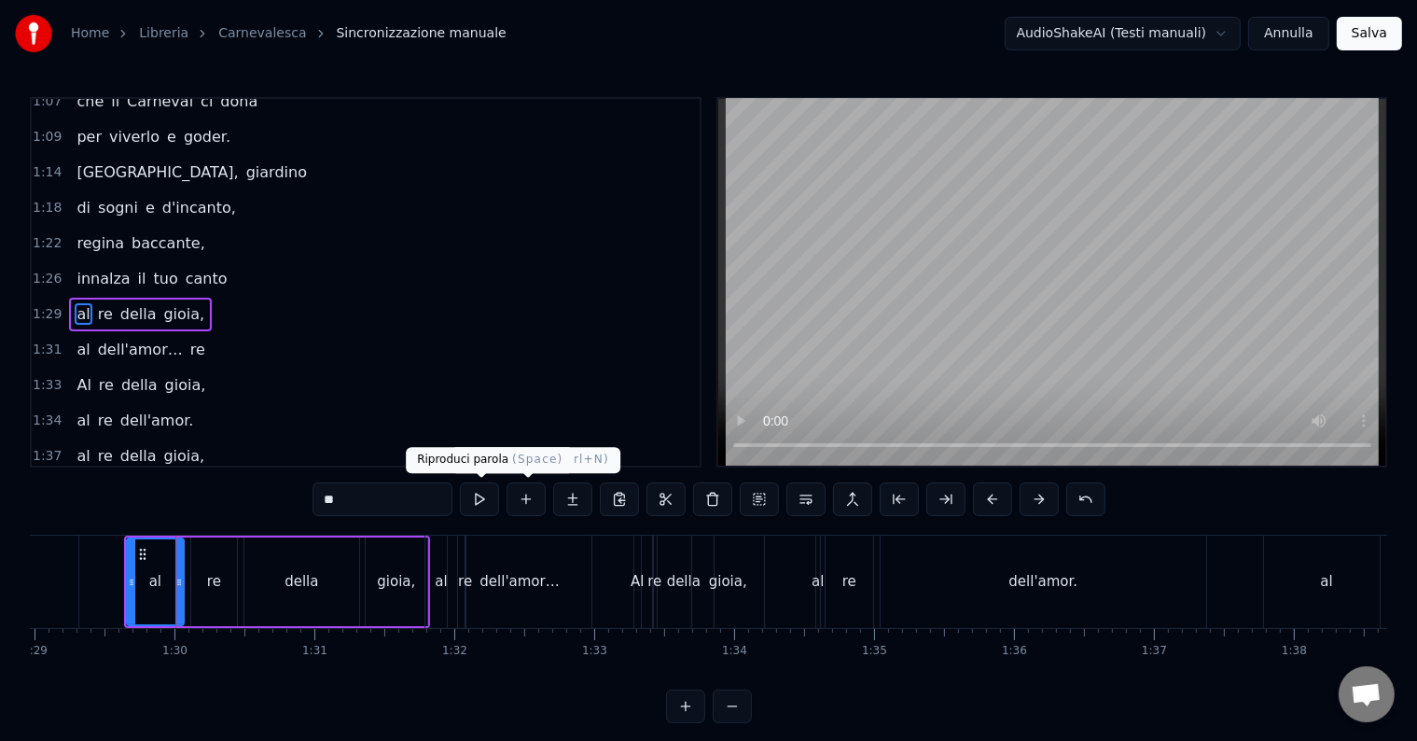
click at [493, 505] on button at bounding box center [479, 499] width 39 height 34
click at [40, 305] on span "1:29" at bounding box center [47, 314] width 29 height 19
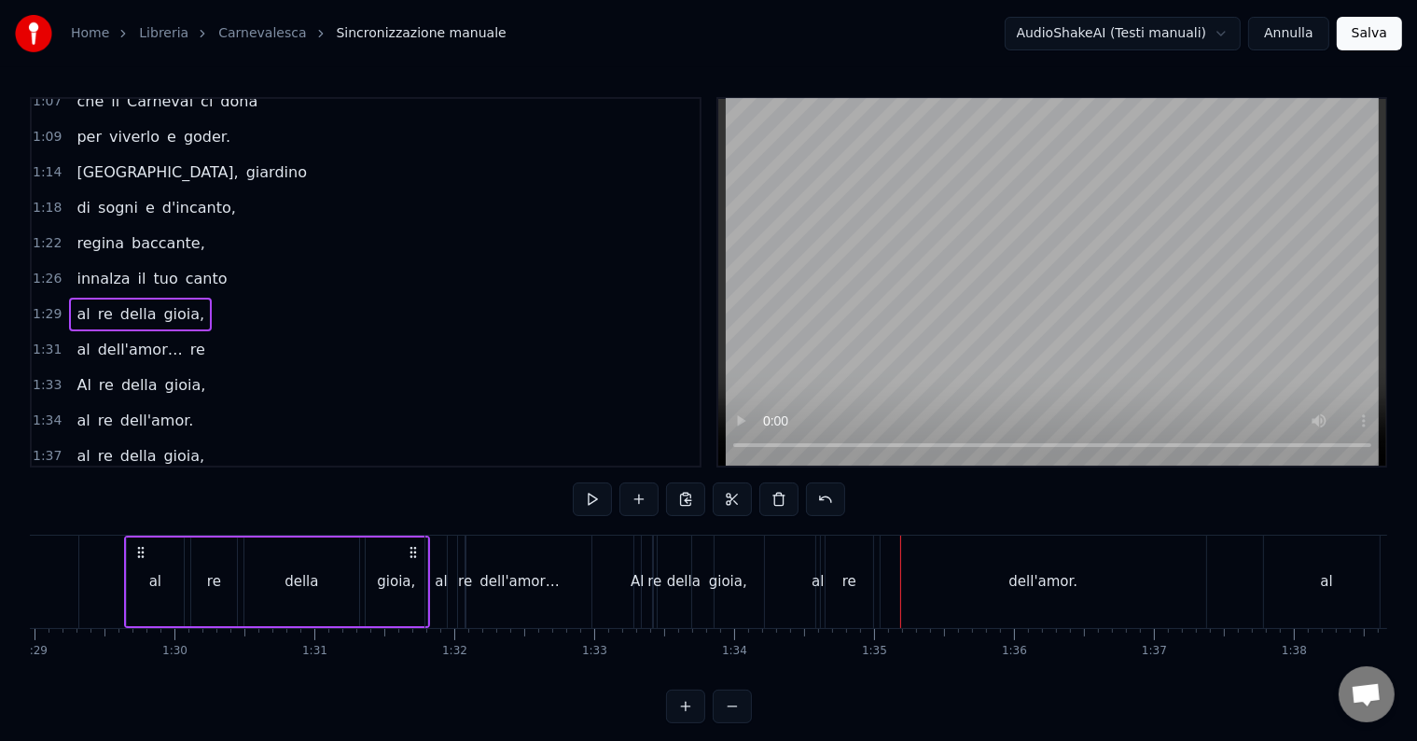
click at [437, 583] on div "al" at bounding box center [441, 581] width 12 height 21
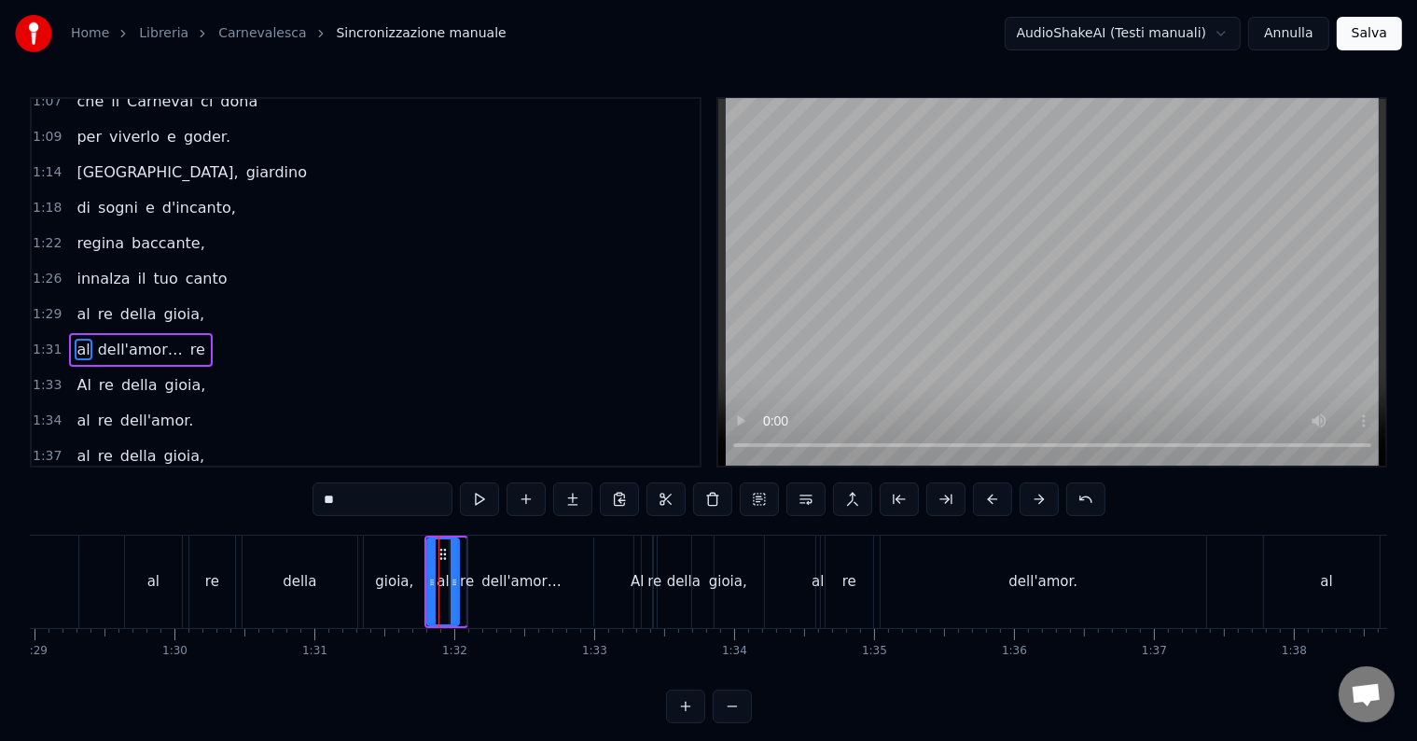
scroll to position [828, 0]
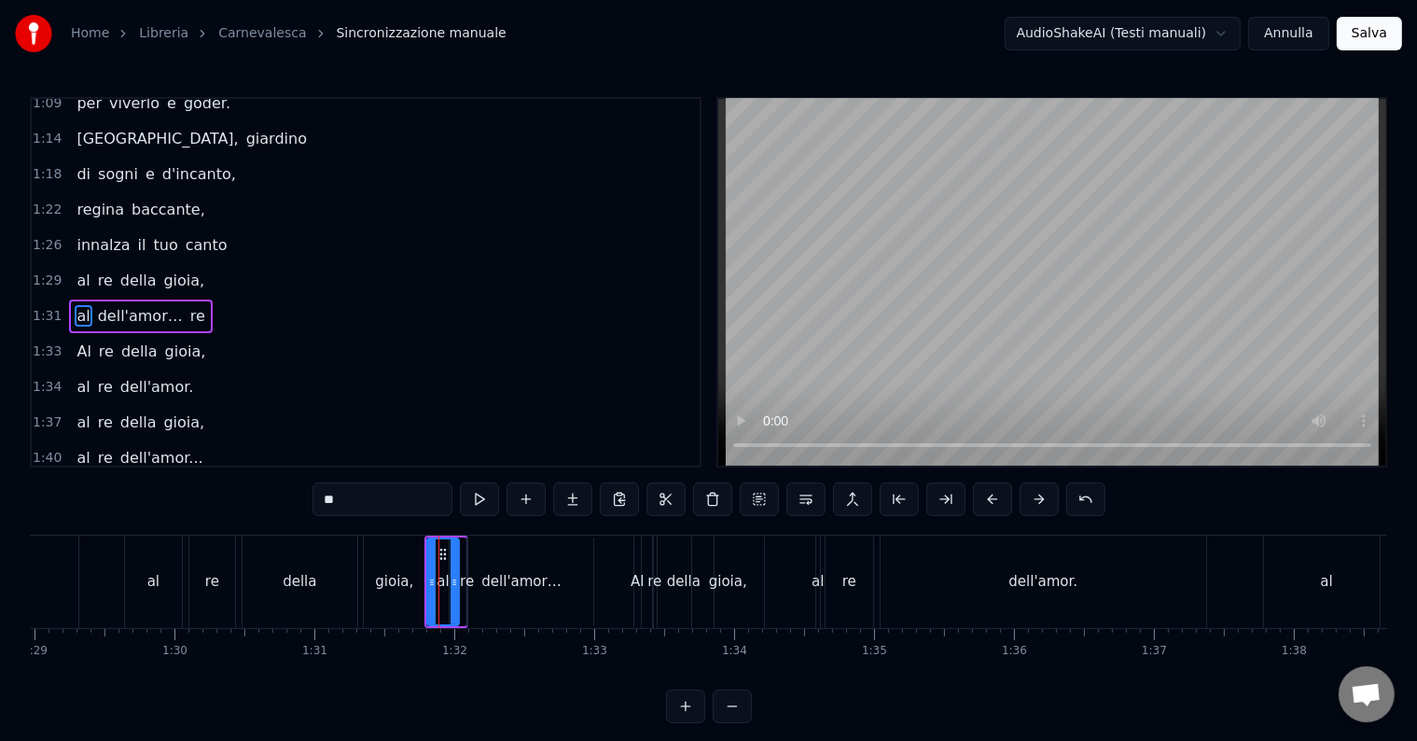
click at [502, 561] on div "dell'amor…" at bounding box center [522, 581] width 144 height 89
type input "**********"
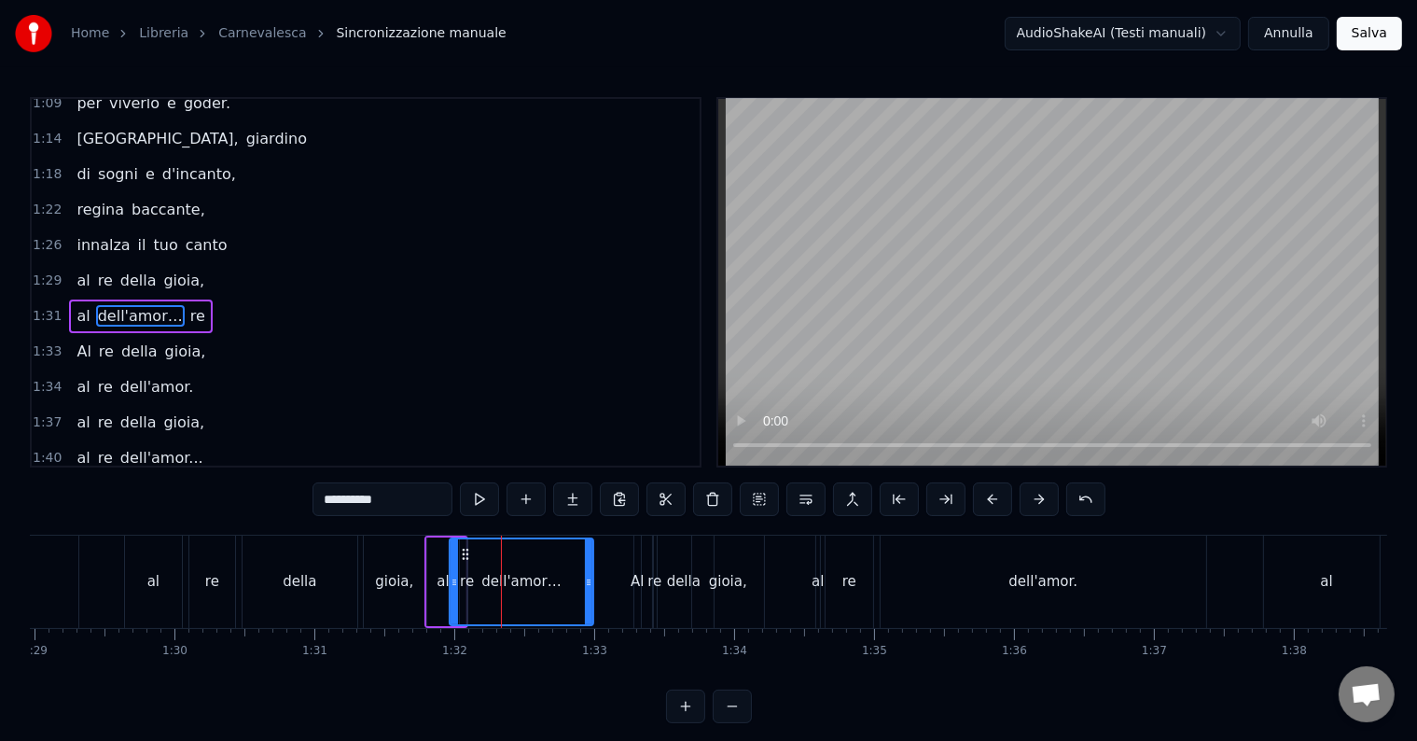
click at [48, 307] on span "1:31" at bounding box center [47, 316] width 29 height 19
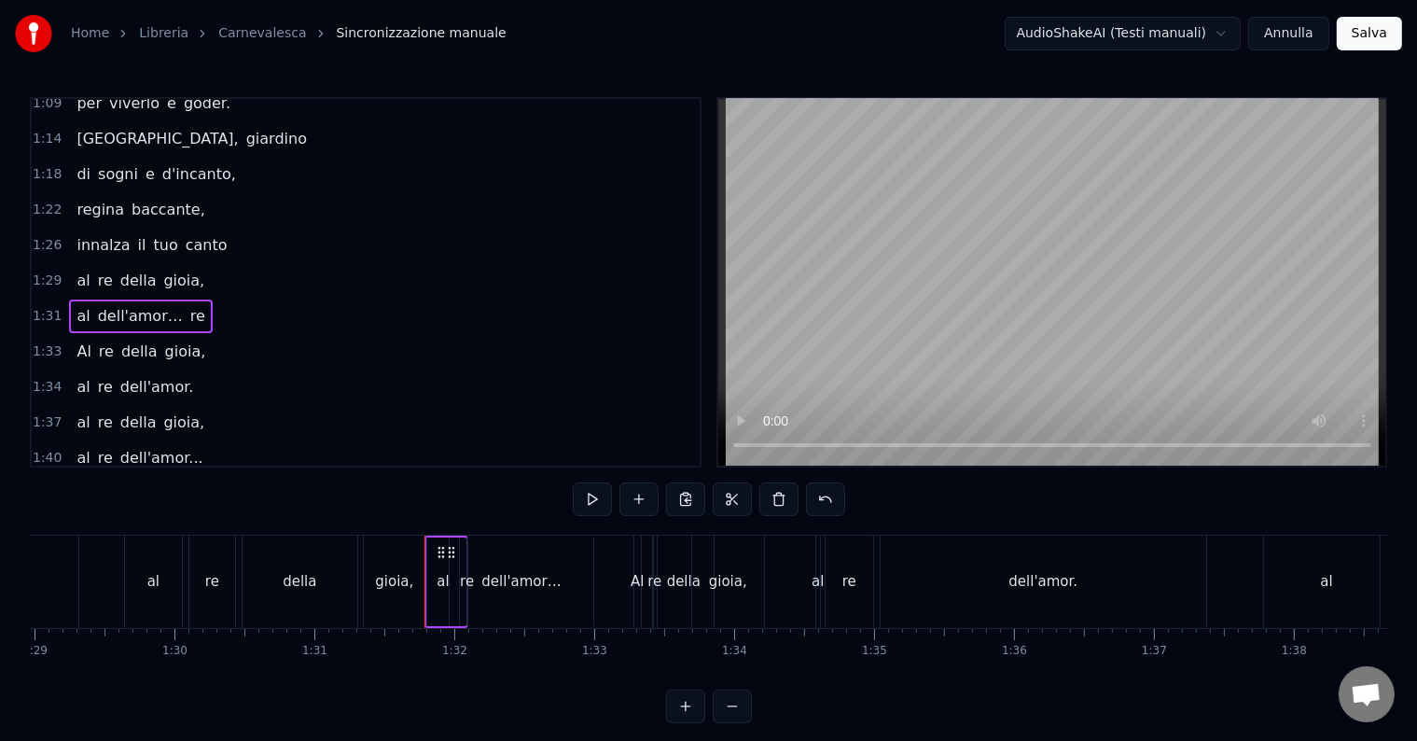
drag, startPoint x: 433, startPoint y: 542, endPoint x: 496, endPoint y: 548, distance: 63.7
click at [468, 548] on div "al dell'amor… re" at bounding box center [446, 581] width 44 height 92
click at [497, 548] on div at bounding box center [497, 581] width 1 height 92
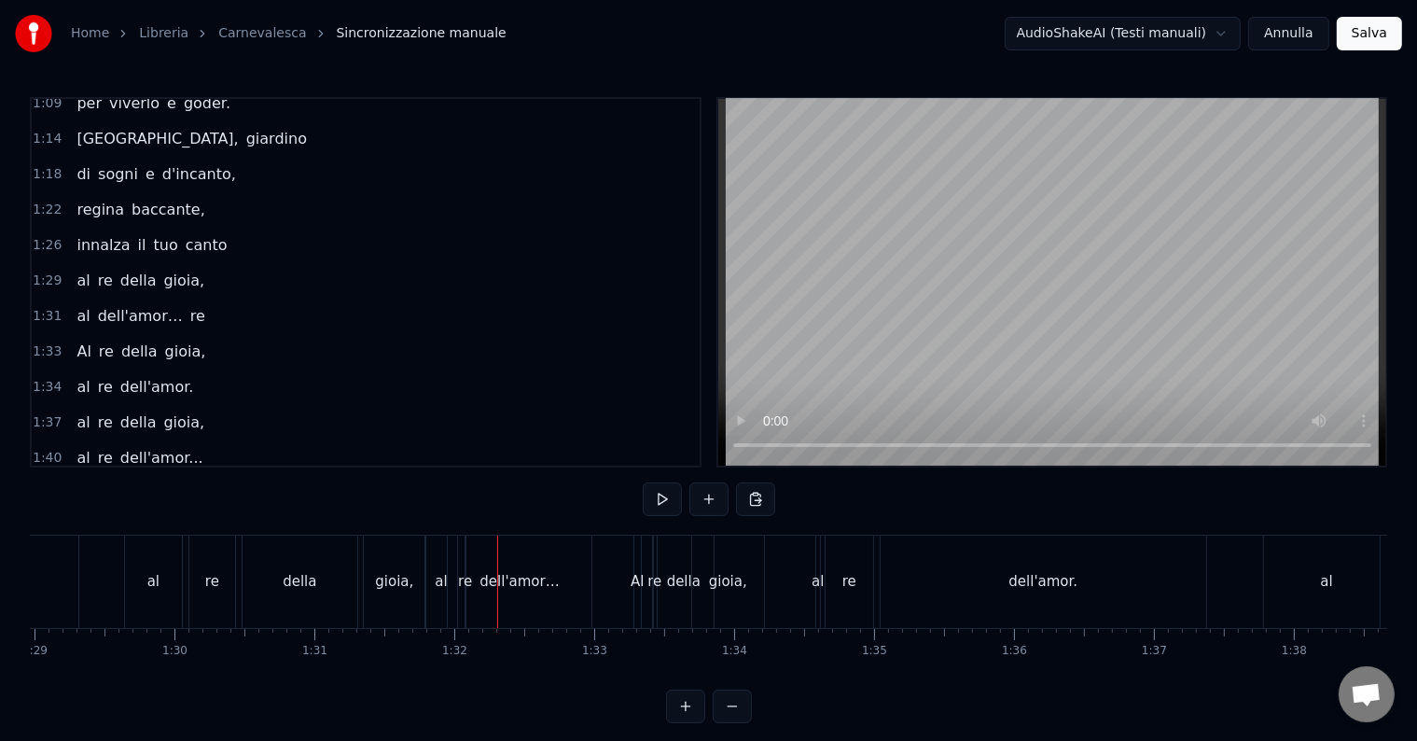
click at [127, 305] on span "dell'amor…" at bounding box center [140, 315] width 89 height 21
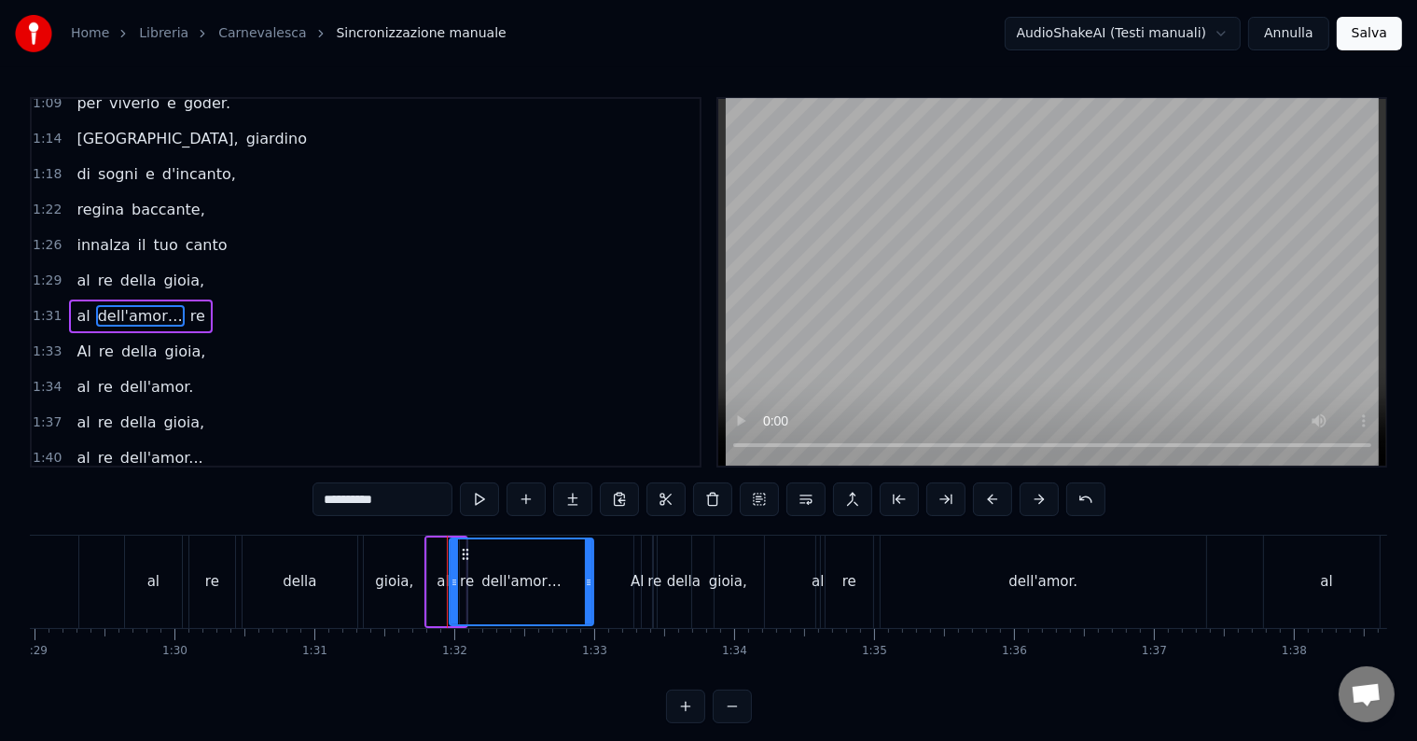
click at [188, 305] on span "re" at bounding box center [197, 315] width 19 height 21
type input "**"
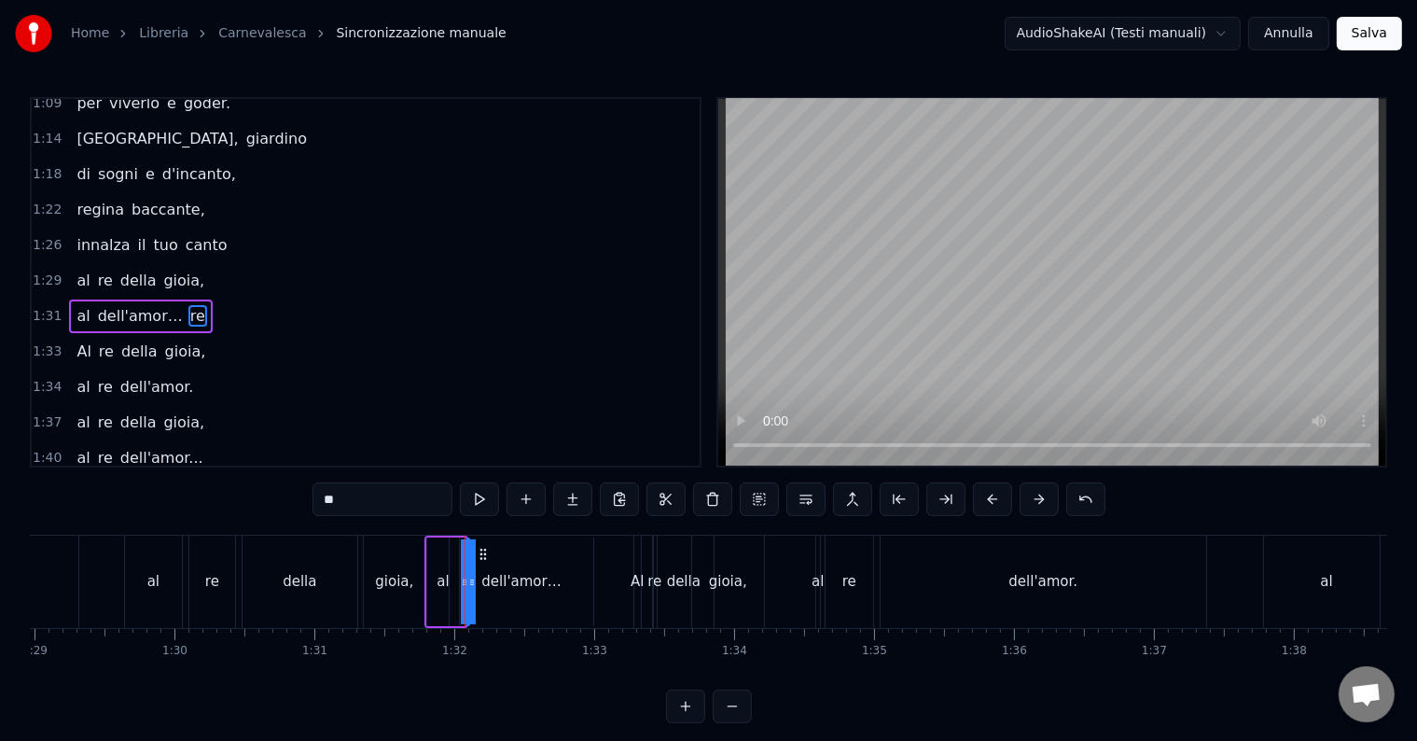
drag, startPoint x: 178, startPoint y: 276, endPoint x: 152, endPoint y: 277, distance: 26.1
click at [152, 299] on div "al dell'amor… re" at bounding box center [140, 316] width 143 height 34
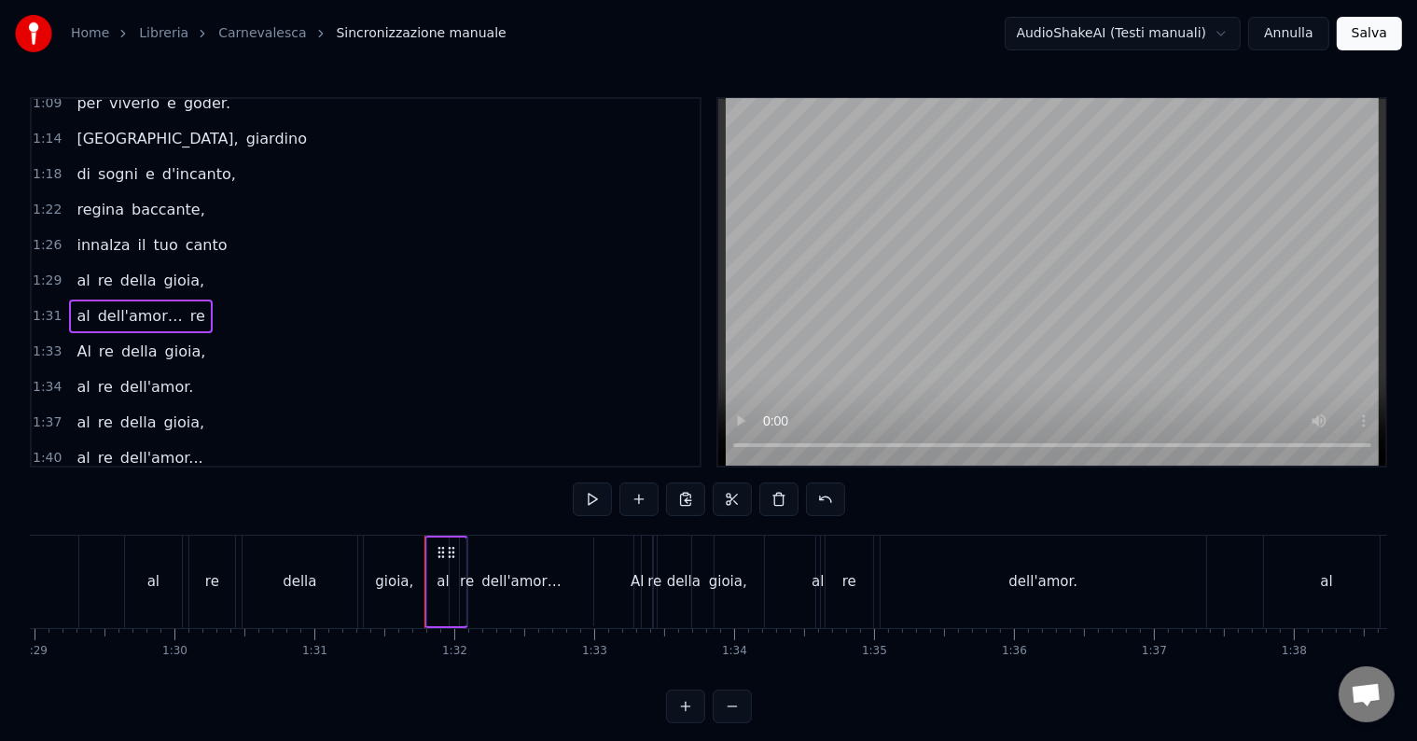
click at [513, 576] on div "dell'amor…" at bounding box center [520, 581] width 79 height 21
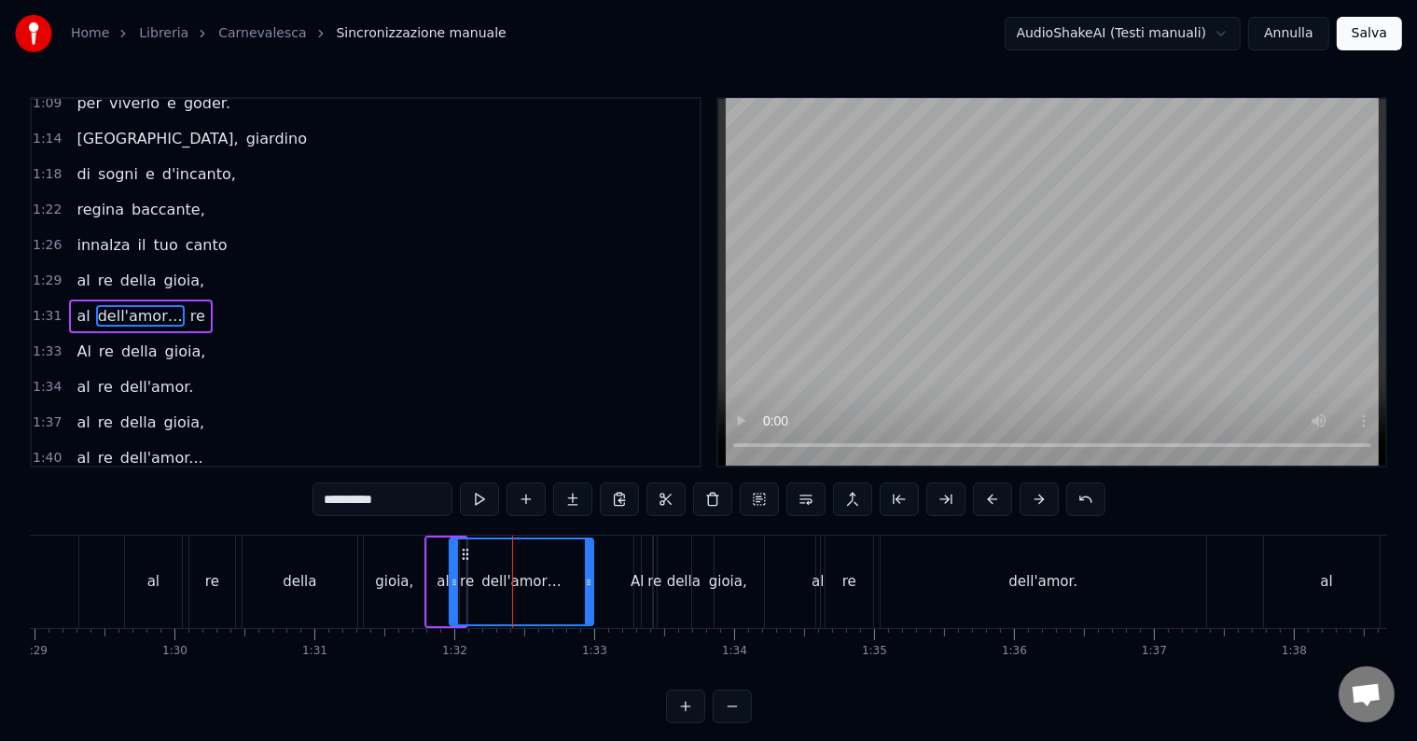
click at [463, 549] on circle at bounding box center [463, 549] width 1 height 1
drag, startPoint x: 452, startPoint y: 579, endPoint x: 487, endPoint y: 580, distance: 34.5
click at [47, 307] on span "1:31" at bounding box center [47, 316] width 29 height 19
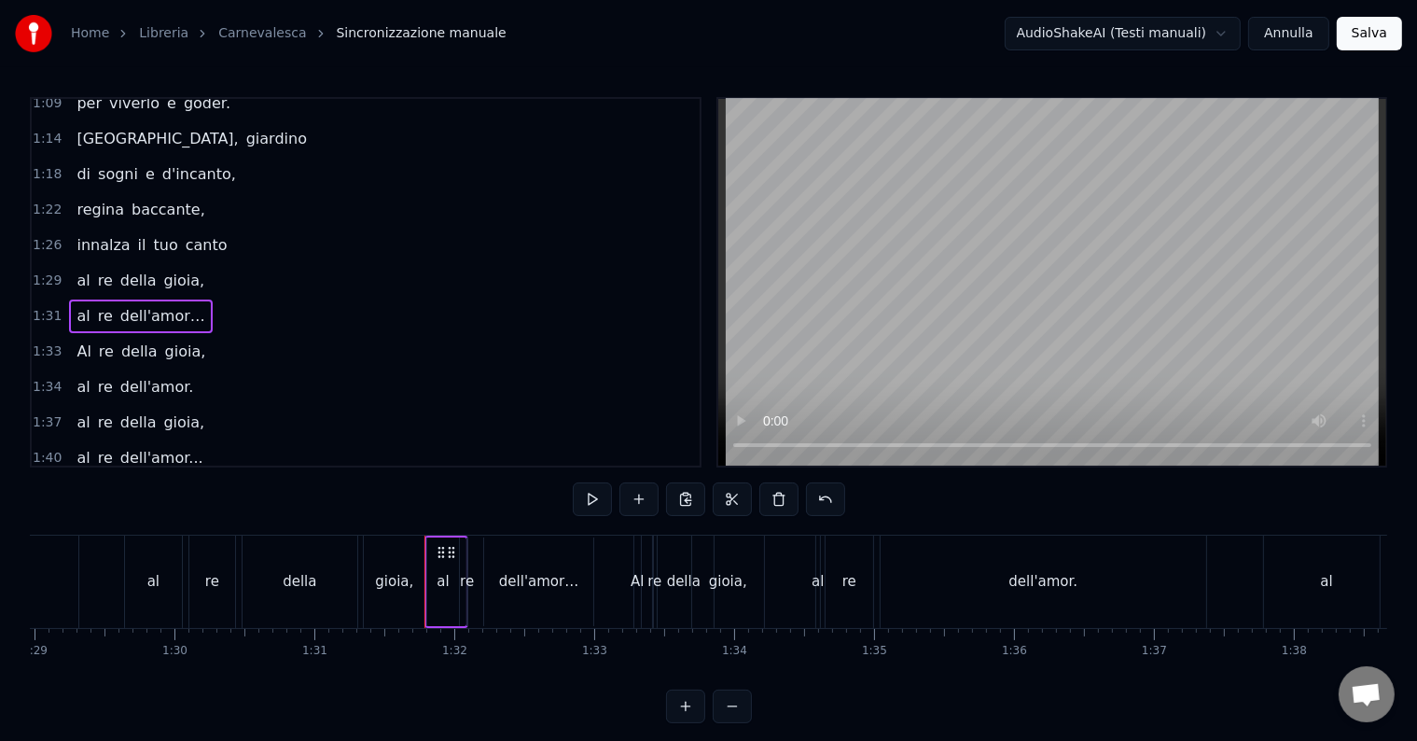
click at [438, 548] on circle at bounding box center [438, 548] width 1 height 1
drag, startPoint x: 438, startPoint y: 548, endPoint x: 454, endPoint y: 551, distance: 16.3
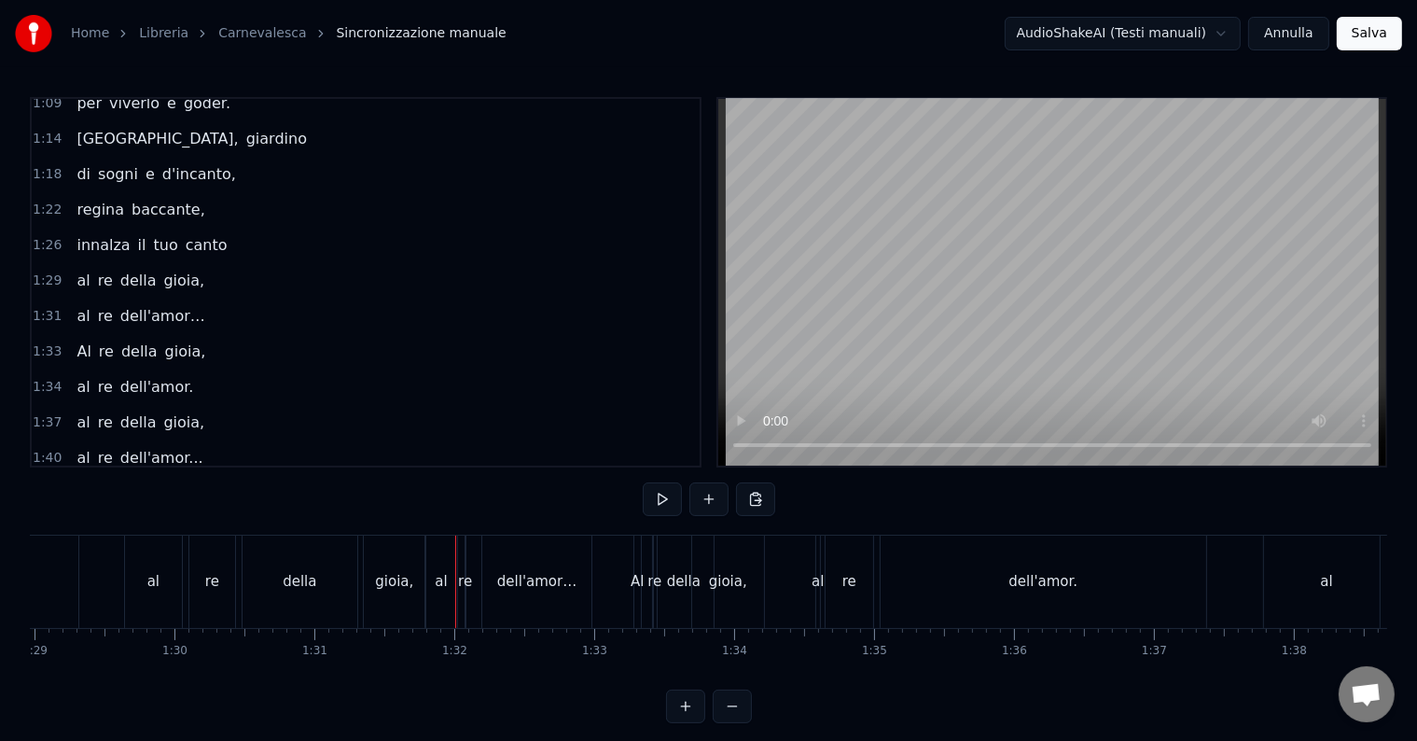
click at [440, 551] on div "al" at bounding box center [441, 581] width 32 height 92
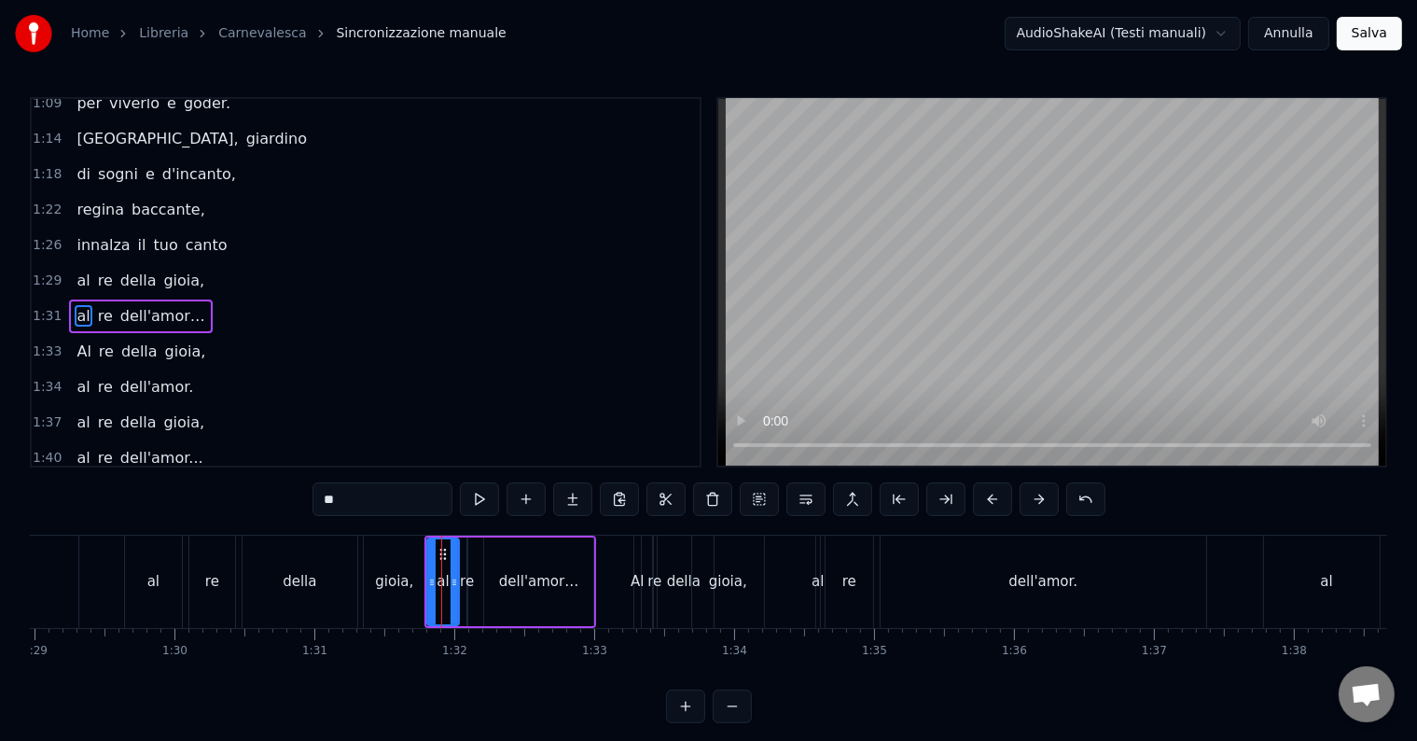
click at [441, 551] on div at bounding box center [441, 581] width 1 height 92
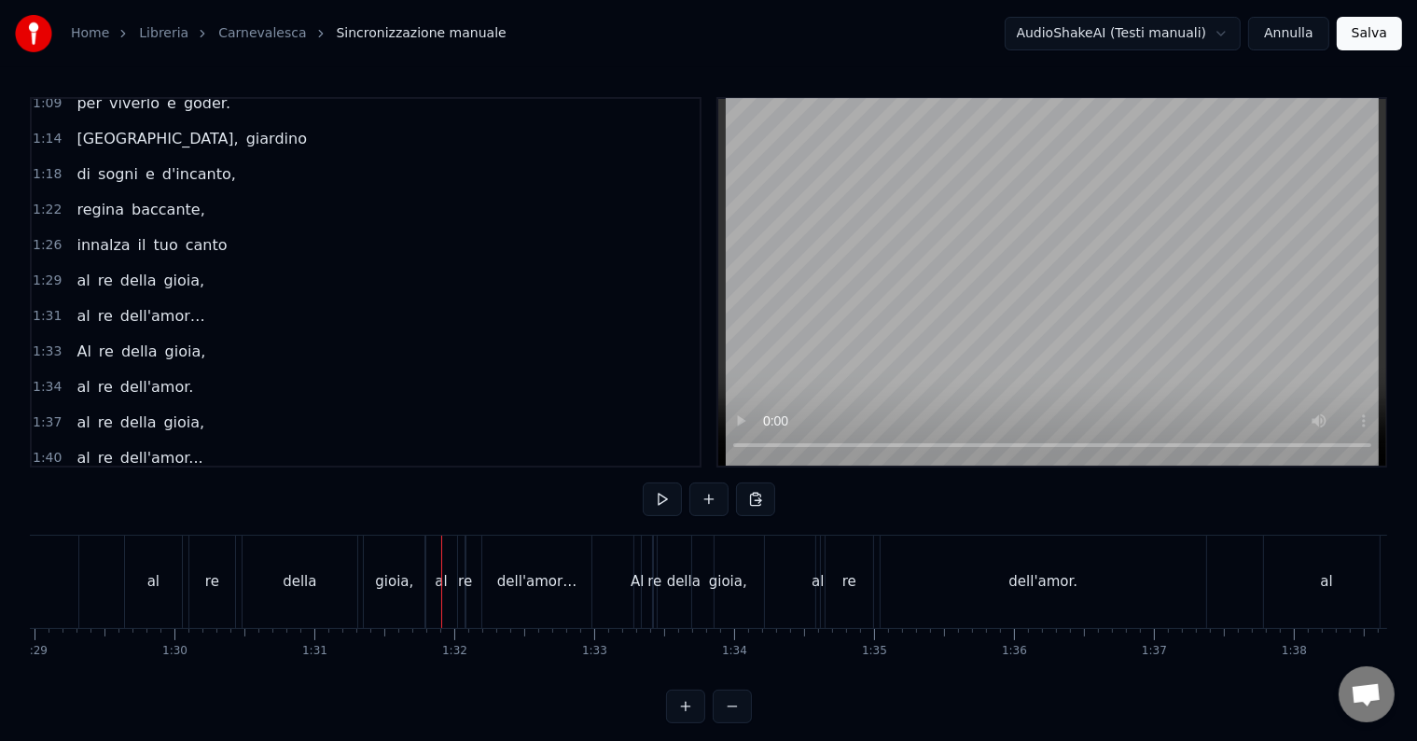
click at [441, 551] on div at bounding box center [441, 581] width 1 height 92
click at [49, 307] on span "1:31" at bounding box center [47, 316] width 29 height 19
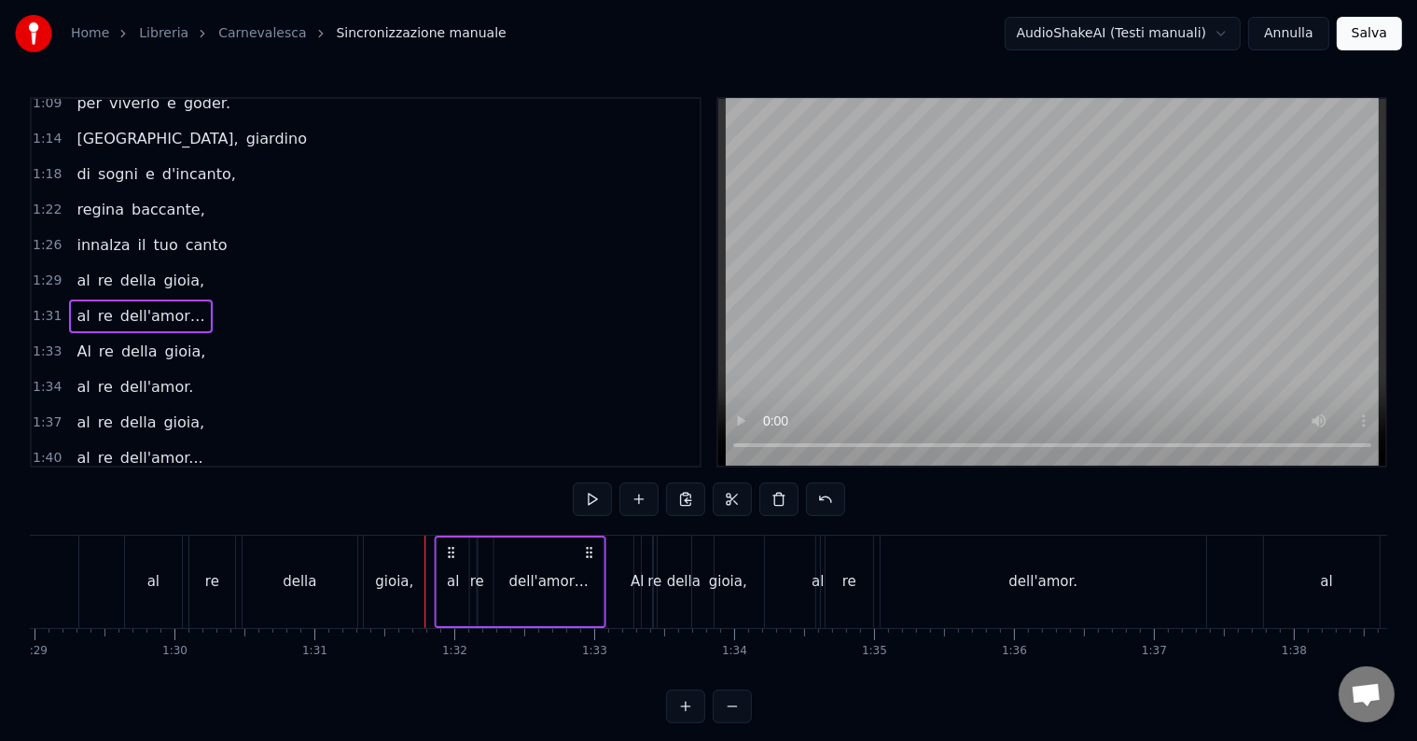
drag, startPoint x: 578, startPoint y: 549, endPoint x: 588, endPoint y: 554, distance: 10.4
click at [588, 554] on icon at bounding box center [588, 552] width 15 height 15
click at [53, 271] on span "1:29" at bounding box center [47, 280] width 29 height 19
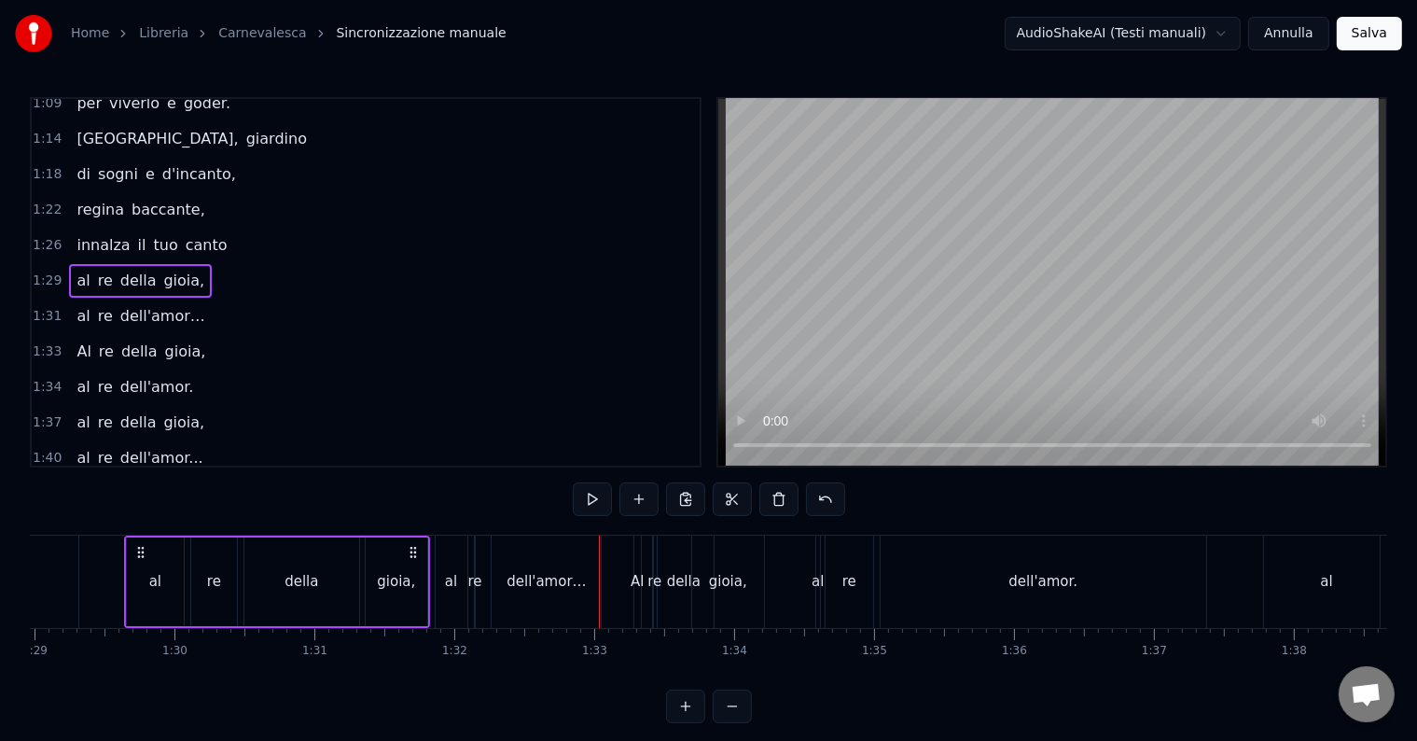
click at [45, 298] on div "1:31 al re dell'amor…" at bounding box center [366, 315] width 668 height 35
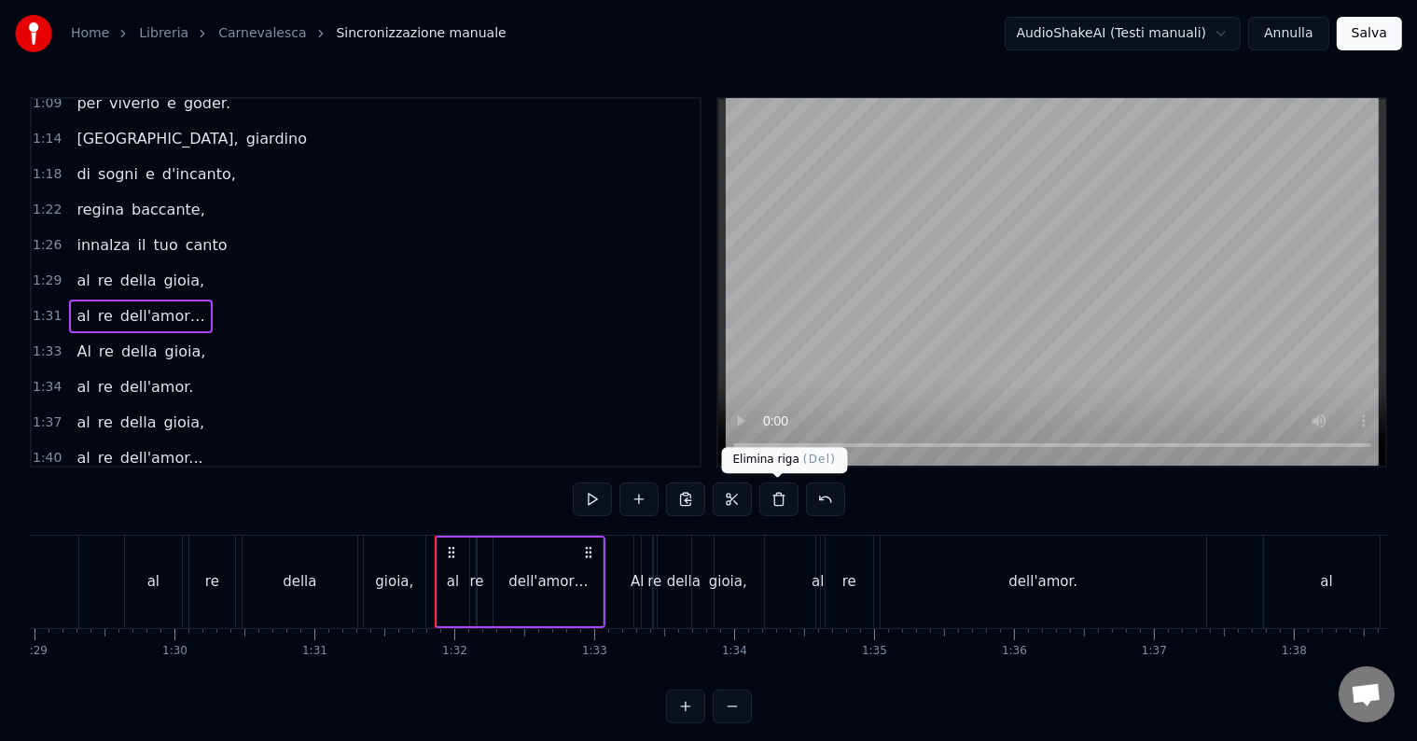
click at [783, 502] on button at bounding box center [778, 499] width 39 height 34
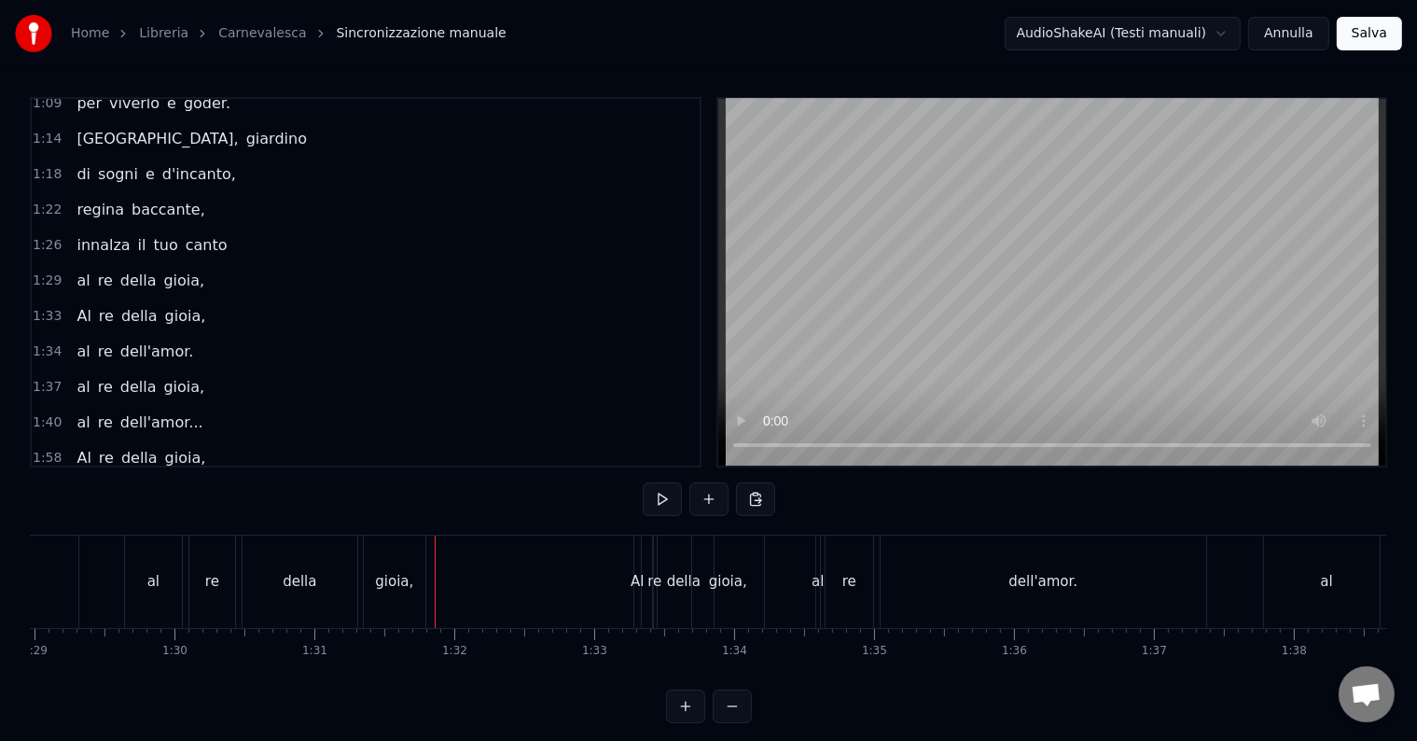
click at [40, 307] on span "1:33" at bounding box center [47, 316] width 29 height 19
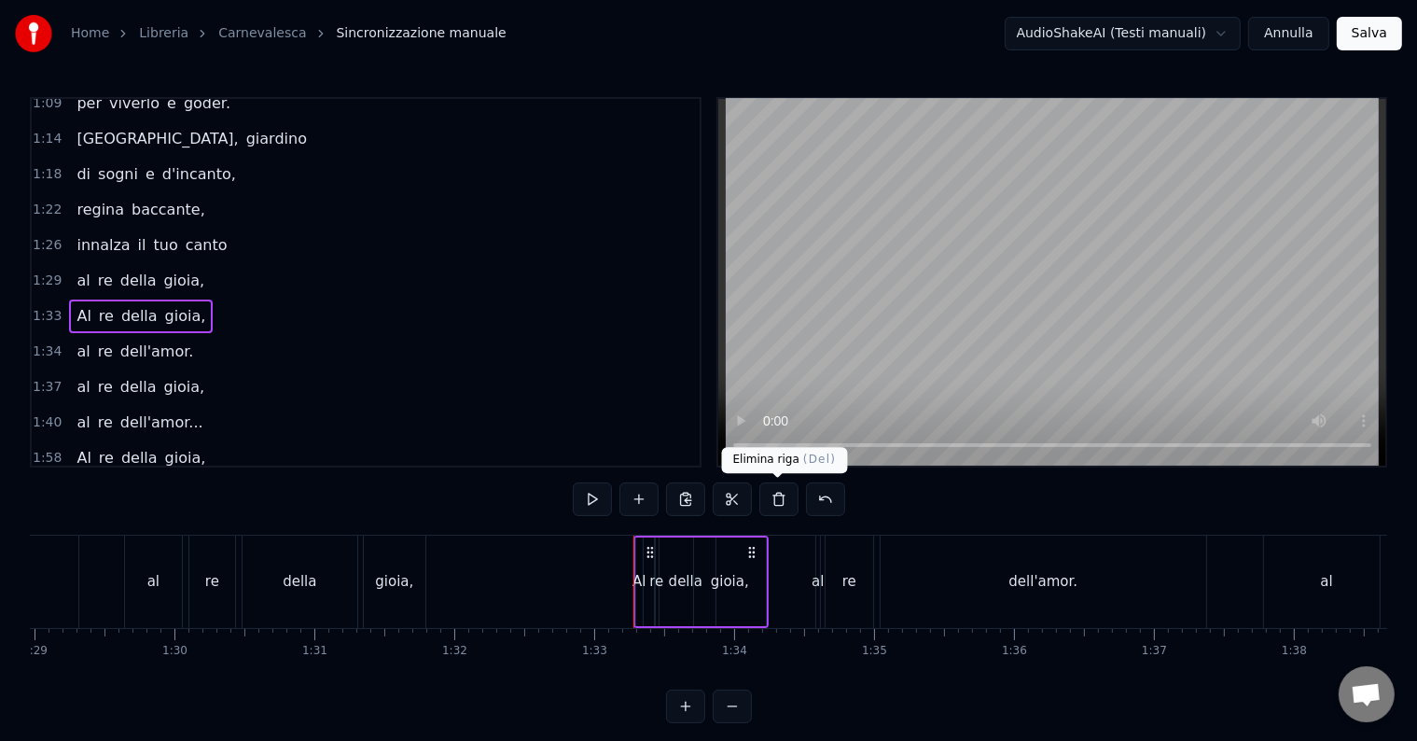
click at [772, 492] on button at bounding box center [778, 499] width 39 height 34
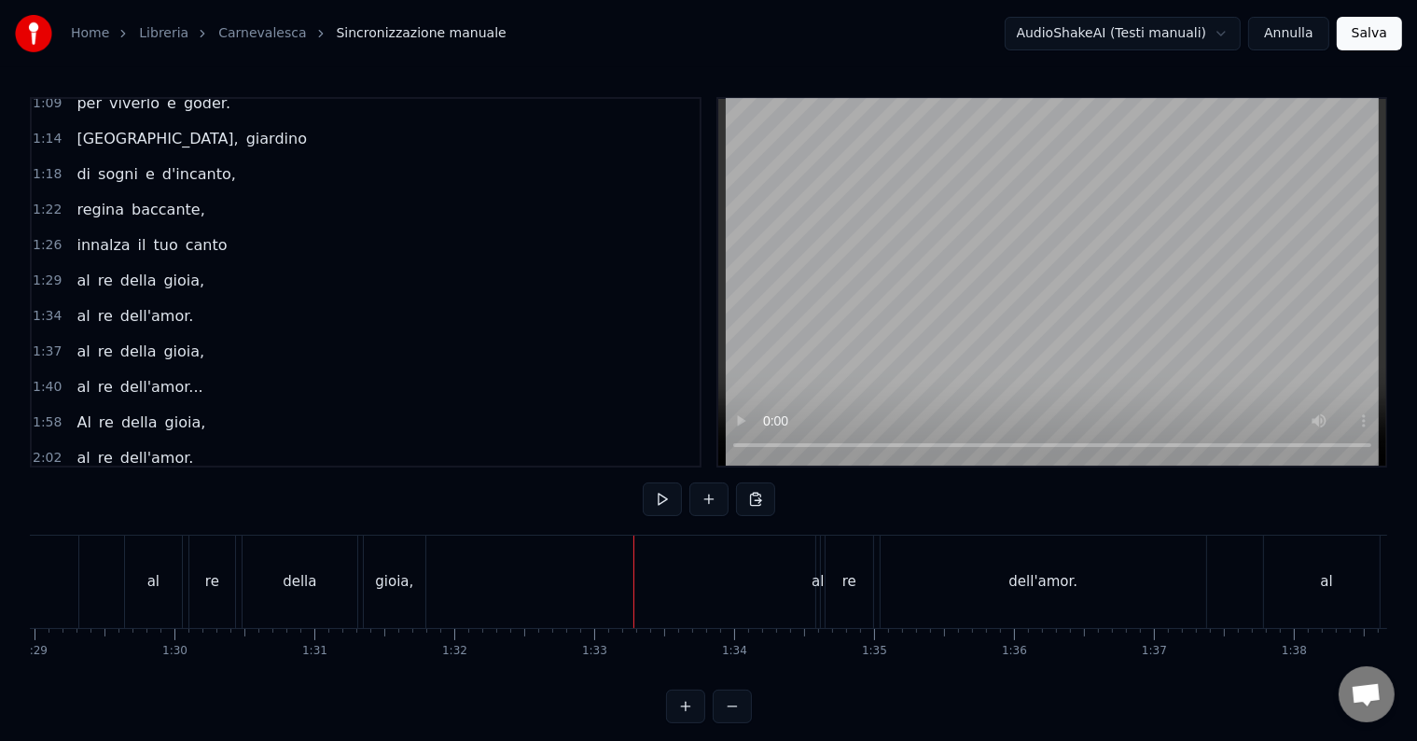
click at [150, 560] on div "al" at bounding box center [153, 581] width 57 height 92
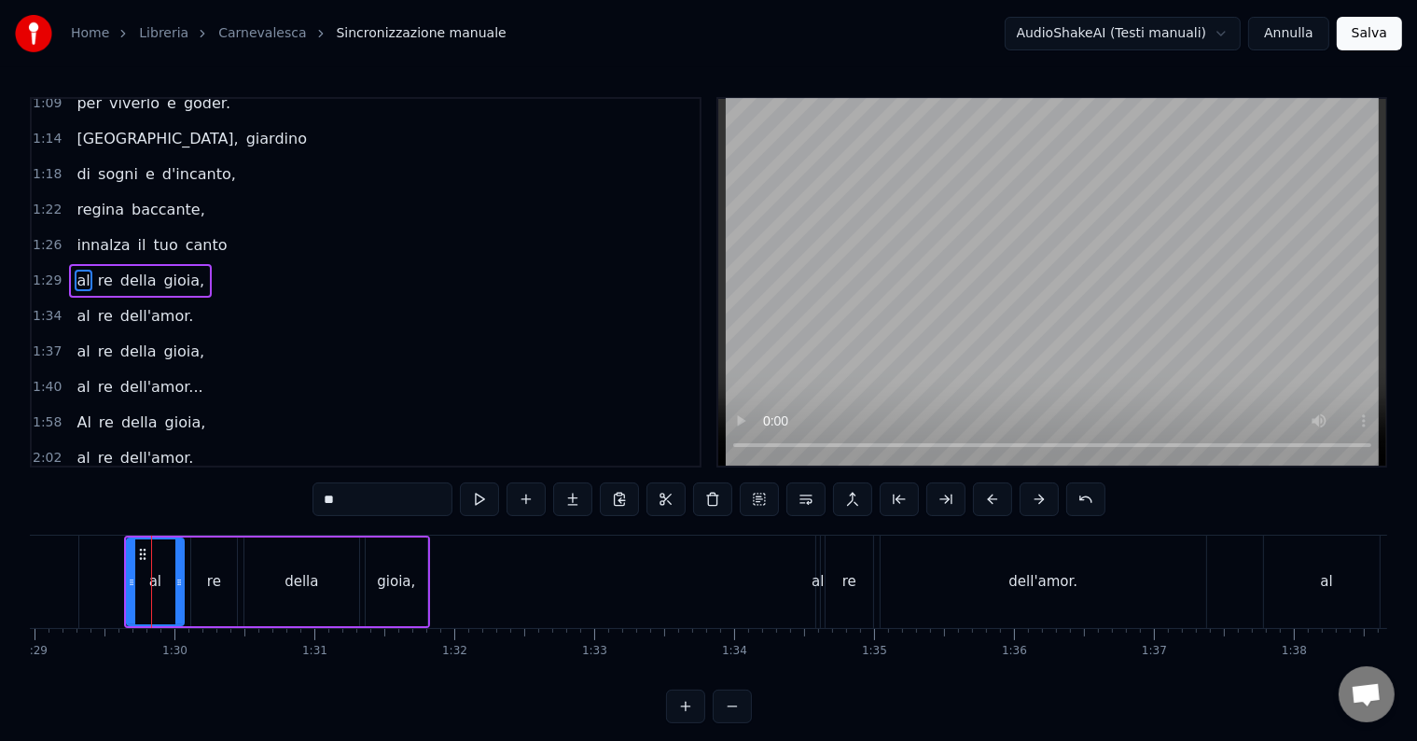
scroll to position [795, 0]
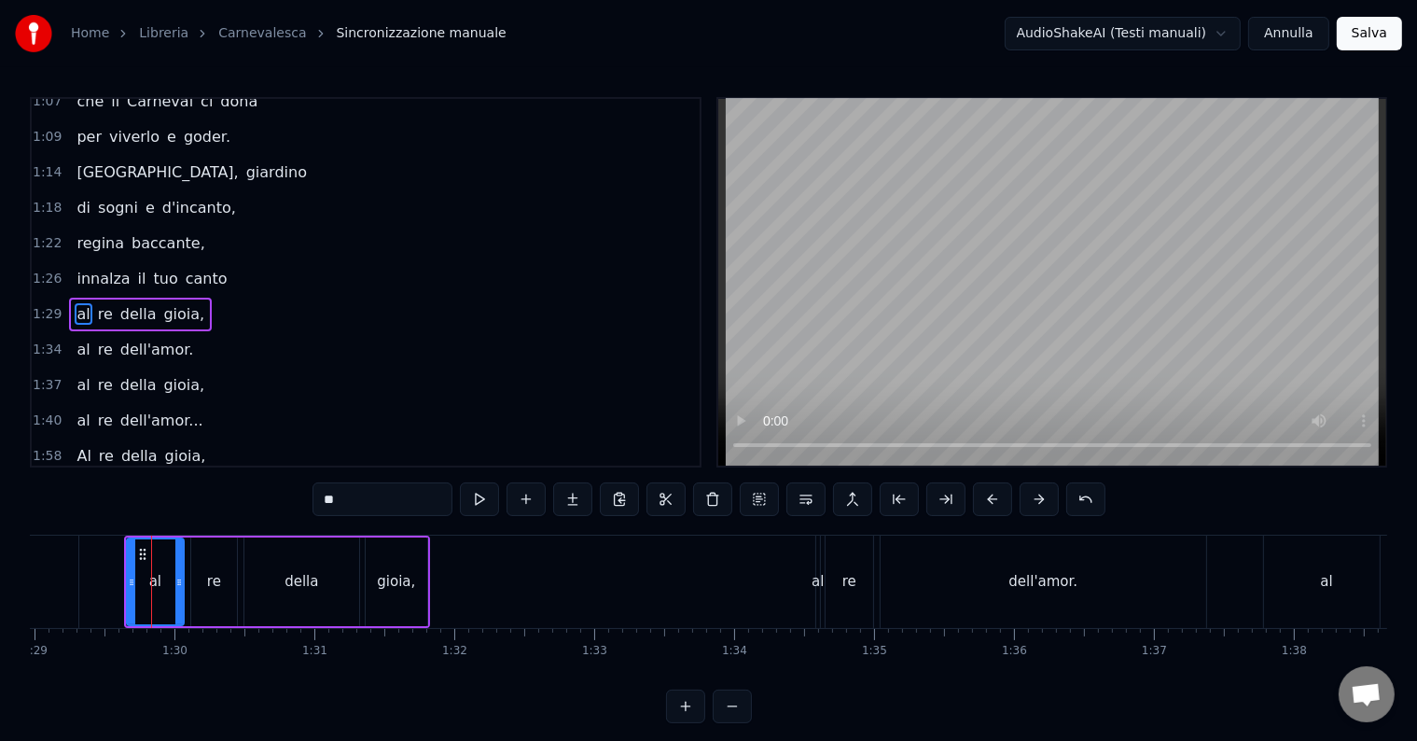
click at [413, 566] on div "gioia," at bounding box center [397, 581] width 62 height 89
type input "******"
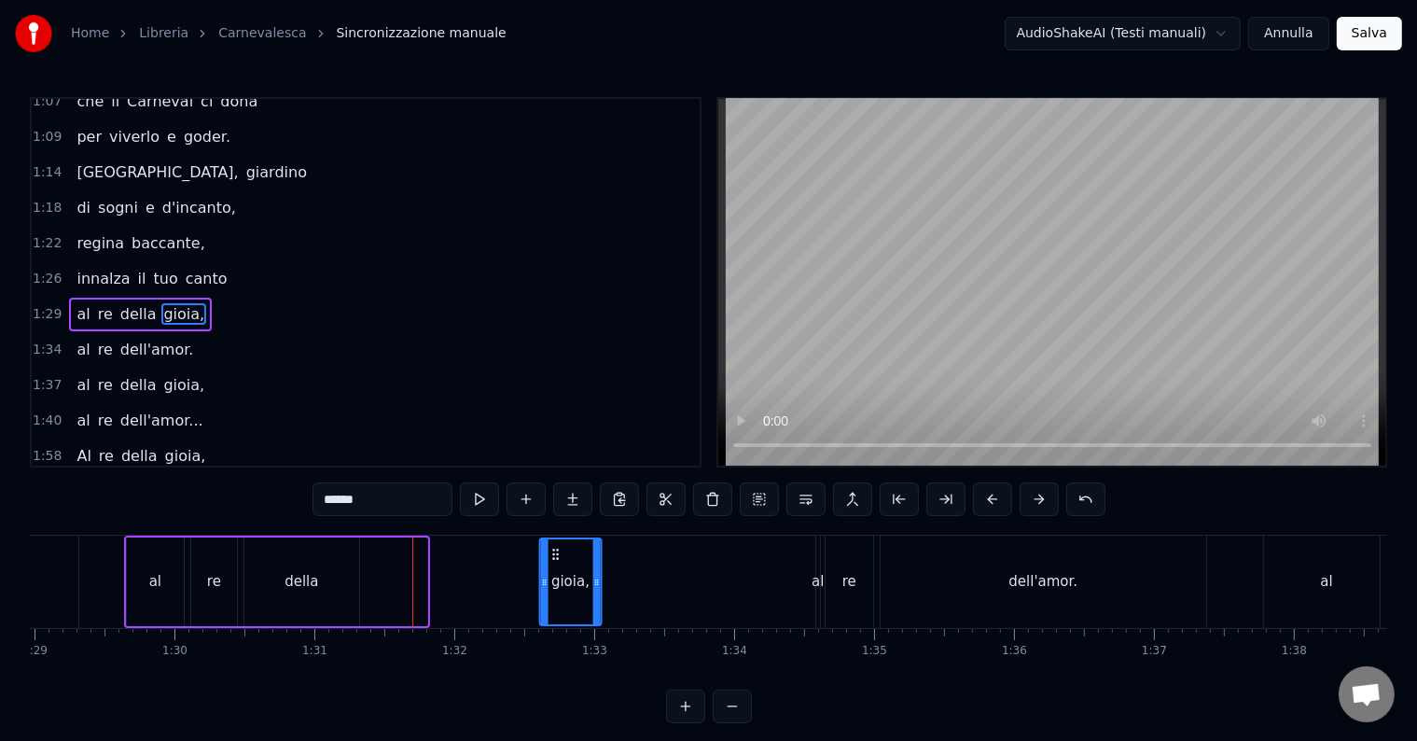
drag, startPoint x: 380, startPoint y: 548, endPoint x: 553, endPoint y: 558, distance: 173.7
click at [553, 558] on icon at bounding box center [555, 554] width 15 height 15
drag, startPoint x: 277, startPoint y: 575, endPoint x: 385, endPoint y: 586, distance: 108.8
click at [385, 586] on div "al re della gioia," at bounding box center [363, 581] width 479 height 92
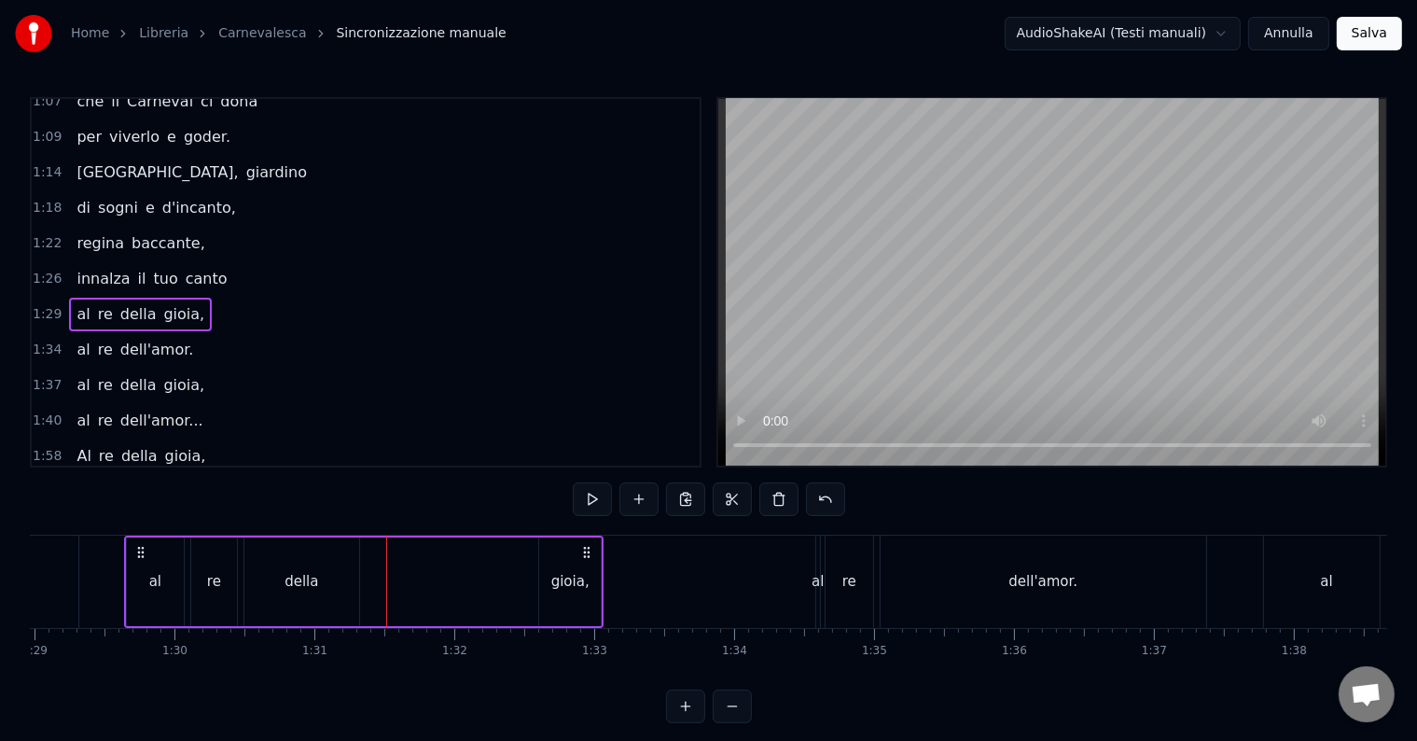
click at [330, 576] on div "della" at bounding box center [301, 581] width 115 height 89
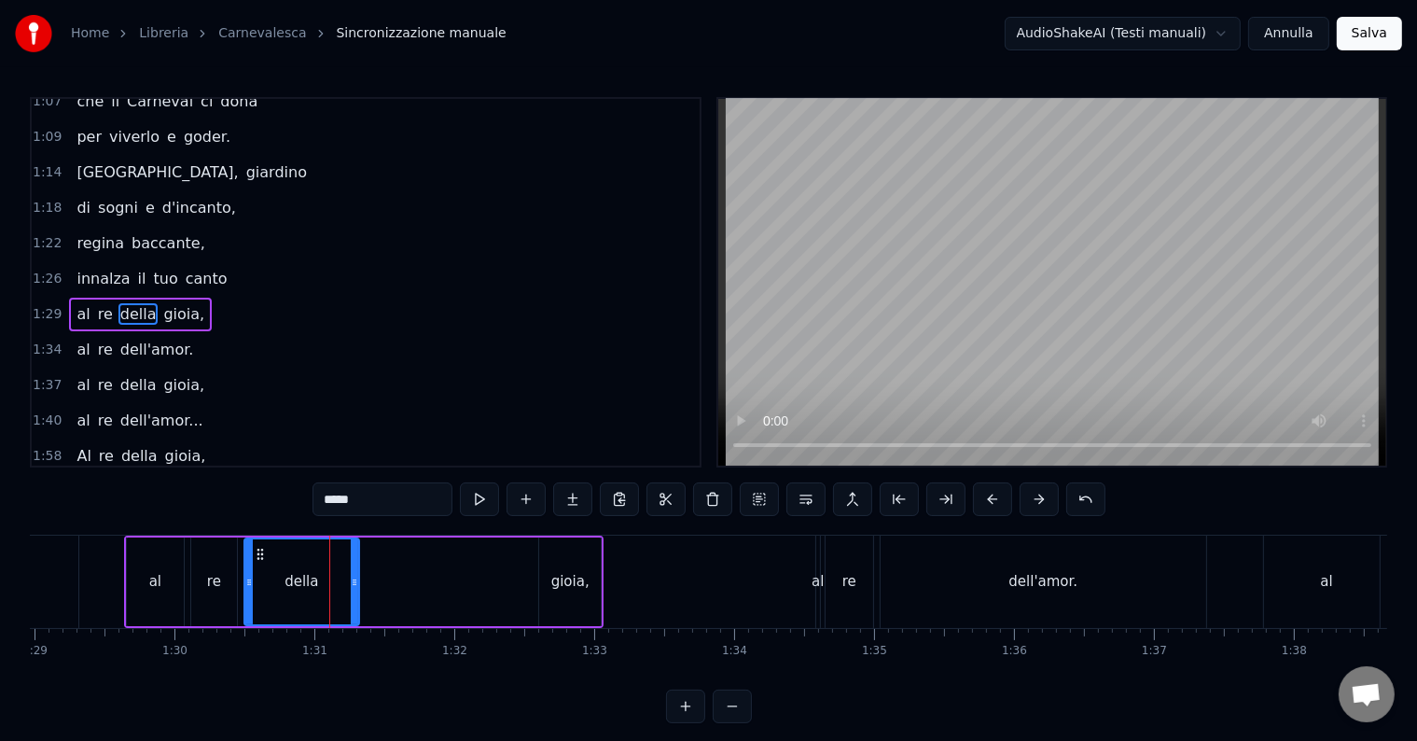
drag, startPoint x: 312, startPoint y: 580, endPoint x: 326, endPoint y: 574, distance: 15.4
click at [331, 578] on div "della" at bounding box center [301, 581] width 113 height 85
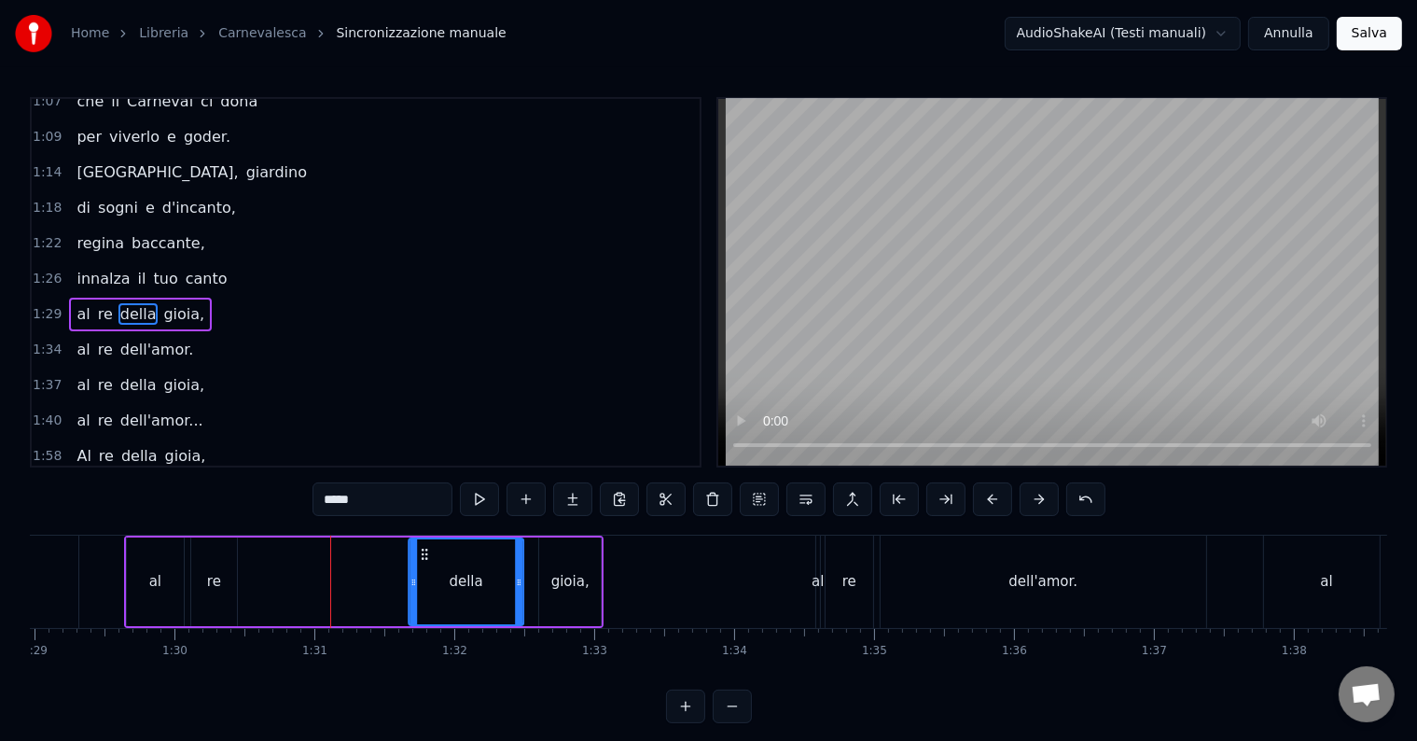
drag, startPoint x: 257, startPoint y: 549, endPoint x: 422, endPoint y: 571, distance: 165.6
click at [422, 571] on div "della" at bounding box center [465, 581] width 113 height 85
click at [210, 582] on div "re" at bounding box center [214, 581] width 14 height 21
type input "**"
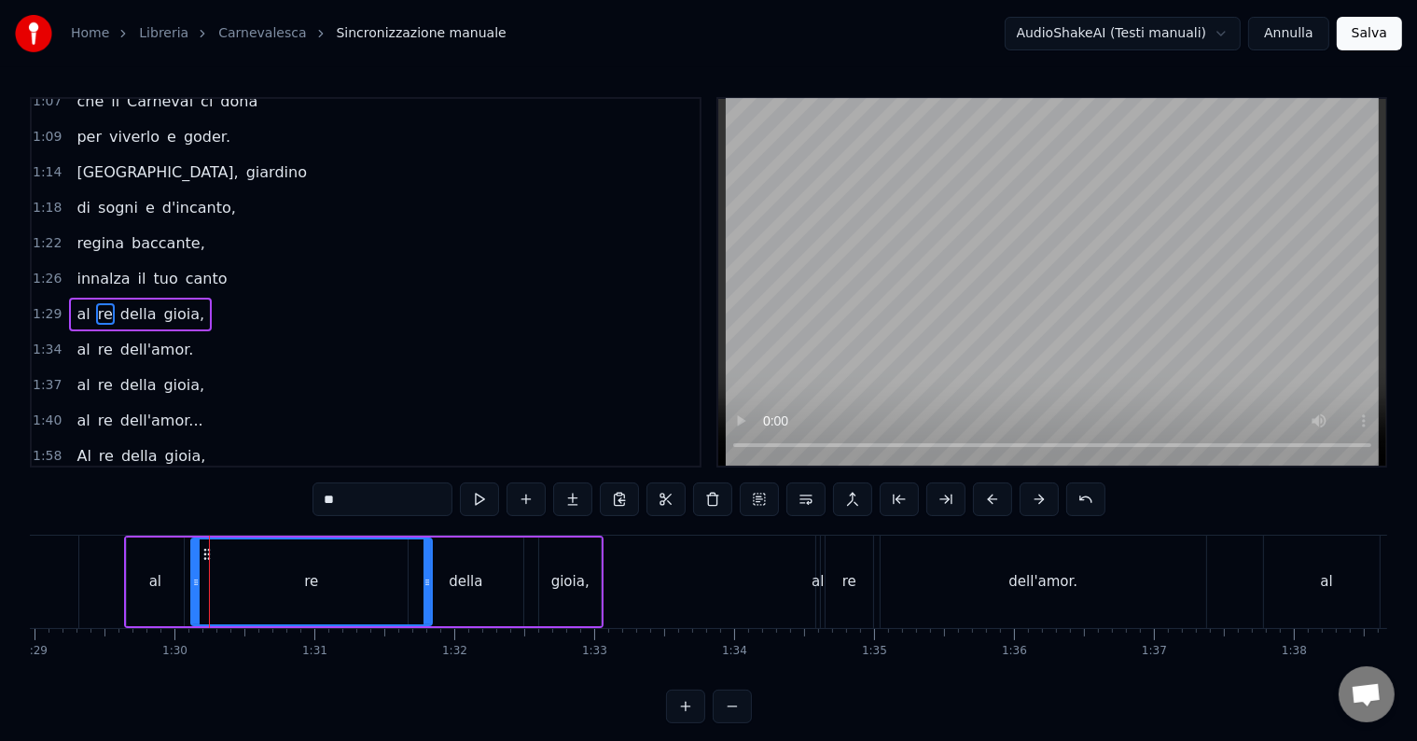
drag, startPoint x: 230, startPoint y: 582, endPoint x: 426, endPoint y: 591, distance: 196.1
click at [426, 591] on div at bounding box center [426, 581] width 7 height 85
click at [204, 549] on circle at bounding box center [204, 549] width 1 height 1
drag, startPoint x: 190, startPoint y: 575, endPoint x: 235, endPoint y: 578, distance: 44.9
click at [238, 579] on icon at bounding box center [241, 582] width 7 height 15
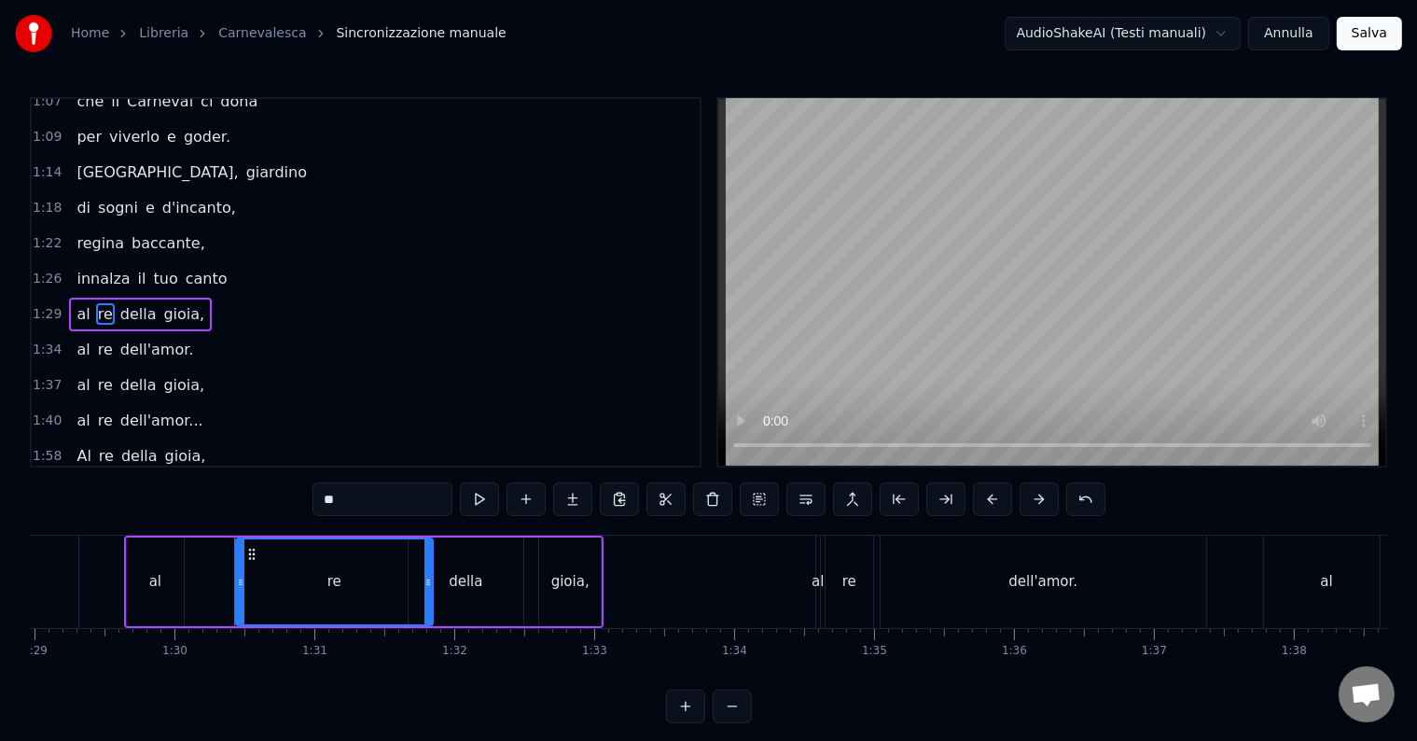
click at [46, 305] on span "1:29" at bounding box center [47, 314] width 29 height 19
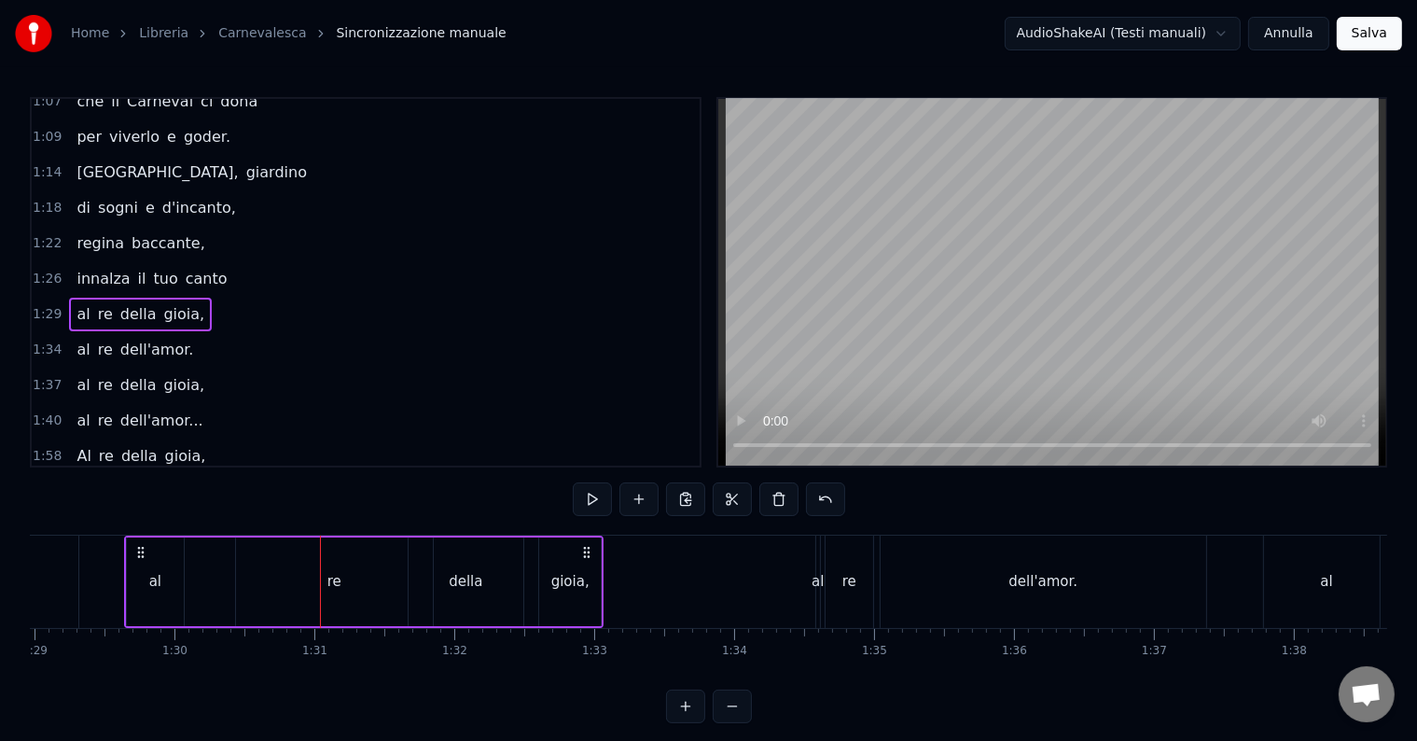
click at [323, 578] on div "re" at bounding box center [334, 581] width 197 height 89
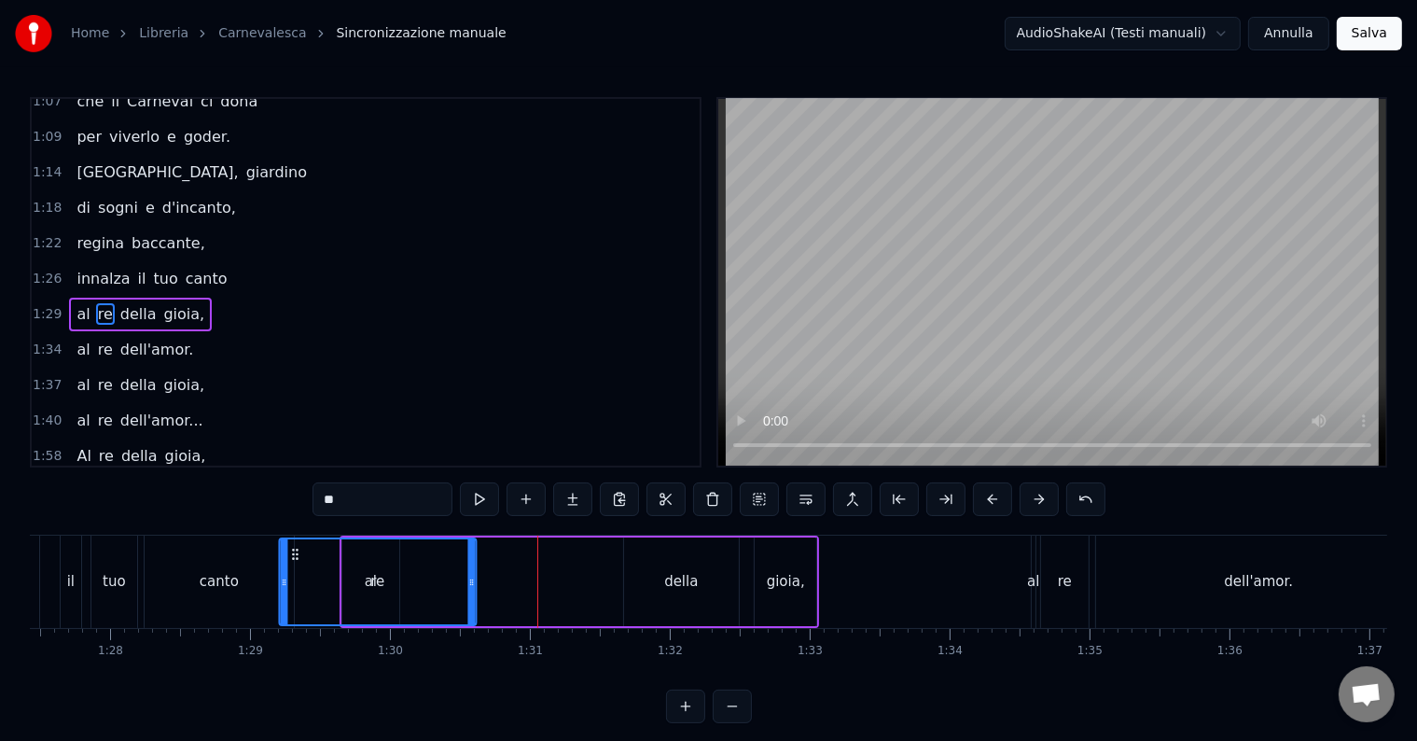
scroll to position [0, 12219]
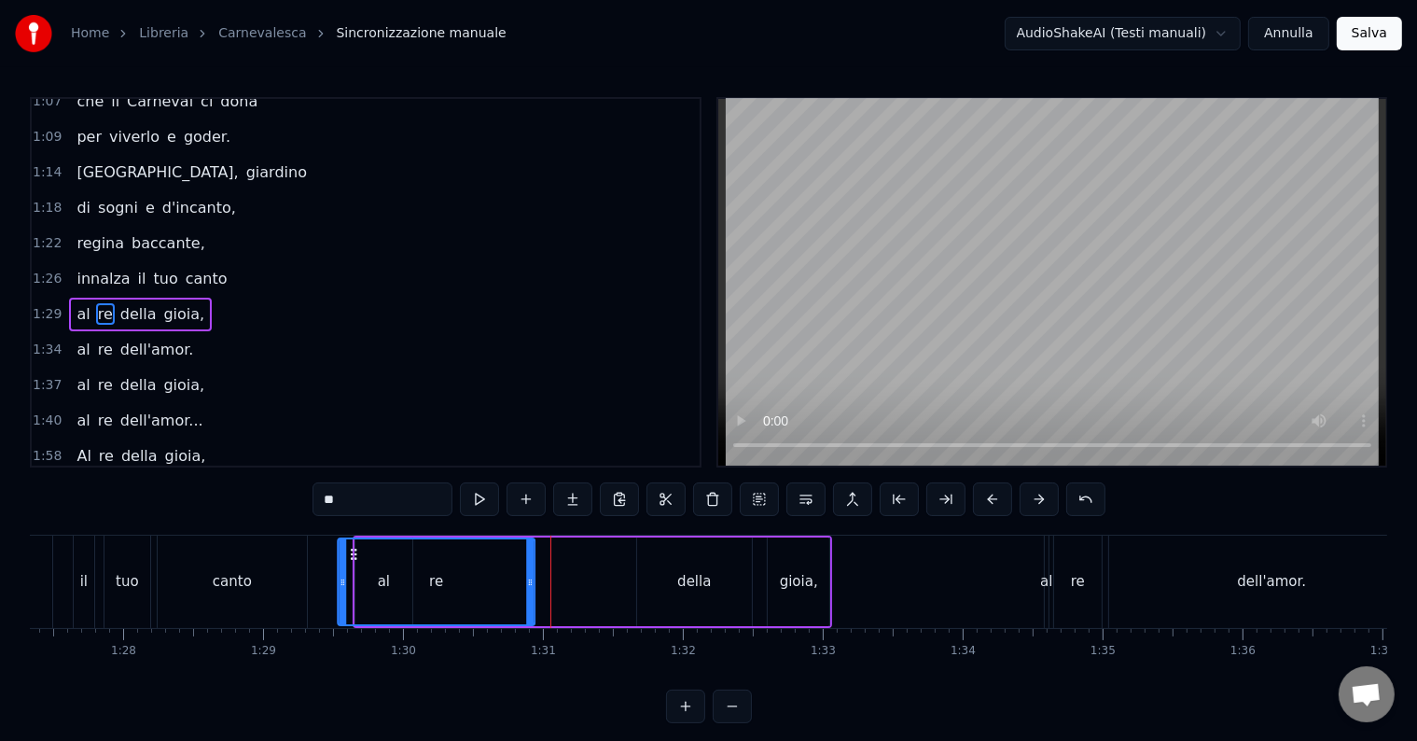
drag, startPoint x: 249, startPoint y: 548, endPoint x: 351, endPoint y: 553, distance: 101.8
click at [351, 553] on icon at bounding box center [353, 554] width 15 height 15
drag, startPoint x: 340, startPoint y: 578, endPoint x: 407, endPoint y: 589, distance: 67.0
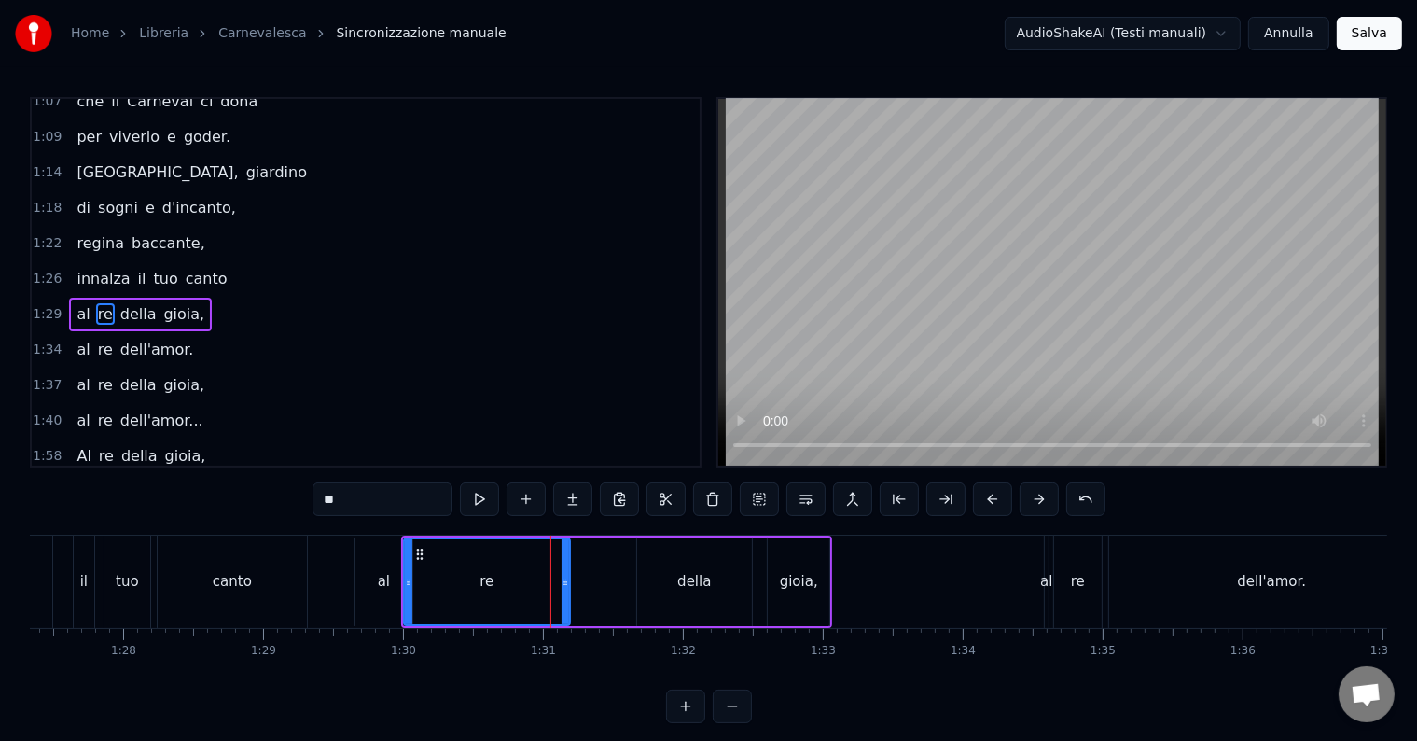
drag, startPoint x: 529, startPoint y: 578, endPoint x: 564, endPoint y: 578, distance: 35.4
click at [564, 578] on icon at bounding box center [564, 582] width 7 height 15
click at [672, 578] on div "della" at bounding box center [694, 581] width 115 height 89
type input "*****"
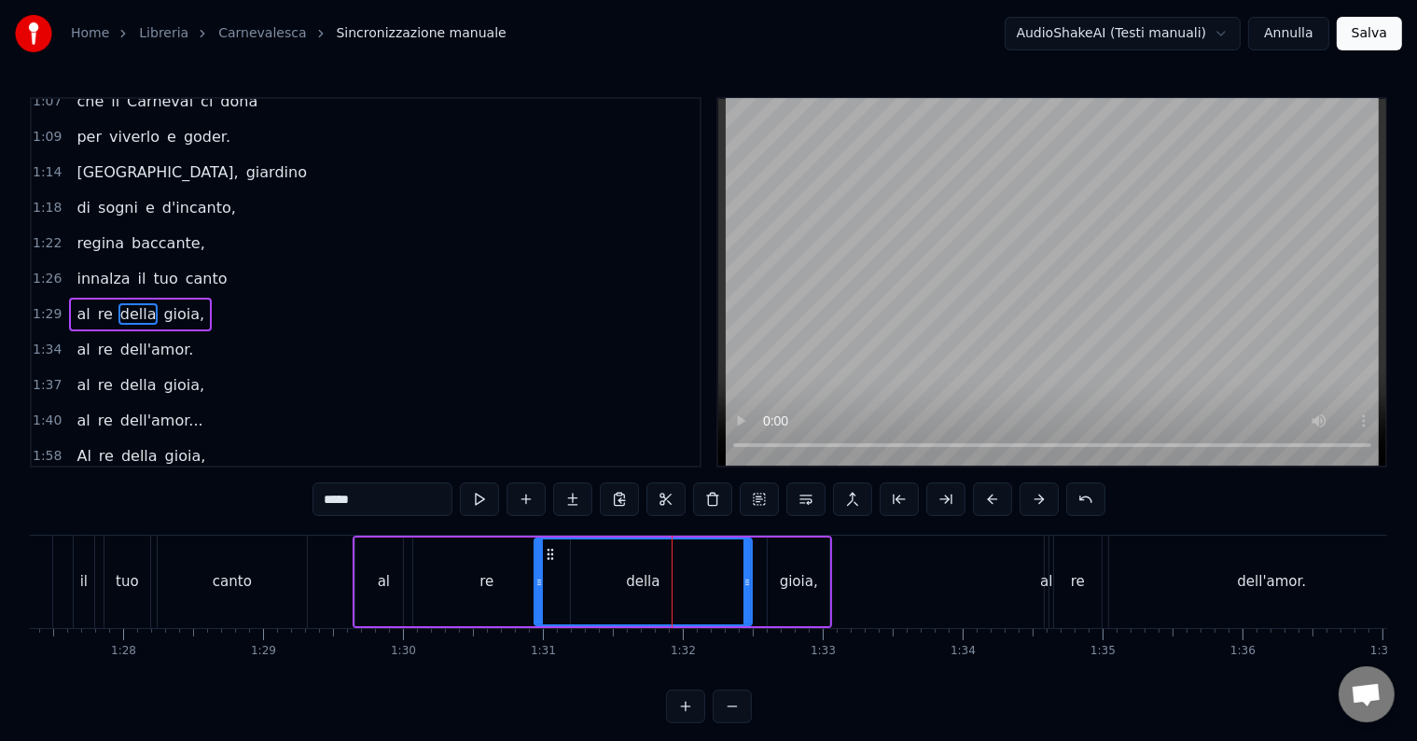
drag, startPoint x: 638, startPoint y: 577, endPoint x: 535, endPoint y: 580, distance: 102.6
click at [535, 580] on icon at bounding box center [538, 582] width 7 height 15
click at [36, 305] on span "1:29" at bounding box center [47, 314] width 29 height 19
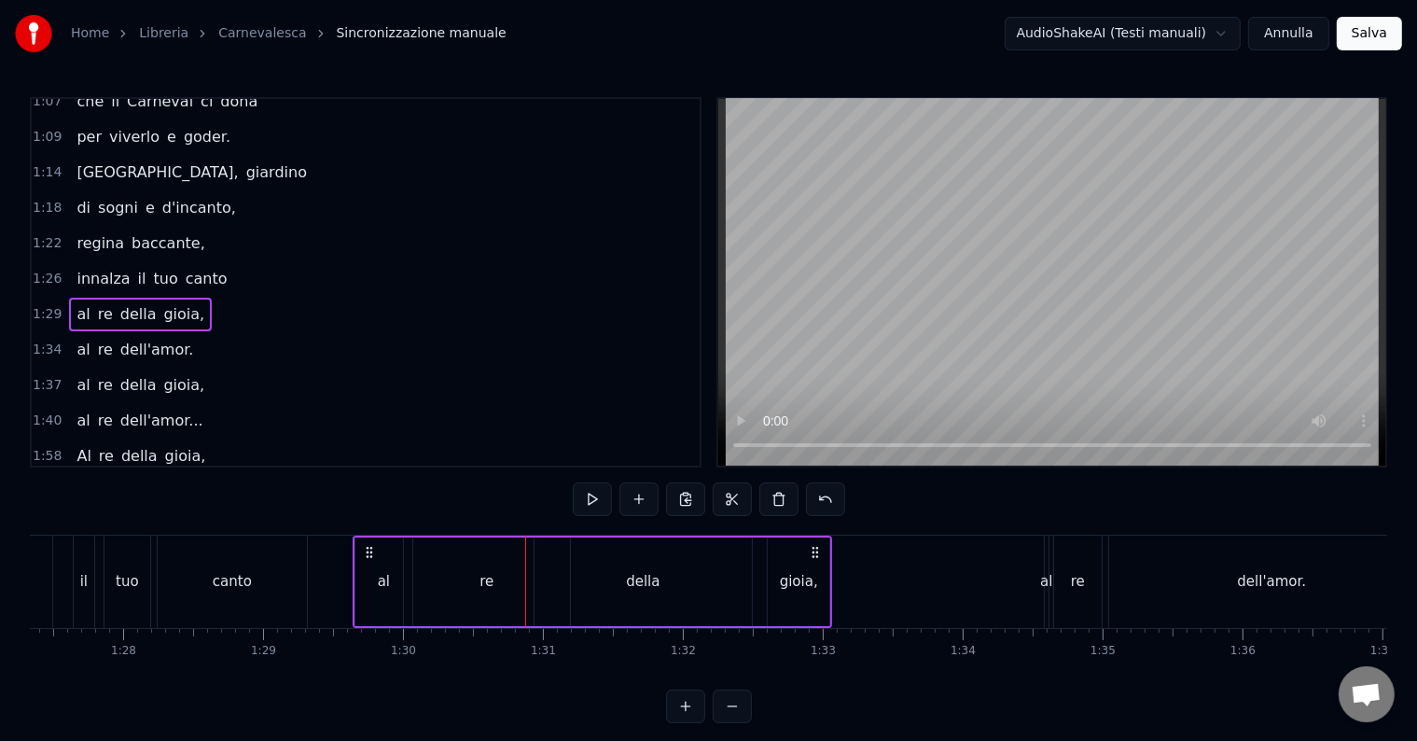
click at [506, 596] on div "re" at bounding box center [487, 581] width 166 height 89
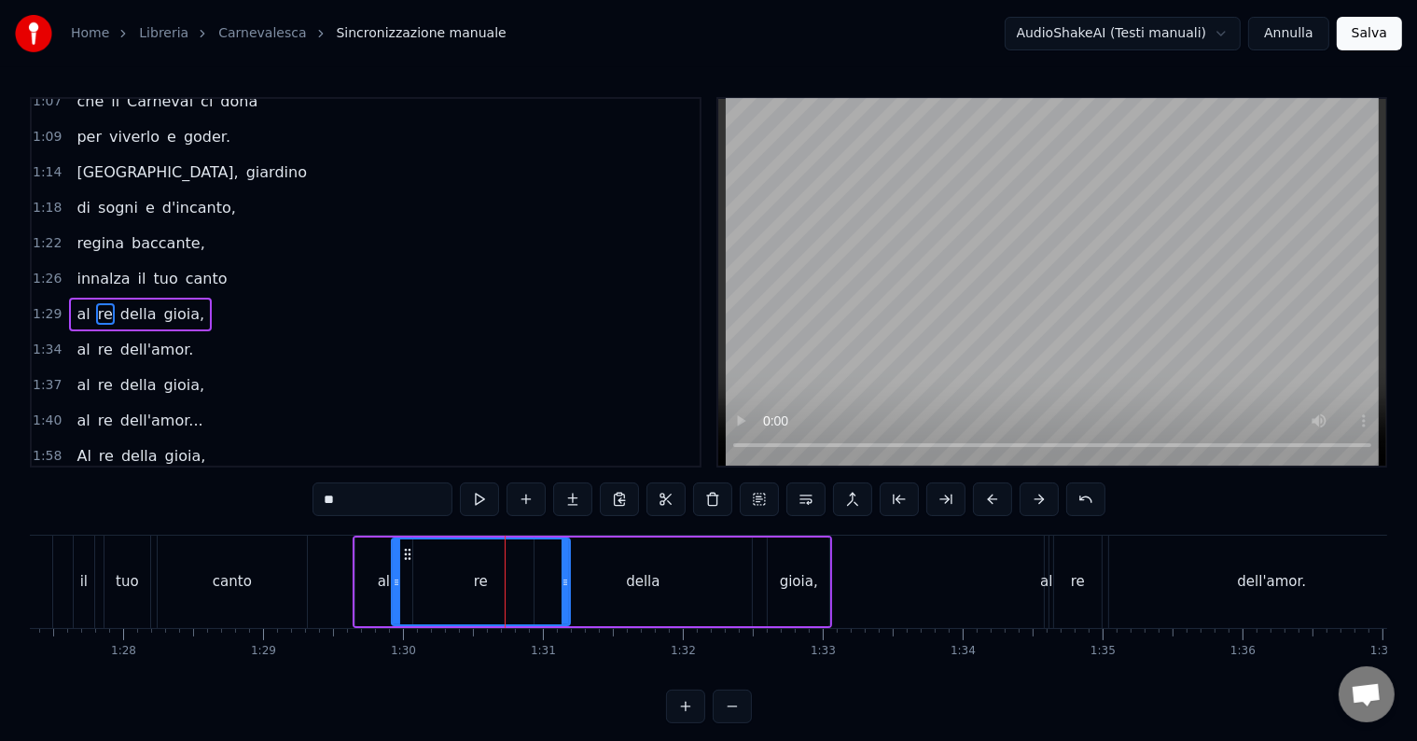
drag, startPoint x: 403, startPoint y: 581, endPoint x: 390, endPoint y: 578, distance: 13.4
click at [393, 578] on icon at bounding box center [396, 582] width 7 height 15
click at [366, 593] on div "al" at bounding box center [383, 581] width 57 height 89
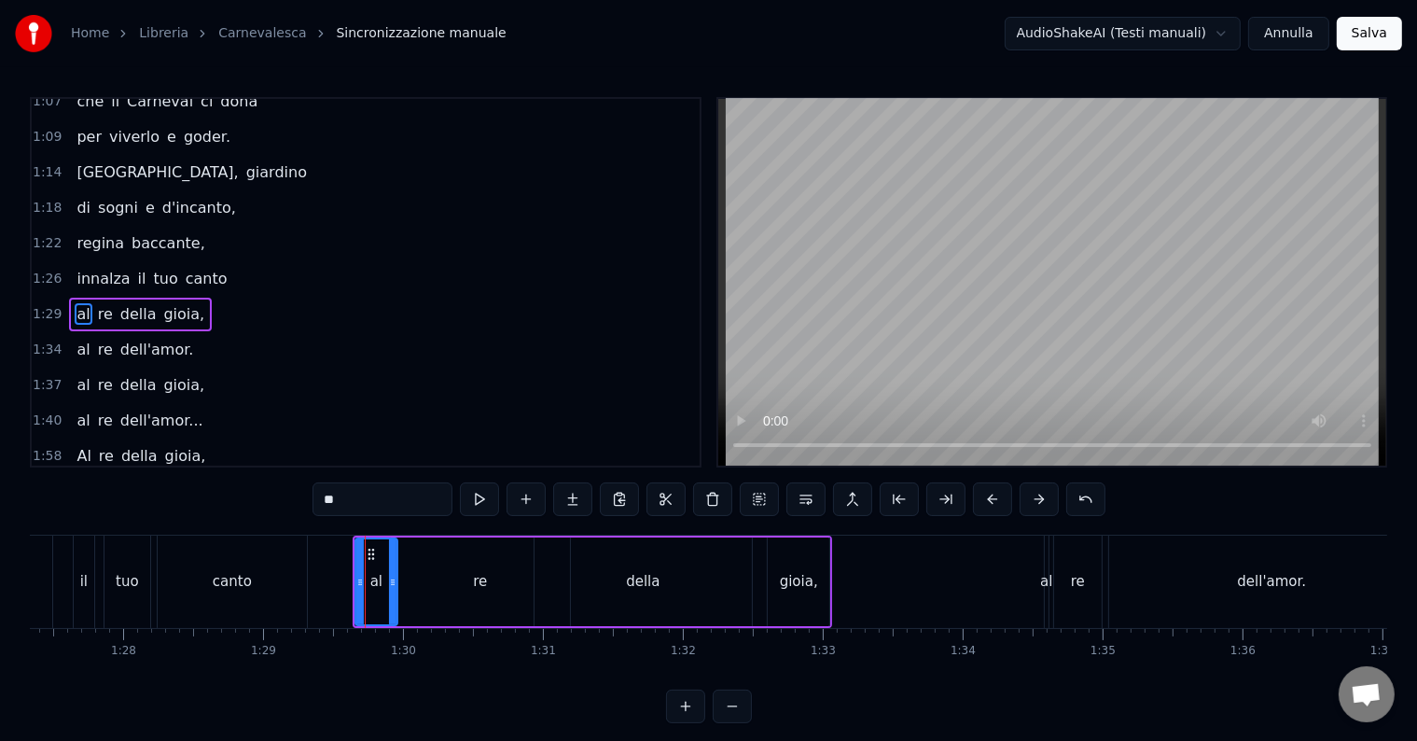
drag, startPoint x: 403, startPoint y: 580, endPoint x: 388, endPoint y: 579, distance: 15.0
click at [389, 579] on icon at bounding box center [392, 582] width 7 height 15
click at [422, 589] on div "re" at bounding box center [480, 581] width 179 height 89
type input "**"
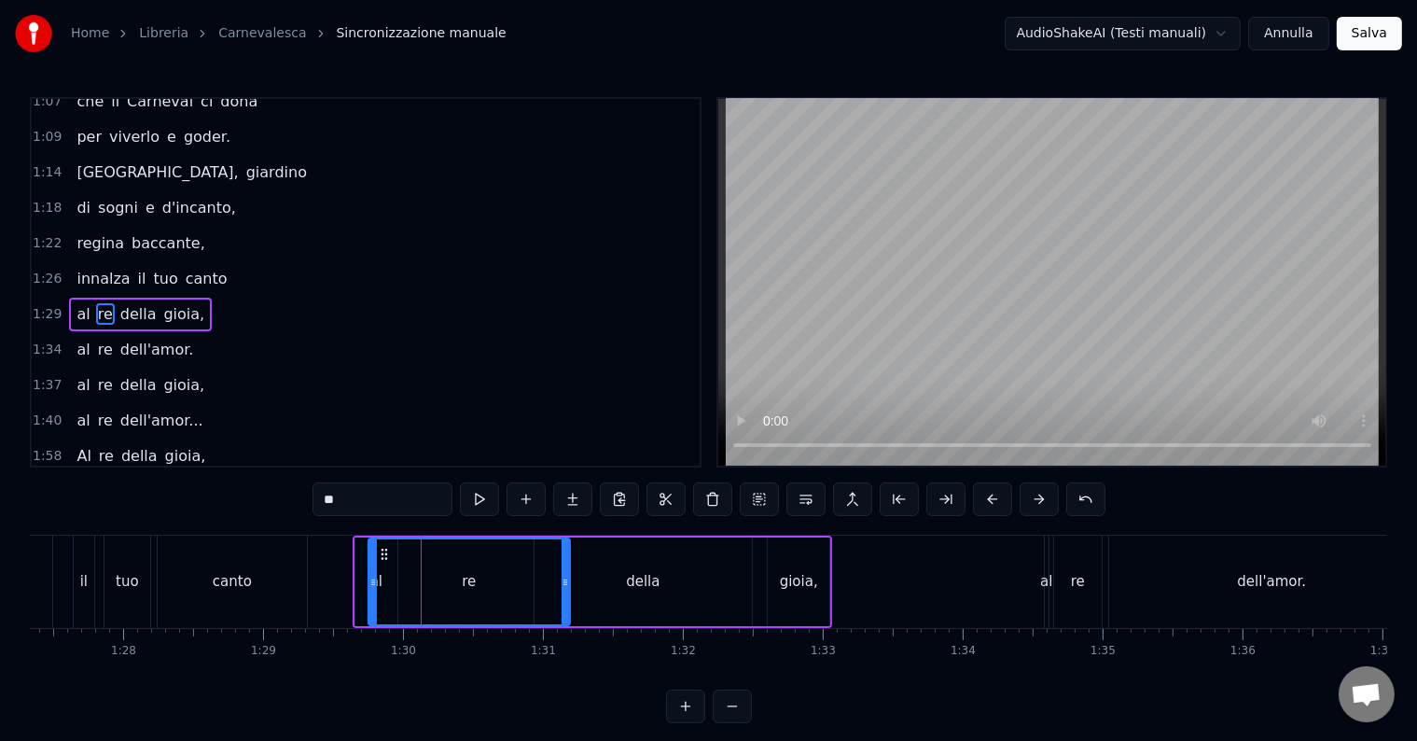
drag, startPoint x: 395, startPoint y: 580, endPoint x: 373, endPoint y: 577, distance: 21.6
click at [373, 577] on icon at bounding box center [372, 582] width 7 height 15
click at [47, 305] on span "1:29" at bounding box center [47, 314] width 29 height 19
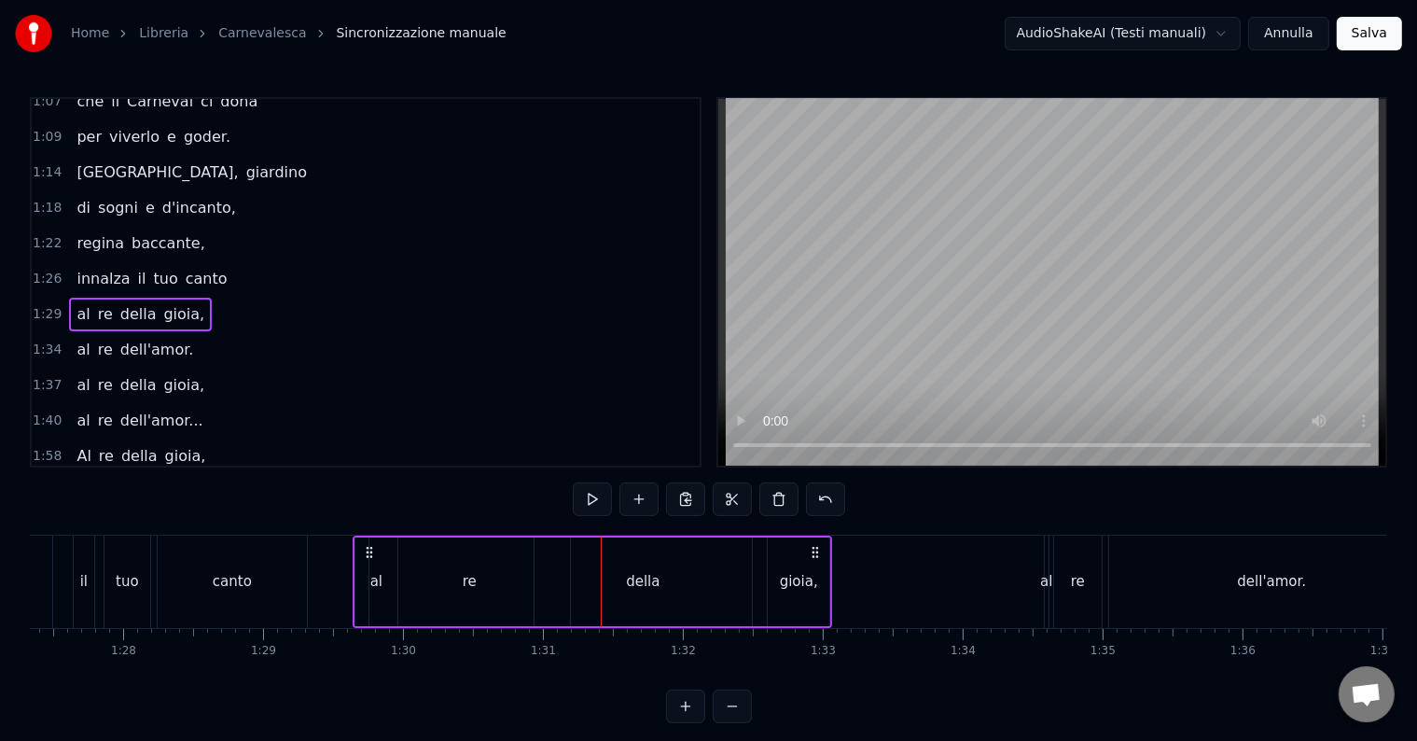
click at [528, 597] on div "re" at bounding box center [469, 581] width 201 height 89
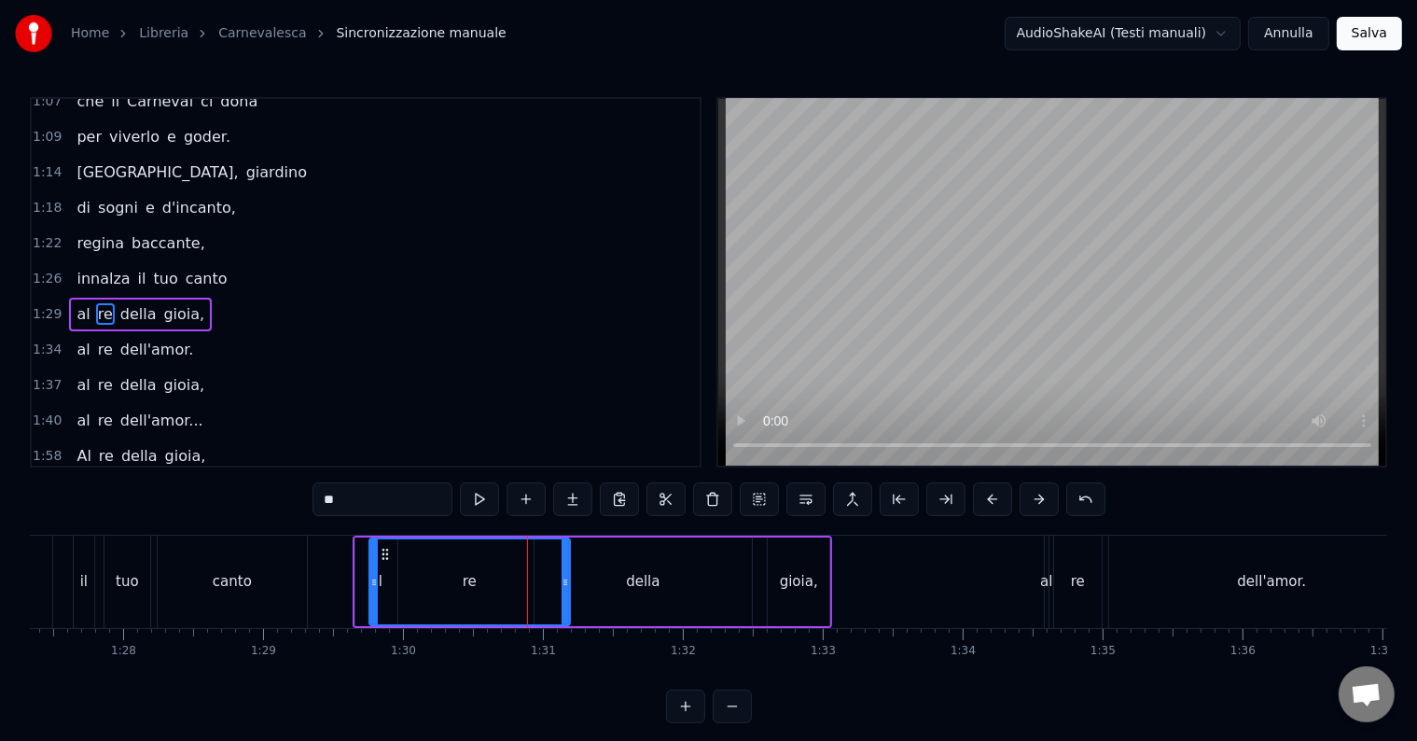
click at [604, 599] on div "della" at bounding box center [642, 581] width 217 height 89
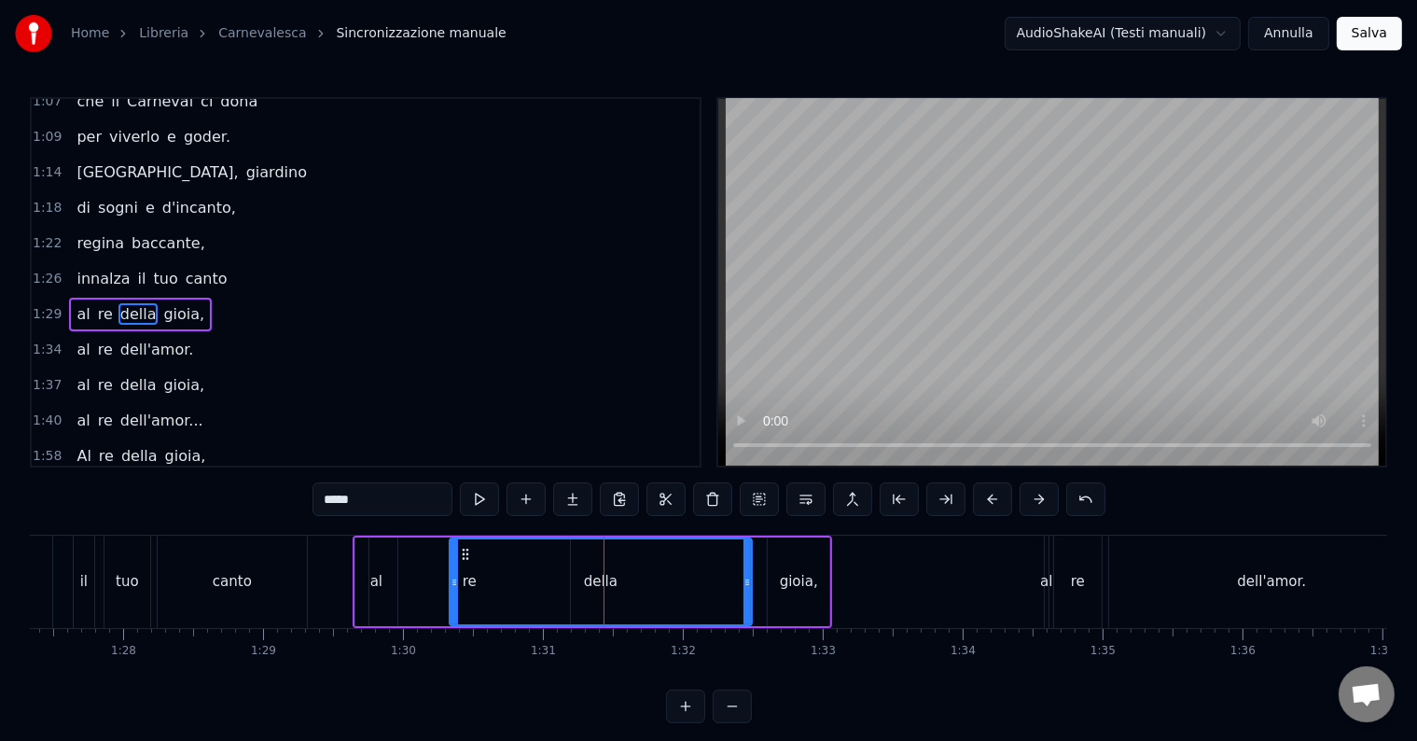
drag, startPoint x: 537, startPoint y: 578, endPoint x: 452, endPoint y: 575, distance: 84.9
click at [452, 575] on icon at bounding box center [454, 582] width 7 height 15
drag, startPoint x: 456, startPoint y: 575, endPoint x: 508, endPoint y: 586, distance: 53.2
click at [496, 586] on icon at bounding box center [492, 582] width 7 height 15
click at [482, 586] on div "re" at bounding box center [469, 581] width 201 height 89
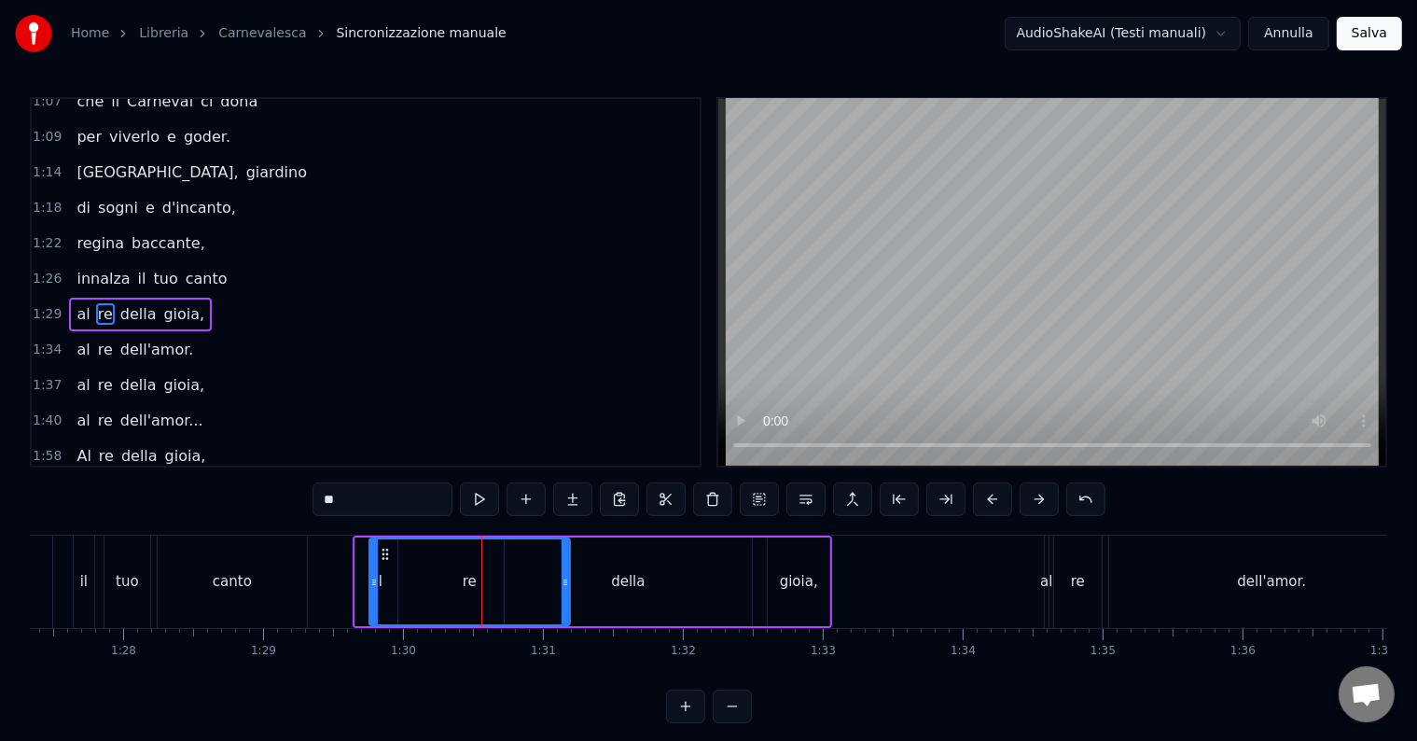
click at [567, 577] on div "re" at bounding box center [469, 581] width 202 height 89
drag, startPoint x: 563, startPoint y: 577, endPoint x: 491, endPoint y: 575, distance: 72.8
click at [491, 575] on icon at bounding box center [492, 582] width 7 height 15
click at [577, 578] on div "della" at bounding box center [628, 581] width 247 height 89
type input "*****"
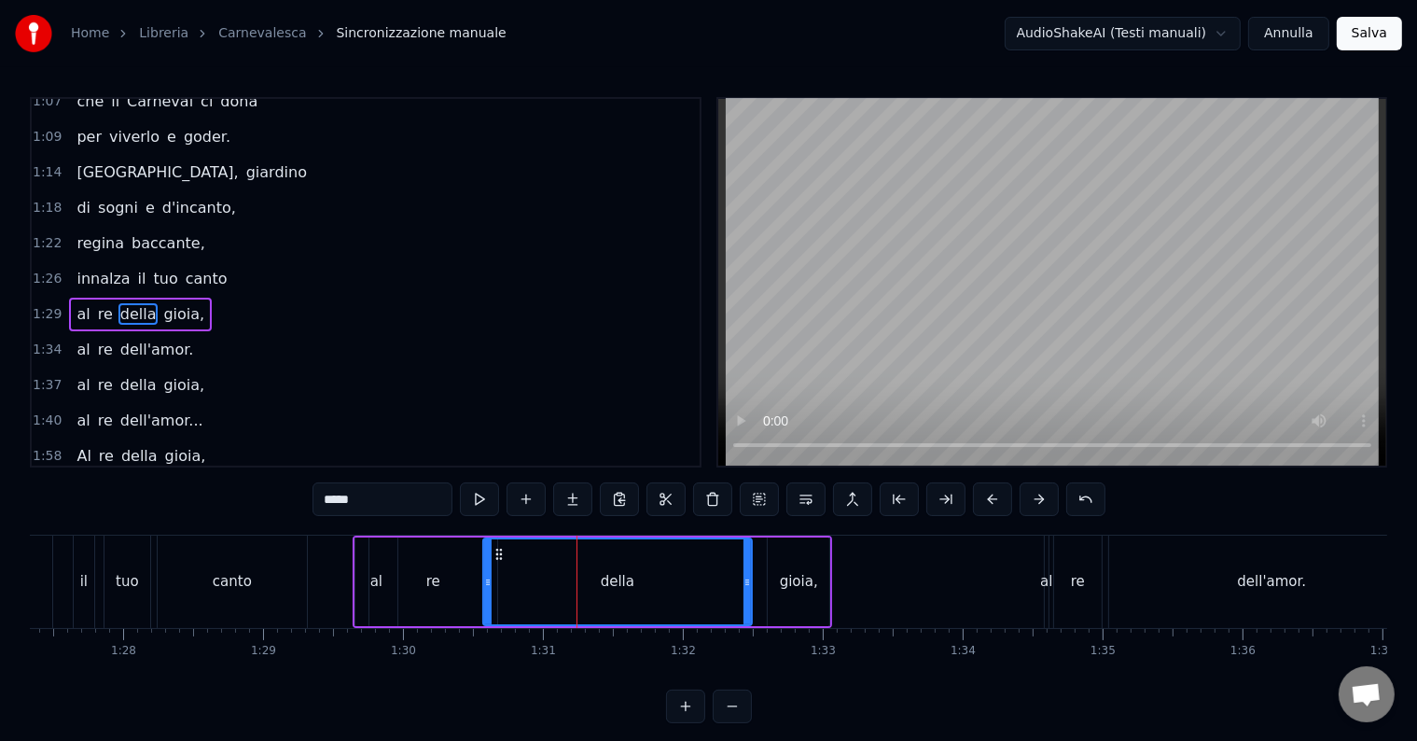
drag, startPoint x: 505, startPoint y: 575, endPoint x: 483, endPoint y: 578, distance: 21.8
click at [484, 578] on icon at bounding box center [487, 582] width 7 height 15
click at [35, 305] on span "1:29" at bounding box center [47, 314] width 29 height 19
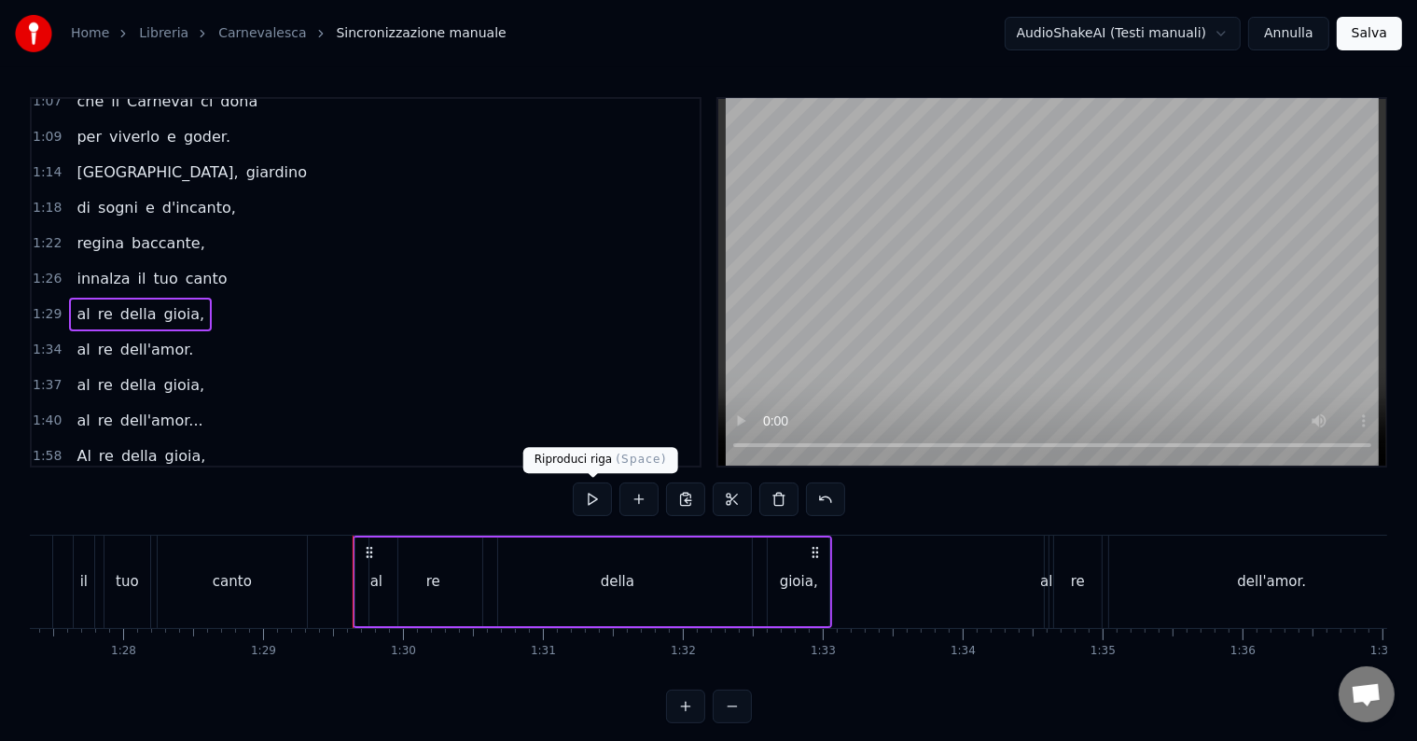
click at [586, 498] on button at bounding box center [592, 499] width 39 height 34
click at [585, 495] on button at bounding box center [592, 499] width 39 height 34
click at [448, 587] on div "re" at bounding box center [433, 581] width 128 height 89
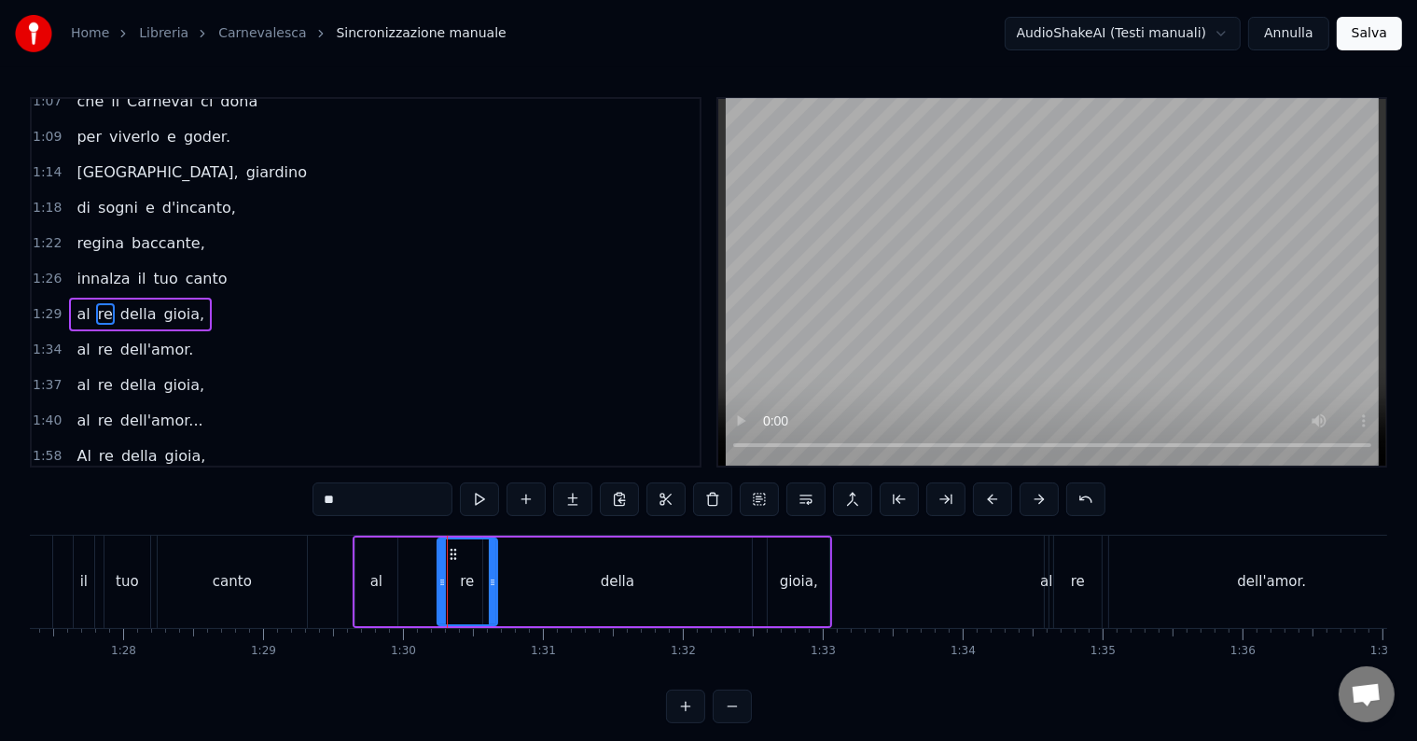
drag, startPoint x: 372, startPoint y: 548, endPoint x: 440, endPoint y: 562, distance: 69.5
click at [440, 562] on div at bounding box center [441, 581] width 7 height 85
drag, startPoint x: 451, startPoint y: 548, endPoint x: 388, endPoint y: 542, distance: 63.7
click at [388, 542] on div "re" at bounding box center [404, 581] width 58 height 85
click at [520, 583] on div "della" at bounding box center [617, 581] width 269 height 89
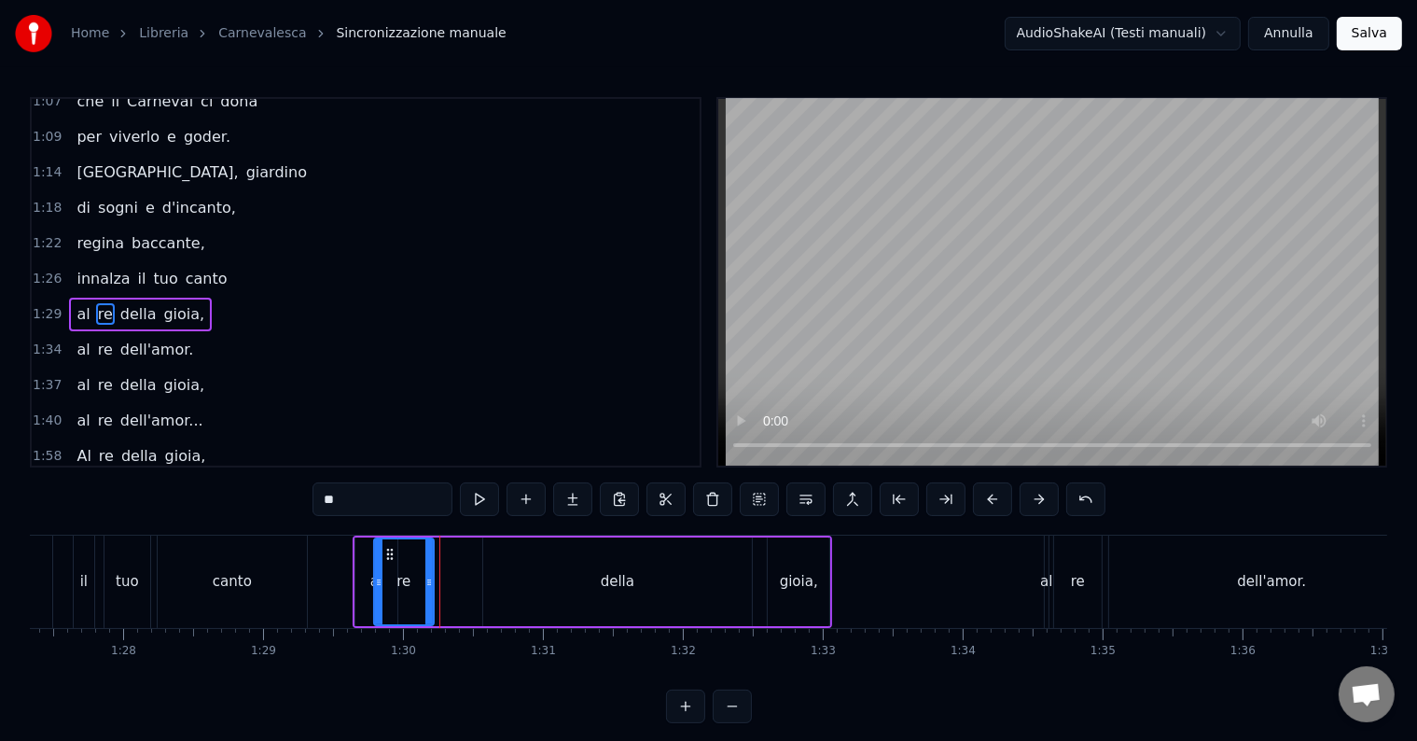
type input "*****"
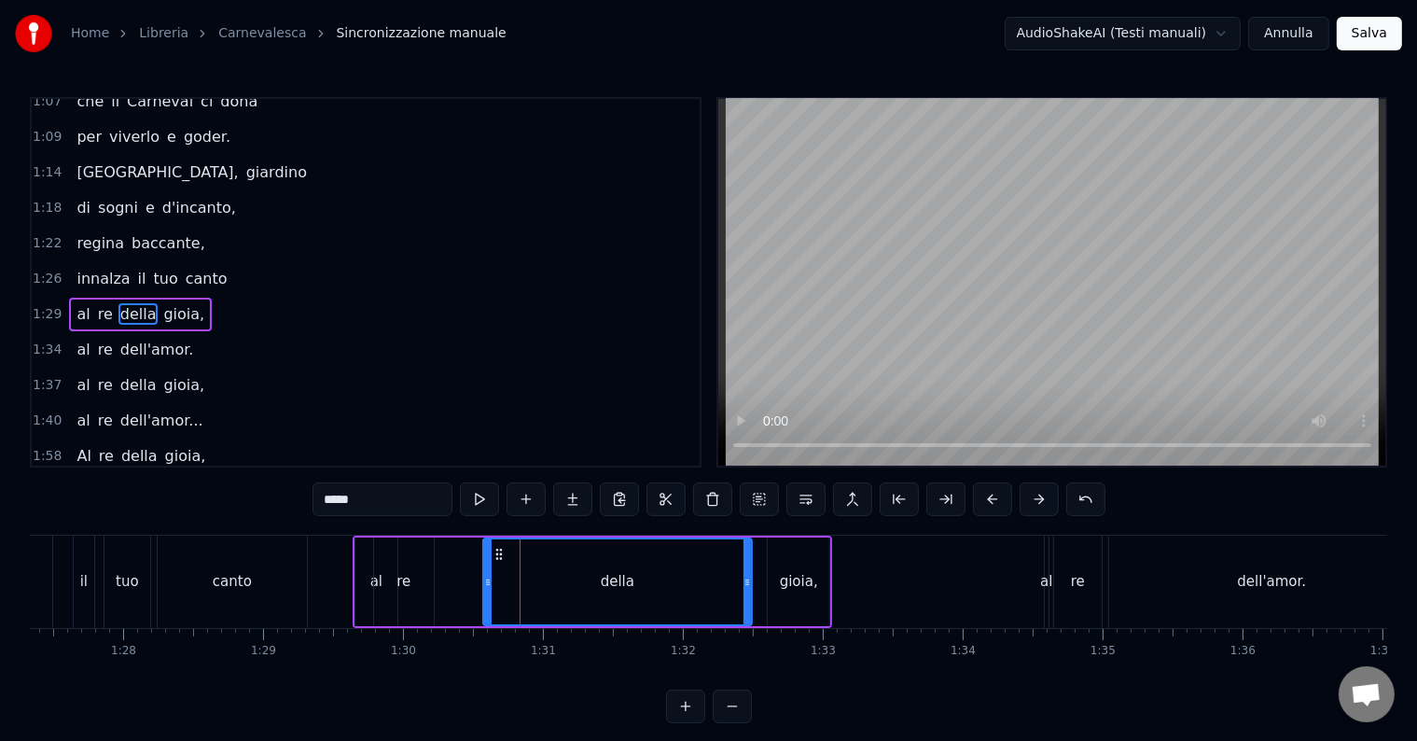
click at [500, 549] on circle at bounding box center [500, 549] width 1 height 1
drag, startPoint x: 486, startPoint y: 575, endPoint x: 339, endPoint y: 573, distance: 147.4
click at [339, 573] on div at bounding box center [340, 581] width 7 height 85
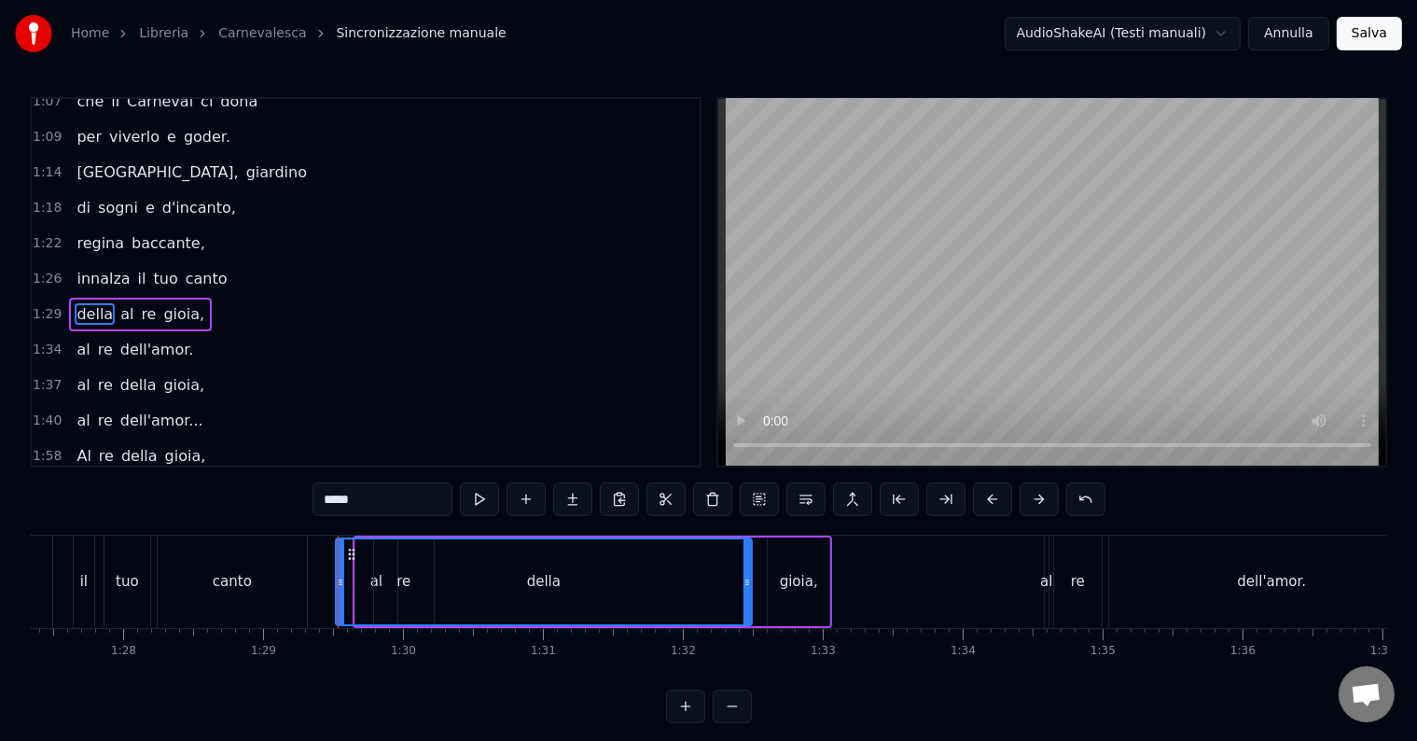
click at [45, 305] on span "1:29" at bounding box center [47, 314] width 29 height 19
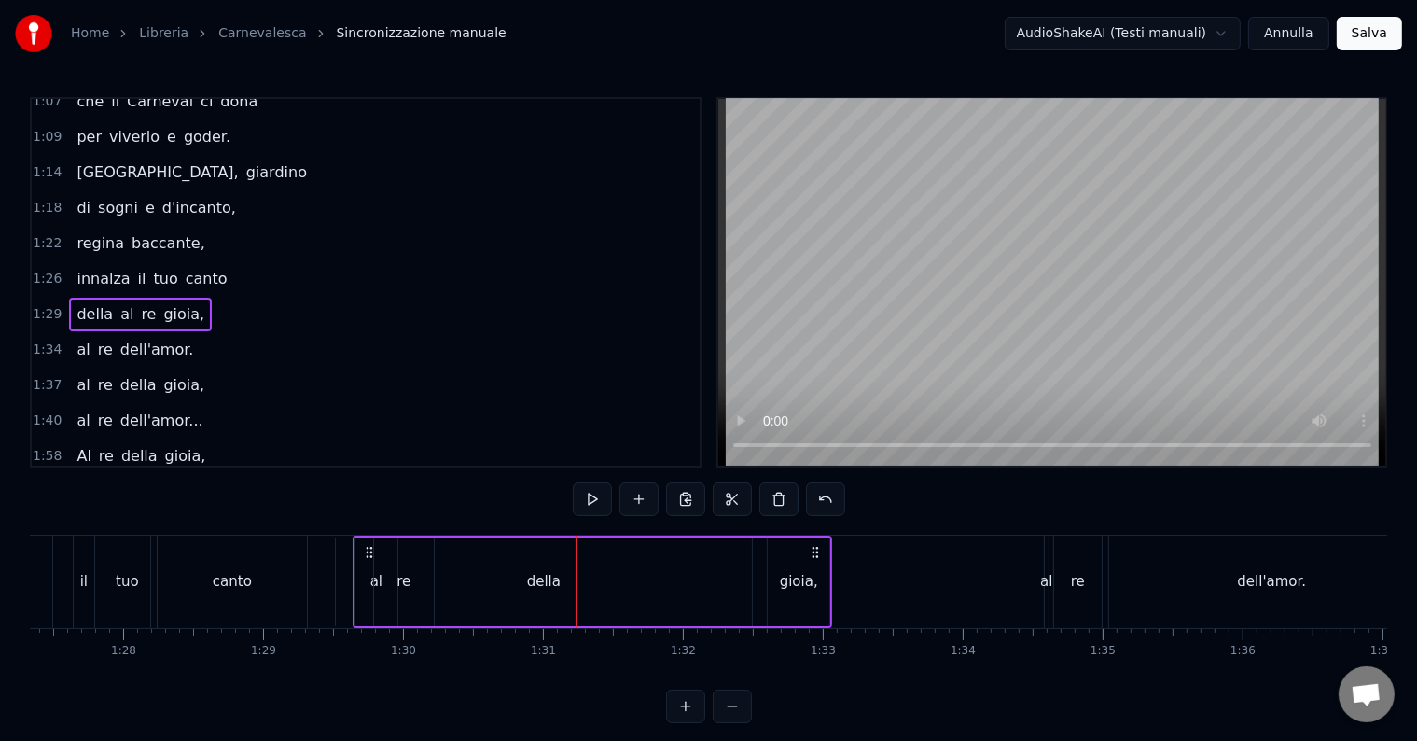
click at [560, 599] on div "della" at bounding box center [544, 581] width 416 height 89
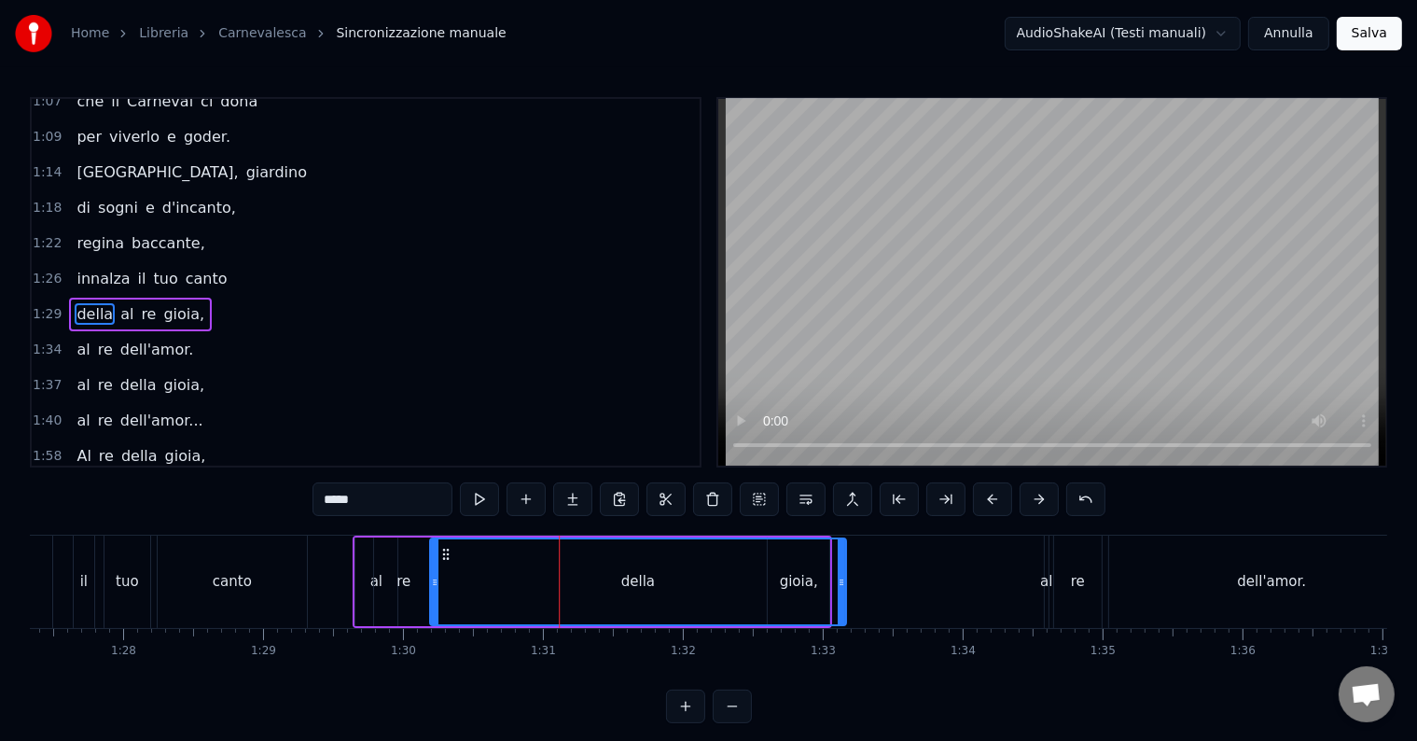
drag, startPoint x: 347, startPoint y: 556, endPoint x: 440, endPoint y: 567, distance: 93.9
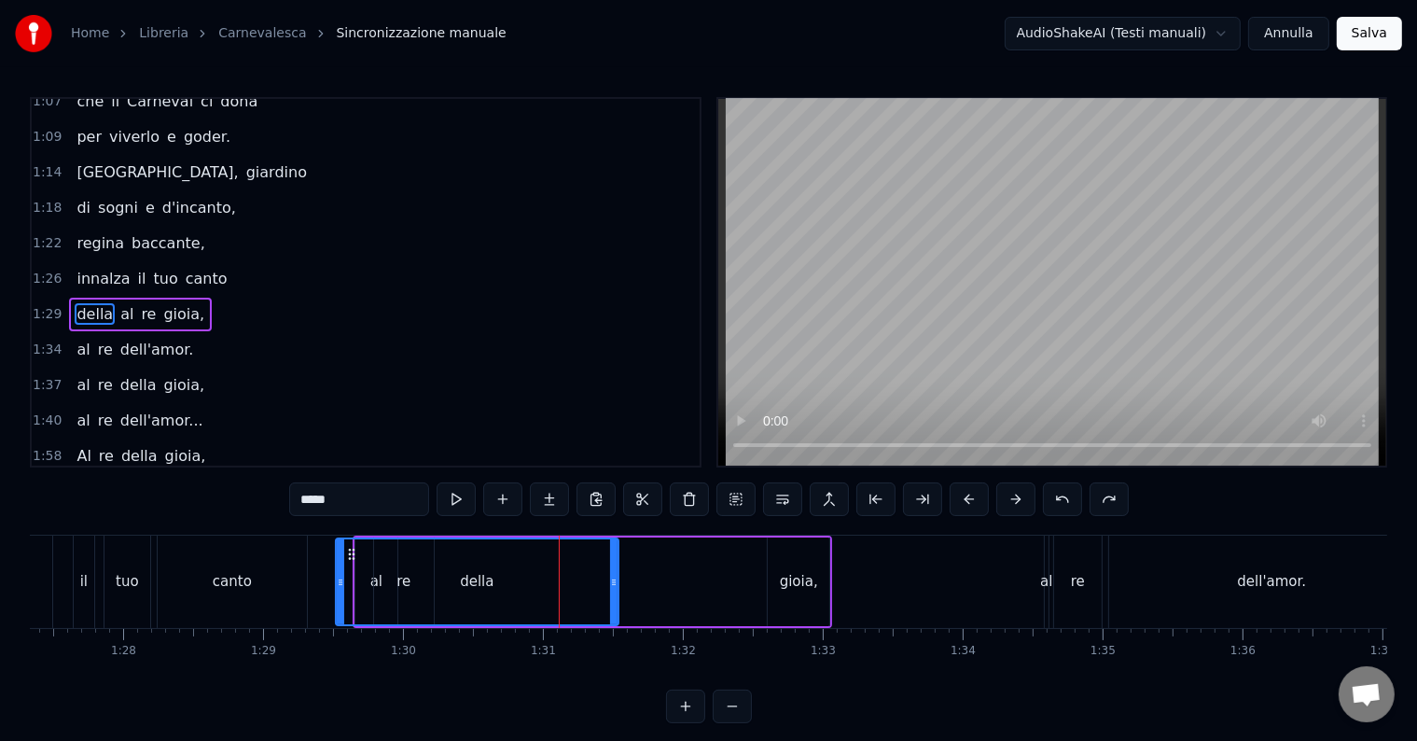
drag, startPoint x: 747, startPoint y: 582, endPoint x: 614, endPoint y: 575, distance: 133.6
click at [614, 575] on icon at bounding box center [613, 582] width 7 height 15
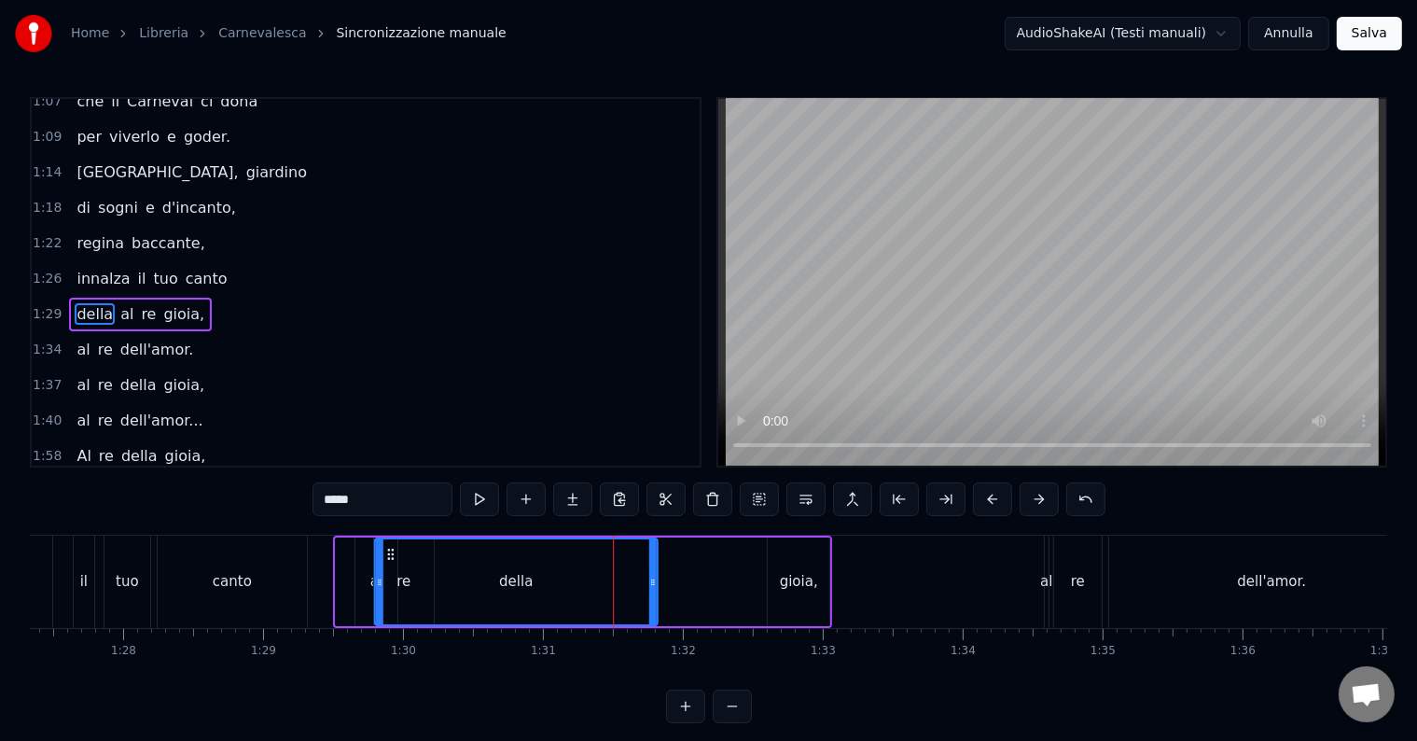
drag, startPoint x: 350, startPoint y: 555, endPoint x: 390, endPoint y: 559, distance: 40.3
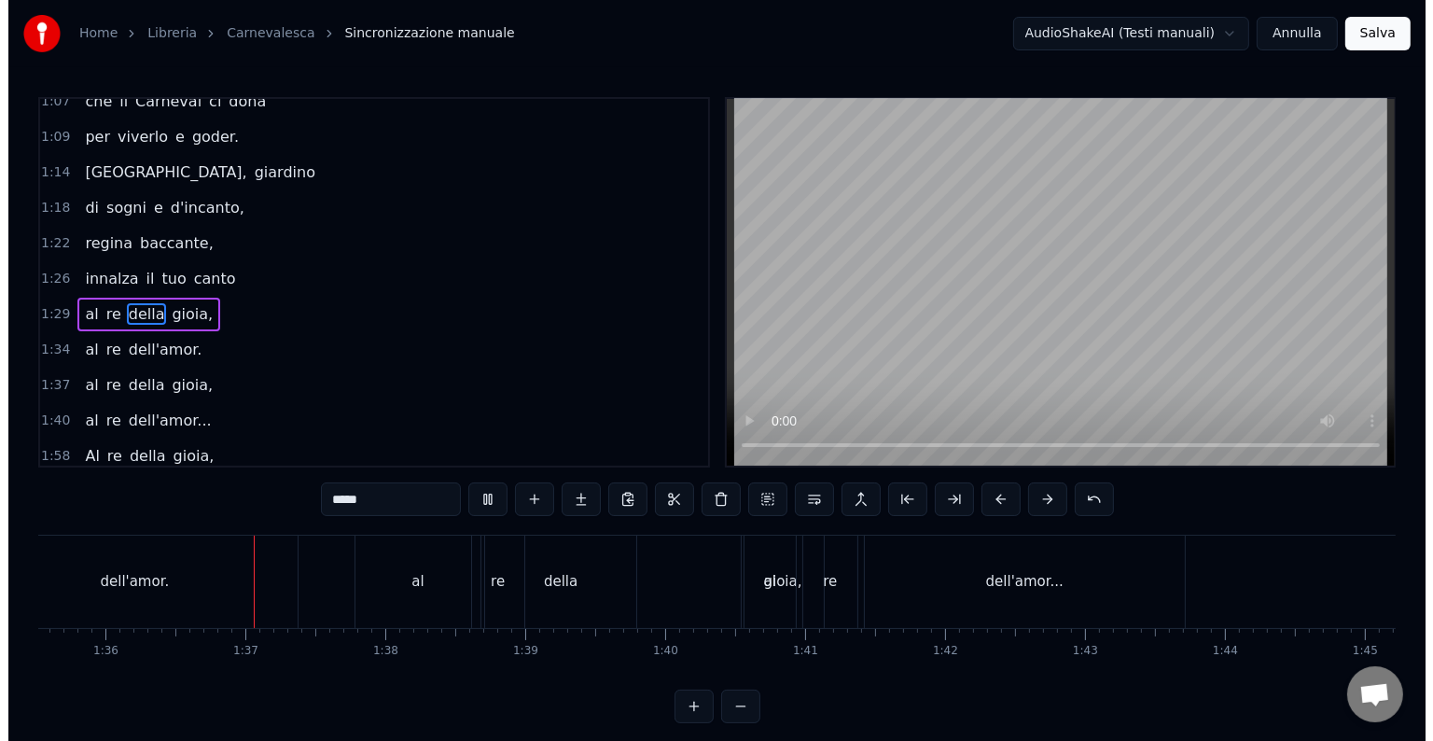
scroll to position [0, 13398]
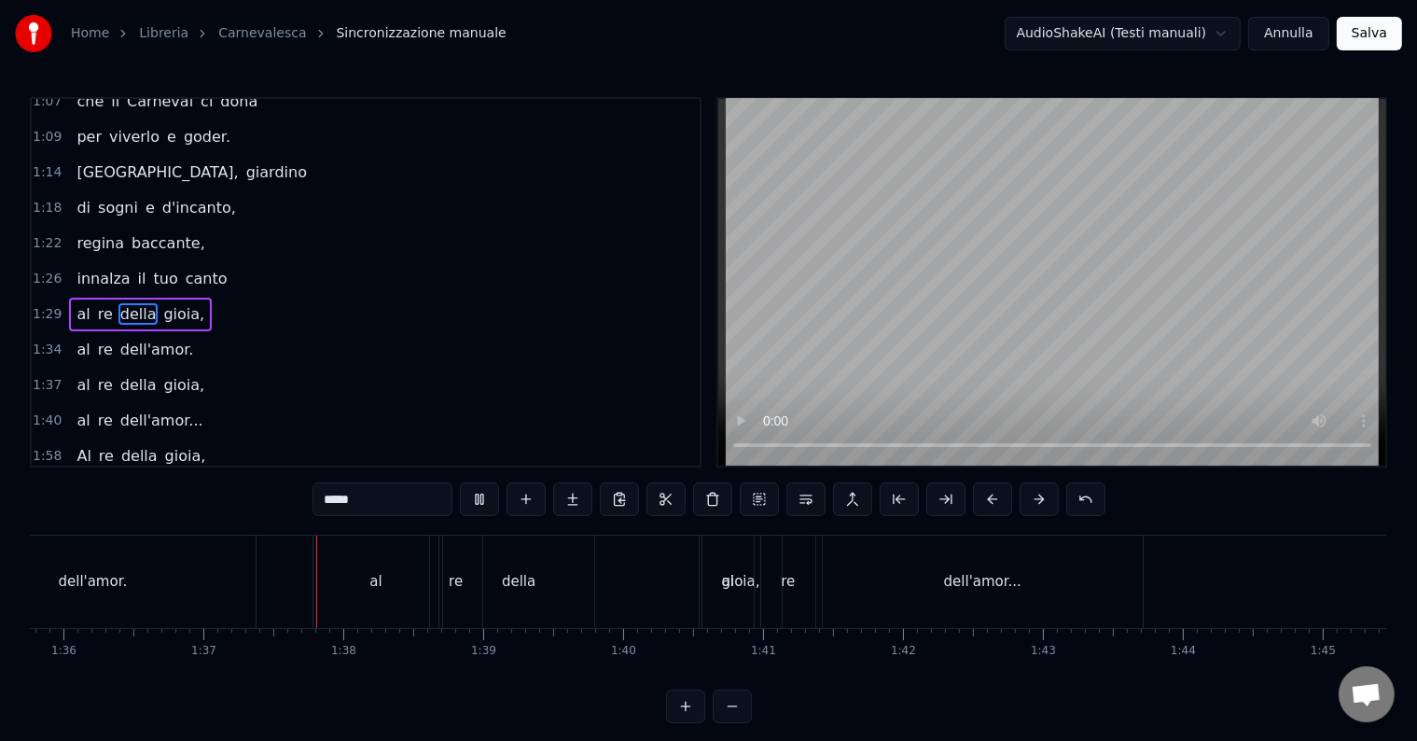
click at [1365, 35] on button "Salva" at bounding box center [1369, 34] width 65 height 34
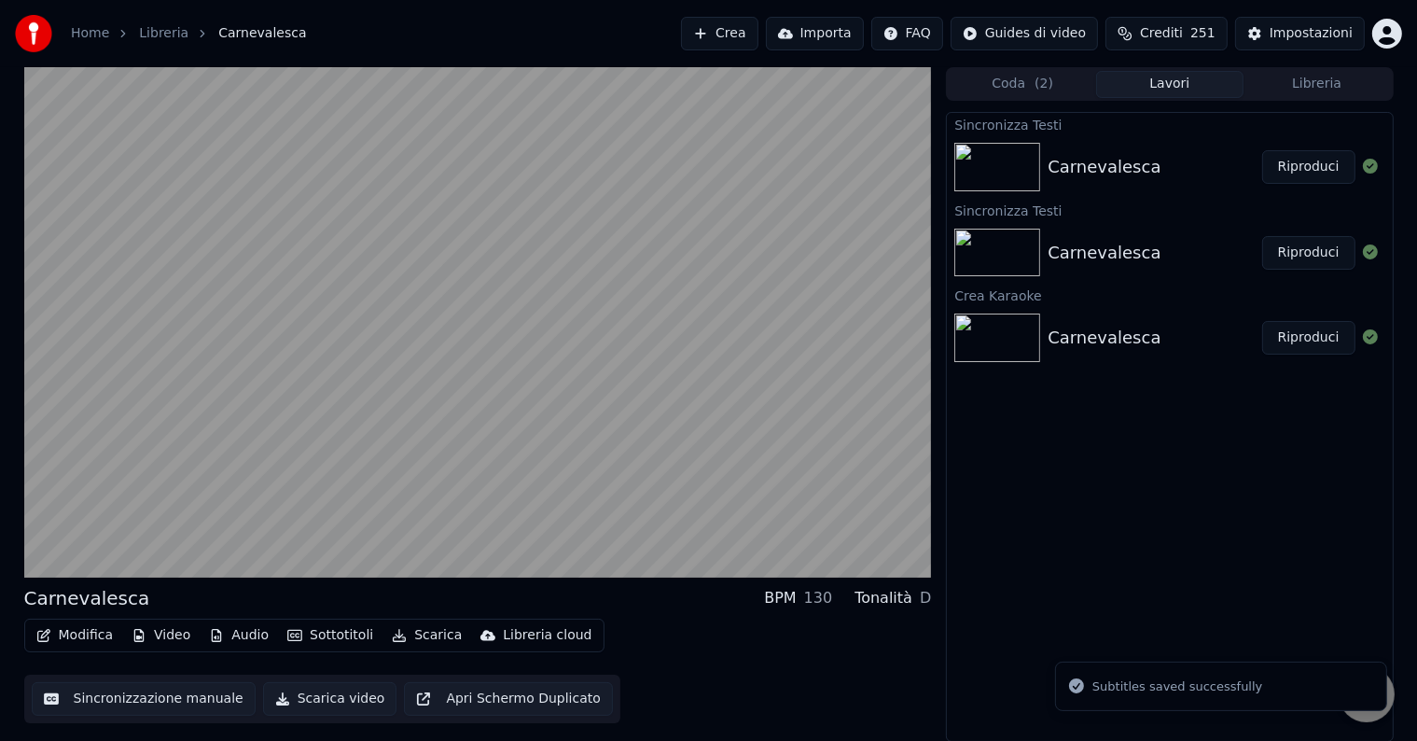
click at [65, 642] on button "Modifica" at bounding box center [75, 635] width 92 height 26
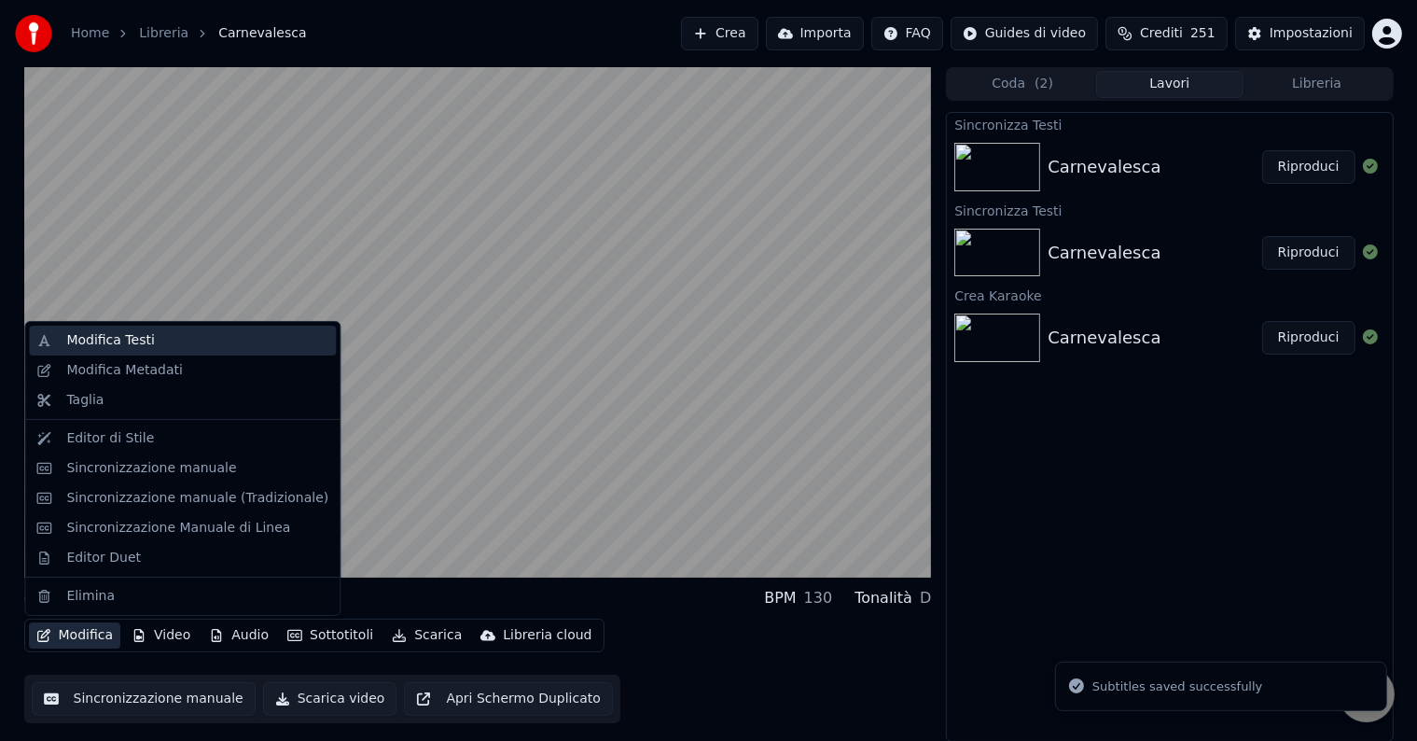
click at [139, 336] on div "Modifica Testi" at bounding box center [110, 340] width 88 height 19
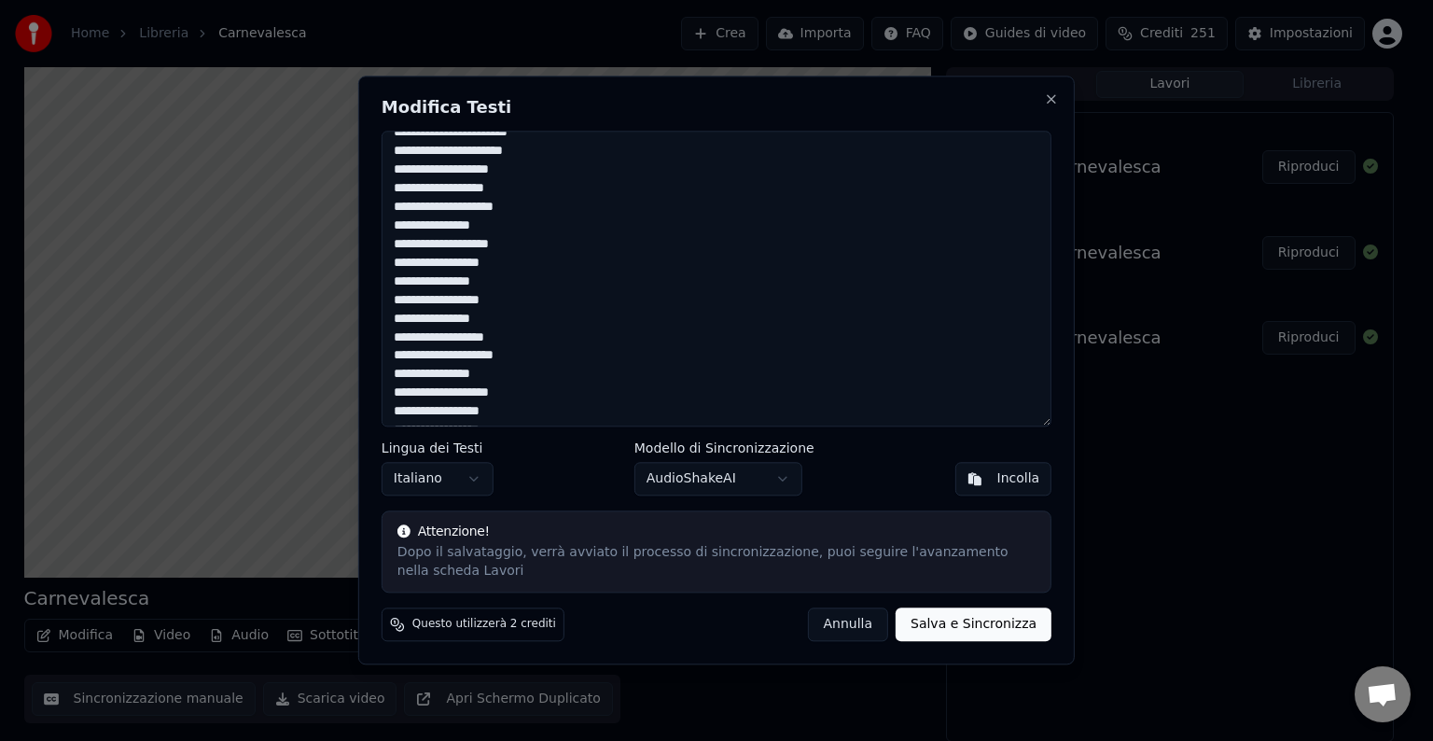
scroll to position [540, 0]
drag, startPoint x: 514, startPoint y: 422, endPoint x: 375, endPoint y: 354, distance: 154.4
click at [375, 354] on div "**********" at bounding box center [716, 370] width 716 height 589
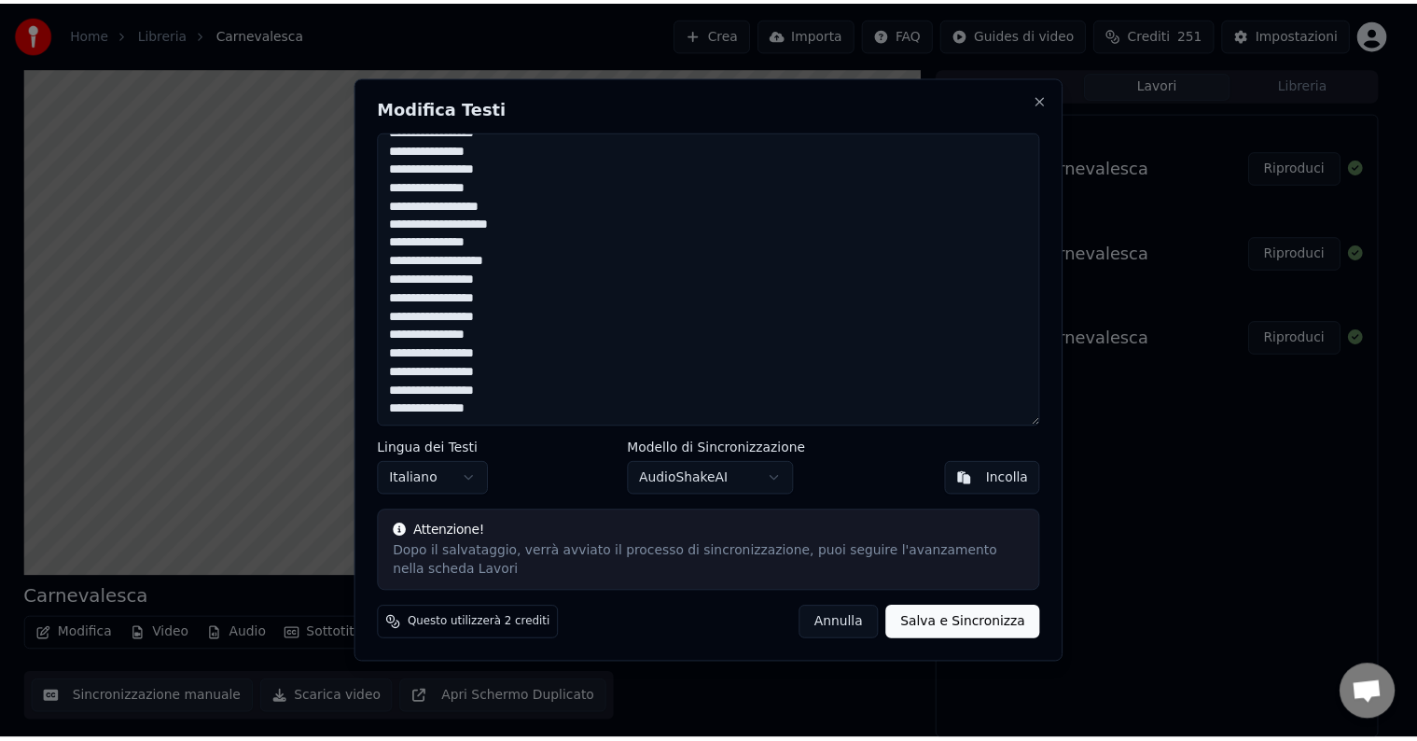
scroll to position [384, 0]
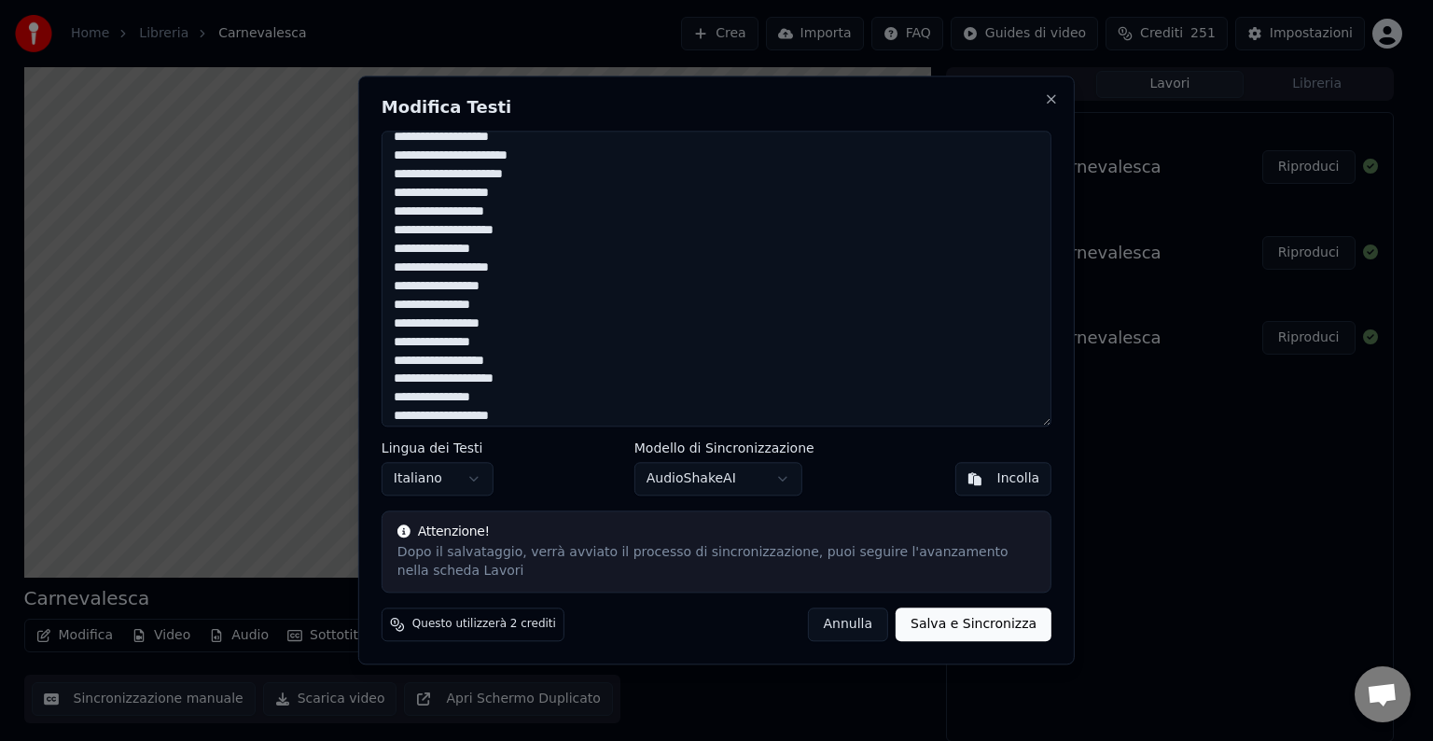
click at [594, 360] on textarea "**********" at bounding box center [716, 279] width 670 height 296
click at [964, 621] on button "Salva e Sincronizza" at bounding box center [973, 625] width 156 height 34
